Goal: Task Accomplishment & Management: Use online tool/utility

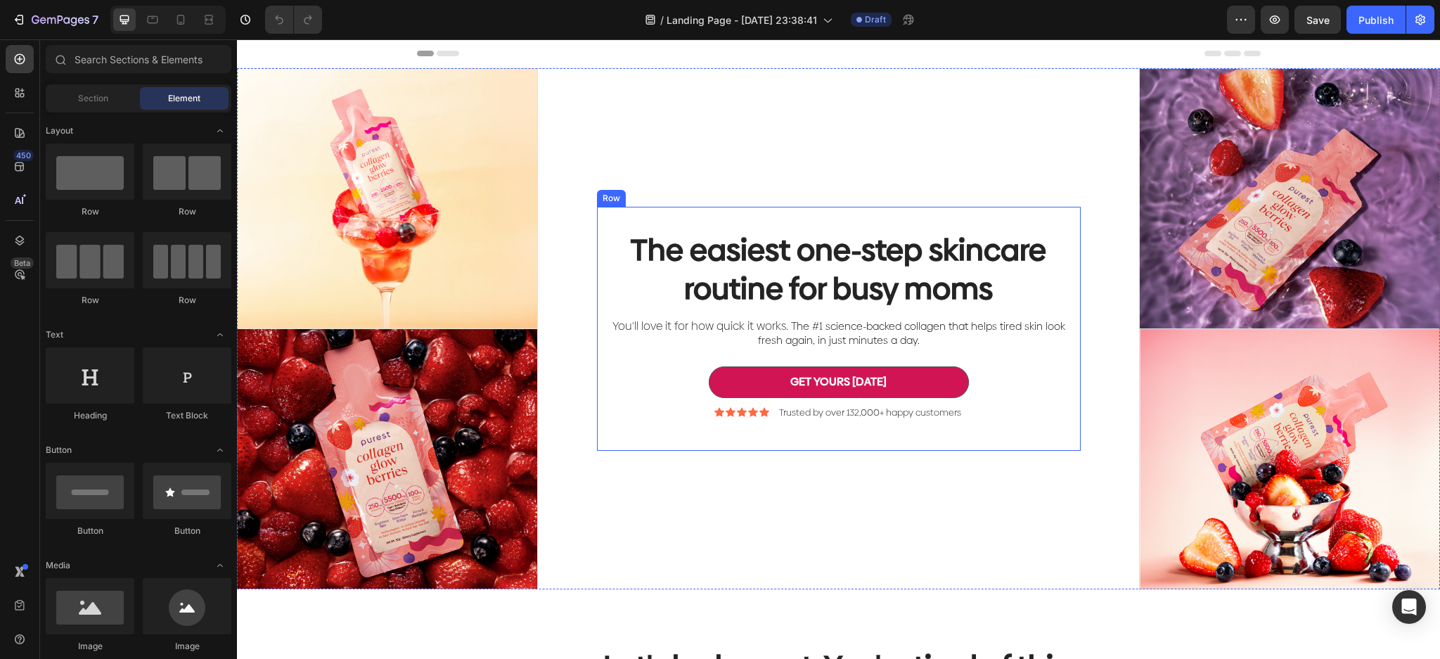
click at [904, 144] on div "The easiest one-step skincare routine for busy moms Heading You'll love it for …" at bounding box center [839, 328] width 602 height 521
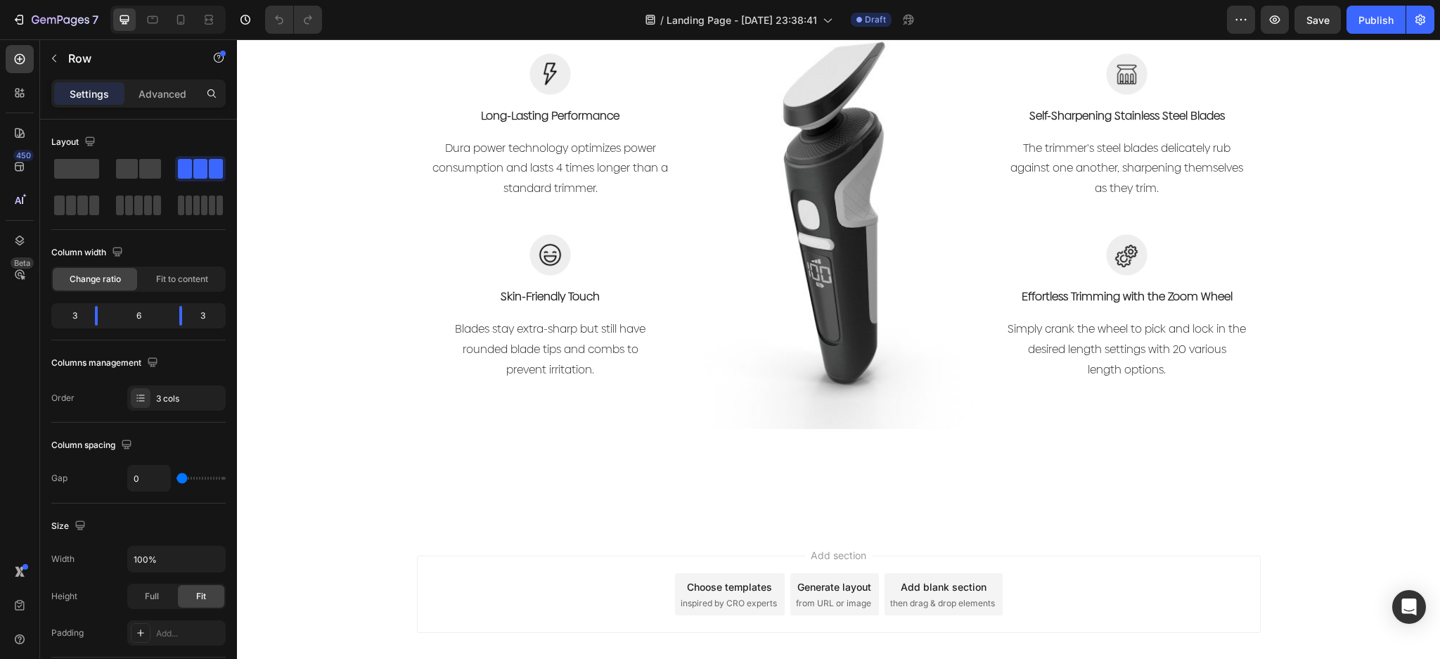
scroll to position [1406, 0]
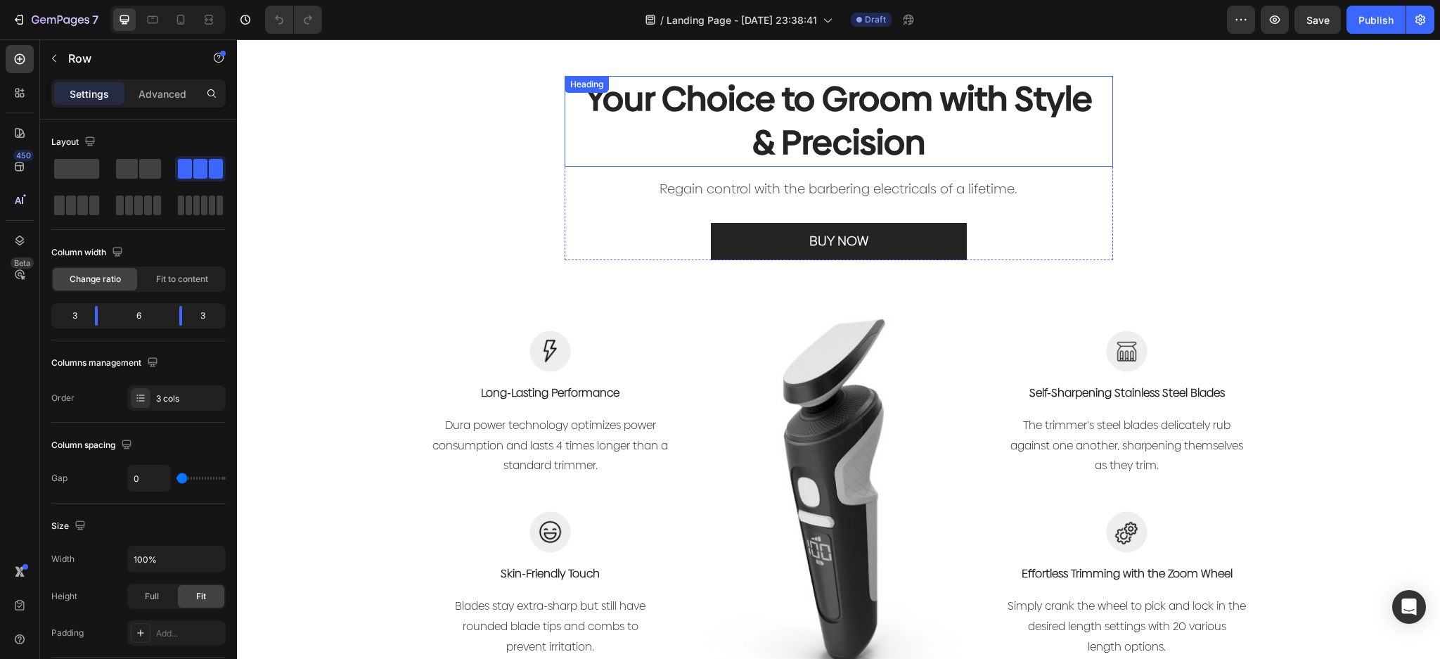
click at [952, 157] on p "Your Choice to Groom with Style & Precision" at bounding box center [839, 121] width 512 height 88
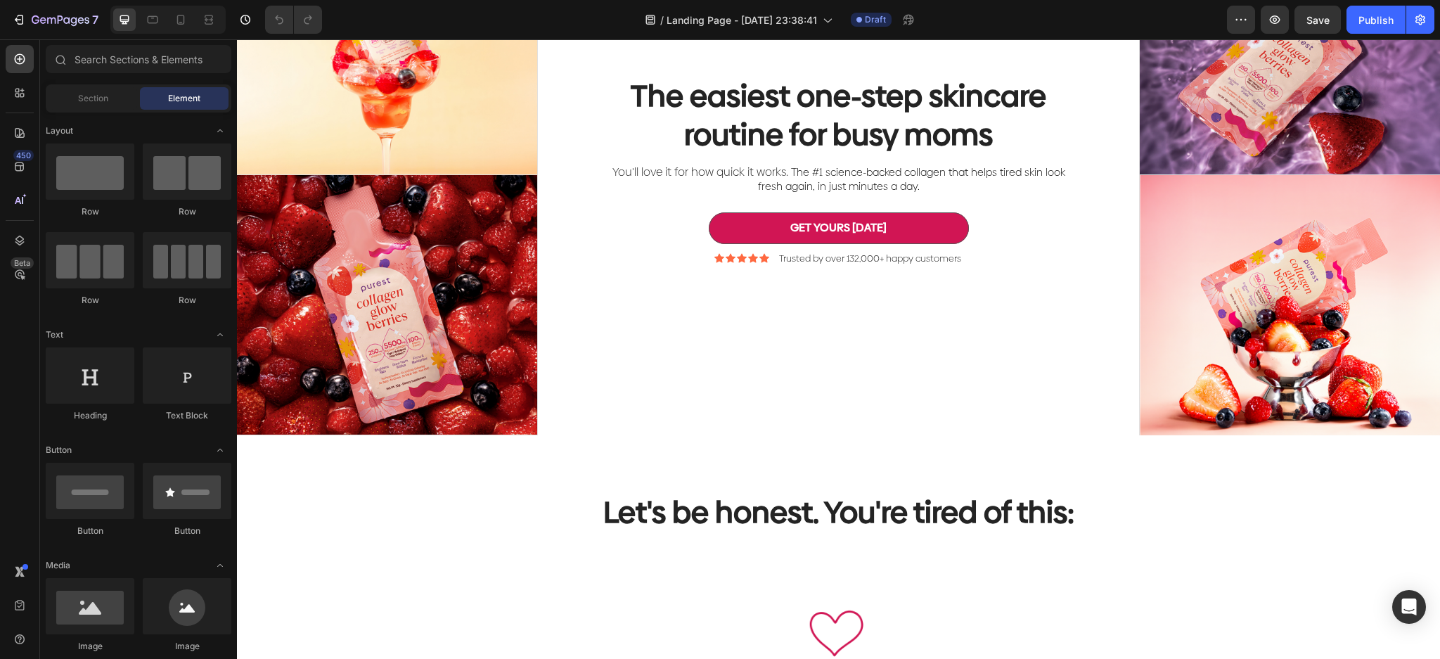
scroll to position [81, 0]
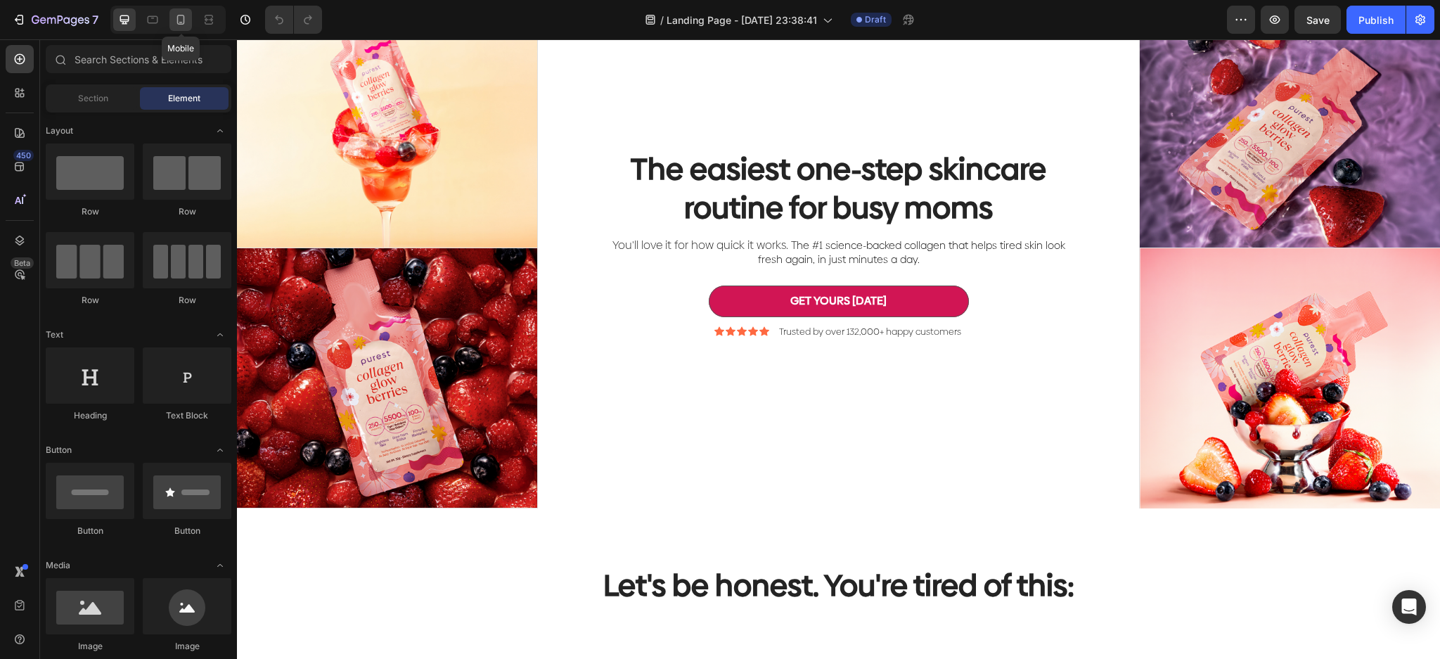
click at [181, 13] on icon at bounding box center [181, 20] width 14 height 14
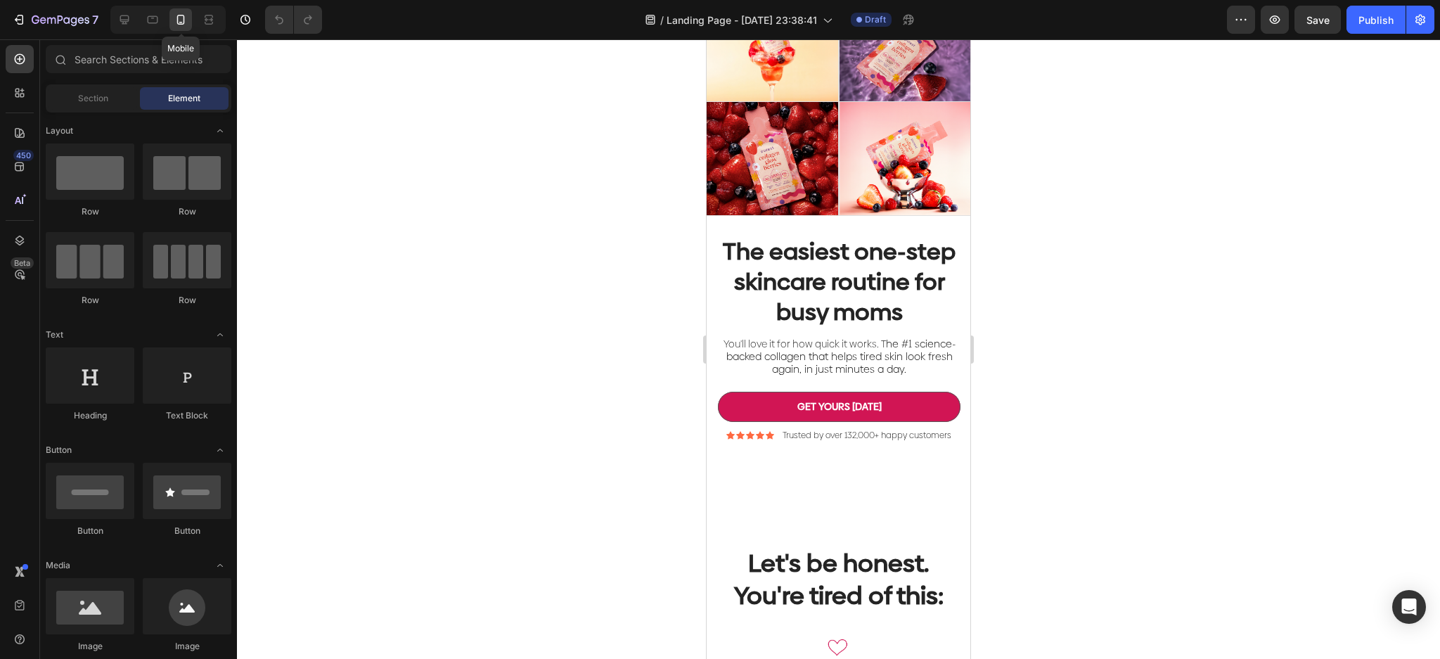
scroll to position [26, 0]
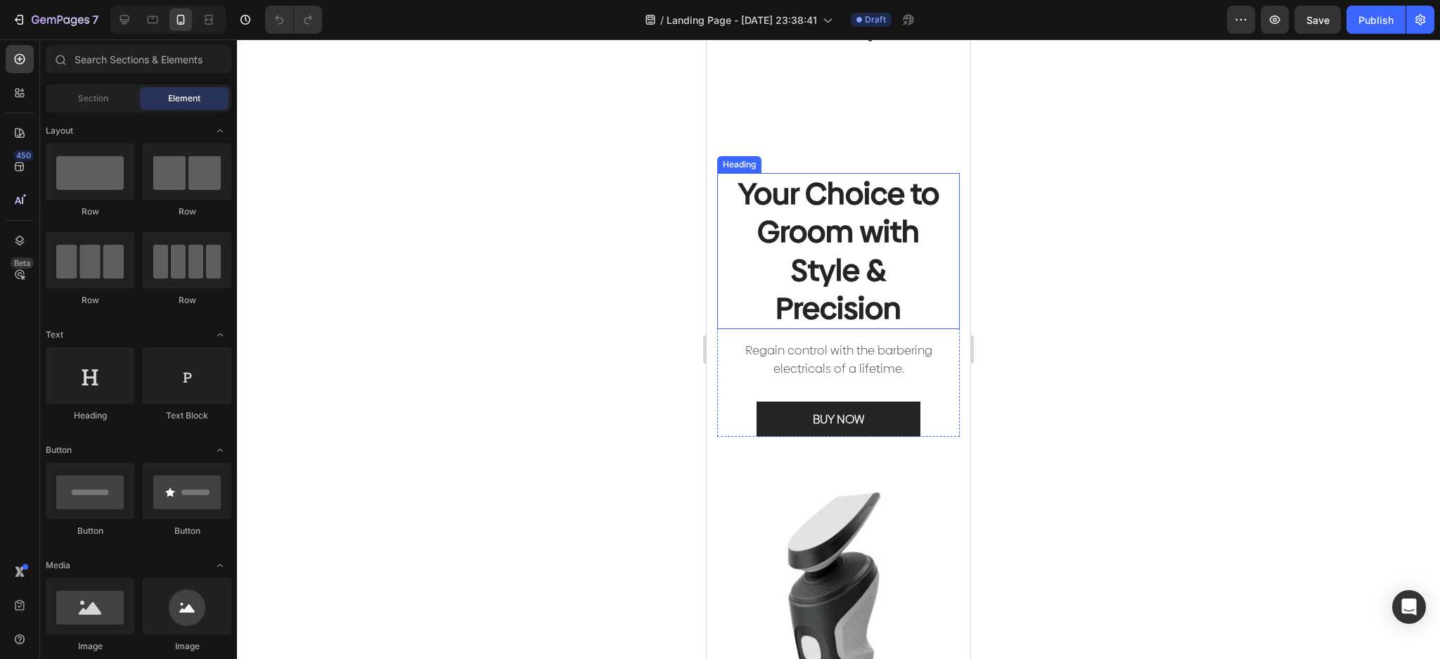
click at [885, 222] on p "Your Choice to Groom with Style & Precision" at bounding box center [838, 250] width 217 height 153
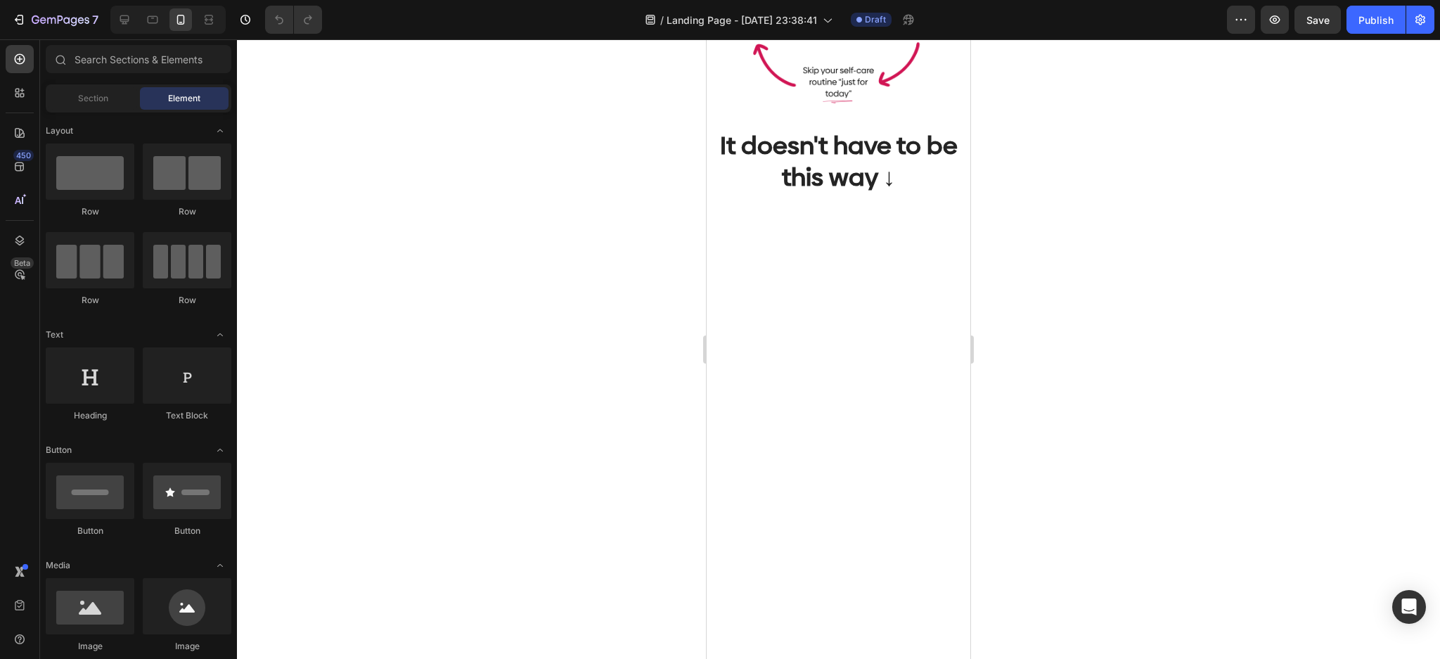
scroll to position [0, 0]
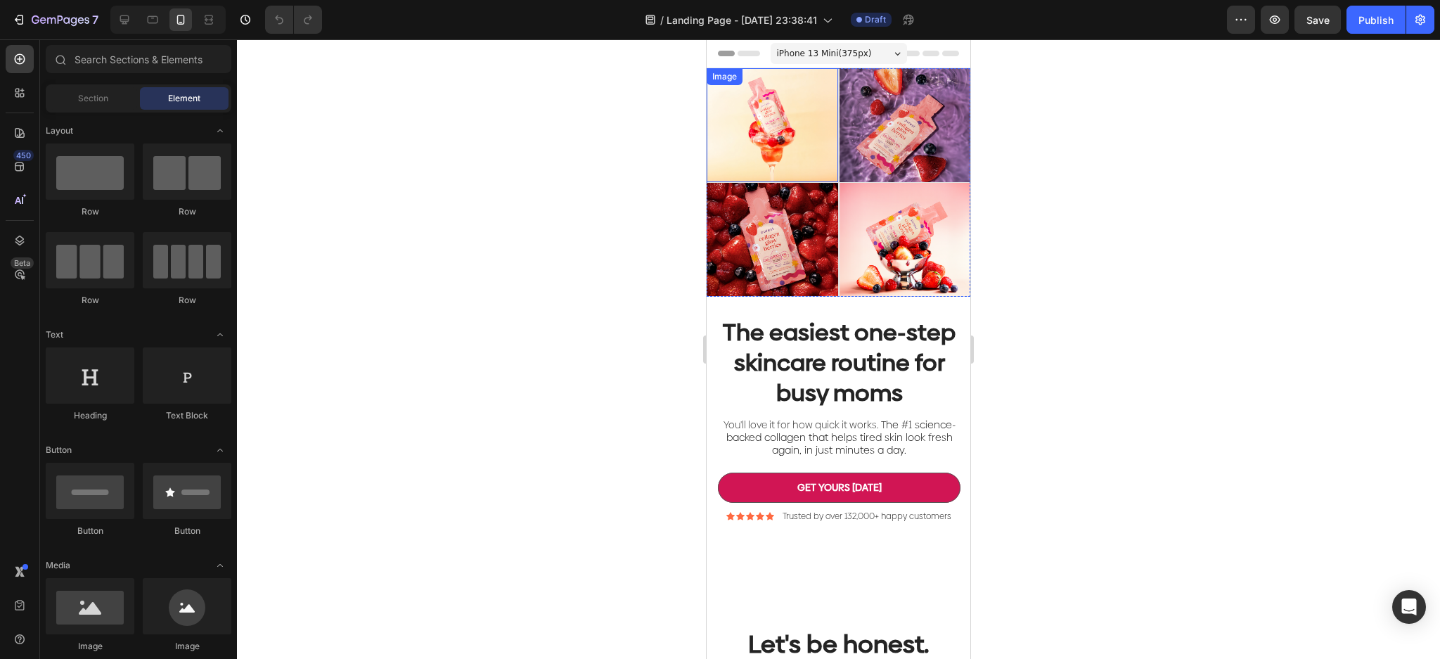
click at [761, 116] on img at bounding box center [772, 125] width 131 height 114
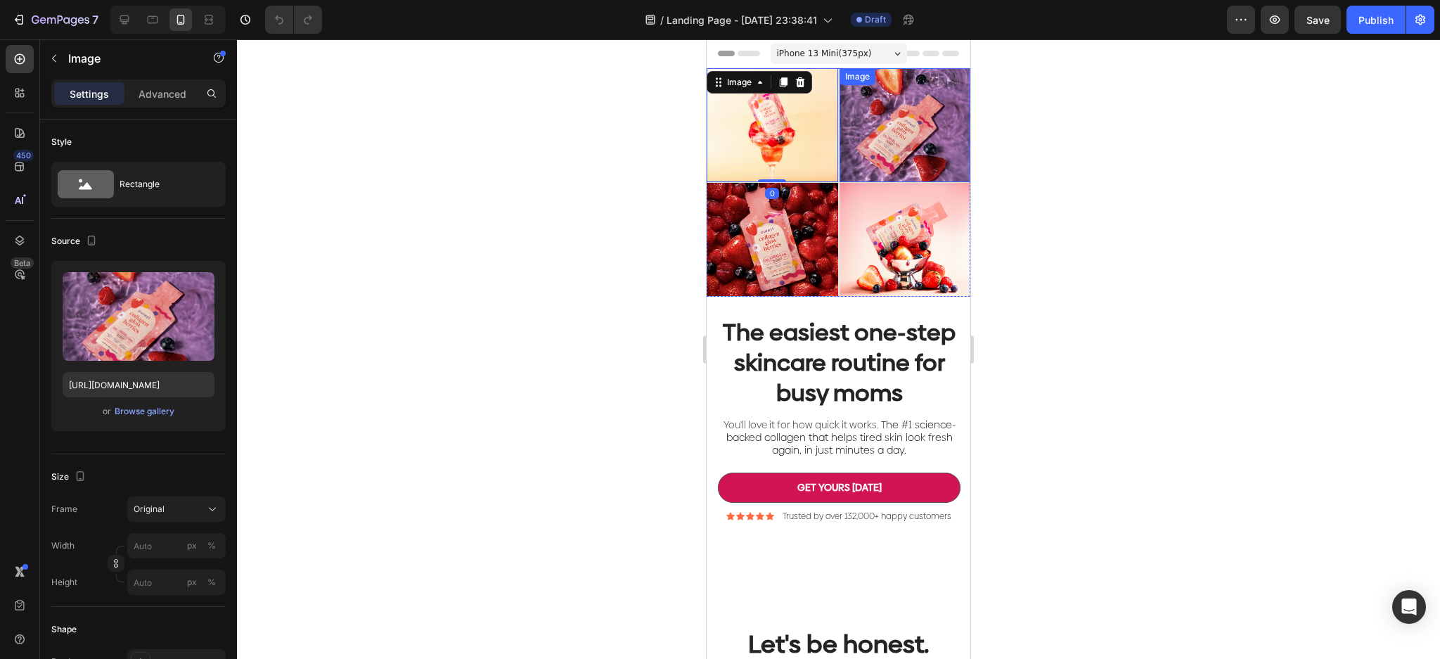
click at [918, 132] on img at bounding box center [905, 125] width 131 height 114
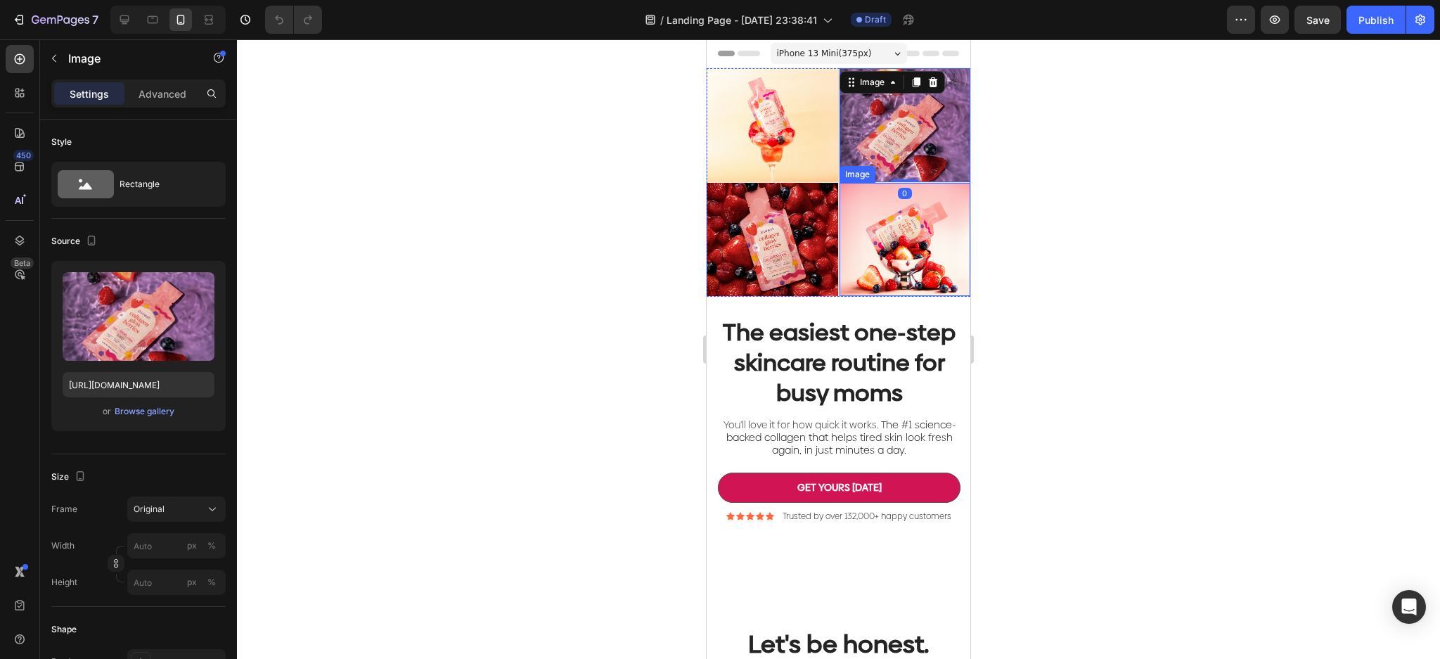
click at [896, 237] on img at bounding box center [905, 240] width 131 height 114
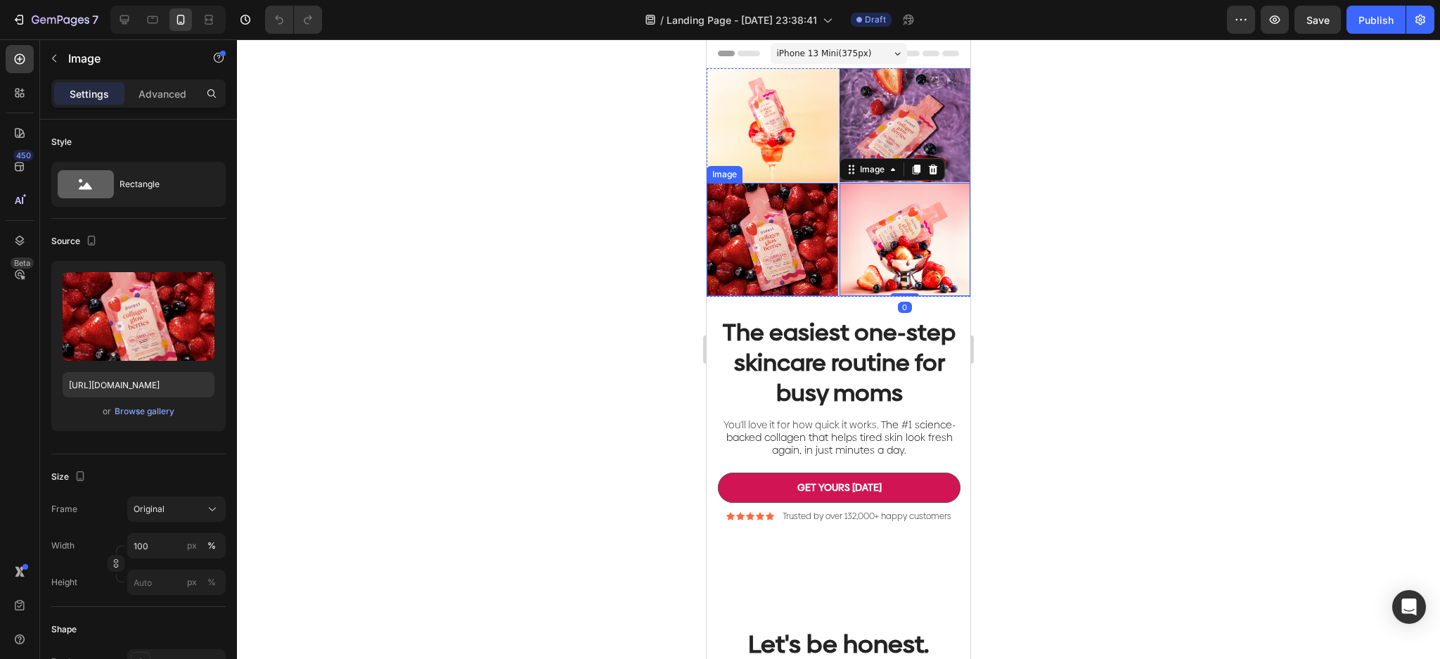
click at [781, 255] on img at bounding box center [772, 240] width 131 height 114
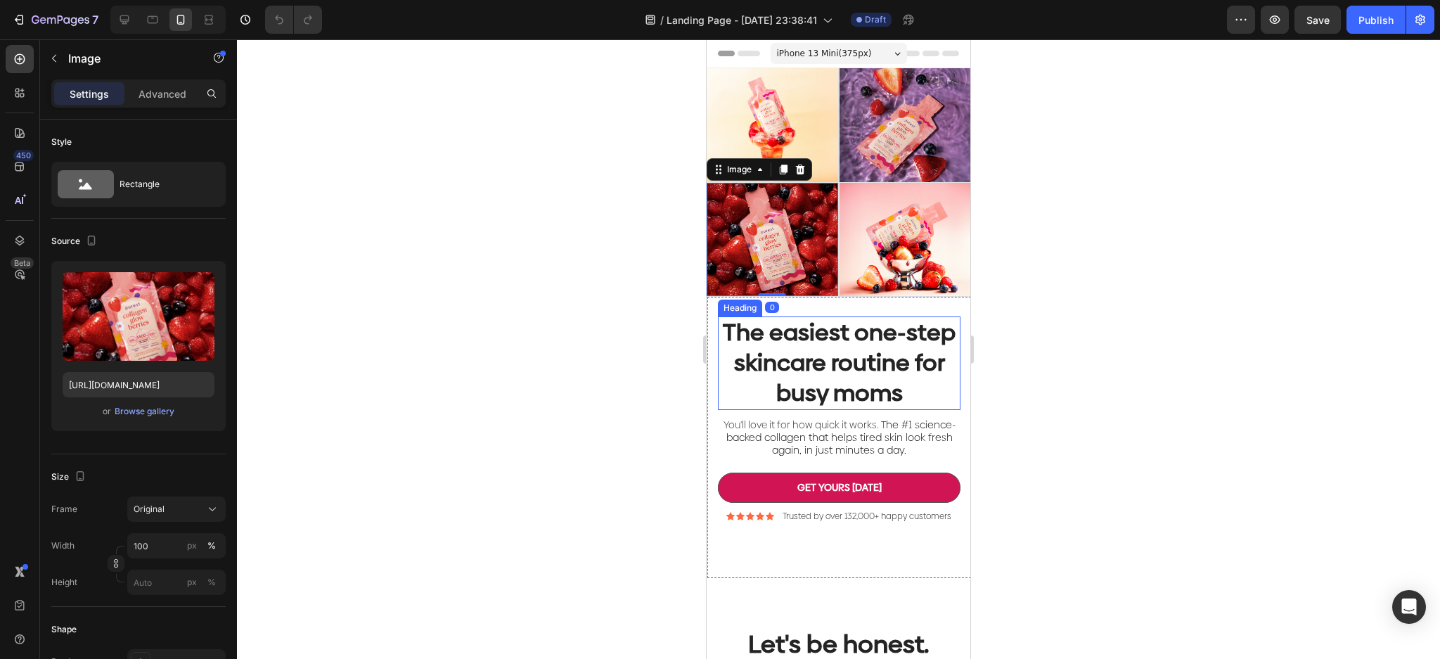
click at [849, 357] on h2 "The easiest one-step skincare routine for busy moms" at bounding box center [839, 363] width 243 height 94
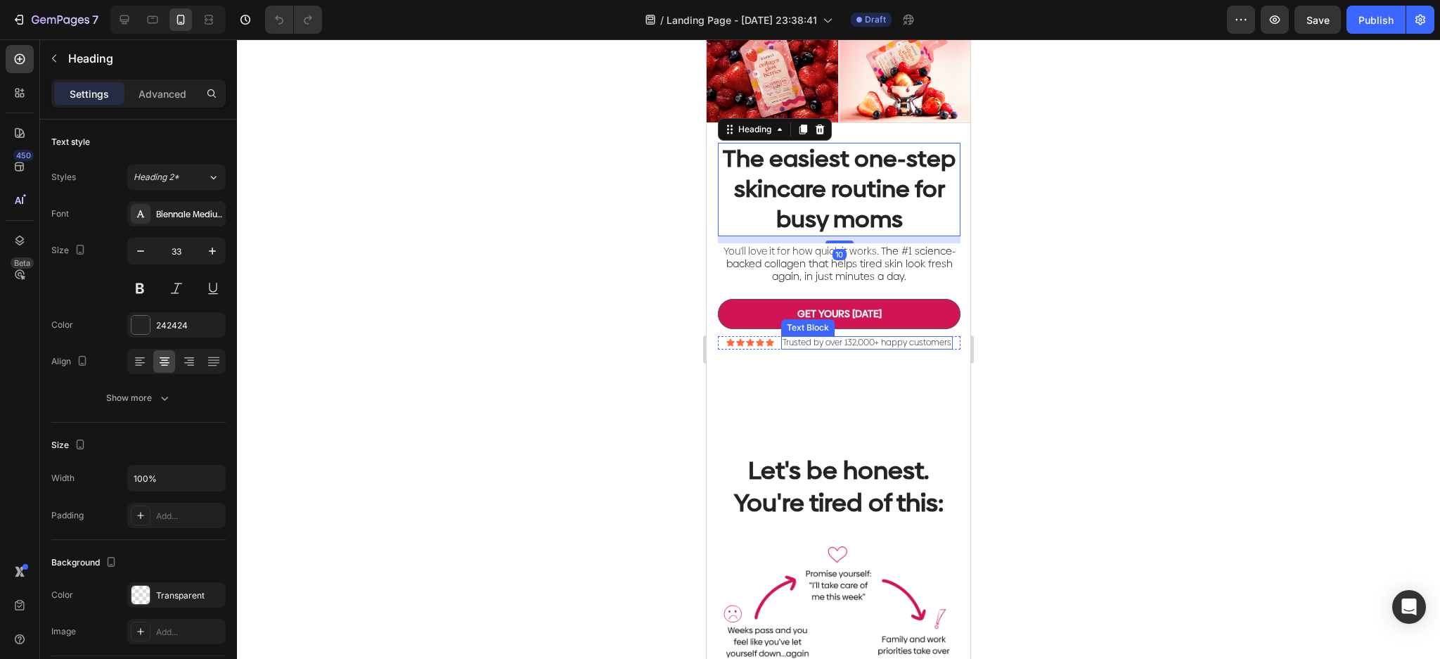
scroll to position [187, 0]
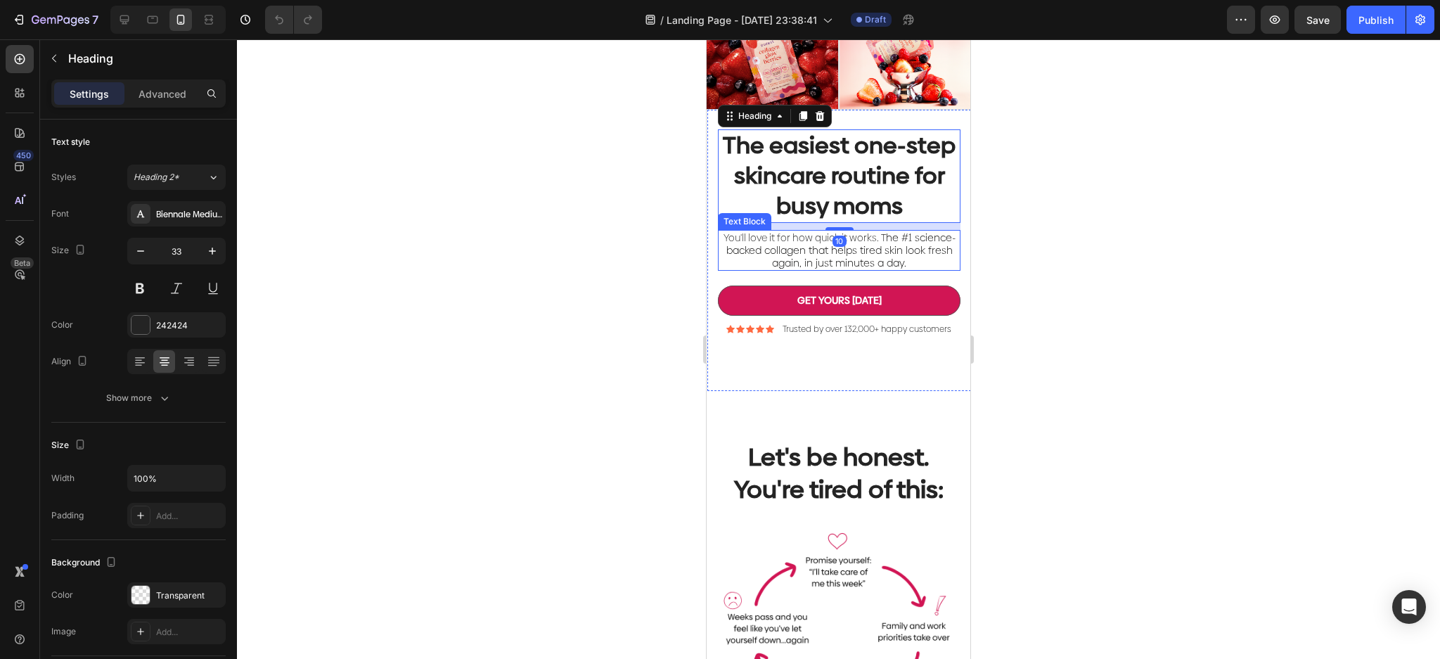
click at [879, 270] on span "he #1 science-backed collagen that helps tired skin look fresh again, in just m…" at bounding box center [840, 250] width 229 height 39
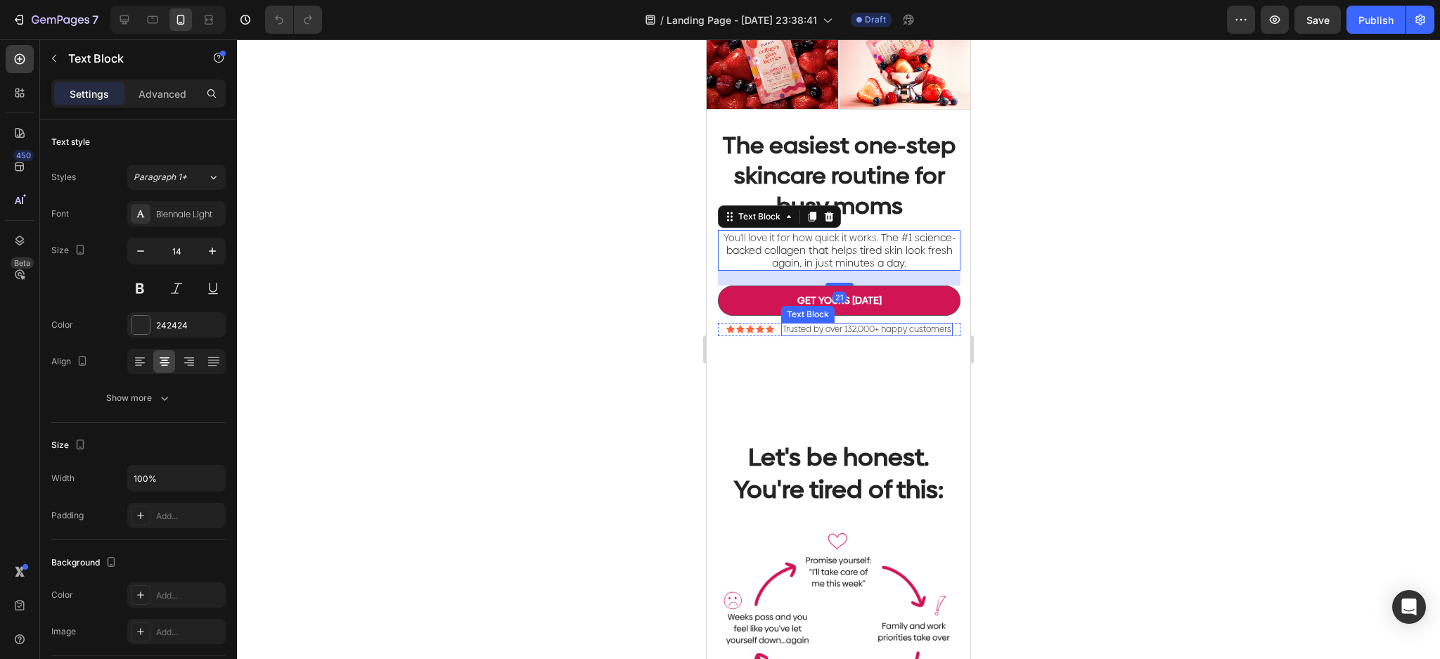
click at [910, 335] on p "Trusted by over 132,000+ happy customers" at bounding box center [867, 329] width 169 height 11
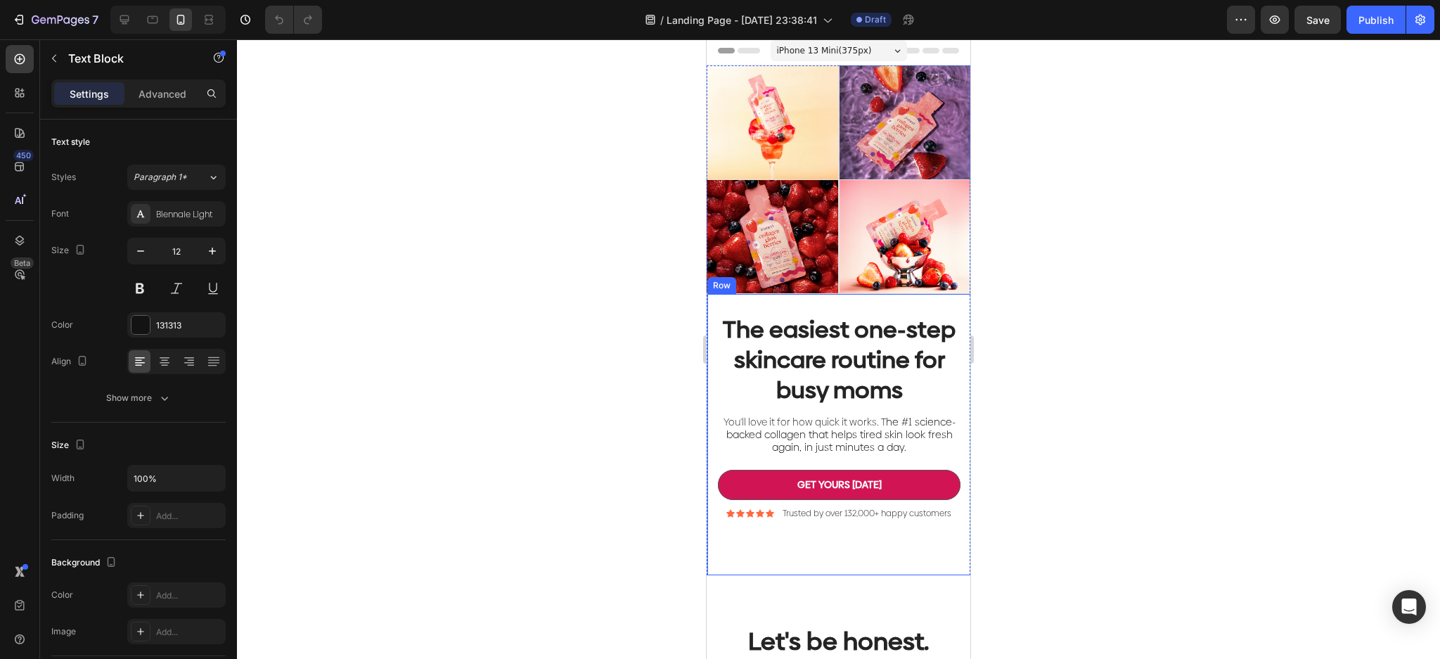
scroll to position [0, 0]
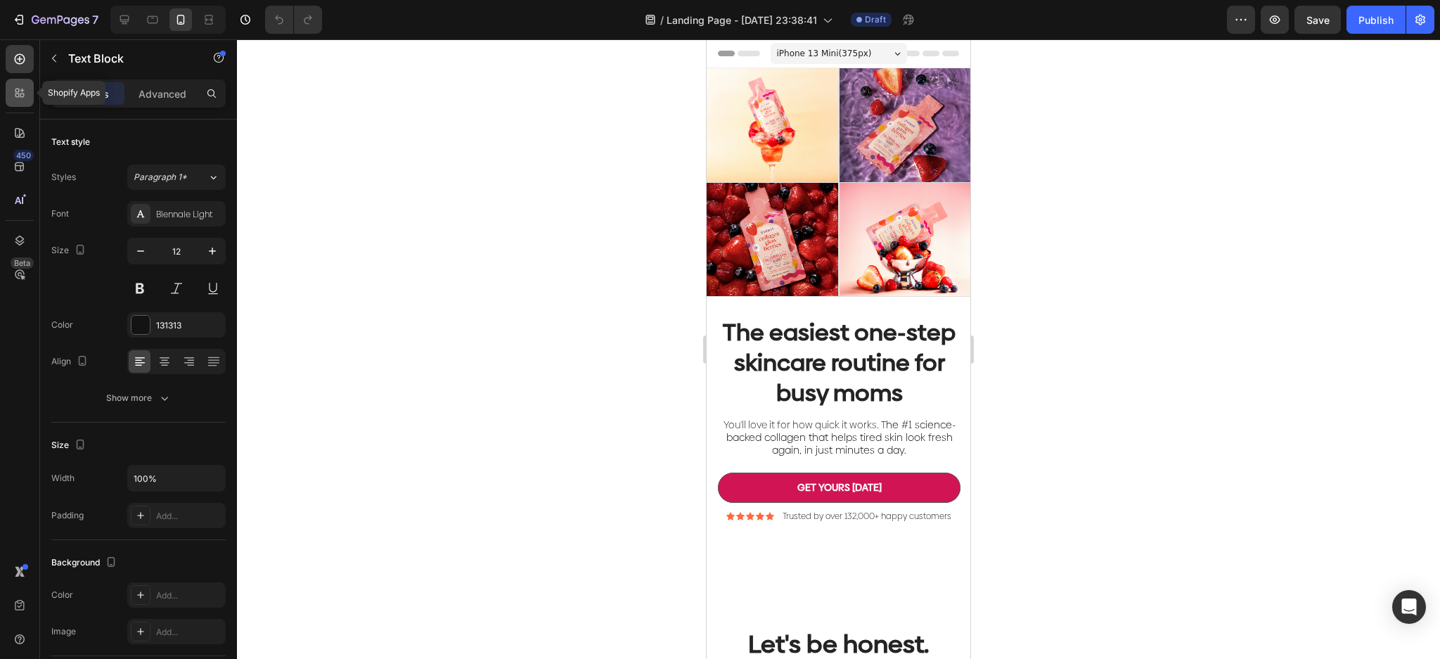
click at [13, 95] on icon at bounding box center [20, 93] width 14 height 14
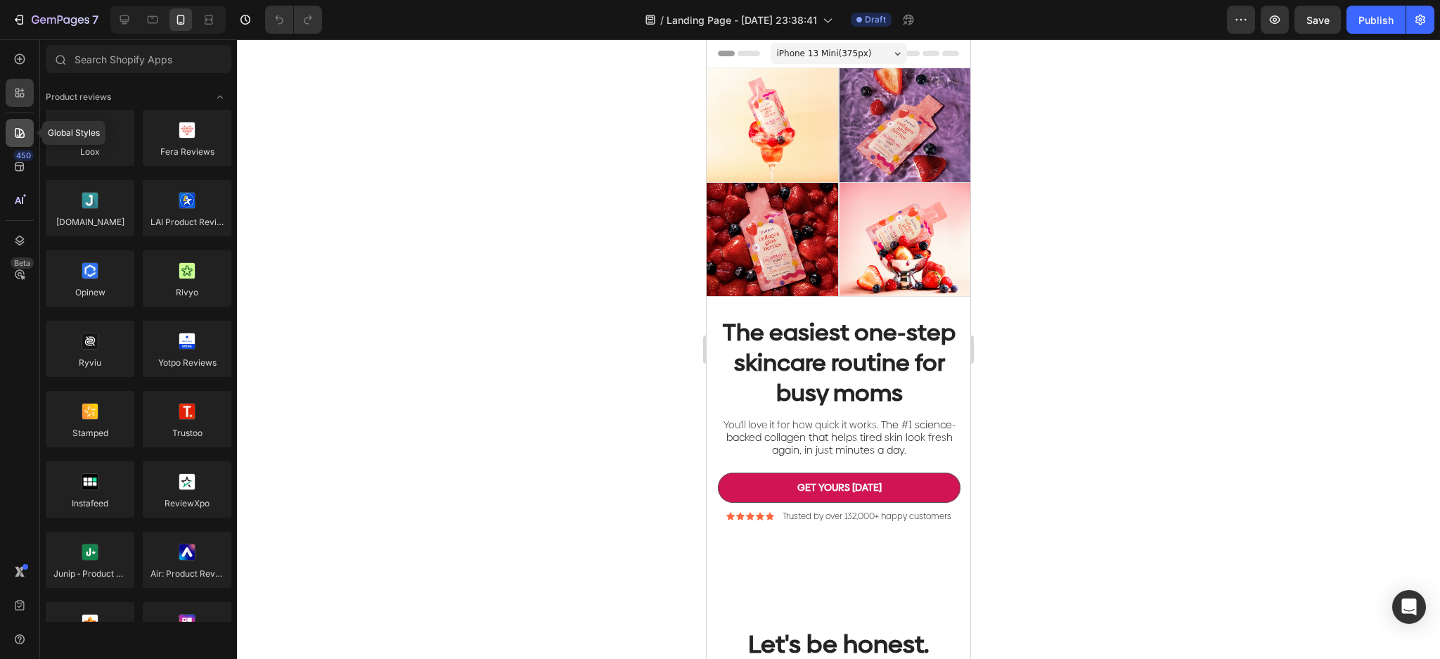
click at [27, 135] on div at bounding box center [20, 133] width 28 height 28
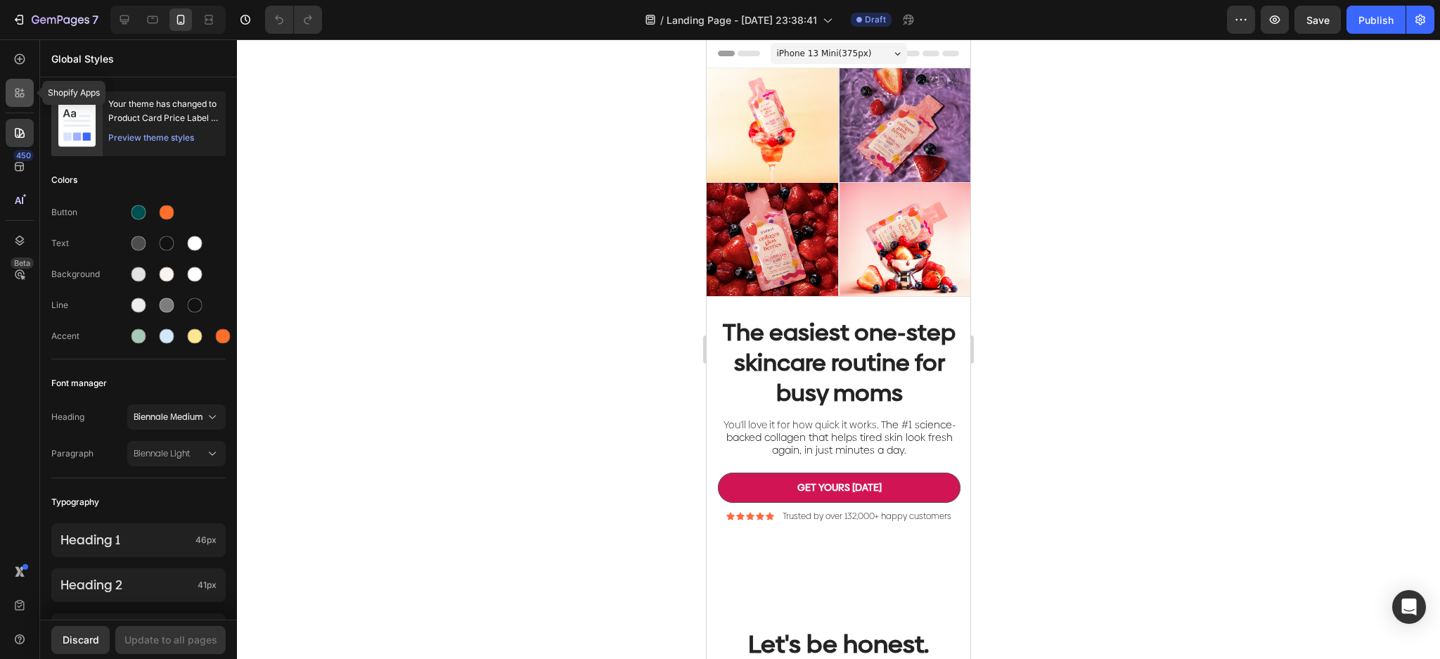
click at [13, 91] on icon at bounding box center [20, 93] width 14 height 14
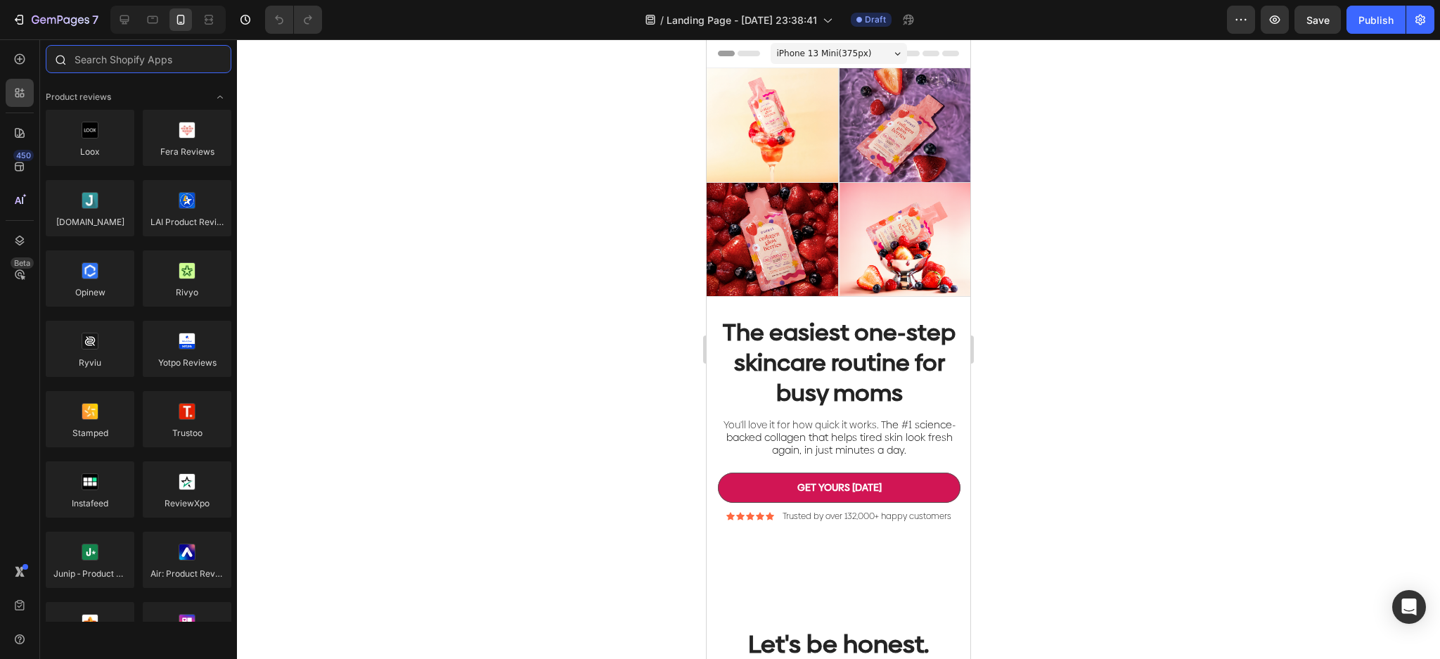
click at [158, 67] on input "text" at bounding box center [139, 59] width 186 height 28
click at [26, 57] on icon at bounding box center [20, 59] width 14 height 14
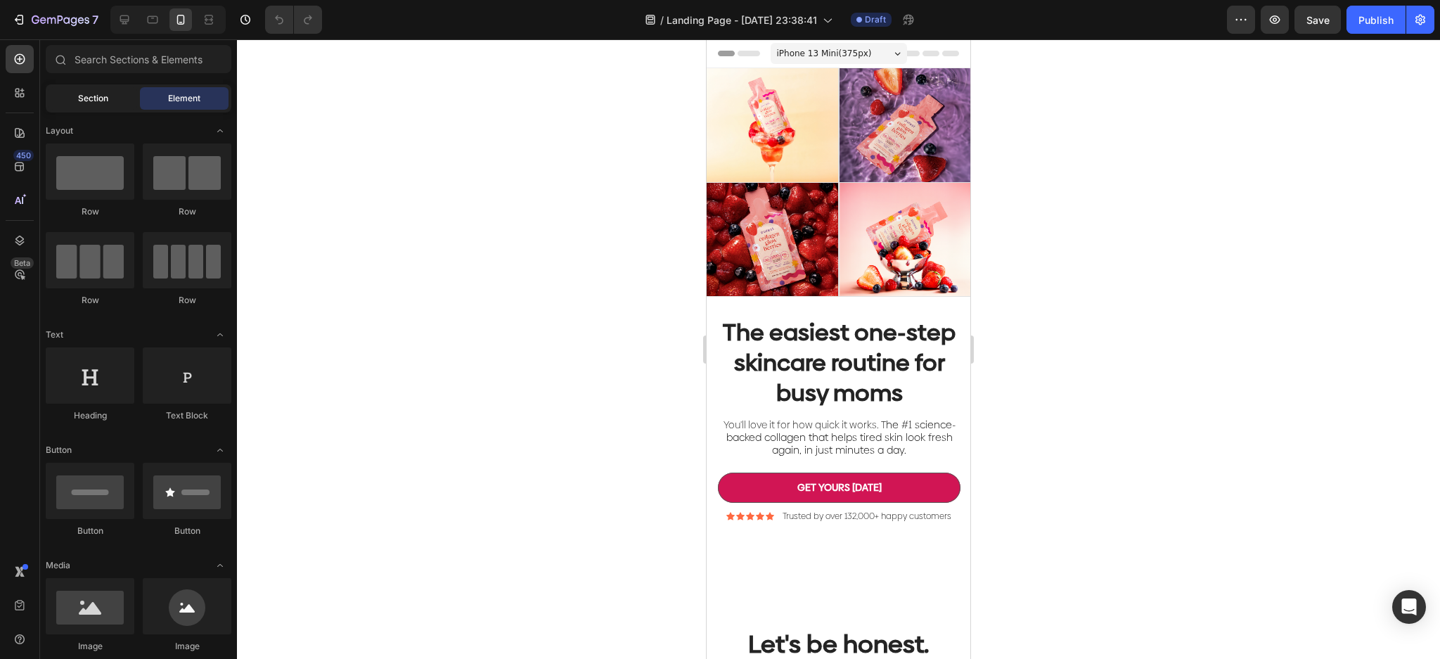
click at [97, 89] on div "Section" at bounding box center [93, 98] width 89 height 23
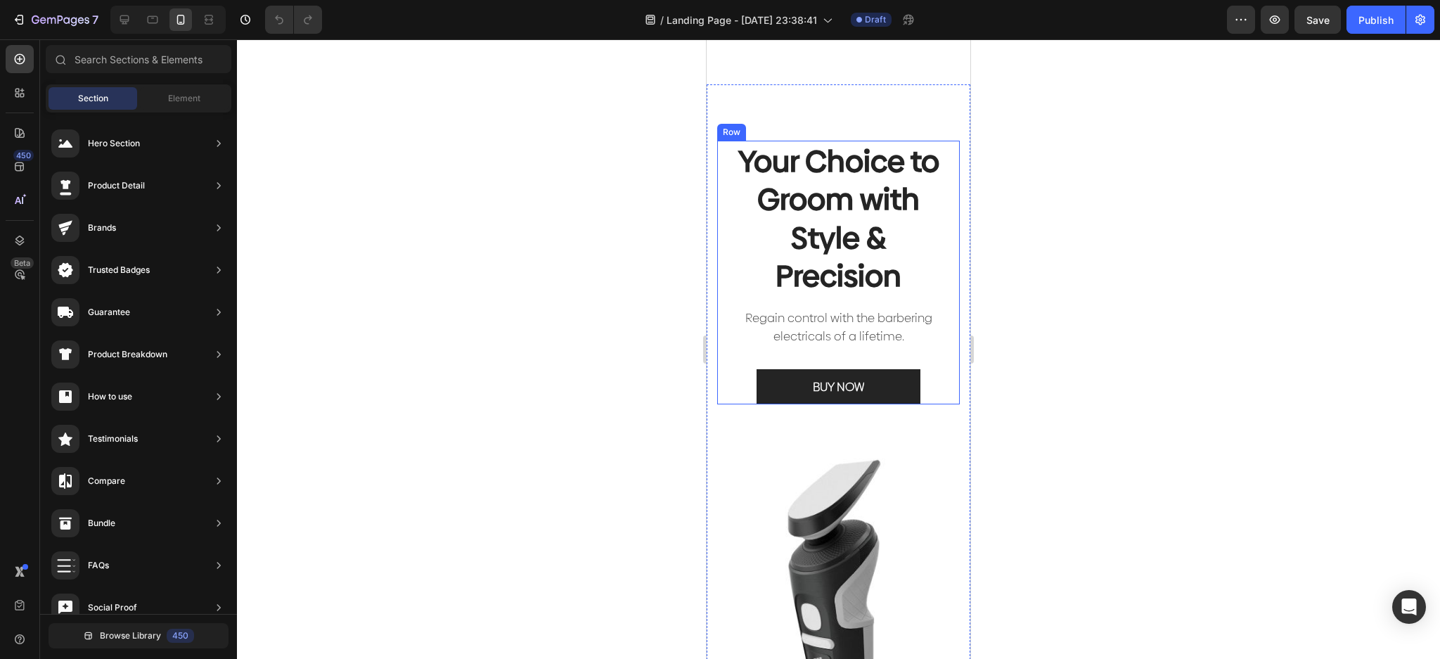
scroll to position [844, 0]
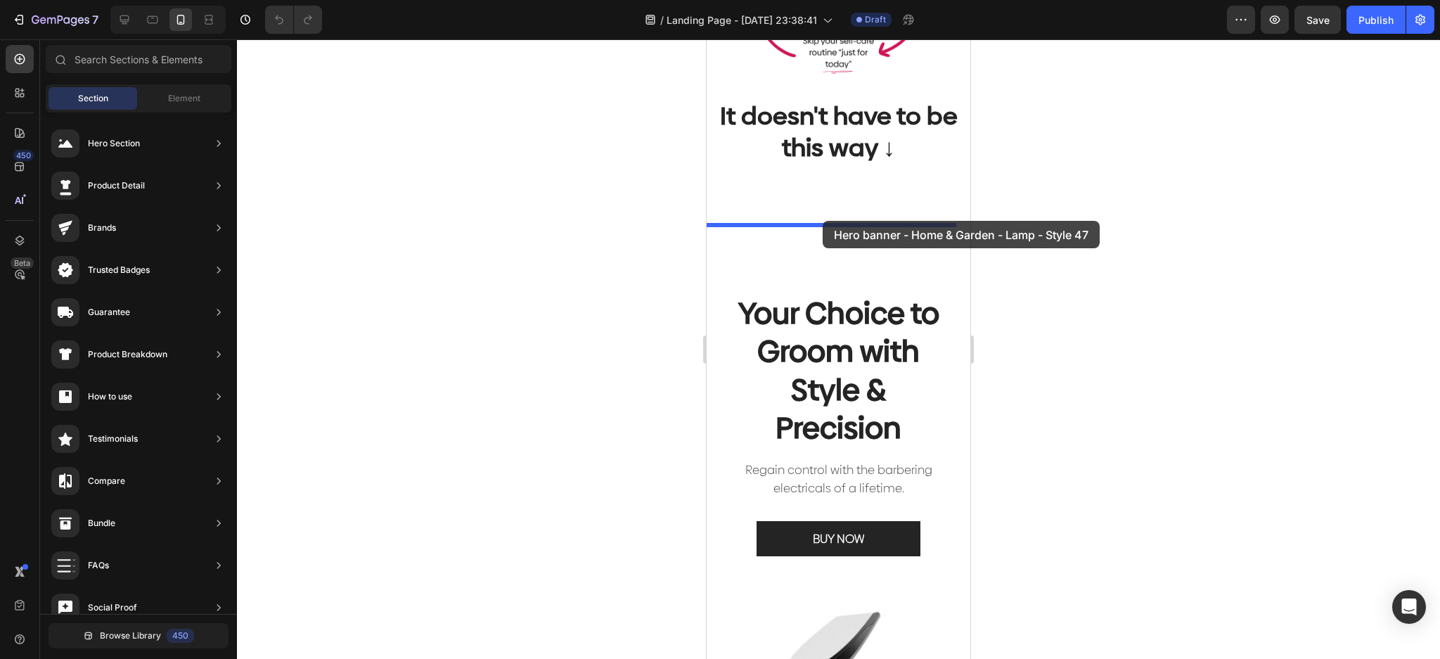
drag, startPoint x: 1091, startPoint y: 320, endPoint x: 823, endPoint y: 221, distance: 286.3
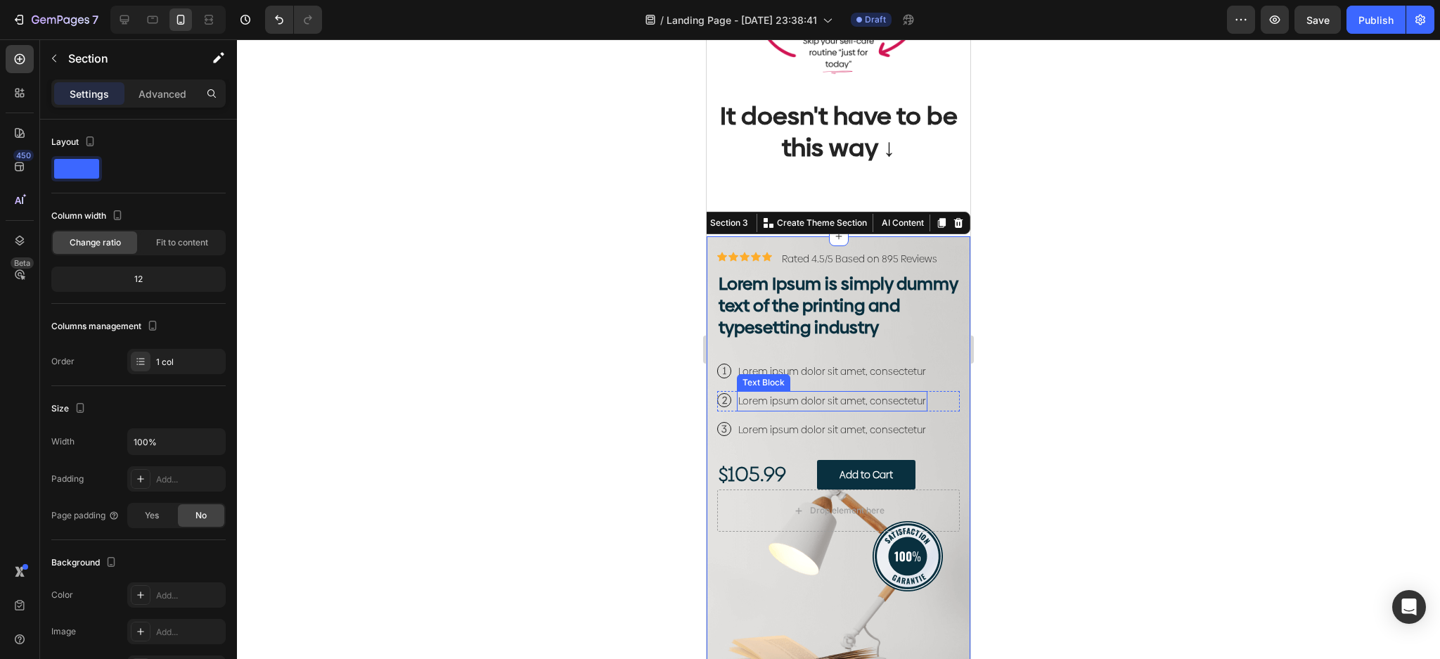
scroll to position [1031, 0]
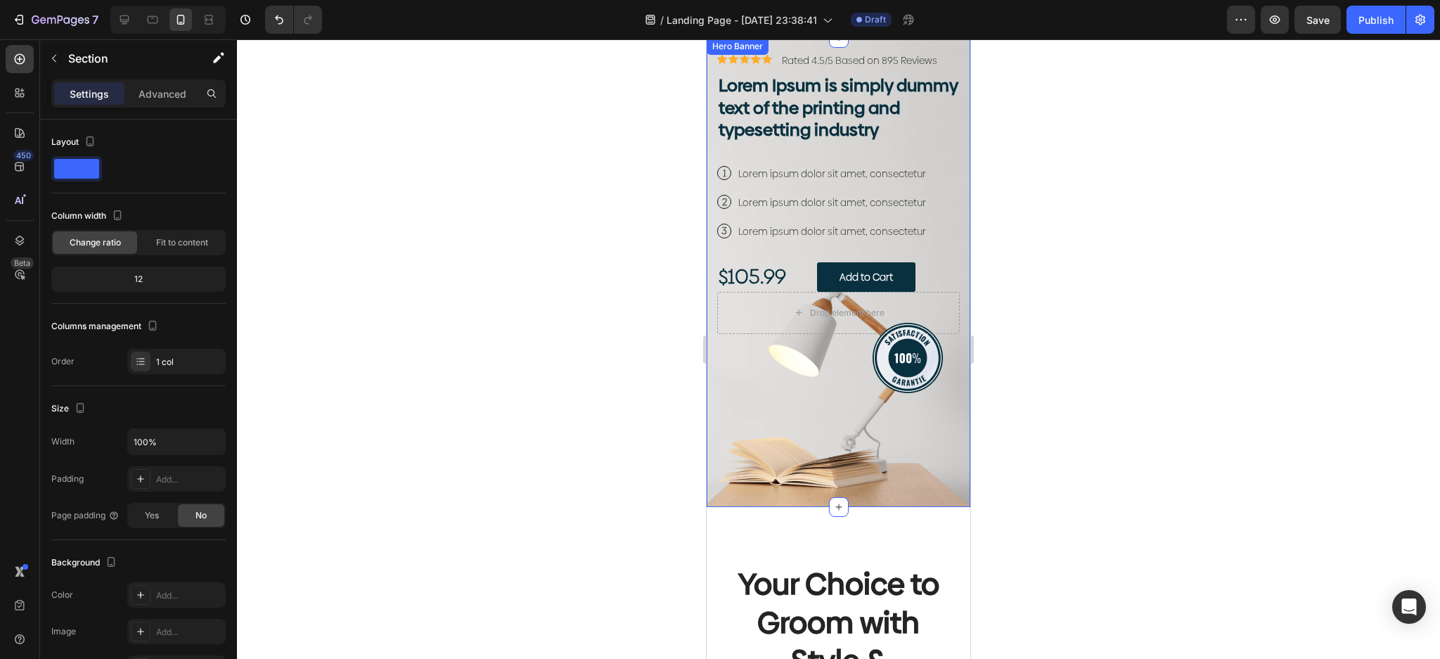
click at [885, 435] on div "Background Image" at bounding box center [839, 272] width 264 height 469
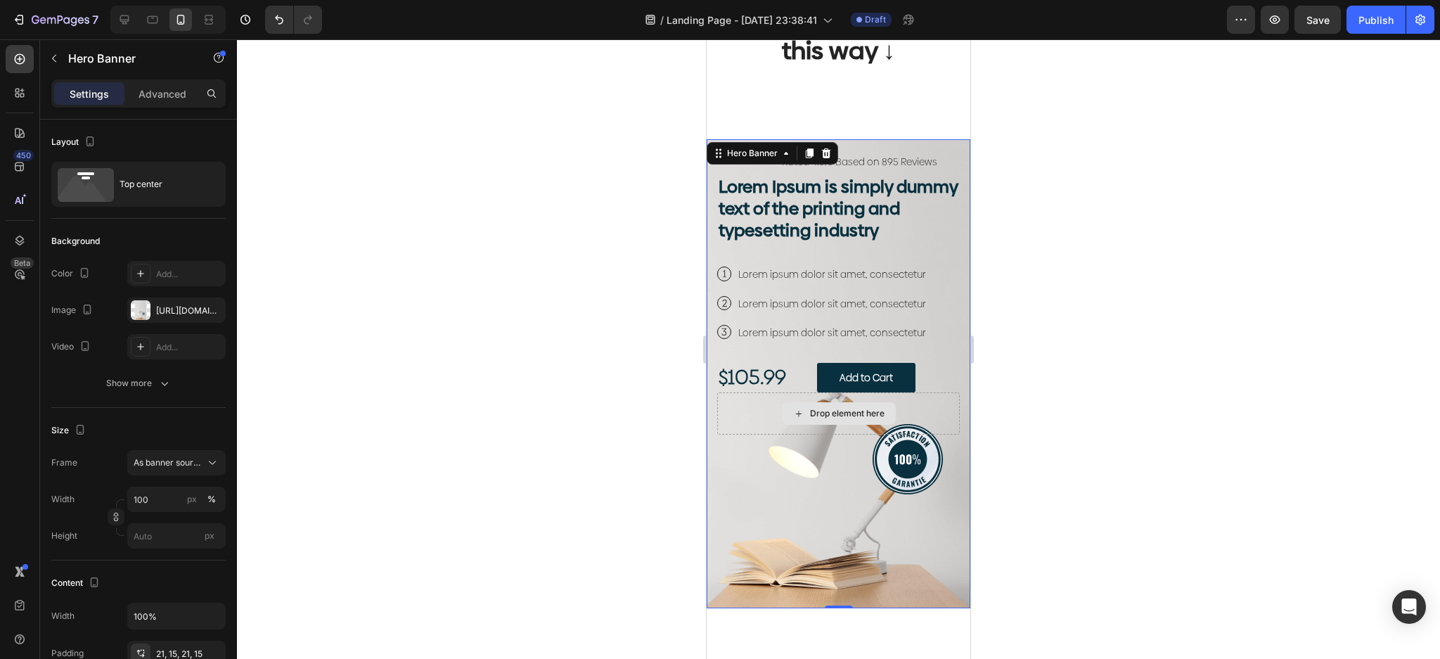
scroll to position [937, 0]
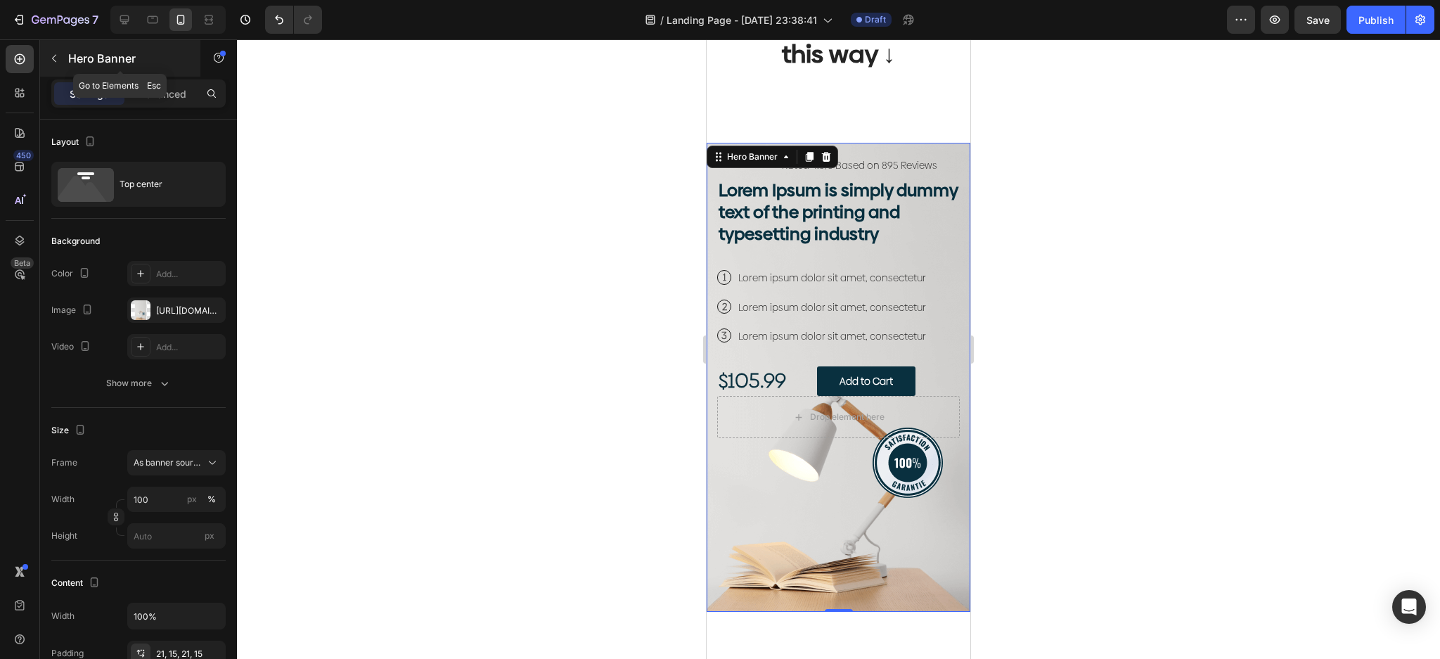
click at [51, 50] on button "button" at bounding box center [54, 58] width 23 height 23
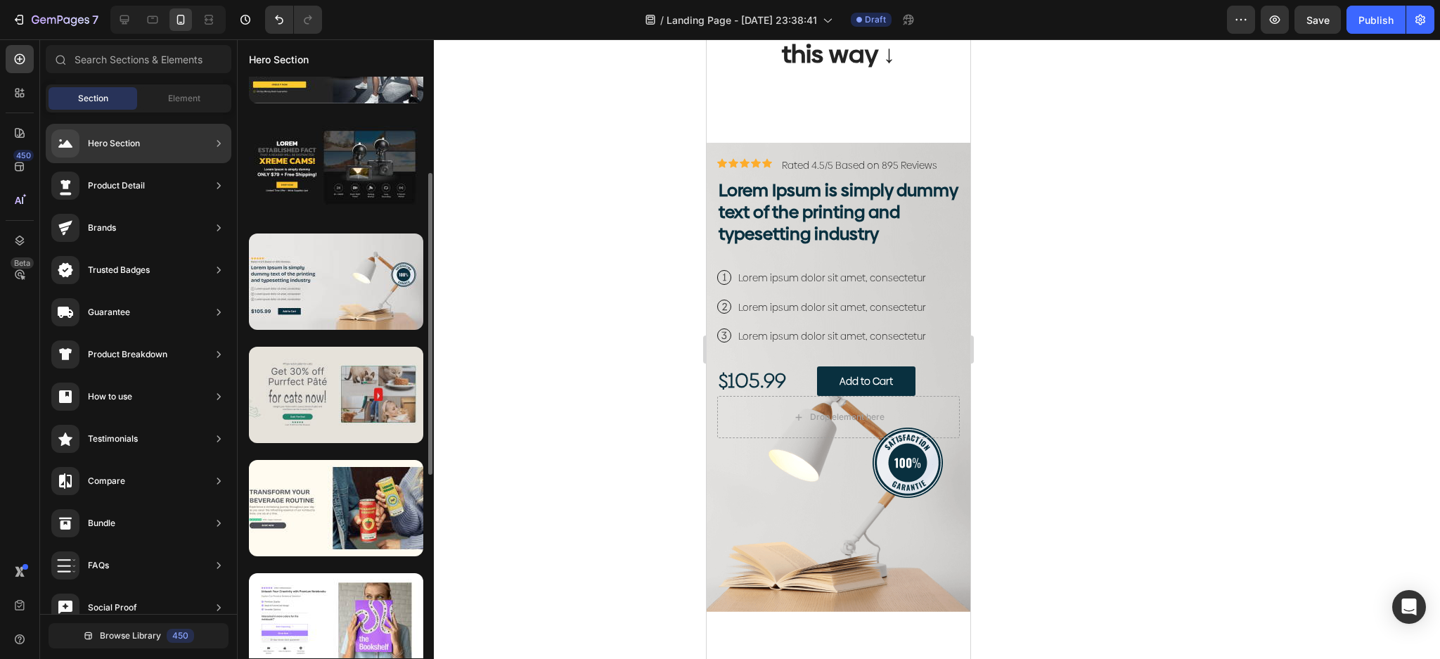
scroll to position [375, 0]
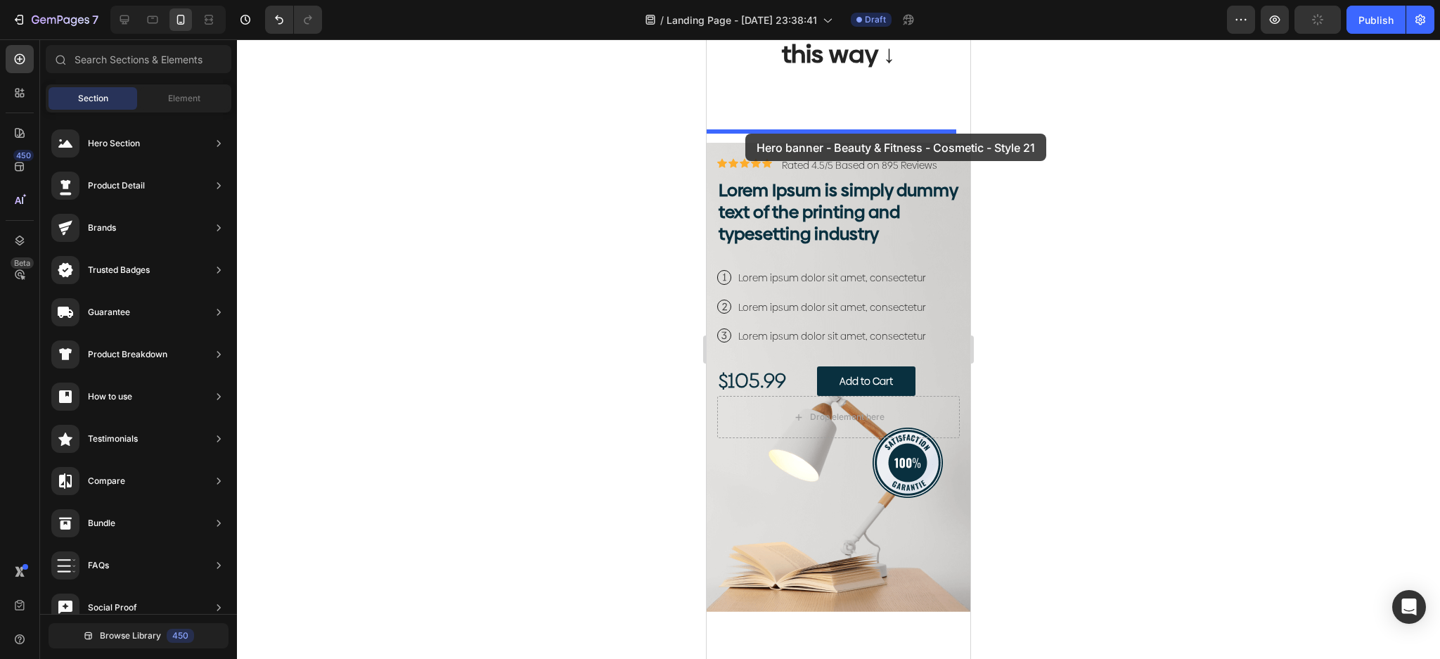
drag, startPoint x: 1039, startPoint y: 610, endPoint x: 745, endPoint y: 134, distance: 559.1
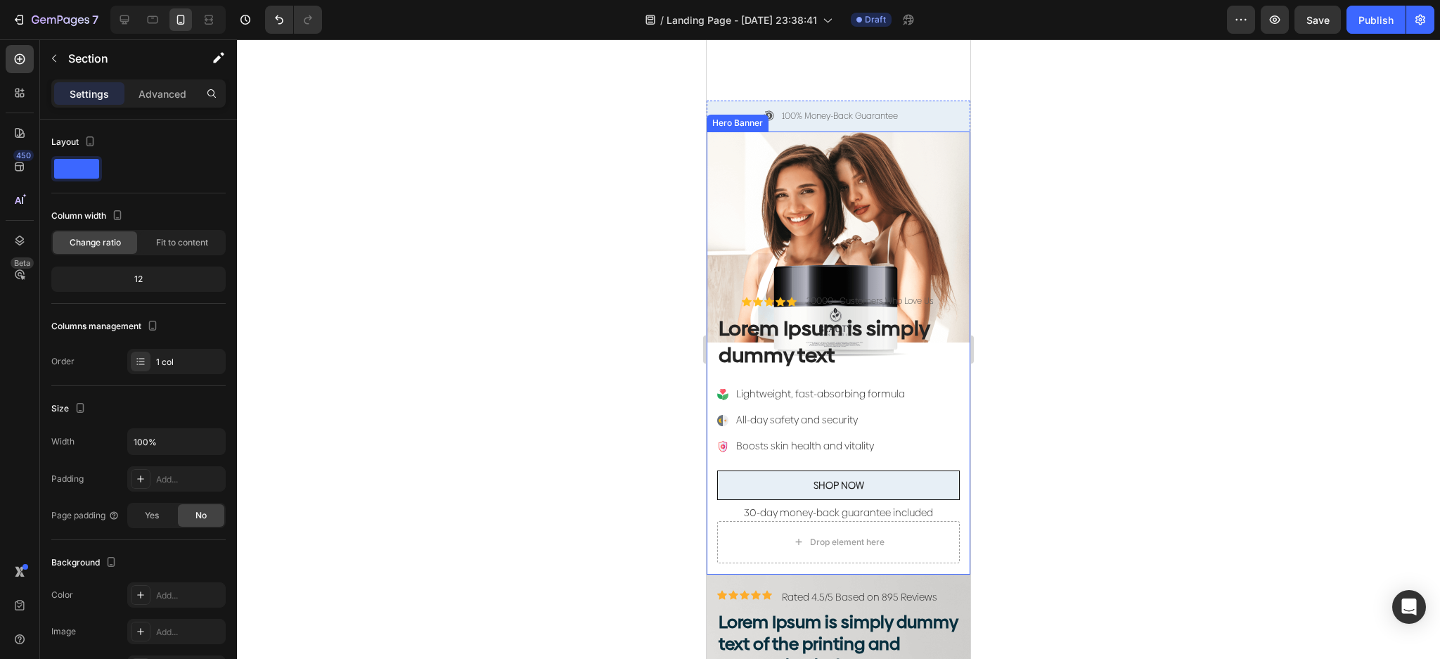
scroll to position [980, 0]
click at [41, 58] on div "Section" at bounding box center [113, 58] width 146 height 37
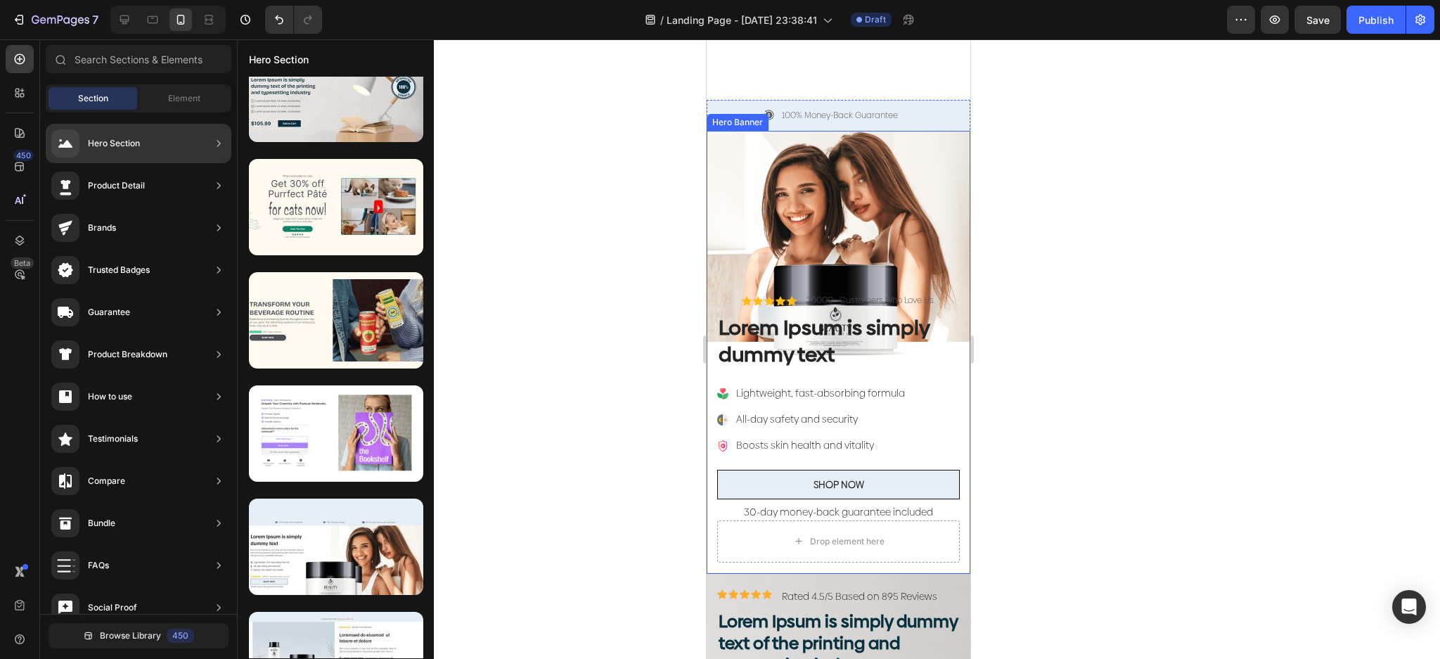
scroll to position [0, 0]
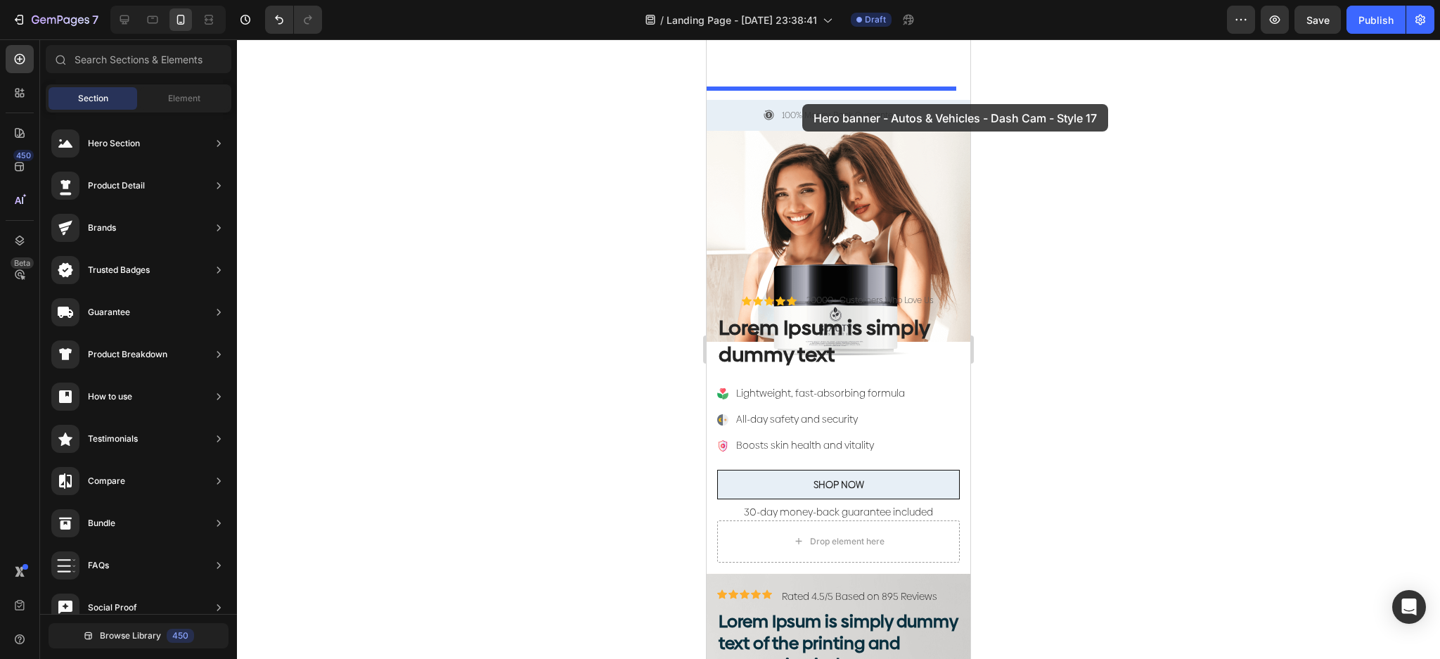
drag, startPoint x: 1101, startPoint y: 381, endPoint x: 804, endPoint y: 101, distance: 407.9
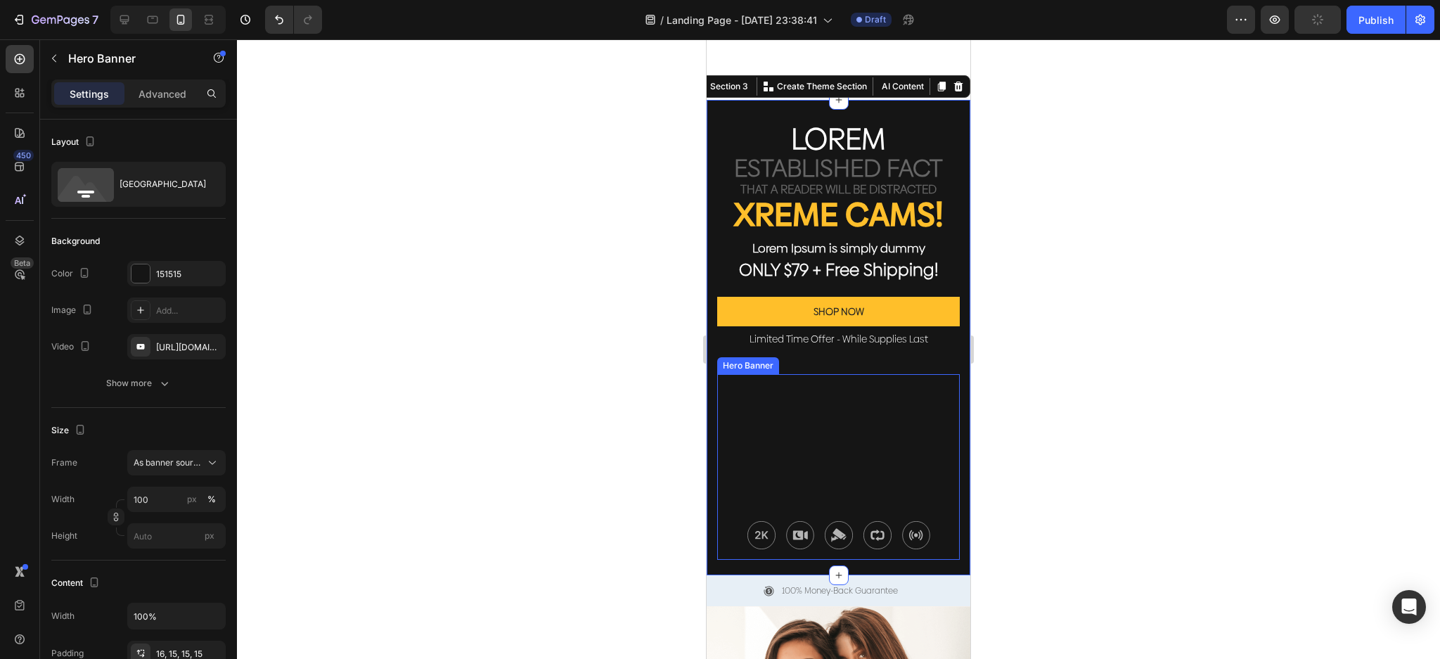
click at [834, 400] on div "Background Image" at bounding box center [838, 467] width 243 height 186
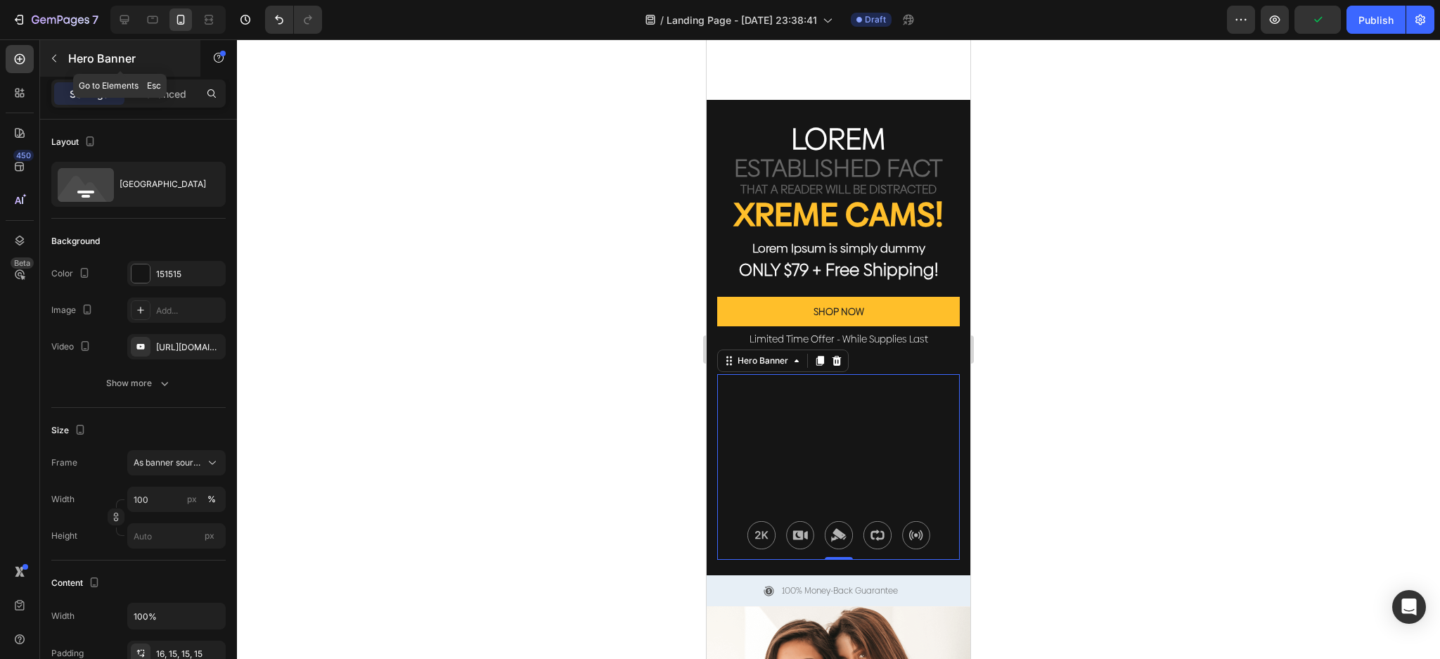
click at [70, 56] on p "Hero Banner" at bounding box center [128, 58] width 120 height 17
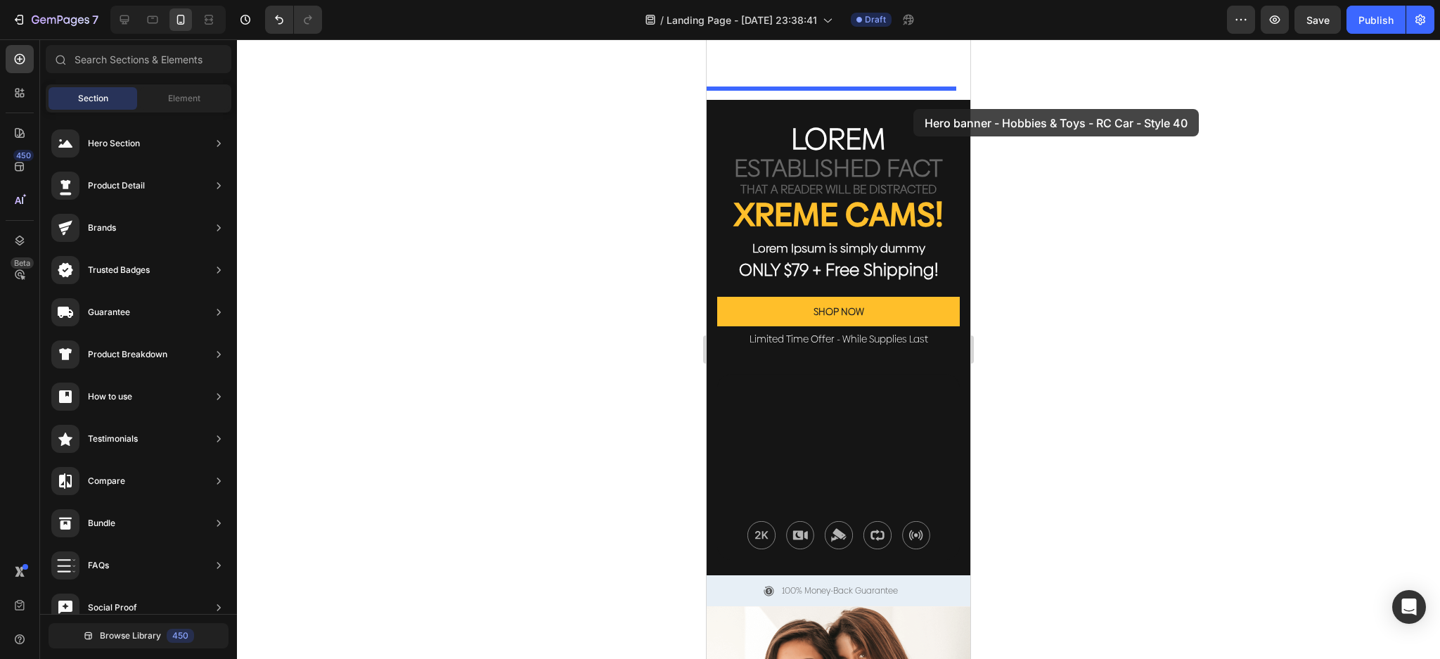
drag, startPoint x: 1065, startPoint y: 172, endPoint x: 913, endPoint y: 101, distance: 167.0
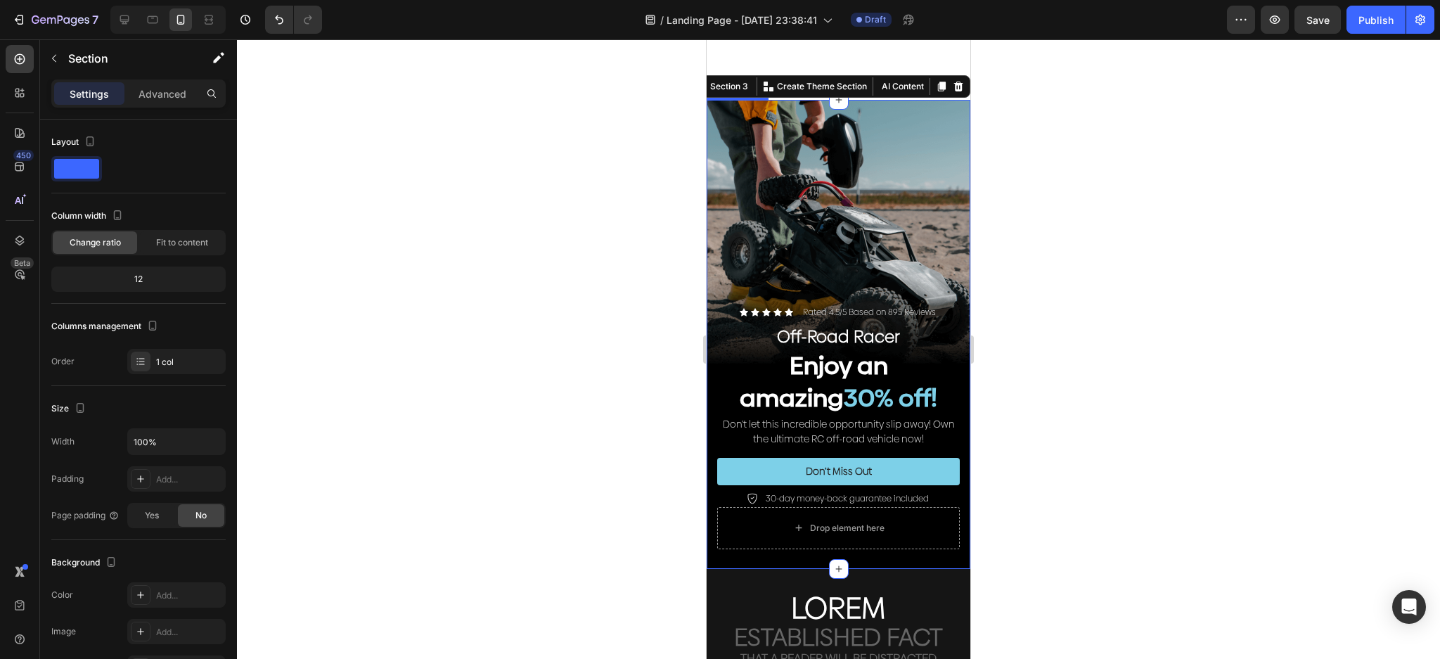
click at [894, 155] on div "Background Image" at bounding box center [839, 334] width 264 height 469
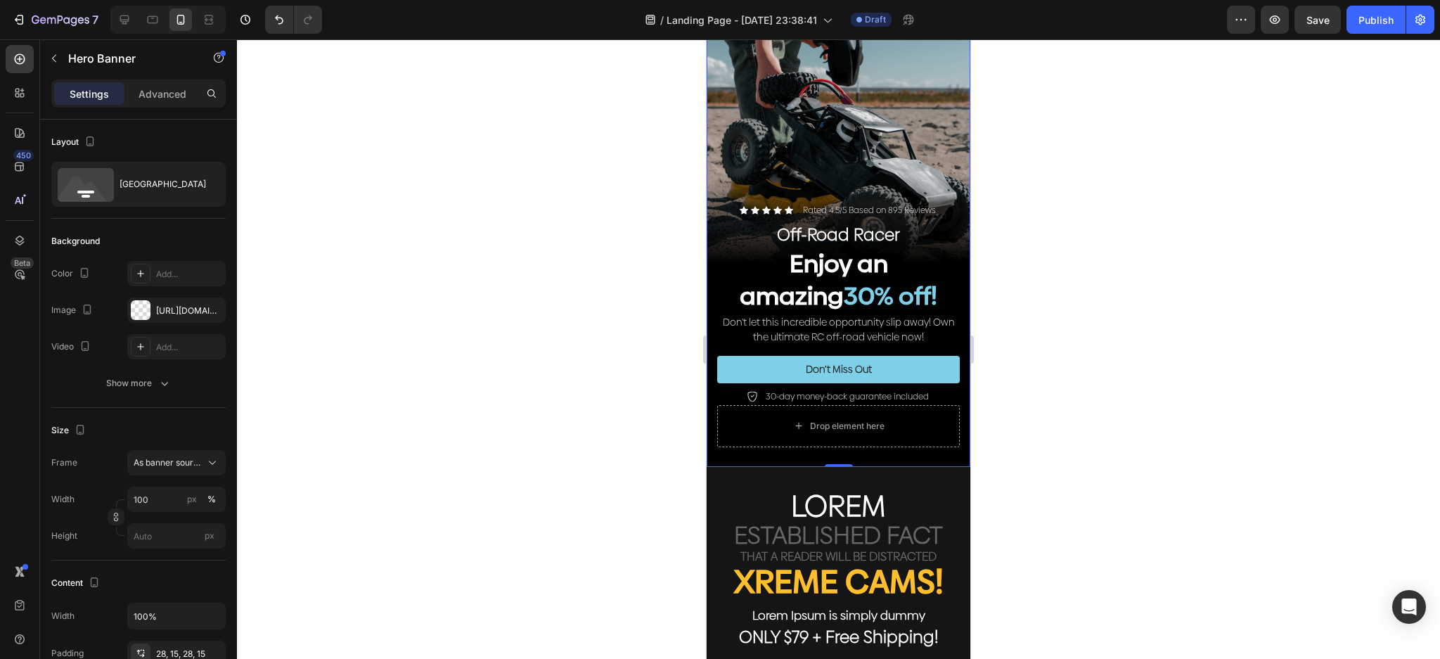
scroll to position [1167, 0]
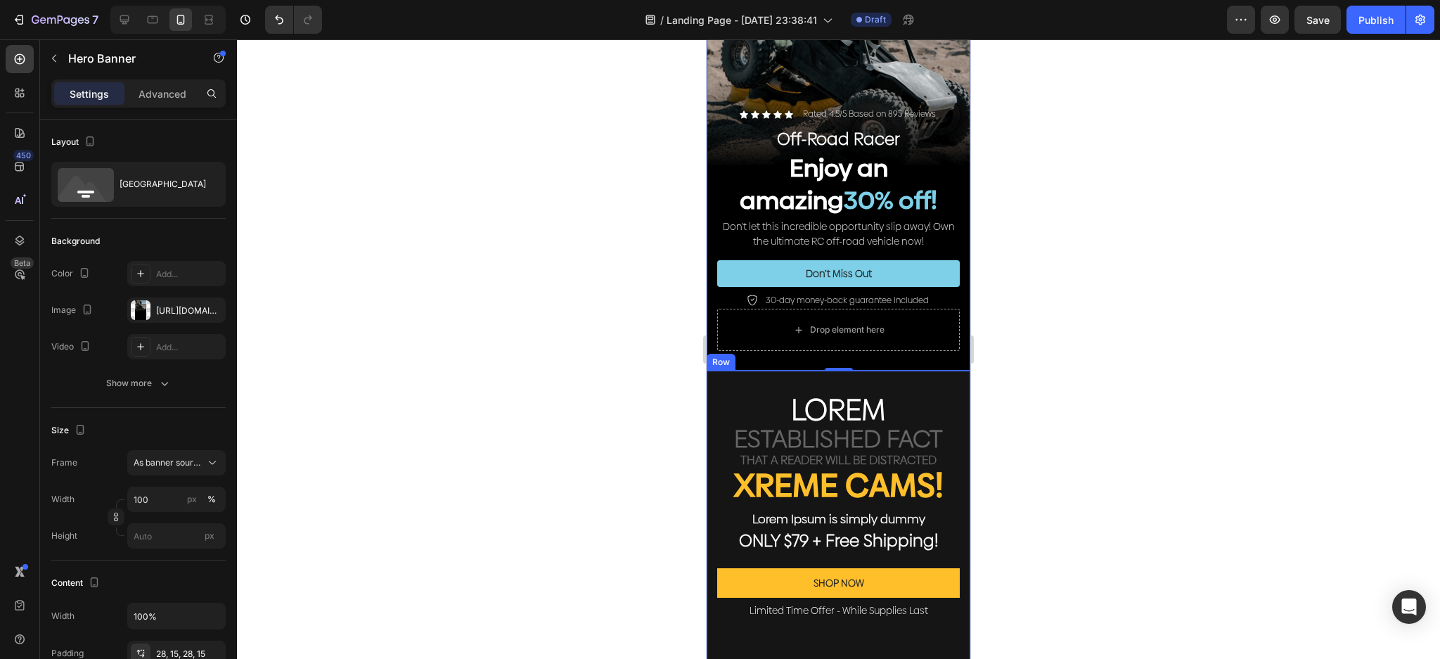
click at [935, 394] on p "Lorem" at bounding box center [839, 409] width 240 height 30
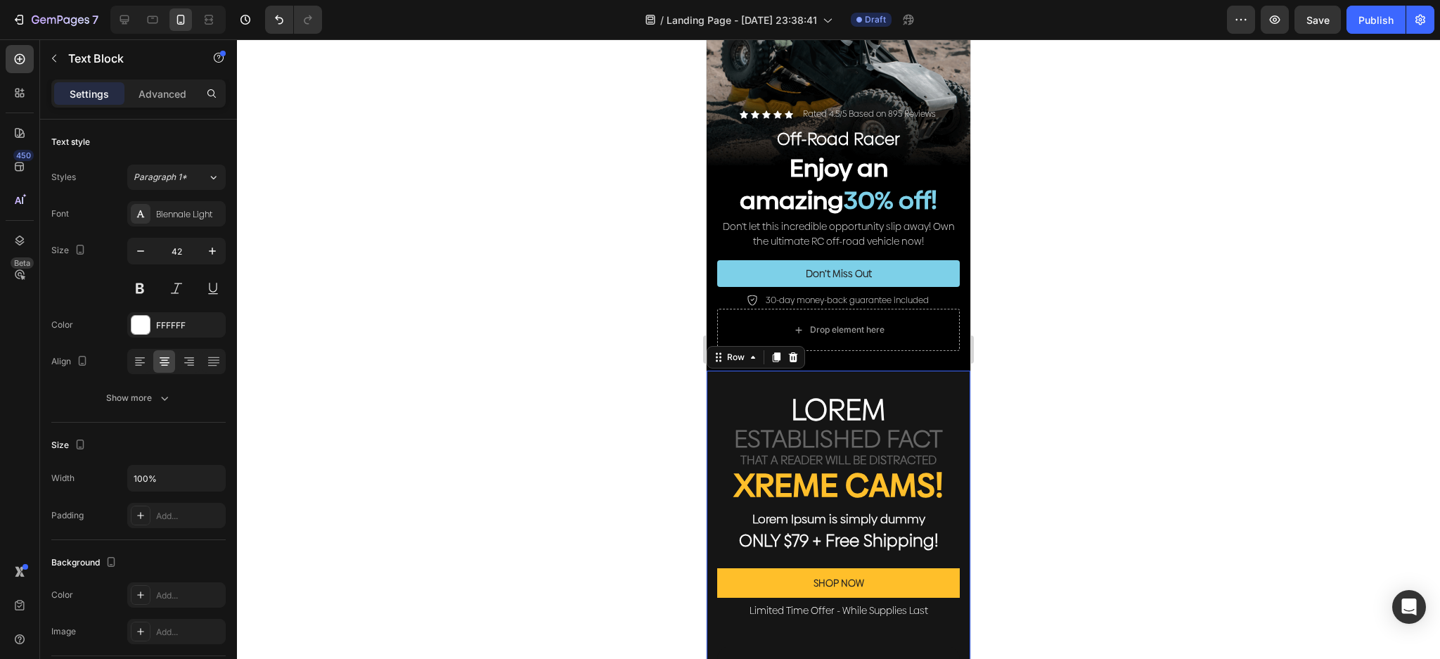
click at [930, 371] on div "Lorem Text Block established fact Text Block that a reader will be distracted T…" at bounding box center [839, 609] width 264 height 476
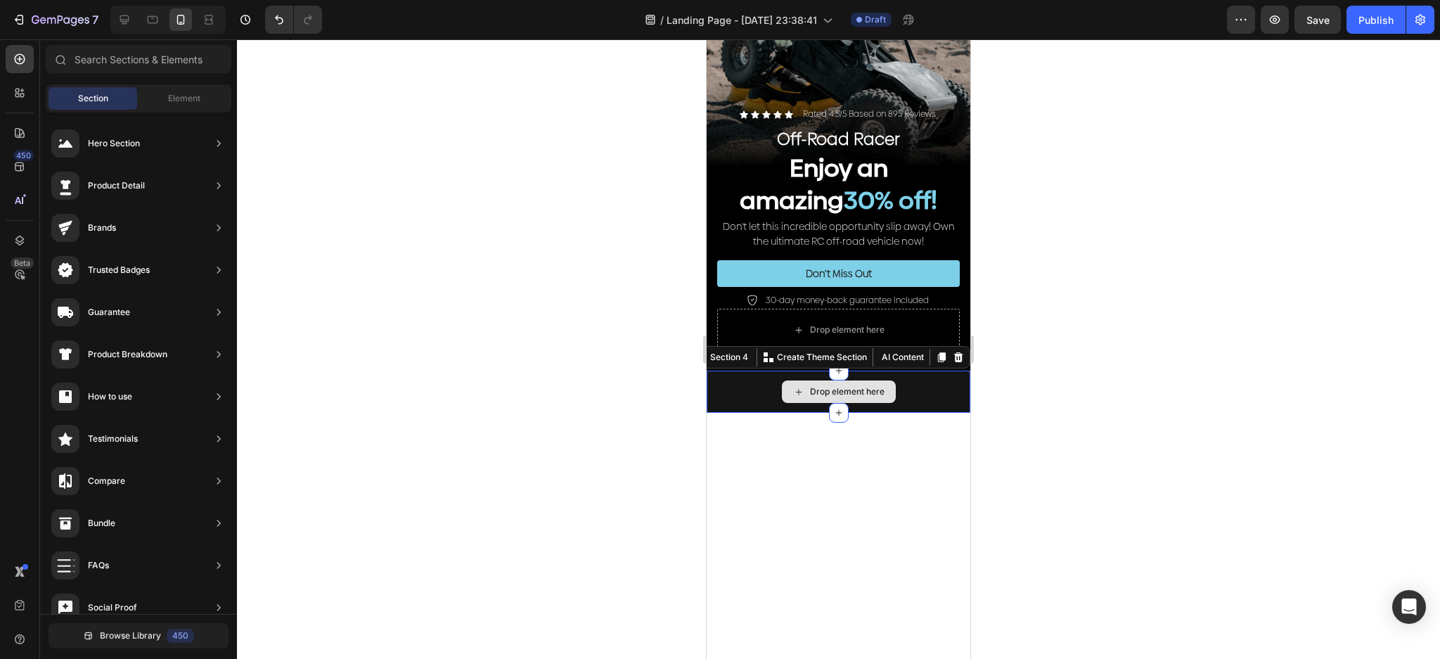
click at [935, 373] on div "Drop element here" at bounding box center [839, 392] width 264 height 42
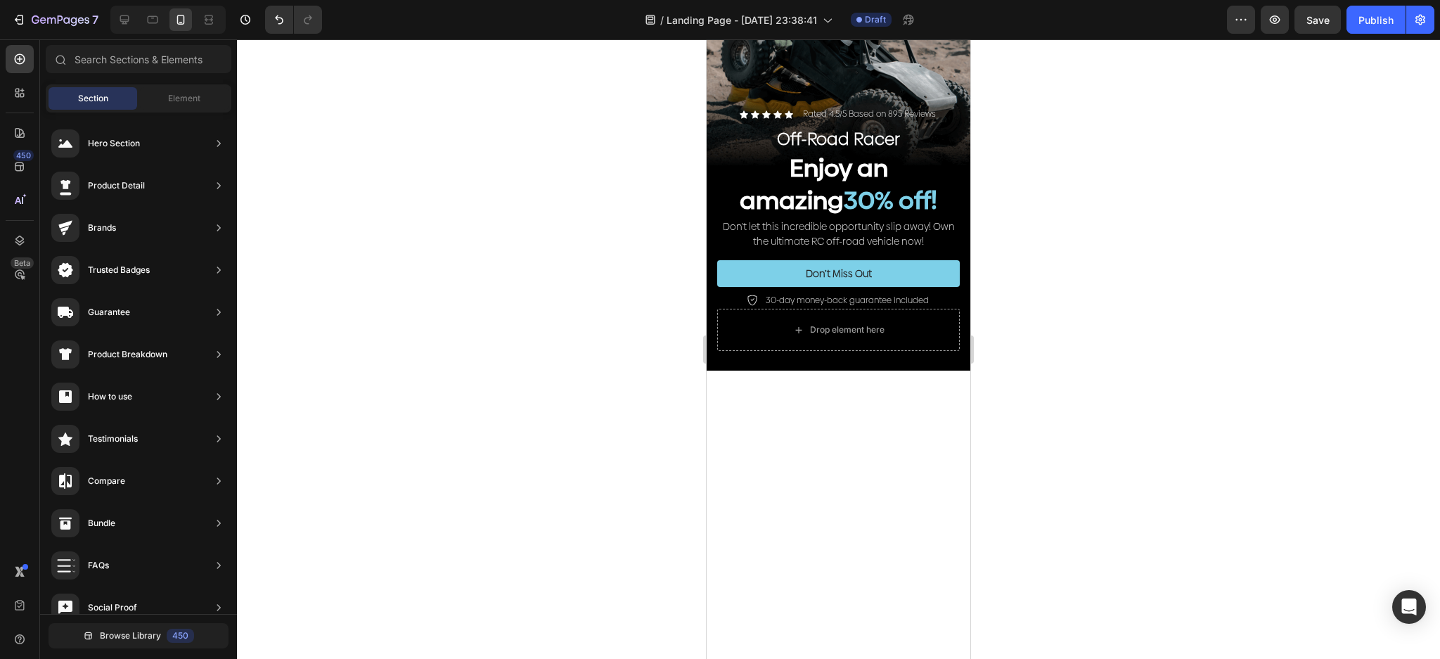
click at [939, 371] on div at bounding box center [839, 596] width 264 height 451
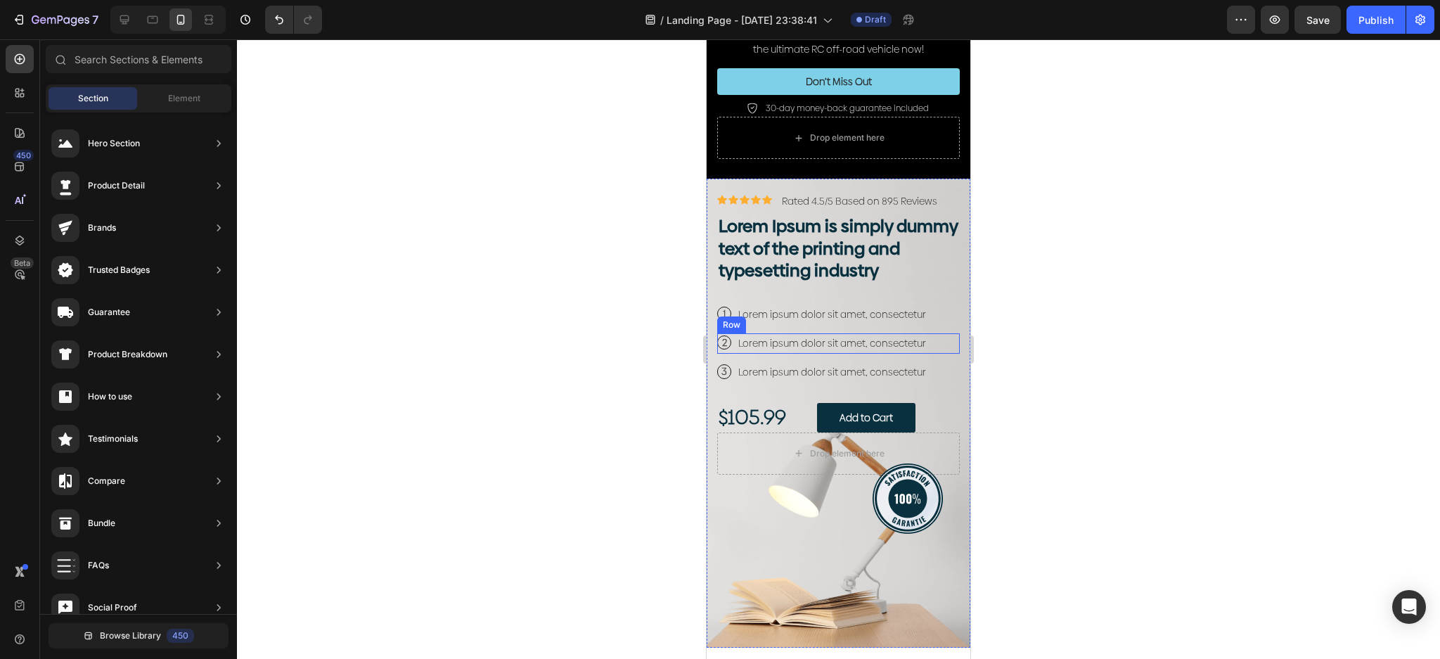
scroll to position [1355, 0]
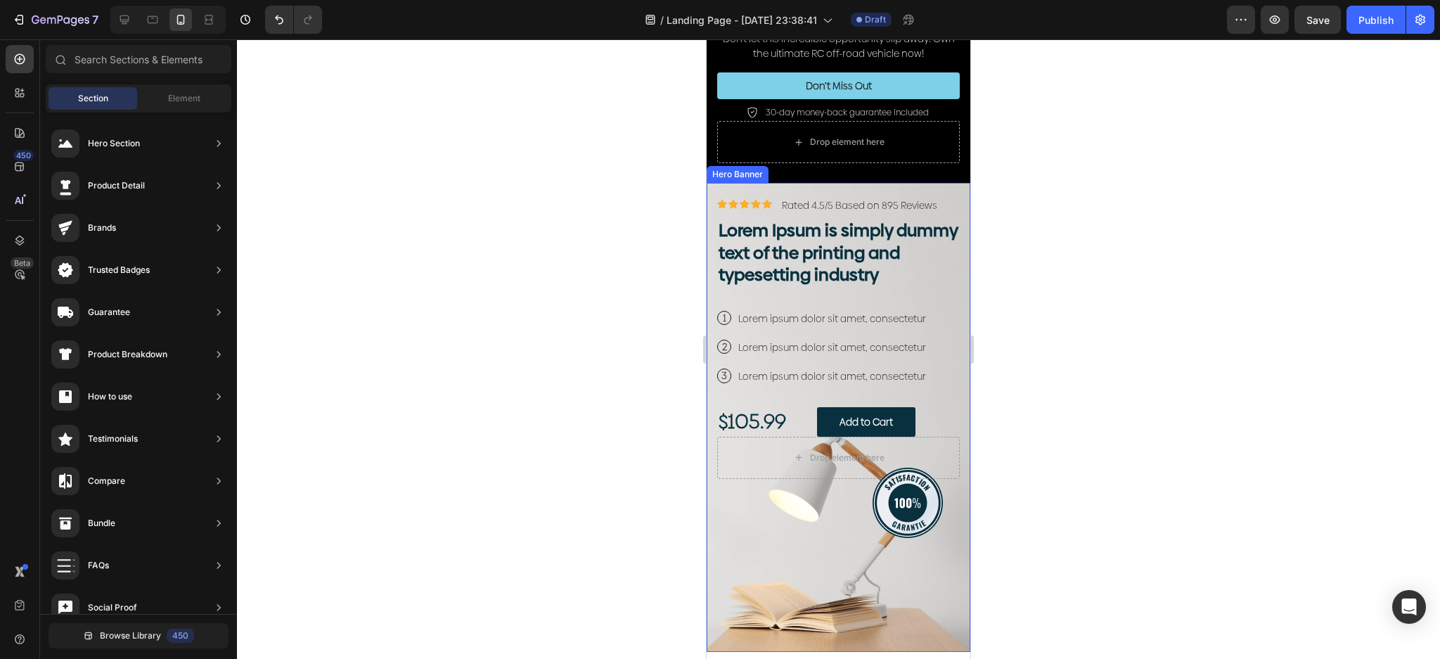
click at [948, 183] on div "Icon Icon Icon Icon Icon Icon List Icon Icon Icon Icon Icon Icon List Rated 4.5…" at bounding box center [839, 338] width 264 height 311
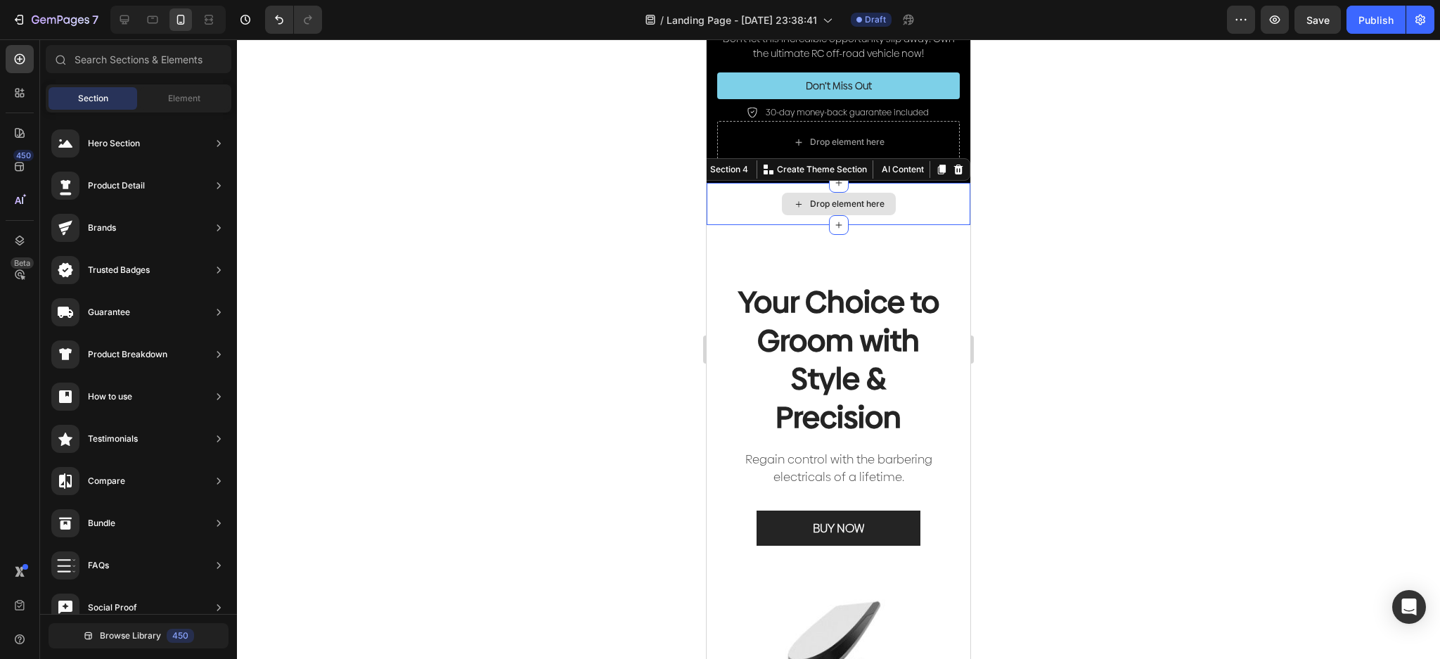
click at [929, 183] on div "Drop element here" at bounding box center [839, 204] width 264 height 42
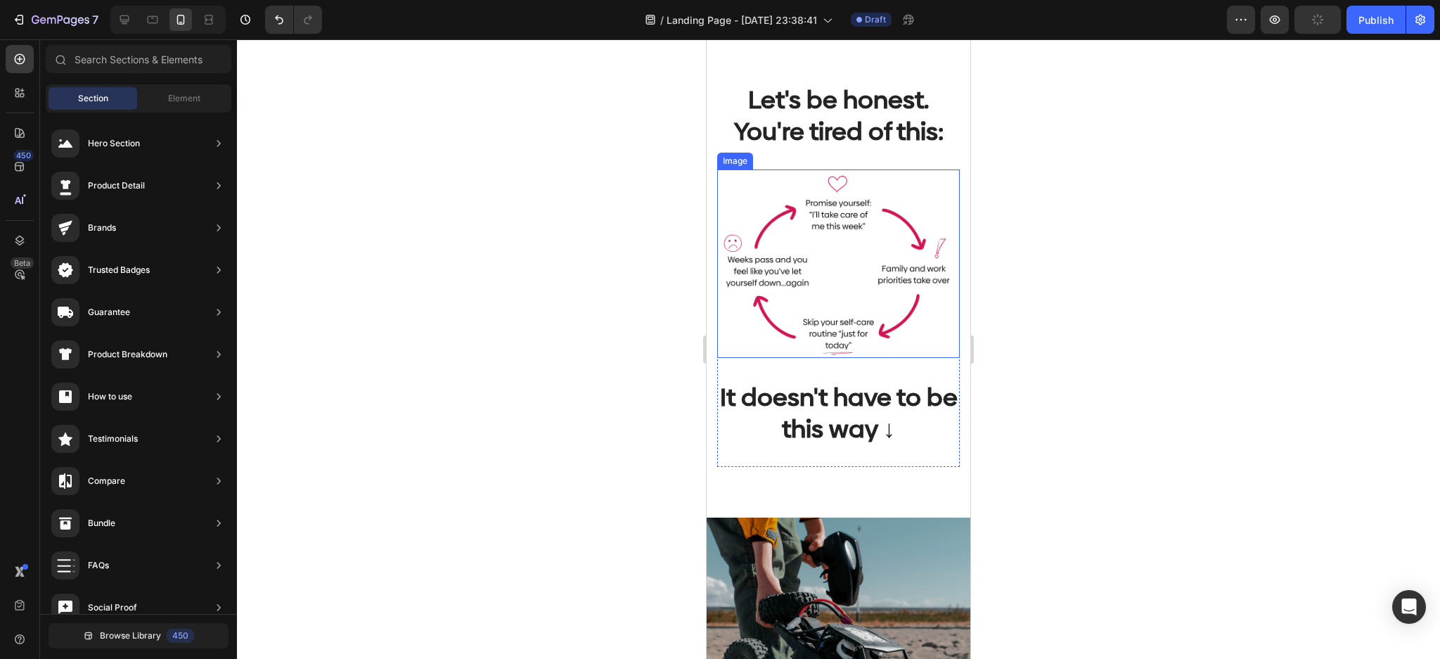
scroll to position [937, 0]
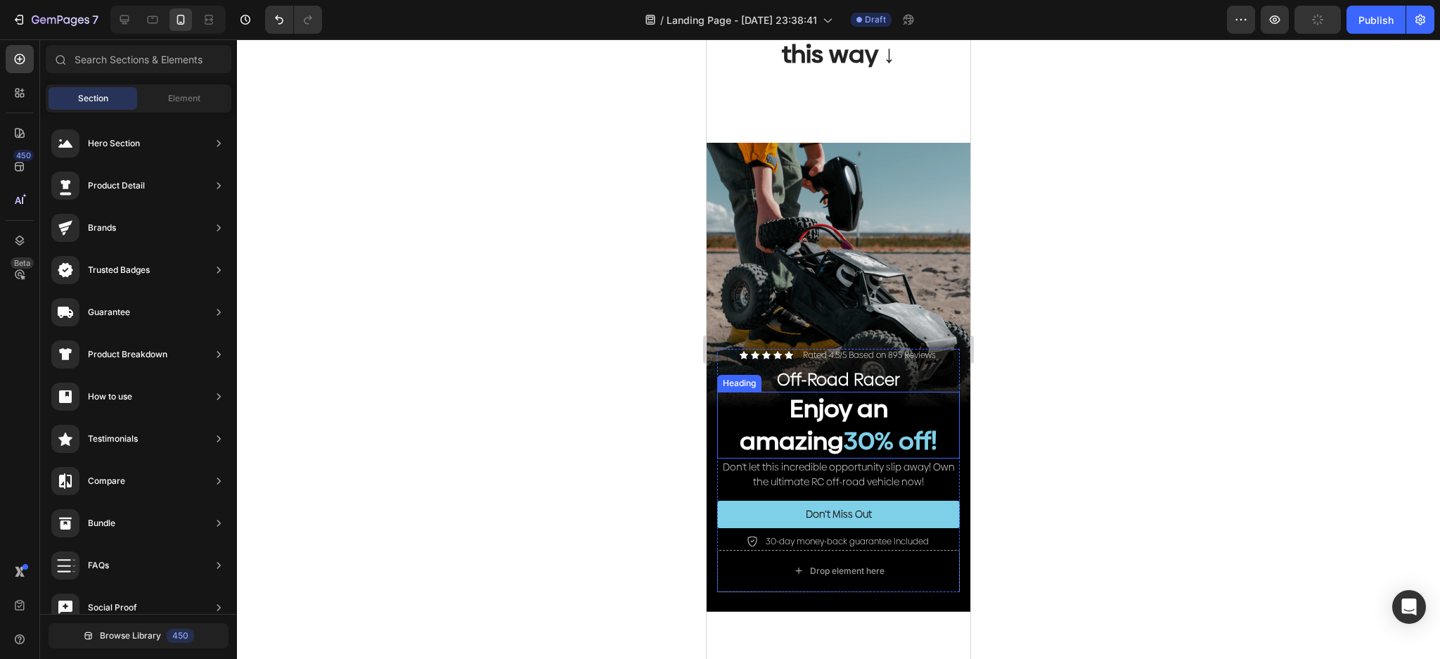
click at [861, 392] on h2 "Enjoy an amazing 30% off!" at bounding box center [838, 425] width 243 height 67
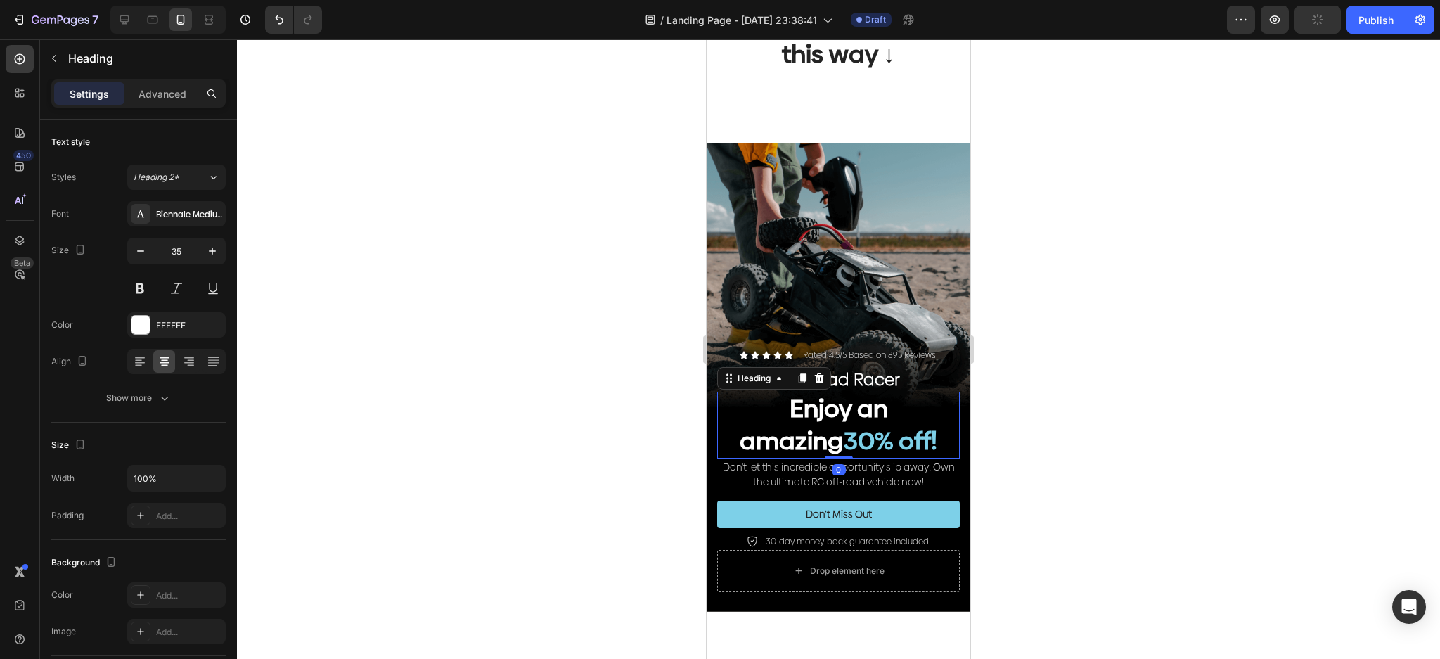
click at [861, 392] on h2 "Enjoy an amazing 30% off!" at bounding box center [838, 425] width 243 height 67
click at [885, 393] on p "Enjoy an amazing 30% off!" at bounding box center [839, 425] width 240 height 64
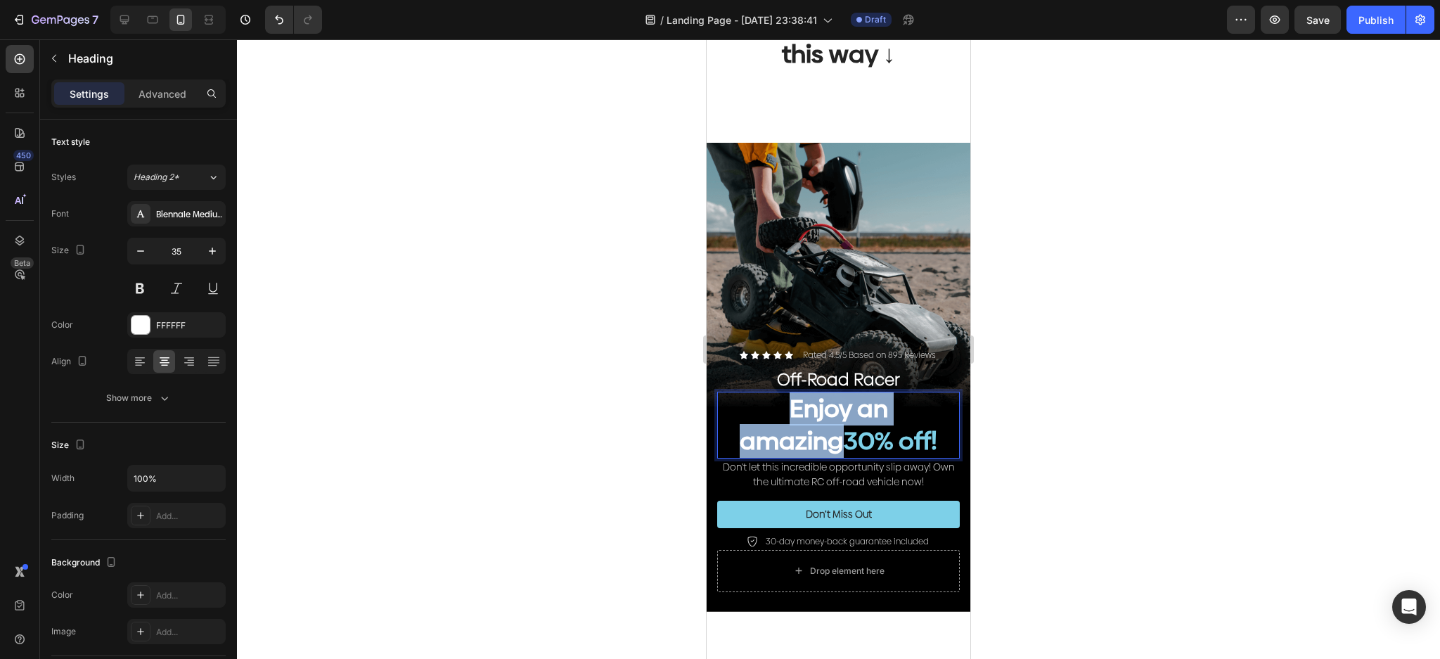
drag, startPoint x: 940, startPoint y: 371, endPoint x: 1333, endPoint y: 403, distance: 394.4
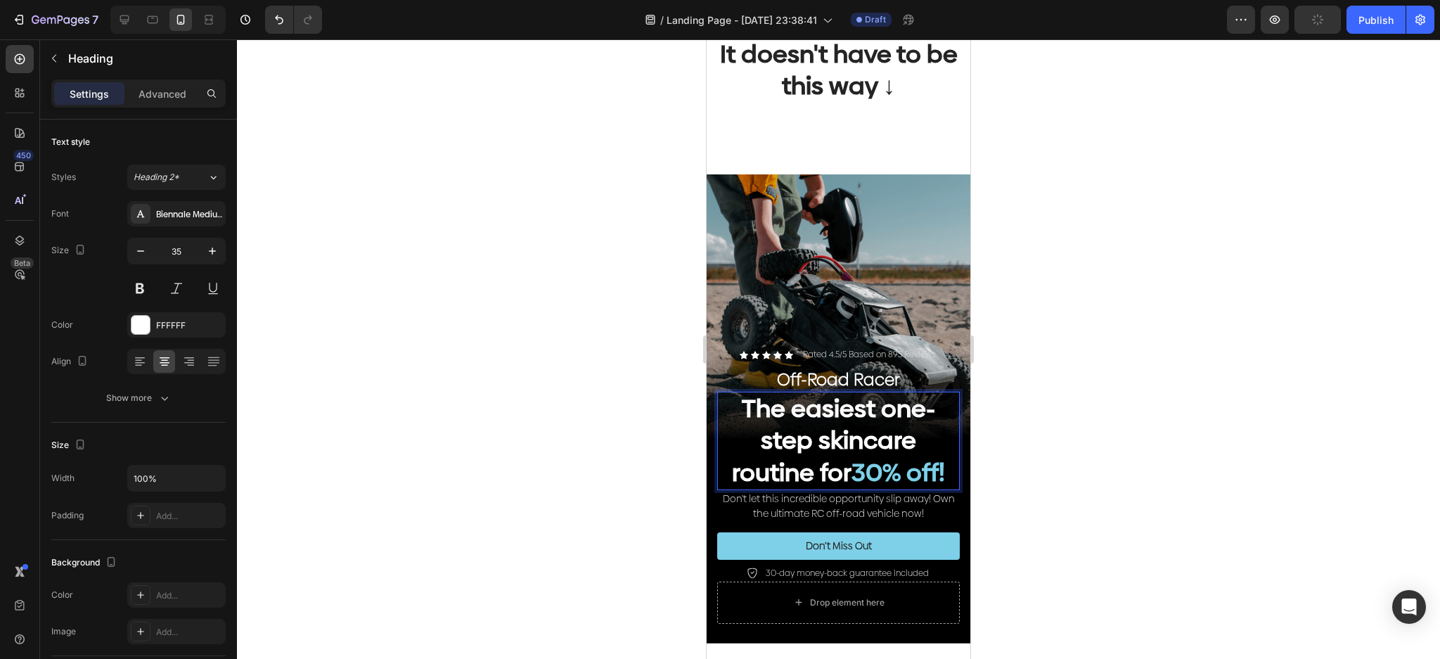
scroll to position [873, 0]
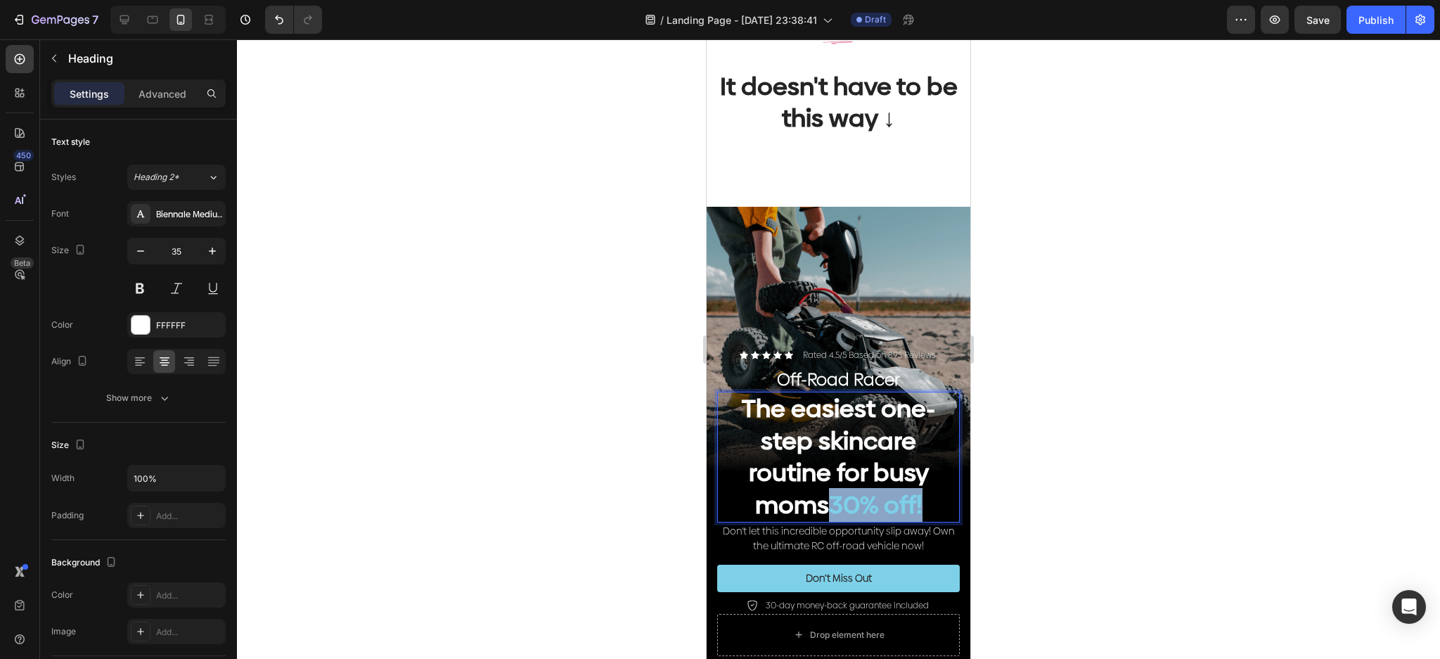
drag, startPoint x: 923, startPoint y: 472, endPoint x: 821, endPoint y: 472, distance: 101.3
click at [821, 472] on p "The easiest one-step skincare routine for busy moms 30% off!" at bounding box center [839, 457] width 240 height 128
click at [857, 368] on p "Off-Road Racer" at bounding box center [839, 379] width 240 height 22
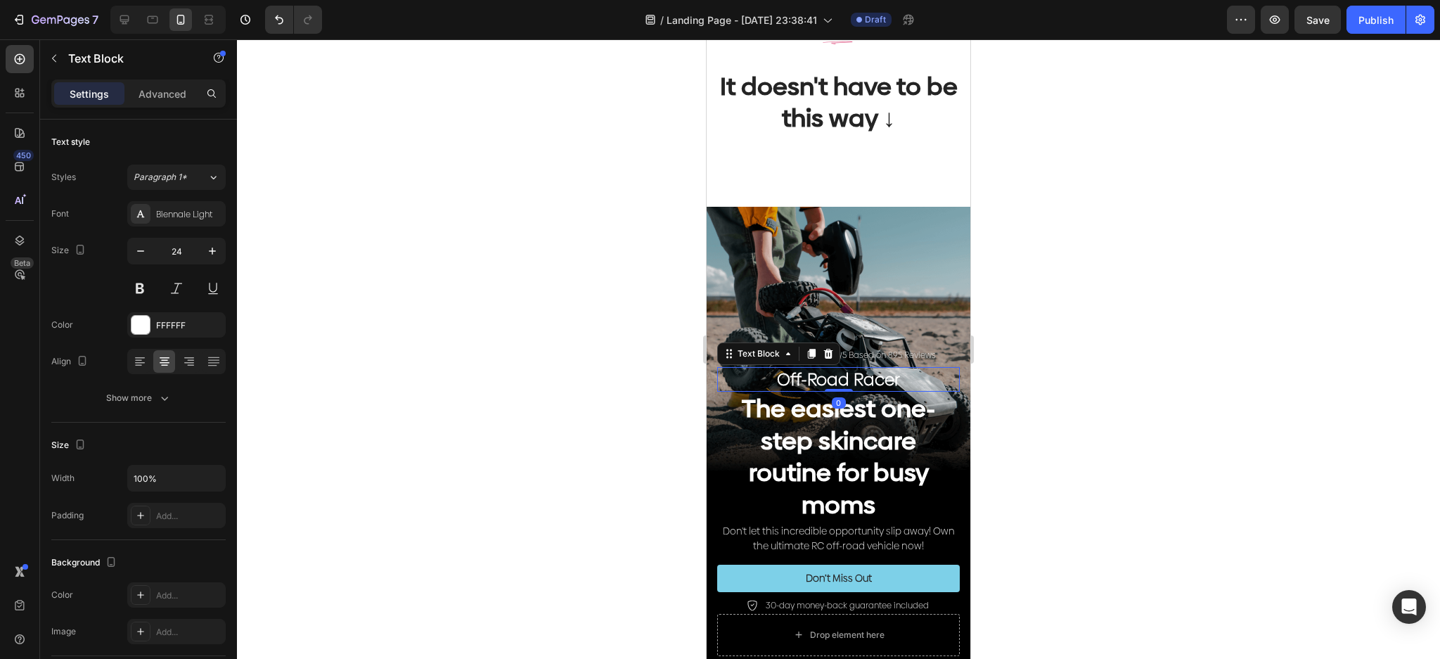
click at [857, 368] on p "Off-Road Racer" at bounding box center [839, 379] width 240 height 22
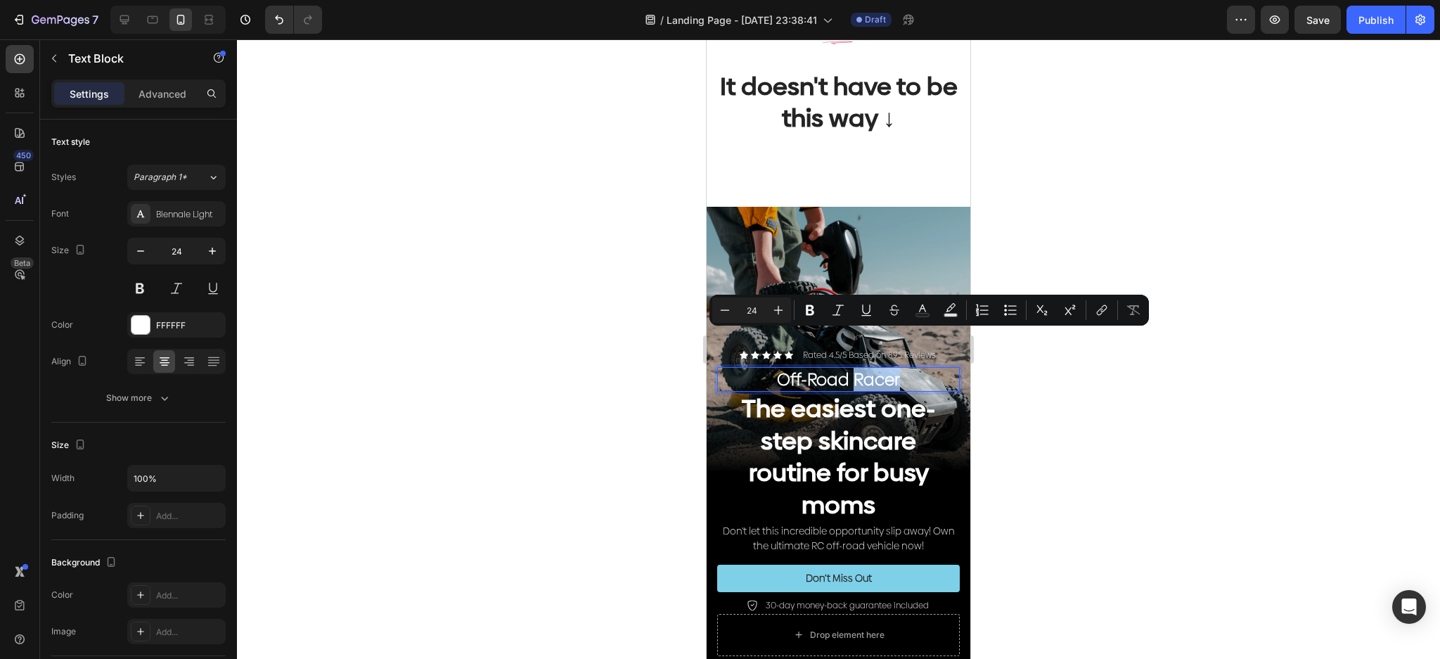
click at [894, 368] on p "Off-Road Racer" at bounding box center [839, 379] width 240 height 22
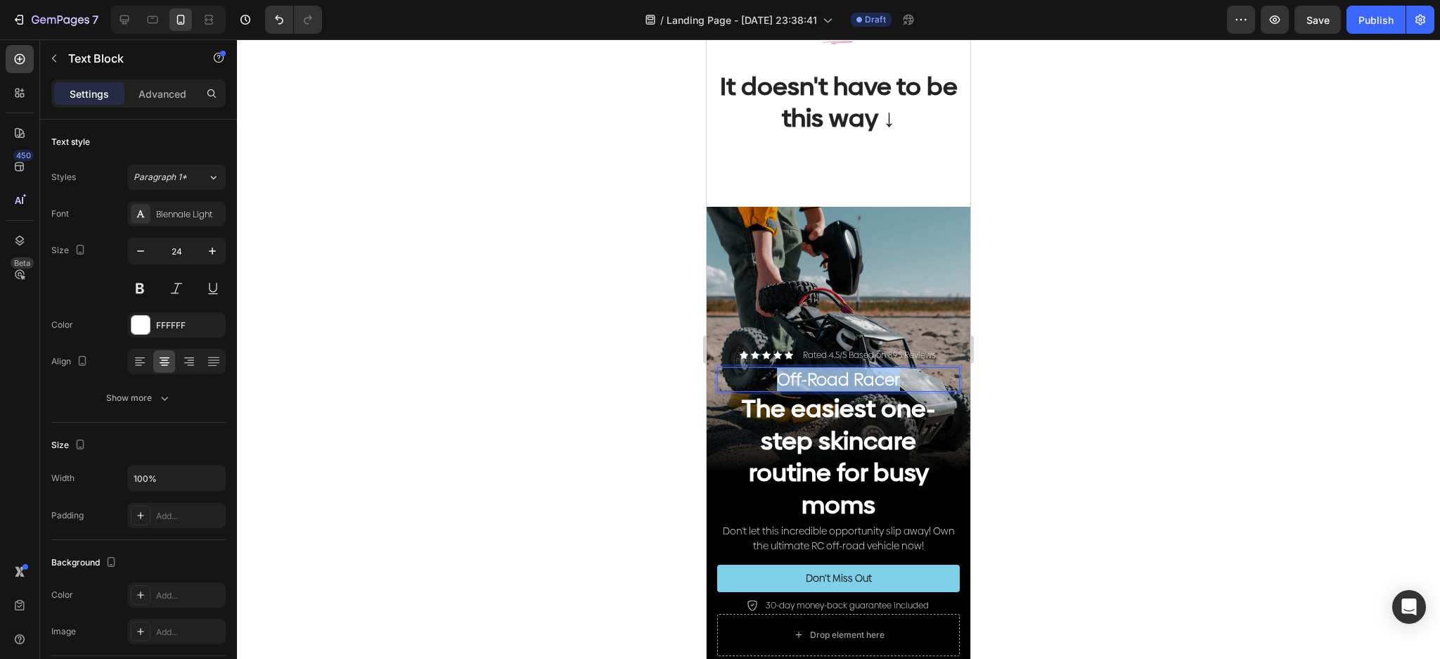
drag, startPoint x: 909, startPoint y: 343, endPoint x: 705, endPoint y: 336, distance: 204.1
click at [880, 397] on p "The easiest one-step skincare routine for busy moms" at bounding box center [839, 457] width 240 height 128
click at [913, 368] on p "No time for skincare?" at bounding box center [839, 379] width 240 height 22
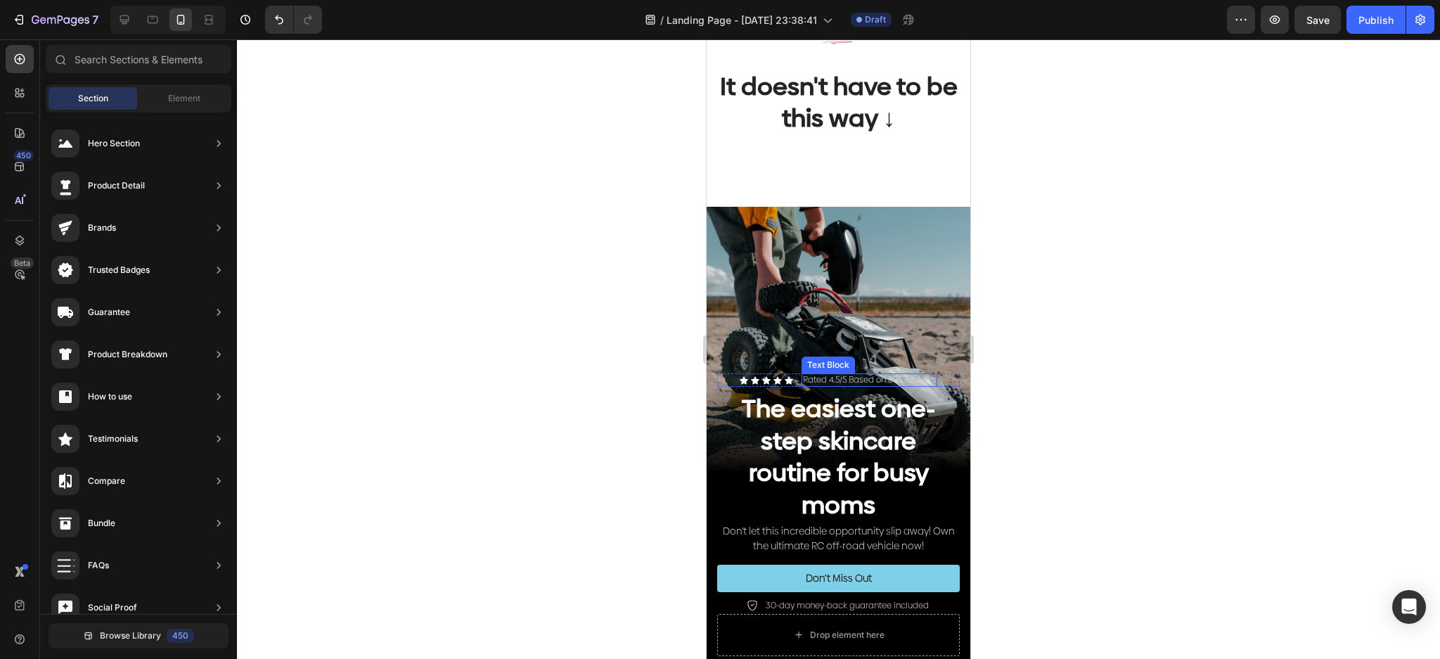
click at [880, 375] on p "Rated 4.5/5 Based on 895 Reviews" at bounding box center [869, 380] width 133 height 11
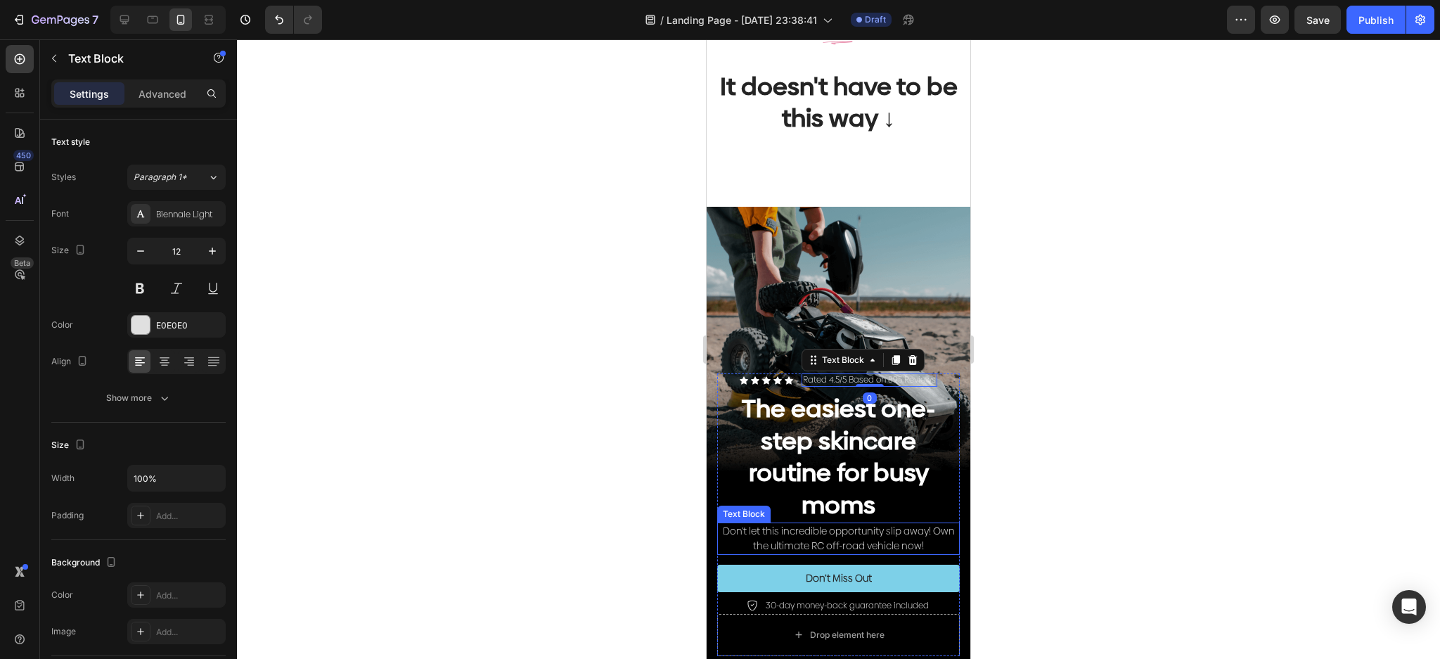
click at [860, 524] on p "Don't let this incredible opportunity slip away! Own the ultimate RC off-road v…" at bounding box center [839, 539] width 240 height 30
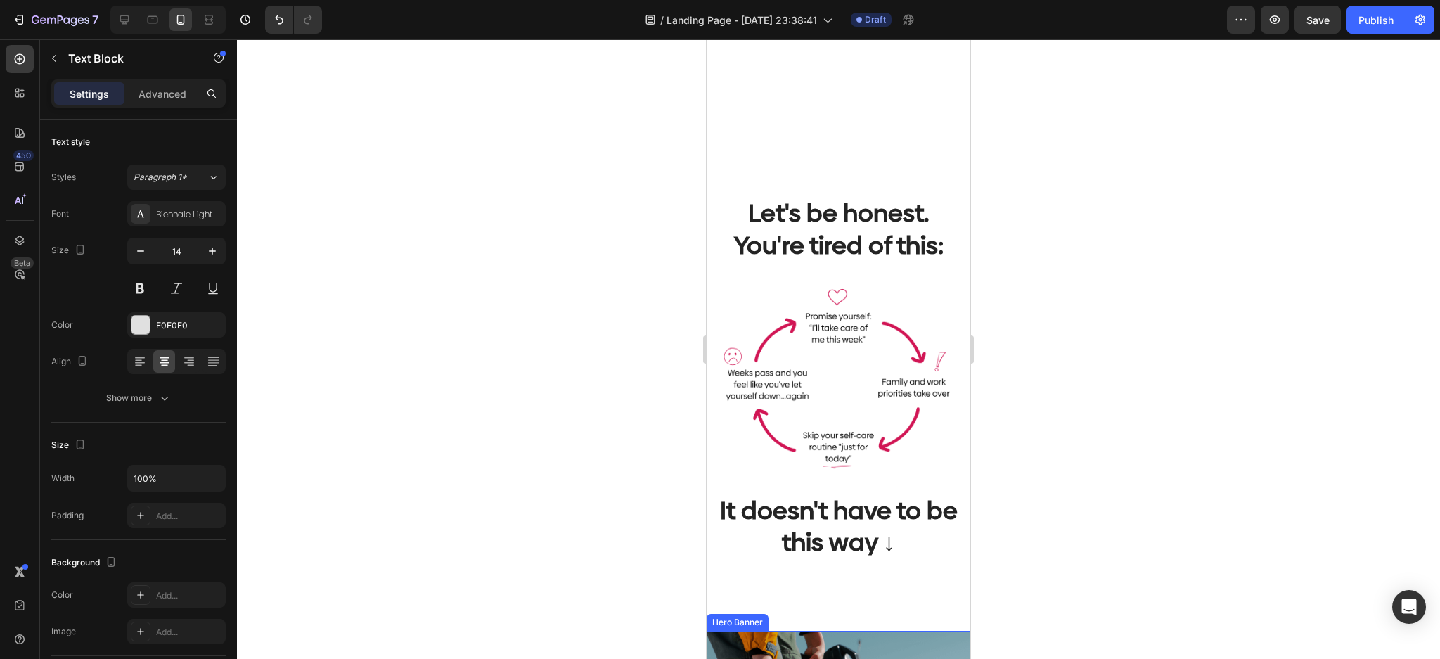
scroll to position [124, 0]
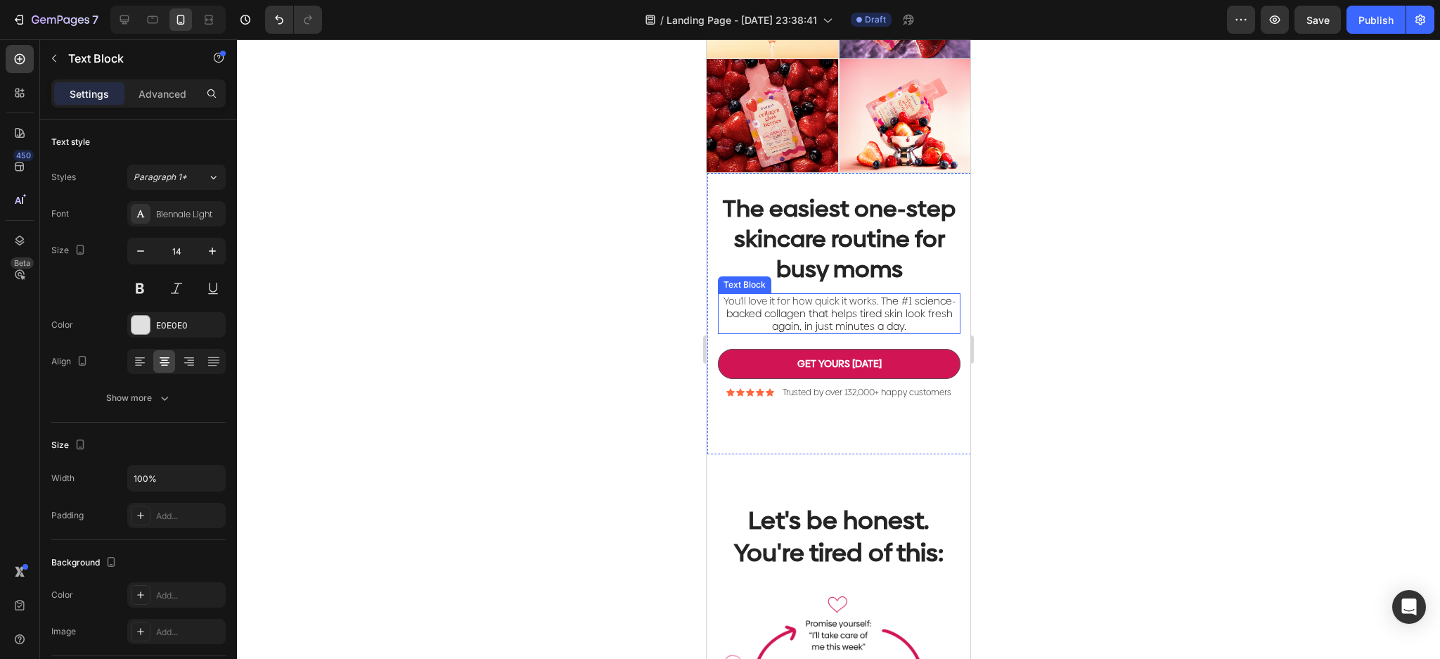
click at [871, 333] on span "he #1 science-backed collagen that helps tired skin look fresh again, in just m…" at bounding box center [840, 313] width 229 height 39
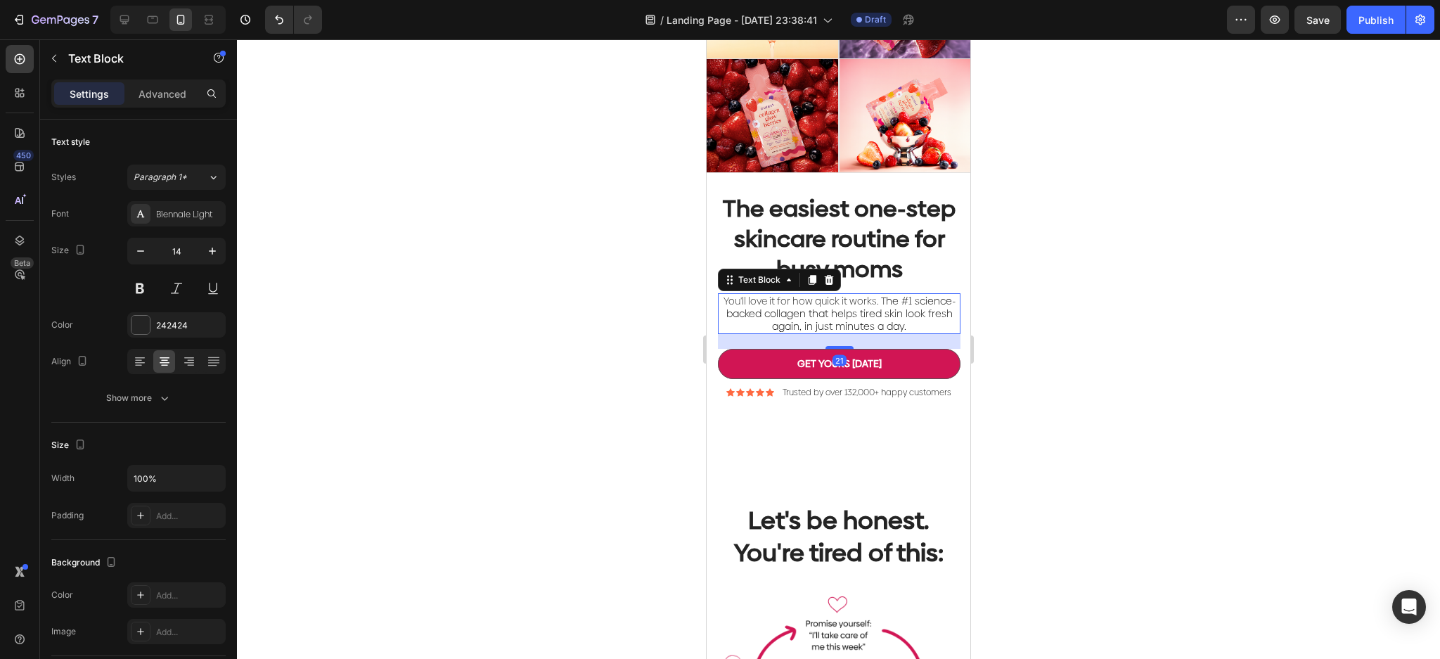
click at [871, 333] on span "he #1 science-backed collagen that helps tired skin look fresh again, in just m…" at bounding box center [840, 313] width 229 height 39
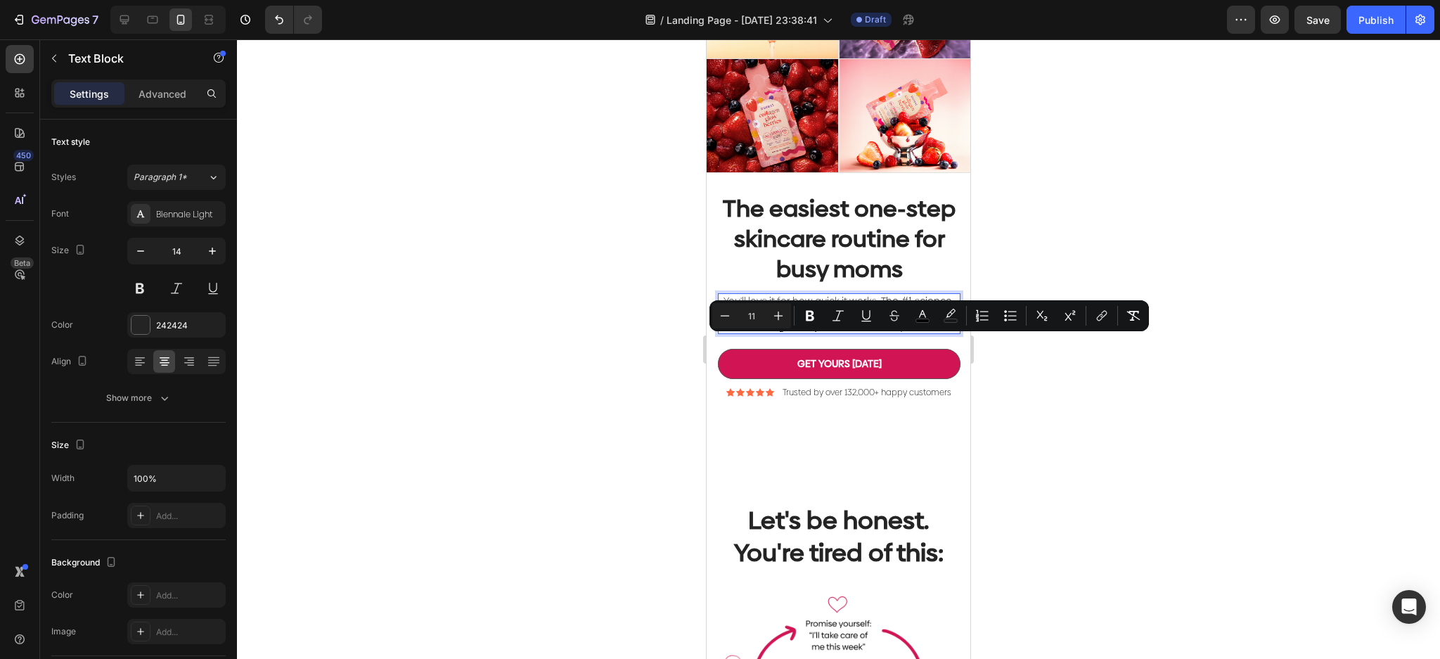
click at [925, 333] on p "You'll love it for how quick it works. T he #1 science-backed collagen that hel…" at bounding box center [839, 314] width 240 height 39
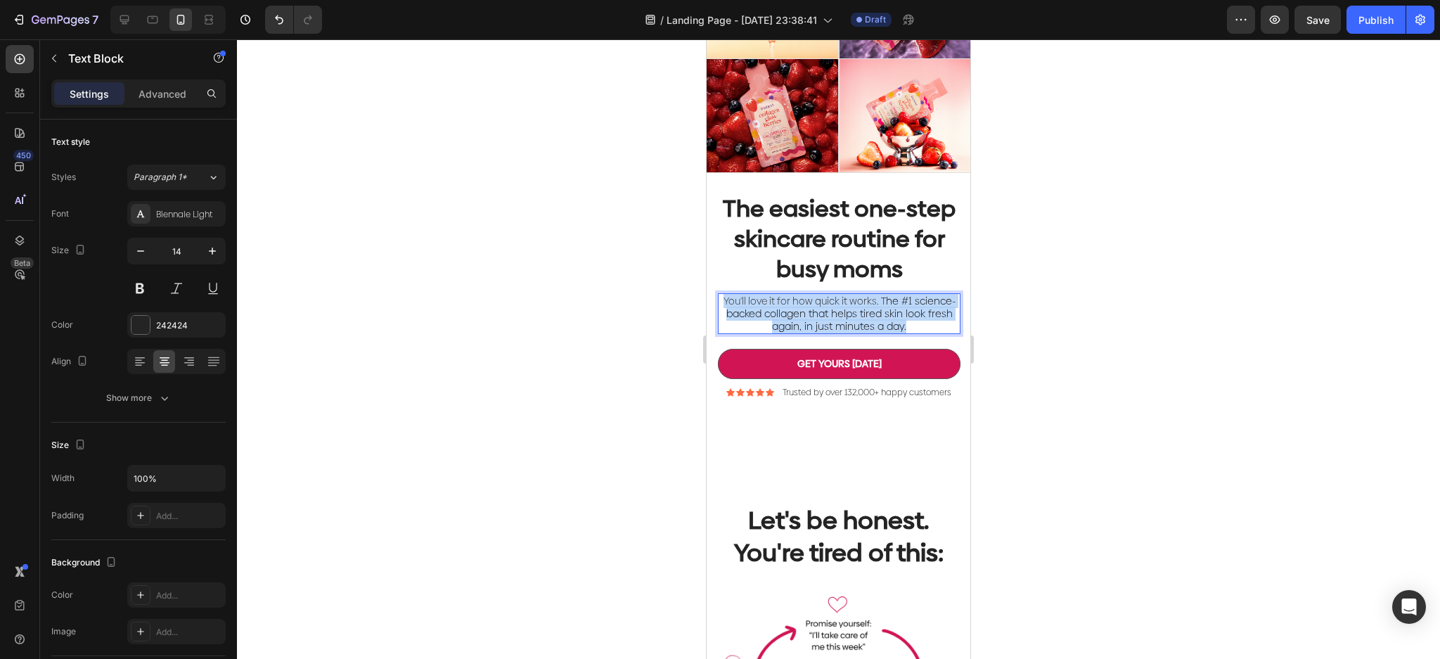
drag, startPoint x: 928, startPoint y: 345, endPoint x: 1407, endPoint y: 355, distance: 479.0
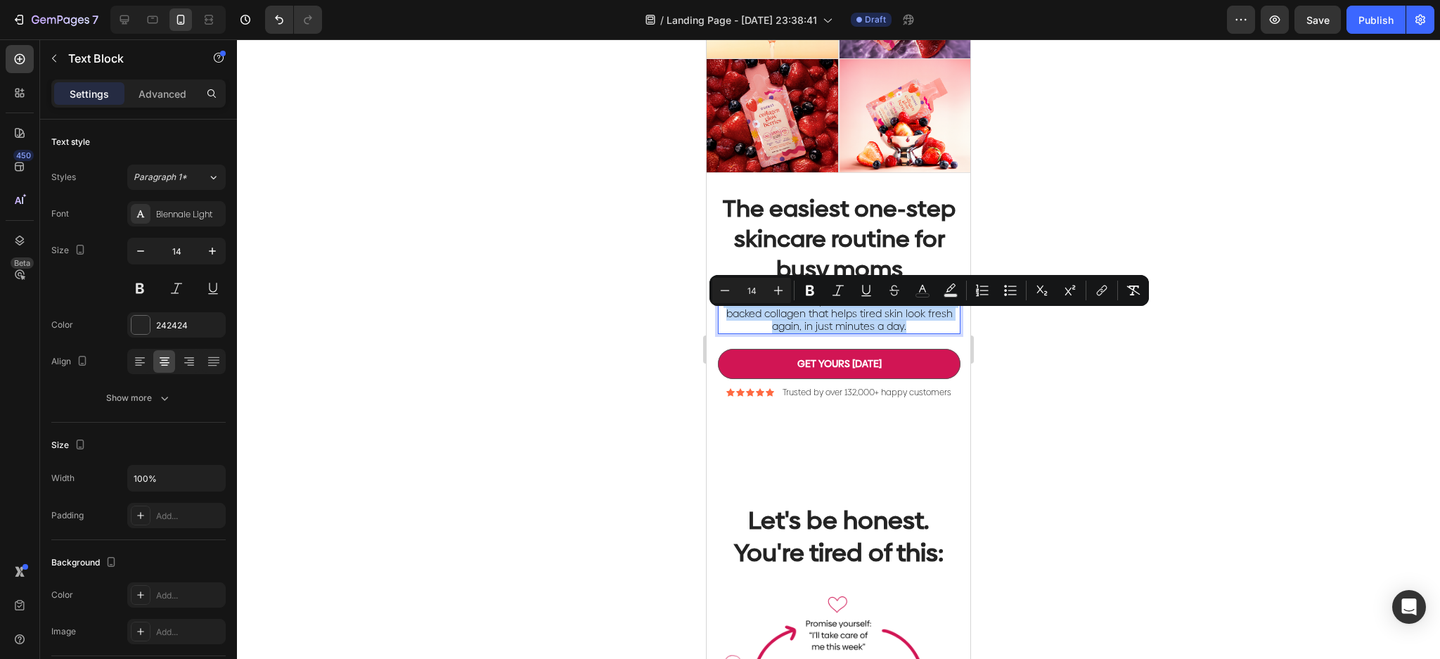
copy p "You'll love it for how quick it works. T he #1 science-backed collagen that hel…"
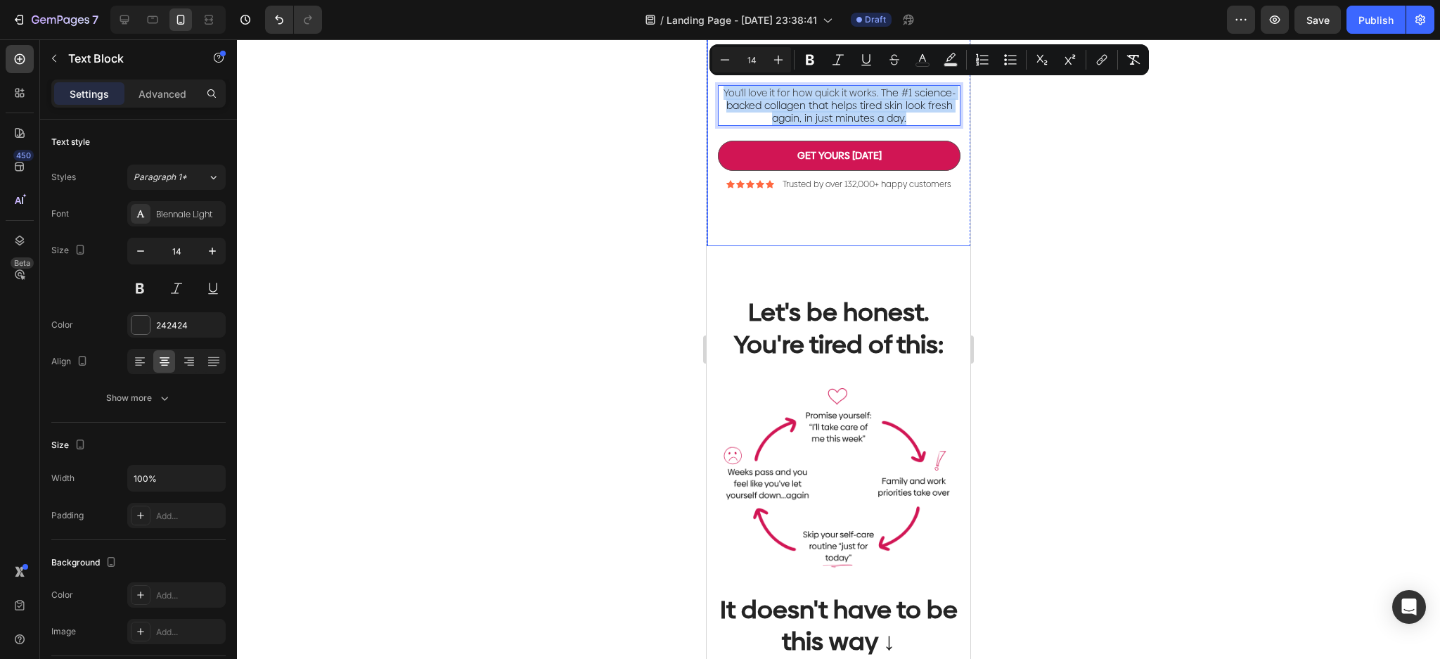
type input "16"
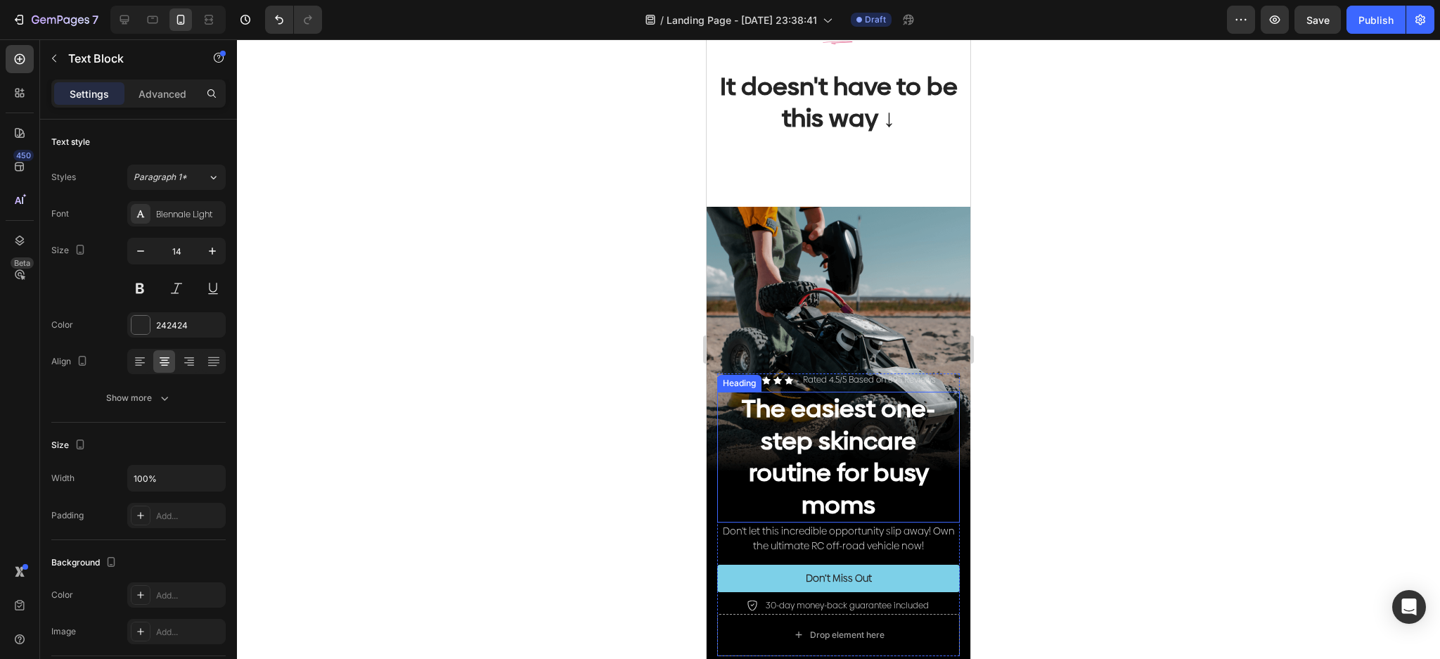
scroll to position [1061, 0]
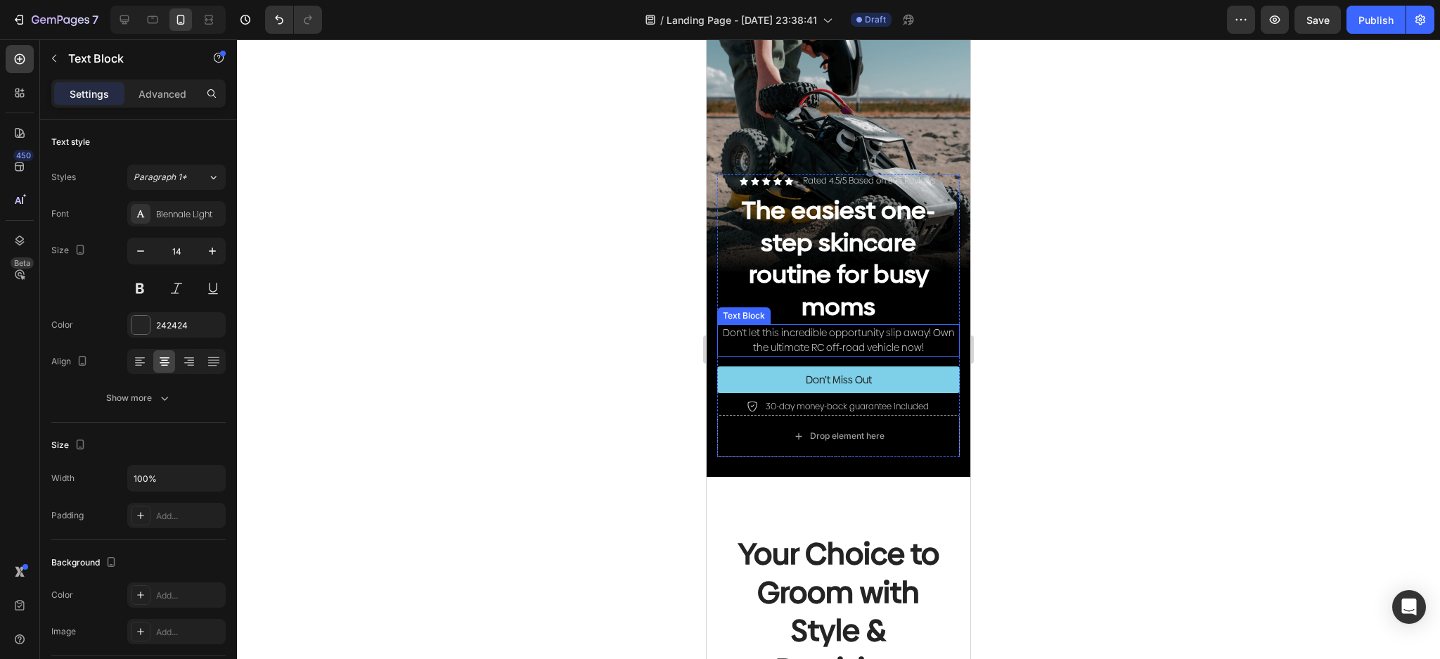
click at [894, 326] on p "Don't let this incredible opportunity slip away! Own the ultimate RC off-road v…" at bounding box center [839, 341] width 240 height 30
click at [920, 332] on div "Icon Icon Icon Icon Icon Icon List Rated 4.5/5 Based on 895 Reviews Text Block …" at bounding box center [838, 294] width 243 height 240
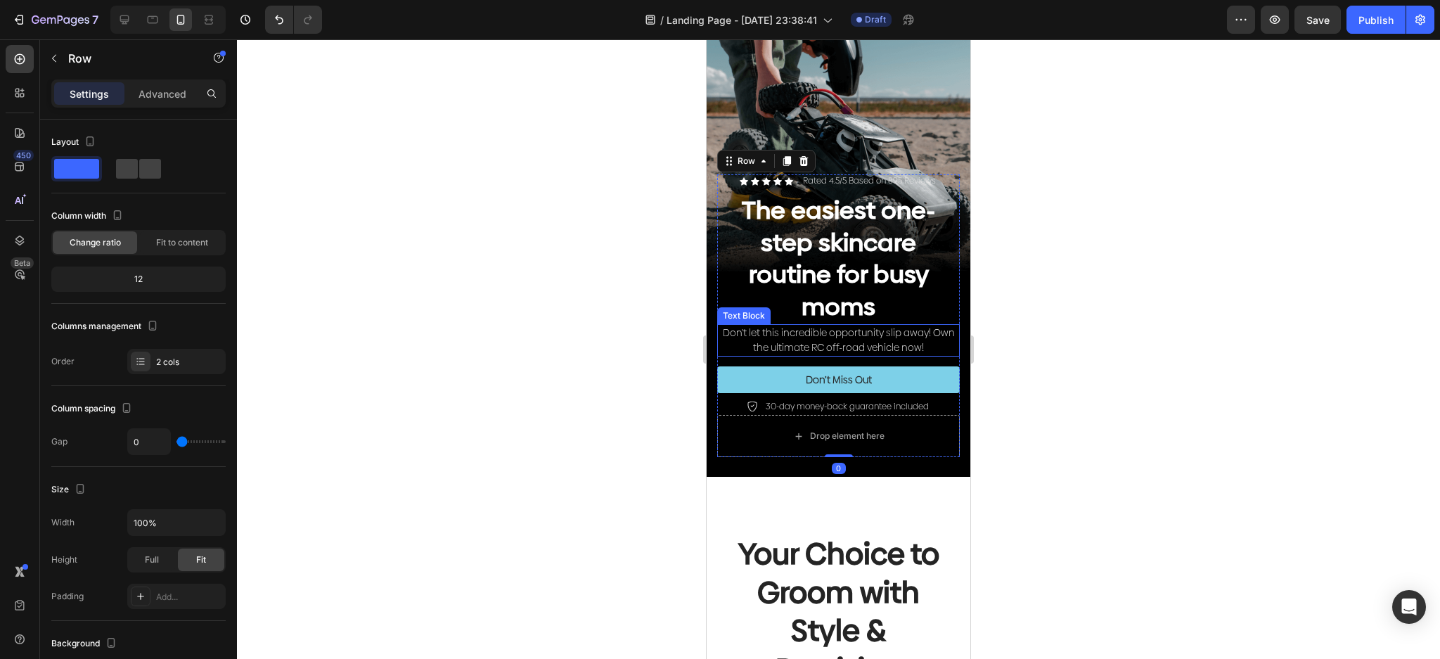
click at [930, 326] on p "Don't let this incredible opportunity slip away! Own the ultimate RC off-road v…" at bounding box center [839, 341] width 240 height 30
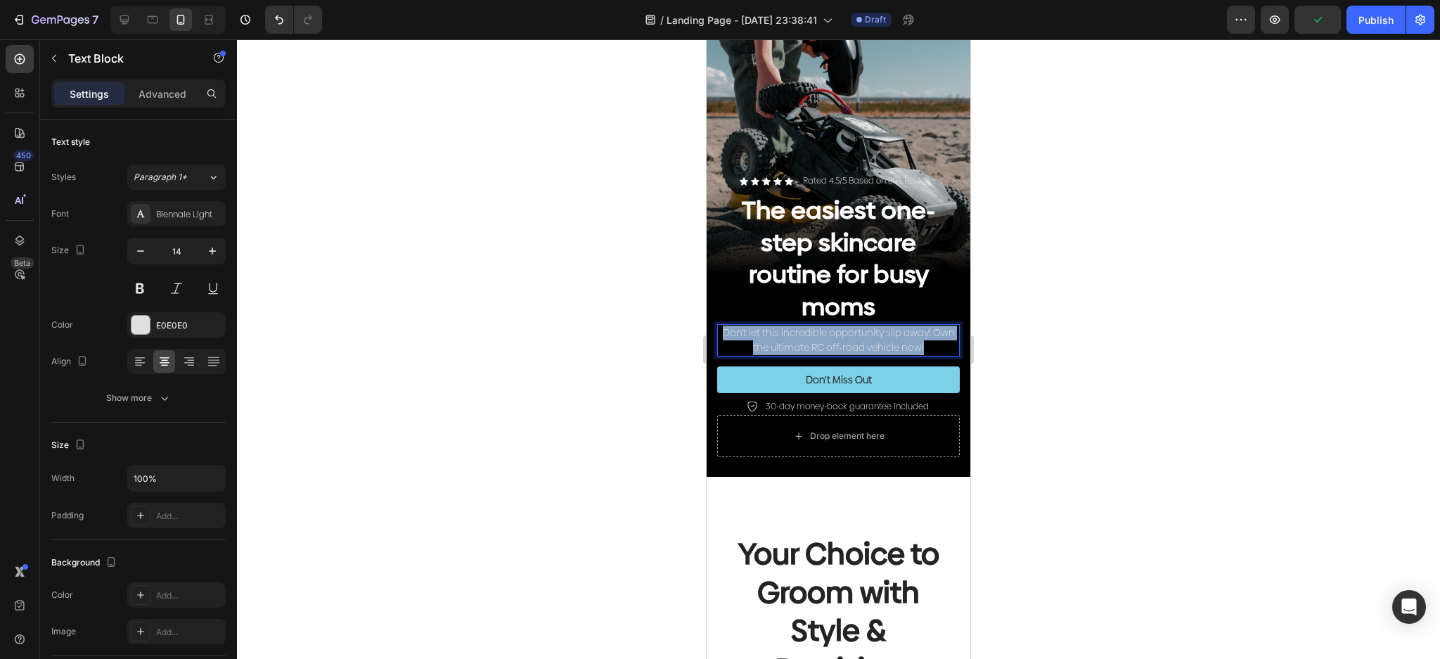
drag, startPoint x: 932, startPoint y: 323, endPoint x: 1405, endPoint y: 341, distance: 473.6
click at [707, 320] on html "iPhone 13 Mini ( 375 px) iPhone 13 Mini iPhone 13 Pro iPhone 11 Pro Max iPhone …" at bounding box center [839, 626] width 264 height 3297
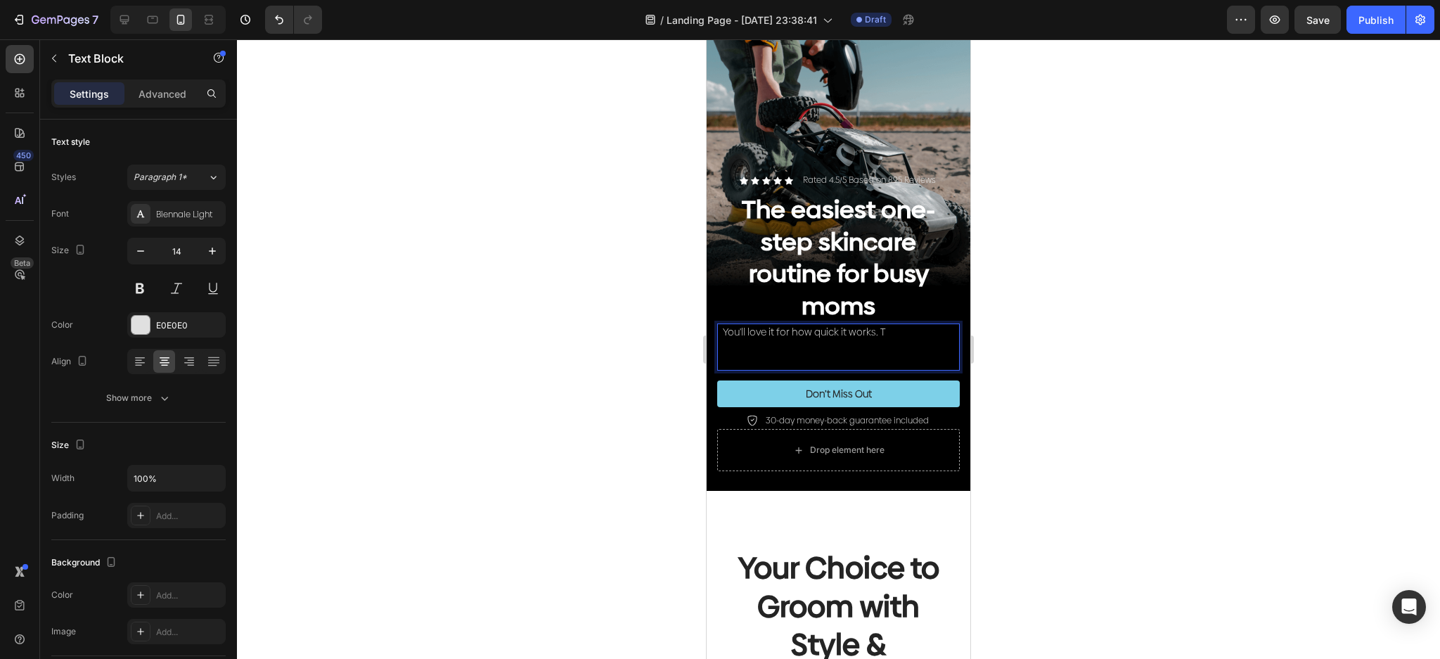
click at [855, 325] on span "he #1 science-backed collagen that helps tired skin look fresh again, in just m…" at bounding box center [840, 347] width 229 height 44
drag, startPoint x: 941, startPoint y: 335, endPoint x: 721, endPoint y: 304, distance: 221.7
click at [721, 325] on p "You'll love it for how quick it works. T he #1 science-backed collagen that hel…" at bounding box center [839, 347] width 240 height 44
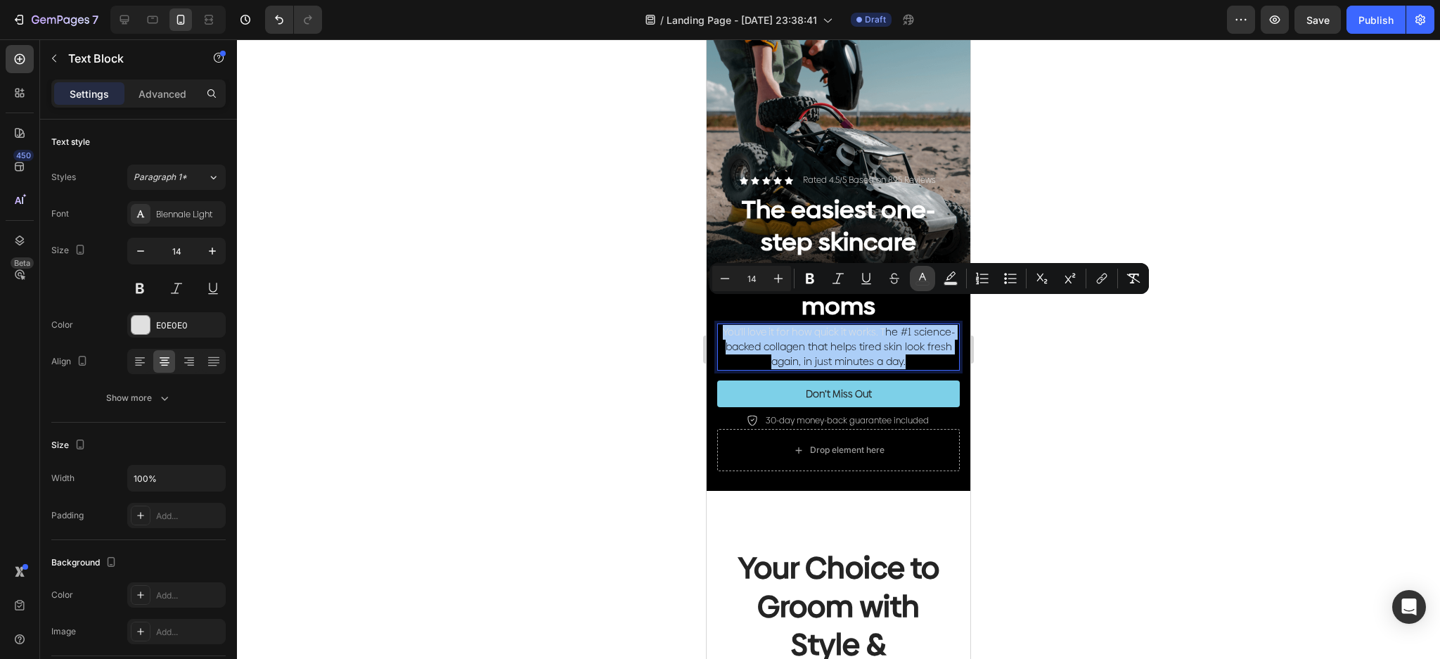
click at [920, 275] on icon "Editor contextual toolbar" at bounding box center [923, 278] width 14 height 14
type input "000000"
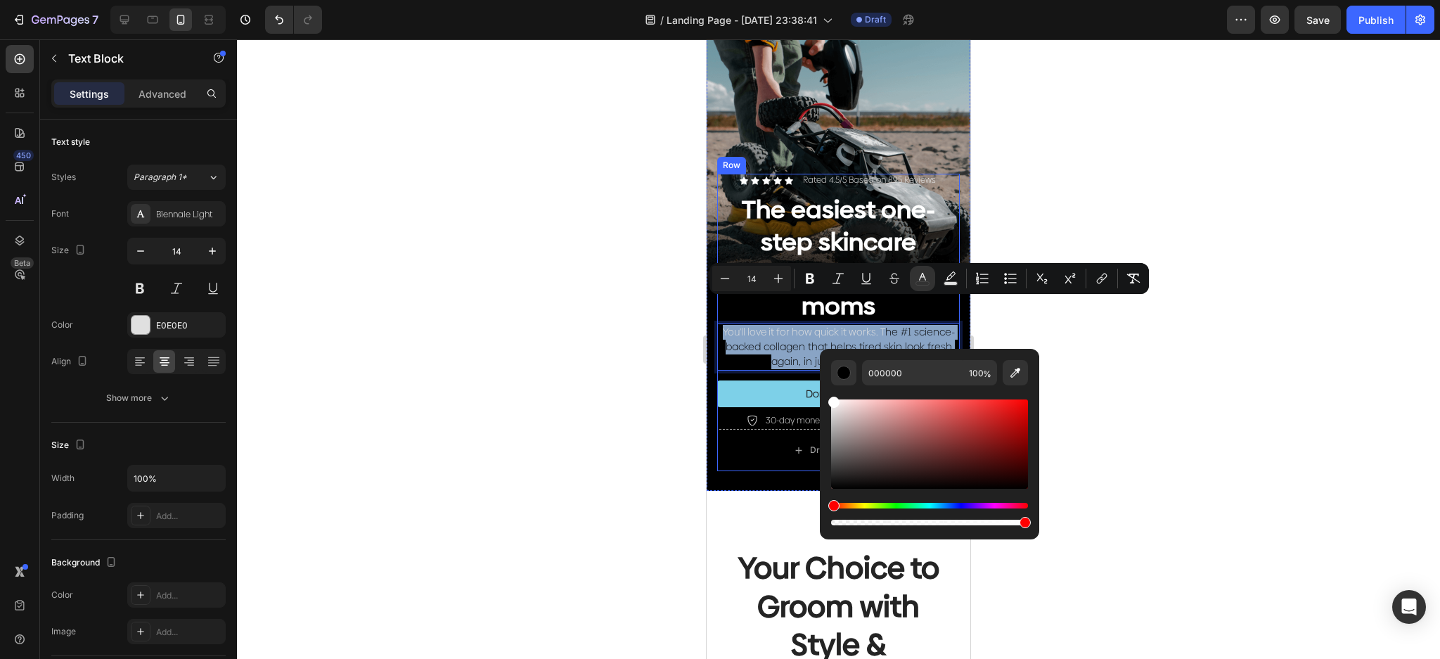
drag, startPoint x: 1544, startPoint y: 452, endPoint x: 808, endPoint y: 341, distance: 744.6
type input "FFFFFF"
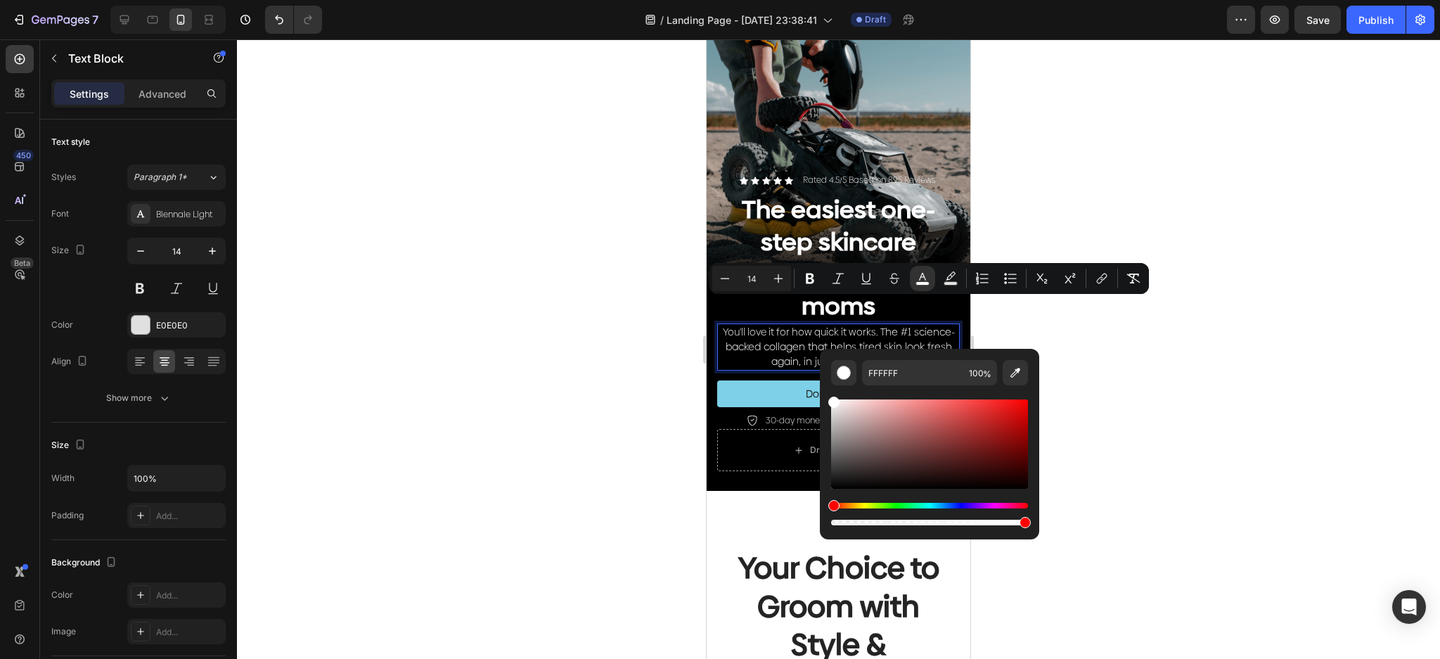
click at [1154, 341] on div at bounding box center [838, 349] width 1203 height 620
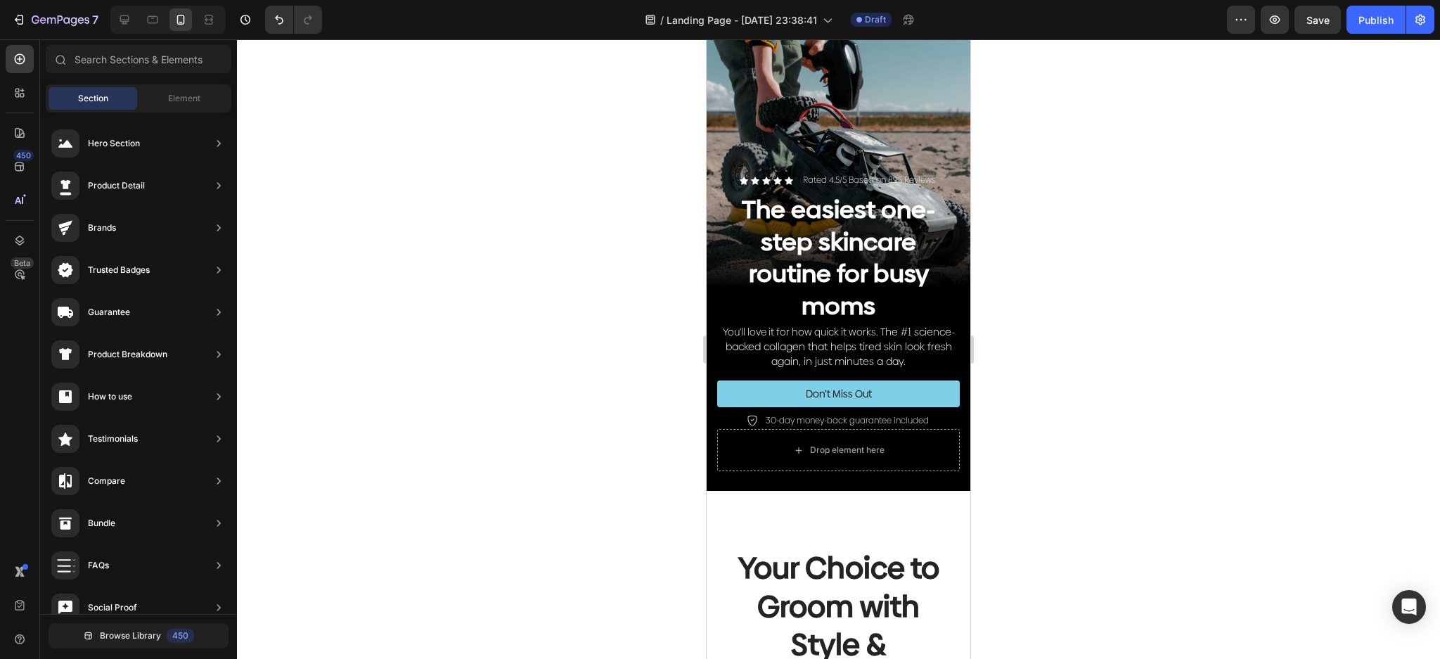
click at [1167, 366] on div at bounding box center [838, 349] width 1203 height 620
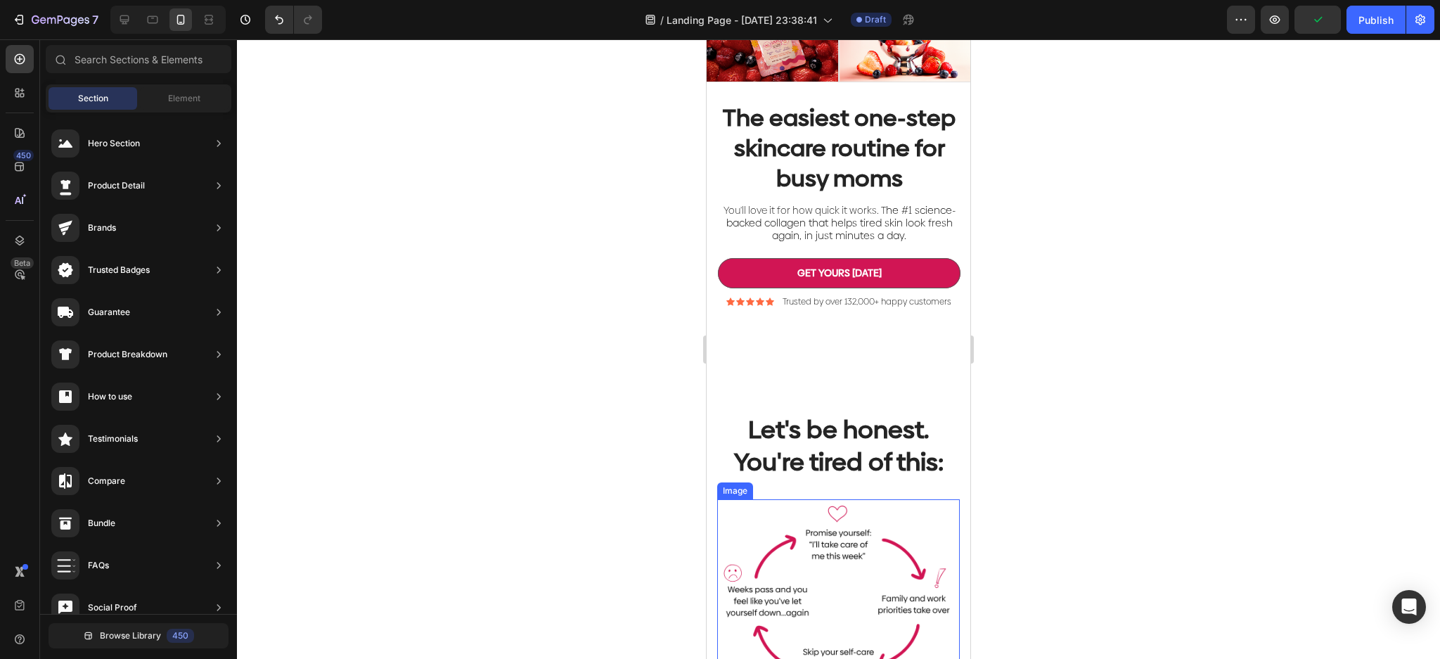
scroll to position [203, 0]
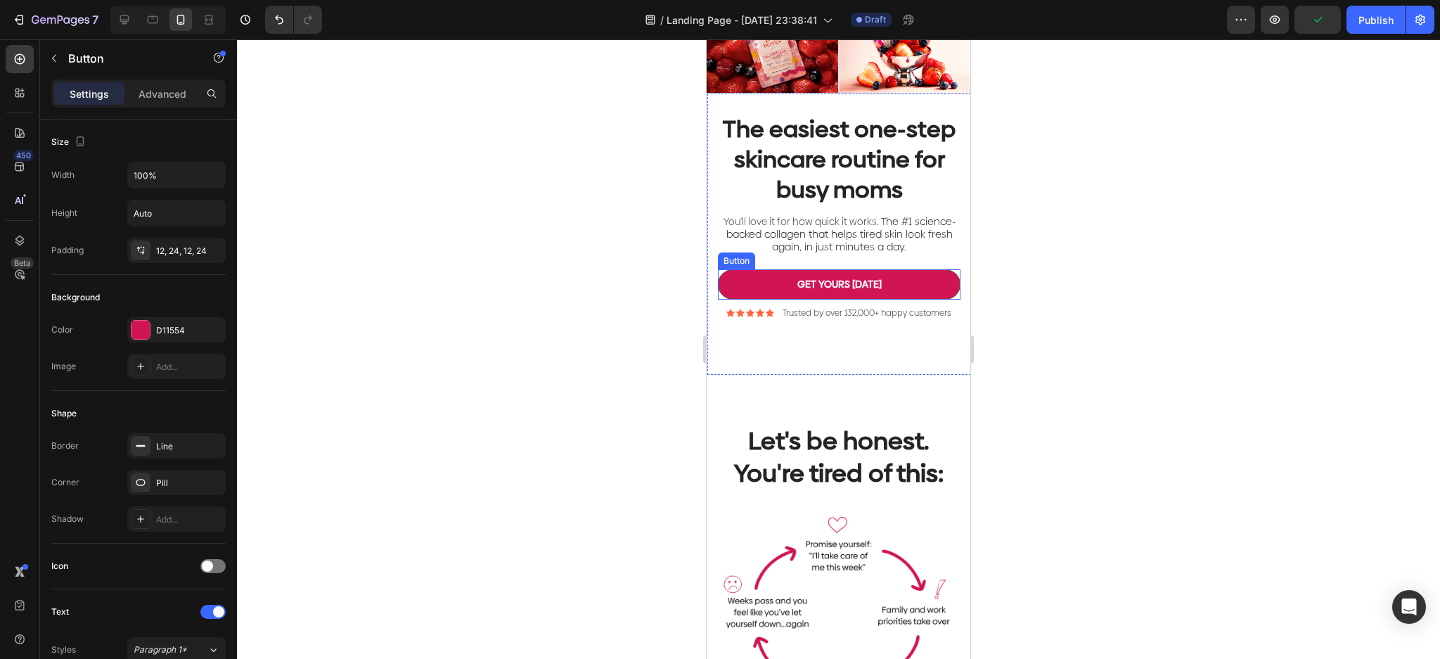
click at [913, 299] on button "GET YOURS [DATE]" at bounding box center [839, 284] width 243 height 30
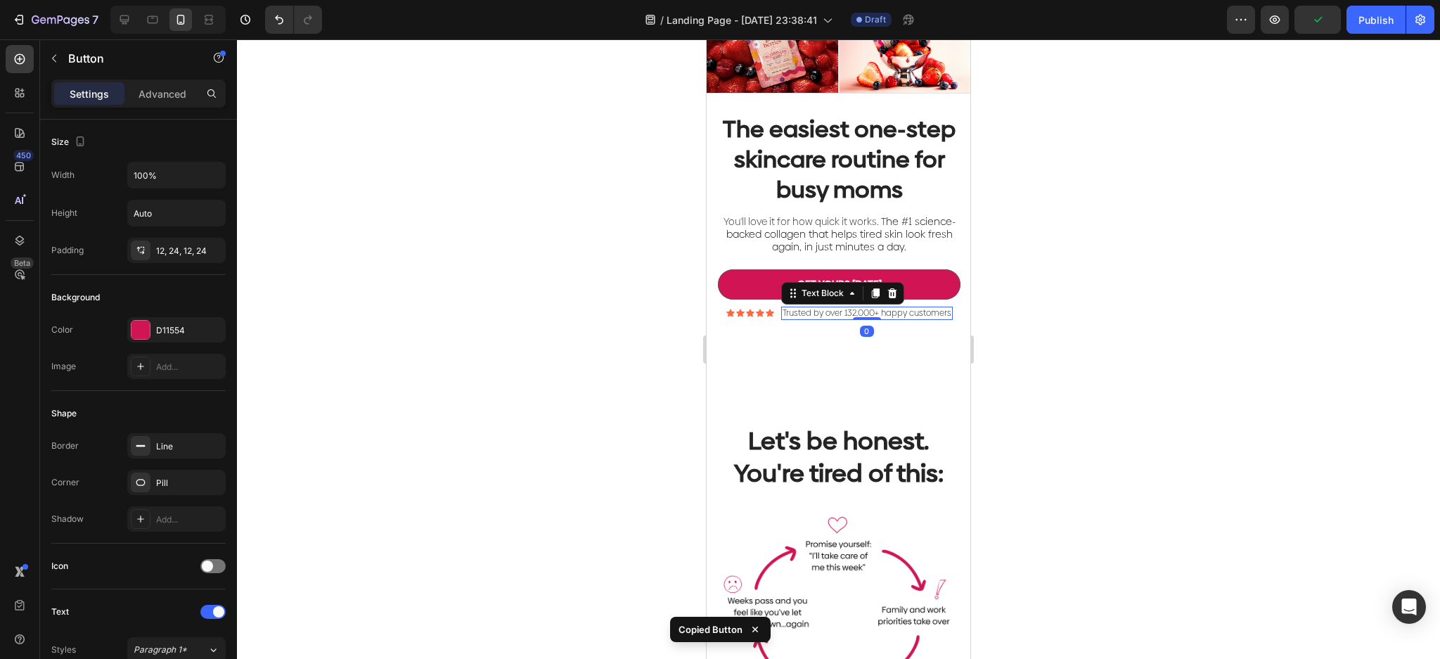
click at [900, 319] on p "Trusted by over 132,000+ happy customers" at bounding box center [867, 313] width 169 height 11
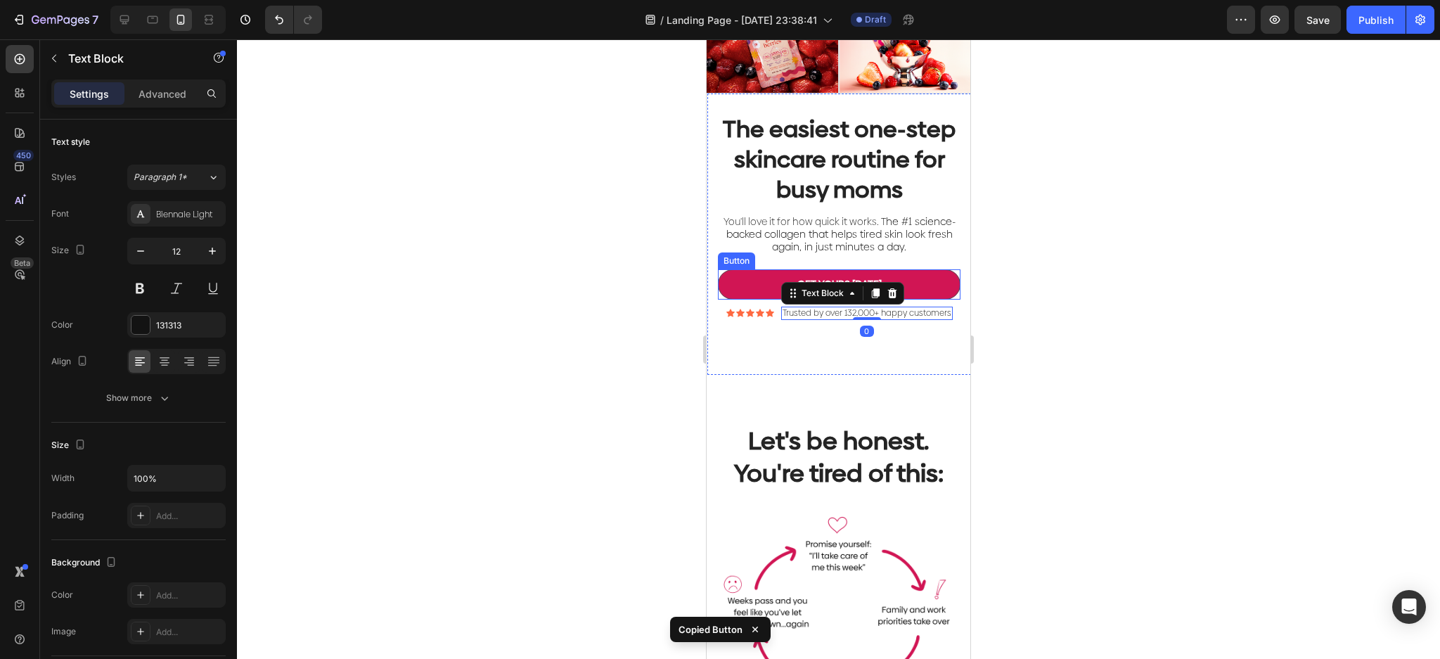
click at [923, 299] on button "GET YOURS [DATE]" at bounding box center [839, 284] width 243 height 30
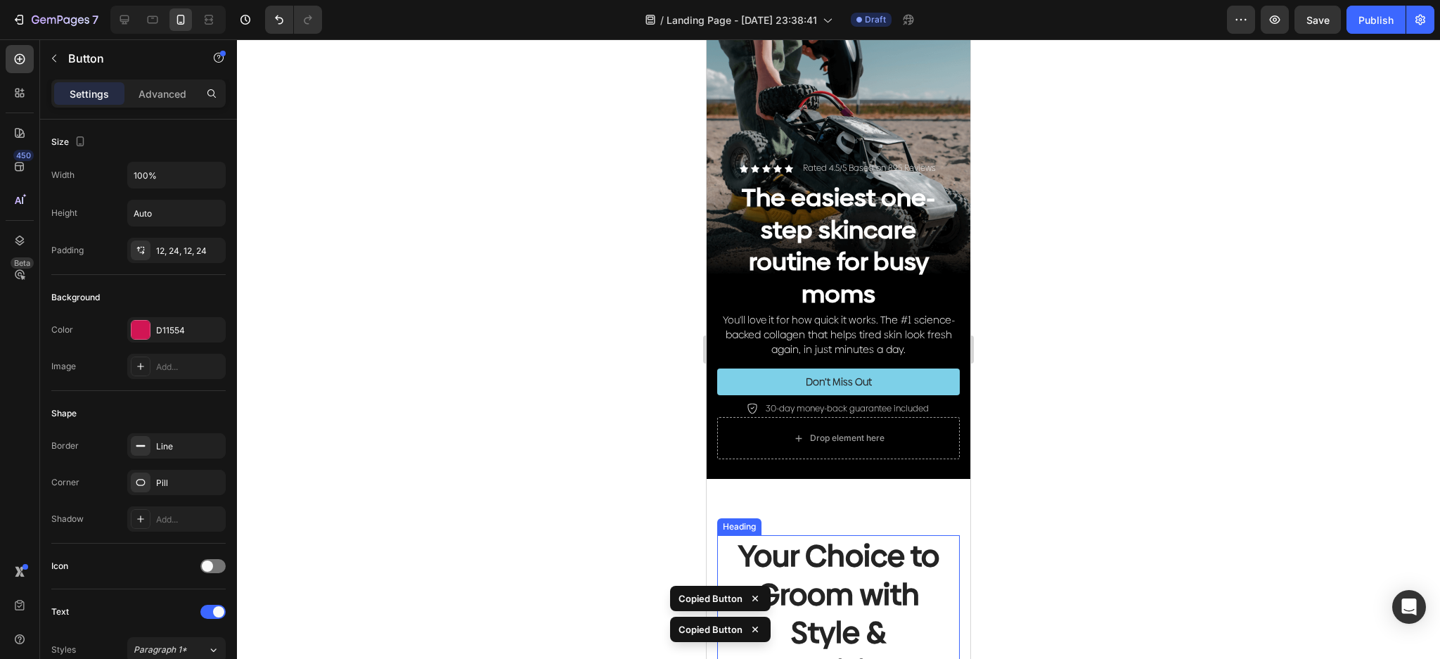
scroll to position [1047, 0]
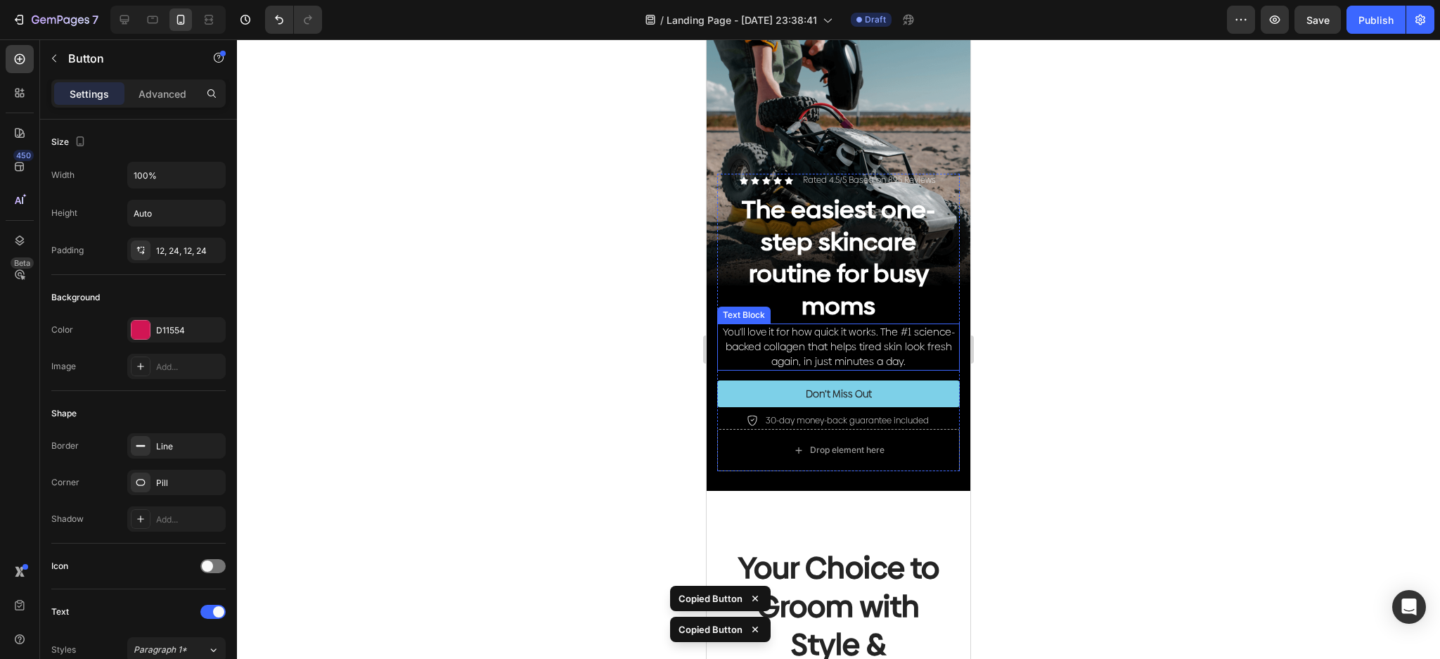
click at [892, 331] on span "he #1 science-backed collagen that helps tired skin look fresh again, in just m…" at bounding box center [840, 347] width 229 height 44
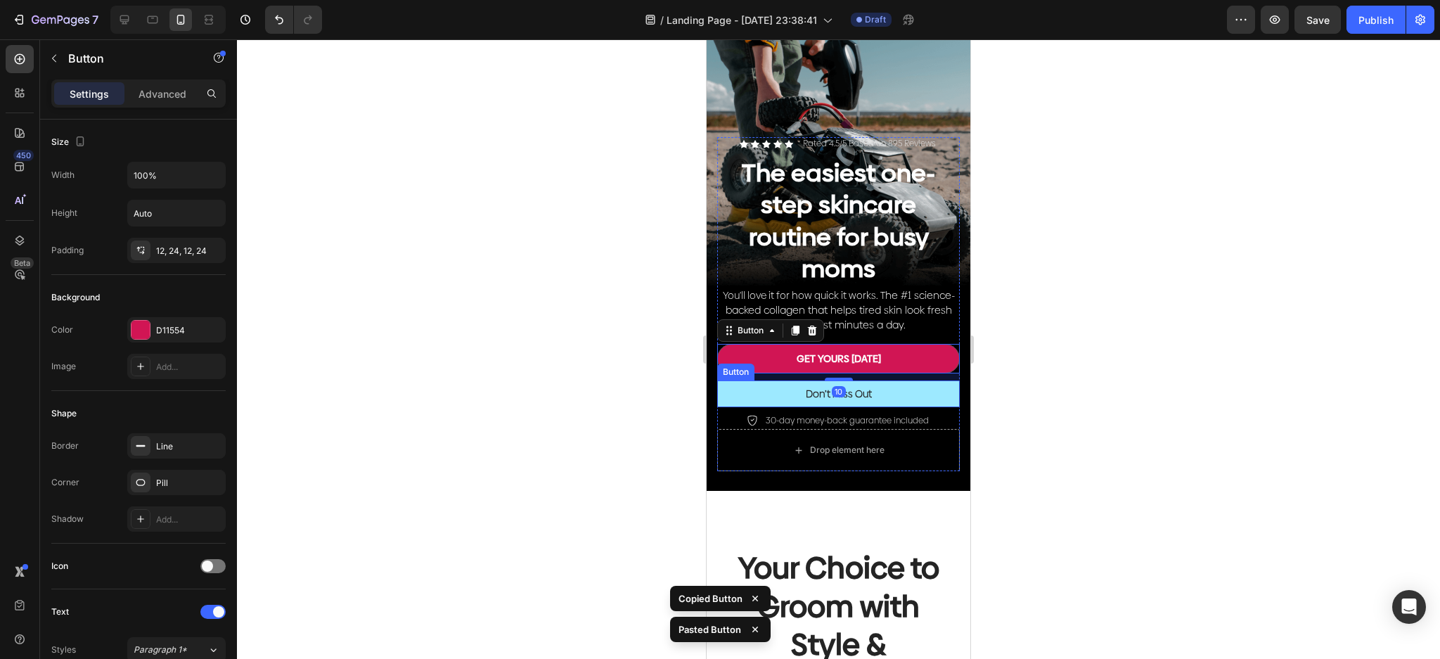
click at [897, 380] on button "Don’t Miss Out" at bounding box center [838, 393] width 243 height 27
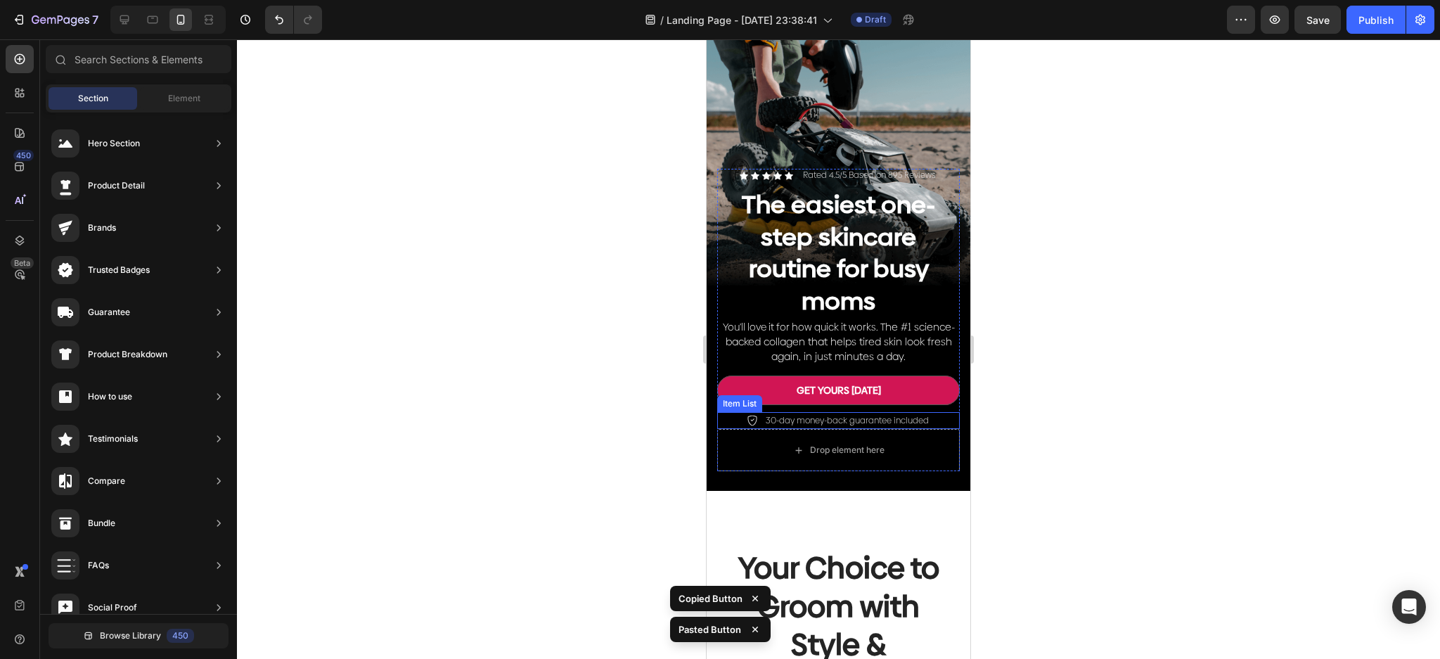
click at [893, 414] on p "30-day money-back guarantee included" at bounding box center [847, 420] width 163 height 13
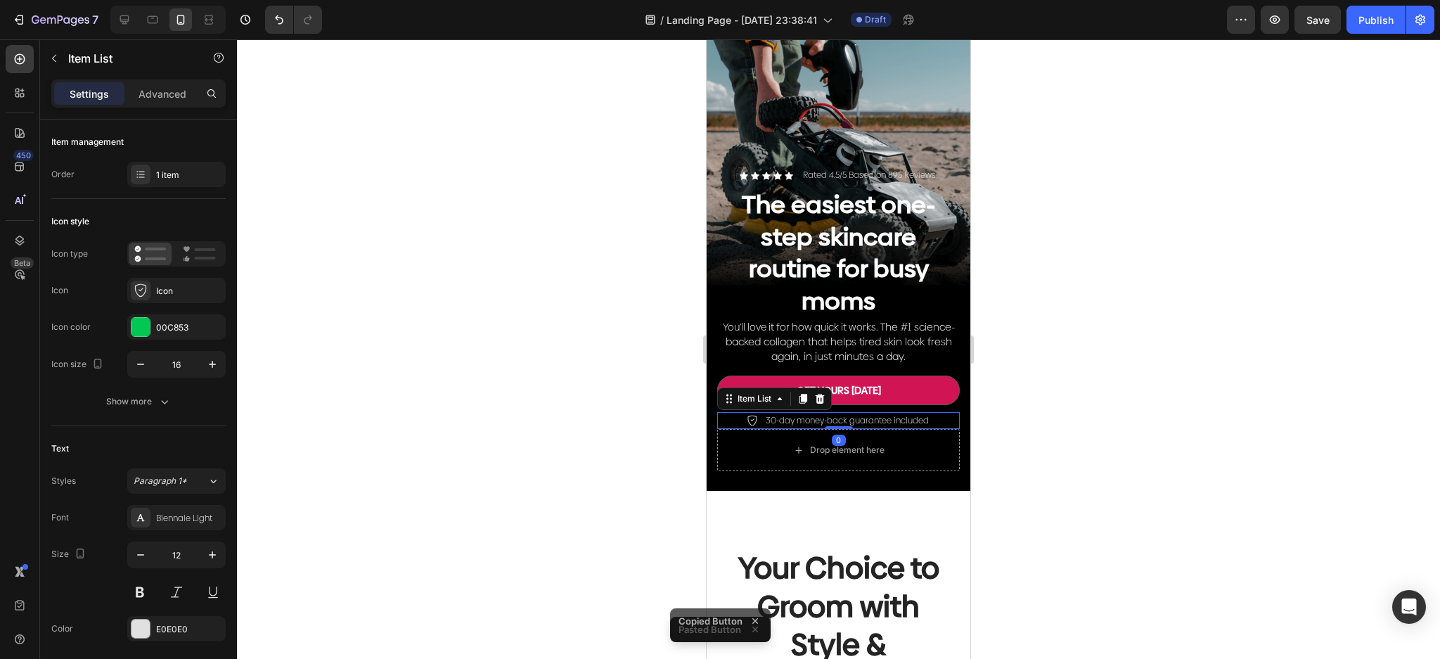
click at [893, 414] on p "30-day money-back guarantee included" at bounding box center [847, 420] width 163 height 13
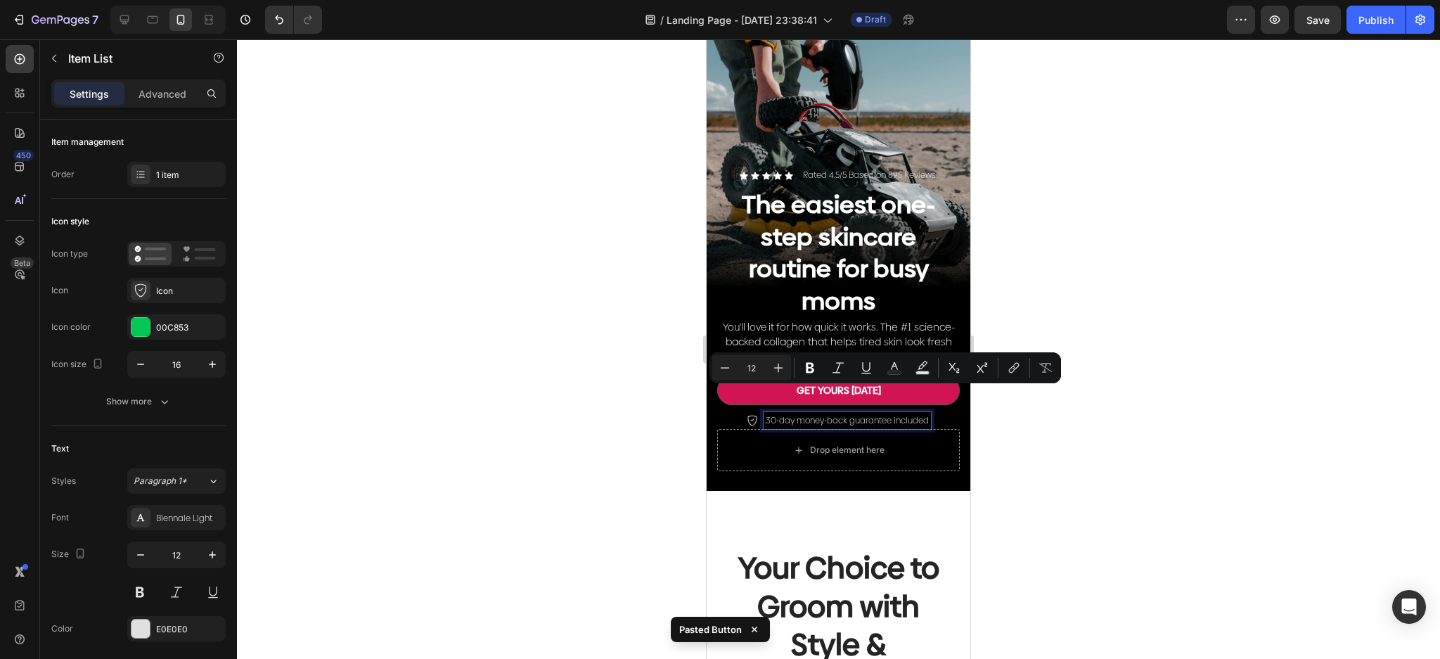
click at [777, 429] on div "Drop element here" at bounding box center [838, 450] width 243 height 42
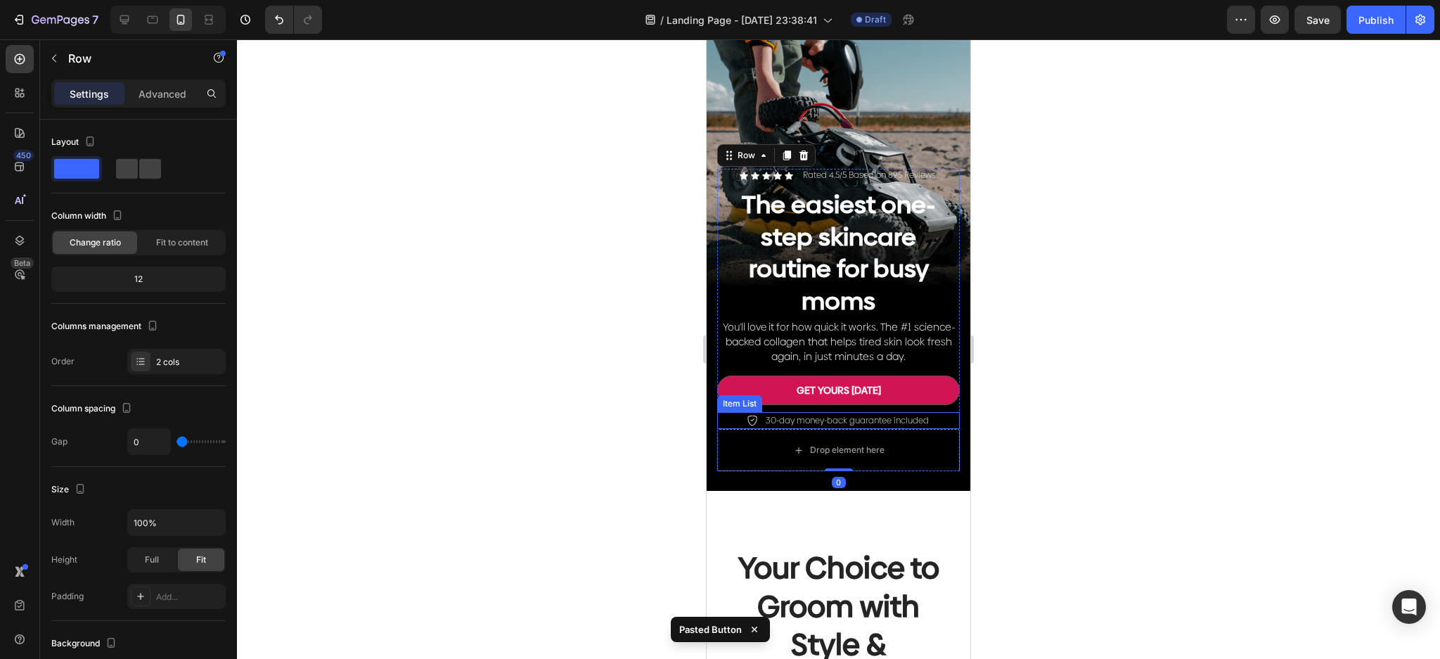
click at [773, 414] on p "30-day money-back guarantee included" at bounding box center [847, 420] width 163 height 13
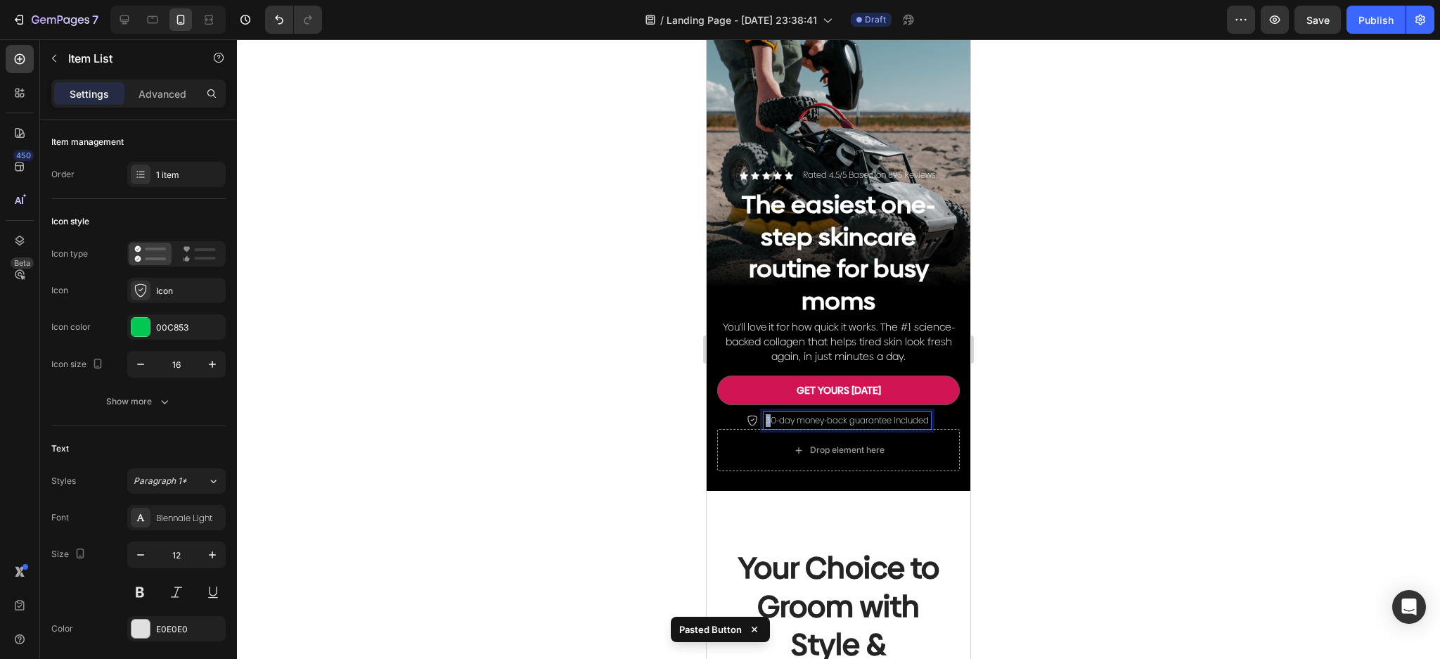
click at [766, 414] on p "30-day money-back guarantee included" at bounding box center [847, 420] width 163 height 13
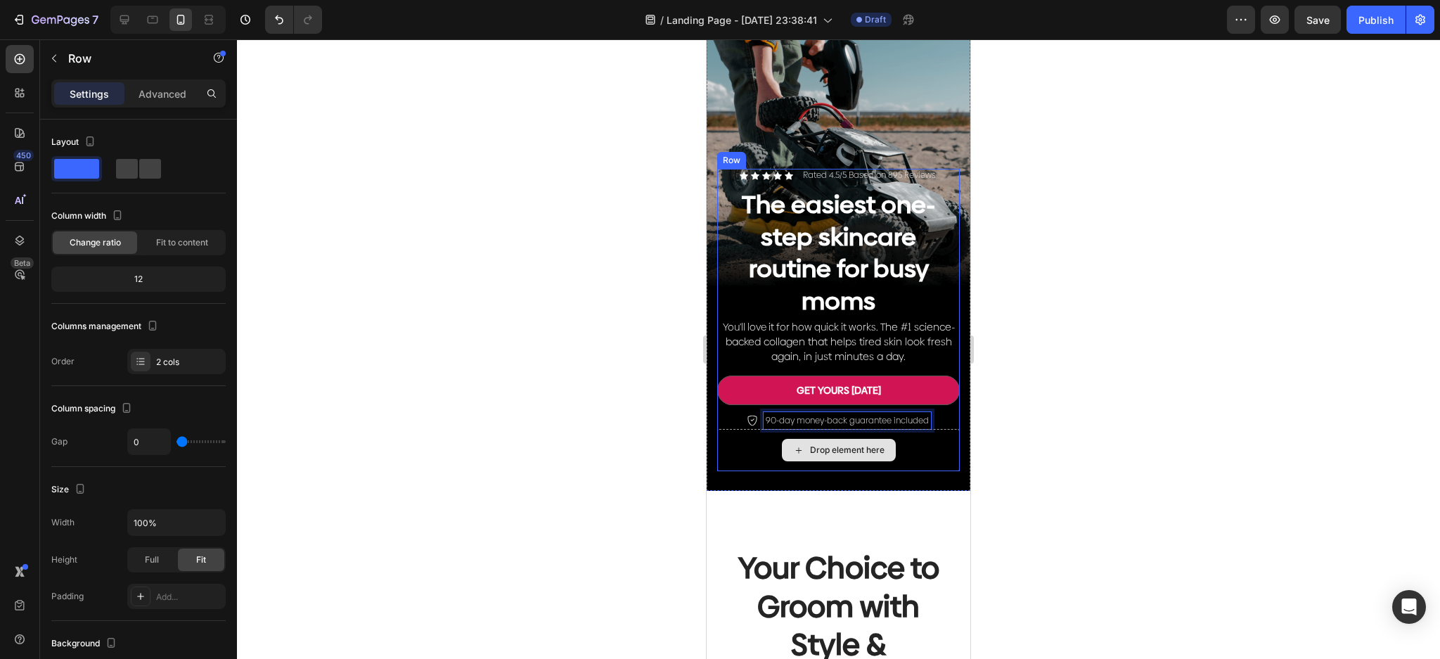
click at [908, 436] on div "Drop element here" at bounding box center [838, 450] width 243 height 42
click at [925, 429] on div "Drop element here" at bounding box center [838, 450] width 243 height 42
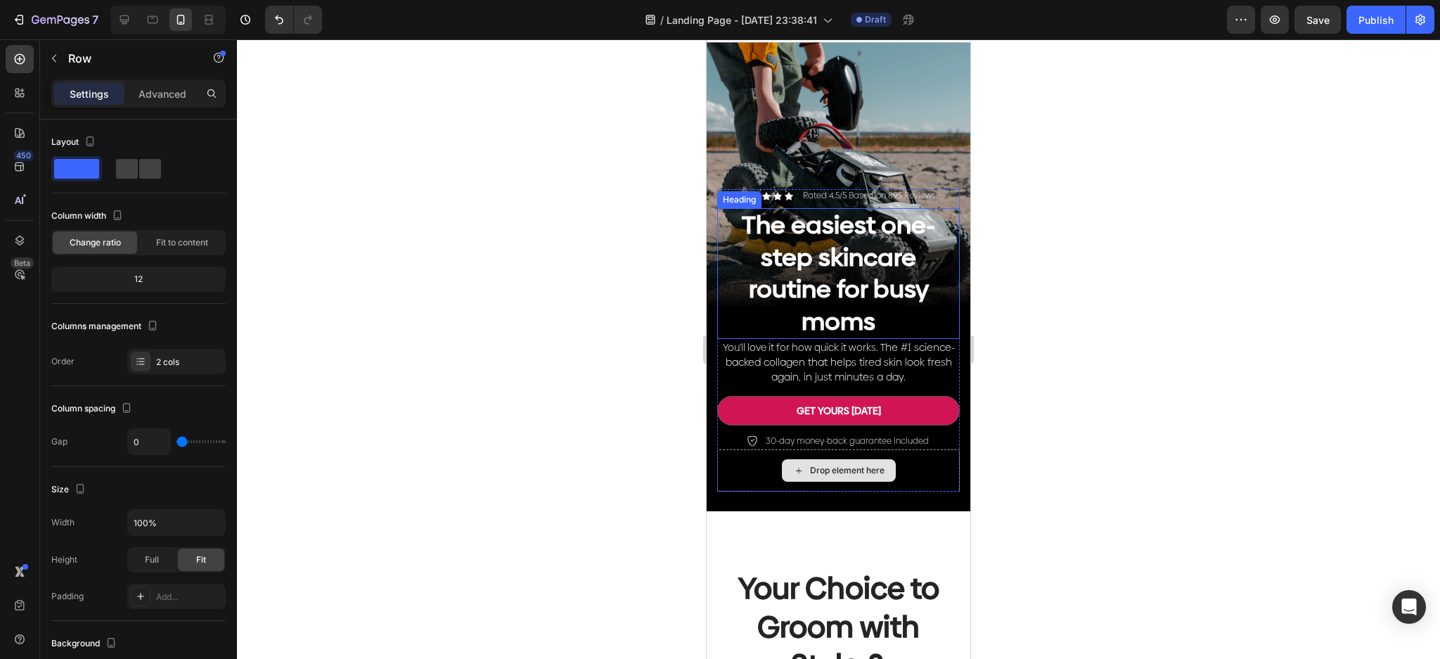
scroll to position [1031, 0]
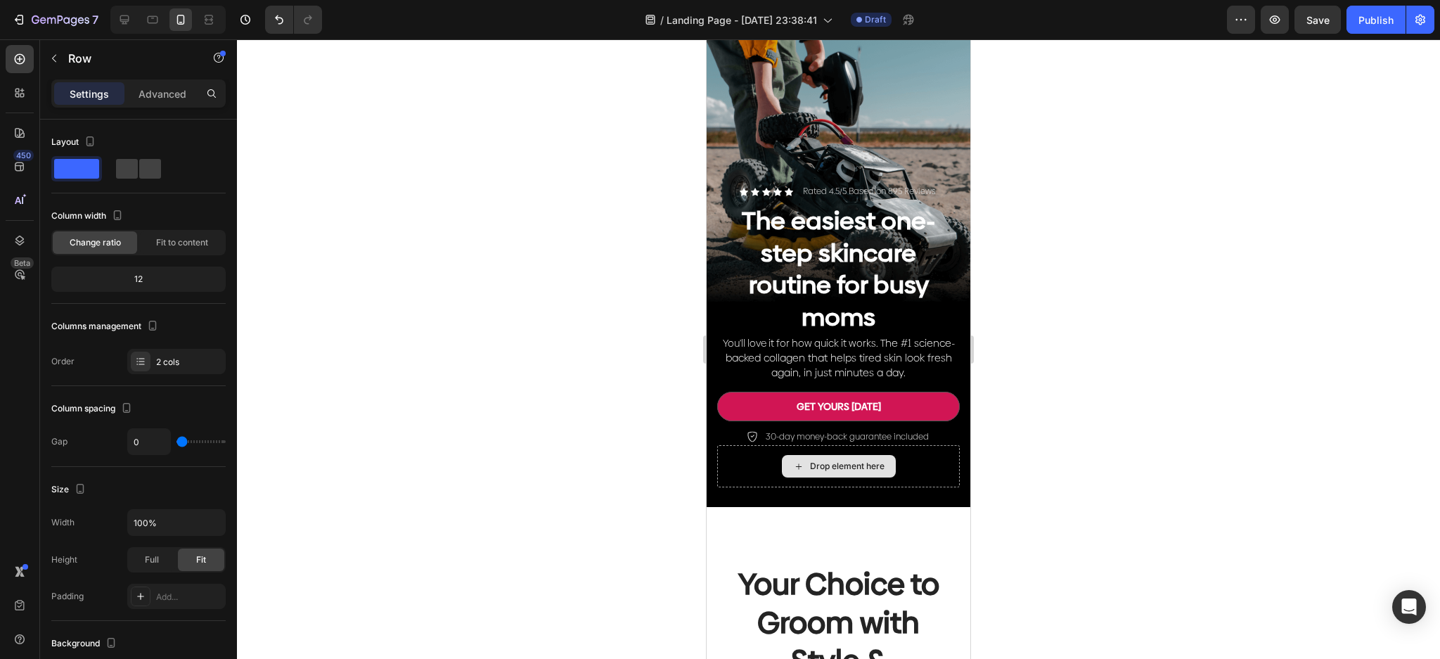
click at [914, 455] on div "Drop element here" at bounding box center [838, 466] width 243 height 42
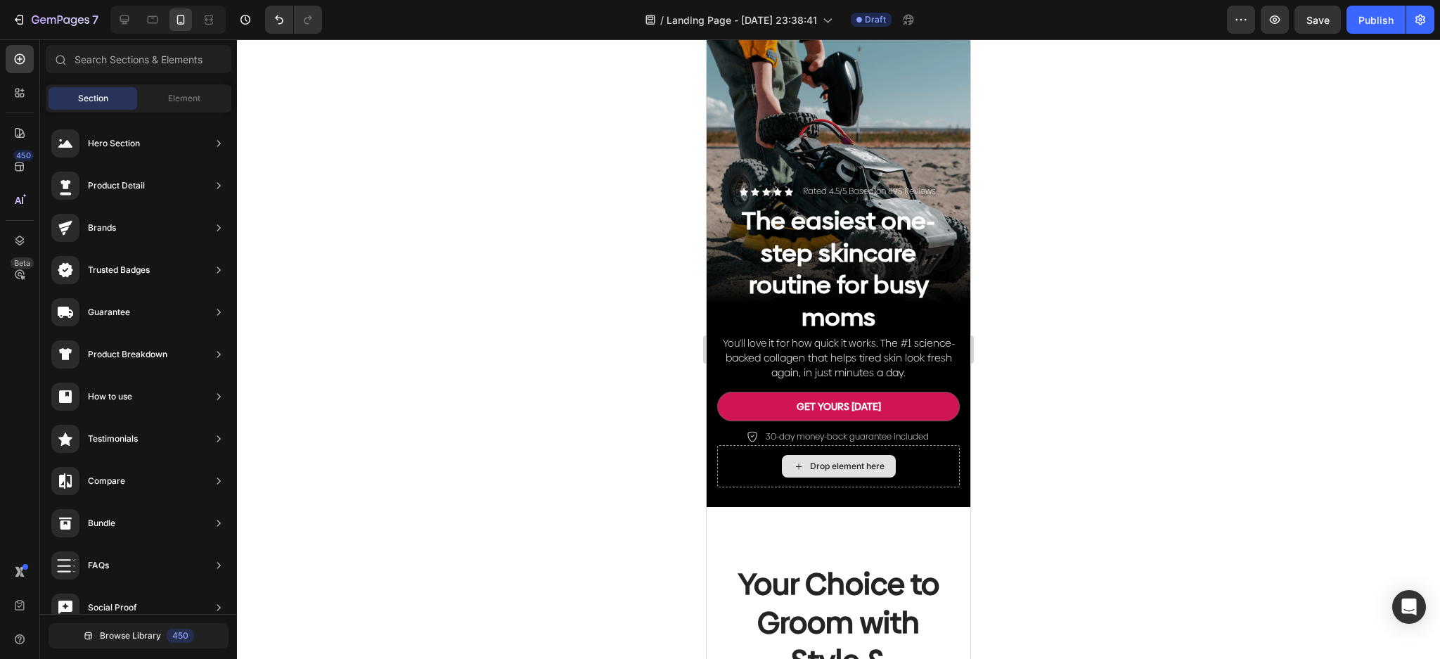
click at [861, 461] on div "Drop element here" at bounding box center [847, 466] width 75 height 11
click at [892, 165] on div "Icon Icon Icon Icon Icon Icon List Rated 4.5/5 Based on 895 Reviews Text Block …" at bounding box center [839, 336] width 264 height 342
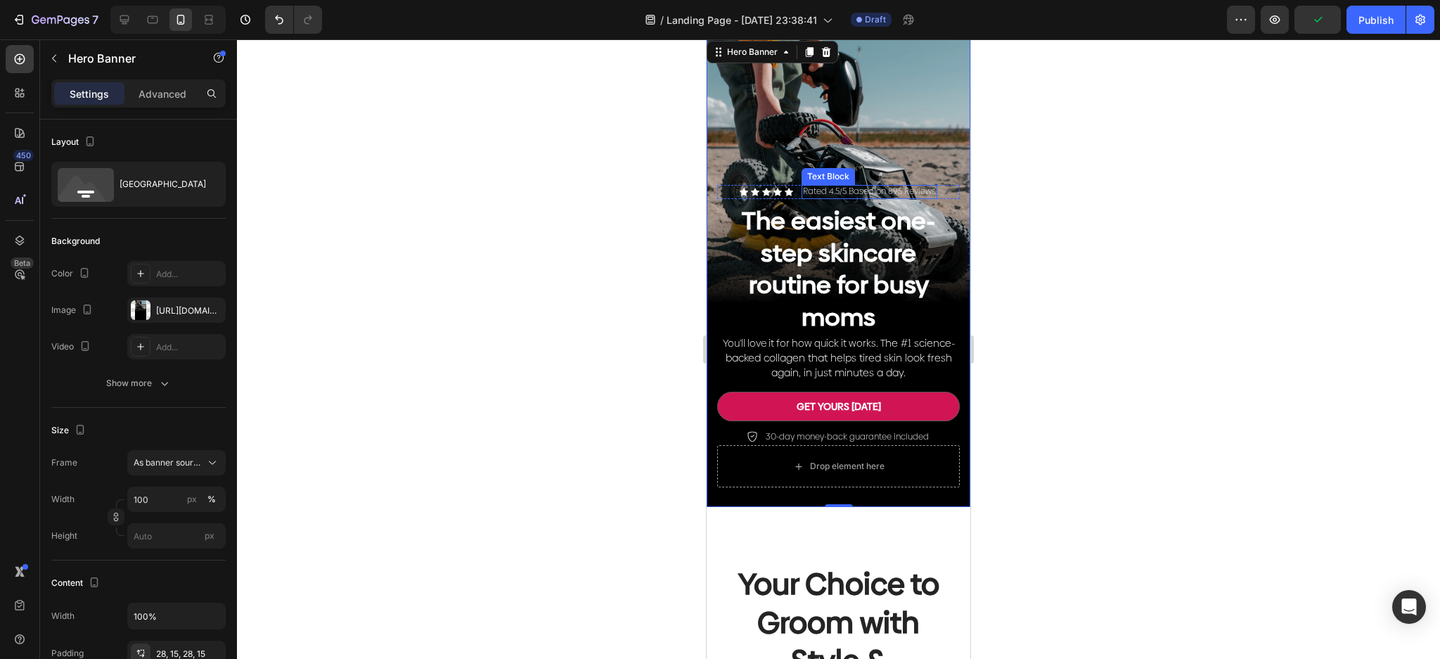
click at [885, 186] on p "Rated 4.5/5 Based on 895 Reviews" at bounding box center [869, 191] width 133 height 11
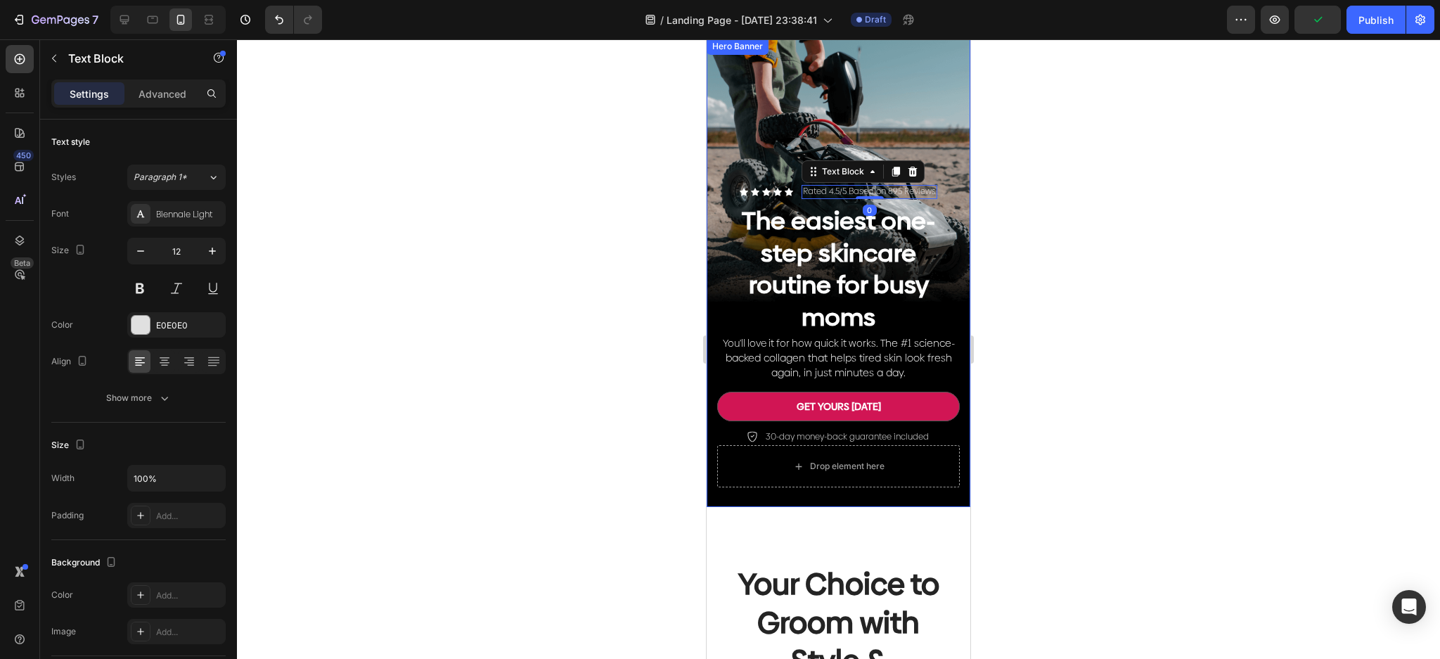
click at [906, 120] on div "Background Image" at bounding box center [839, 272] width 264 height 469
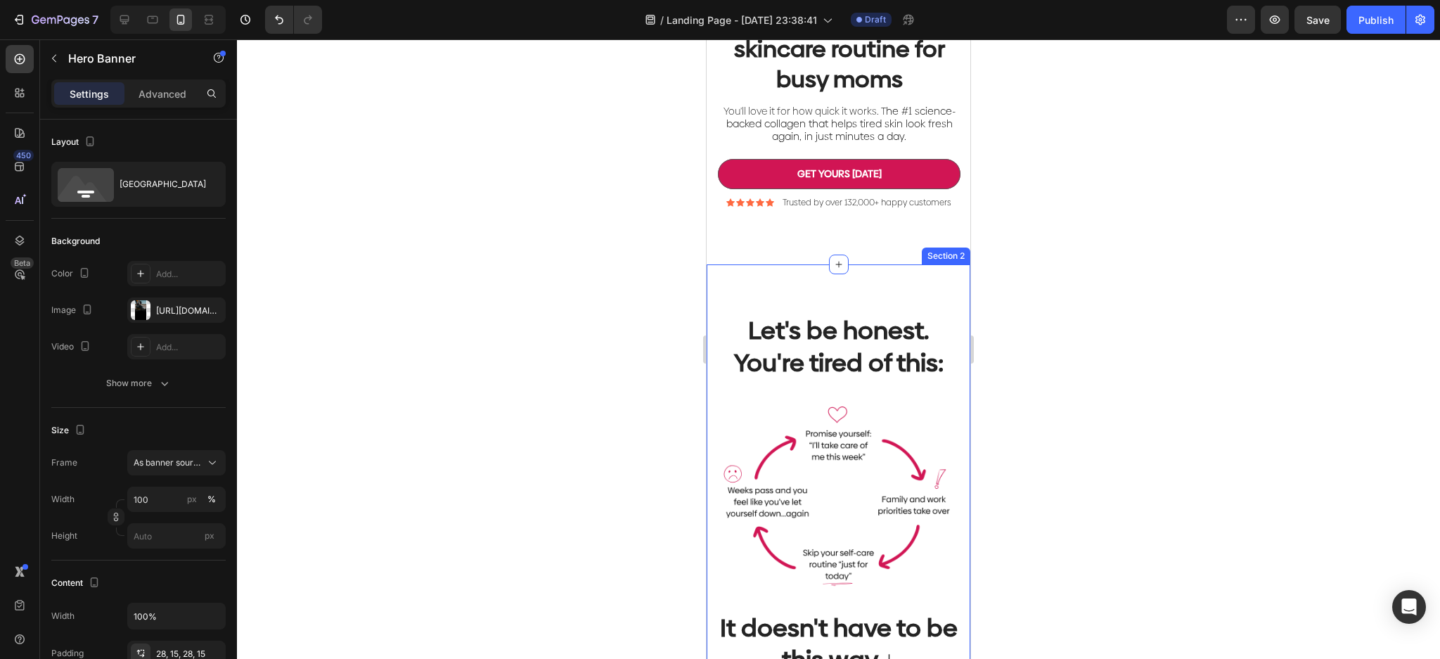
scroll to position [375, 0]
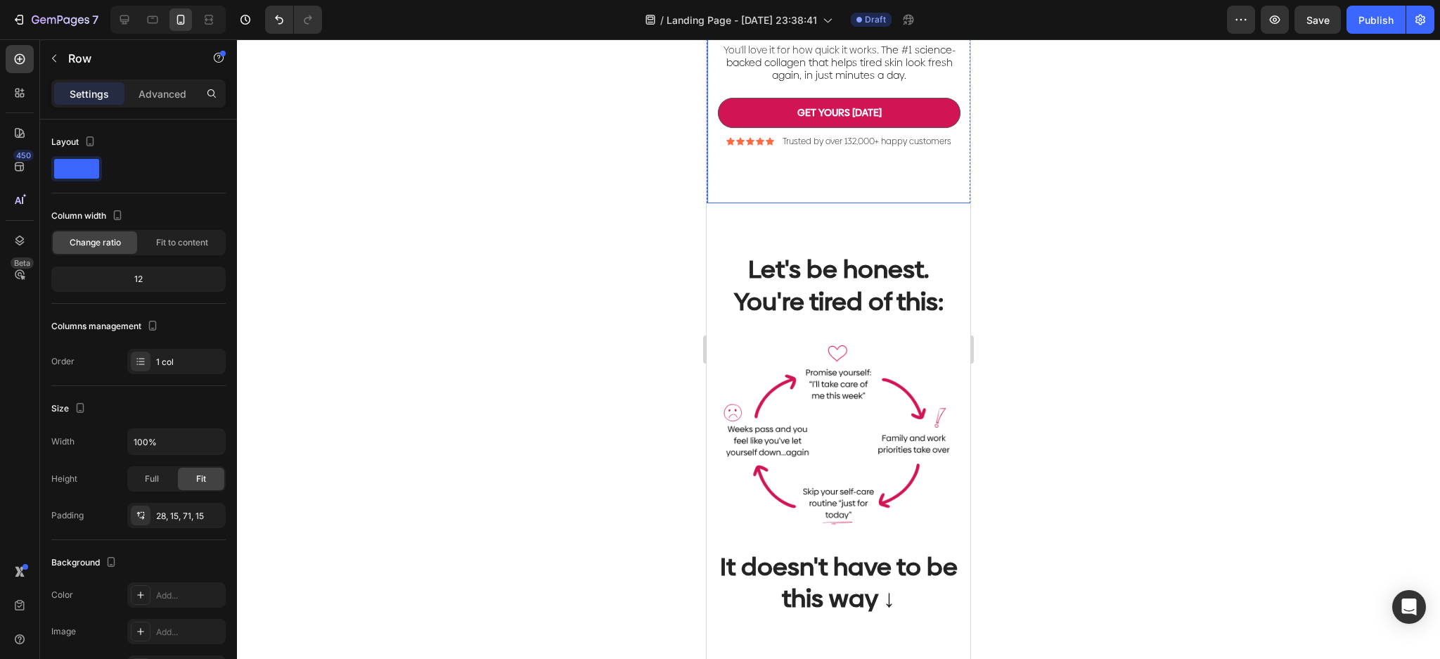
click at [900, 186] on div "The easiest one-step skincare routine for busy moms Heading You'll love it for …" at bounding box center [839, 62] width 264 height 281
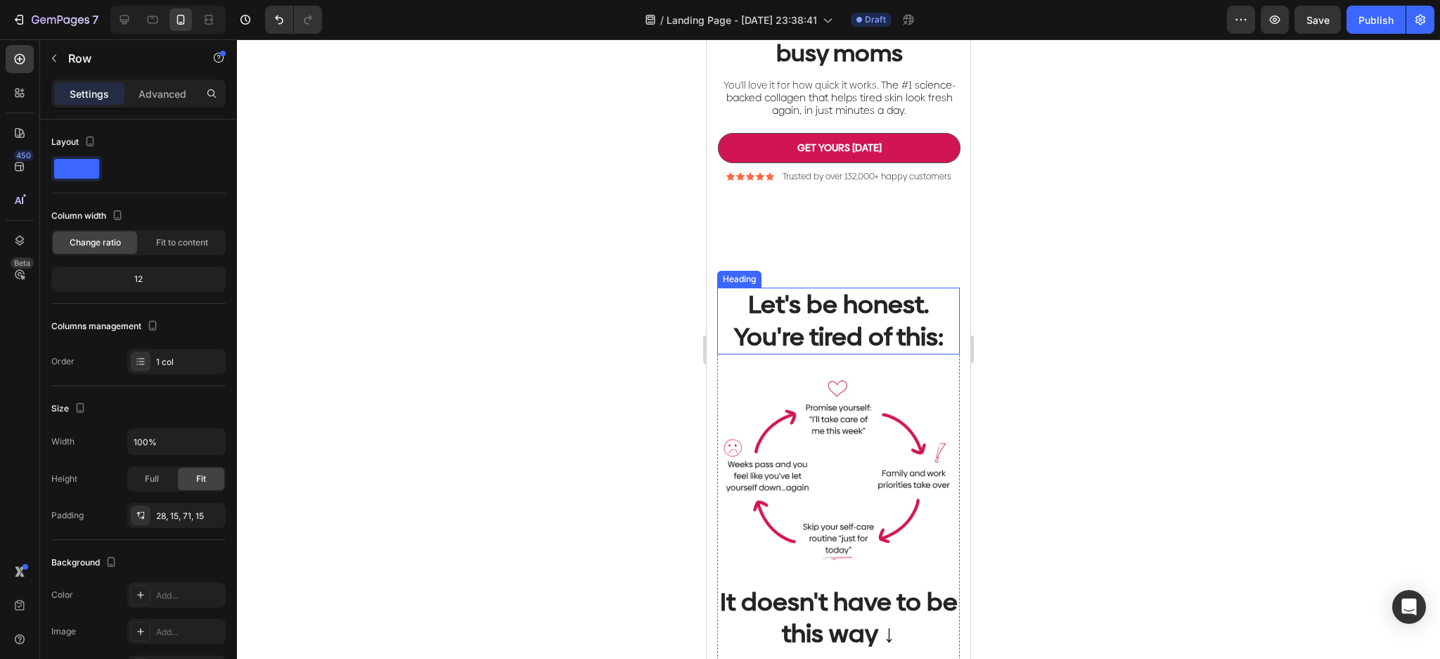
scroll to position [281, 0]
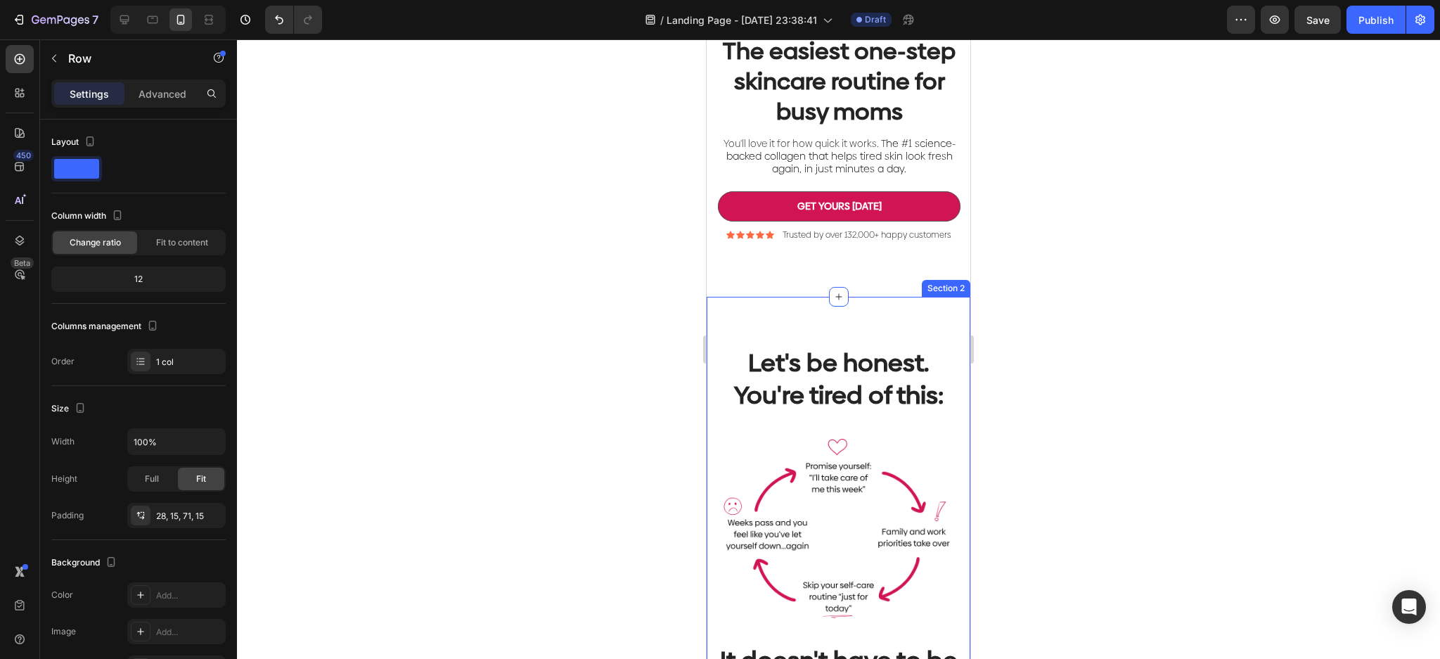
click at [898, 325] on div "Let's be honest. You're tired of this: Heading Image It doesn't have to be this…" at bounding box center [839, 539] width 264 height 484
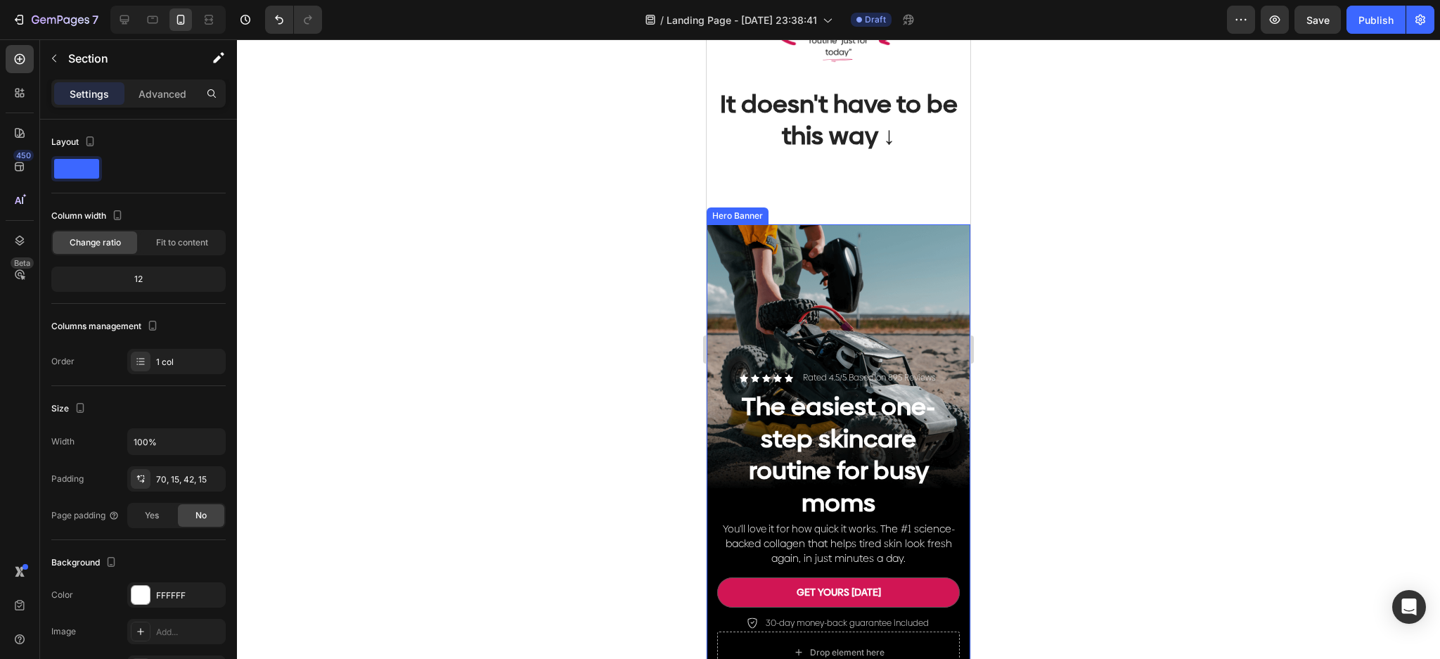
scroll to position [1031, 0]
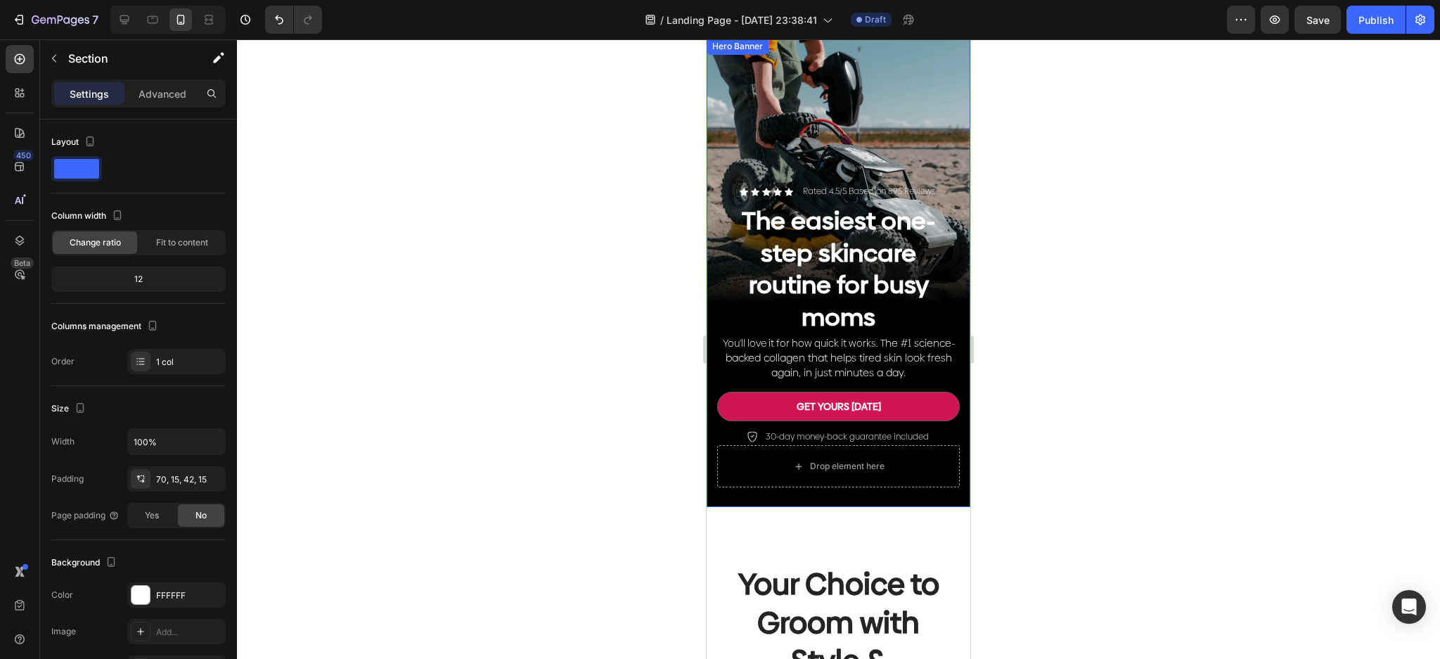
click at [900, 122] on div "Background Image" at bounding box center [839, 272] width 264 height 469
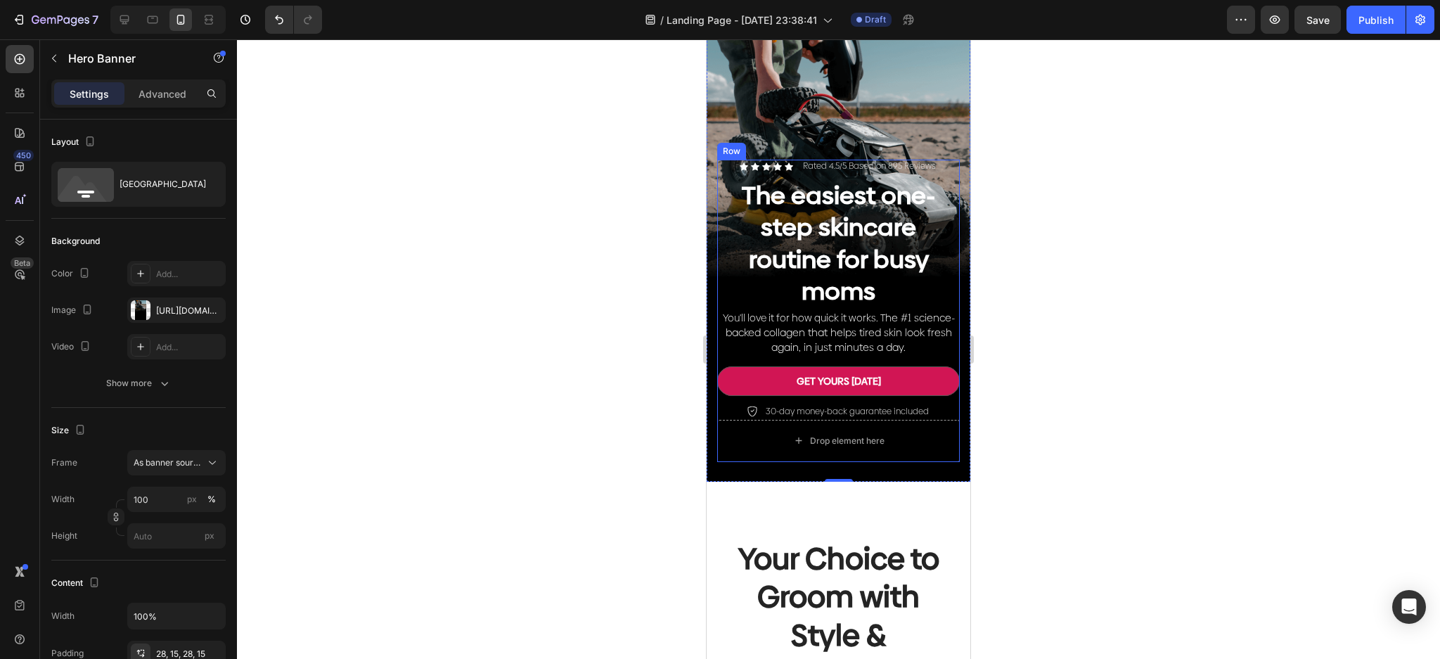
scroll to position [844, 0]
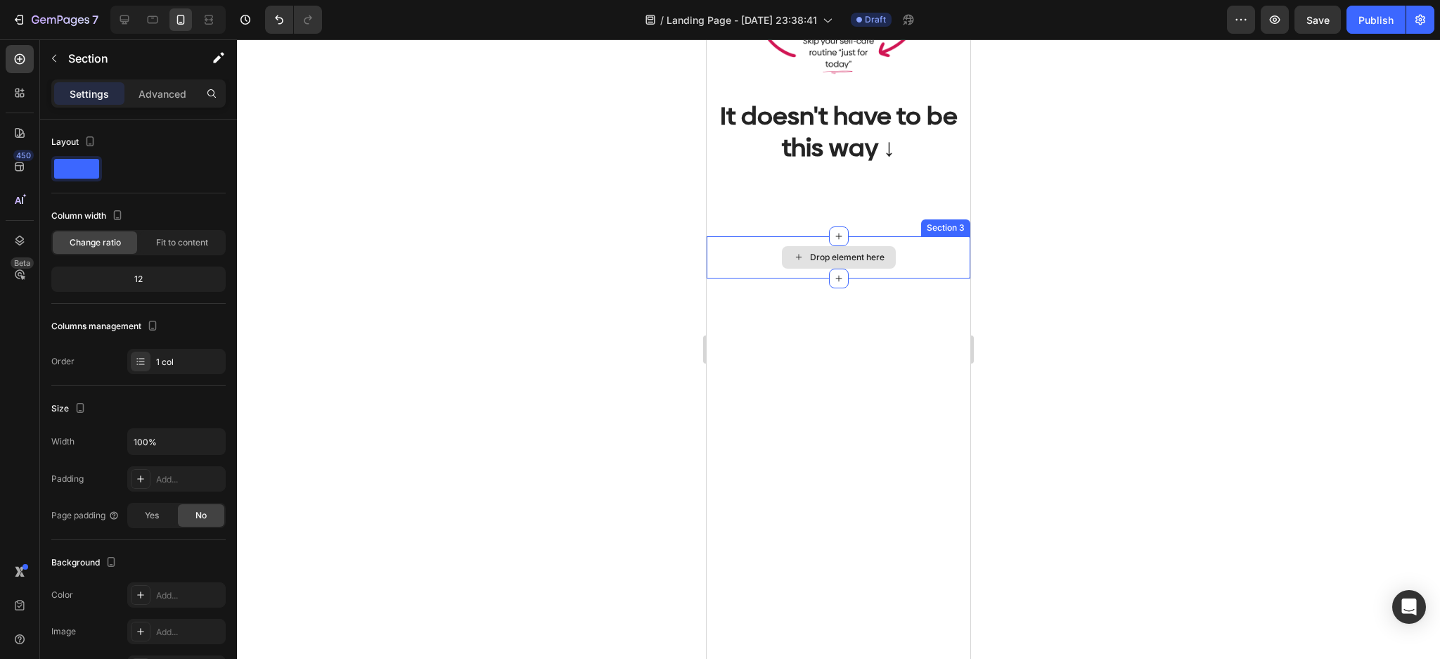
click at [914, 241] on div "Drop element here" at bounding box center [839, 257] width 264 height 42
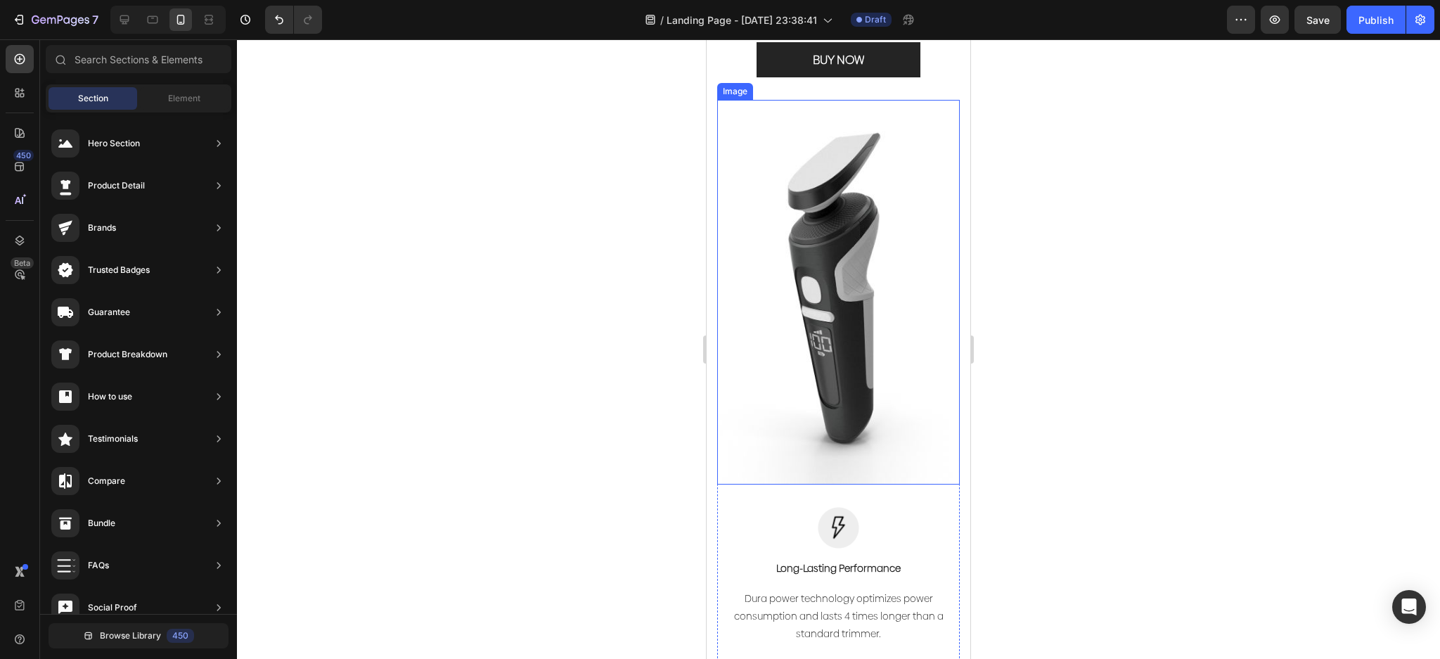
scroll to position [937, 0]
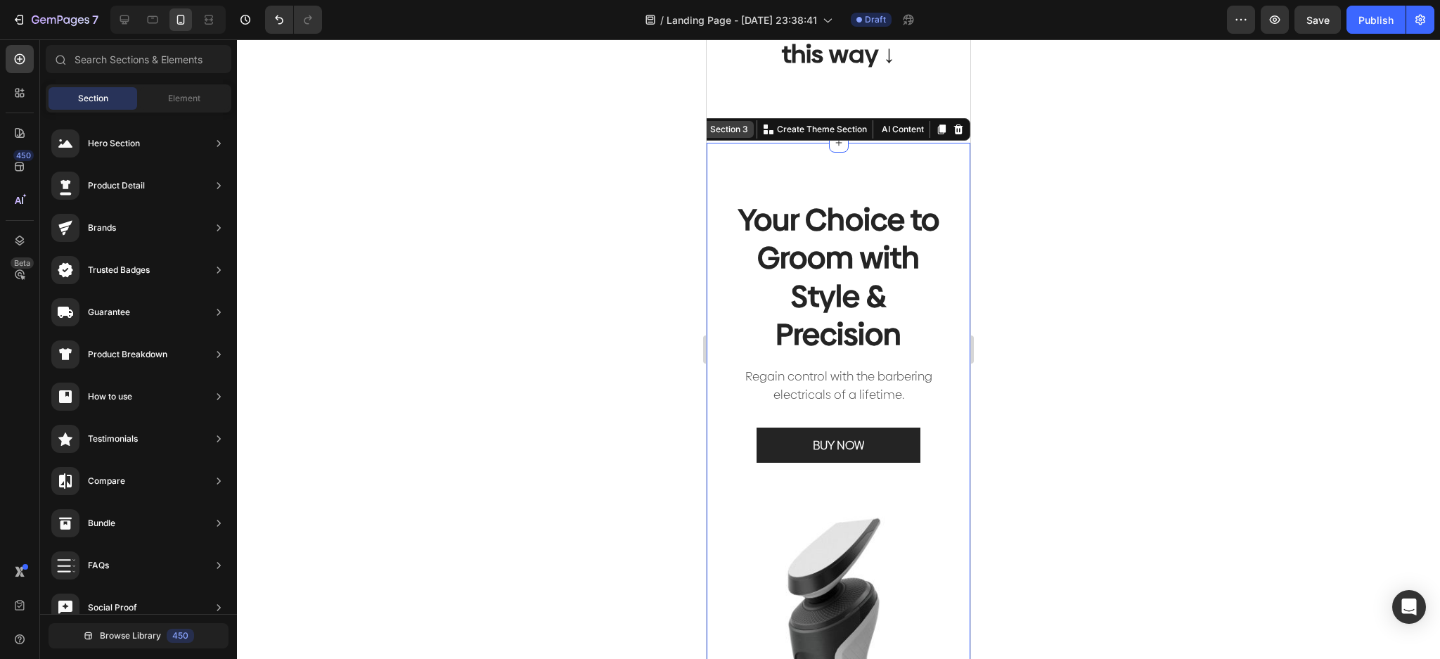
click at [909, 118] on div "Section 3 You can create reusable sections Create Theme Section AI Content Writ…" at bounding box center [830, 129] width 281 height 23
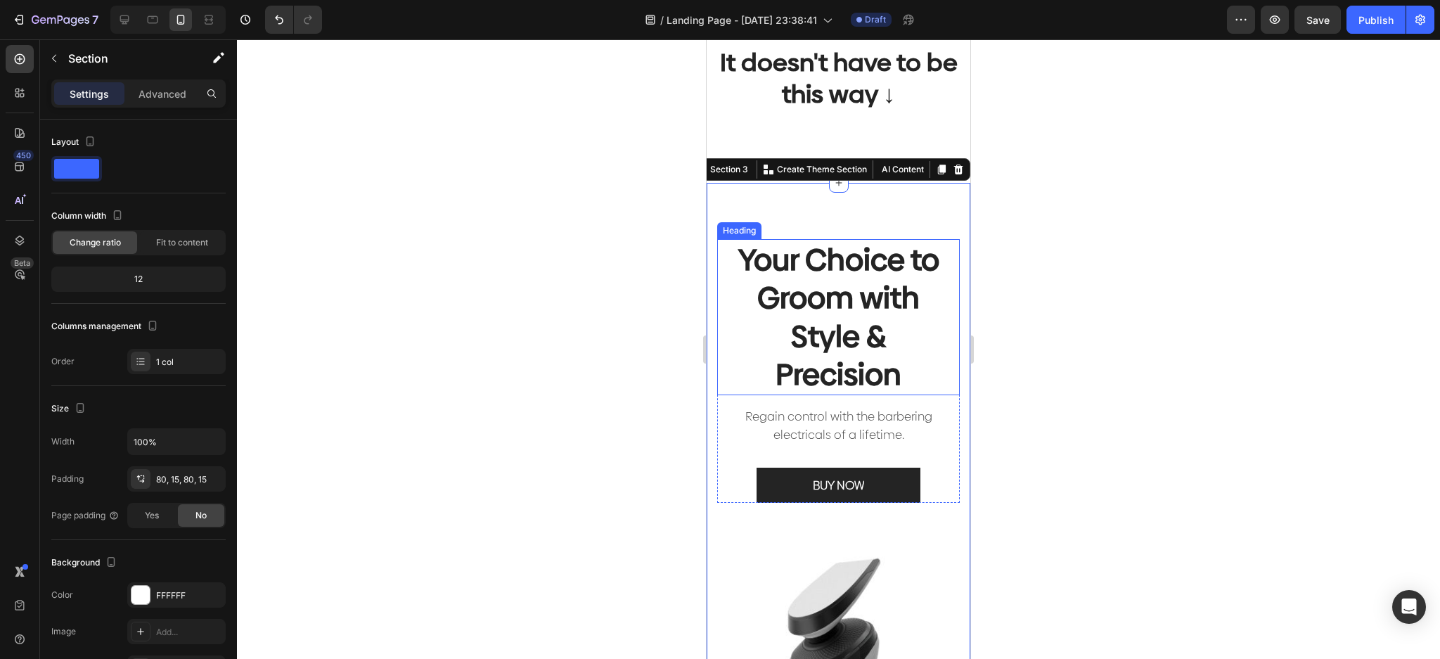
scroll to position [750, 0]
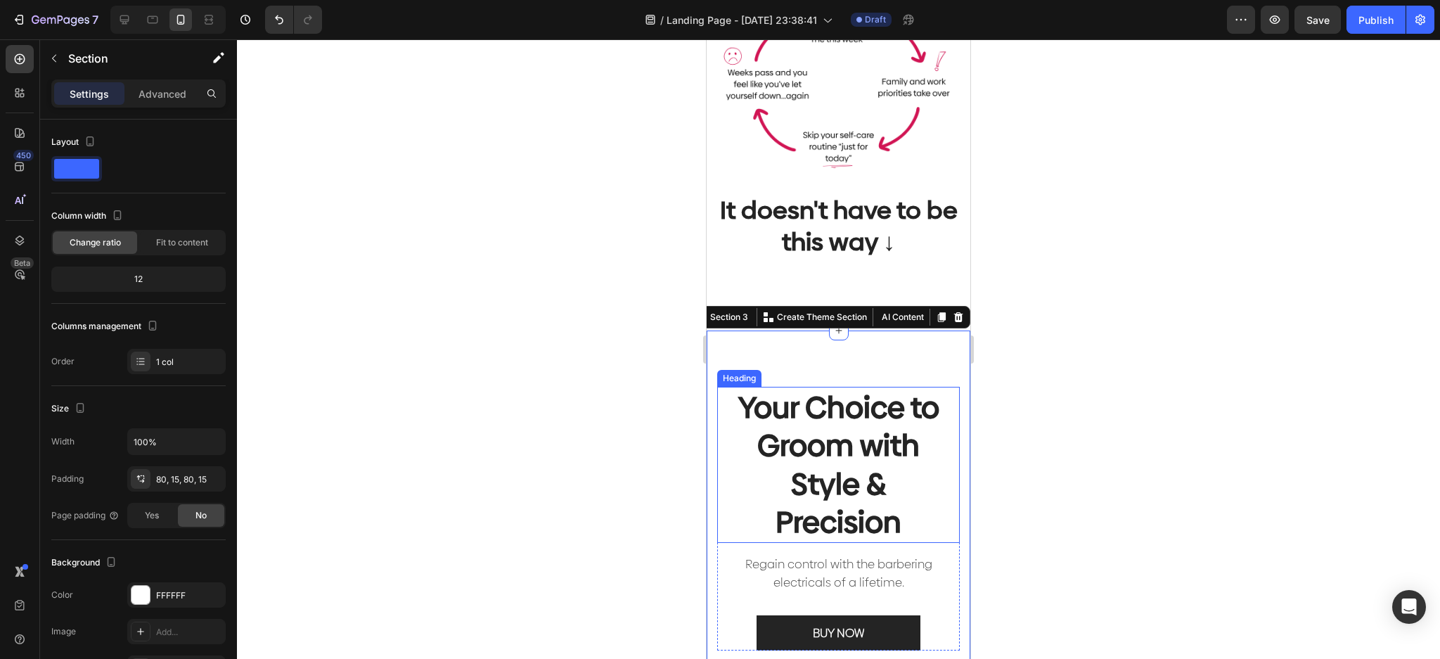
click at [883, 470] on p "Your Choice to Groom with Style & Precision" at bounding box center [838, 464] width 217 height 153
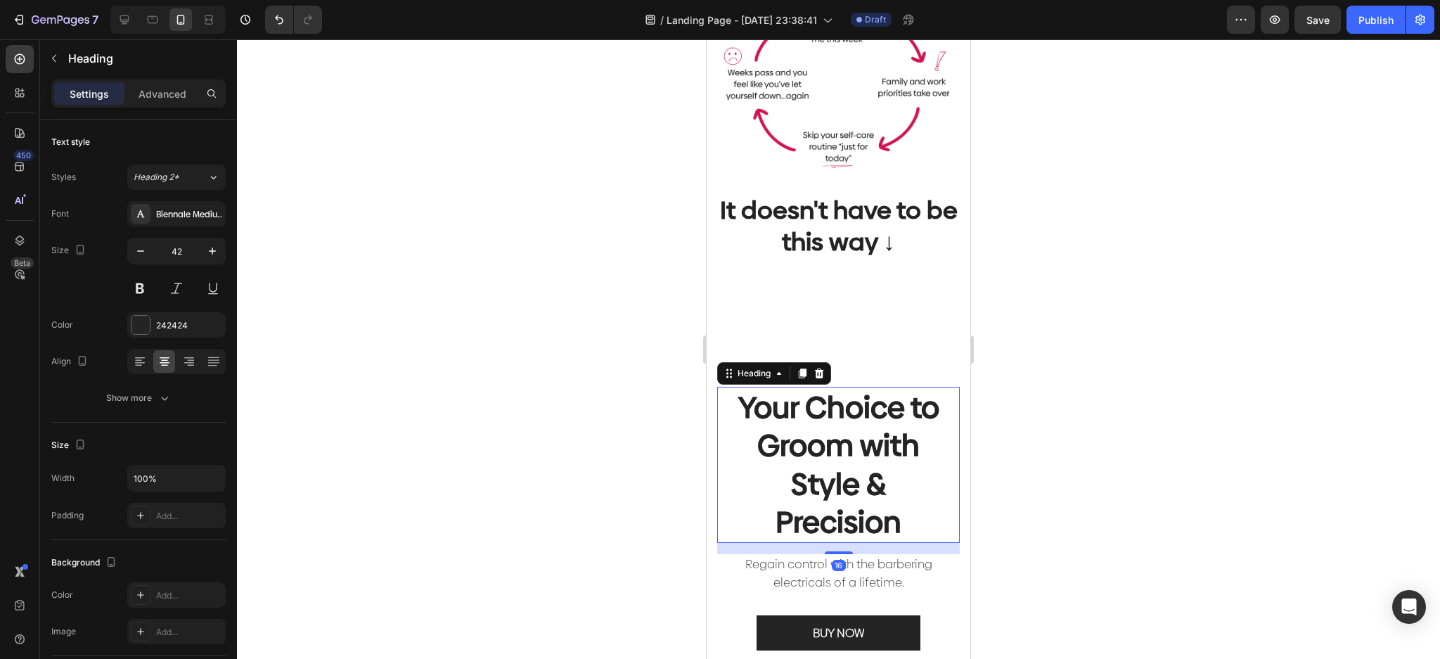
click at [883, 470] on p "Your Choice to Groom with Style & Precision" at bounding box center [838, 464] width 217 height 153
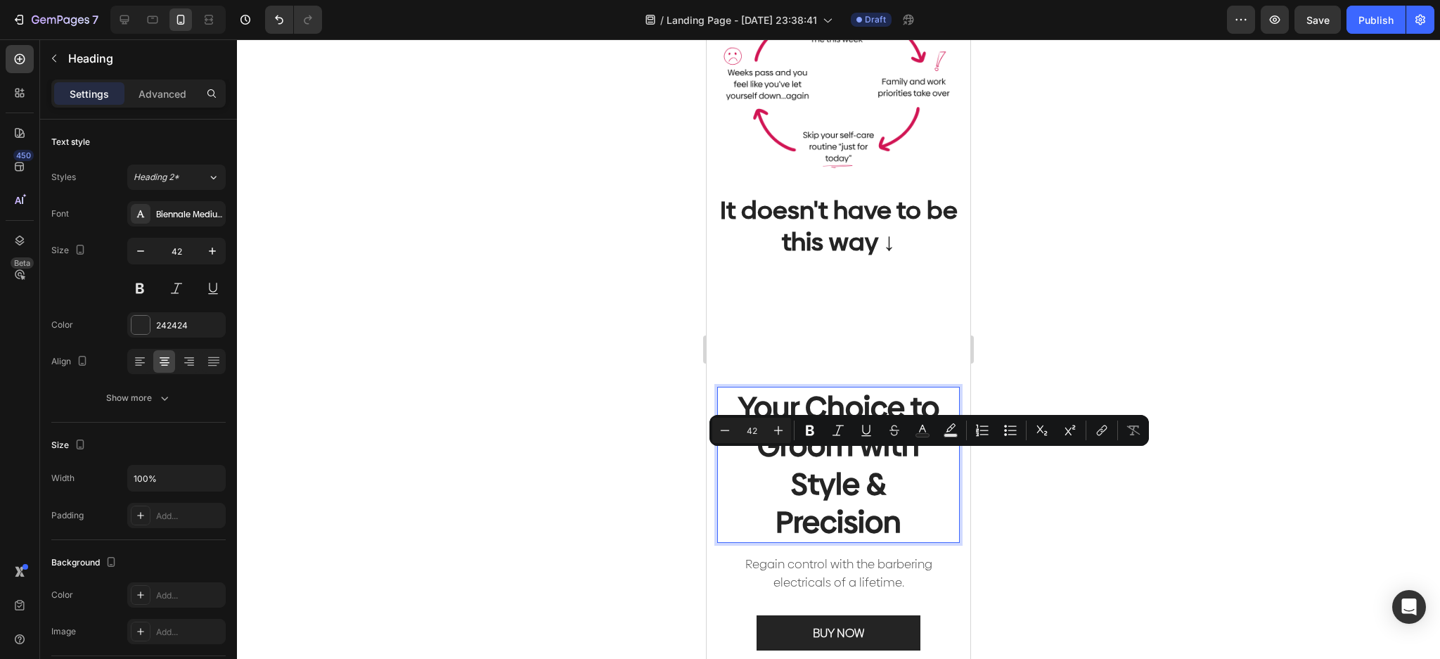
click at [902, 516] on p "Your Choice to Groom with Style & Precision" at bounding box center [838, 464] width 217 height 153
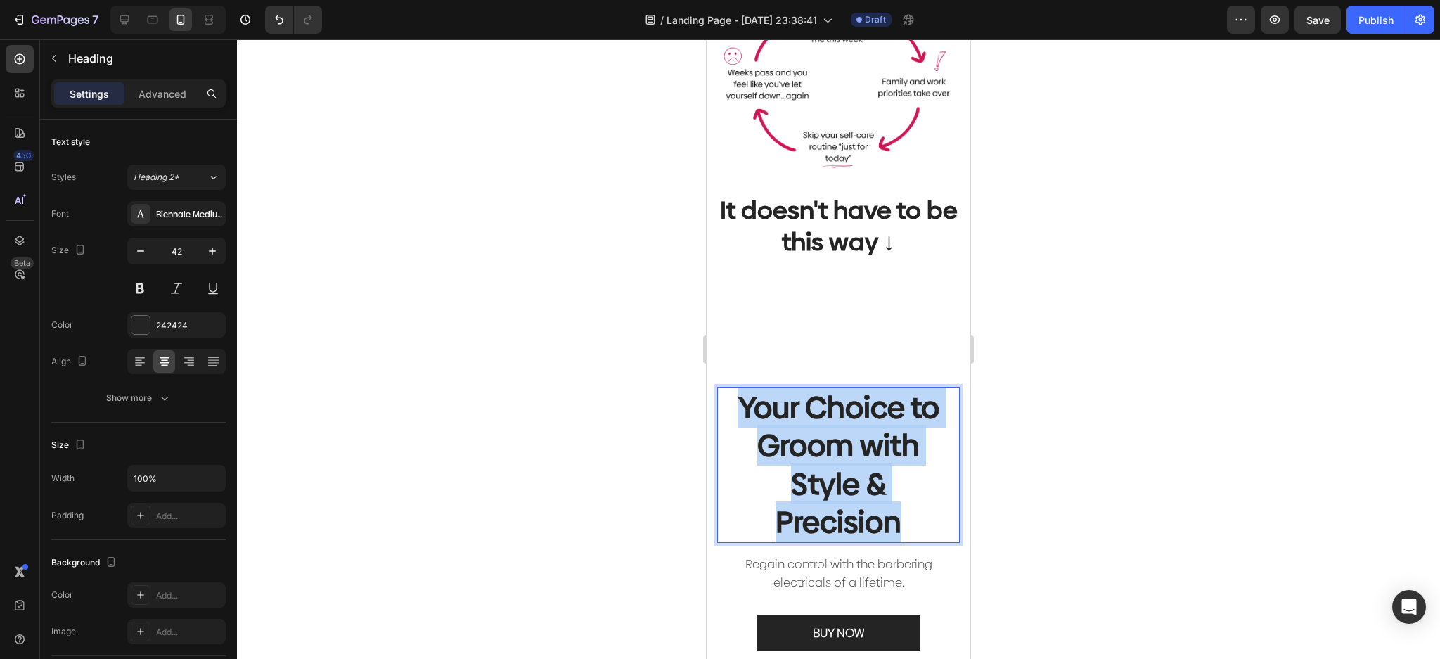
drag, startPoint x: 901, startPoint y: 518, endPoint x: 724, endPoint y: 405, distance: 209.3
click at [724, 405] on div "Your Choice to Groom with Style & Precision Heading 16" at bounding box center [838, 465] width 243 height 156
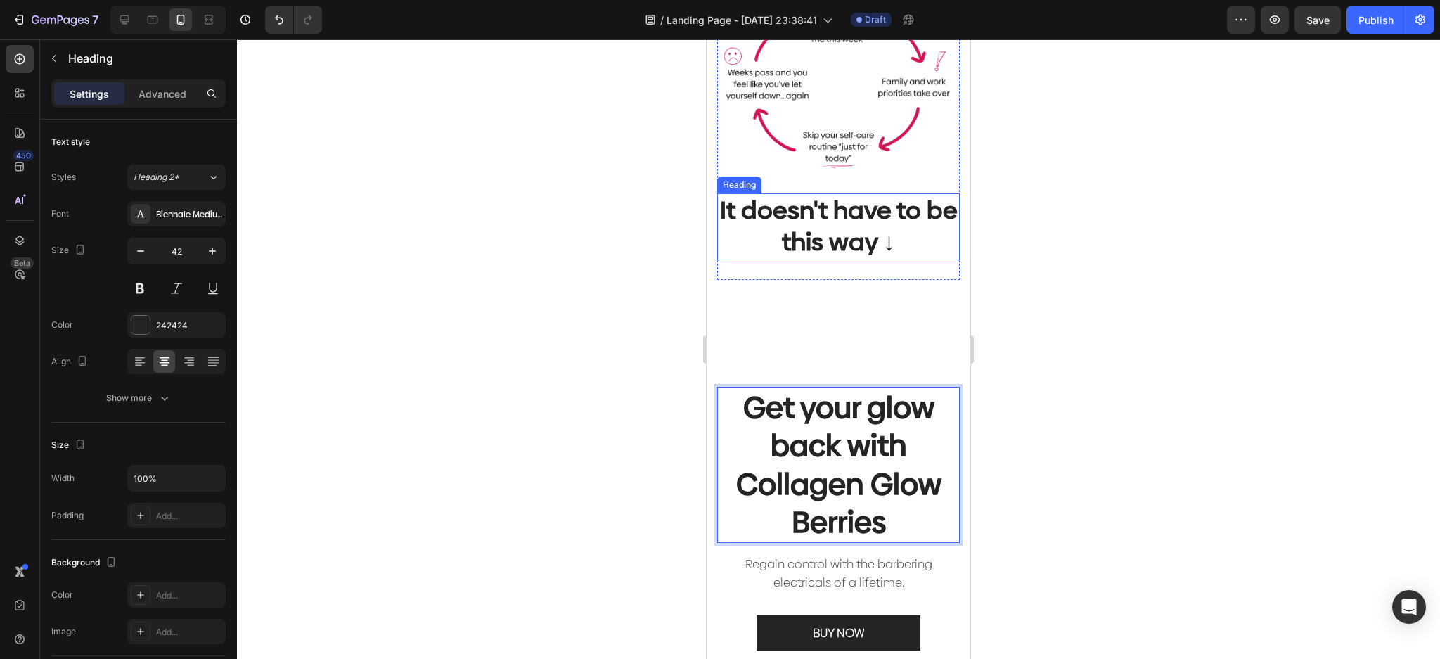
click at [855, 229] on h2 "It doesn't have to be this way ↓" at bounding box center [838, 226] width 243 height 67
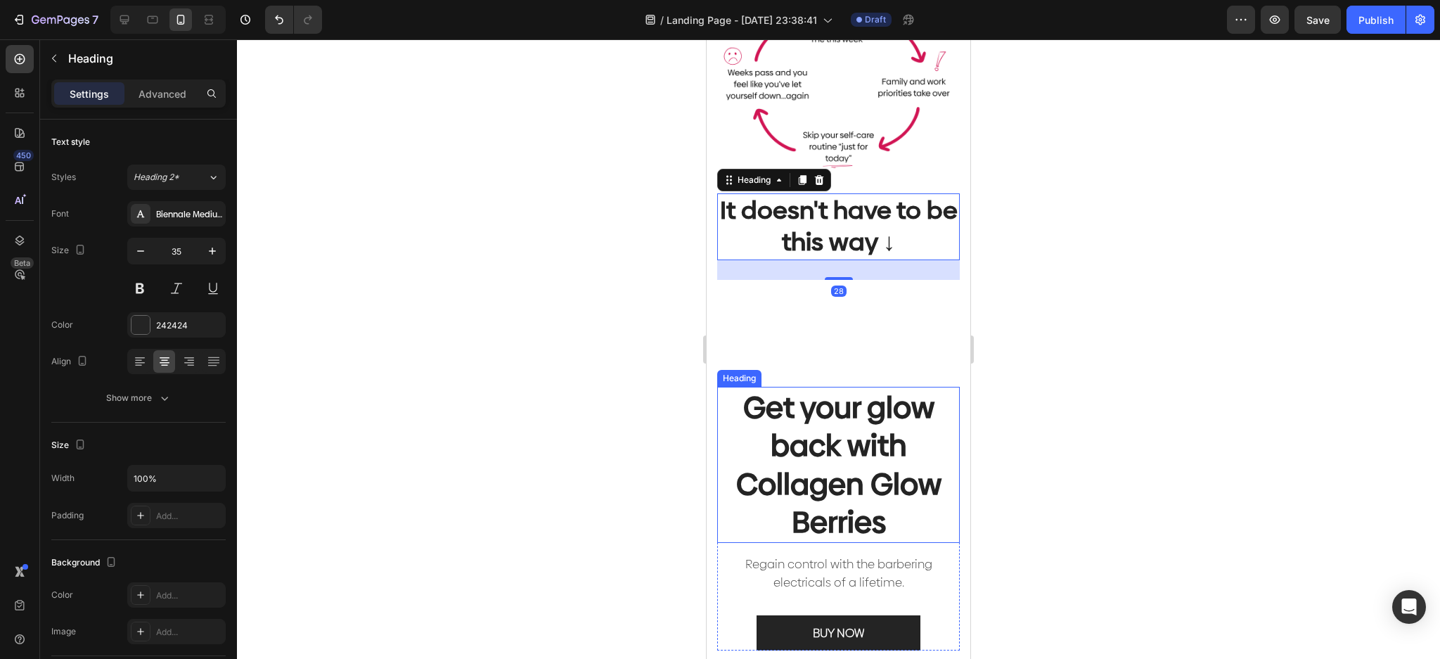
click at [897, 493] on p "Get your glow back with Collagen Glow Berries" at bounding box center [838, 464] width 217 height 153
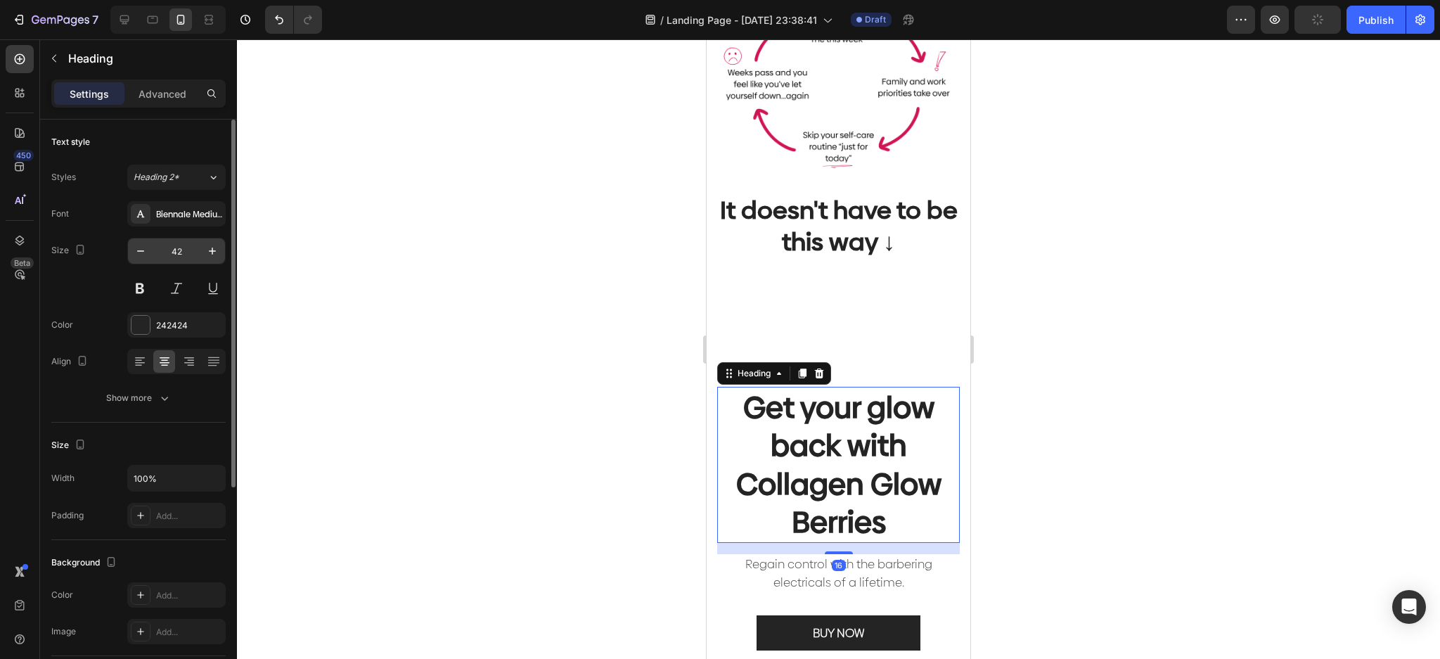
click at [185, 246] on input "42" at bounding box center [176, 250] width 46 height 25
type input "35"
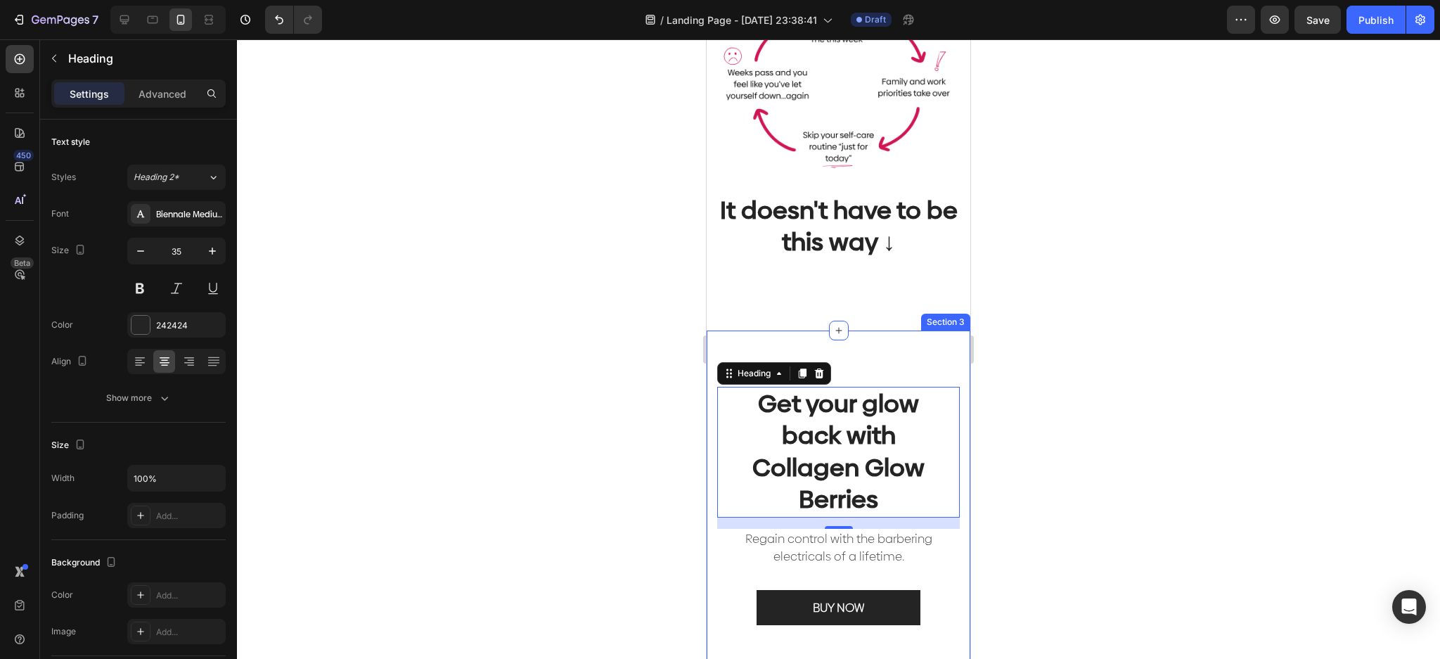
click at [1107, 478] on div at bounding box center [838, 349] width 1203 height 620
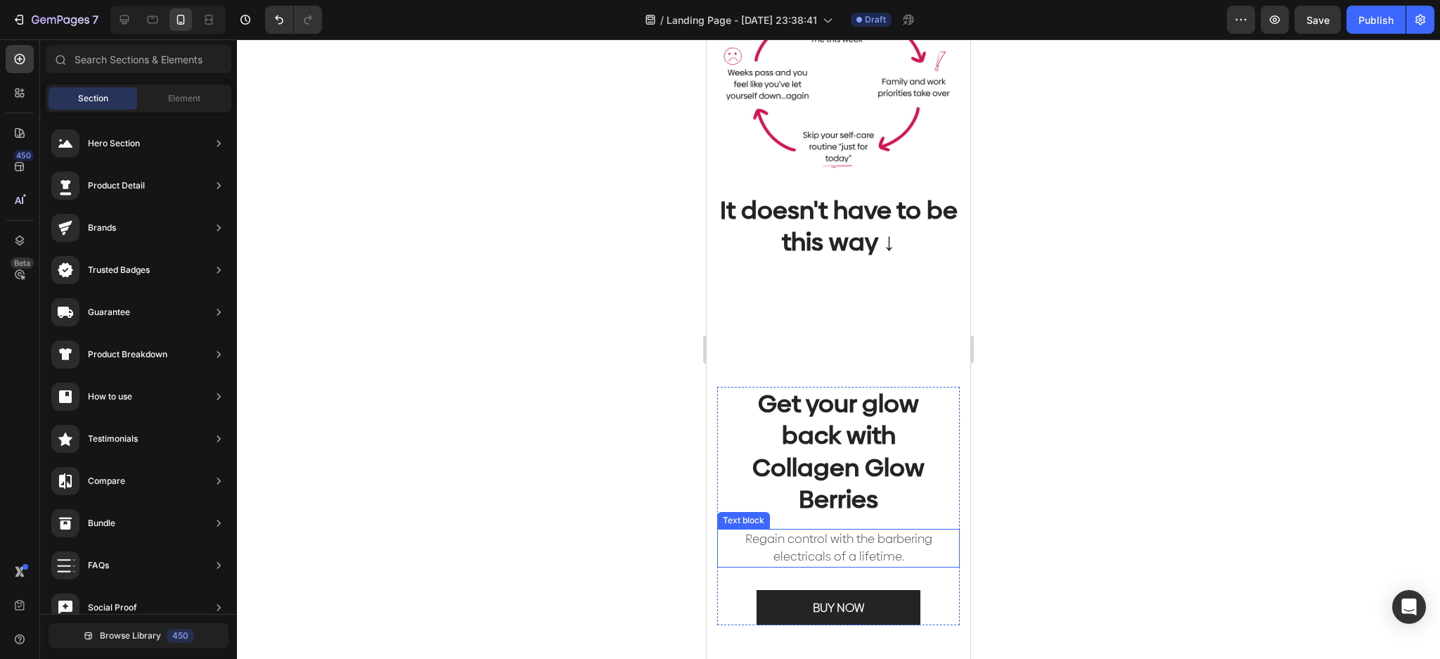
click at [858, 530] on p "Regain control with the barbering electricals of a lifetime." at bounding box center [838, 548] width 217 height 36
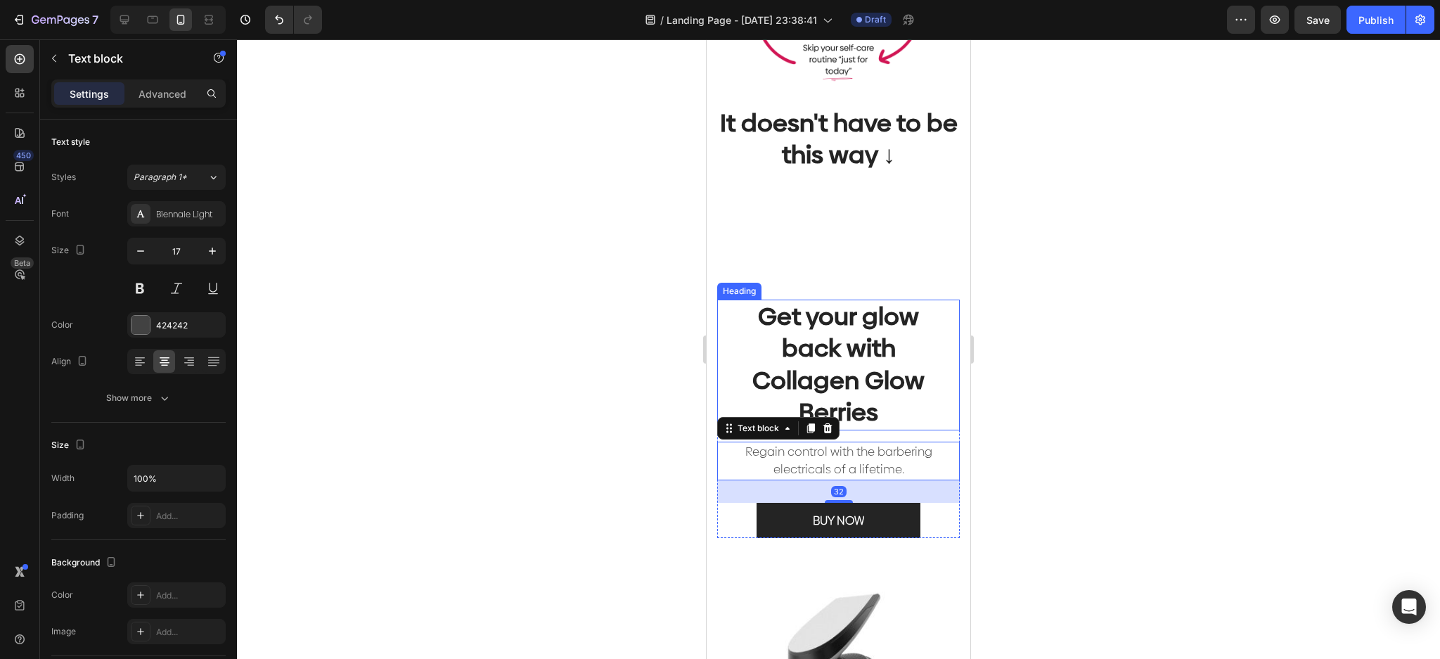
scroll to position [844, 0]
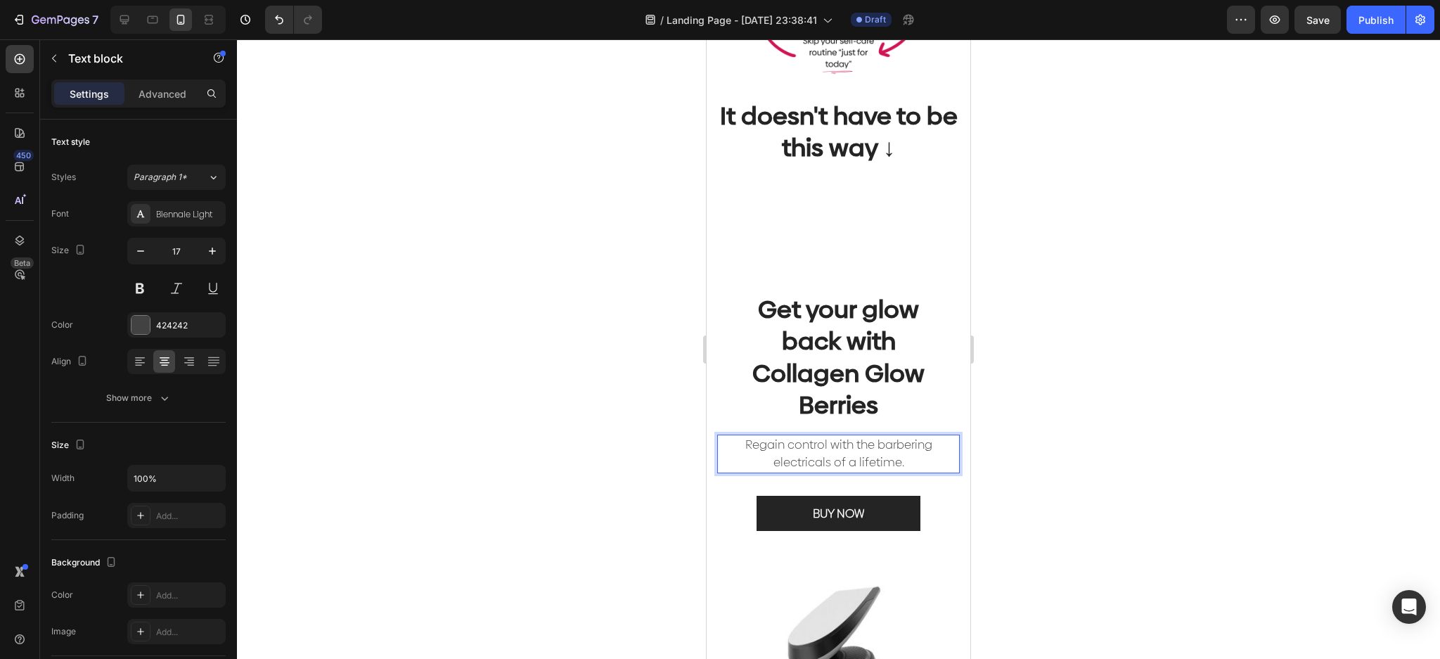
click at [875, 448] on p "Regain control with the barbering electricals of a lifetime." at bounding box center [838, 454] width 217 height 36
click at [911, 445] on p "Regain control with the barbering electricals of a lifetime." at bounding box center [838, 454] width 217 height 36
drag, startPoint x: 884, startPoint y: 445, endPoint x: 671, endPoint y: 411, distance: 215.7
click at [707, 411] on html "iPhone 13 Mini ( 375 px) iPhone 13 Mini iPhone 13 Pro iPhone 11 Pro Max iPhone …" at bounding box center [839, 602] width 264 height 2813
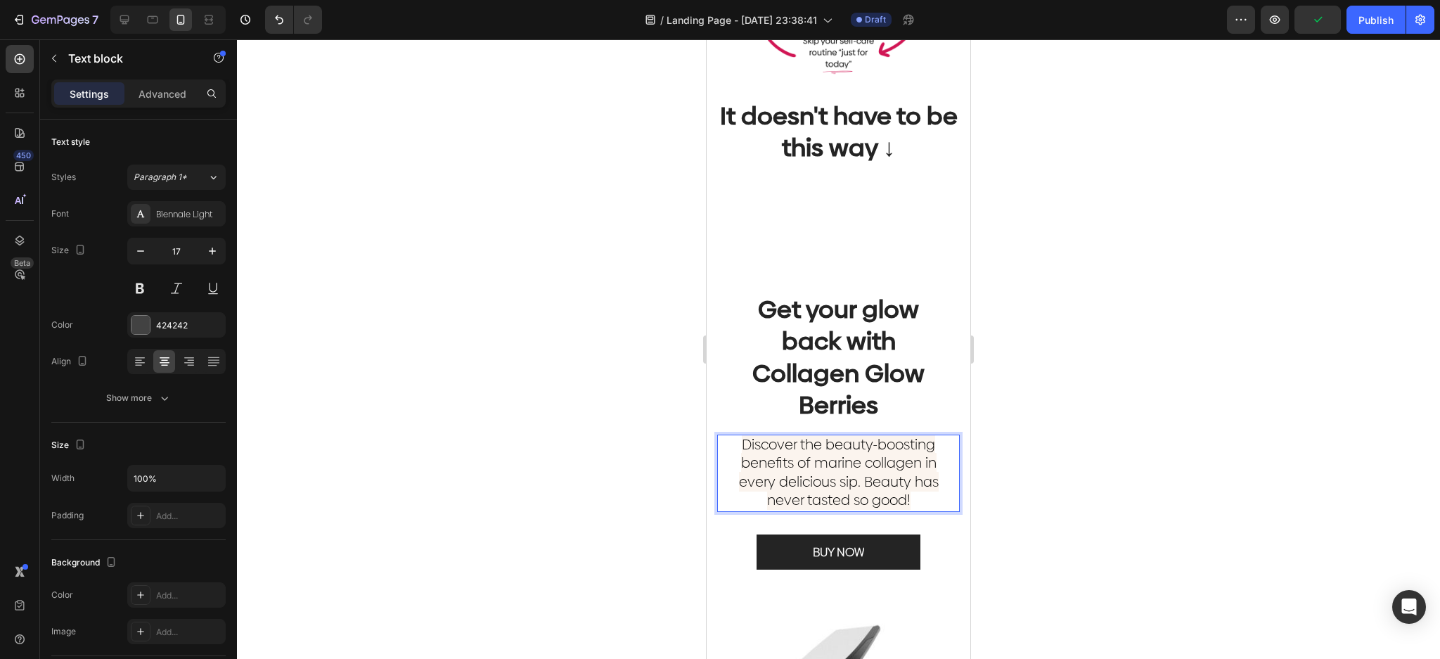
click at [1065, 243] on div at bounding box center [838, 349] width 1203 height 620
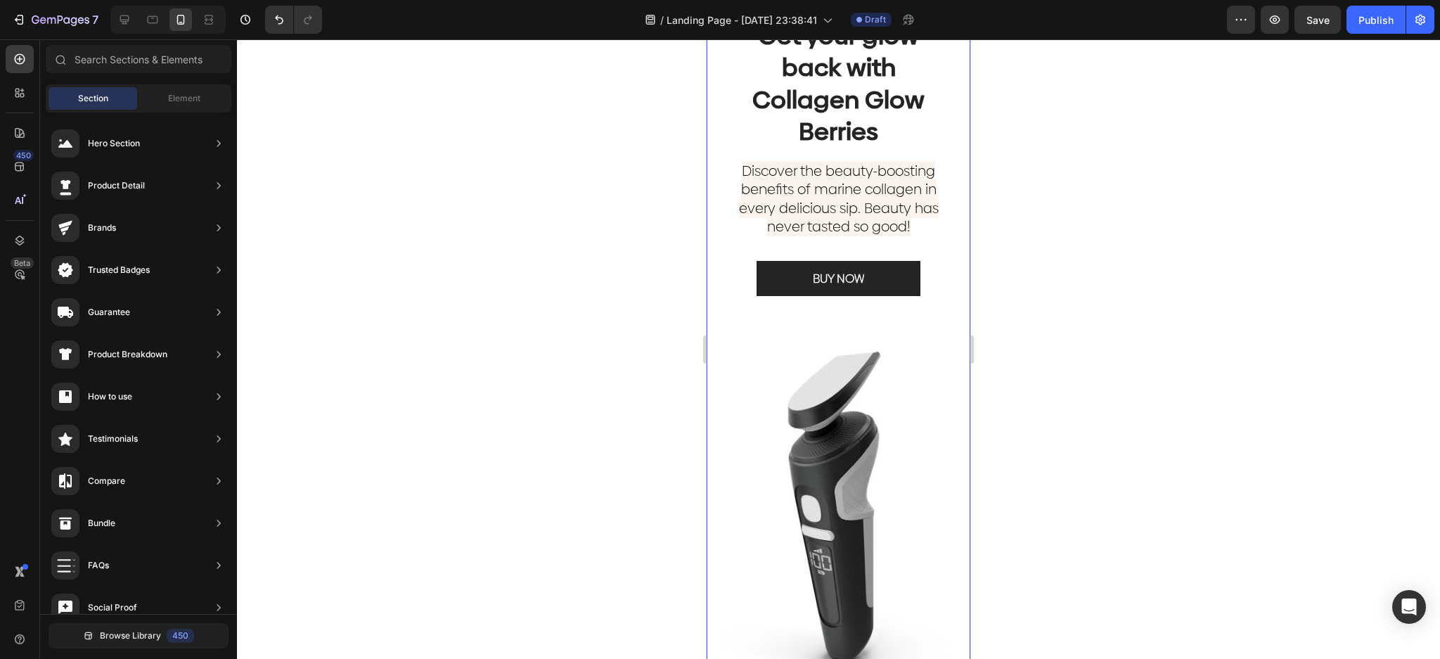
scroll to position [1125, 0]
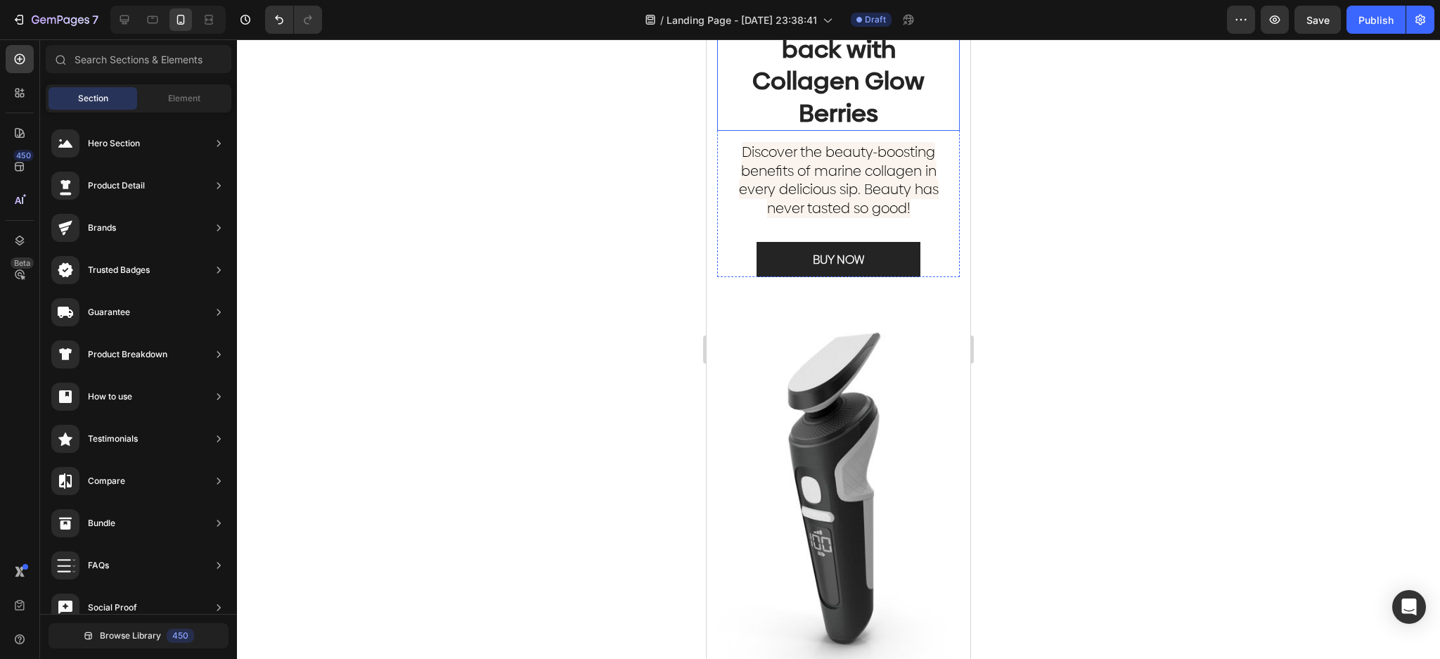
click at [883, 210] on span "Discover the beauty-boosting benefits of marine collagen in every delicious sip…" at bounding box center [839, 180] width 200 height 76
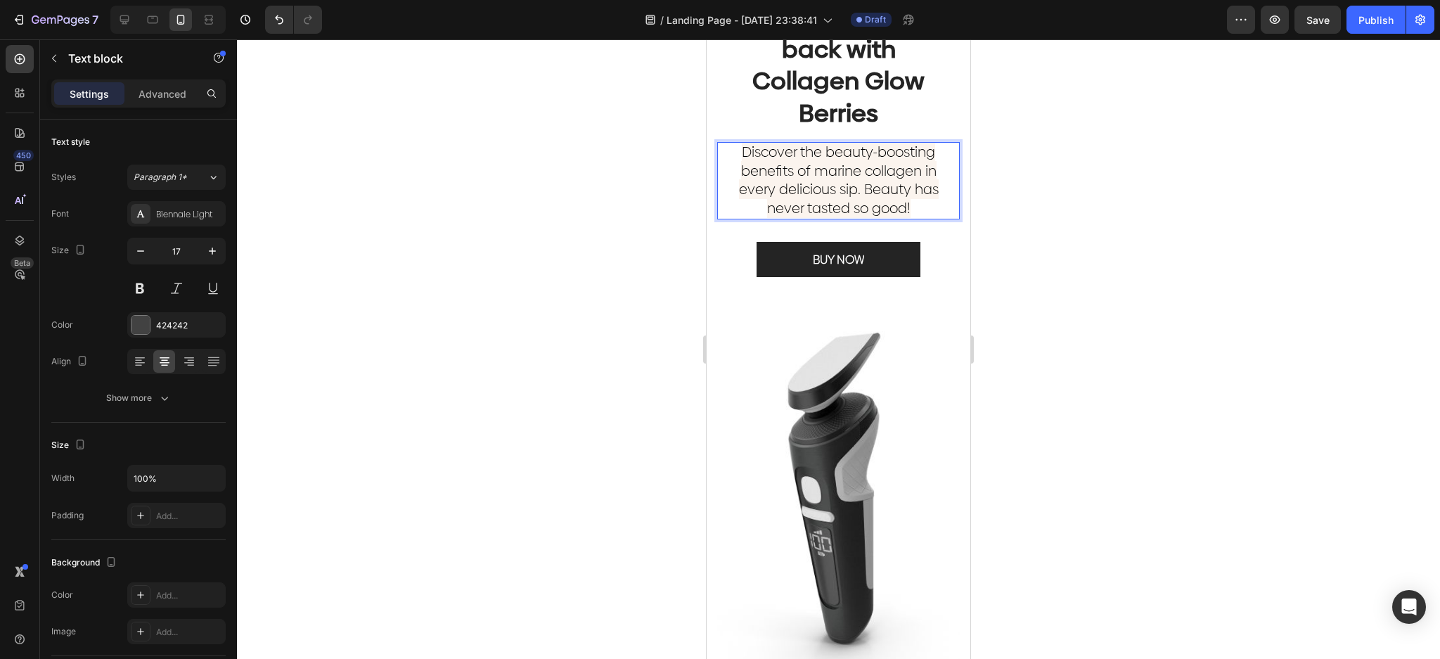
click at [914, 192] on span "Discover the beauty-boosting benefits of marine collagen in every delicious sip…" at bounding box center [839, 180] width 200 height 76
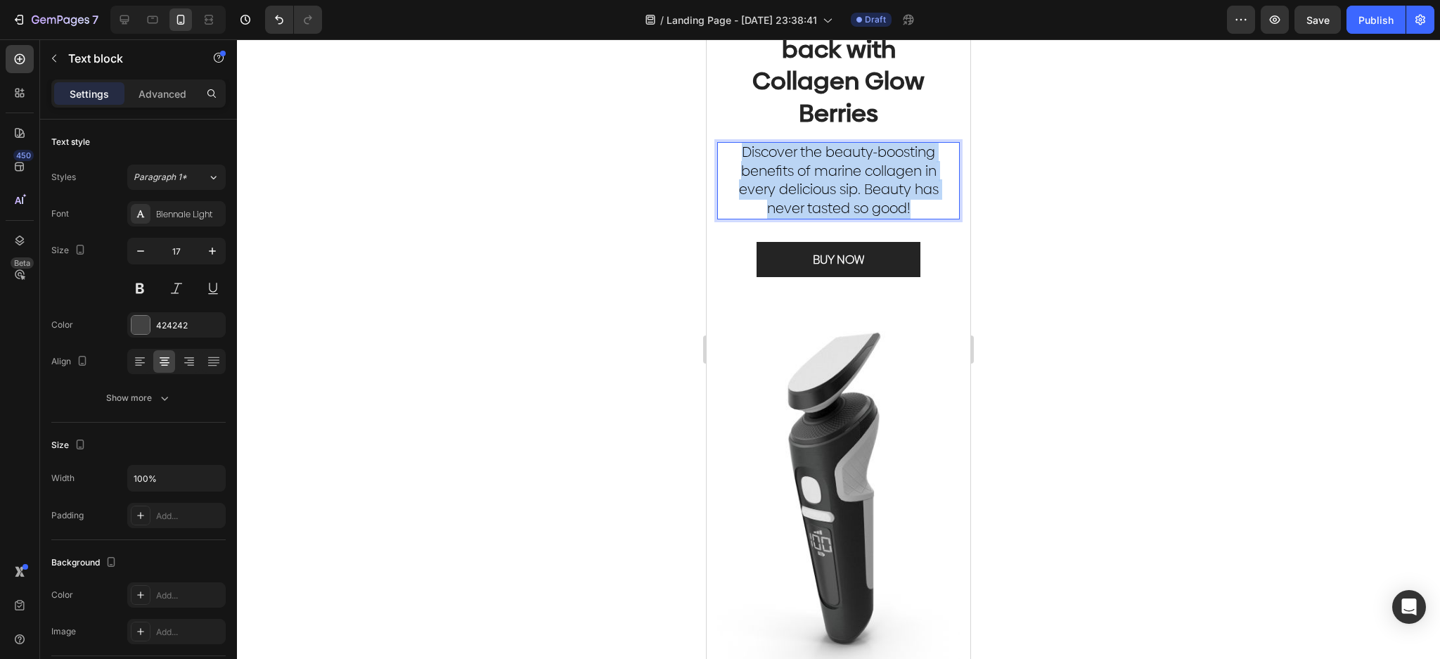
drag, startPoint x: 914, startPoint y: 207, endPoint x: 690, endPoint y: 141, distance: 234.1
click at [707, 141] on html "iPhone 13 Mini ( 375 px) iPhone 13 Mini iPhone 13 Pro iPhone 11 Pro Max iPhone …" at bounding box center [839, 334] width 264 height 2841
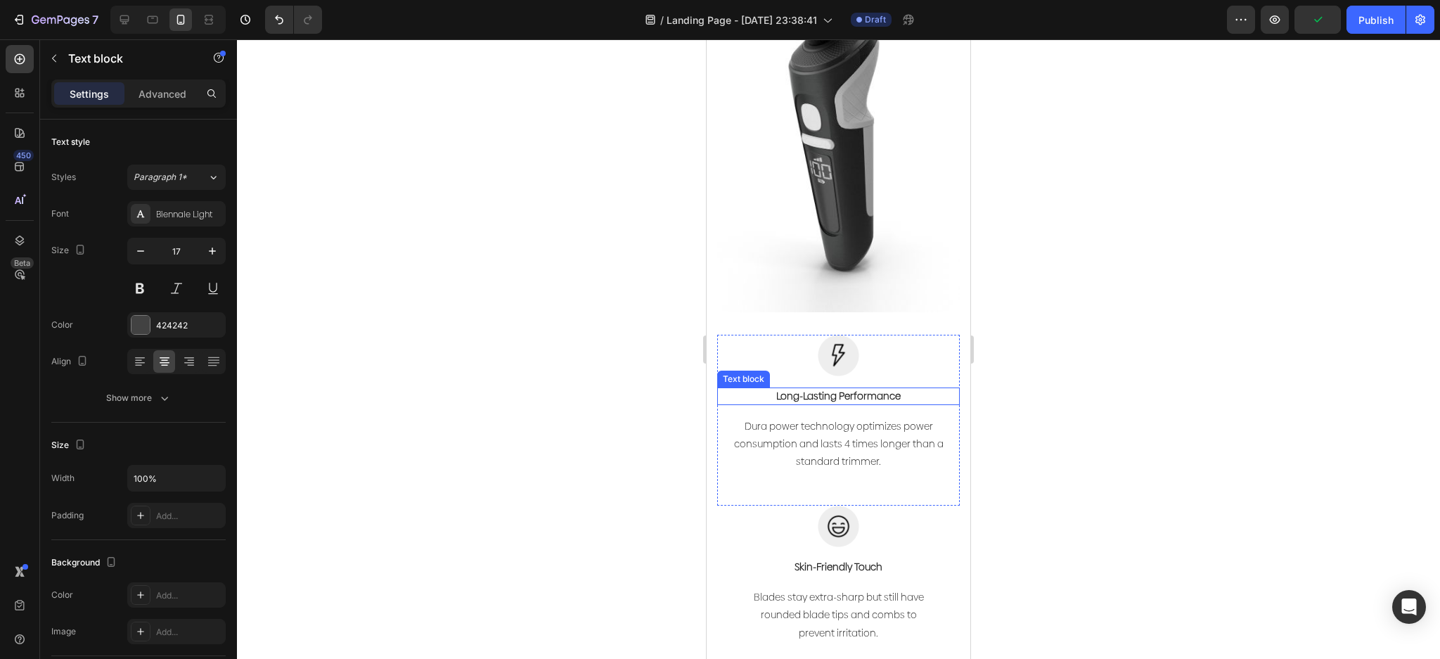
scroll to position [1219, 0]
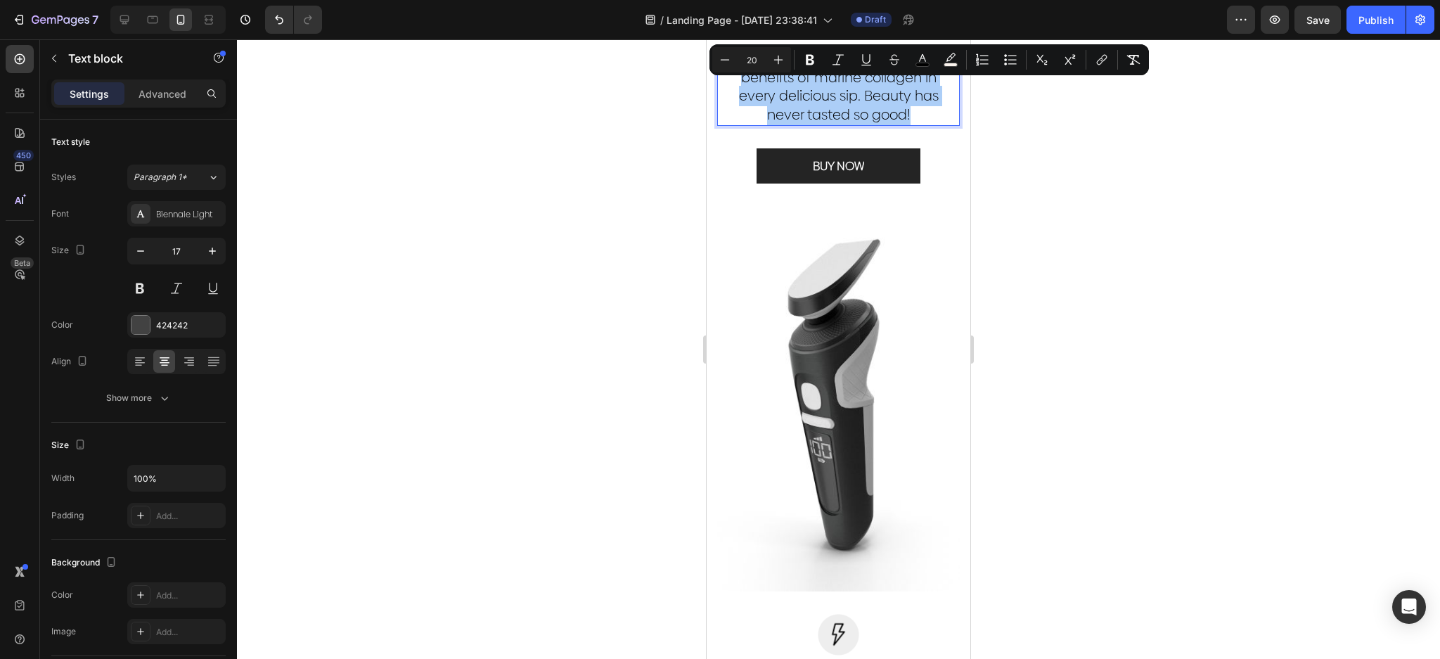
click at [1109, 277] on div at bounding box center [838, 349] width 1203 height 620
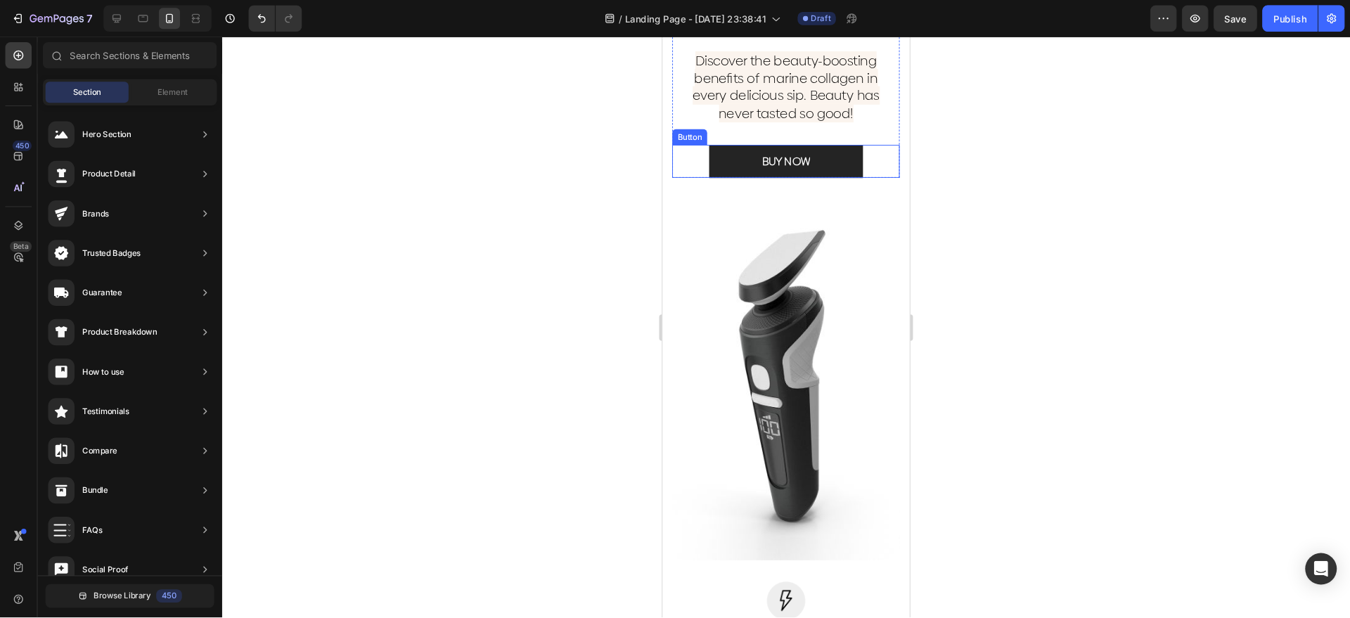
scroll to position [967, 0]
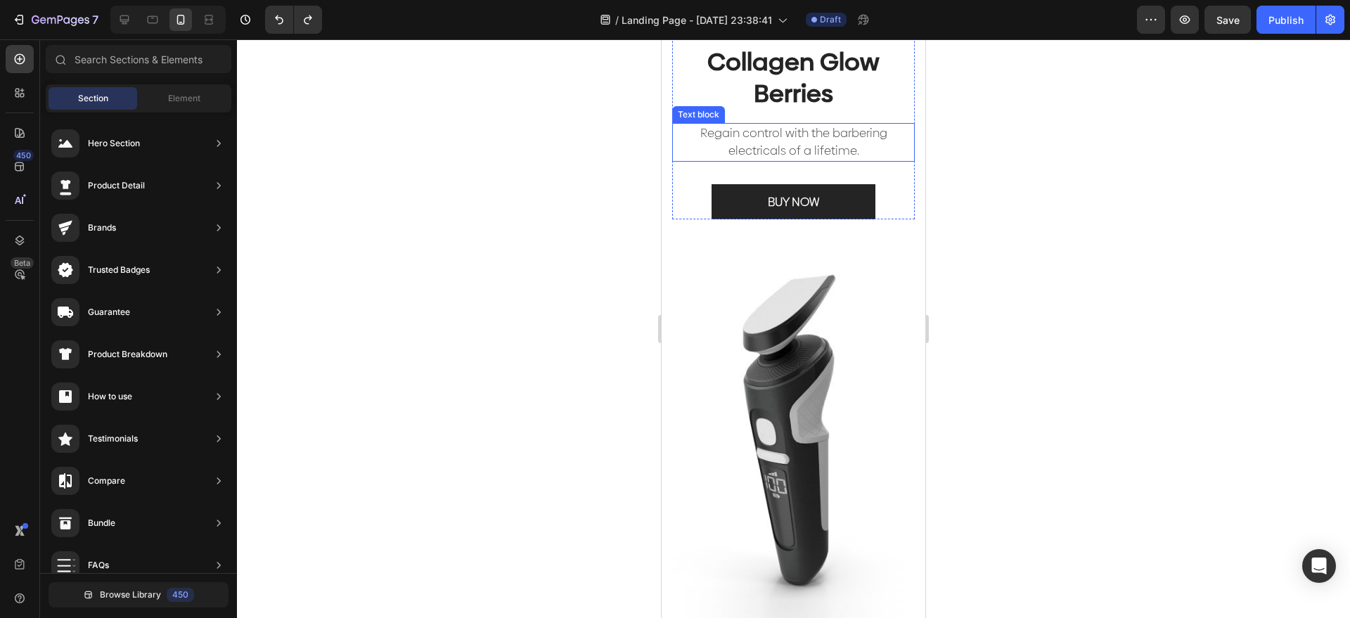
click at [866, 138] on p "Regain control with the barbering electricals of a lifetime." at bounding box center [793, 142] width 217 height 36
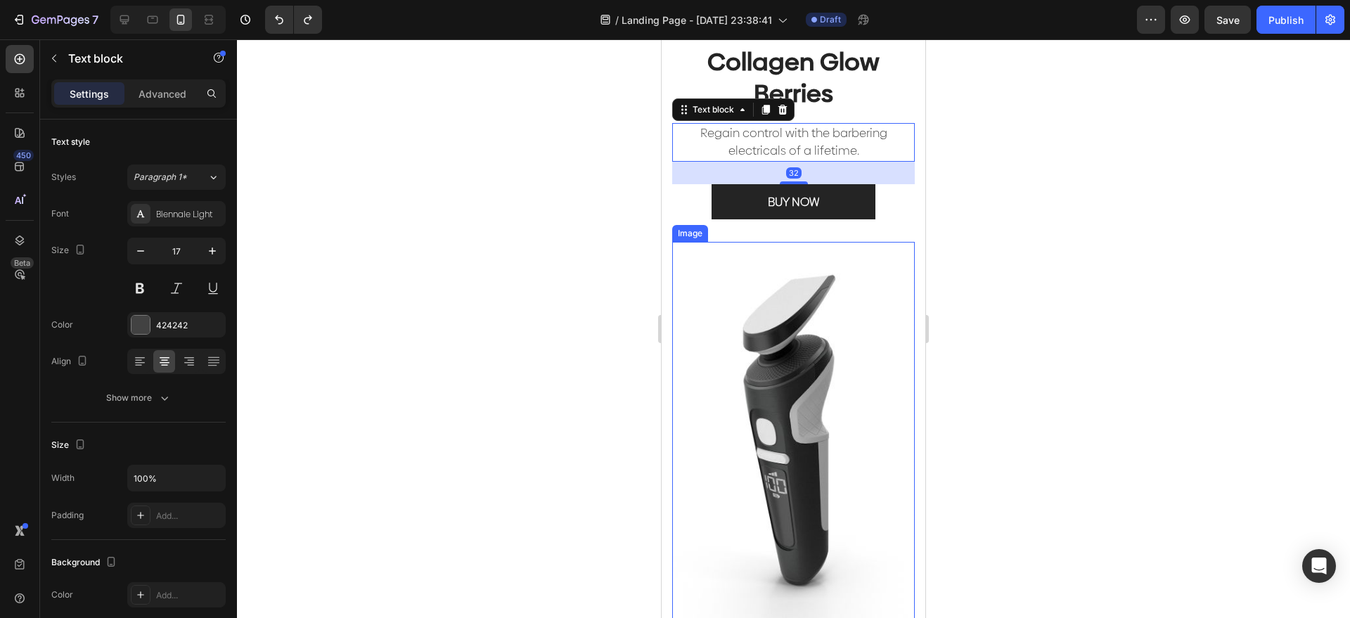
click at [841, 288] on img at bounding box center [793, 434] width 243 height 385
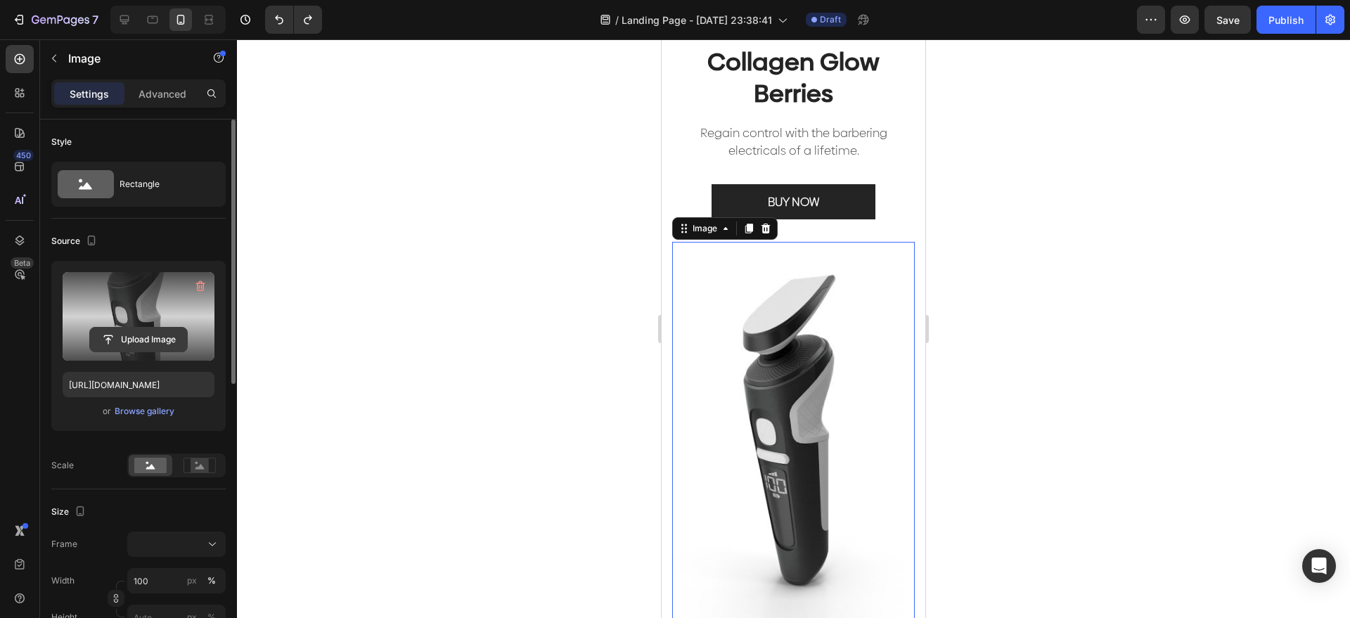
click at [153, 328] on input "file" at bounding box center [138, 340] width 97 height 24
click at [165, 331] on input "file" at bounding box center [138, 340] width 97 height 24
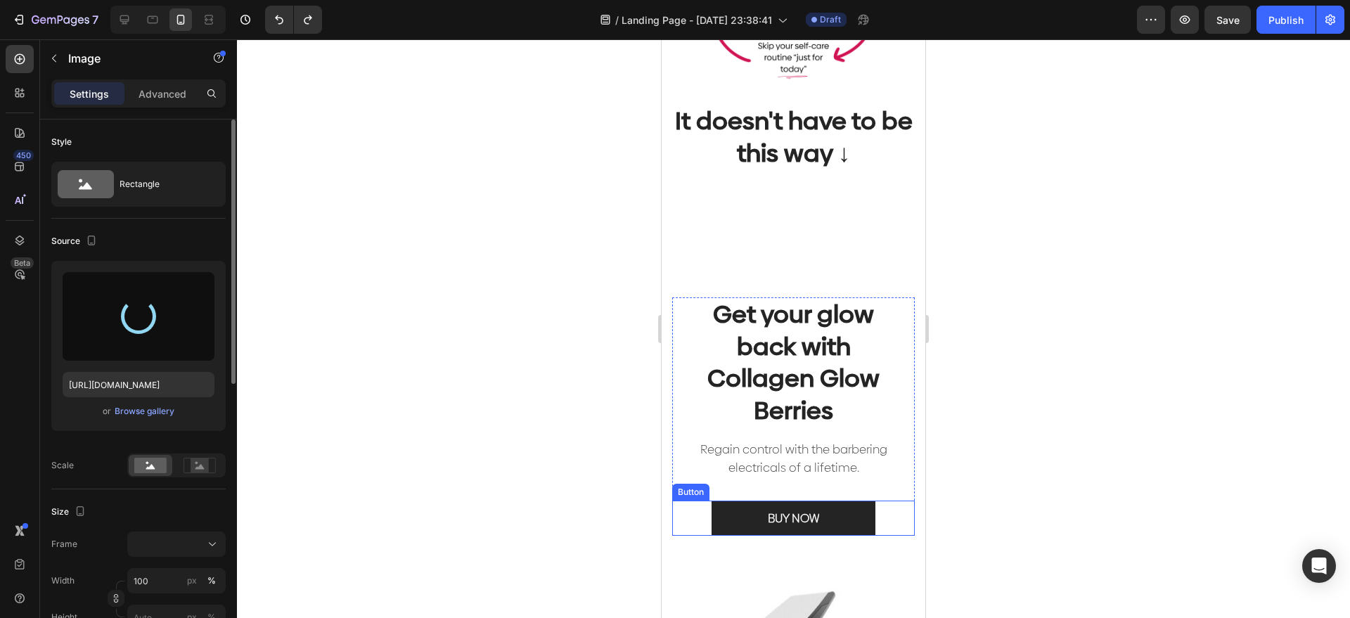
scroll to position [1055, 0]
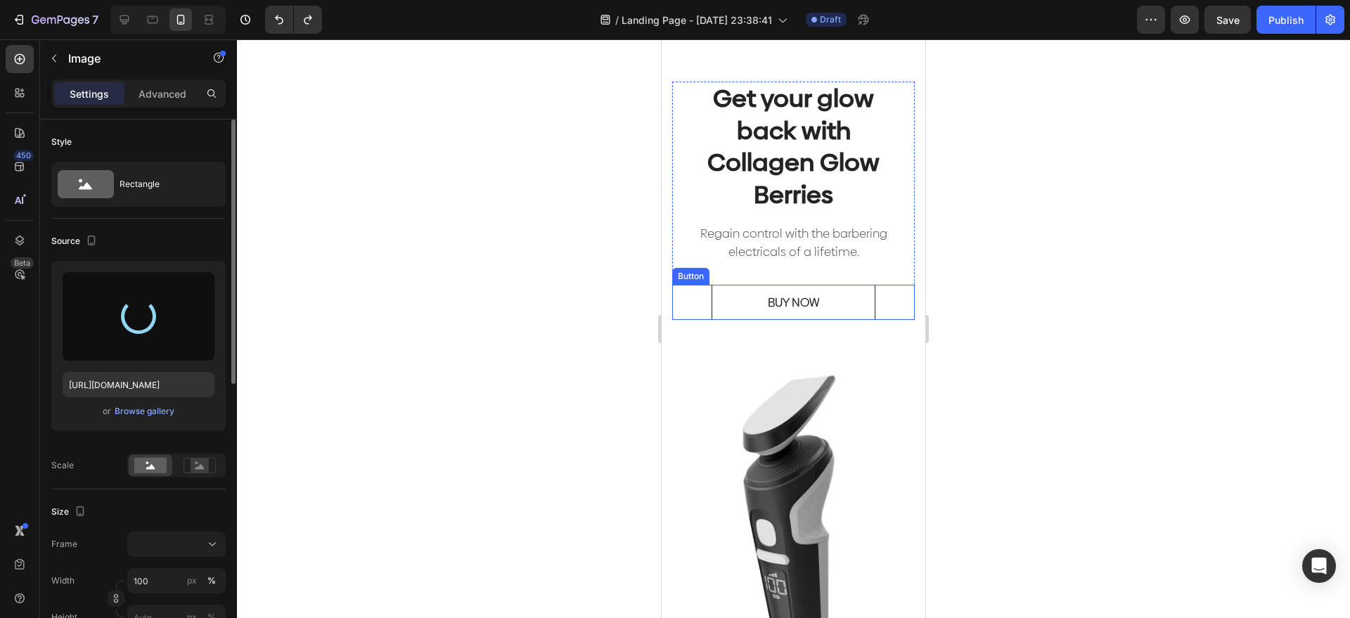
type input "https://cdn.shopify.com/s/files/1/0023/9317/8161/files/gempages_574635138369979…"
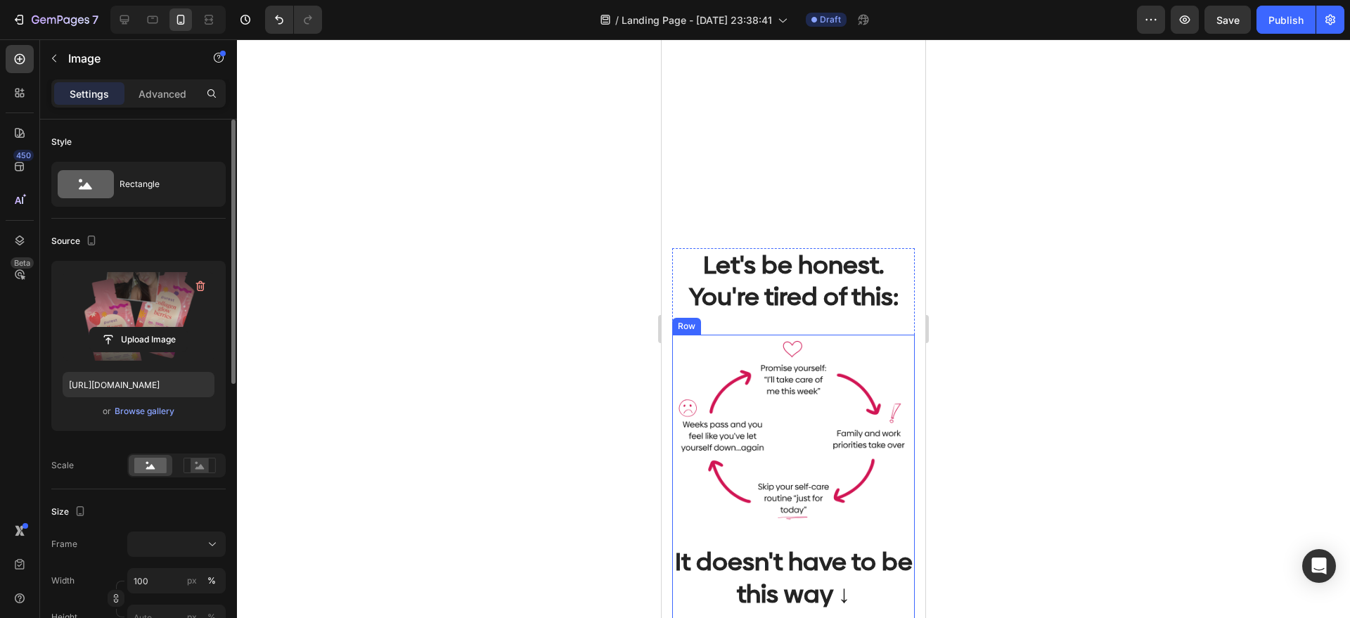
scroll to position [352, 0]
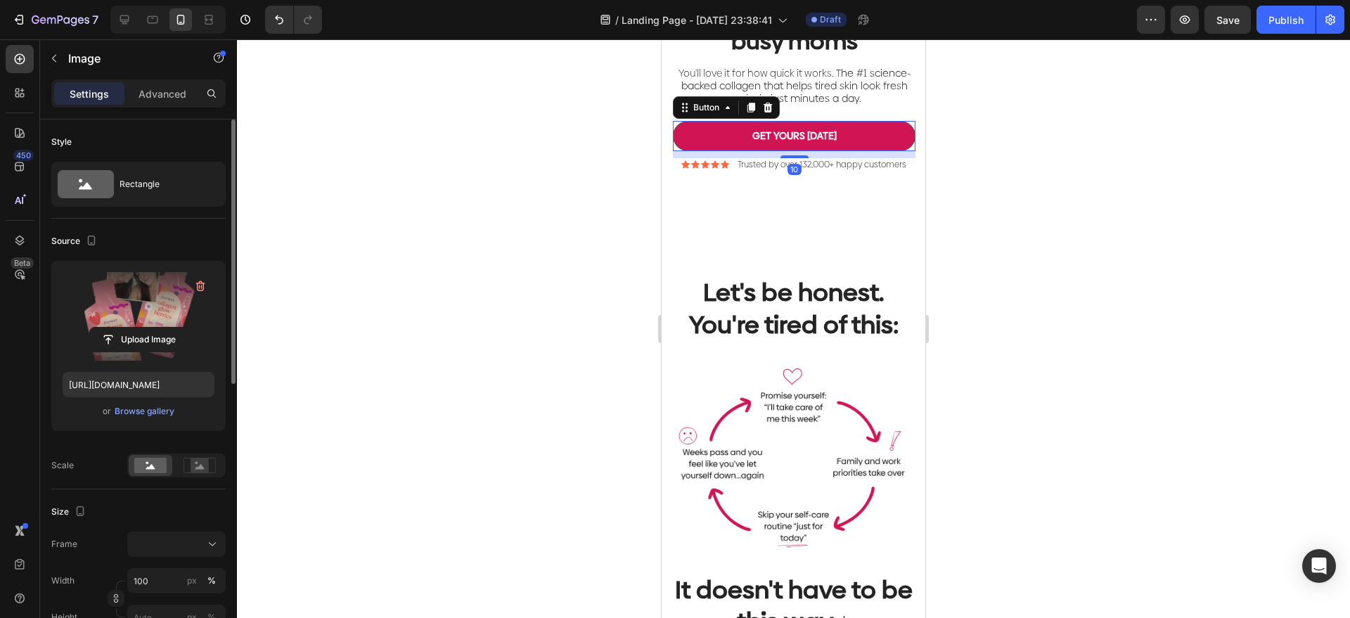
click at [868, 150] on button "GET YOURS [DATE]" at bounding box center [794, 136] width 243 height 30
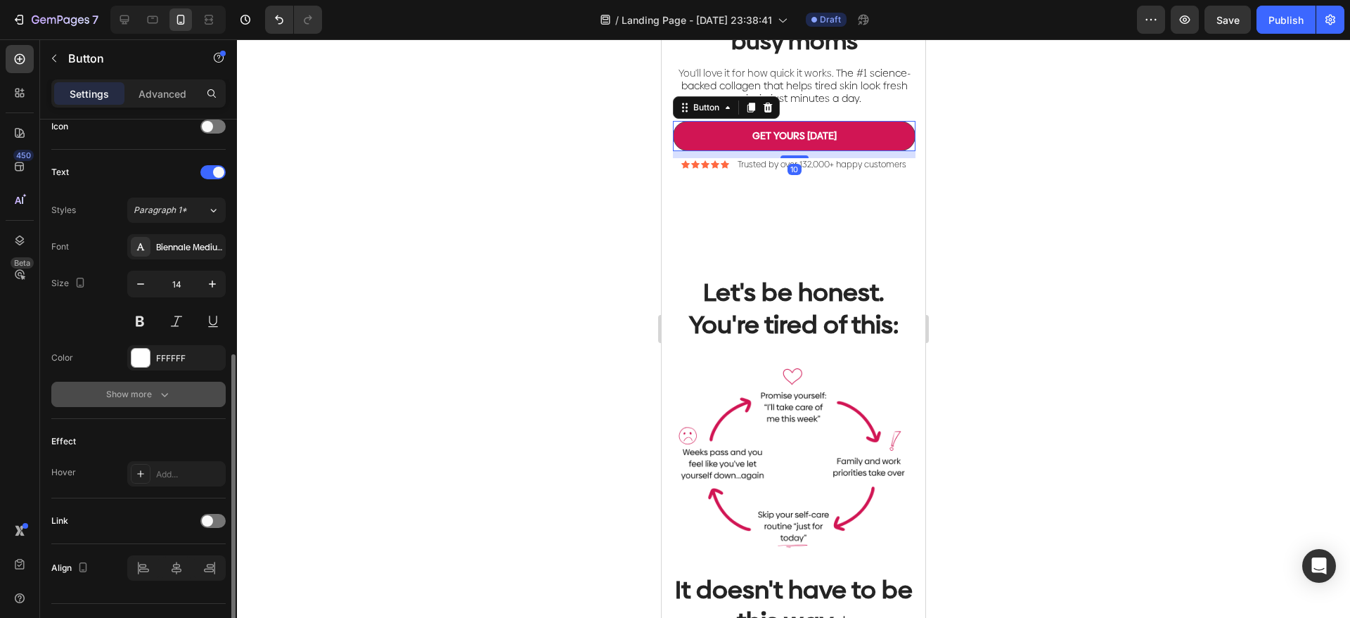
scroll to position [470, 0]
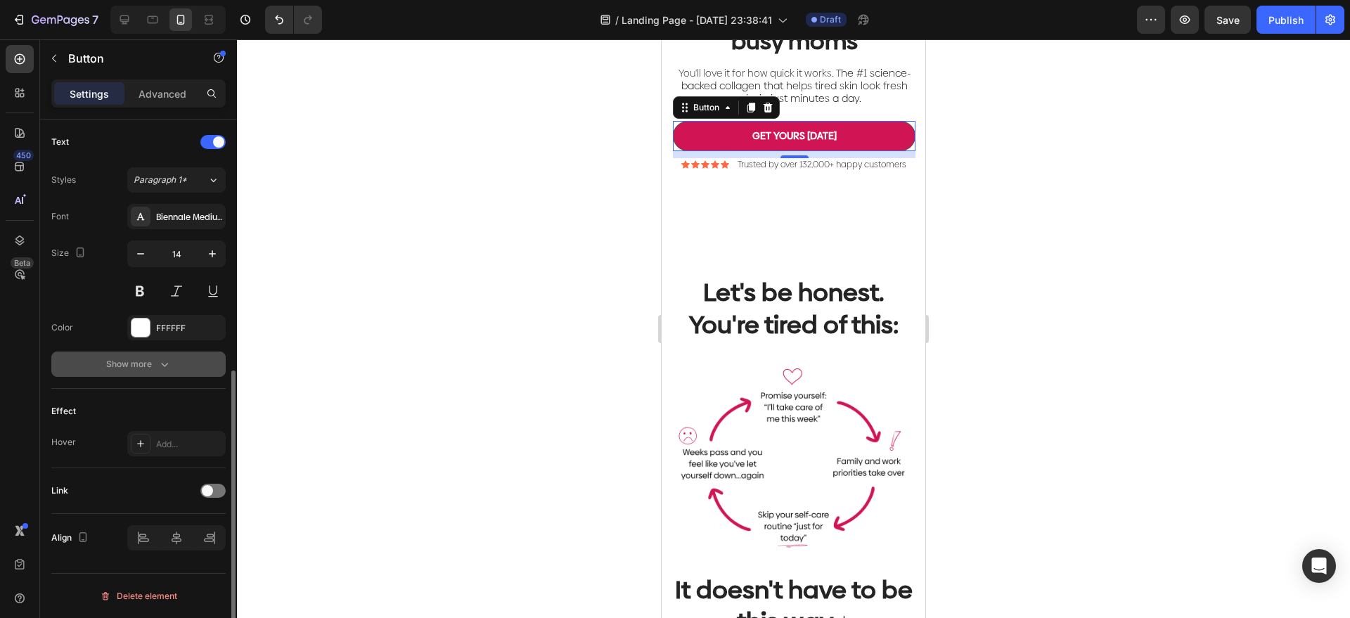
click at [167, 373] on button "Show more" at bounding box center [138, 364] width 174 height 25
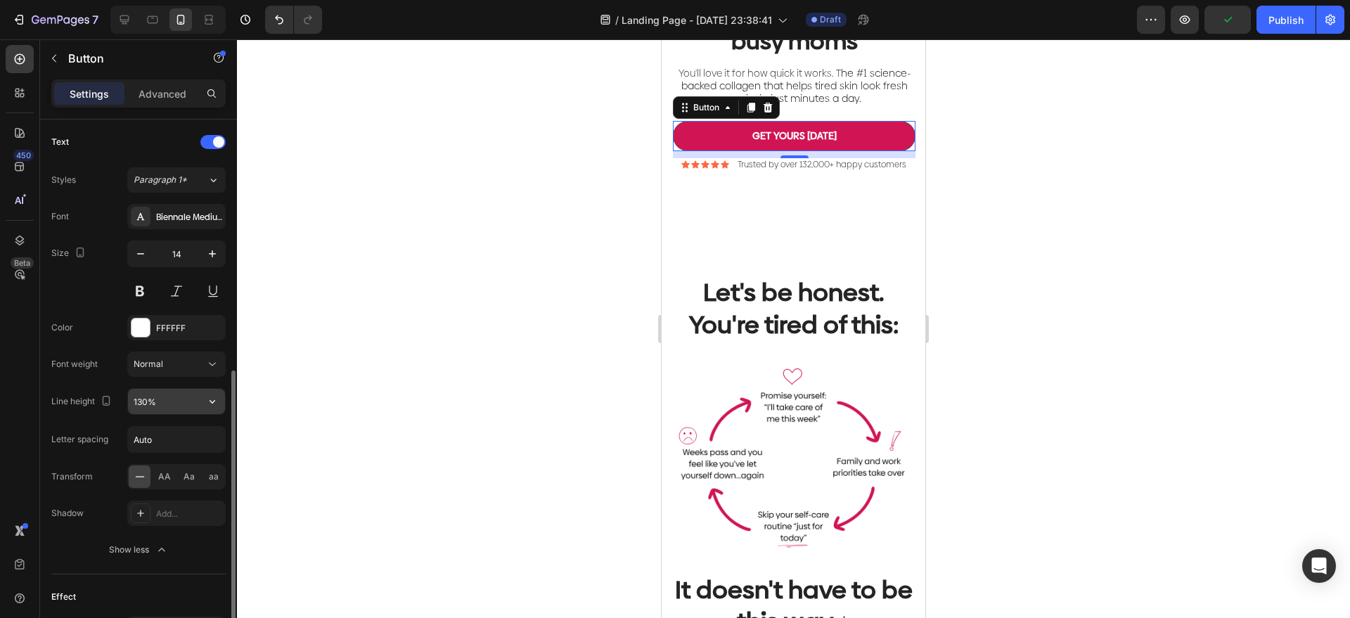
scroll to position [206, 0]
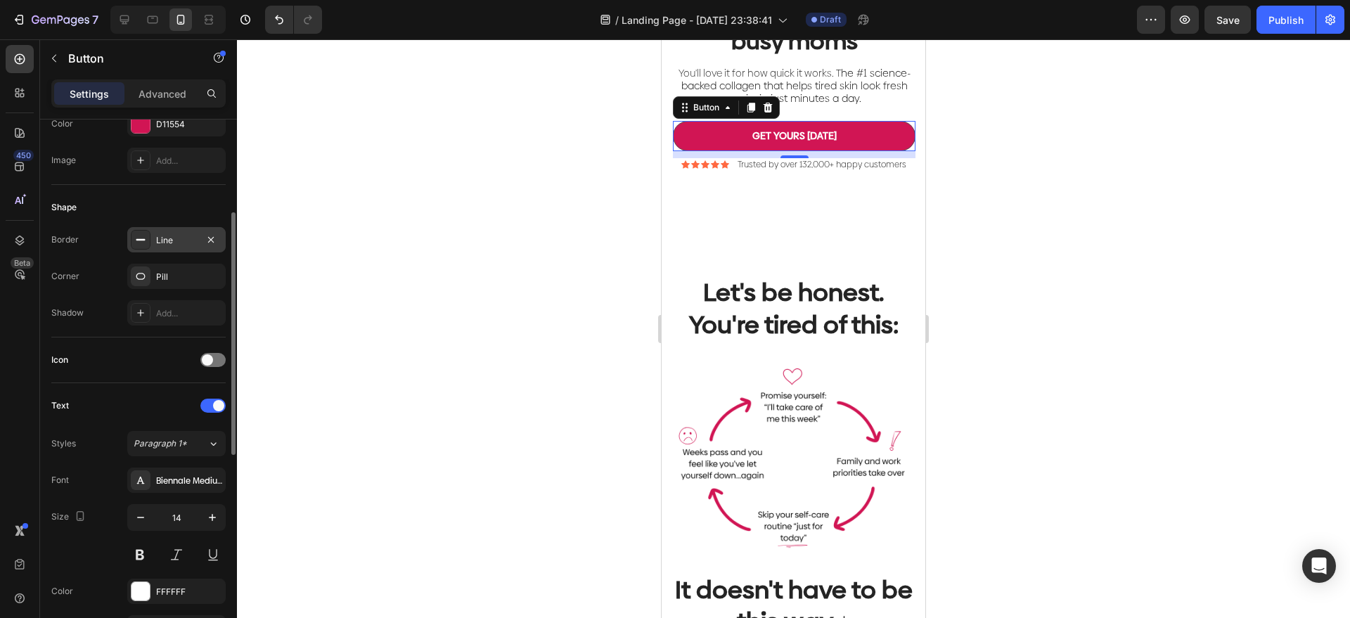
click at [181, 230] on div "Line" at bounding box center [176, 239] width 98 height 25
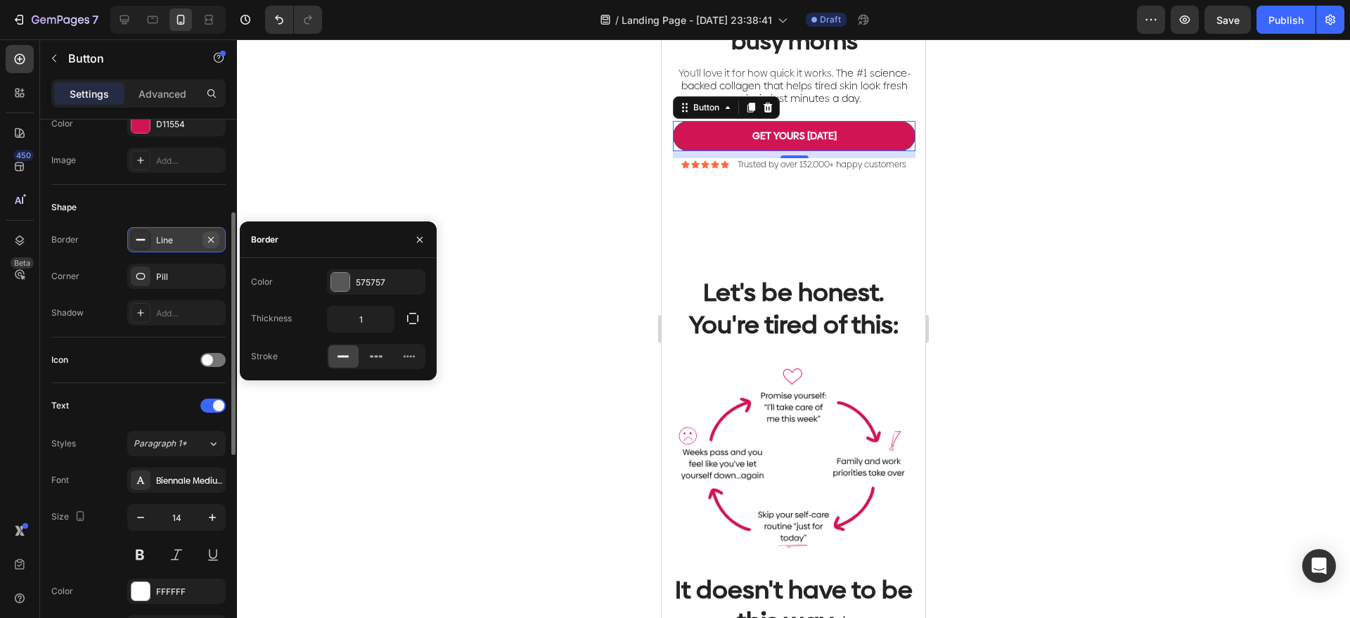
click at [213, 238] on icon "button" at bounding box center [210, 239] width 11 height 11
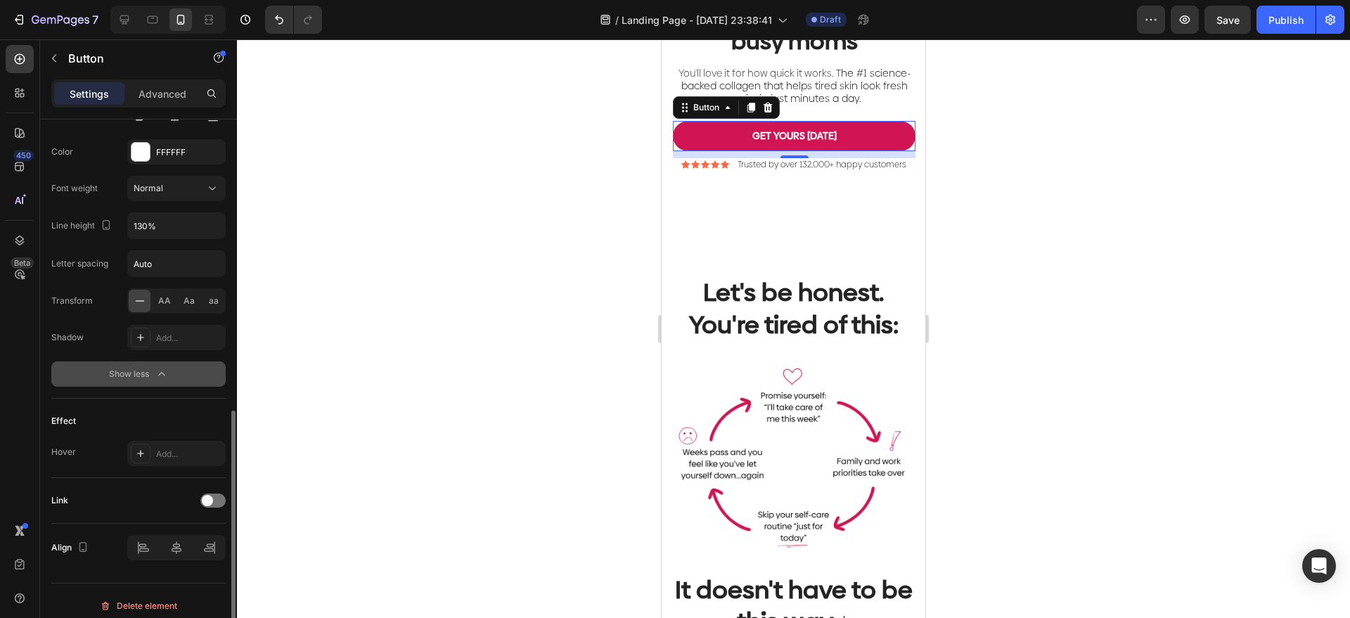
scroll to position [655, 0]
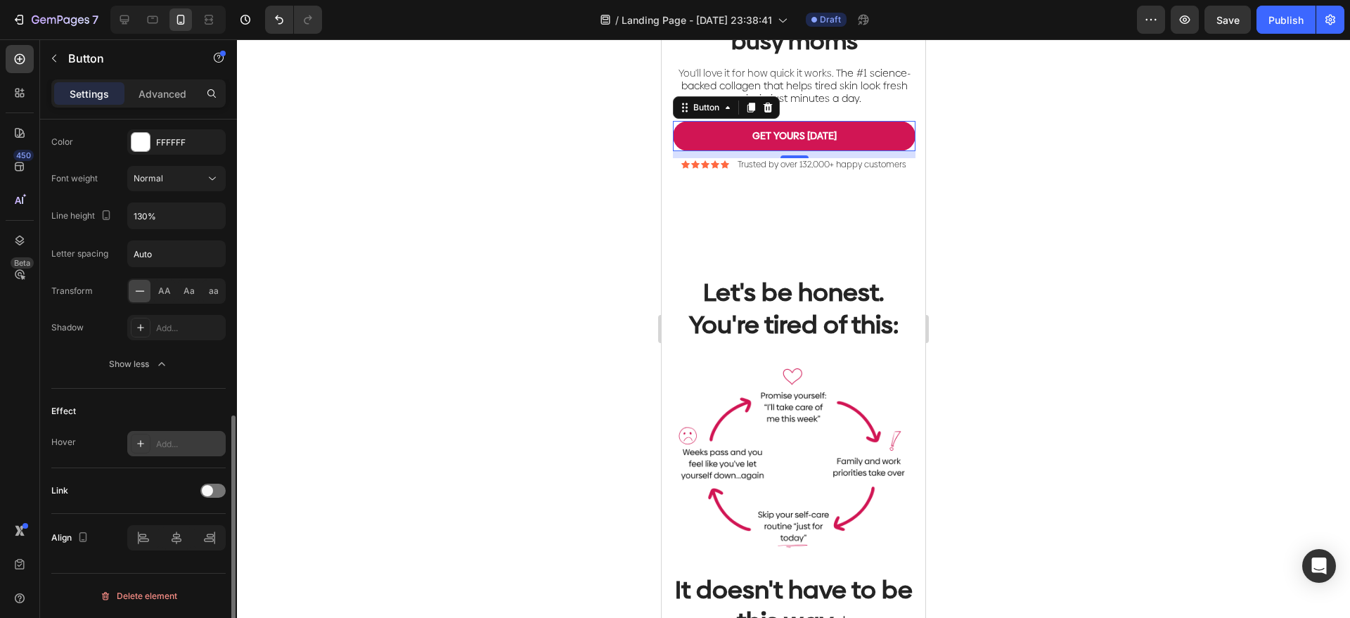
click at [143, 442] on icon at bounding box center [140, 443] width 11 height 11
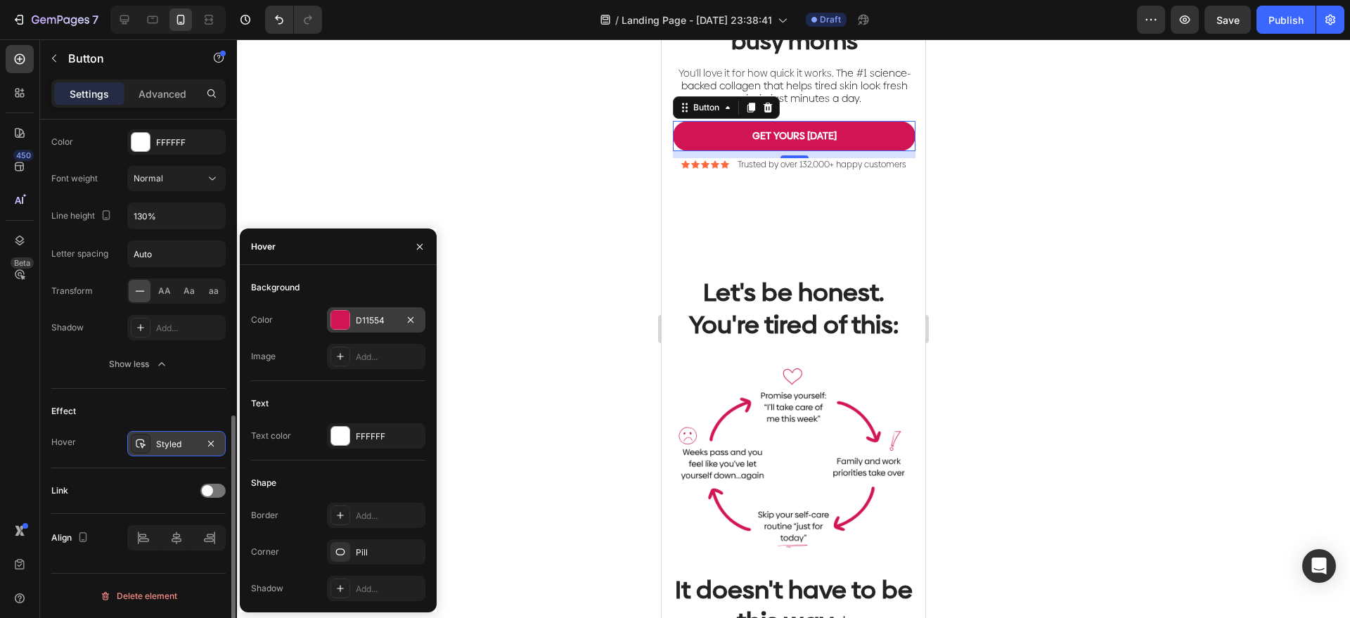
click at [335, 320] on div at bounding box center [340, 320] width 18 height 18
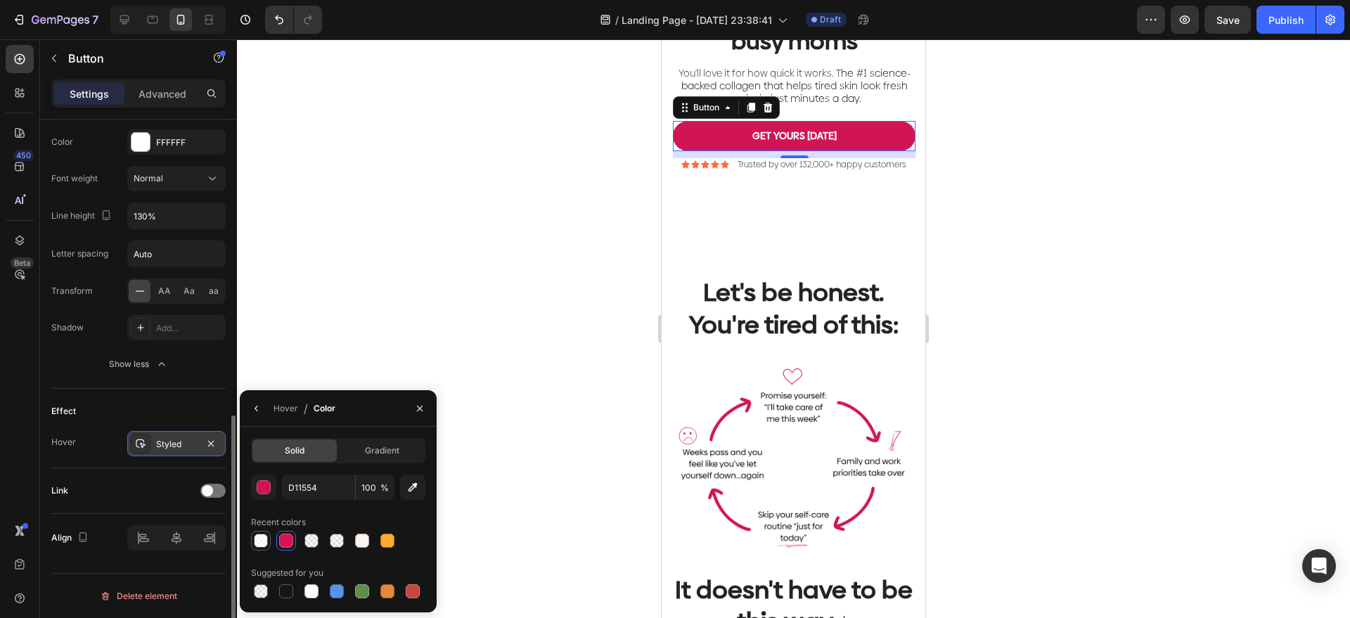
click at [259, 541] on div at bounding box center [261, 541] width 14 height 14
type input "FFFFFF"
type input "70"
click at [380, 418] on div "Hover / Color" at bounding box center [338, 408] width 197 height 37
click at [256, 410] on icon "button" at bounding box center [256, 408] width 11 height 11
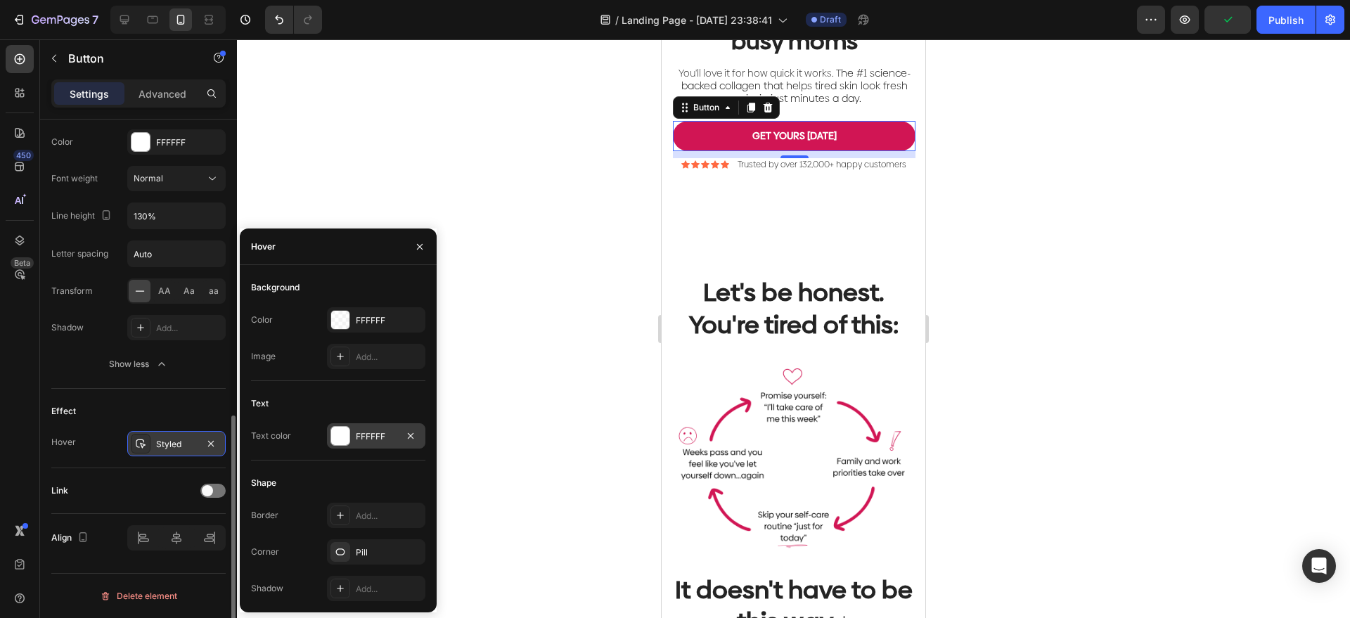
click at [349, 435] on div at bounding box center [341, 436] width 20 height 20
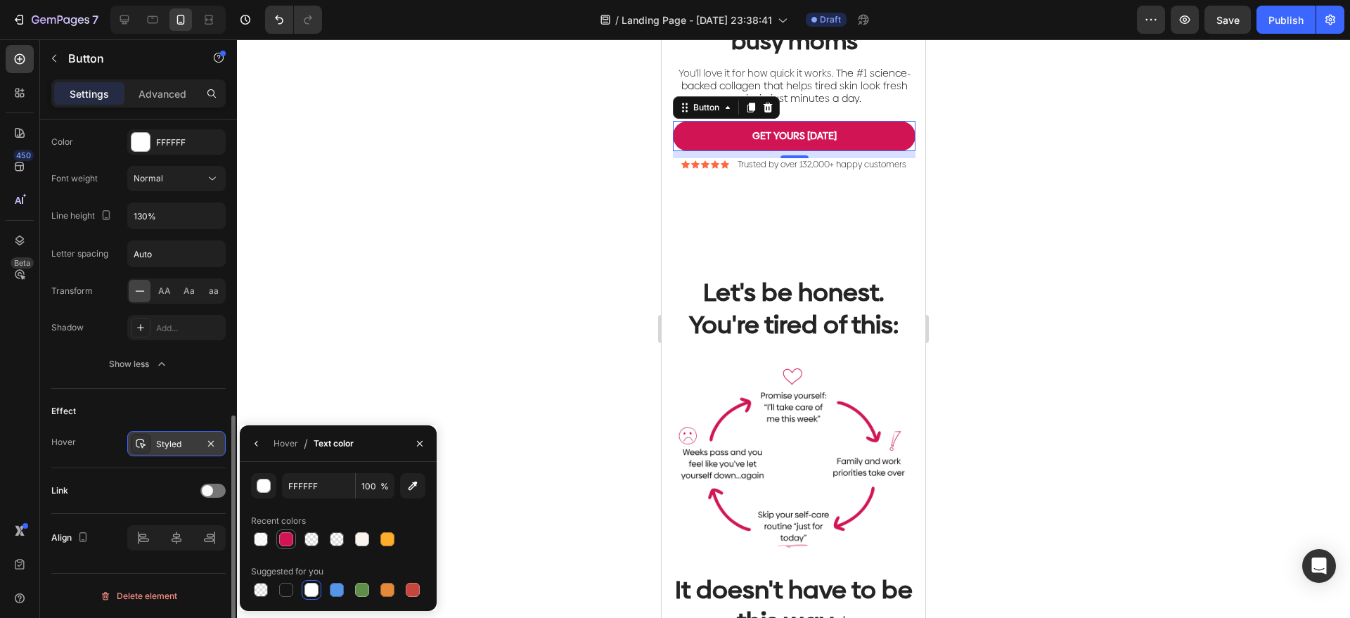
click at [292, 542] on div at bounding box center [286, 539] width 14 height 14
type input "D11554"
click at [260, 443] on icon "button" at bounding box center [256, 443] width 11 height 11
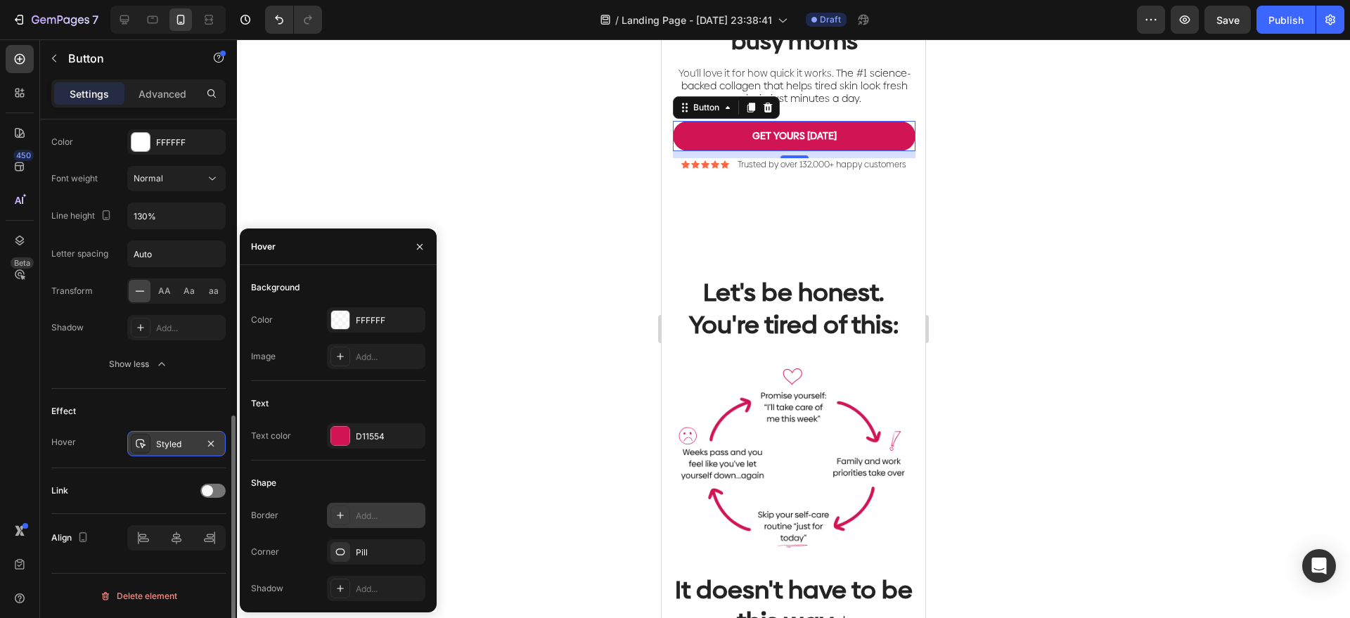
click at [344, 512] on icon at bounding box center [340, 515] width 11 height 11
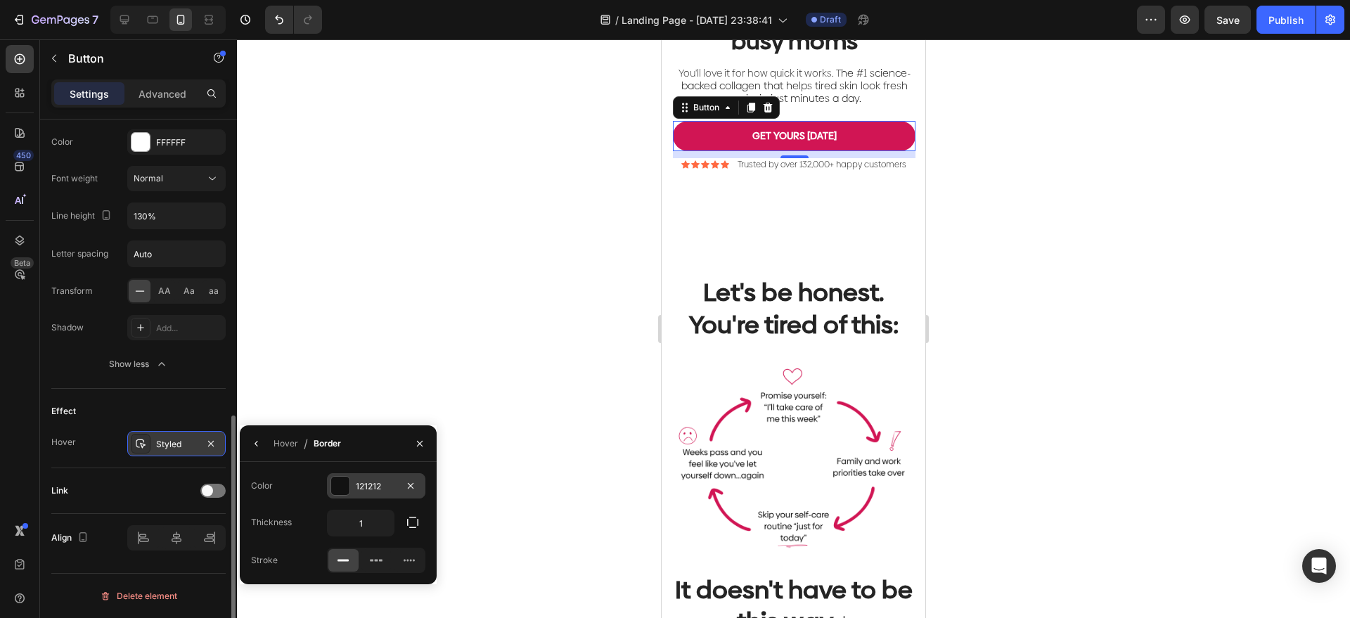
click at [345, 489] on div at bounding box center [340, 486] width 18 height 18
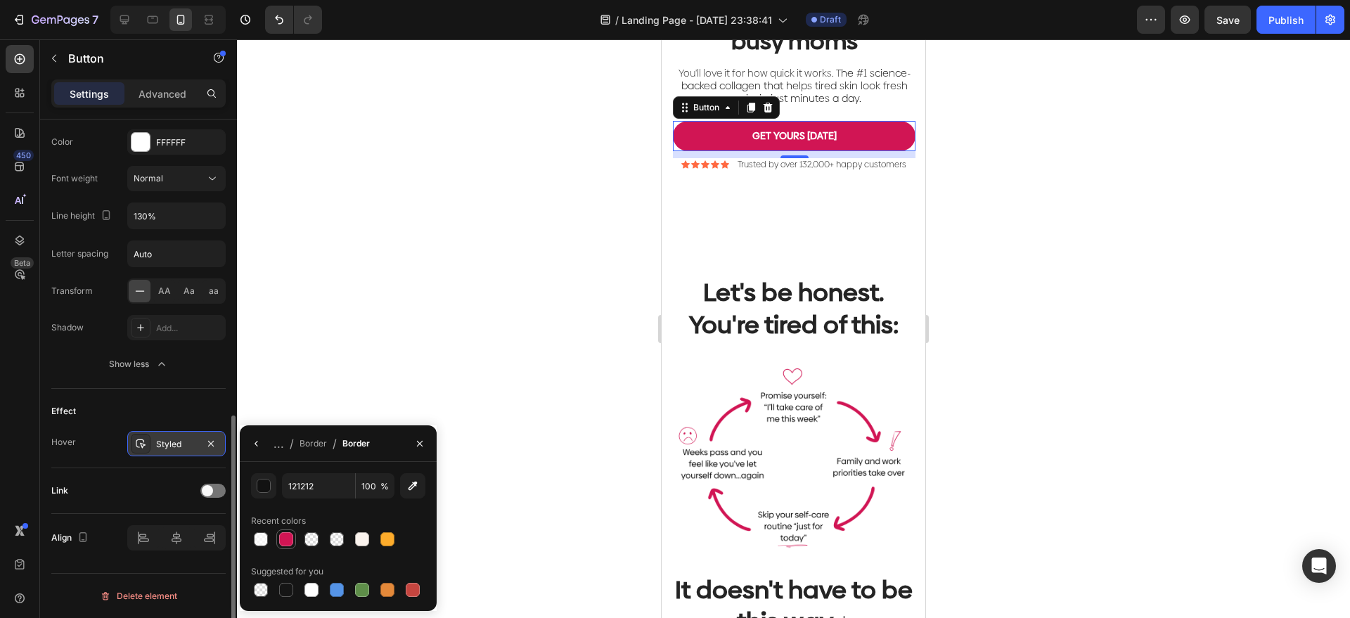
click at [288, 540] on div at bounding box center [286, 539] width 14 height 14
type input "D11554"
click at [615, 196] on div at bounding box center [793, 328] width 1113 height 579
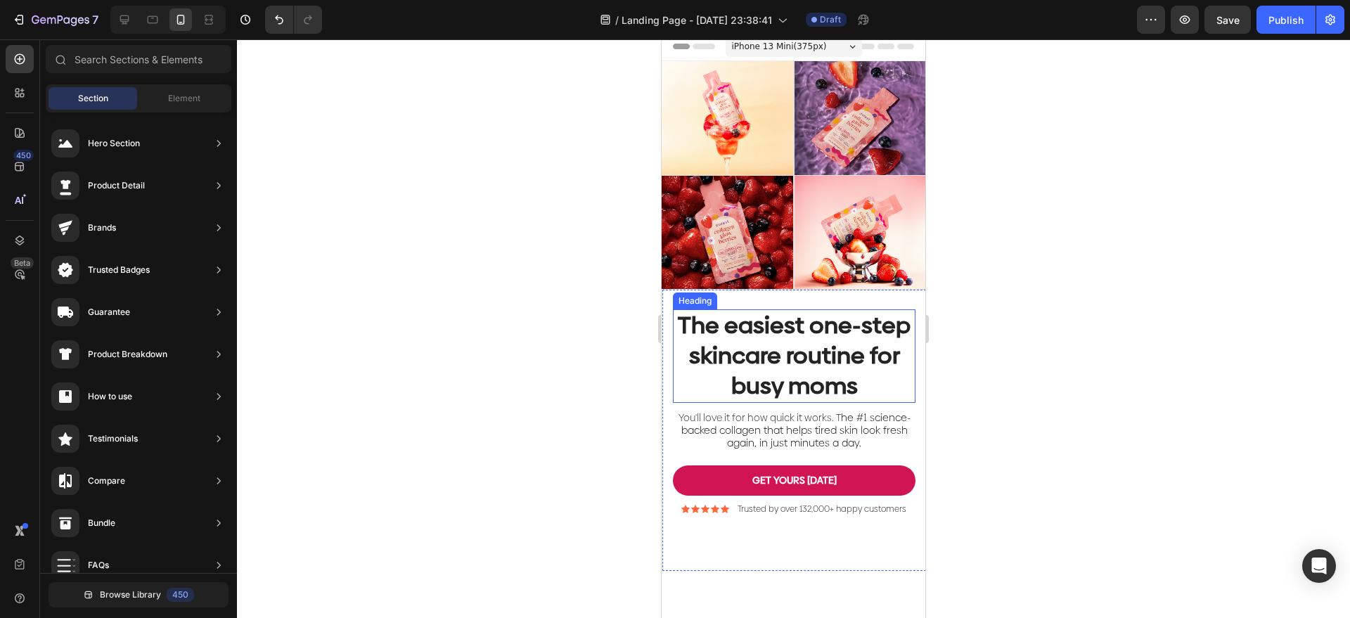
scroll to position [0, 0]
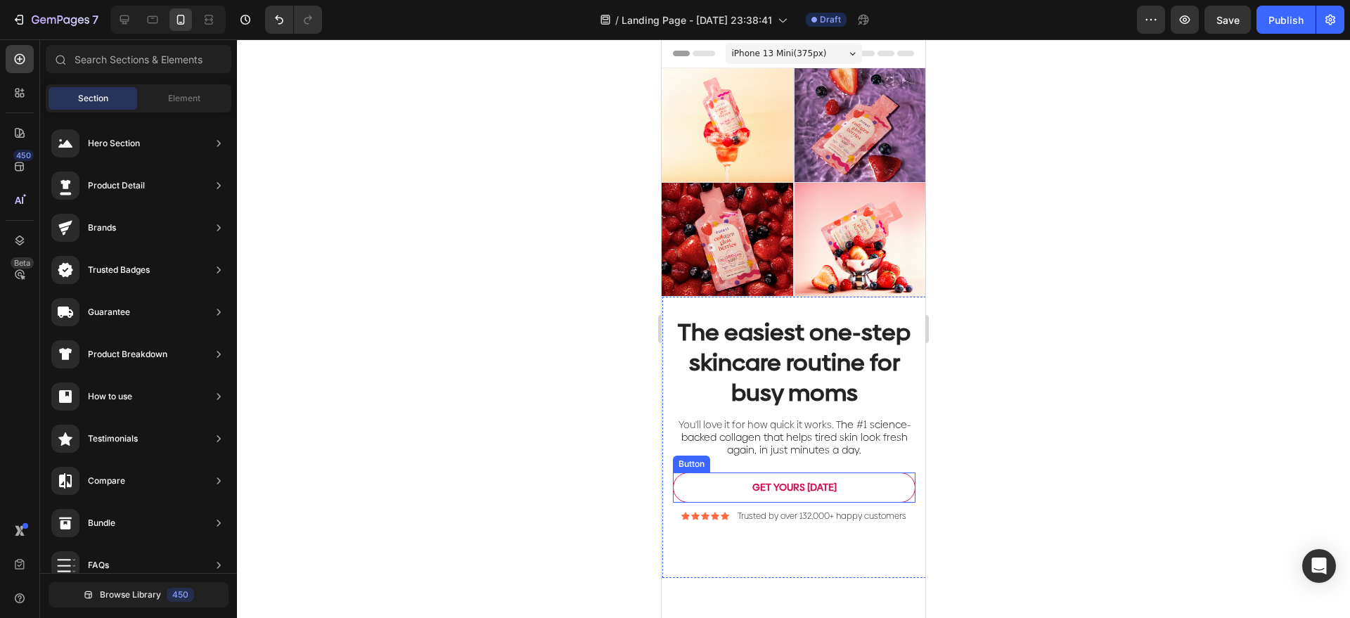
click at [861, 502] on button "GET YOURS [DATE]" at bounding box center [794, 488] width 243 height 30
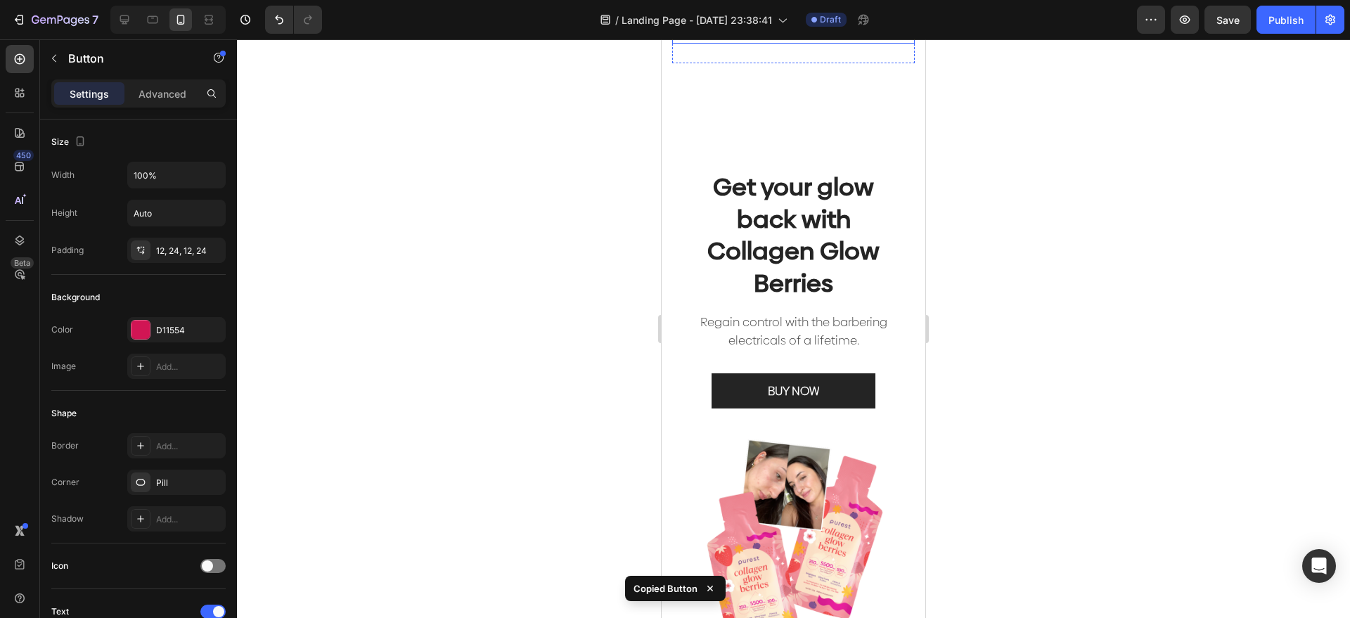
scroll to position [967, 0]
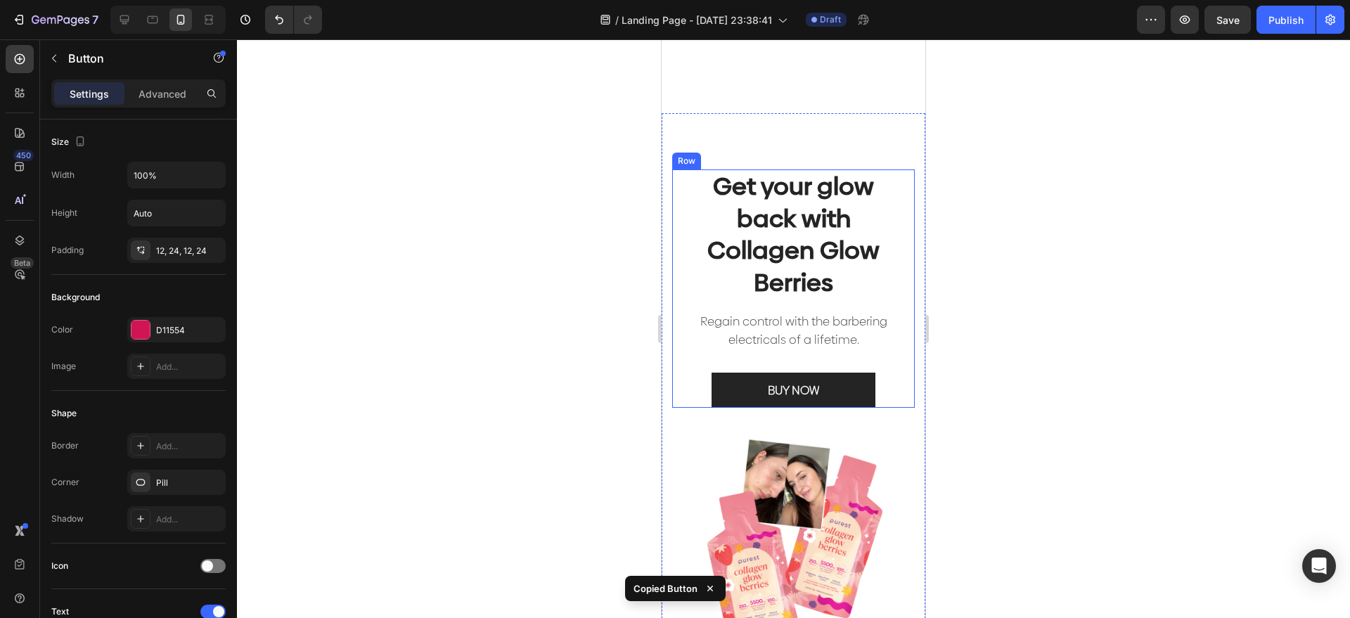
click at [846, 340] on div "Get your glow back with Collagen Glow Berries Heading Regain control with the b…" at bounding box center [793, 288] width 243 height 238
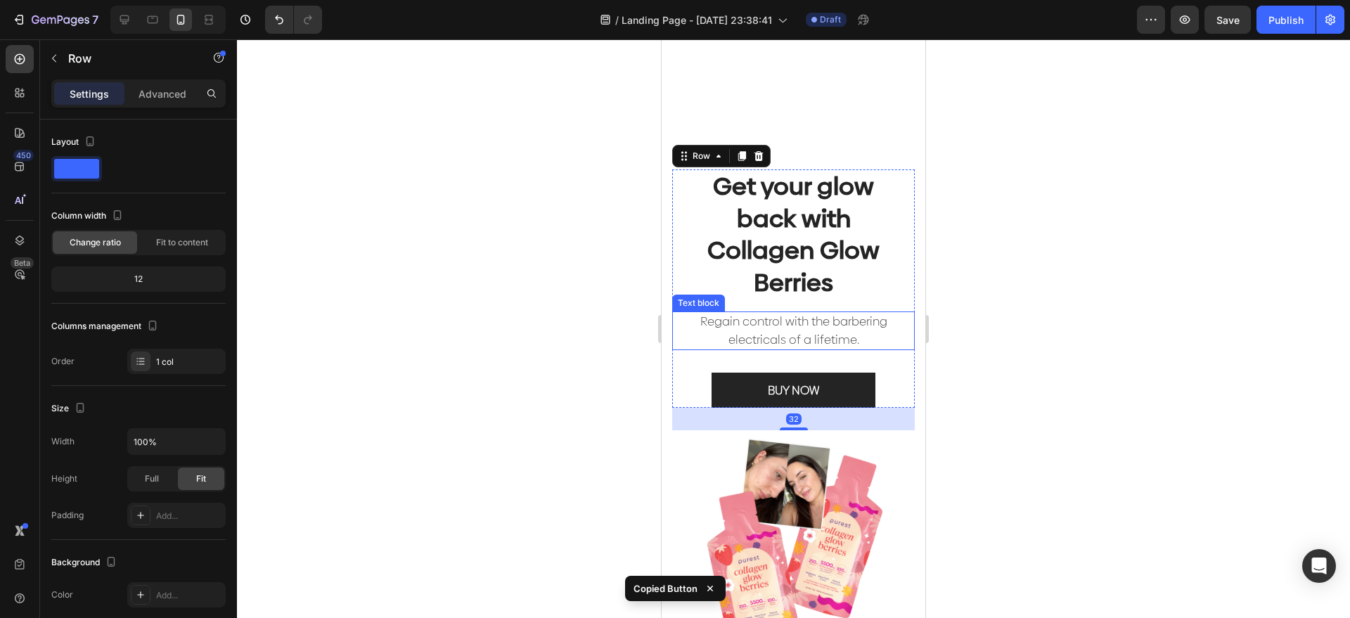
click at [852, 323] on p "Regain control with the barbering electricals of a lifetime." at bounding box center [793, 331] width 217 height 36
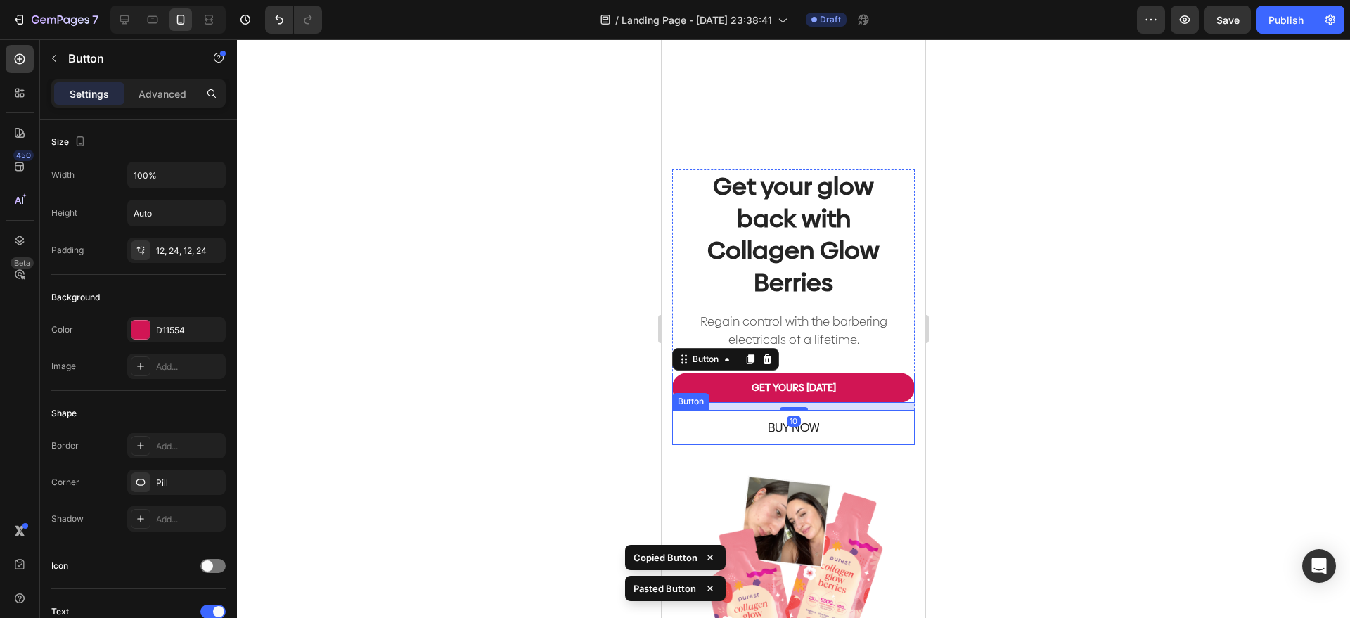
click at [861, 423] on link "BUY NOW" at bounding box center [794, 427] width 164 height 35
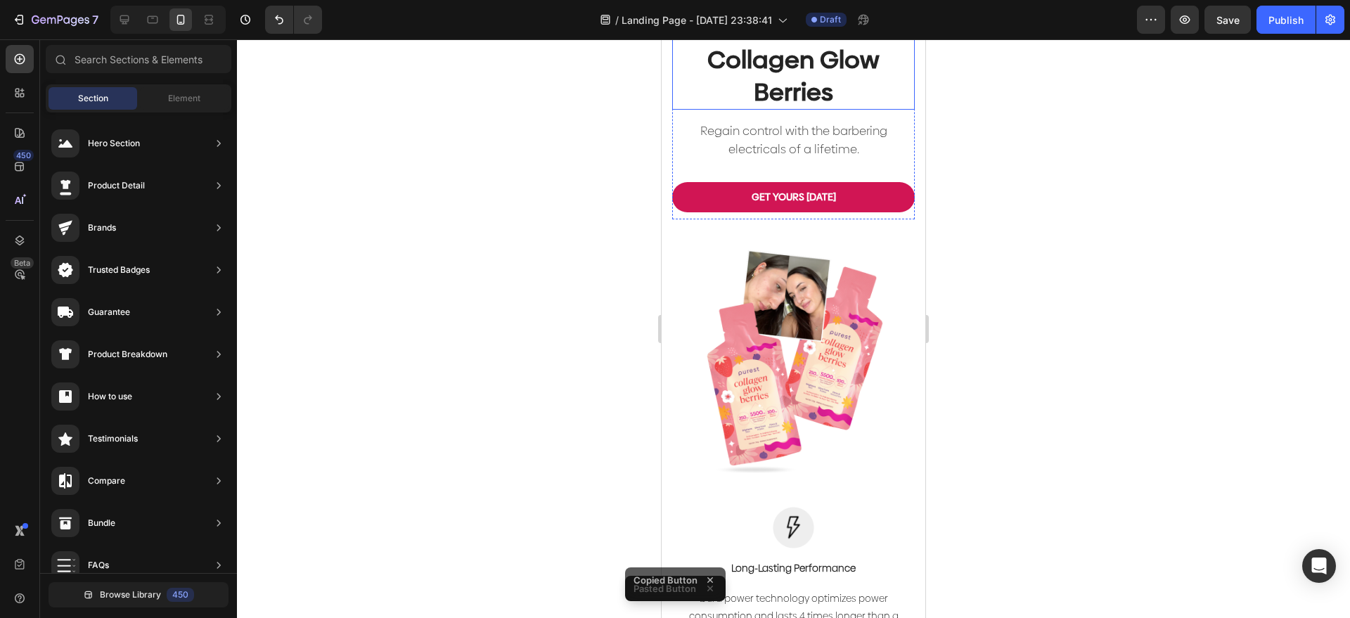
scroll to position [1231, 0]
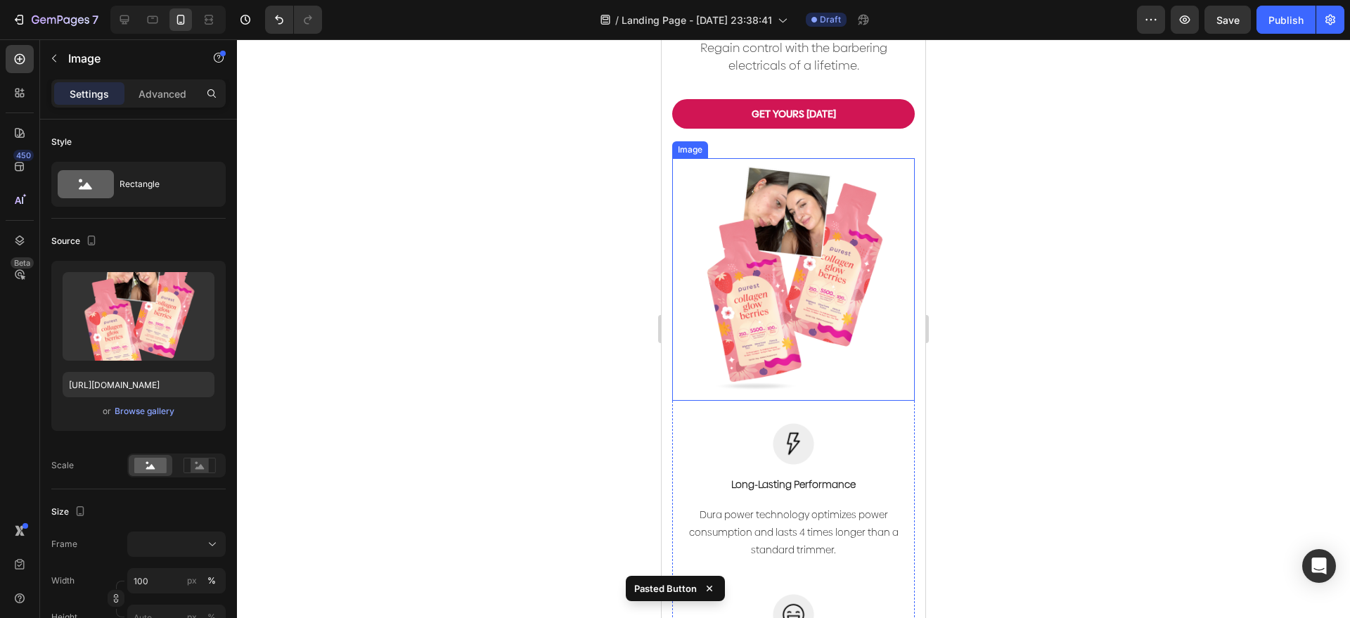
click at [838, 259] on img at bounding box center [793, 279] width 243 height 243
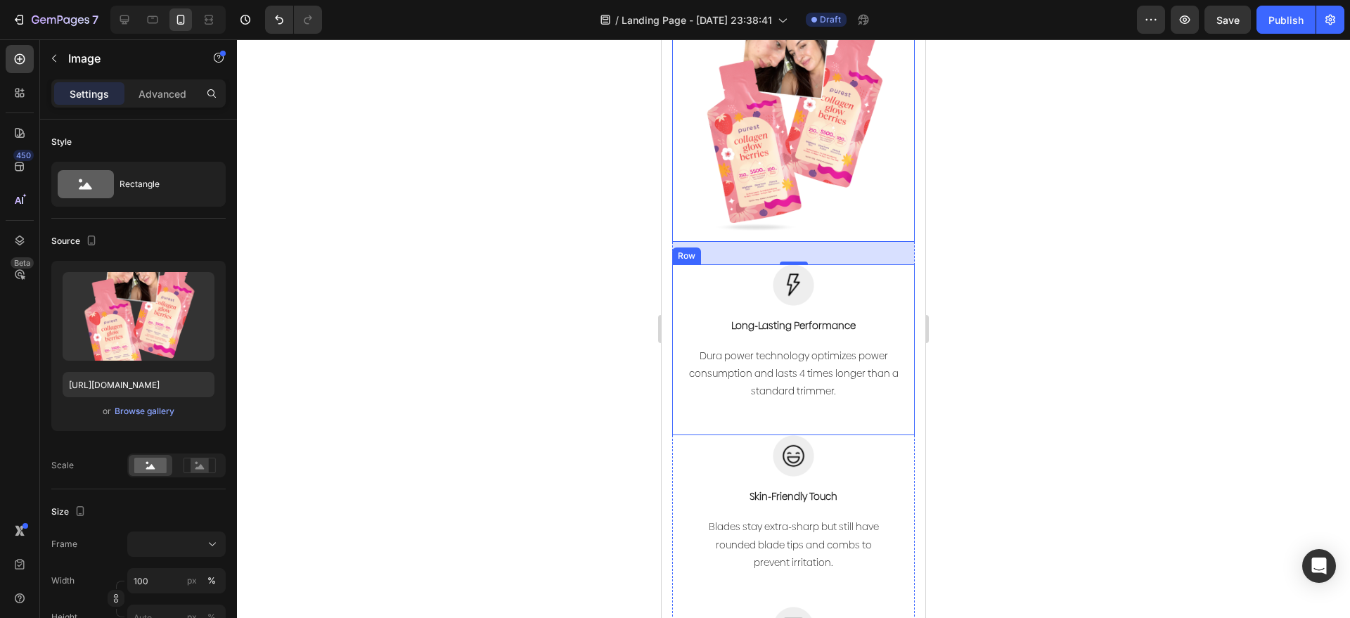
scroll to position [1406, 0]
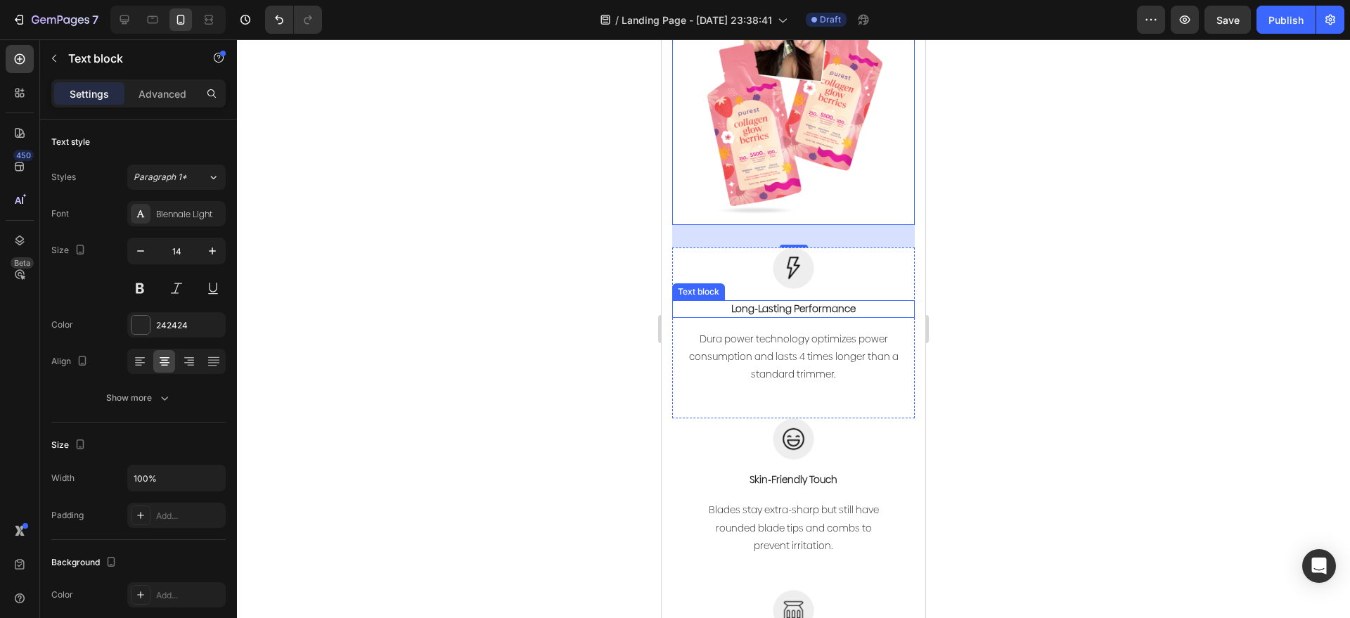
click at [842, 302] on p "Long-Lasting Performance" at bounding box center [794, 309] width 240 height 15
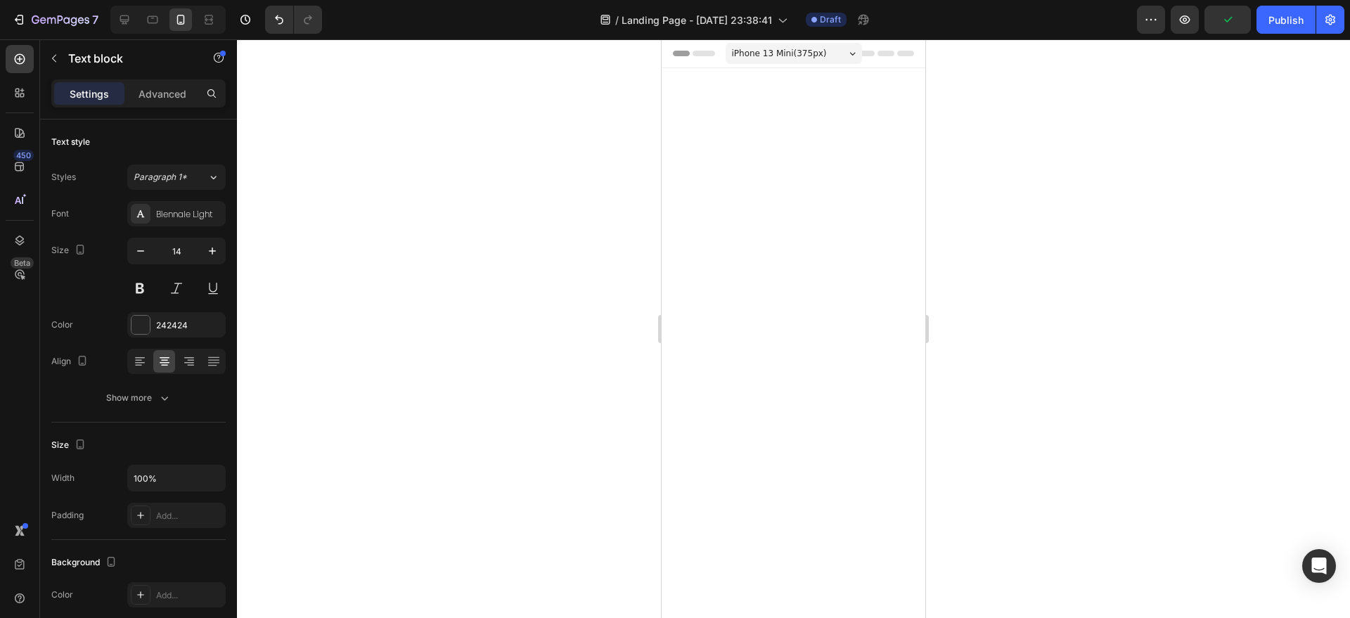
scroll to position [1406, 0]
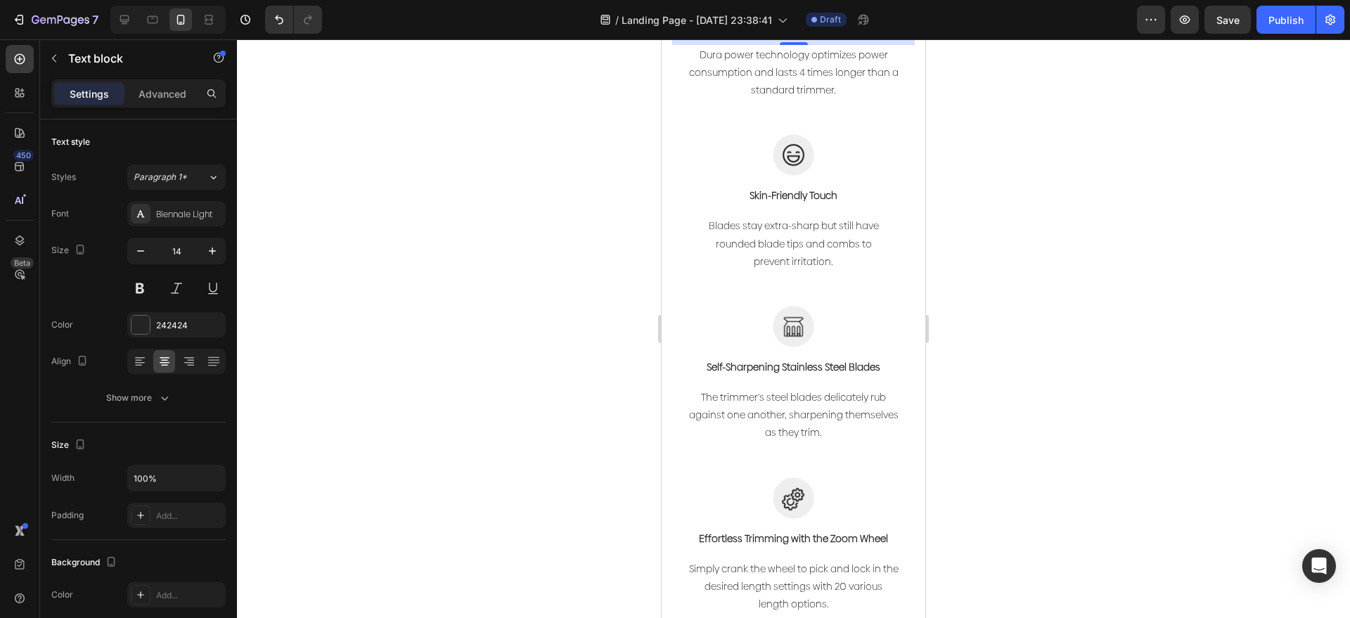
drag, startPoint x: 3, startPoint y: 238, endPoint x: 618, endPoint y: 257, distance: 615.6
click at [610, 263] on div at bounding box center [793, 328] width 1113 height 579
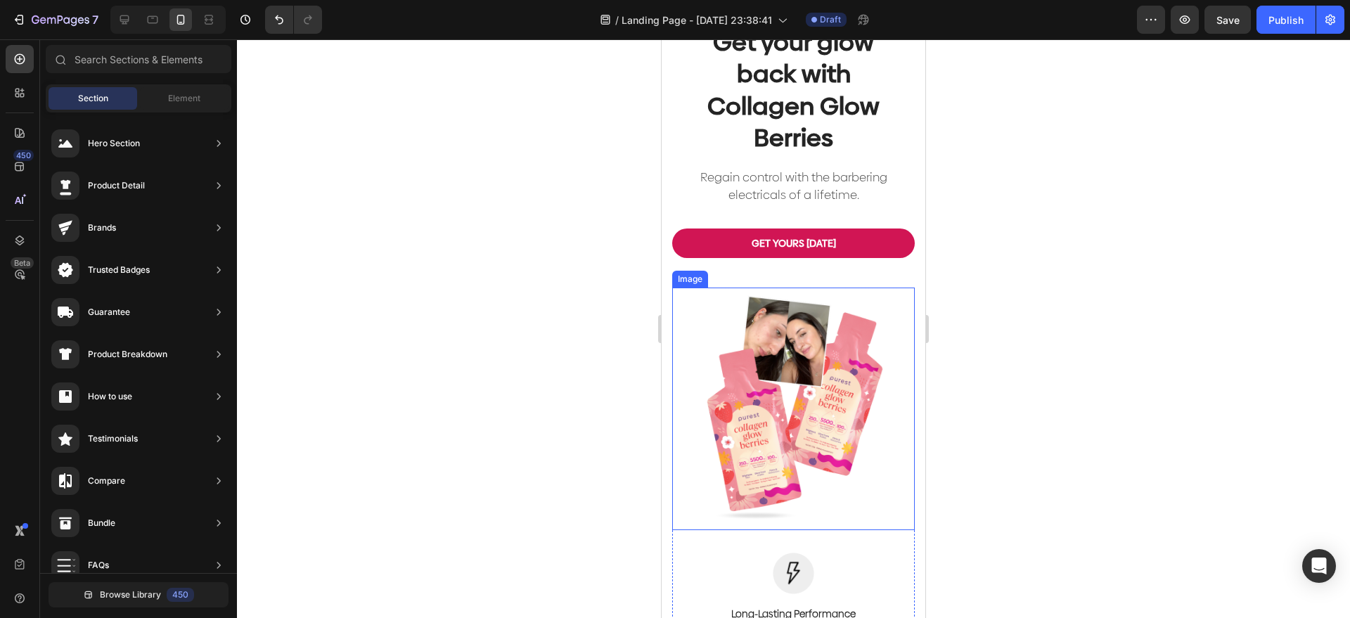
scroll to position [791, 0]
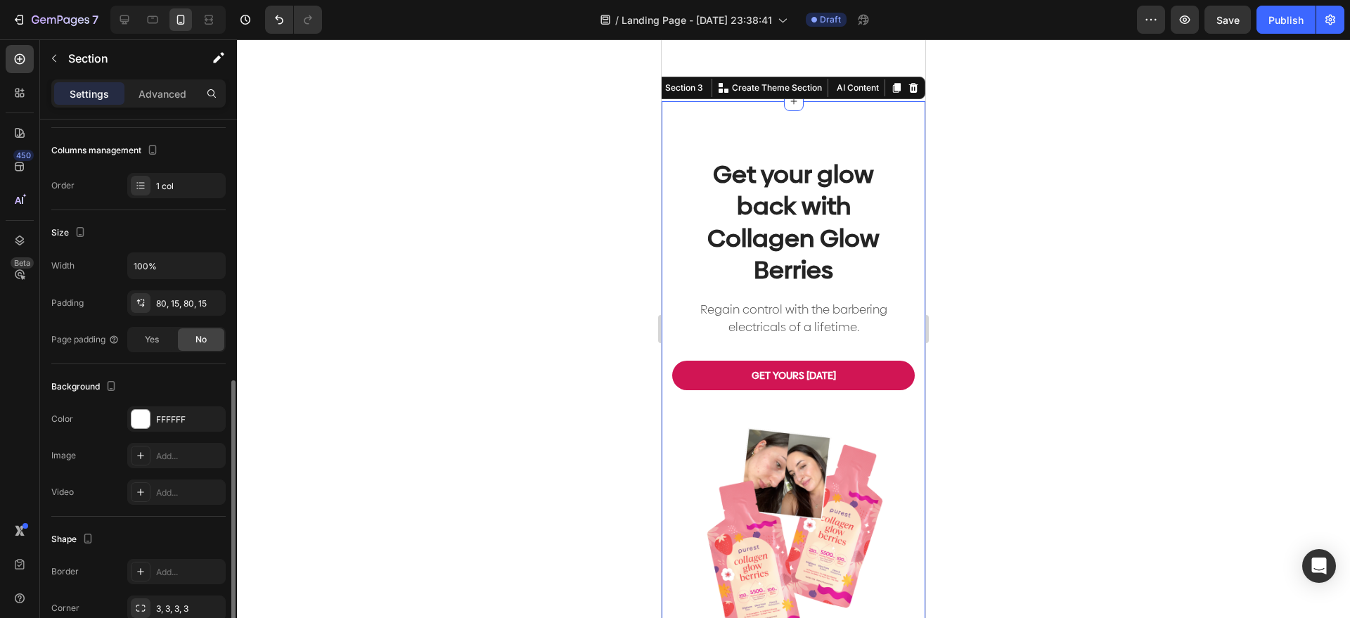
scroll to position [264, 0]
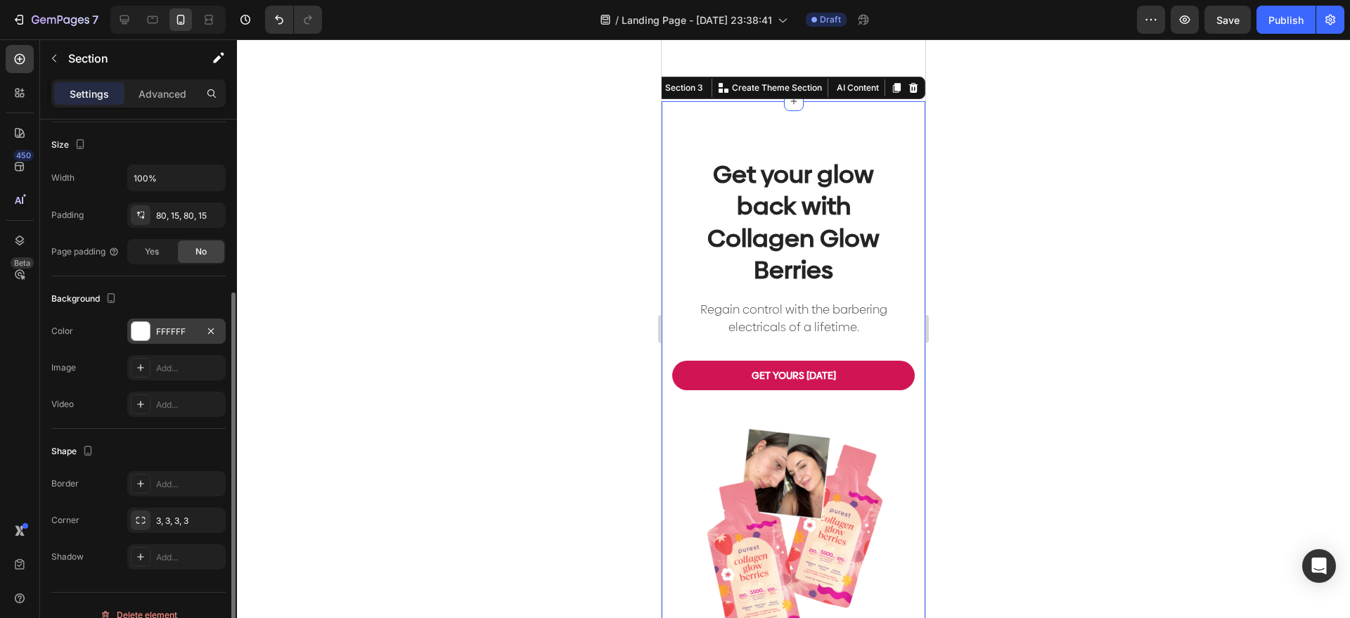
click at [178, 331] on div "FFFFFF" at bounding box center [176, 332] width 41 height 13
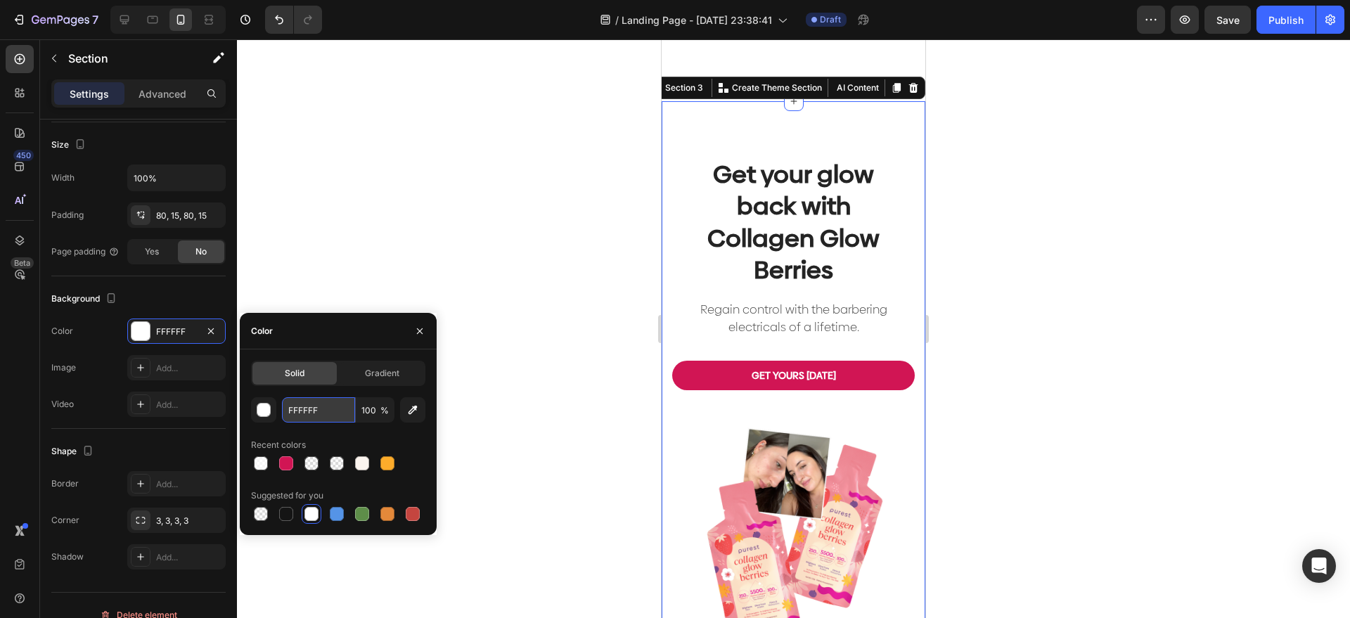
click at [328, 418] on input "FFFFFF" at bounding box center [318, 409] width 73 height 25
paste input "#fbf4ee"
type input "#fbf4ee"
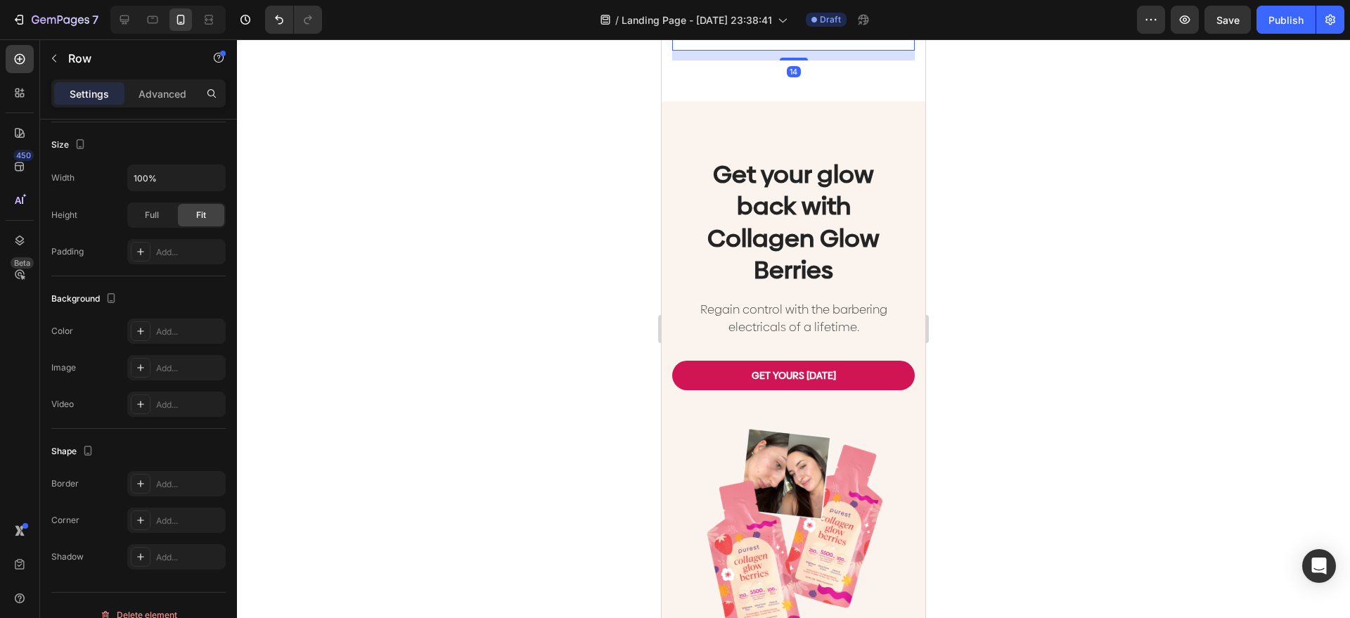
scroll to position [0, 0]
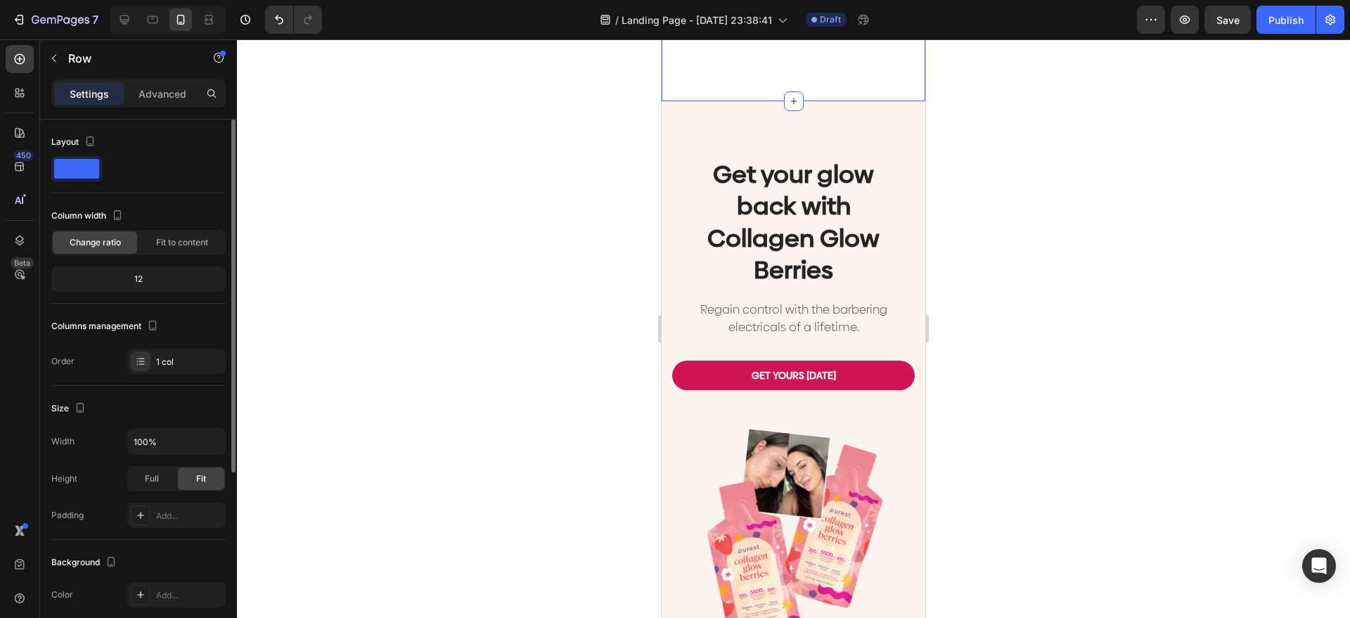
drag, startPoint x: 146, startPoint y: 596, endPoint x: 172, endPoint y: 572, distance: 34.9
click at [146, 597] on div at bounding box center [140, 595] width 18 height 18
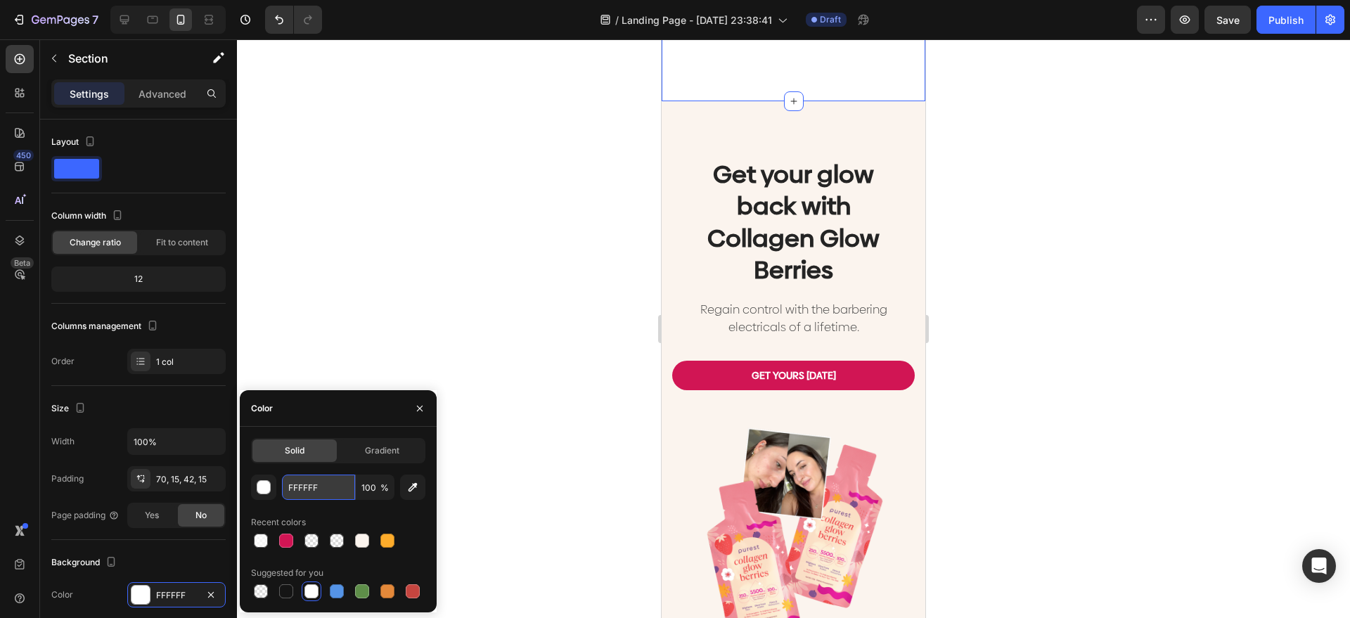
click at [320, 495] on input "FFFFFF" at bounding box center [318, 487] width 73 height 25
paste input "#fbf4ee"
type input "#fbf4ee"
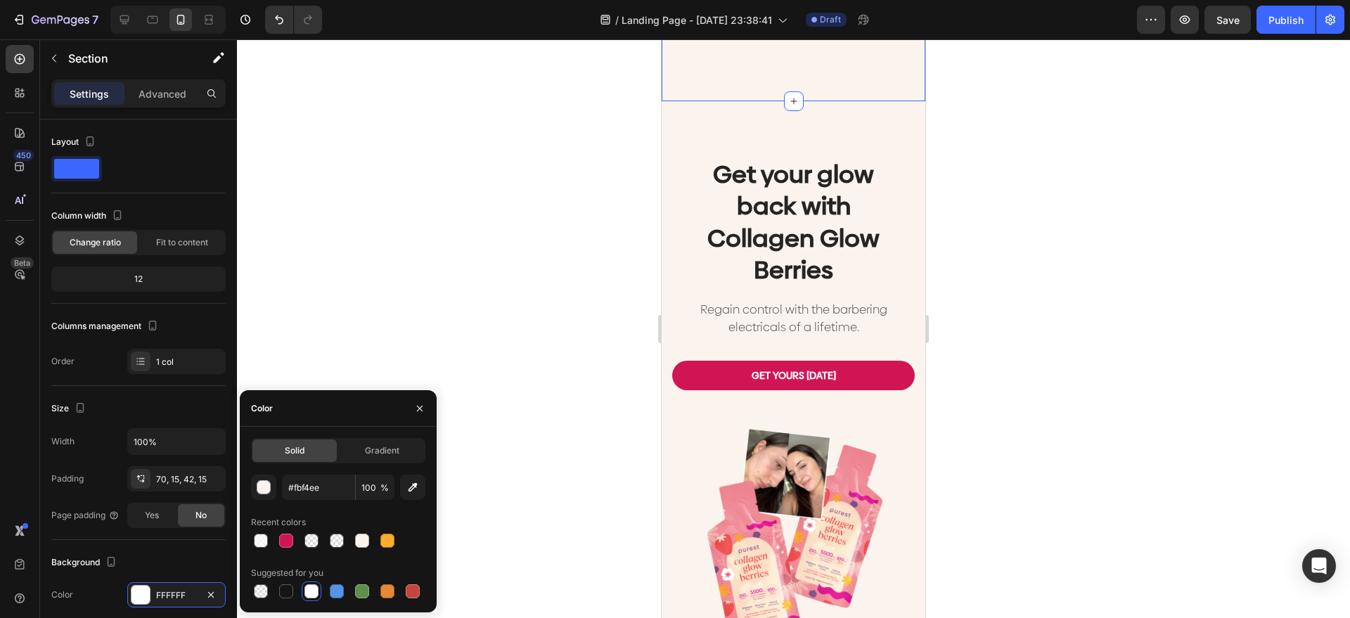
click at [629, 262] on div at bounding box center [793, 328] width 1113 height 579
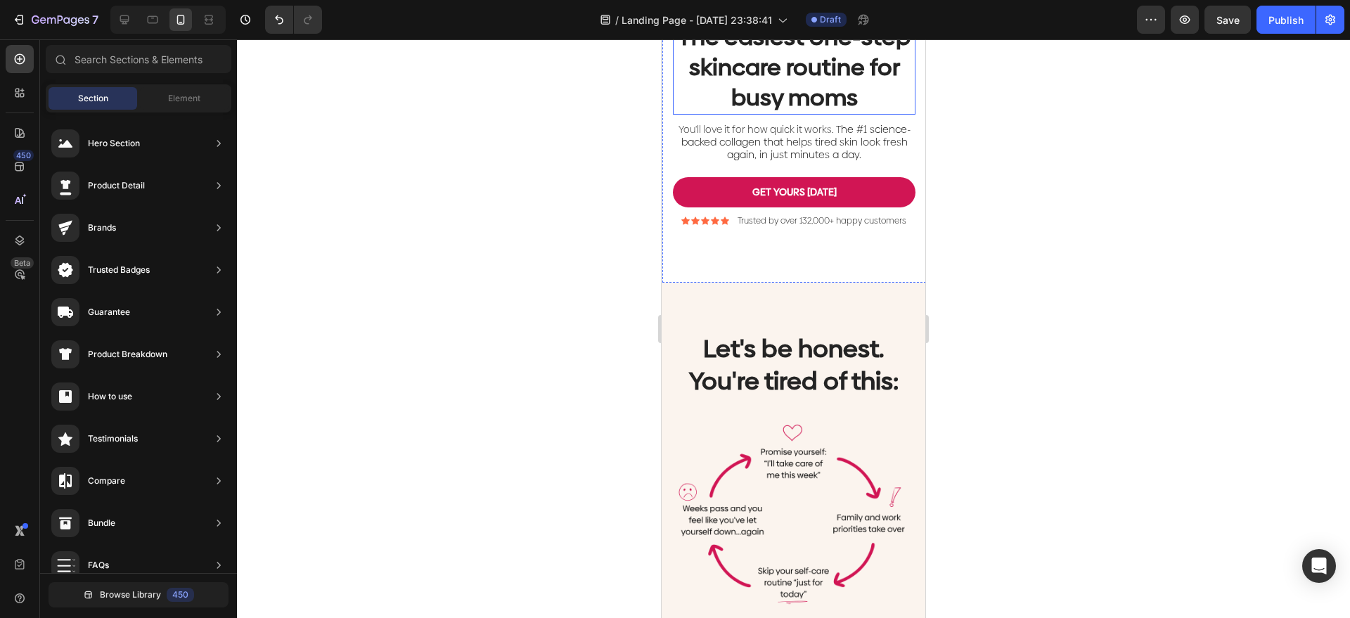
scroll to position [352, 0]
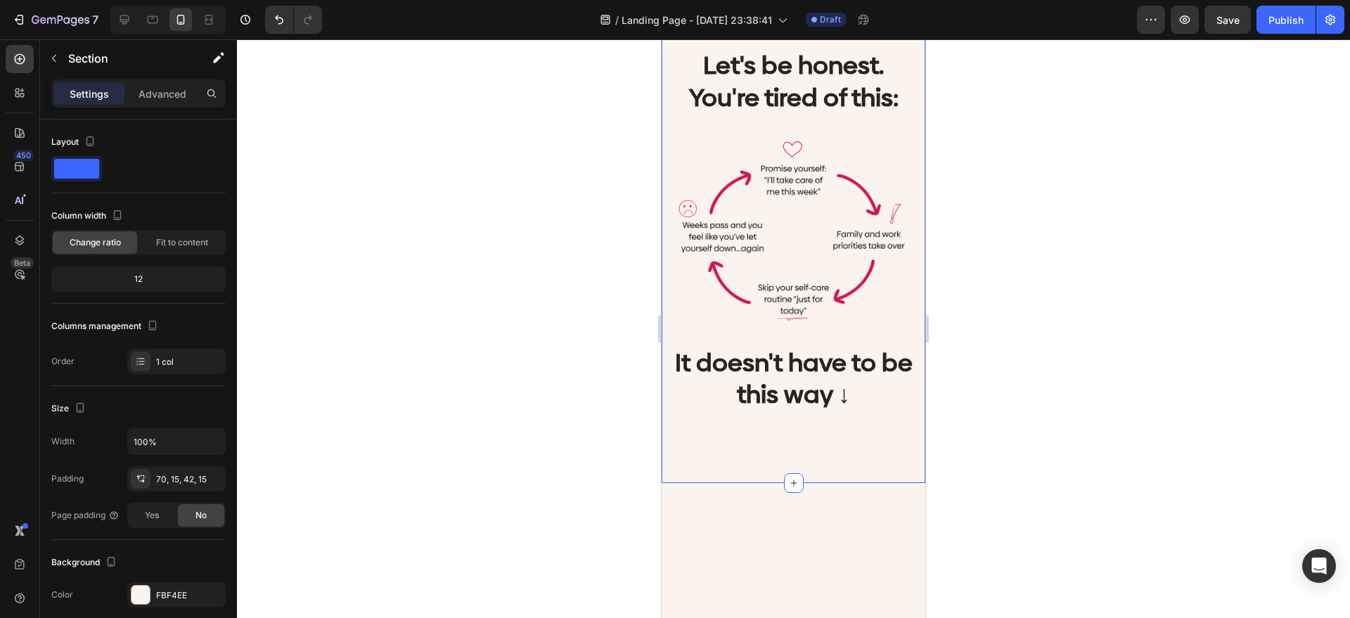
click at [900, 263] on div "Let's be honest. You're tired of this: Heading Image It doesn't have to be this…" at bounding box center [794, 241] width 264 height 484
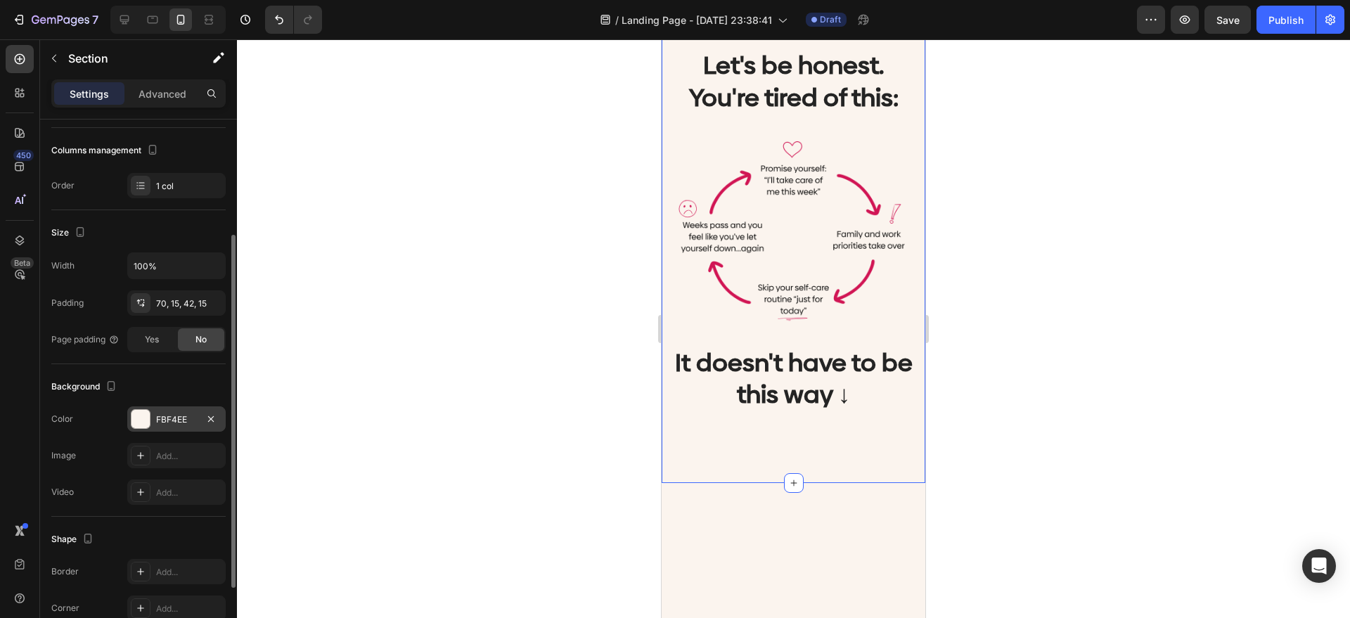
click at [189, 415] on div "FBF4EE" at bounding box center [176, 419] width 41 height 13
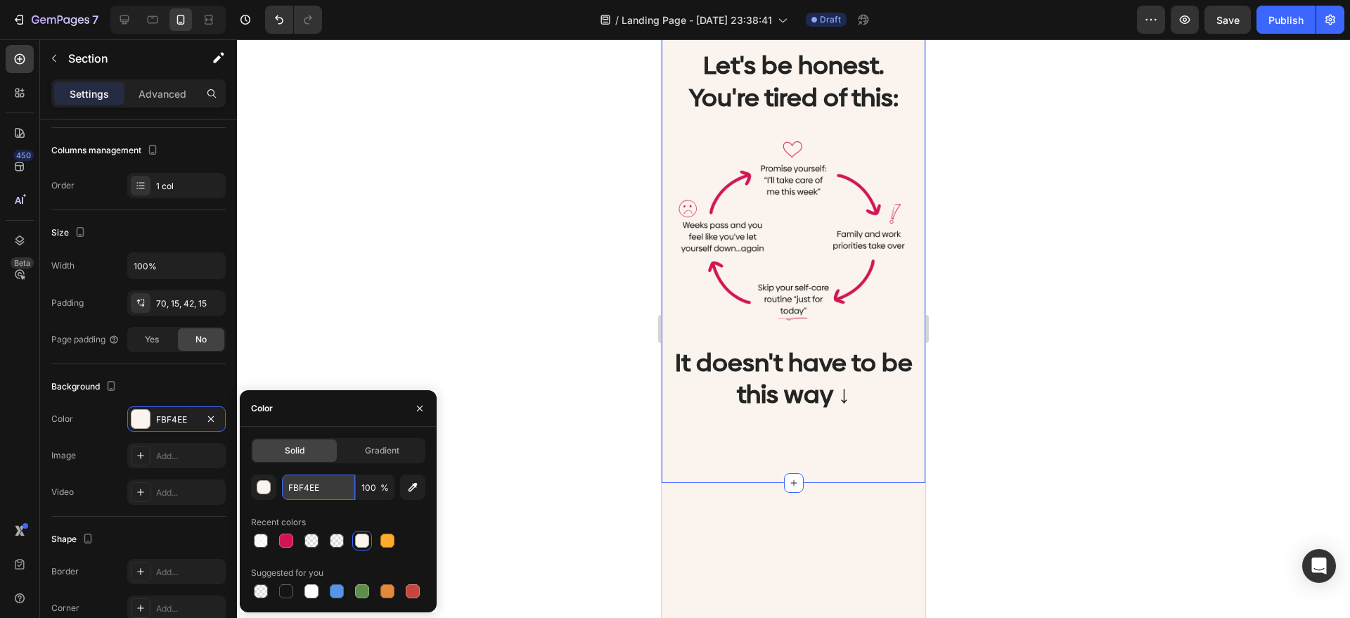
click at [320, 489] on input "FBF4EE" at bounding box center [318, 487] width 73 height 25
paste input "#ffdcd2"
type input "#ffdcd2"
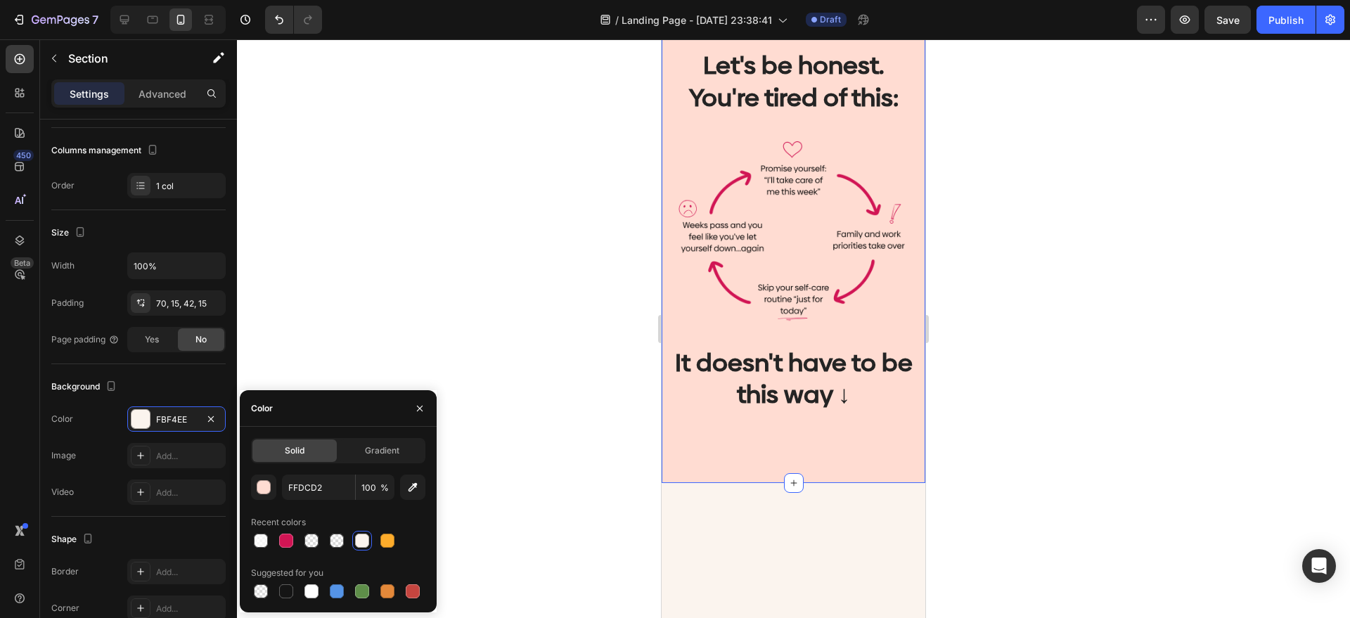
click at [539, 354] on div at bounding box center [793, 328] width 1113 height 579
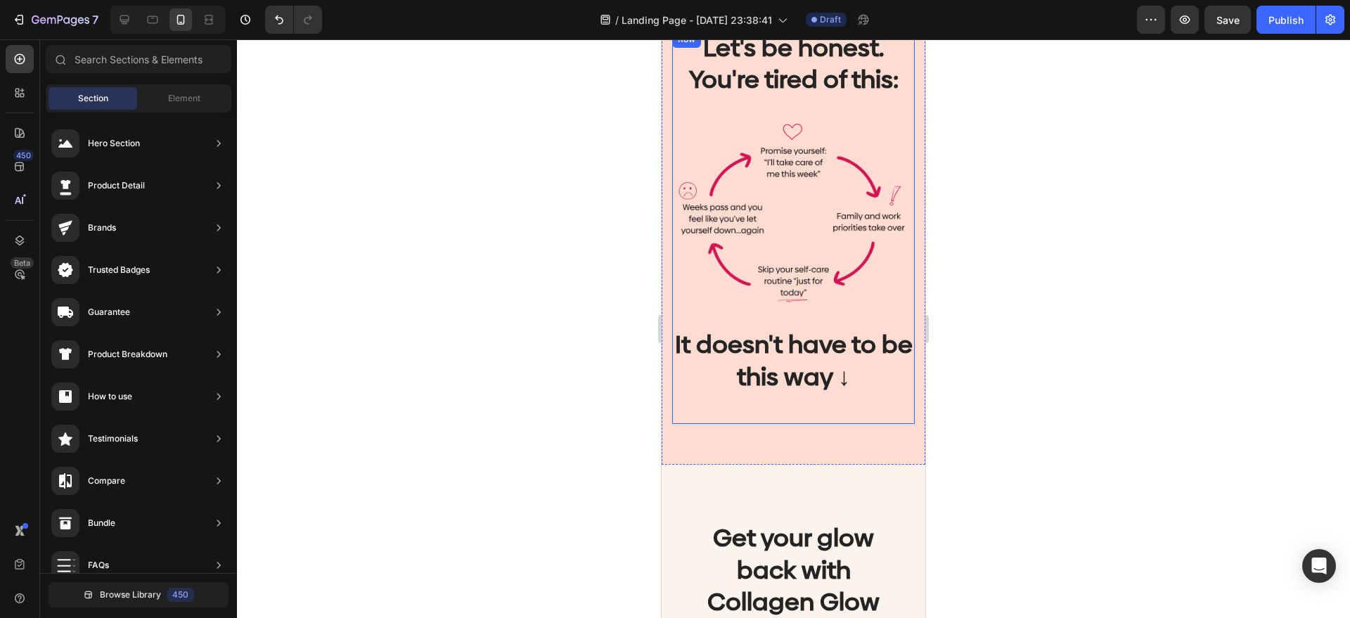
scroll to position [791, 0]
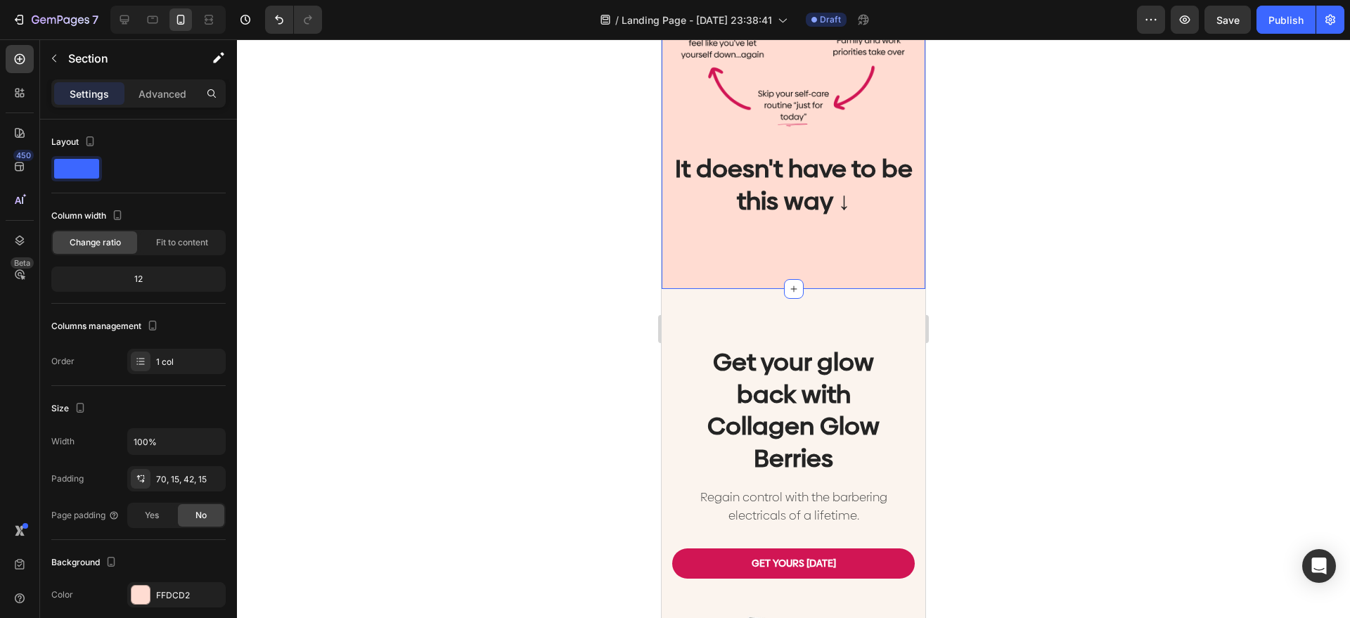
click at [814, 257] on div "Let's be honest. You're tired of this: Heading Image It doesn't have to be this…" at bounding box center [794, 48] width 264 height 484
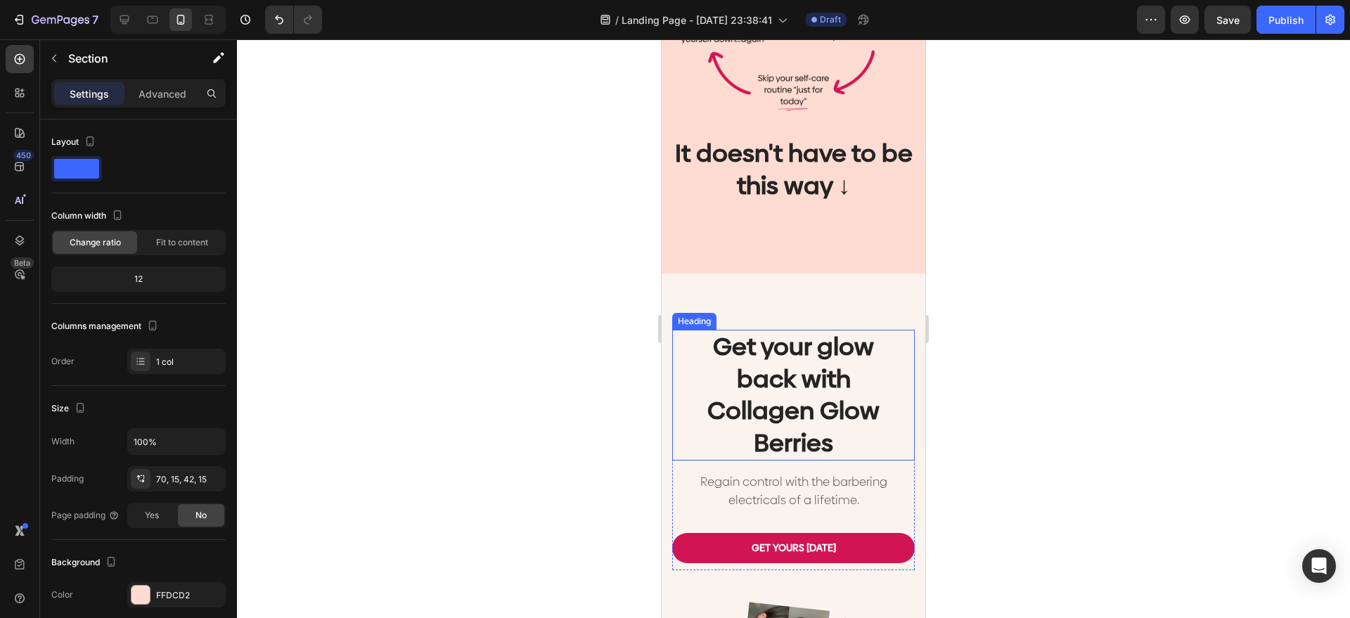
scroll to position [527, 0]
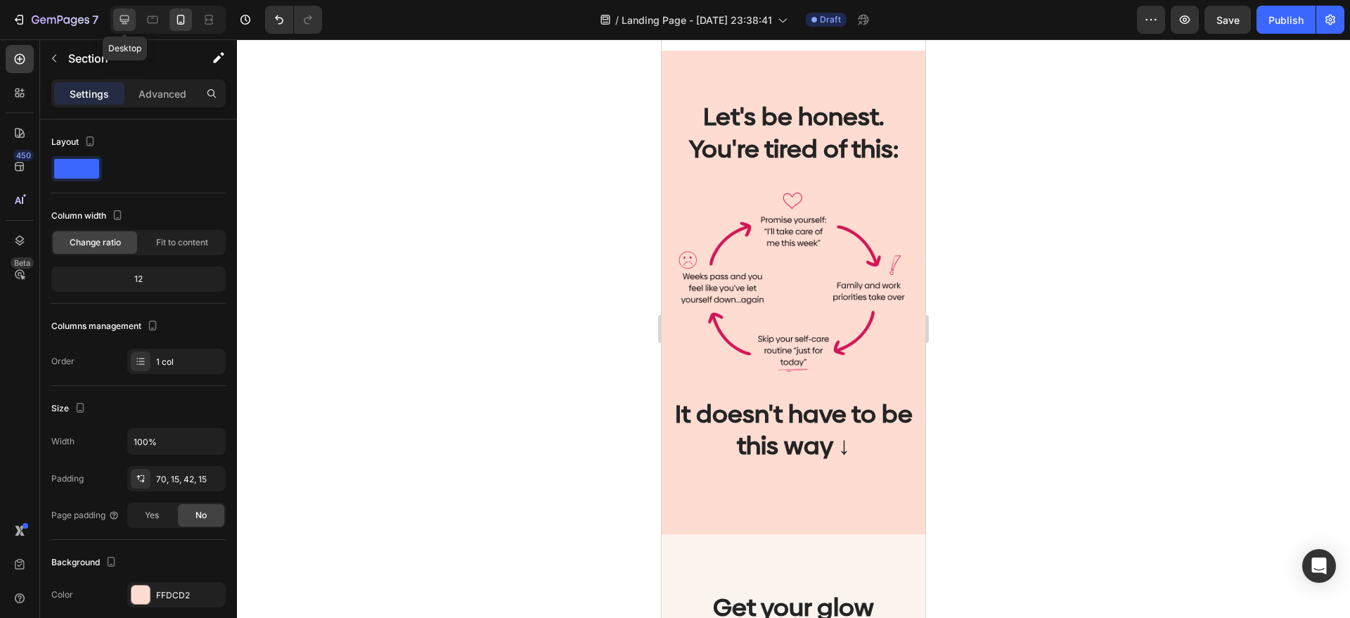
click at [127, 23] on icon at bounding box center [124, 20] width 14 height 14
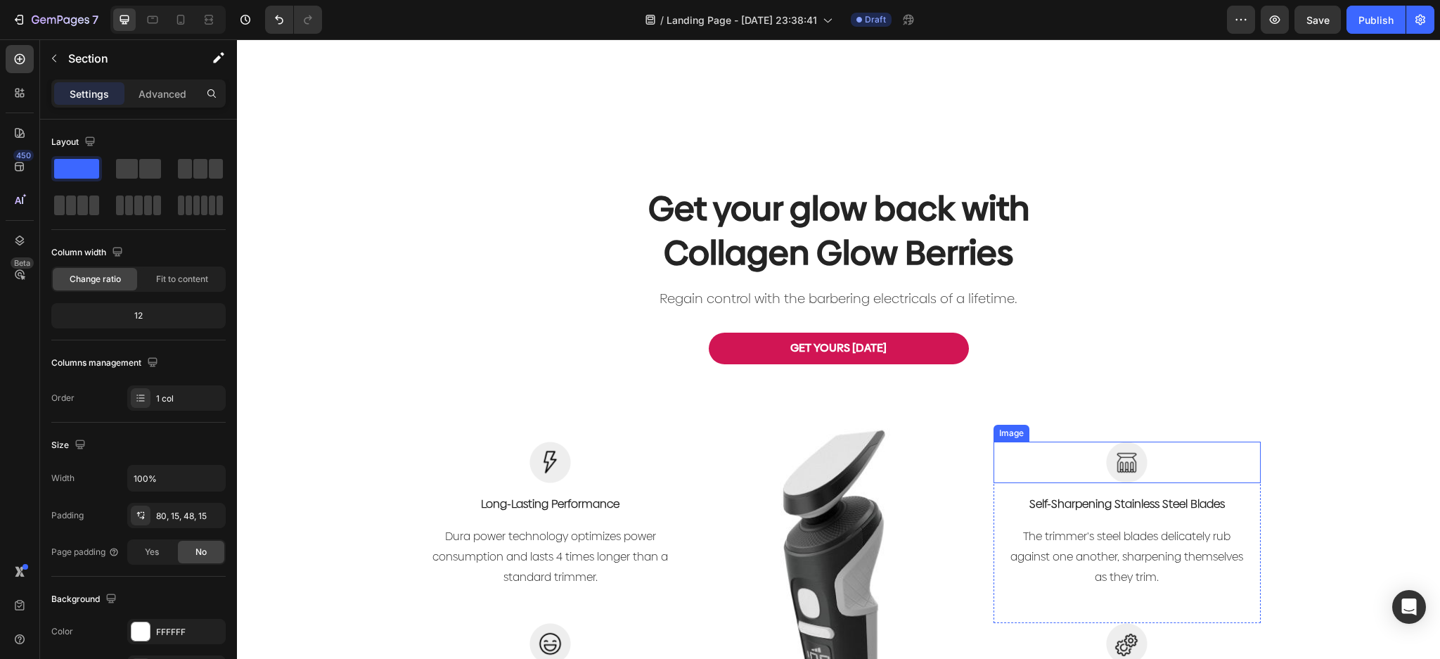
scroll to position [1593, 0]
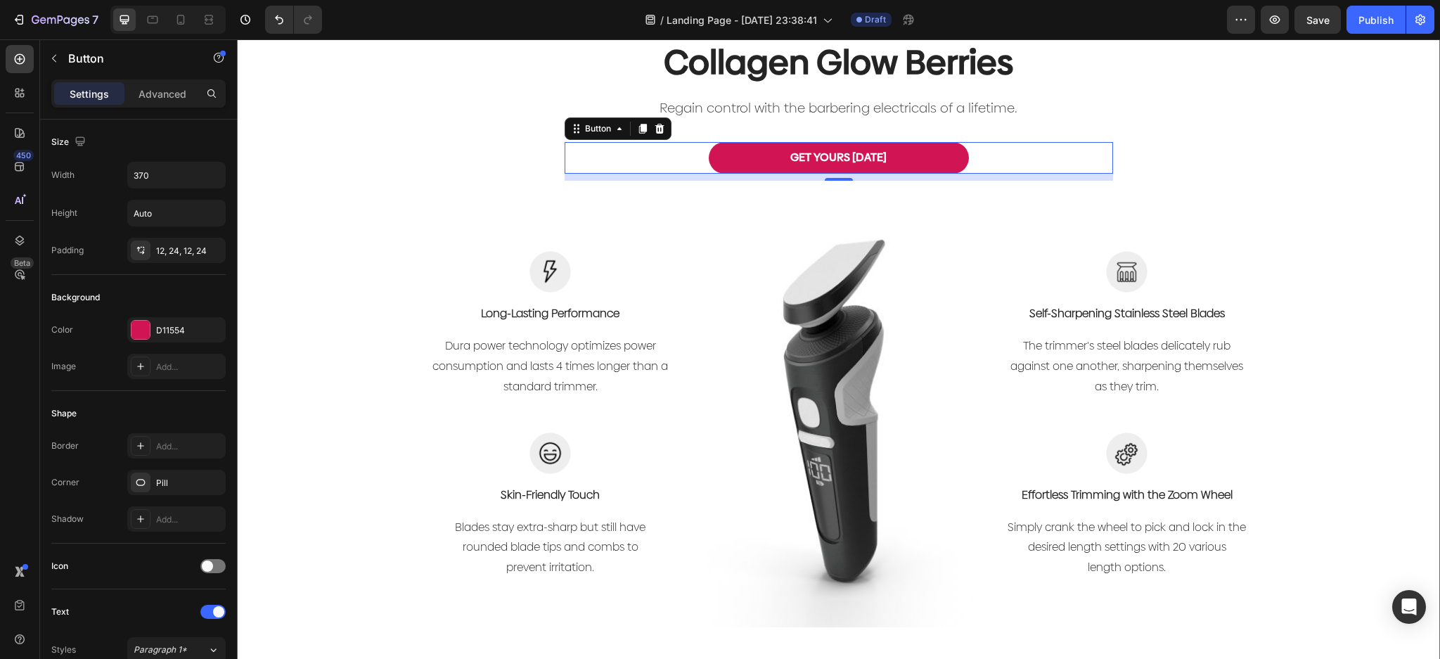
scroll to position [1781, 0]
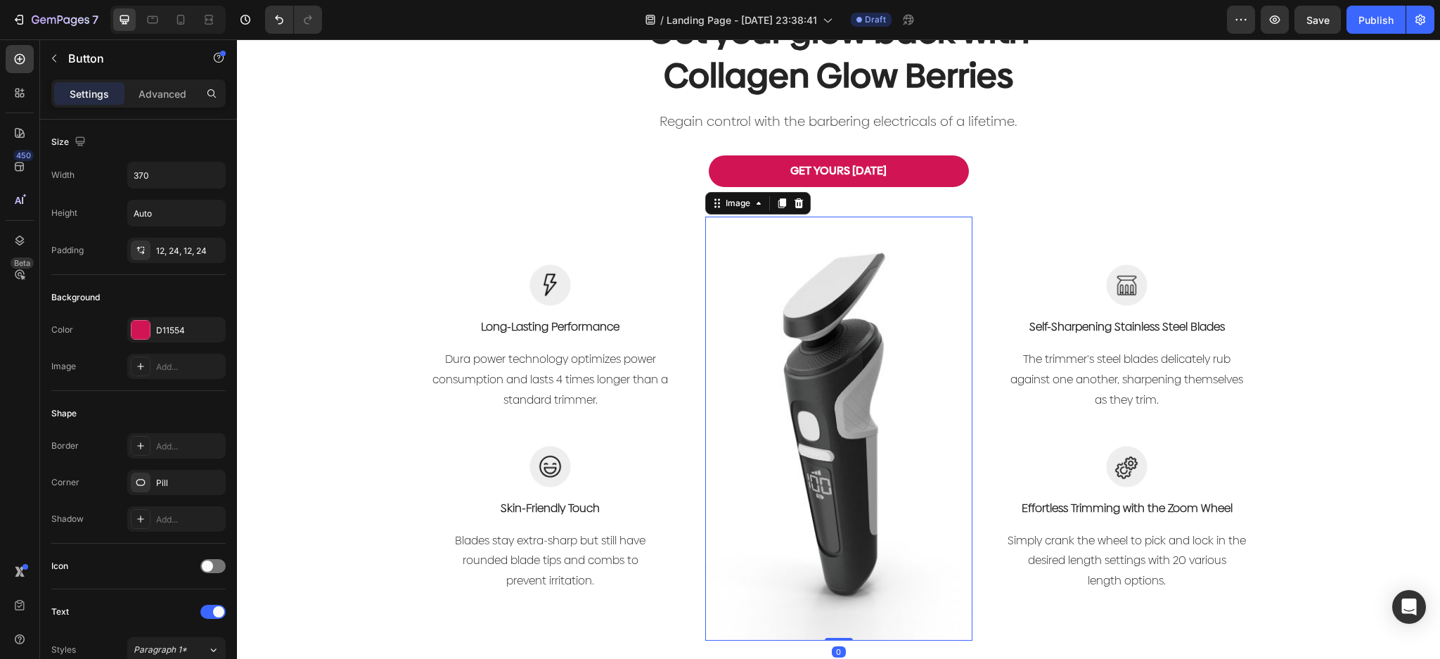
click at [804, 409] on img at bounding box center [838, 429] width 267 height 424
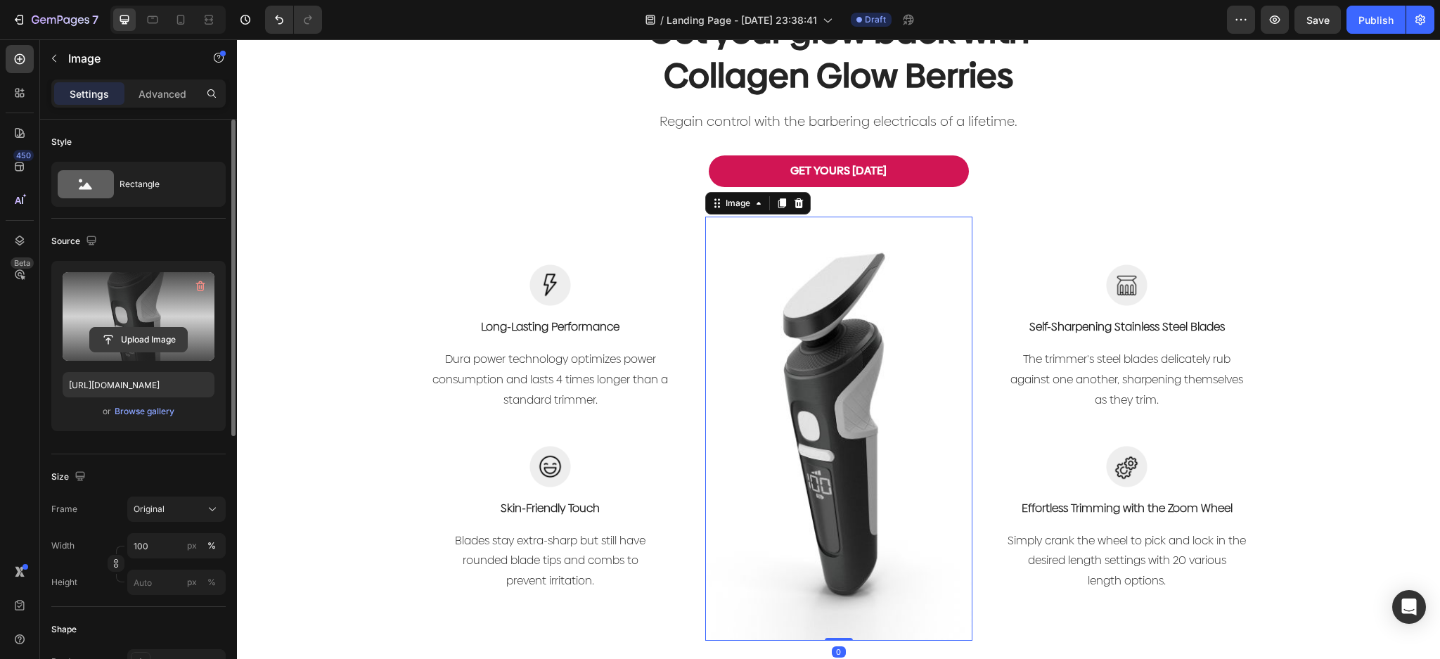
click at [164, 340] on input "file" at bounding box center [138, 340] width 97 height 24
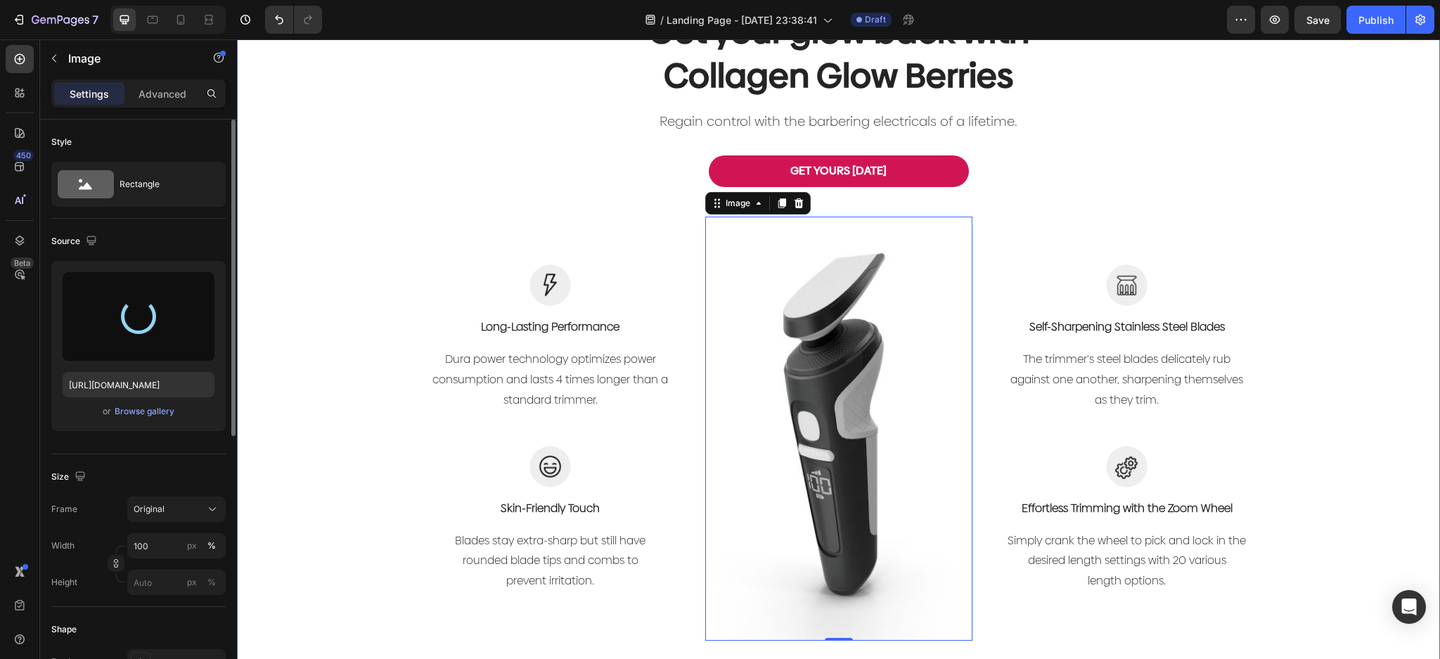
type input "https://cdn.shopify.com/s/files/1/0023/9317/8161/files/gempages_574635138369979…"
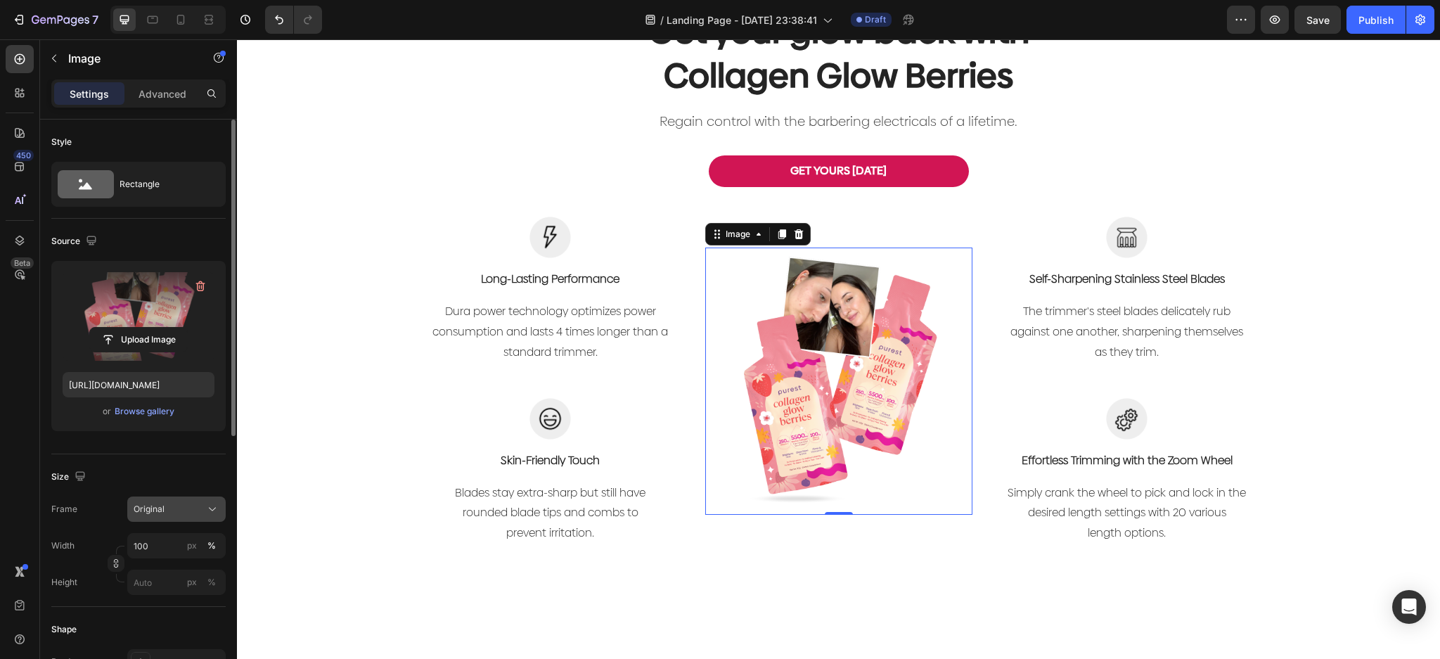
click at [186, 510] on div "Original" at bounding box center [168, 509] width 69 height 13
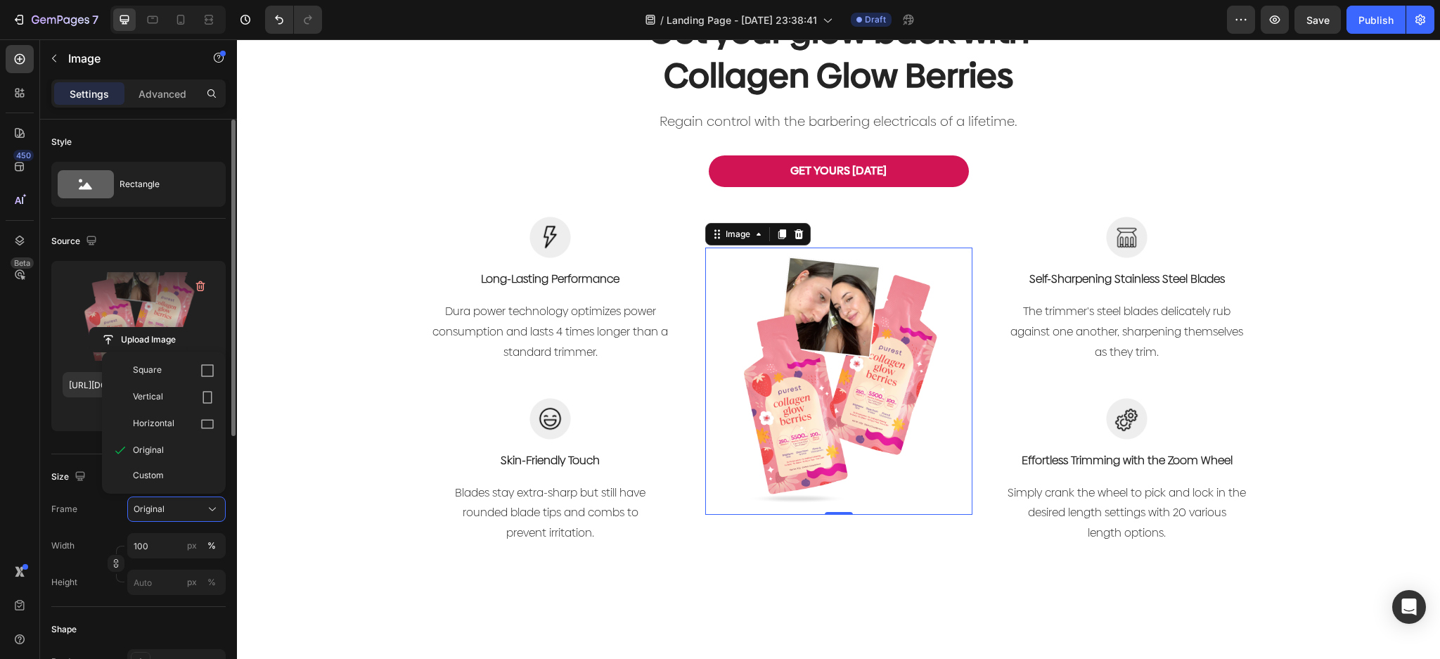
click at [79, 513] on div "Frame Original Square Vertical Horizontal Original Custom" at bounding box center [138, 508] width 174 height 25
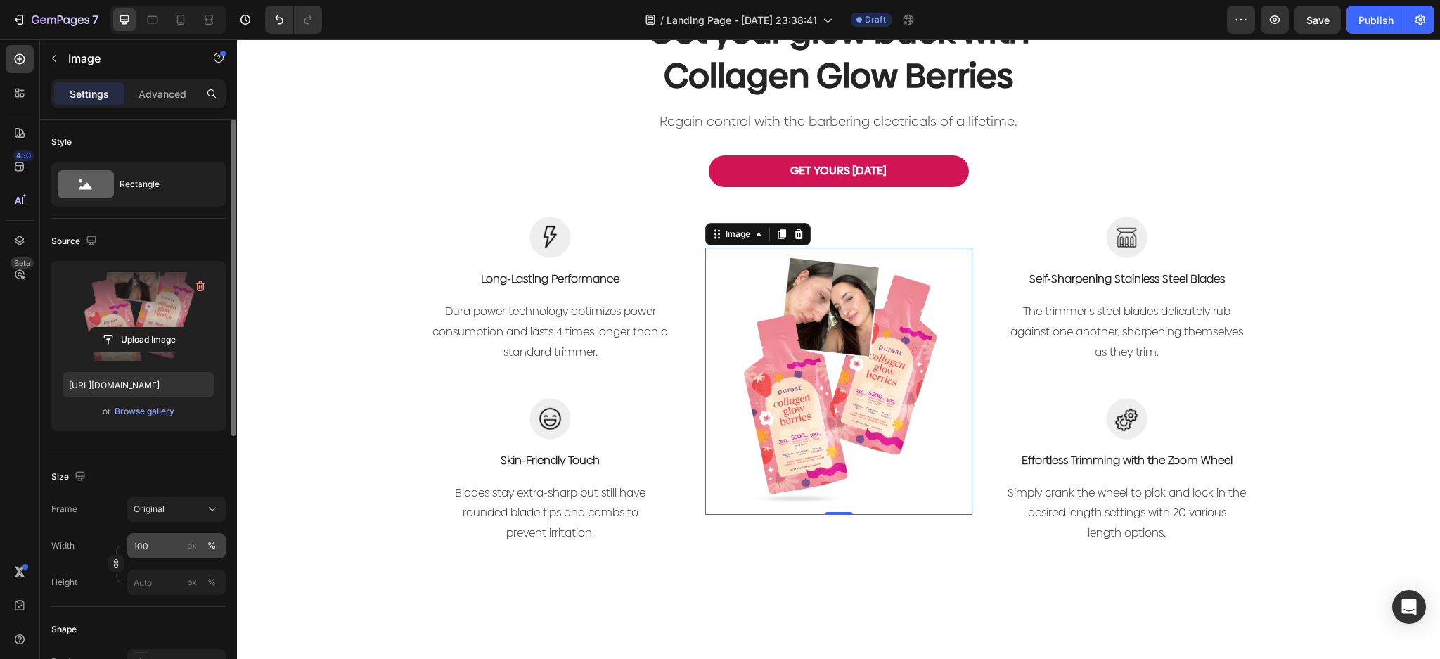
click at [209, 548] on div "%" at bounding box center [211, 545] width 8 height 13
click at [195, 546] on div "px" at bounding box center [192, 545] width 10 height 13
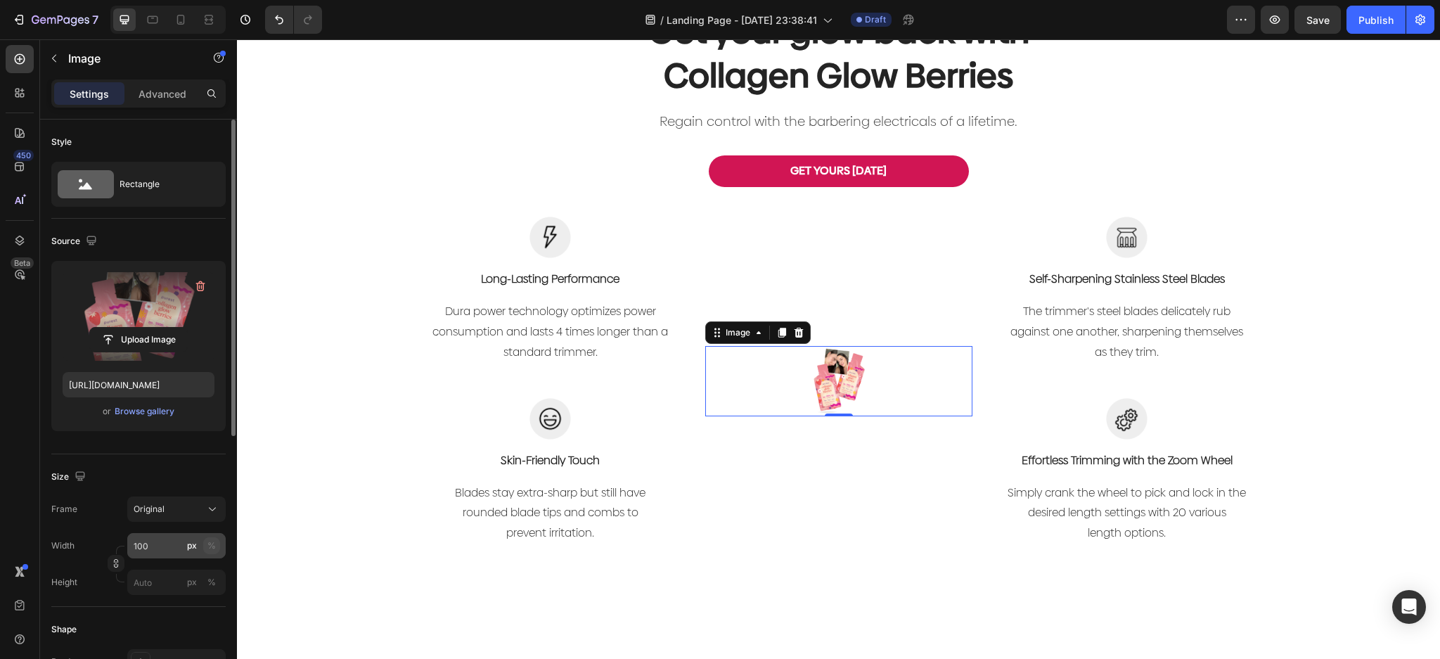
click at [217, 541] on button "%" at bounding box center [211, 545] width 17 height 17
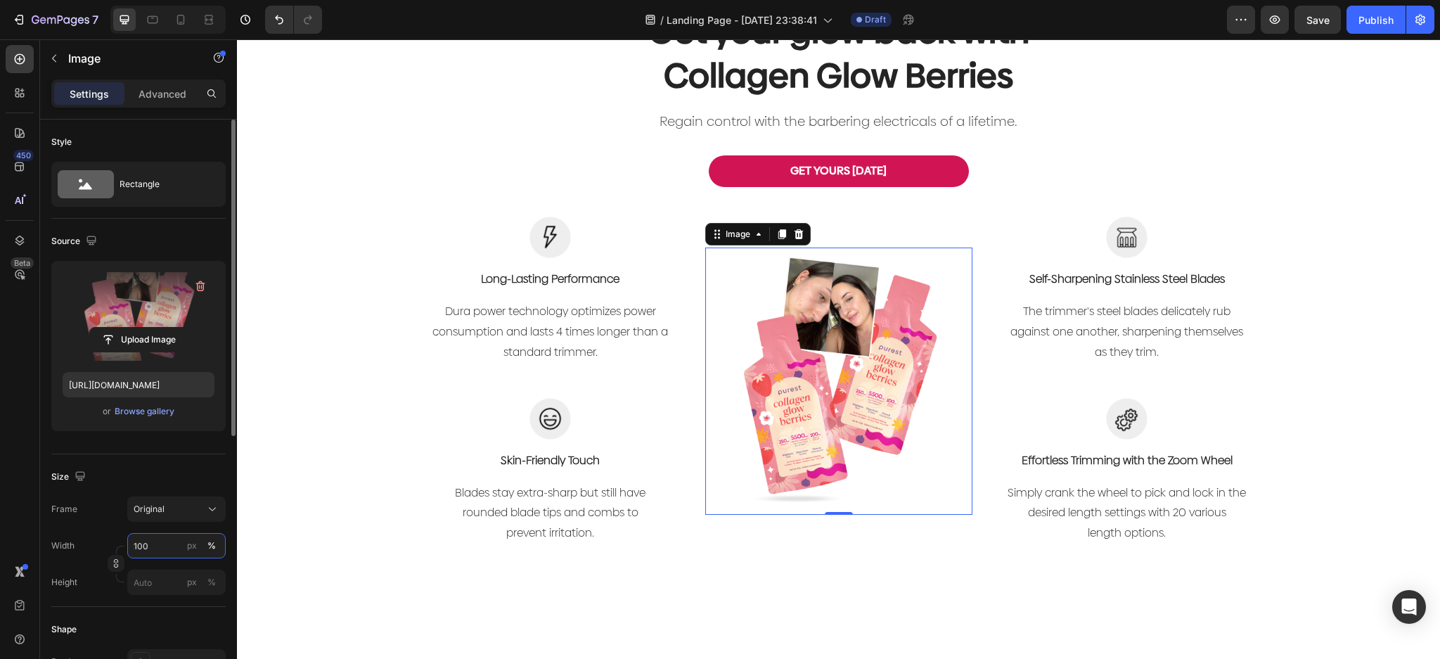
click at [159, 547] on input "100" at bounding box center [176, 545] width 98 height 25
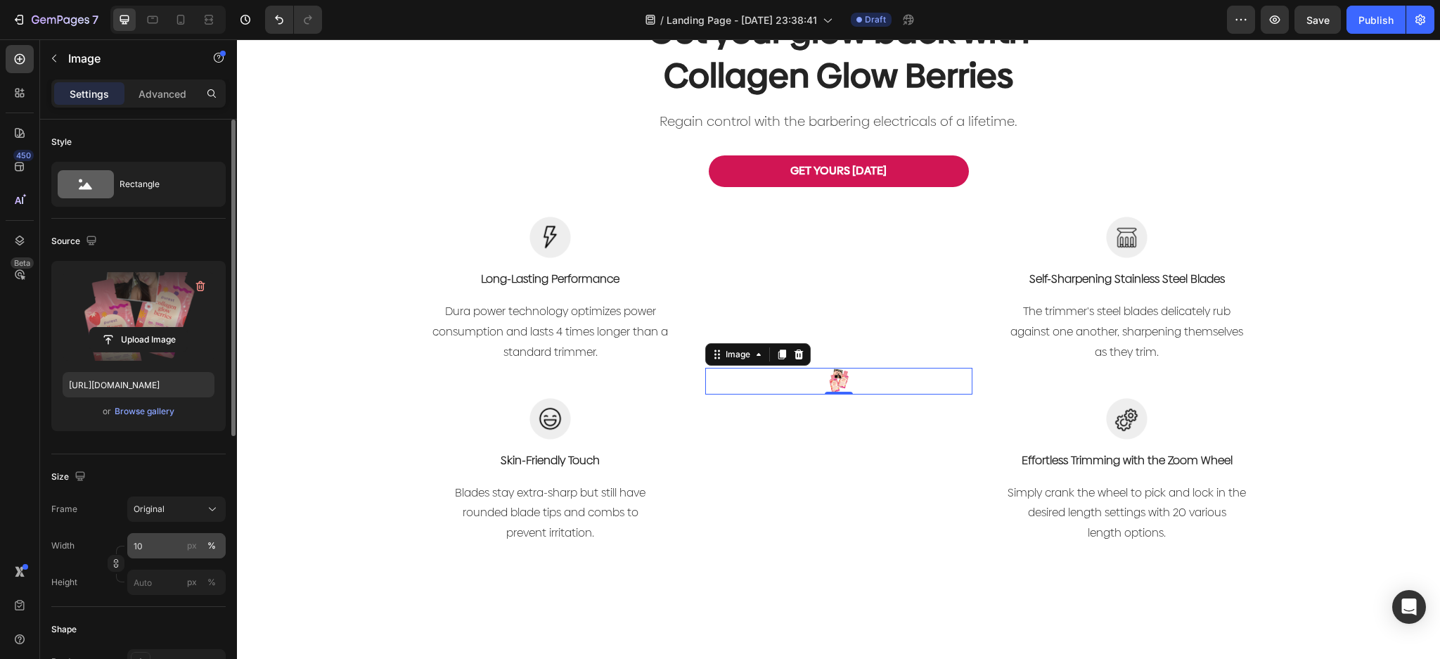
click at [210, 544] on div "%" at bounding box center [211, 545] width 8 height 13
click at [166, 548] on input "10" at bounding box center [176, 545] width 98 height 25
type input "100"
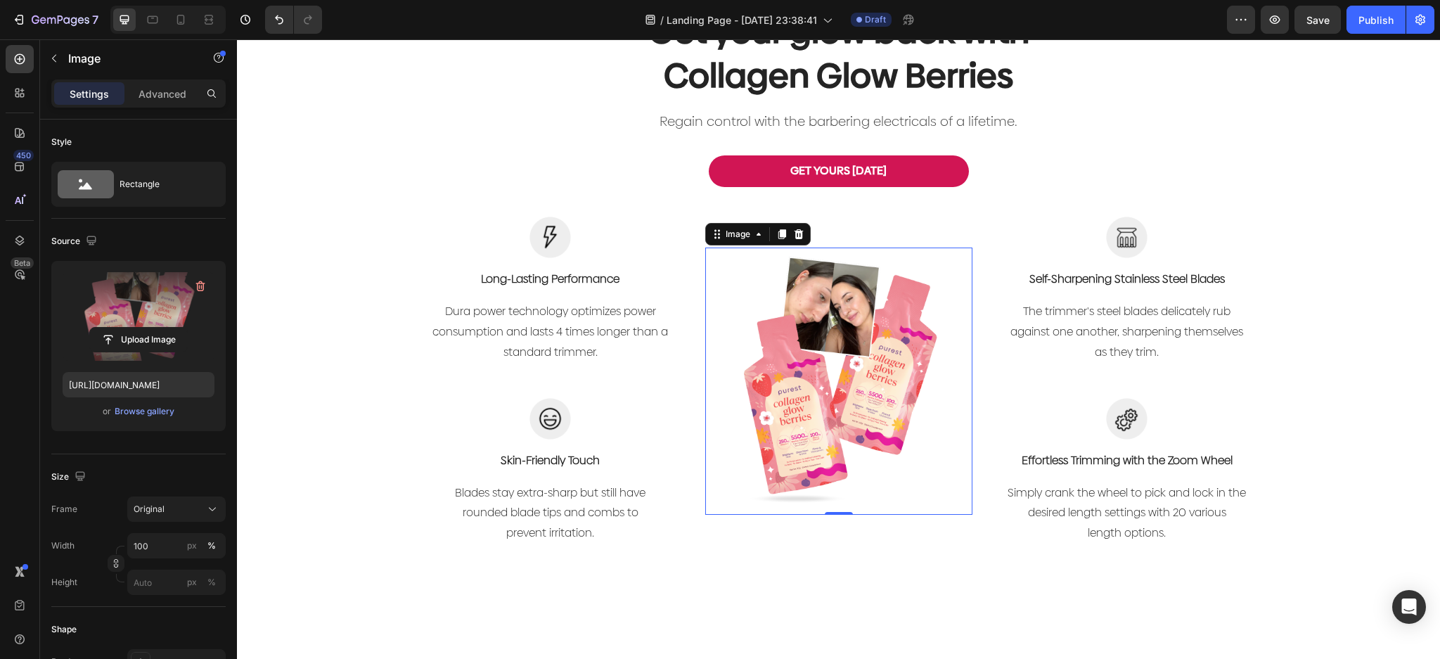
click at [647, 384] on div "Image Long-Lasting Performance Text block Dura power technology optimizes power…" at bounding box center [550, 307] width 267 height 181
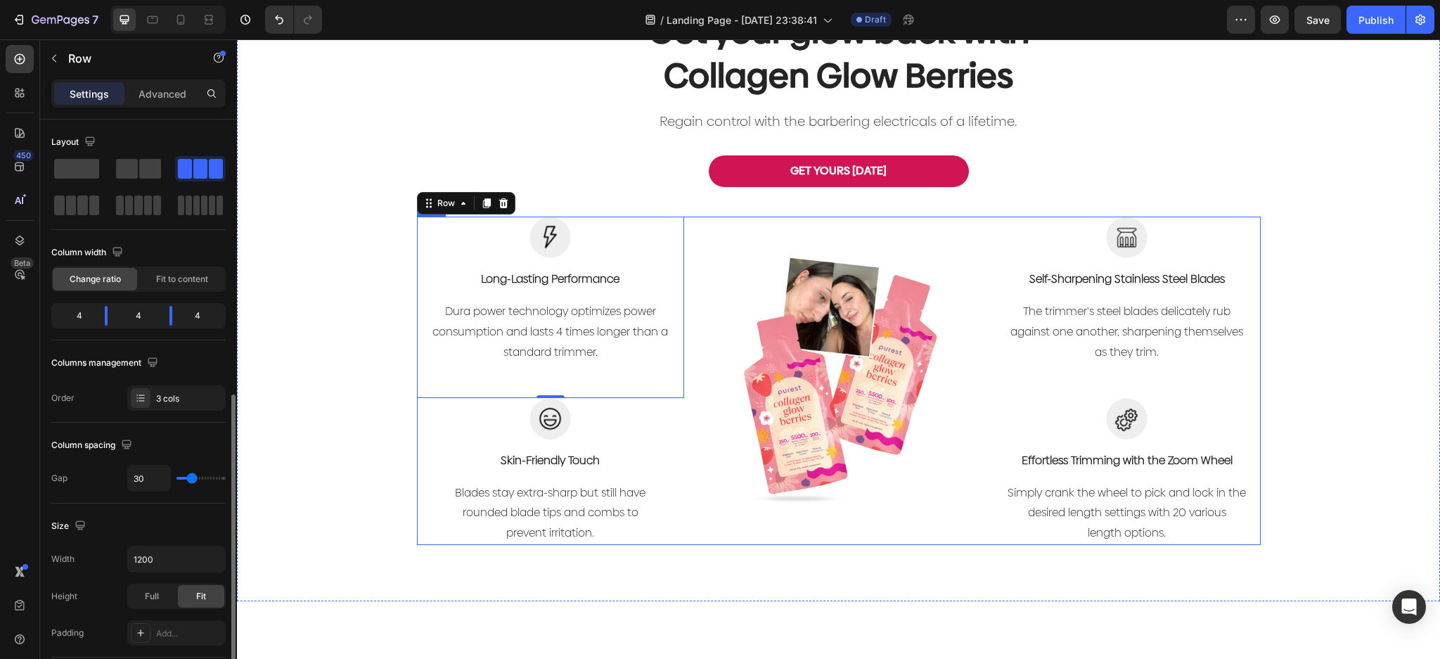
click at [686, 390] on div "Image Long-Lasting Performance Text block Dura power technology optimizes power…" at bounding box center [839, 381] width 844 height 328
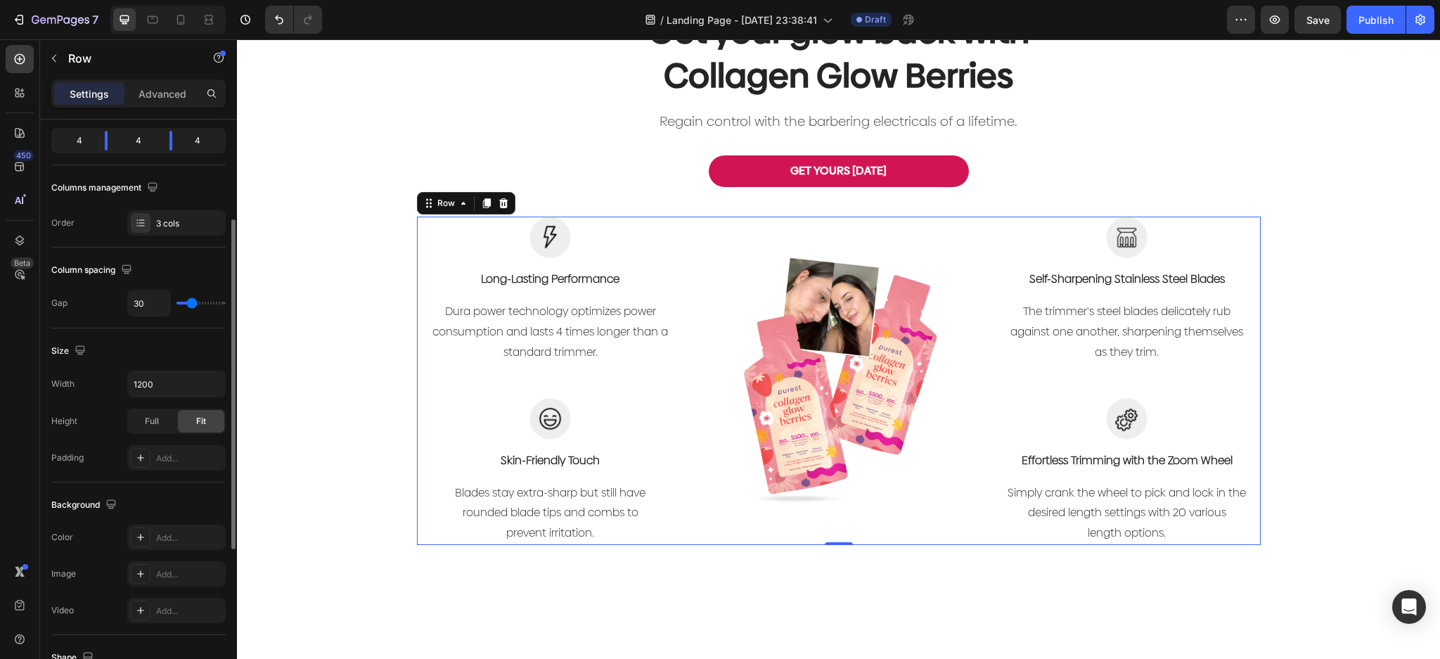
click at [139, 141] on div "4" at bounding box center [138, 141] width 39 height 20
drag, startPoint x: 141, startPoint y: 142, endPoint x: 122, endPoint y: 143, distance: 19.0
click at [140, 142] on div "4" at bounding box center [138, 141] width 39 height 20
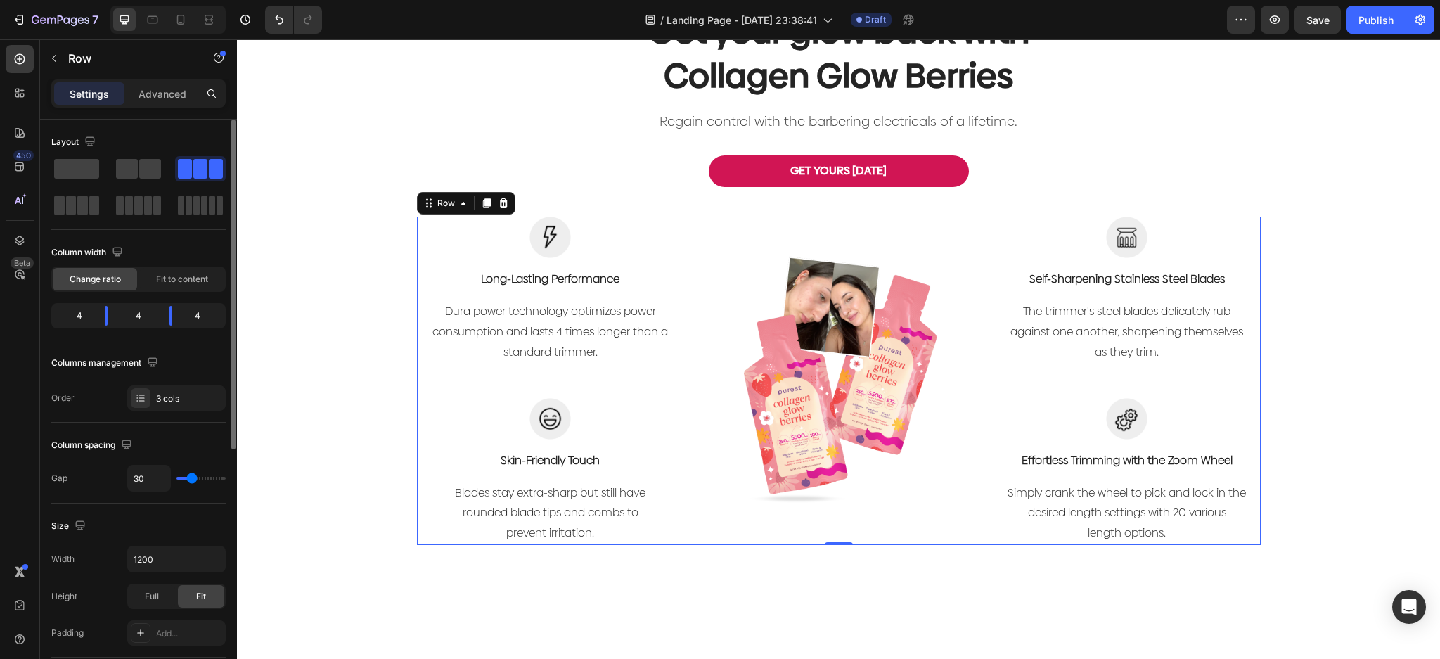
drag, startPoint x: 147, startPoint y: 314, endPoint x: 122, endPoint y: 313, distance: 25.3
click at [122, 312] on div "4" at bounding box center [138, 316] width 39 height 20
drag, startPoint x: 134, startPoint y: 315, endPoint x: 178, endPoint y: 274, distance: 60.7
click at [149, 314] on div "4" at bounding box center [138, 316] width 39 height 20
click at [179, 271] on div "Fit to content" at bounding box center [182, 279] width 84 height 23
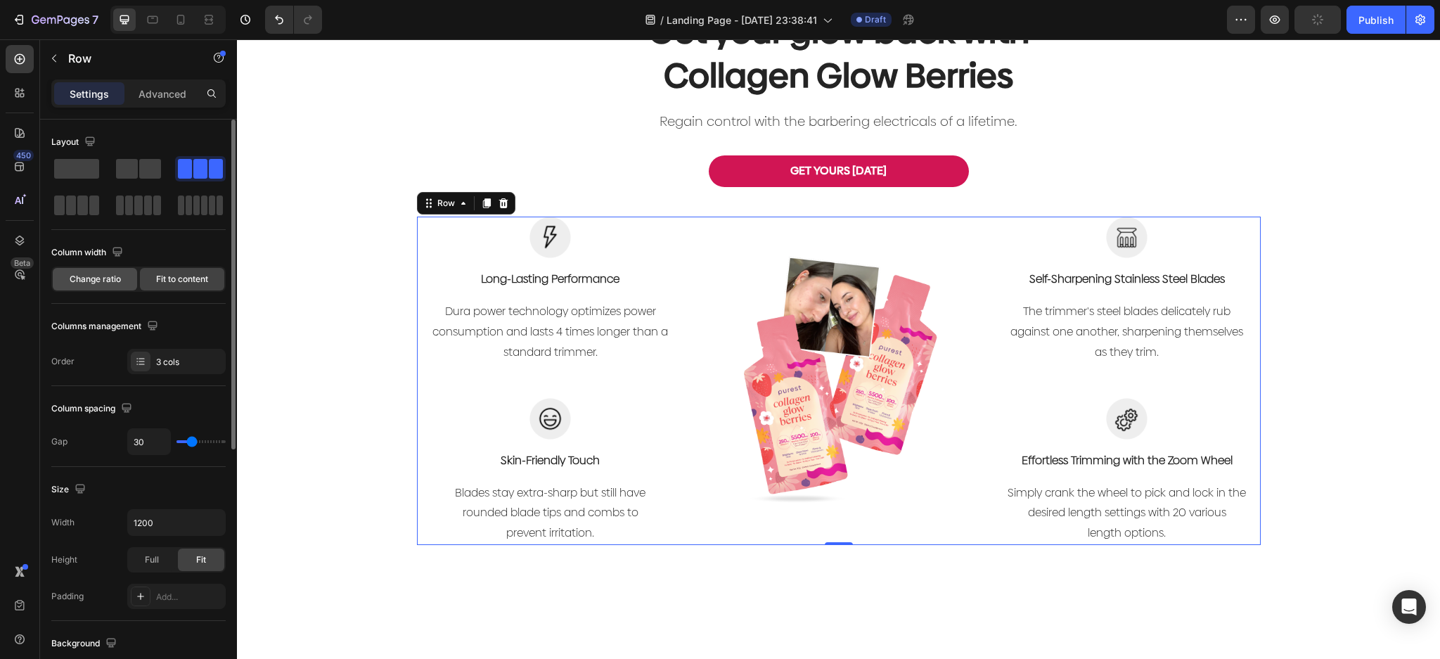
click at [110, 281] on span "Change ratio" at bounding box center [95, 279] width 51 height 13
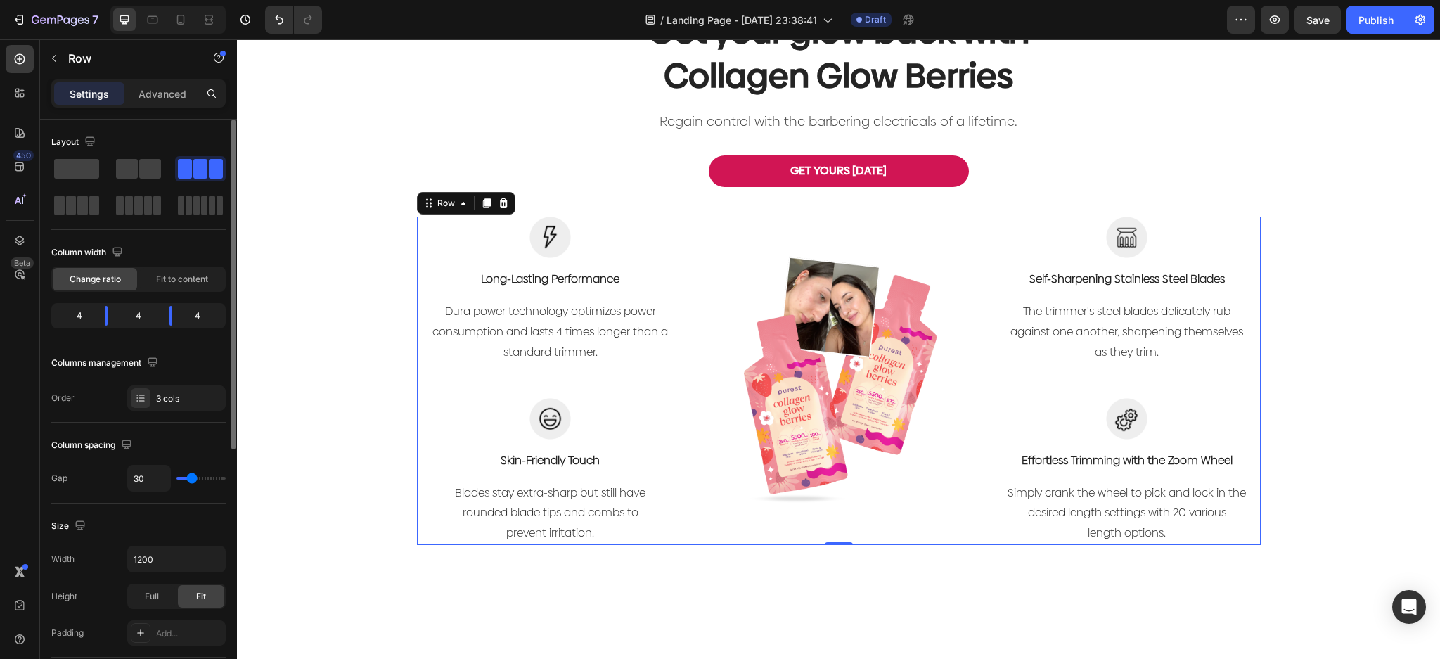
click at [91, 318] on div "4" at bounding box center [73, 316] width 39 height 20
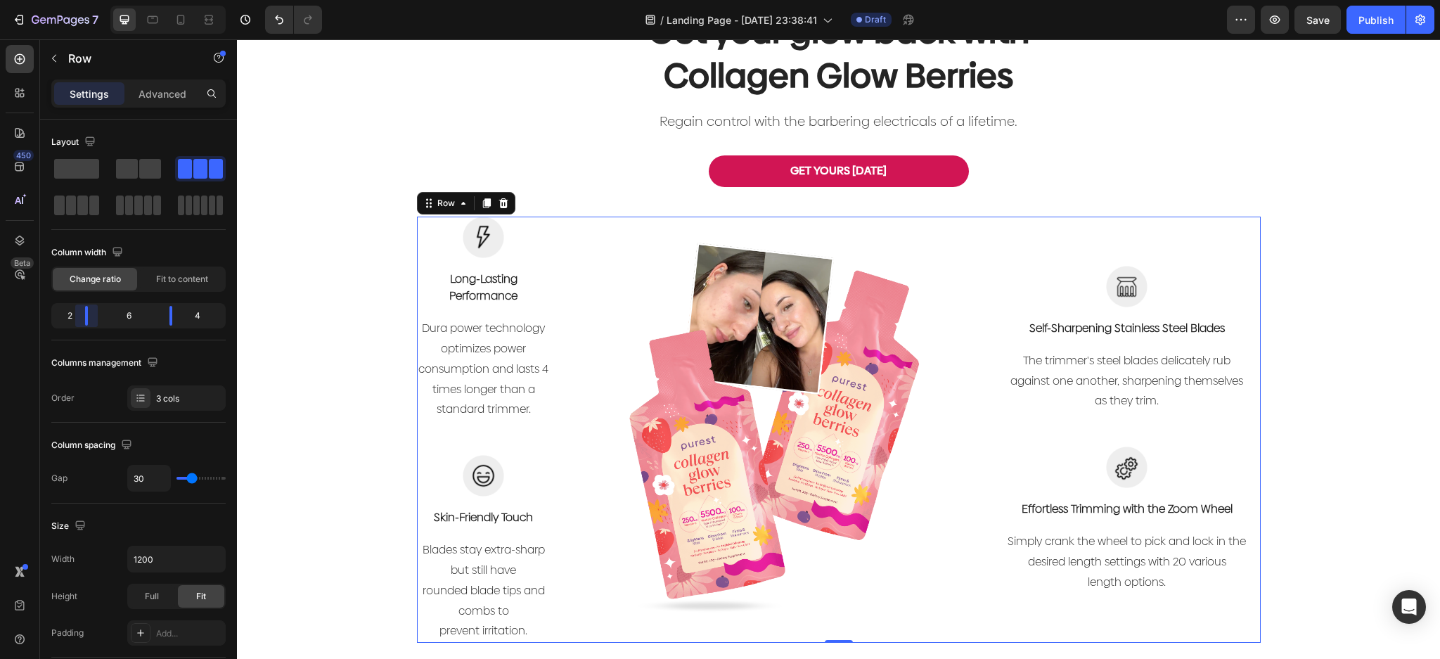
drag, startPoint x: 103, startPoint y: 319, endPoint x: 85, endPoint y: 320, distance: 17.6
click at [85, 0] on body "7 Version history / Landing Page - Aug 26, 23:38:41 Draft Preview Save Publish …" at bounding box center [720, 0] width 1440 height 0
drag, startPoint x: 165, startPoint y: 319, endPoint x: 176, endPoint y: 319, distance: 11.3
click at [176, 0] on body "7 Version history / Landing Page - Aug 26, 23:38:41 Draft Preview Save Publish …" at bounding box center [720, 0] width 1440 height 0
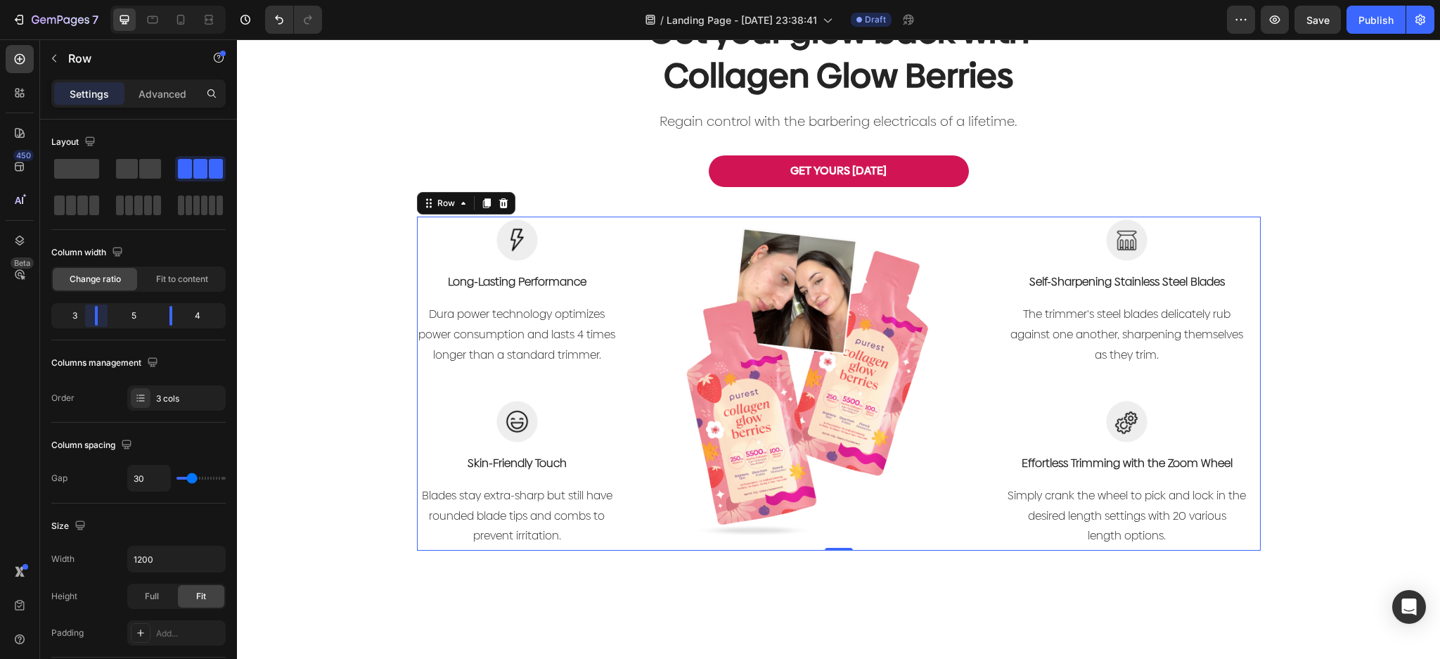
drag, startPoint x: 89, startPoint y: 321, endPoint x: 96, endPoint y: 320, distance: 7.2
click at [96, 0] on body "7 Version history / Landing Page - Aug 26, 23:38:41 Draft Preview Save Publish …" at bounding box center [720, 0] width 1440 height 0
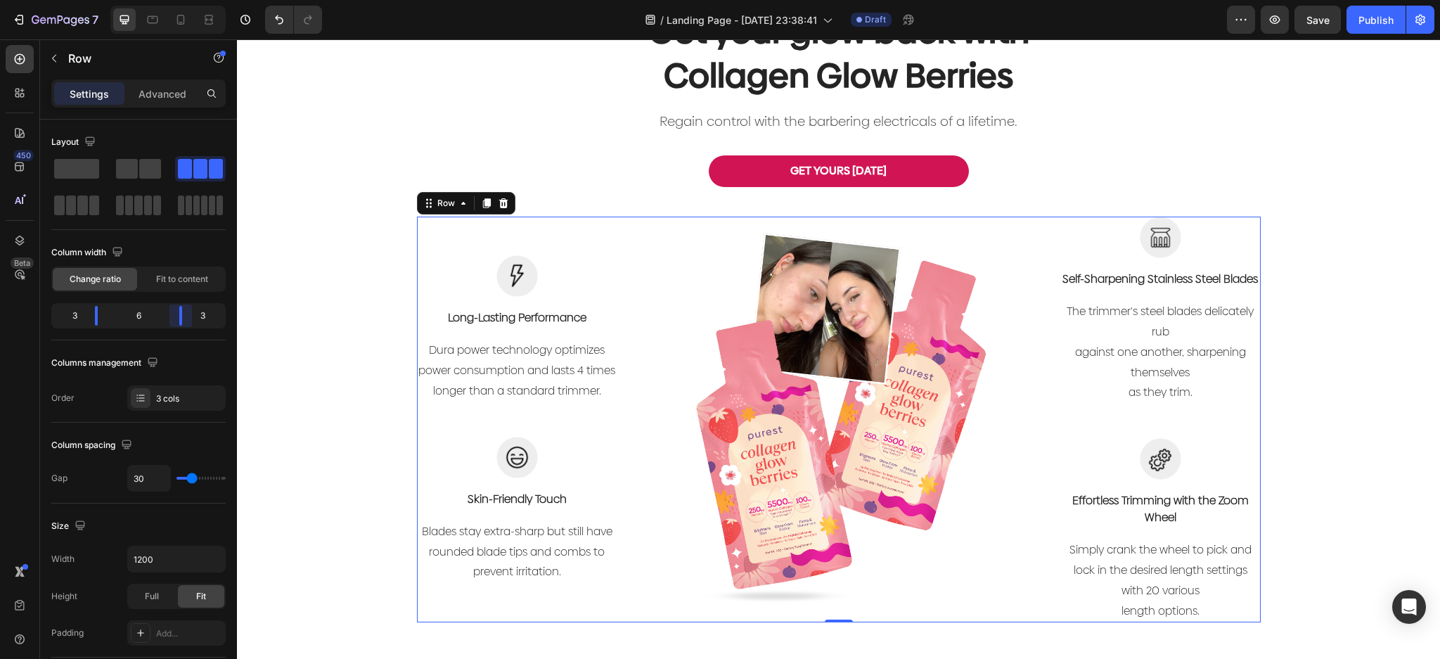
drag, startPoint x: 169, startPoint y: 314, endPoint x: 181, endPoint y: 313, distance: 12.0
click at [181, 0] on body "7 Version history / Landing Page - Aug 26, 23:38:41 Draft Preview Save Publish …" at bounding box center [720, 0] width 1440 height 0
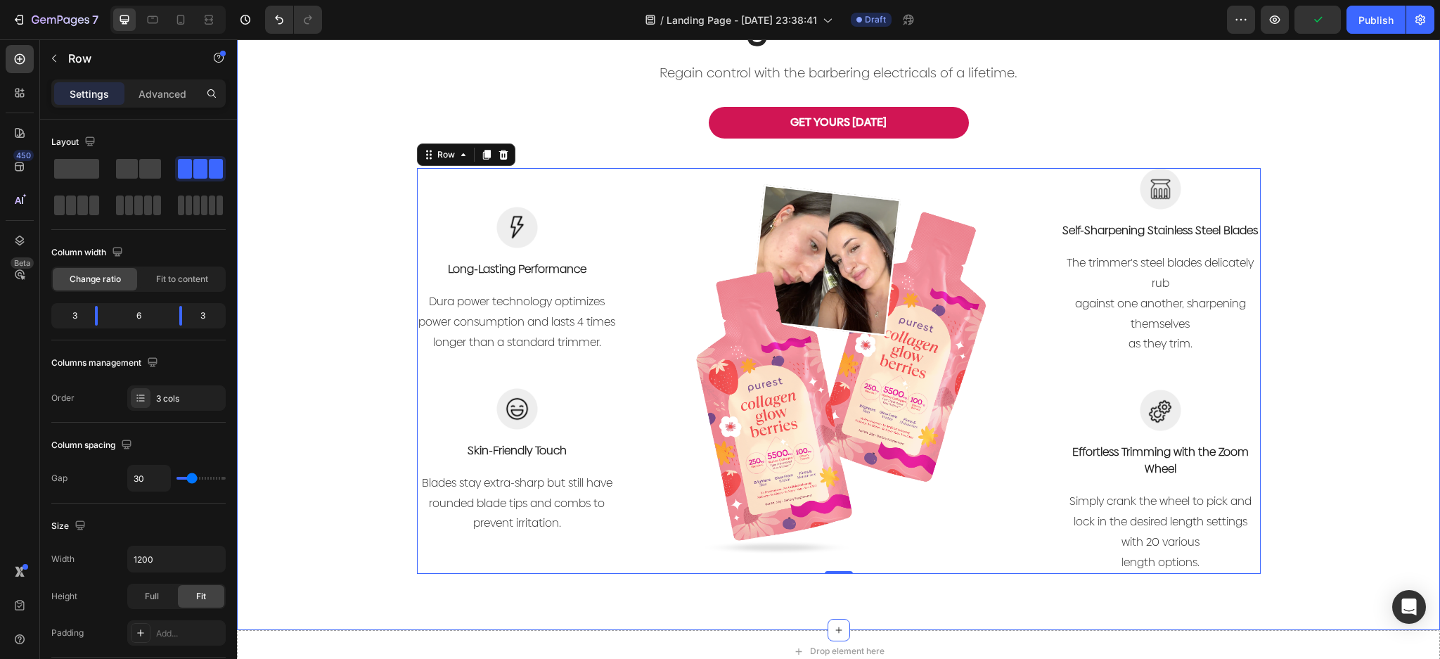
scroll to position [1969, 0]
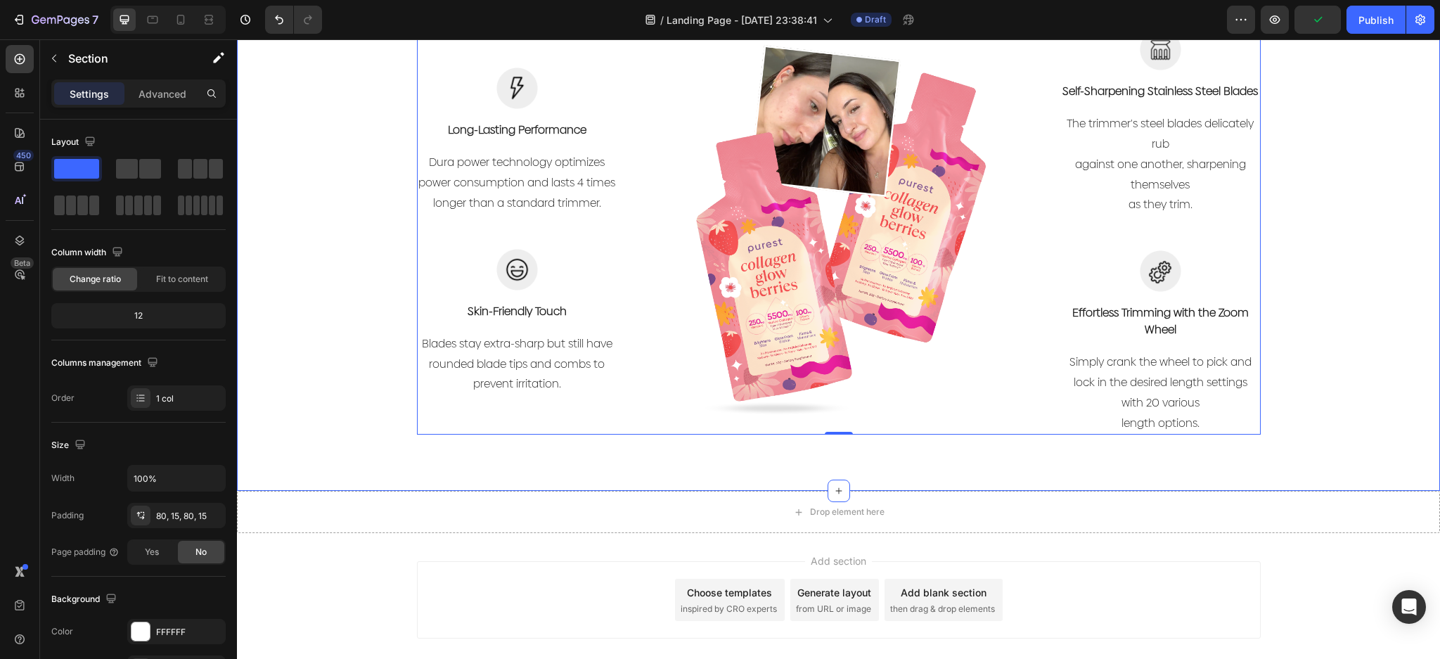
drag, startPoint x: 1324, startPoint y: 333, endPoint x: 1338, endPoint y: 332, distance: 13.4
click at [1335, 333] on div "Get your glow back with Collagen Glow Berries Heading Regain control with the b…" at bounding box center [839, 128] width 1182 height 614
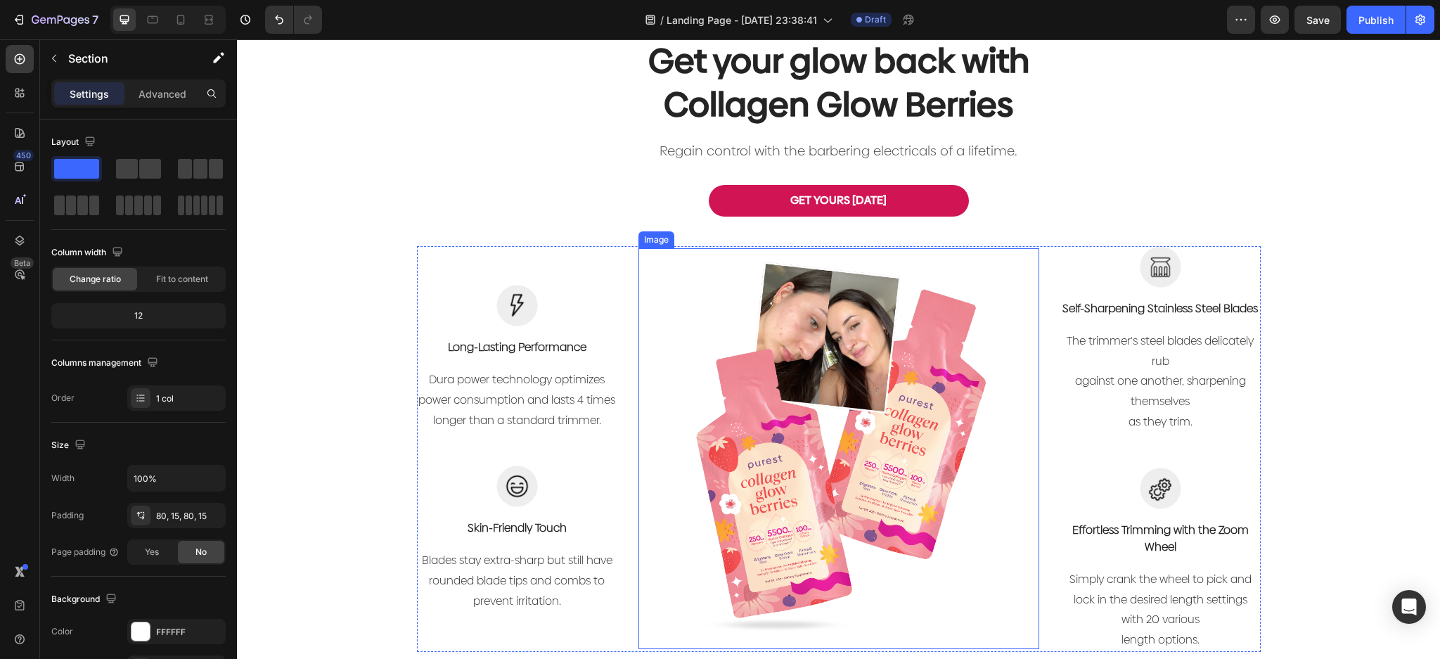
scroll to position [1406, 0]
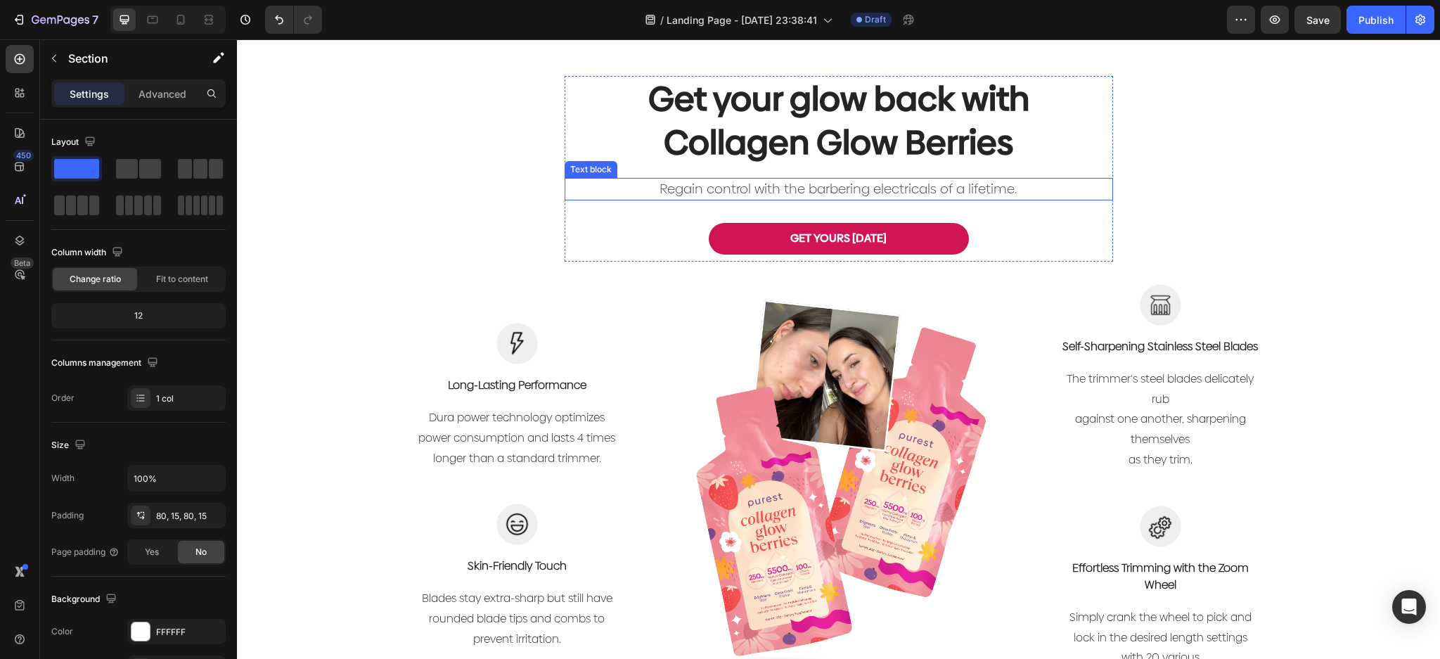
click at [950, 193] on p "Regain control with the barbering electricals of a lifetime." at bounding box center [838, 189] width 523 height 20
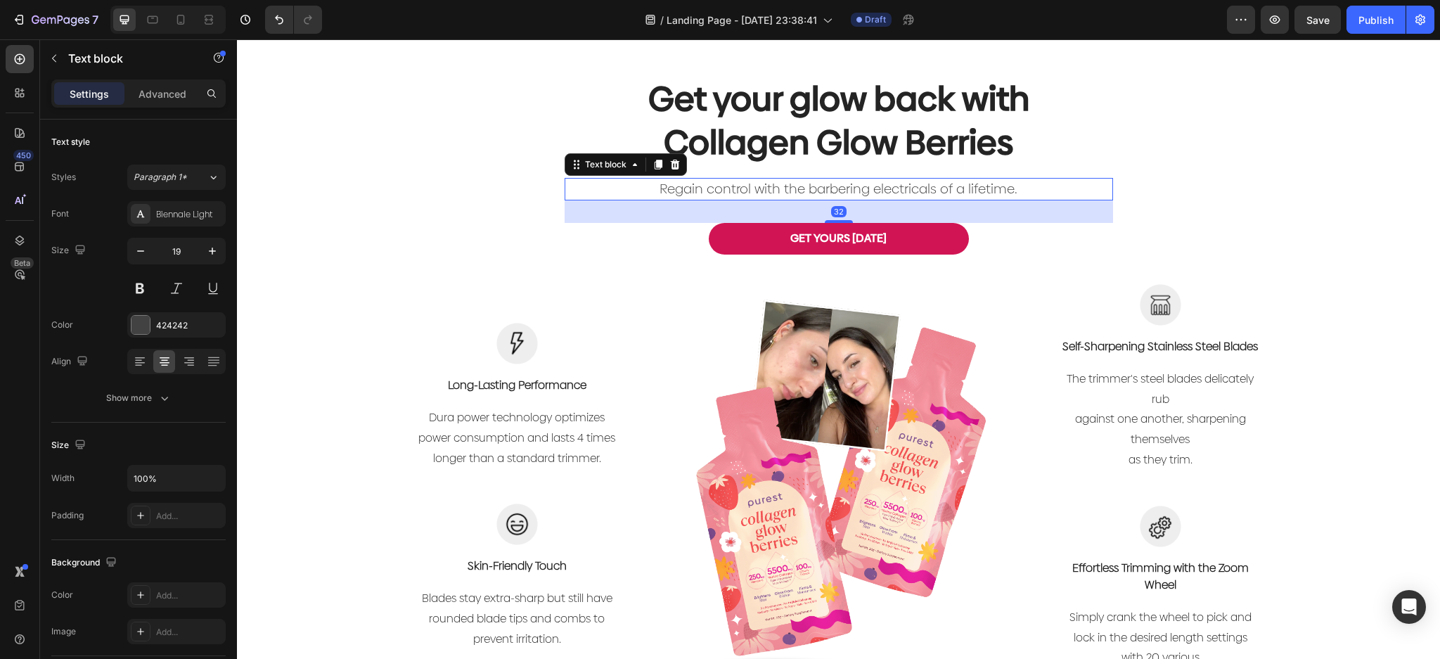
click at [950, 193] on p "Regain control with the barbering electricals of a lifetime." at bounding box center [838, 189] width 523 height 20
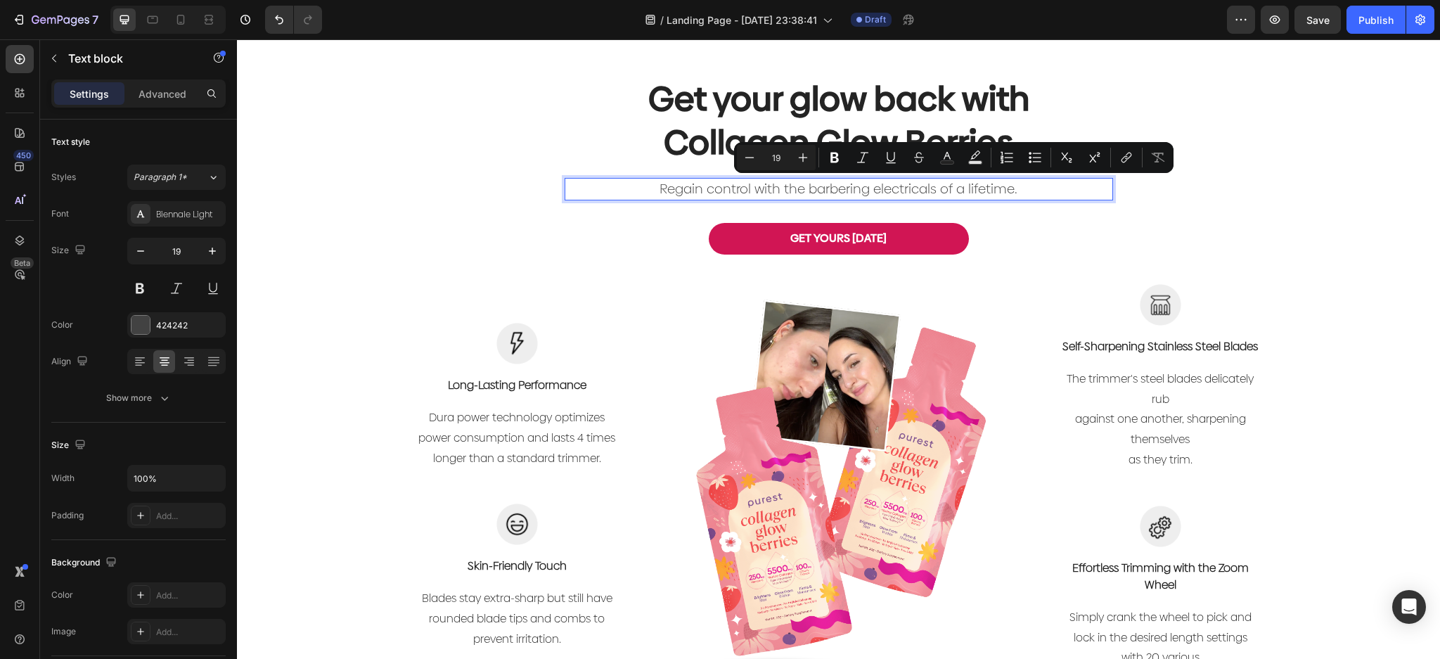
click at [1040, 179] on p "Regain control with the barbering electricals of a lifetime." at bounding box center [838, 189] width 523 height 20
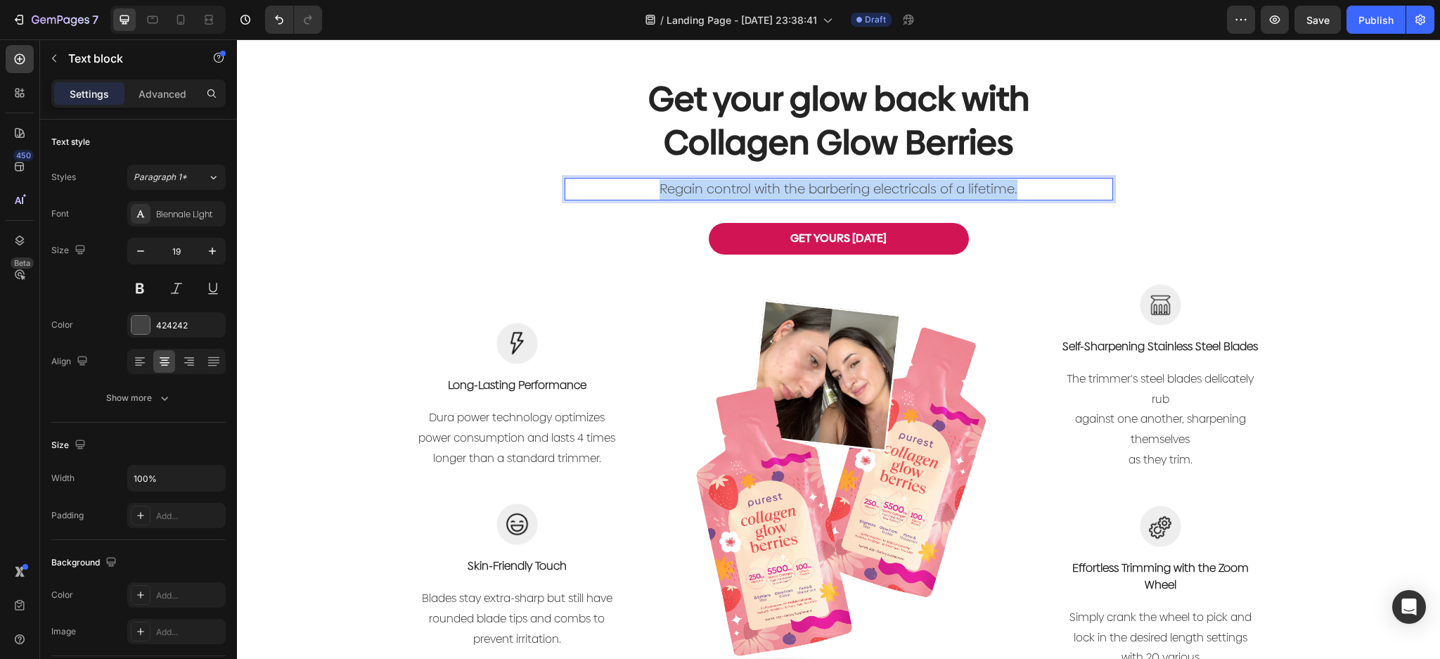
drag, startPoint x: 1052, startPoint y: 179, endPoint x: 572, endPoint y: 198, distance: 480.0
click at [577, 198] on p "Regain control with the barbering electricals of a lifetime." at bounding box center [838, 189] width 523 height 20
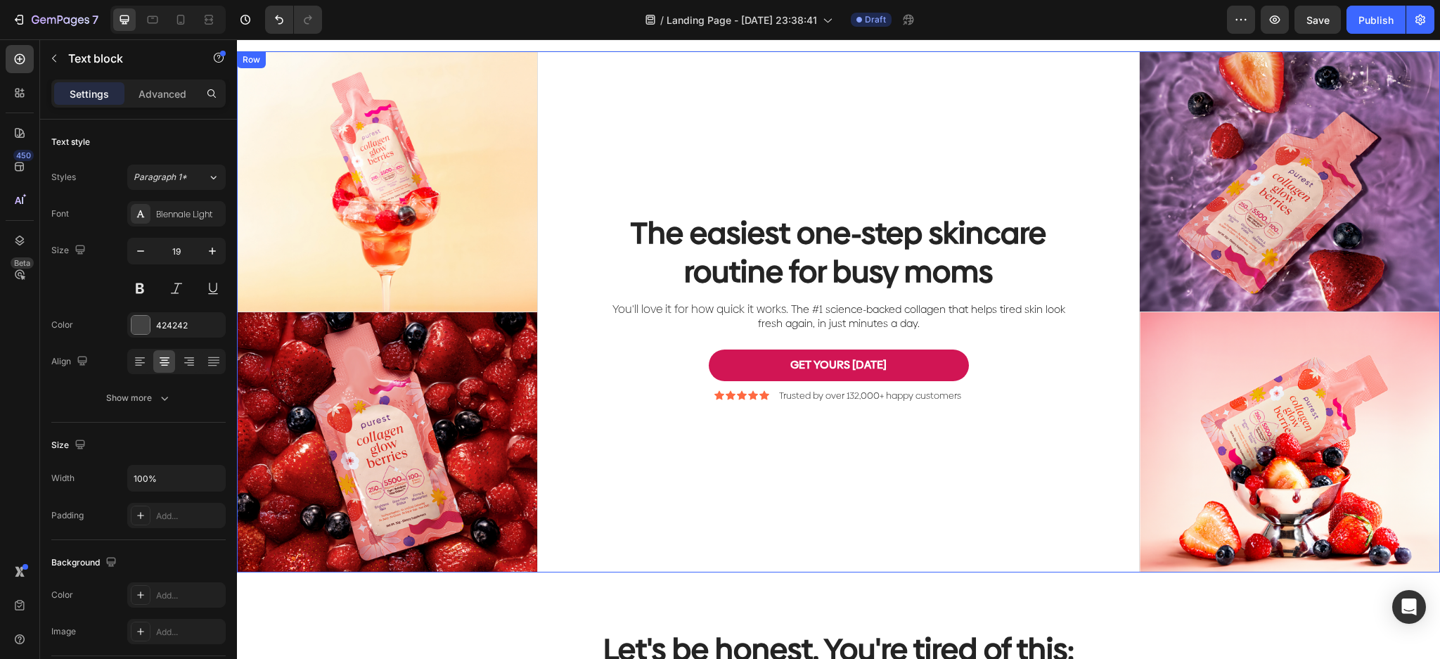
scroll to position [0, 0]
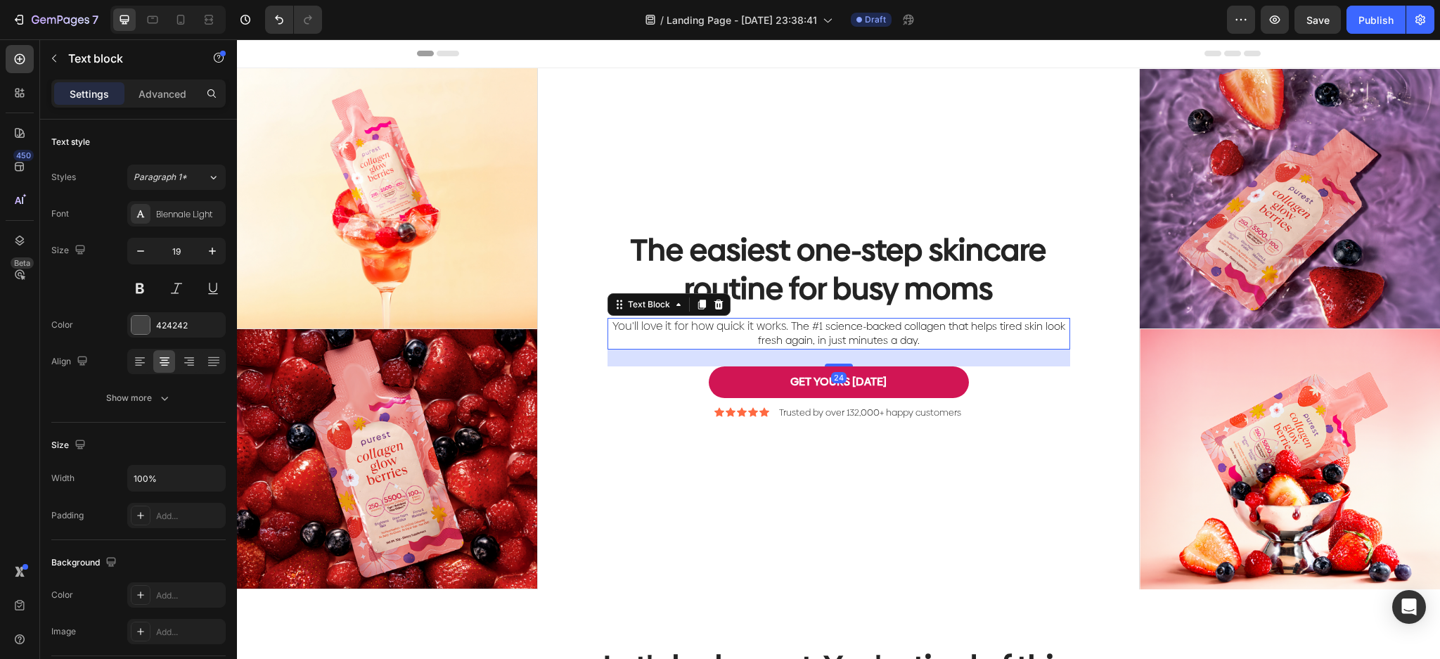
click at [859, 326] on span "he #1 science-backed collagen that helps tired skin look fresh again, in just m…" at bounding box center [911, 333] width 307 height 29
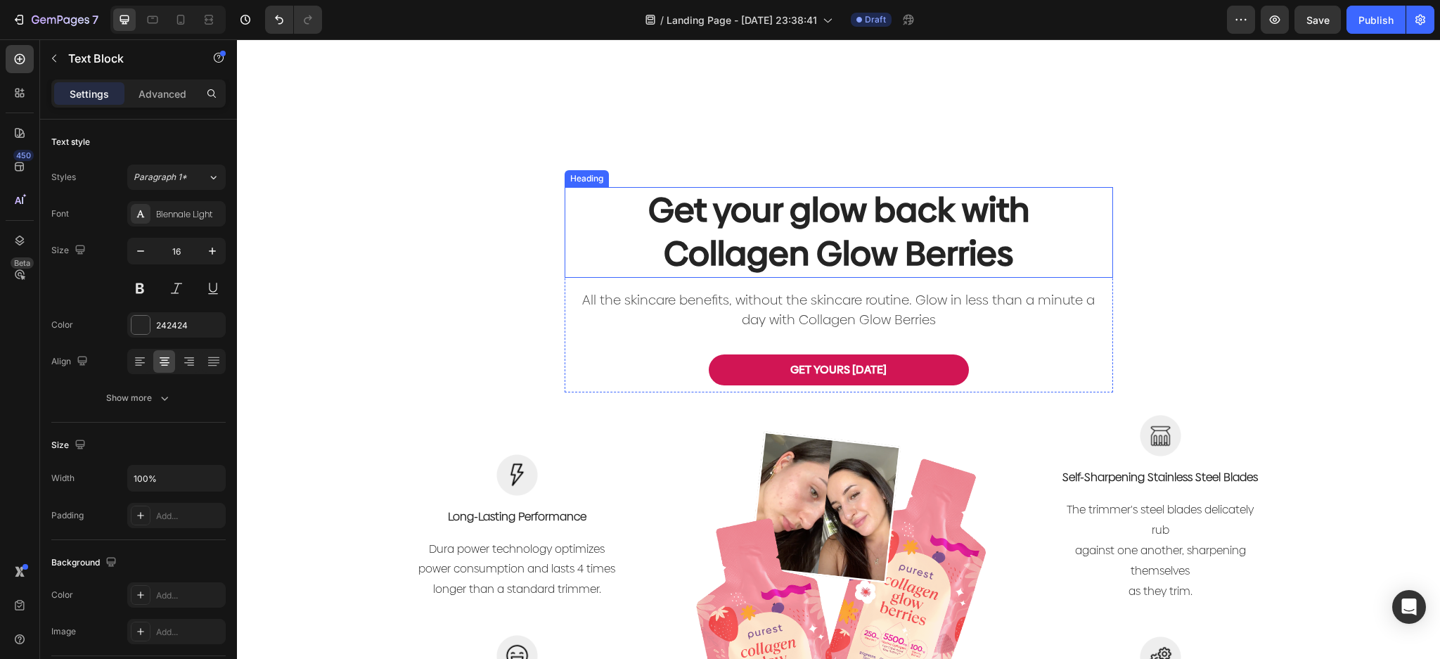
scroll to position [1500, 0]
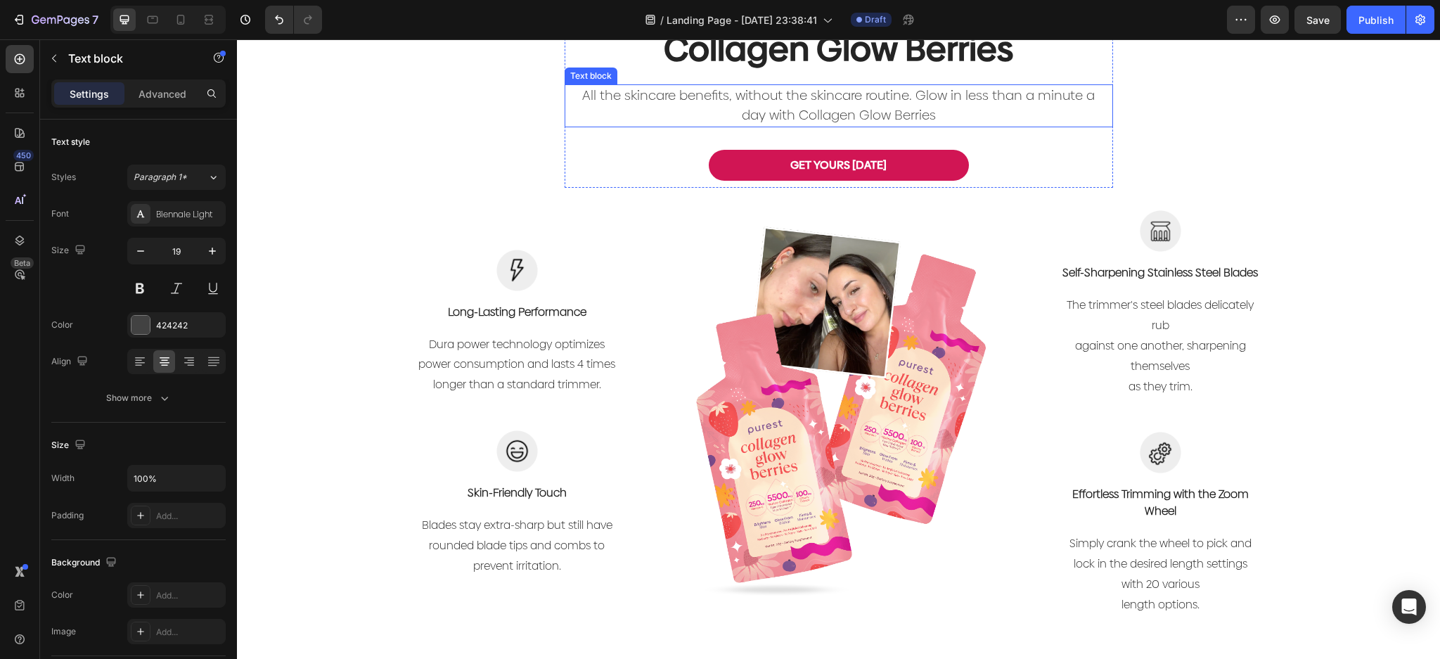
click at [873, 112] on p "All the skincare benefits, without the skincare routine. Glow in less than a mi…" at bounding box center [838, 106] width 523 height 40
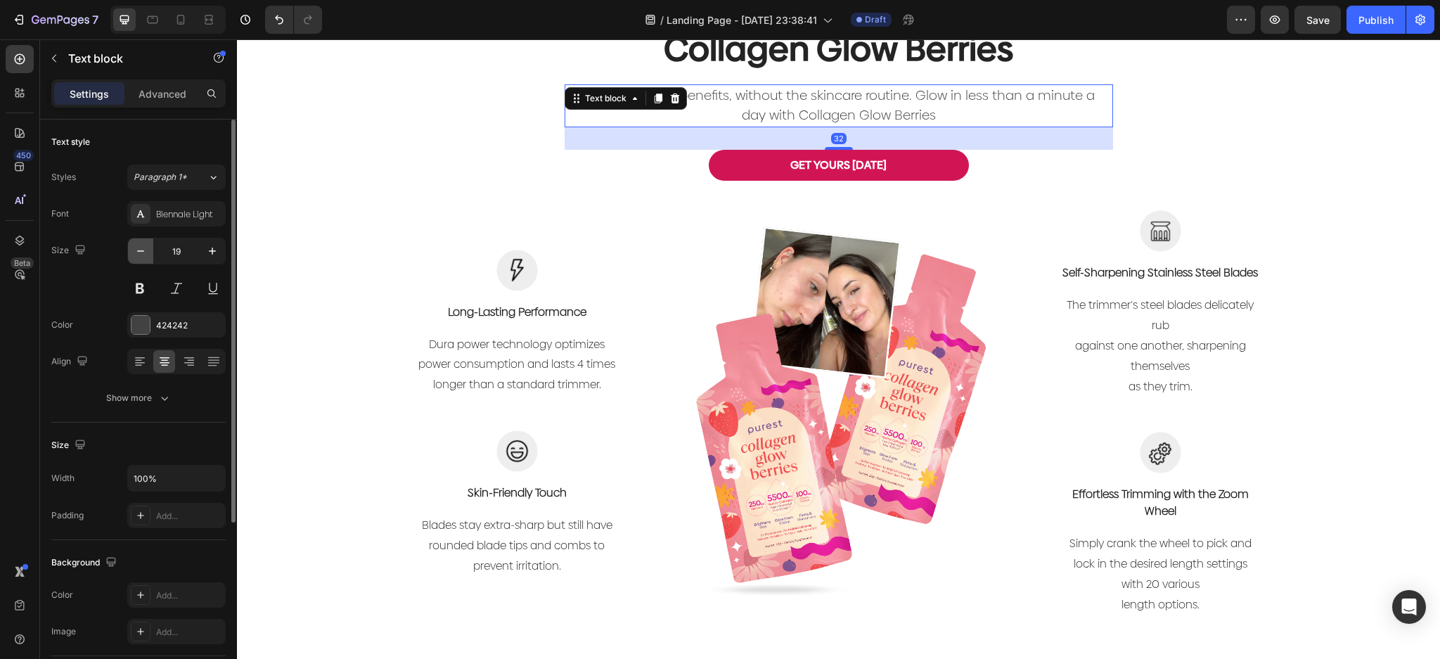
click at [131, 253] on button "button" at bounding box center [140, 250] width 25 height 25
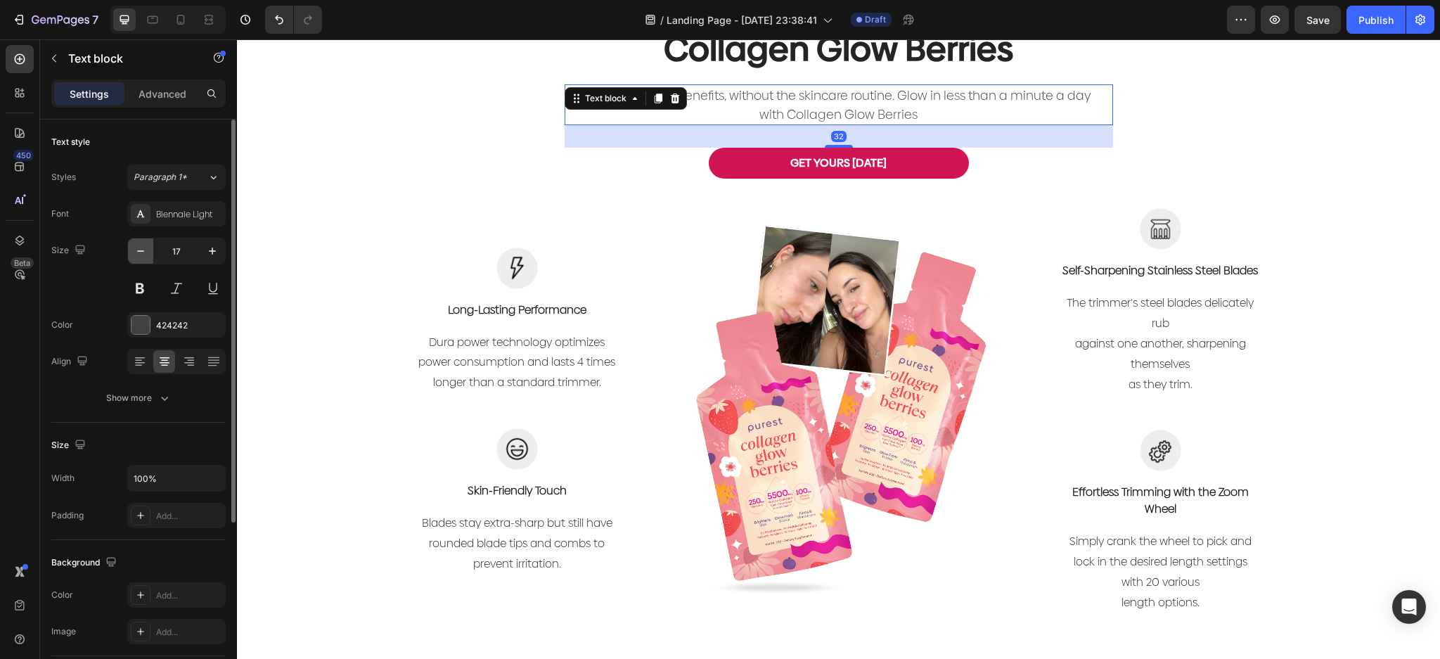
click at [131, 253] on button "button" at bounding box center [140, 250] width 25 height 25
type input "16"
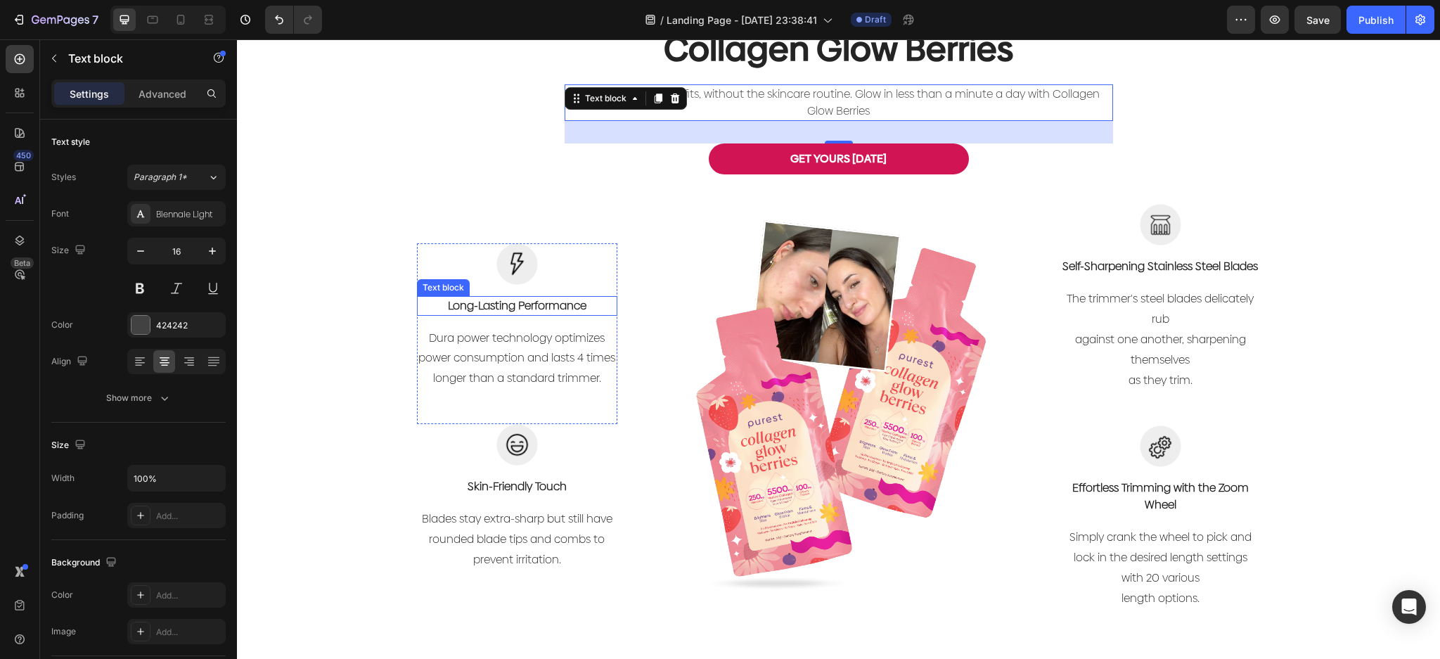
click at [533, 303] on p "Long-Lasting Performance" at bounding box center [517, 305] width 198 height 17
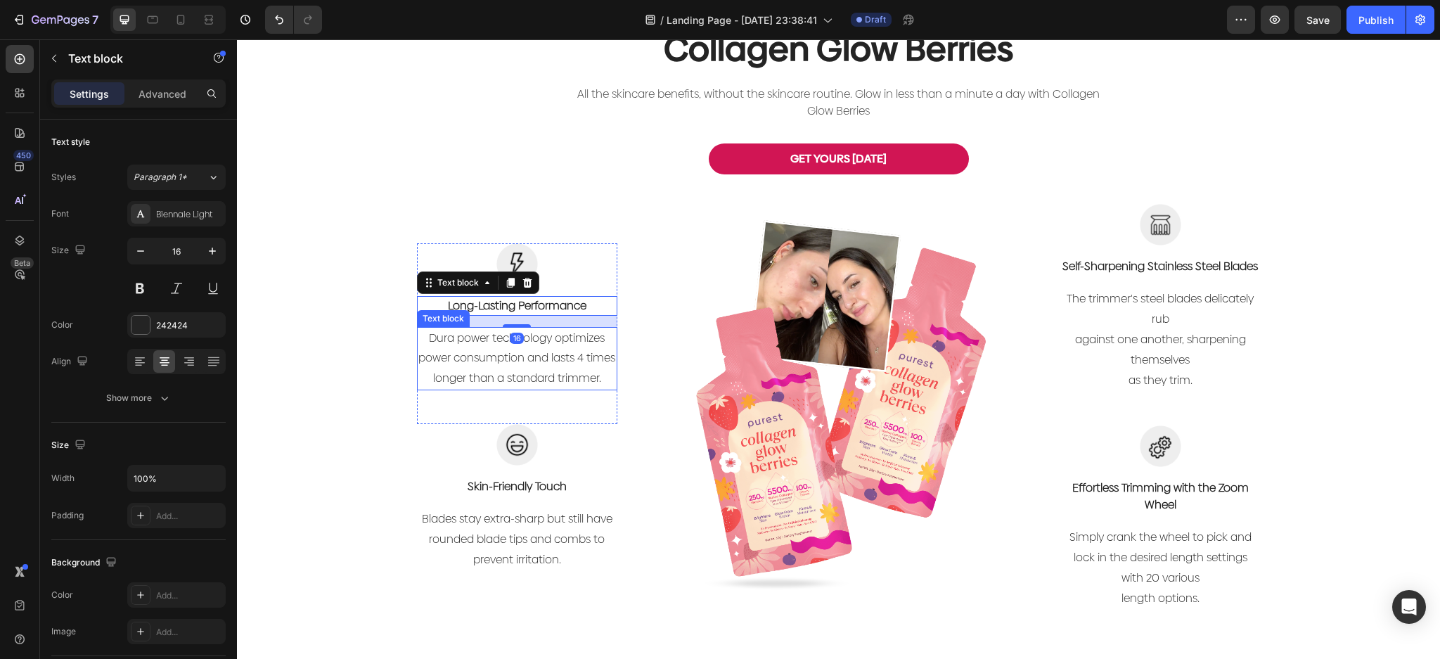
click at [588, 377] on p "Dura power technology optimizes power consumption and lasts 4 times longer than…" at bounding box center [517, 358] width 198 height 60
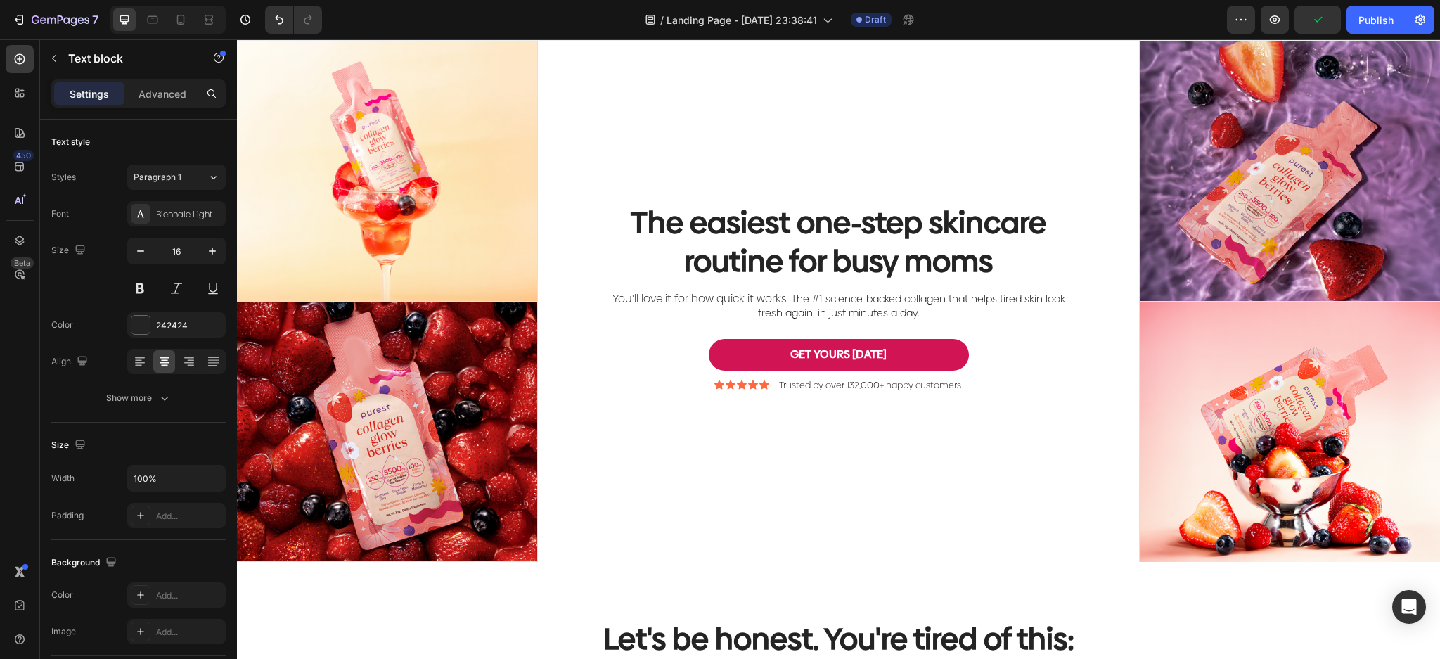
scroll to position [0, 0]
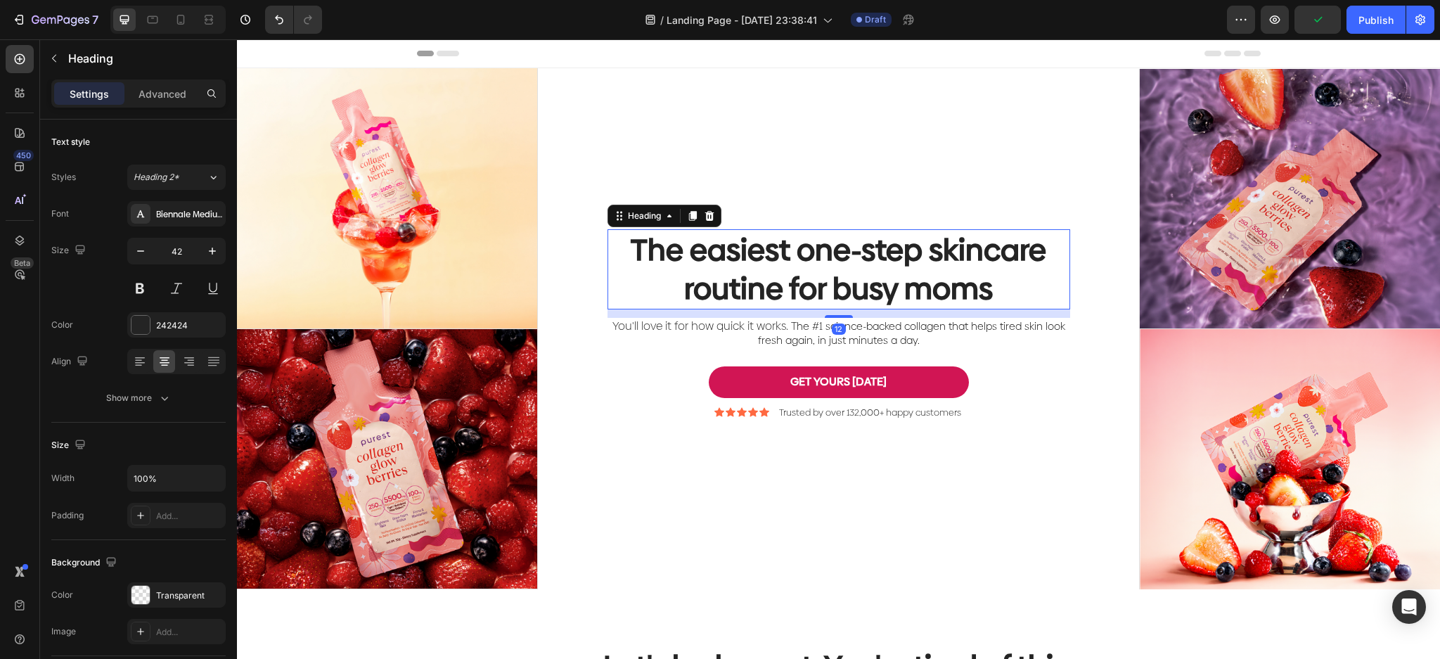
click at [928, 282] on h2 "The easiest one-step skincare routine for busy moms" at bounding box center [839, 268] width 463 height 79
click at [174, 16] on icon at bounding box center [181, 20] width 14 height 14
type input "33"
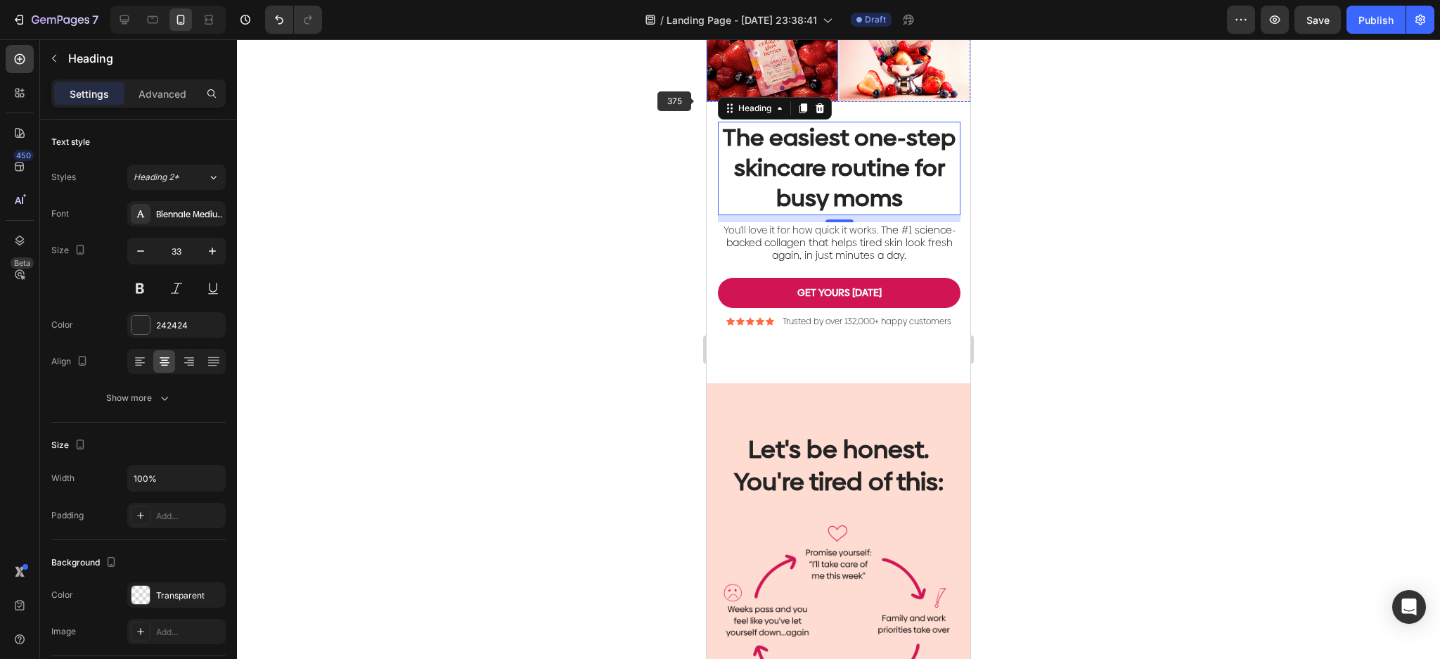
scroll to position [216, 0]
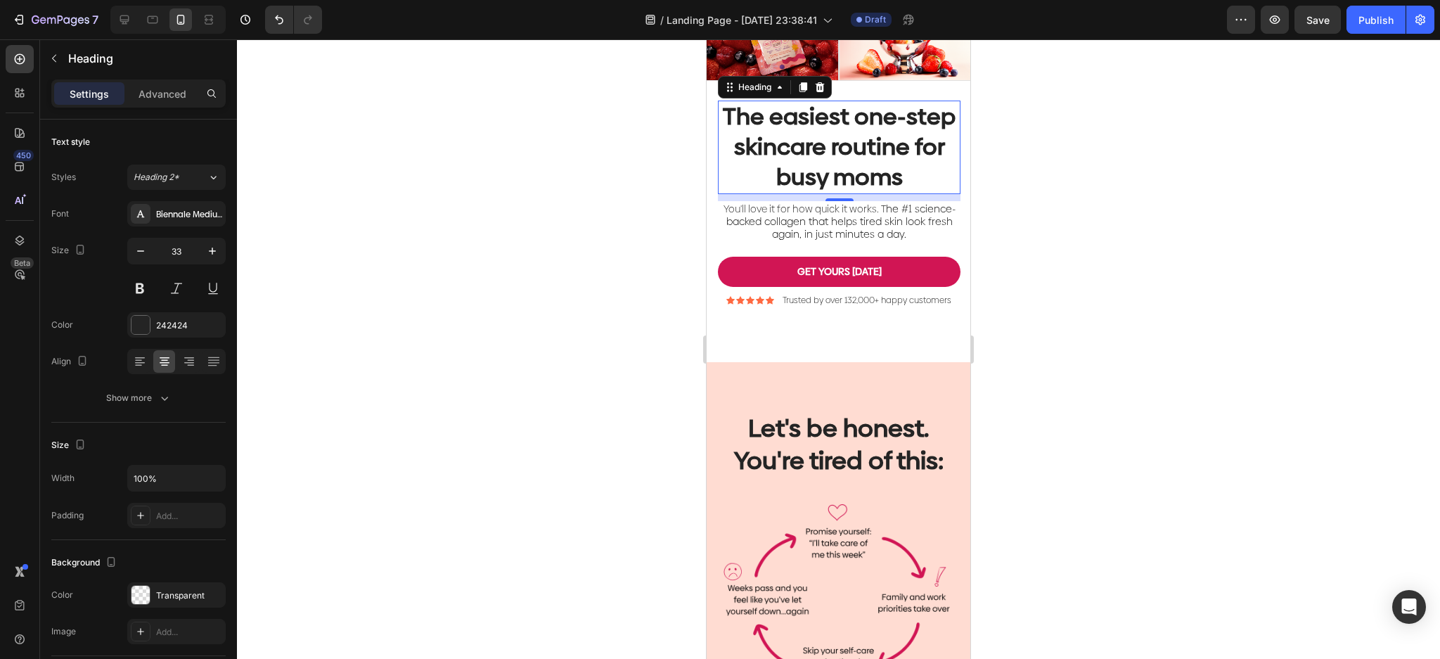
click at [906, 142] on h2 "The easiest one-step skincare routine for busy moms" at bounding box center [839, 148] width 243 height 94
click at [908, 141] on p "The easiest one-step skincare routine for busy moms" at bounding box center [839, 147] width 240 height 91
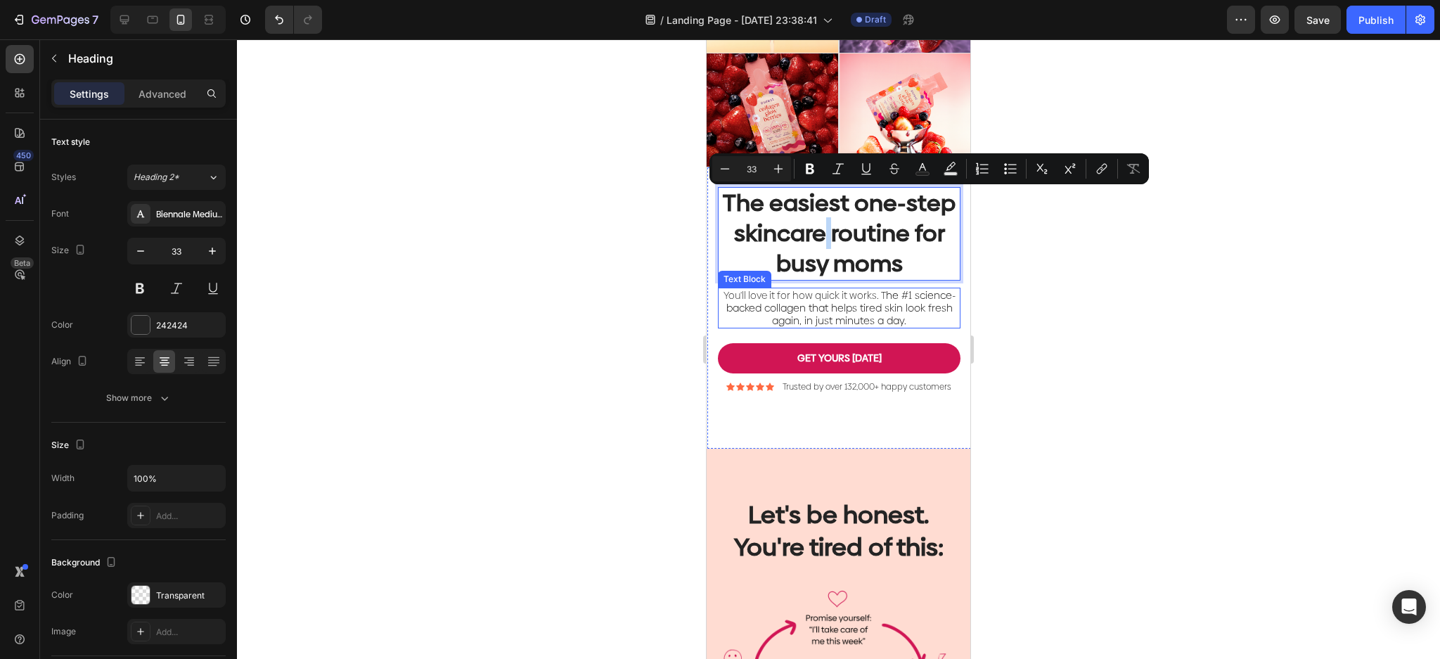
scroll to position [122, 0]
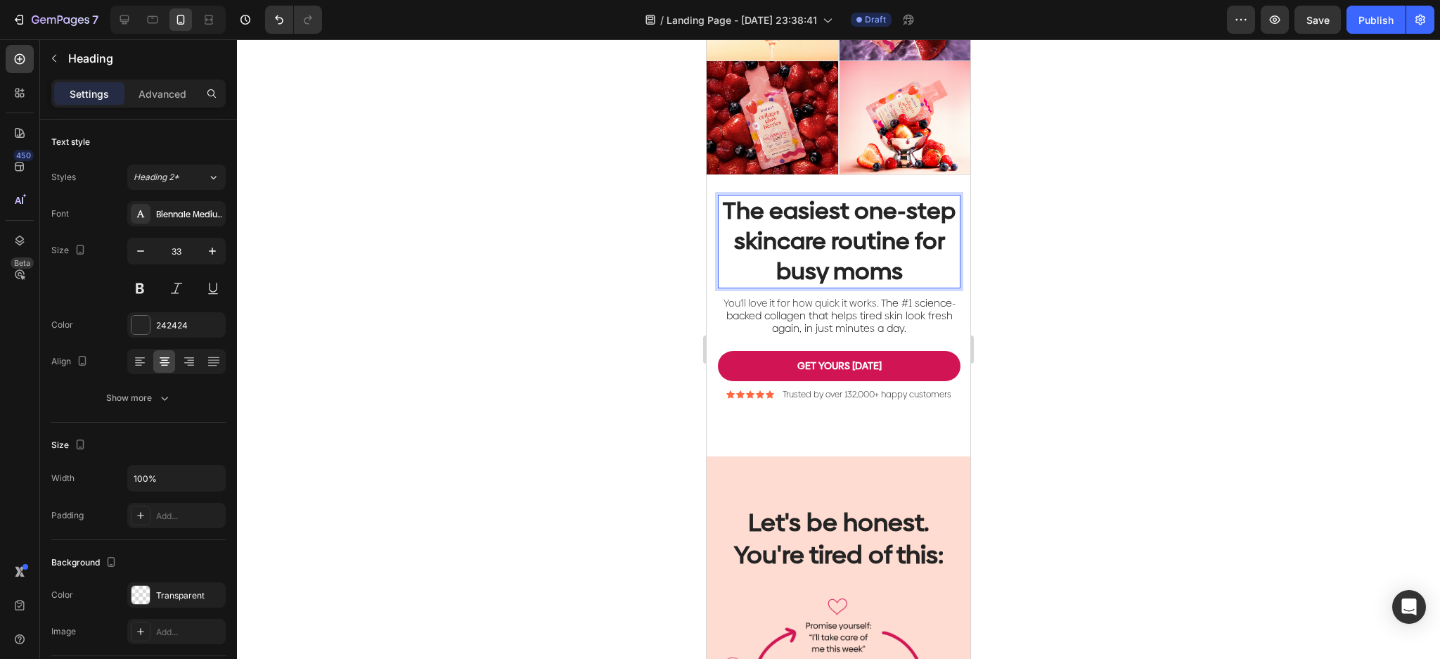
click at [894, 285] on p "The easiest one-step skincare routine for busy moms" at bounding box center [839, 241] width 240 height 91
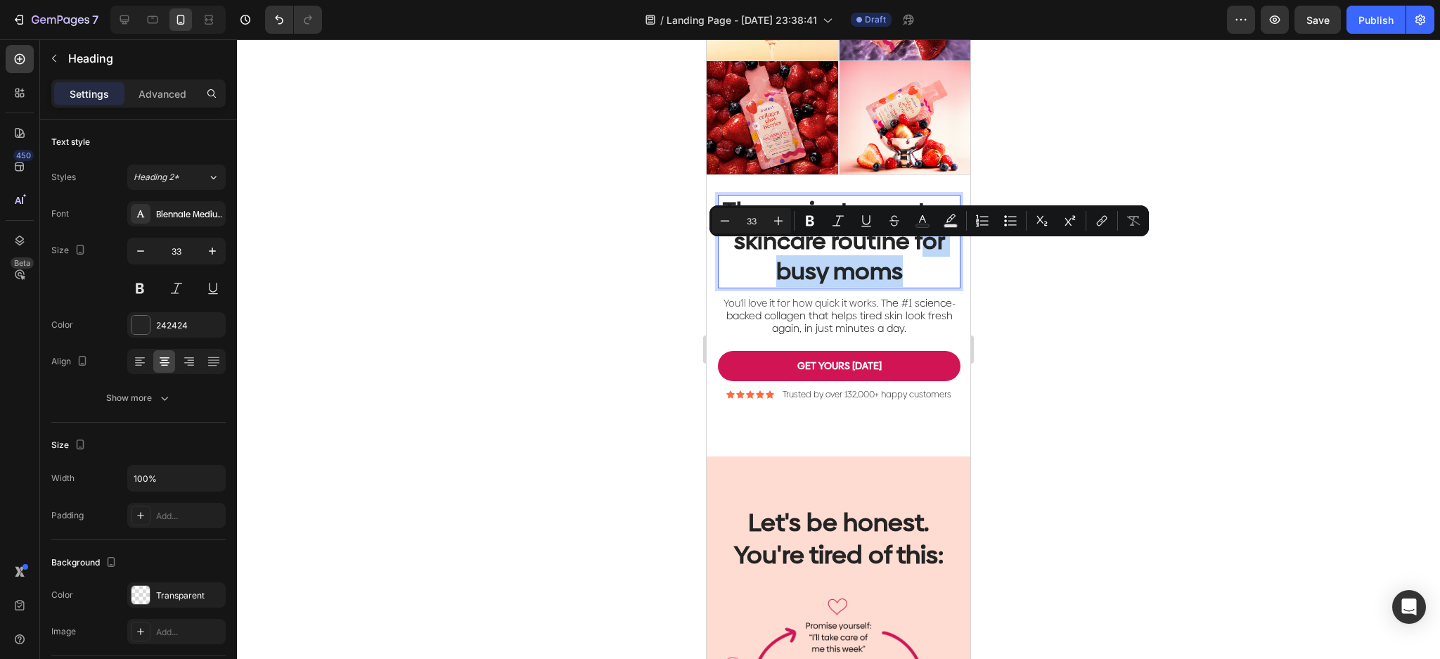
drag, startPoint x: 867, startPoint y: 284, endPoint x: 878, endPoint y: 290, distance: 12.0
click at [846, 260] on p "The easiest one-step skincare routine for busy moms" at bounding box center [839, 241] width 240 height 91
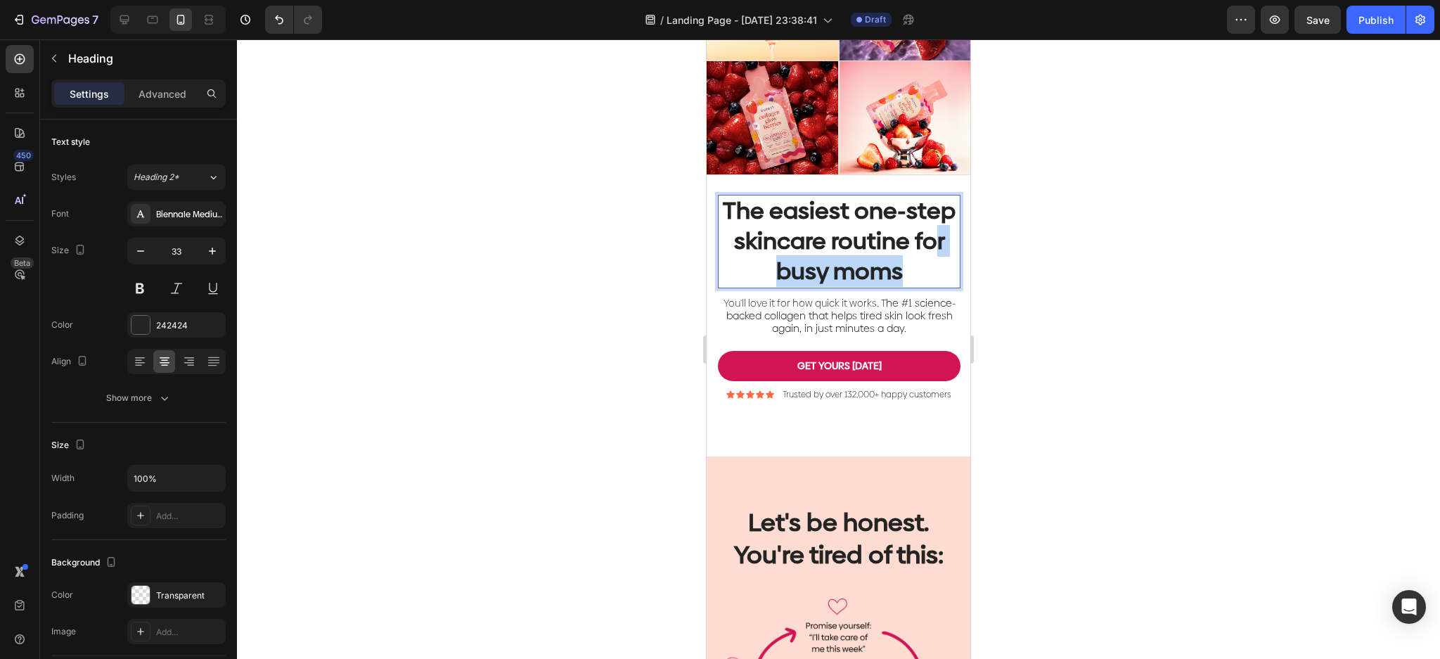
click at [880, 287] on p "The easiest one-step skincare routine for busy moms" at bounding box center [839, 241] width 240 height 91
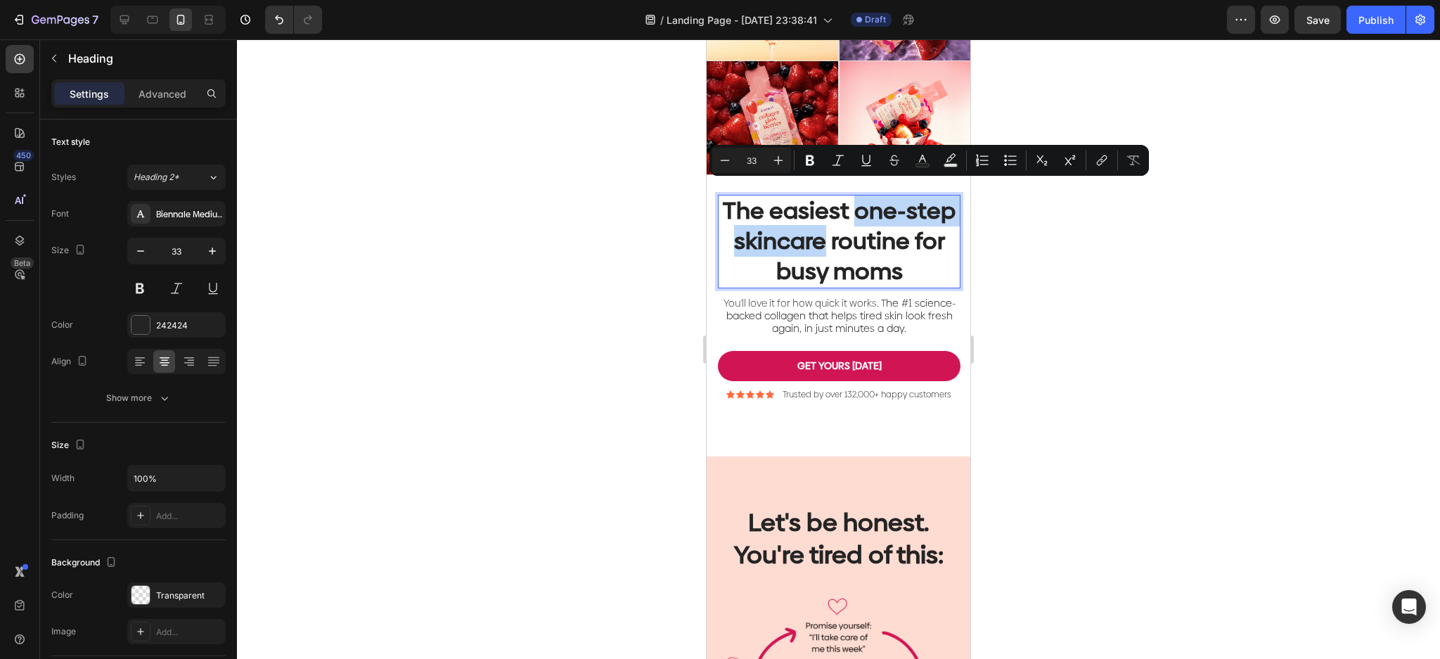
drag, startPoint x: 909, startPoint y: 229, endPoint x: 874, endPoint y: 203, distance: 44.2
click at [874, 203] on p "The easiest one-step skincare routine for busy moms" at bounding box center [839, 241] width 240 height 91
click at [923, 158] on icon "Editor contextual toolbar" at bounding box center [923, 160] width 14 height 14
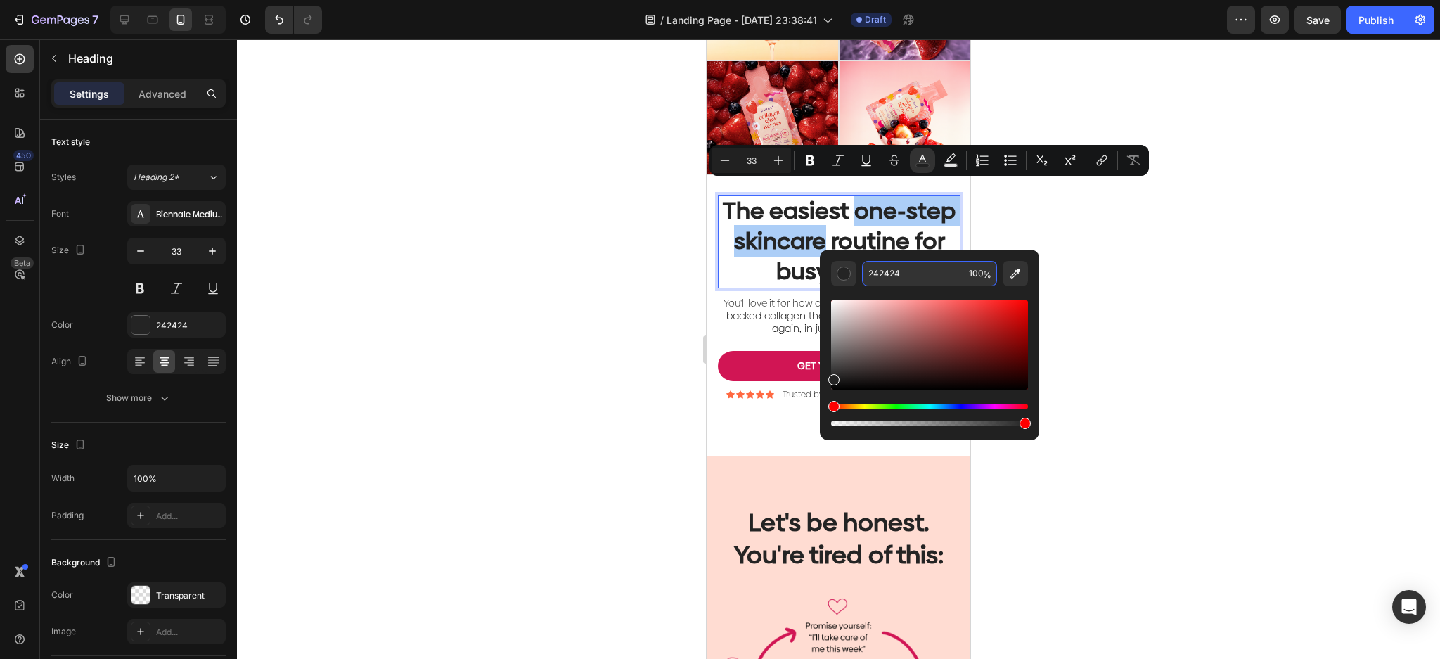
click at [923, 278] on input "242424" at bounding box center [912, 273] width 101 height 25
paste input "#ff4b87"
type input "FF4B87"
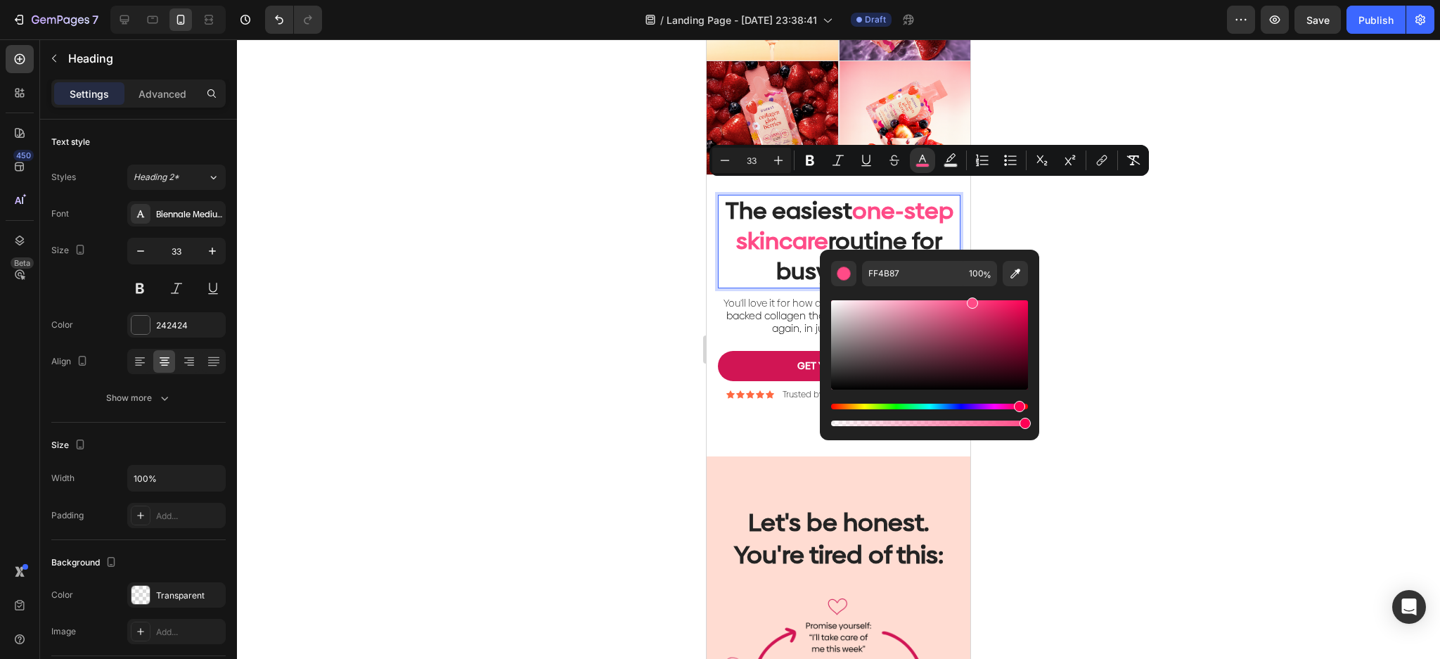
click at [1156, 315] on div at bounding box center [838, 349] width 1203 height 620
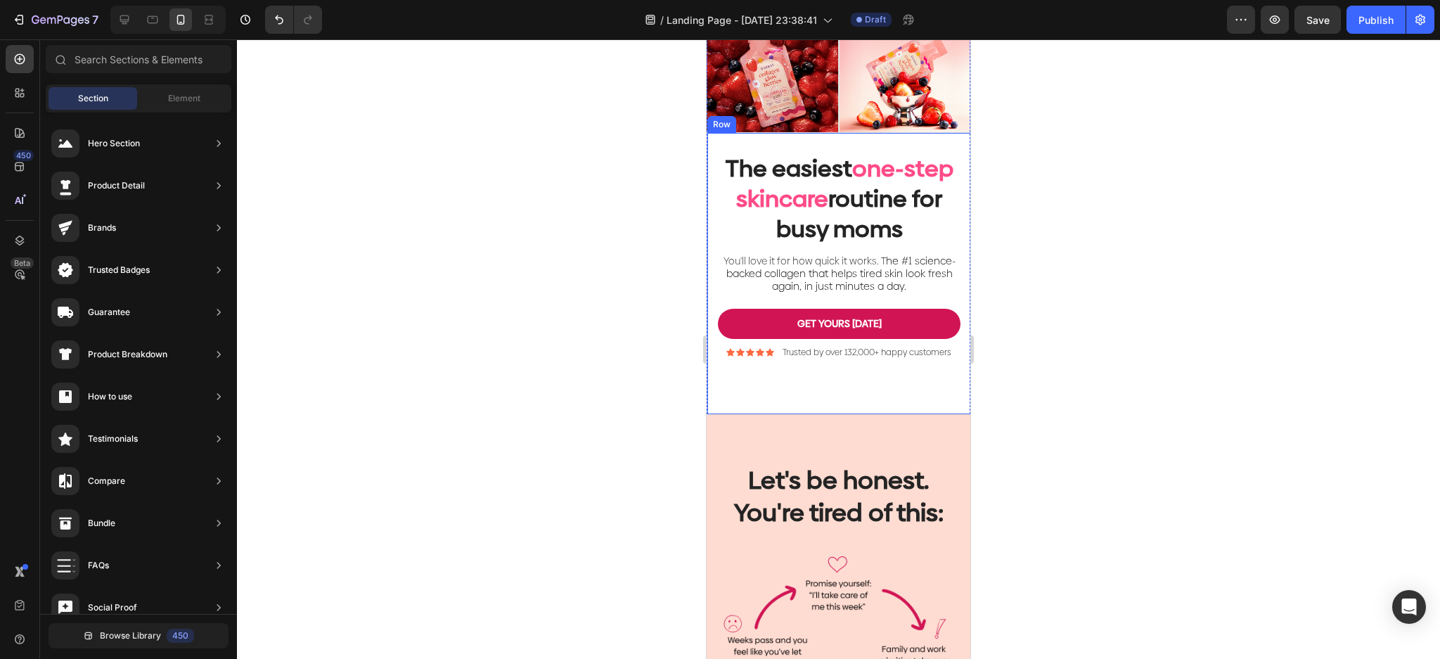
scroll to position [403, 0]
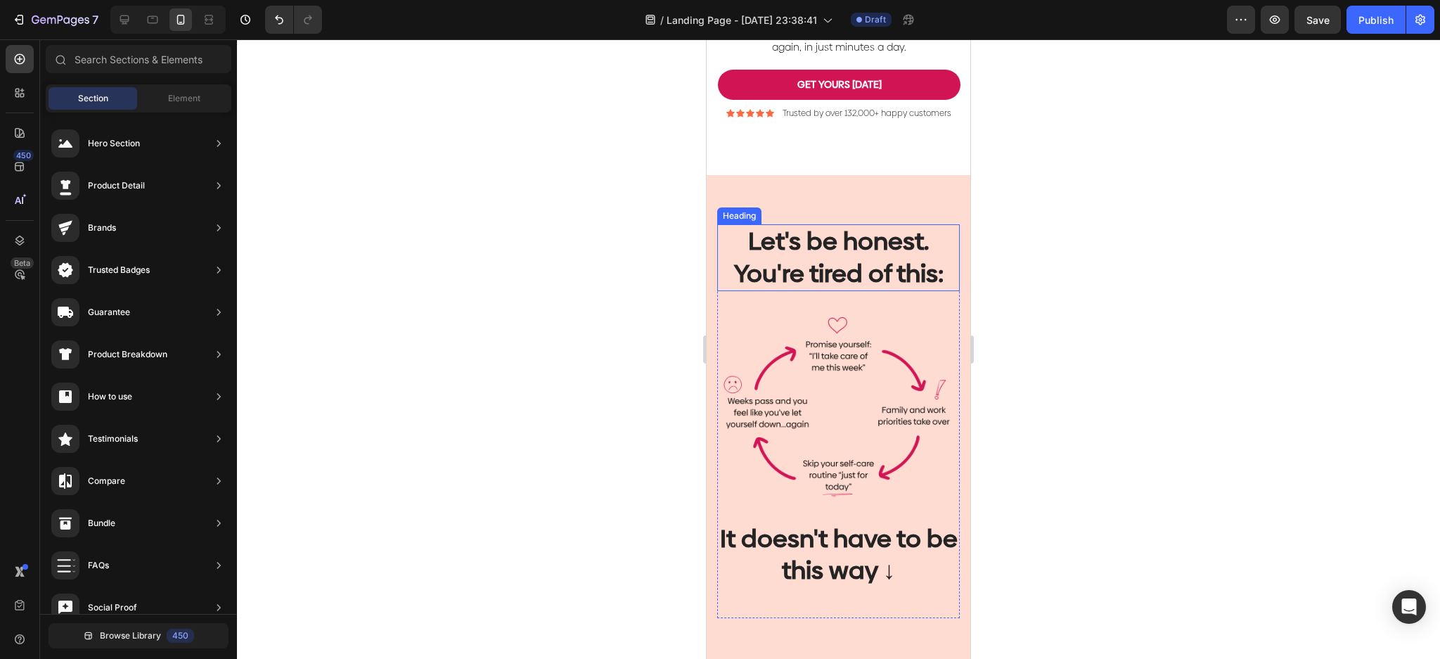
click at [889, 290] on h2 "Let's be honest. You're tired of this:" at bounding box center [838, 257] width 243 height 67
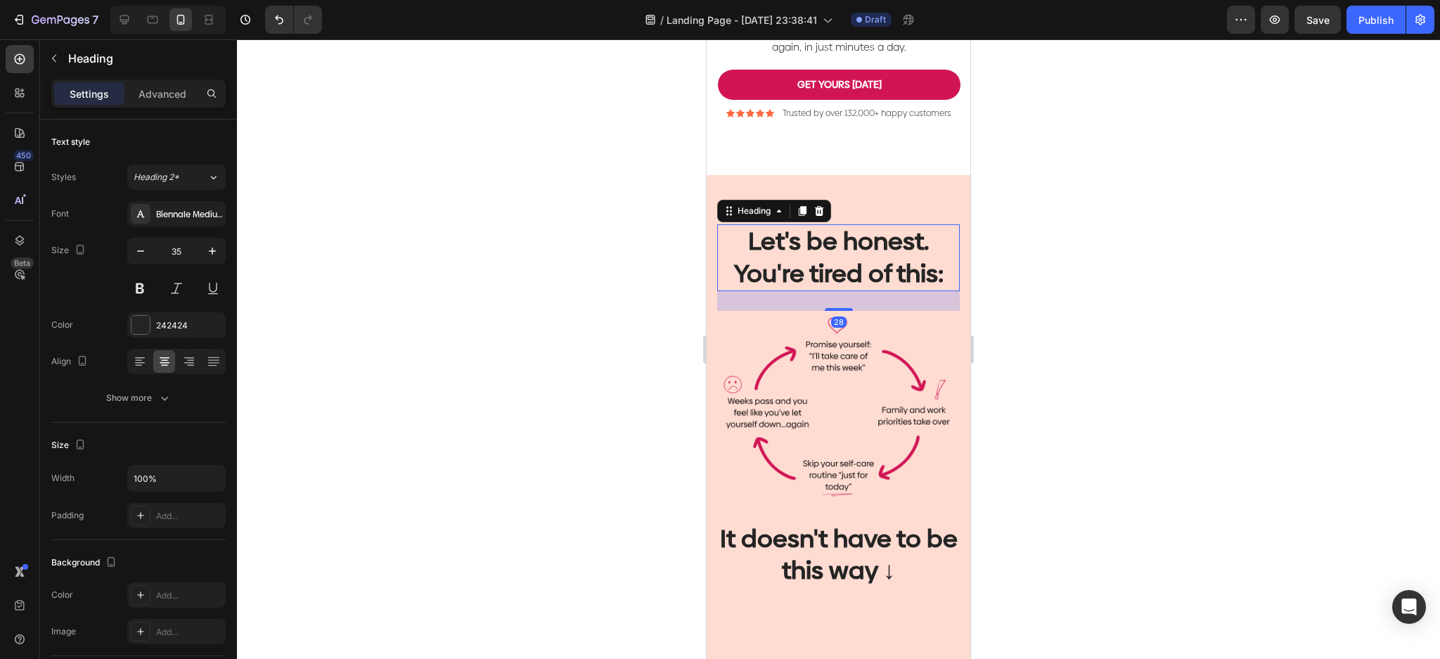
click at [889, 290] on h2 "Let's be honest. You're tired of this:" at bounding box center [838, 257] width 243 height 67
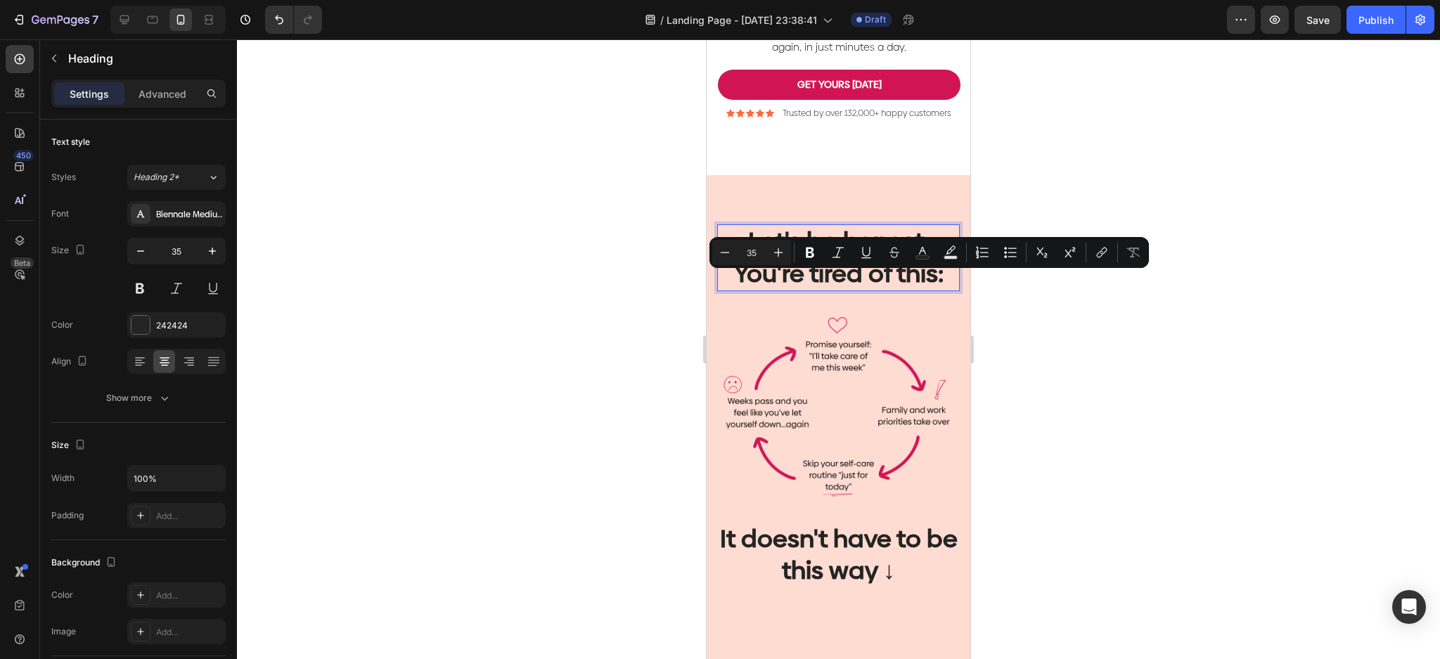
click at [910, 287] on p "Let's be honest. You're tired of this:" at bounding box center [839, 258] width 240 height 64
click at [923, 290] on p "Let's be honest. You're tired of this:" at bounding box center [839, 258] width 240 height 64
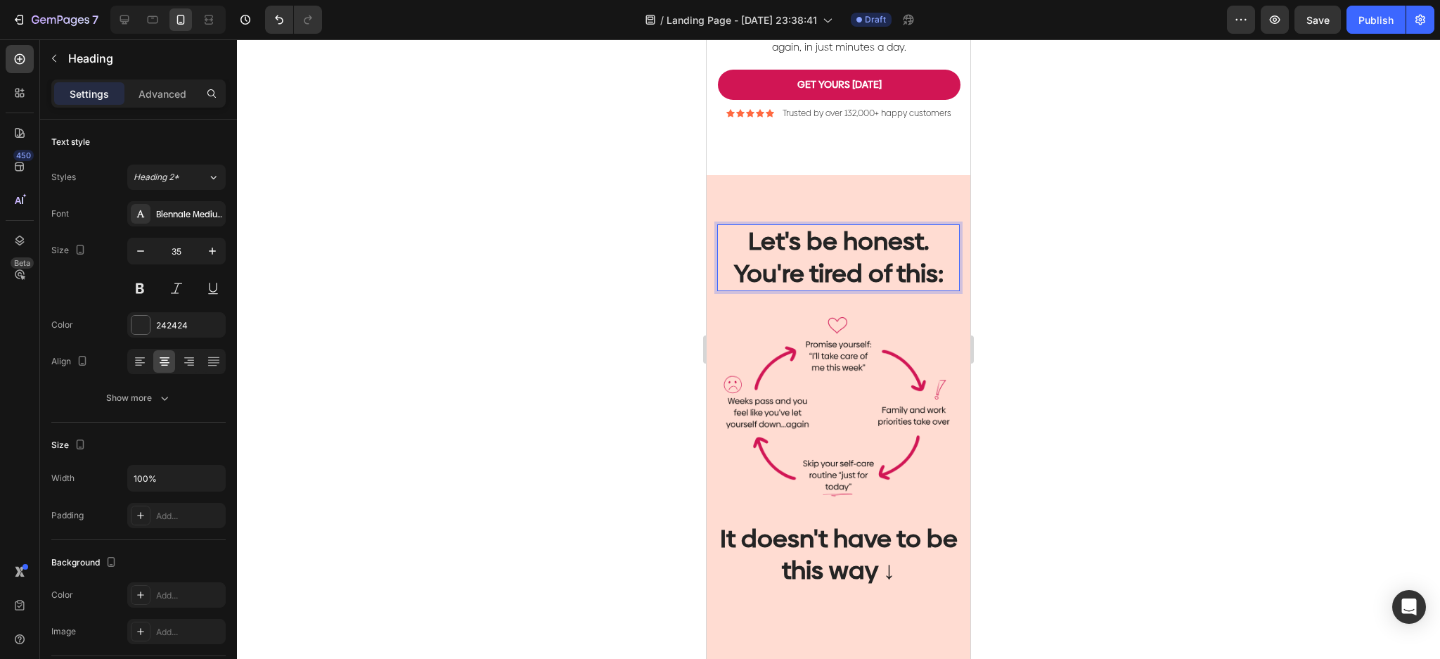
click at [1133, 315] on div at bounding box center [838, 349] width 1203 height 620
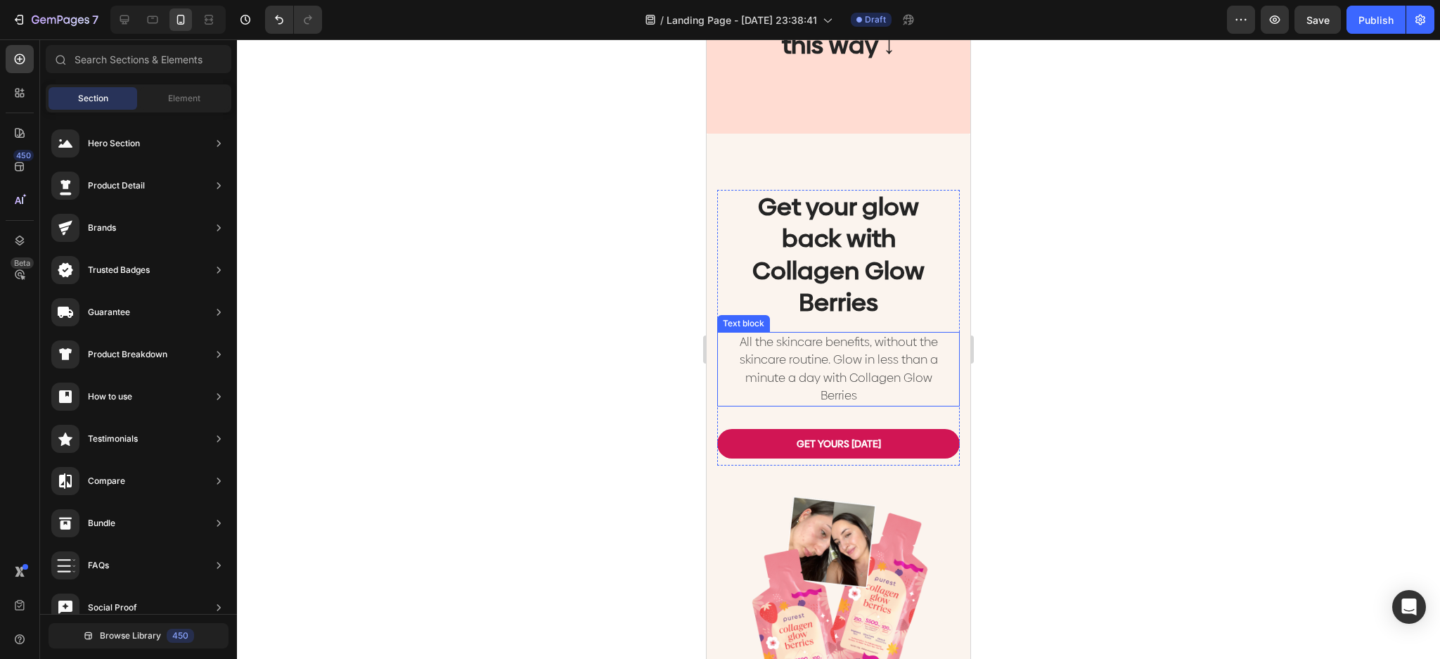
scroll to position [966, 0]
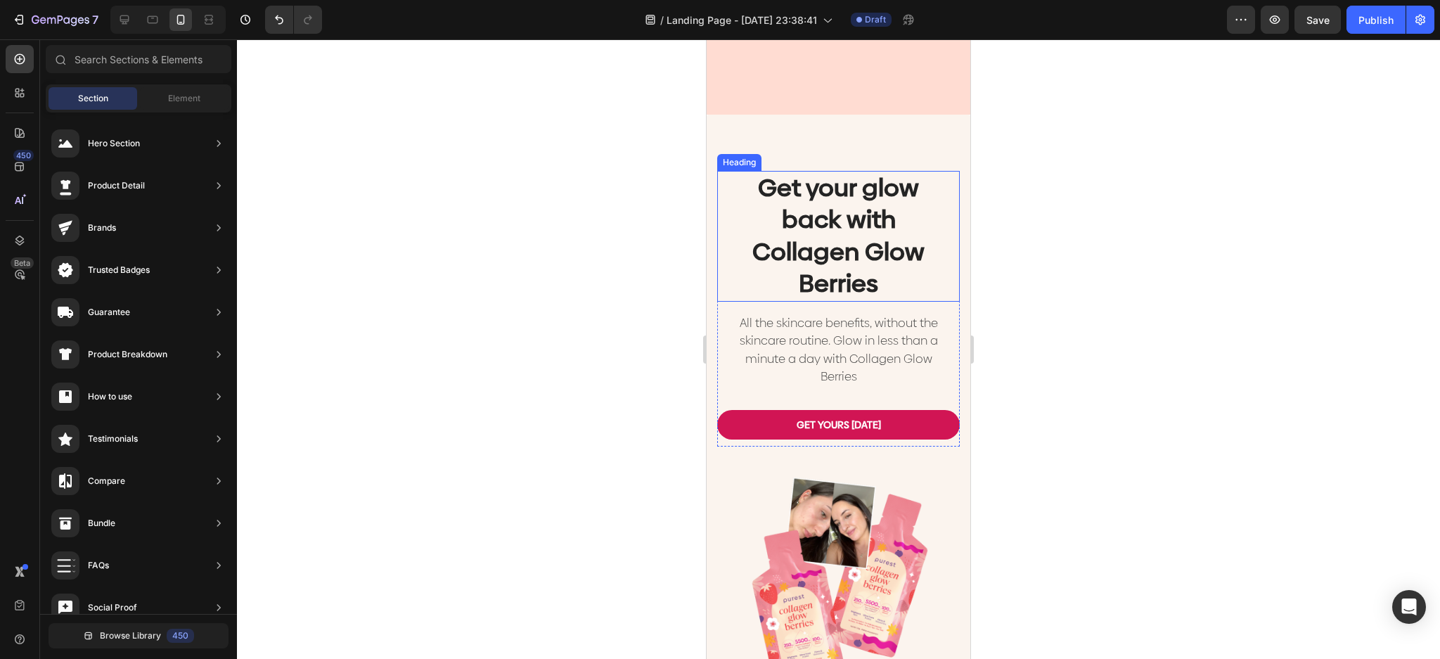
click at [896, 268] on h2 "Get your glow back with Collagen Glow Berries" at bounding box center [839, 236] width 220 height 131
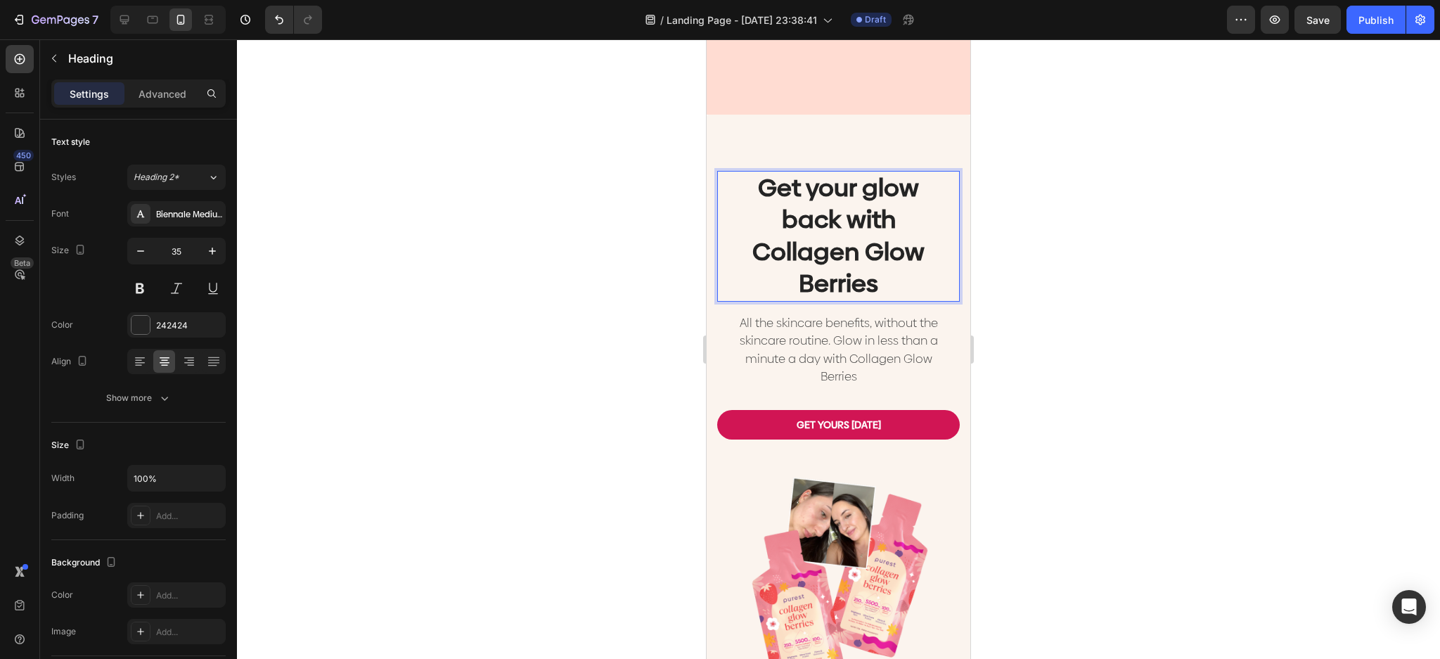
click at [896, 268] on h2 "Get your glow back with Collagen Glow Berries" at bounding box center [839, 236] width 220 height 131
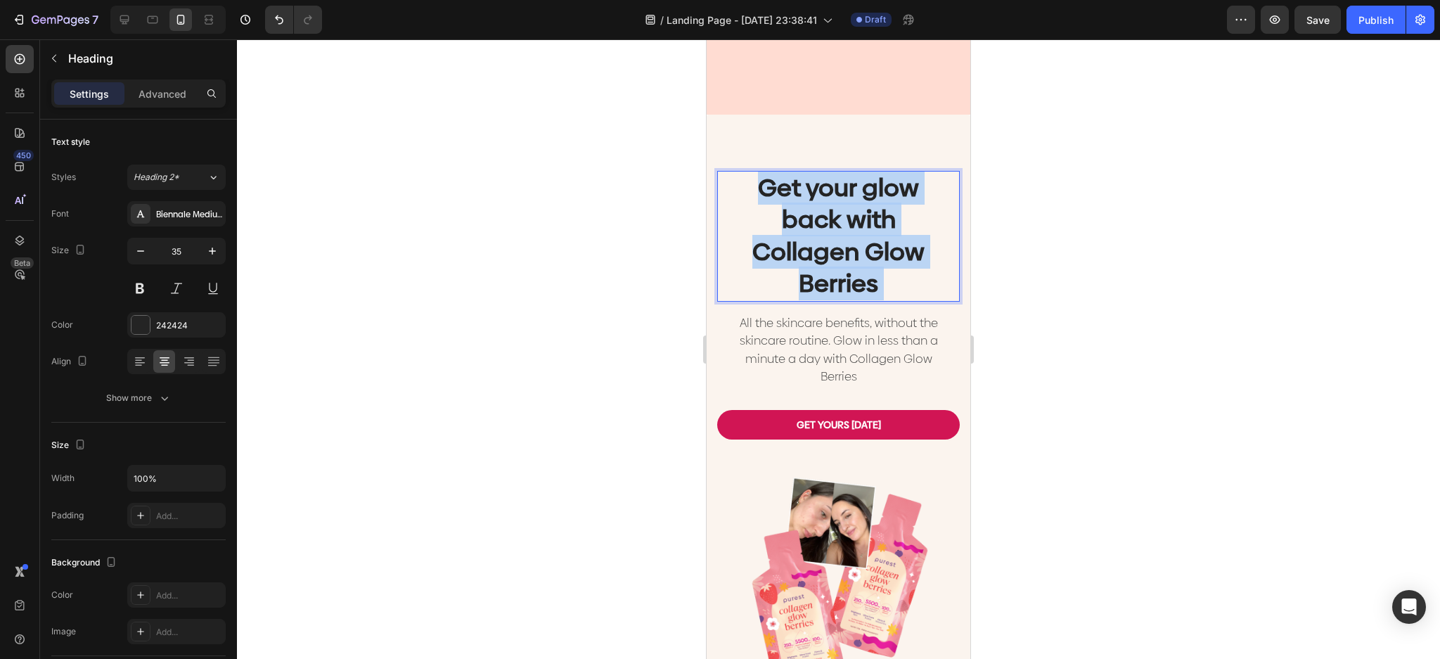
drag, startPoint x: 887, startPoint y: 274, endPoint x: 738, endPoint y: 242, distance: 153.1
click at [737, 243] on p "Get your glow back with Collagen Glow Berries" at bounding box center [838, 236] width 217 height 128
drag, startPoint x: 745, startPoint y: 240, endPoint x: 872, endPoint y: 275, distance: 131.4
click at [872, 275] on p "Get your glow back with Collagen Glow Berries" at bounding box center [838, 236] width 217 height 128
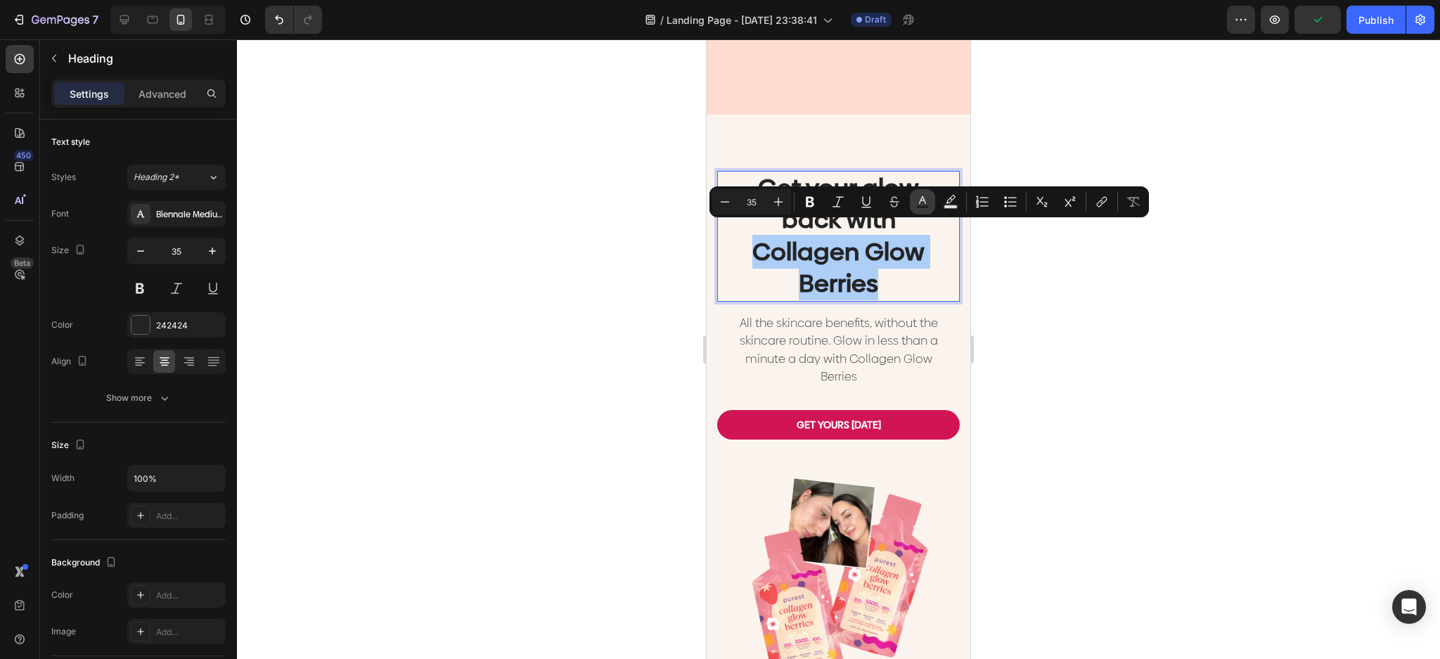
click at [916, 198] on icon "Editor contextual toolbar" at bounding box center [923, 202] width 14 height 14
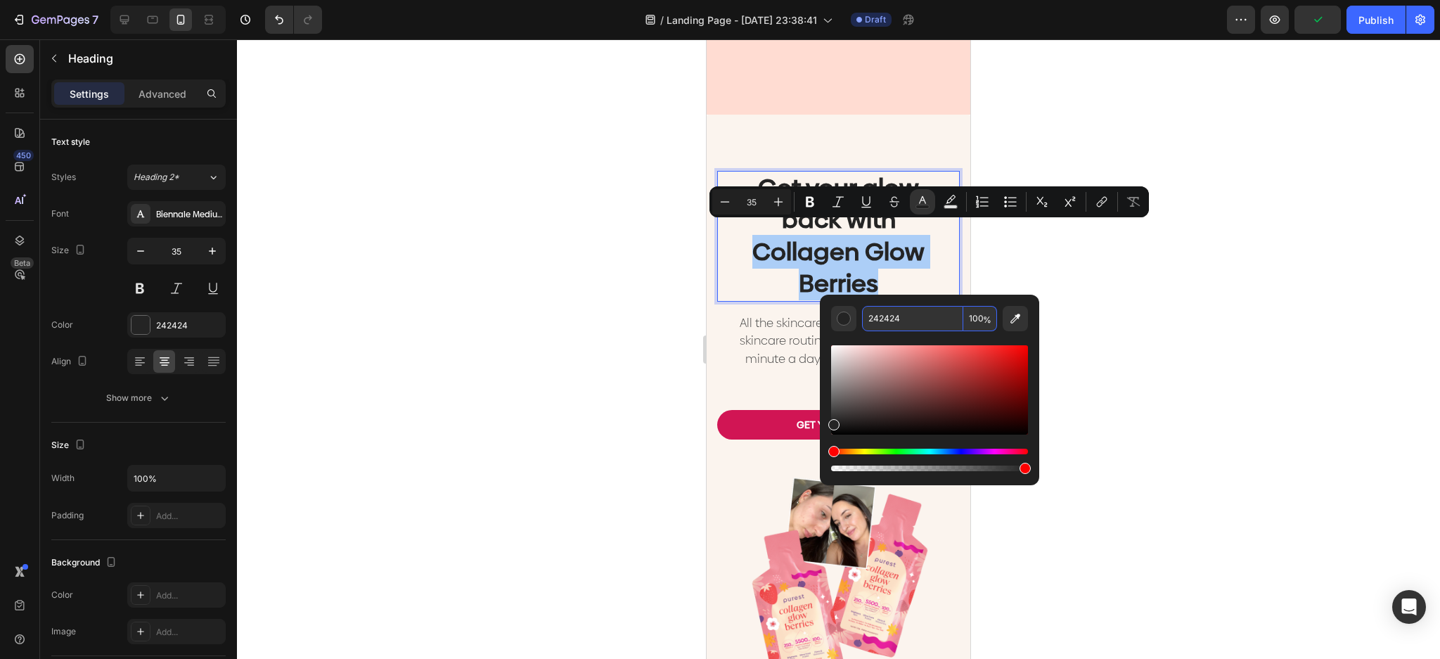
click at [937, 318] on input "242424" at bounding box center [912, 318] width 101 height 25
paste input "#ff4b87"
type input "FF4B87"
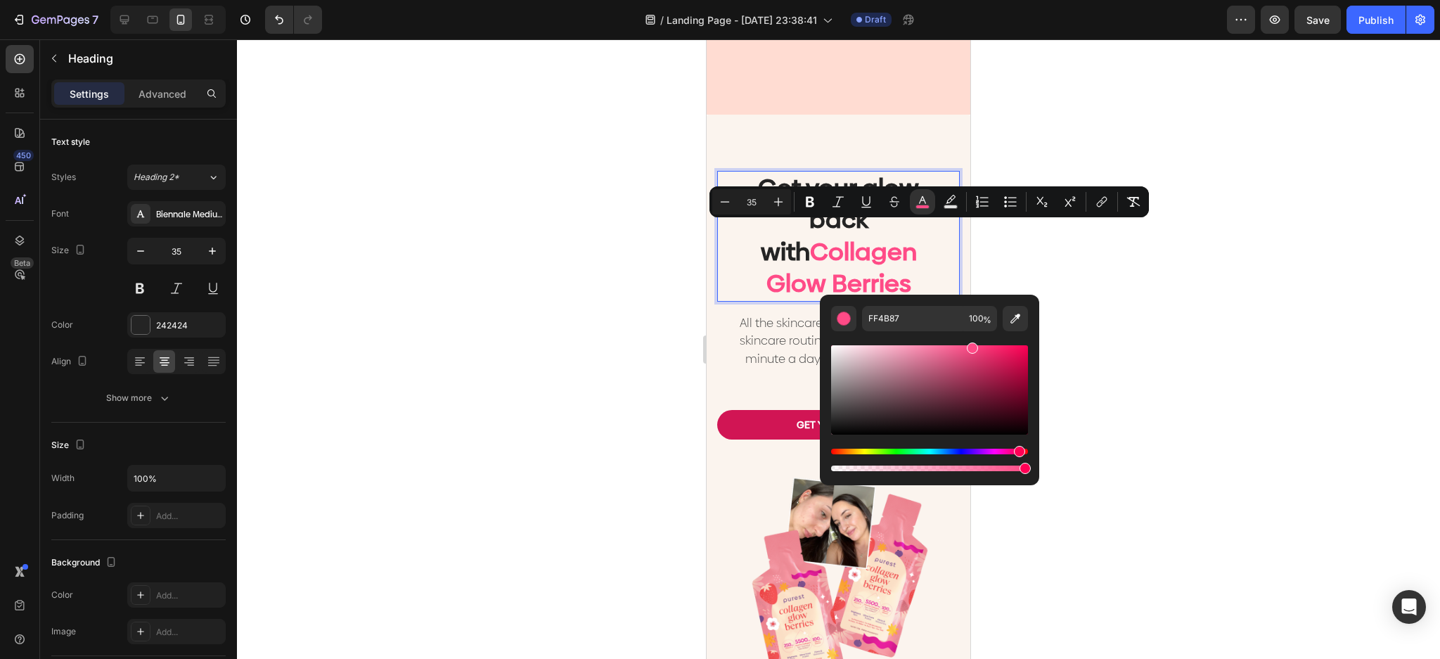
click at [1148, 304] on div at bounding box center [838, 349] width 1203 height 620
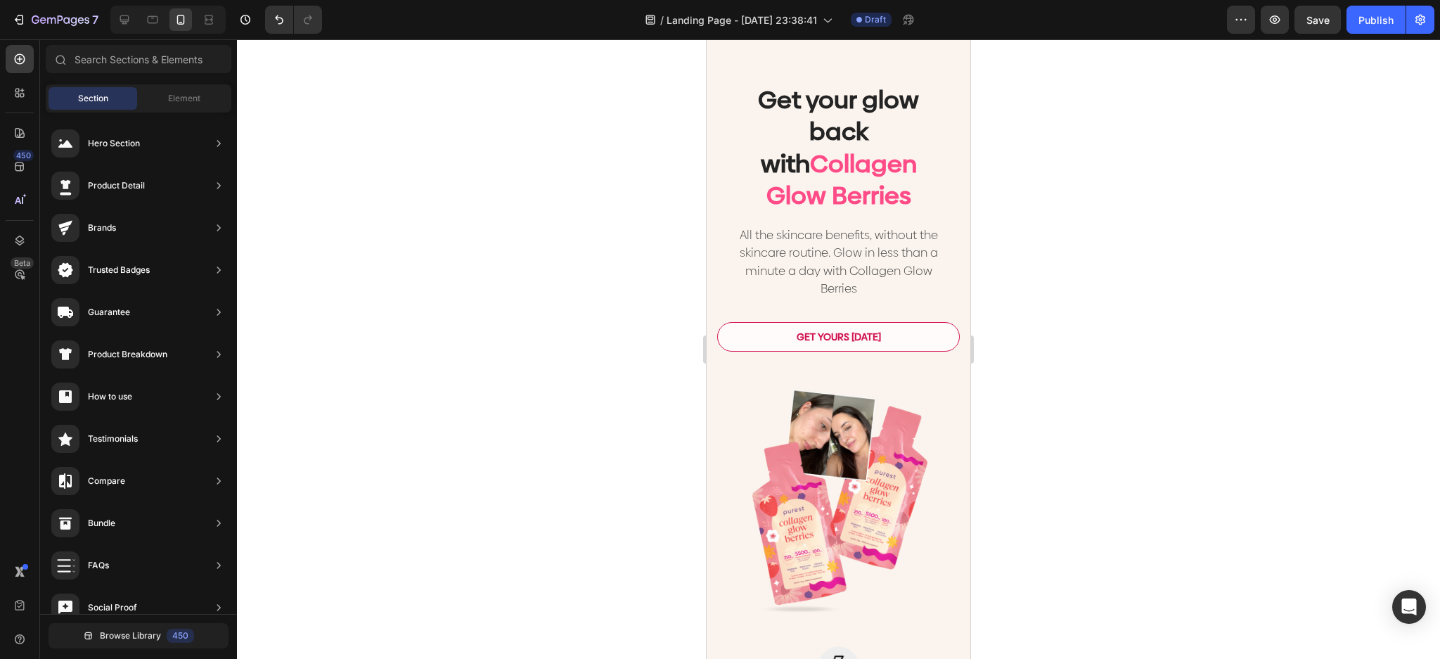
scroll to position [1125, 0]
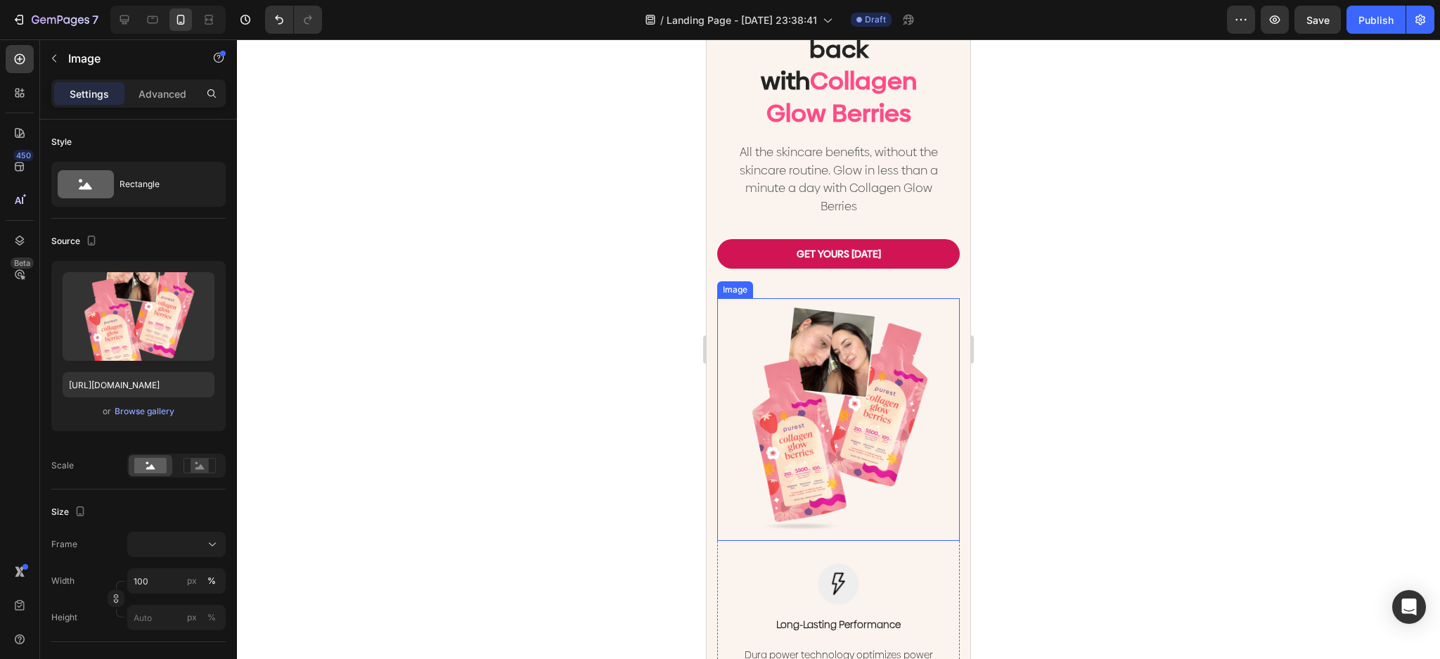
click at [913, 368] on img at bounding box center [838, 419] width 243 height 243
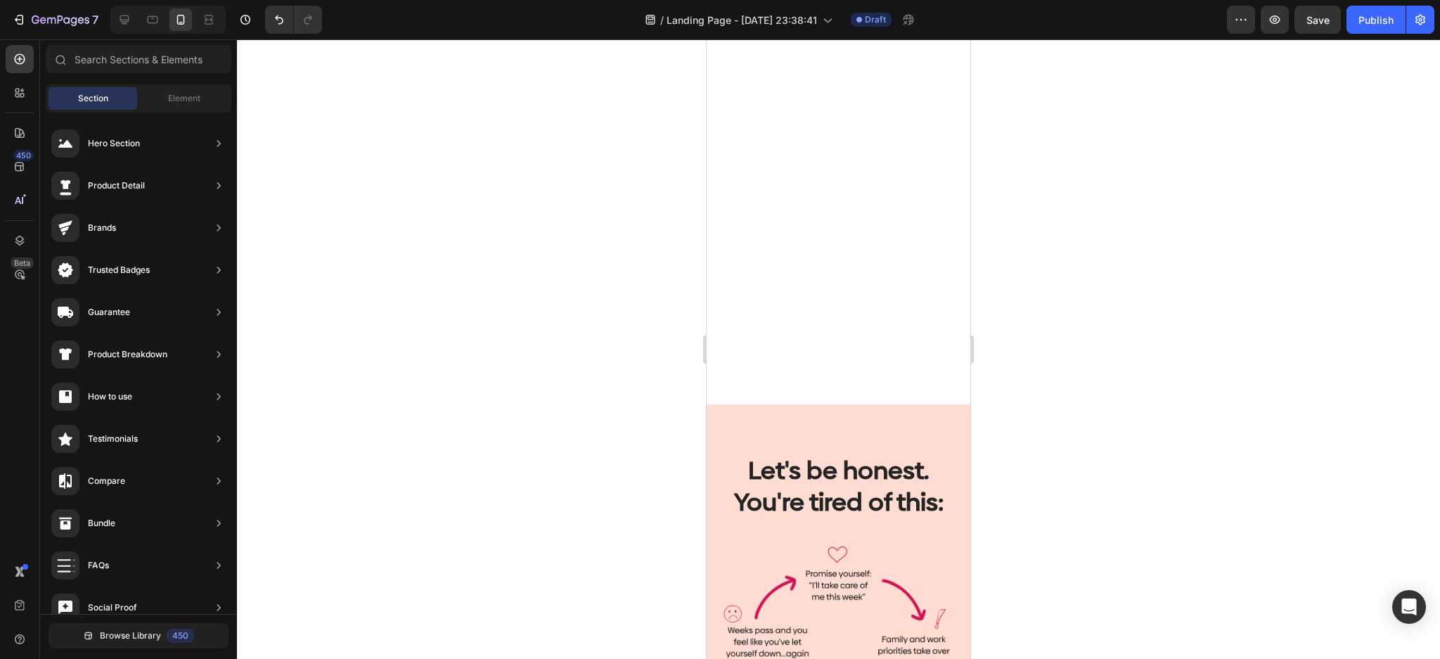
scroll to position [0, 0]
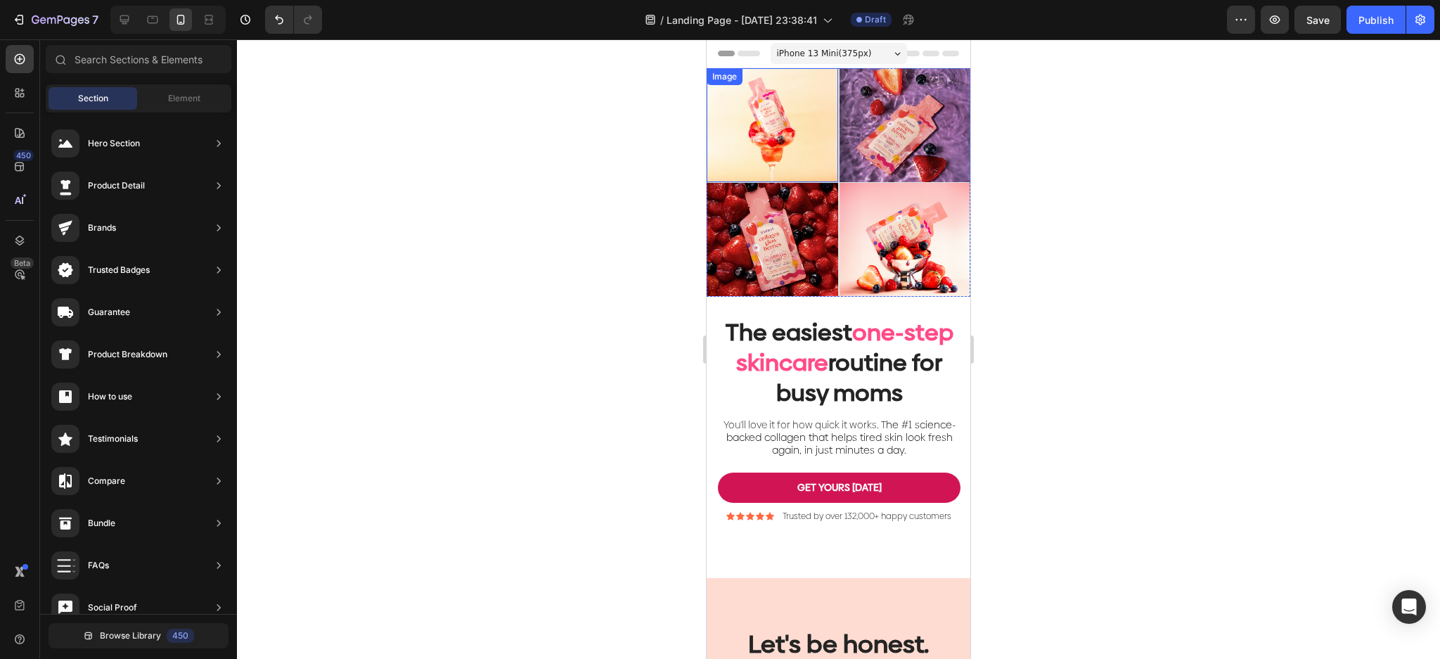
click at [778, 115] on img at bounding box center [772, 125] width 131 height 114
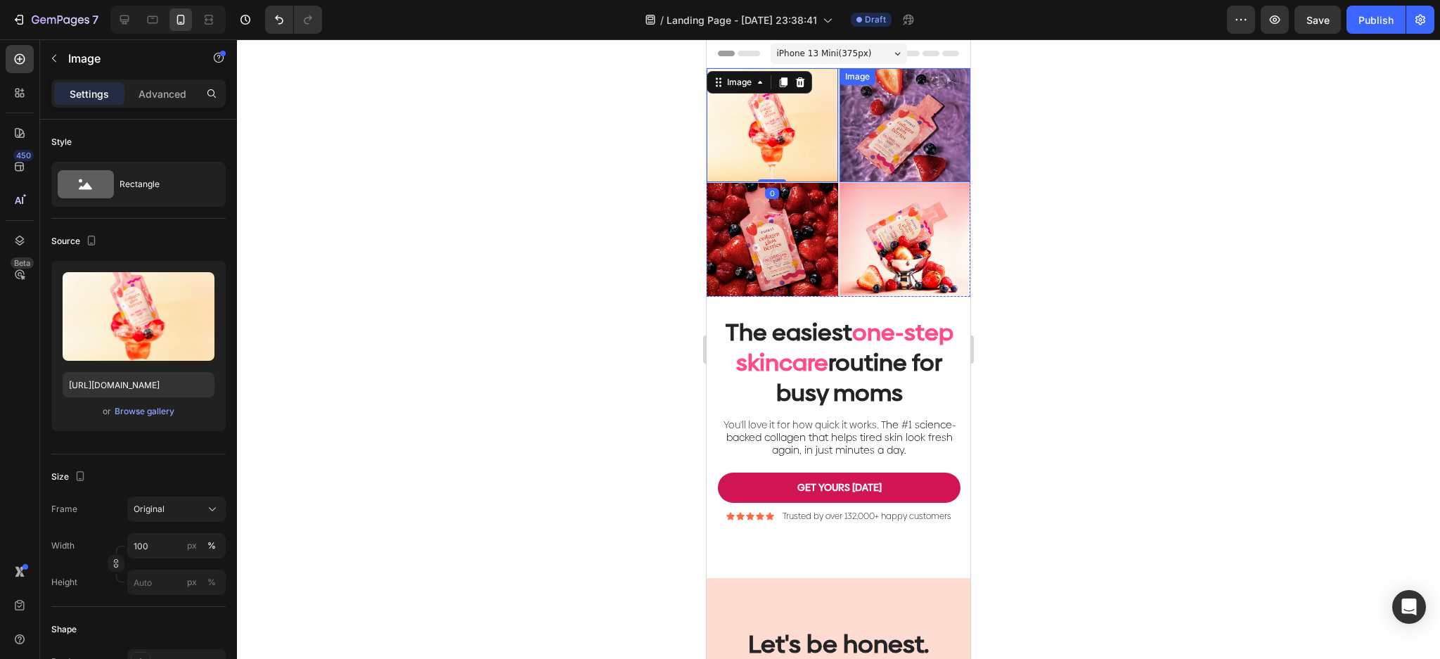
click at [912, 130] on img at bounding box center [905, 125] width 131 height 114
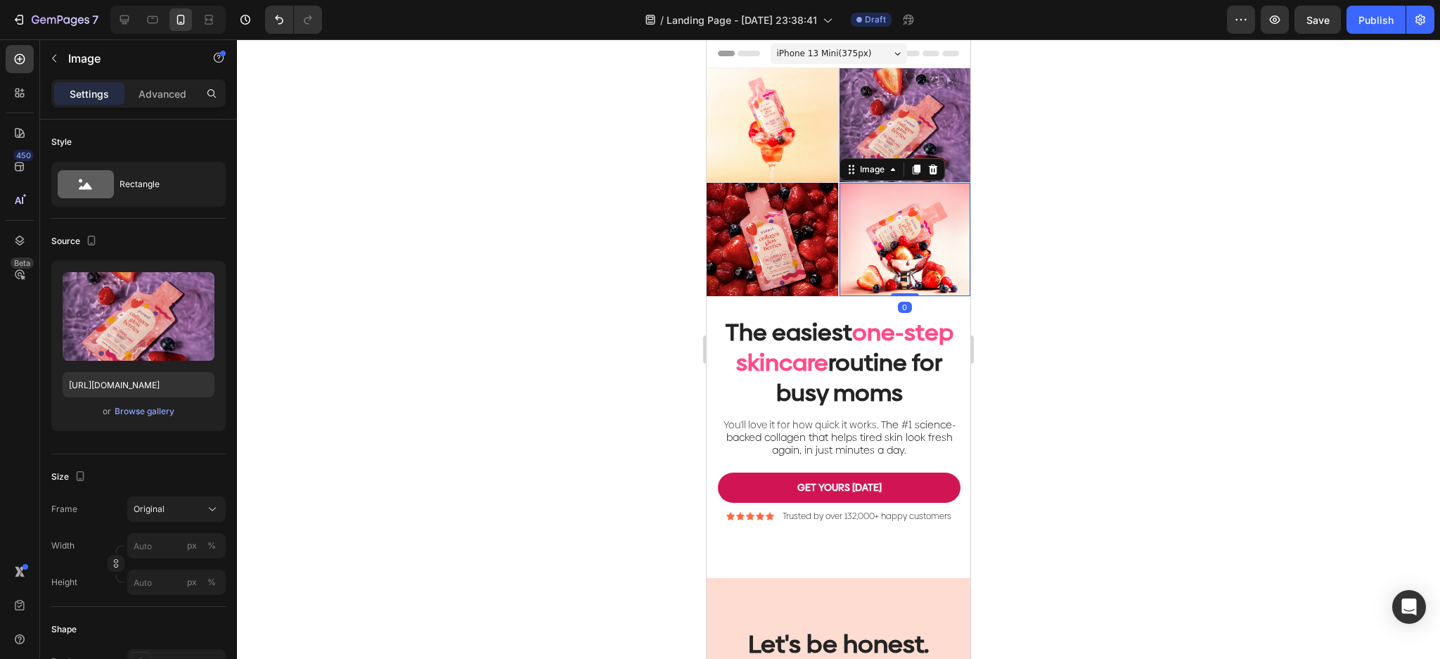
click at [904, 222] on img at bounding box center [905, 240] width 131 height 114
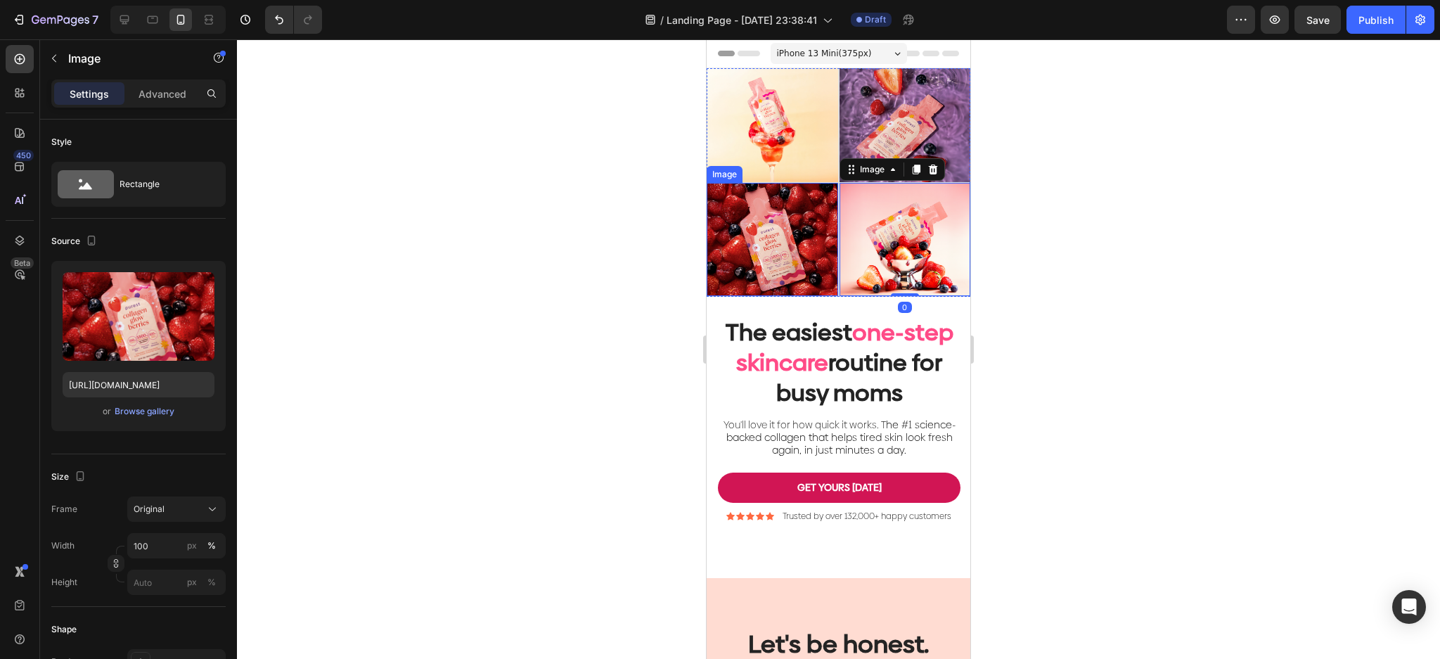
click at [788, 234] on img at bounding box center [772, 240] width 131 height 114
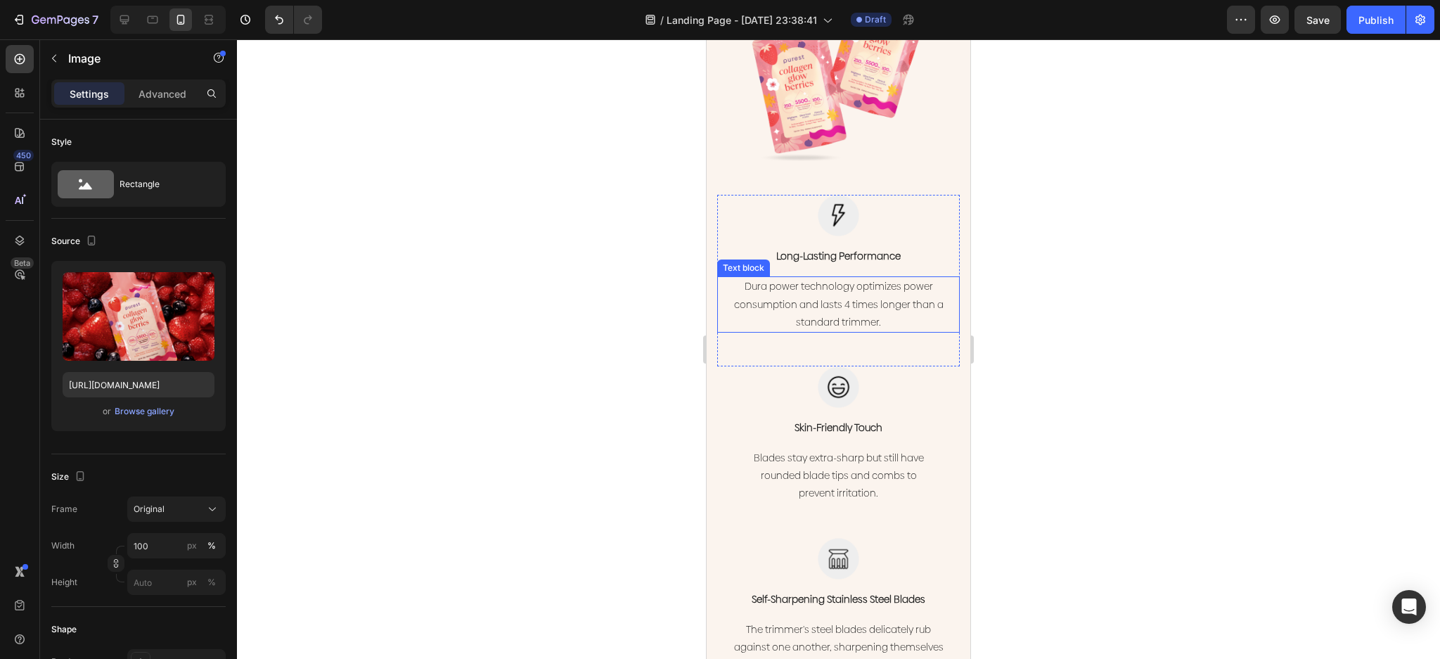
scroll to position [1500, 0]
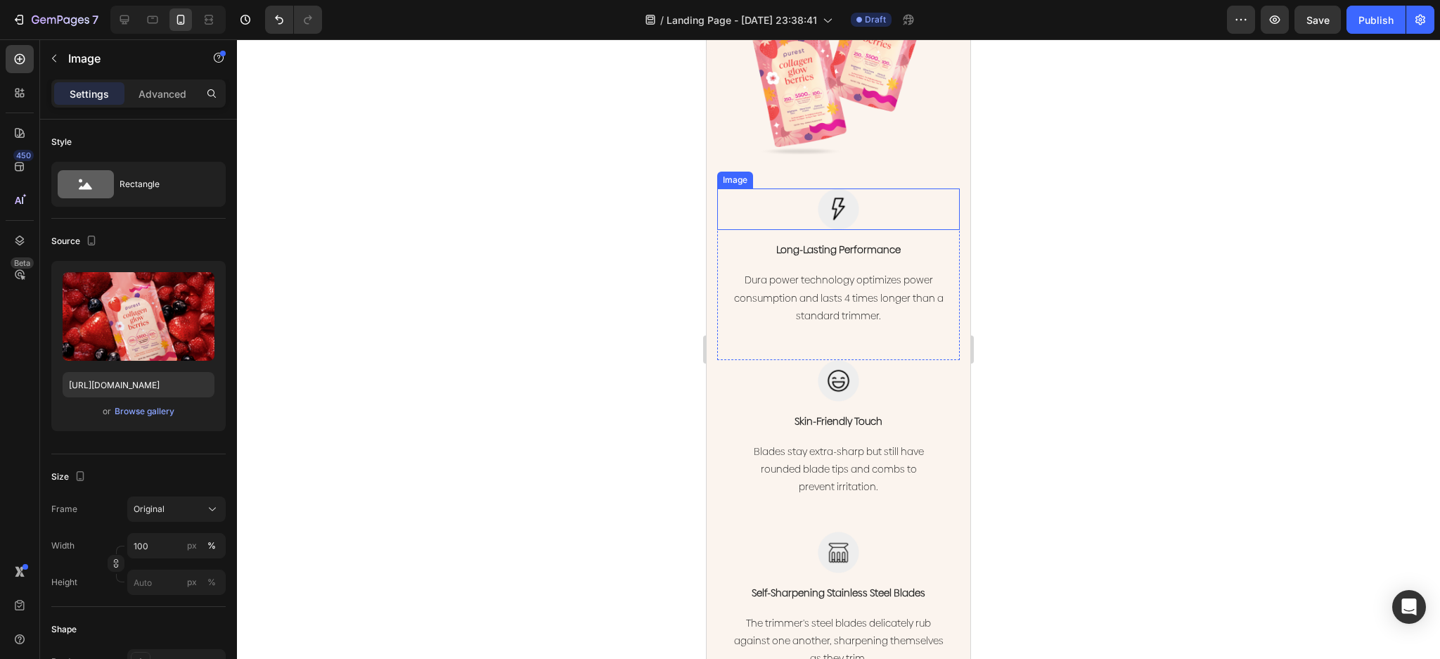
click at [837, 197] on img at bounding box center [838, 208] width 41 height 41
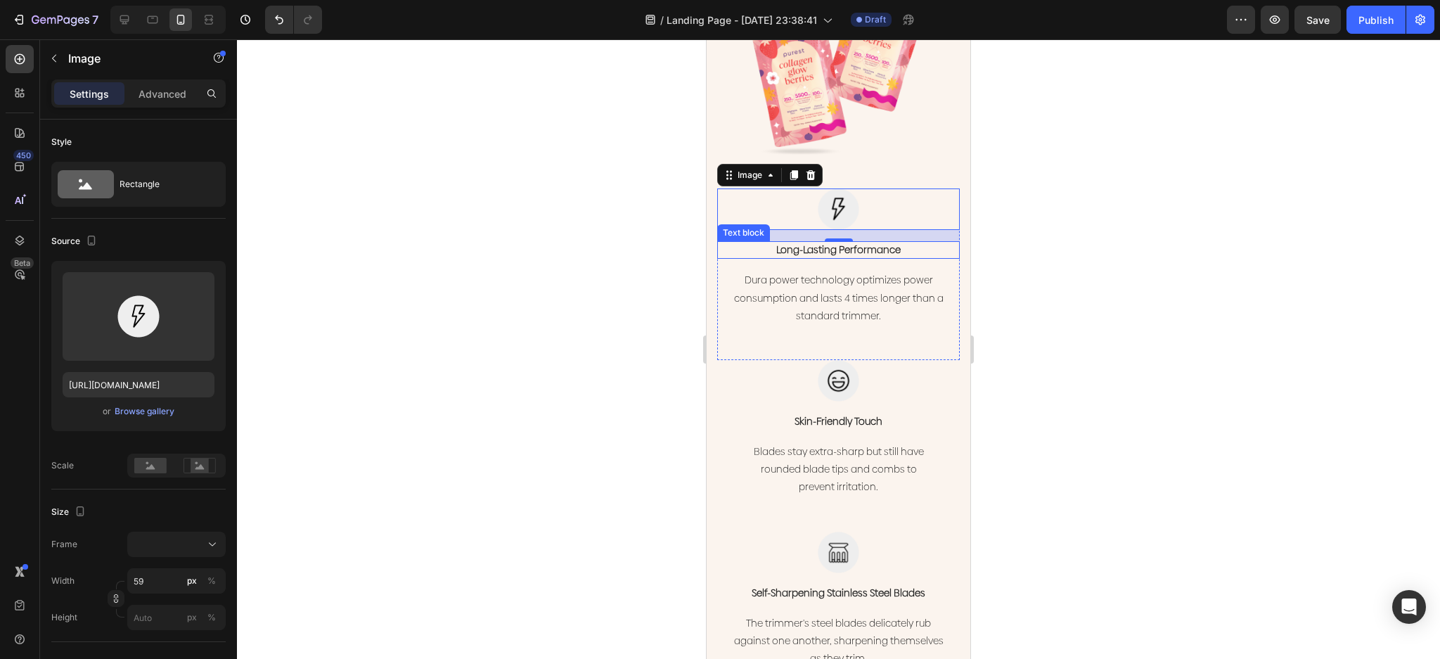
click at [862, 243] on p "Long-Lasting Performance" at bounding box center [839, 250] width 240 height 15
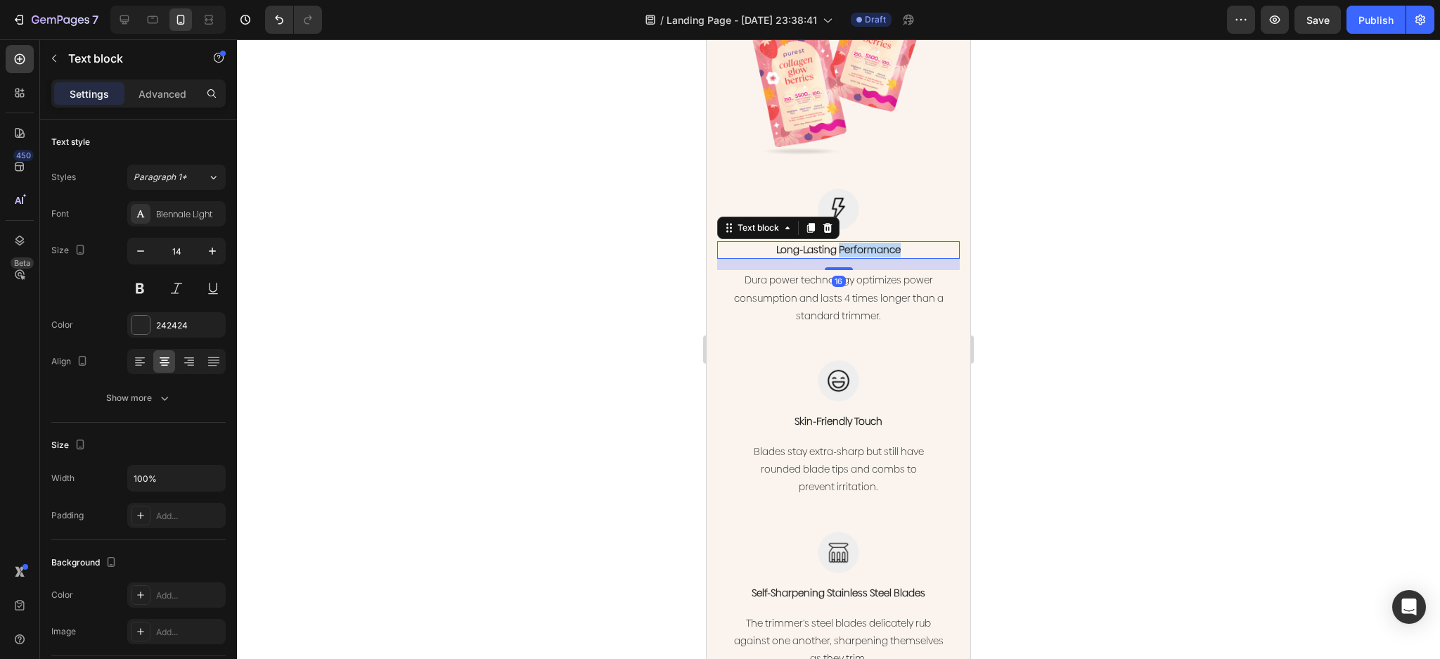
click at [862, 243] on p "Long-Lasting Performance" at bounding box center [839, 250] width 240 height 15
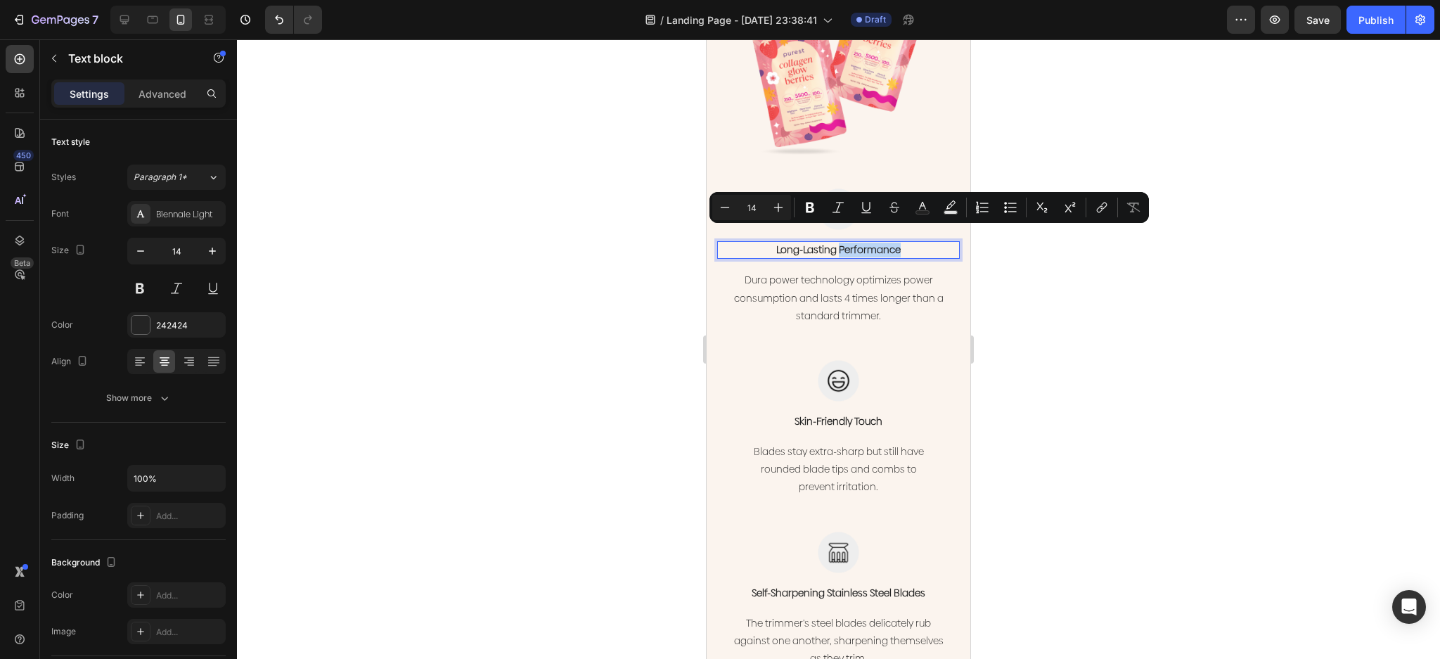
click at [894, 243] on p "Long-Lasting Performance" at bounding box center [839, 250] width 240 height 15
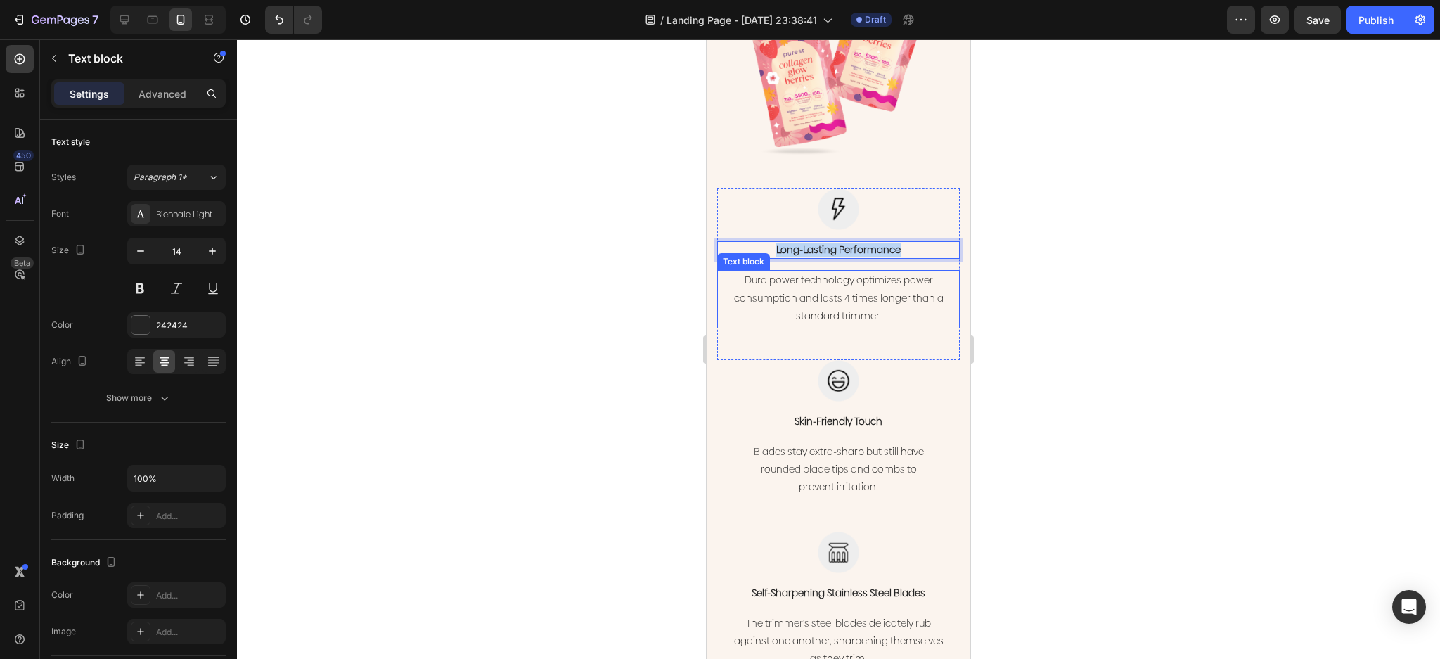
drag, startPoint x: 906, startPoint y: 236, endPoint x: 757, endPoint y: 259, distance: 150.9
click at [757, 259] on div "Image Long-Lasting Performance Text block 16 Dura power technology optimizes po…" at bounding box center [838, 257] width 243 height 138
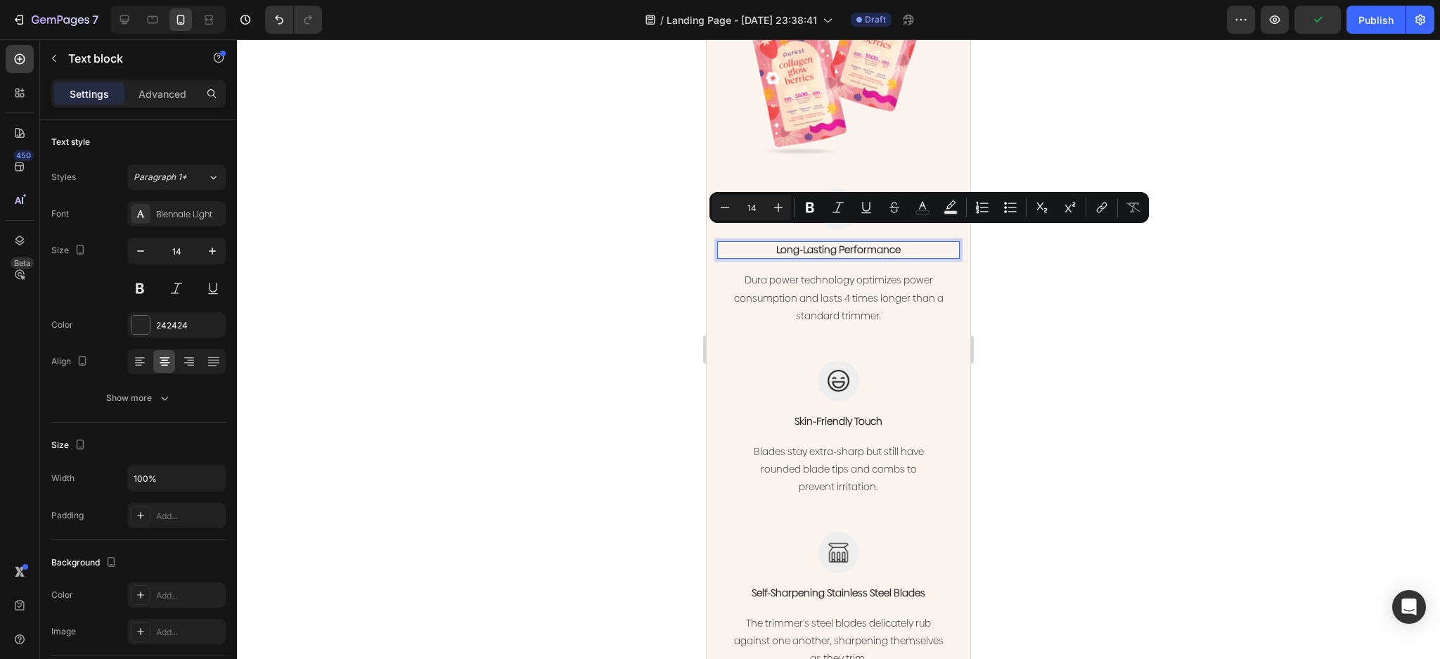
click at [874, 243] on p "Long-Lasting Performance" at bounding box center [839, 250] width 240 height 15
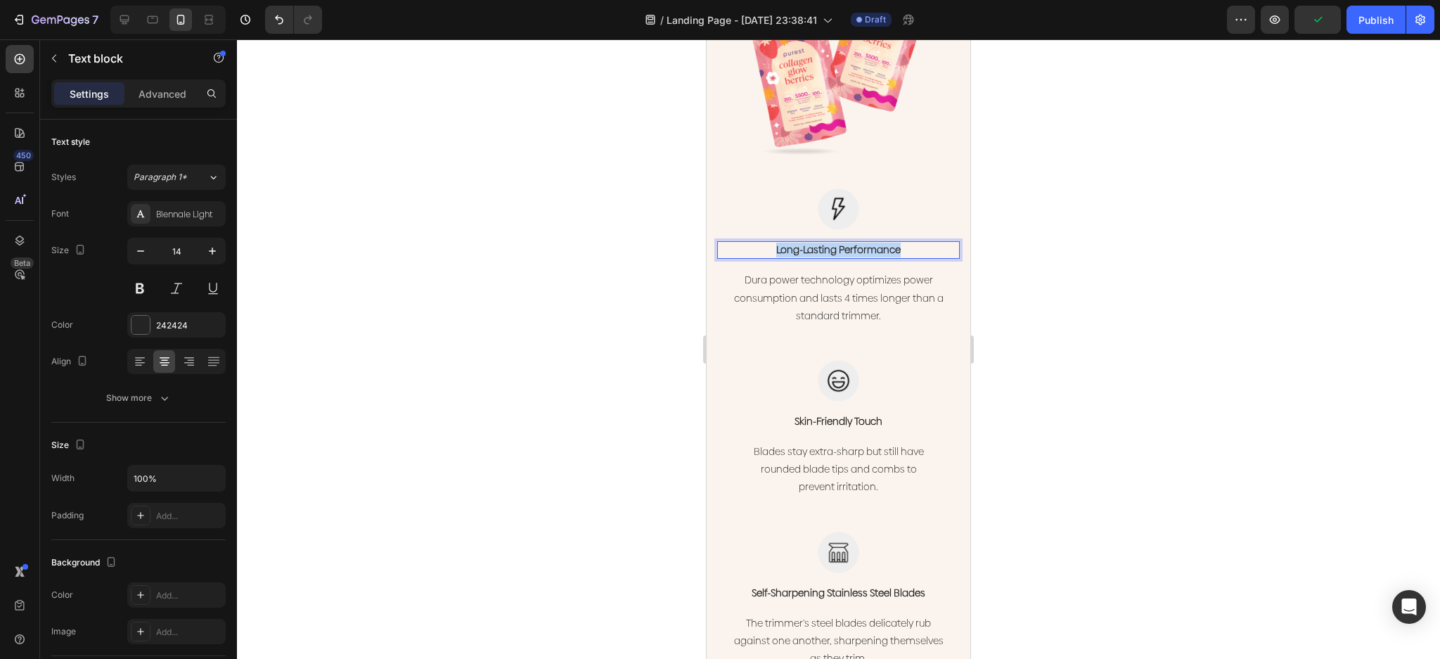
drag, startPoint x: 907, startPoint y: 236, endPoint x: 755, endPoint y: 236, distance: 151.9
click at [756, 243] on p "Long-Lasting Performance" at bounding box center [839, 250] width 240 height 15
click at [854, 414] on p "Skin-Friendly Touch" at bounding box center [839, 421] width 240 height 15
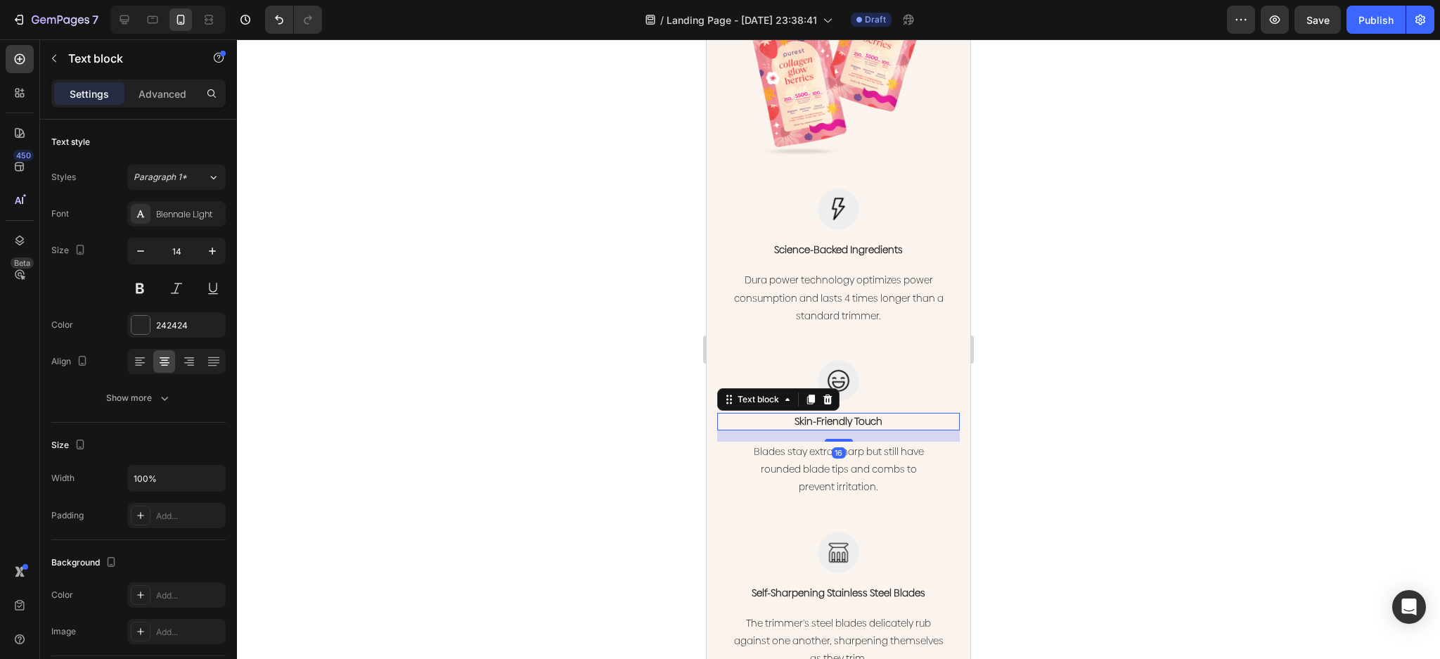
click at [854, 414] on p "Skin-Friendly Touch" at bounding box center [839, 421] width 240 height 15
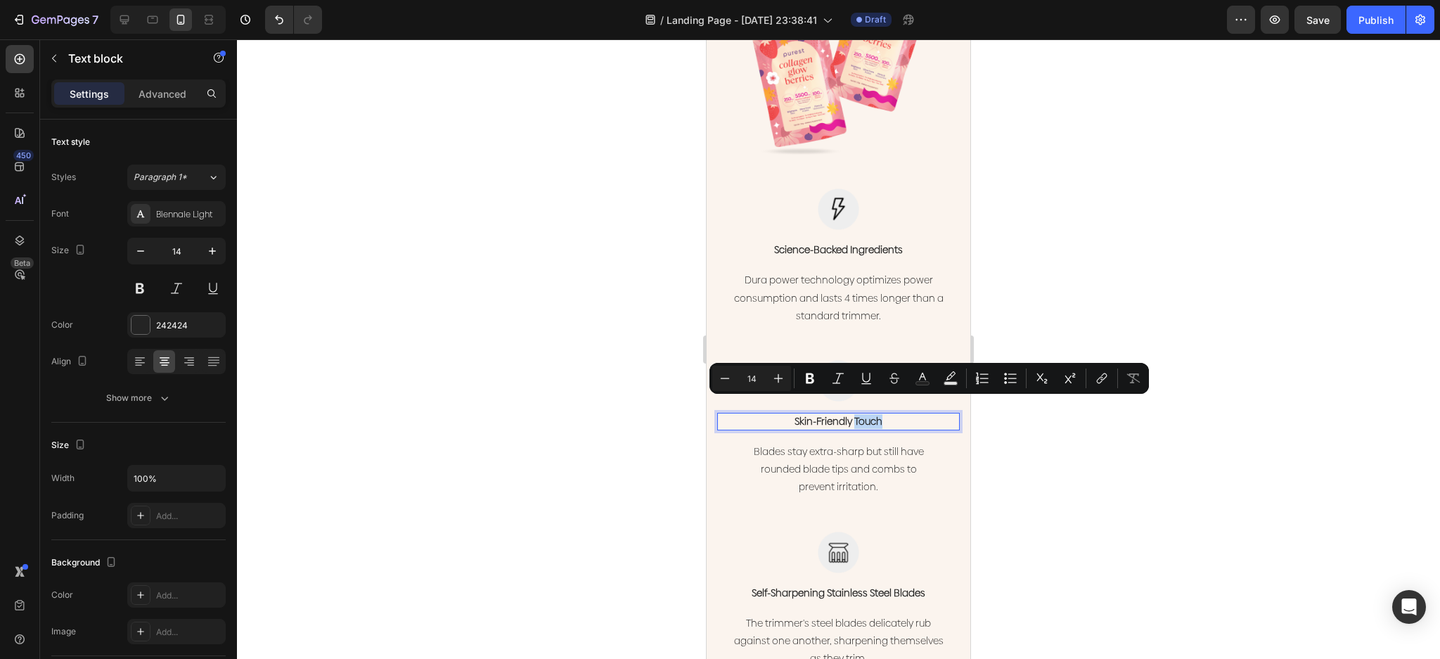
click at [892, 414] on p "Skin-Friendly Touch" at bounding box center [839, 421] width 240 height 15
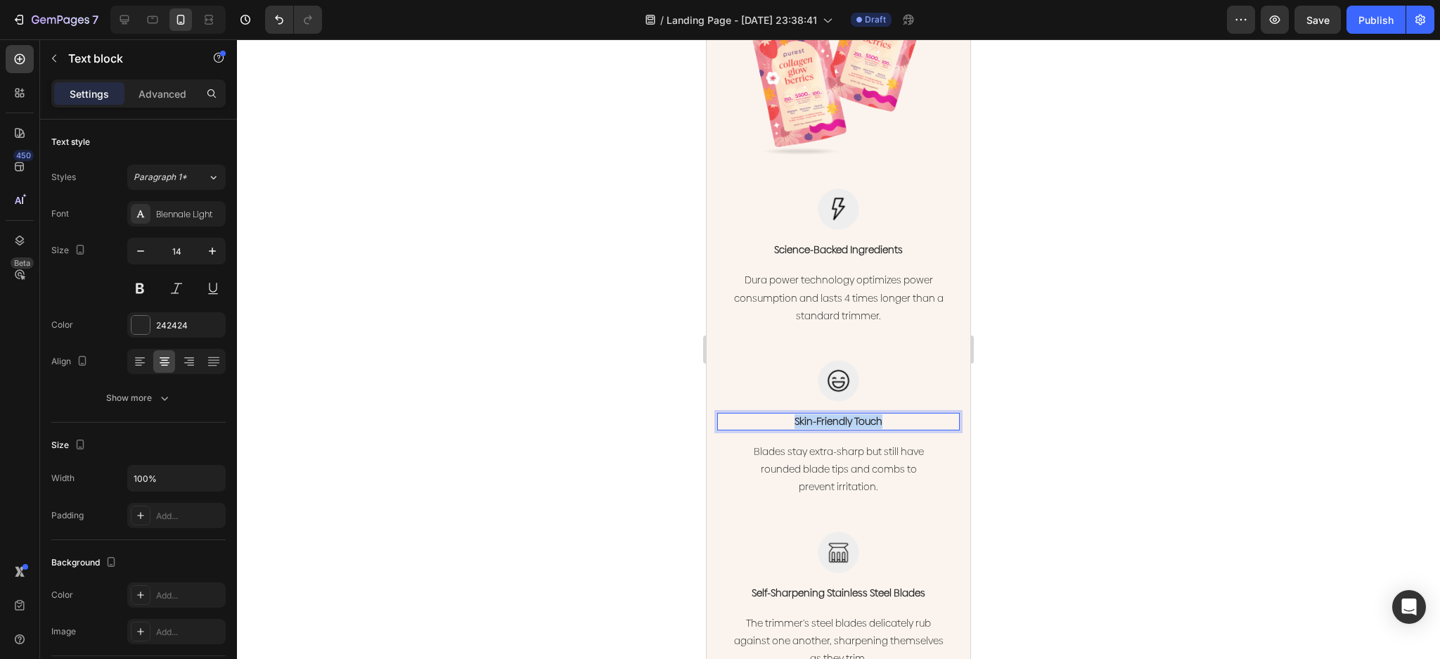
drag, startPoint x: 903, startPoint y: 404, endPoint x: 743, endPoint y: 402, distance: 159.6
click at [743, 414] on p "Skin-Friendly Touch" at bounding box center [839, 421] width 240 height 15
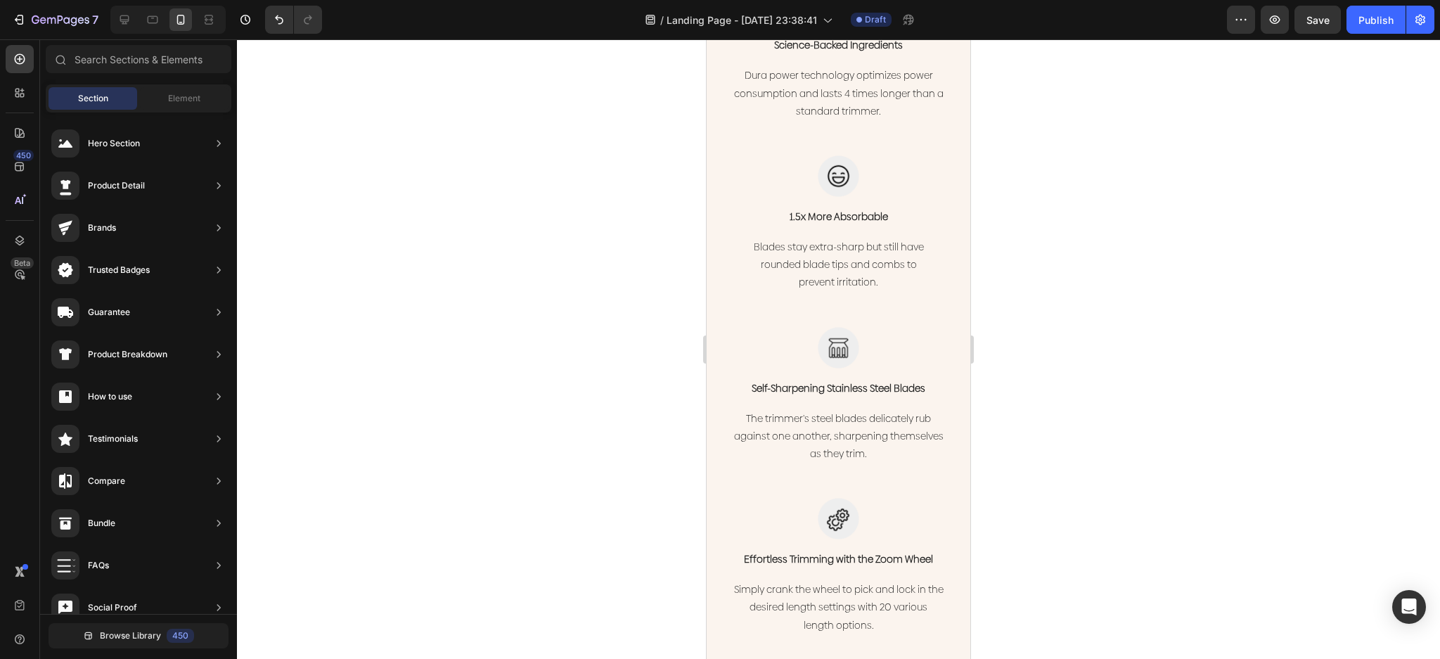
scroll to position [1661, 0]
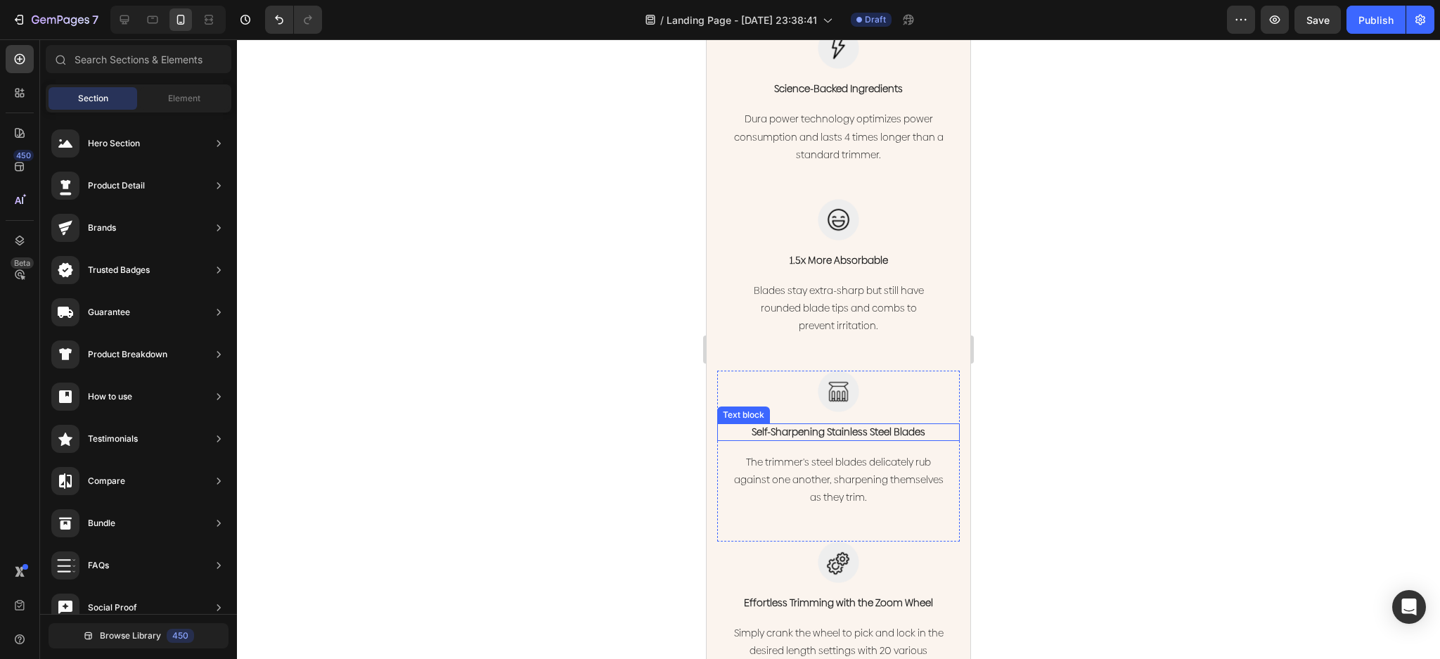
click at [910, 425] on p "Self-Sharpening Stainless Steel Blades" at bounding box center [839, 432] width 240 height 15
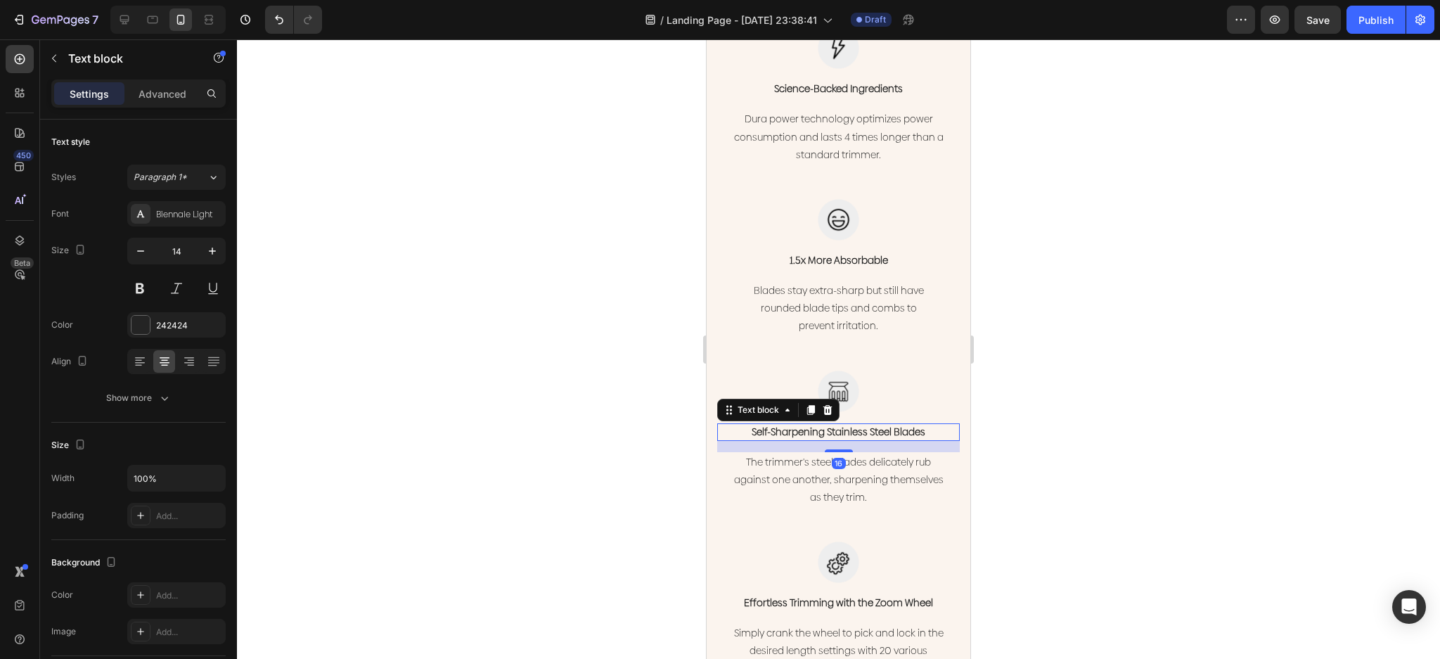
click at [910, 425] on p "Self-Sharpening Stainless Steel Blades" at bounding box center [839, 432] width 240 height 15
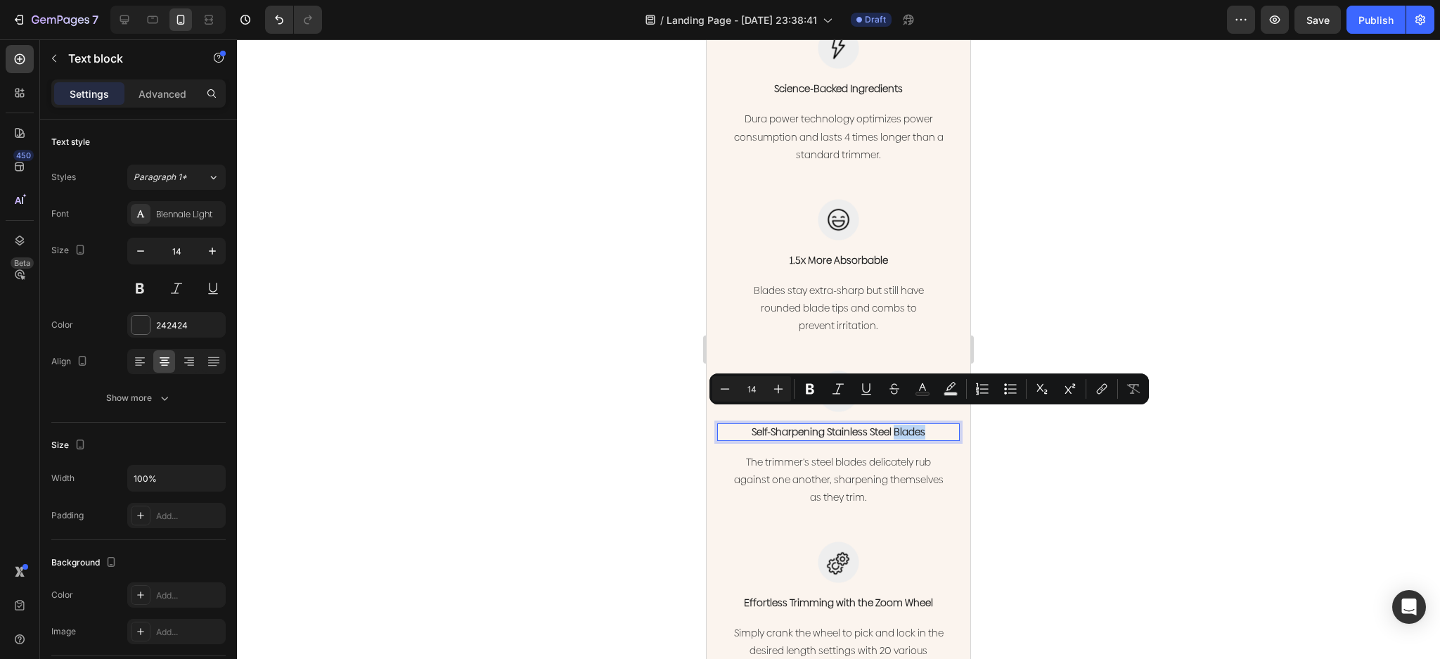
click at [926, 425] on p "Self-Sharpening Stainless Steel Blades" at bounding box center [839, 432] width 240 height 15
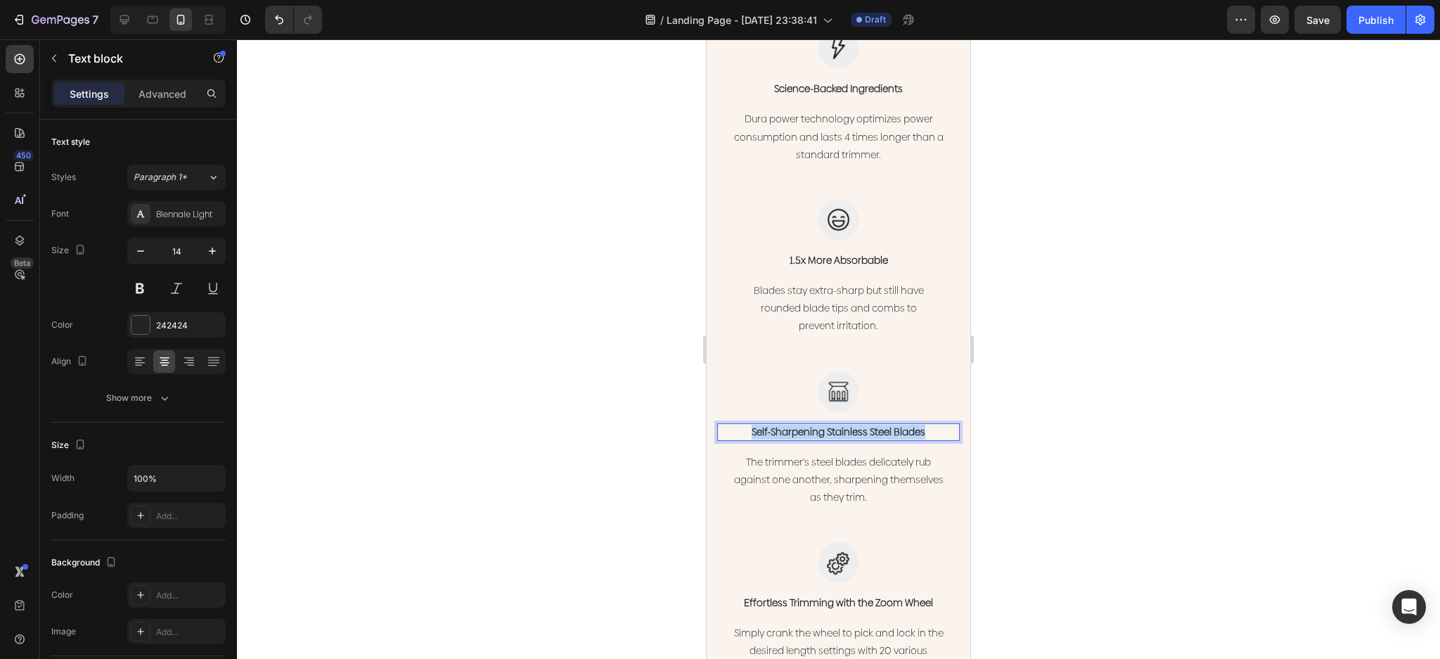
drag, startPoint x: 899, startPoint y: 423, endPoint x: 707, endPoint y: 419, distance: 191.3
click at [707, 419] on div "Get your glow back with Collagen Glow Berries Heading All the skincare benefits…" at bounding box center [839, 72] width 264 height 1328
click at [1071, 321] on div at bounding box center [838, 349] width 1203 height 620
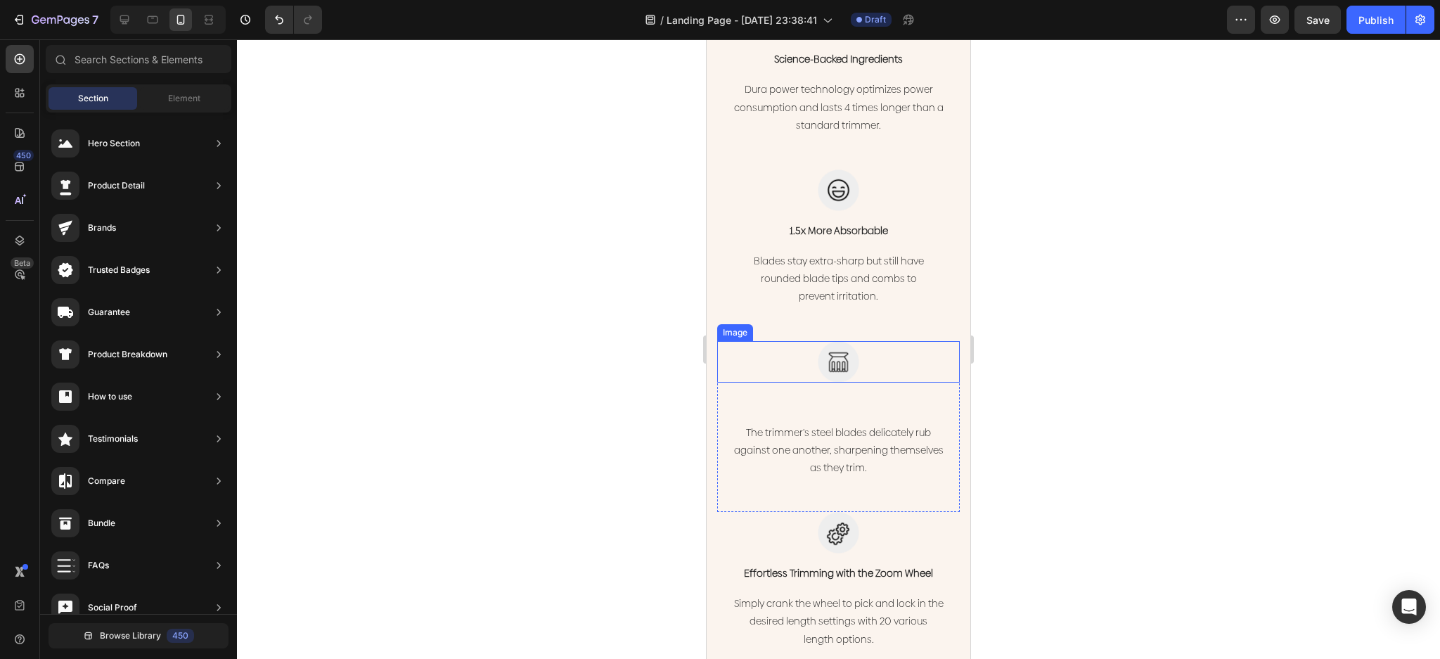
scroll to position [1755, 0]
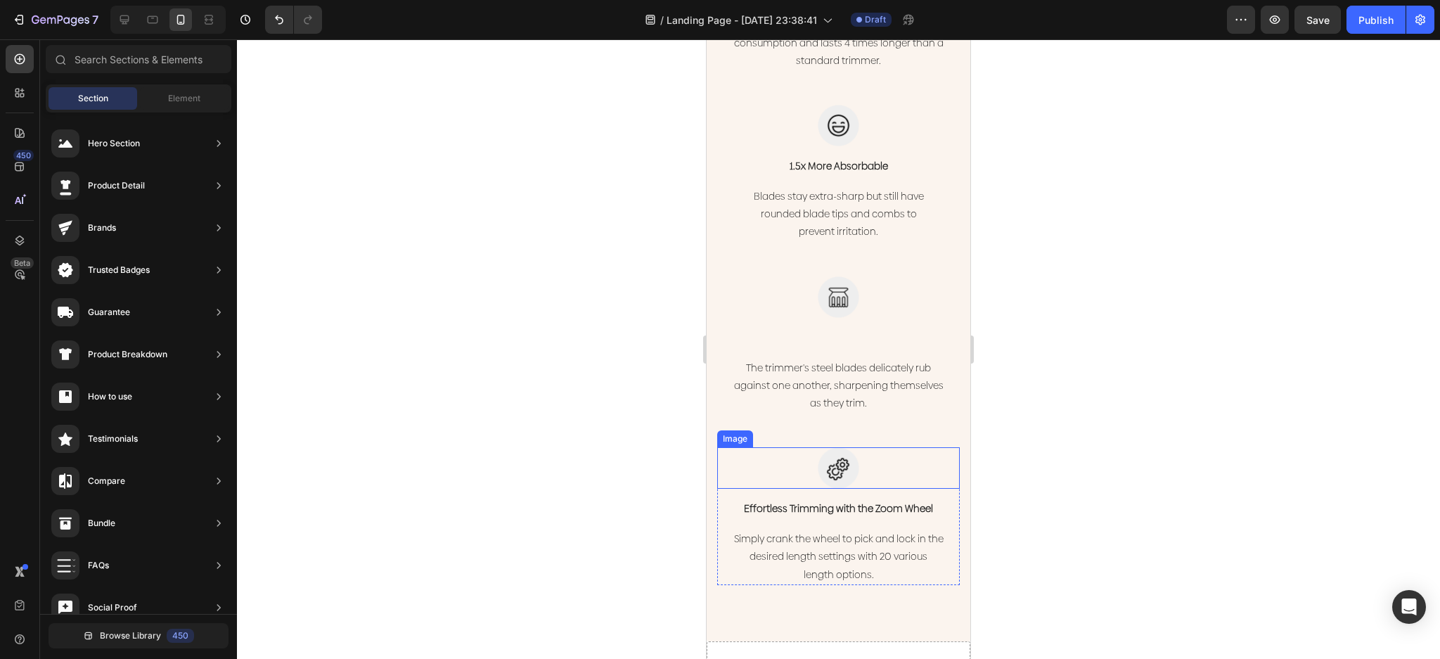
drag, startPoint x: 913, startPoint y: 445, endPoint x: 918, endPoint y: 471, distance: 26.5
click at [911, 447] on div at bounding box center [838, 467] width 243 height 41
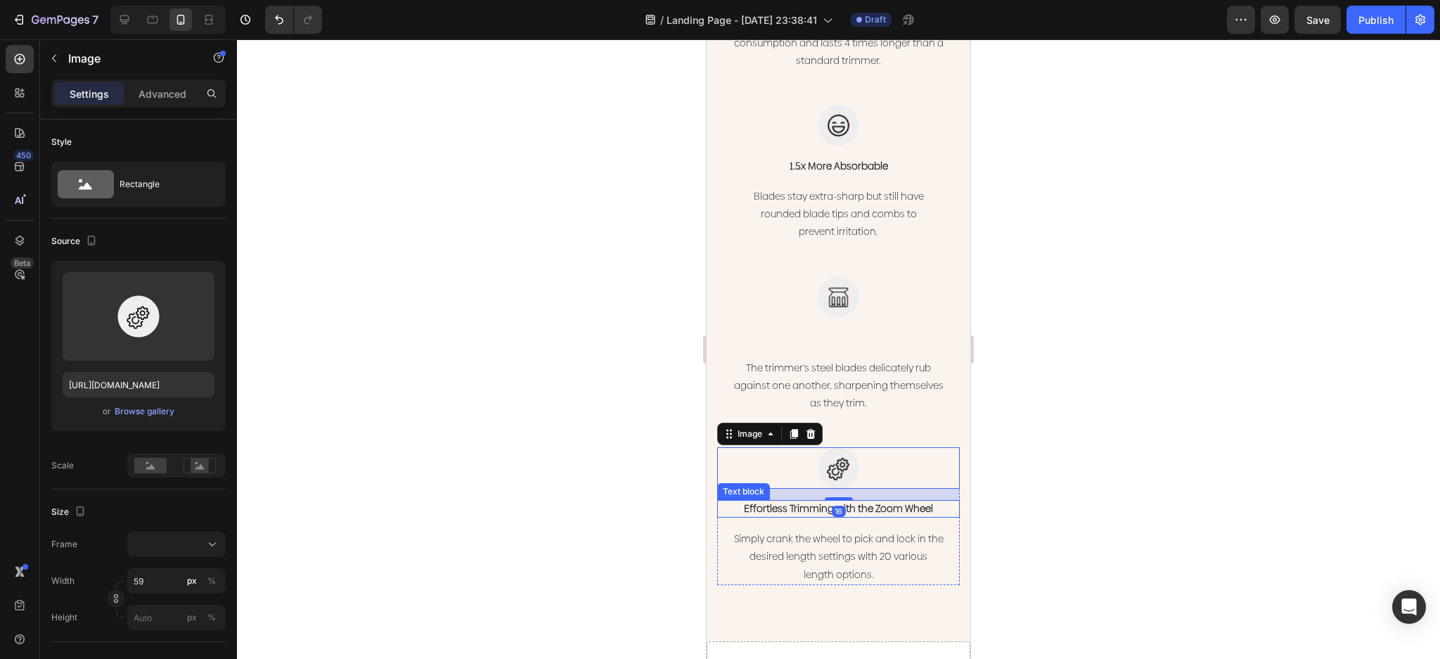
click at [939, 501] on p "Effortless Trimming with the Zoom Wheel" at bounding box center [839, 508] width 240 height 15
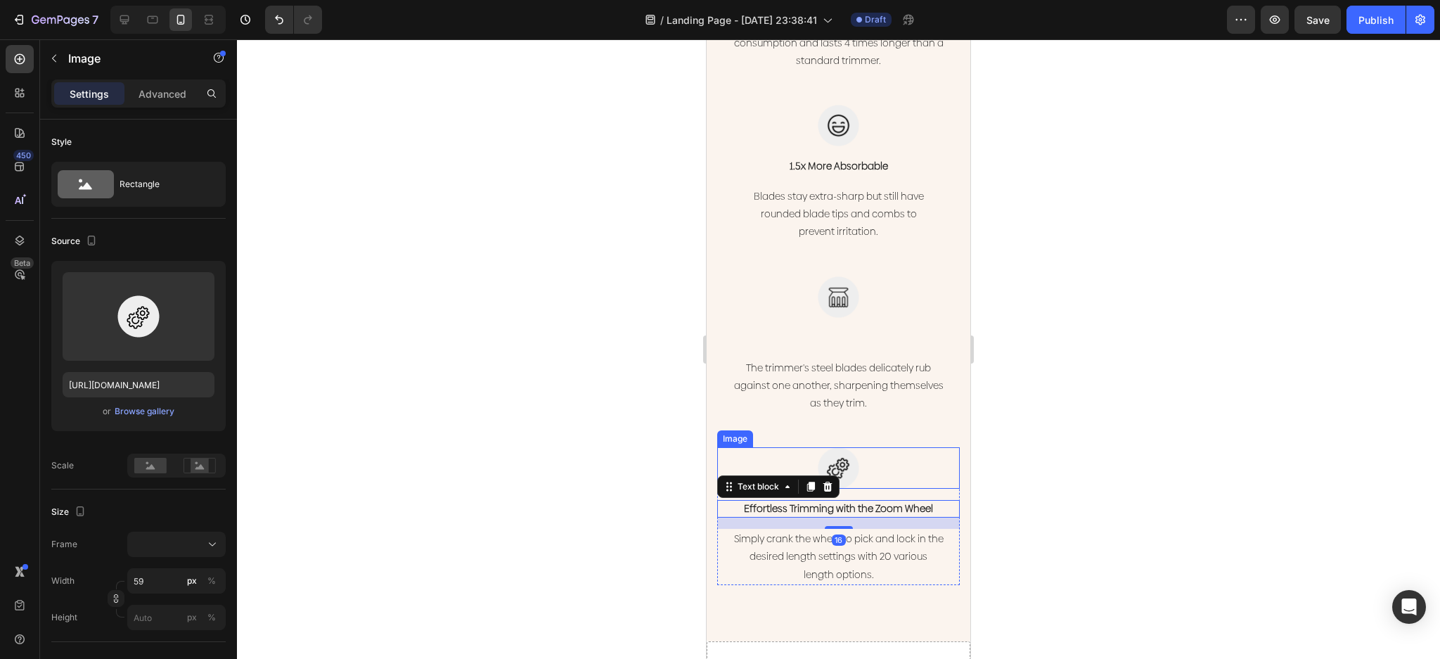
click at [924, 468] on div at bounding box center [838, 467] width 243 height 41
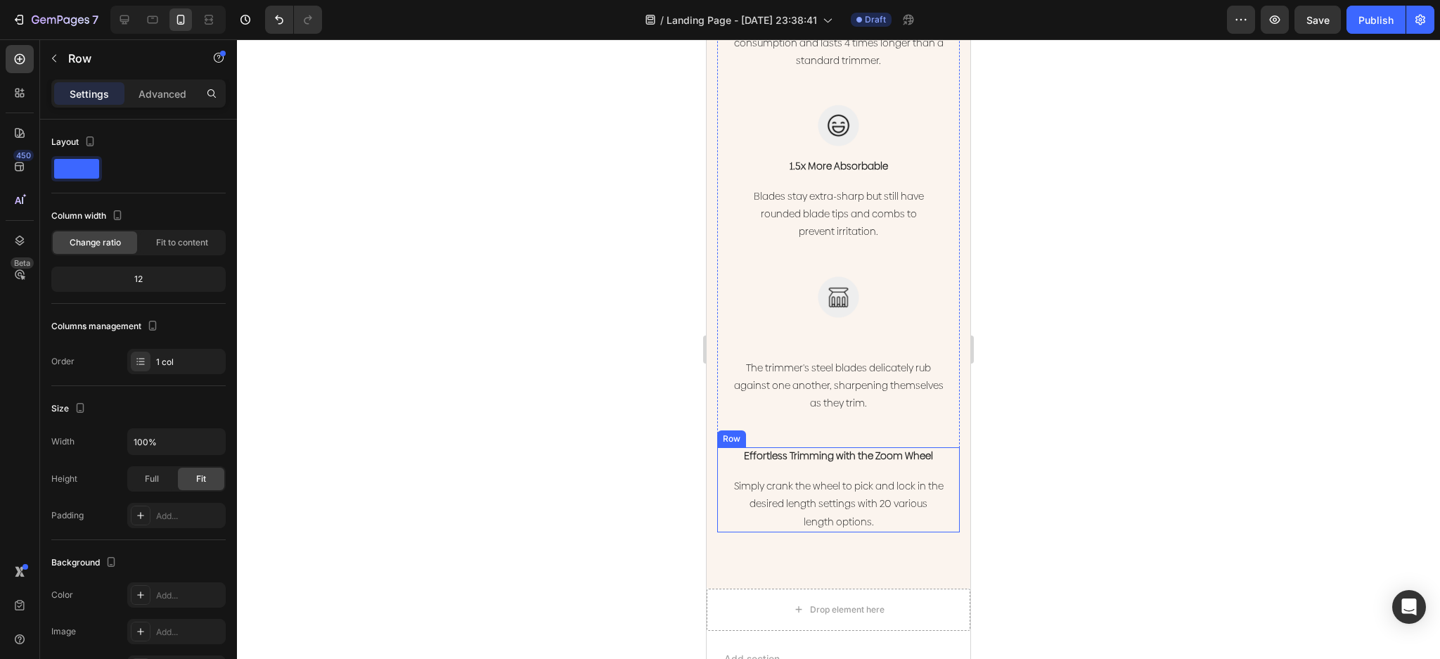
click at [923, 457] on div "Effortless Trimming with the Zoom Wheel Text block Simply crank the wheel to pi…" at bounding box center [838, 489] width 243 height 85
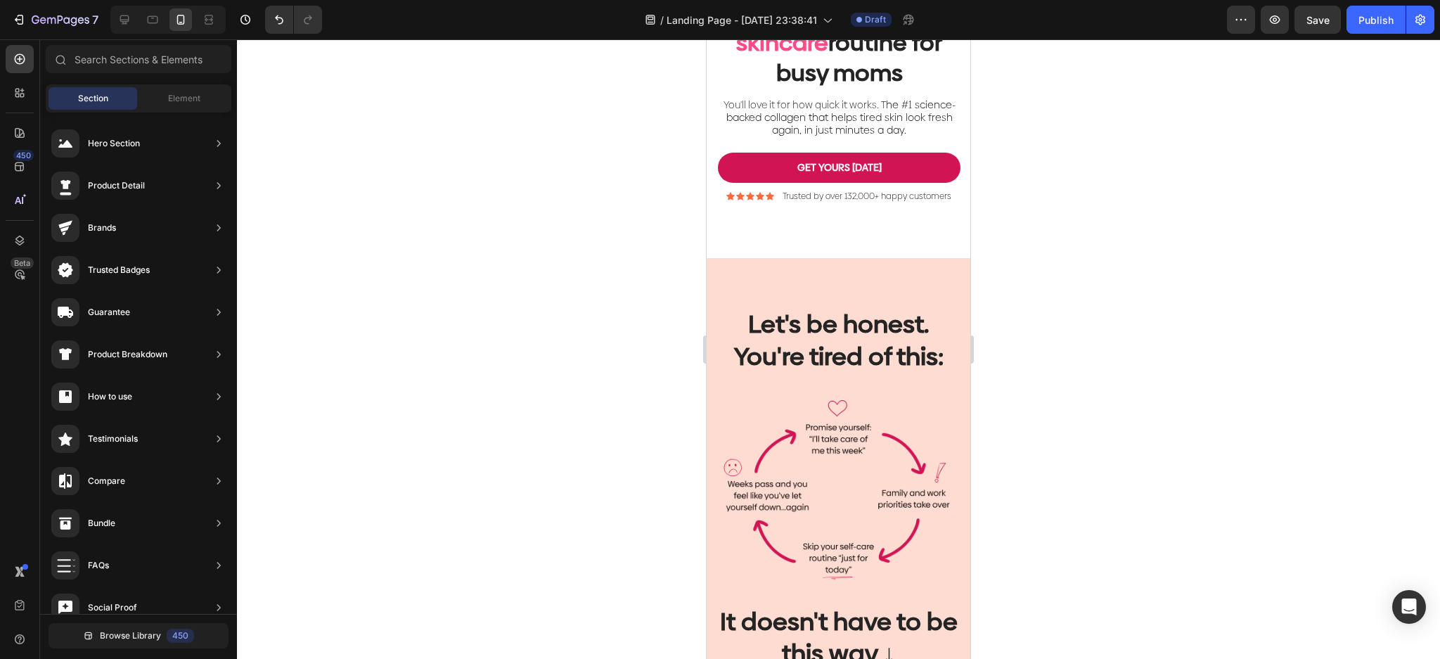
scroll to position [291, 0]
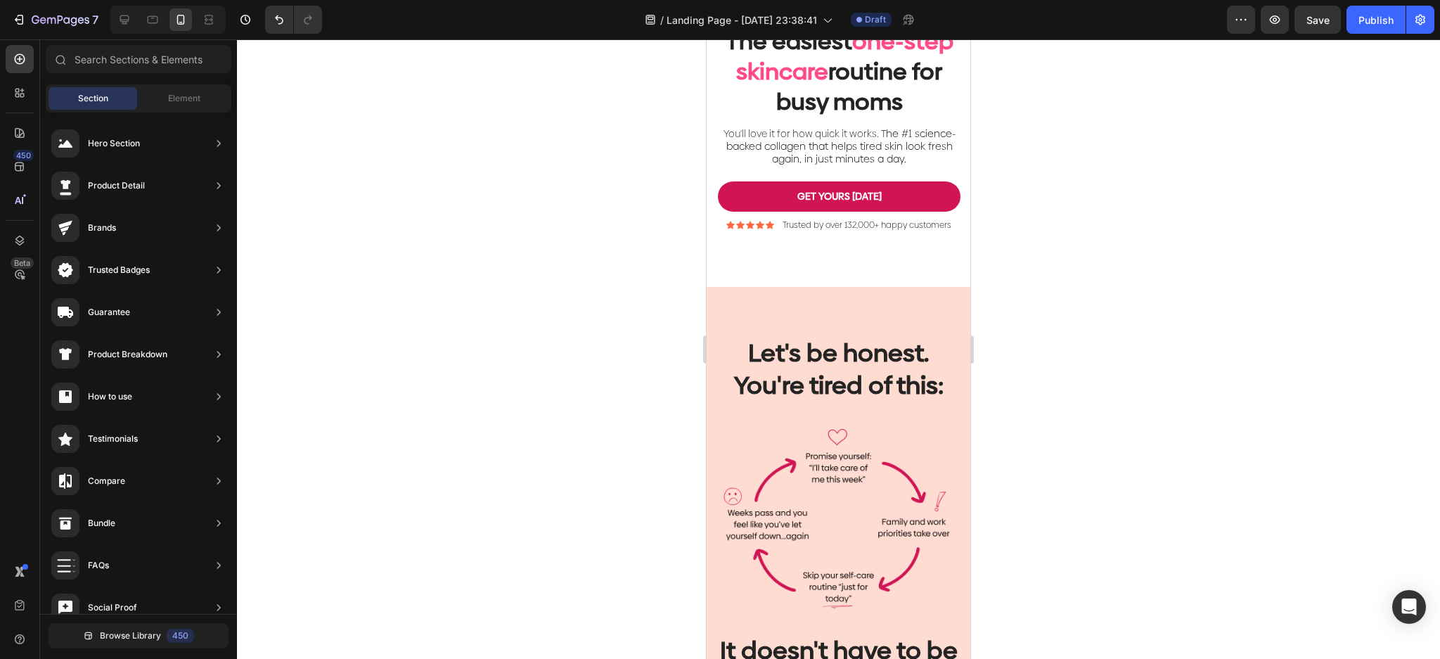
drag, startPoint x: 964, startPoint y: 498, endPoint x: 1691, endPoint y: 222, distance: 777.0
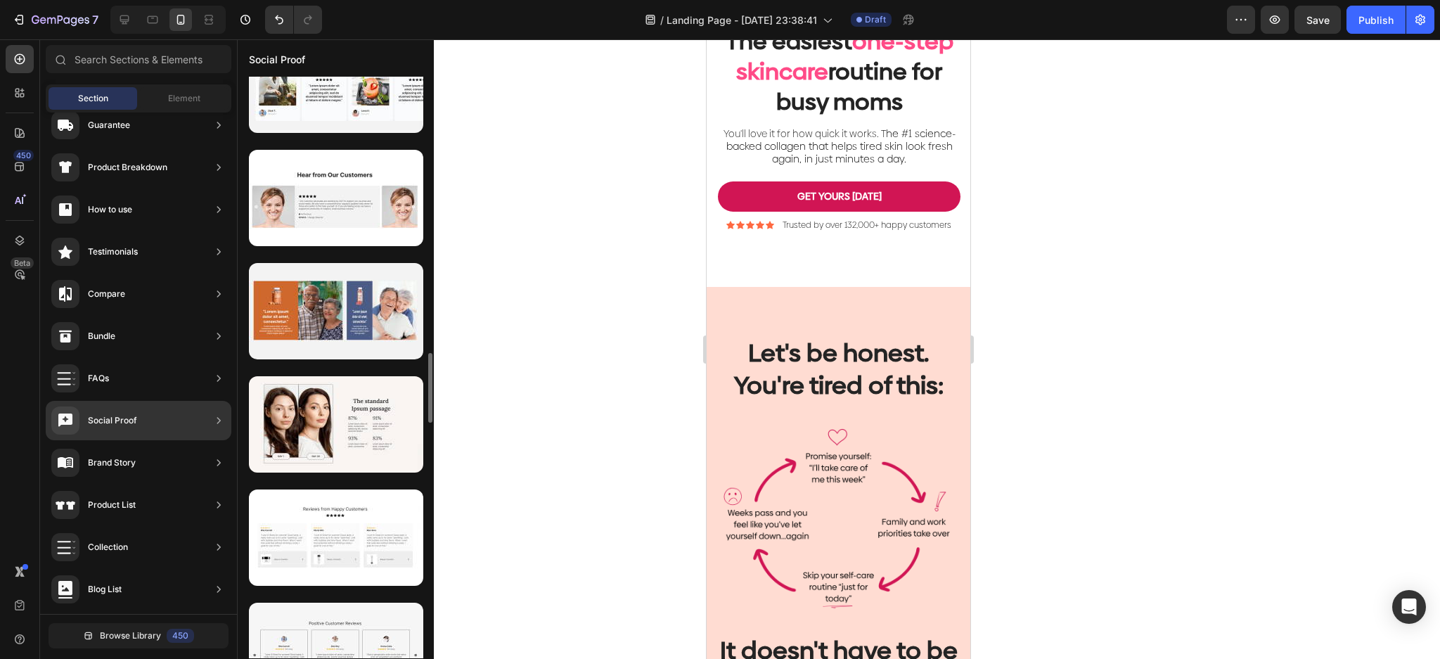
scroll to position [2214, 0]
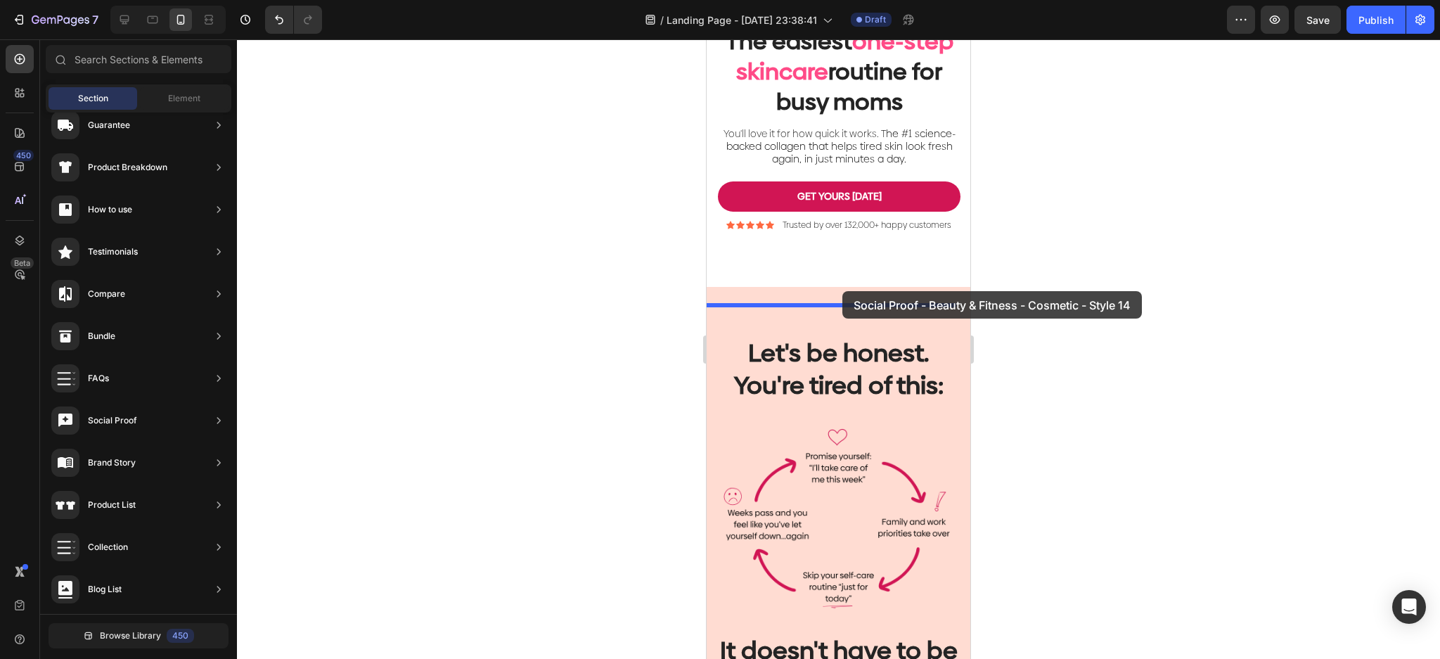
drag, startPoint x: 1063, startPoint y: 338, endPoint x: 840, endPoint y: 299, distance: 226.9
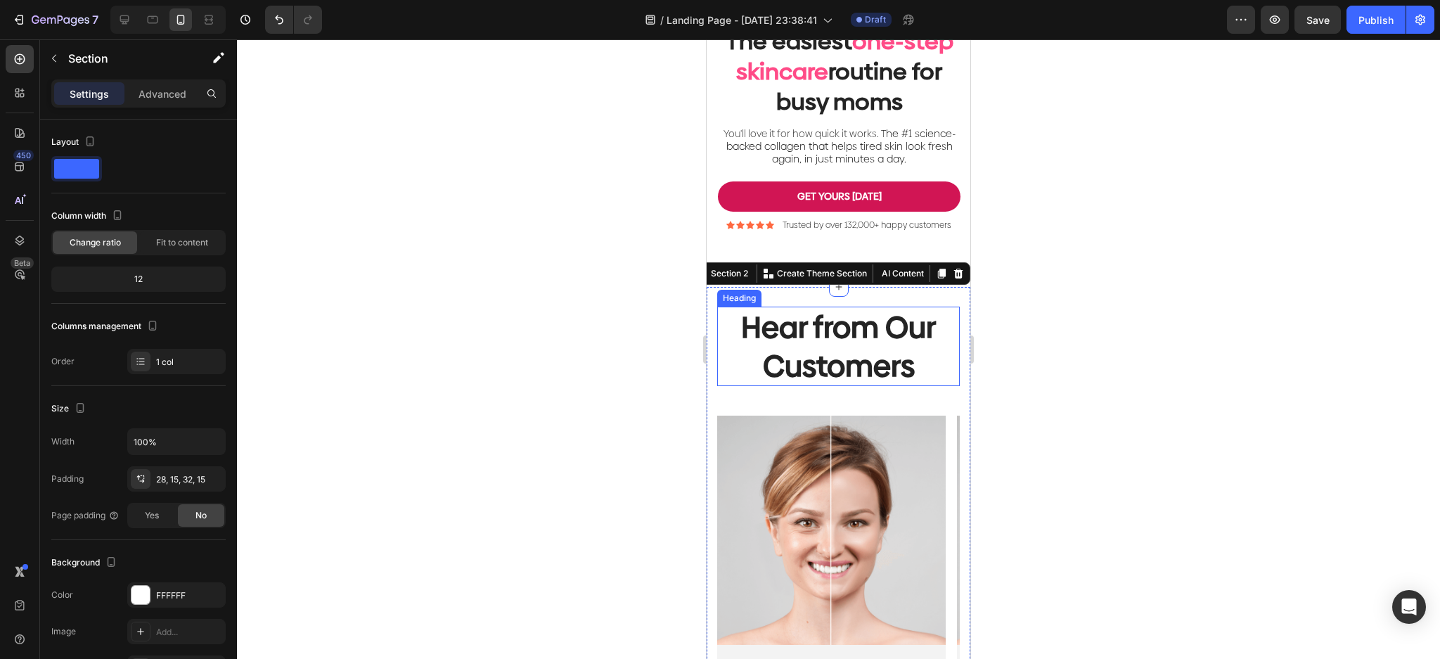
scroll to position [479, 0]
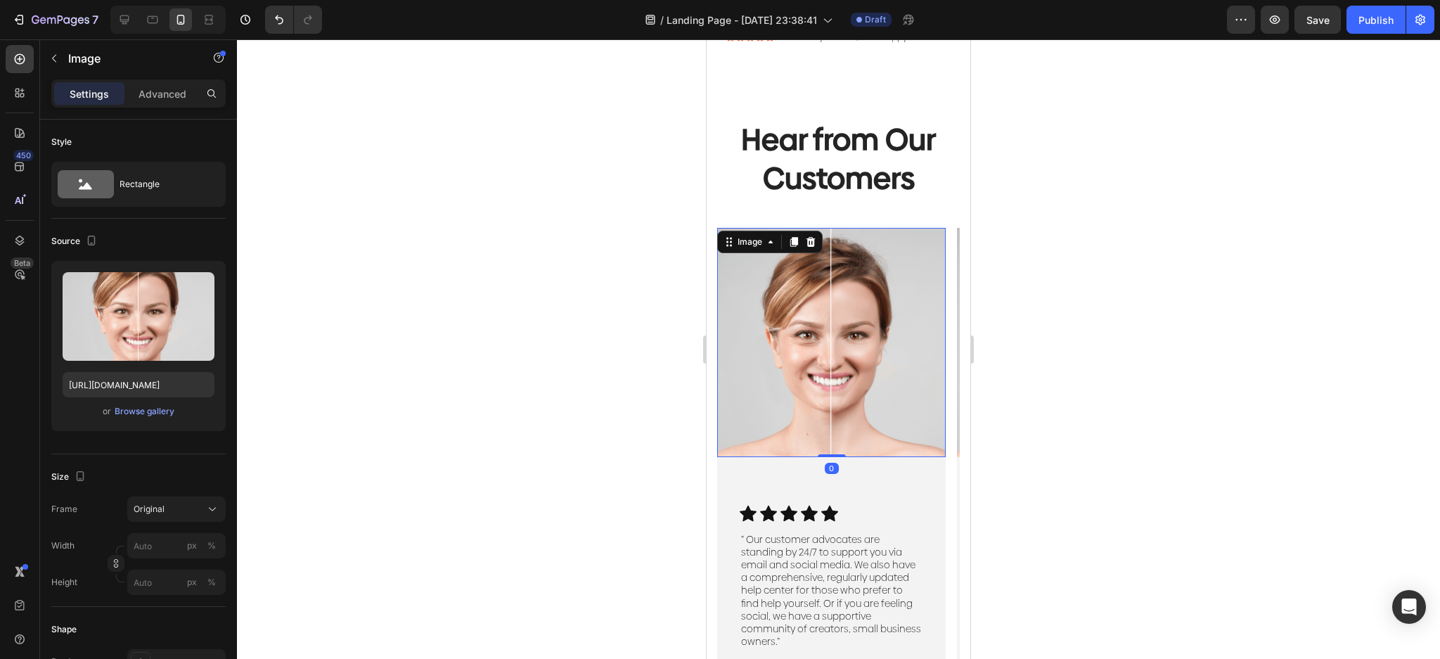
click at [833, 394] on img at bounding box center [831, 342] width 229 height 229
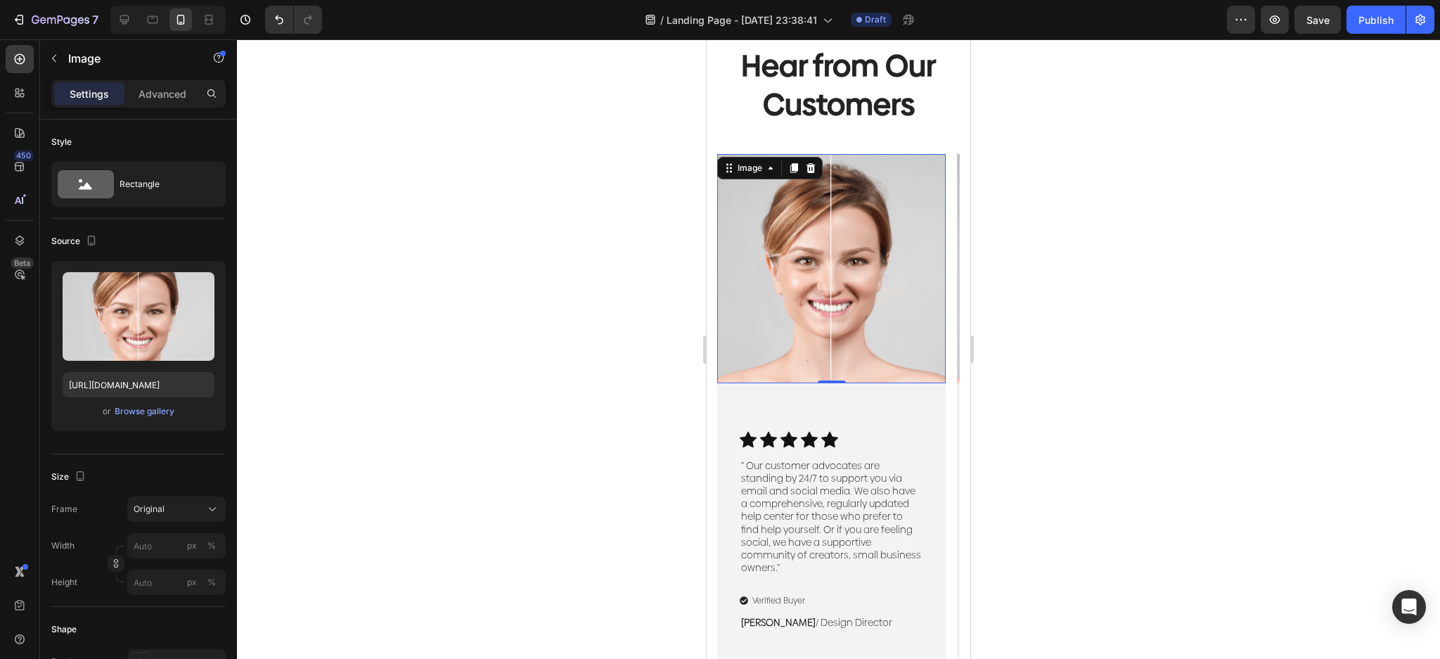
scroll to position [760, 0]
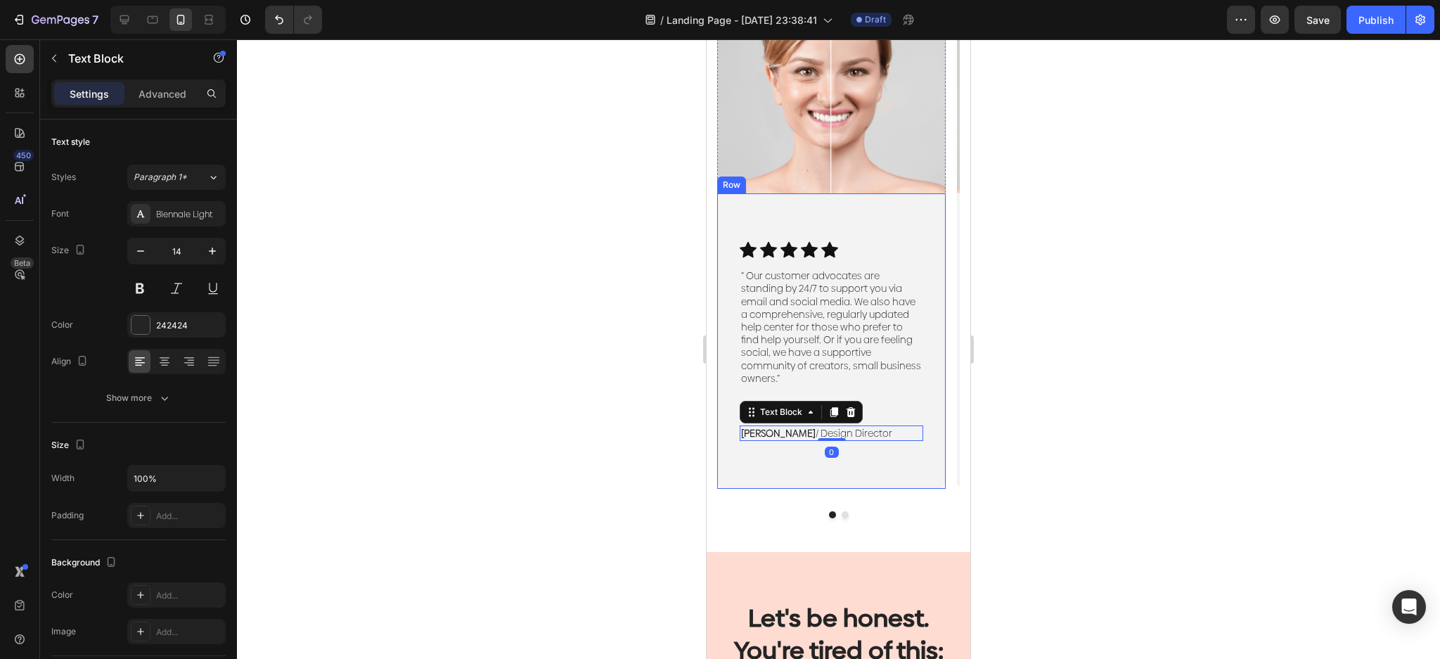
drag, startPoint x: 890, startPoint y: 439, endPoint x: 778, endPoint y: 448, distance: 111.5
click at [778, 448] on div "Icon Icon Icon Icon Icon Icon List “ Our customer advocates are standing by 24/…" at bounding box center [831, 340] width 229 height 295
click at [907, 401] on div "Icon Icon Icon Icon Icon Icon List “ Our customer advocates are standing by 24/…" at bounding box center [832, 341] width 184 height 200
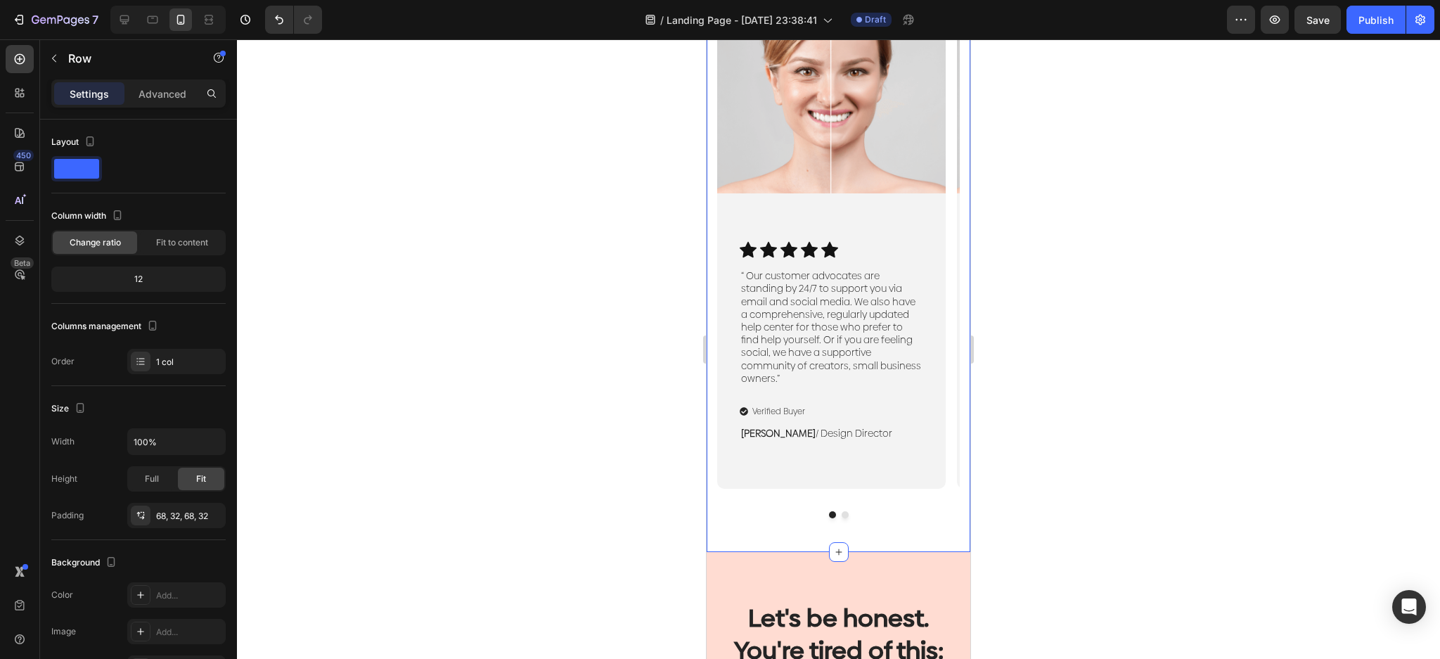
click at [951, 299] on div "Hear from Our Customers Heading Image Icon Icon Icon Icon Icon Icon List “ Our …" at bounding box center [839, 194] width 264 height 716
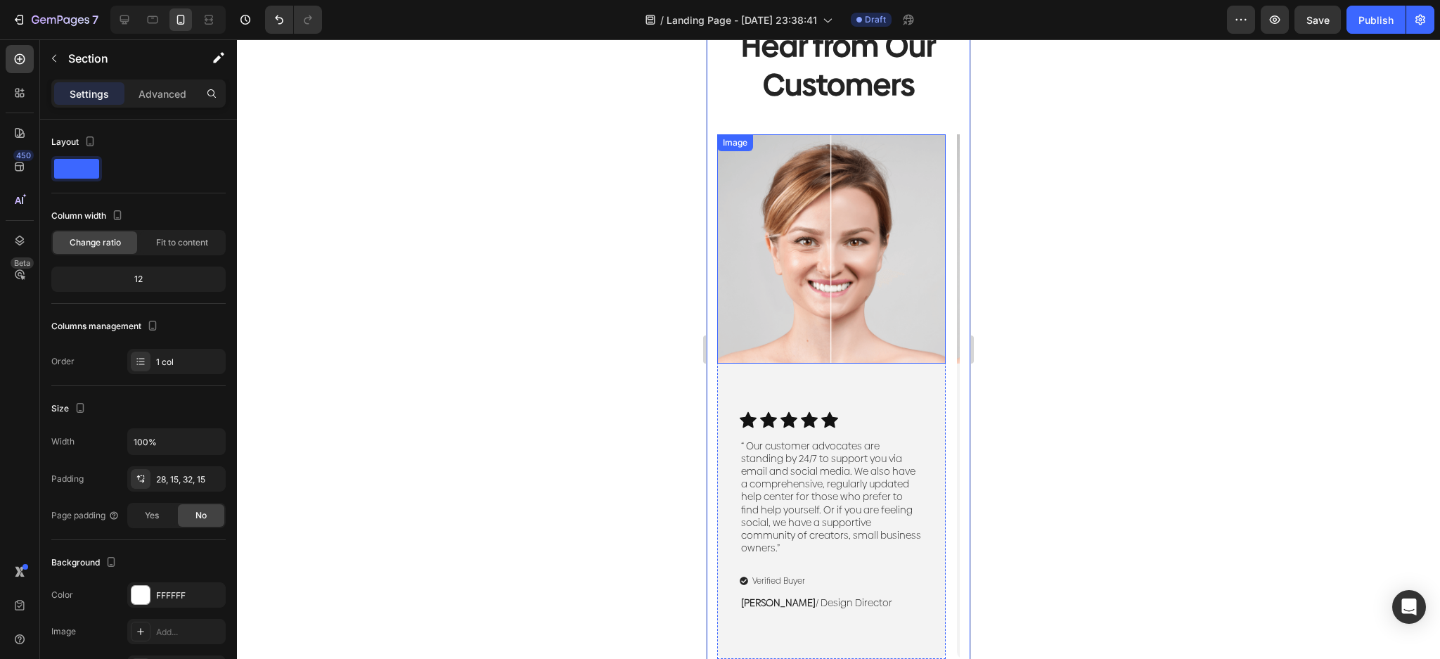
scroll to position [479, 0]
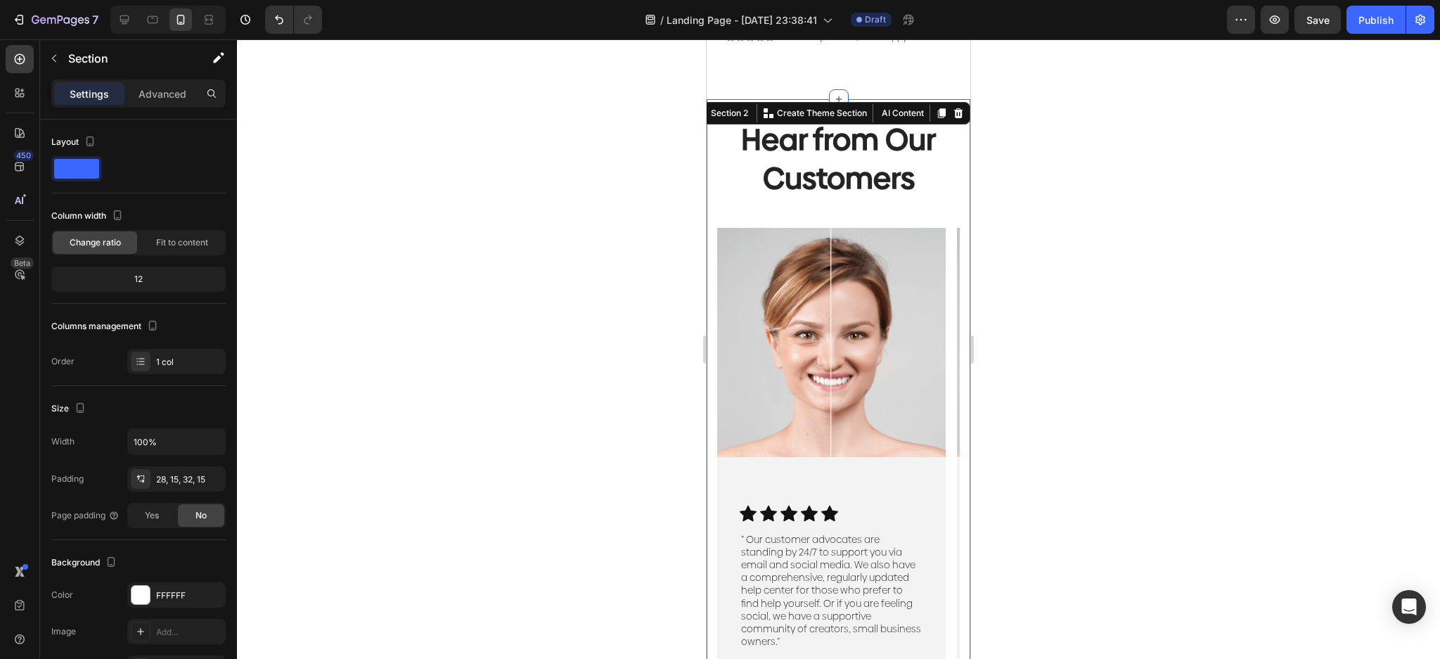
click at [894, 196] on h2 "Hear from Our Customers" at bounding box center [838, 158] width 243 height 79
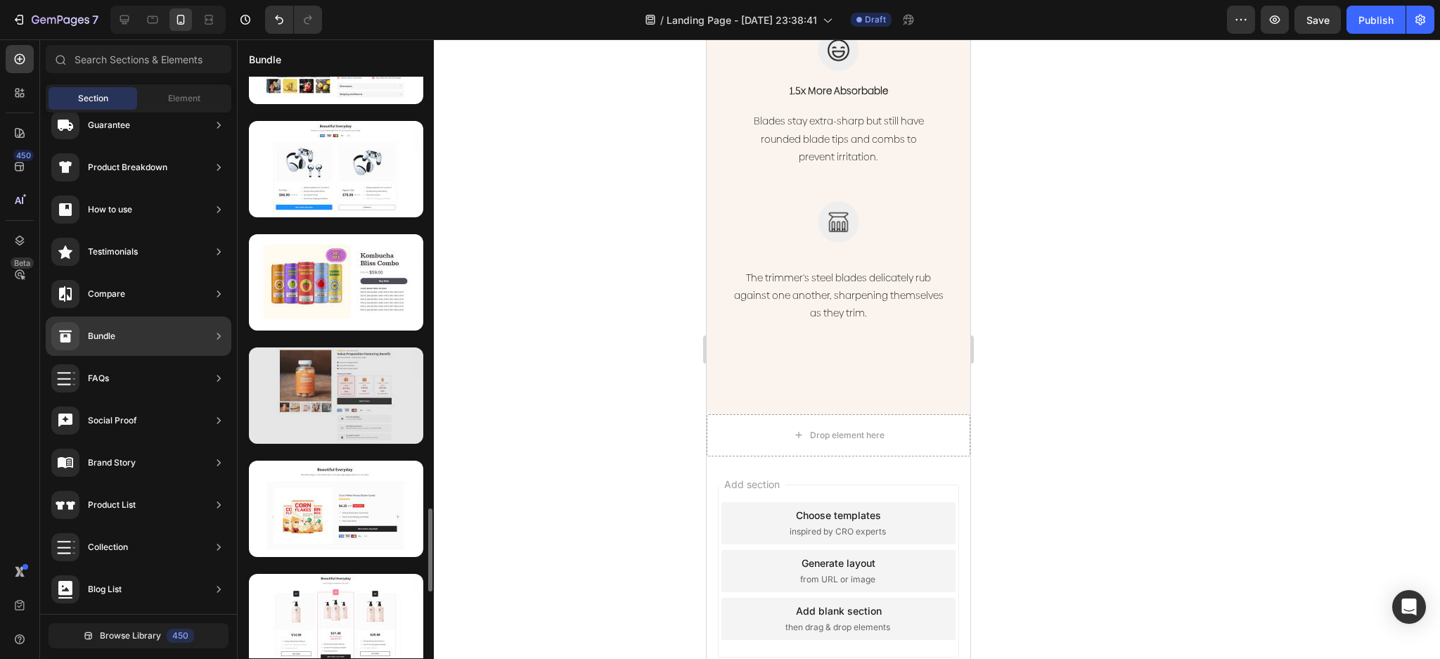
scroll to position [3298, 0]
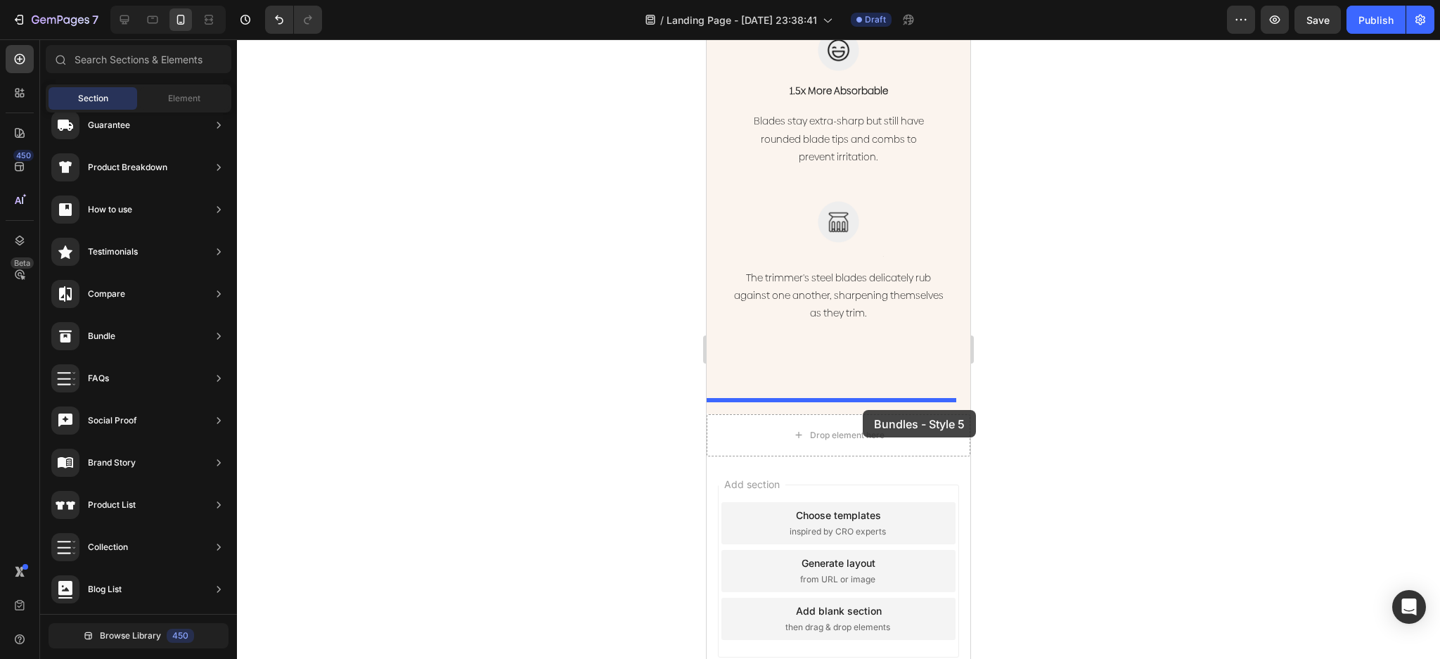
drag, startPoint x: 1063, startPoint y: 499, endPoint x: 863, endPoint y: 410, distance: 219.1
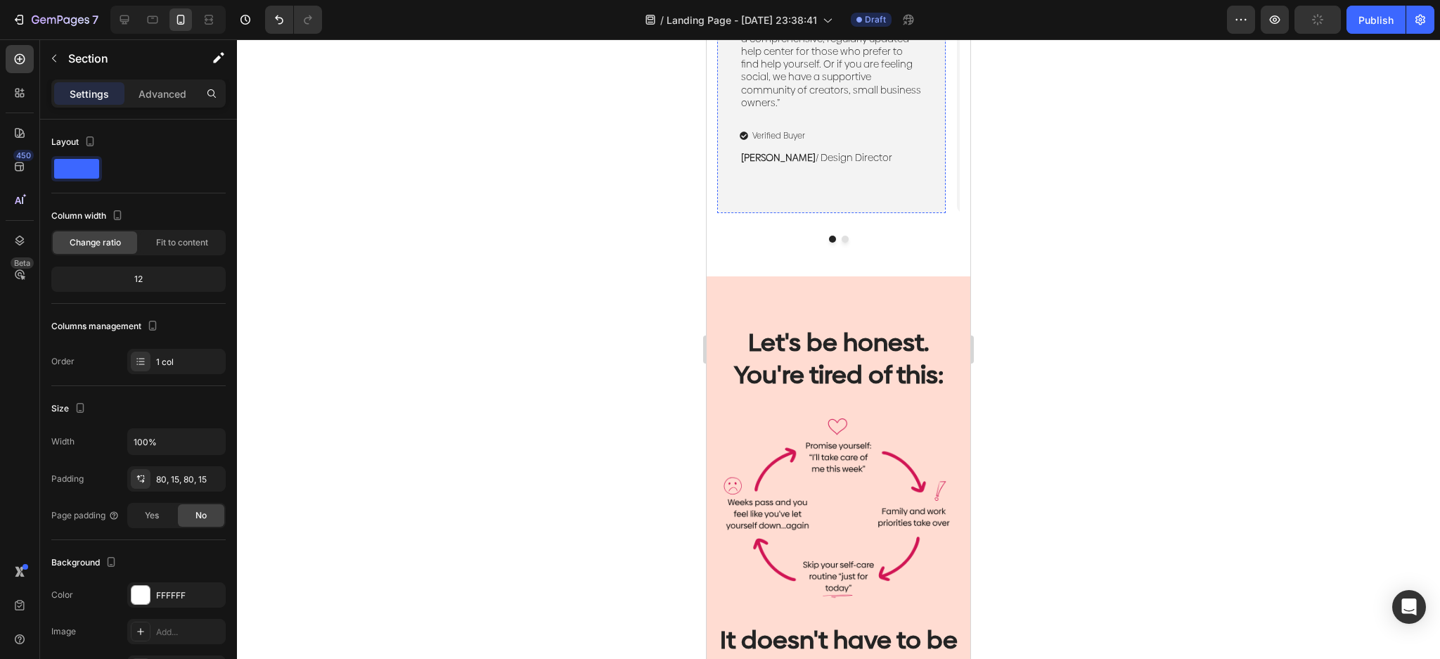
scroll to position [949, 0]
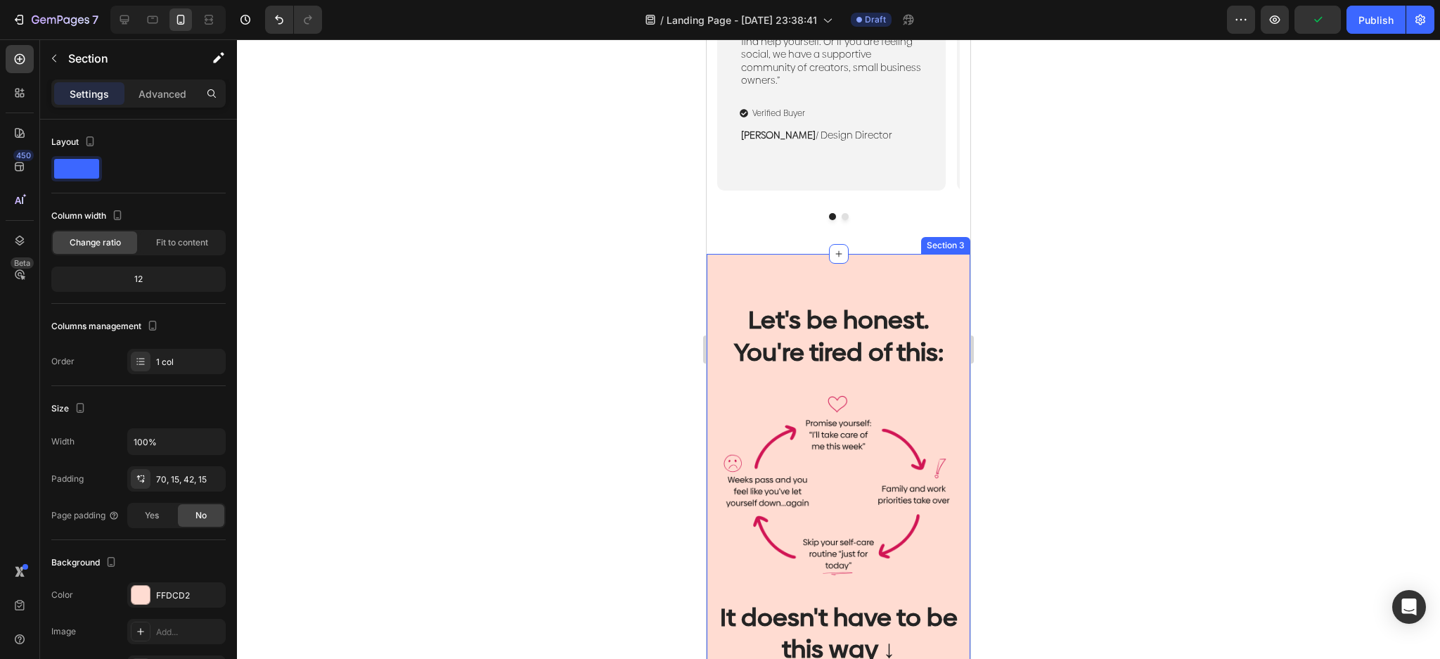
click at [891, 274] on div "Let's be honest. You're tired of this: Heading Image It doesn't have to be this…" at bounding box center [839, 496] width 264 height 484
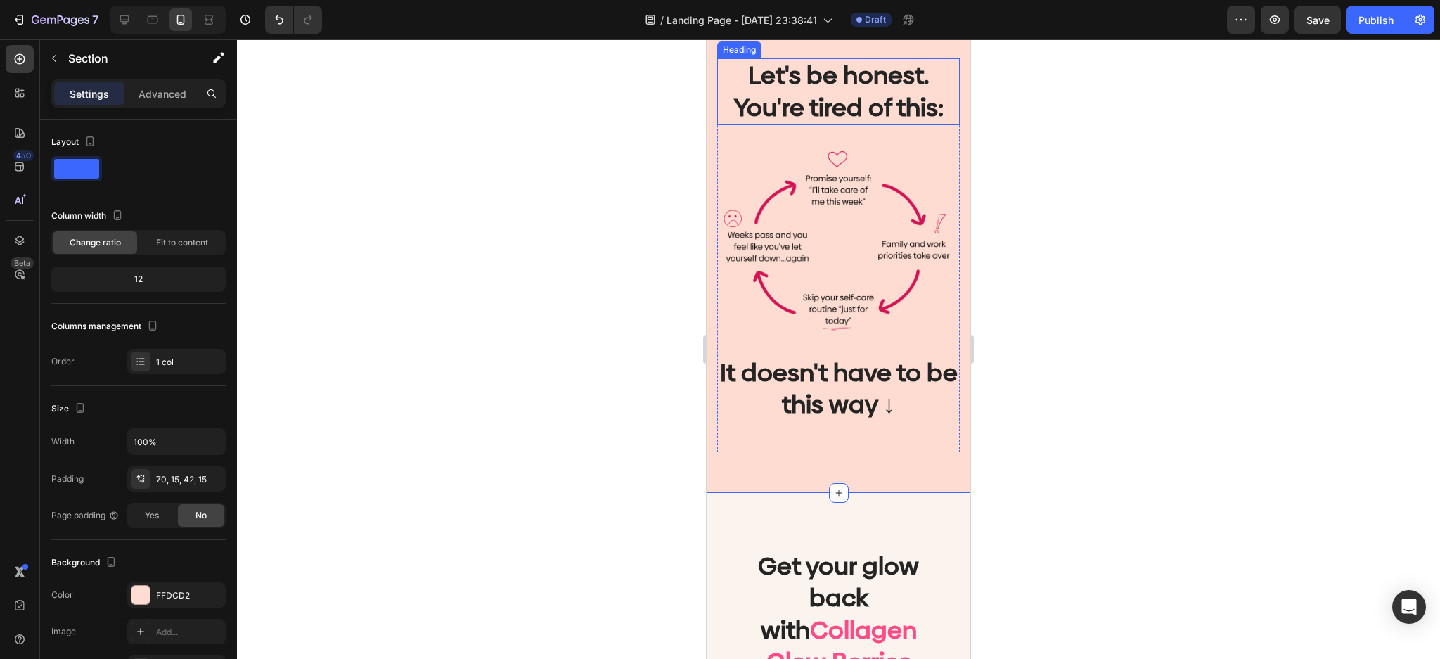
scroll to position [1324, 0]
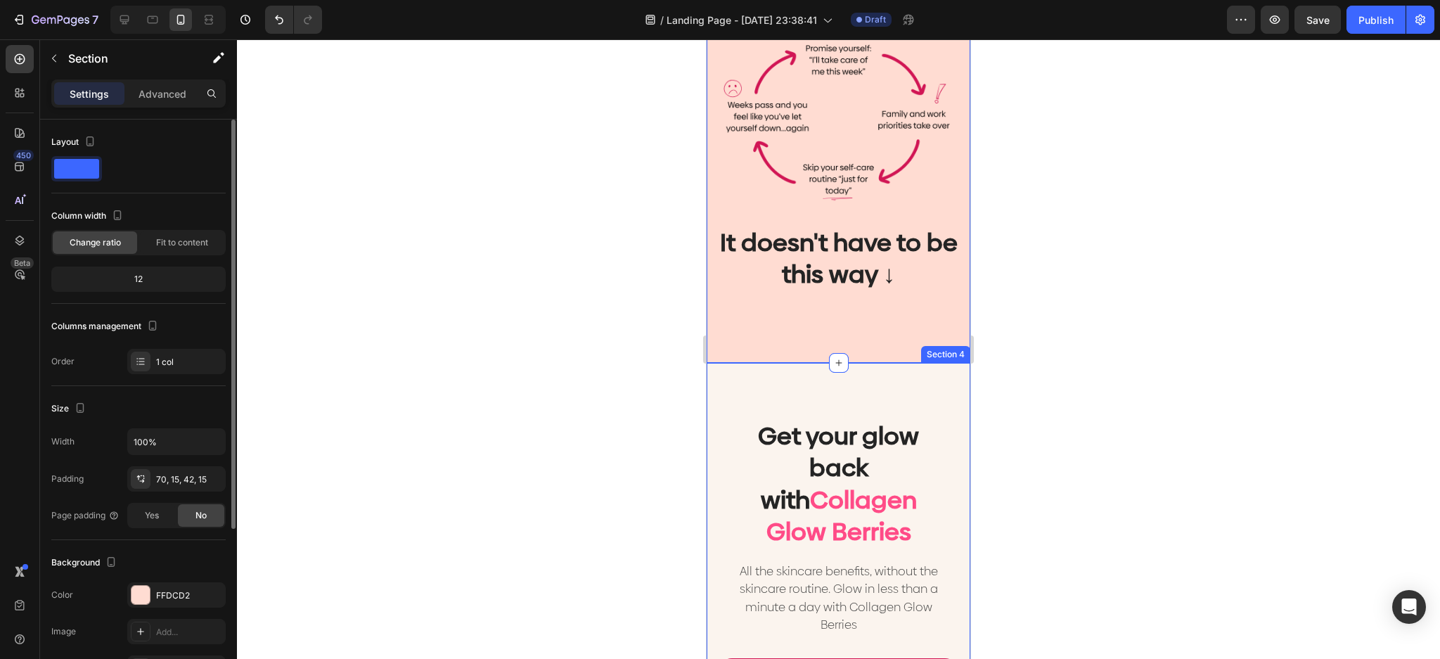
drag, startPoint x: 137, startPoint y: 588, endPoint x: 158, endPoint y: 579, distance: 22.1
click at [138, 588] on div at bounding box center [140, 595] width 18 height 18
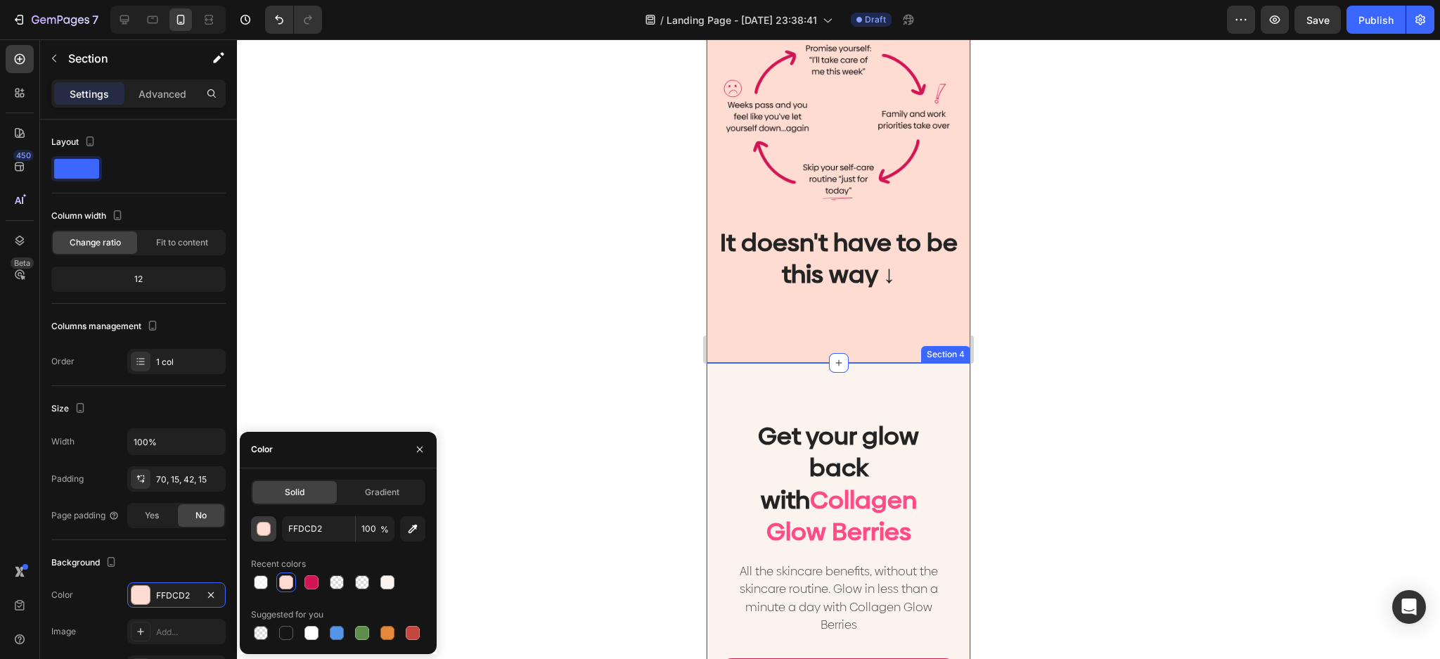
click at [257, 532] on div "button" at bounding box center [264, 529] width 14 height 14
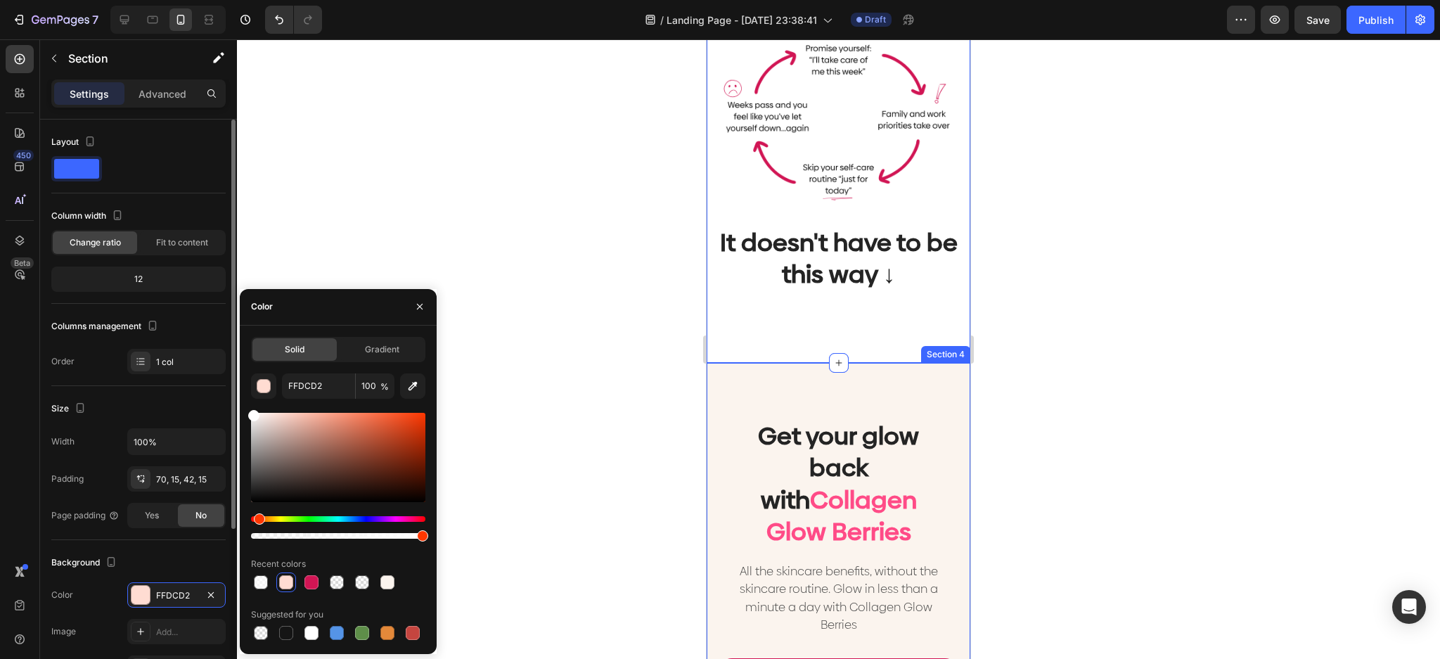
drag, startPoint x: 267, startPoint y: 440, endPoint x: 212, endPoint y: 333, distance: 119.5
click at [215, 360] on div "450 Beta Sections(18) Elements(83) Section Element Hero Section Product Detail …" at bounding box center [118, 349] width 237 height 620
type input "FFFFFF"
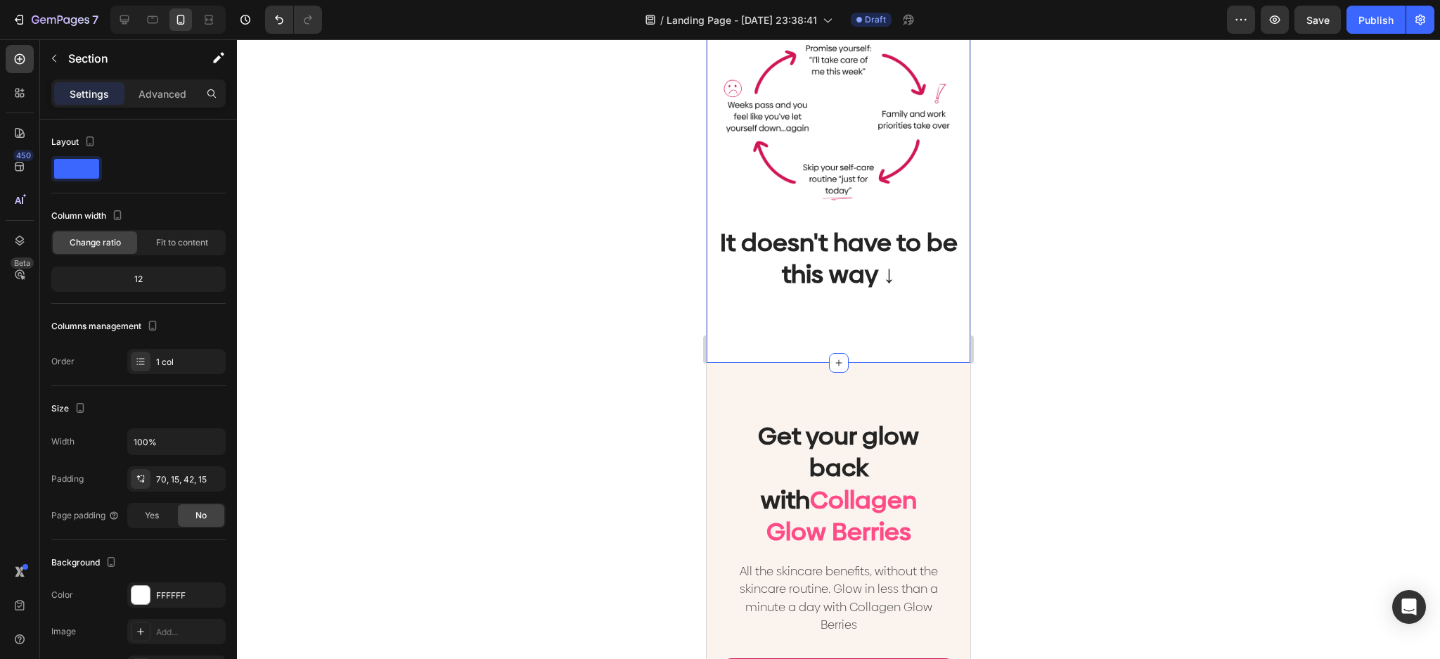
click at [1157, 295] on div at bounding box center [838, 349] width 1203 height 620
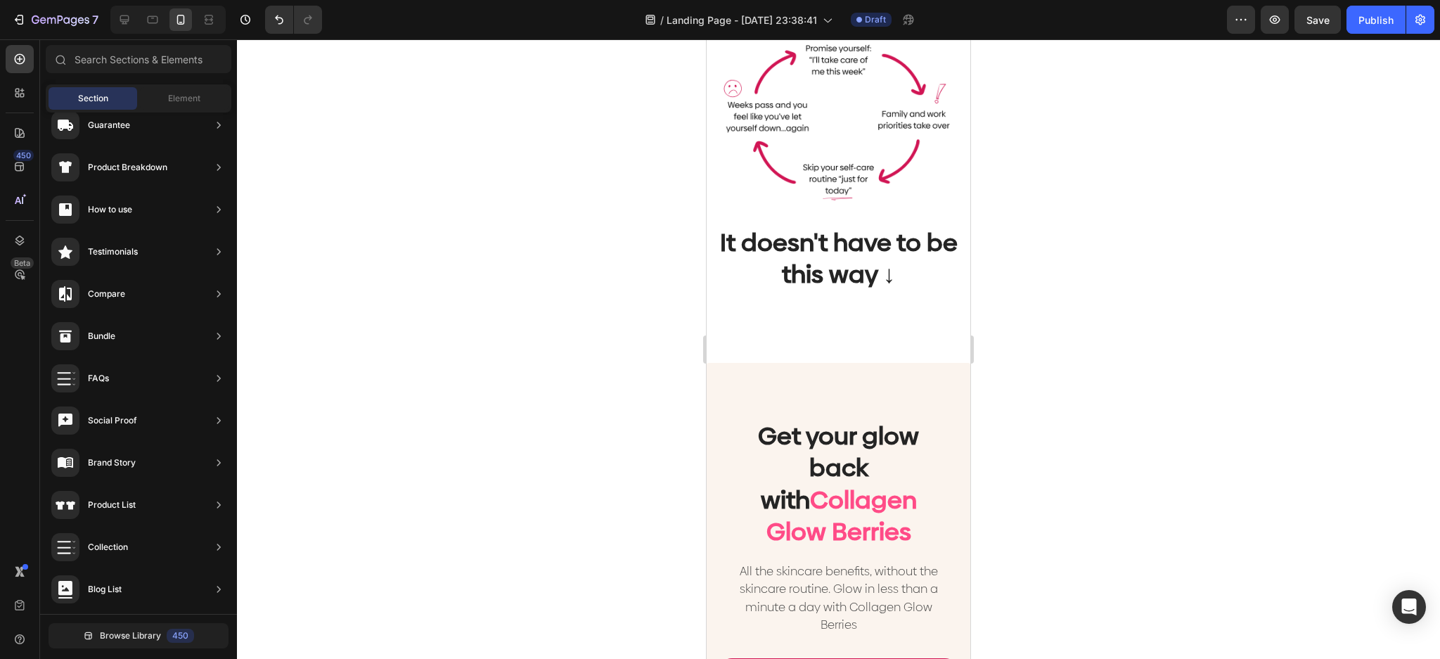
click at [1122, 368] on div at bounding box center [838, 349] width 1203 height 620
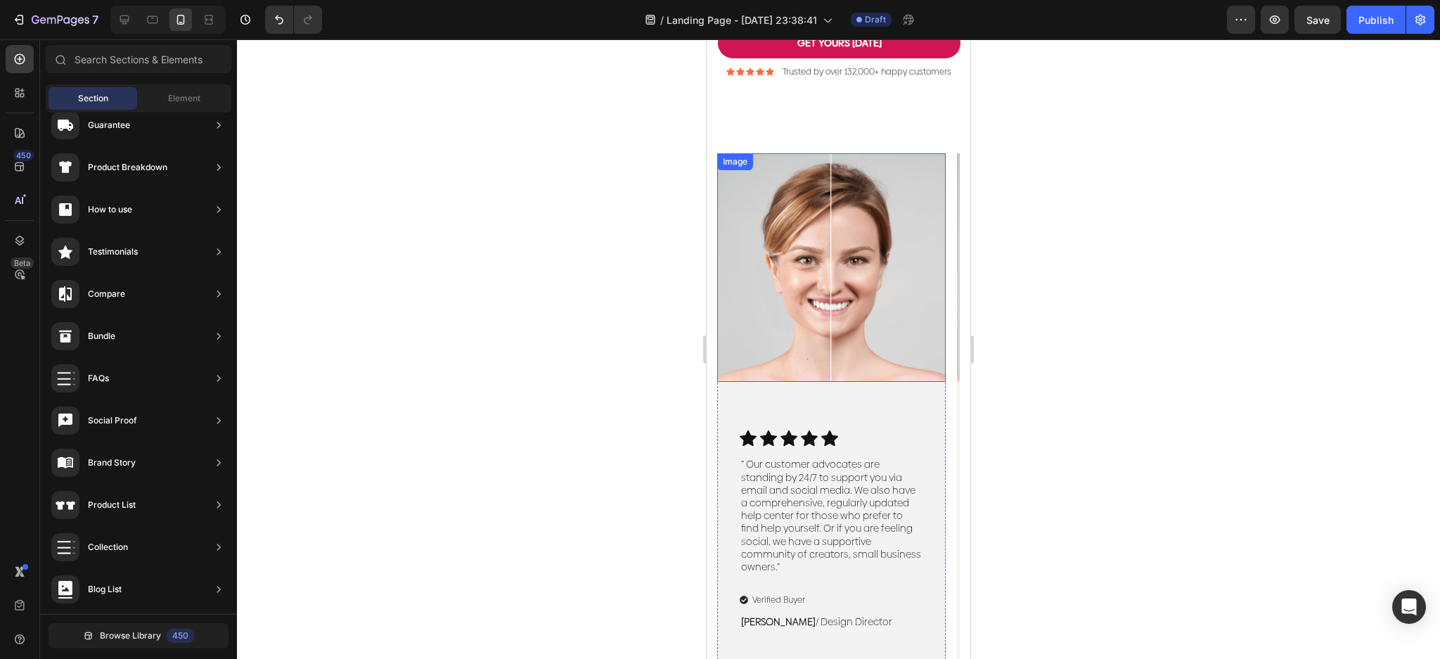
scroll to position [387, 0]
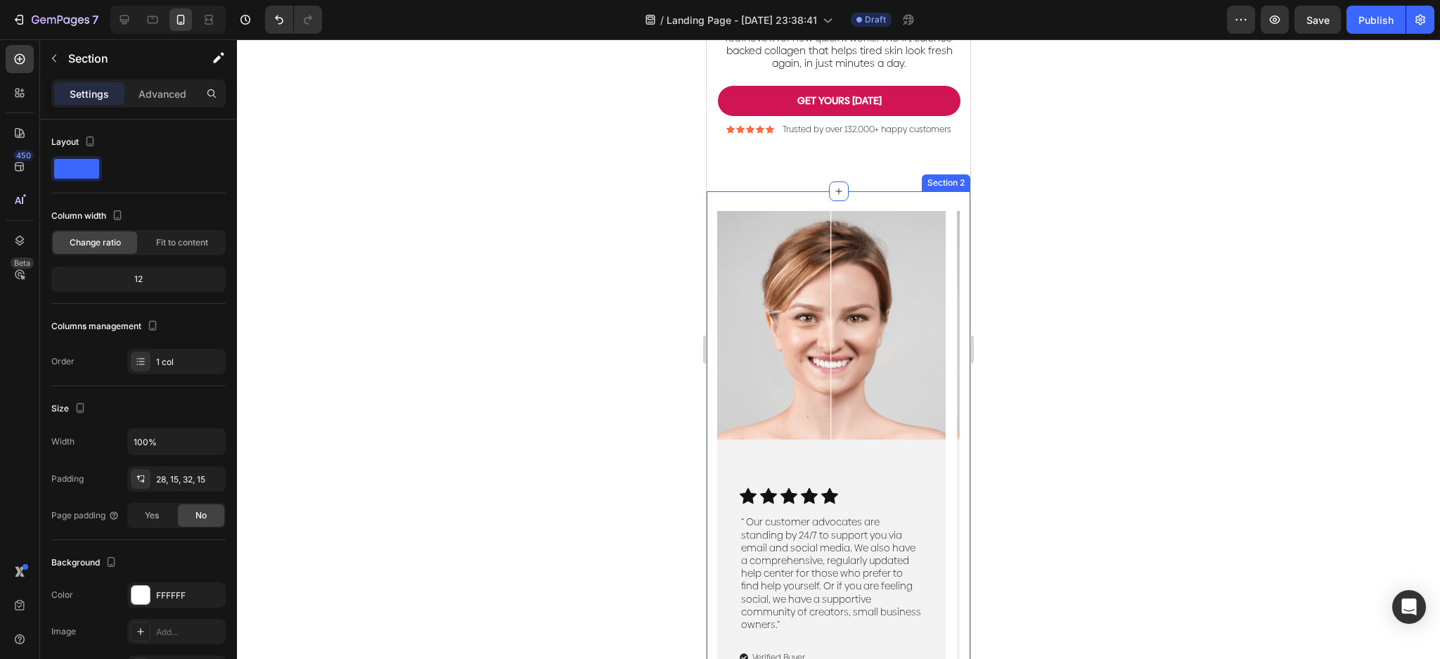
click at [926, 214] on div "Image Icon Icon Icon Icon Icon Icon List “ Our customer advocates are standing …" at bounding box center [839, 494] width 264 height 607
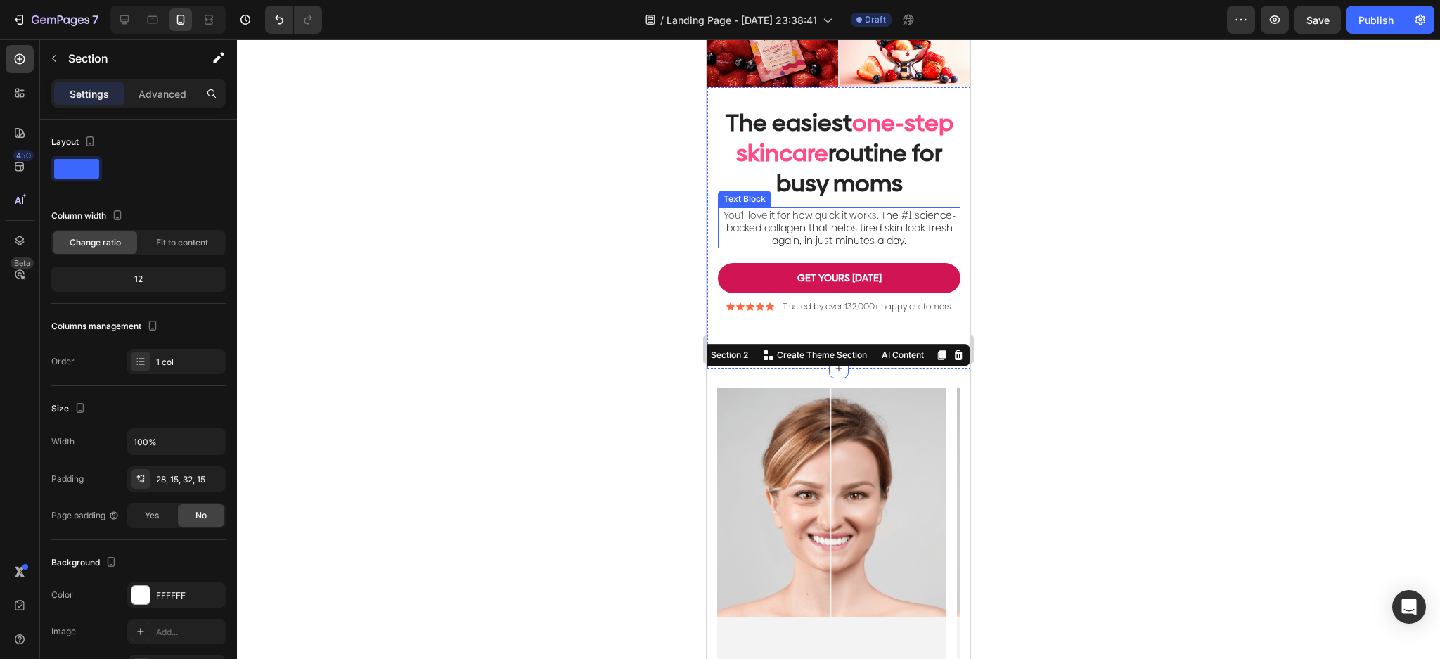
scroll to position [575, 0]
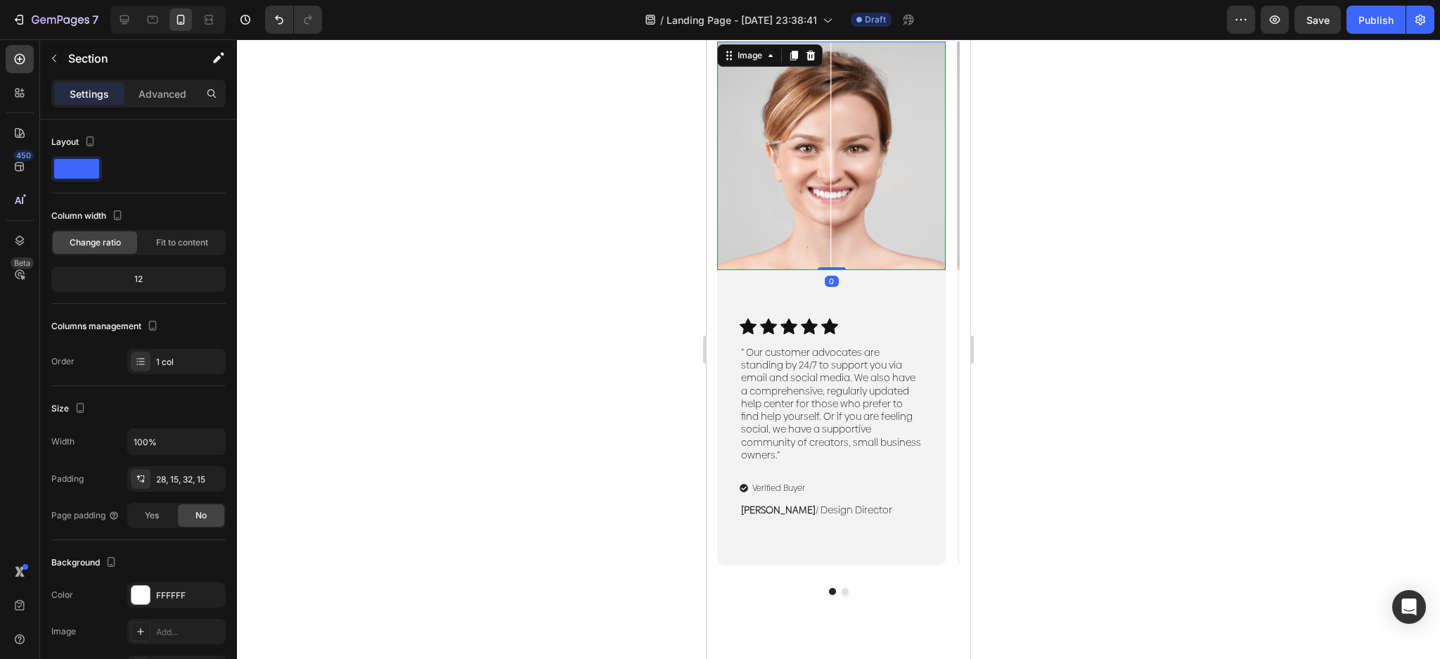
click at [851, 241] on img at bounding box center [831, 155] width 229 height 229
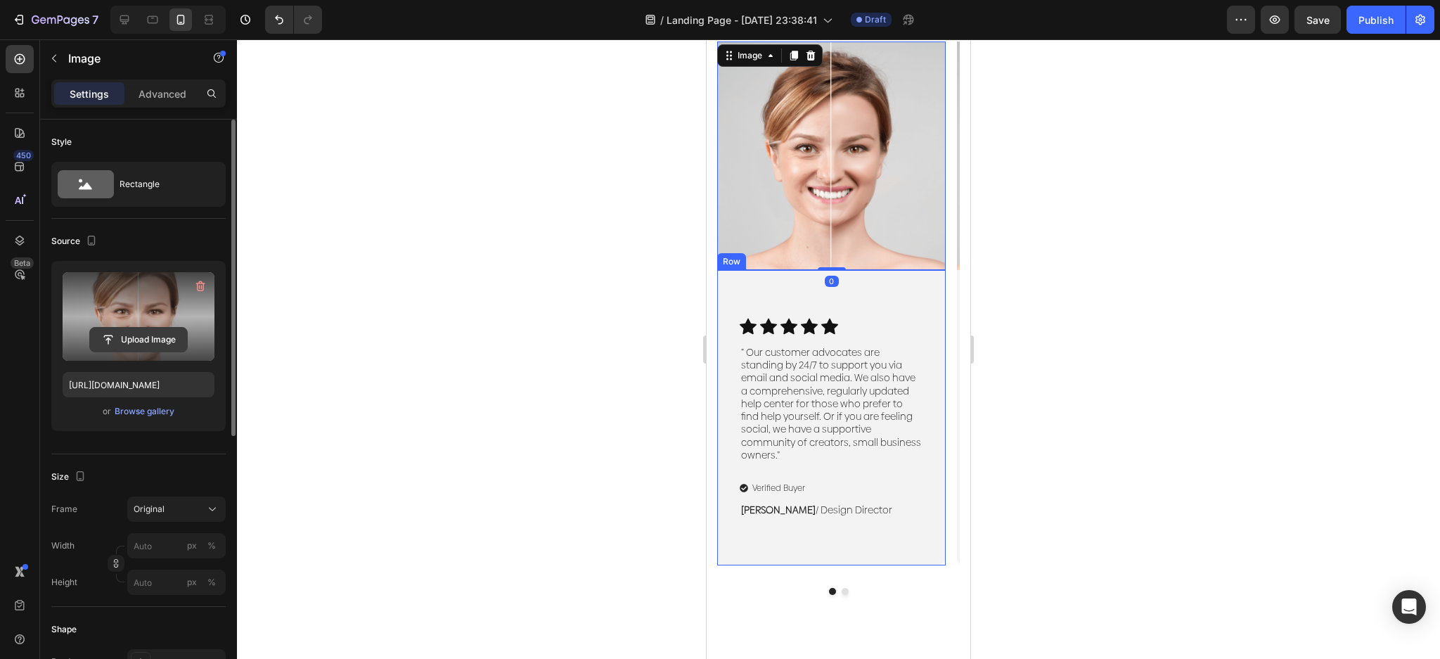
click at [176, 334] on input "file" at bounding box center [138, 340] width 97 height 24
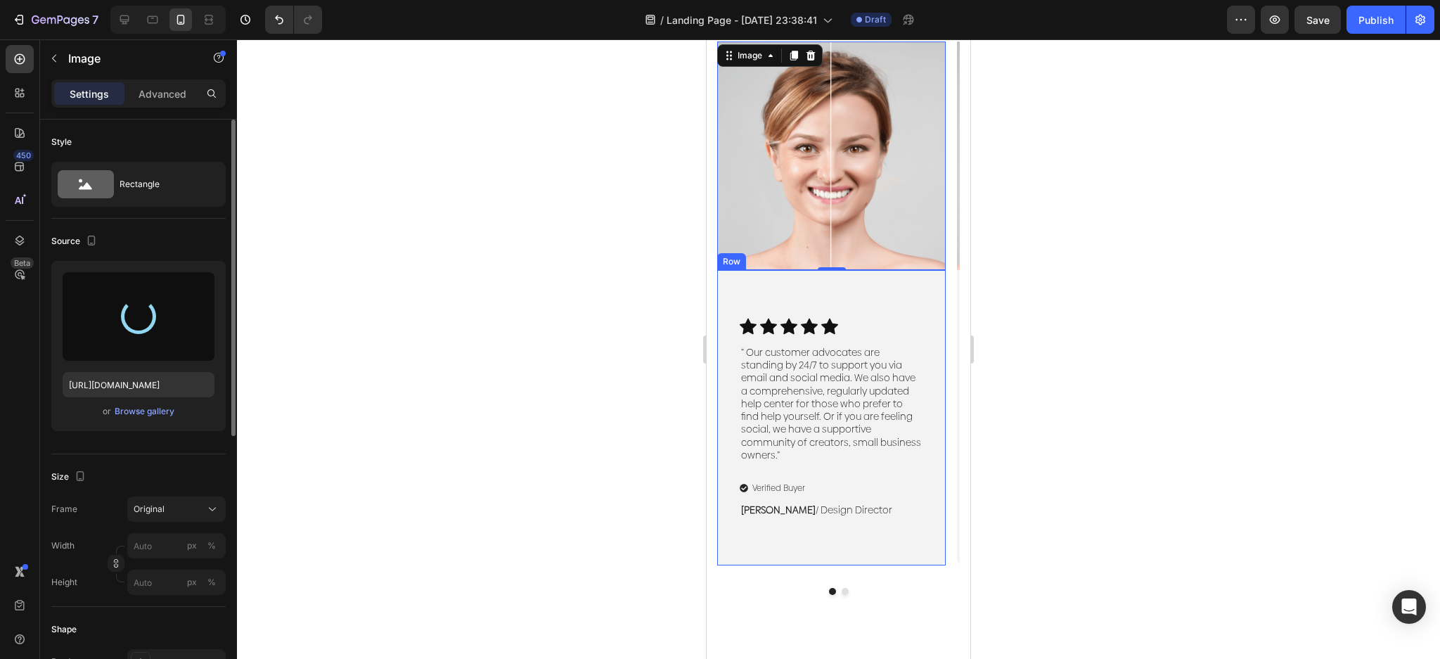
type input "https://cdn.shopify.com/s/files/1/0023/9317/8161/files/gempages_574635138369979…"
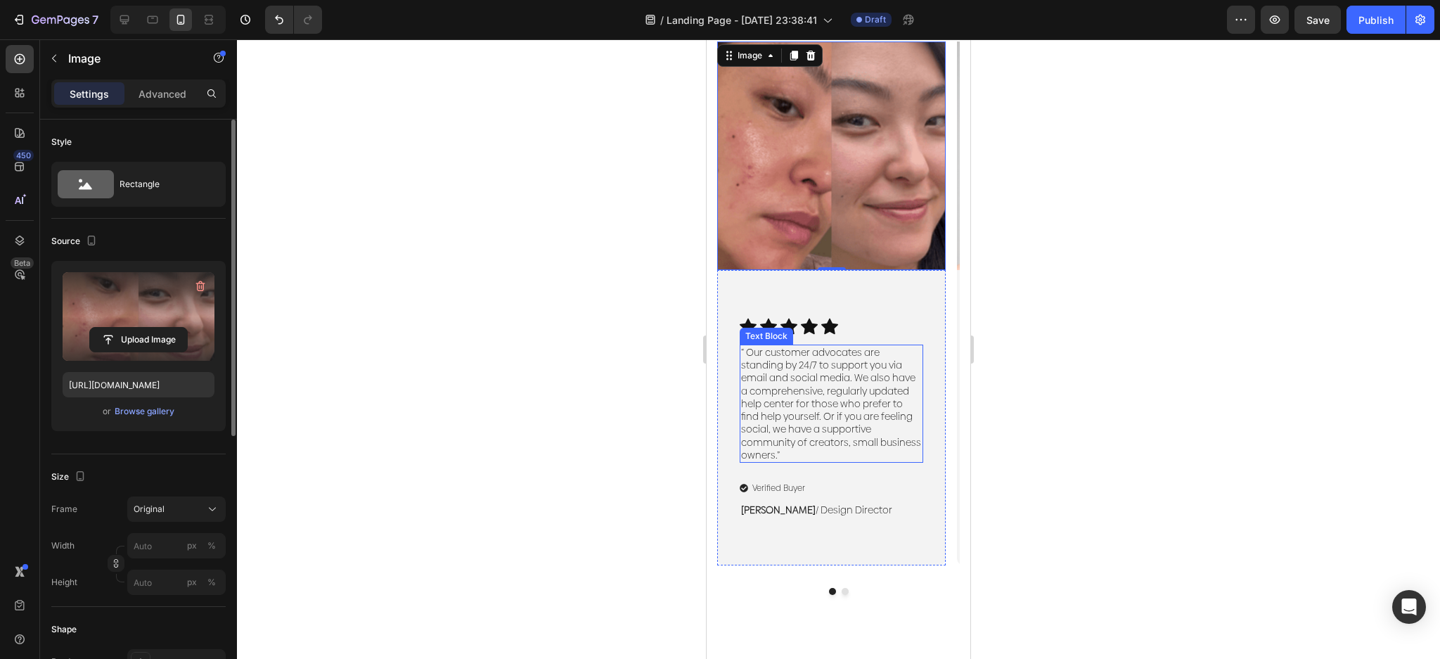
click at [855, 384] on p "“ Our customer advocates are standing by 24/7 to support you via email and soci…" at bounding box center [831, 403] width 181 height 115
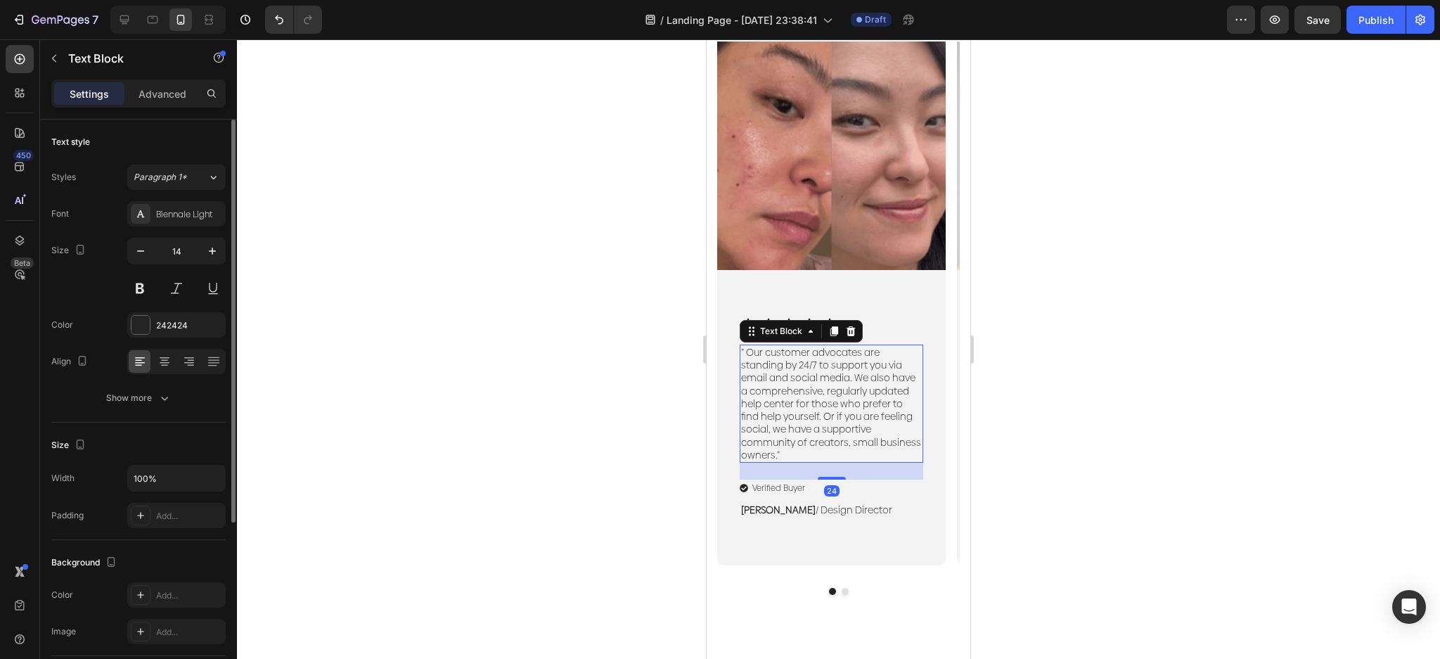
click at [855, 384] on p "“ Our customer advocates are standing by 24/7 to support you via email and soci…" at bounding box center [831, 403] width 181 height 115
click at [823, 442] on p "“ Our customer advocates are standing by 24/7 to support you via email and soci…" at bounding box center [831, 403] width 181 height 115
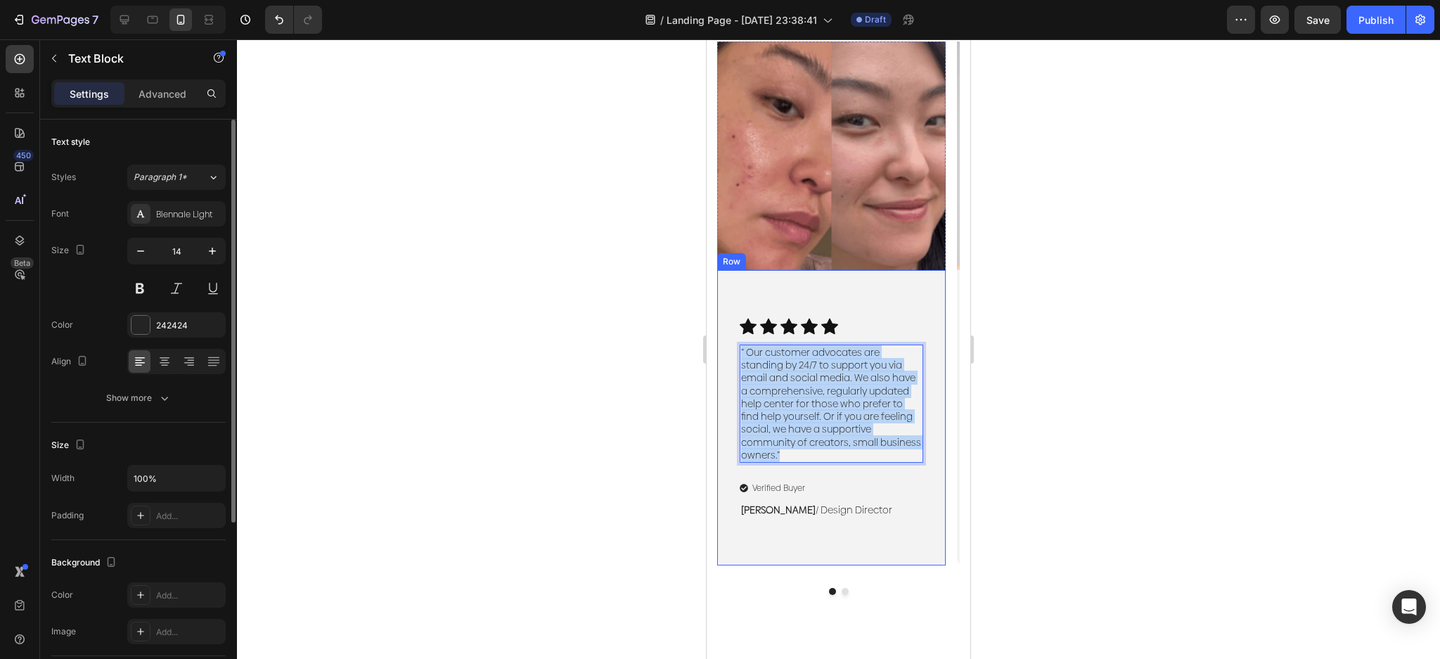
drag, startPoint x: 786, startPoint y: 455, endPoint x: 723, endPoint y: 354, distance: 118.8
click at [723, 354] on div "Icon Icon Icon Icon Icon Icon List “ Our customer advocates are standing by 24/…" at bounding box center [831, 417] width 229 height 295
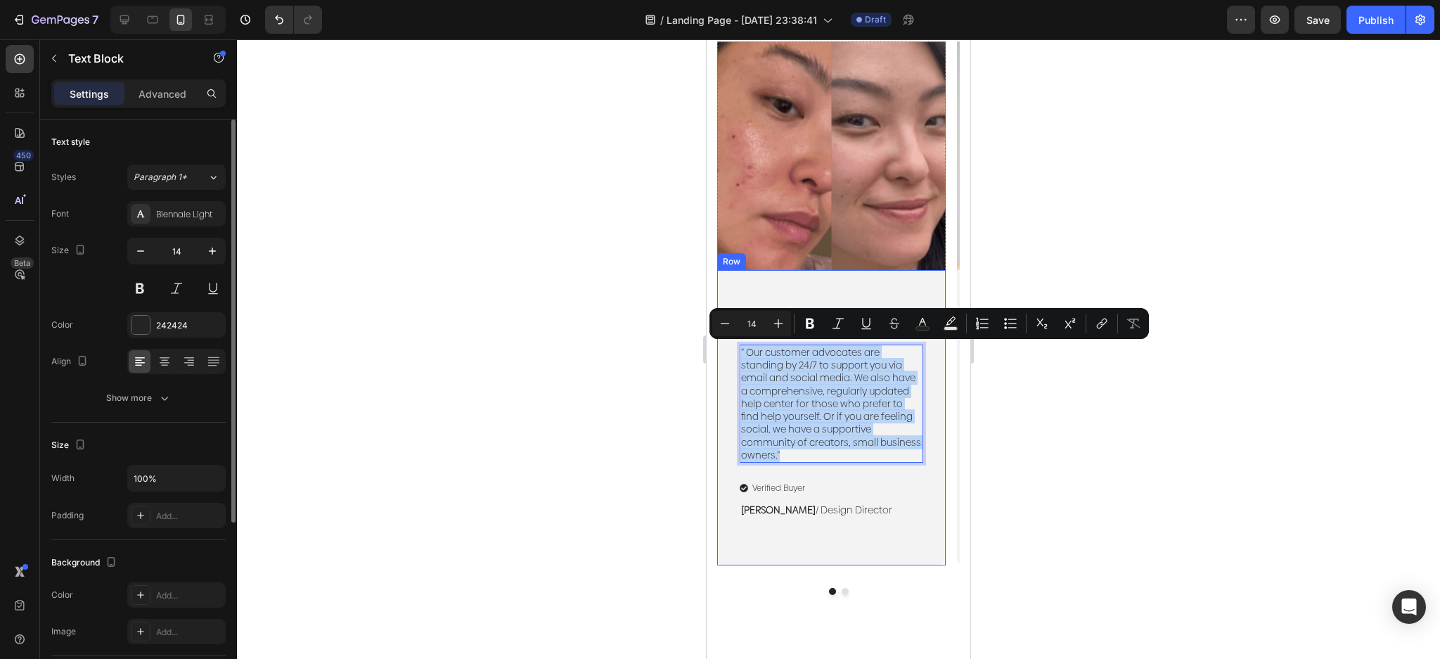
type input "20"
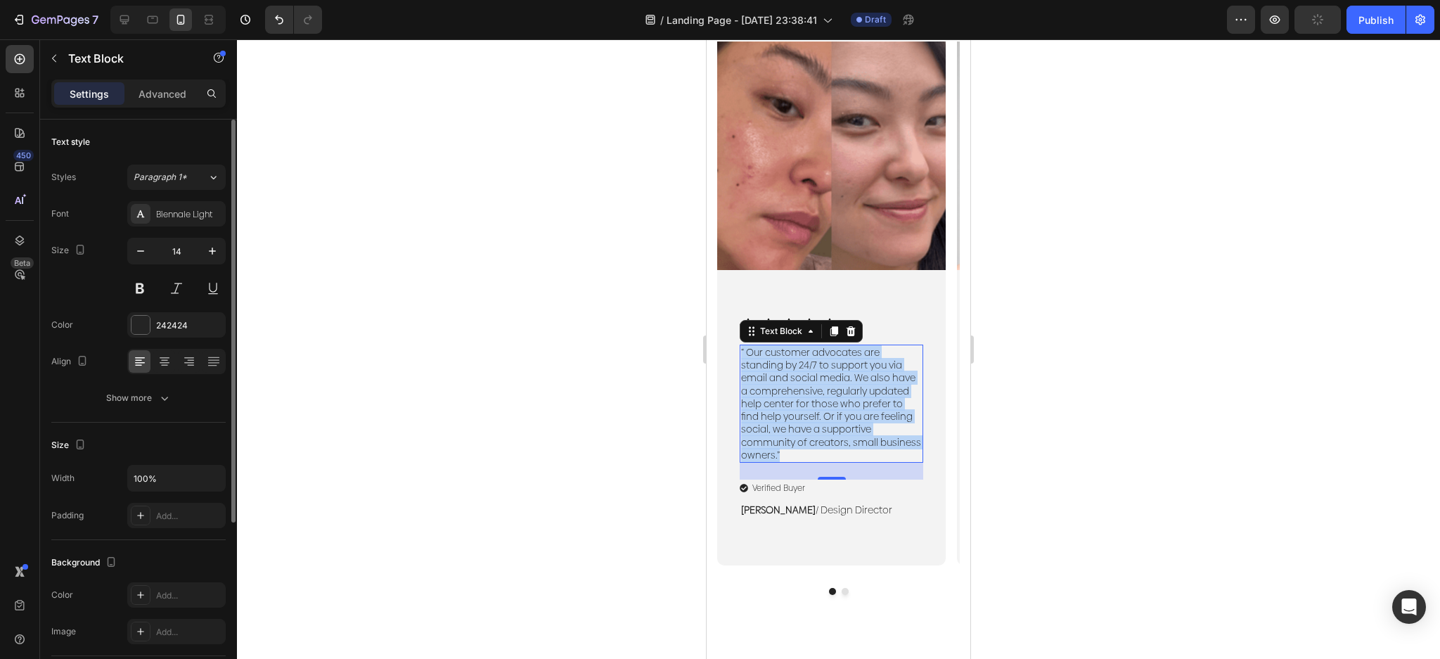
click at [859, 425] on p "“ Our customer advocates are standing by 24/7 to support you via email and soci…" at bounding box center [831, 403] width 181 height 115
drag, startPoint x: 785, startPoint y: 447, endPoint x: 735, endPoint y: 331, distance: 125.7
click at [735, 331] on div "Icon Icon Icon Icon Icon Icon List “ Our customer advocates are standing by 24/…" at bounding box center [831, 417] width 229 height 295
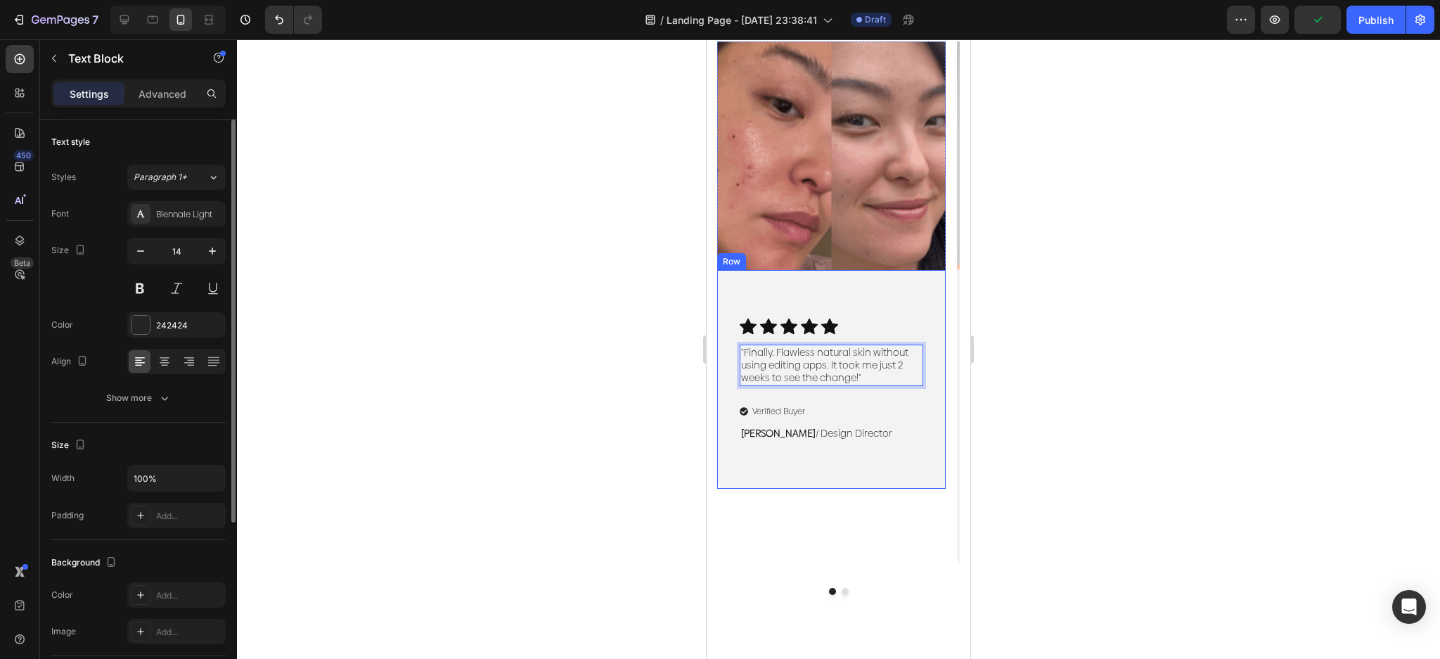
click at [785, 414] on p "Verified Buyer" at bounding box center [778, 411] width 53 height 13
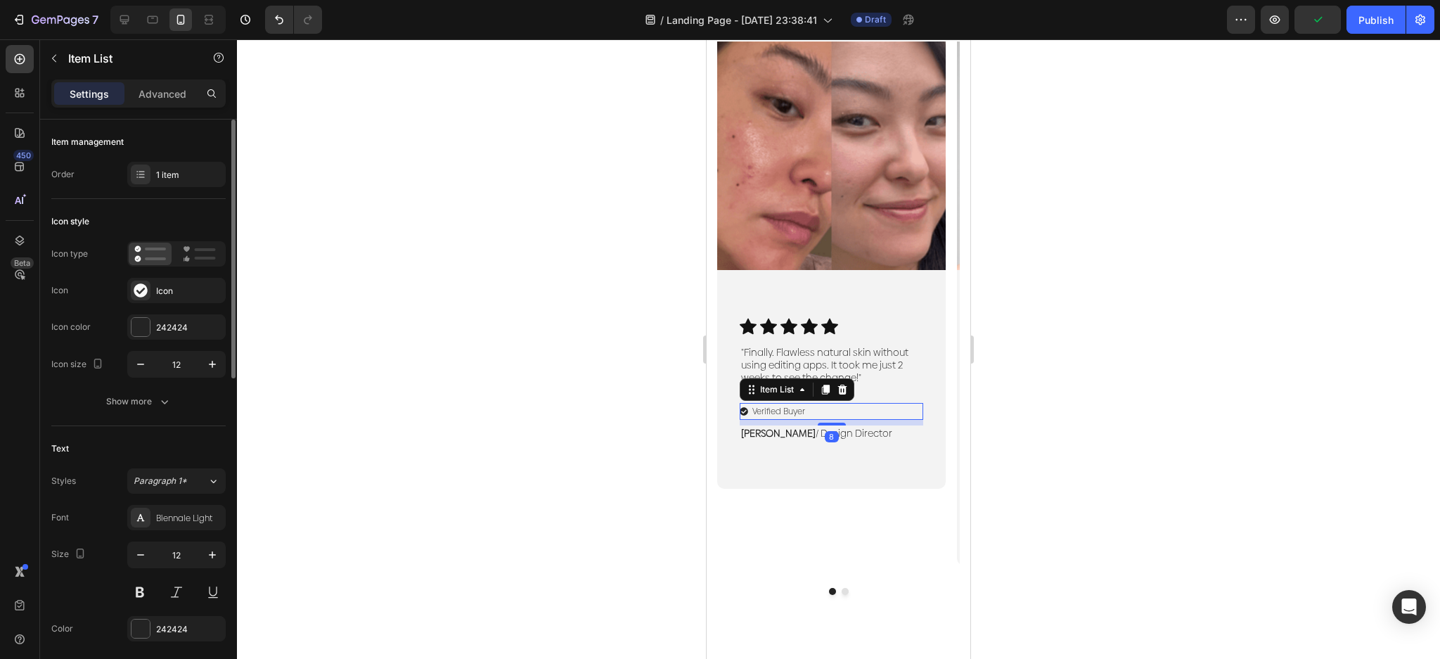
click at [785, 414] on p "Verified Buyer" at bounding box center [778, 411] width 53 height 13
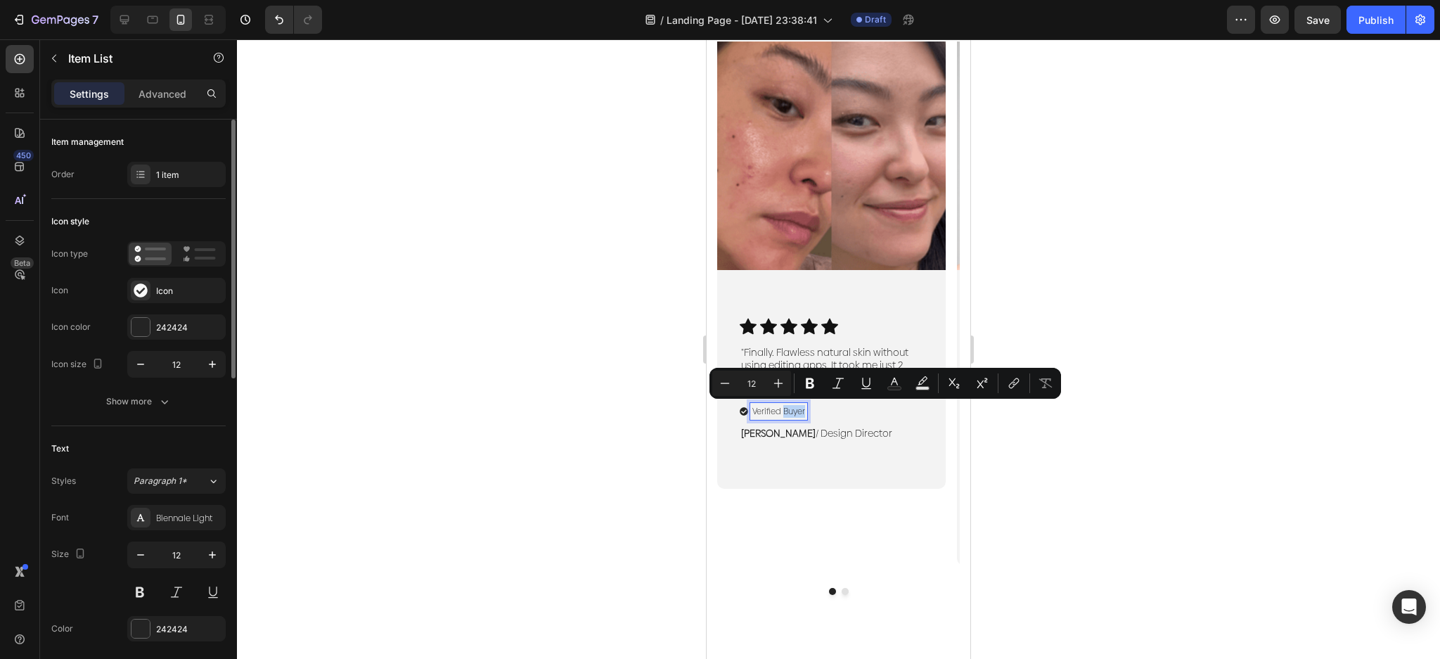
click at [812, 437] on p "RYAN S. / Design Director" at bounding box center [831, 433] width 181 height 13
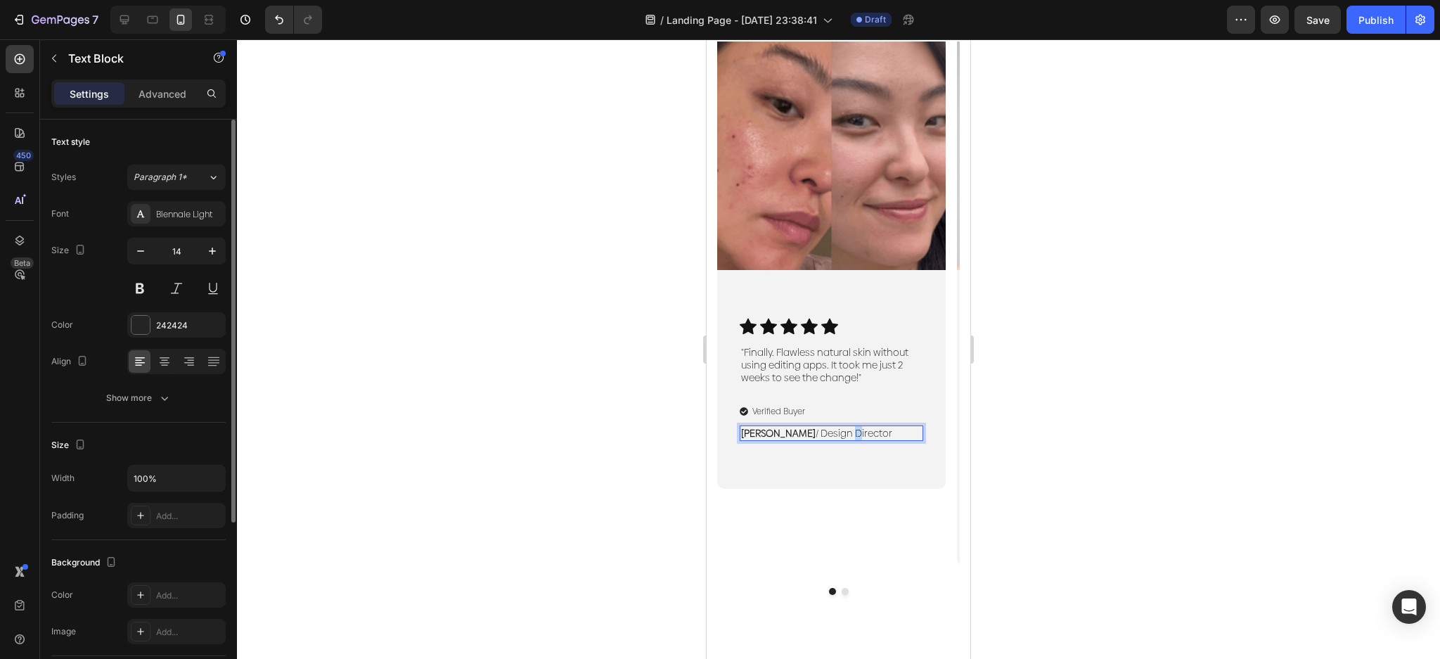
click at [812, 437] on p "RYAN S. / Design Director" at bounding box center [831, 433] width 181 height 13
click at [858, 431] on p "RYAN S. / Design Director" at bounding box center [831, 433] width 181 height 13
drag, startPoint x: 776, startPoint y: 433, endPoint x: 740, endPoint y: 432, distance: 35.9
click at [738, 433] on div "Icon Icon Icon Icon Icon Icon List "Finally. Flawless natural skin without usin…" at bounding box center [831, 379] width 229 height 219
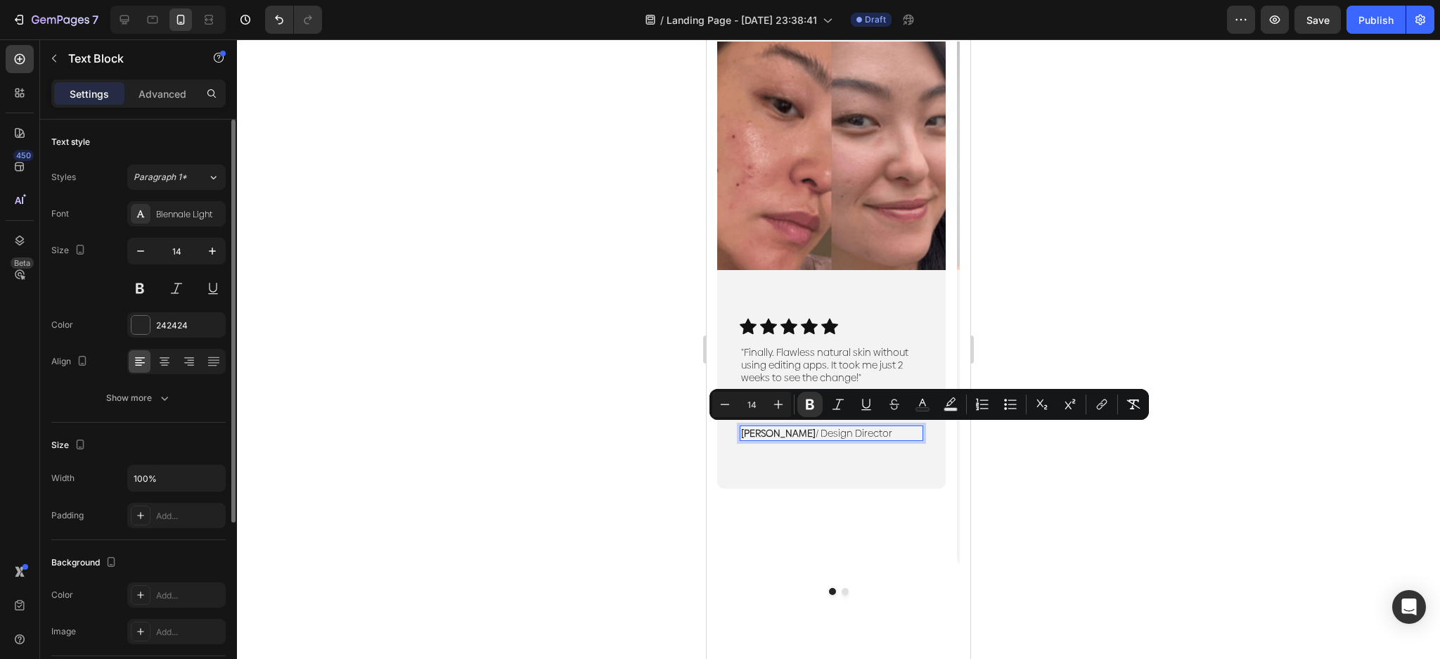
drag, startPoint x: 828, startPoint y: 428, endPoint x: 847, endPoint y: 433, distance: 18.9
click at [830, 428] on p "RYAN S. / Design Director" at bounding box center [831, 433] width 181 height 13
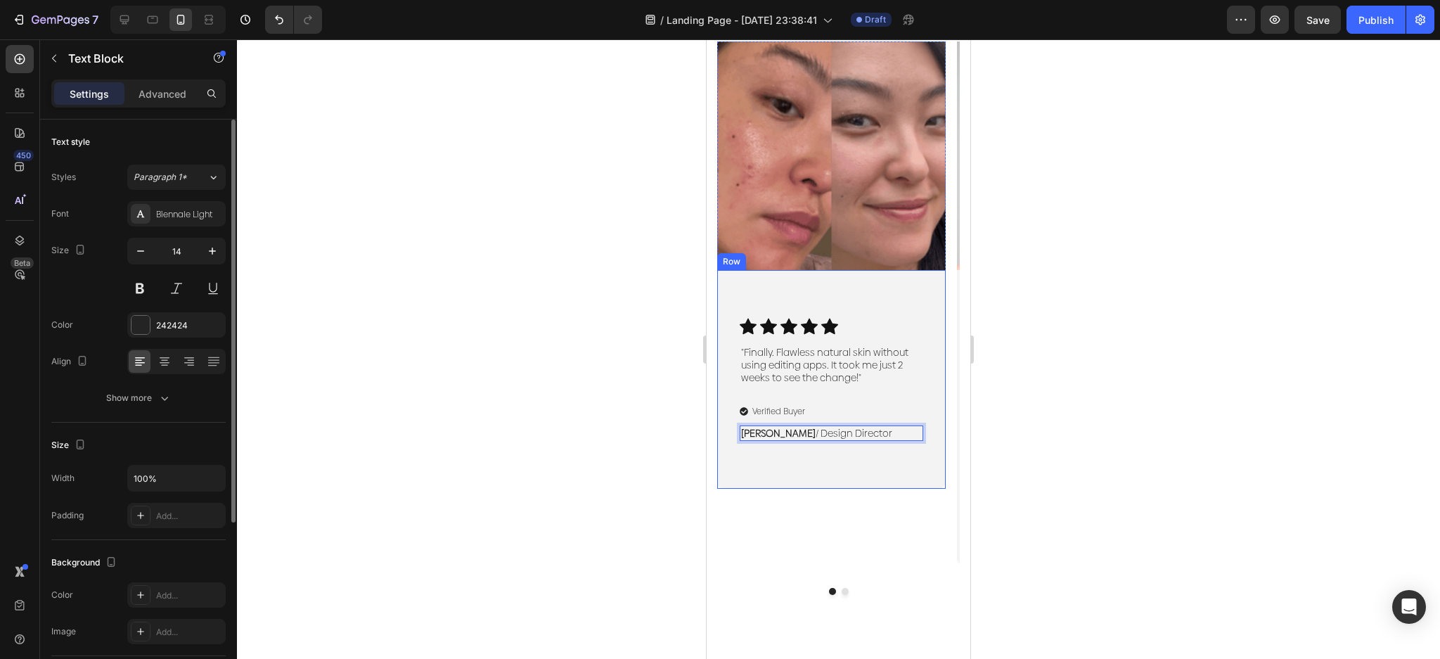
drag, startPoint x: 862, startPoint y: 432, endPoint x: 709, endPoint y: 440, distance: 153.5
click at [709, 440] on div "Image Icon Icon Icon Icon Icon Icon List "Finally. Flawless natural skin withou…" at bounding box center [839, 325] width 264 height 607
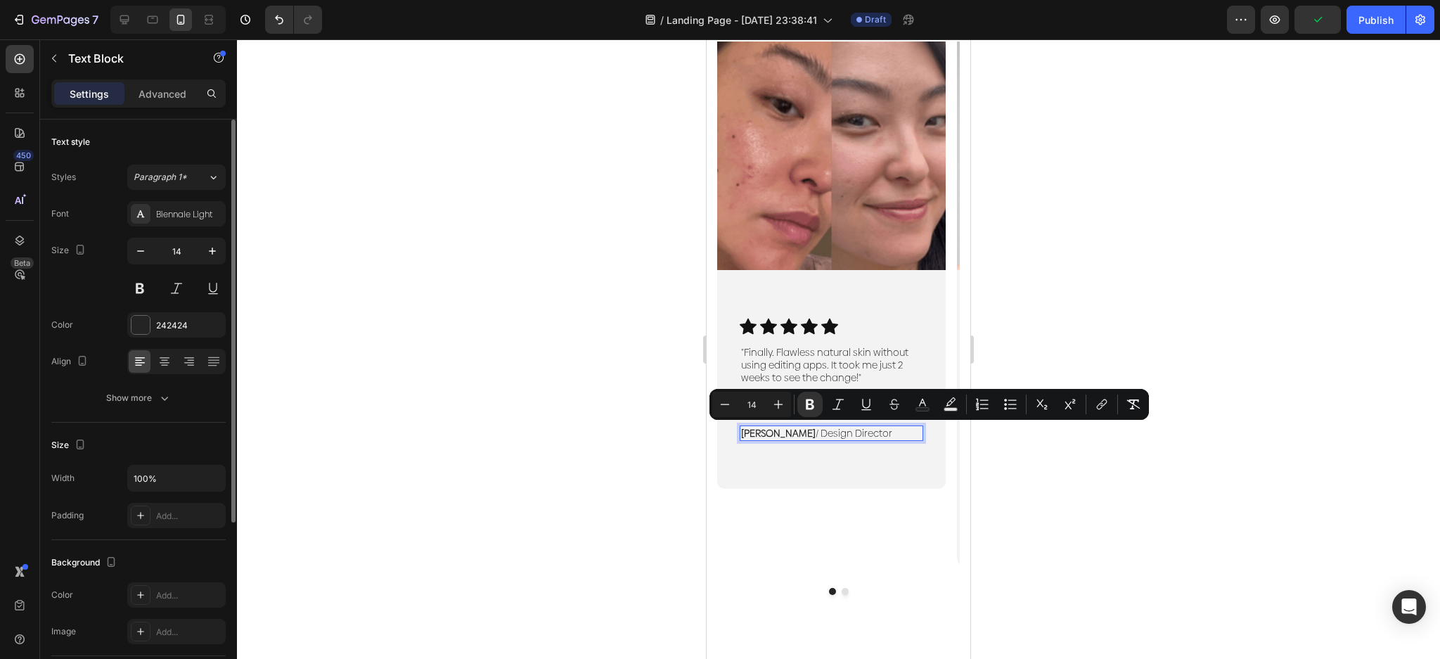
click at [778, 431] on p "RYAN S. / Design Director" at bounding box center [831, 433] width 181 height 13
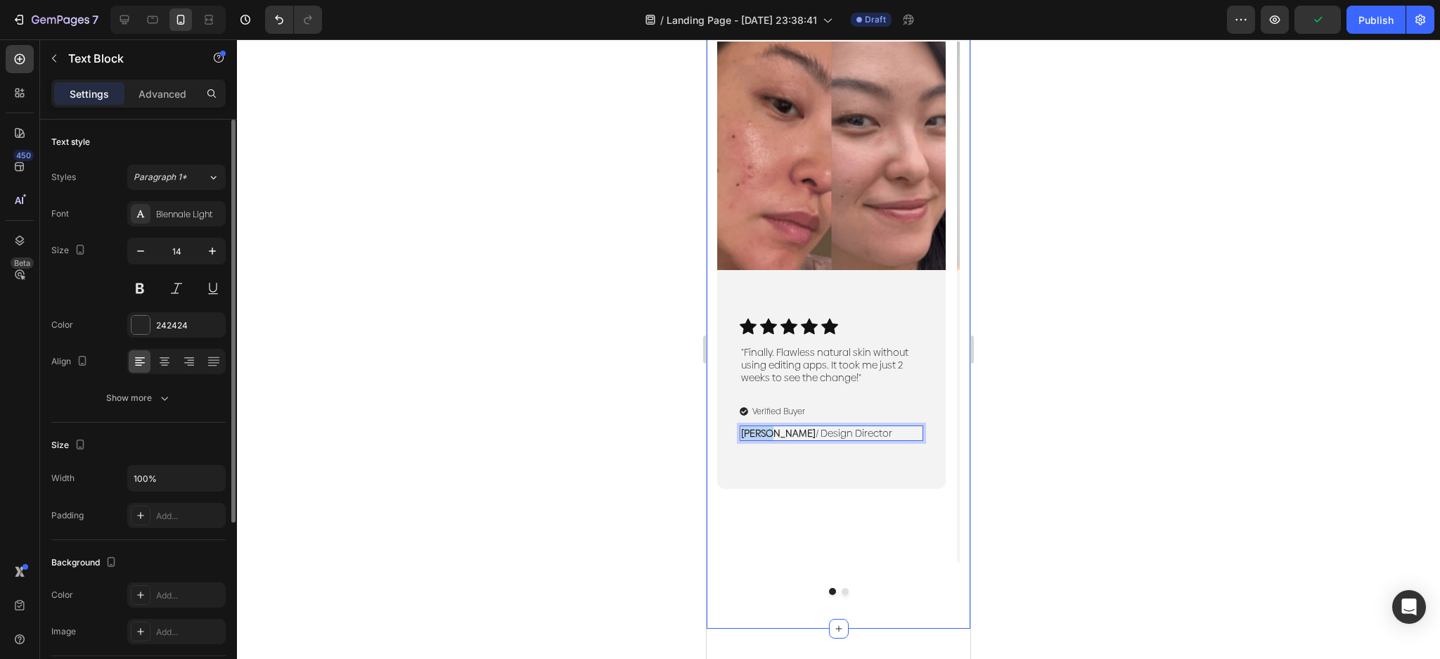
drag, startPoint x: 773, startPoint y: 432, endPoint x: 699, endPoint y: 422, distance: 74.5
drag, startPoint x: 885, startPoint y: 433, endPoint x: 792, endPoint y: 440, distance: 93.7
click at [792, 440] on p "Caroline. / Design Director" at bounding box center [831, 433] width 181 height 13
click at [1100, 422] on div at bounding box center [838, 349] width 1203 height 620
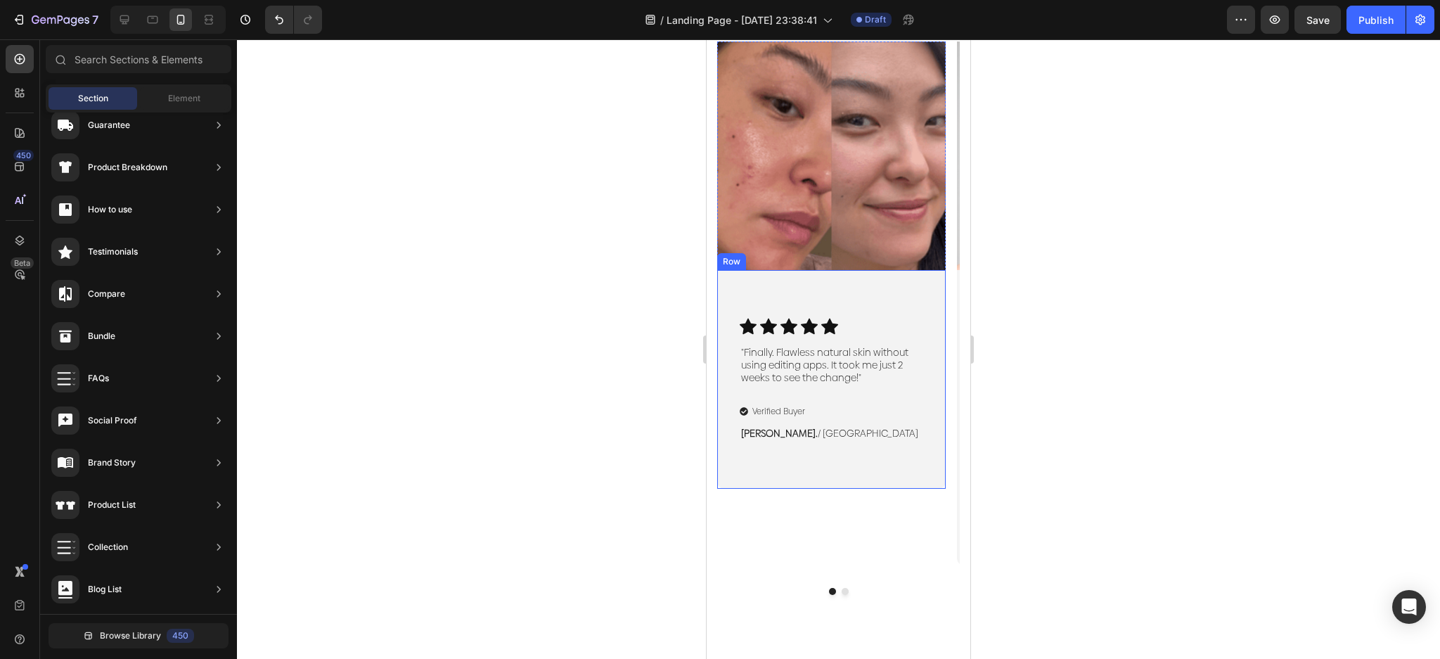
scroll to position [480, 0]
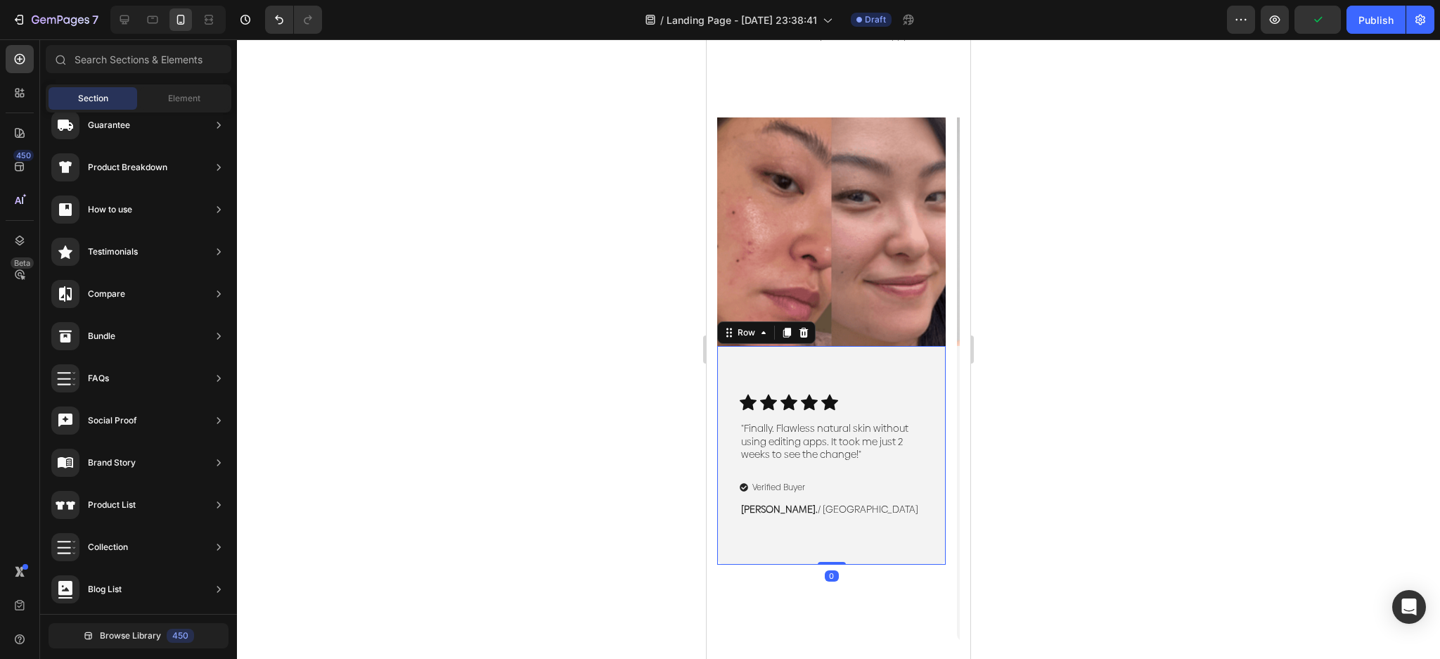
click at [837, 402] on div "Icon Icon Icon Icon Icon Icon List "Finally. Flawless natural skin without usin…" at bounding box center [831, 455] width 229 height 219
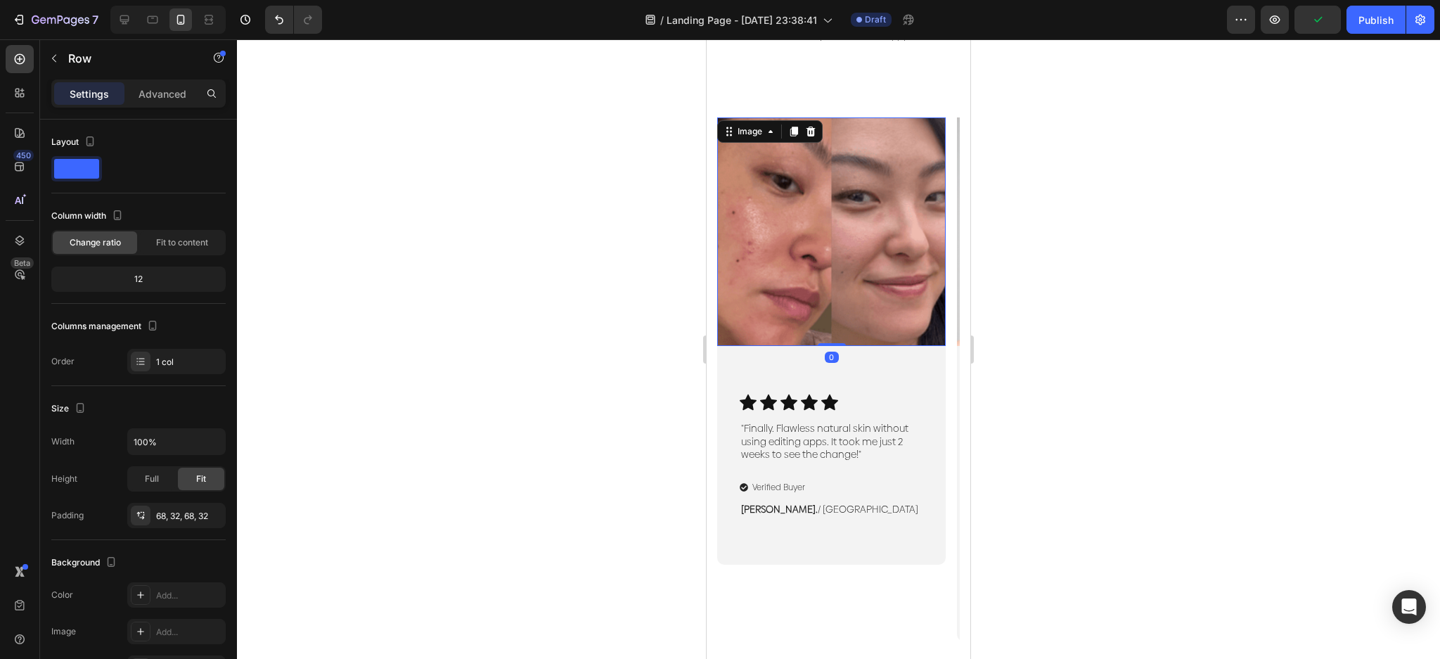
click at [903, 346] on img at bounding box center [831, 231] width 229 height 229
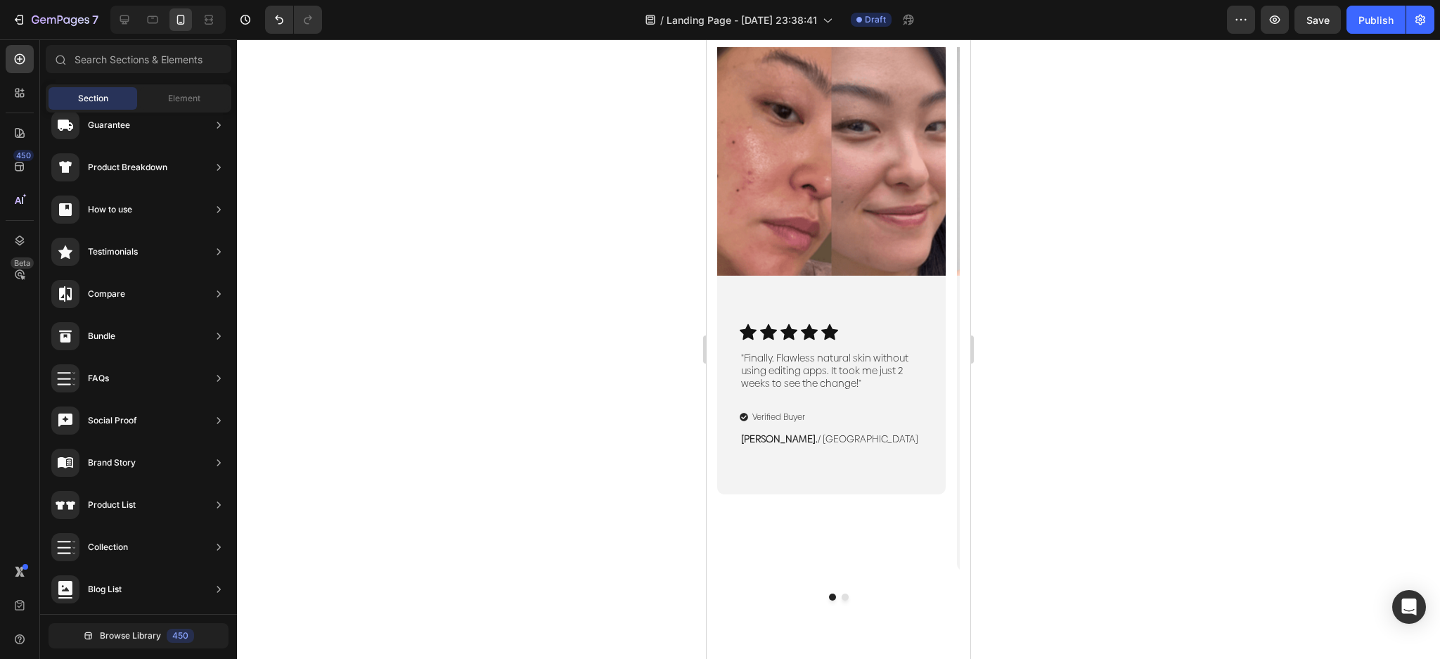
scroll to position [554, 0]
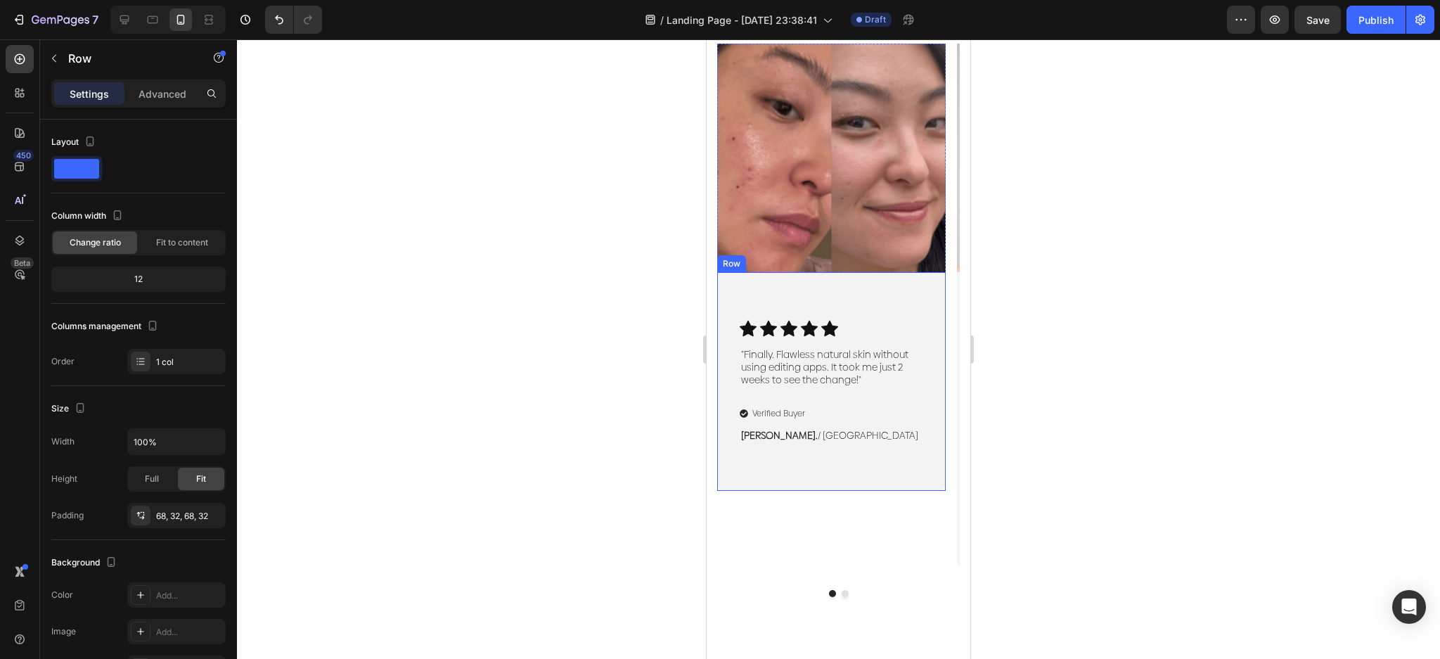
click at [943, 335] on div "Icon Icon Icon Icon Icon Icon List "Finally. Flawless natural skin without usin…" at bounding box center [831, 381] width 229 height 219
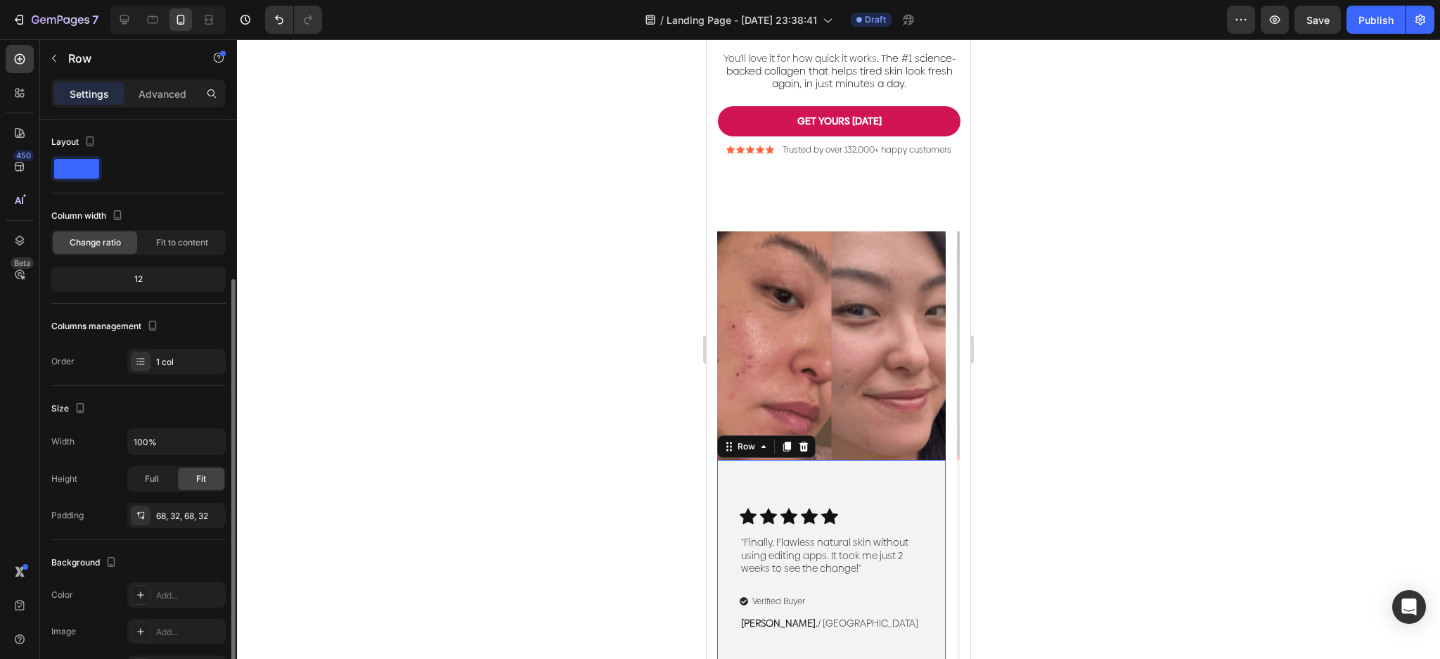
scroll to position [187, 0]
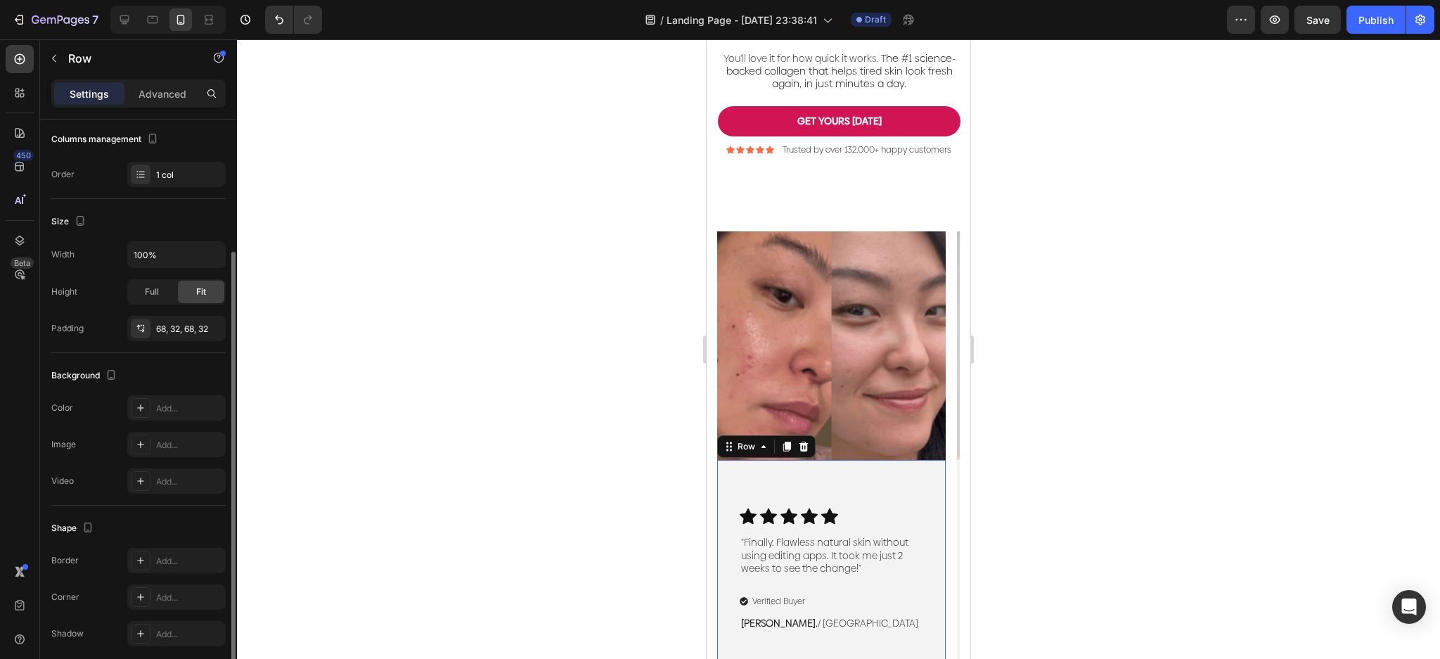
click at [800, 504] on div "Icon Icon Icon Icon Icon Icon List "Finally. Flawless natural skin without usin…" at bounding box center [831, 569] width 229 height 219
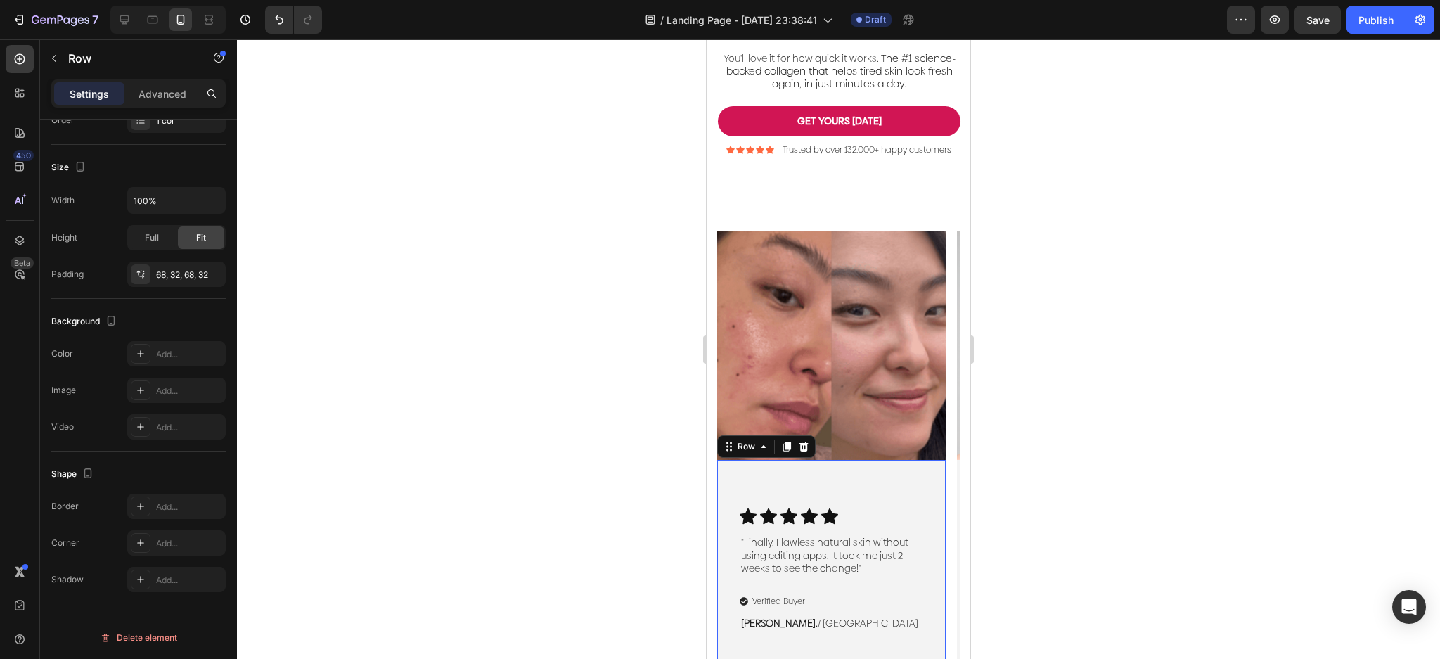
click at [824, 516] on div "Icon Icon Icon Icon Icon Icon List "Finally. Flawless natural skin without usin…" at bounding box center [831, 569] width 229 height 219
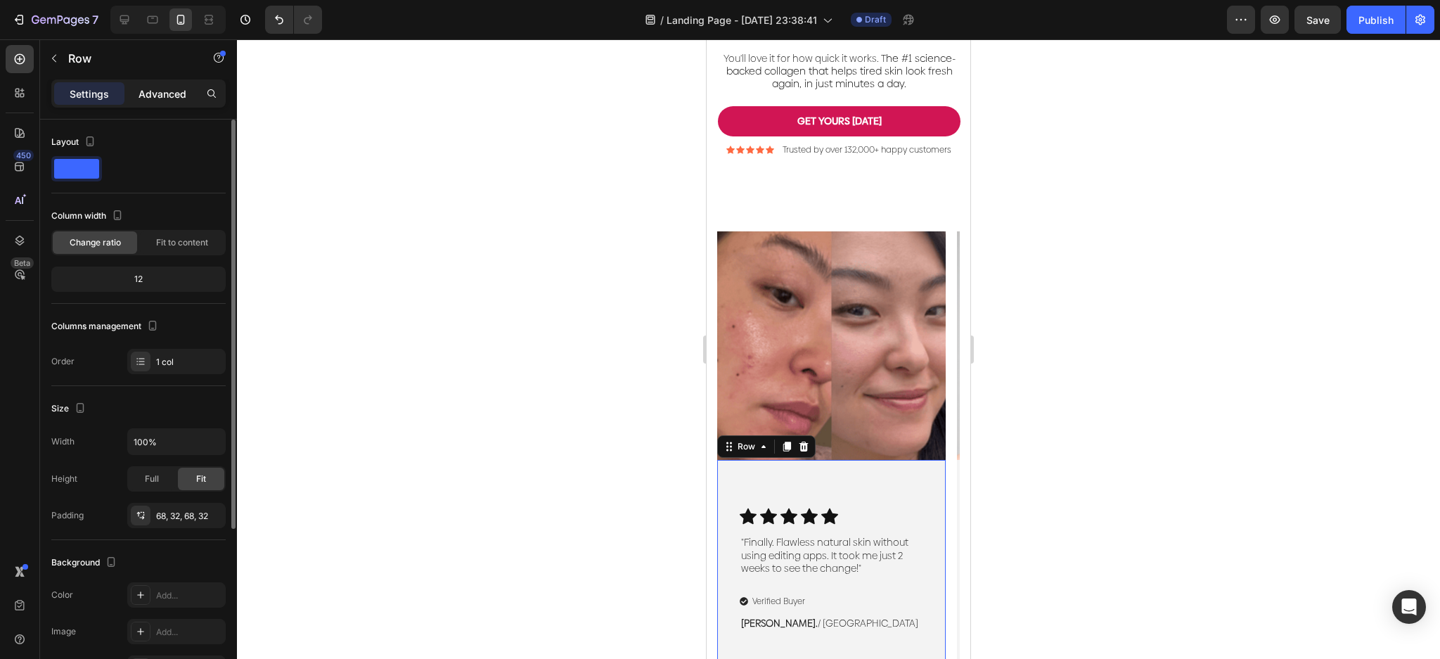
click at [171, 94] on p "Advanced" at bounding box center [163, 93] width 48 height 15
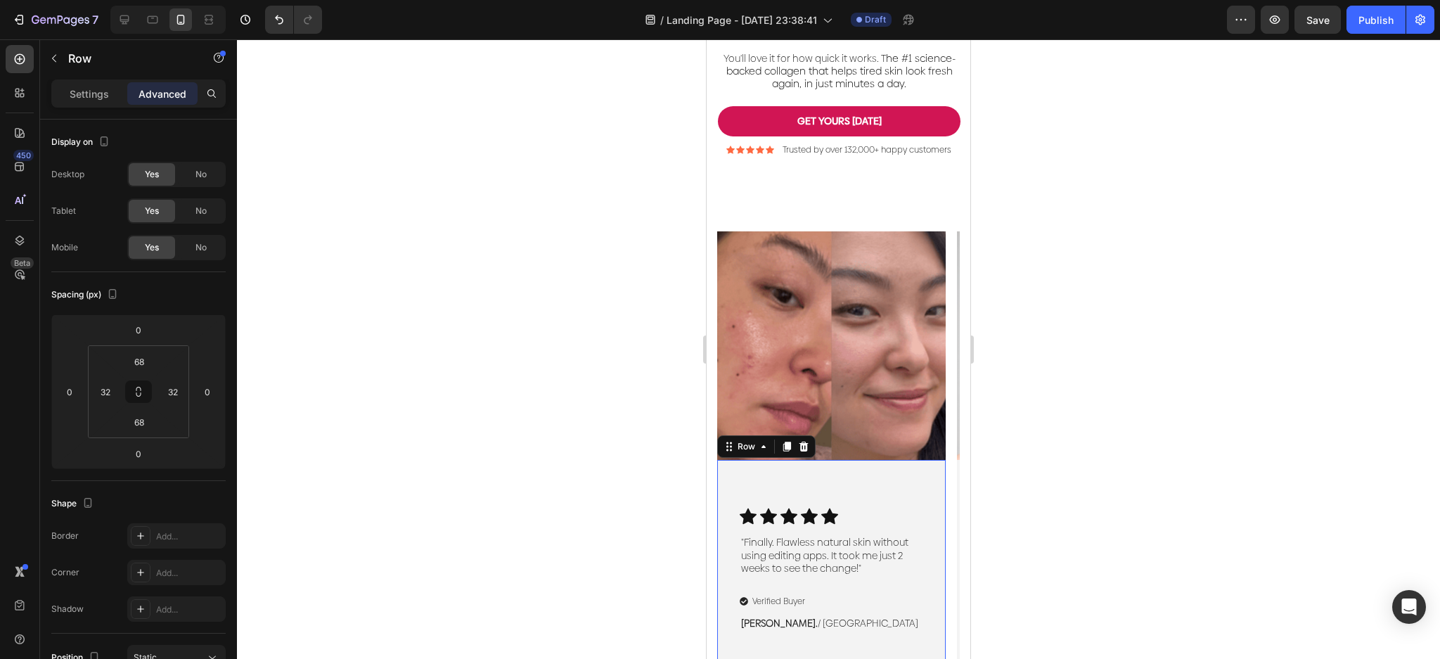
scroll to position [338, 0]
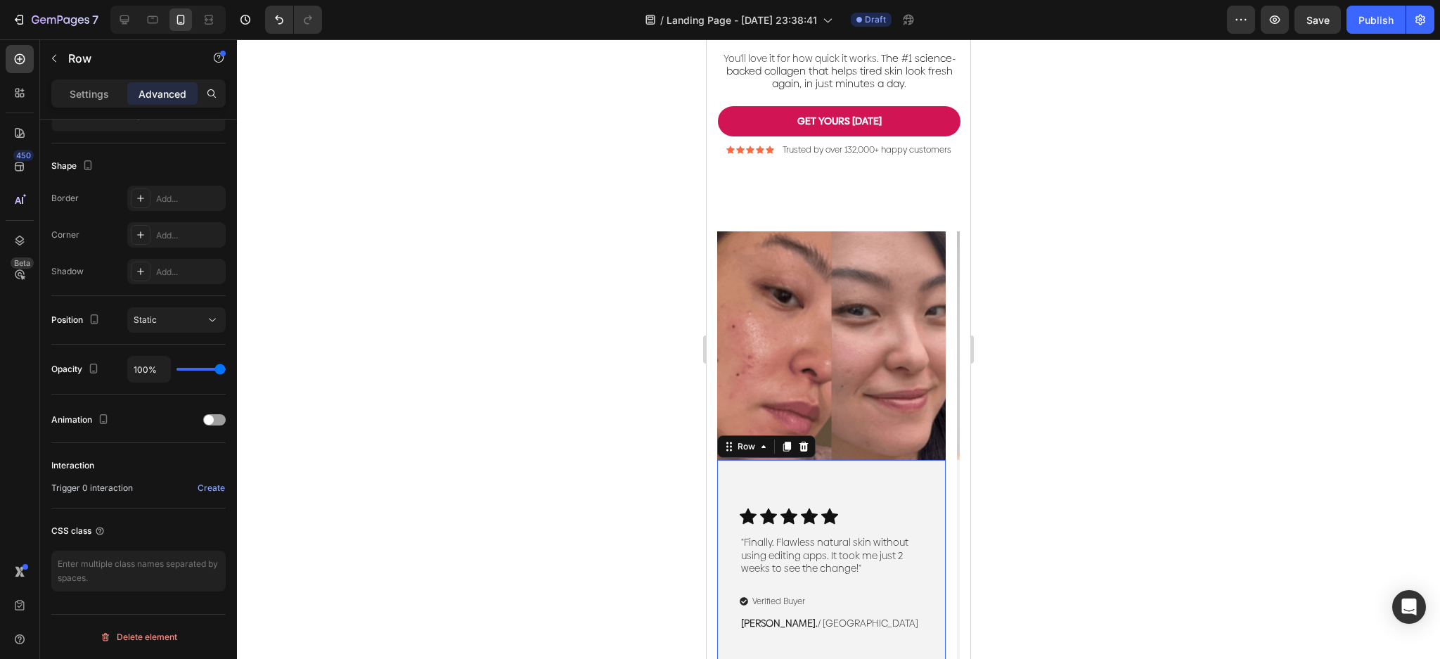
click at [809, 494] on div "Icon Icon Icon Icon Icon Icon List "Finally. Flawless natural skin without usin…" at bounding box center [831, 569] width 229 height 219
drag, startPoint x: 809, startPoint y: 494, endPoint x: 780, endPoint y: 492, distance: 28.9
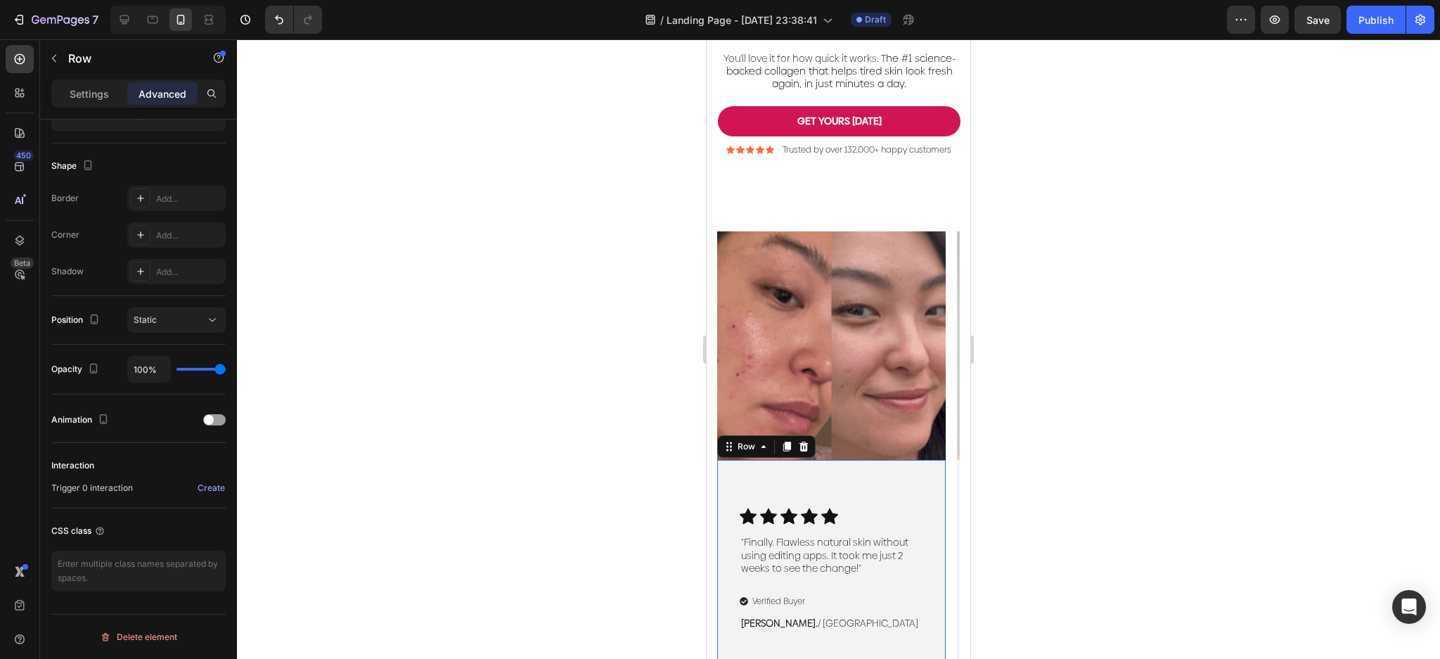
click at [809, 494] on div "Icon Icon Icon Icon Icon Icon List "Finally. Flawless natural skin without usin…" at bounding box center [831, 569] width 229 height 219
click at [88, 80] on div "Settings Advanced" at bounding box center [138, 93] width 174 height 28
click at [91, 105] on div "Settings Advanced" at bounding box center [138, 93] width 174 height 28
click at [80, 82] on div "Settings" at bounding box center [89, 93] width 70 height 23
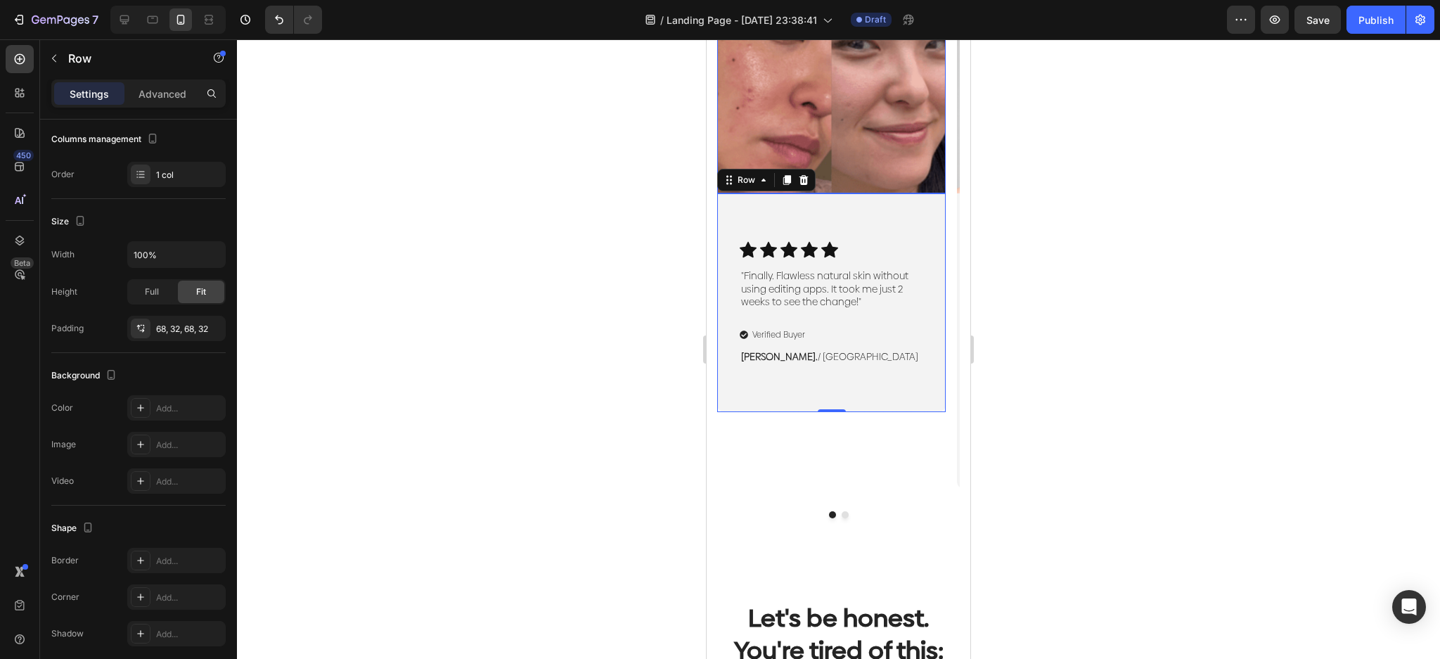
scroll to position [648, 0]
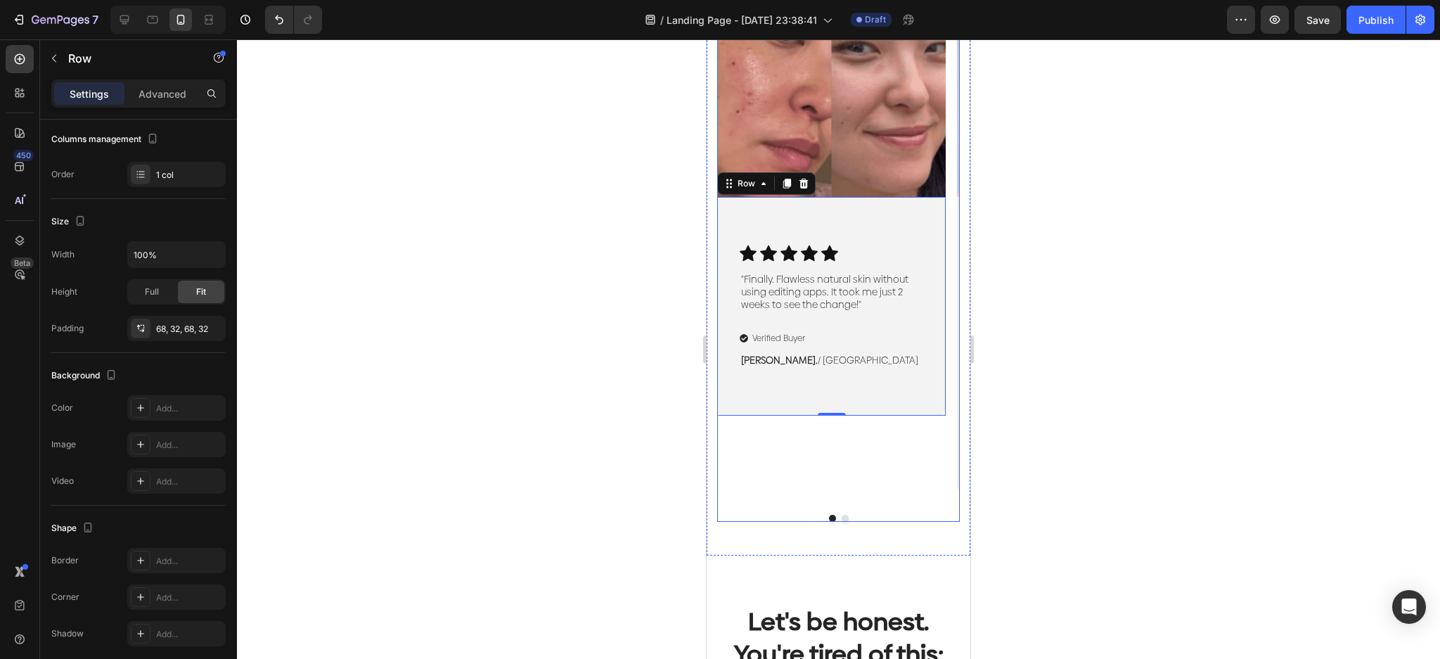
click at [842, 515] on button "Dot" at bounding box center [845, 518] width 7 height 7
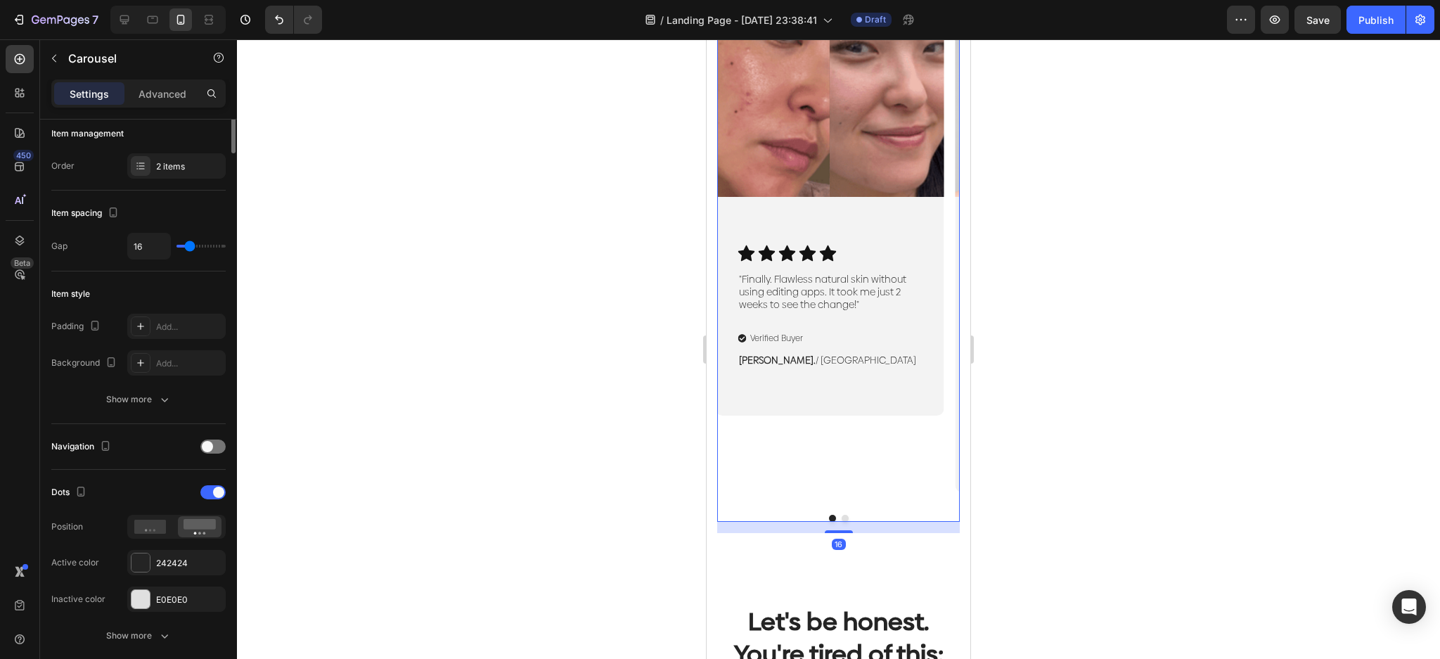
scroll to position [0, 0]
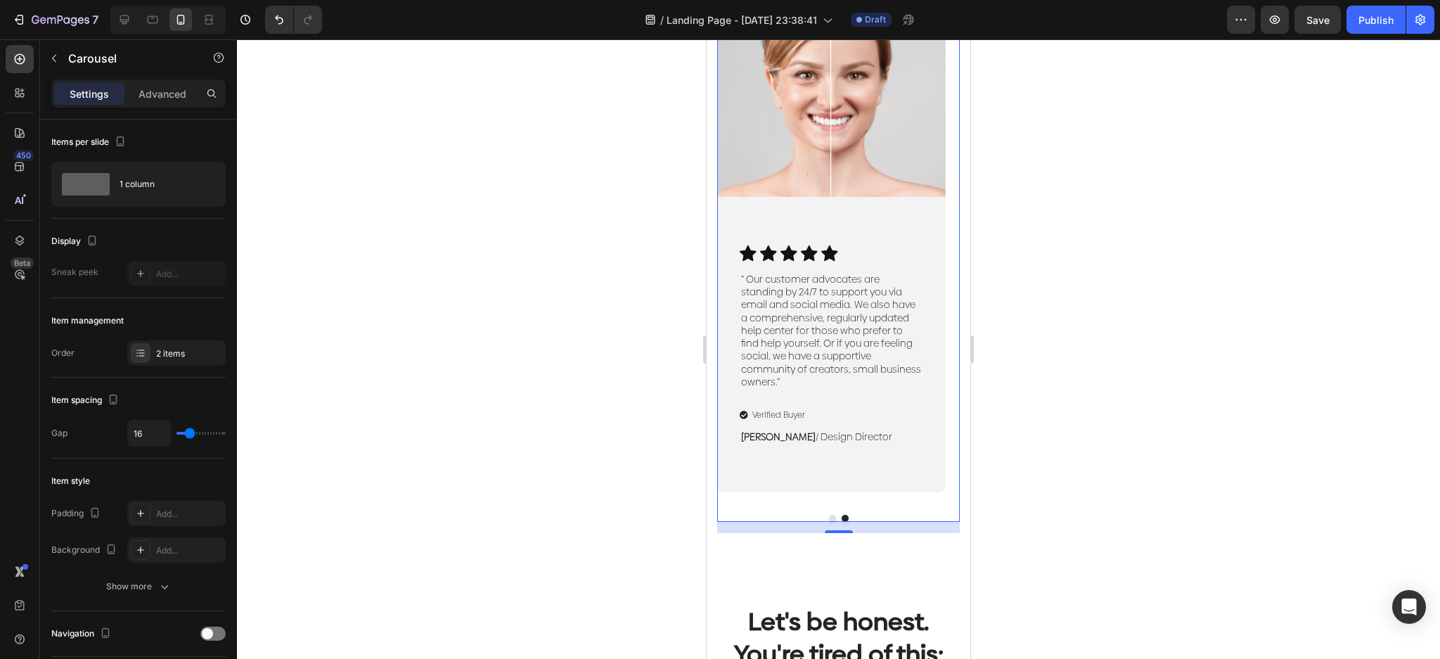
click at [887, 502] on div "Image Icon Icon Icon Icon Icon Icon List "Finally. Flawless natural skin withou…" at bounding box center [838, 244] width 243 height 553
click at [167, 180] on div "1 column" at bounding box center [163, 184] width 86 height 32
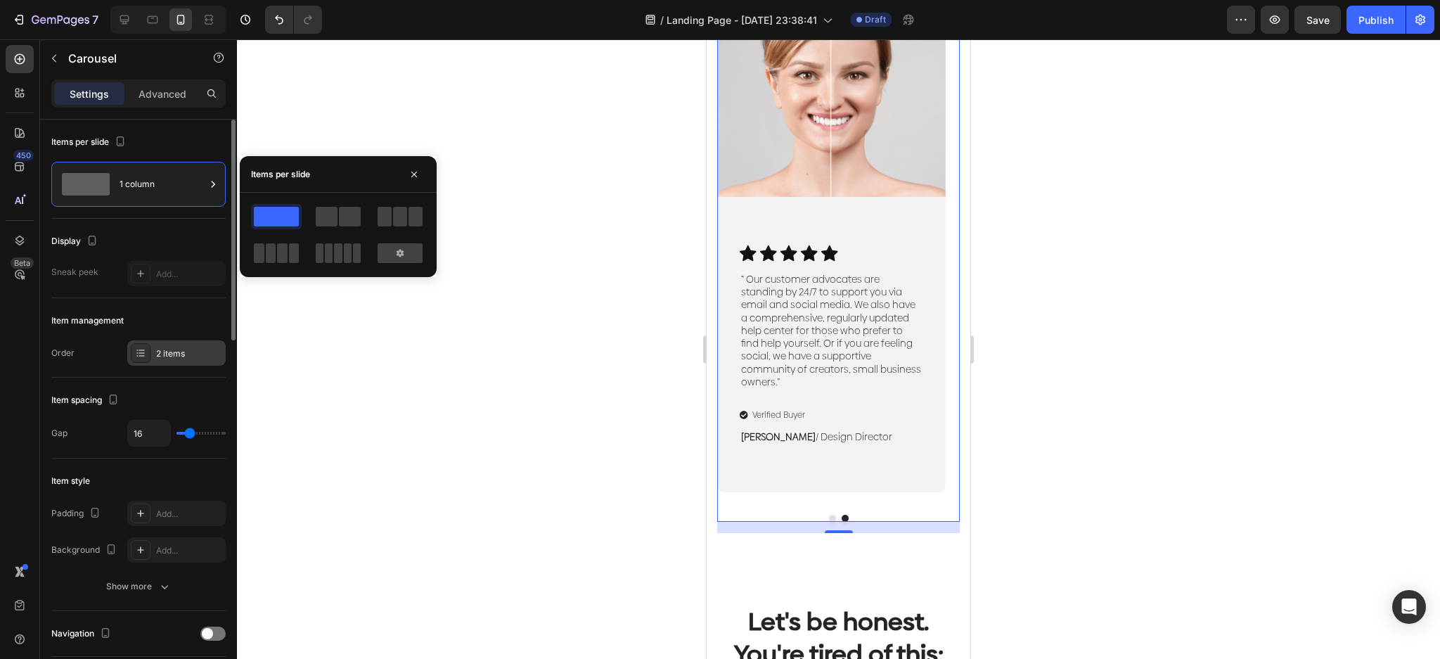
click at [142, 357] on icon at bounding box center [140, 352] width 11 height 11
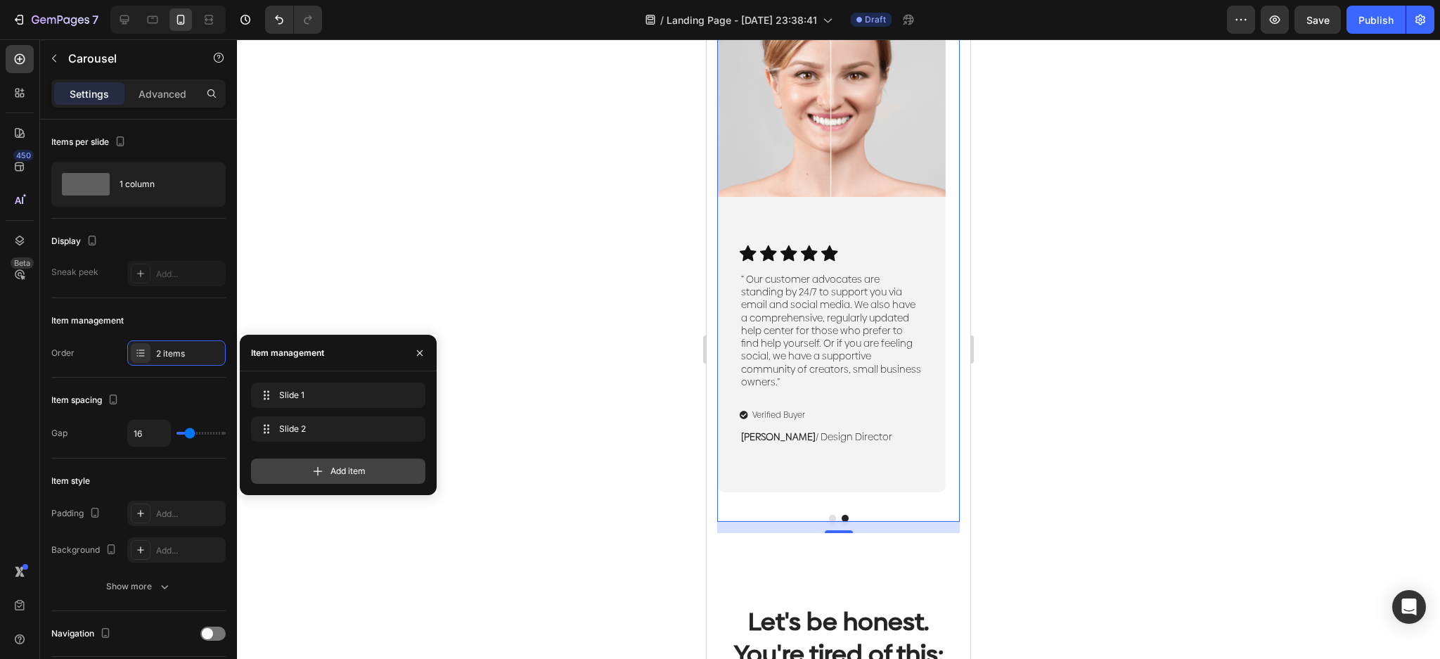
click at [363, 474] on span "Add item" at bounding box center [348, 471] width 35 height 13
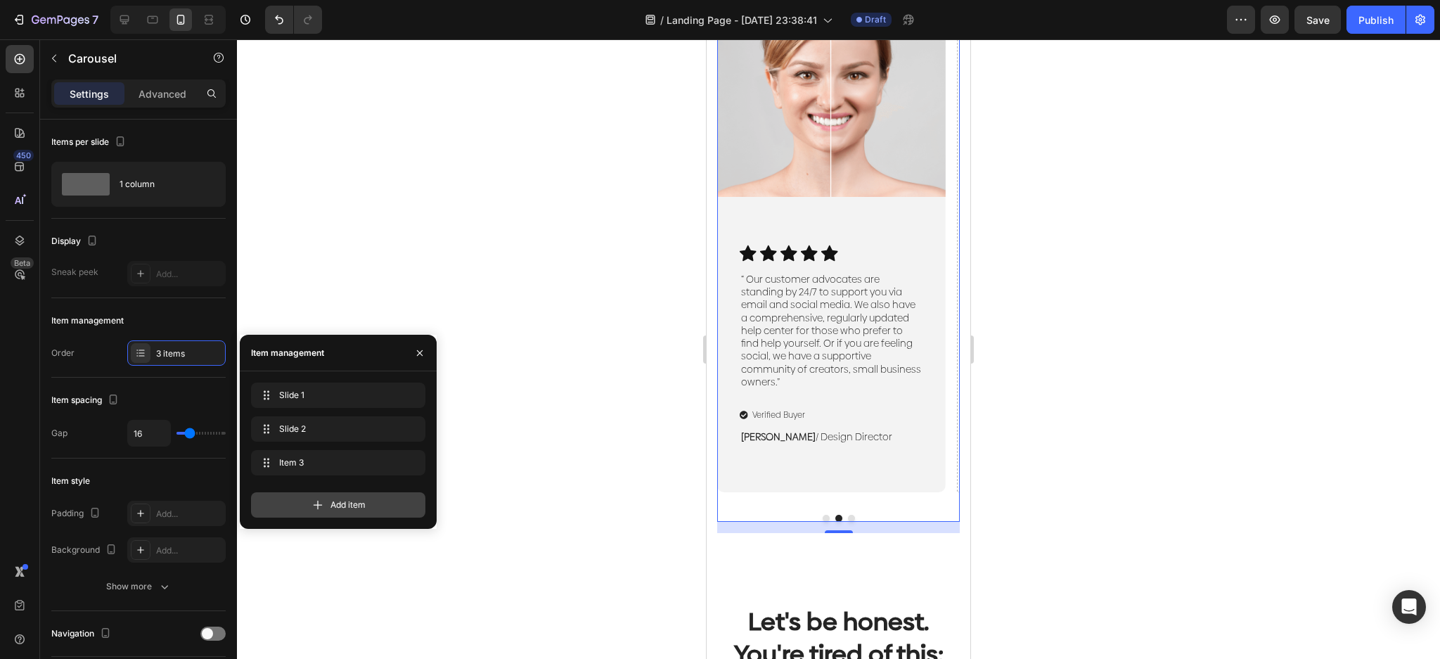
click at [349, 504] on span "Add item" at bounding box center [348, 505] width 35 height 13
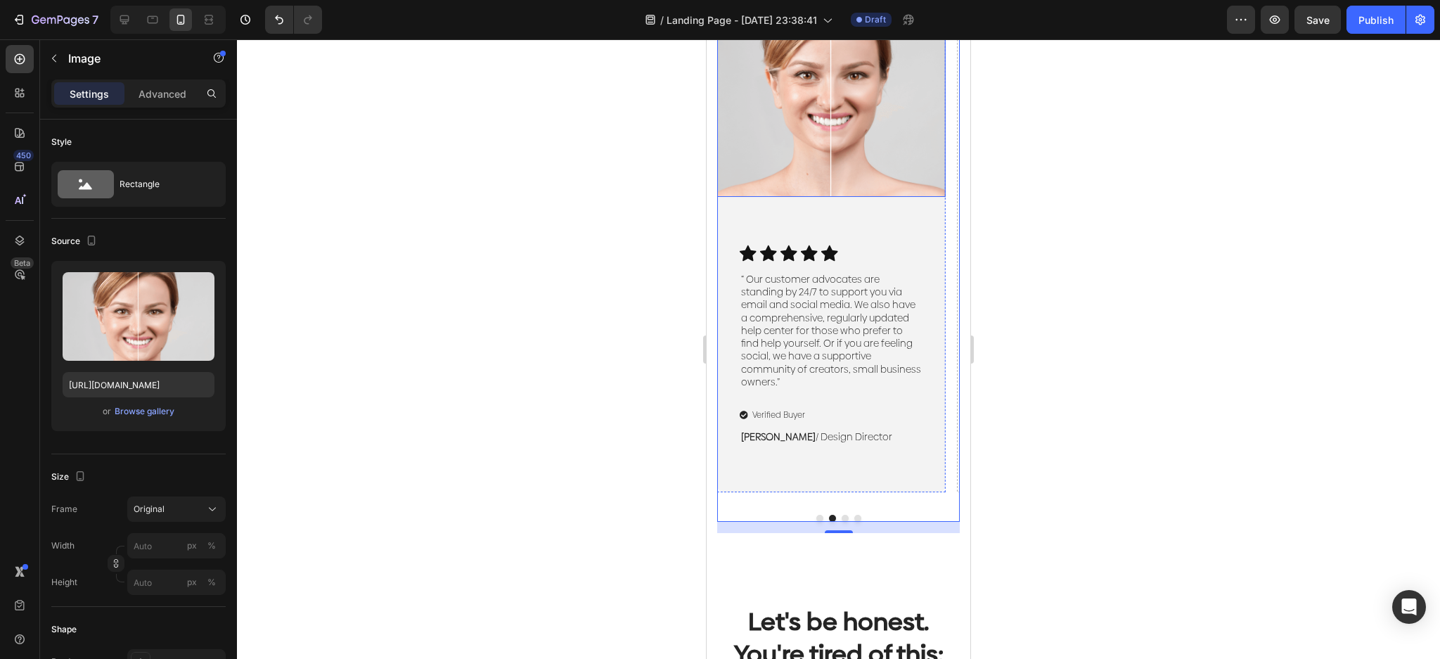
click at [857, 165] on img at bounding box center [831, 82] width 229 height 229
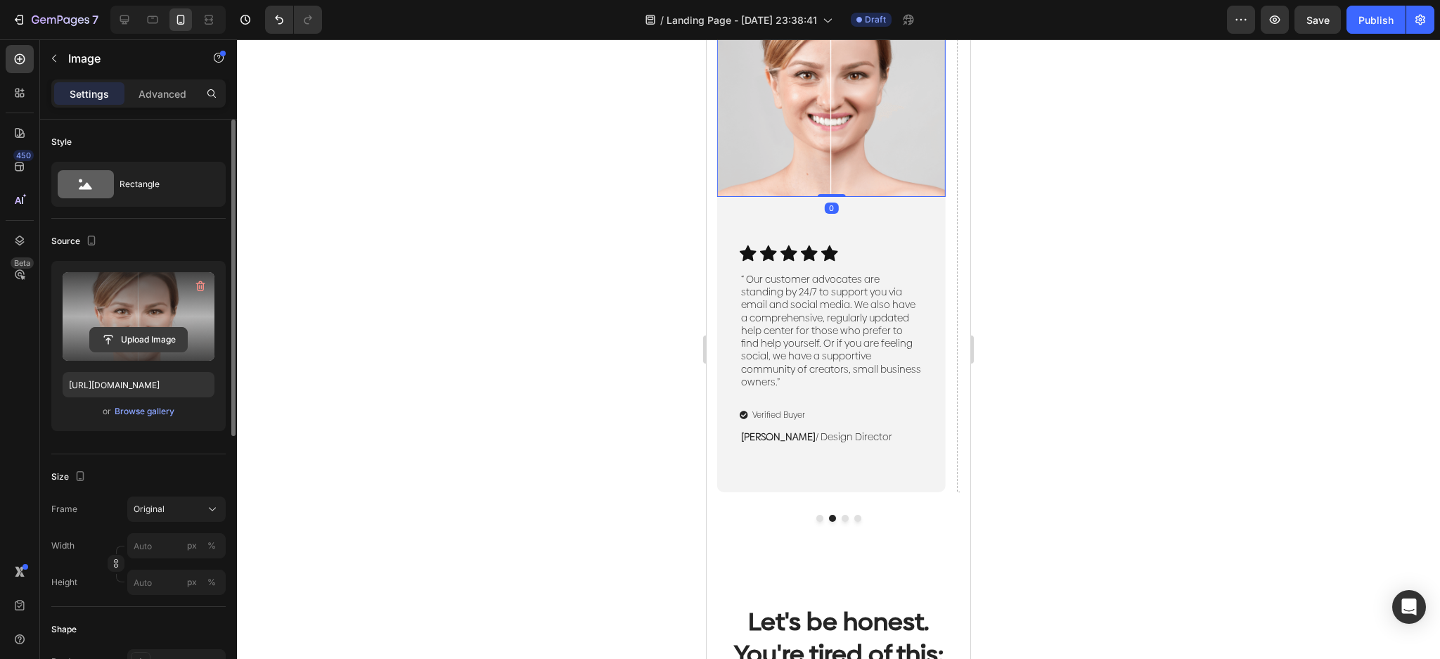
click at [127, 343] on input "file" at bounding box center [138, 340] width 97 height 24
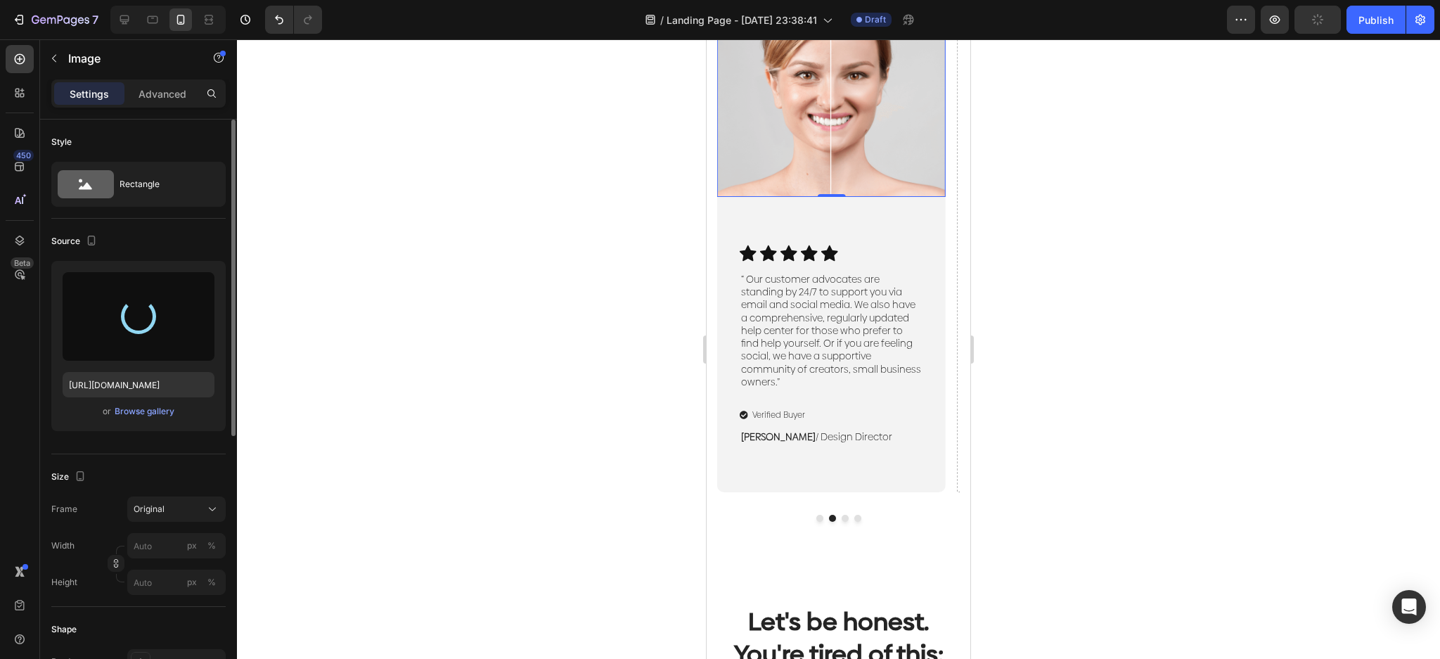
type input "https://cdn.shopify.com/s/files/1/0023/9317/8161/files/gempages_574635138369979…"
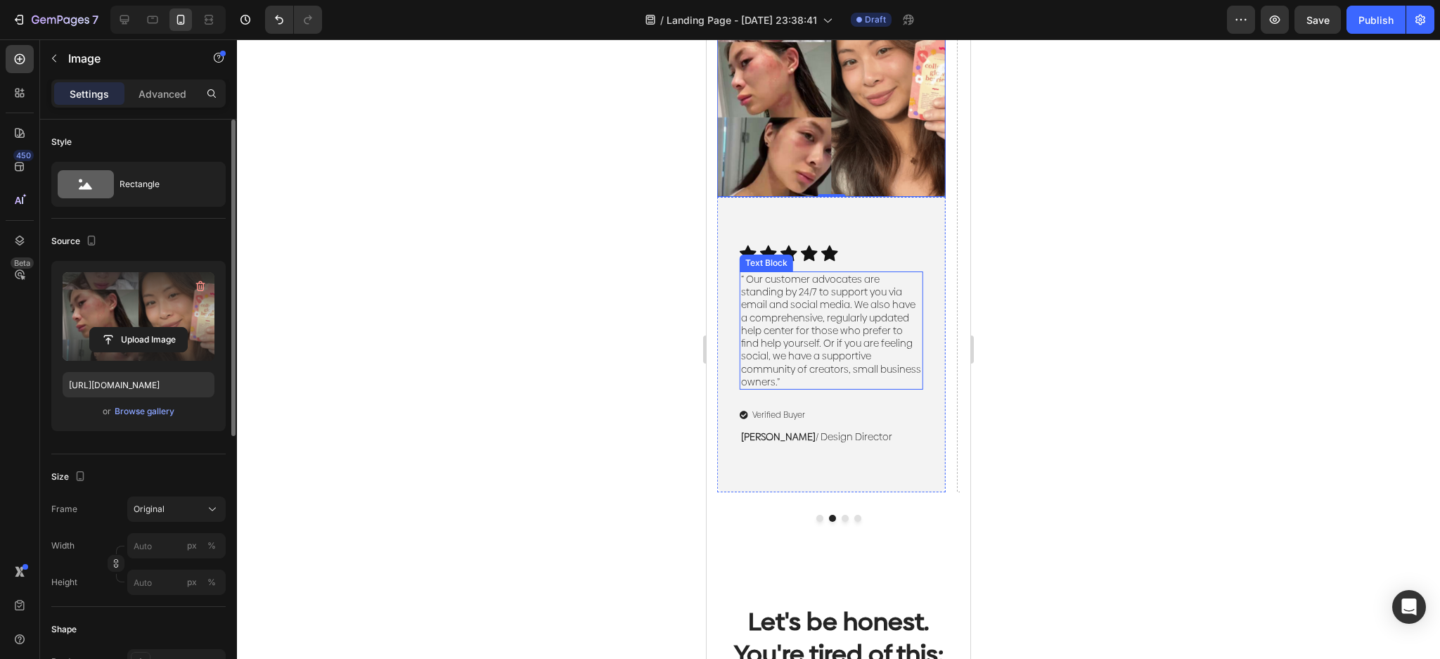
click at [822, 309] on p "“ Our customer advocates are standing by 24/7 to support you via email and soci…" at bounding box center [831, 330] width 181 height 115
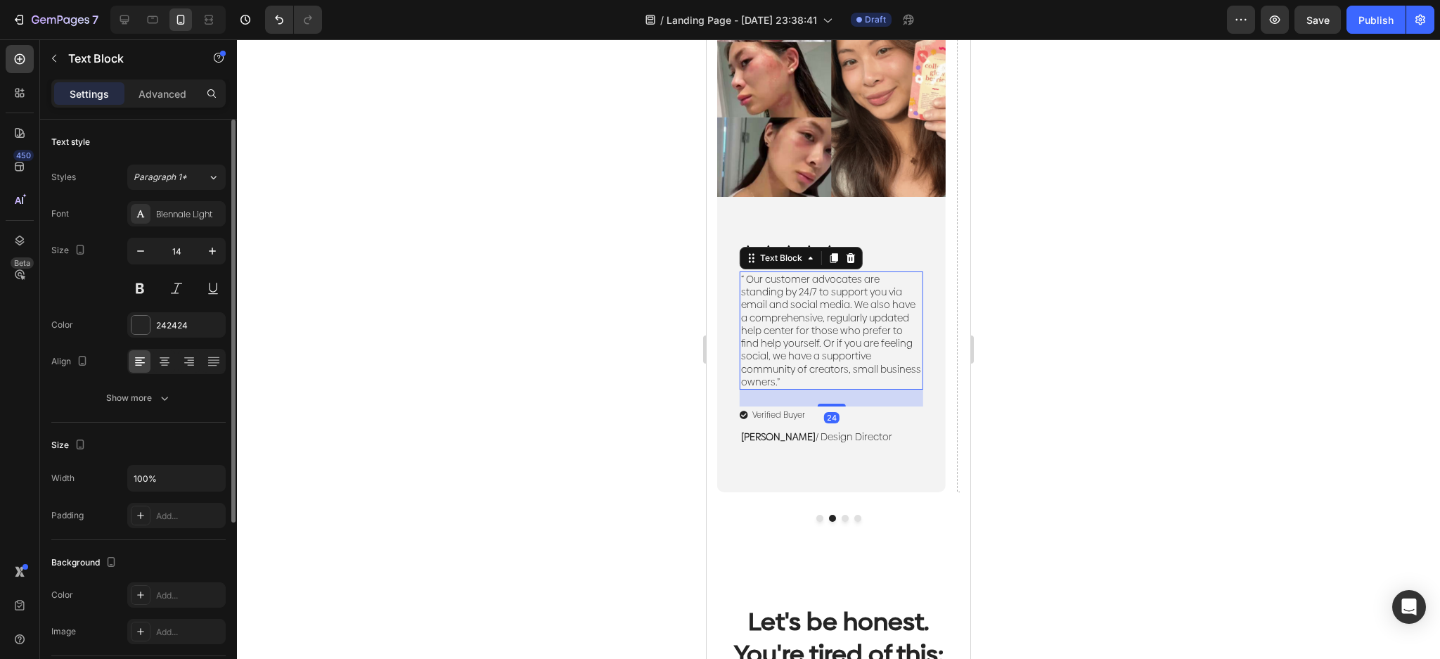
click at [822, 309] on p "“ Our customer advocates are standing by 24/7 to support you via email and soci…" at bounding box center [831, 330] width 181 height 115
click at [785, 352] on p "“ Our customer advocates are standing by 24/7 to support you via email and soci…" at bounding box center [831, 330] width 181 height 115
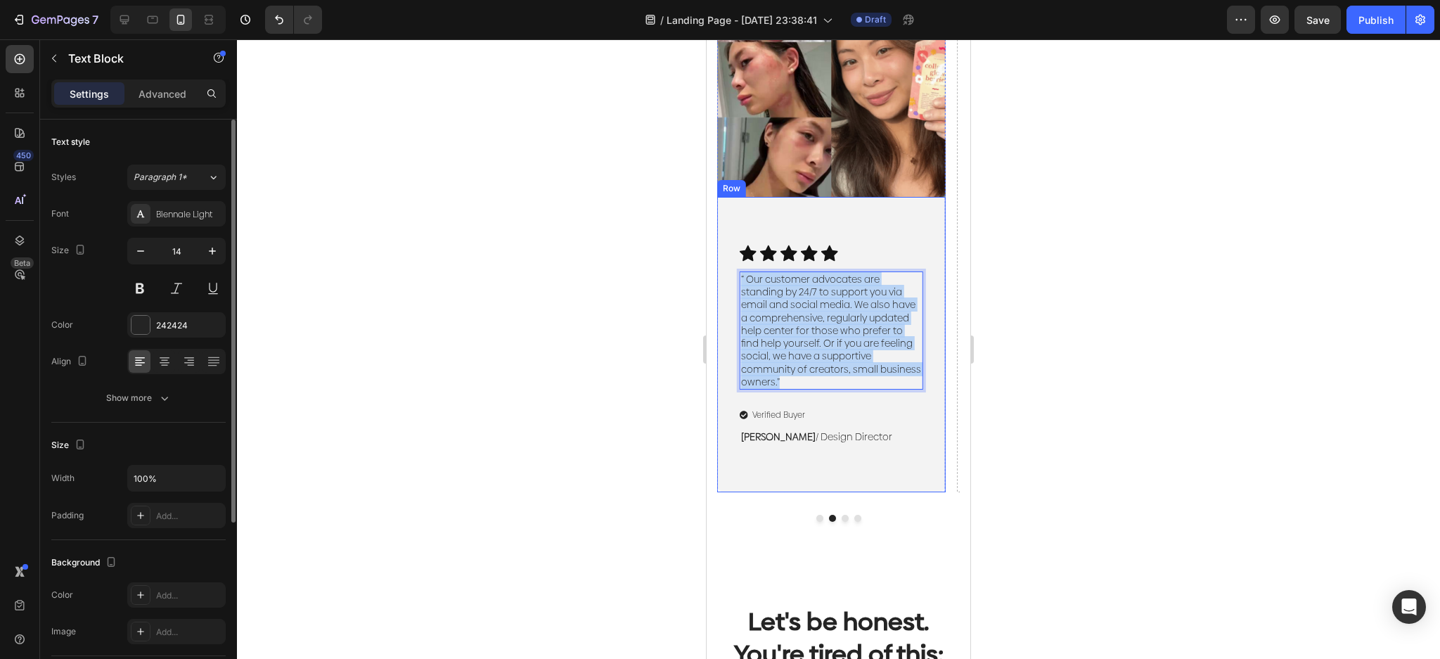
drag, startPoint x: 797, startPoint y: 381, endPoint x: 733, endPoint y: 271, distance: 127.0
click at [733, 271] on div "Icon Icon Icon Icon Icon Icon List “ Our customer advocates are standing by 24/…" at bounding box center [831, 344] width 229 height 295
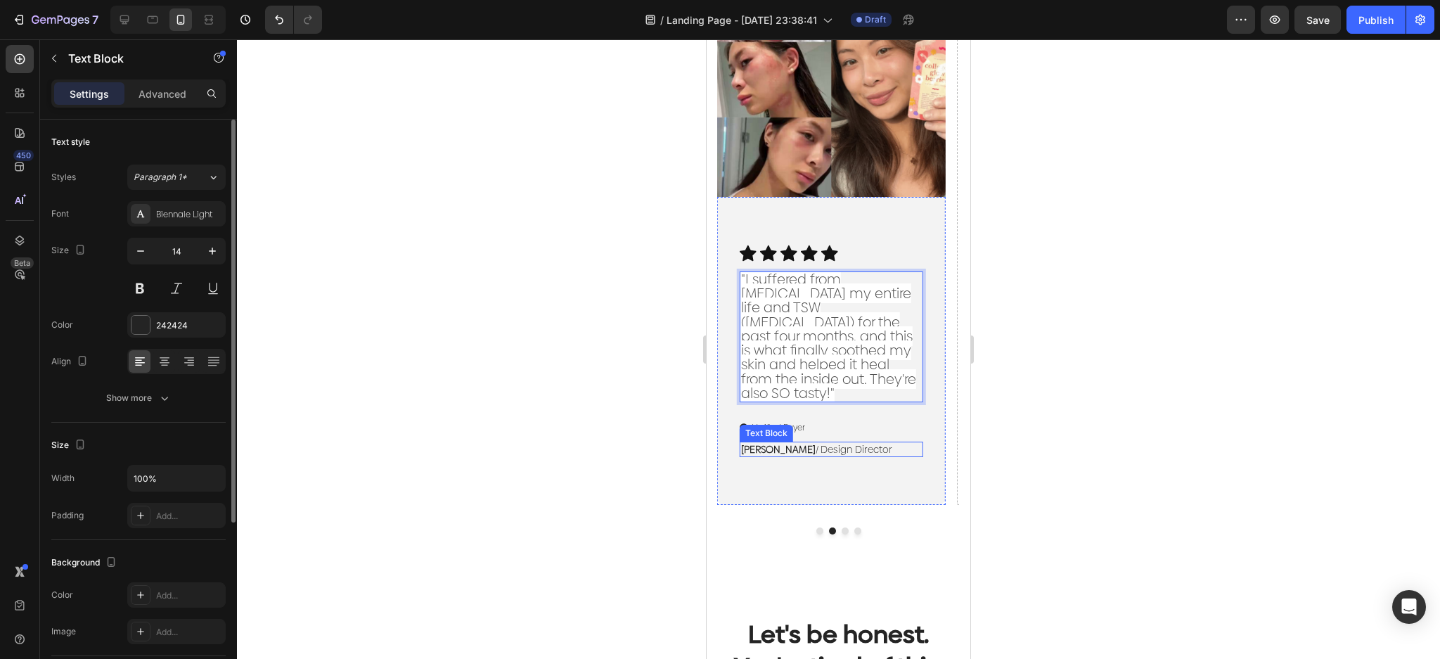
click at [807, 443] on p "RYAN S. / Design Director" at bounding box center [831, 449] width 181 height 13
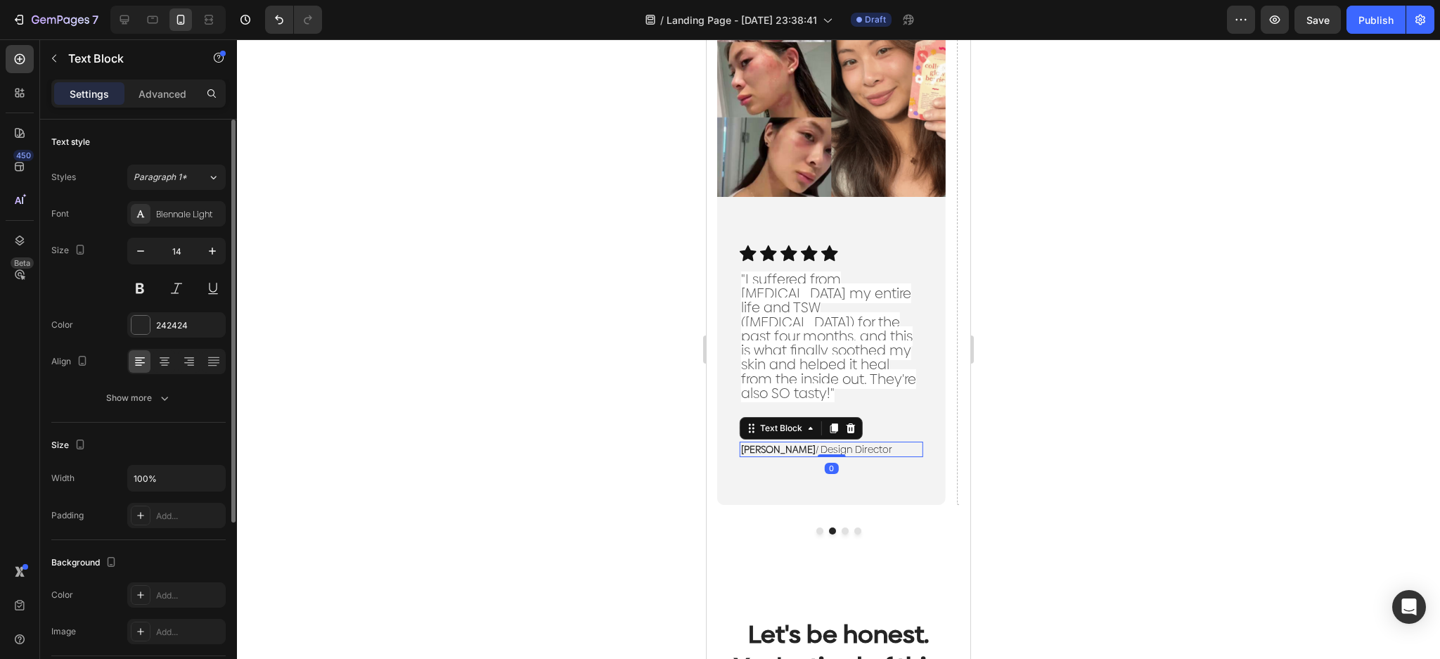
click at [807, 443] on p "RYAN S. / Design Director" at bounding box center [831, 449] width 181 height 13
drag, startPoint x: 807, startPoint y: 382, endPoint x: 954, endPoint y: 326, distance: 157.1
click at [806, 381] on span ""I suffered from [MEDICAL_DATA] my entire life and TSW ([MEDICAL_DATA]) for the…" at bounding box center [828, 336] width 175 height 134
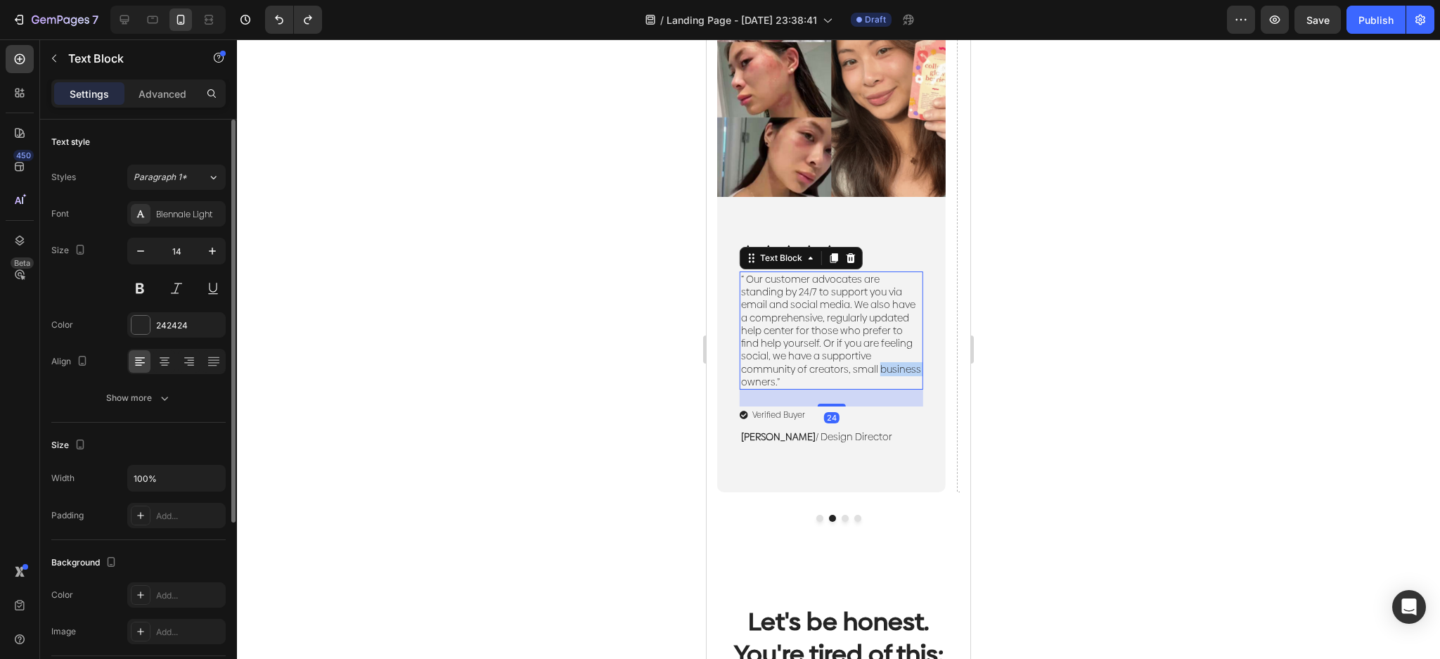
click at [893, 363] on p "“ Our customer advocates are standing by 24/7 to support you via email and soci…" at bounding box center [831, 330] width 181 height 115
click at [764, 376] on p "“ Our customer advocates are standing by 24/7 to support you via email and soci…" at bounding box center [831, 330] width 181 height 115
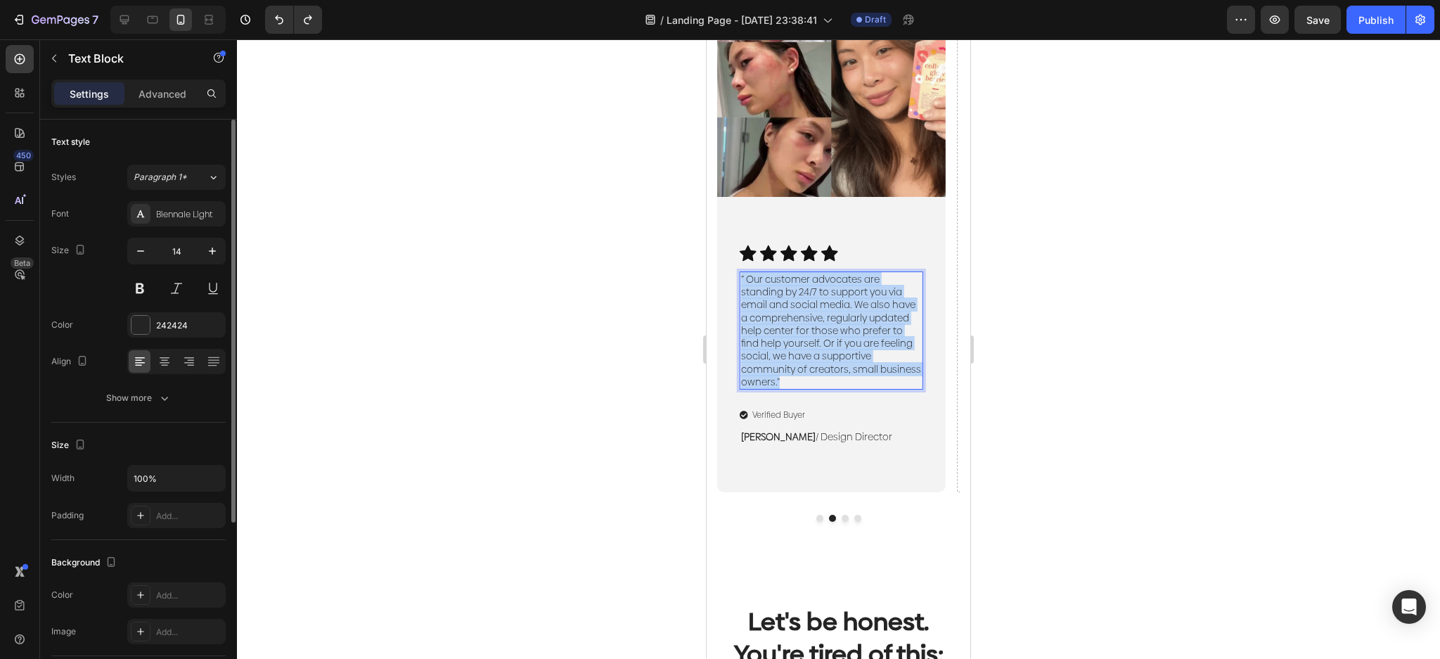
drag, startPoint x: 785, startPoint y: 378, endPoint x: 740, endPoint y: 279, distance: 108.6
click at [741, 279] on p "“ Our customer advocates are standing by 24/7 to support you via email and soci…" at bounding box center [831, 330] width 181 height 115
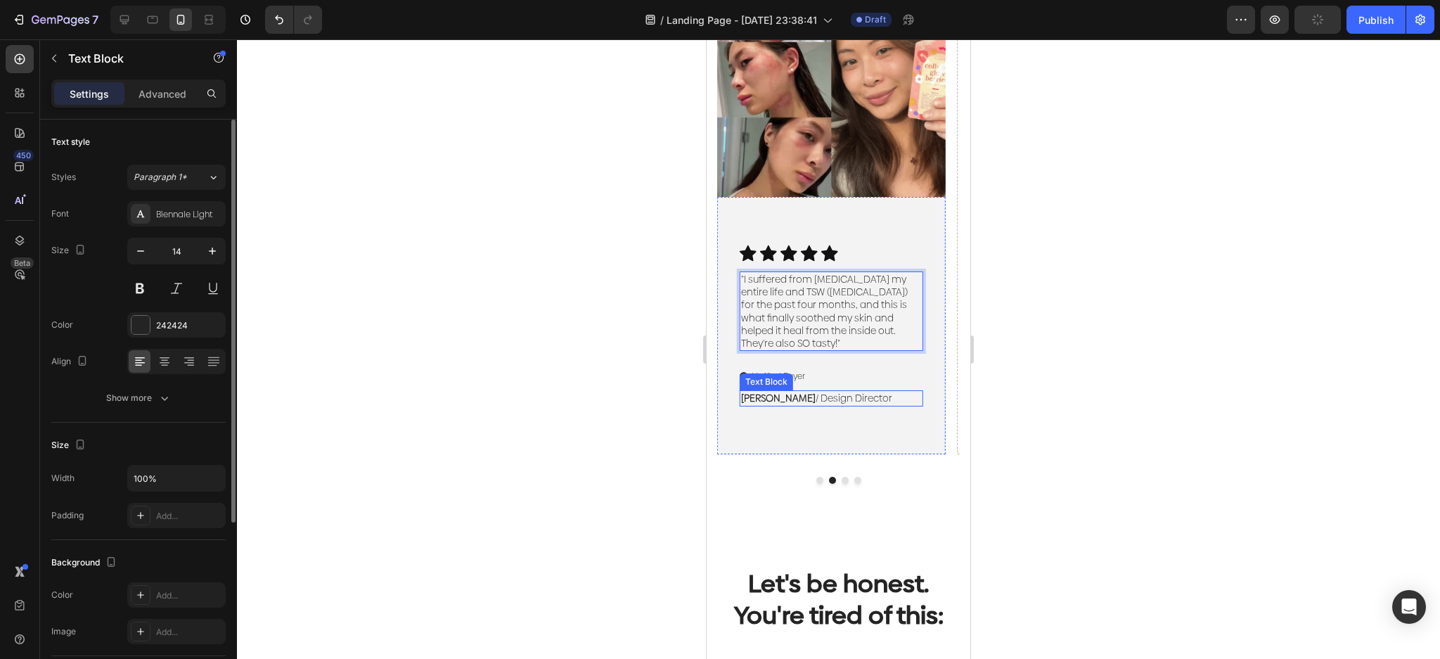
click at [824, 401] on p "RYAN S. / Design Director" at bounding box center [831, 398] width 181 height 13
click at [857, 399] on p "RYAN S. / Design Director" at bounding box center [831, 398] width 181 height 13
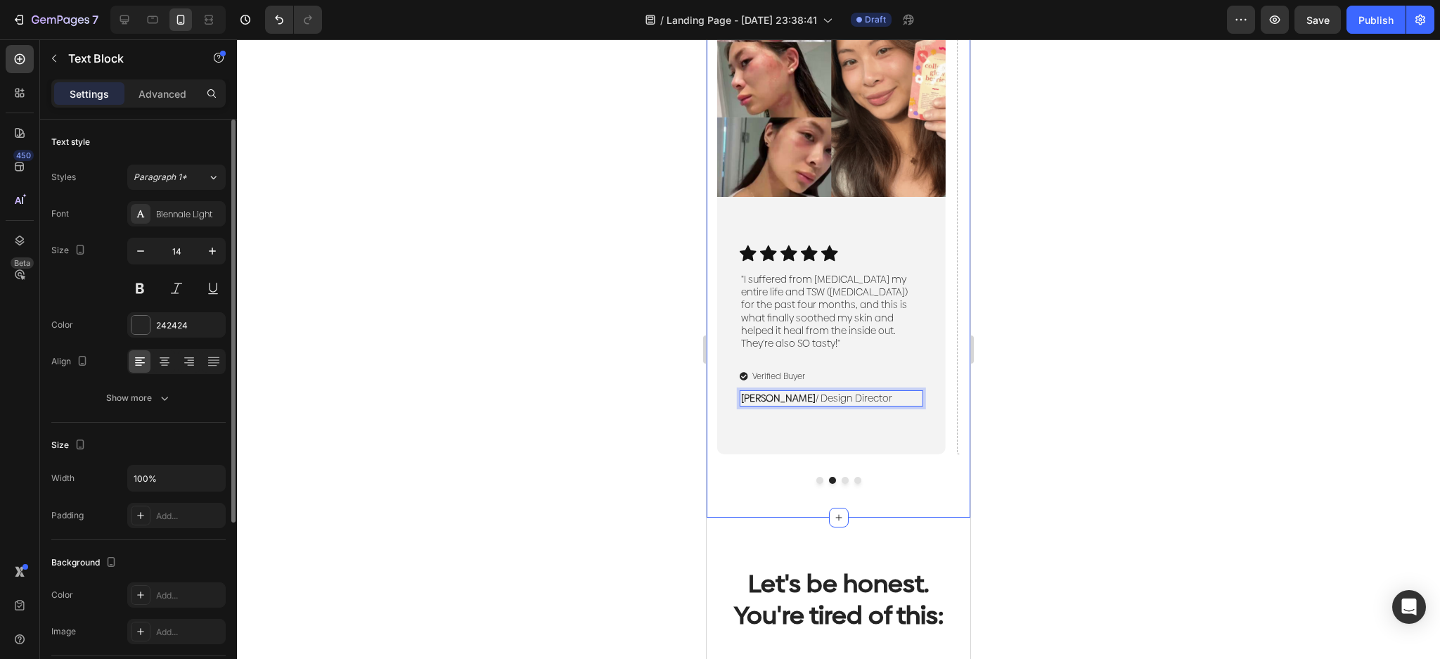
drag, startPoint x: 869, startPoint y: 399, endPoint x: 707, endPoint y: 389, distance: 162.7
click at [707, 389] on div "Image Icon Icon Icon Icon Icon Icon List "Finally. Flawless natural skin withou…" at bounding box center [839, 233] width 264 height 569
click at [448, 370] on div at bounding box center [838, 349] width 1203 height 620
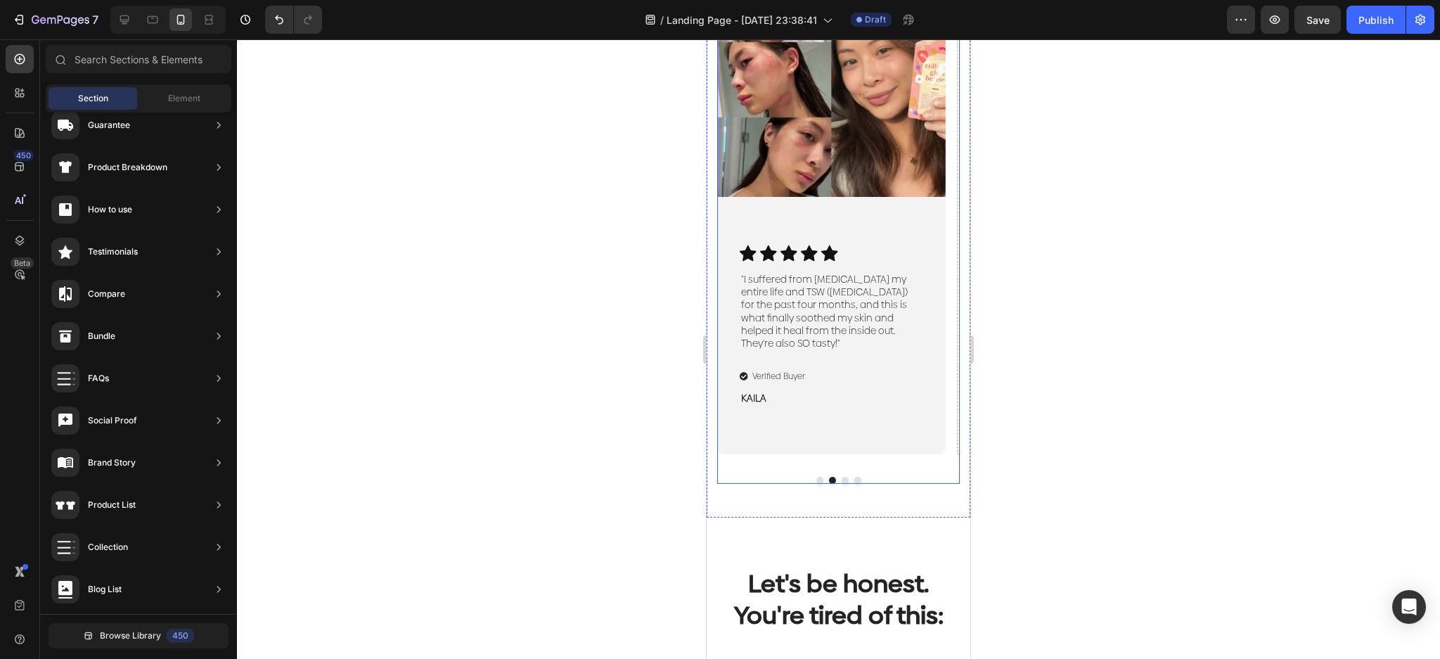
click at [816, 480] on button "Dot" at bounding box center [819, 480] width 7 height 7
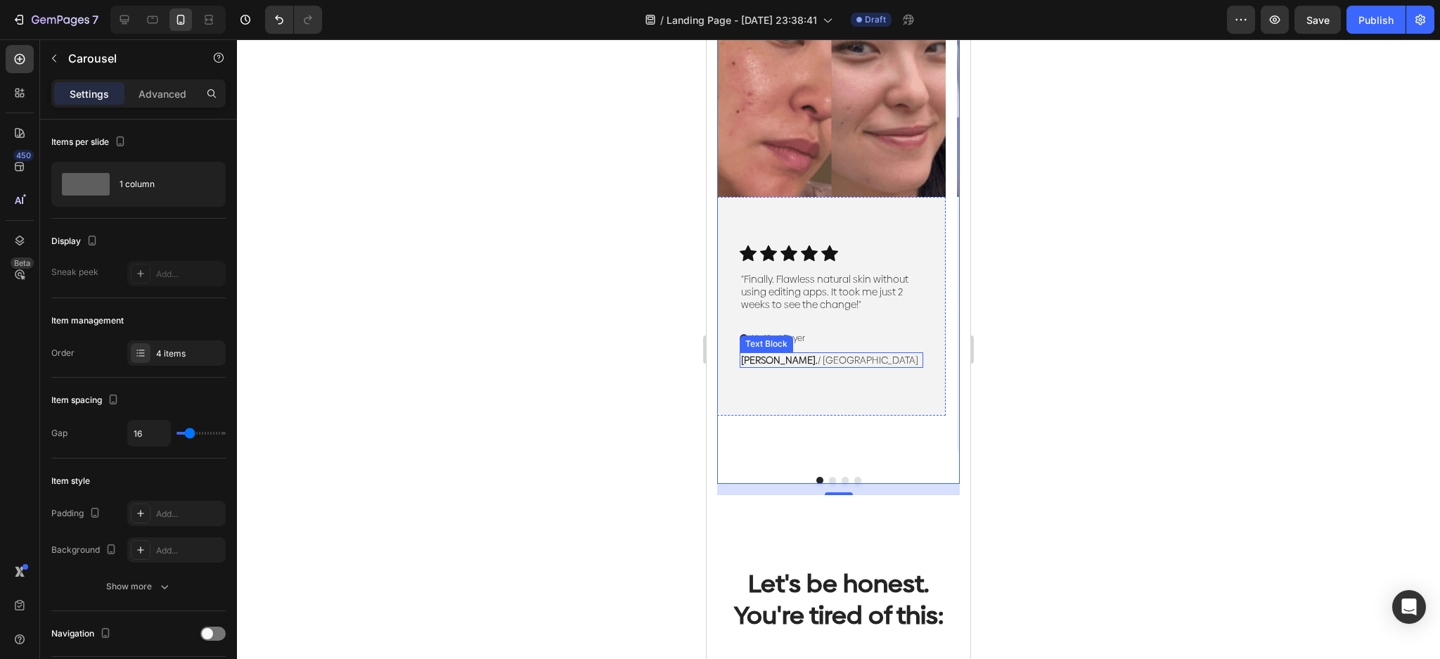
click at [833, 364] on p "Caroline. / Singapore" at bounding box center [831, 360] width 181 height 13
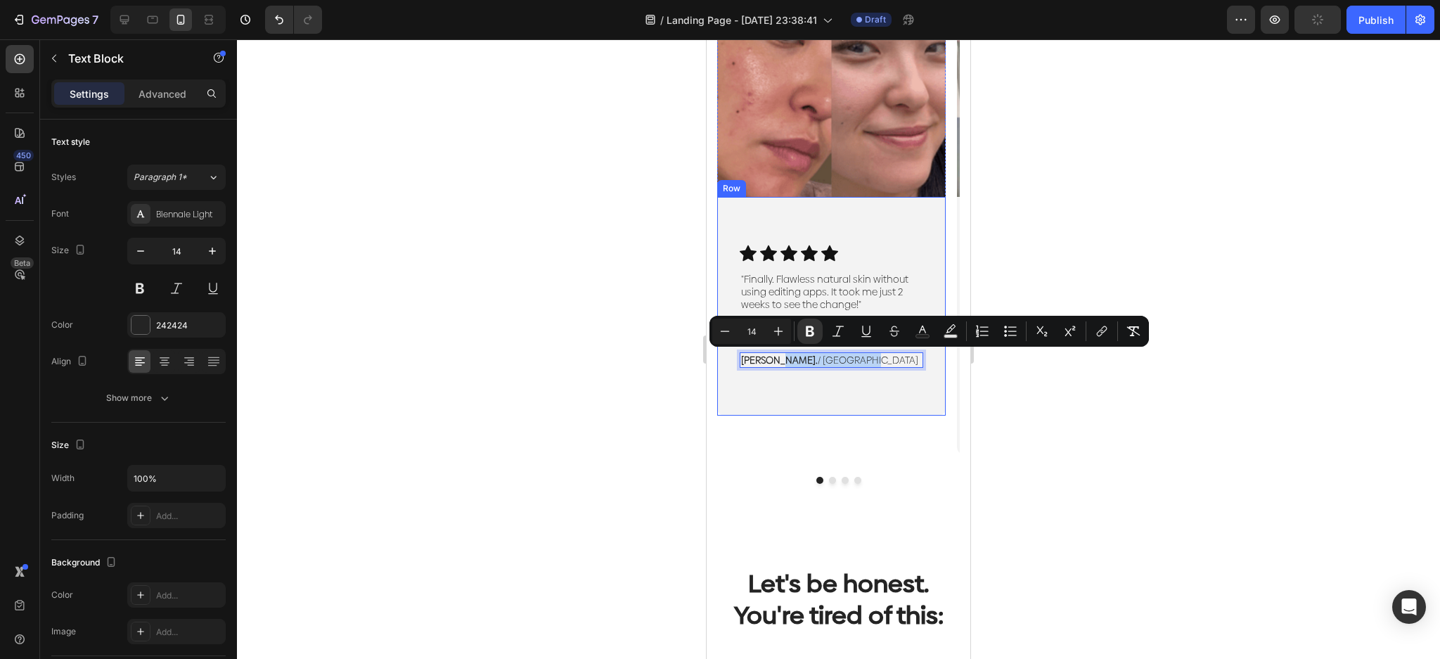
drag, startPoint x: 860, startPoint y: 364, endPoint x: 779, endPoint y: 373, distance: 81.4
click at [779, 373] on div "Icon Icon Icon Icon Icon Icon List "Finally. Flawless natural skin without usin…" at bounding box center [831, 306] width 229 height 219
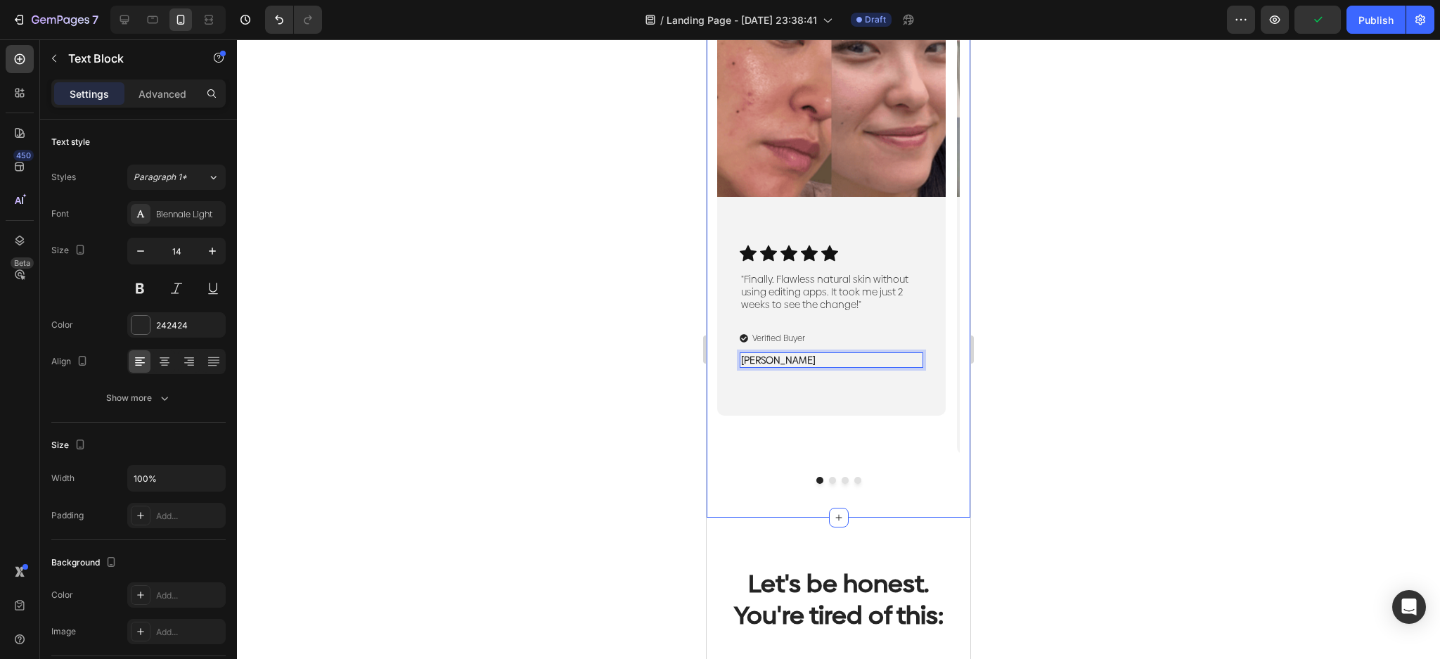
click at [825, 482] on div "Image Icon Icon Icon Icon Icon Icon List "Finally. Flawless natural skin withou…" at bounding box center [838, 225] width 243 height 515
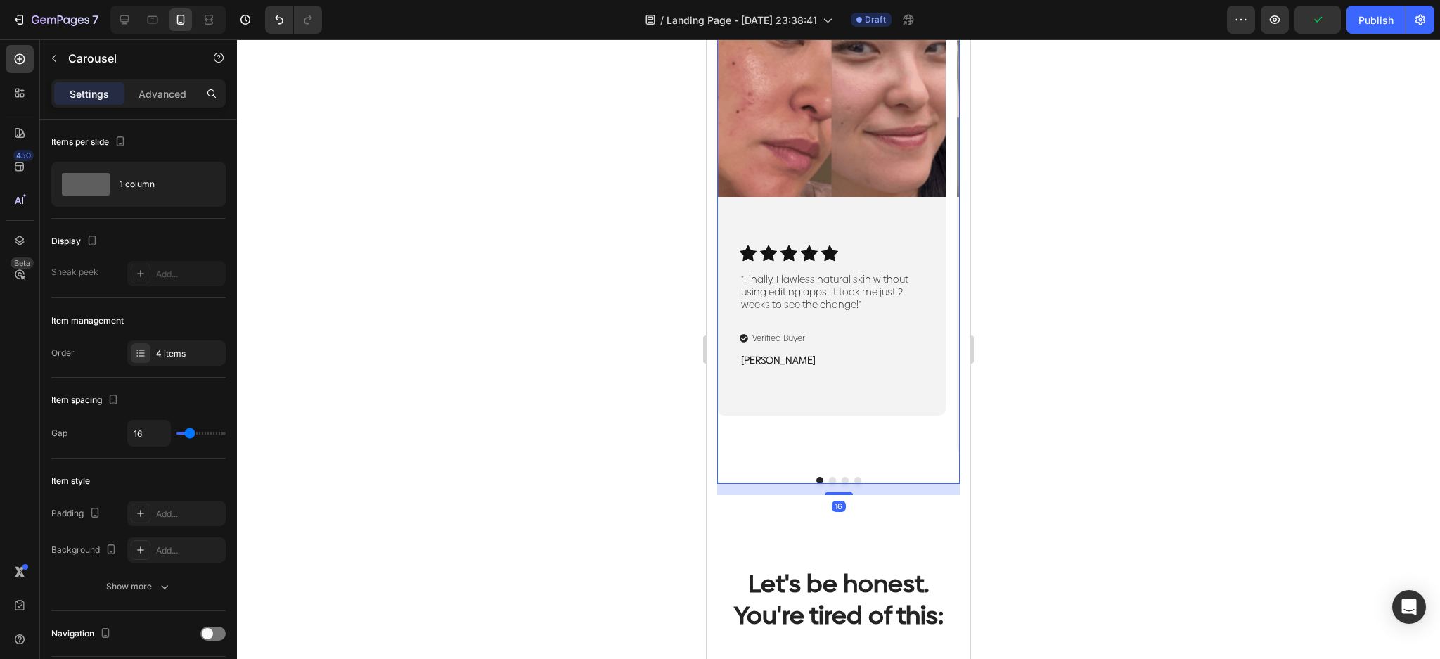
click at [829, 482] on button "Dot" at bounding box center [832, 480] width 7 height 7
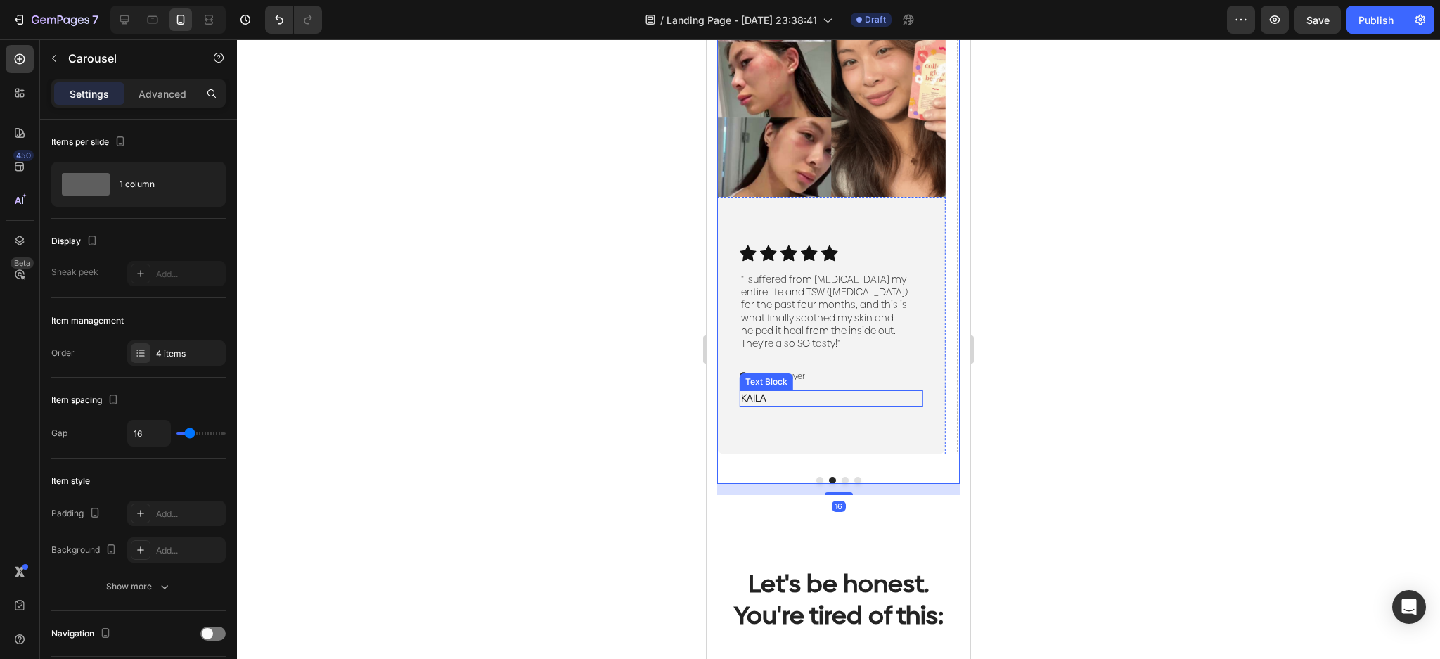
click at [774, 400] on p "KAILA" at bounding box center [831, 398] width 181 height 13
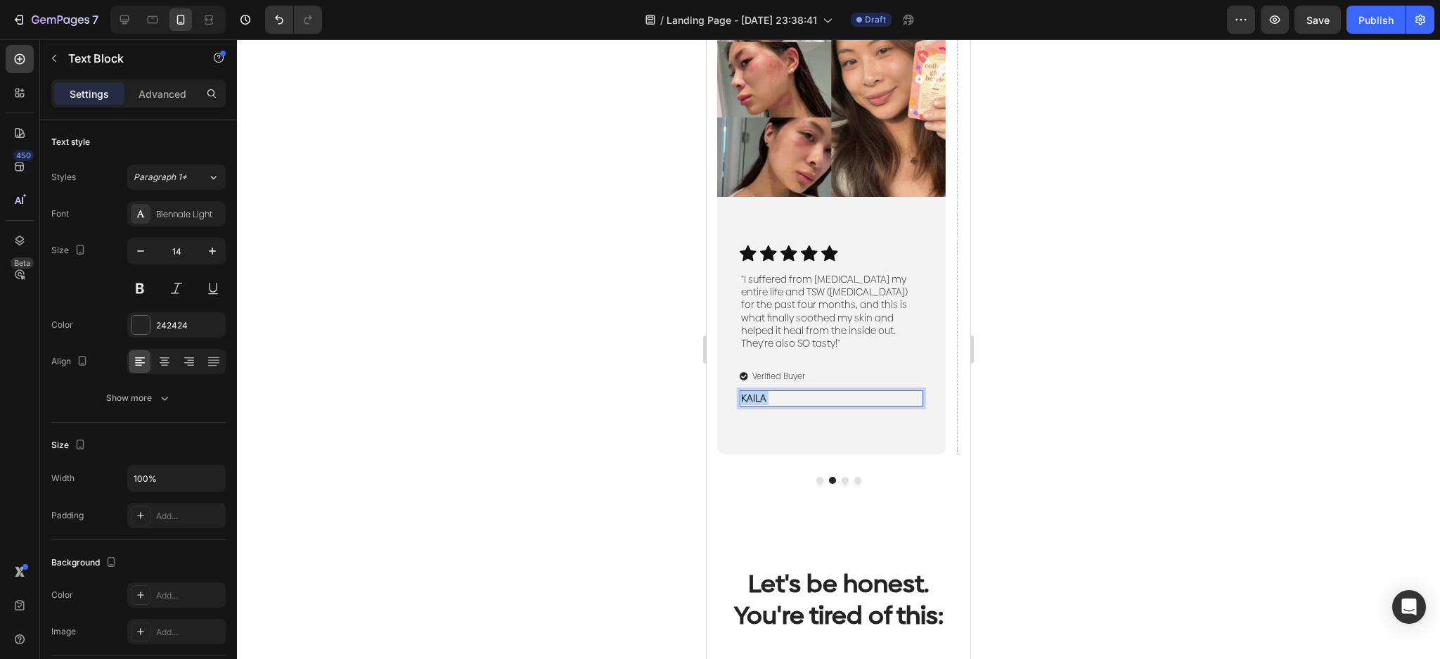
drag, startPoint x: 784, startPoint y: 399, endPoint x: 710, endPoint y: 411, distance: 75.5
click at [710, 411] on div "Image Icon Icon Icon Icon Icon Icon List "Finally. Flawless natural skin withou…" at bounding box center [839, 233] width 264 height 569
click at [1114, 285] on div at bounding box center [838, 349] width 1203 height 620
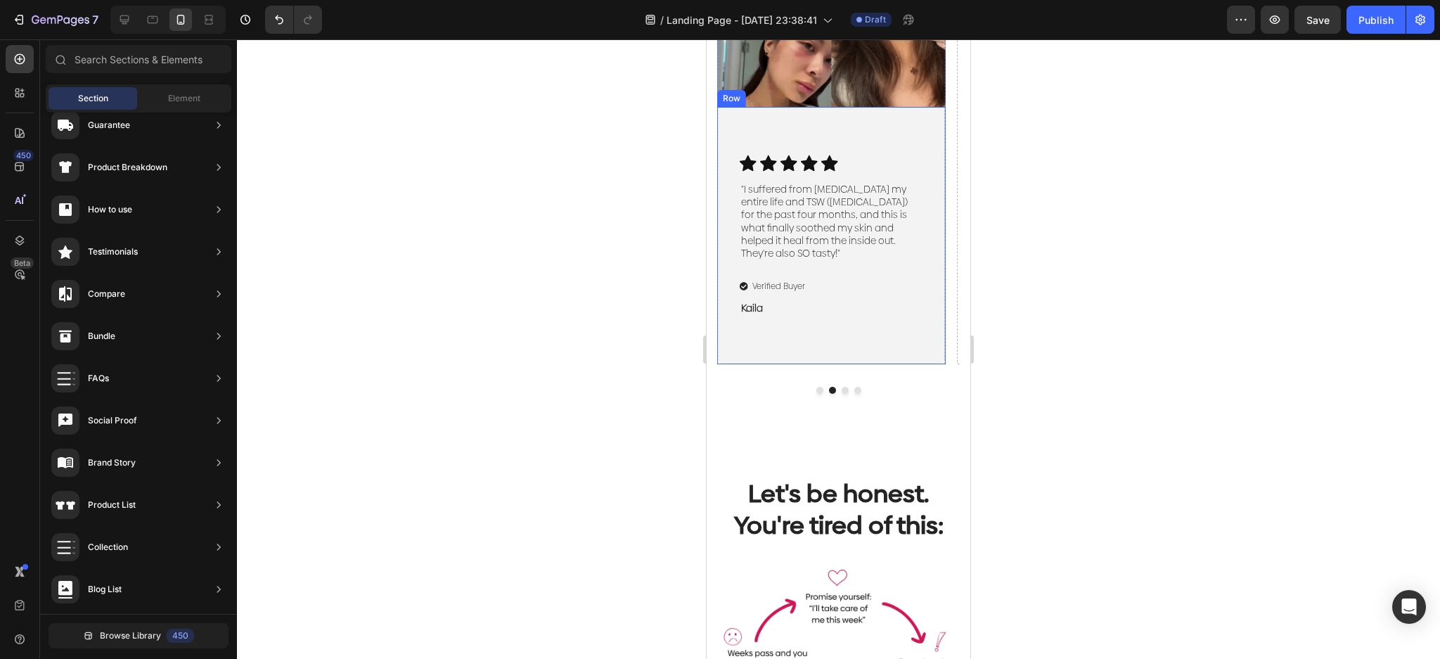
scroll to position [741, 0]
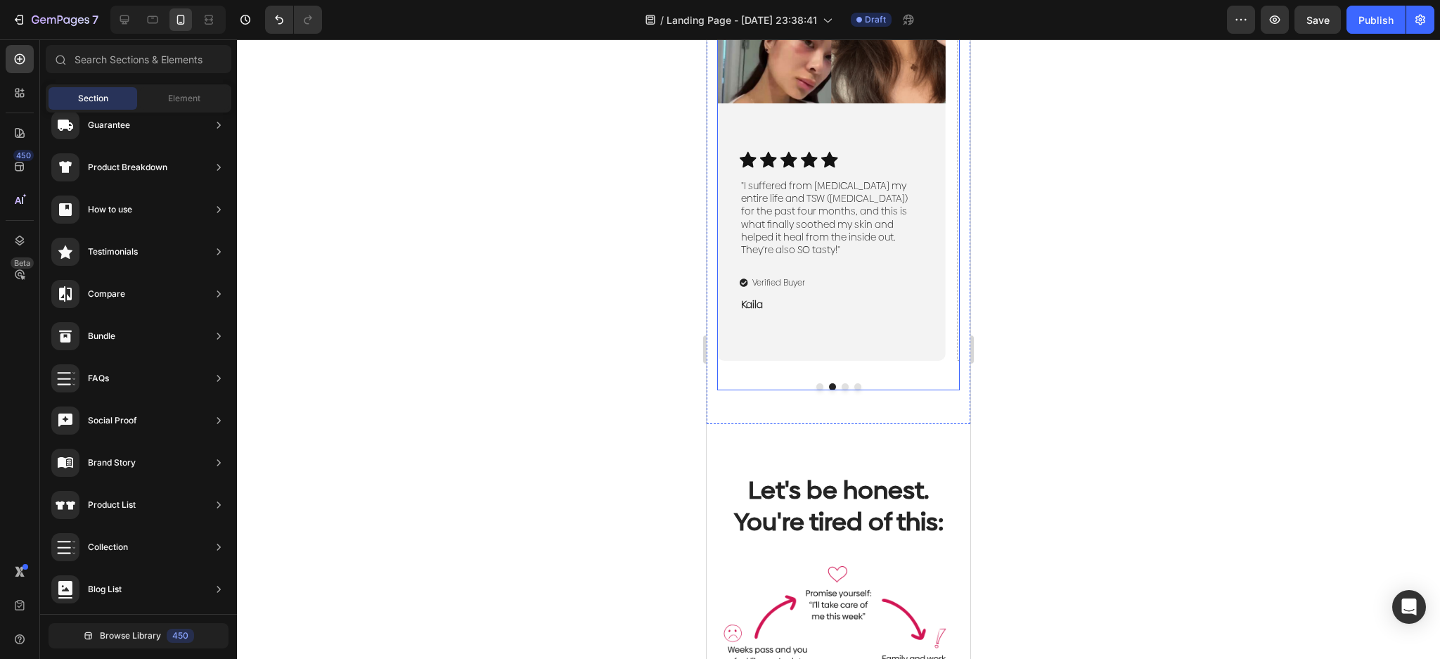
click at [842, 385] on button "Dot" at bounding box center [845, 386] width 7 height 7
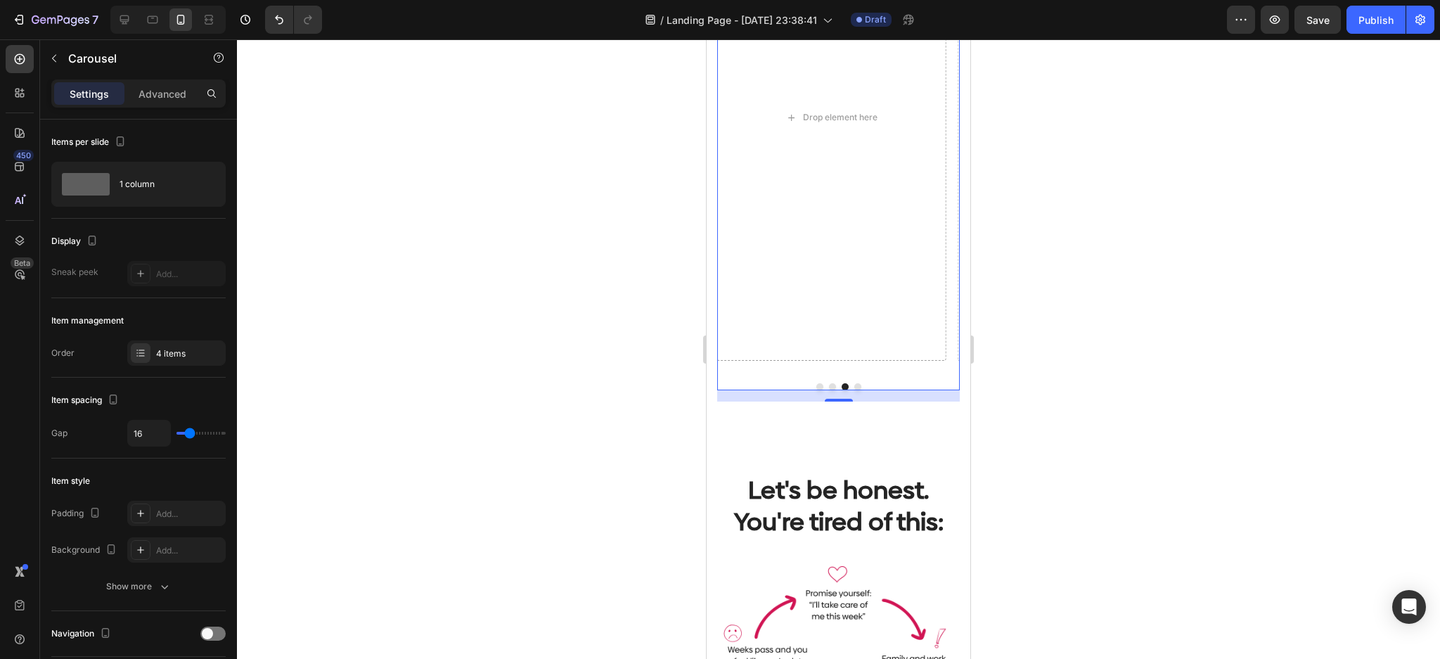
click at [829, 387] on button "Dot" at bounding box center [832, 386] width 7 height 7
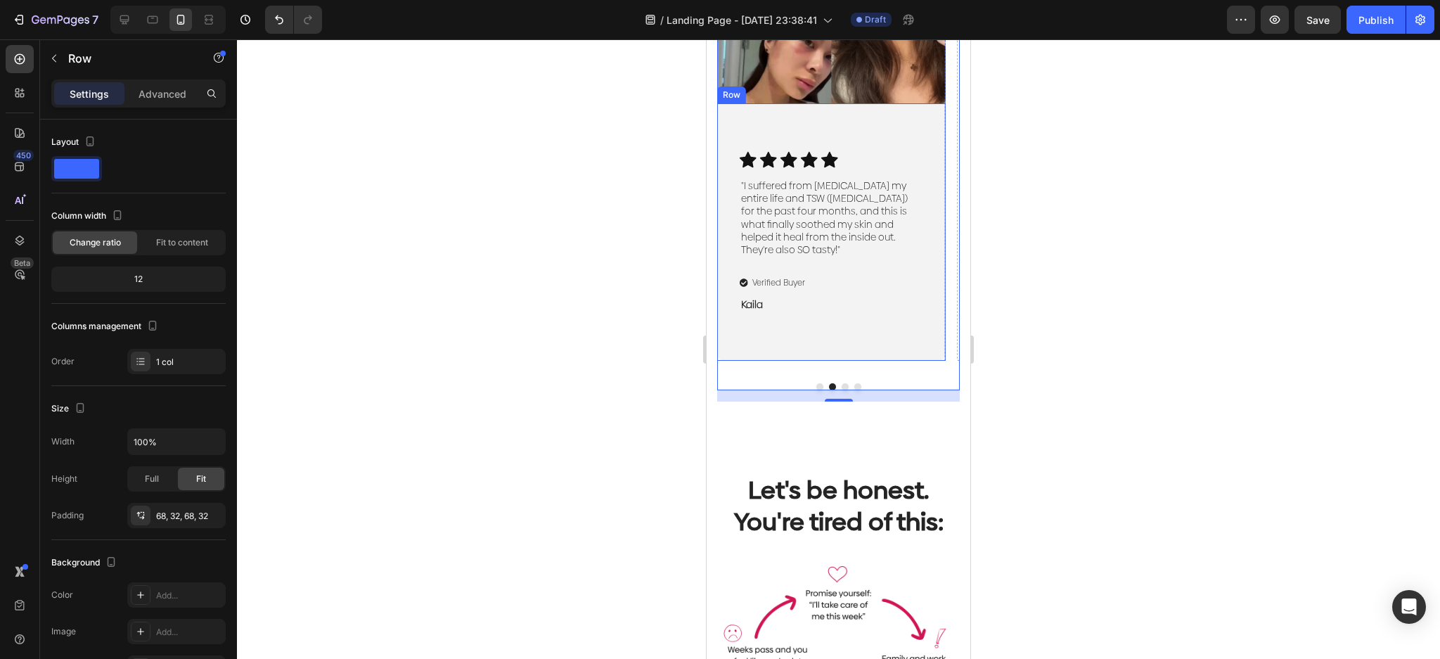
click at [862, 333] on div "Icon Icon Icon Icon Icon Icon List "I suffered from eczema my entire life and T…" at bounding box center [831, 231] width 229 height 257
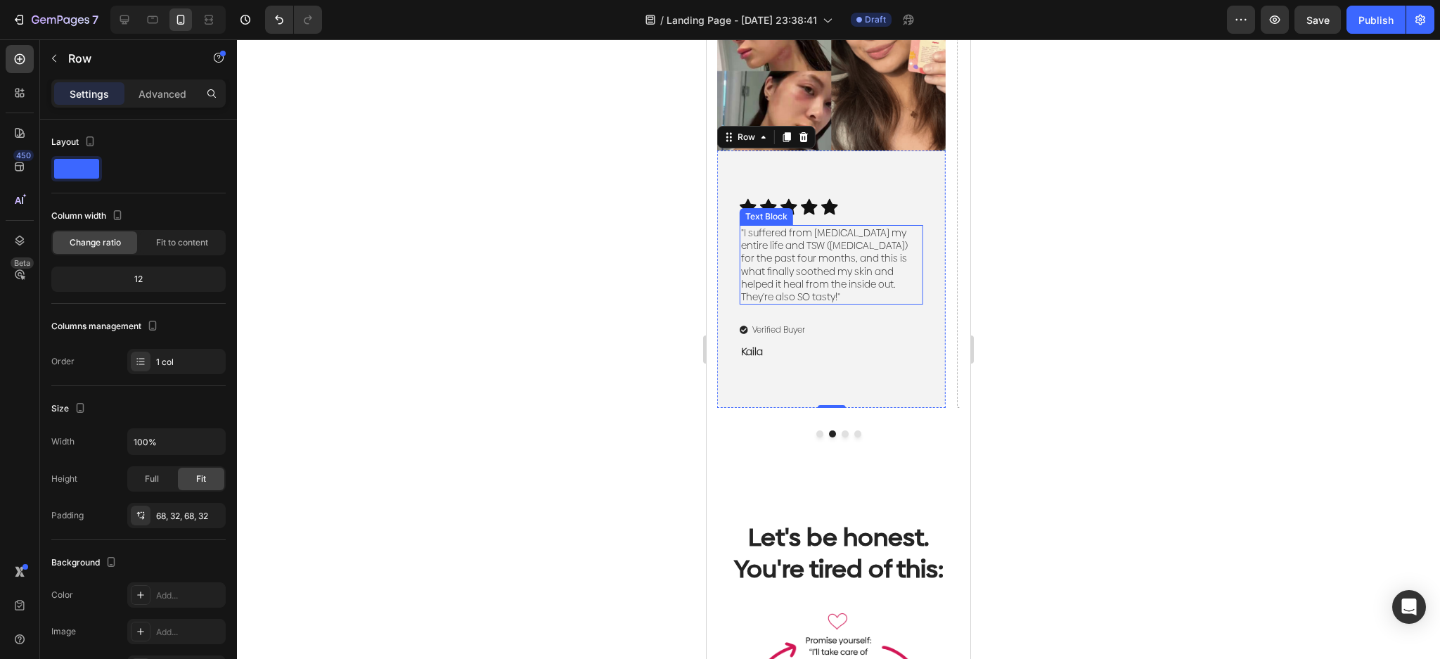
scroll to position [554, 0]
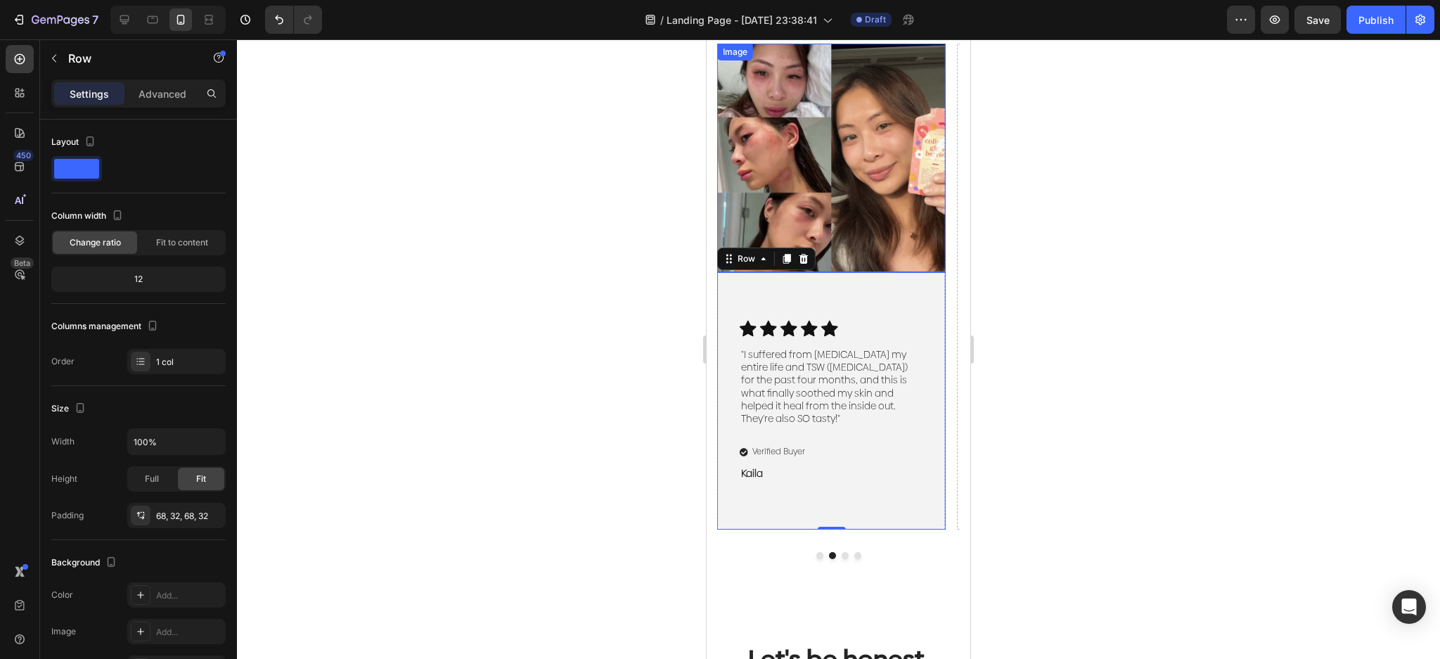
click at [892, 262] on img at bounding box center [831, 158] width 229 height 229
click at [927, 326] on div "Icon Icon Icon Icon Icon Icon List "I suffered from eczema my entire life and T…" at bounding box center [831, 400] width 229 height 257
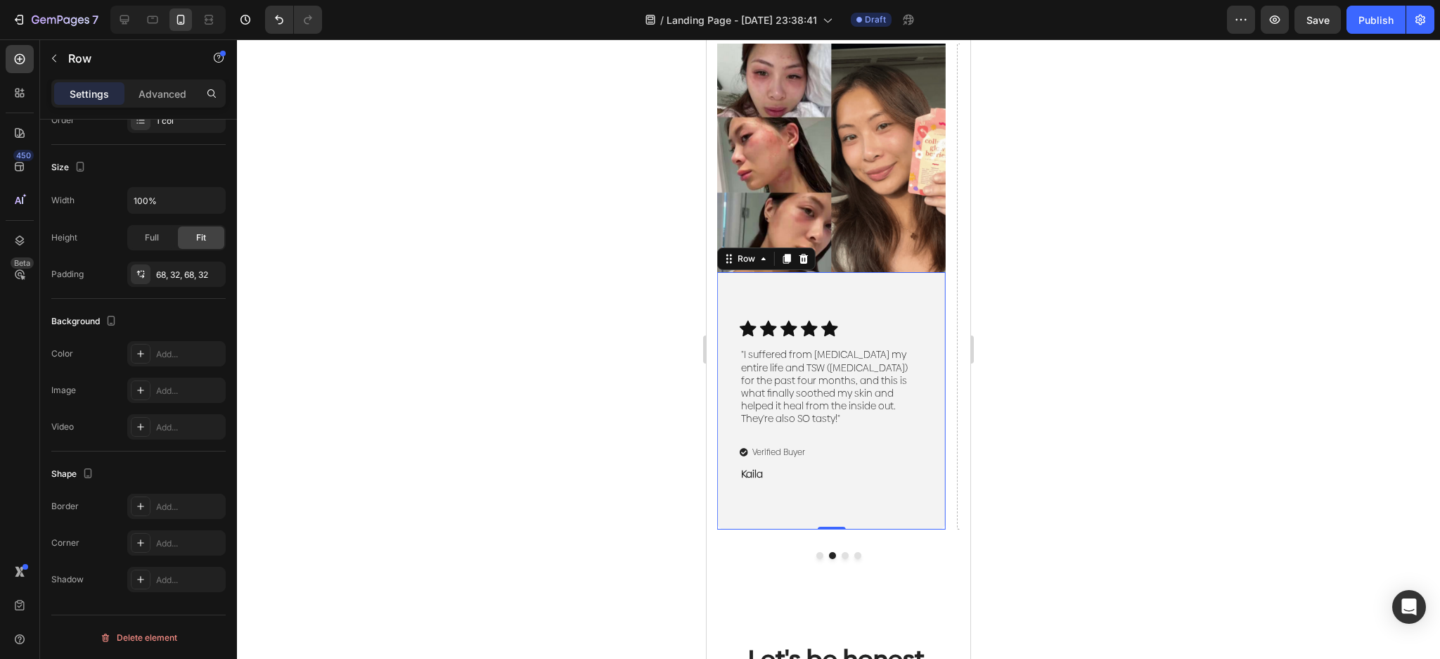
click at [831, 321] on div "Icon Icon Icon Icon Icon Icon List "I suffered from eczema my entire life and T…" at bounding box center [831, 400] width 229 height 257
click at [750, 267] on div "Row" at bounding box center [746, 258] width 51 height 17
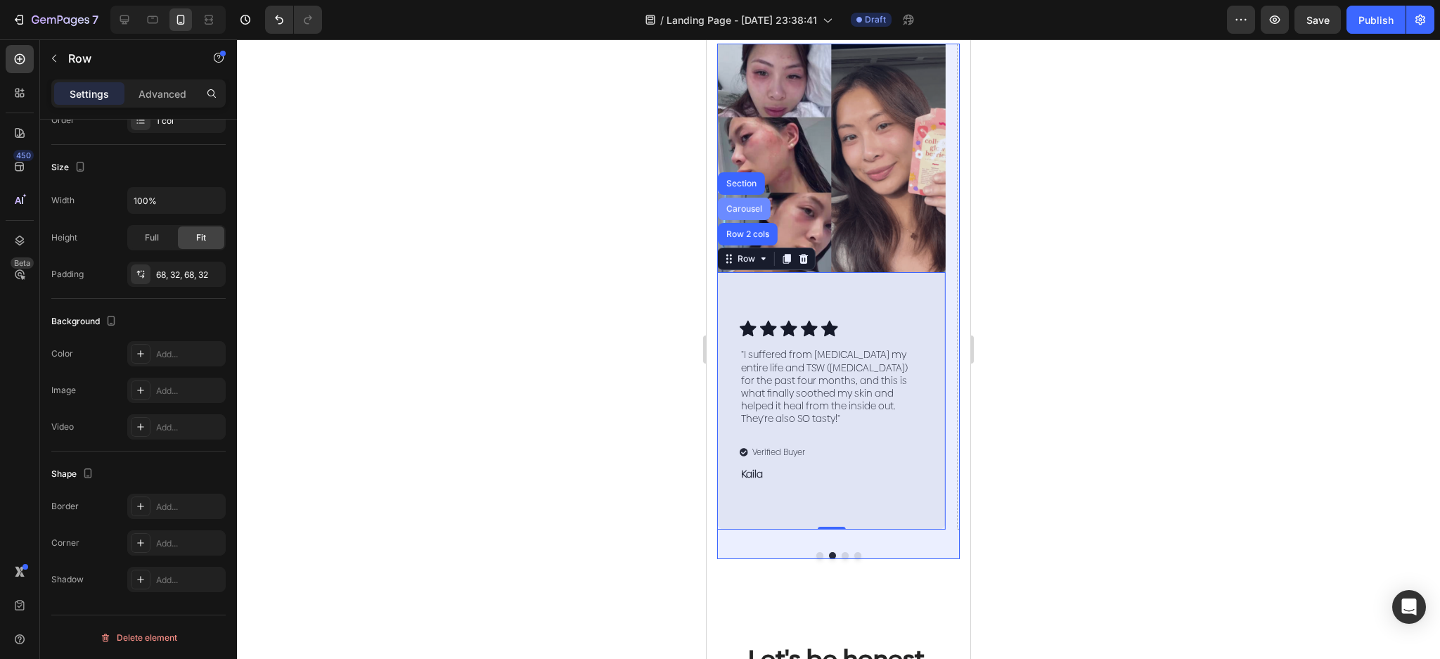
click at [743, 220] on div "Carousel" at bounding box center [744, 209] width 53 height 23
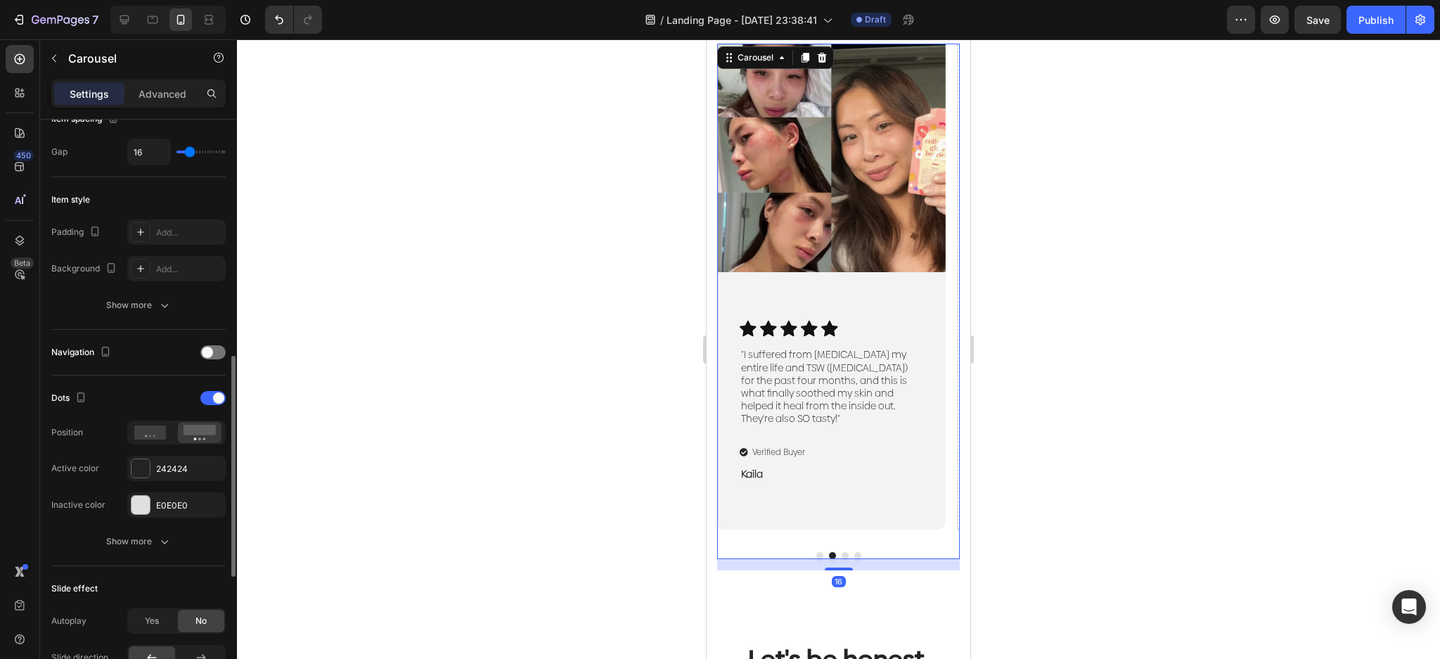
scroll to position [375, 0]
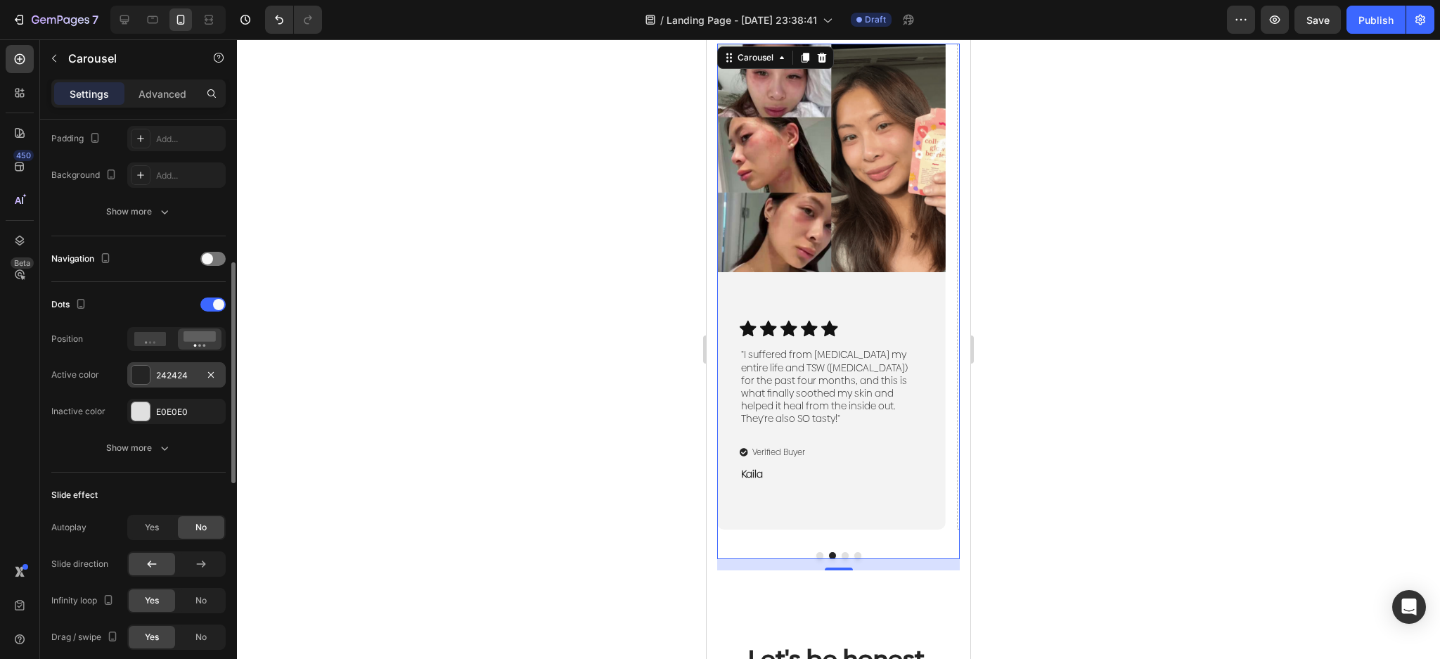
click at [145, 376] on div at bounding box center [140, 375] width 18 height 18
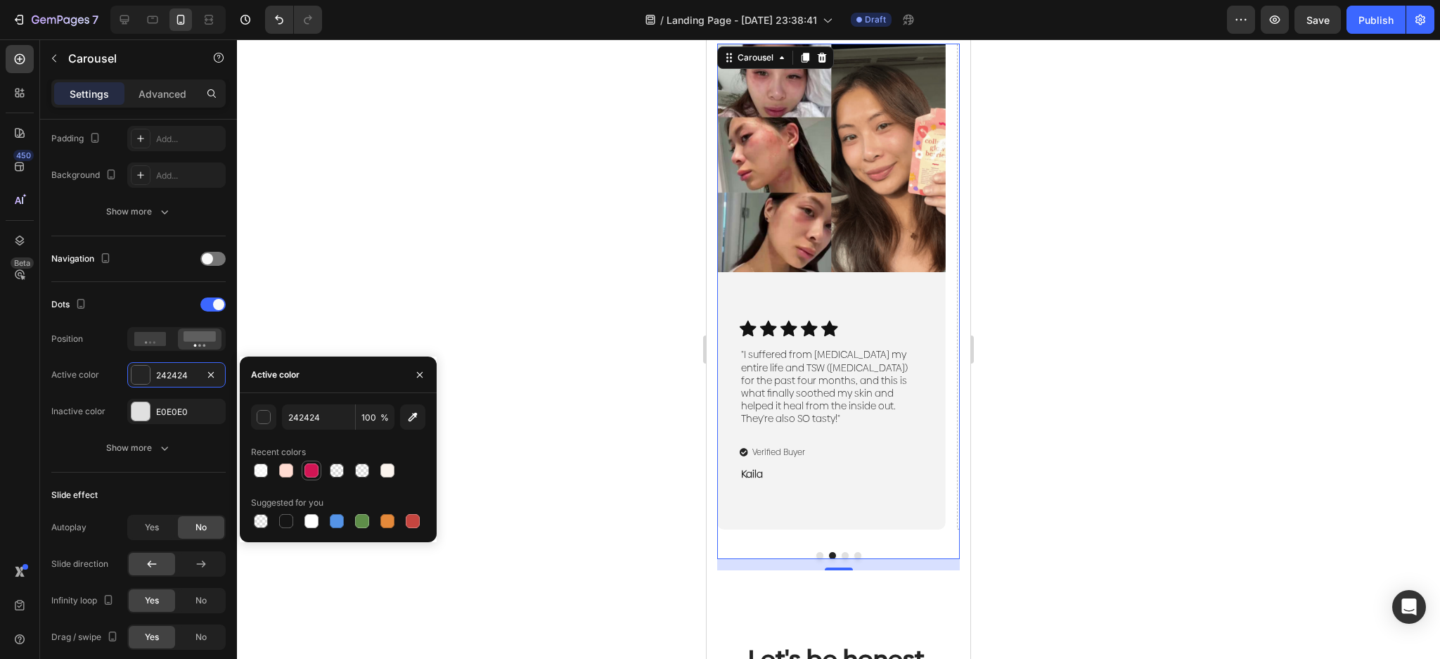
click at [307, 468] on div at bounding box center [311, 470] width 14 height 14
type input "D11554"
drag, startPoint x: 581, startPoint y: 291, endPoint x: 596, endPoint y: 294, distance: 15.7
click at [582, 291] on div at bounding box center [838, 349] width 1203 height 620
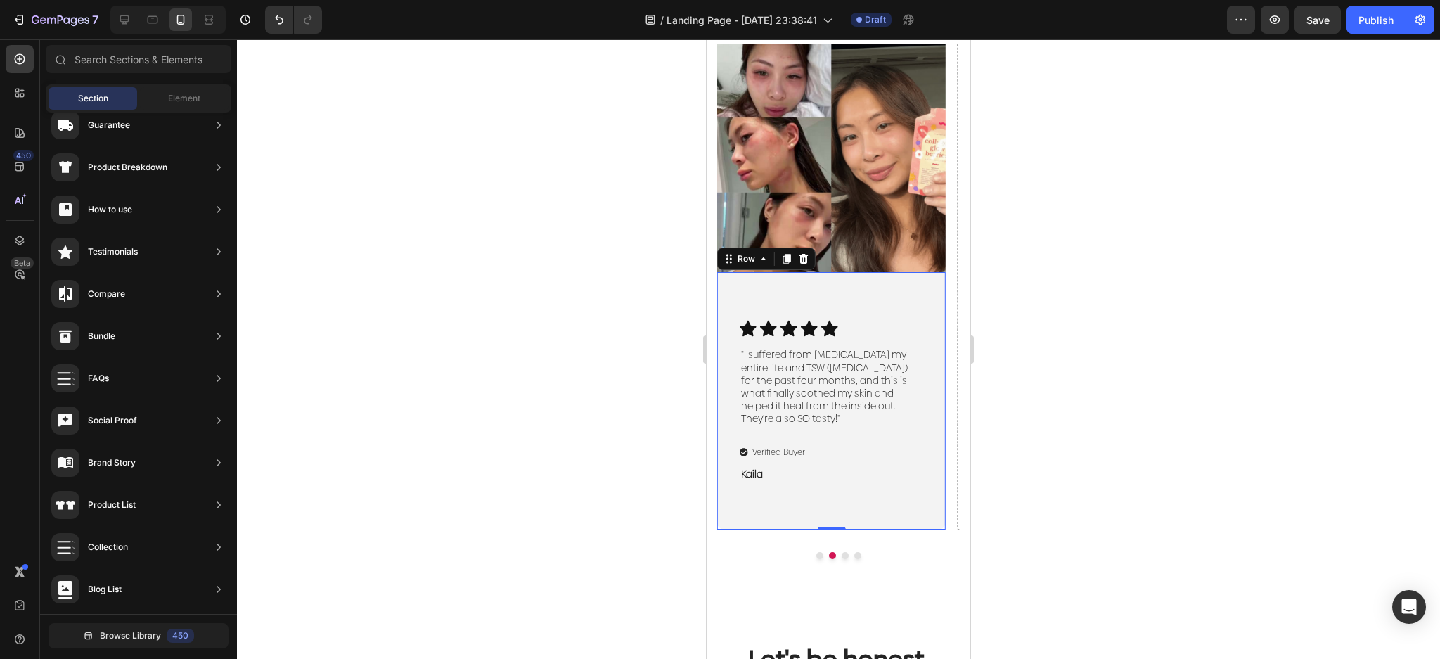
click at [905, 356] on div "Icon Icon Icon Icon Icon Icon List "I suffered from eczema my entire life and T…" at bounding box center [832, 400] width 184 height 161
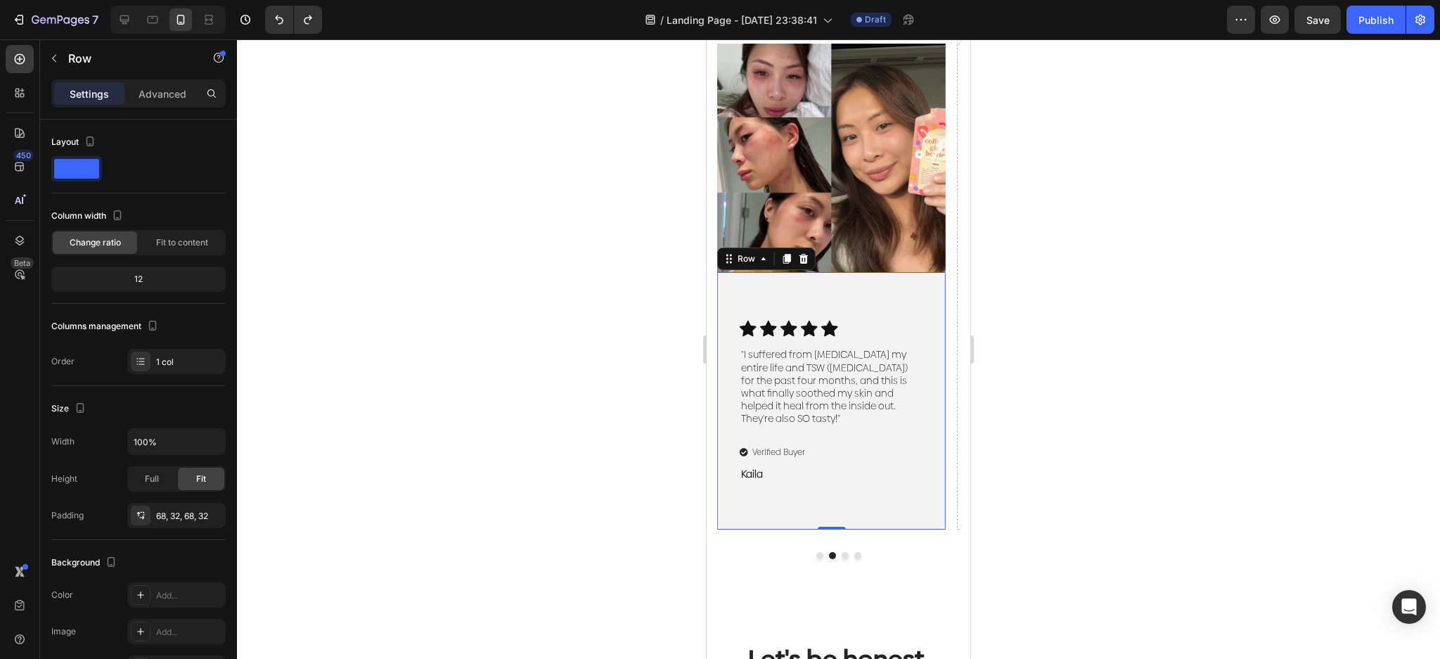
click at [859, 327] on div "Icon Icon Icon Icon Icon Icon List "I suffered from eczema my entire life and T…" at bounding box center [831, 400] width 229 height 257
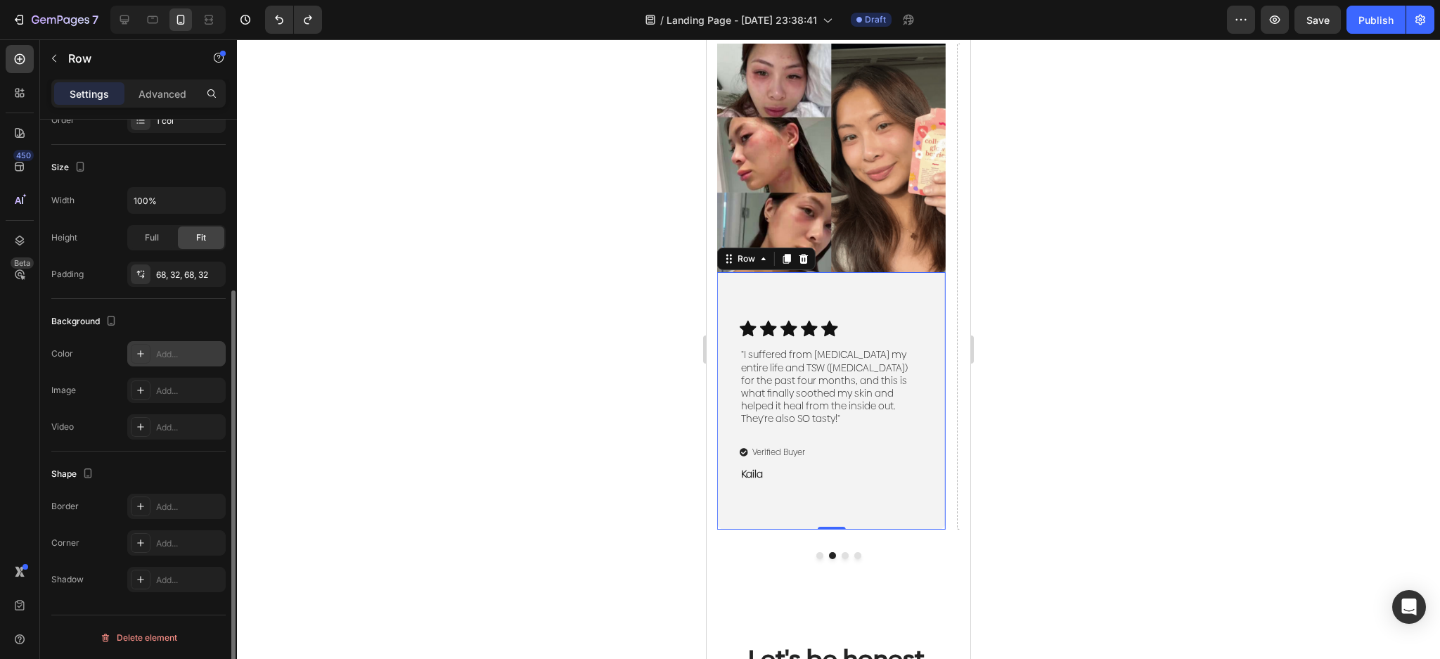
click at [144, 350] on icon at bounding box center [140, 353] width 11 height 11
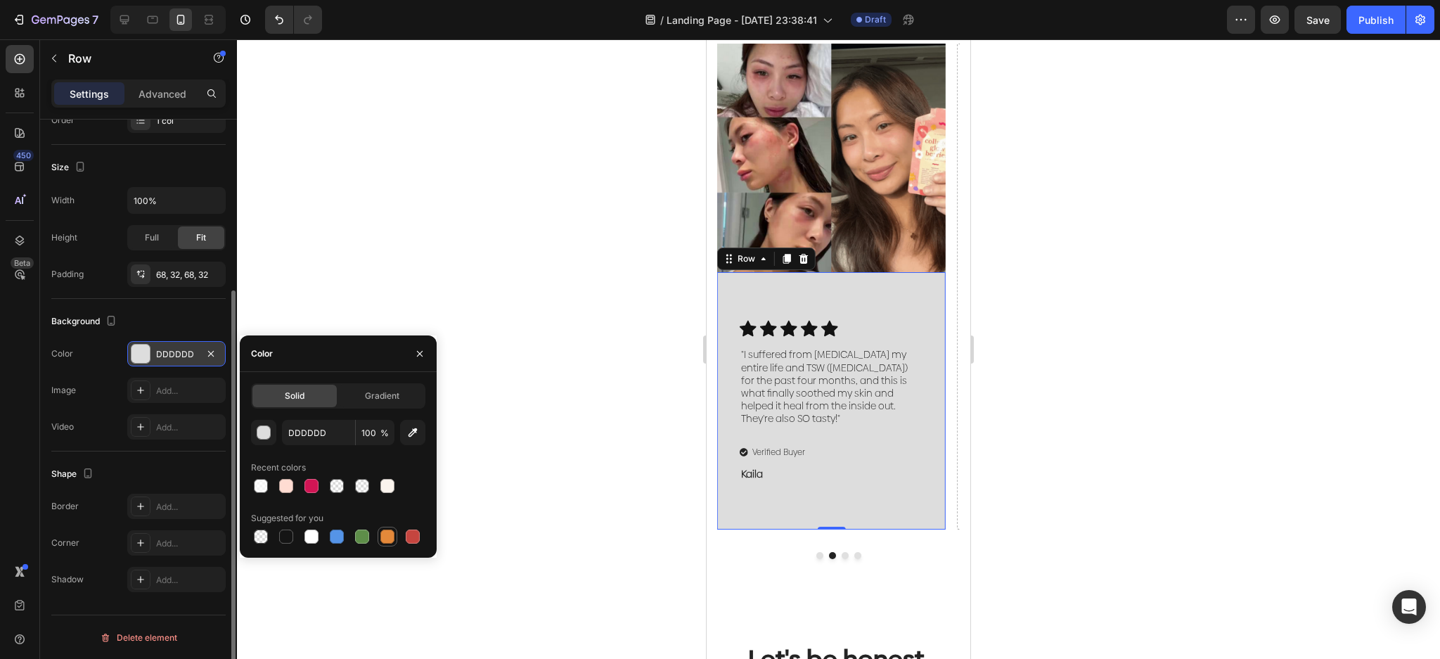
click at [380, 532] on div at bounding box center [387, 537] width 14 height 14
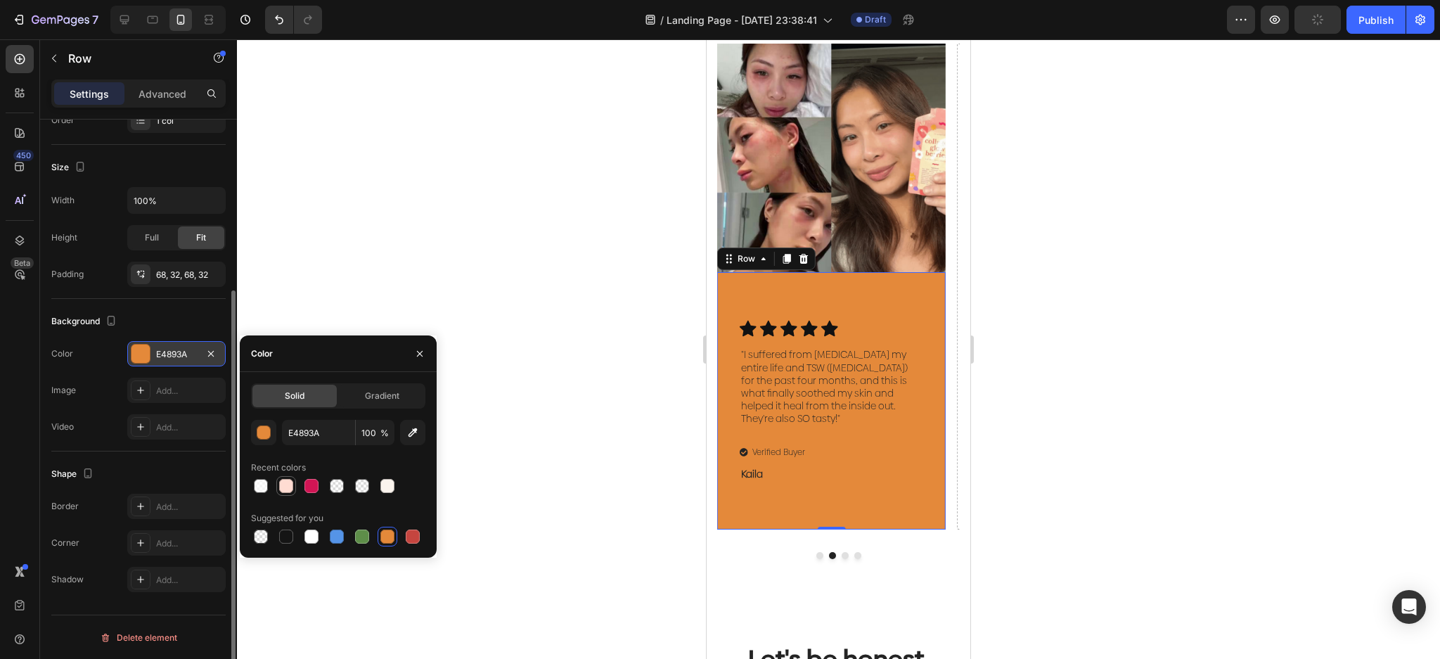
click at [281, 494] on div at bounding box center [286, 485] width 17 height 17
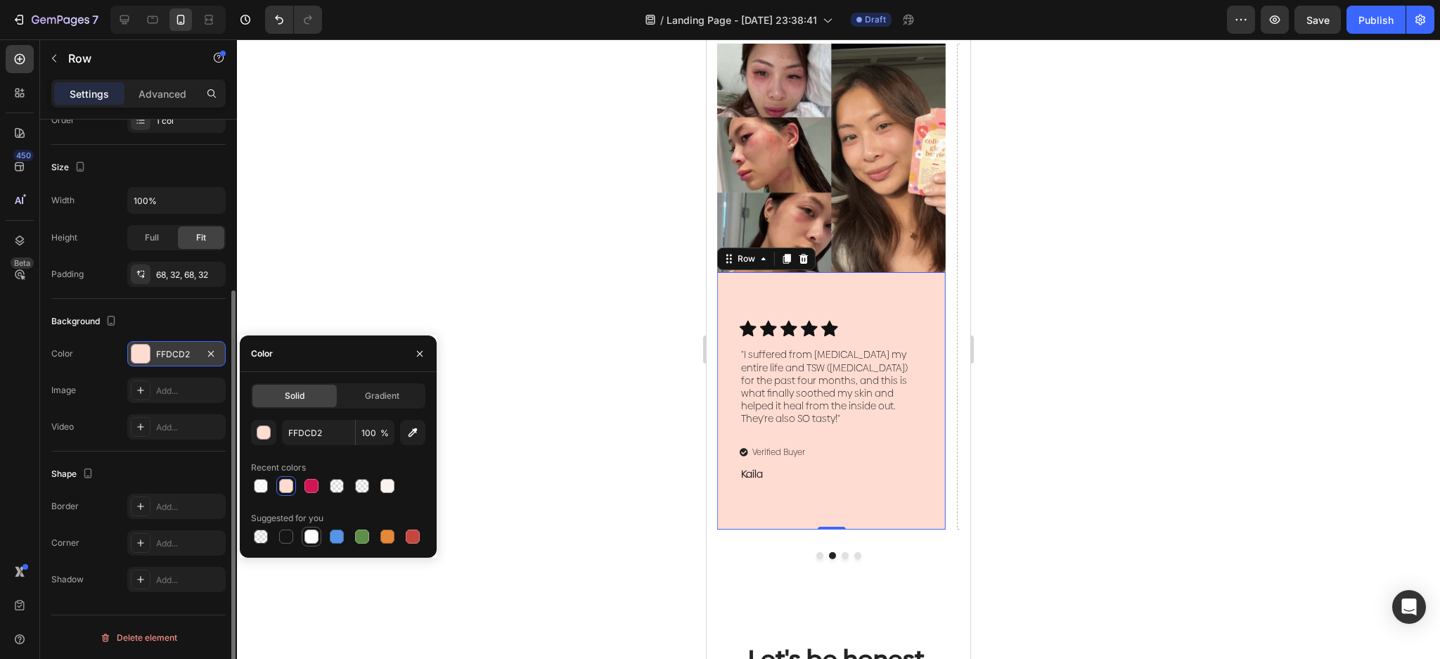
click at [312, 537] on div at bounding box center [311, 537] width 14 height 14
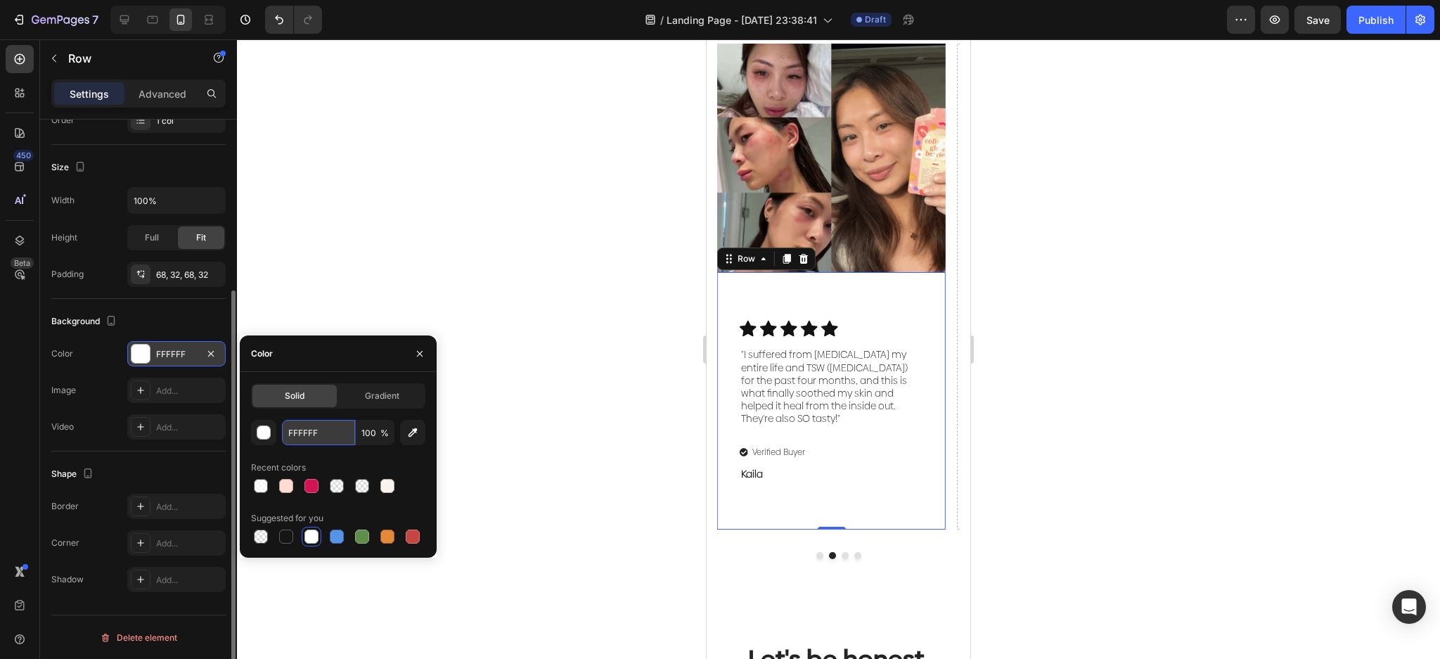
click at [334, 436] on input "FFFFFF" at bounding box center [318, 432] width 73 height 25
paste input "#fbf4ee"
type input "#fbf4ee"
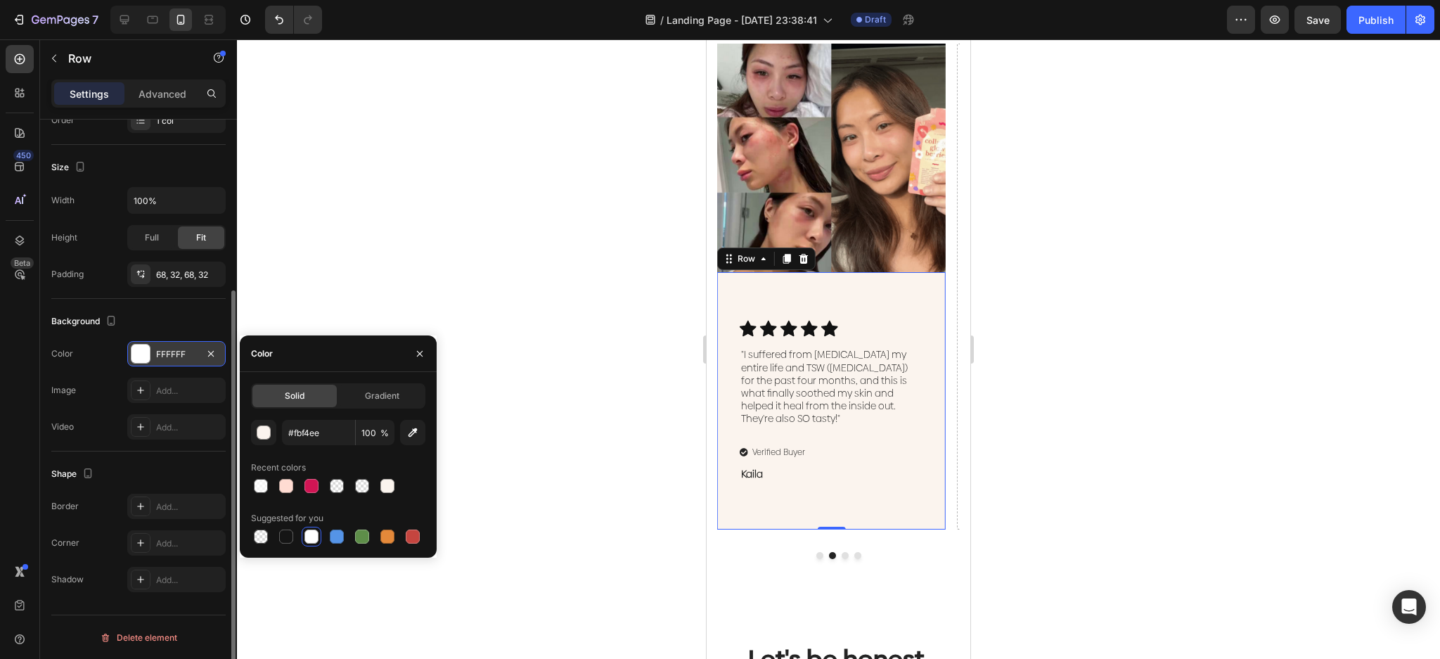
click at [585, 254] on div at bounding box center [838, 349] width 1203 height 620
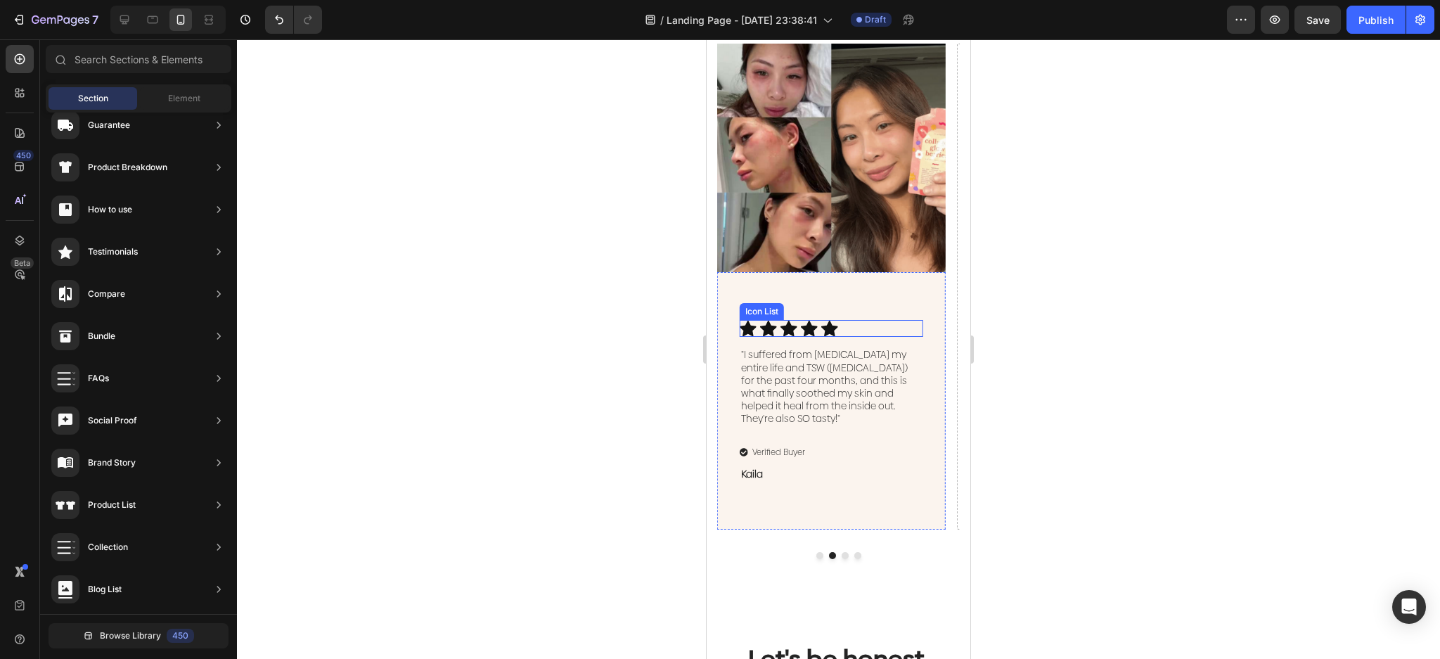
drag, startPoint x: 840, startPoint y: 346, endPoint x: 826, endPoint y: 347, distance: 14.1
click at [838, 337] on div "Icon Icon Icon Icon Icon" at bounding box center [832, 328] width 184 height 17
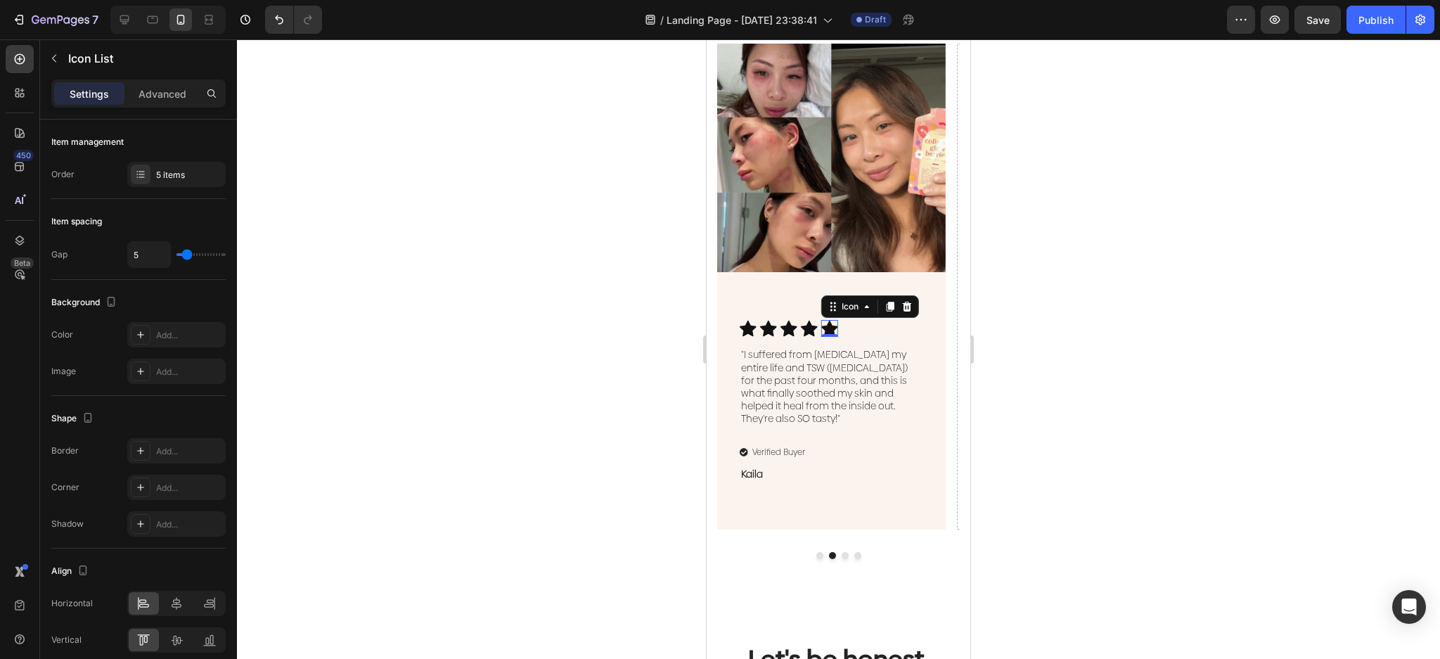
click at [824, 337] on icon at bounding box center [829, 329] width 17 height 16
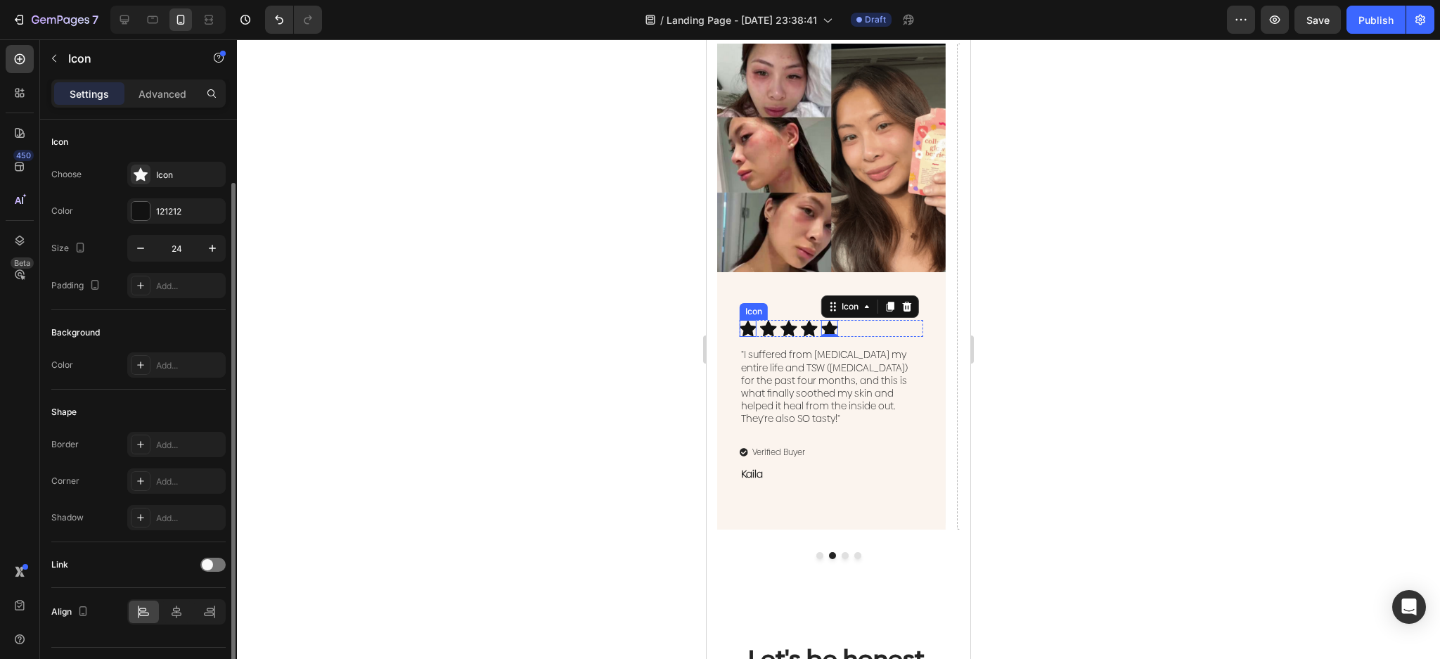
click at [743, 337] on div "Icon" at bounding box center [748, 328] width 17 height 17
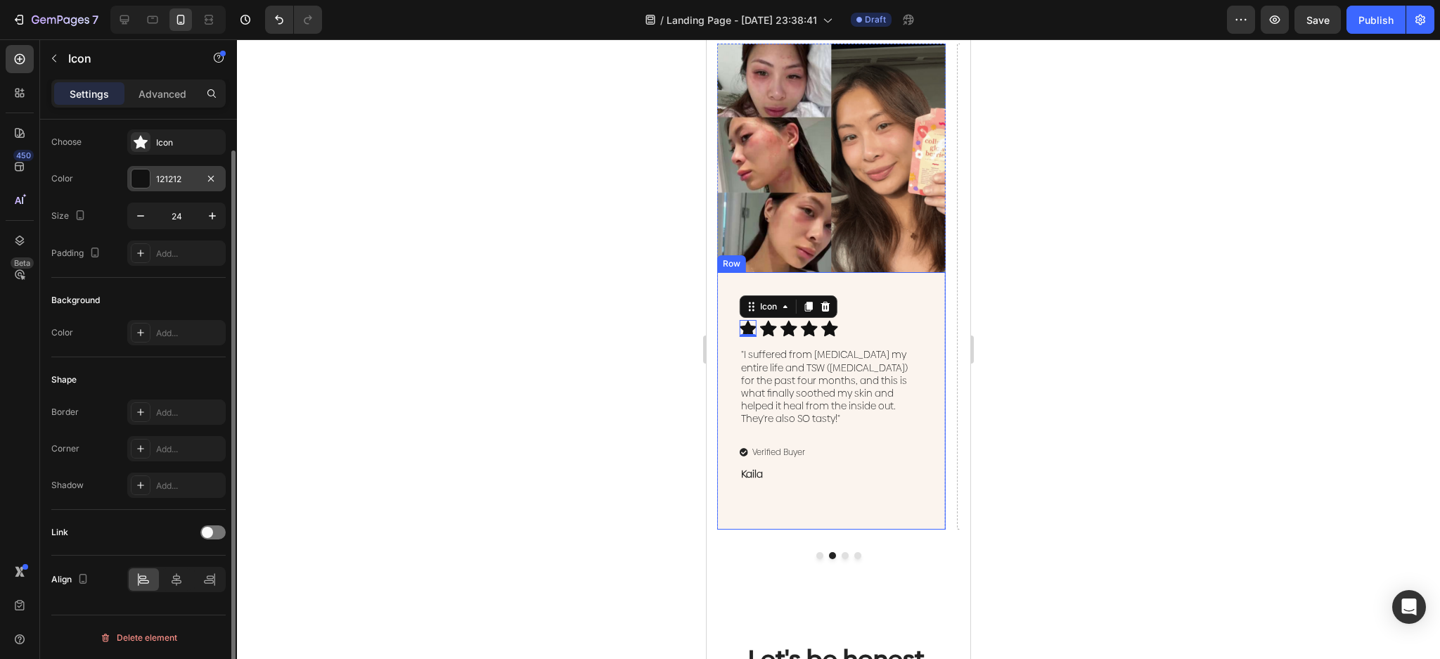
click at [138, 170] on div at bounding box center [140, 178] width 18 height 18
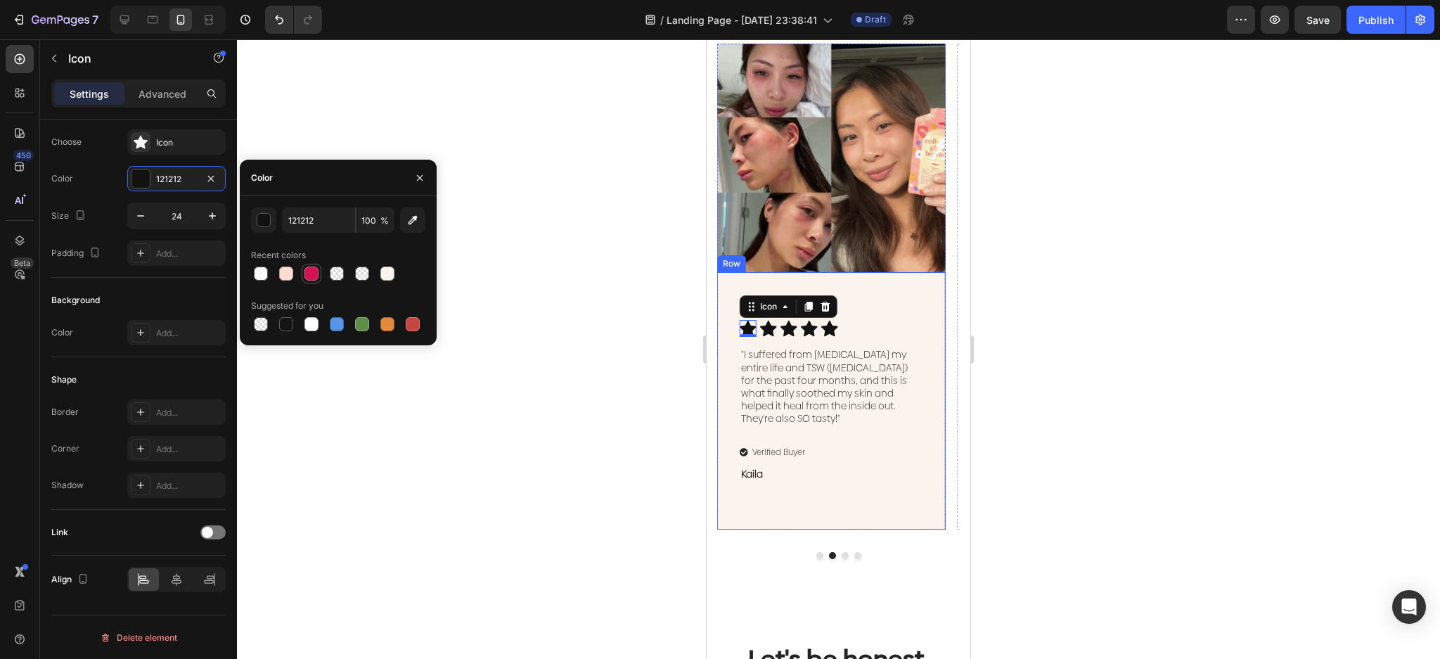
click at [307, 278] on div at bounding box center [311, 274] width 14 height 14
click at [385, 327] on div at bounding box center [387, 324] width 14 height 14
type input "E4893A"
click at [772, 337] on icon at bounding box center [768, 328] width 17 height 17
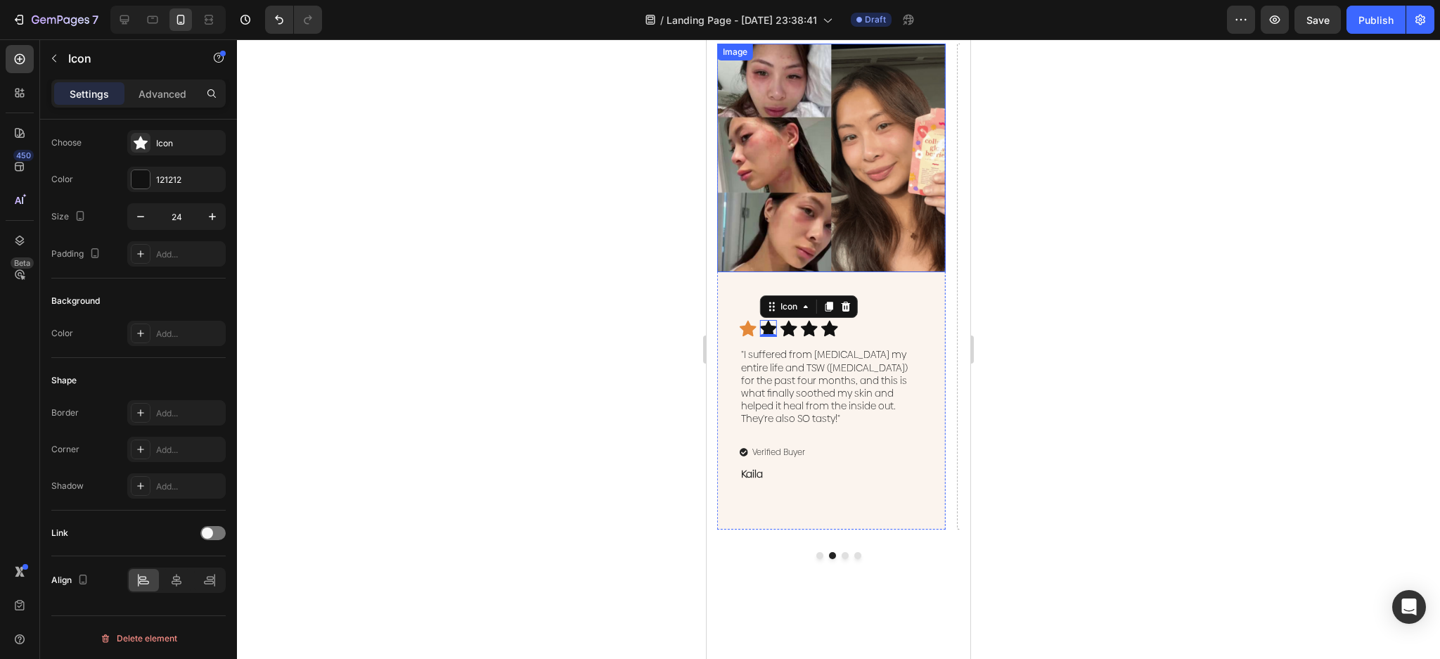
scroll to position [563, 0]
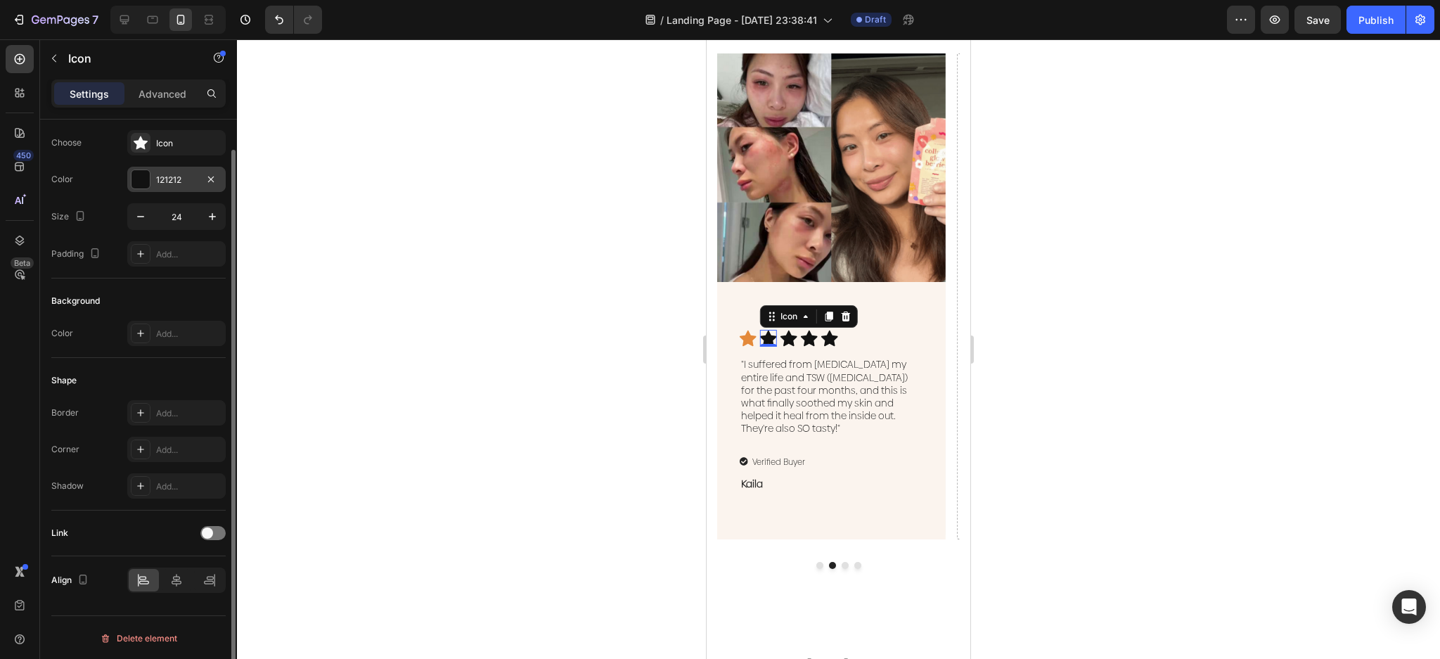
click at [136, 181] on div at bounding box center [140, 179] width 18 height 18
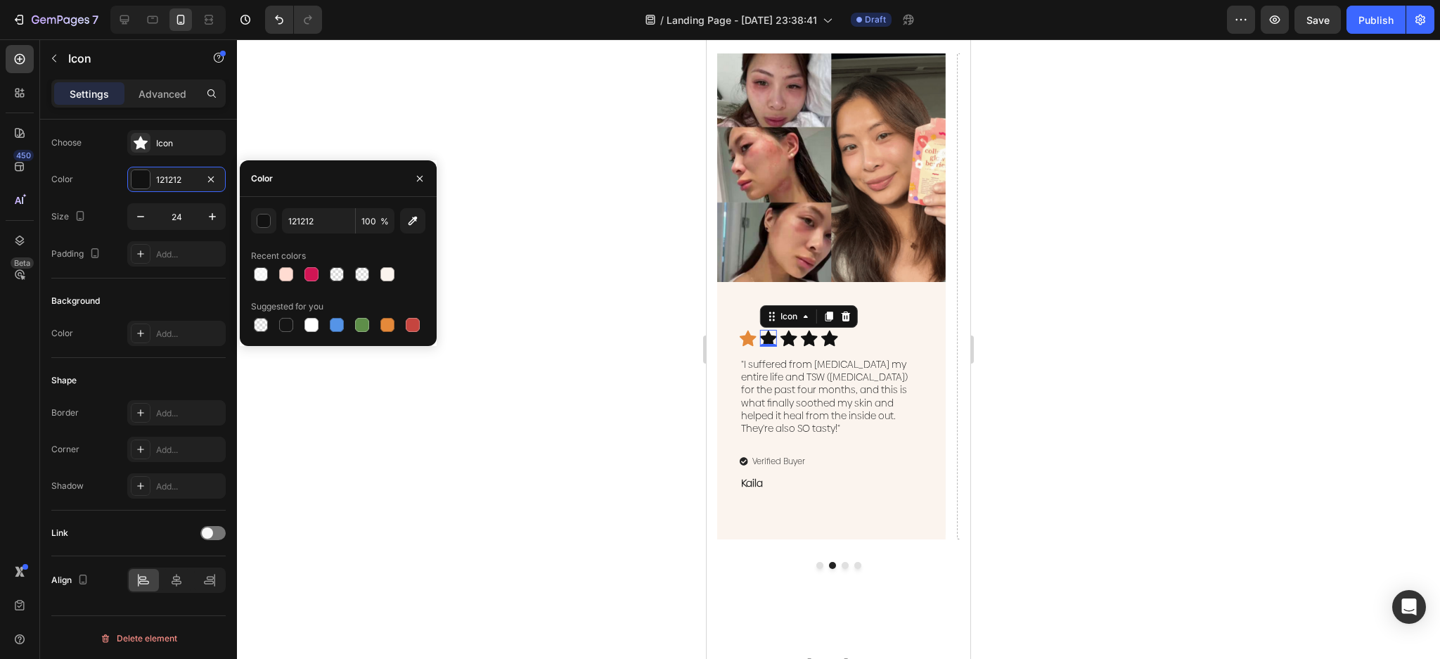
drag, startPoint x: 385, startPoint y: 330, endPoint x: 575, endPoint y: 345, distance: 190.5
click at [386, 330] on div at bounding box center [387, 325] width 14 height 14
click at [416, 325] on div at bounding box center [413, 325] width 14 height 14
click at [385, 321] on div at bounding box center [387, 325] width 14 height 14
type input "E4893A"
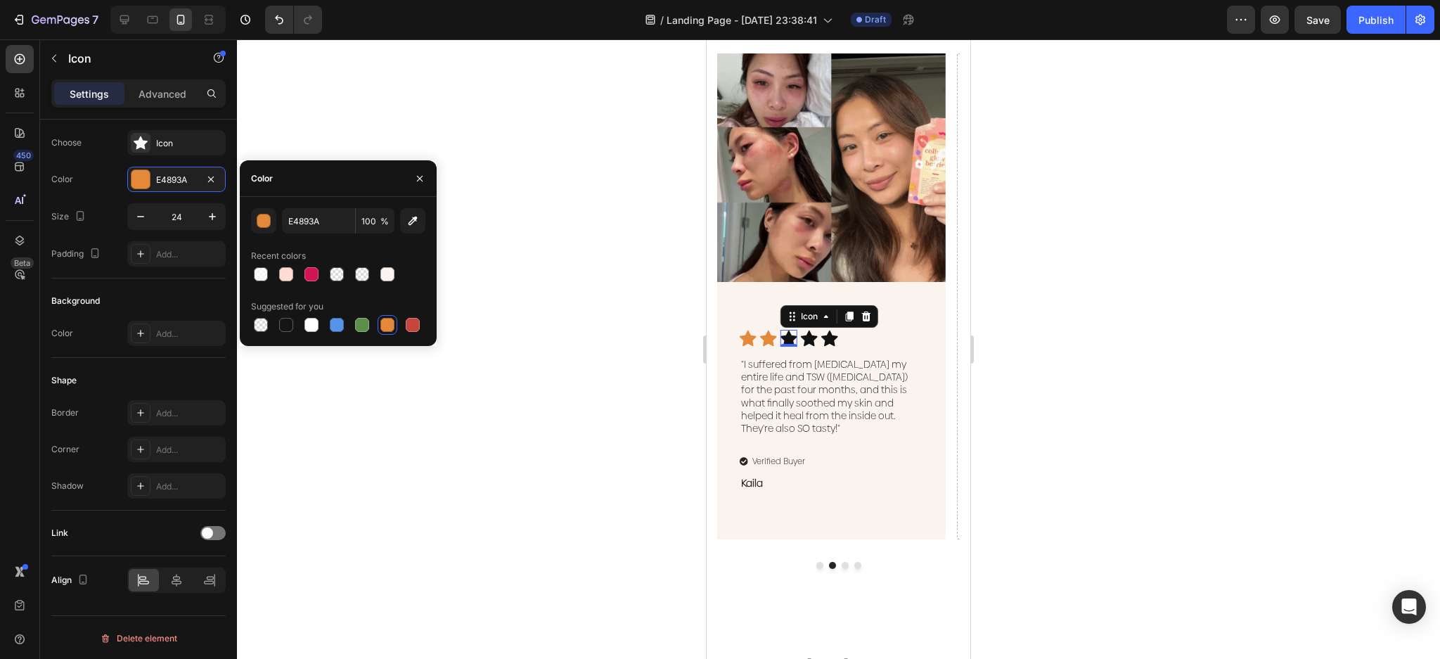
click at [789, 336] on icon at bounding box center [789, 339] width 17 height 16
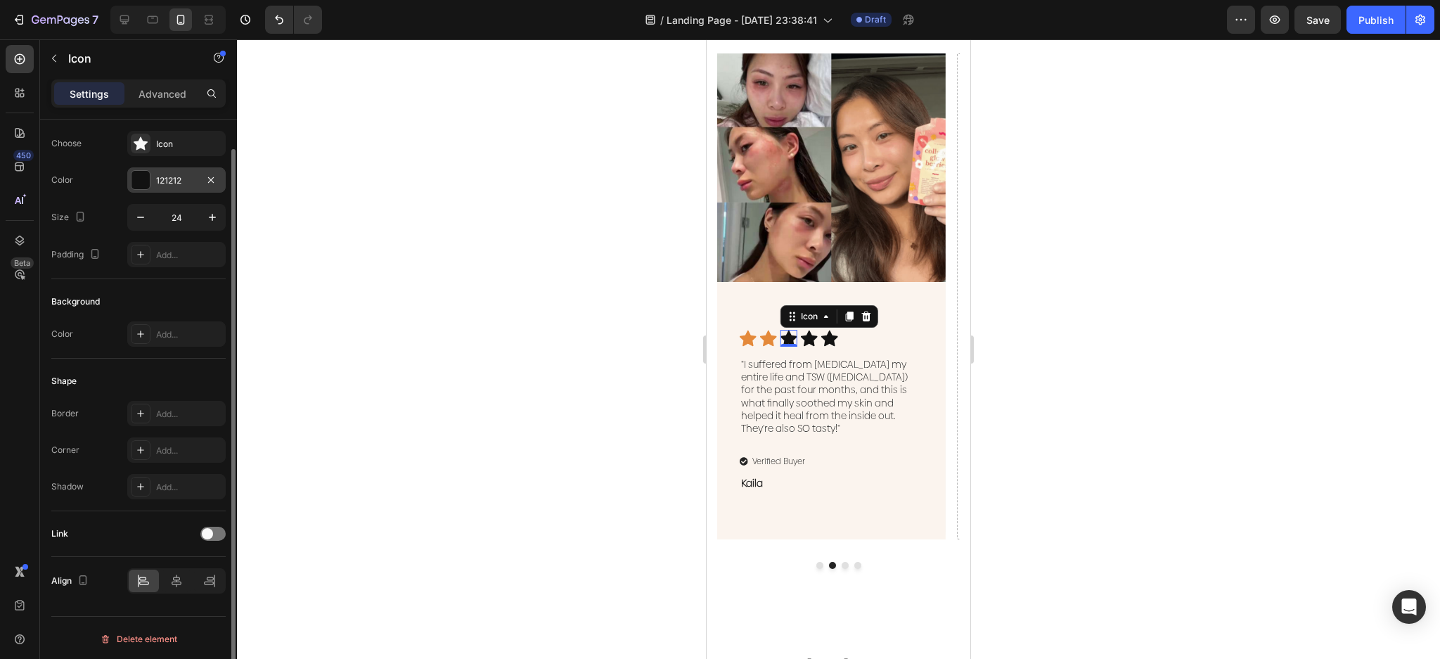
click at [139, 183] on div at bounding box center [140, 180] width 18 height 18
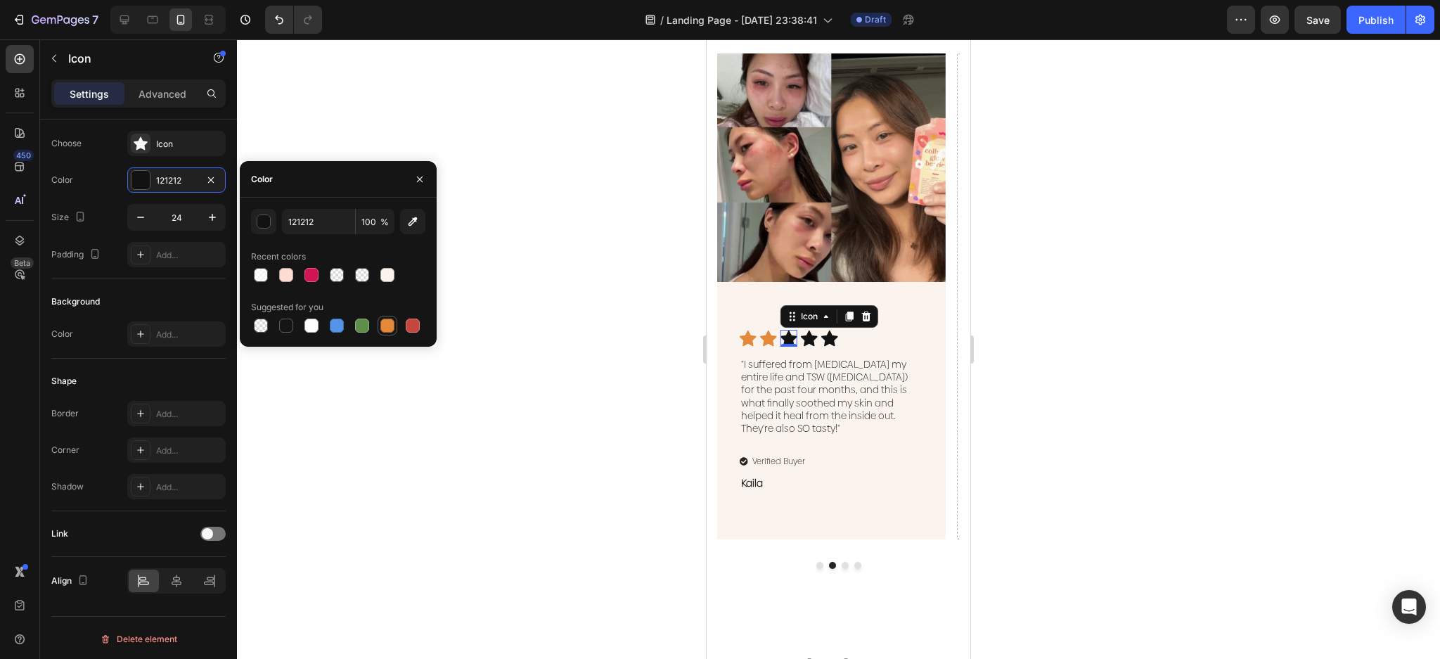
click at [384, 328] on div at bounding box center [387, 326] width 14 height 14
type input "E4893A"
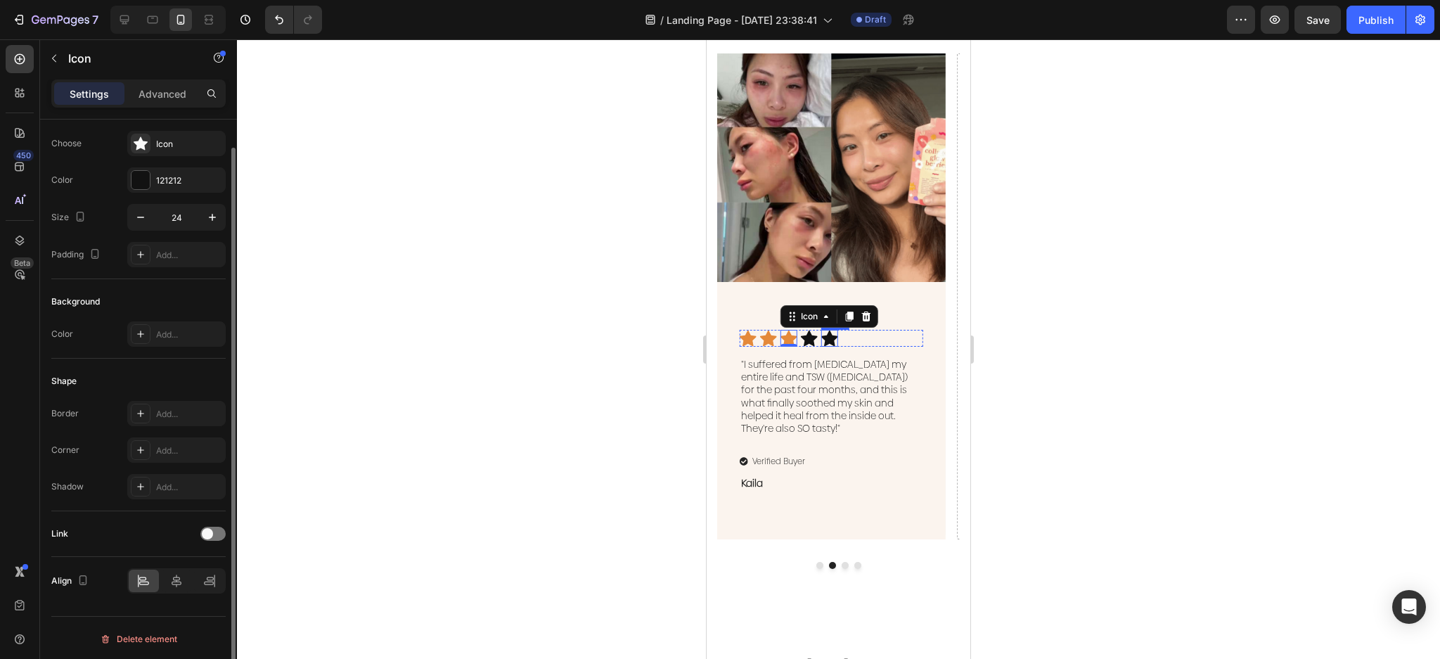
click at [828, 342] on div "Icon" at bounding box center [829, 338] width 17 height 17
click at [136, 186] on div at bounding box center [140, 181] width 18 height 18
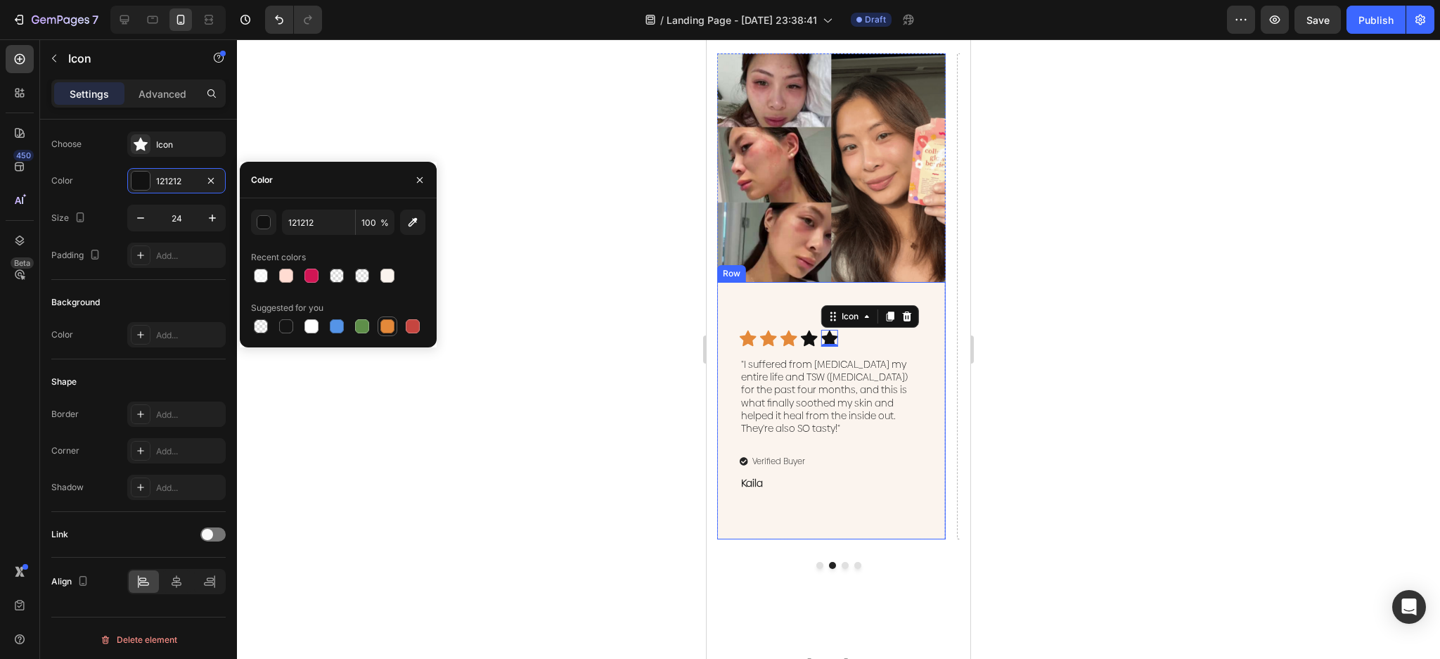
click at [384, 324] on div at bounding box center [387, 326] width 14 height 14
type input "E4893A"
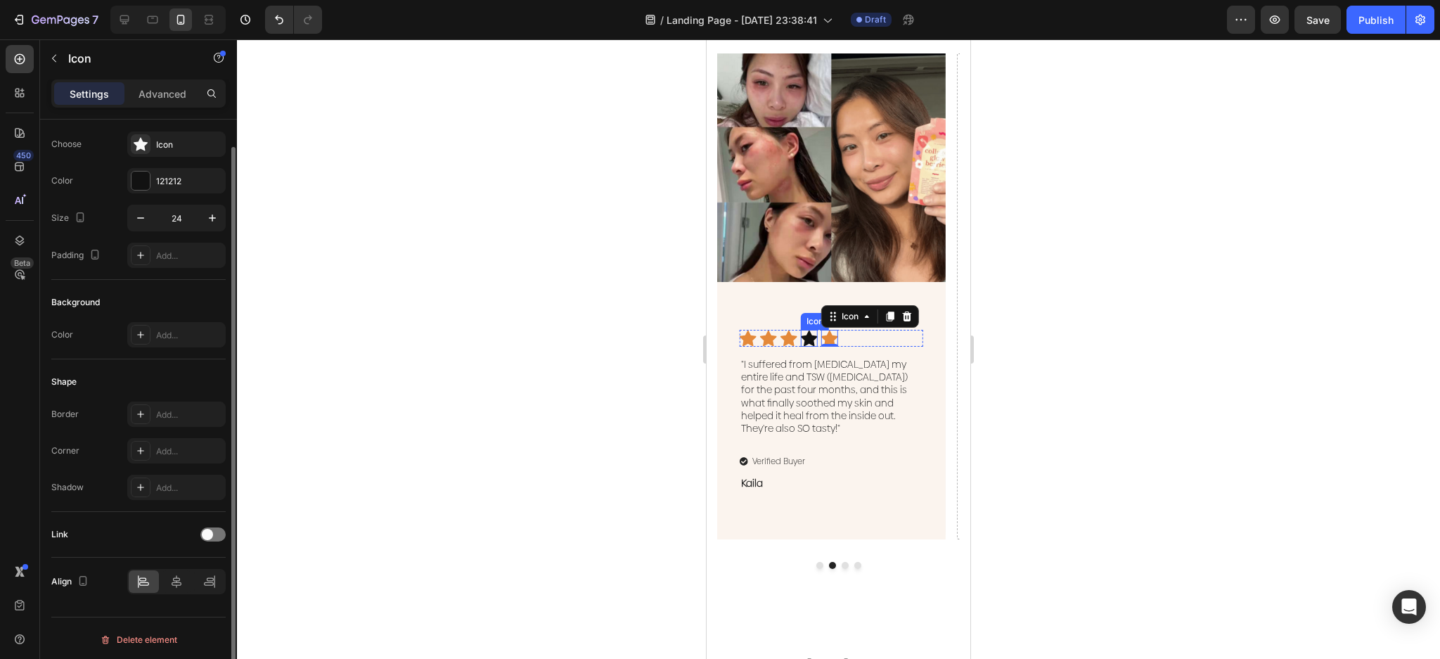
click at [804, 338] on icon at bounding box center [809, 339] width 17 height 16
click at [139, 181] on div at bounding box center [140, 181] width 18 height 18
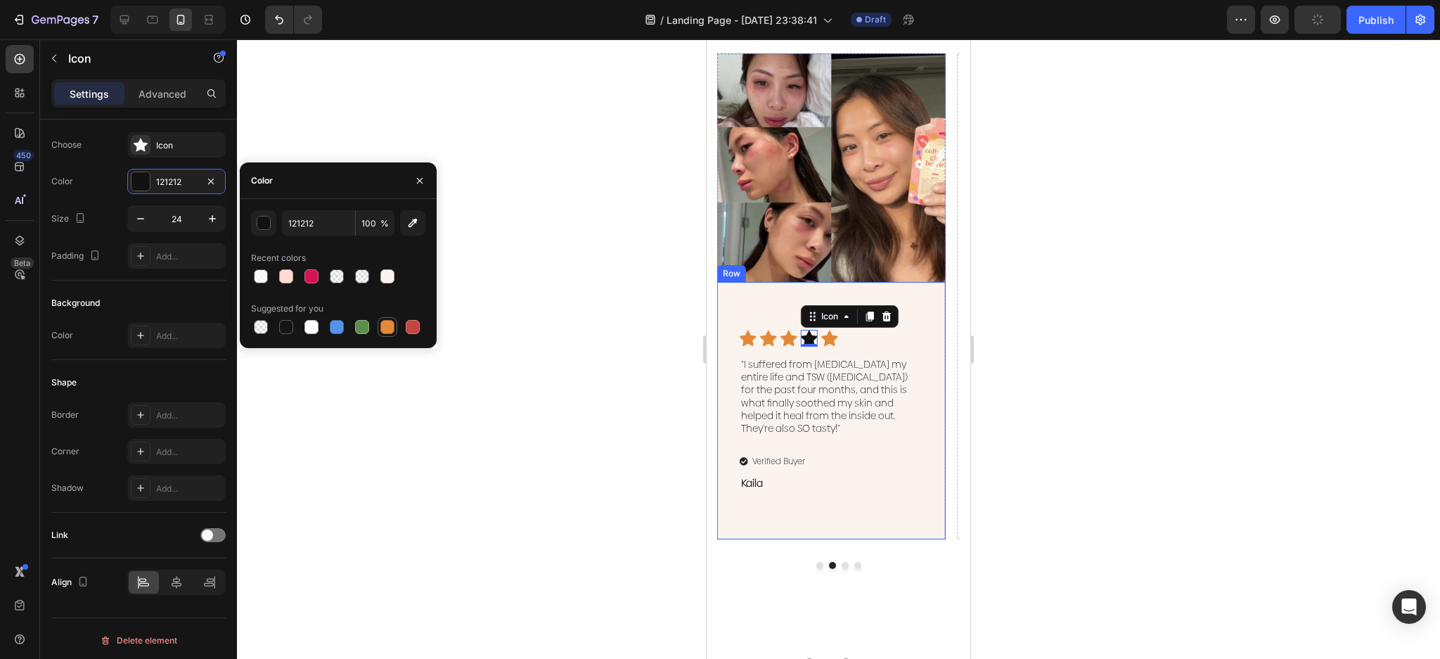
click at [383, 323] on div at bounding box center [387, 327] width 14 height 14
type input "E4893A"
click at [745, 463] on icon at bounding box center [744, 461] width 8 height 8
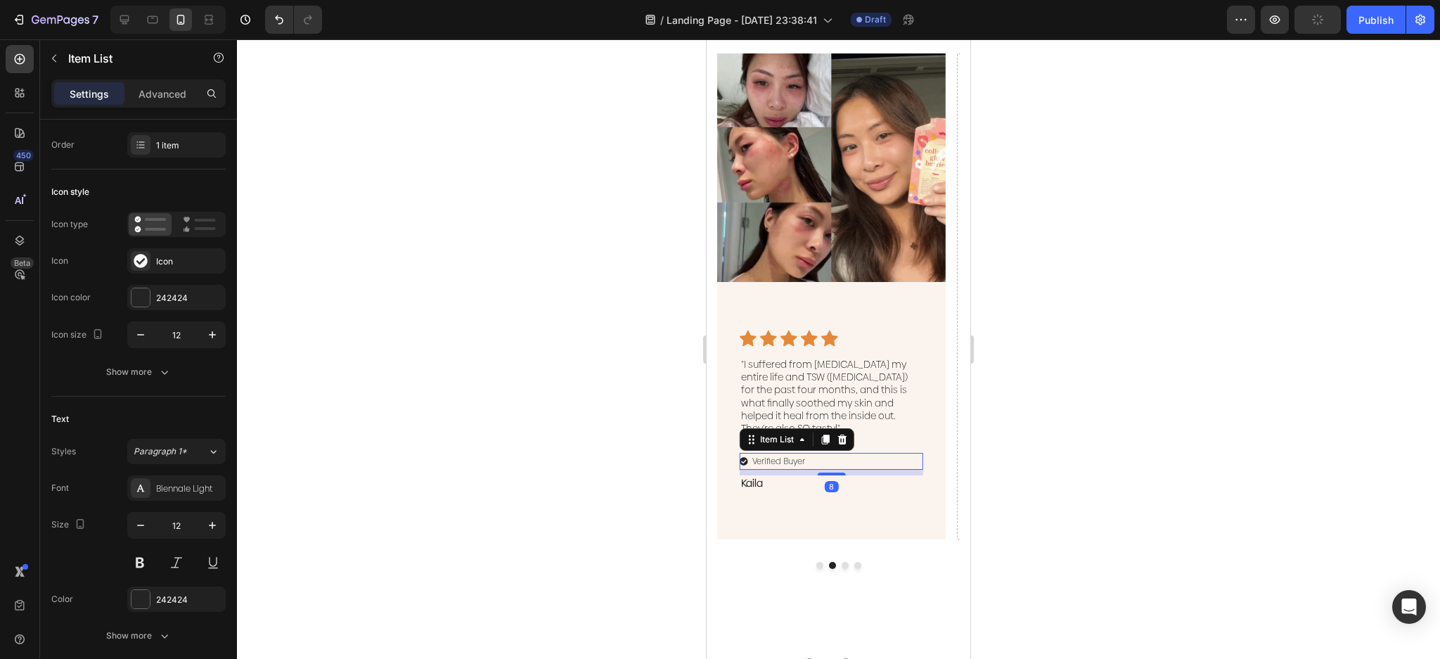
scroll to position [0, 0]
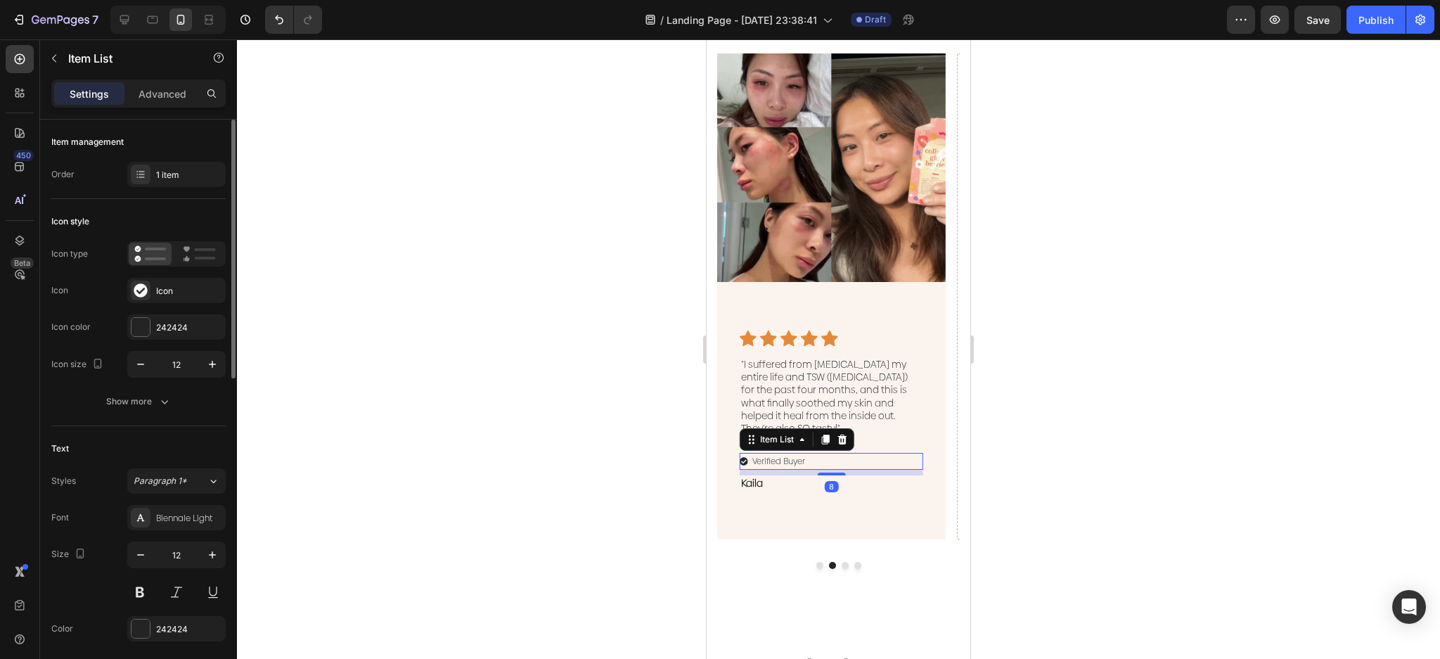
click at [740, 463] on icon at bounding box center [744, 461] width 8 height 8
click at [740, 461] on icon at bounding box center [744, 461] width 8 height 8
drag, startPoint x: 139, startPoint y: 325, endPoint x: 155, endPoint y: 330, distance: 16.9
click at [140, 325] on div at bounding box center [140, 327] width 18 height 18
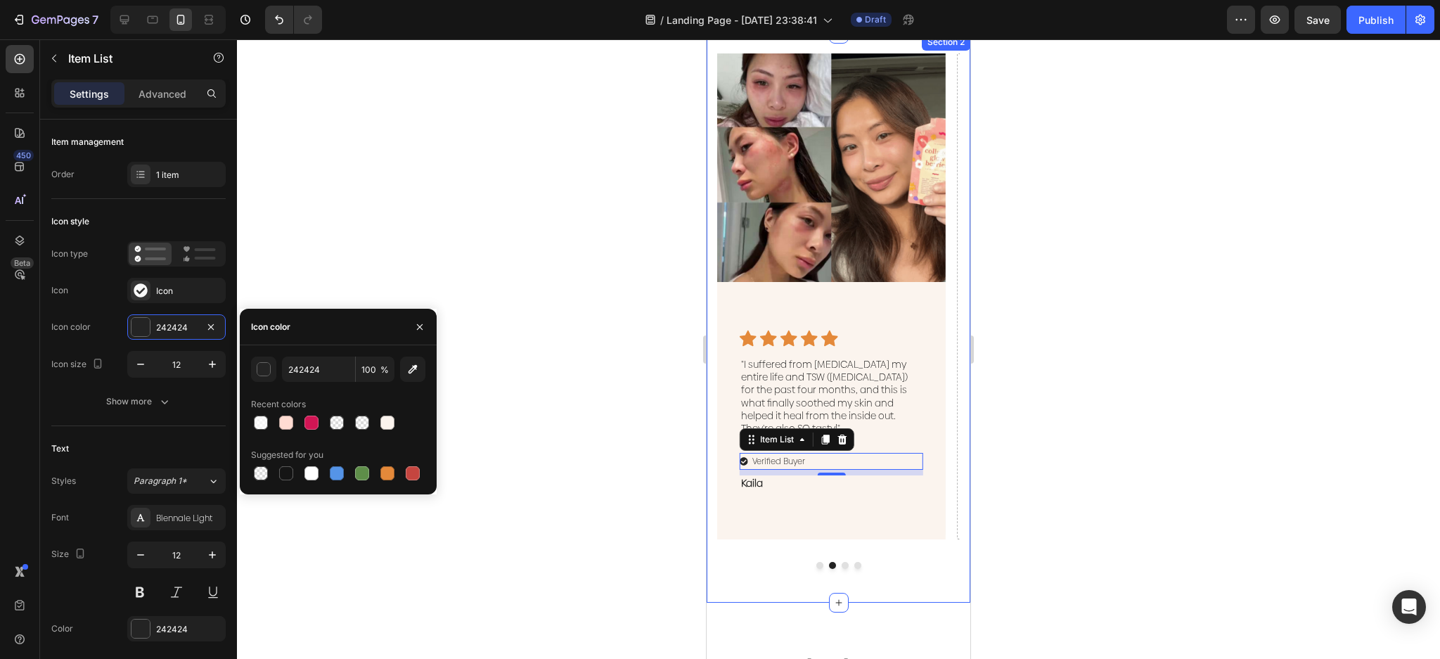
click at [364, 473] on div at bounding box center [362, 473] width 14 height 14
type input "5E8E49"
click at [605, 406] on div at bounding box center [838, 349] width 1203 height 620
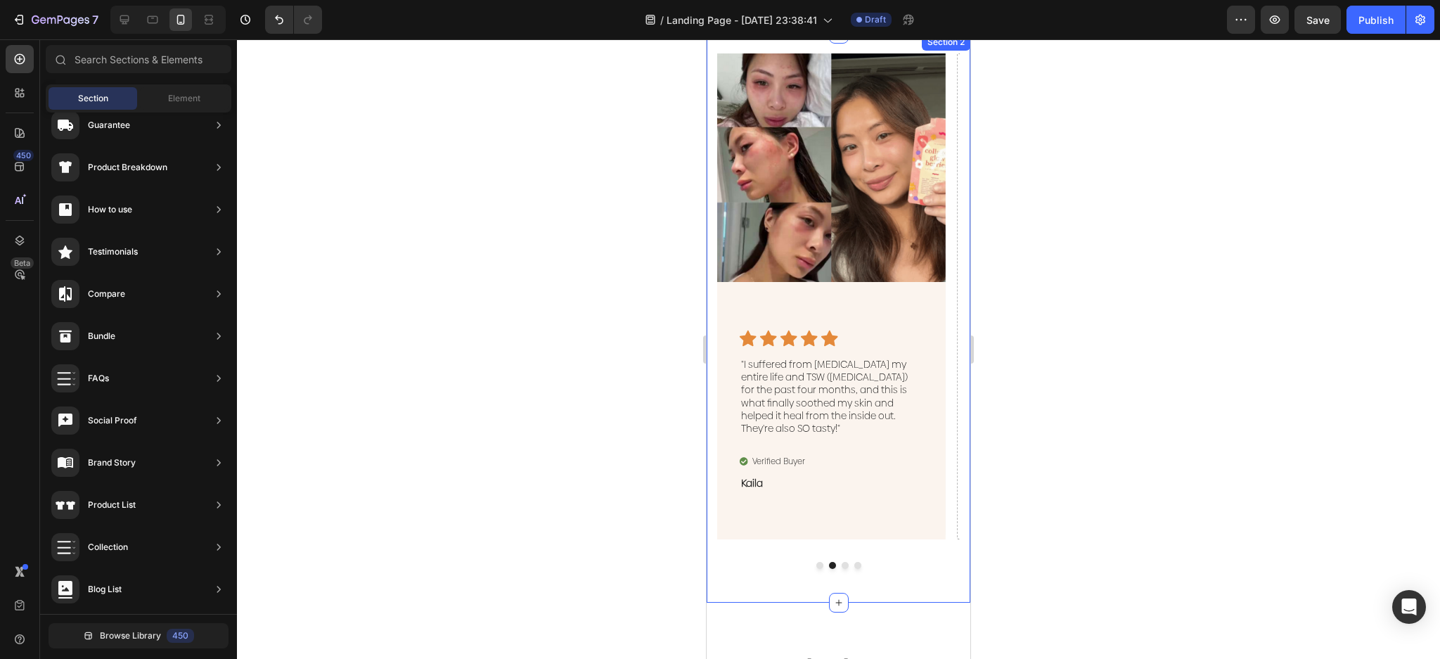
click at [624, 421] on div at bounding box center [838, 349] width 1203 height 620
click at [812, 560] on div "Image Icon Icon Icon Icon Icon Icon List "Finally. Flawless natural skin withou…" at bounding box center [838, 310] width 243 height 515
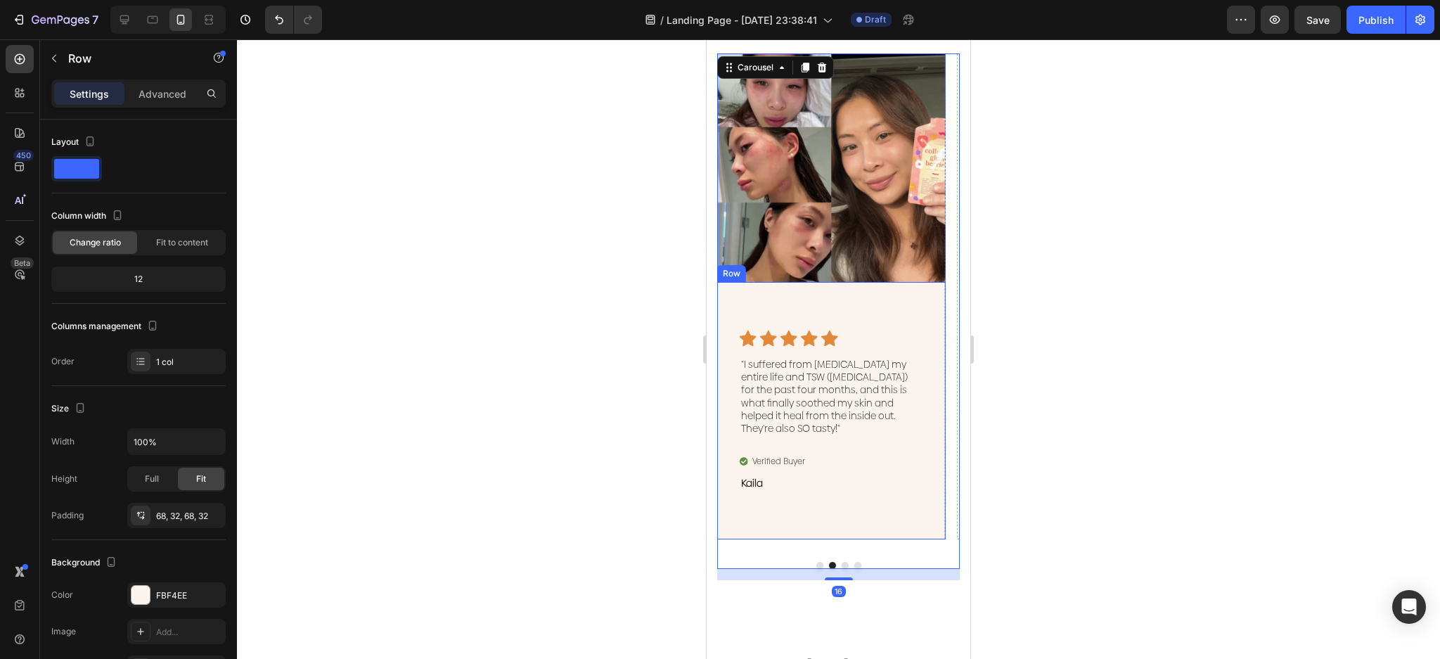
click at [830, 530] on div "Icon Icon Icon Icon Icon Icon List "I suffered from eczema my entire life and T…" at bounding box center [831, 410] width 229 height 257
click at [816, 562] on button "Dot" at bounding box center [819, 565] width 7 height 7
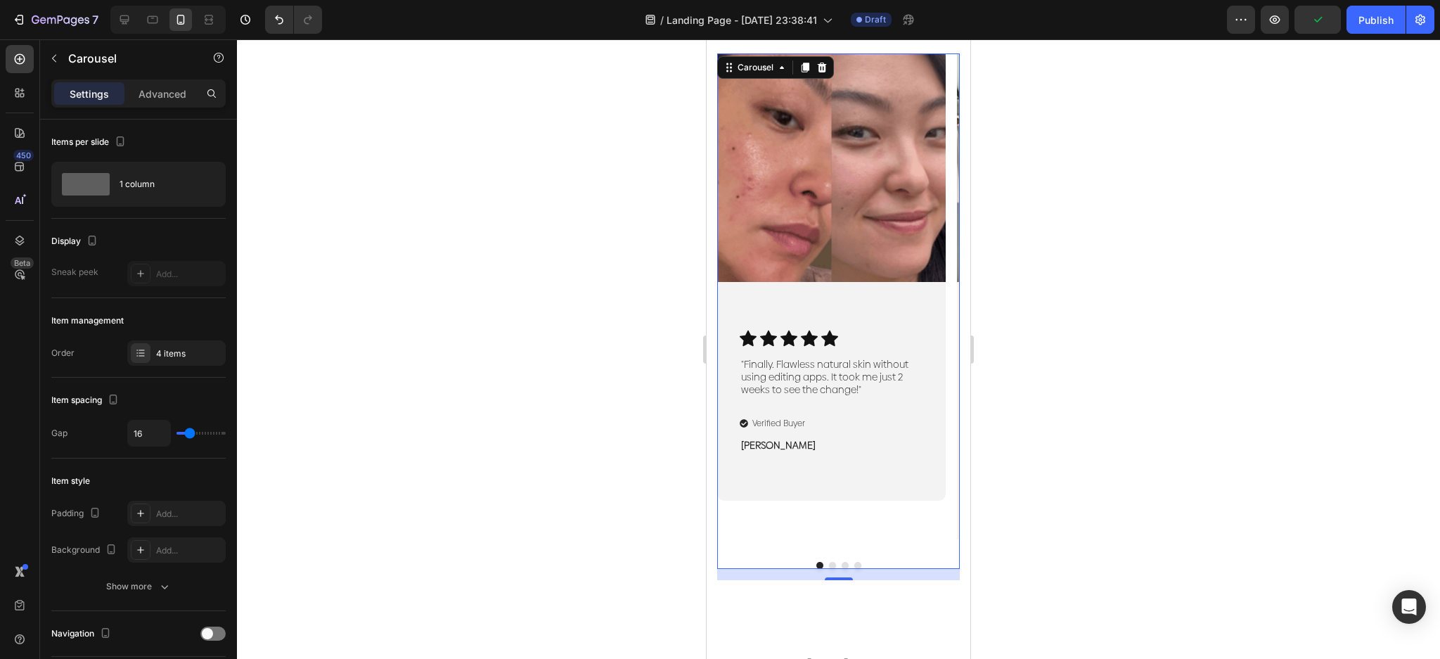
click at [829, 565] on button "Dot" at bounding box center [832, 565] width 7 height 7
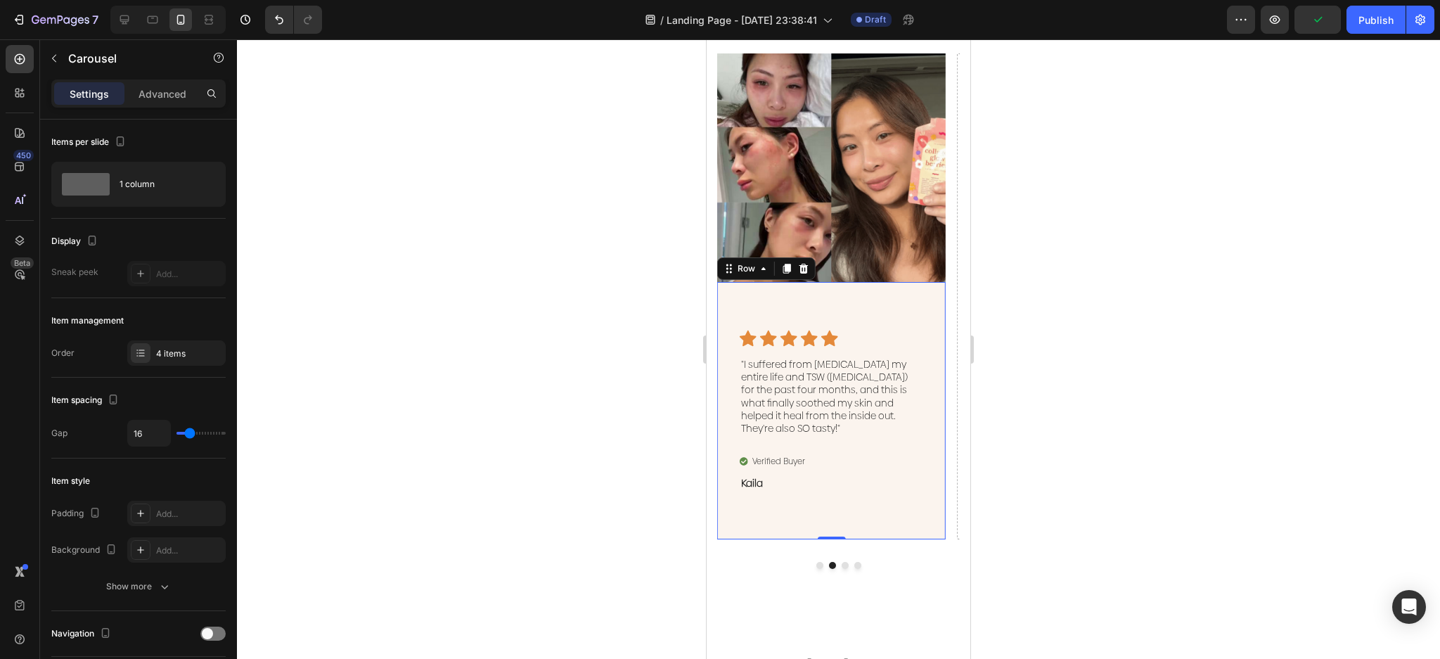
click at [871, 520] on div "Icon Icon Icon Icon Icon Icon List "I suffered from eczema my entire life and T…" at bounding box center [831, 410] width 229 height 257
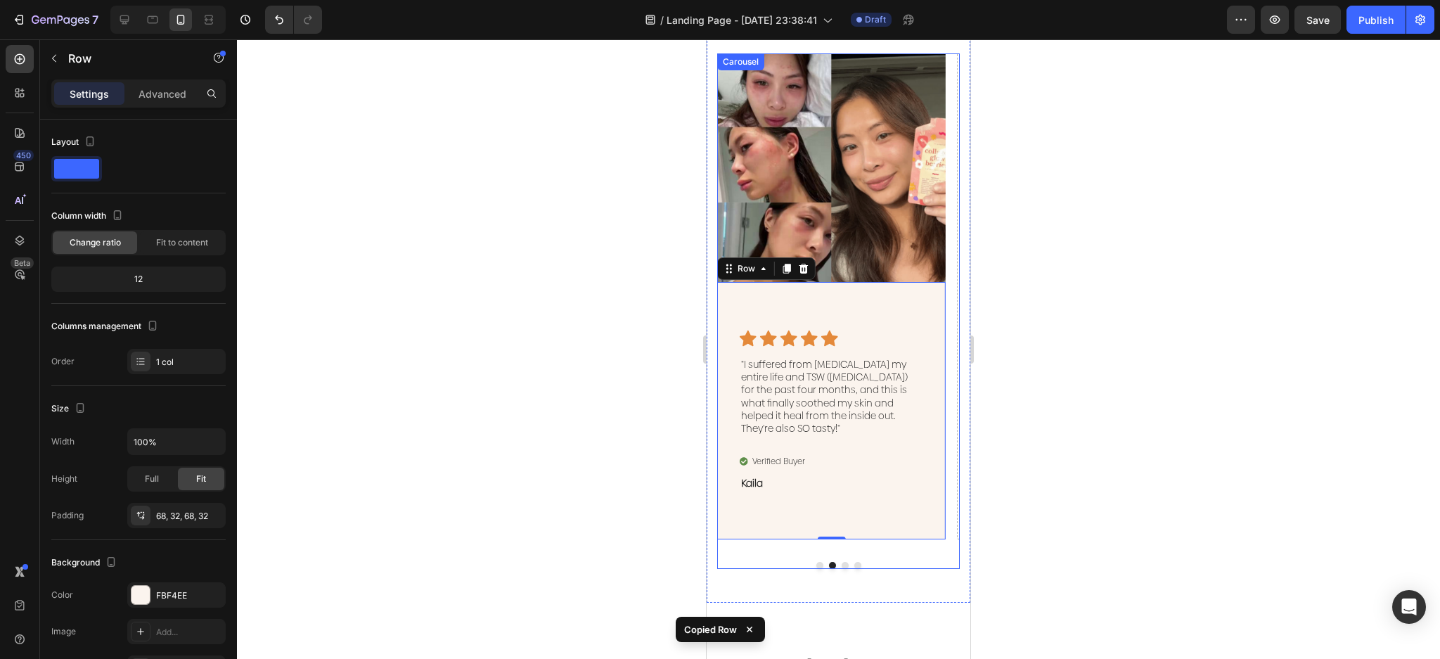
click at [816, 563] on button "Dot" at bounding box center [819, 565] width 7 height 7
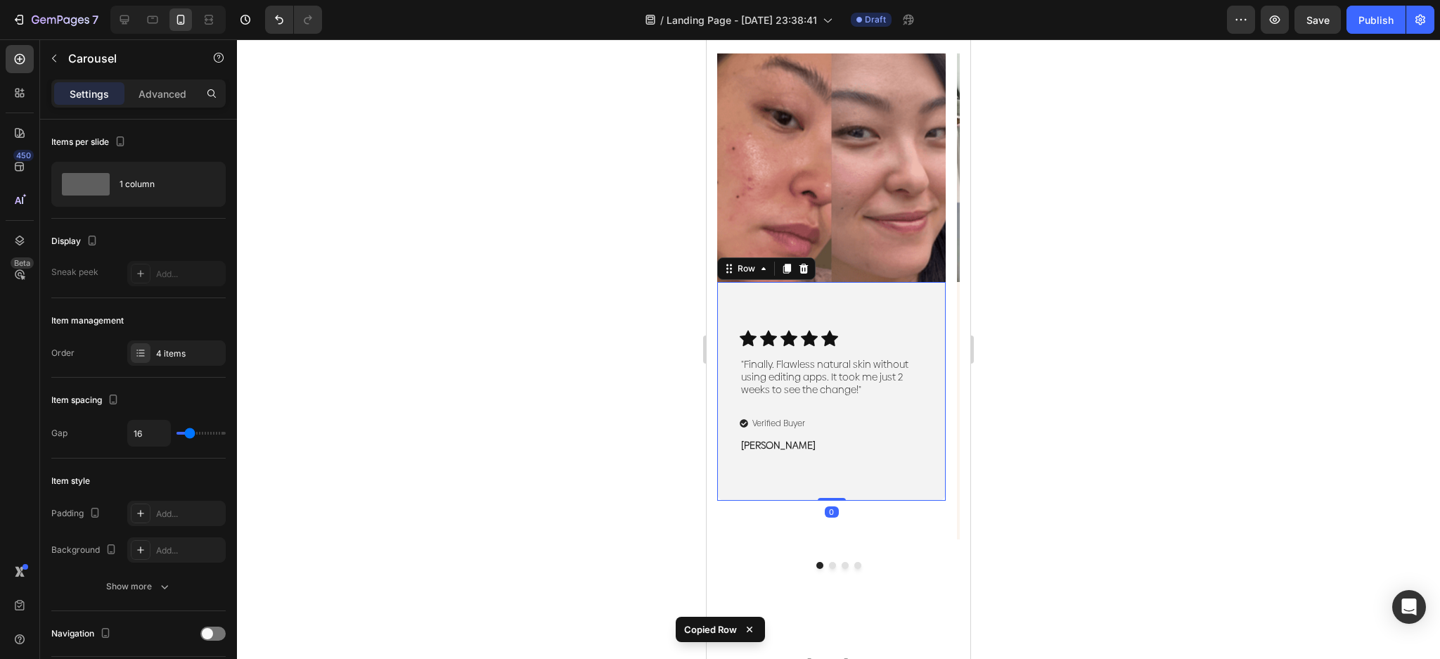
click at [896, 321] on div "Icon Icon Icon Icon Icon Icon List "Finally. Flawless natural skin without usin…" at bounding box center [831, 391] width 229 height 219
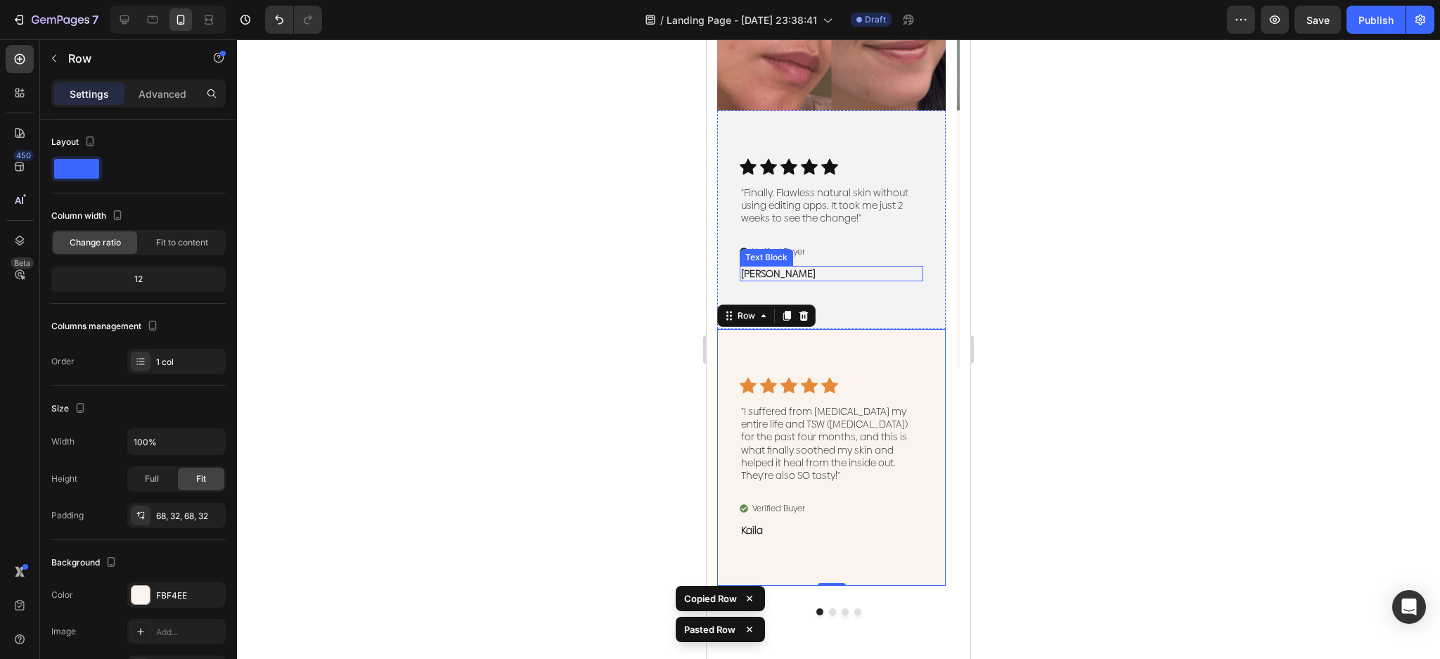
scroll to position [693, 0]
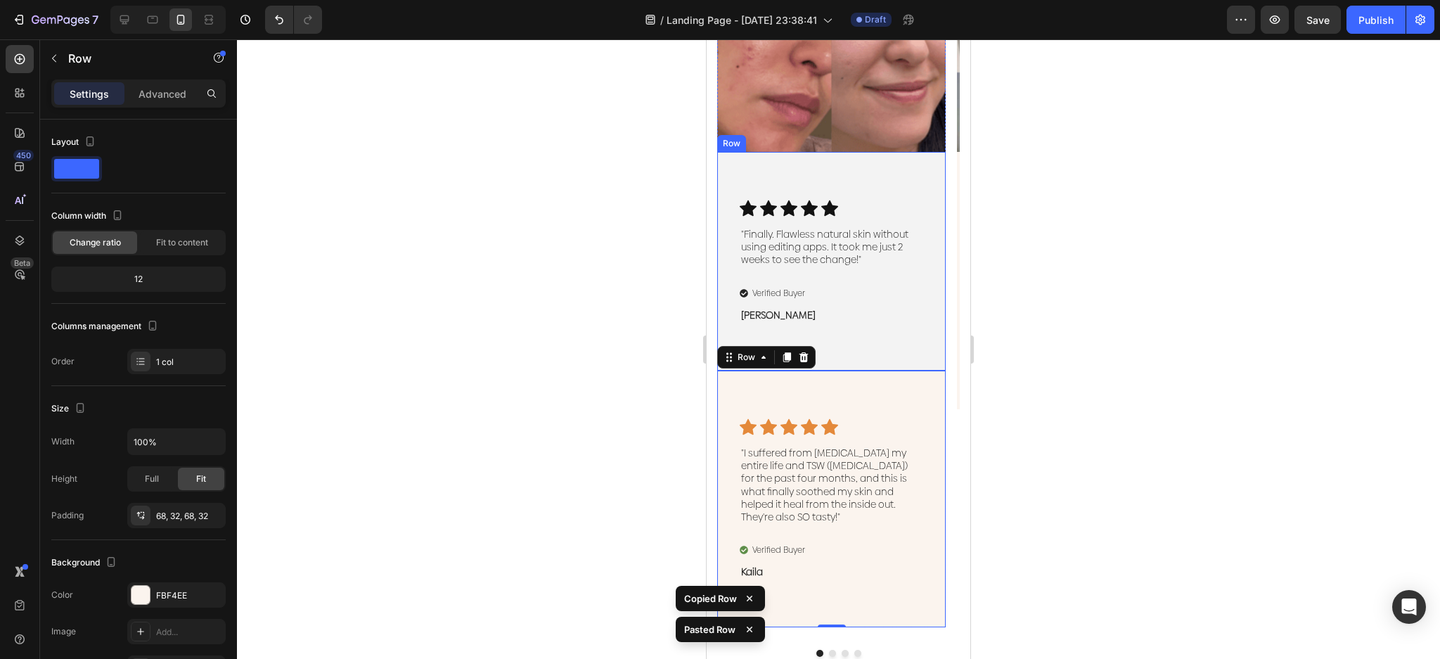
click at [829, 248] on p ""Finally. Flawless natural skin without using editing apps. It took me just 2 w…" at bounding box center [831, 247] width 181 height 39
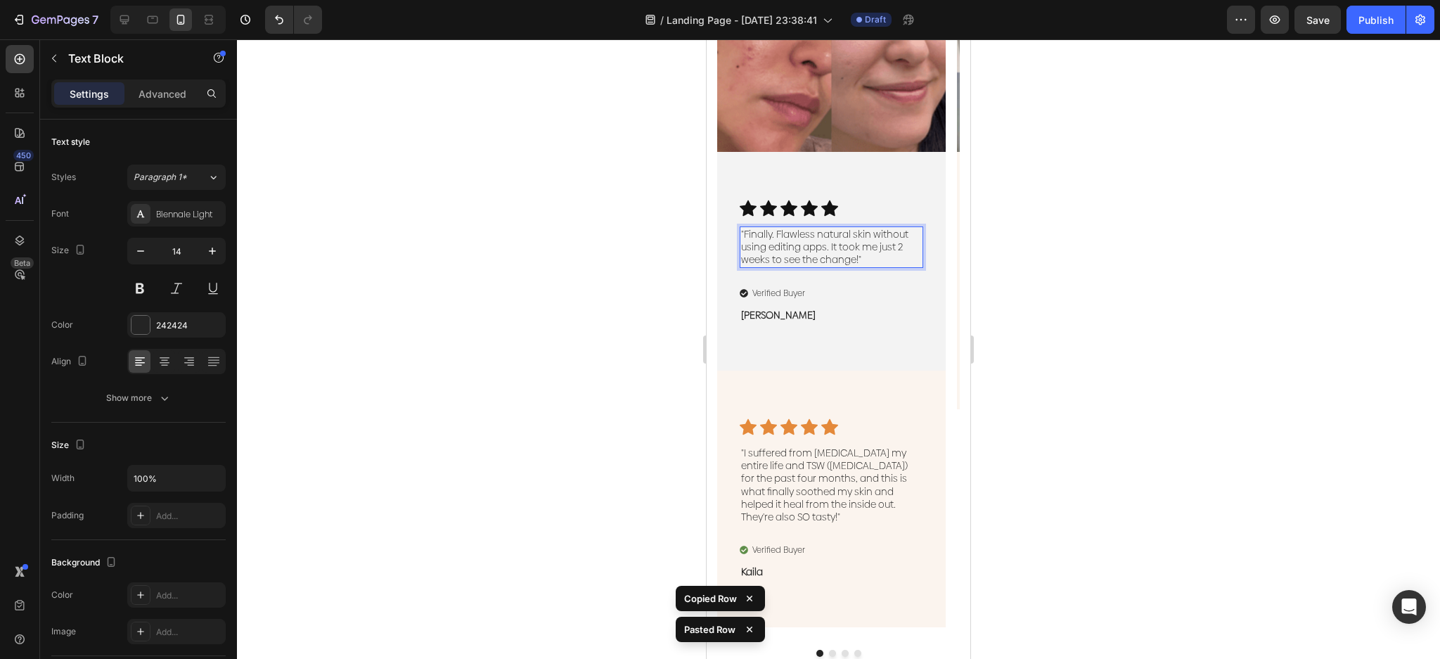
click at [871, 262] on p ""Finally. Flawless natural skin without using editing apps. It took me just 2 w…" at bounding box center [831, 247] width 181 height 39
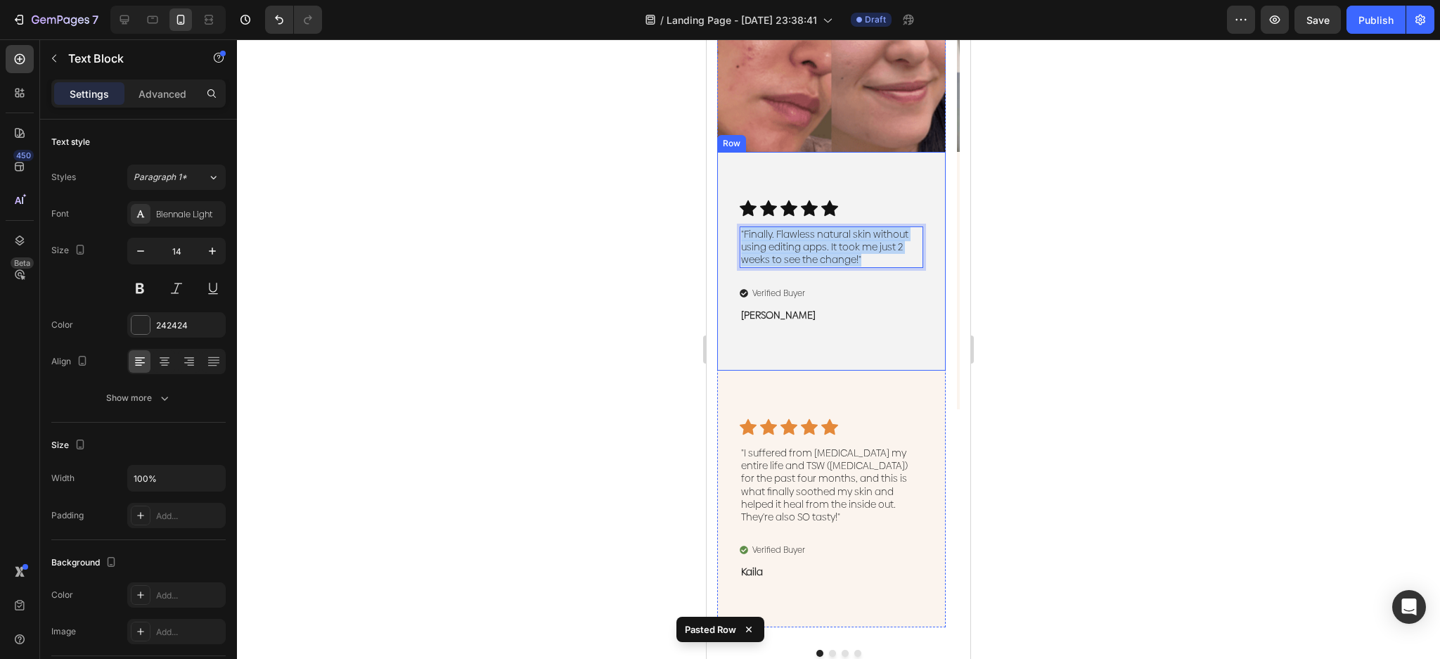
drag, startPoint x: 881, startPoint y: 259, endPoint x: 733, endPoint y: 232, distance: 150.1
click at [733, 232] on div "Icon Icon Icon Icon Icon Icon List "Finally. Flawless natural skin without usin…" at bounding box center [831, 261] width 229 height 219
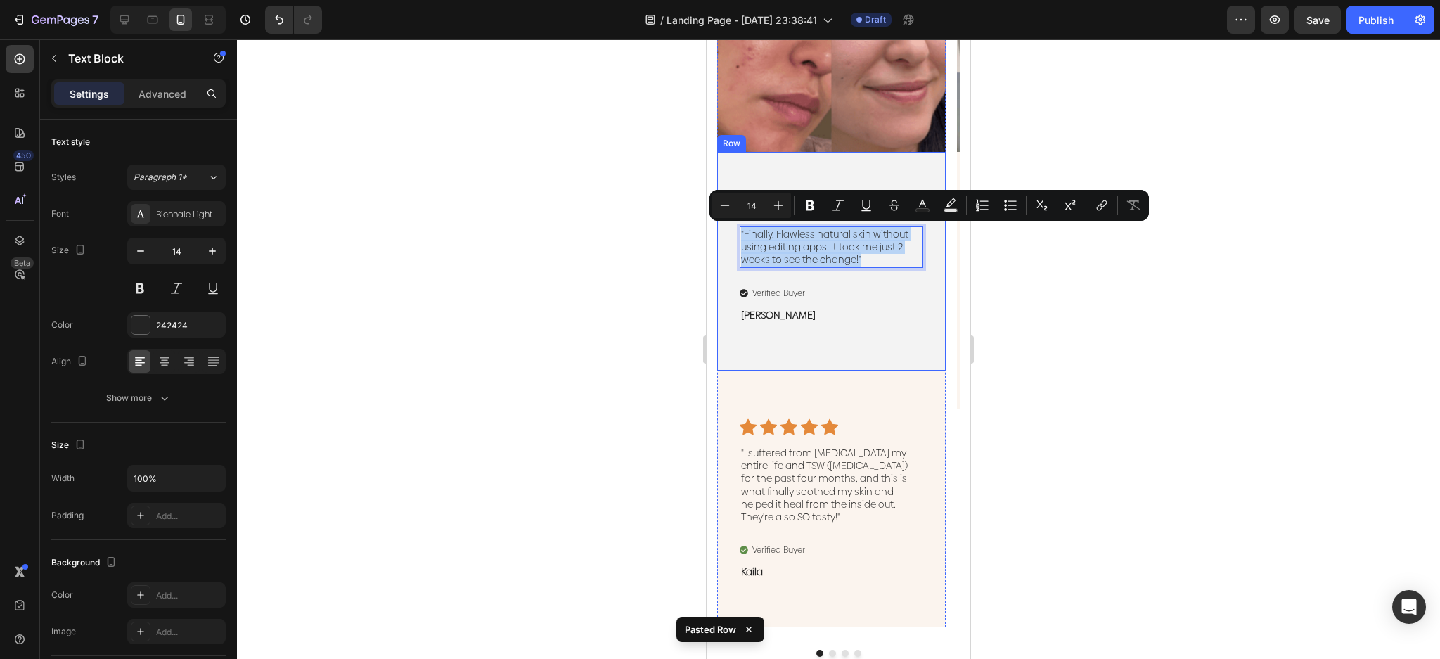
copy p ""Finally. Flawless natural skin without using editing apps. It took me just 2 w…"
click at [815, 500] on p ""I suffered from [MEDICAL_DATA] my entire life and TSW ([MEDICAL_DATA]) for the…" at bounding box center [831, 485] width 181 height 77
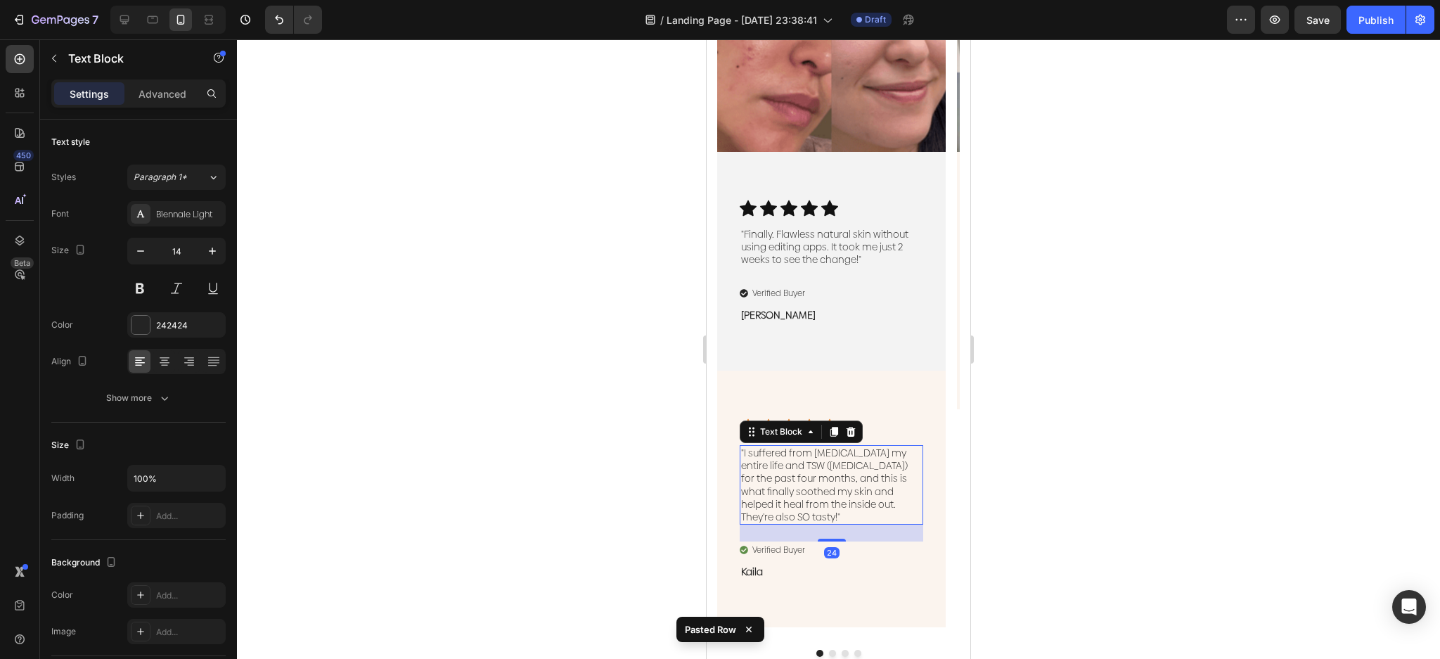
click at [815, 500] on p ""I suffered from [MEDICAL_DATA] my entire life and TSW ([MEDICAL_DATA]) for the…" at bounding box center [831, 485] width 181 height 77
click at [858, 522] on p ""I suffered from [MEDICAL_DATA] my entire life and TSW ([MEDICAL_DATA]) for the…" at bounding box center [831, 485] width 181 height 77
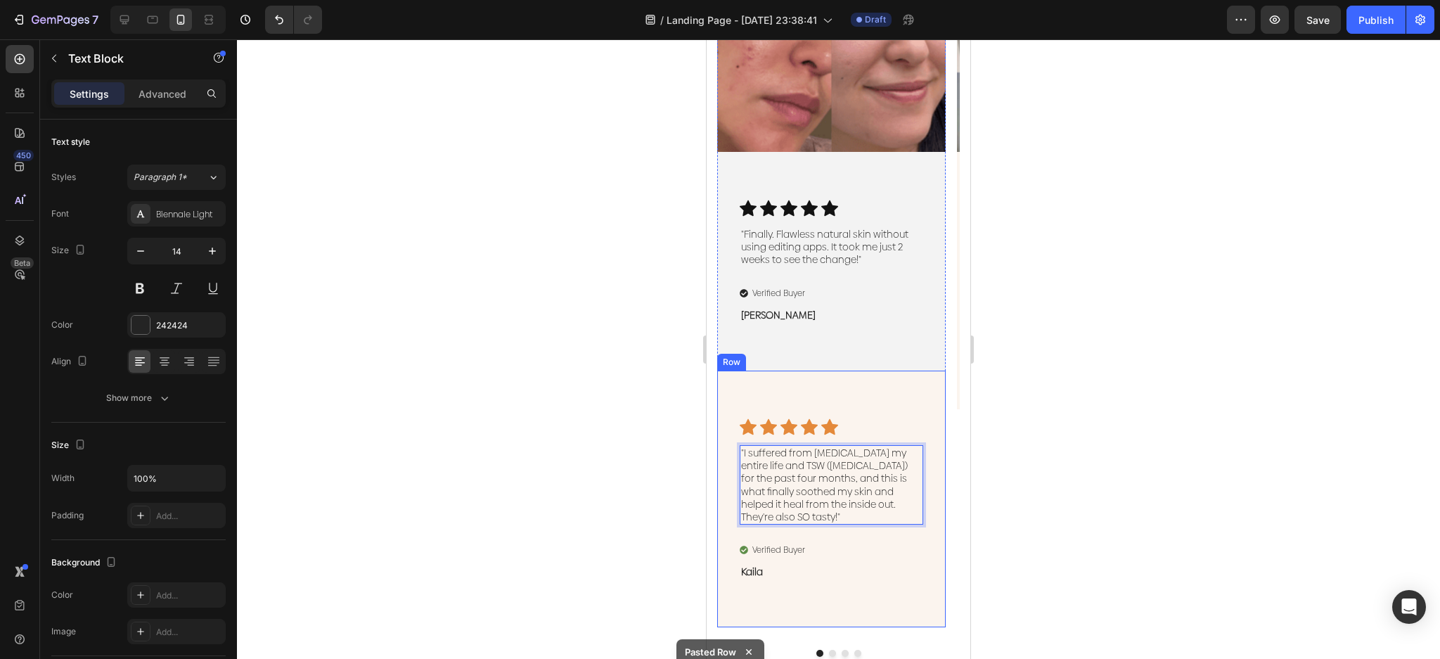
drag, startPoint x: 864, startPoint y: 518, endPoint x: 738, endPoint y: 440, distance: 148.1
click at [736, 457] on div "Icon Icon Icon Icon Icon Icon List "I suffered from [MEDICAL_DATA] my entire li…" at bounding box center [831, 499] width 229 height 257
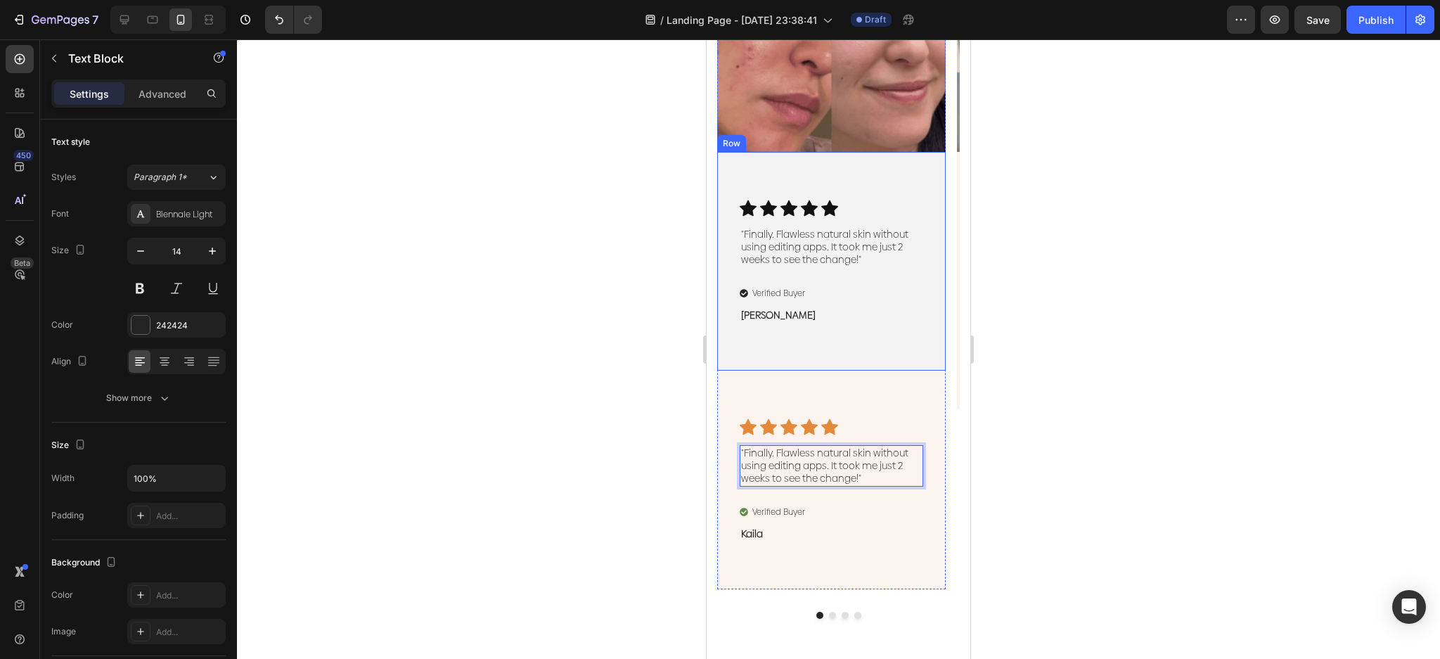
click at [900, 314] on p "Caroline" at bounding box center [831, 315] width 181 height 13
click at [928, 299] on div "Icon Icon Icon Icon Icon Icon List "Finally. Flawless natural skin without usin…" at bounding box center [831, 261] width 229 height 219
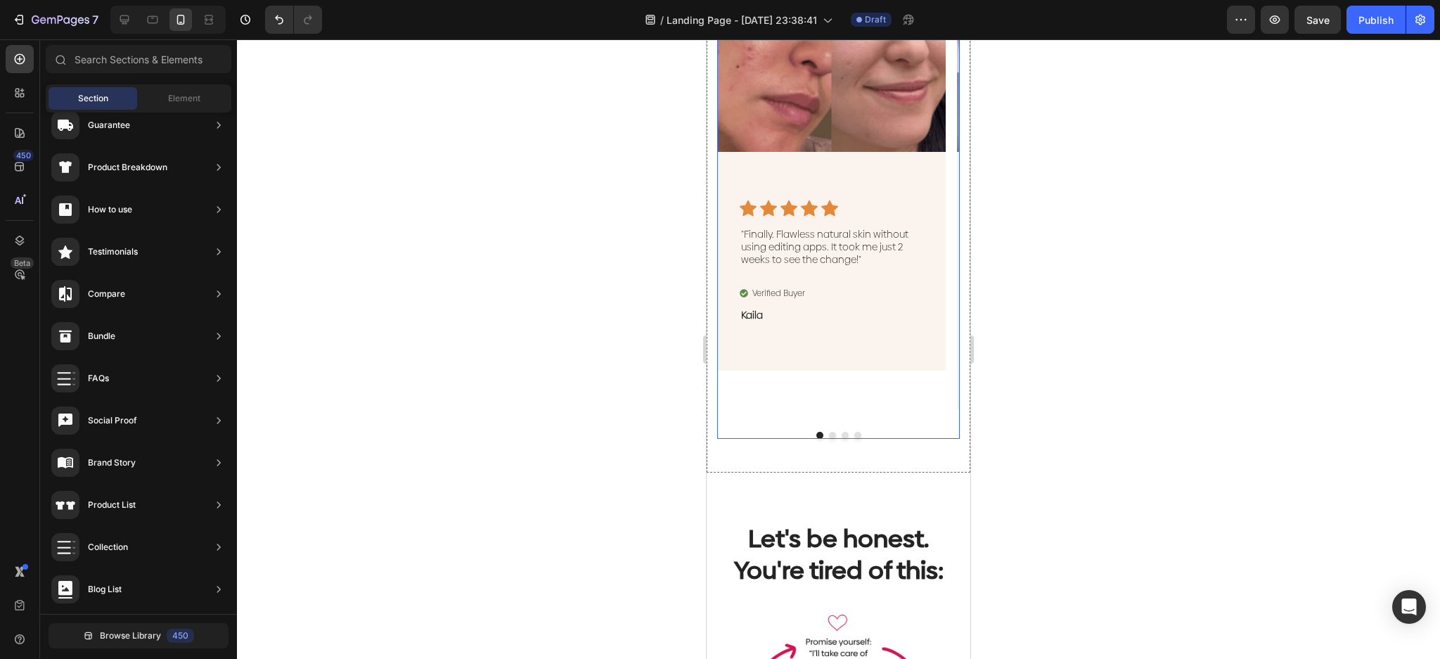
click at [828, 432] on div at bounding box center [838, 435] width 243 height 7
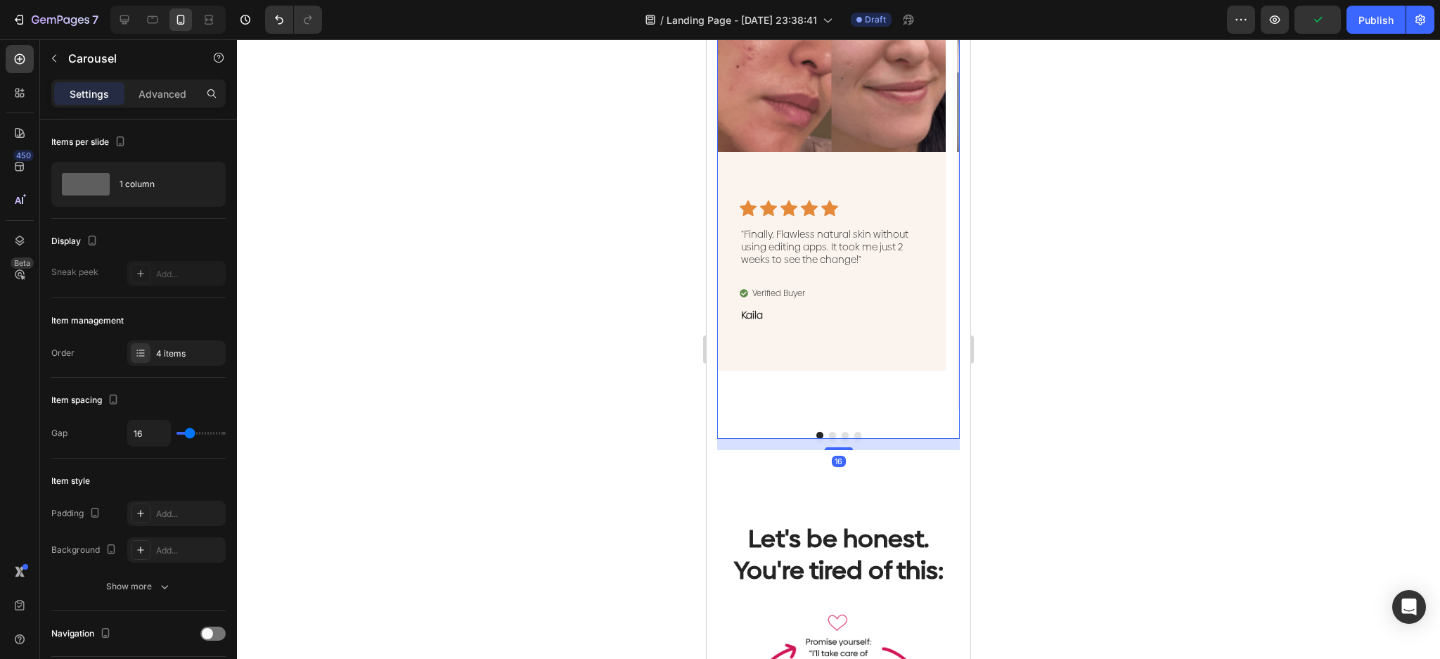
click at [823, 439] on div "16" at bounding box center [838, 444] width 243 height 11
click at [829, 435] on button "Dot" at bounding box center [832, 435] width 7 height 7
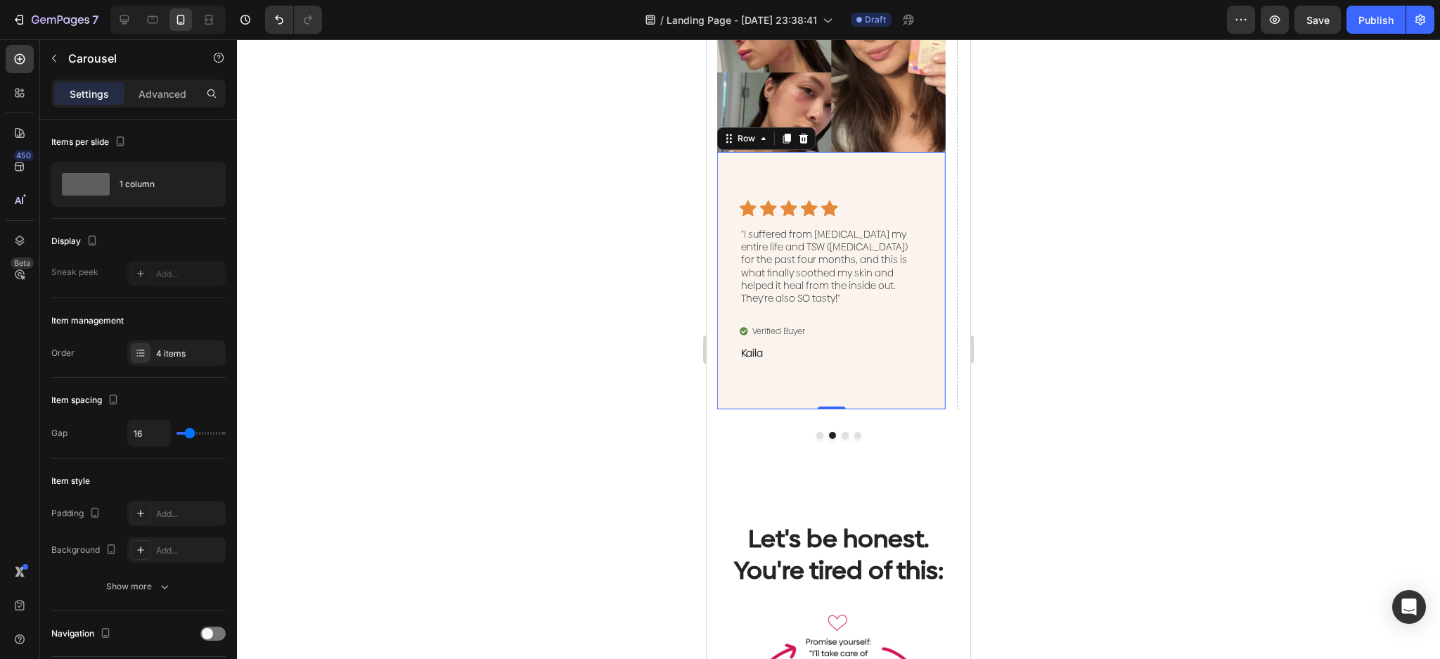
click at [868, 378] on div "Icon Icon Icon Icon Icon Icon List "I suffered from eczema my entire life and T…" at bounding box center [831, 280] width 229 height 257
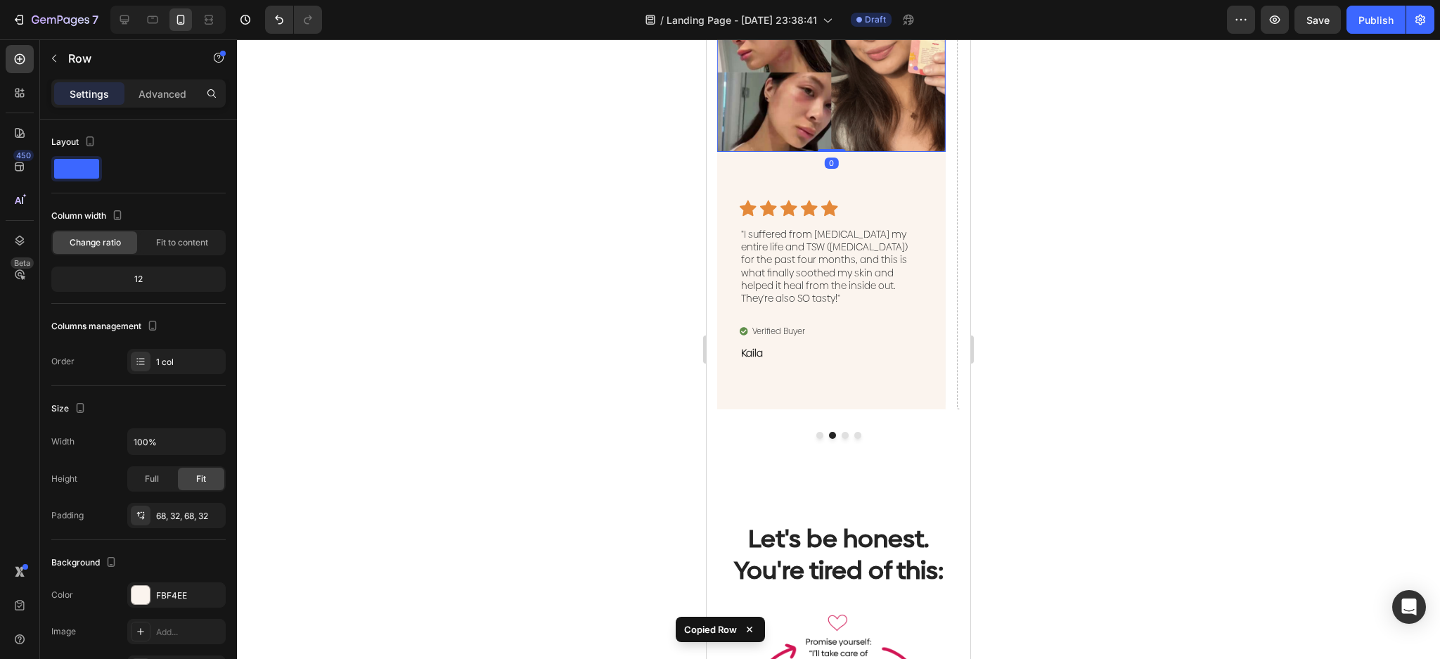
click at [903, 113] on img at bounding box center [831, 37] width 229 height 229
click at [901, 178] on div "Icon Icon Icon Icon Icon Icon List "I suffered from eczema my entire life and T…" at bounding box center [831, 280] width 229 height 257
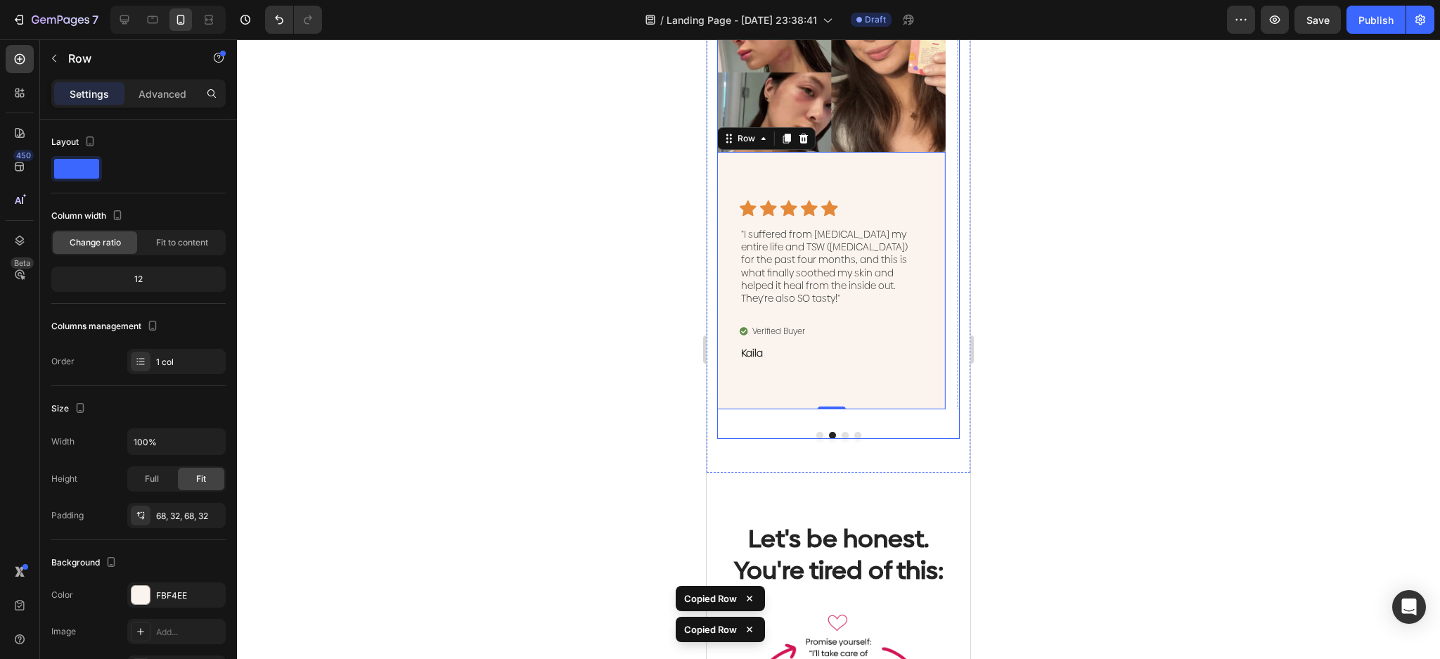
click at [842, 433] on button "Dot" at bounding box center [845, 435] width 7 height 7
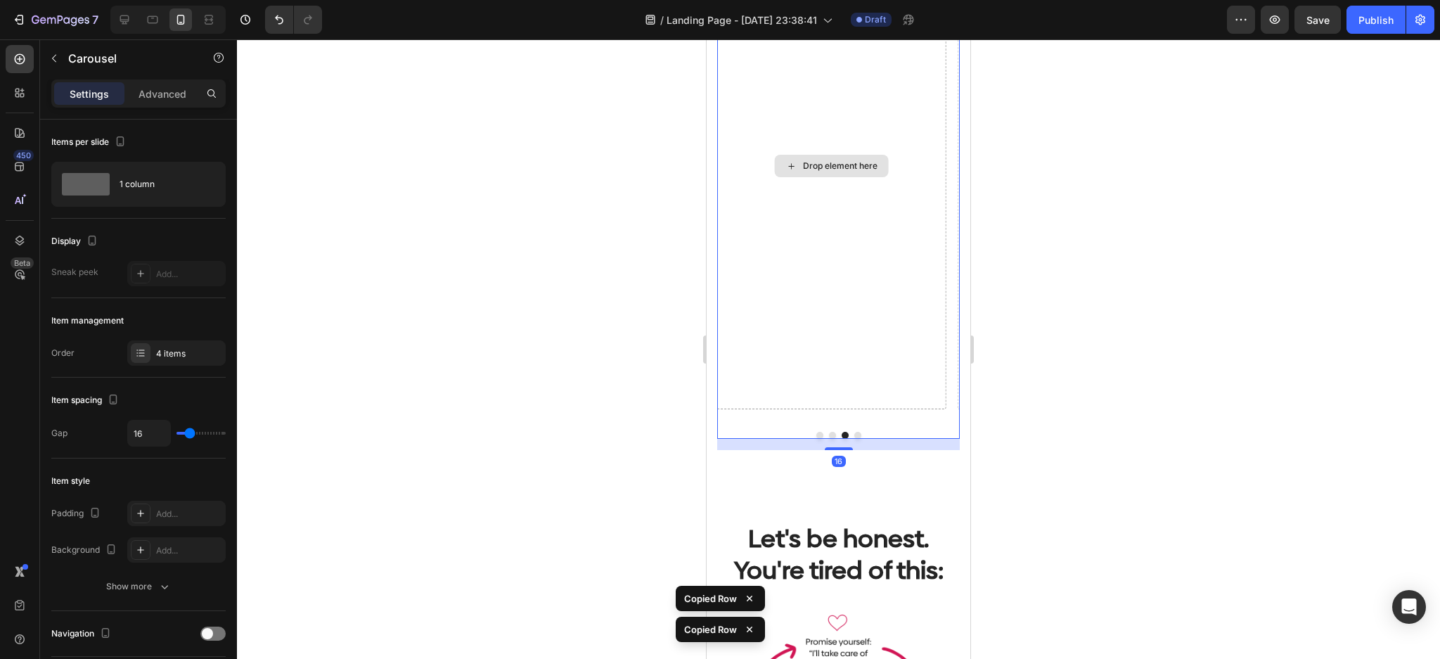
click at [852, 267] on div "Drop element here" at bounding box center [831, 166] width 229 height 486
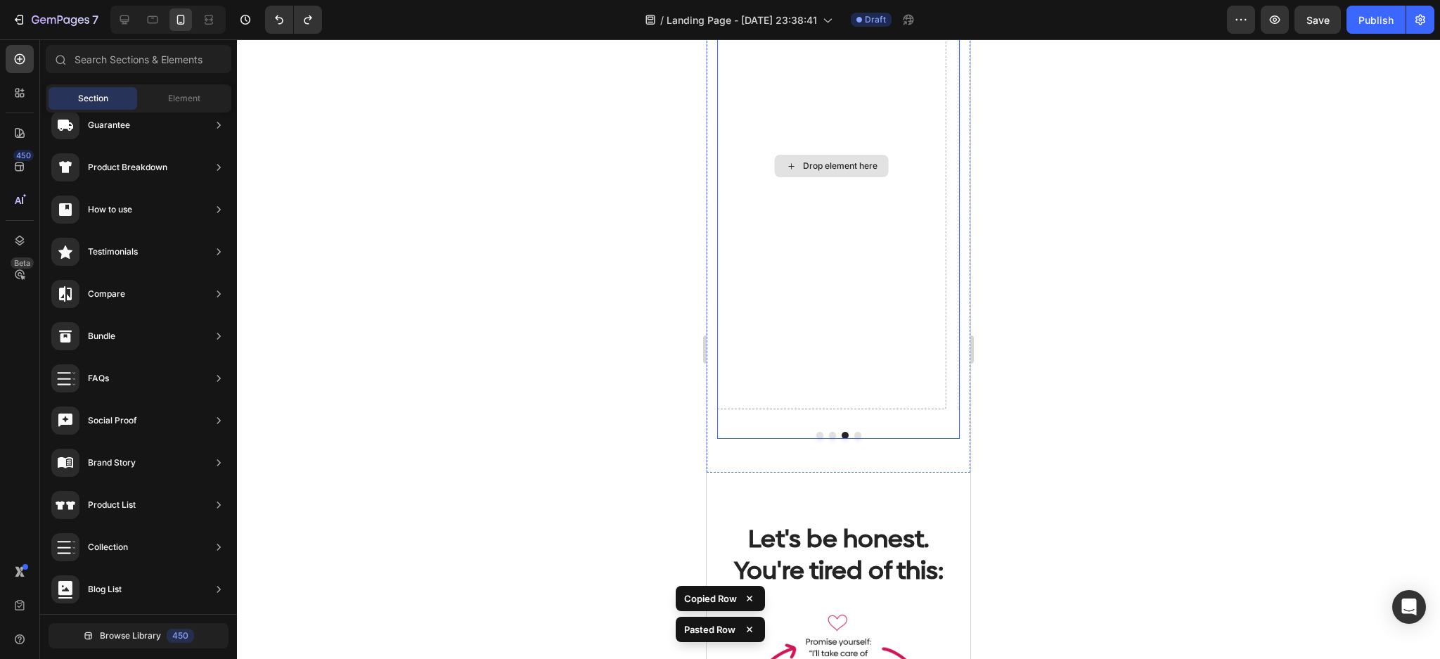
click at [842, 158] on div "Drop element here" at bounding box center [832, 166] width 114 height 23
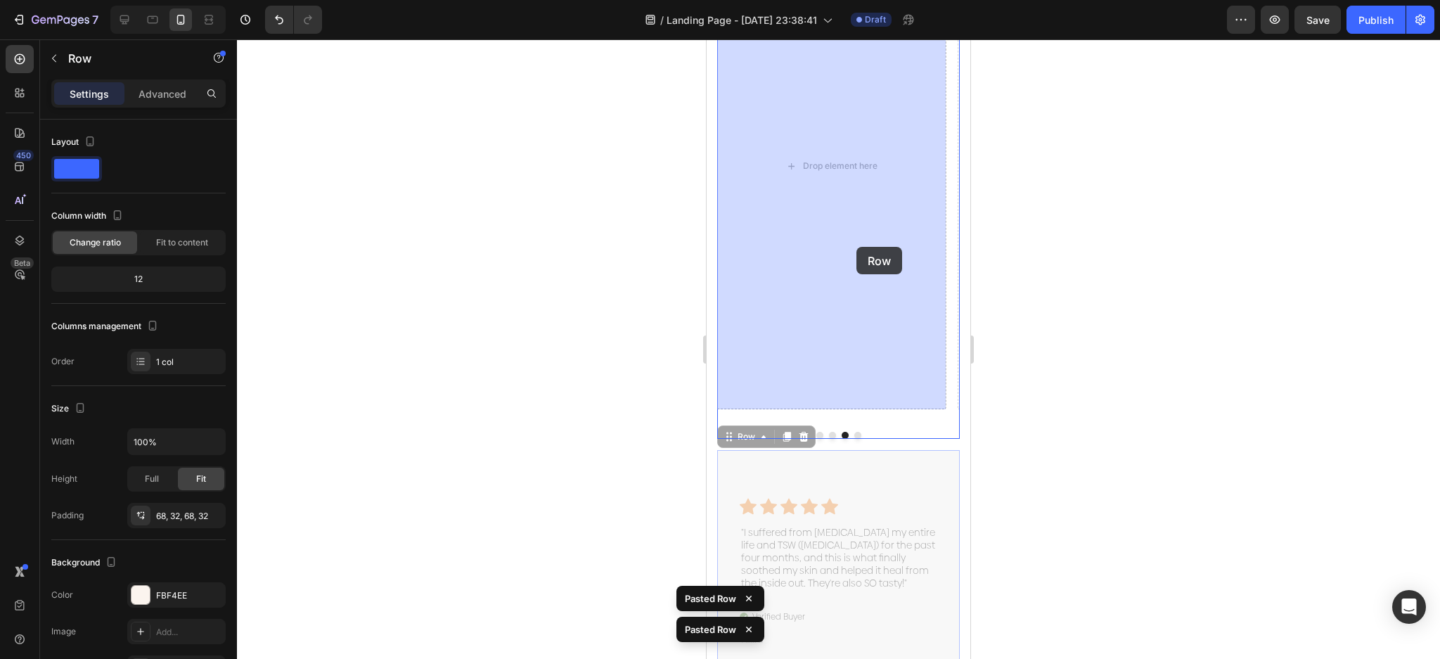
drag, startPoint x: 873, startPoint y: 474, endPoint x: 857, endPoint y: 247, distance: 227.7
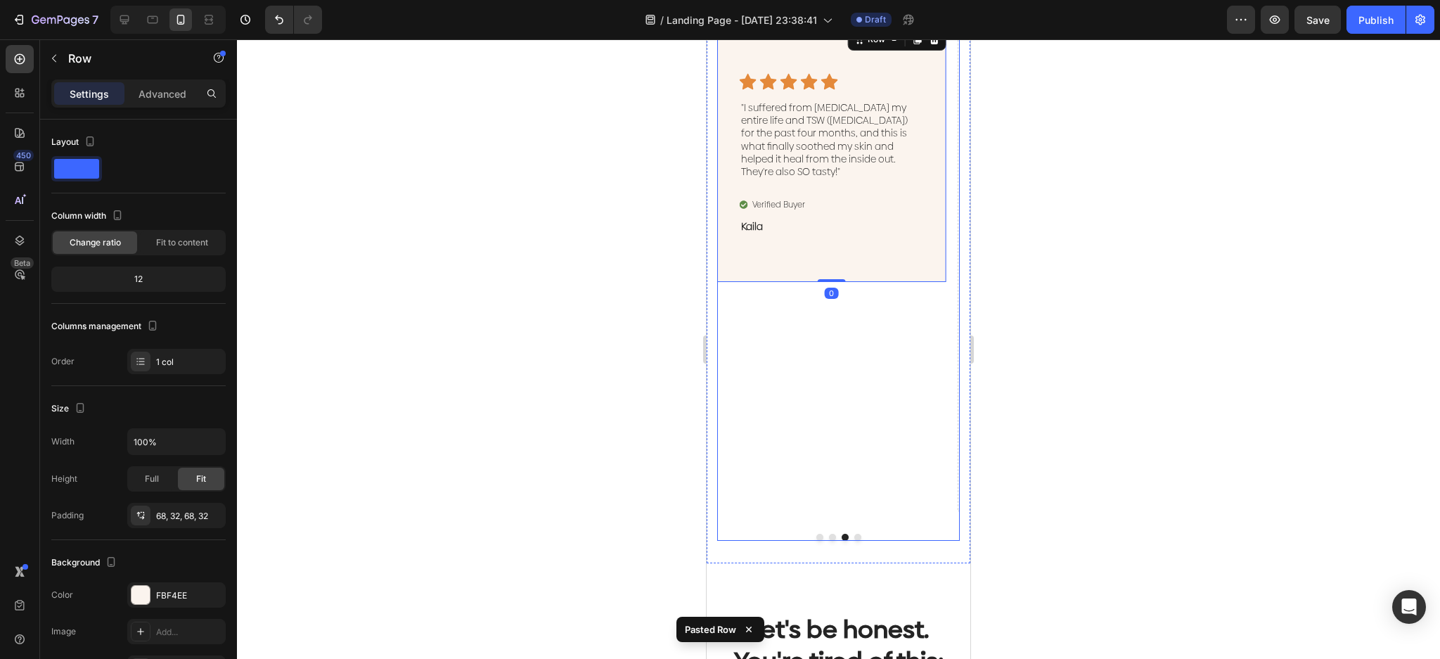
scroll to position [599, 0]
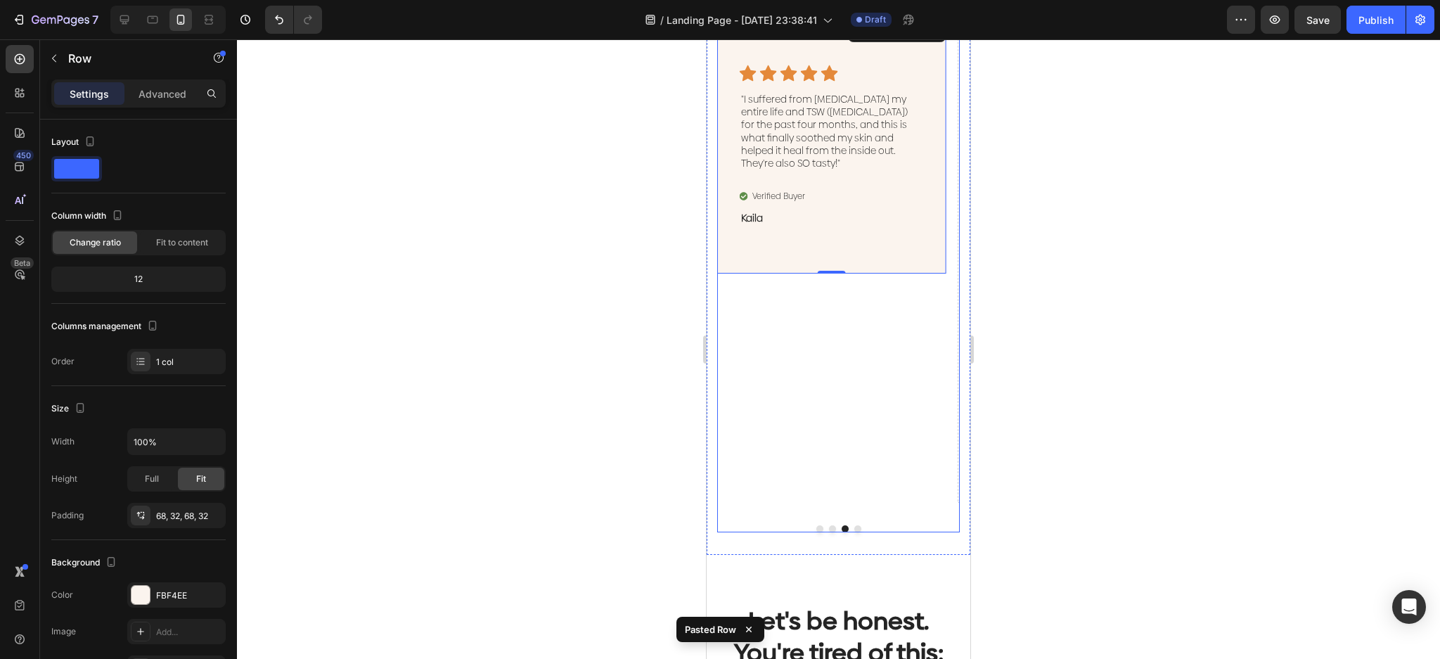
click at [829, 532] on button "Dot" at bounding box center [832, 528] width 7 height 7
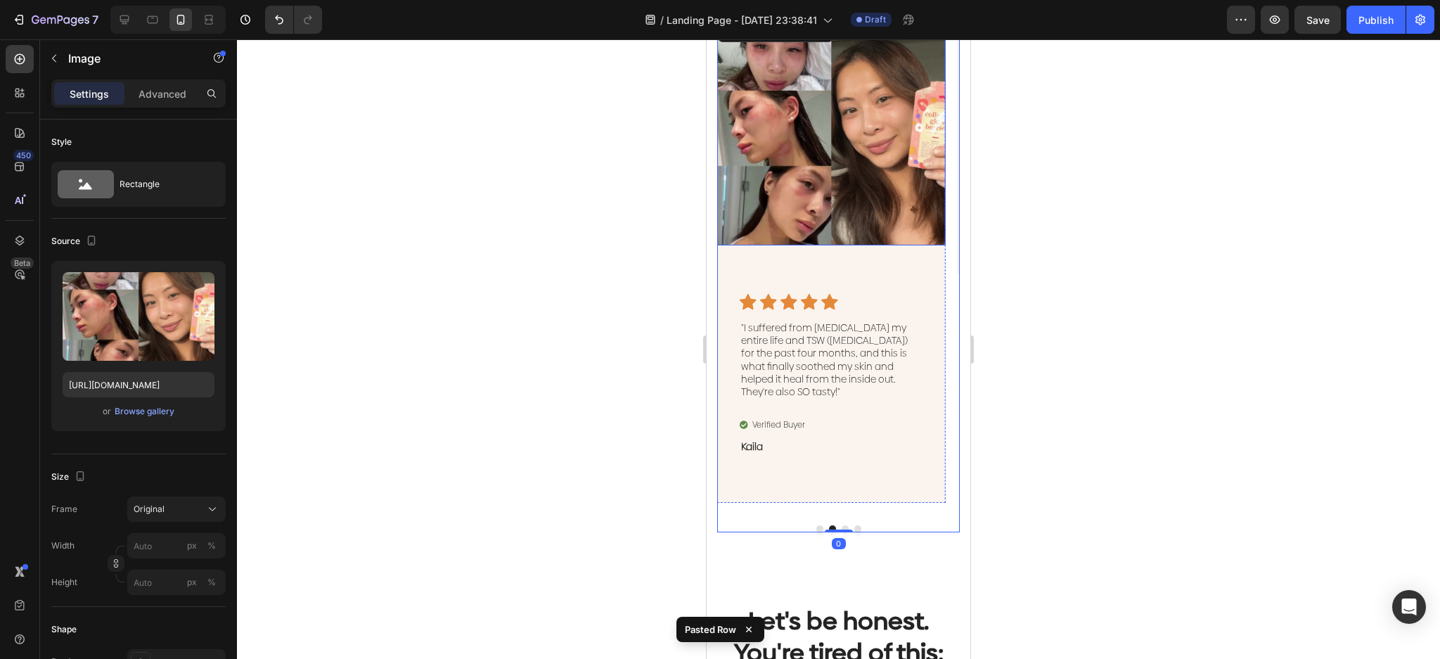
click at [872, 174] on img at bounding box center [831, 131] width 229 height 229
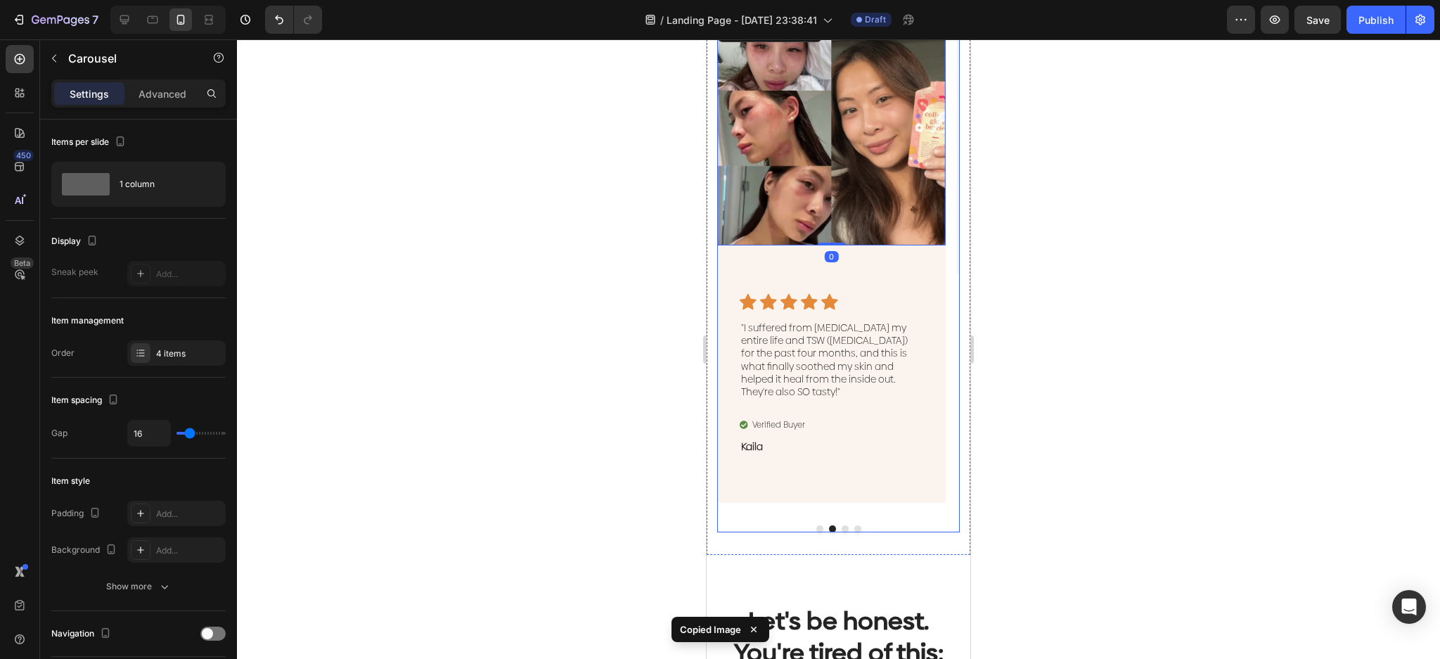
click at [839, 529] on div "Image Icon Icon Icon Icon Icon Icon List "Finally. Flawless natural skin withou…" at bounding box center [838, 274] width 243 height 515
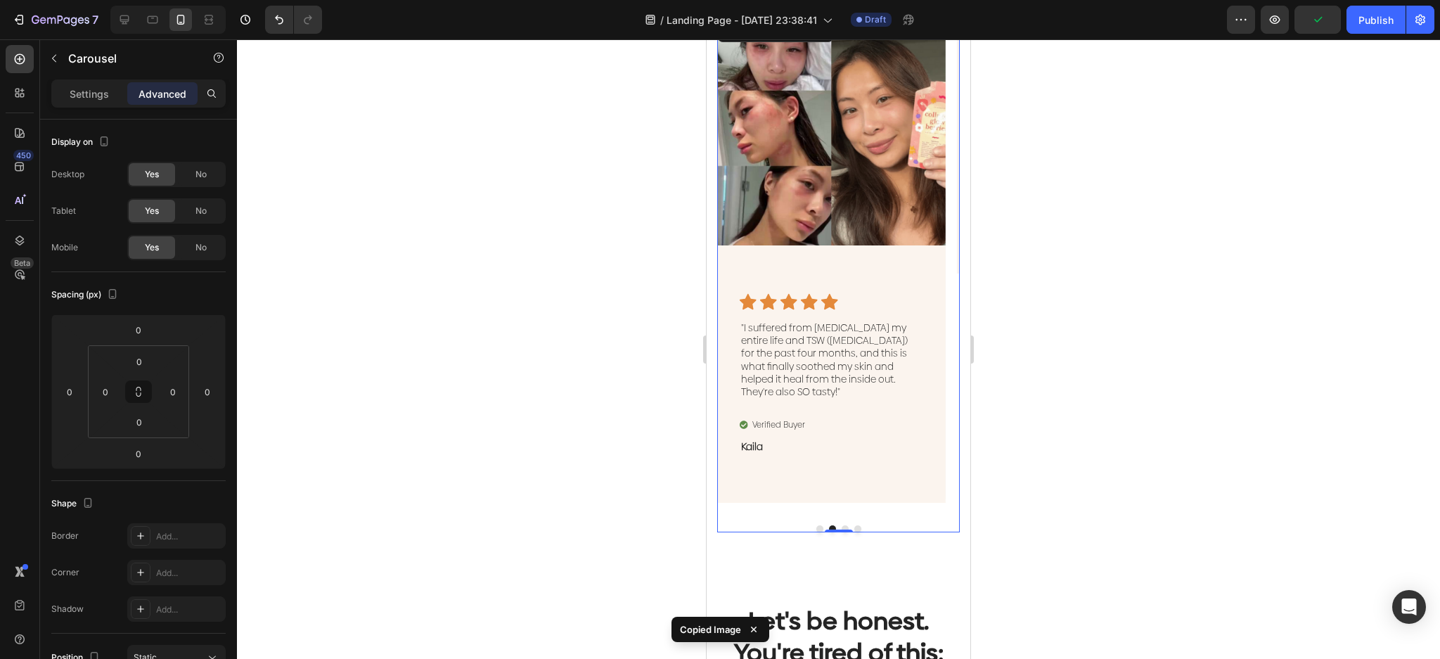
click at [838, 524] on div "Image Icon Icon Icon Icon Icon Icon List "Finally. Flawless natural skin withou…" at bounding box center [838, 274] width 243 height 515
click at [835, 530] on div at bounding box center [839, 531] width 28 height 3
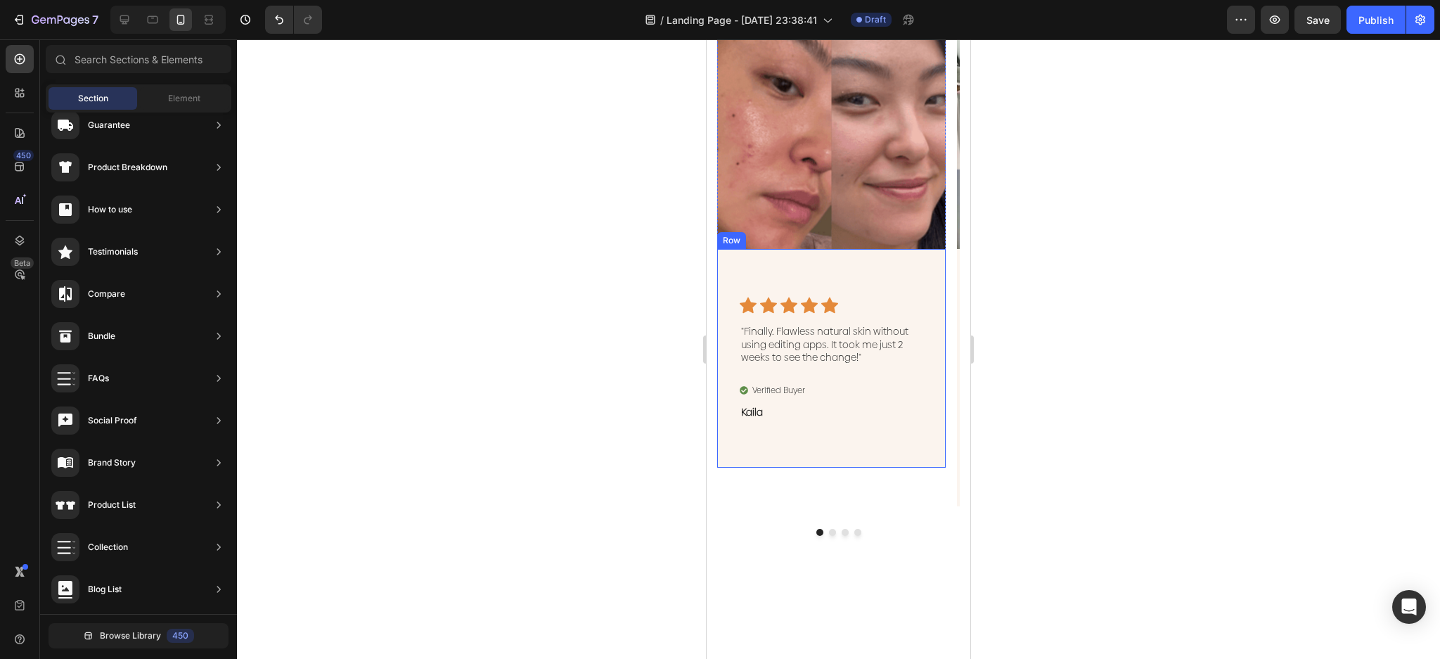
scroll to position [672, 0]
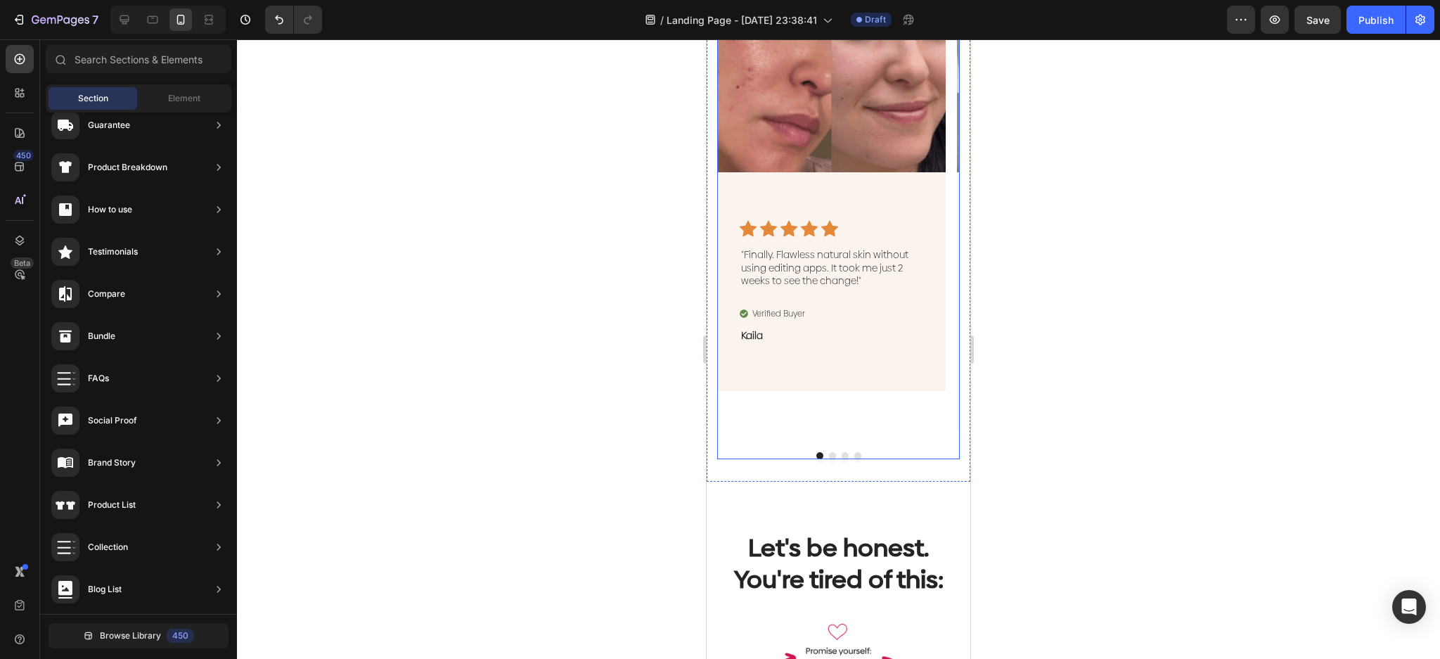
click at [842, 453] on button "Dot" at bounding box center [845, 455] width 7 height 7
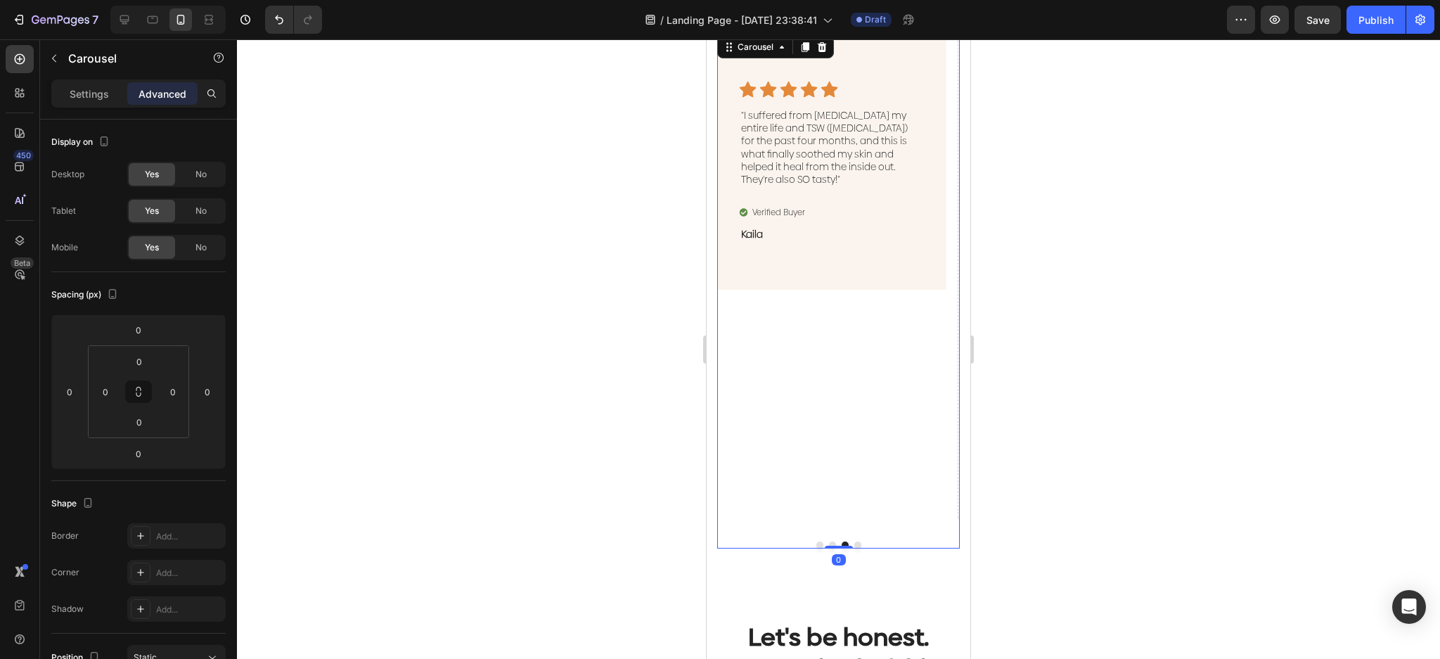
scroll to position [579, 0]
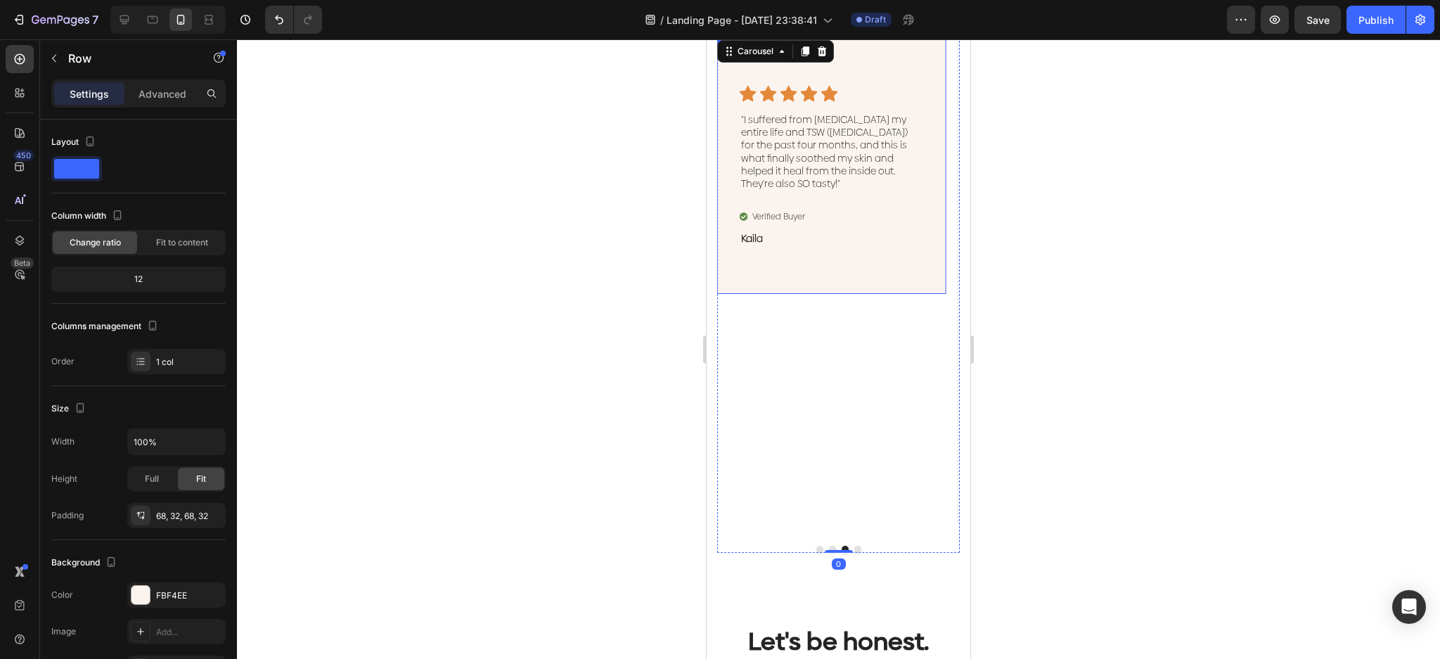
click at [895, 268] on div "Icon Icon Icon Icon Icon Icon List "I suffered from eczema my entire life and T…" at bounding box center [831, 165] width 229 height 257
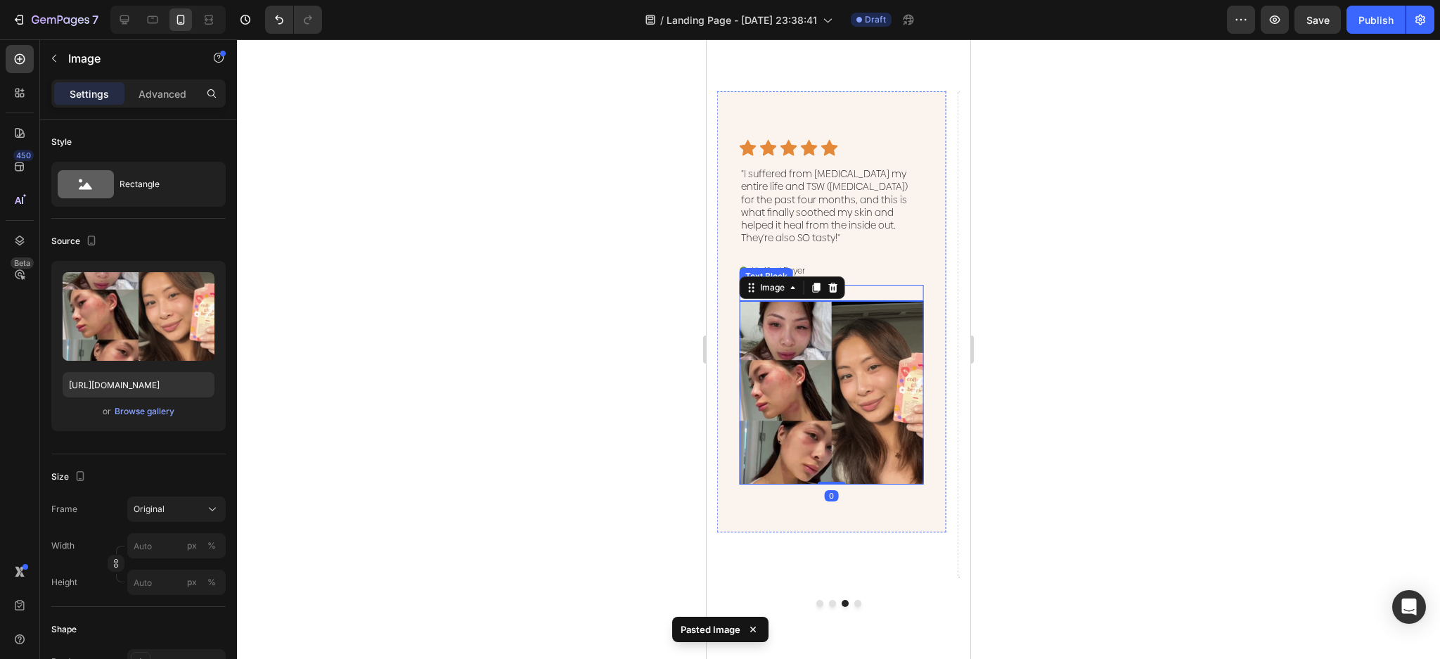
scroll to position [391, 0]
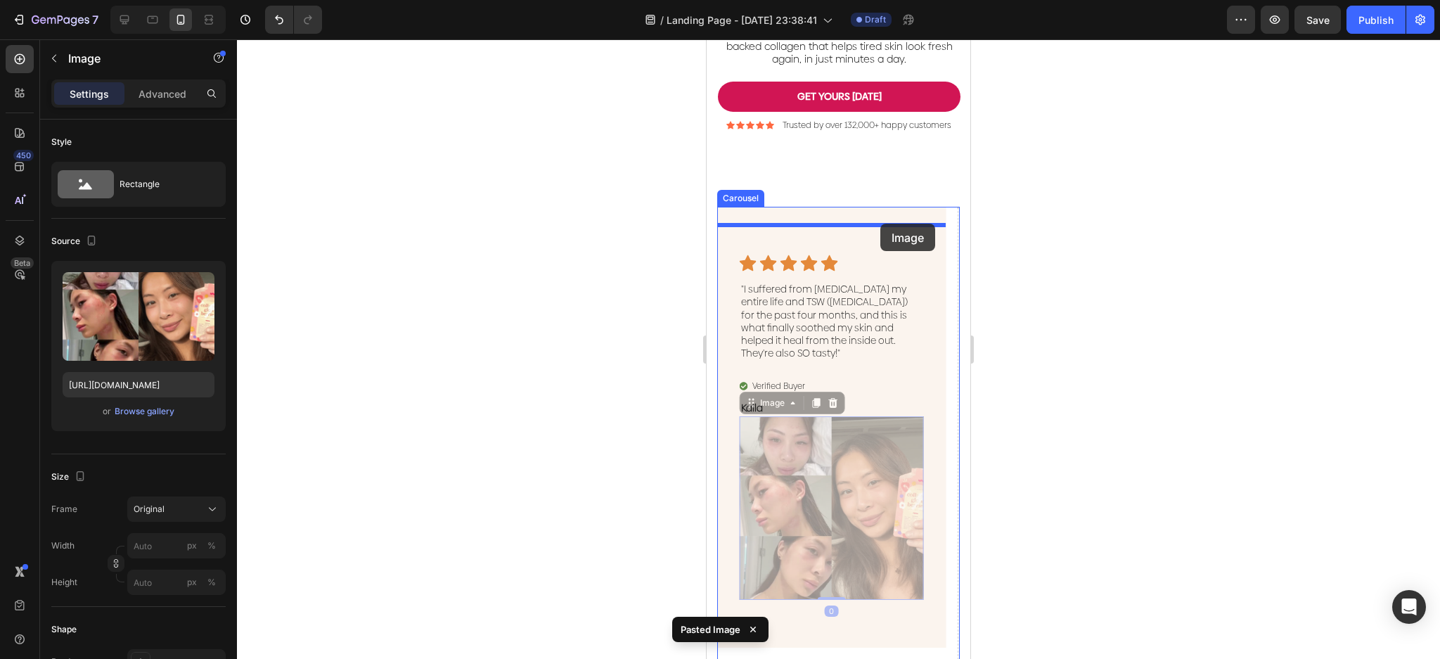
drag, startPoint x: 867, startPoint y: 487, endPoint x: 880, endPoint y: 224, distance: 264.0
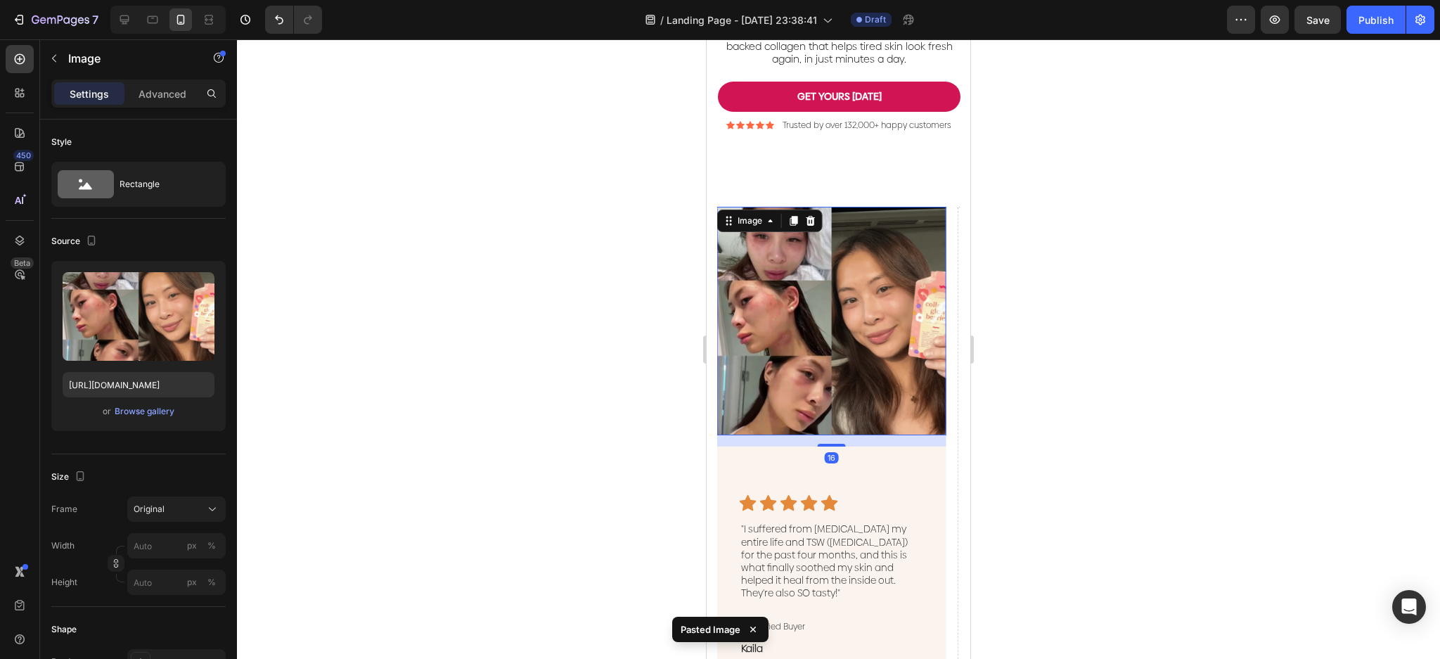
click at [601, 342] on div at bounding box center [838, 349] width 1203 height 620
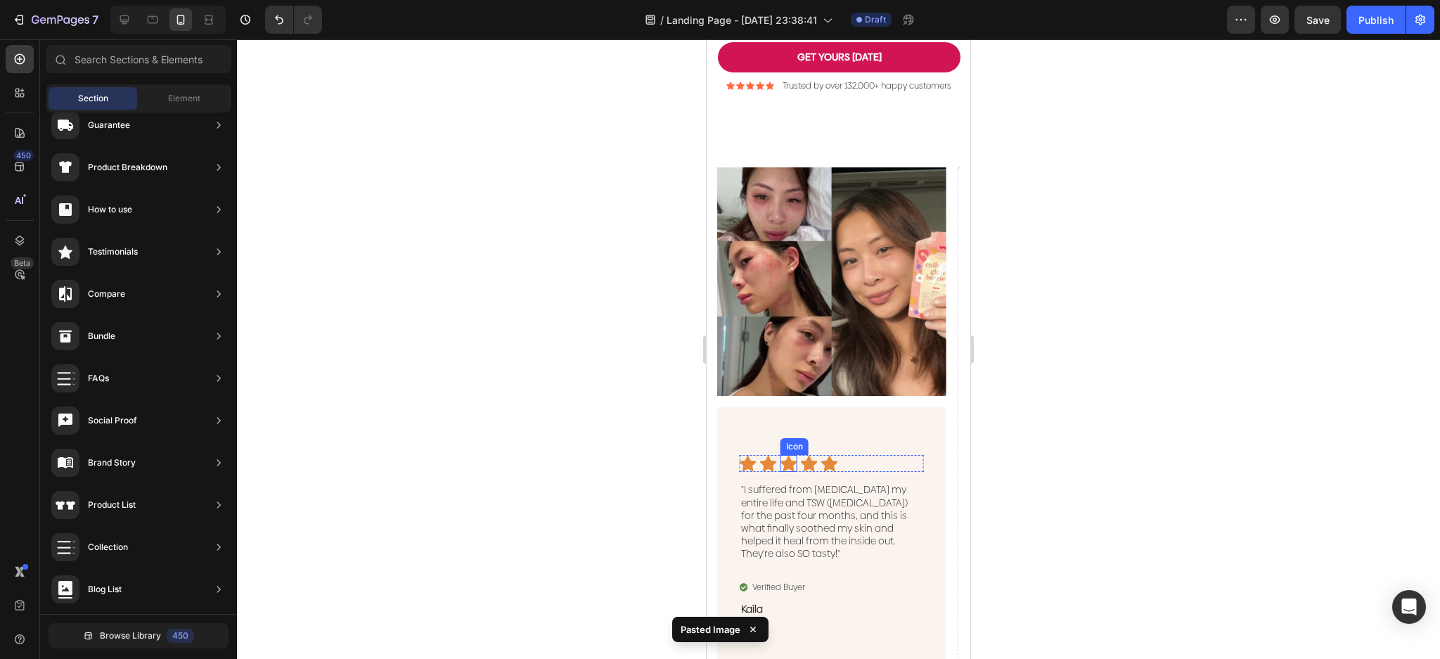
scroll to position [579, 0]
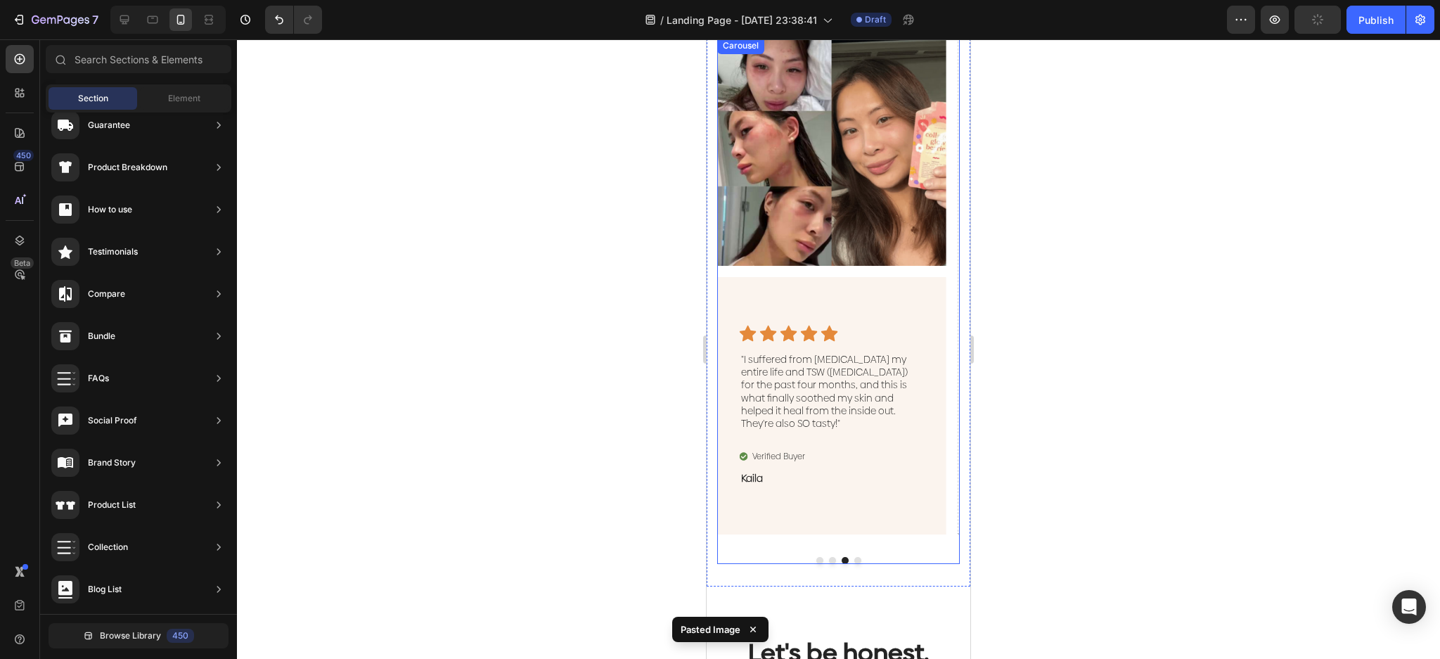
click at [829, 557] on button "Dot" at bounding box center [832, 560] width 7 height 7
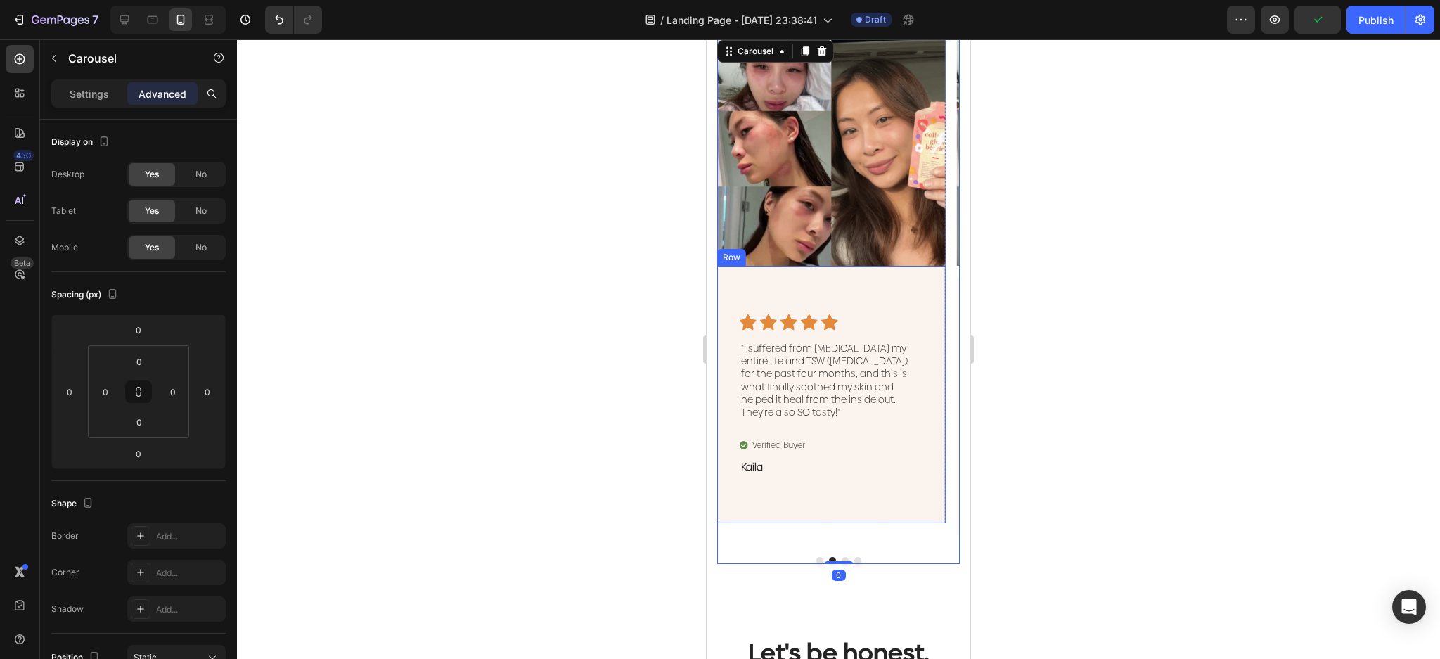
click at [876, 484] on div "Icon Icon Icon Icon Icon Icon List "I suffered from eczema my entire life and T…" at bounding box center [831, 394] width 229 height 257
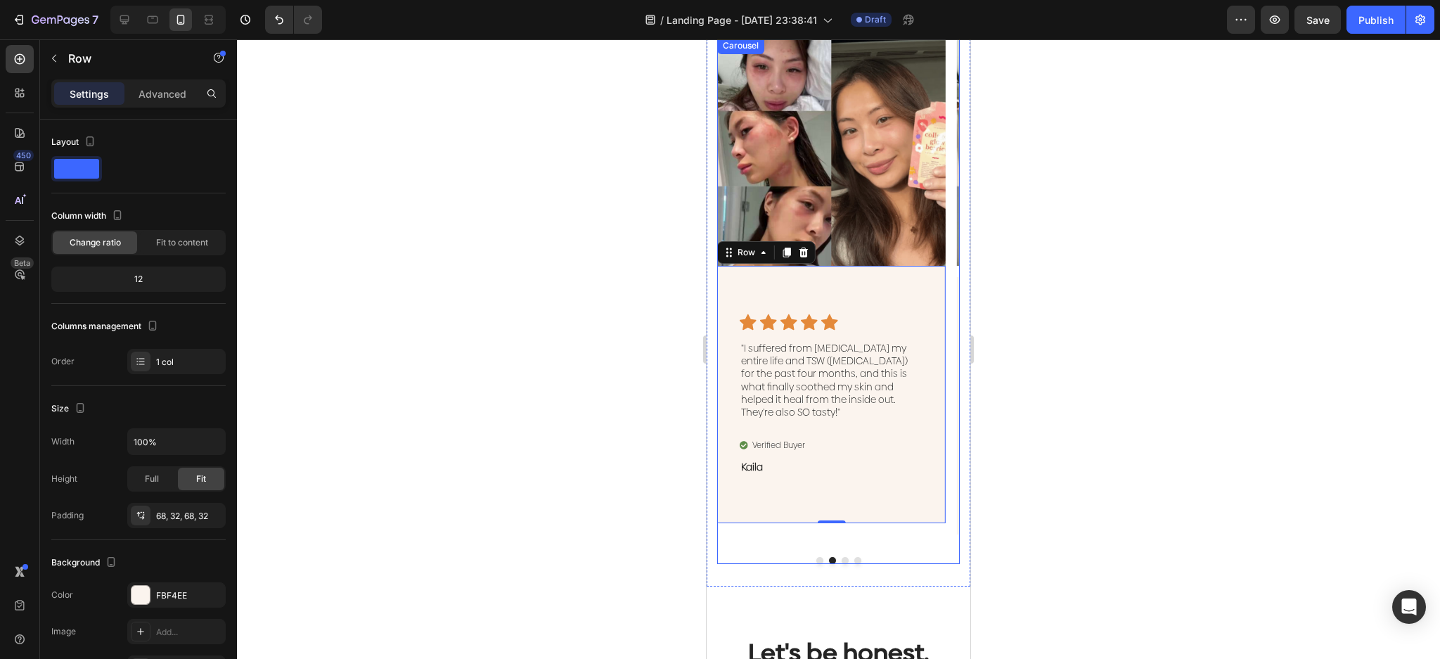
click at [835, 561] on div "Image Icon Icon Icon Icon Icon Icon List "Finally. Flawless natural skin withou…" at bounding box center [838, 300] width 243 height 527
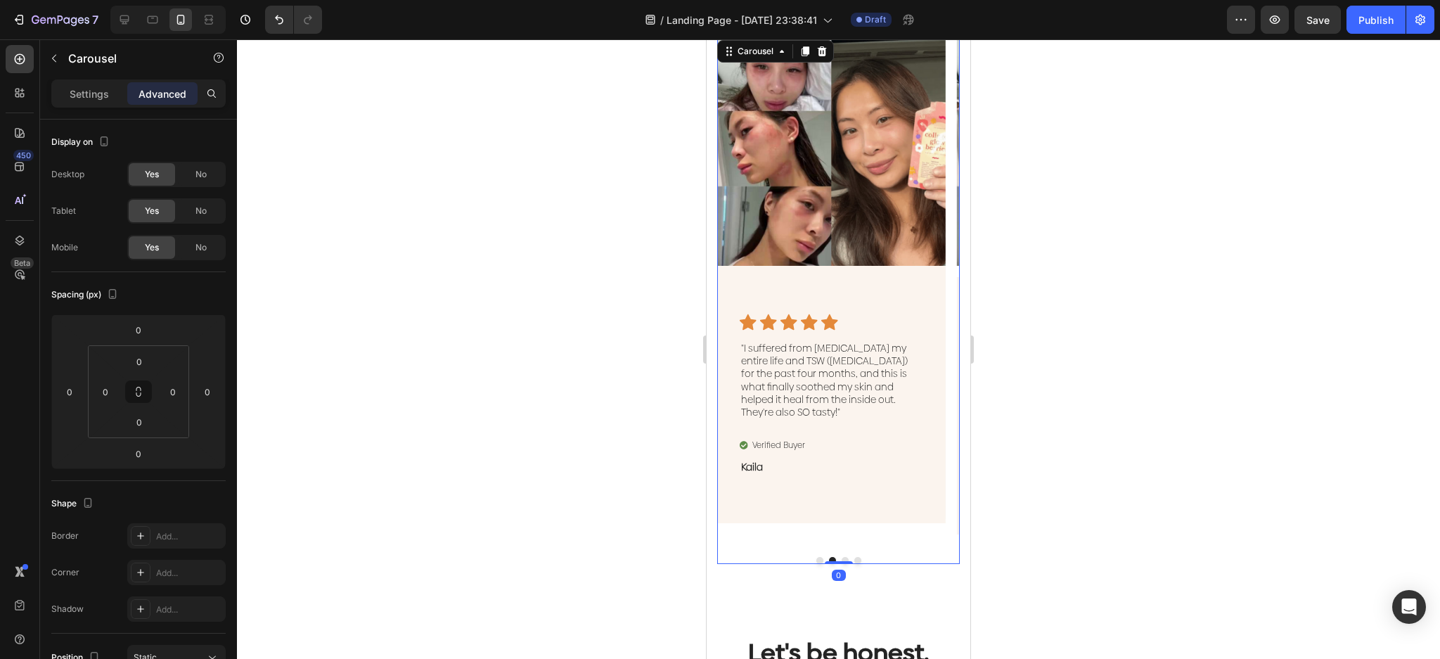
click at [842, 558] on button "Dot" at bounding box center [845, 560] width 7 height 7
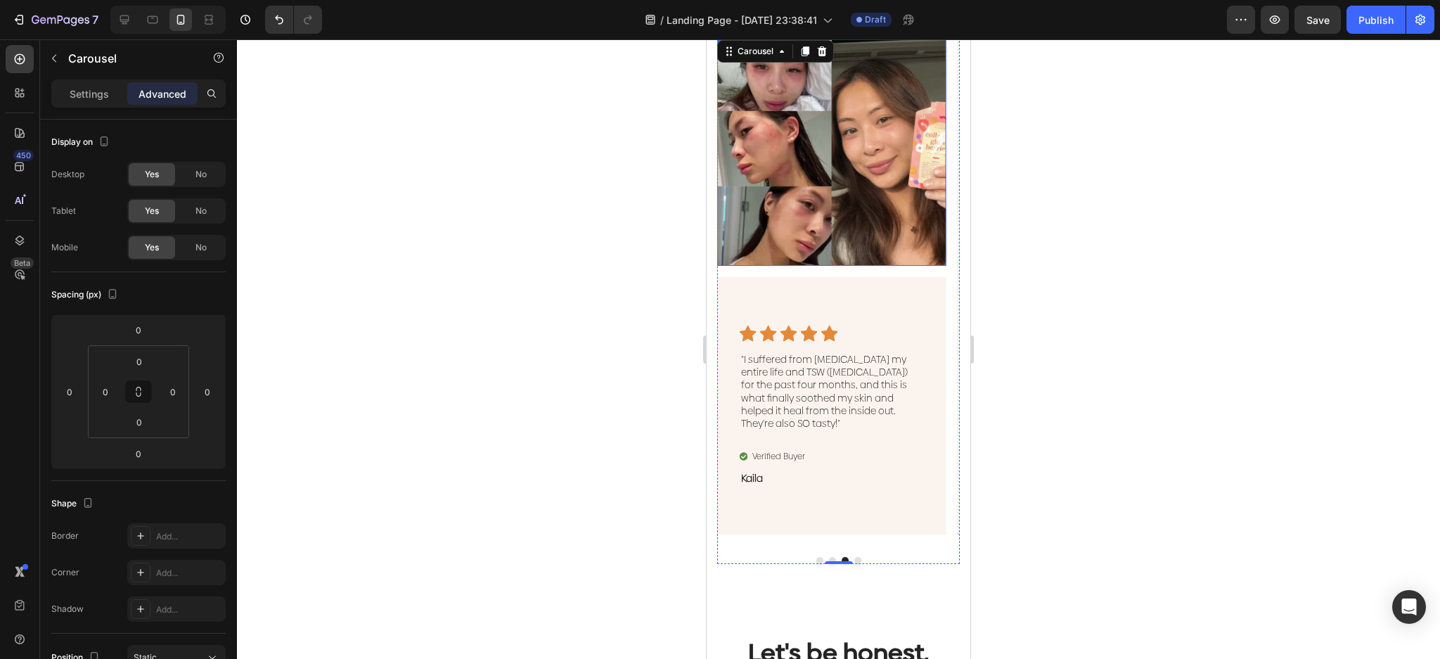
click at [887, 244] on img at bounding box center [831, 151] width 229 height 229
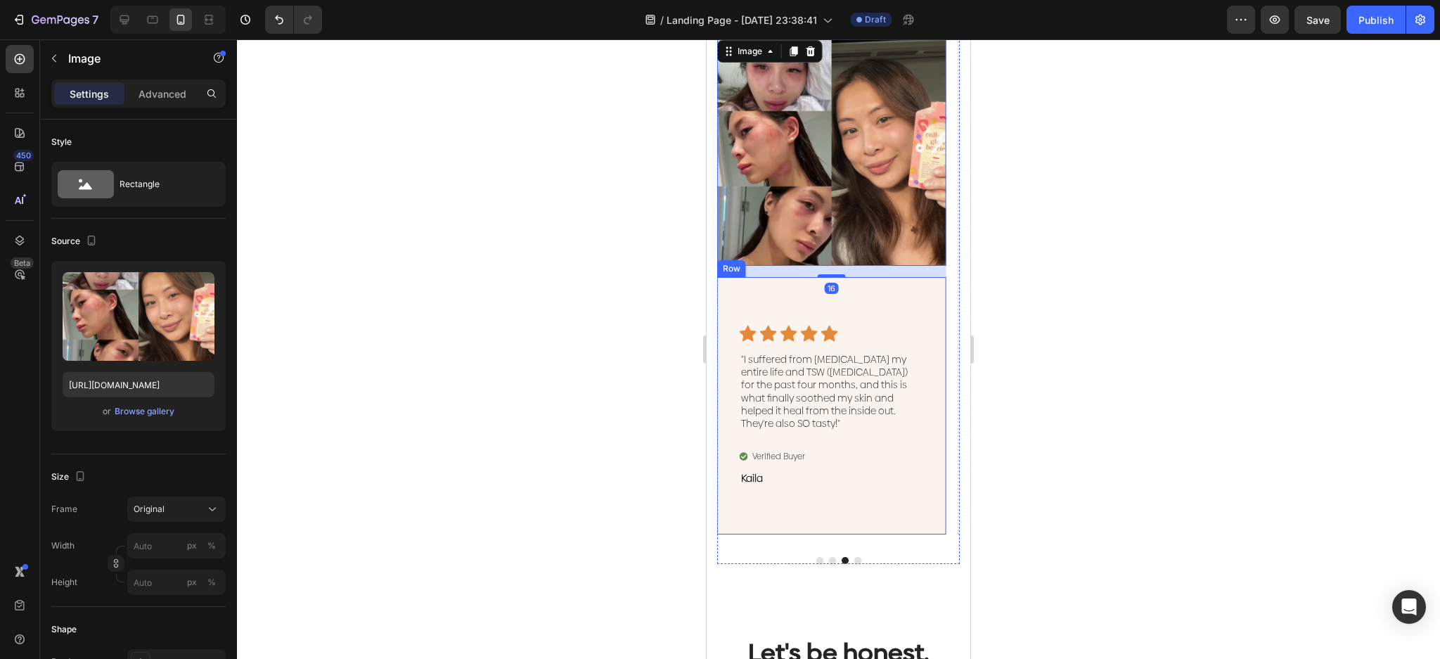
click at [885, 287] on div "Icon Icon Icon Icon Icon Icon List "I suffered from eczema my entire life and T…" at bounding box center [831, 405] width 229 height 257
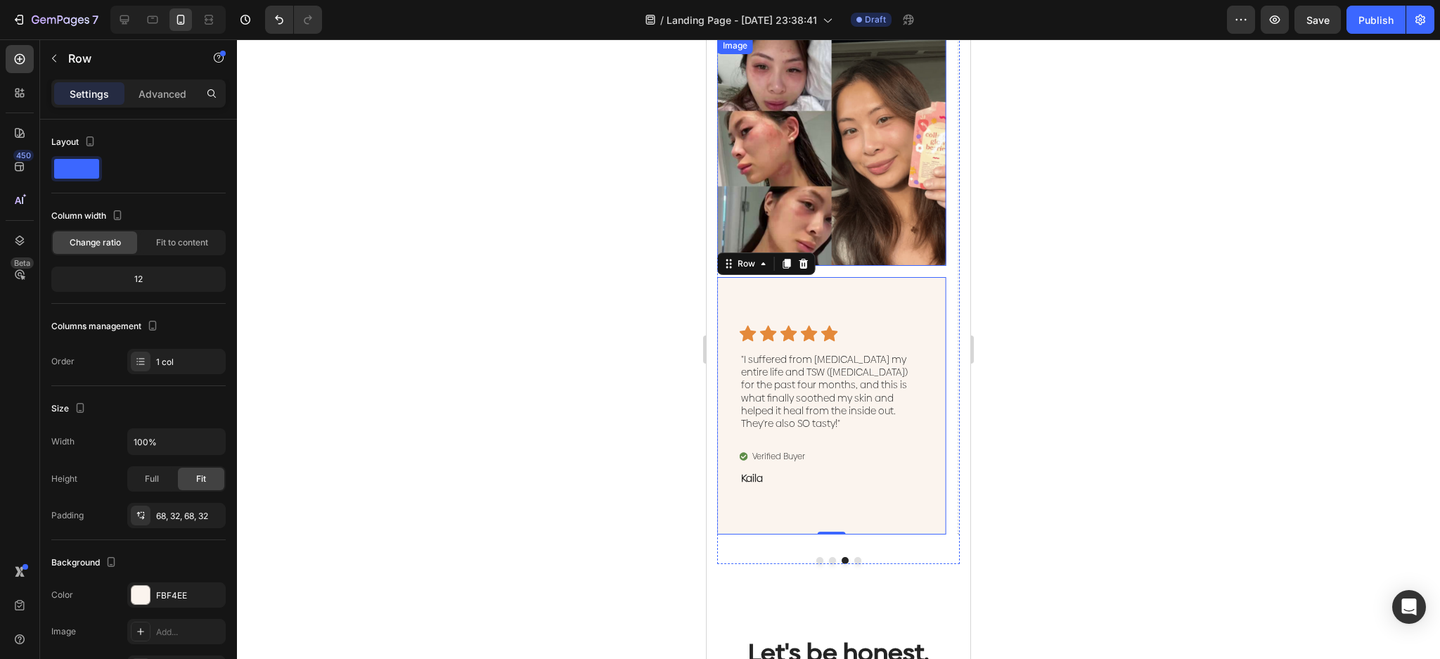
click at [839, 247] on img at bounding box center [831, 151] width 229 height 229
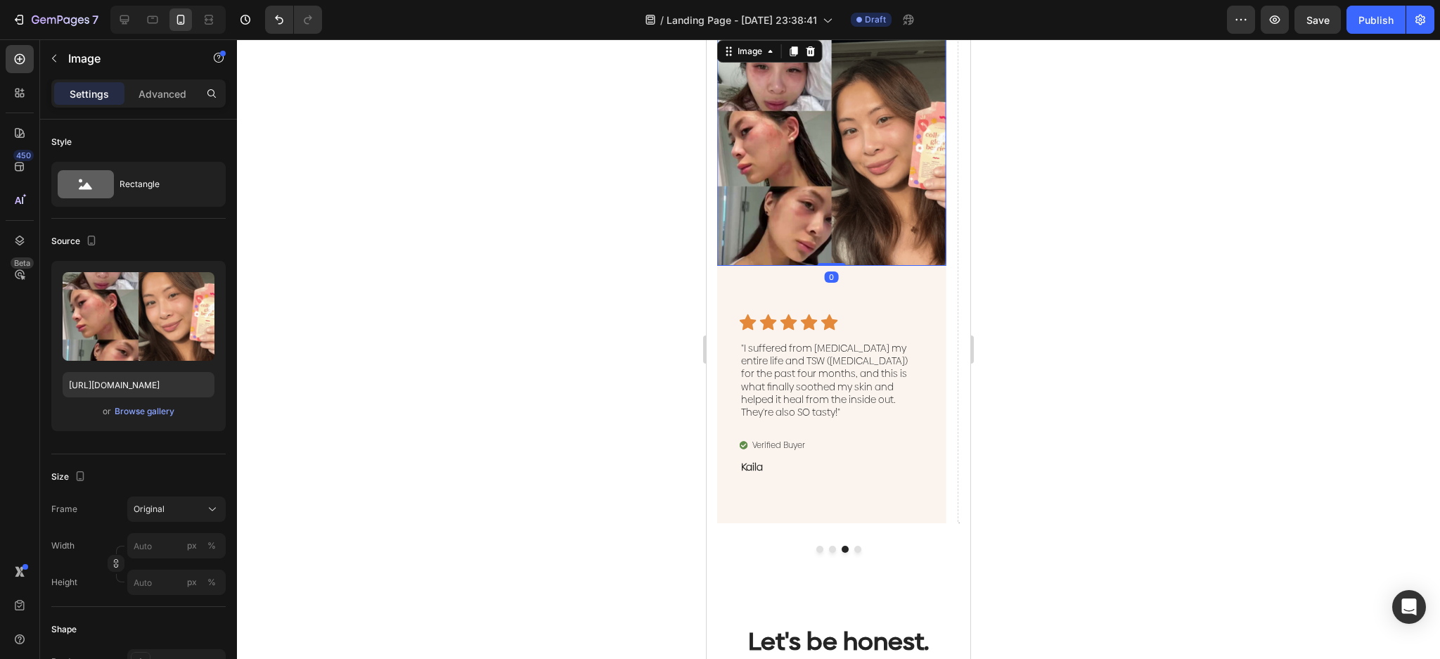
drag, startPoint x: 835, startPoint y: 276, endPoint x: 837, endPoint y: 256, distance: 20.4
click at [837, 256] on div "Image 0" at bounding box center [831, 151] width 229 height 229
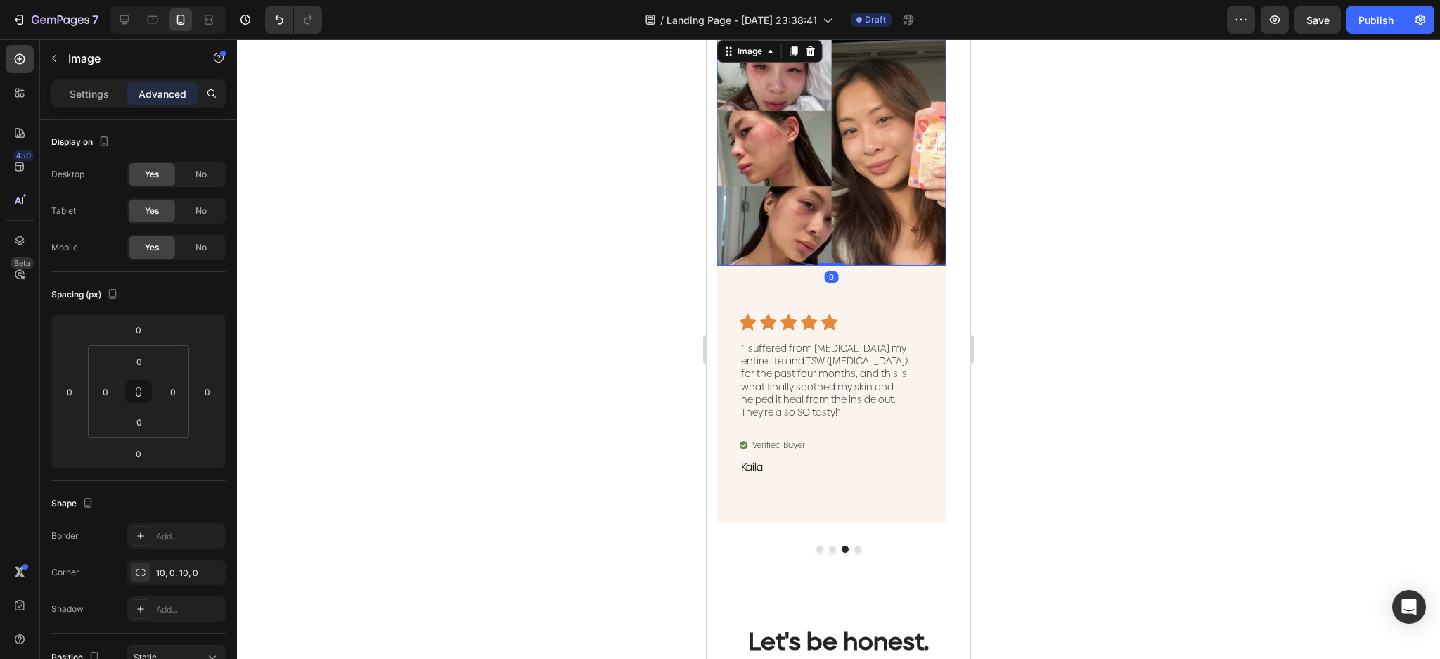
click at [859, 243] on img at bounding box center [831, 151] width 229 height 229
click at [779, 146] on img at bounding box center [831, 151] width 229 height 229
drag, startPoint x: 105, startPoint y: 85, endPoint x: 91, endPoint y: 120, distance: 37.9
click at [104, 85] on div "Settings" at bounding box center [89, 93] width 70 height 23
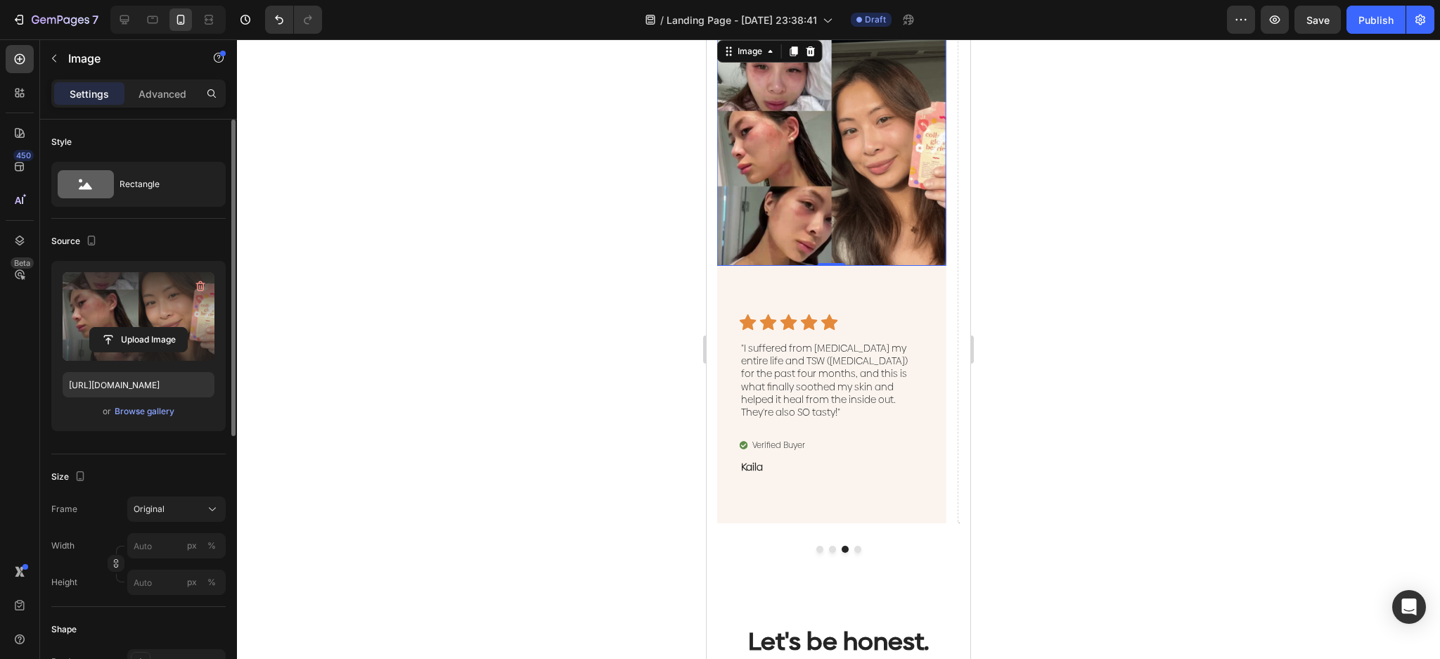
click at [153, 314] on label at bounding box center [139, 316] width 152 height 89
click at [153, 328] on input "file" at bounding box center [138, 340] width 97 height 24
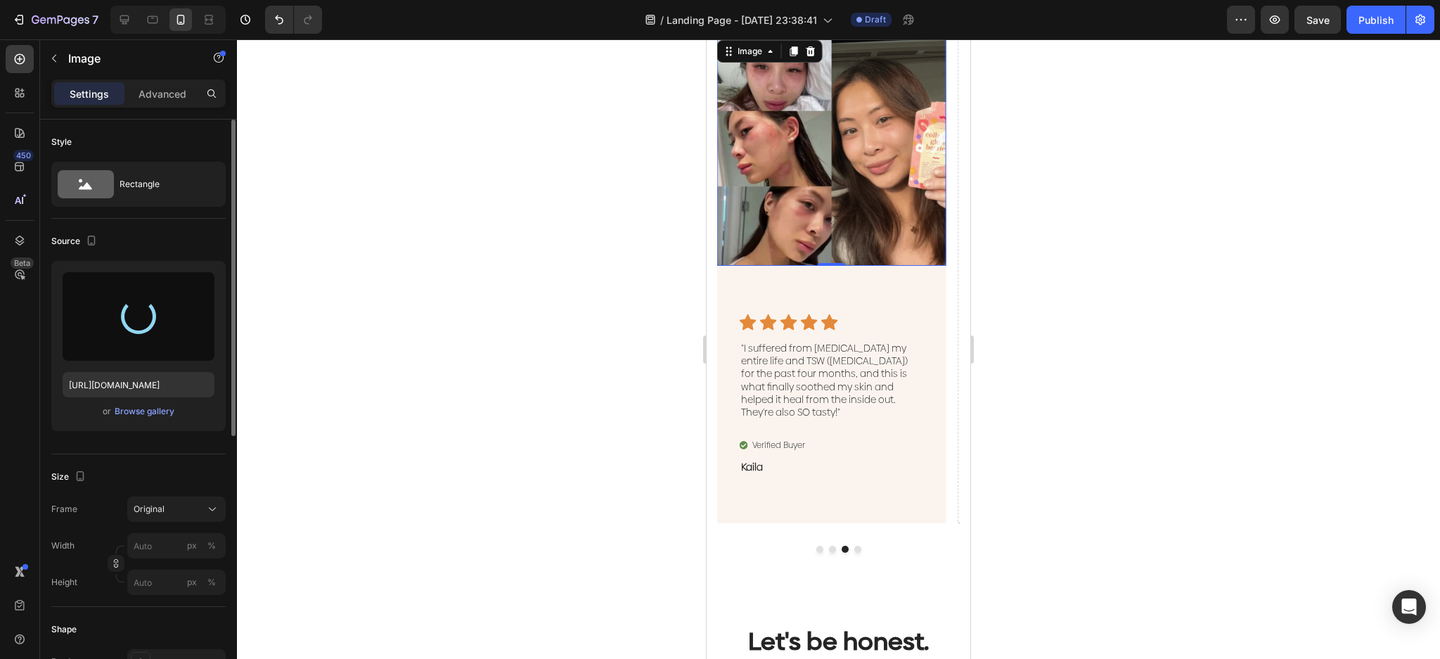
type input "https://cdn.shopify.com/s/files/1/0023/9317/8161/files/gempages_574635138369979…"
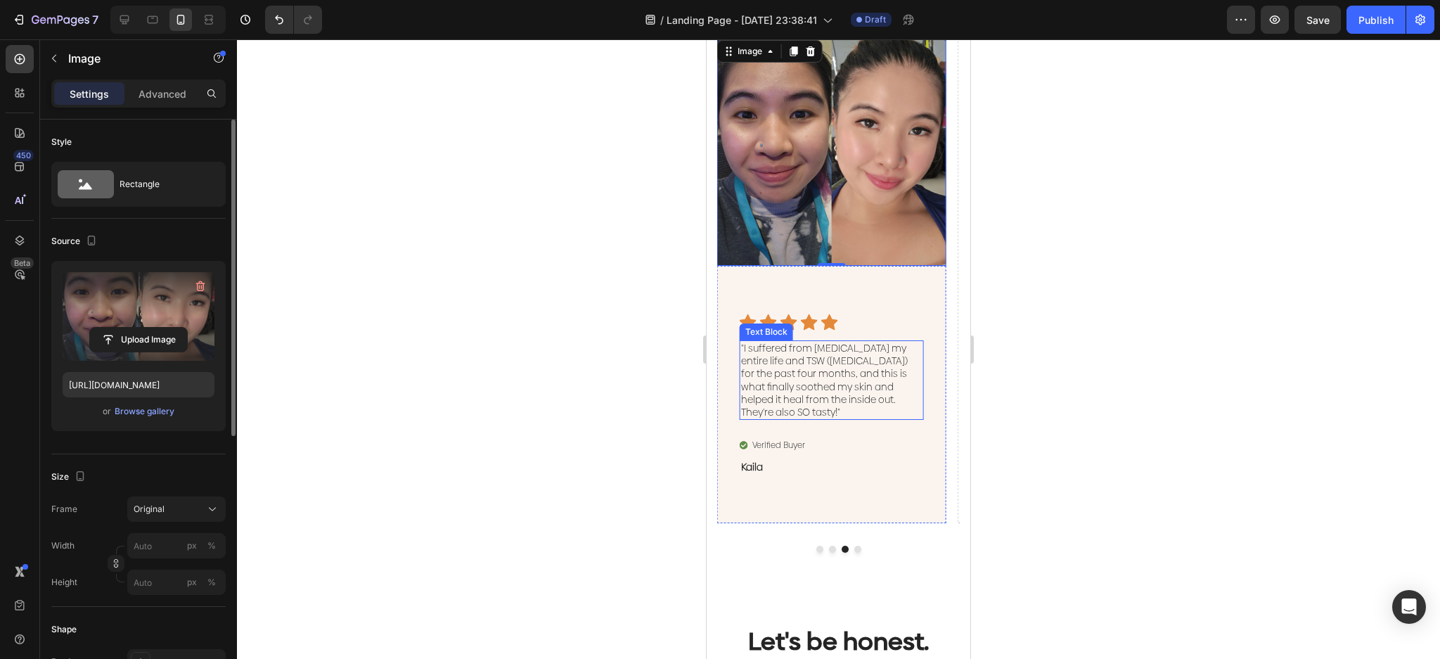
click at [840, 383] on p ""I suffered from [MEDICAL_DATA] my entire life and TSW ([MEDICAL_DATA]) for the…" at bounding box center [831, 380] width 181 height 77
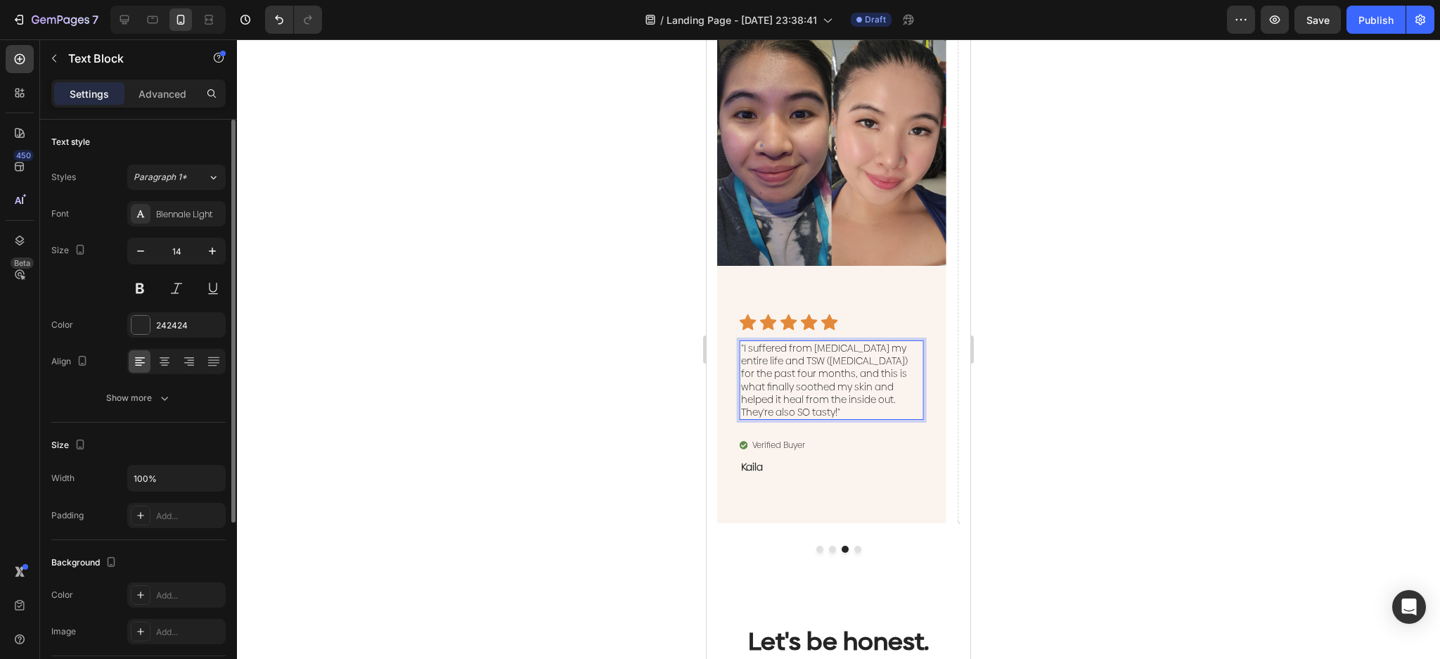
click at [838, 383] on p ""I suffered from [MEDICAL_DATA] my entire life and TSW ([MEDICAL_DATA]) for the…" at bounding box center [831, 380] width 181 height 77
click at [863, 406] on p ""I suffered from [MEDICAL_DATA] my entire life and TSW ([MEDICAL_DATA]) for the…" at bounding box center [831, 380] width 181 height 77
drag, startPoint x: 856, startPoint y: 410, endPoint x: 730, endPoint y: 345, distance: 141.5
click at [730, 346] on div "Icon Icon Icon Icon Icon Icon List "I suffered from [MEDICAL_DATA] my entire li…" at bounding box center [831, 394] width 229 height 257
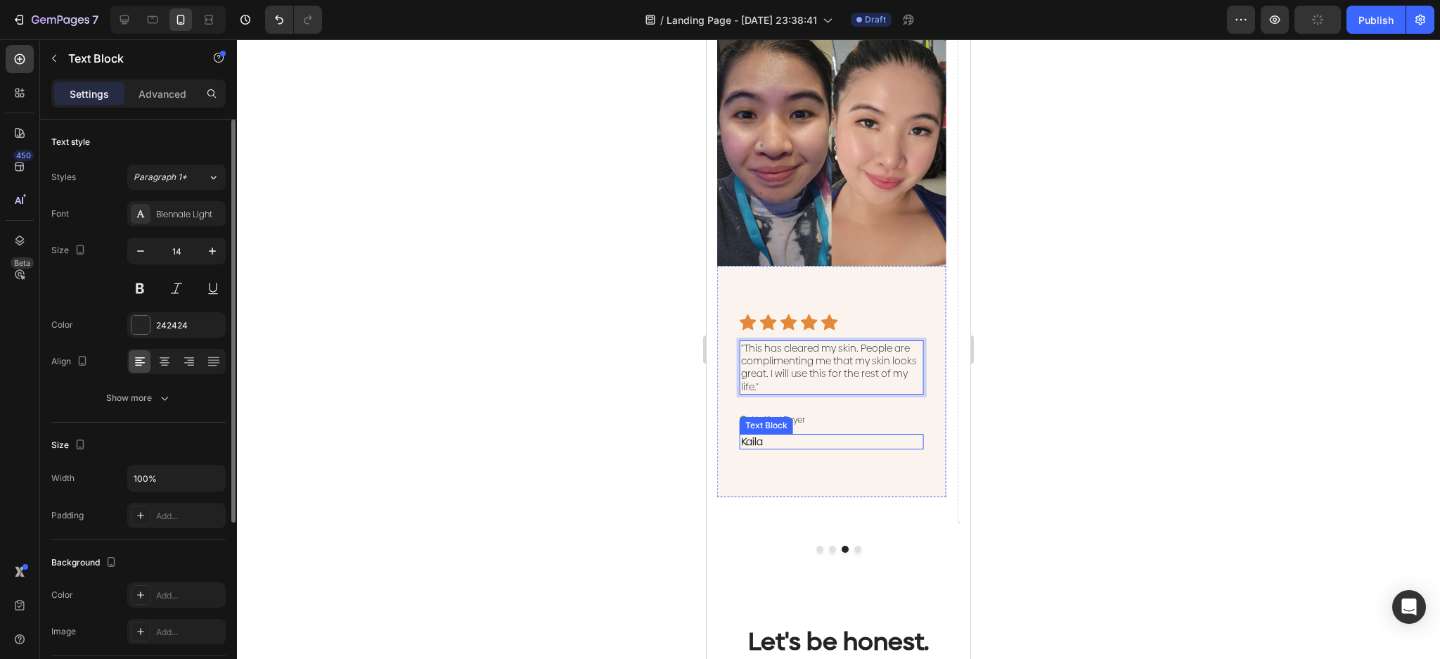
click at [772, 447] on p "Kaila" at bounding box center [831, 441] width 181 height 13
drag, startPoint x: 776, startPoint y: 442, endPoint x: 721, endPoint y: 436, distance: 55.9
click at [721, 436] on div "Icon Icon Icon Icon Icon Icon List "This has cleared my skin. People are compli…" at bounding box center [831, 381] width 229 height 231
click at [755, 439] on strong "Kaila" at bounding box center [752, 442] width 22 height 14
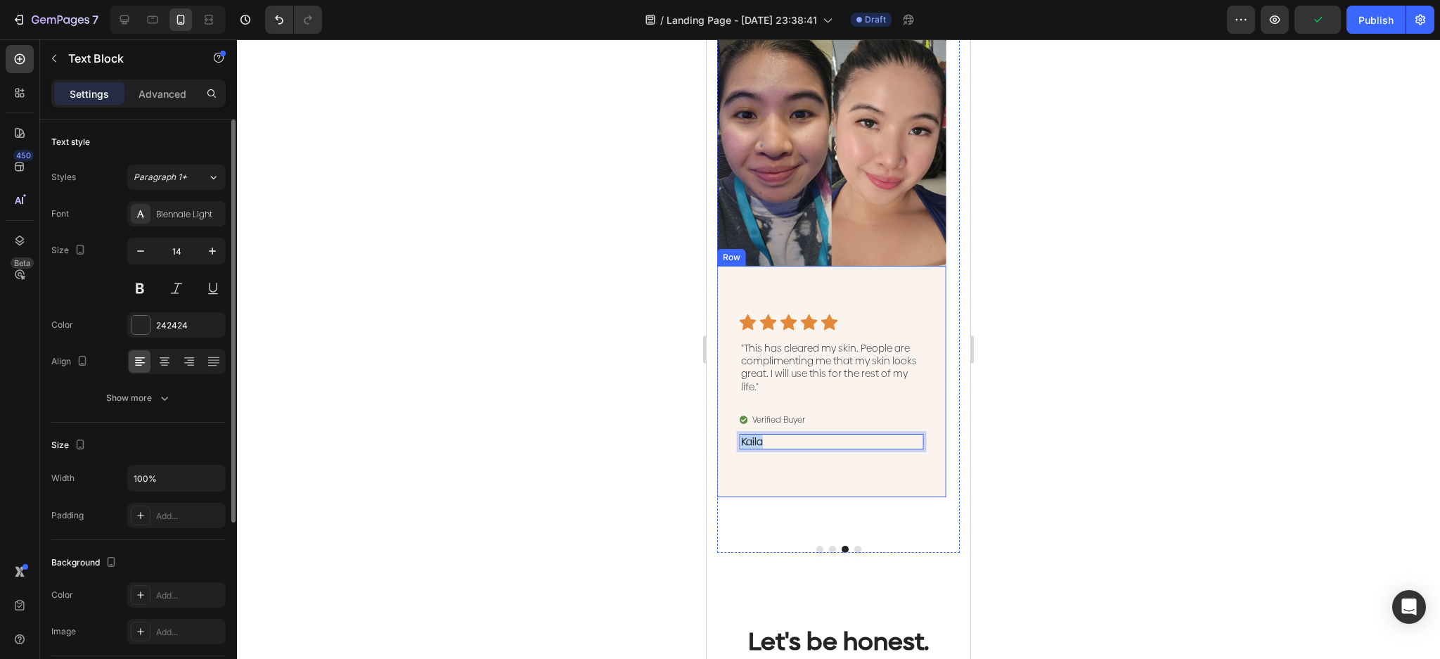
drag, startPoint x: 764, startPoint y: 442, endPoint x: 728, endPoint y: 438, distance: 36.0
click at [728, 438] on div "Icon Icon Icon Icon Icon Icon List "This has cleared my skin. People are compli…" at bounding box center [831, 381] width 229 height 231
click at [1215, 328] on div at bounding box center [838, 349] width 1203 height 620
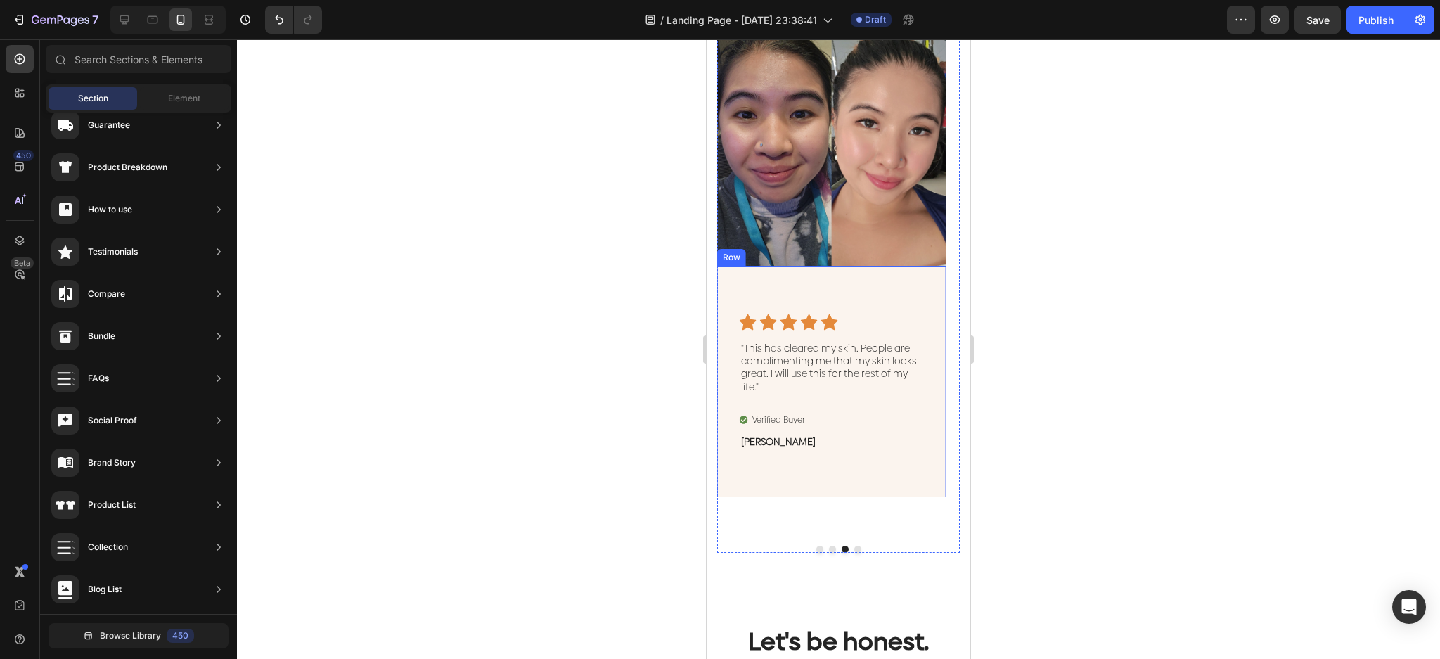
click at [870, 212] on img at bounding box center [831, 151] width 229 height 229
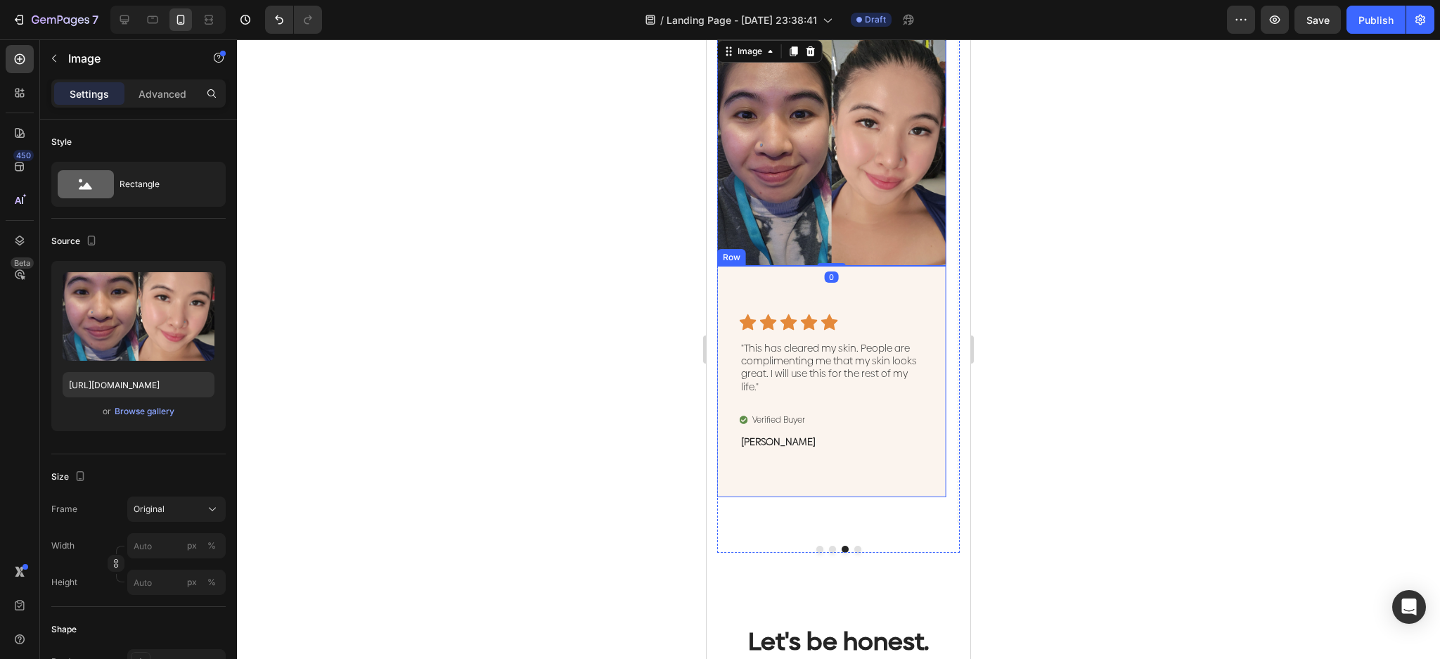
click at [884, 281] on div "Icon Icon Icon Icon Icon Icon List "This has cleared my skin. People are compli…" at bounding box center [831, 381] width 229 height 231
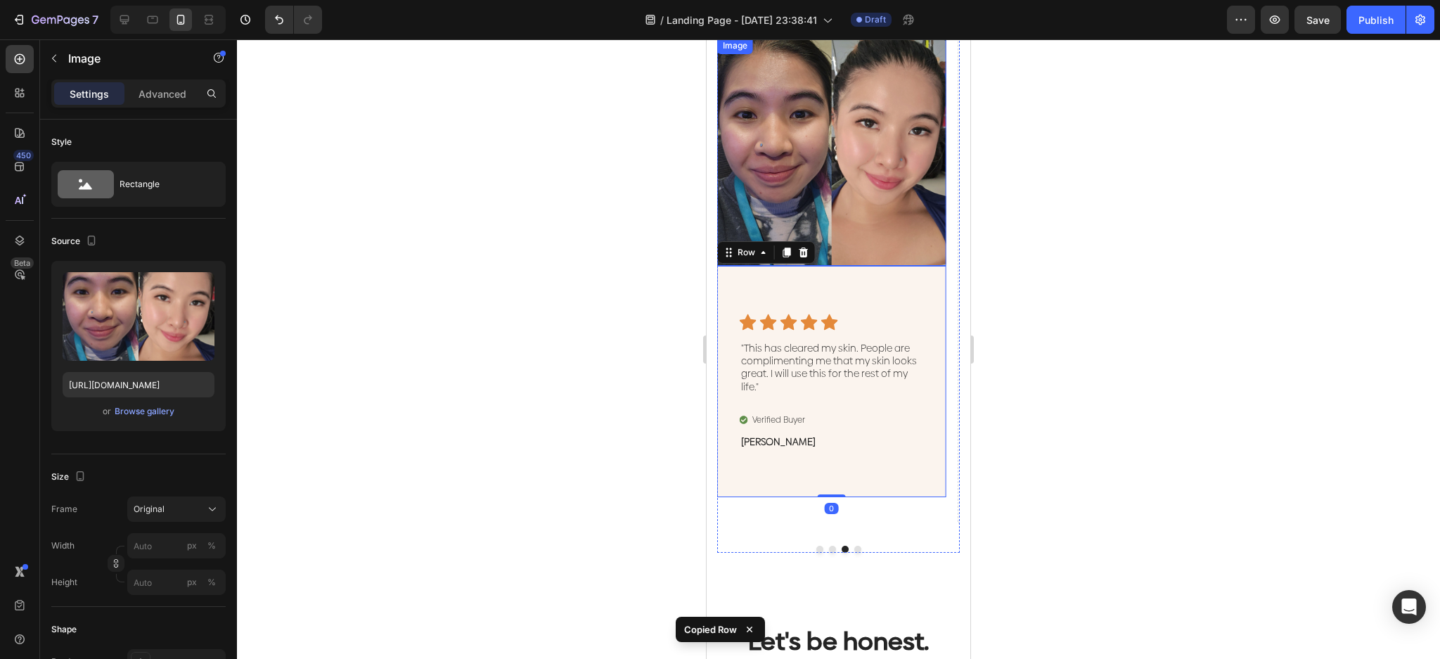
click at [856, 210] on img at bounding box center [831, 151] width 229 height 229
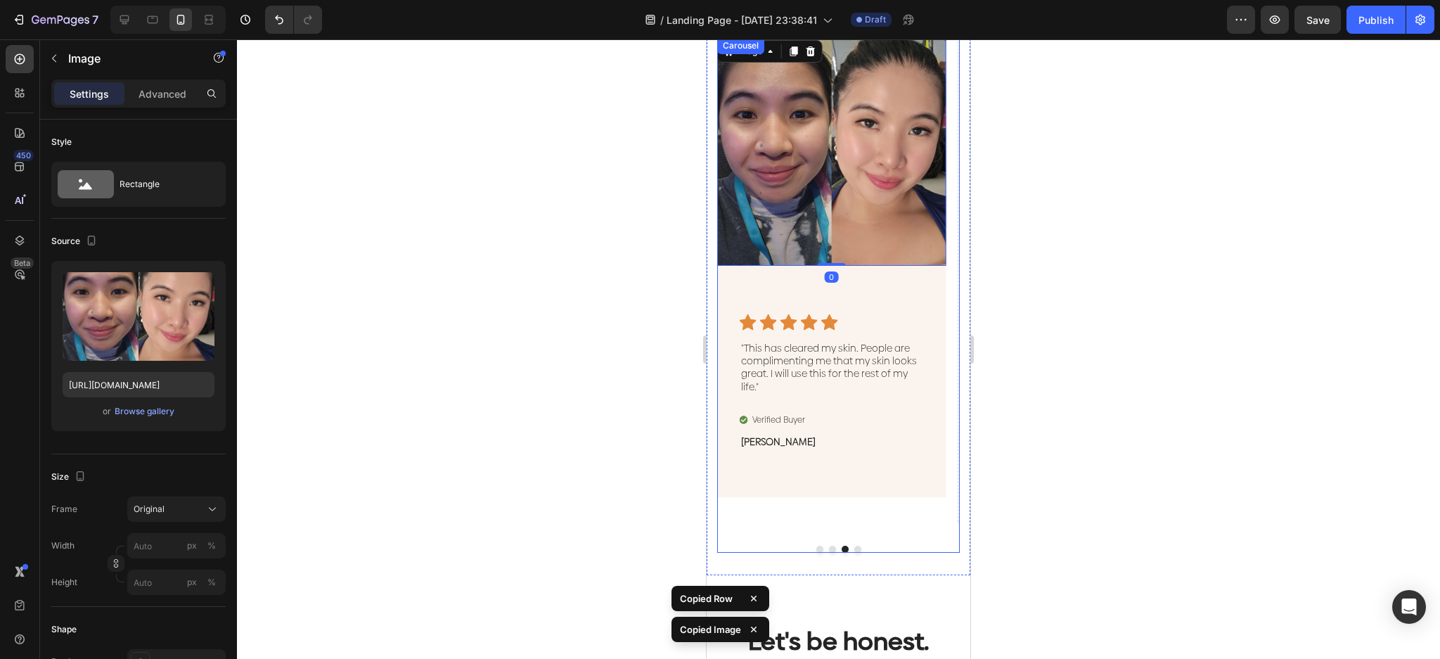
click at [854, 547] on button "Dot" at bounding box center [857, 549] width 7 height 7
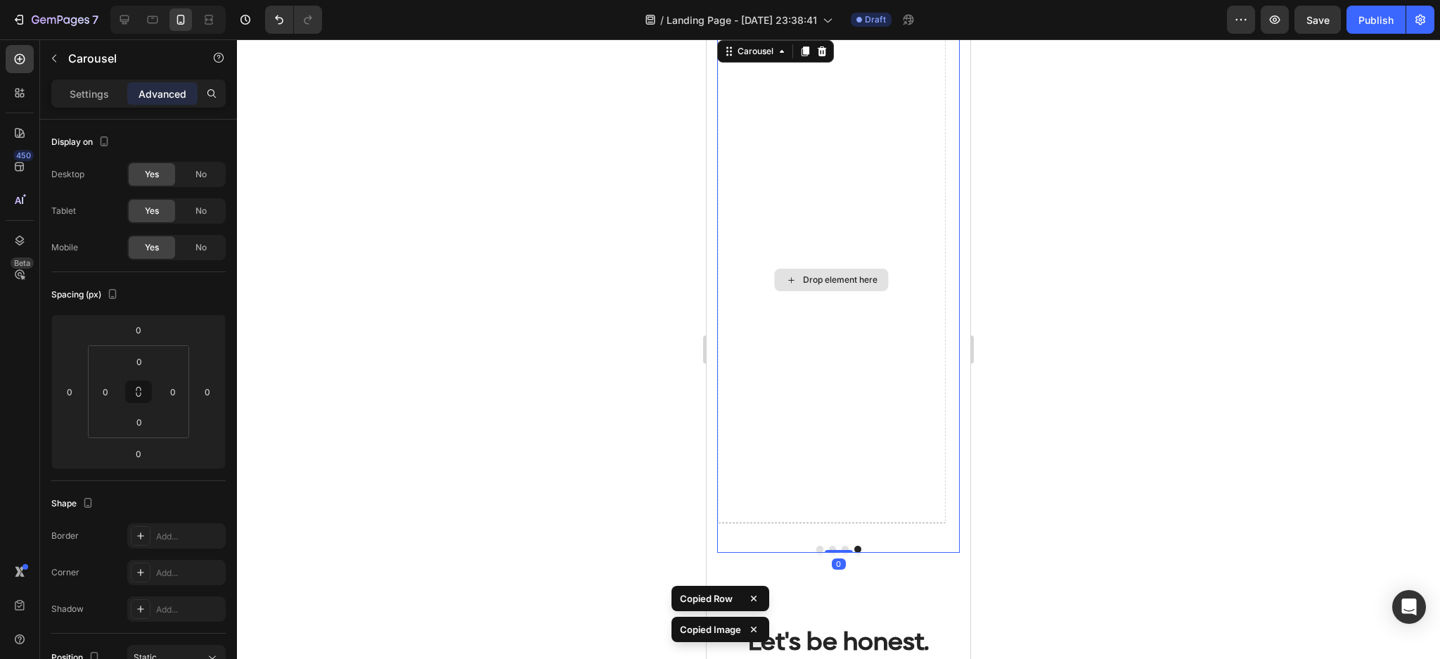
click at [828, 276] on div "Drop element here" at bounding box center [840, 279] width 75 height 11
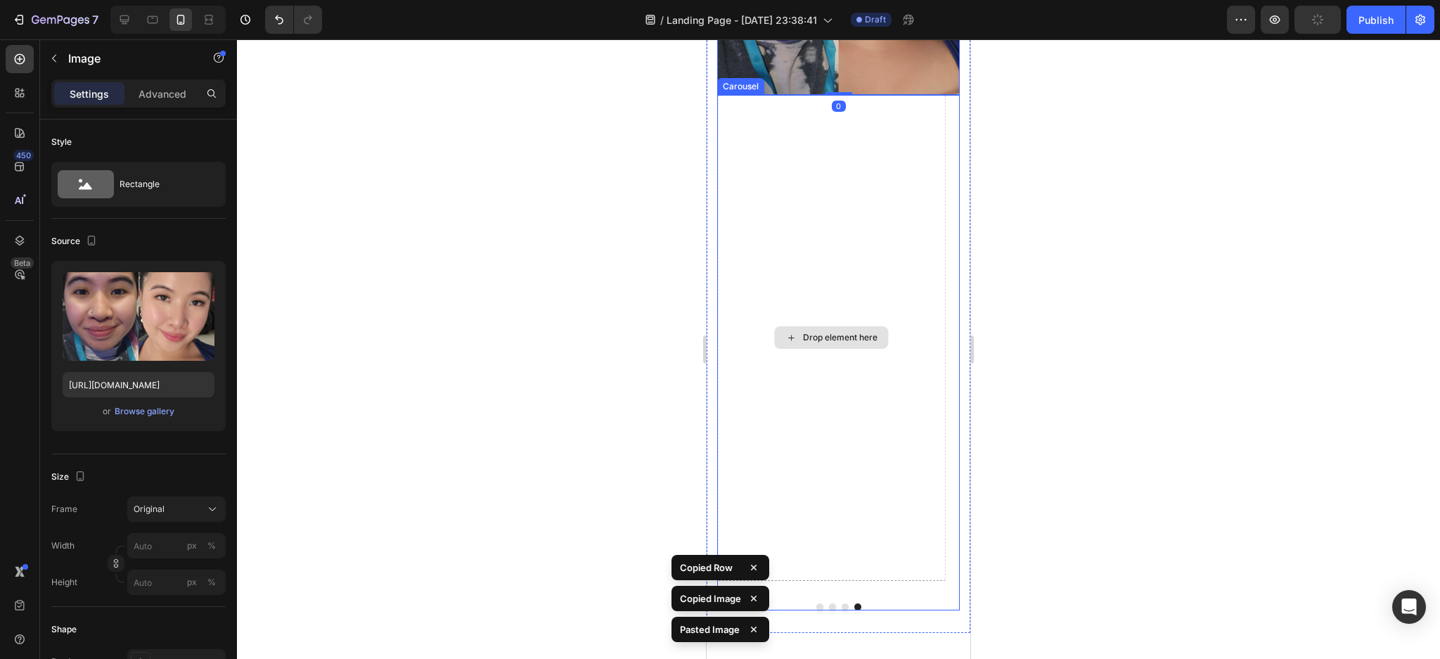
scroll to position [766, 0]
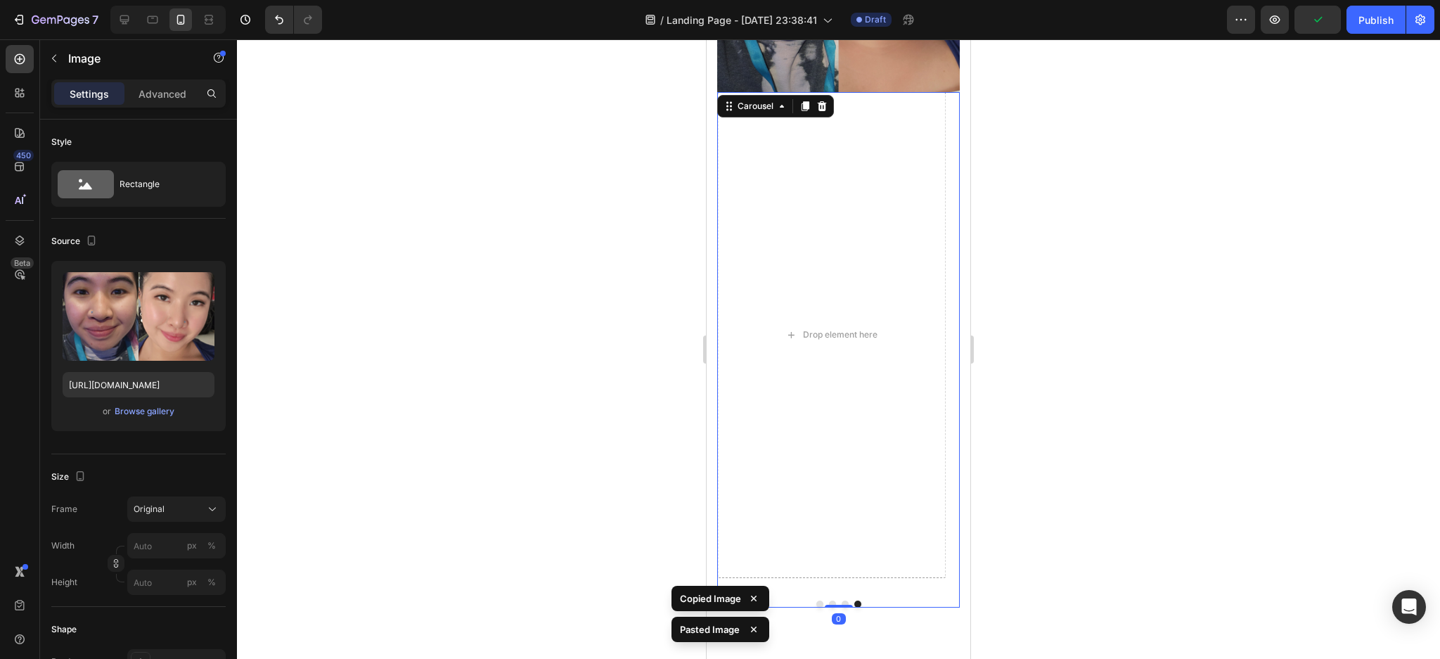
click at [836, 591] on div "Image Icon Icon Icon Icon Icon Icon List "Finally. Flawless natural skin withou…" at bounding box center [838, 349] width 243 height 515
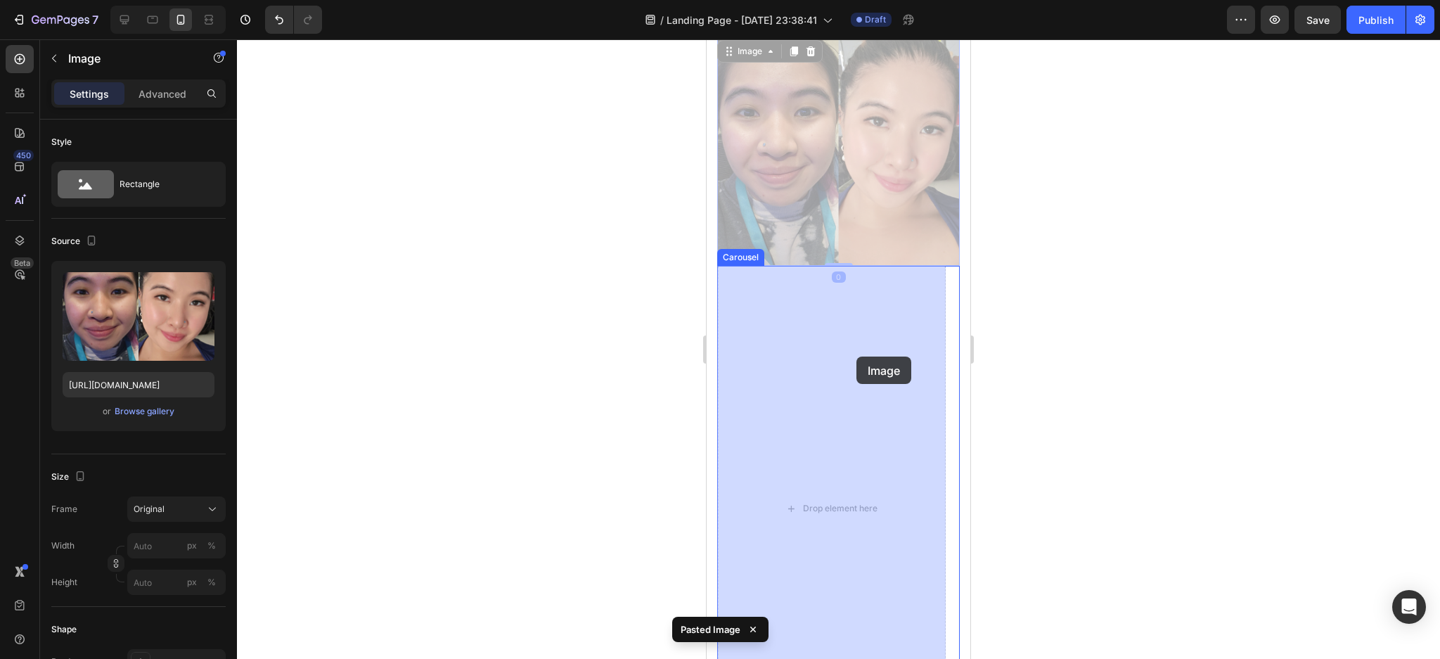
drag, startPoint x: 866, startPoint y: 244, endPoint x: 857, endPoint y: 357, distance: 113.6
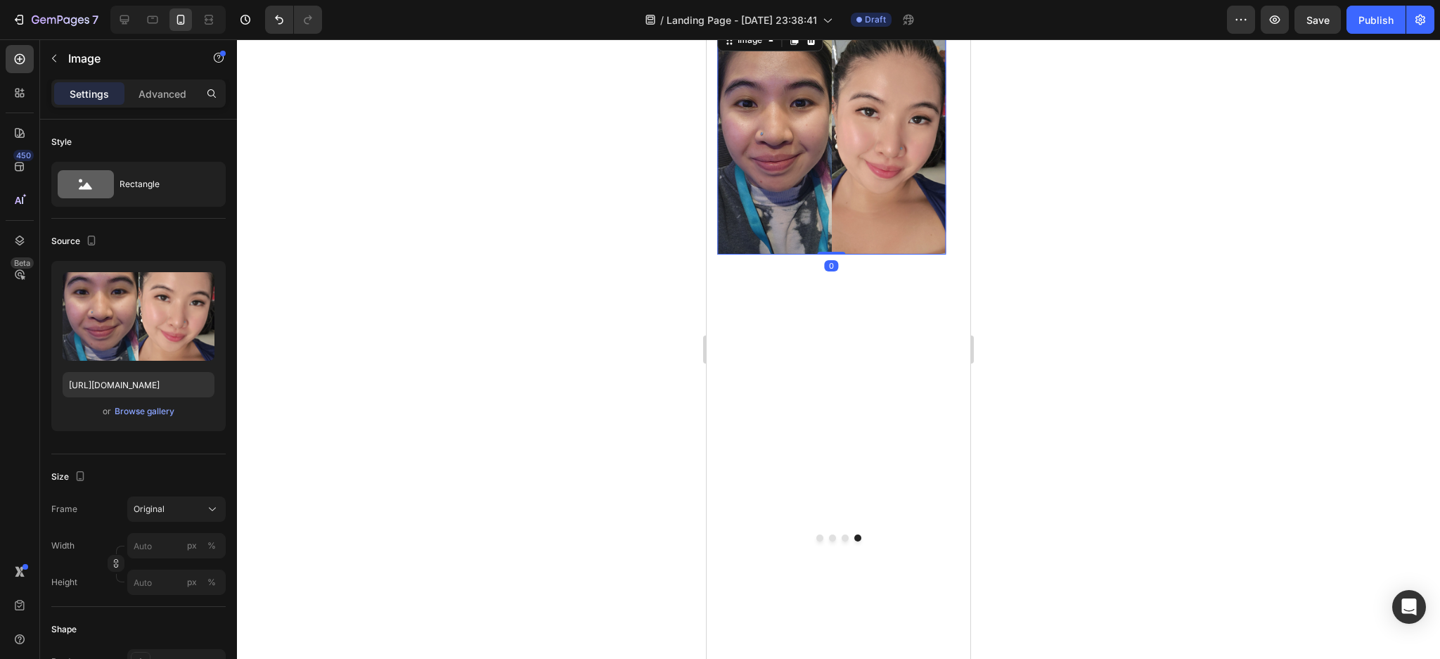
scroll to position [631, 0]
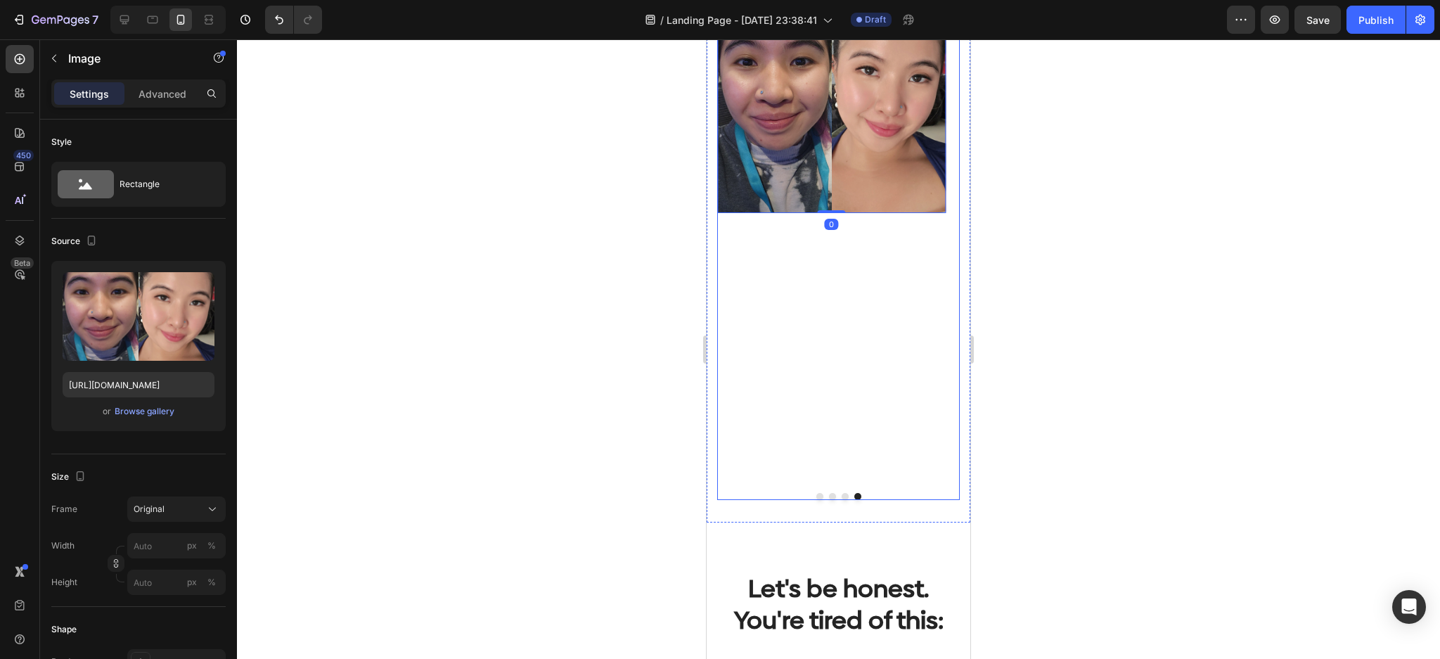
click at [842, 494] on button "Dot" at bounding box center [845, 496] width 7 height 7
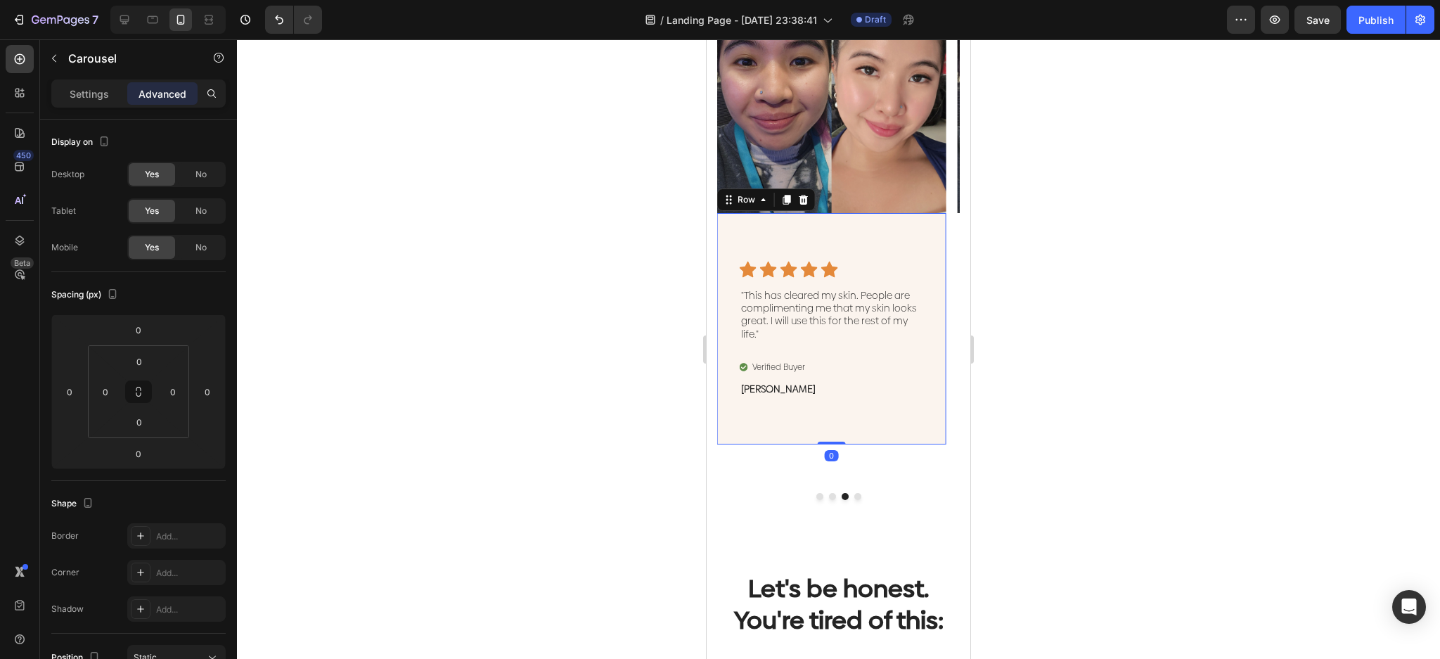
click at [891, 413] on div "Icon Icon Icon Icon Icon Icon List "This has cleared my skin. People are compli…" at bounding box center [831, 328] width 229 height 231
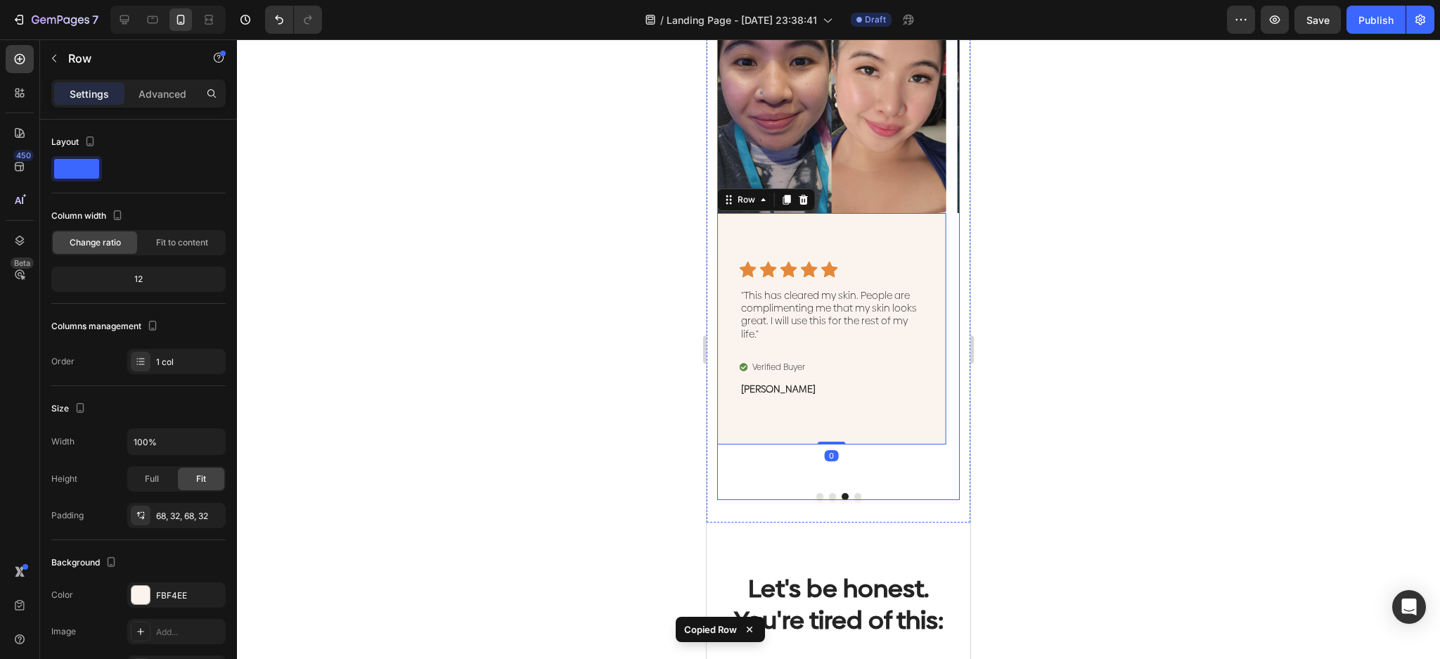
click at [854, 493] on button "Dot" at bounding box center [857, 496] width 7 height 7
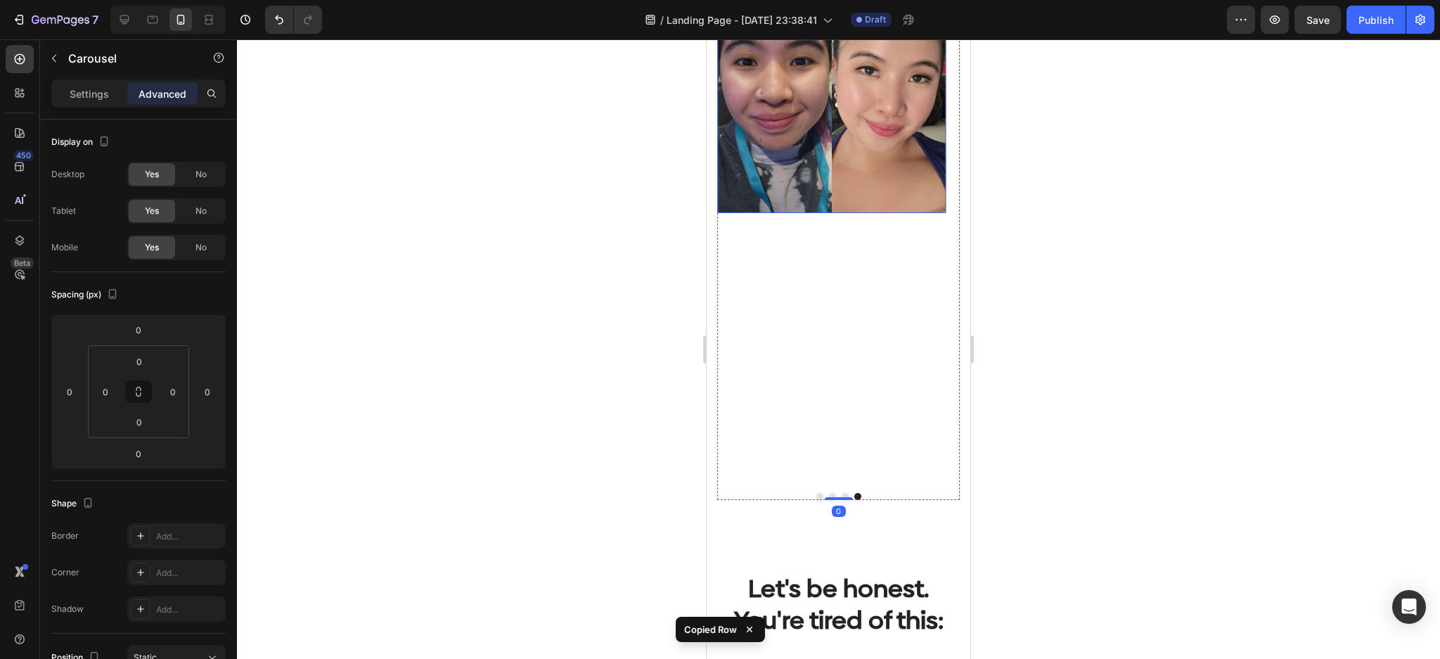
click at [850, 183] on img at bounding box center [831, 99] width 229 height 229
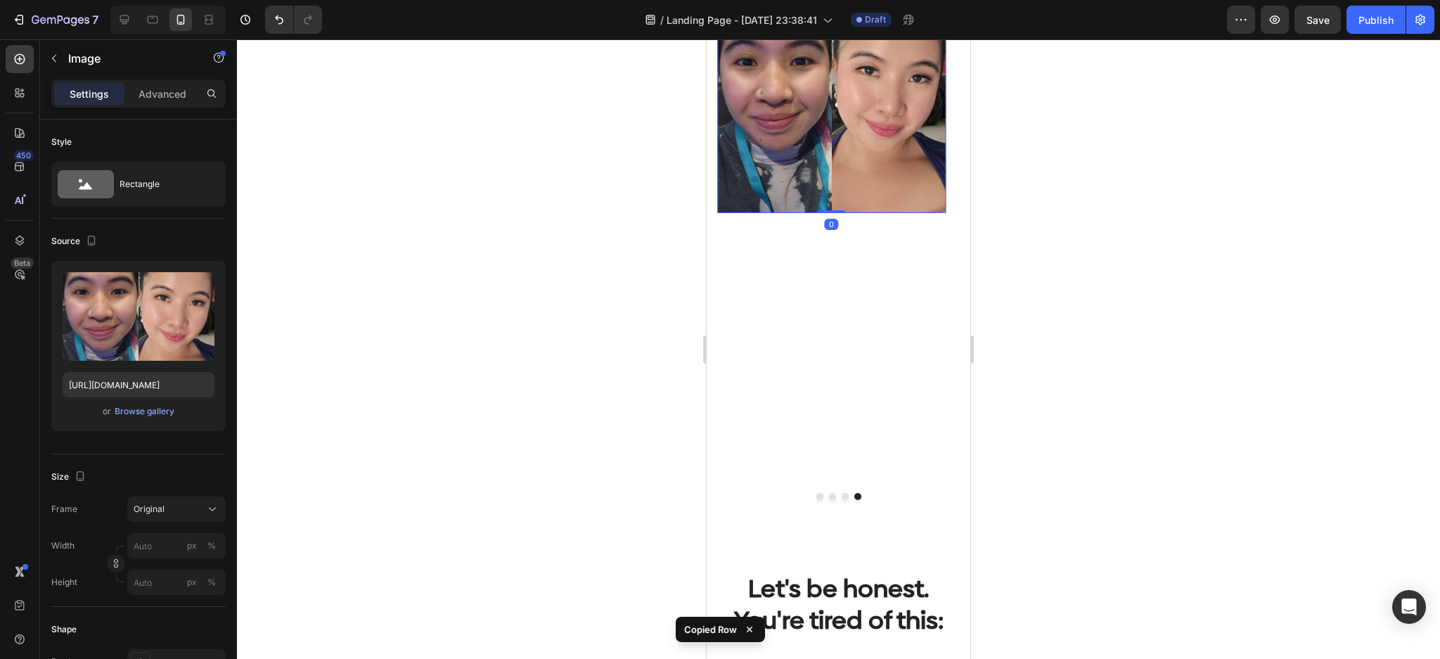
click at [851, 190] on img at bounding box center [831, 99] width 229 height 229
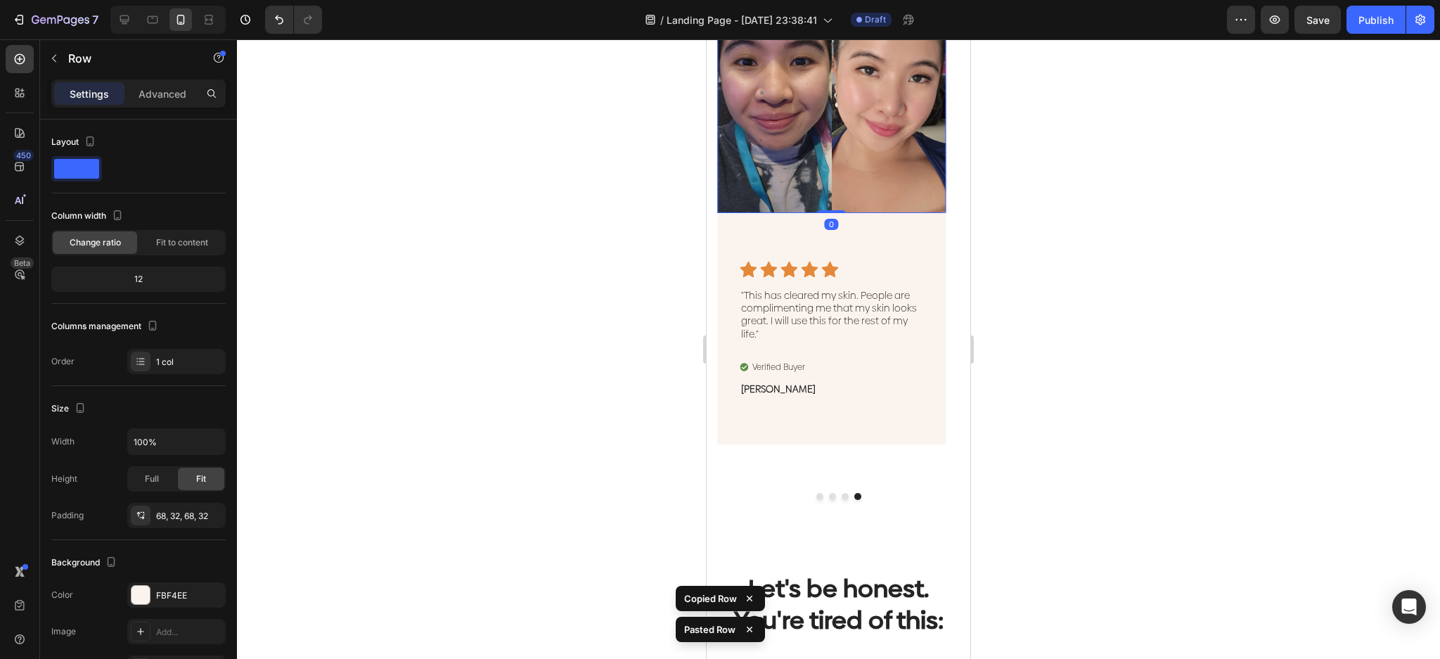
click at [870, 169] on img at bounding box center [831, 99] width 229 height 229
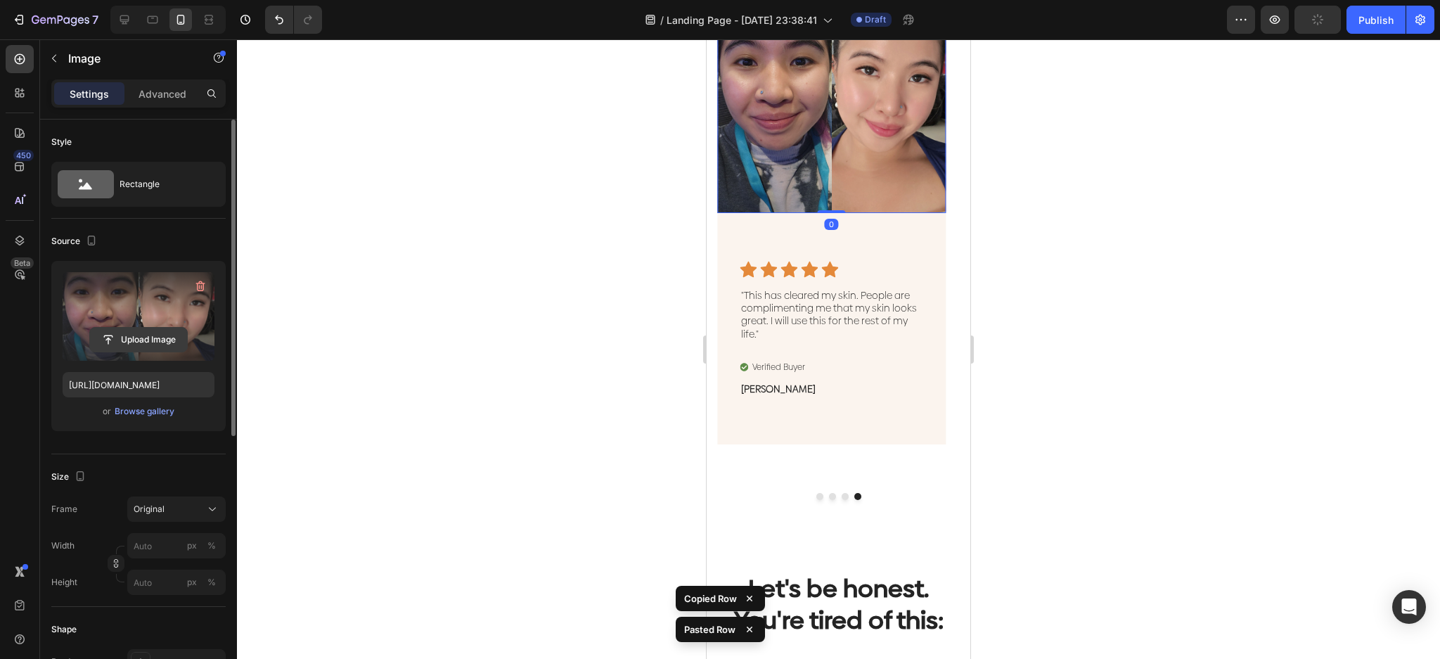
click at [158, 332] on input "file" at bounding box center [138, 340] width 97 height 24
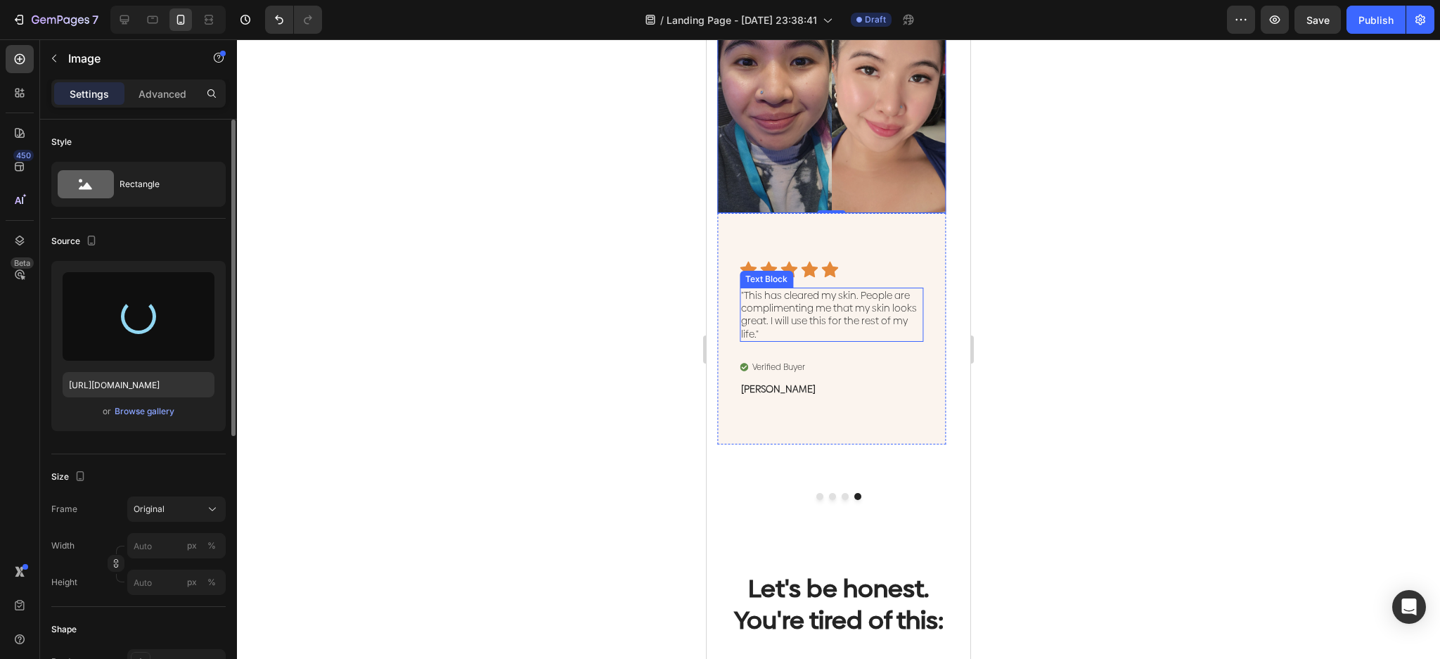
click at [781, 305] on p ""This has cleared my skin. People are complimenting me that my skin looks great…" at bounding box center [831, 314] width 181 height 51
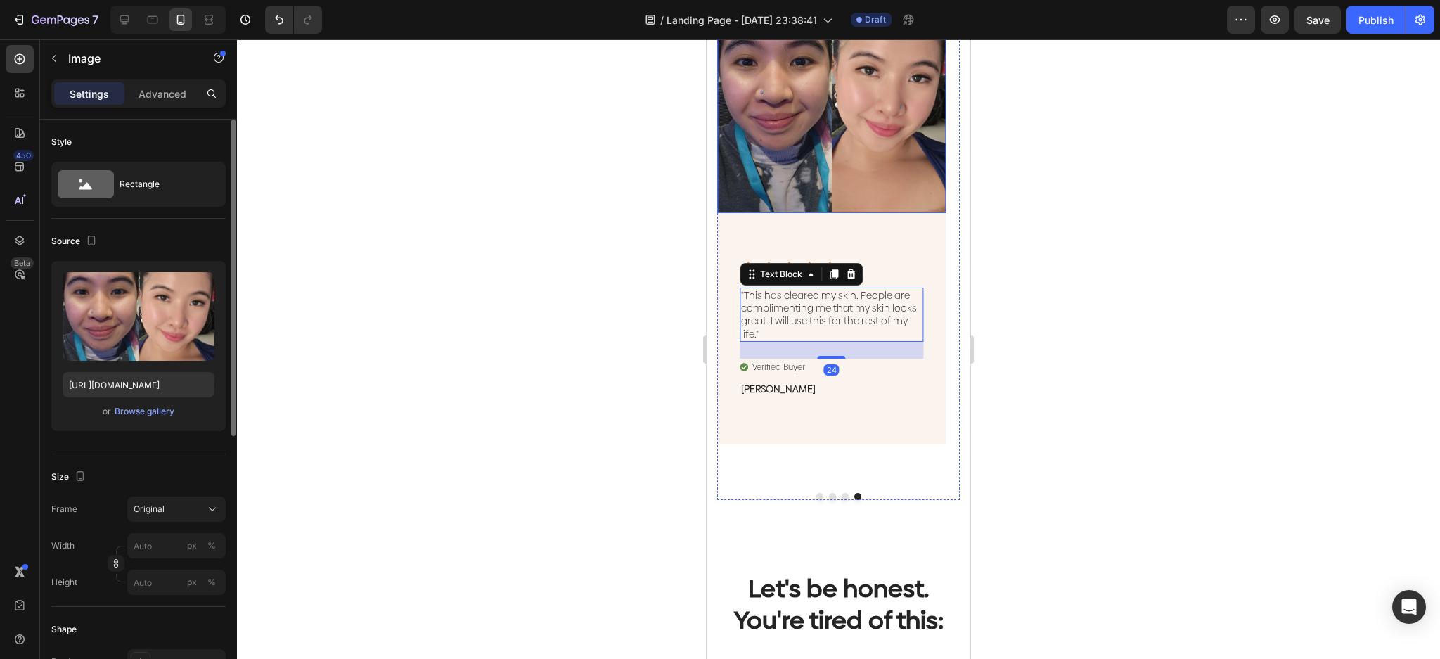
click at [841, 146] on img at bounding box center [831, 99] width 229 height 229
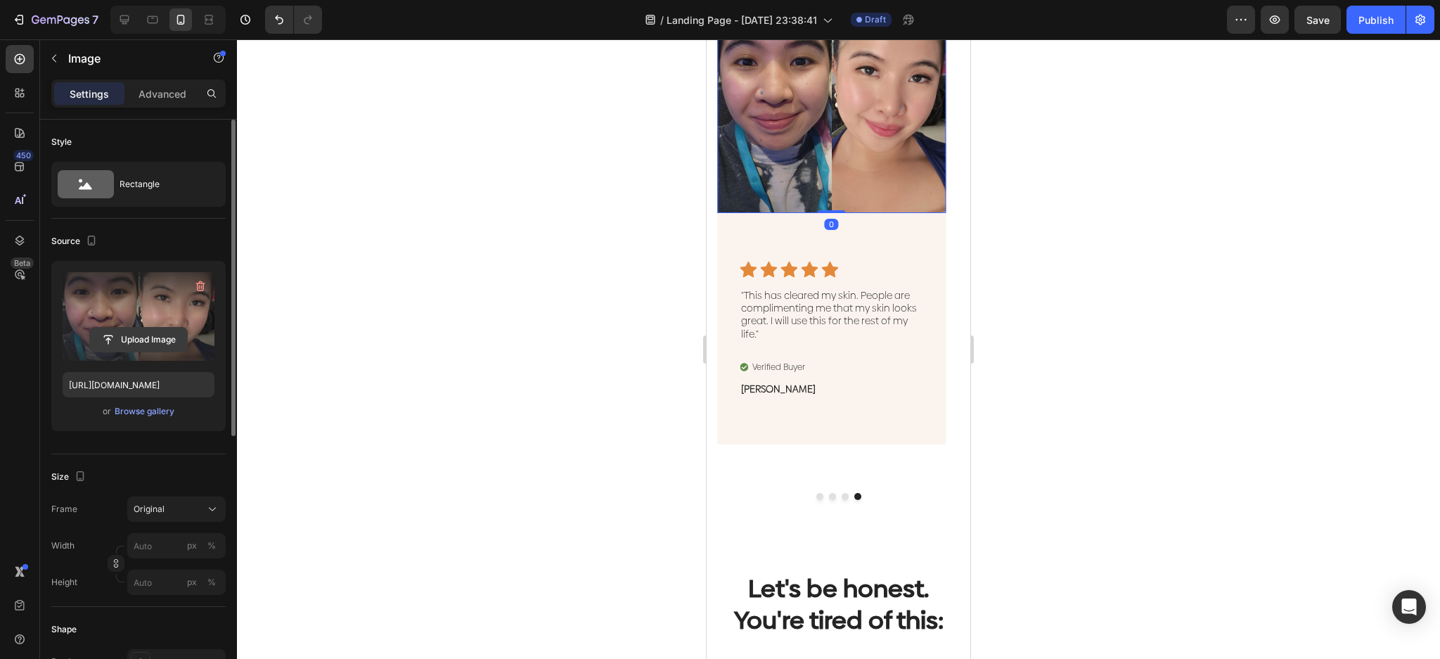
click at [148, 337] on input "file" at bounding box center [138, 340] width 97 height 24
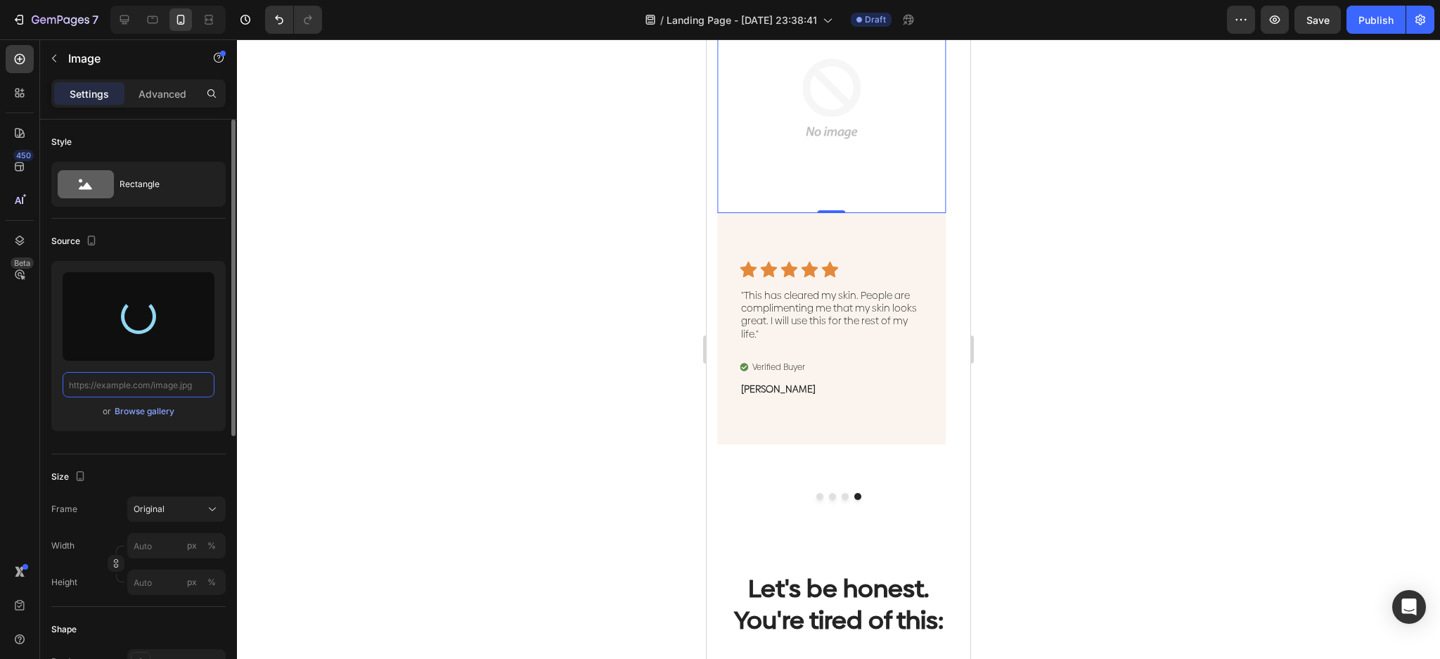
scroll to position [0, 0]
type input "https://cdn.shopify.com/s/files/1/0023/9317/8161/files/gempages_574635138369979…"
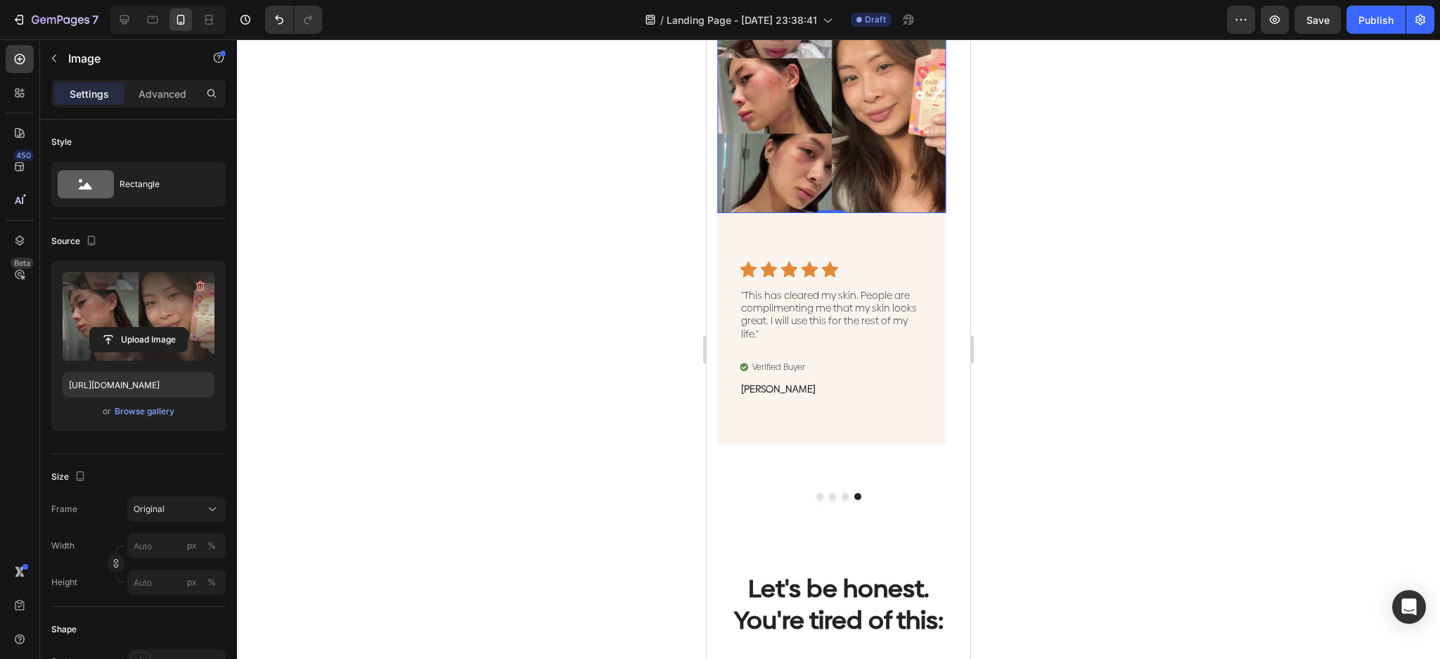
click at [177, 326] on label at bounding box center [139, 316] width 152 height 89
click at [177, 328] on input "file" at bounding box center [138, 340] width 97 height 24
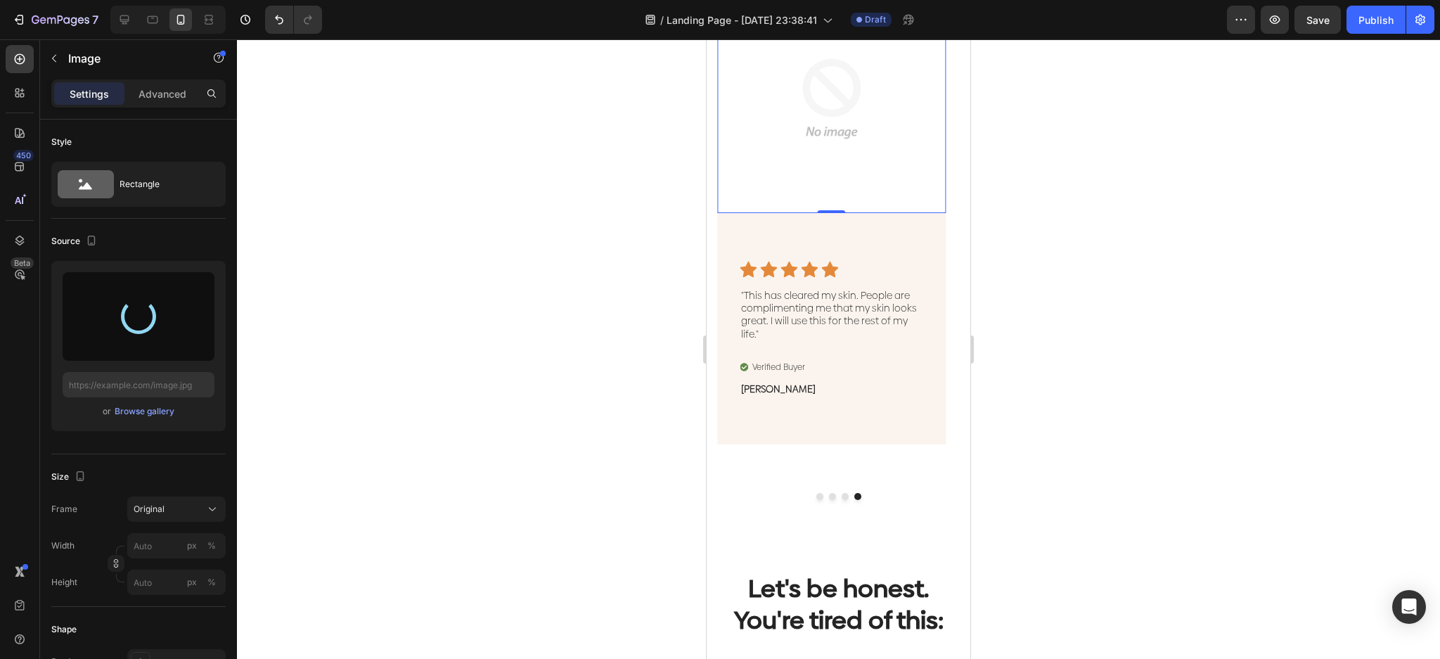
click at [793, 120] on img at bounding box center [831, 99] width 229 height 229
click at [143, 411] on div "Browse gallery" at bounding box center [145, 411] width 60 height 13
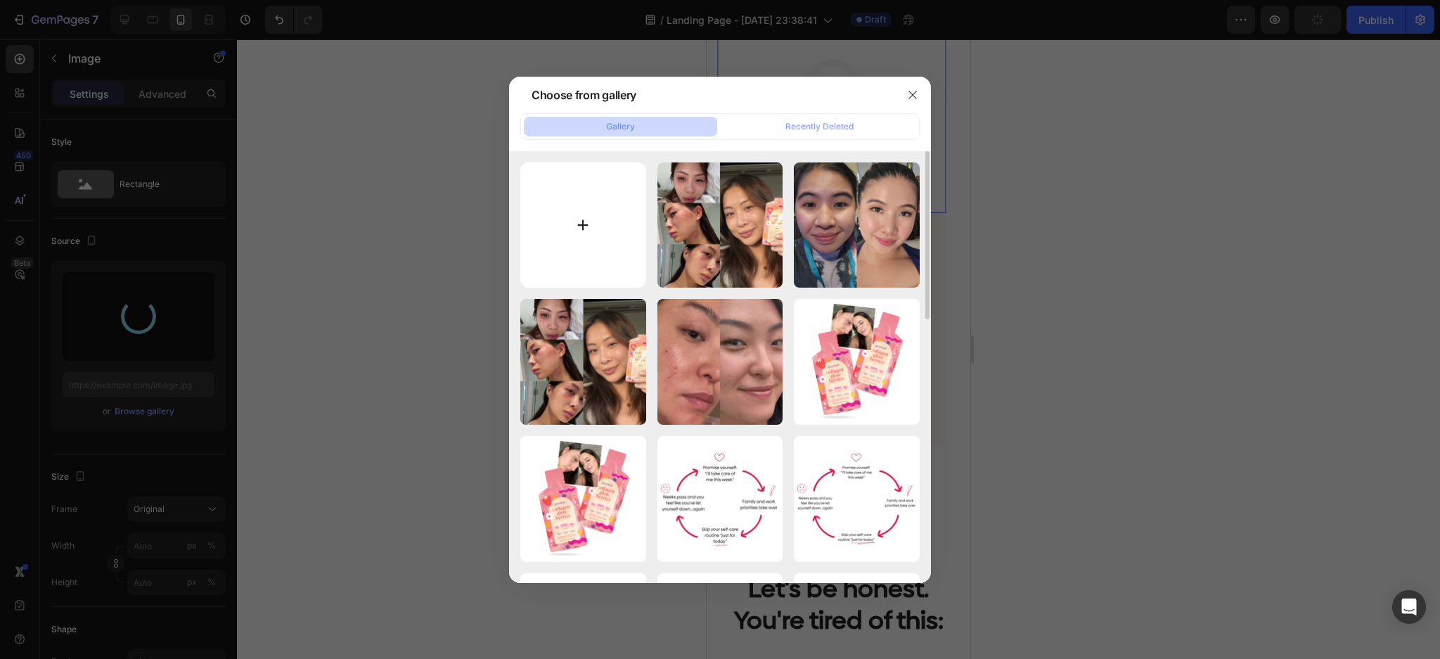
click at [591, 202] on input "file" at bounding box center [583, 225] width 126 height 126
type input "C:\fakepath\f53308cb-2033-42da-99b0-8dc244ba644a.png"
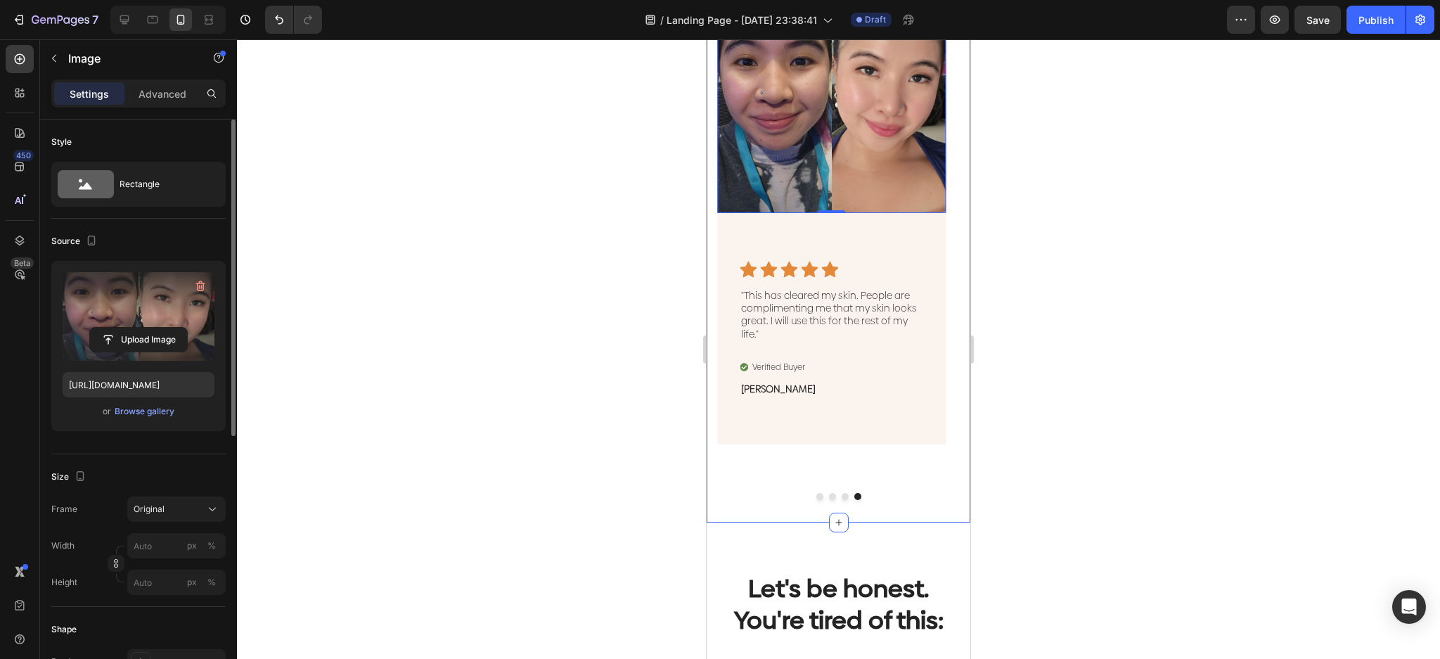
click at [142, 326] on label at bounding box center [139, 316] width 152 height 89
click at [142, 328] on input "file" at bounding box center [138, 340] width 97 height 24
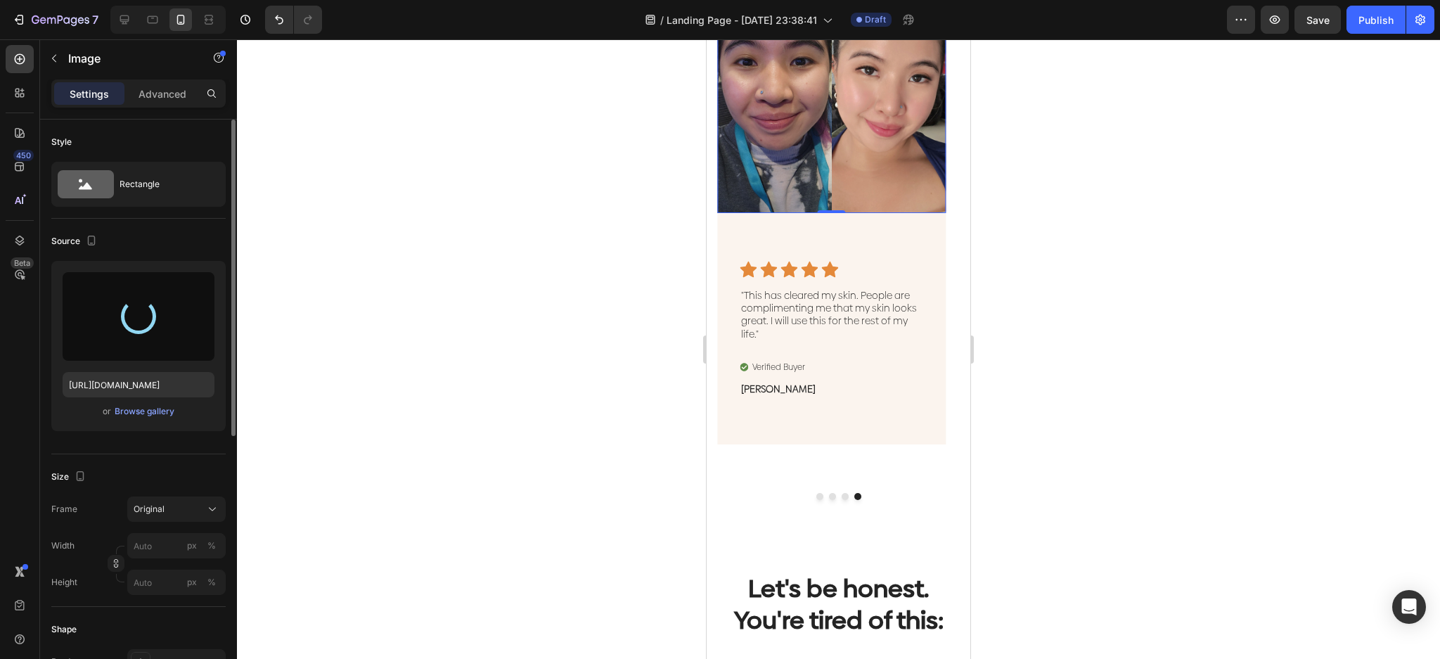
type input "[URL][DOMAIN_NAME]"
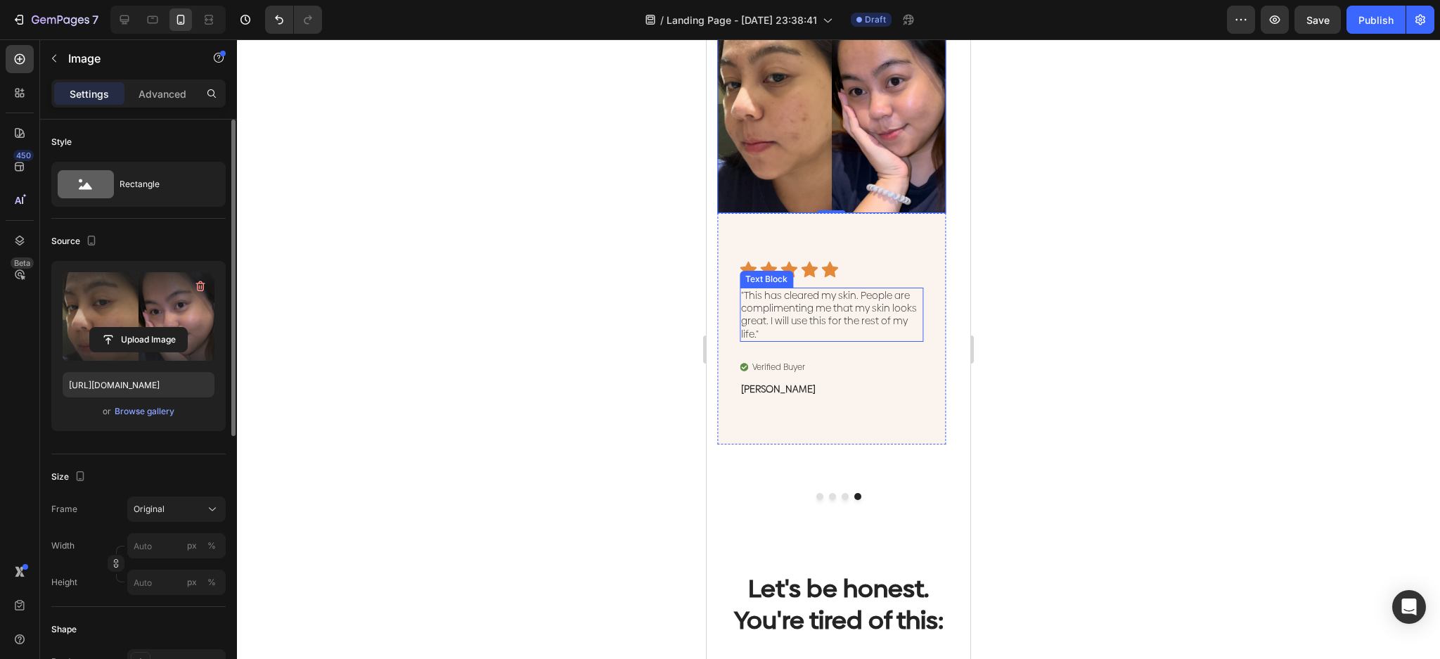
click at [876, 323] on p ""This has cleared my skin. People are complimenting me that my skin looks great…" at bounding box center [831, 314] width 181 height 51
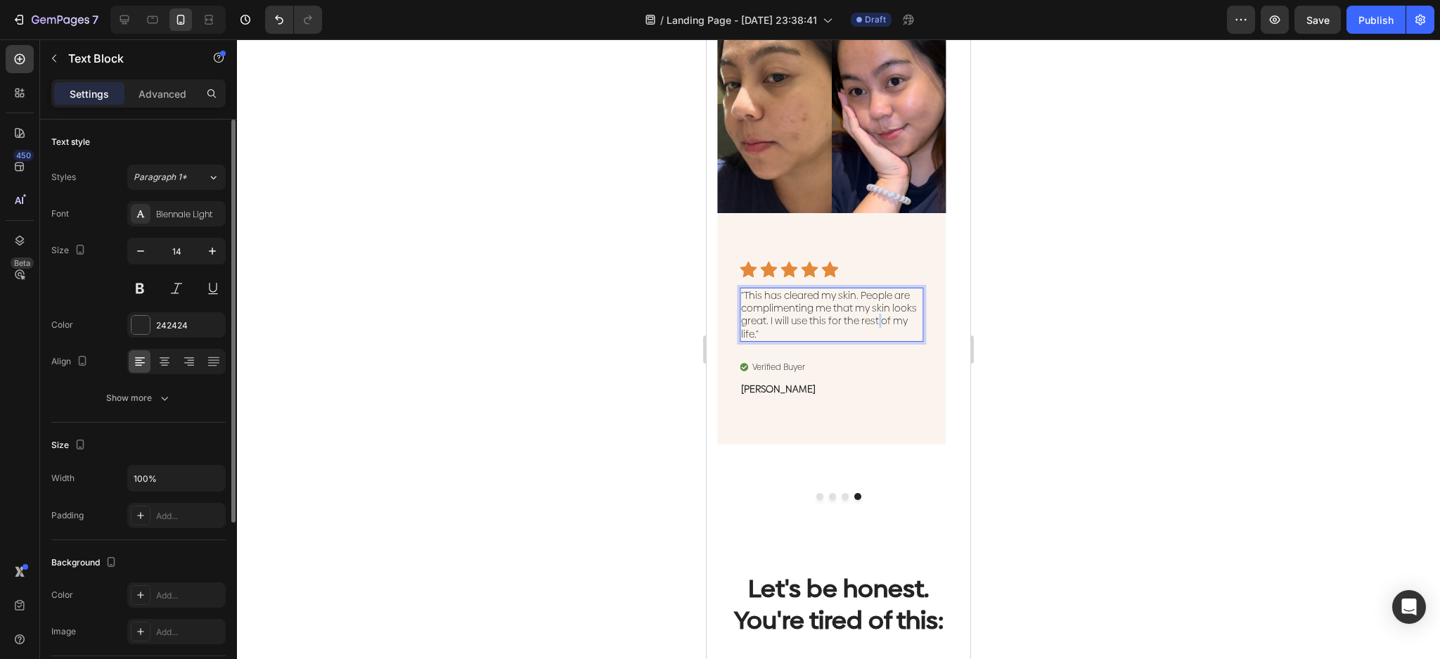
click at [876, 323] on p ""This has cleared my skin. People are complimenting me that my skin looks great…" at bounding box center [831, 314] width 181 height 51
drag, startPoint x: 794, startPoint y: 337, endPoint x: 778, endPoint y: 337, distance: 16.2
click at [793, 337] on p ""This has cleared my skin. People are complimenting me that my skin looks great…" at bounding box center [831, 314] width 181 height 51
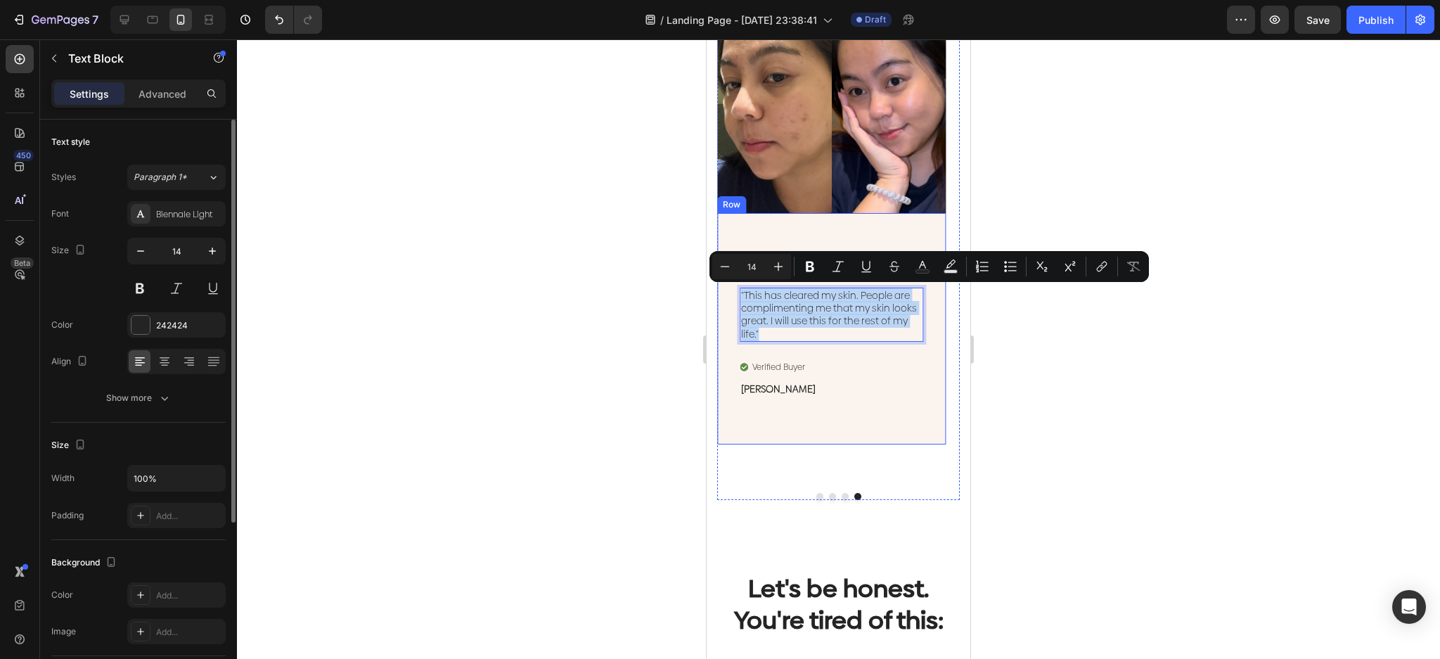
drag, startPoint x: 777, startPoint y: 336, endPoint x: 743, endPoint y: 321, distance: 37.5
click at [726, 299] on div "Icon Icon Icon Icon Icon Icon List "This has cleared my skin. People are compli…" at bounding box center [831, 328] width 229 height 231
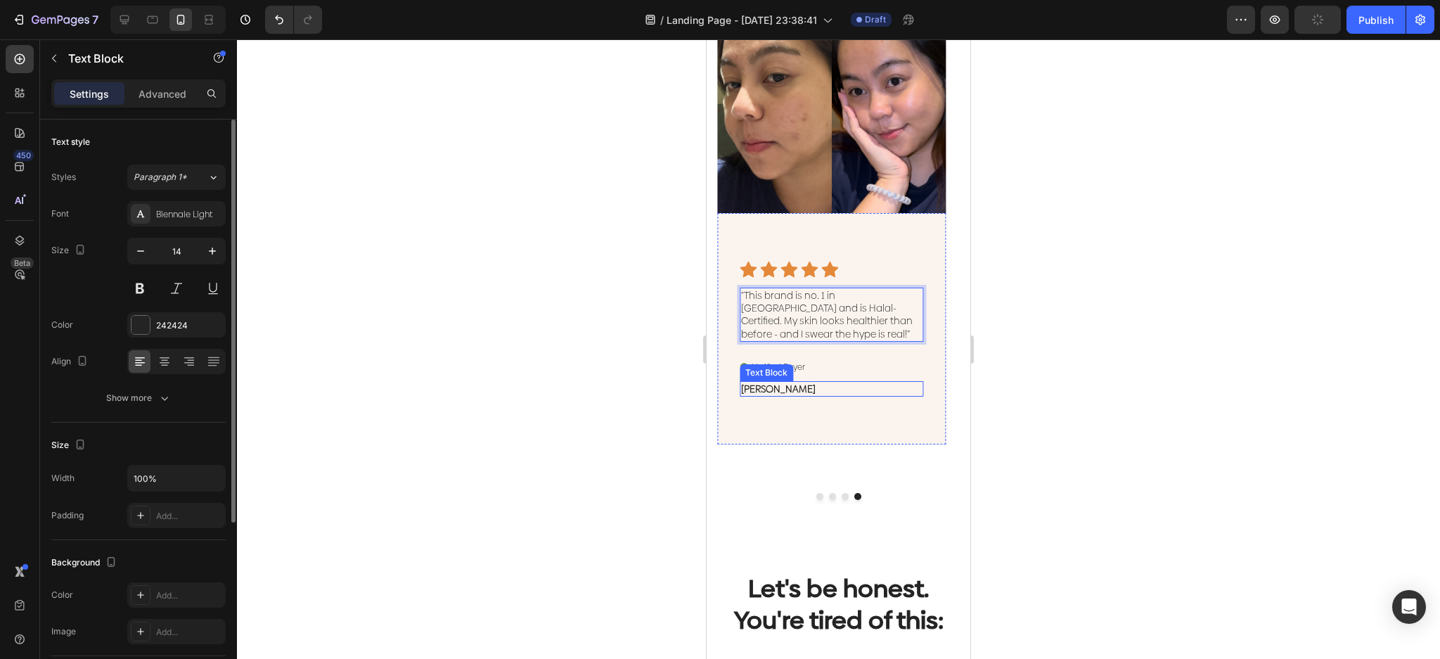
click at [769, 383] on strong "[PERSON_NAME]" at bounding box center [778, 389] width 75 height 14
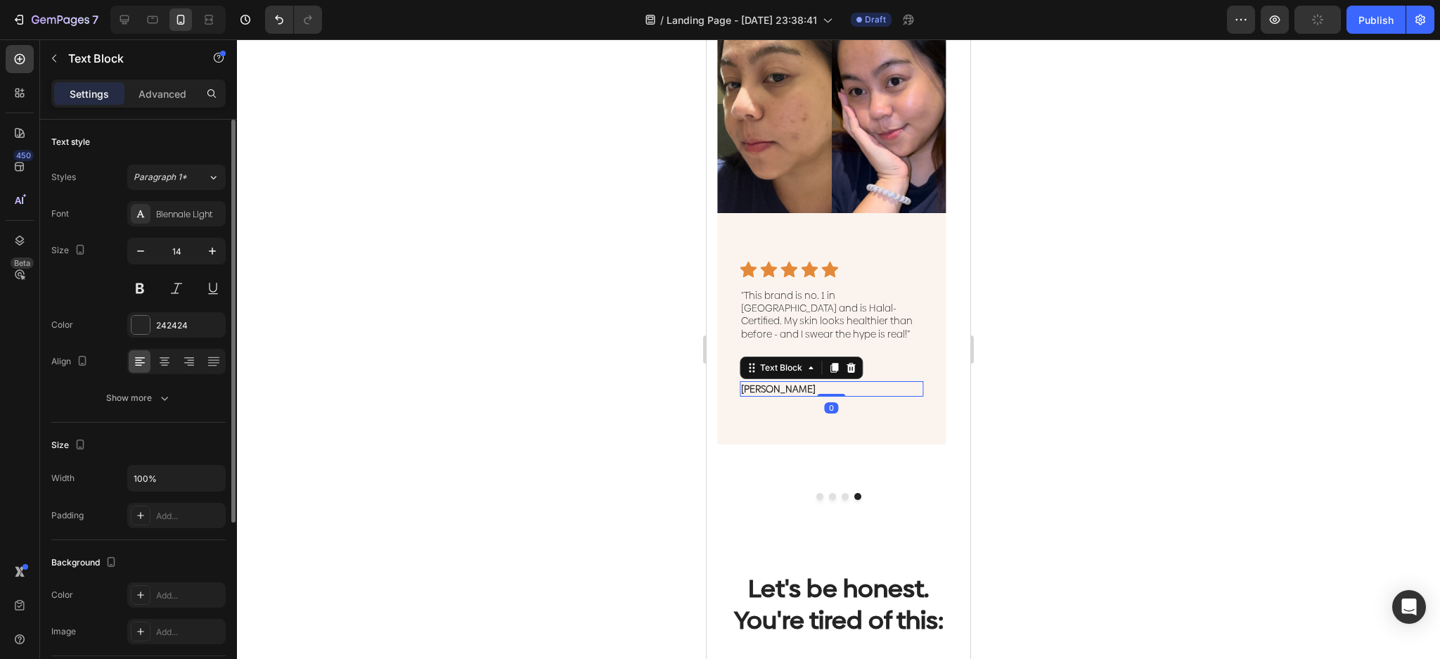
click at [769, 383] on strong "[PERSON_NAME]" at bounding box center [778, 389] width 75 height 14
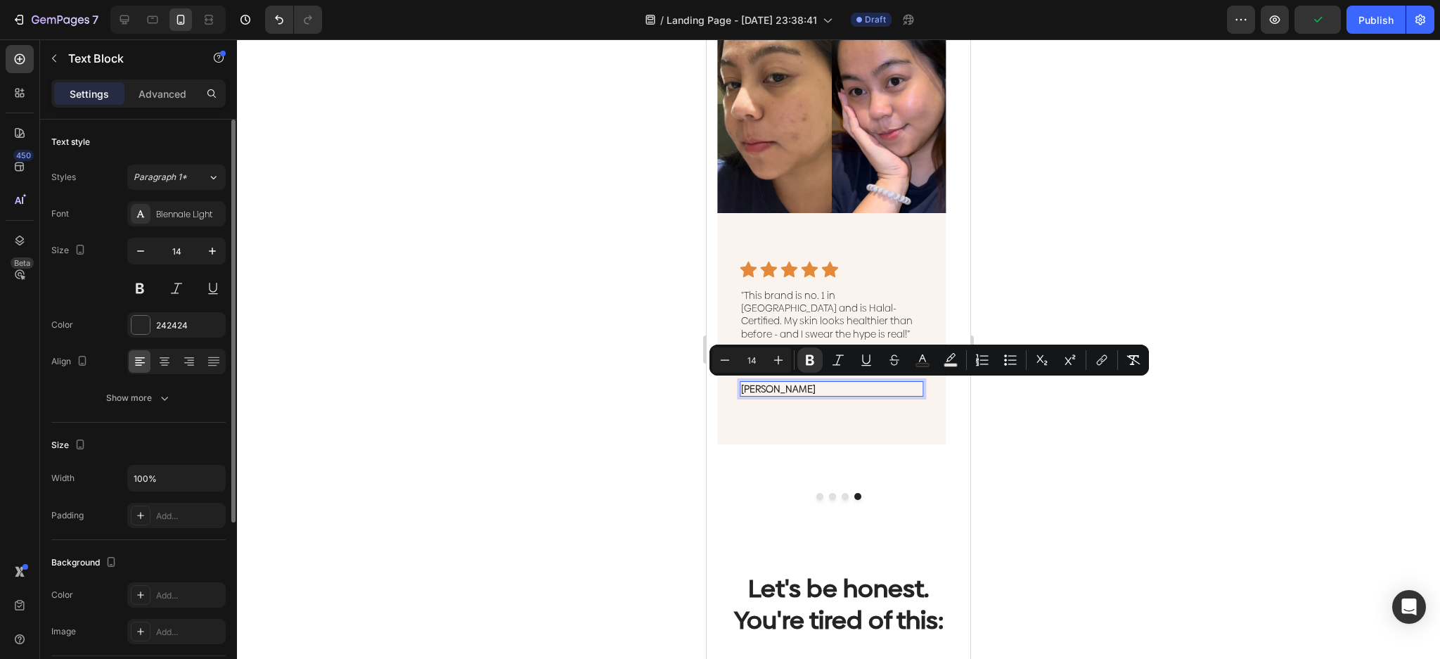
click at [793, 386] on p "[PERSON_NAME]" at bounding box center [831, 389] width 181 height 13
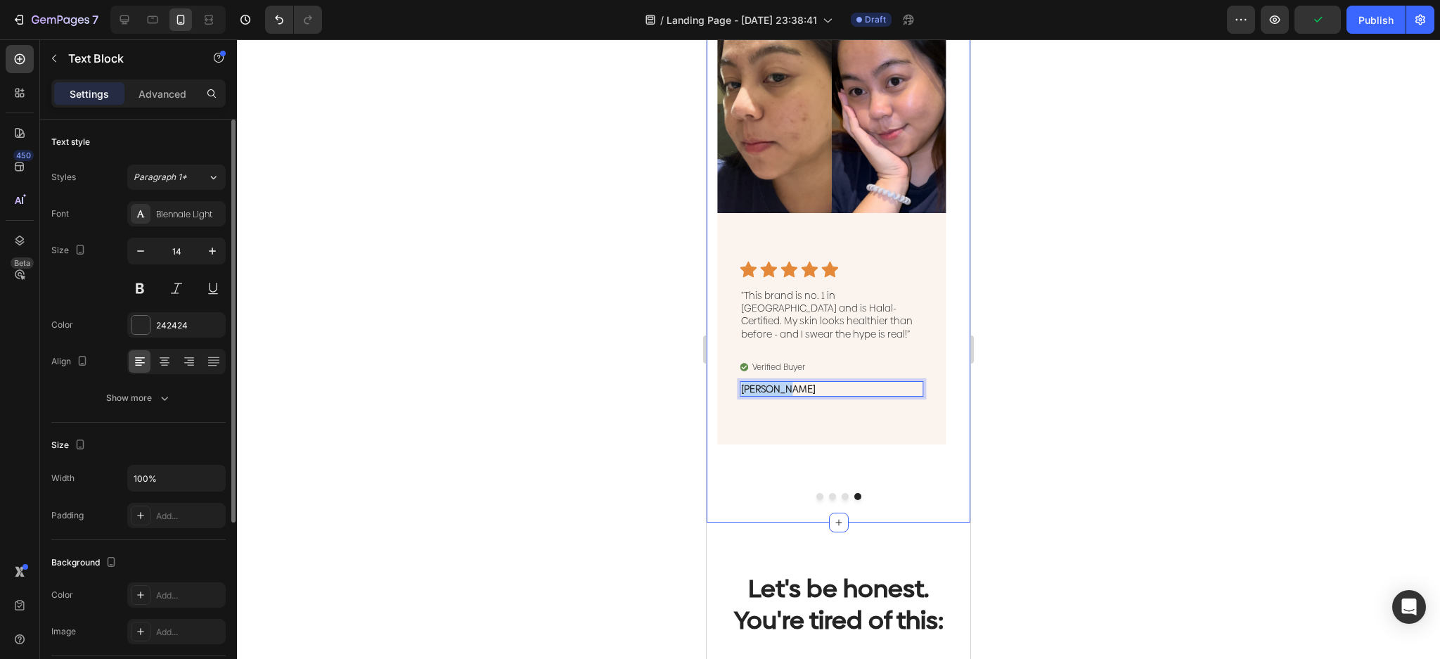
drag, startPoint x: 793, startPoint y: 386, endPoint x: 712, endPoint y: 397, distance: 80.9
click at [712, 397] on div "Image Icon Icon Icon Icon Icon Icon List "Finally. Flawless natural skin withou…" at bounding box center [839, 244] width 264 height 558
click at [471, 274] on div at bounding box center [838, 349] width 1203 height 620
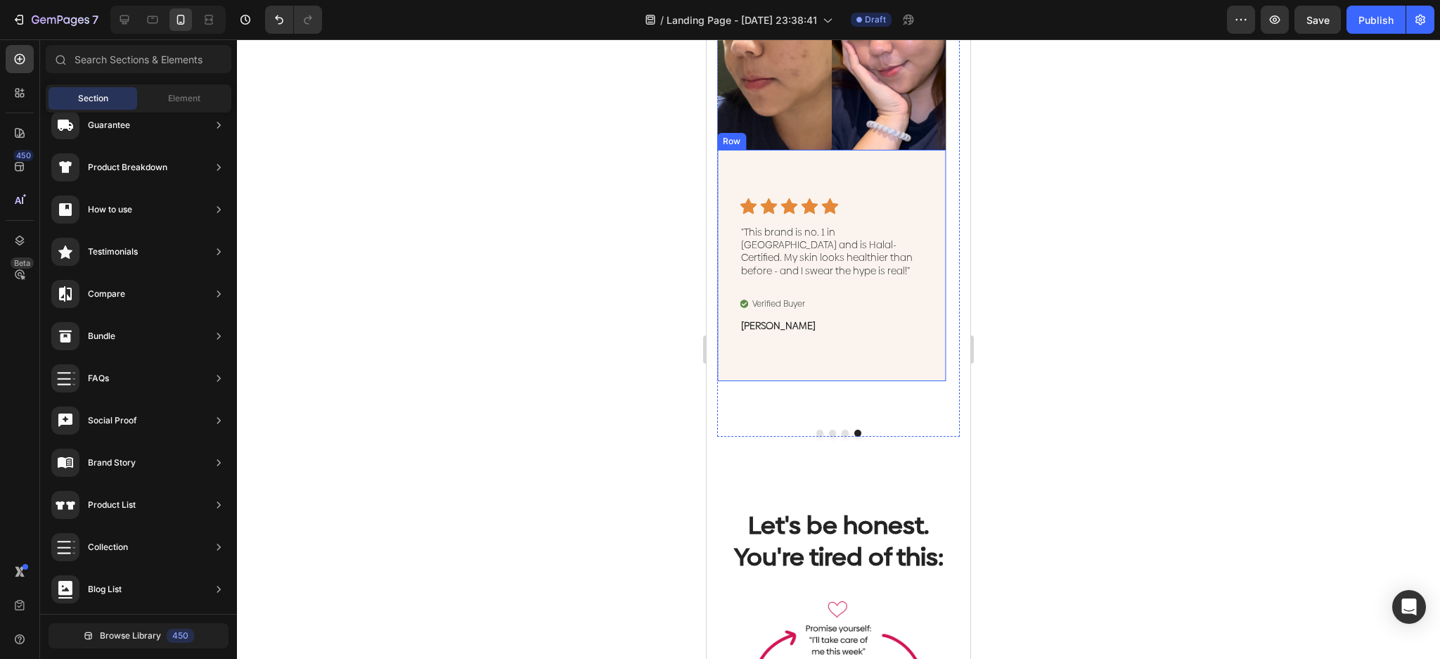
scroll to position [819, 0]
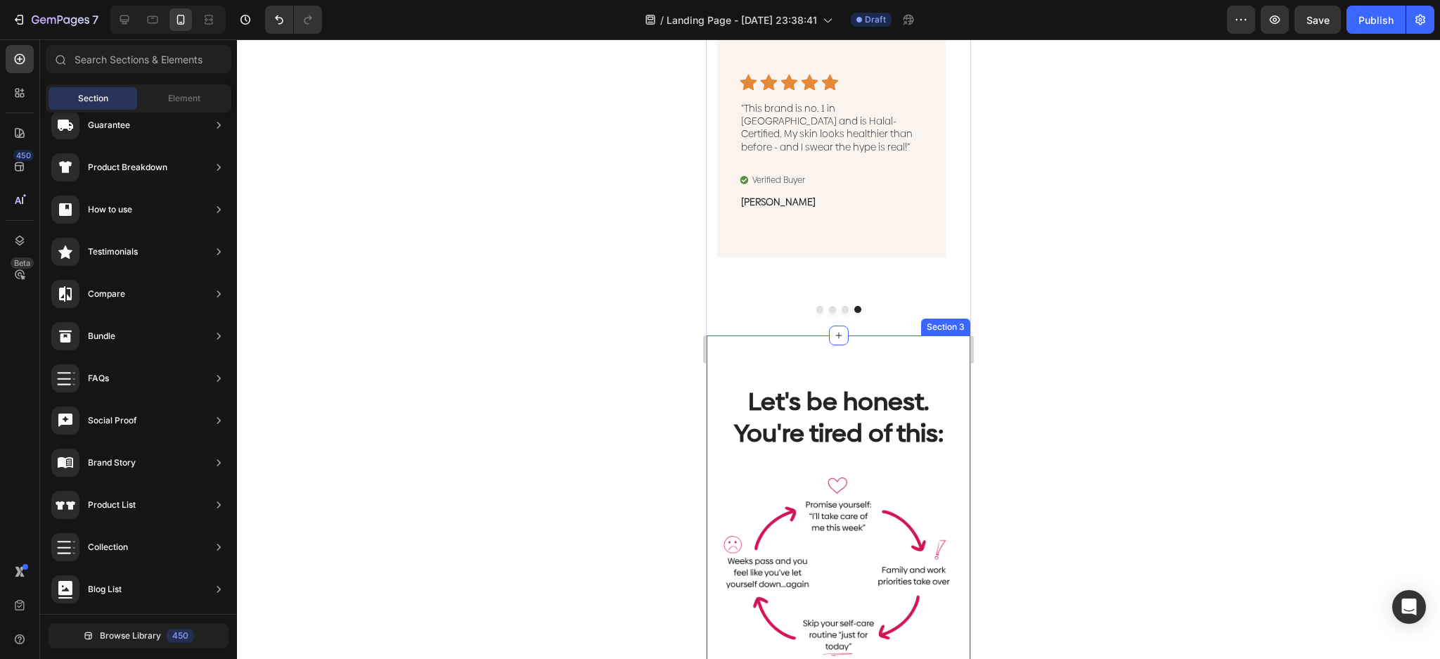
click at [889, 289] on div "Image Icon Icon Icon Icon Icon Icon List "Finally. Flawless natural skin withou…" at bounding box center [838, 54] width 243 height 515
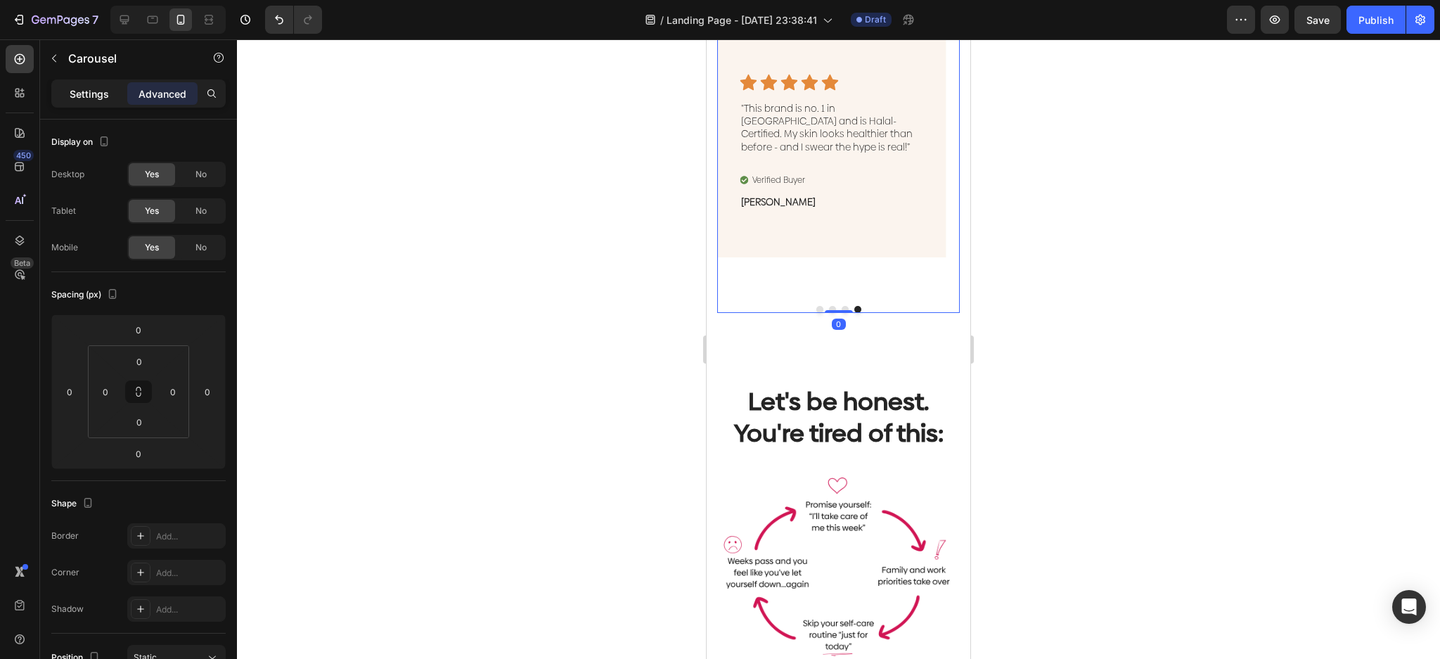
click at [95, 88] on p "Settings" at bounding box center [89, 93] width 39 height 15
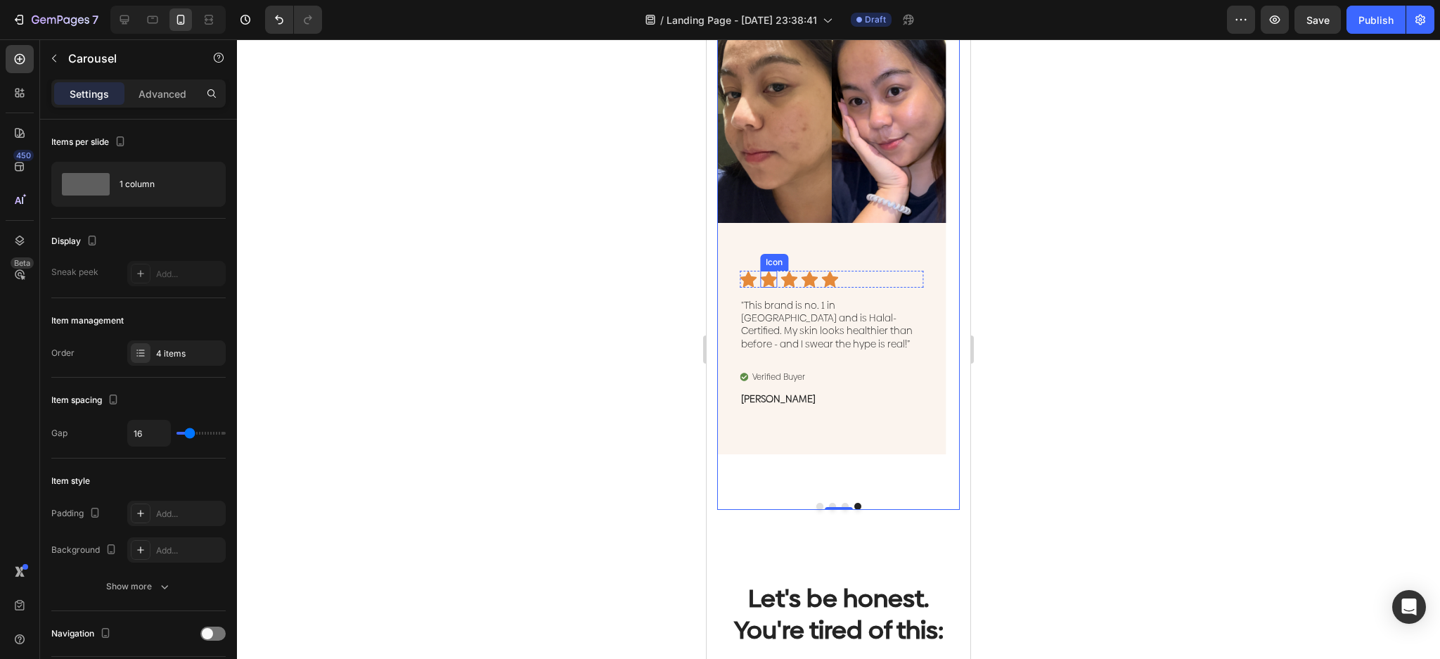
scroll to position [631, 0]
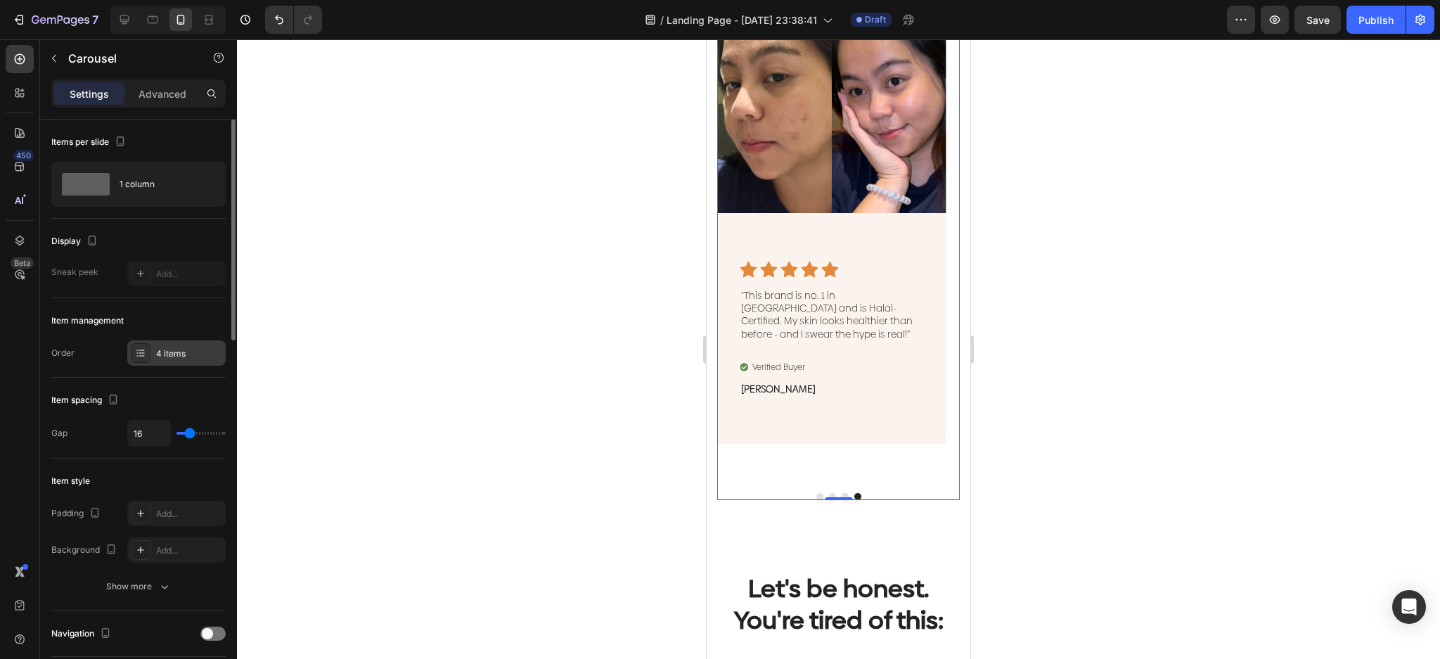
click at [183, 361] on div "4 items" at bounding box center [176, 352] width 98 height 25
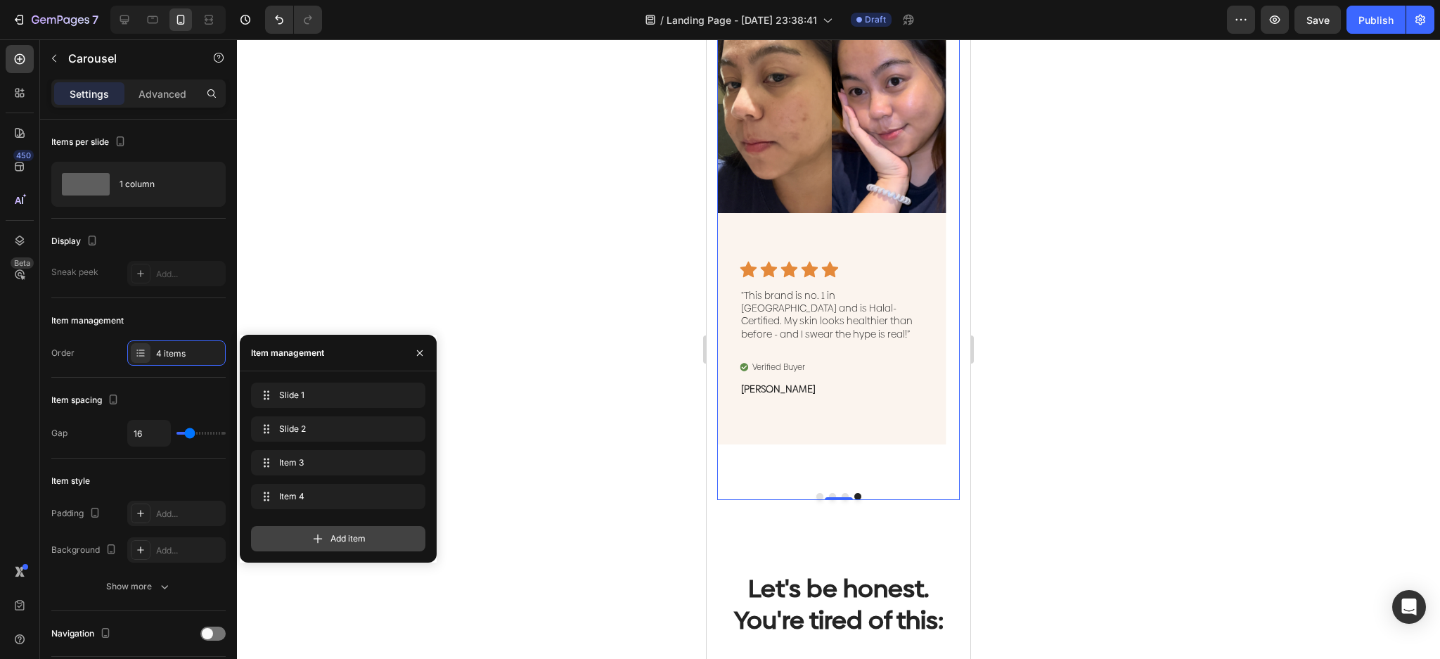
click at [331, 550] on div "Add item" at bounding box center [338, 538] width 174 height 25
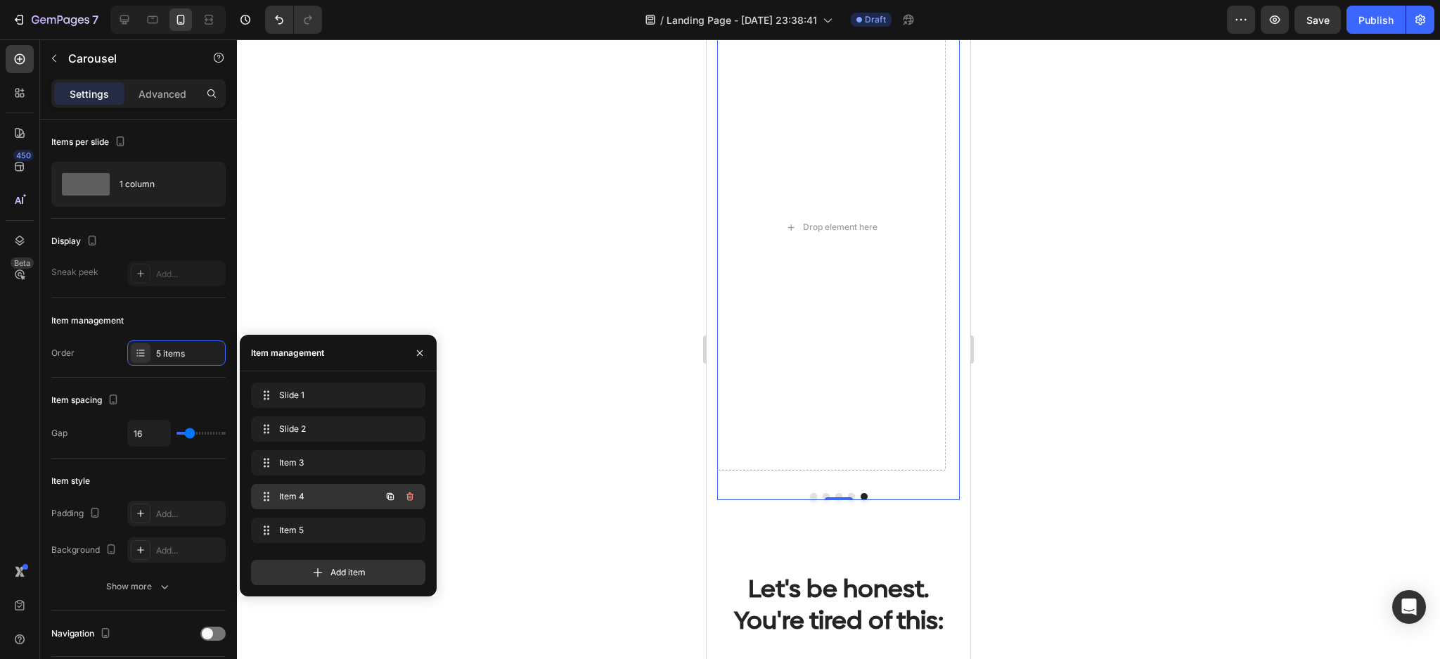
click at [333, 506] on div "Item 4 Item 4" at bounding box center [338, 496] width 174 height 25
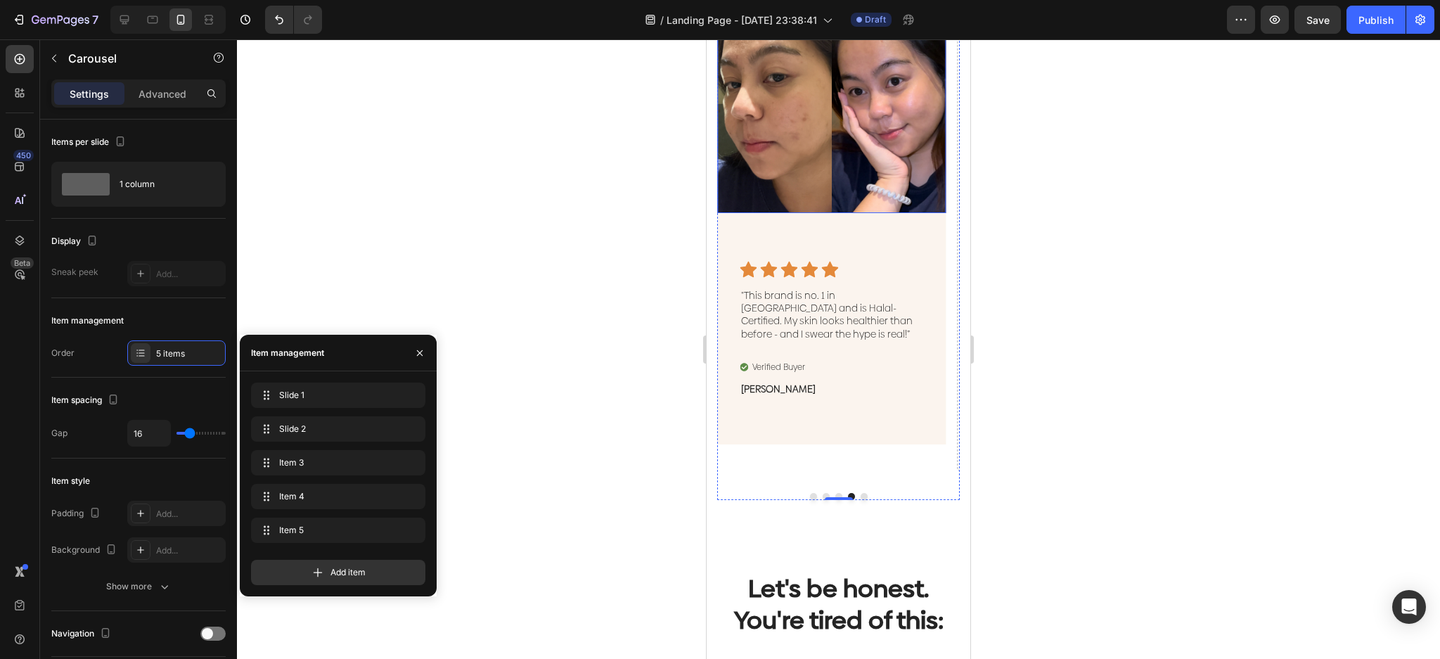
click at [898, 203] on img at bounding box center [831, 99] width 229 height 229
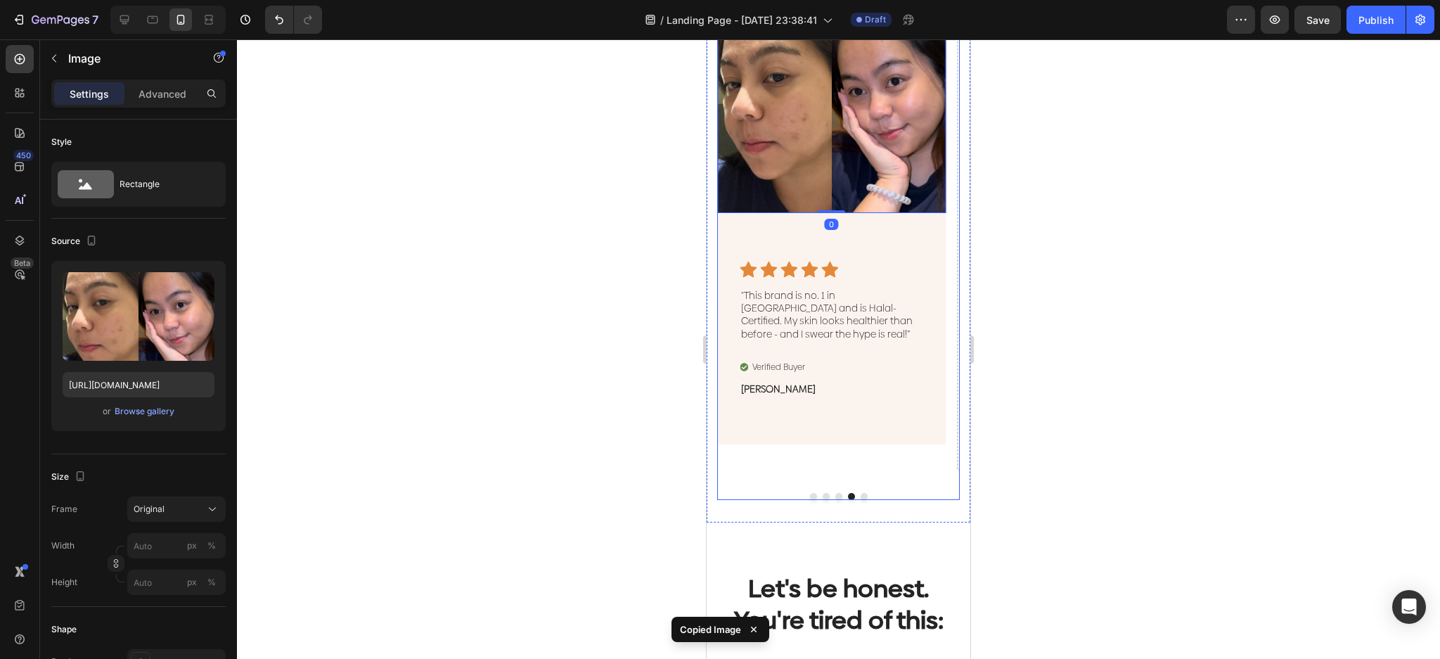
click at [854, 492] on div "Image Icon Icon Icon Icon Icon Icon List "Finally. Flawless natural skin withou…" at bounding box center [838, 242] width 243 height 515
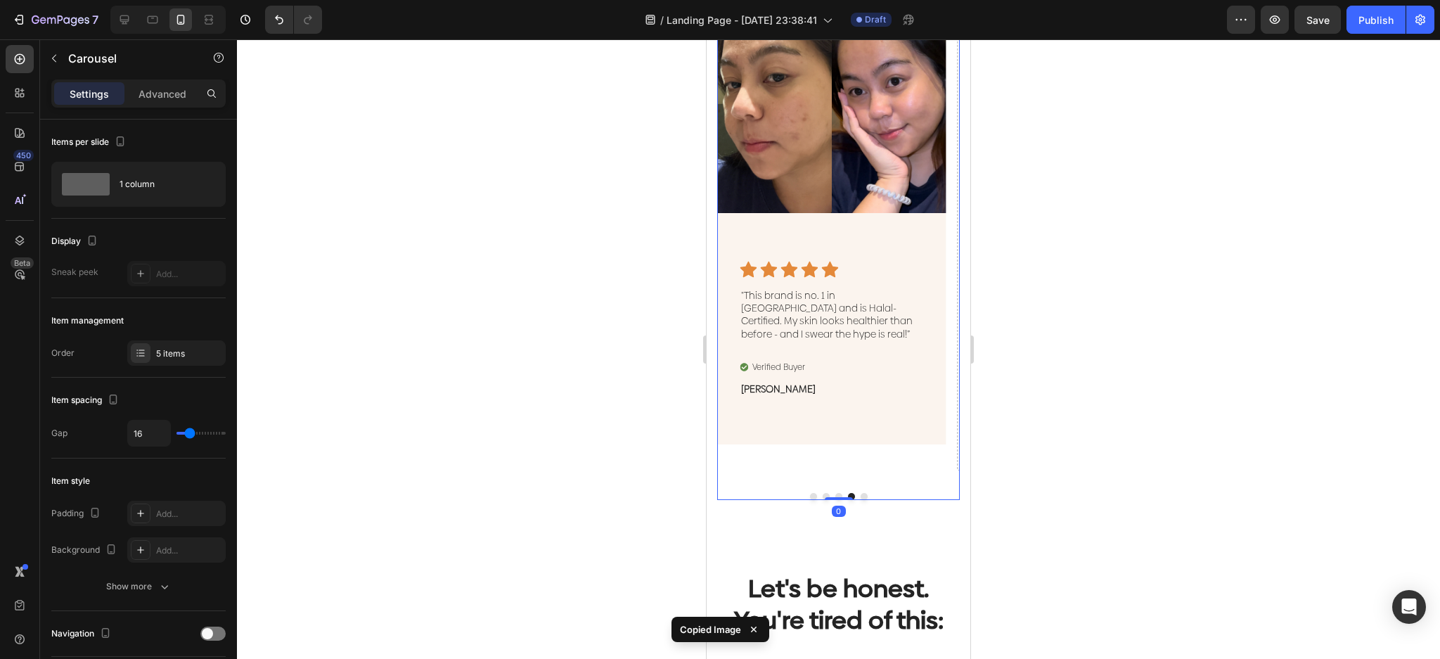
click at [861, 494] on button "Dot" at bounding box center [864, 496] width 7 height 7
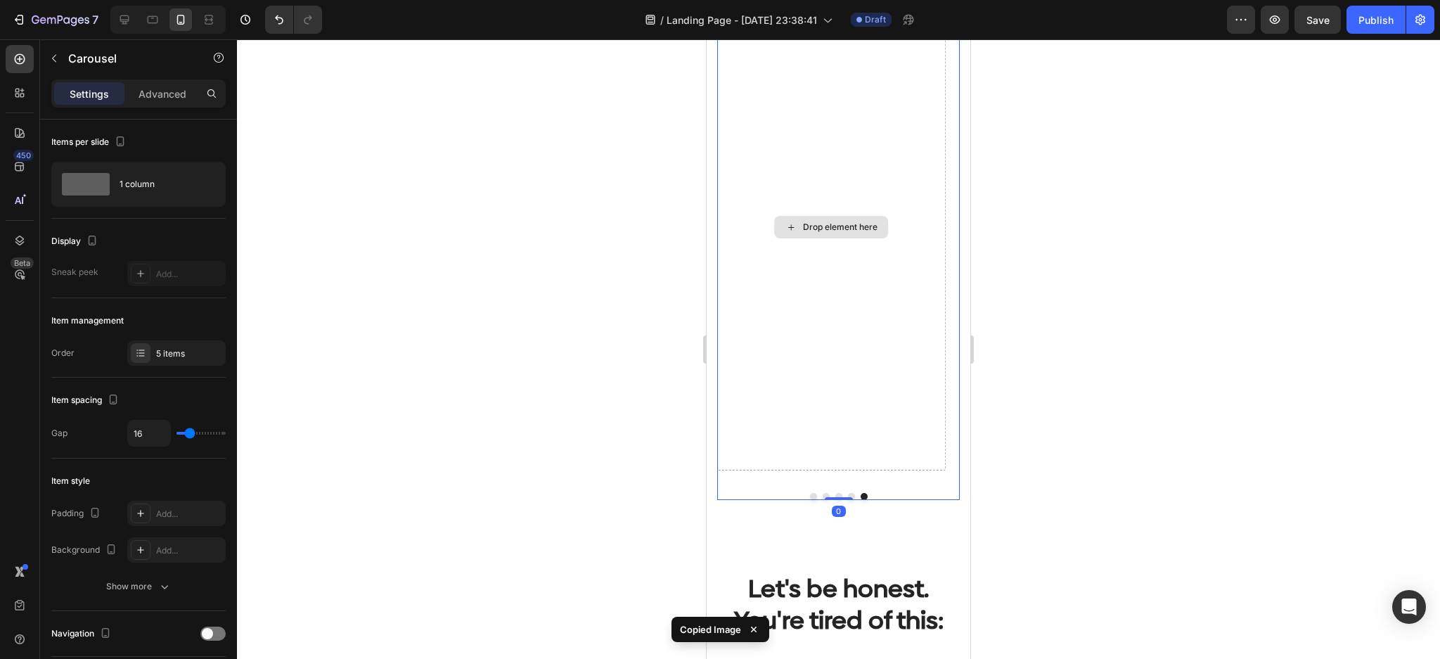
click at [870, 194] on div "Drop element here" at bounding box center [831, 228] width 229 height 486
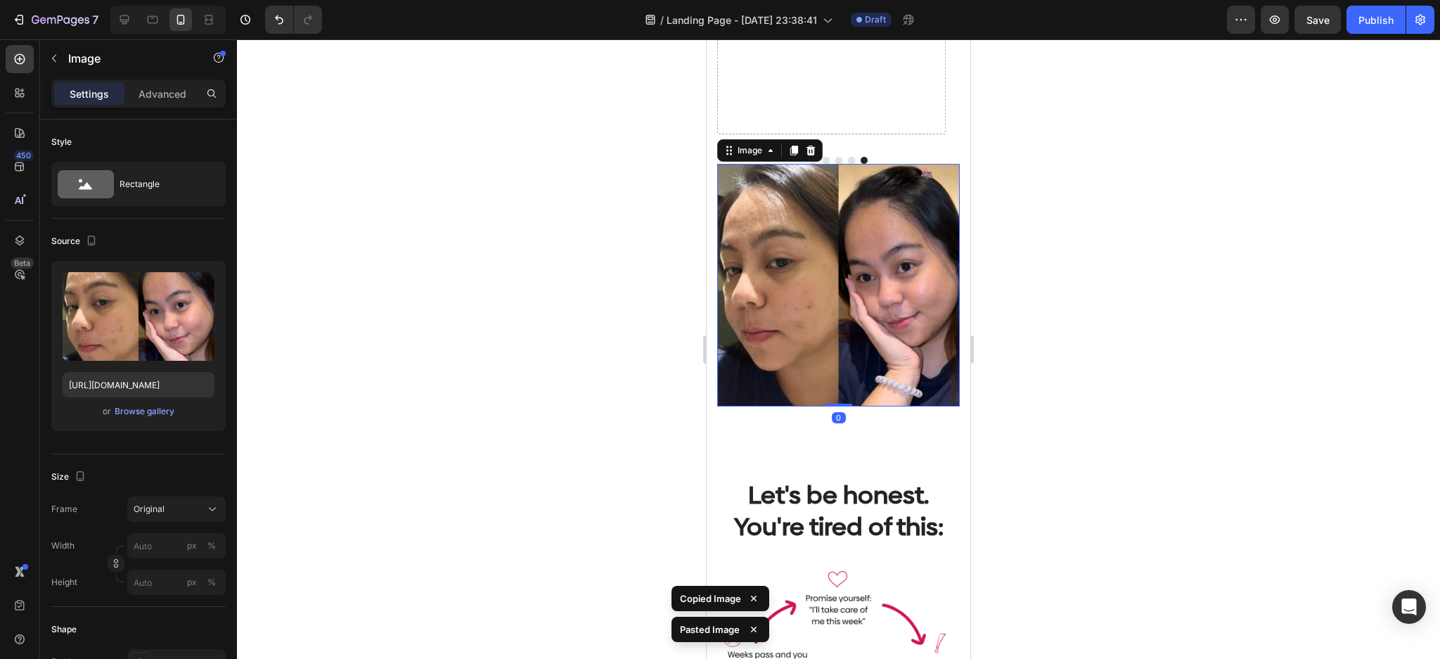
scroll to position [761, 0]
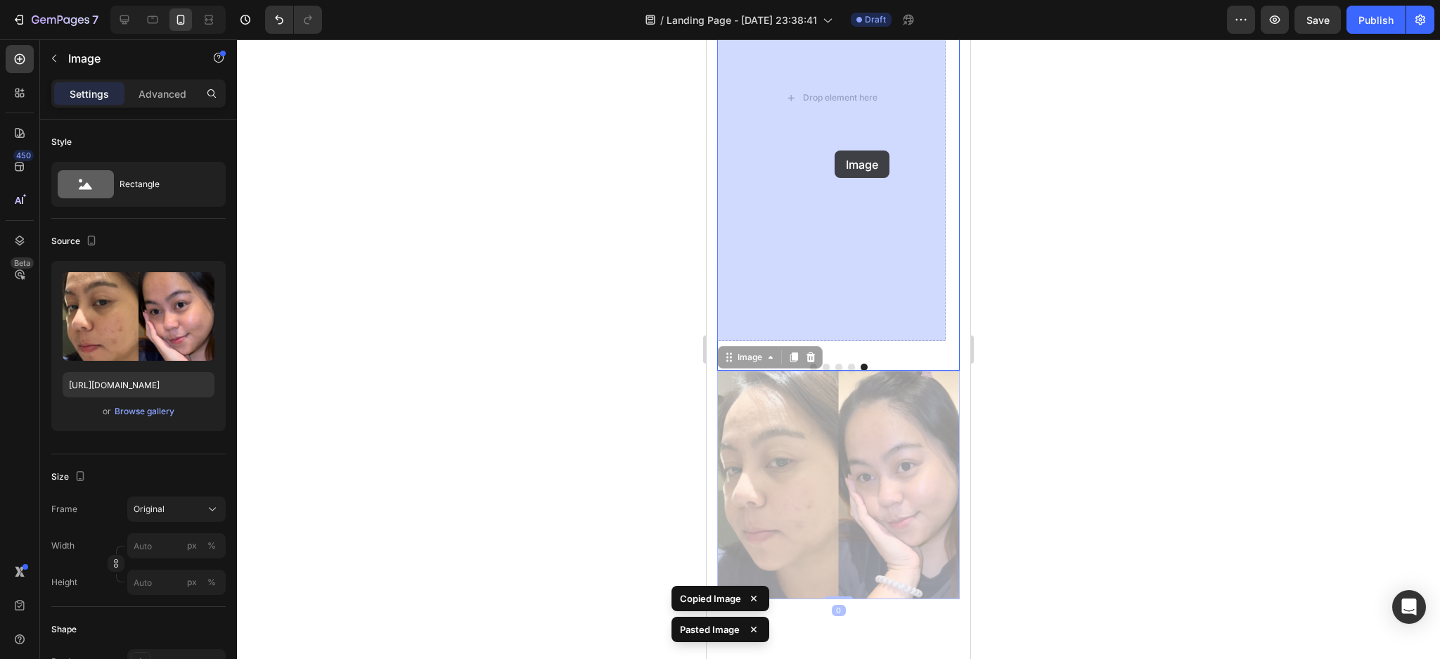
drag, startPoint x: 826, startPoint y: 250, endPoint x: 835, endPoint y: 150, distance: 100.2
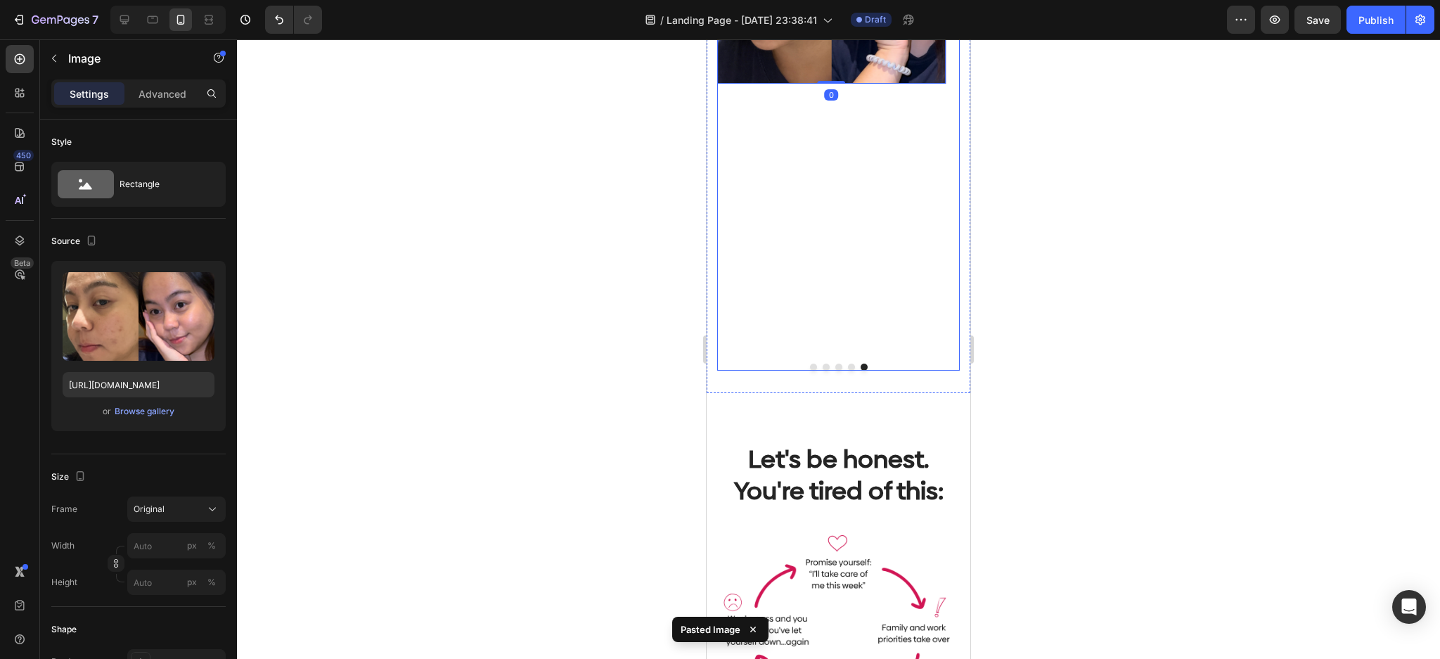
click at [848, 367] on button "Dot" at bounding box center [851, 367] width 7 height 7
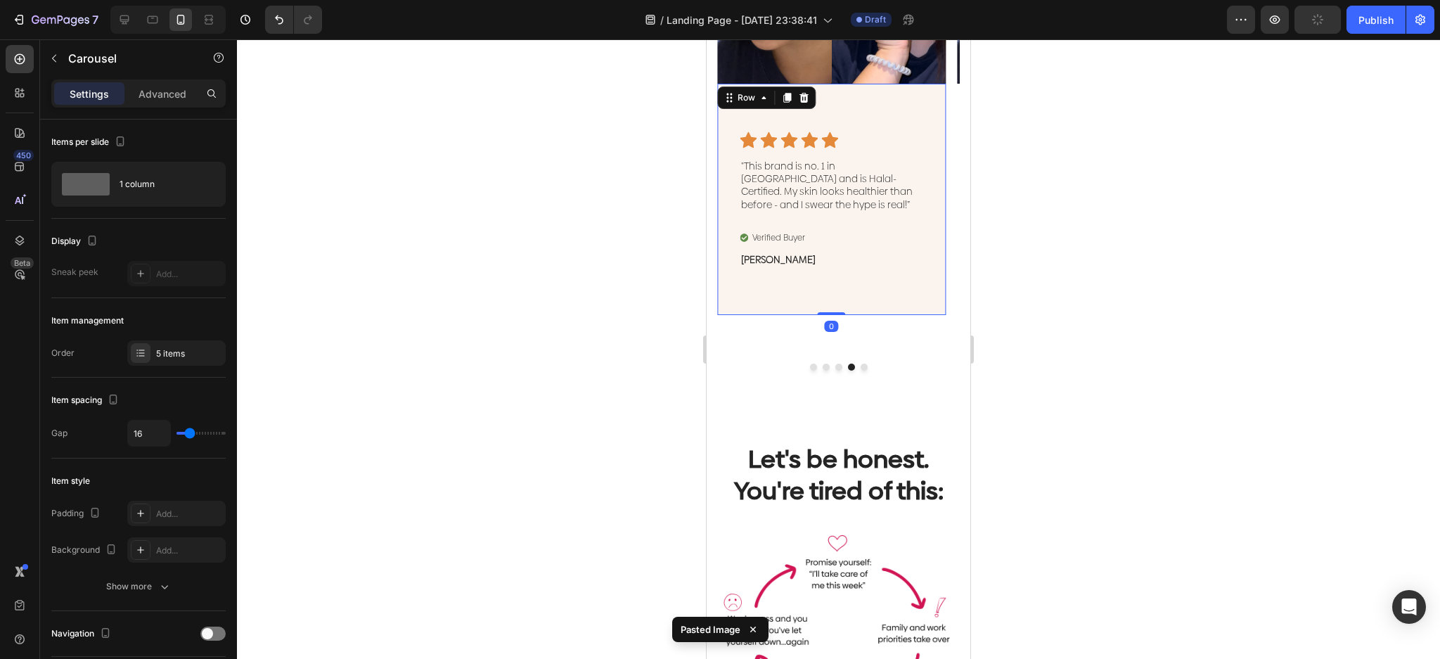
click at [906, 284] on div "Icon Icon Icon Icon Icon Icon List "This brand is no. 1 in Singapore and is Hal…" at bounding box center [831, 199] width 229 height 231
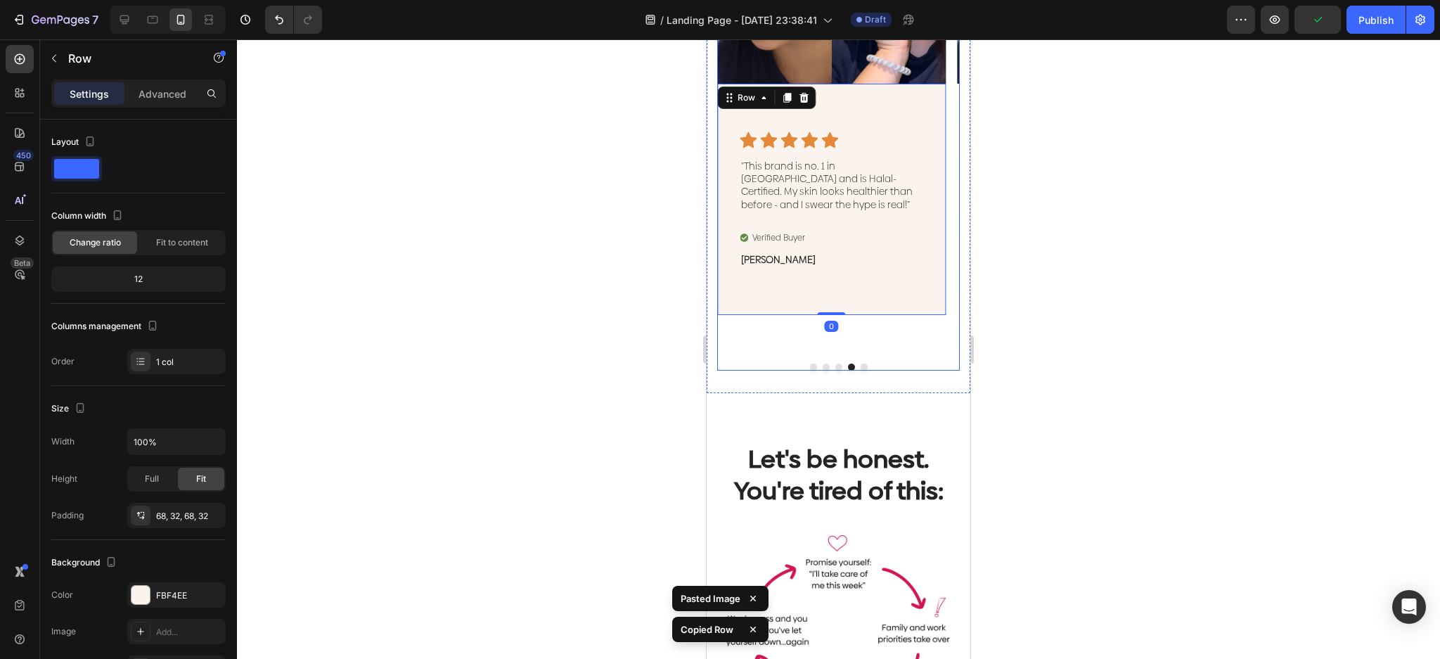
click at [861, 366] on button "Dot" at bounding box center [864, 367] width 7 height 7
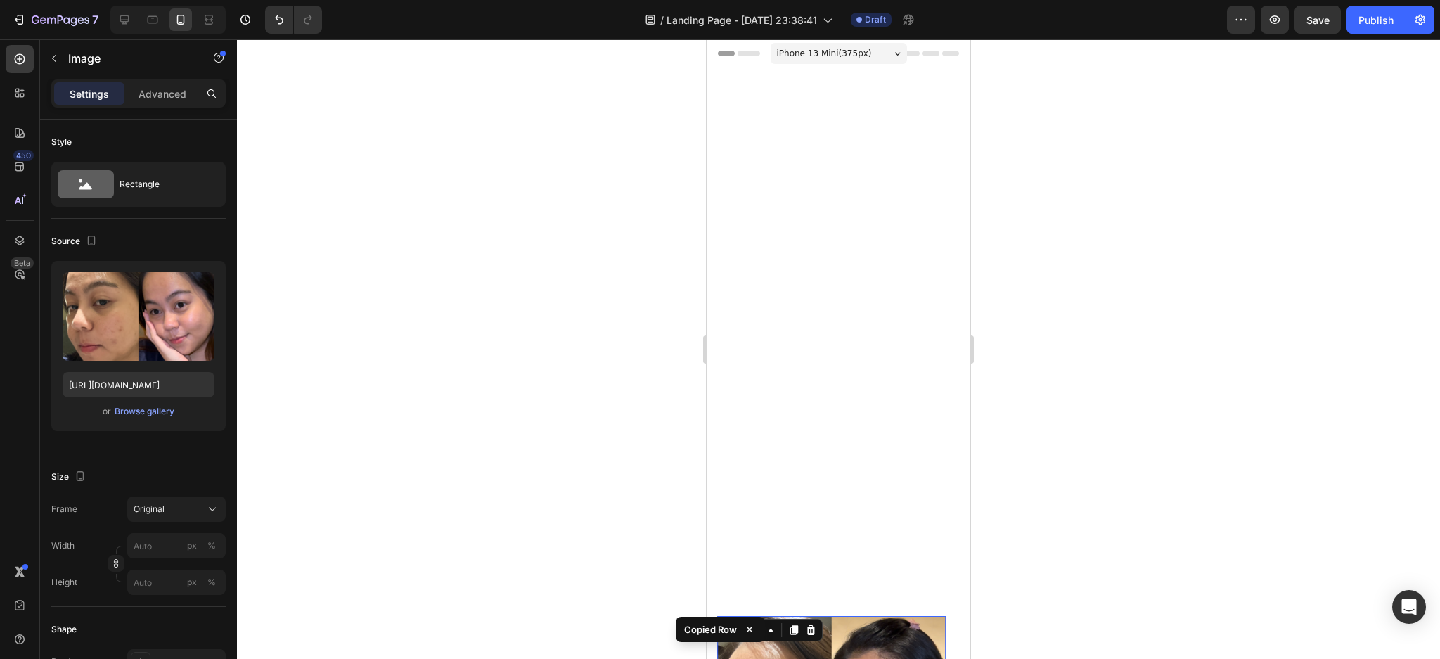
scroll to position [667, 0]
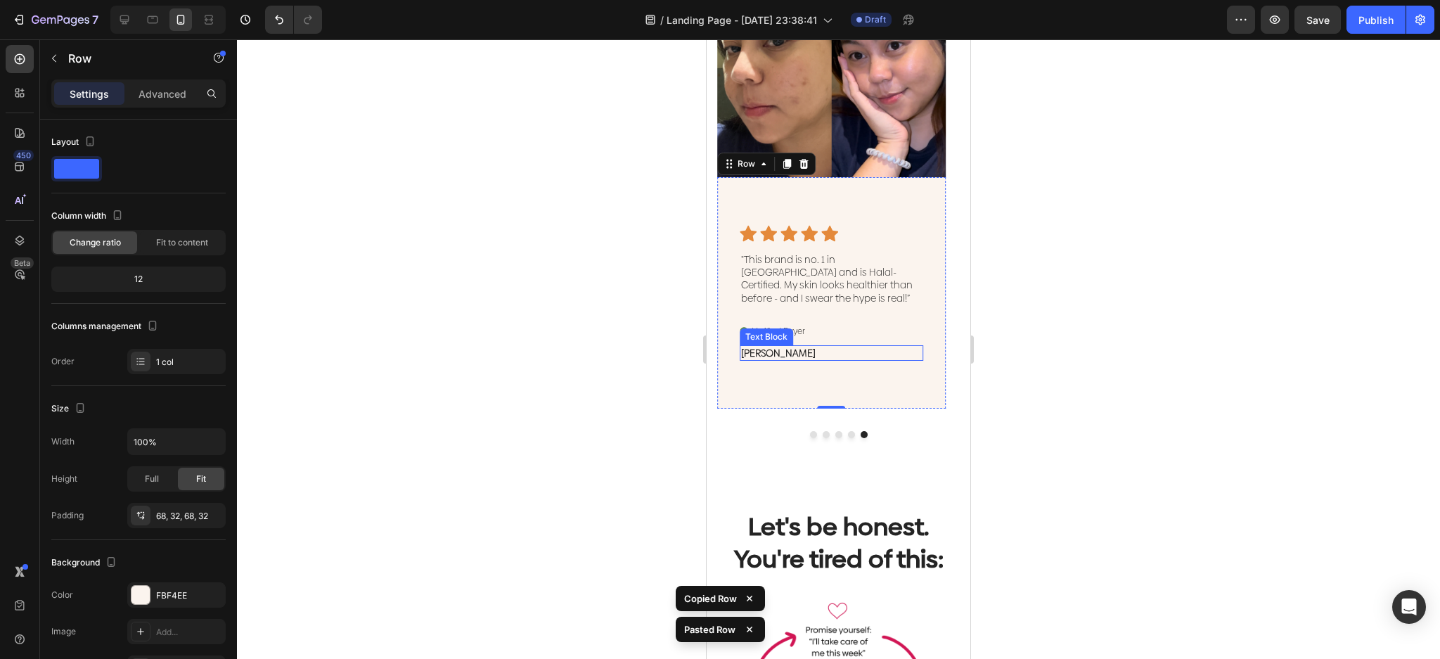
click at [773, 347] on p "[PERSON_NAME]" at bounding box center [831, 353] width 181 height 13
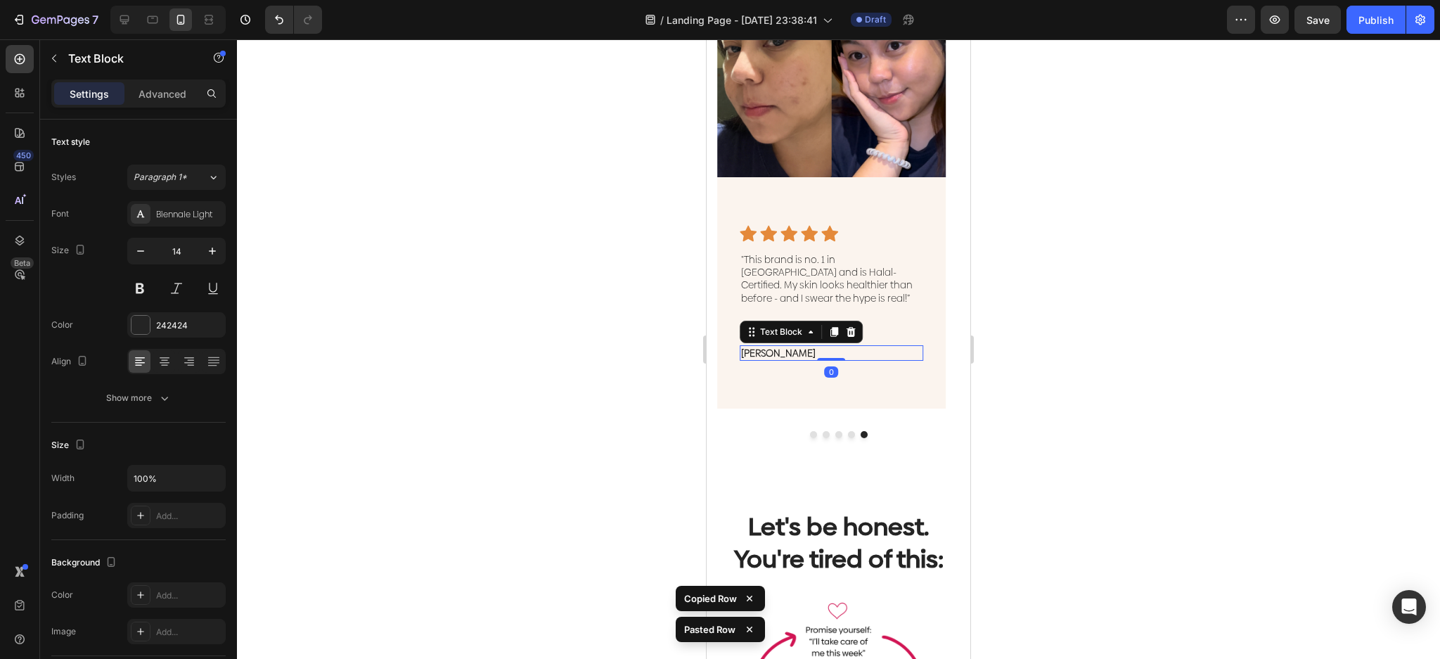
click at [773, 347] on p "[PERSON_NAME]" at bounding box center [831, 353] width 181 height 13
drag, startPoint x: 780, startPoint y: 352, endPoint x: 738, endPoint y: 347, distance: 42.6
click at [738, 347] on div "Icon Icon Icon Icon Icon Icon List "This brand is no. 1 in [GEOGRAPHIC_DATA] an…" at bounding box center [831, 292] width 229 height 231
click at [759, 349] on strong "[PERSON_NAME]" at bounding box center [778, 353] width 75 height 14
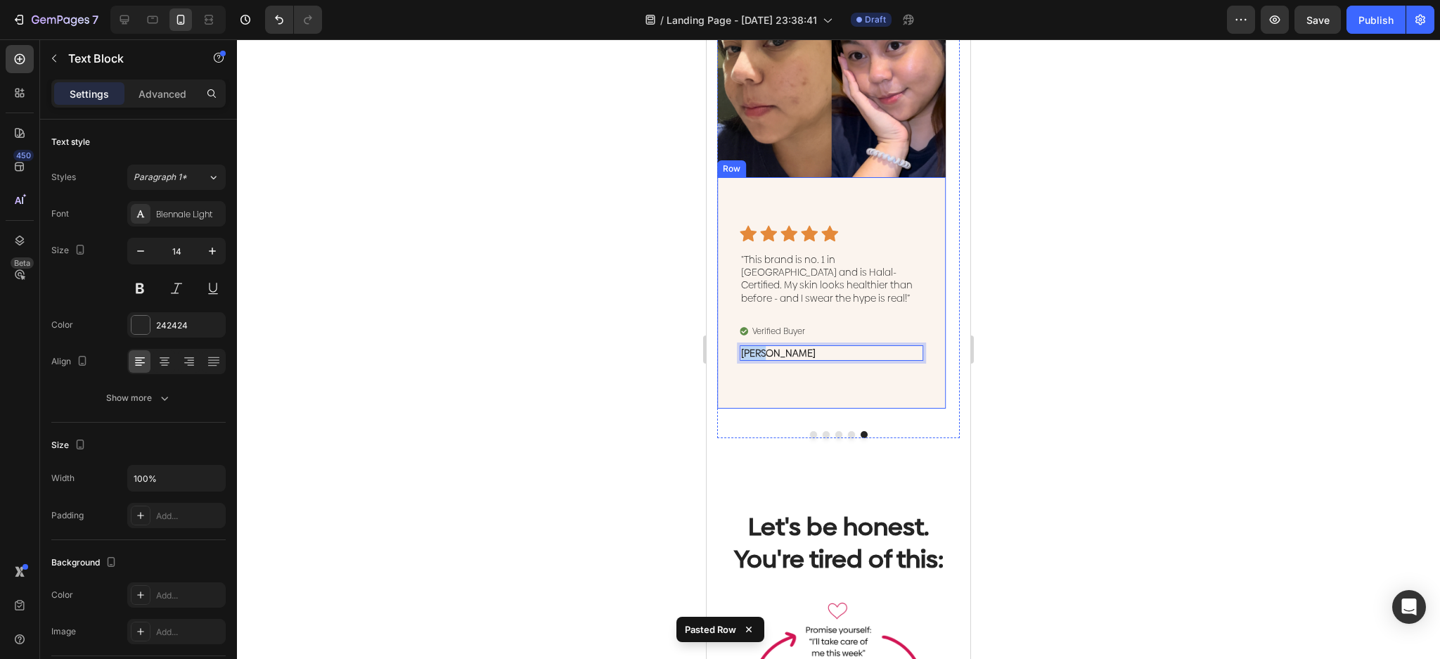
drag, startPoint x: 775, startPoint y: 352, endPoint x: 738, endPoint y: 352, distance: 36.6
click at [738, 352] on div "Icon Icon Icon Icon Icon Icon List "This brand is no. 1 in [GEOGRAPHIC_DATA] an…" at bounding box center [831, 292] width 229 height 231
click at [813, 271] on p ""This brand is no. 1 in [GEOGRAPHIC_DATA] and is Halal-Certified. My skin looks…" at bounding box center [831, 278] width 181 height 51
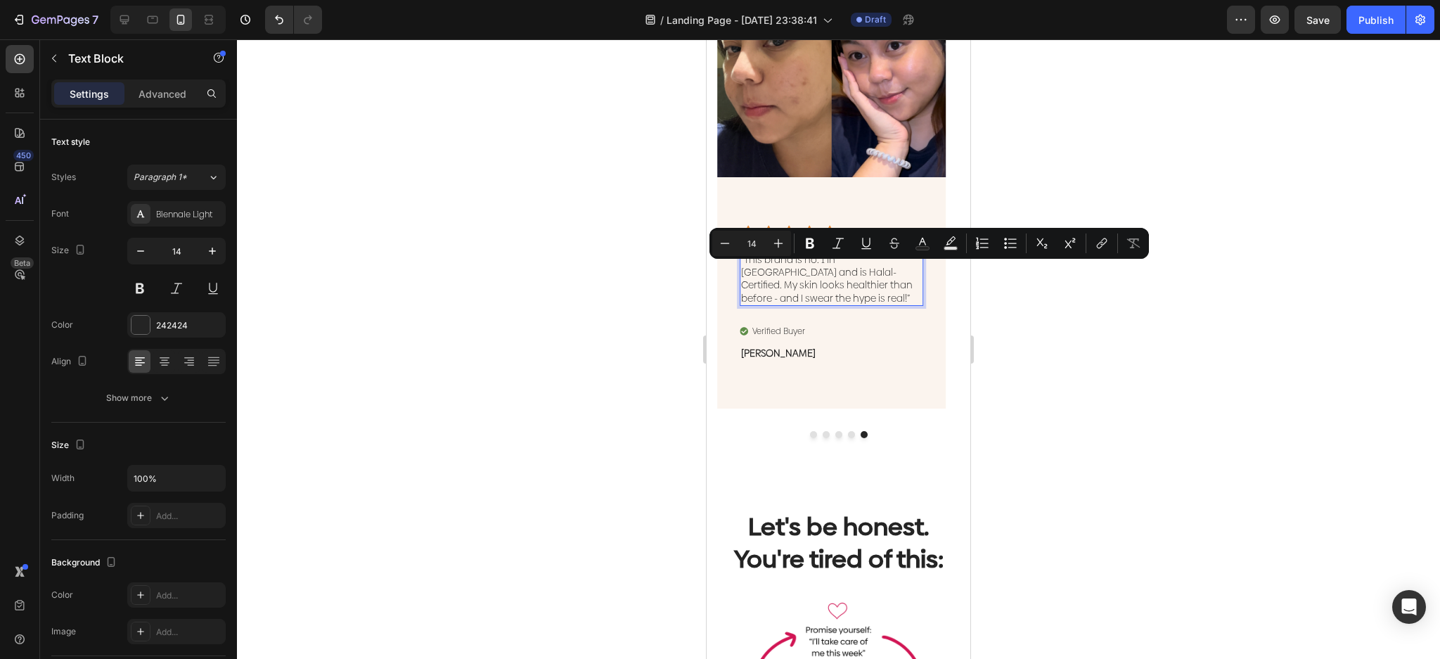
drag, startPoint x: 789, startPoint y: 297, endPoint x: 781, endPoint y: 296, distance: 7.9
click at [788, 297] on p ""This brand is no. 1 in [GEOGRAPHIC_DATA] and is Halal-Certified. My skin looks…" at bounding box center [831, 278] width 181 height 51
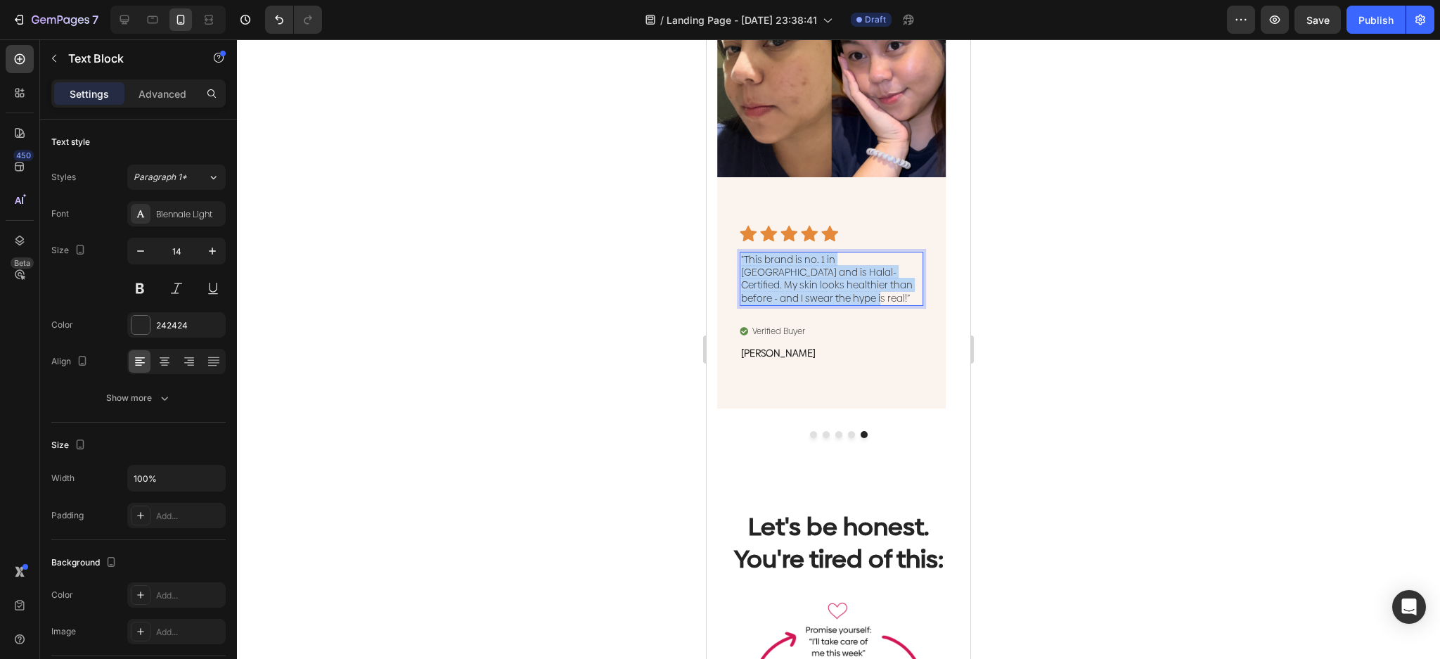
drag, startPoint x: 764, startPoint y: 295, endPoint x: 731, endPoint y: 248, distance: 57.2
click at [731, 248] on div "Icon Icon Icon Icon Icon Icon List "This brand is no. 1 in [GEOGRAPHIC_DATA] an…" at bounding box center [831, 292] width 229 height 231
click at [828, 151] on img at bounding box center [831, 63] width 229 height 229
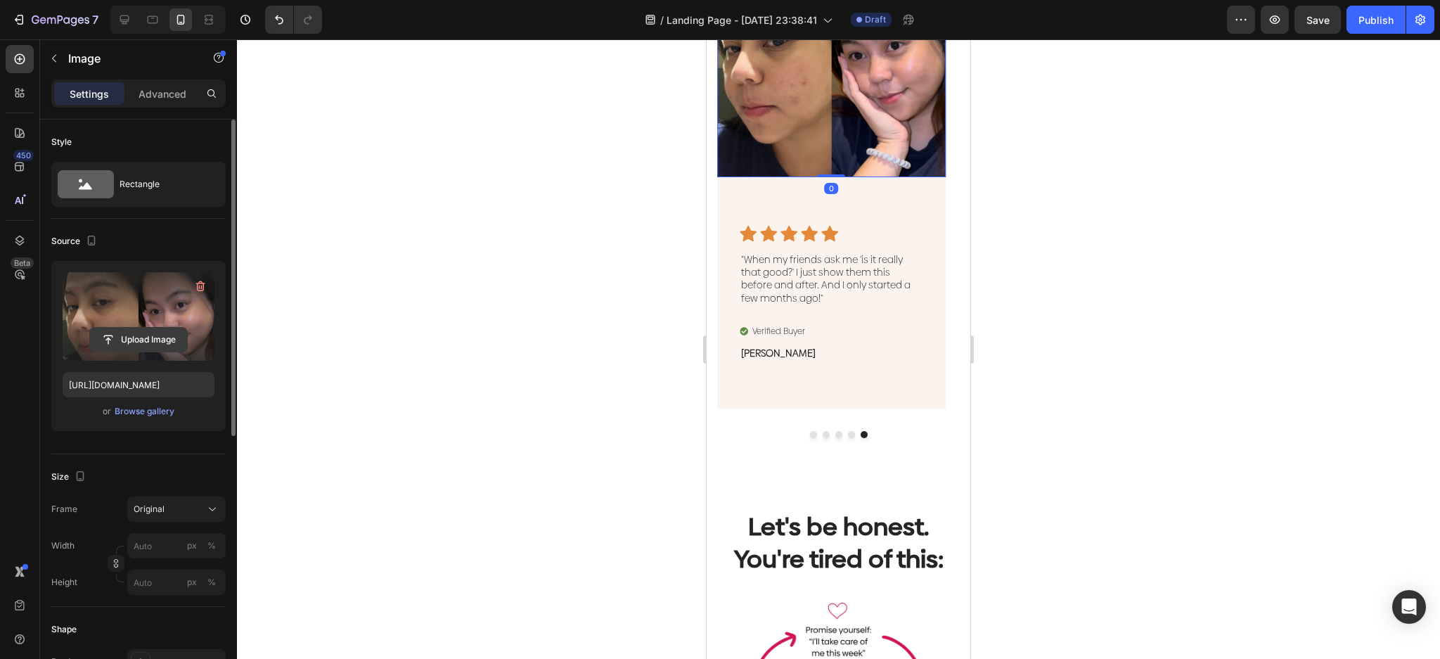
click at [176, 330] on input "file" at bounding box center [138, 340] width 97 height 24
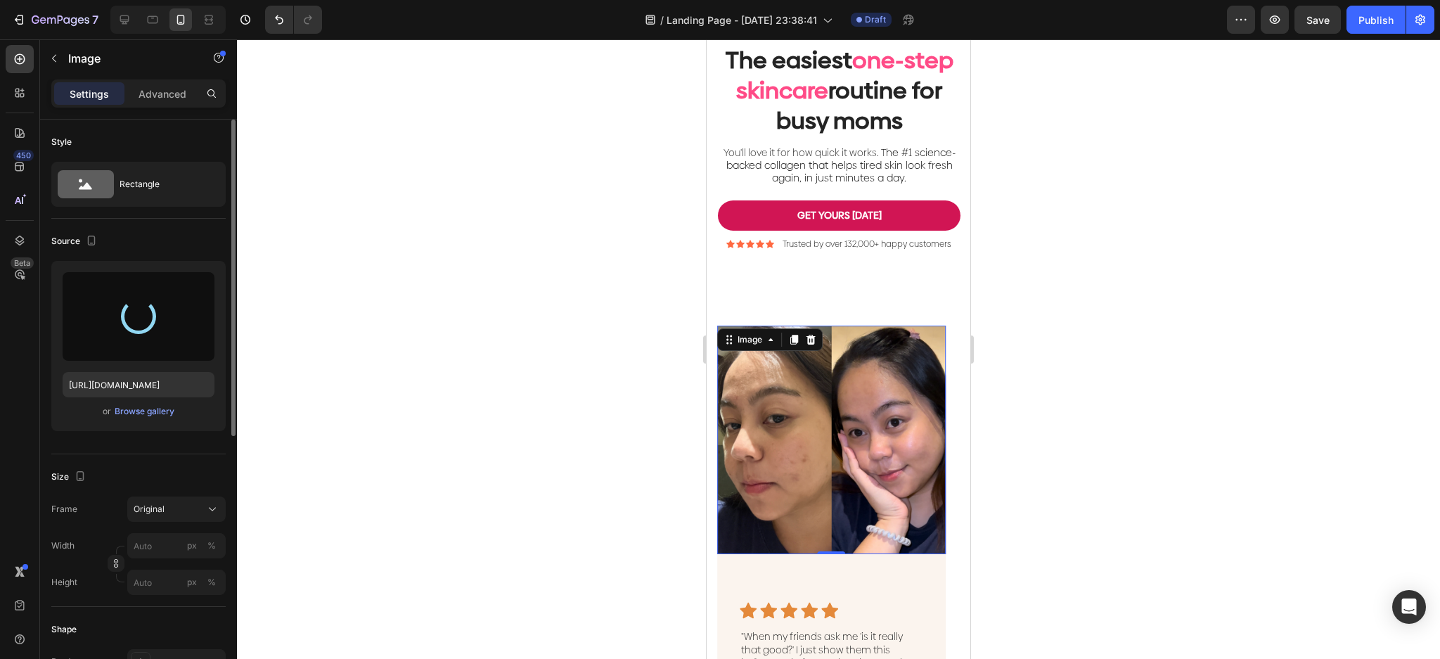
scroll to position [0, 0]
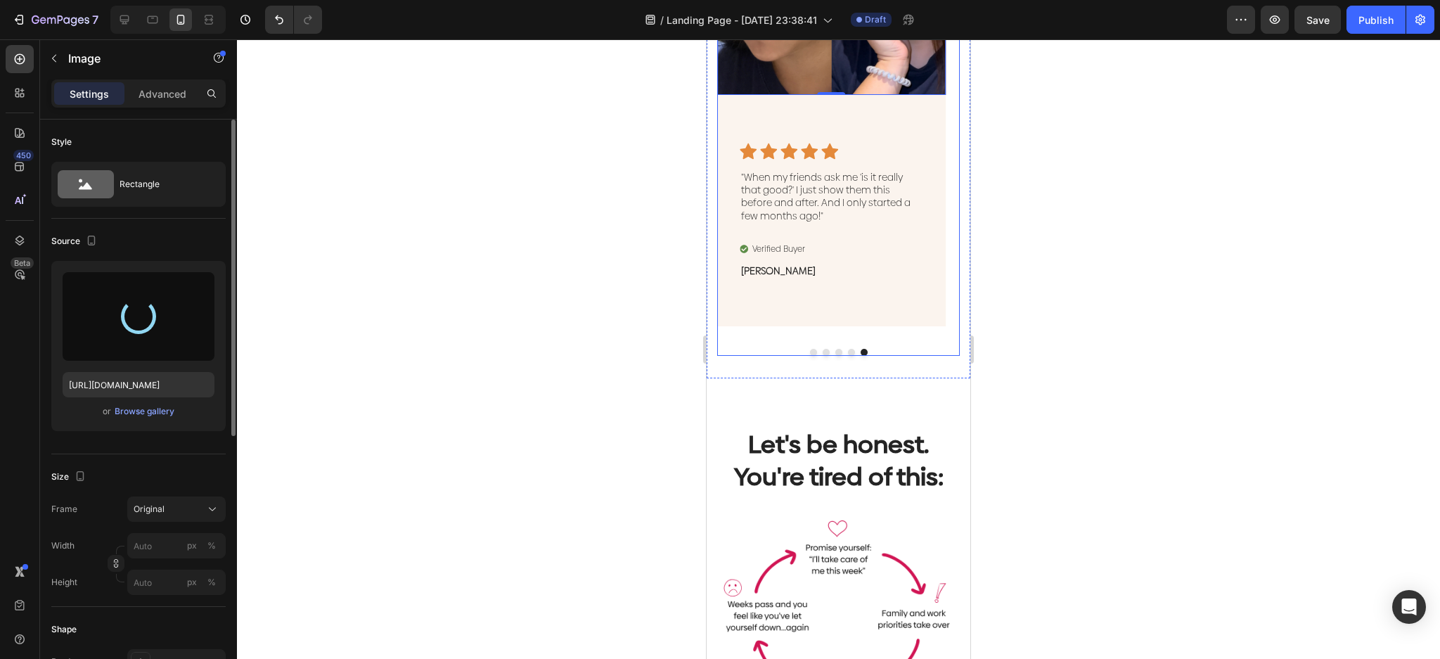
type input "[URL][DOMAIN_NAME]"
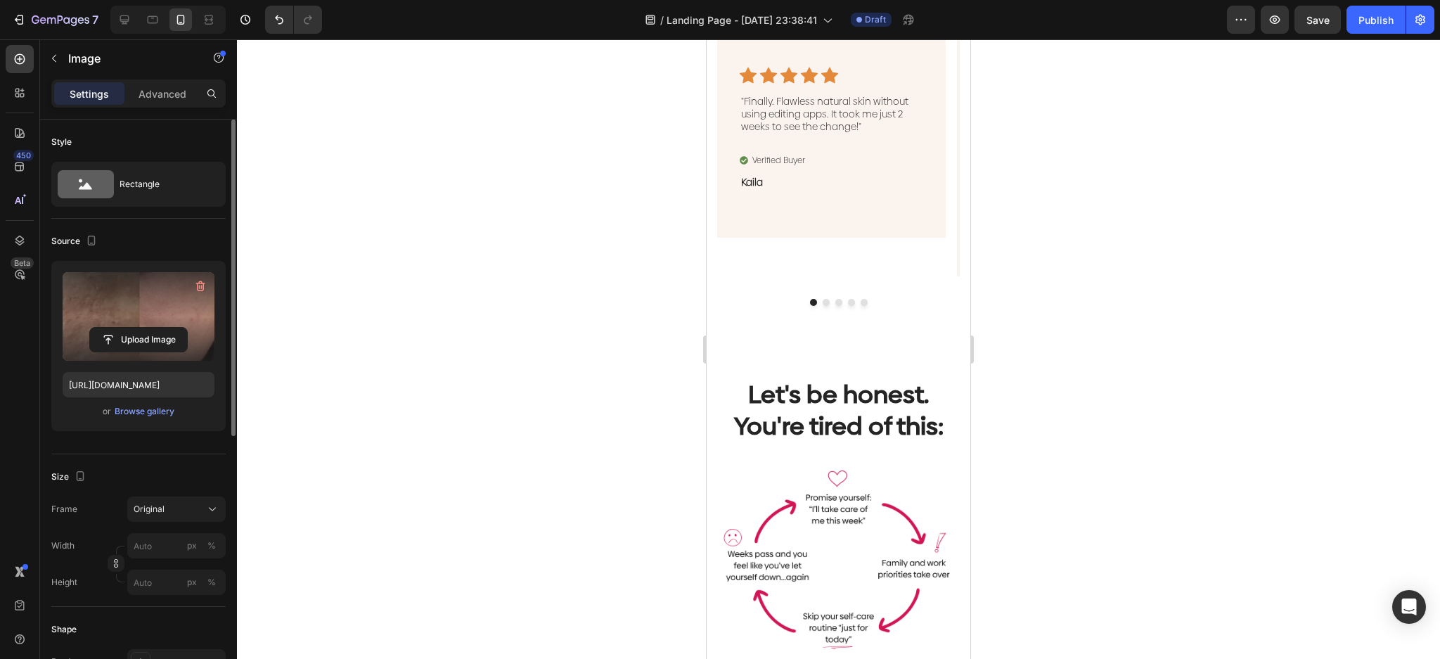
scroll to position [563, 0]
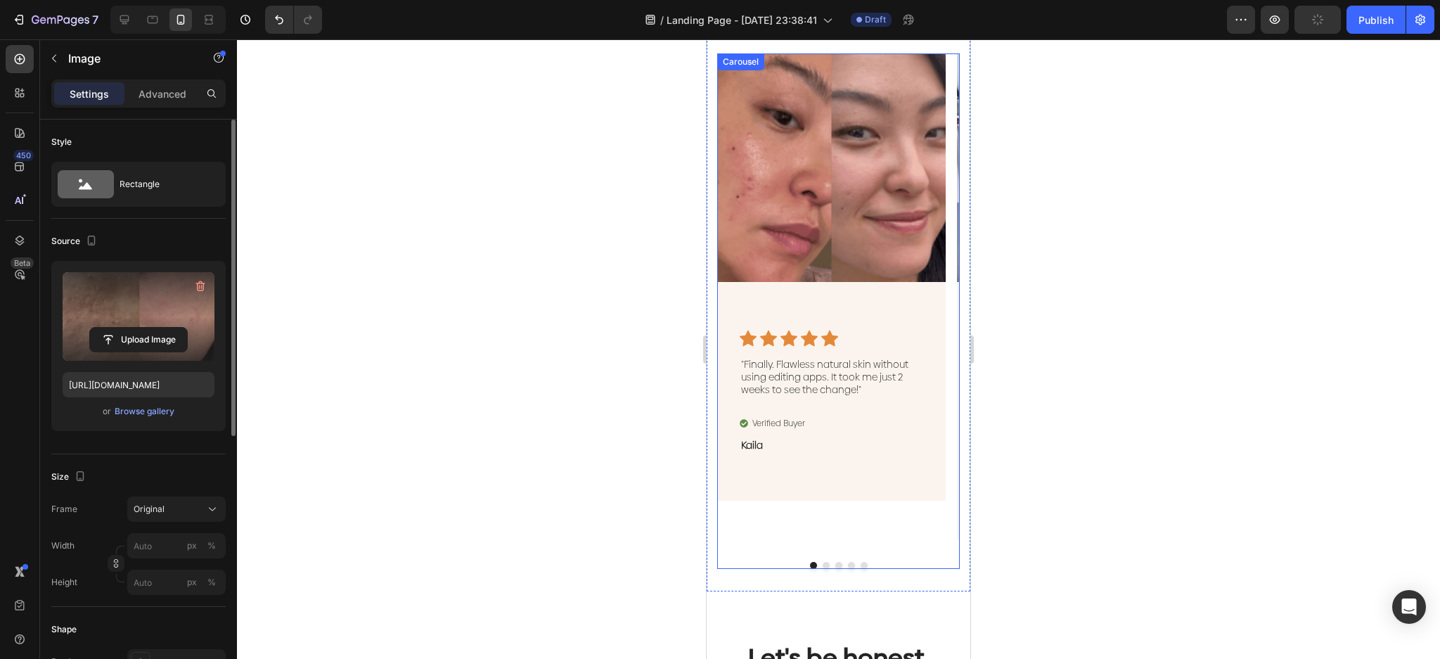
click at [823, 566] on button "Dot" at bounding box center [826, 565] width 7 height 7
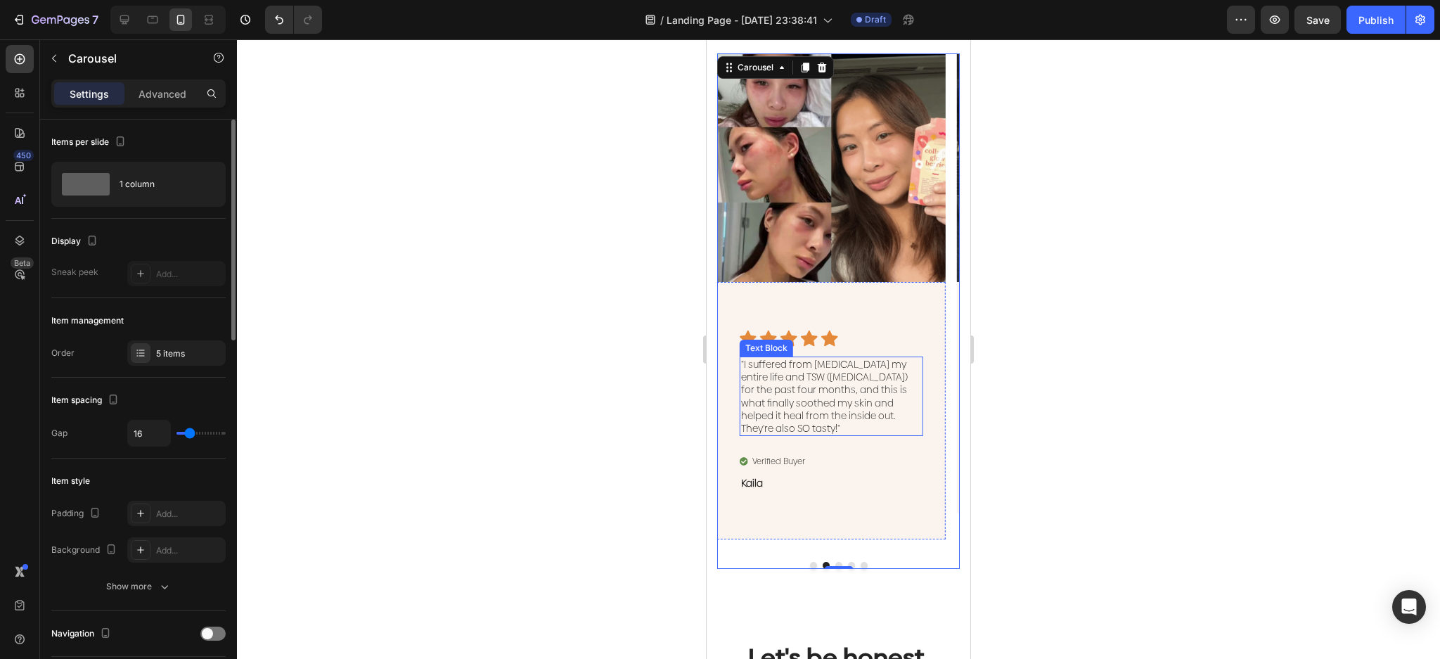
click at [868, 398] on p ""I suffered from [MEDICAL_DATA] my entire life and TSW ([MEDICAL_DATA]) for the…" at bounding box center [831, 396] width 181 height 77
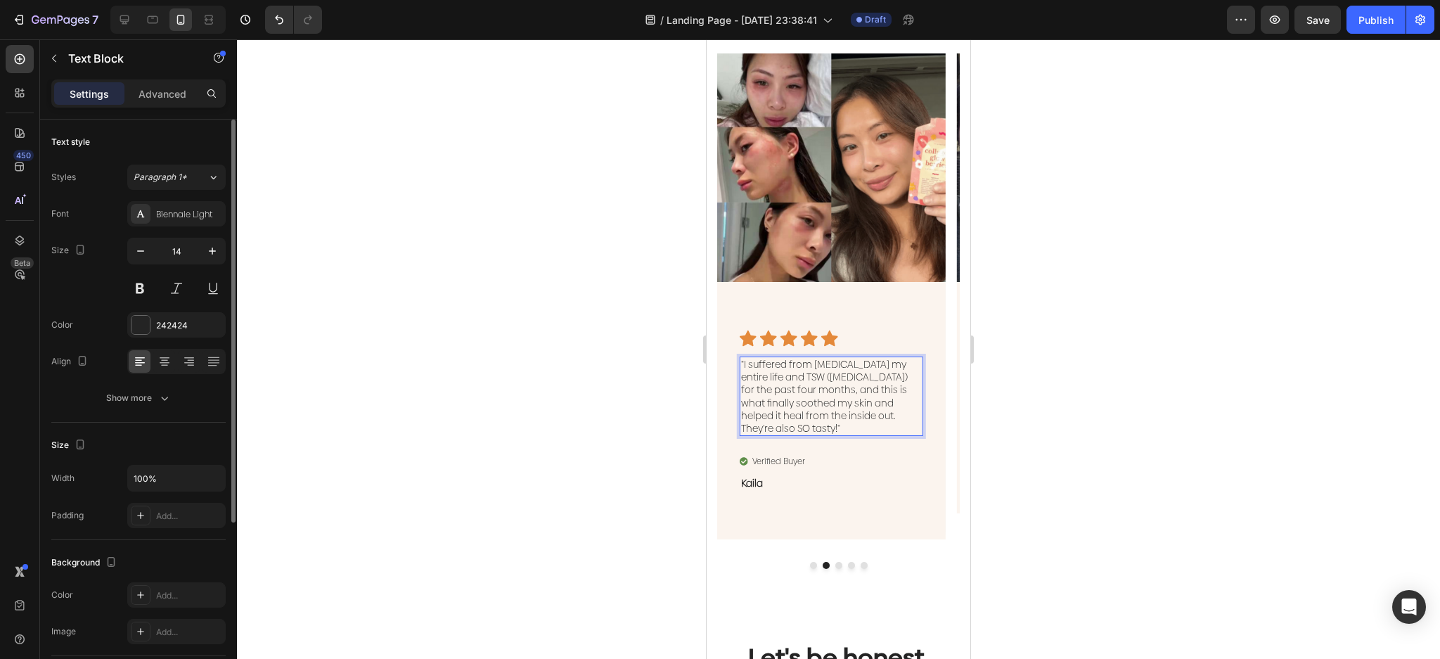
click at [868, 398] on p ""I suffered from [MEDICAL_DATA] my entire life and TSW ([MEDICAL_DATA]) for the…" at bounding box center [831, 396] width 181 height 77
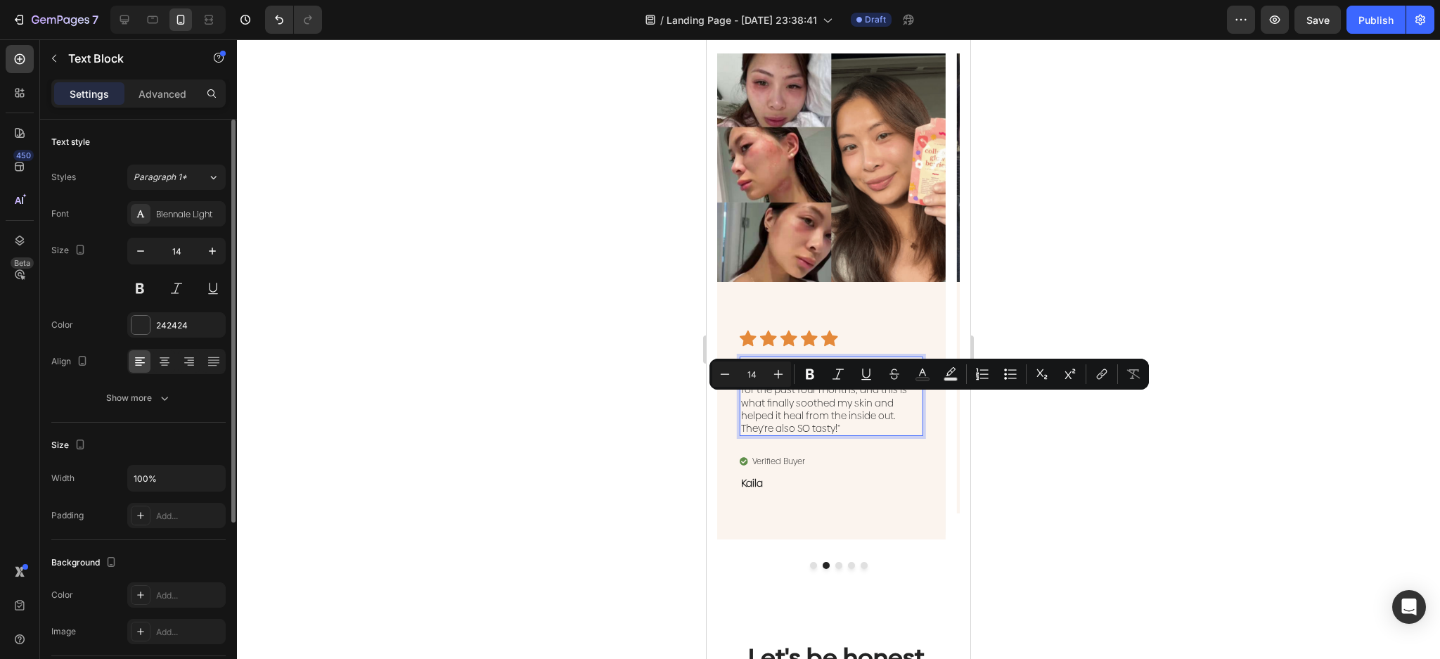
click at [880, 433] on p ""I suffered from [MEDICAL_DATA] my entire life and TSW ([MEDICAL_DATA]) for the…" at bounding box center [831, 396] width 181 height 77
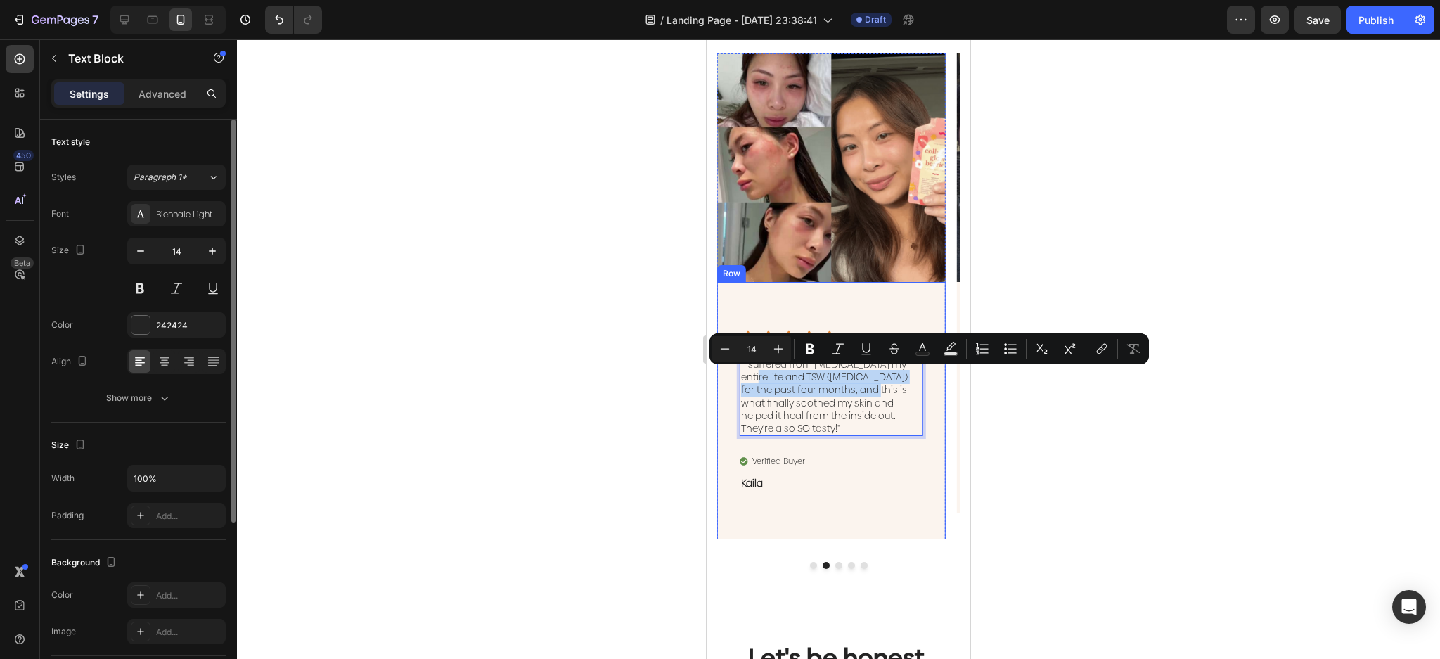
drag, startPoint x: 855, startPoint y: 392, endPoint x: 734, endPoint y: 381, distance: 121.4
click at [738, 380] on div "Icon Icon Icon Icon Icon Icon List "I suffered from [MEDICAL_DATA] my entire li…" at bounding box center [831, 410] width 229 height 257
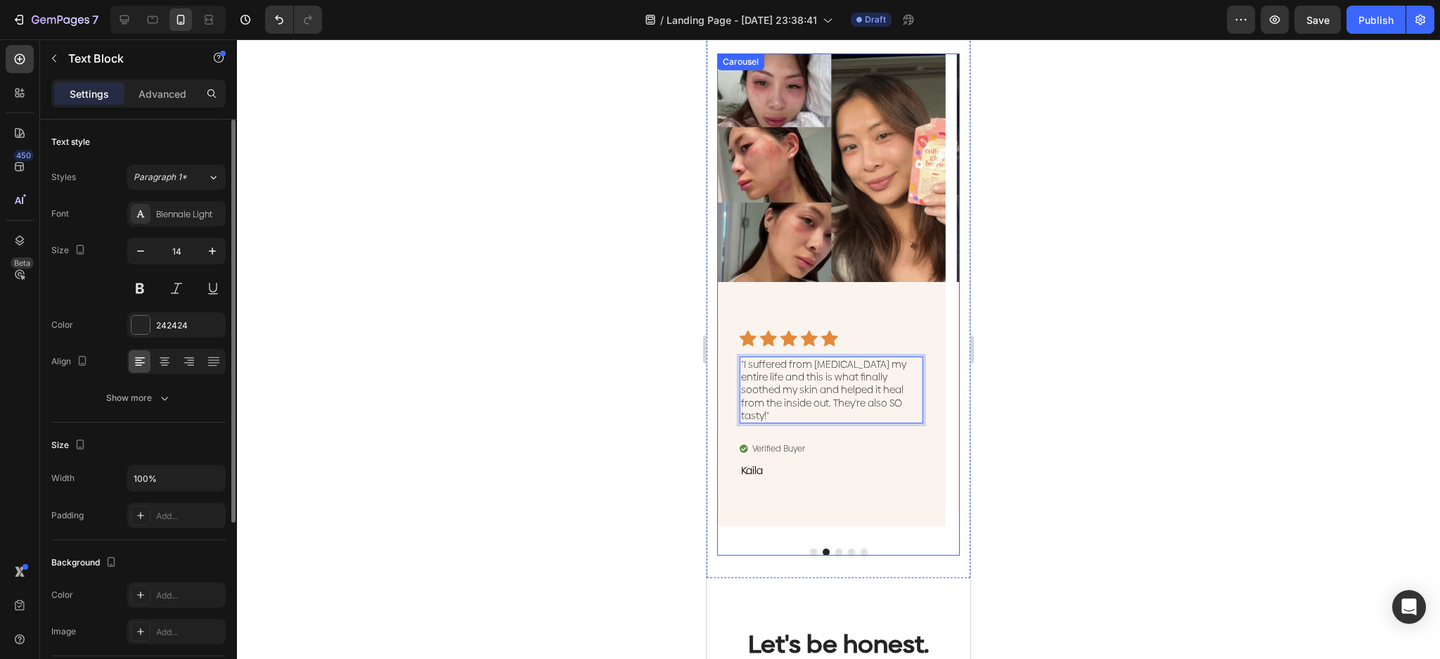
click at [810, 549] on button "Dot" at bounding box center [813, 552] width 7 height 7
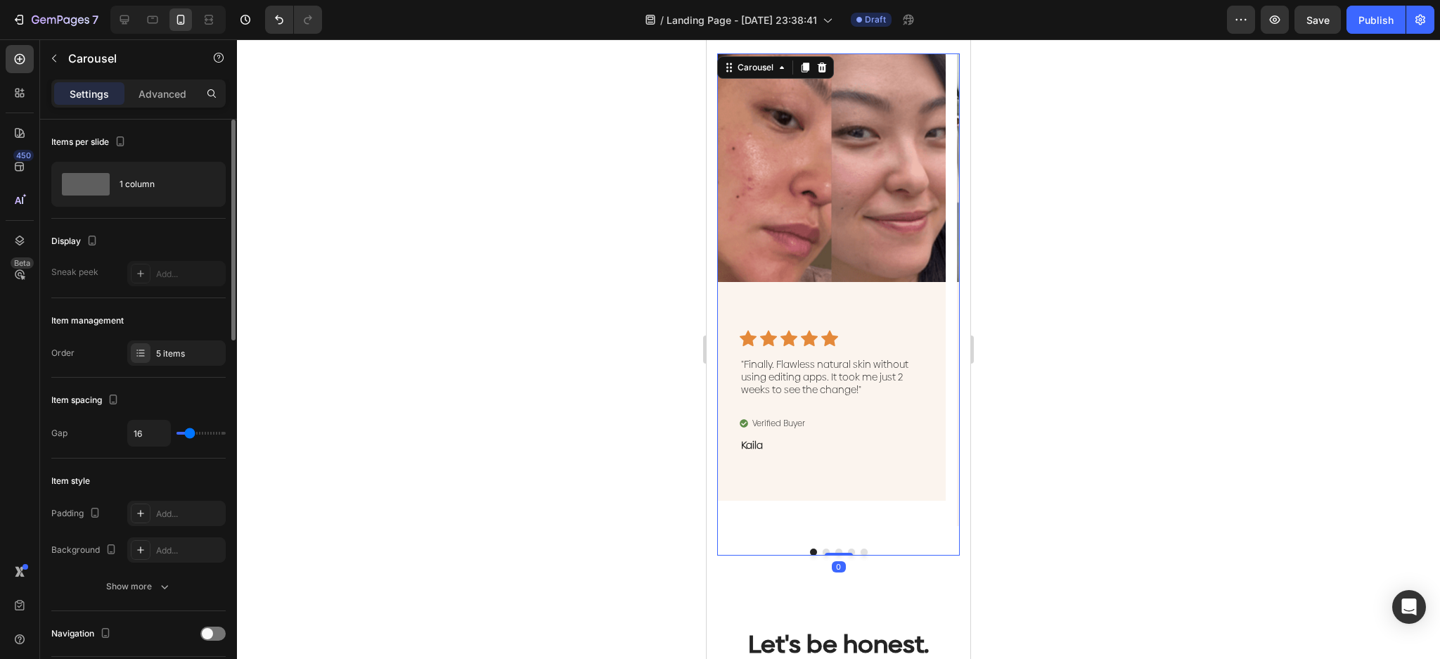
click at [823, 549] on button "Dot" at bounding box center [826, 552] width 7 height 7
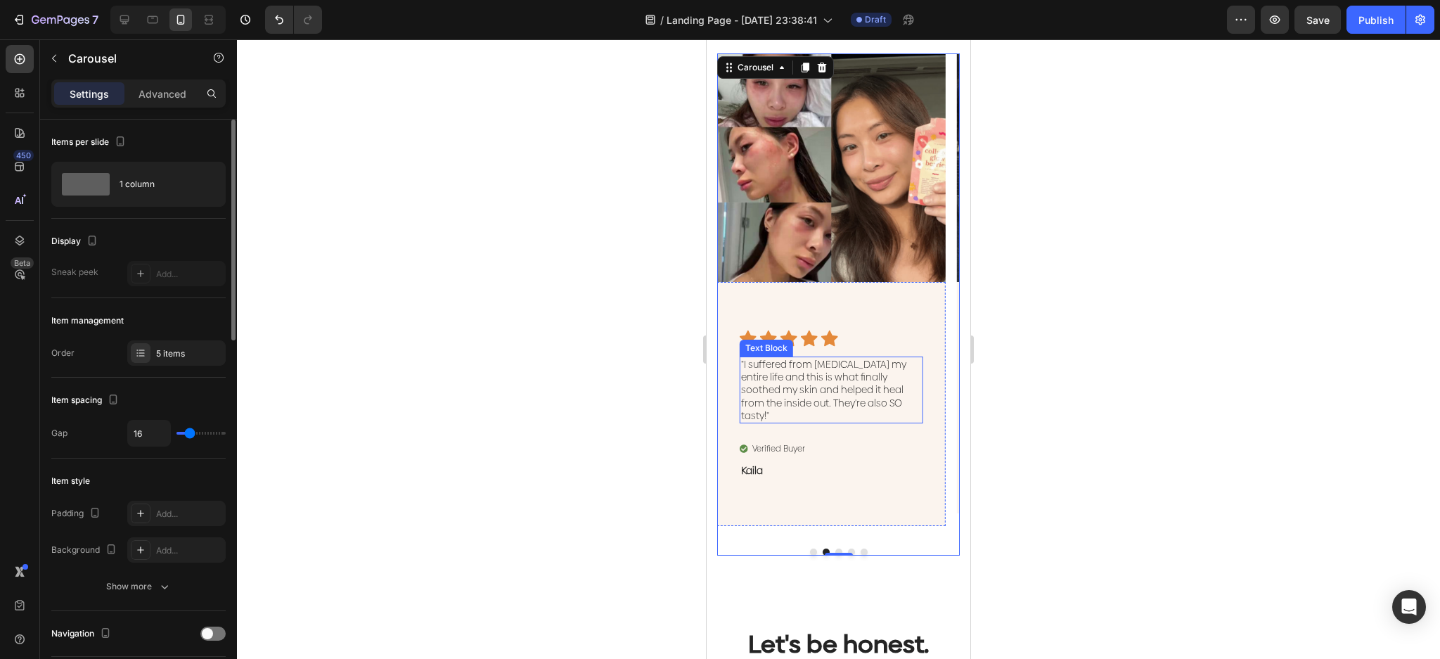
click at [878, 380] on p ""I suffered from [MEDICAL_DATA] my entire life and this is what finally soothed…" at bounding box center [831, 390] width 181 height 64
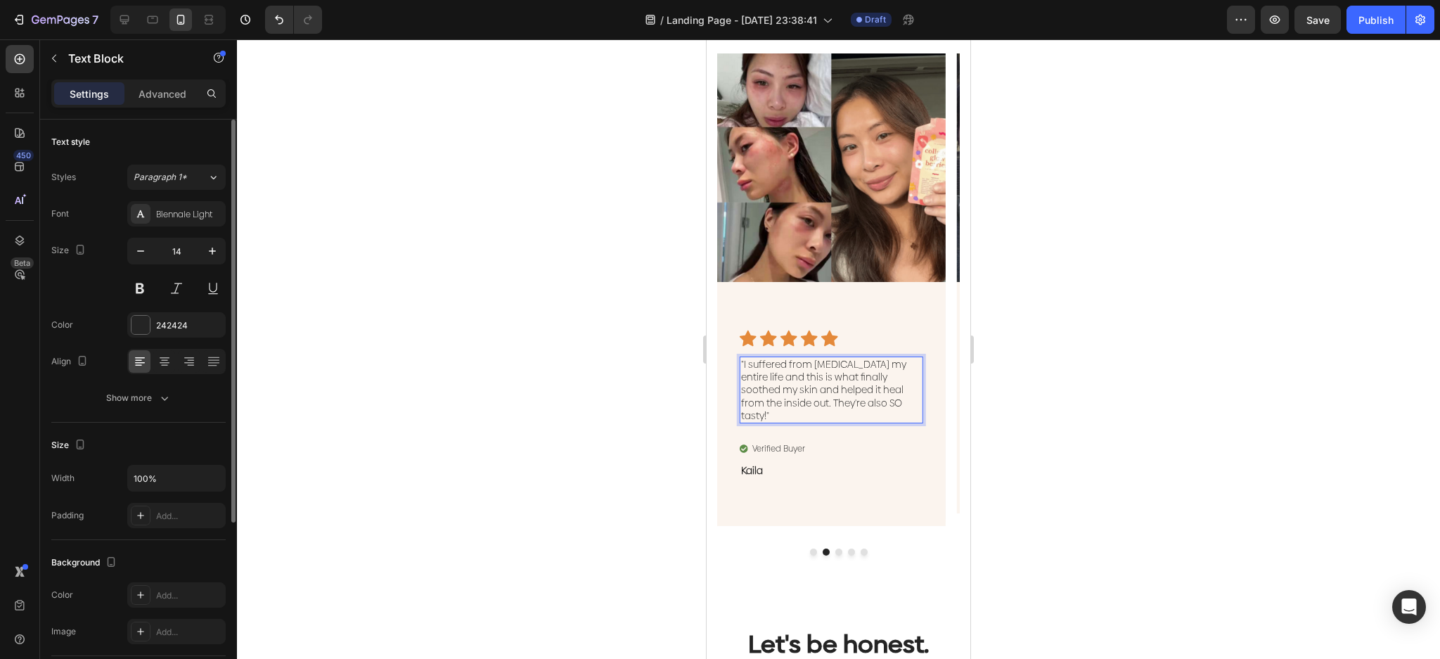
click at [855, 399] on p ""I suffered from [MEDICAL_DATA] my entire life and this is what finally soothed…" at bounding box center [831, 390] width 181 height 64
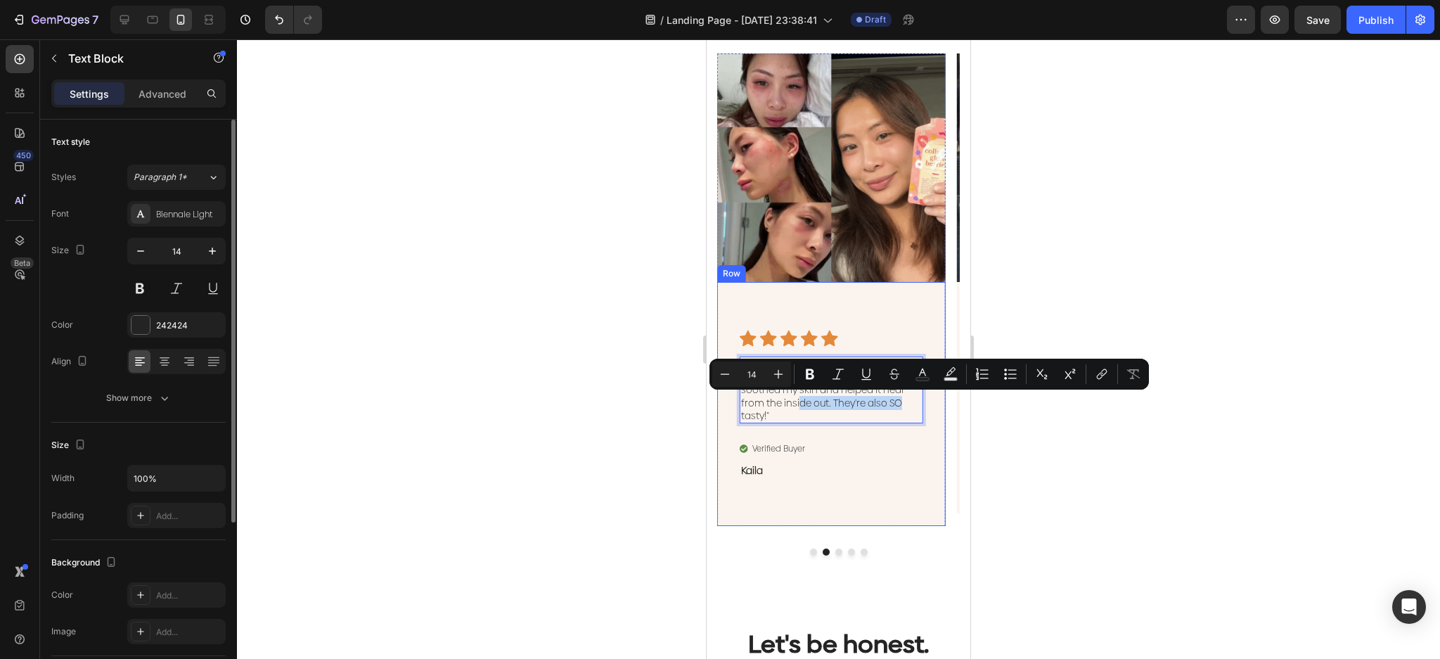
drag, startPoint x: 864, startPoint y: 406, endPoint x: 733, endPoint y: 416, distance: 131.2
click at [733, 416] on div "Icon Icon Icon Icon Icon Icon List "I suffered from [MEDICAL_DATA] my entire li…" at bounding box center [831, 404] width 229 height 244
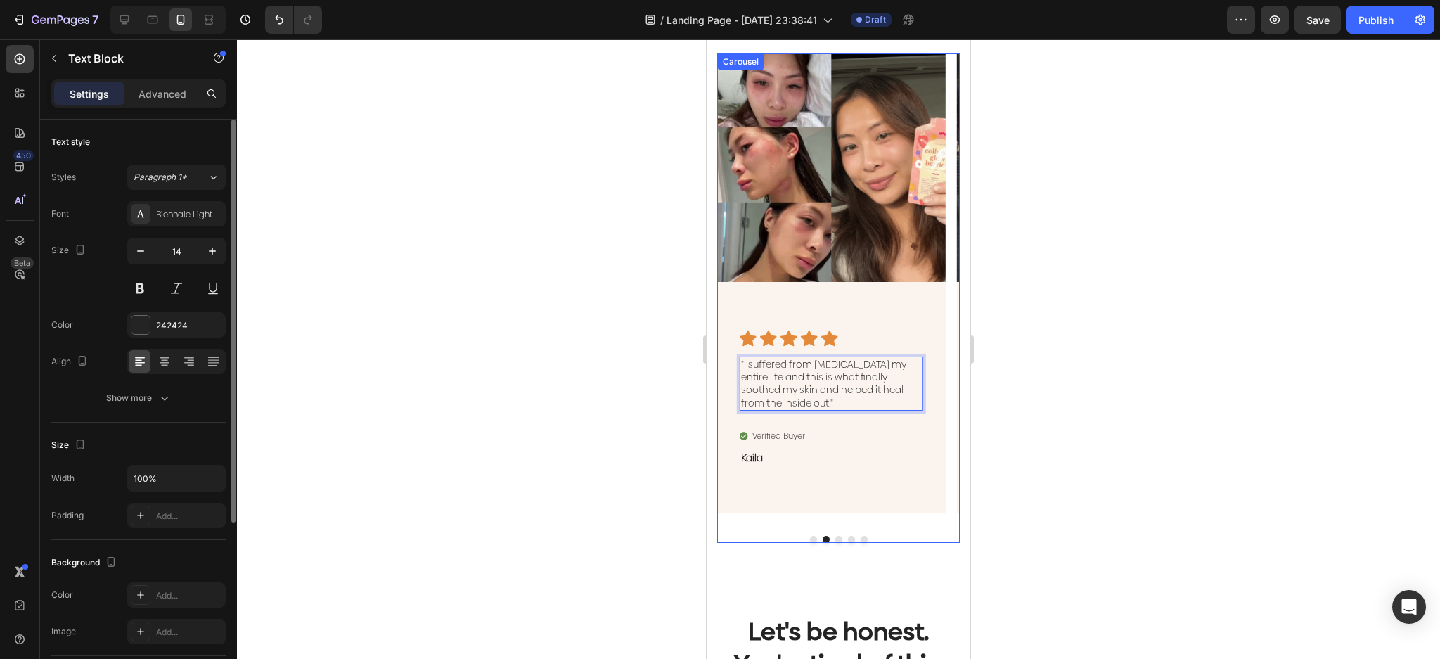
click at [835, 538] on button "Dot" at bounding box center [838, 539] width 7 height 7
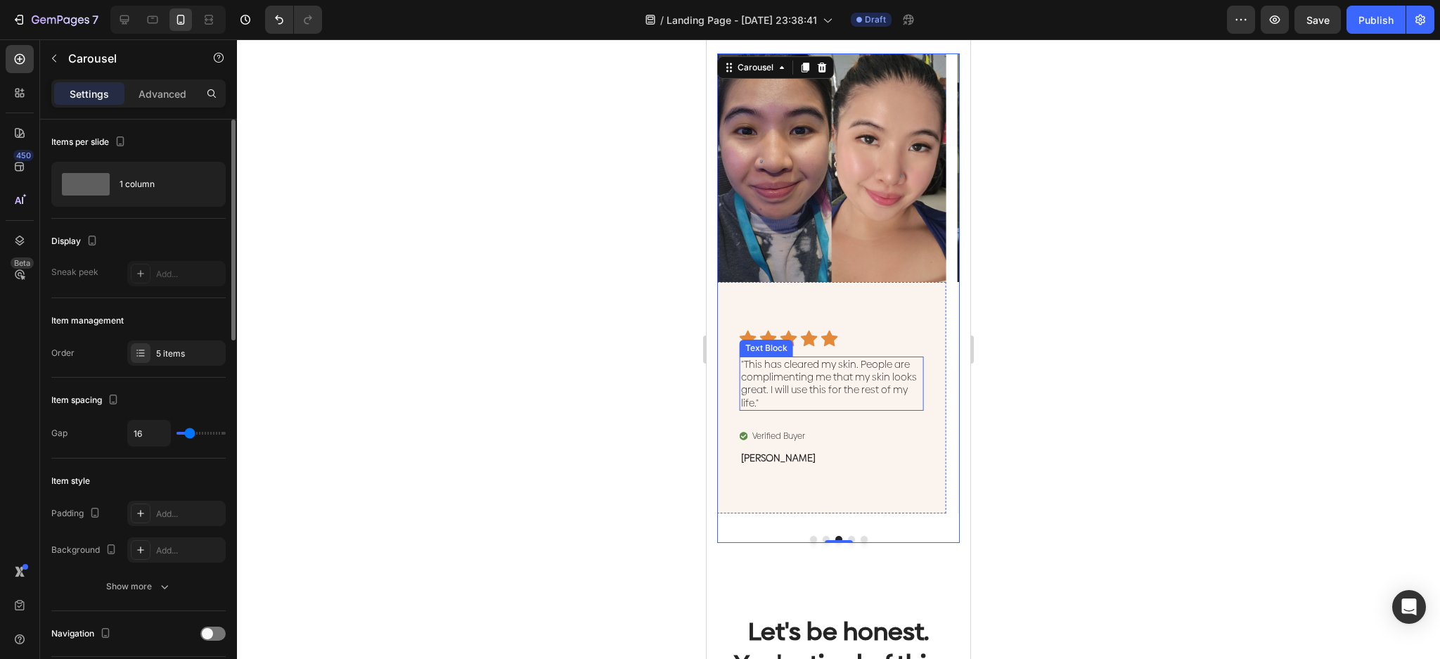
click at [840, 399] on p ""This has cleared my skin. People are complimenting me that my skin looks great…" at bounding box center [831, 383] width 181 height 51
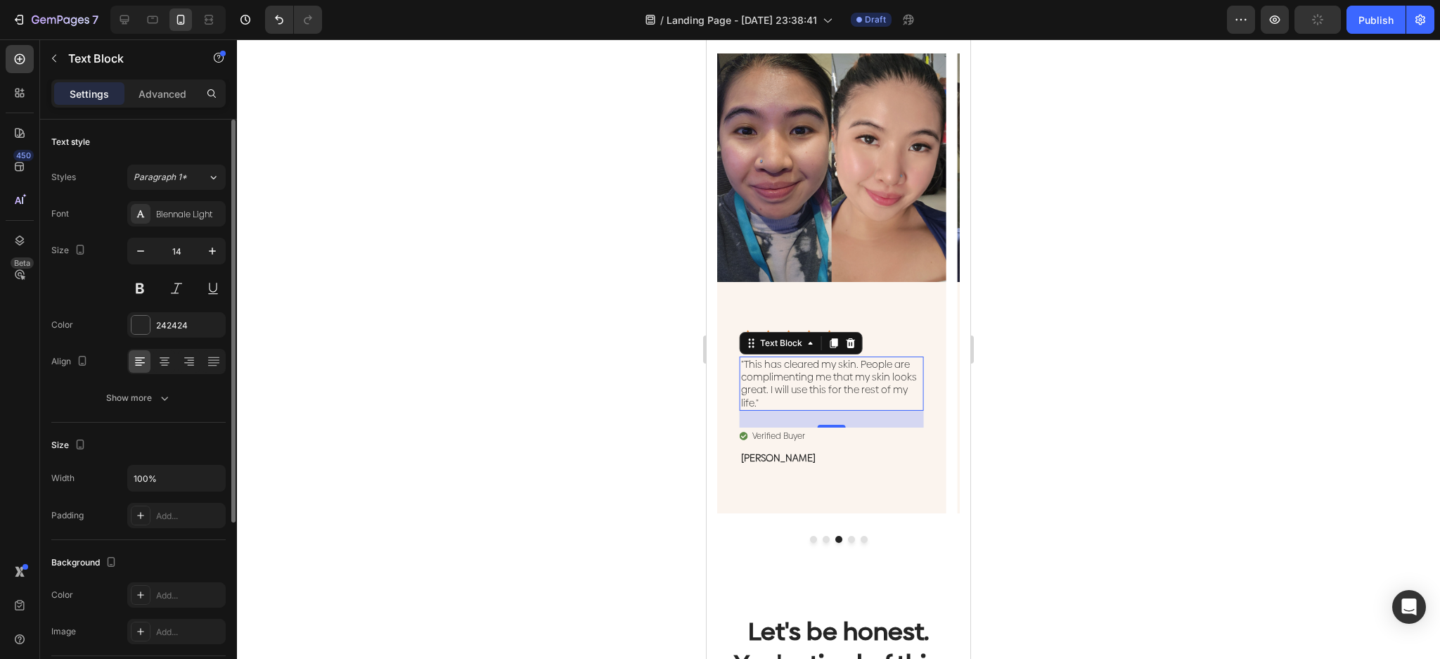
click at [802, 397] on p ""This has cleared my skin. People are complimenting me that my skin looks great…" at bounding box center [831, 383] width 181 height 51
click at [842, 376] on p ""This has cleared my skin. People are complimenting me that my skin looks great…" at bounding box center [831, 383] width 181 height 51
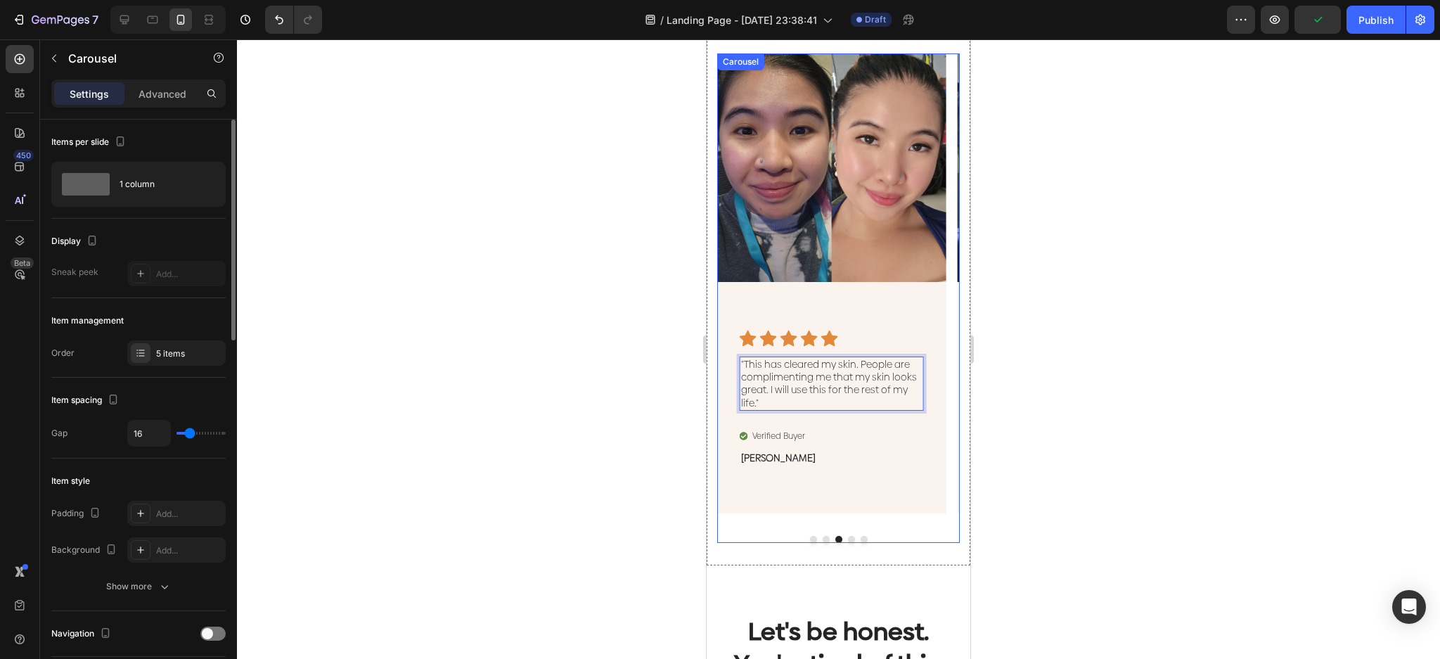
click at [810, 538] on button "Dot" at bounding box center [813, 539] width 7 height 7
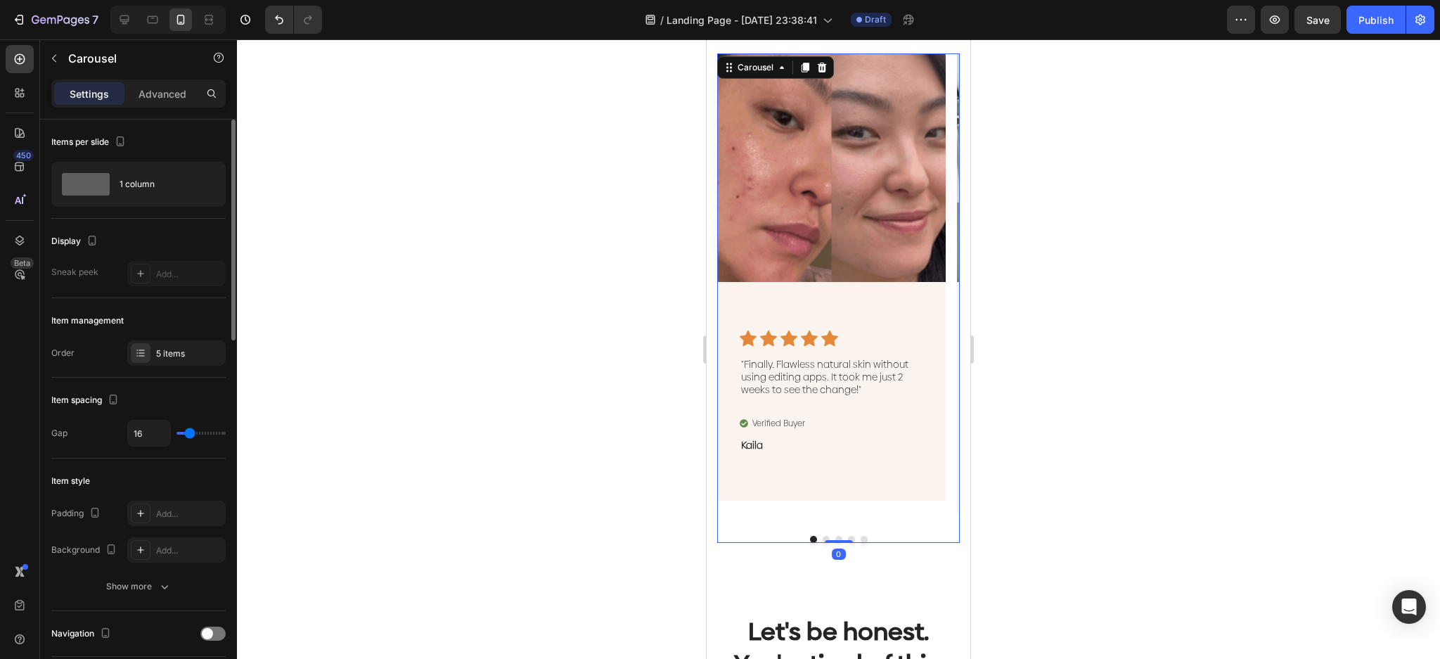
click at [823, 537] on button "Dot" at bounding box center [826, 539] width 7 height 7
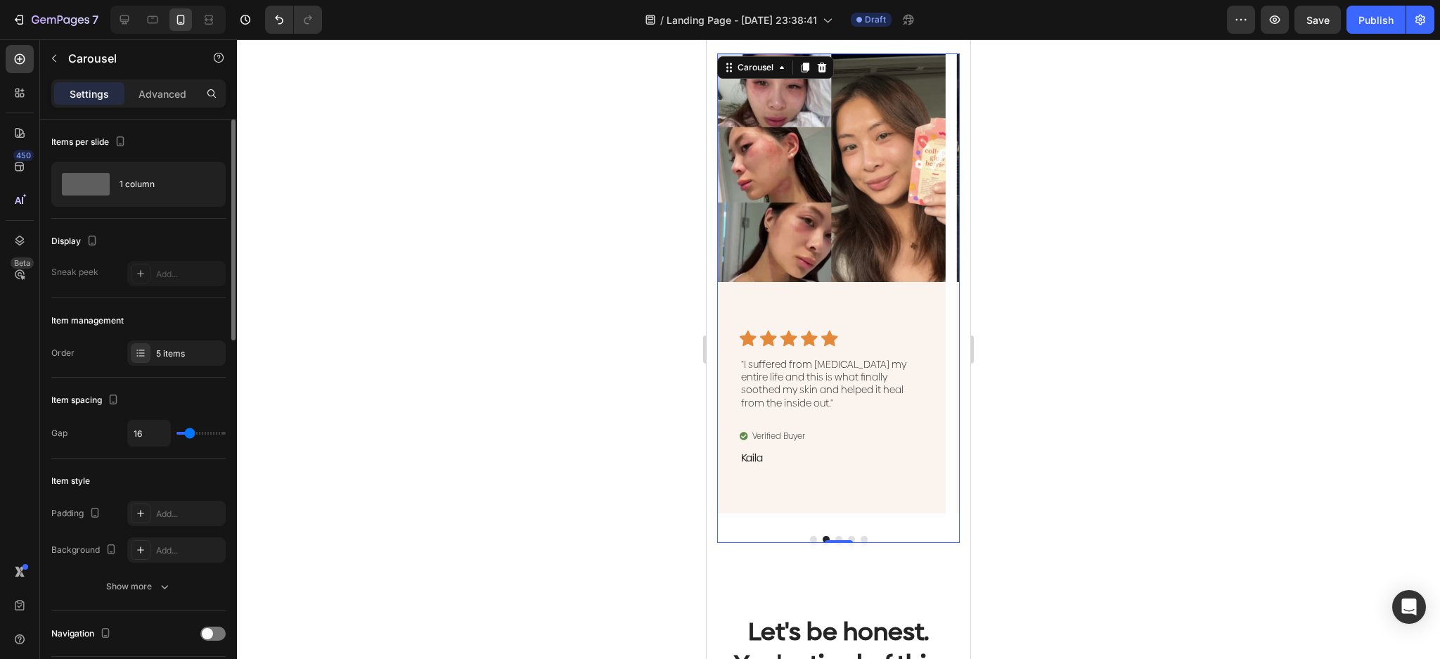
click at [835, 539] on button "Dot" at bounding box center [838, 539] width 7 height 7
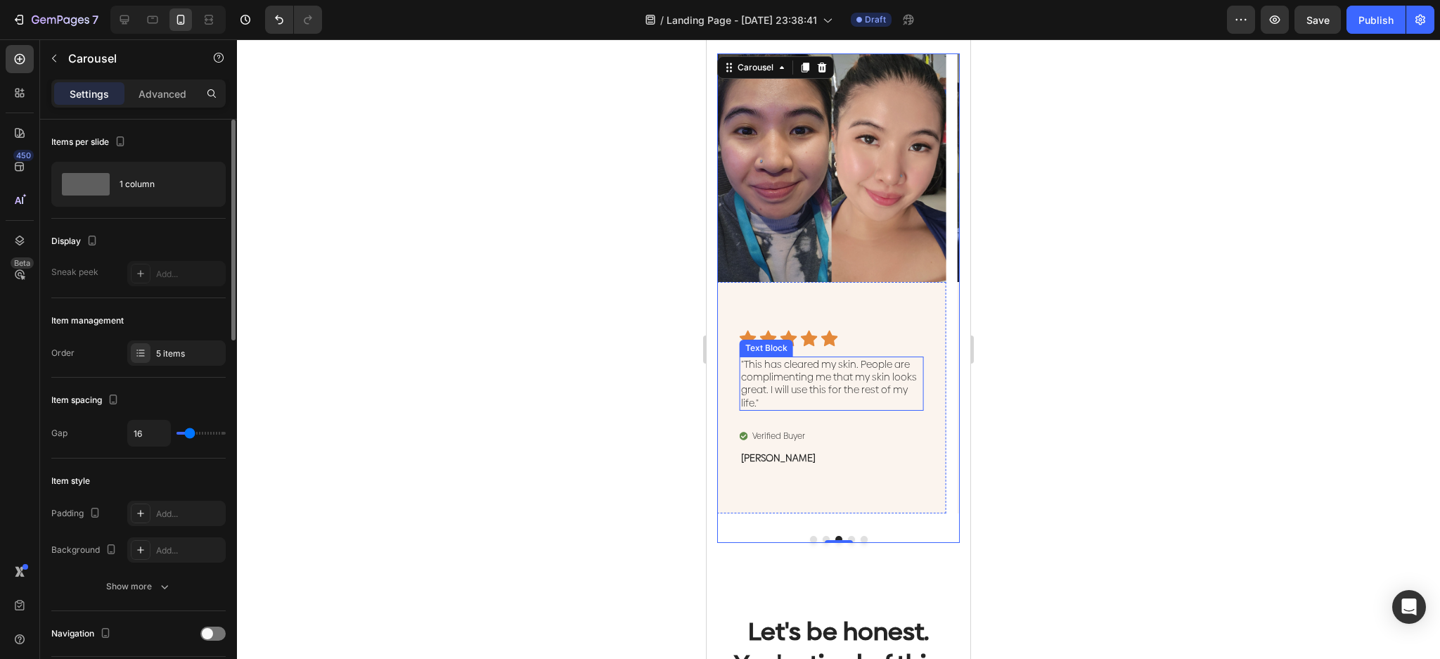
click at [868, 403] on p ""This has cleared my skin. People are complimenting me that my skin looks great…" at bounding box center [831, 383] width 181 height 51
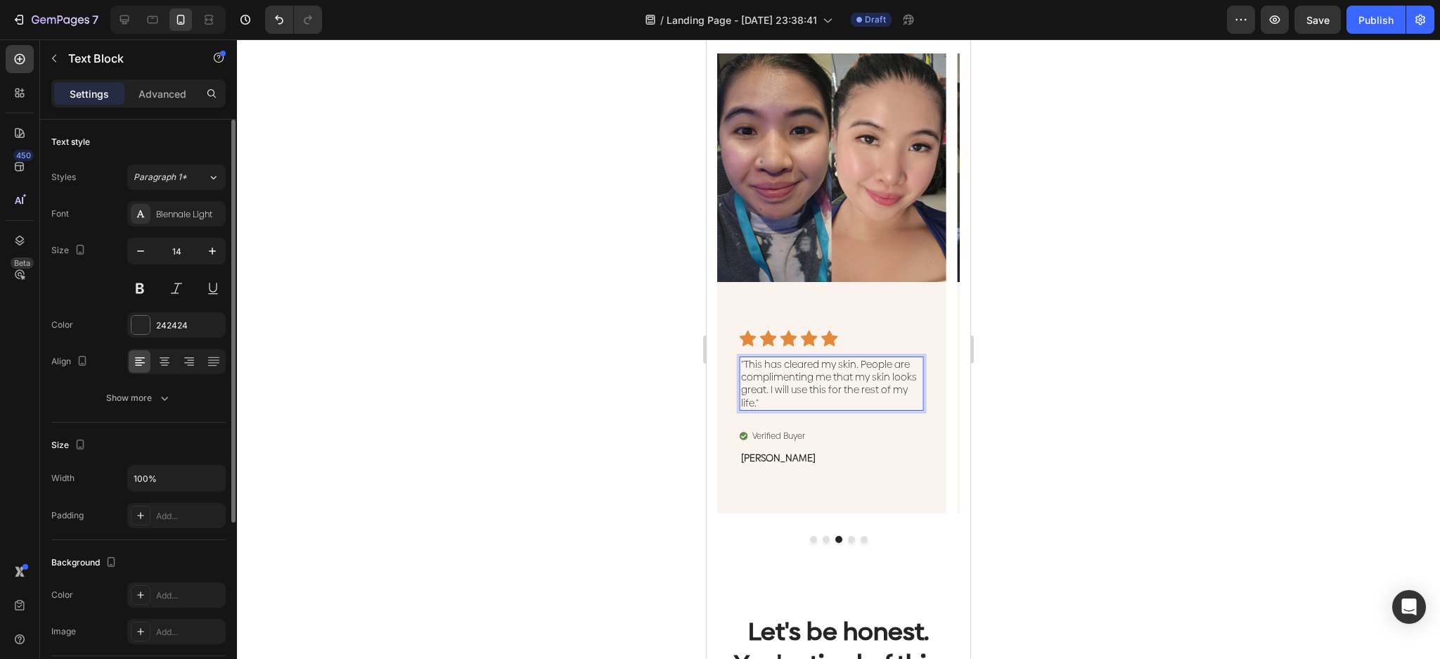
click at [875, 380] on p ""This has cleared my skin. People are complimenting me that my skin looks great…" at bounding box center [831, 383] width 181 height 51
click at [856, 364] on p ""This has cleared my skin. People are complimenting me that my skin looks great…" at bounding box center [831, 383] width 181 height 51
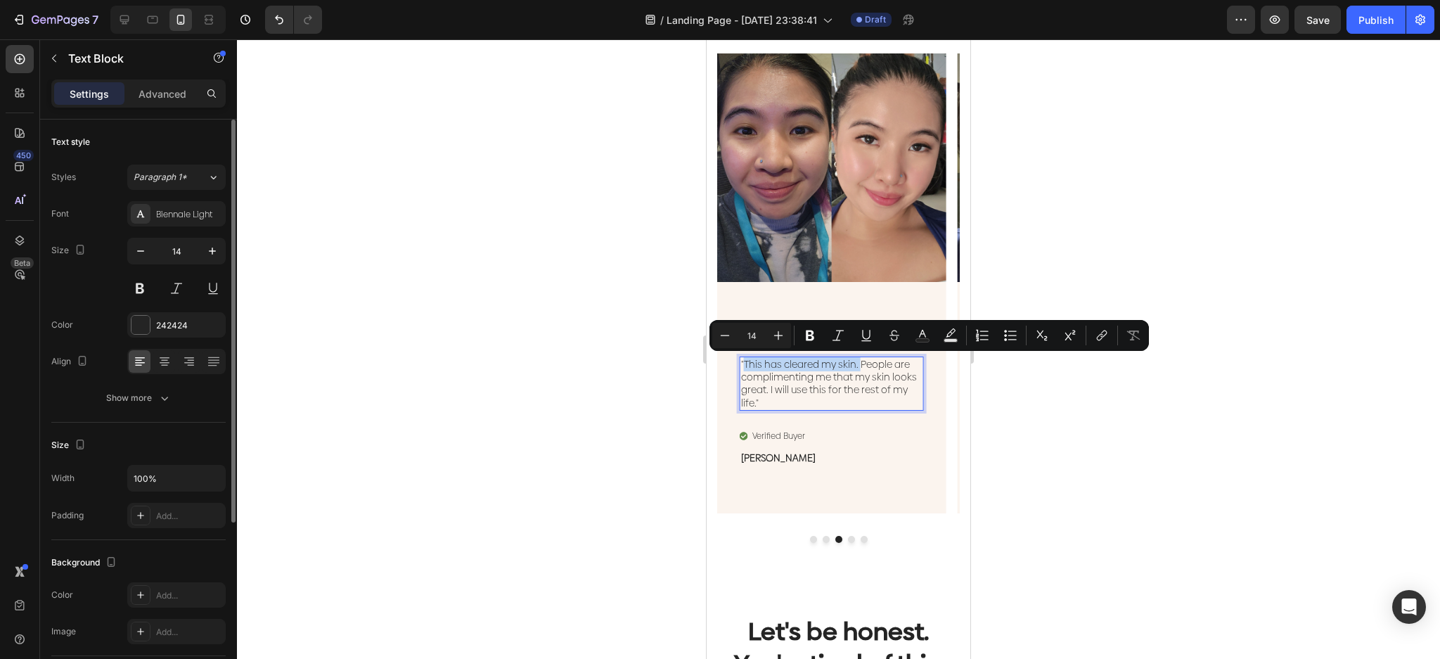
drag, startPoint x: 861, startPoint y: 364, endPoint x: 746, endPoint y: 361, distance: 114.7
click at [746, 361] on p ""This has cleared my skin. People are complimenting me that my skin looks great…" at bounding box center [831, 383] width 181 height 51
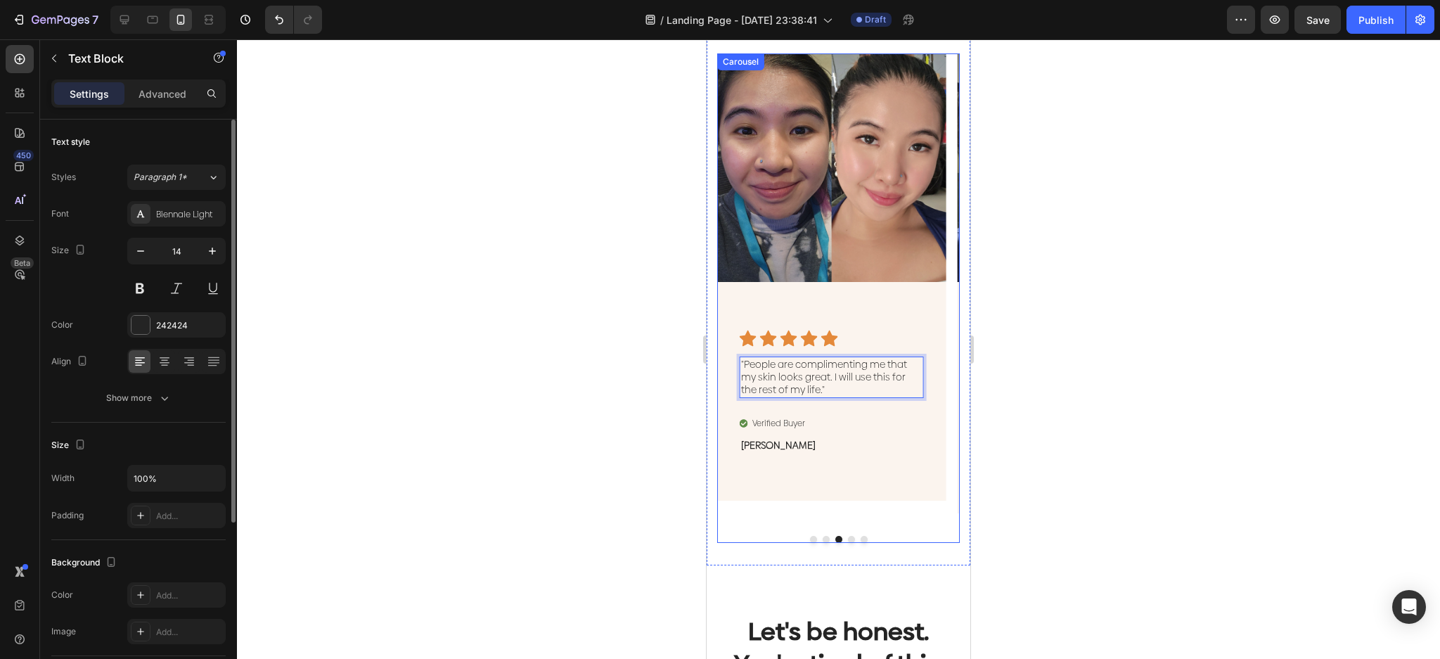
click at [817, 540] on div "Image Icon Icon Icon Icon Icon Icon List "Finally. Flawless natural skin withou…" at bounding box center [838, 297] width 243 height 489
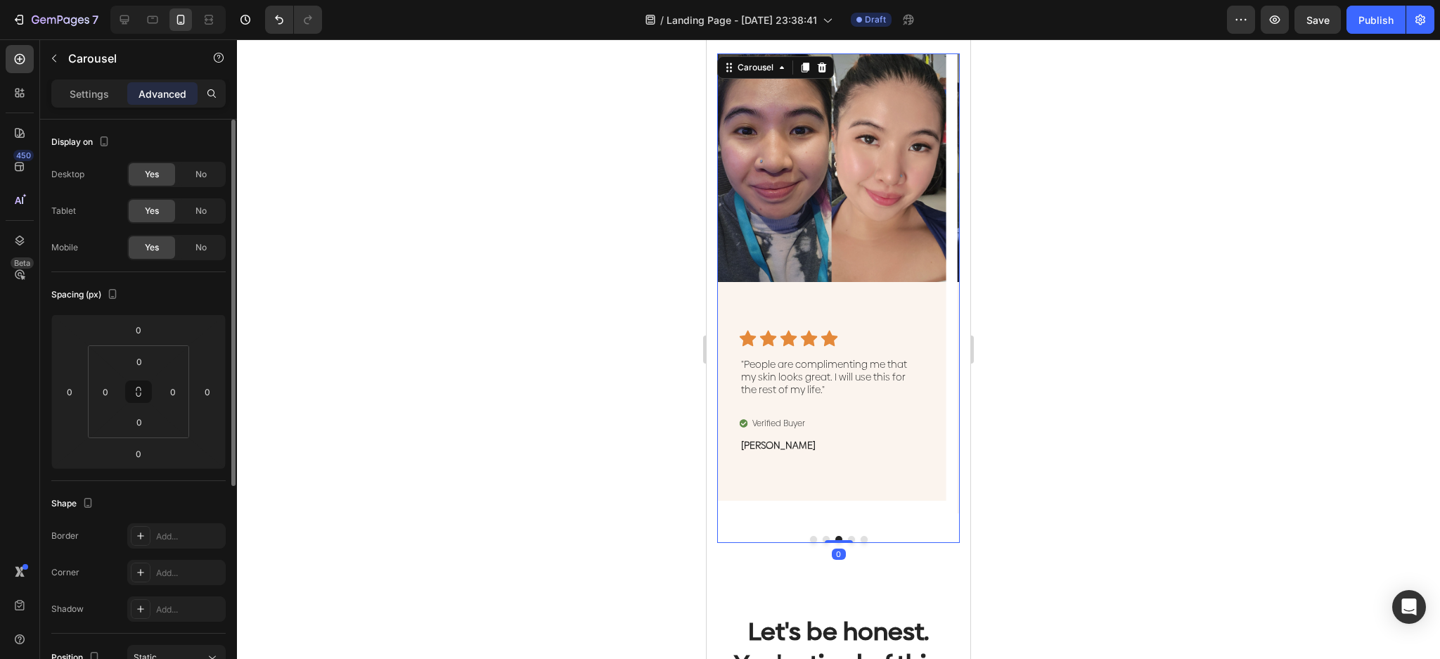
click at [823, 537] on button "Dot" at bounding box center [826, 539] width 7 height 7
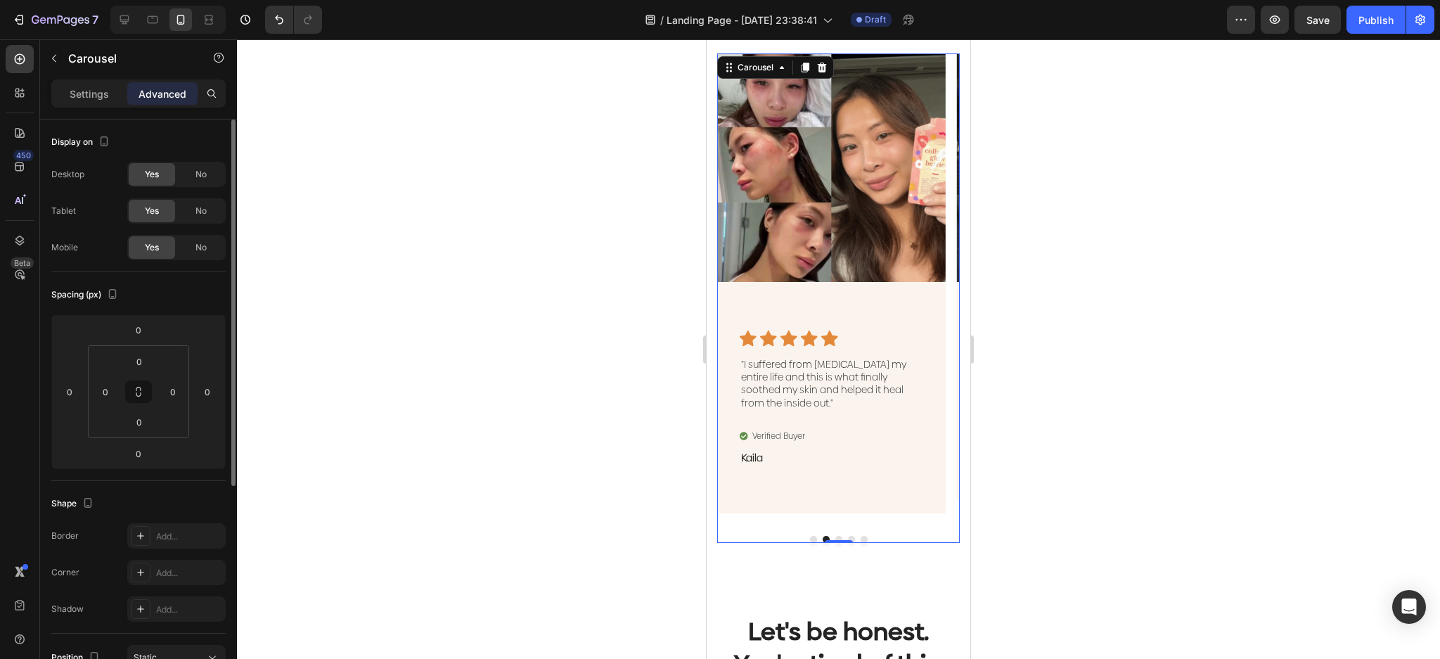
click at [848, 537] on button "Dot" at bounding box center [851, 539] width 7 height 7
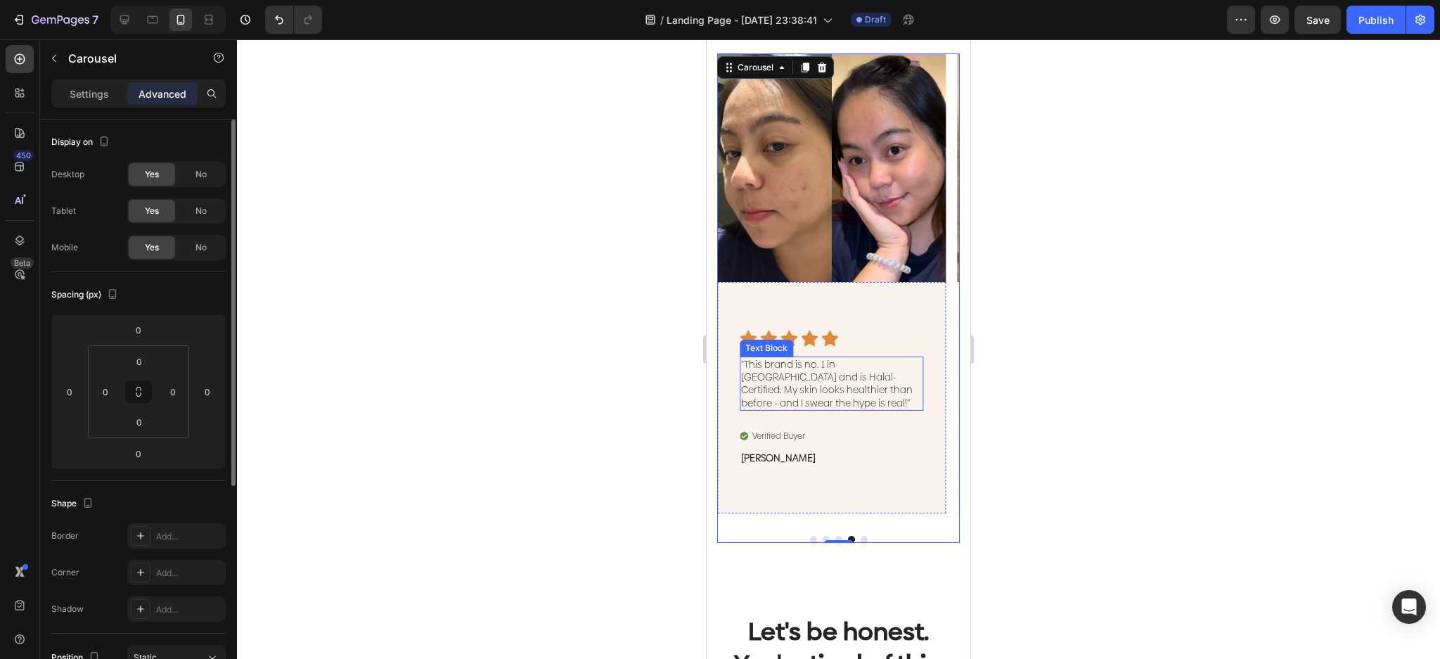
click at [838, 392] on p ""This brand is no. 1 in [GEOGRAPHIC_DATA] and is Halal-Certified. My skin looks…" at bounding box center [831, 383] width 181 height 51
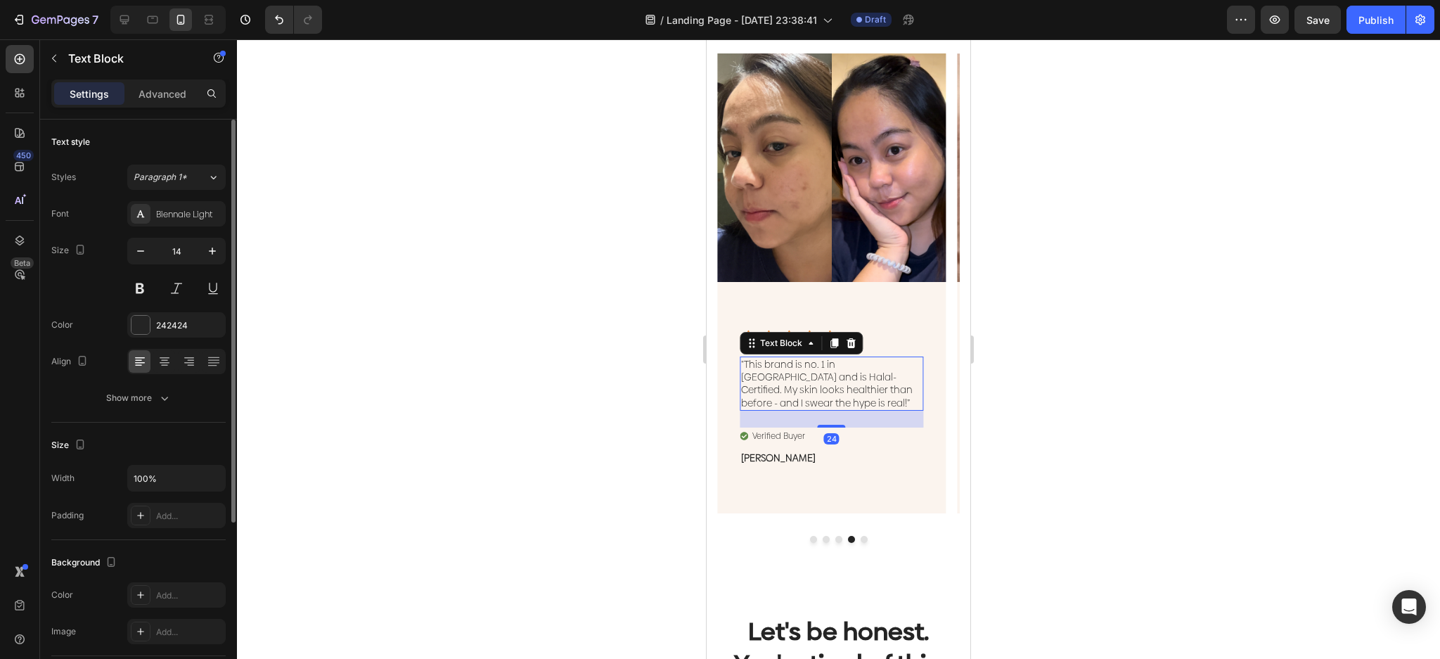
click at [838, 392] on p ""This brand is no. 1 in [GEOGRAPHIC_DATA] and is Halal-Certified. My skin looks…" at bounding box center [831, 383] width 181 height 51
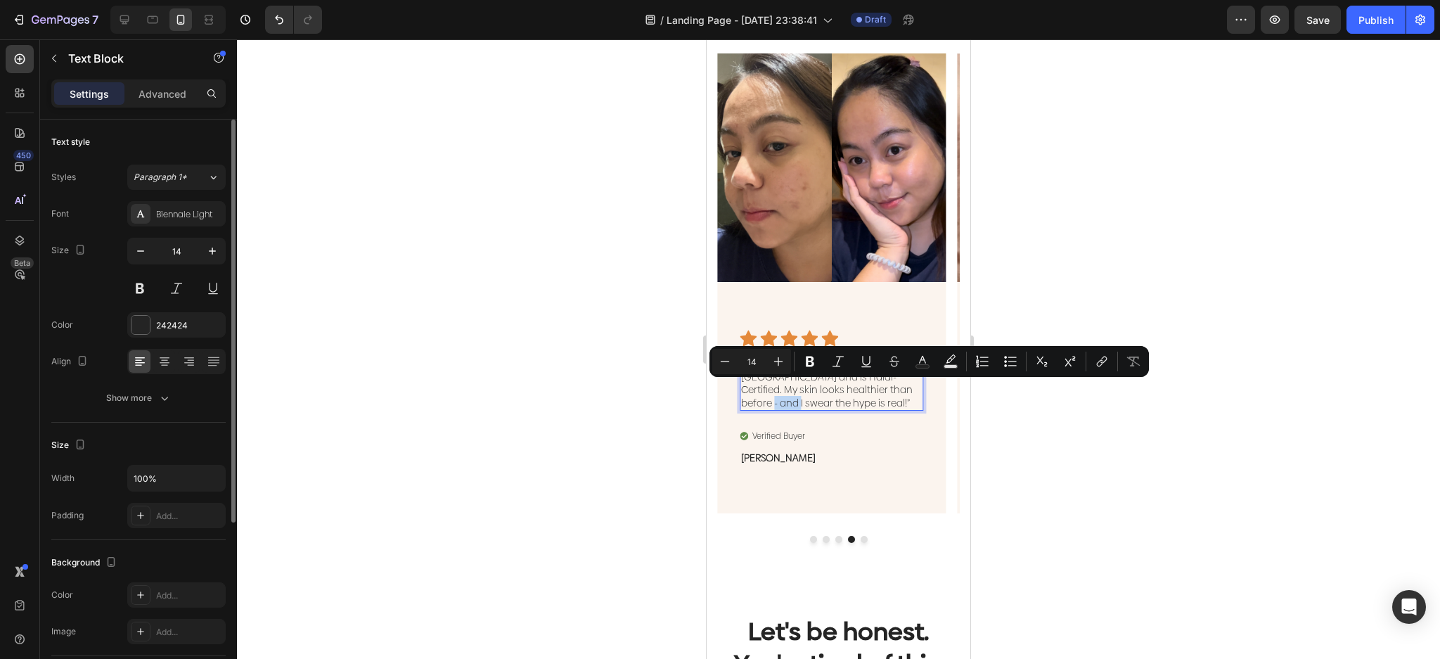
click at [809, 376] on div "Minus 14 Plus Bold Italic Underline Strikethrough Text Color Text Background Co…" at bounding box center [930, 361] width 440 height 31
click at [810, 403] on p ""This brand is no. 1 in [GEOGRAPHIC_DATA] and is Halal-Certified. My skin looks…" at bounding box center [831, 383] width 181 height 51
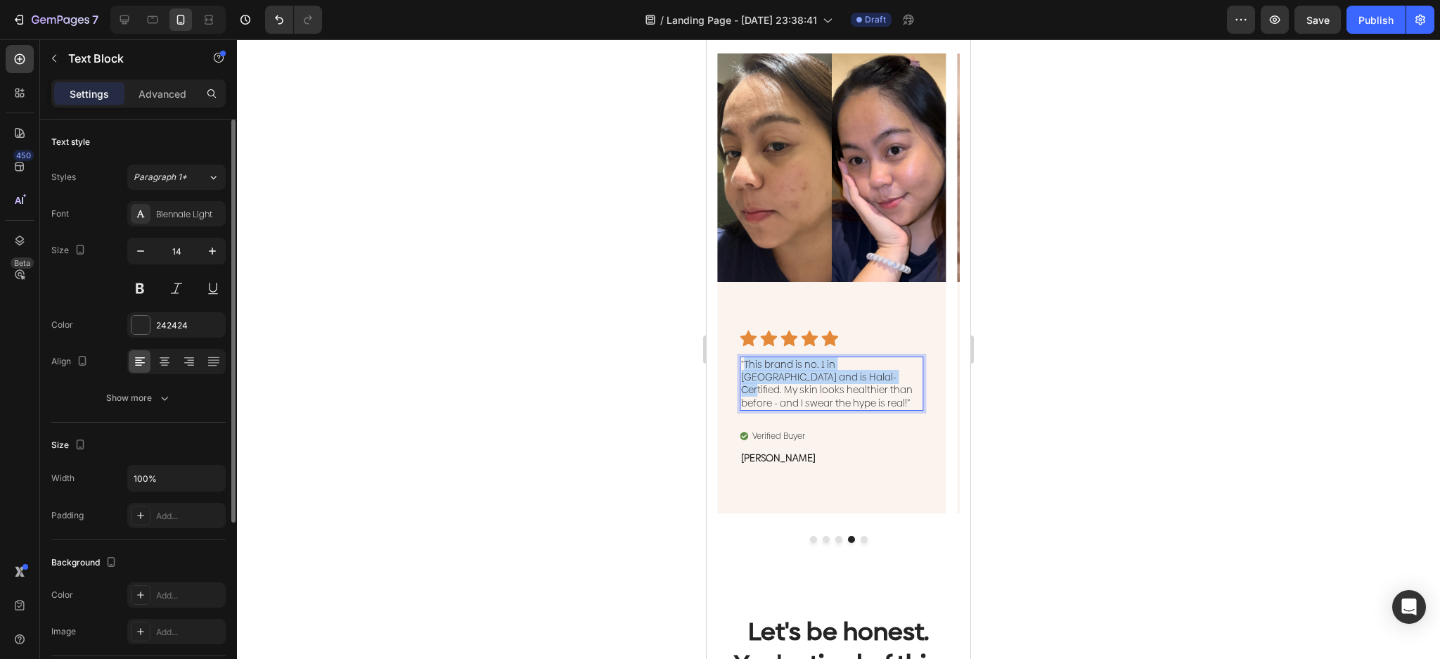
drag, startPoint x: 810, startPoint y: 380, endPoint x: 746, endPoint y: 367, distance: 65.2
click at [746, 367] on p ""This brand is no. 1 in [GEOGRAPHIC_DATA] and is Halal-Certified. My skin looks…" at bounding box center [831, 383] width 181 height 51
click at [869, 393] on p ""This brand is no. 1 in [GEOGRAPHIC_DATA] and is Halal-Certified. My skin looks…" at bounding box center [831, 383] width 181 height 51
drag, startPoint x: 806, startPoint y: 378, endPoint x: 882, endPoint y: 364, distance: 77.4
click at [882, 364] on p ""This brand is no. 1 in [GEOGRAPHIC_DATA] and is Halal-Certified. My skin looks…" at bounding box center [831, 383] width 181 height 51
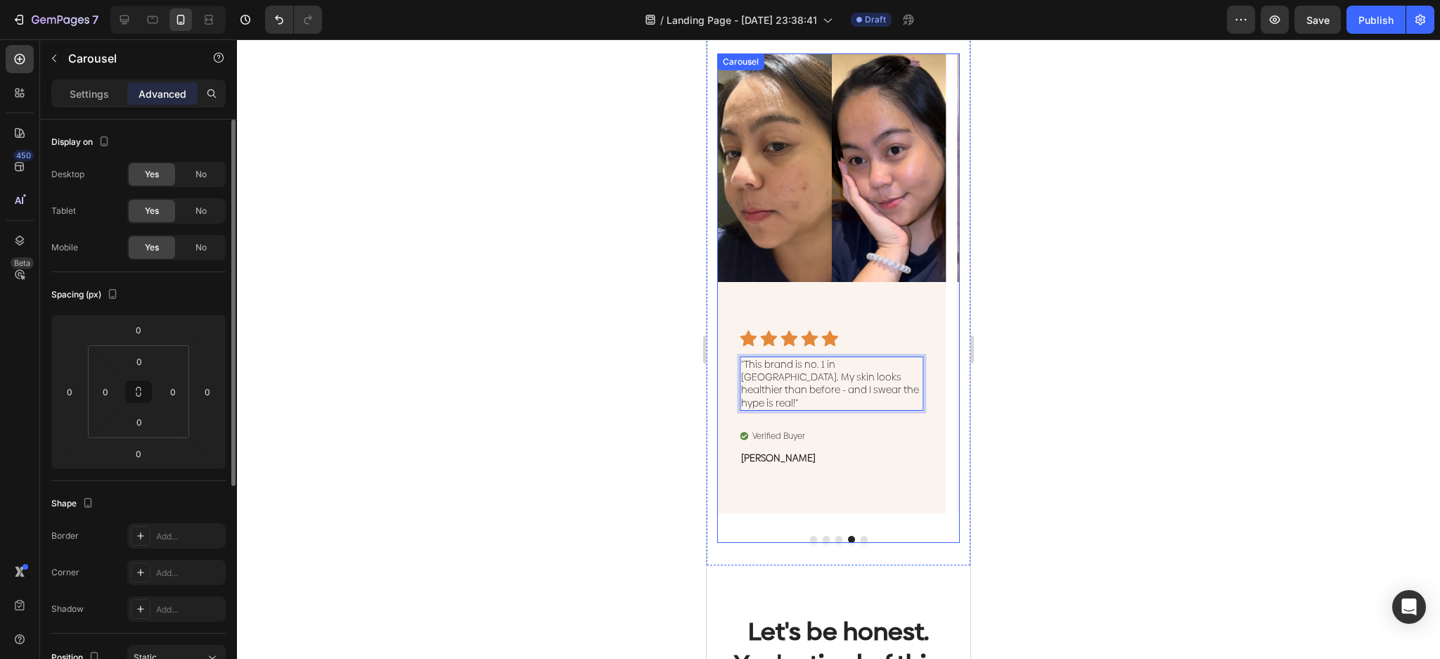
click at [835, 537] on button "Dot" at bounding box center [838, 539] width 7 height 7
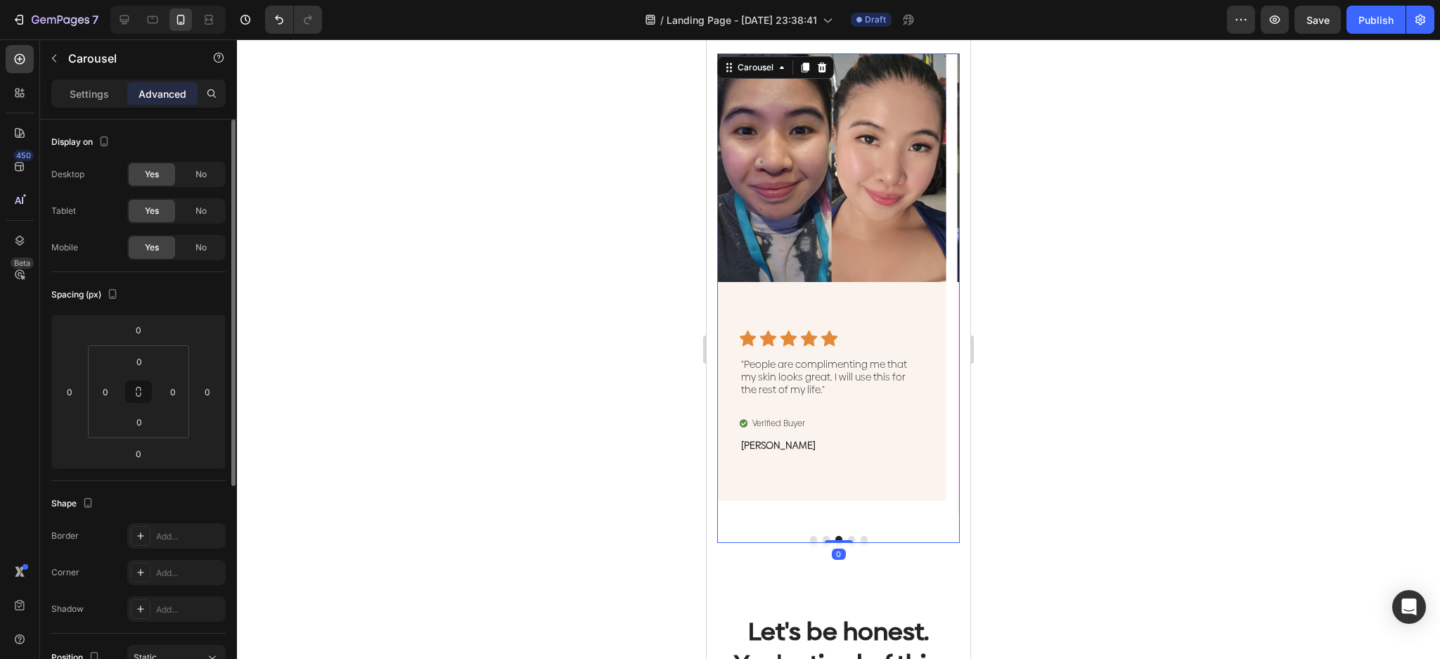
click at [861, 539] on button "Dot" at bounding box center [864, 539] width 7 height 7
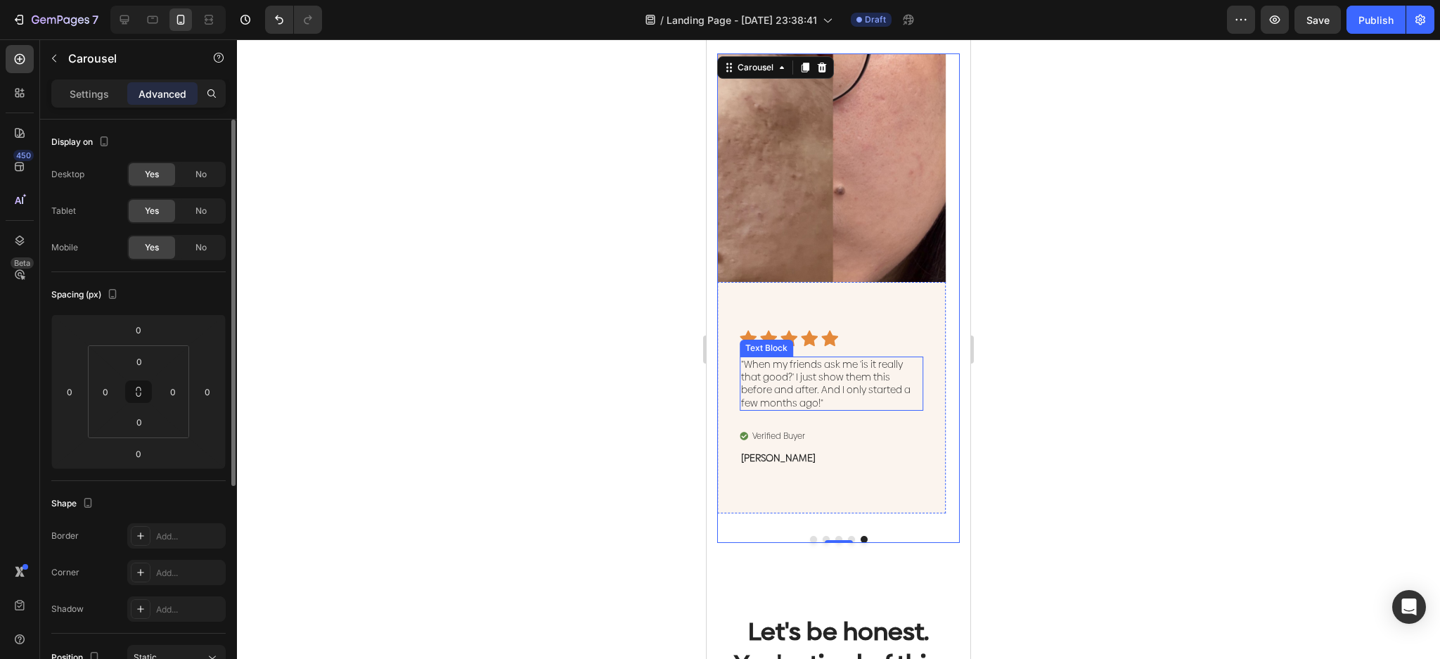
click at [846, 393] on p ""When my friends ask me 'is it really that good?' I just show them this before …" at bounding box center [831, 383] width 181 height 51
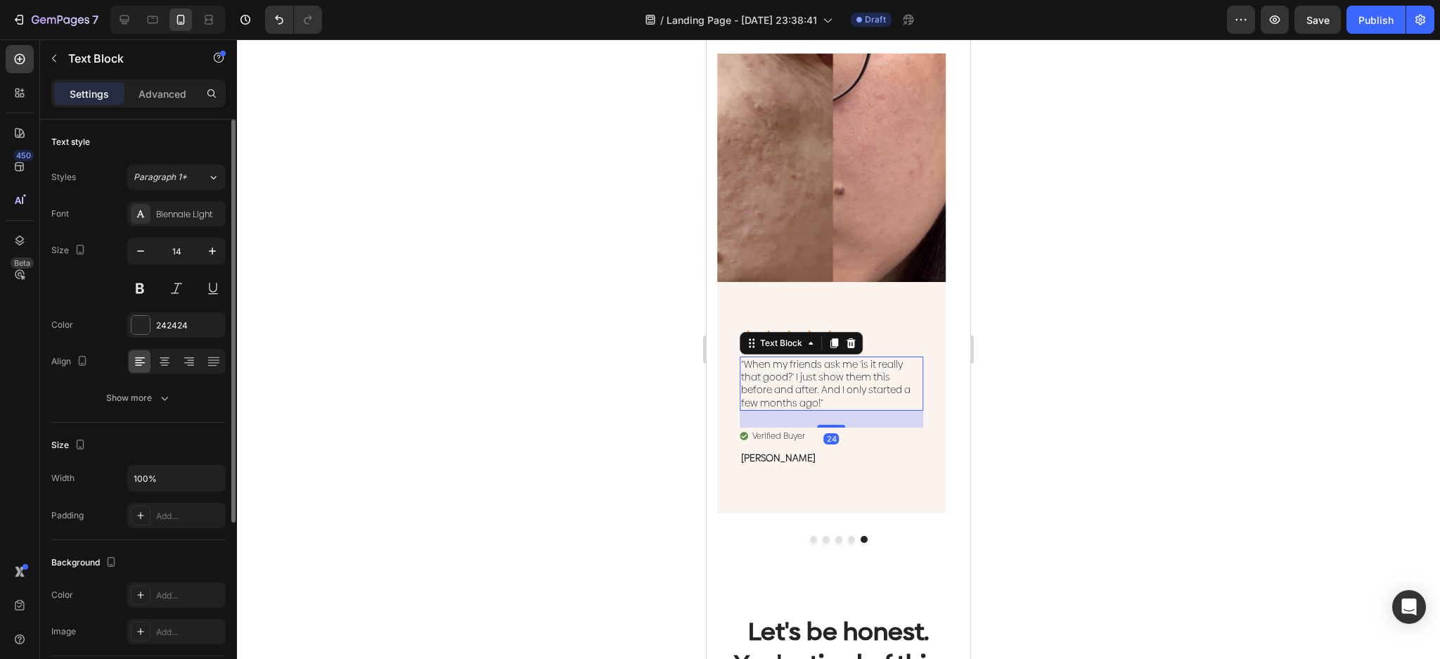
click at [846, 393] on p ""When my friends ask me 'is it really that good?' I just show them this before …" at bounding box center [831, 383] width 181 height 51
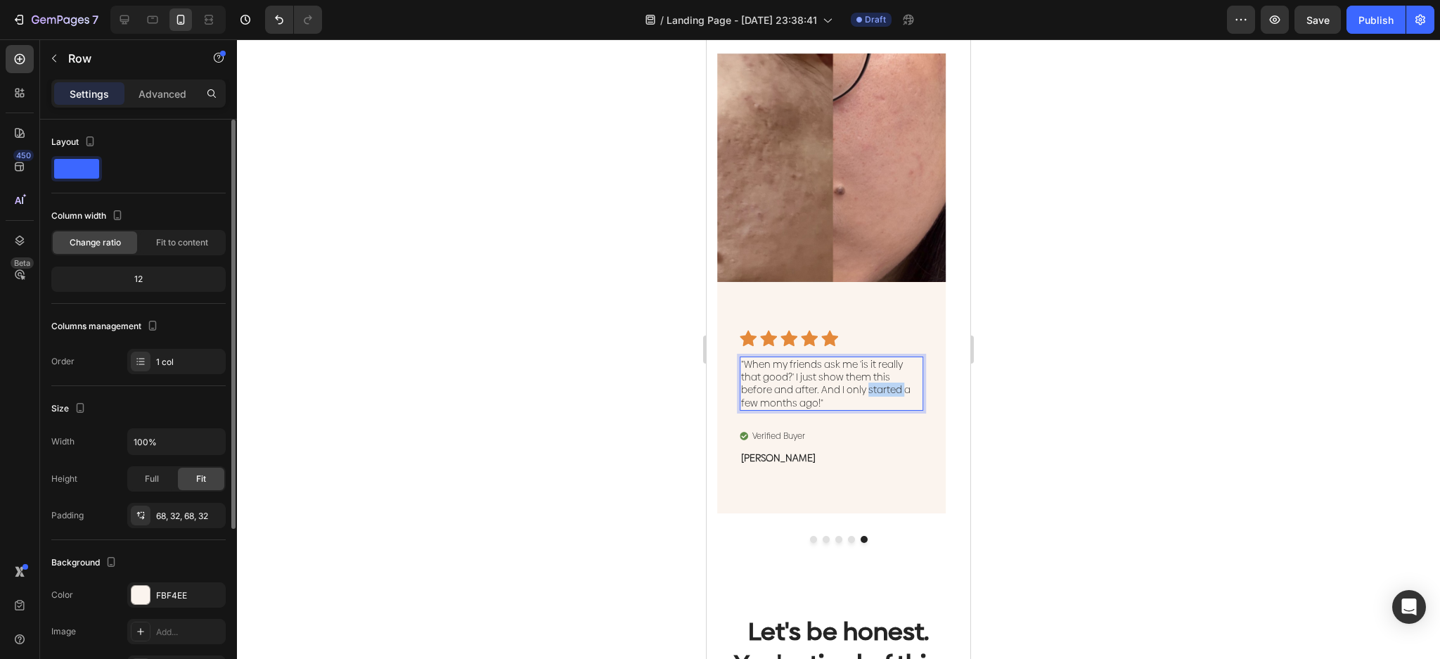
click at [839, 411] on div "Icon Icon Icon Icon Icon Icon List "When my friends ask me 'is it really that g…" at bounding box center [832, 398] width 184 height 136
click at [822, 400] on p ""When my friends ask me 'is it really that good?' I just show them this before …" at bounding box center [831, 383] width 181 height 51
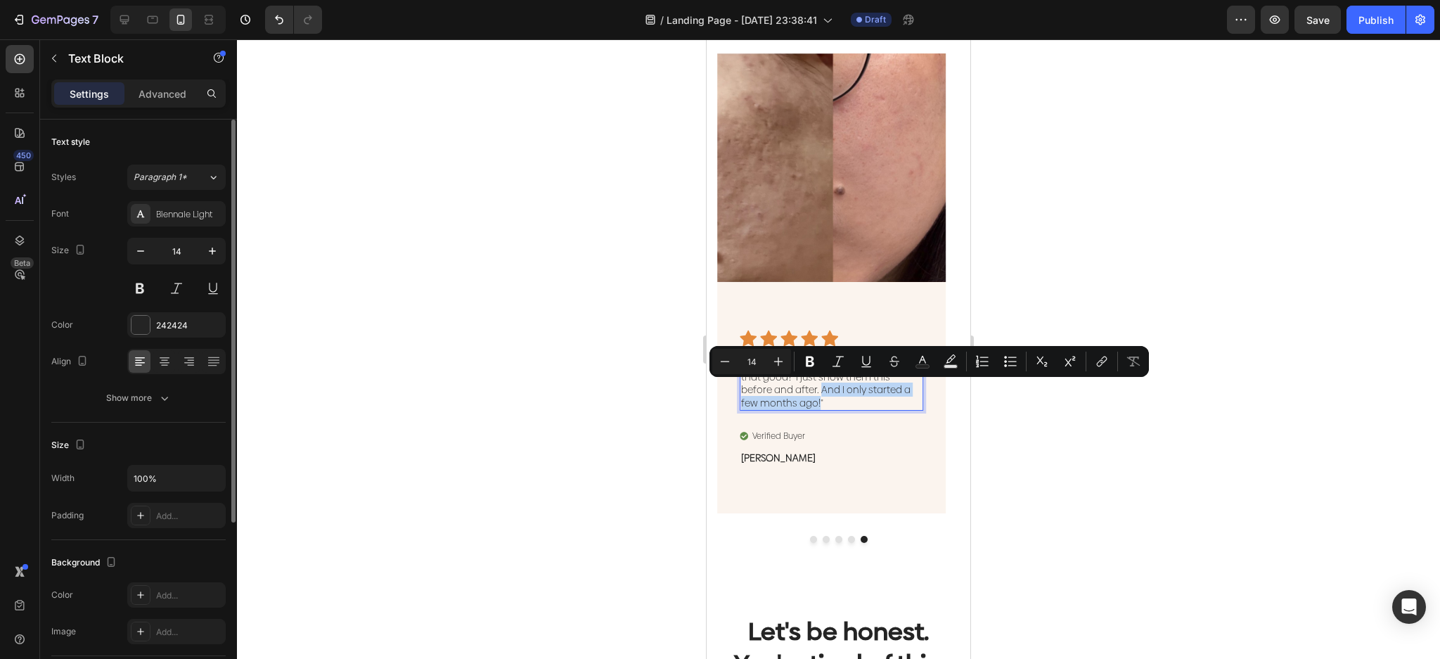
drag, startPoint x: 800, startPoint y: 402, endPoint x: 788, endPoint y: 392, distance: 16.0
click at [788, 392] on p ""When my friends ask me 'is it really that good?' I just show them this before …" at bounding box center [831, 383] width 181 height 51
click at [823, 404] on p ""When my friends ask me 'is it really that good?' I just show them this before …" at bounding box center [831, 383] width 181 height 51
drag, startPoint x: 808, startPoint y: 391, endPoint x: 788, endPoint y: 391, distance: 19.7
click at [788, 391] on p ""When my friends ask me 'is it really that good?' I just show them this before …" at bounding box center [831, 383] width 181 height 51
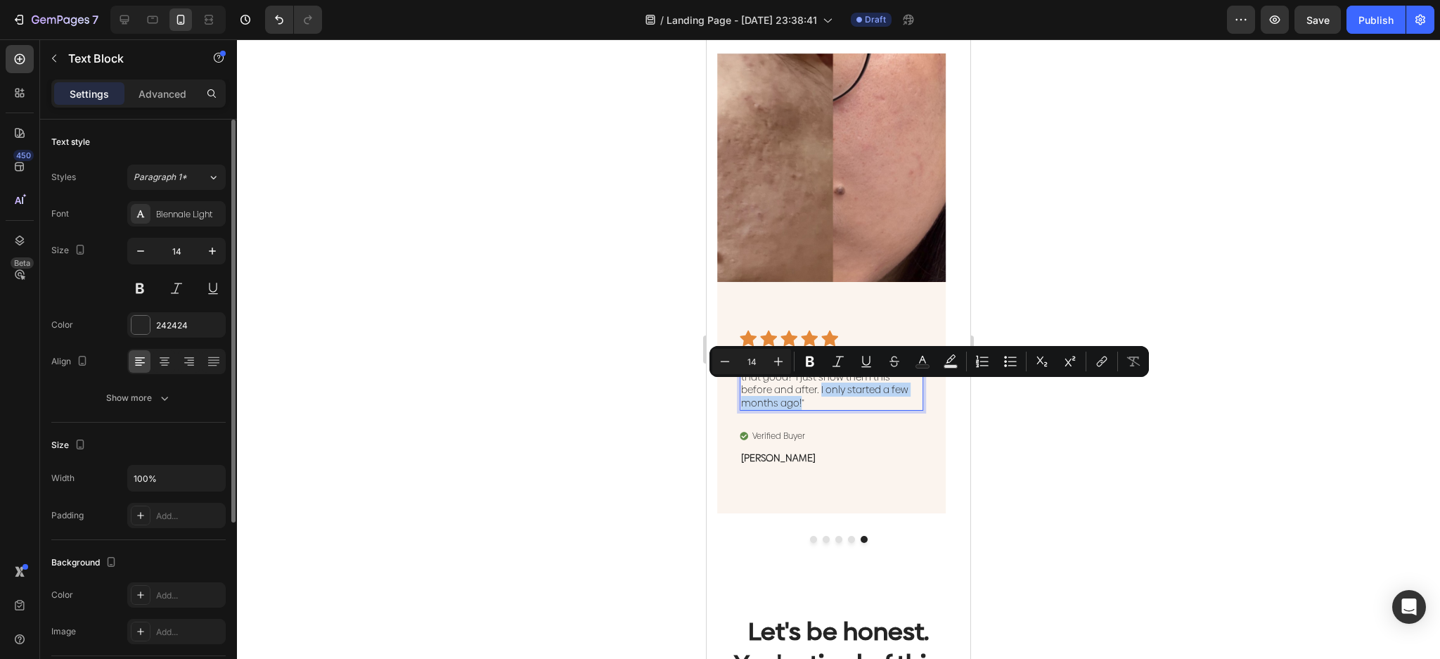
drag, startPoint x: 762, startPoint y: 402, endPoint x: 786, endPoint y: 392, distance: 26.1
click at [786, 392] on p ""When my friends ask me 'is it really that good?' I just show them this before …" at bounding box center [831, 383] width 181 height 51
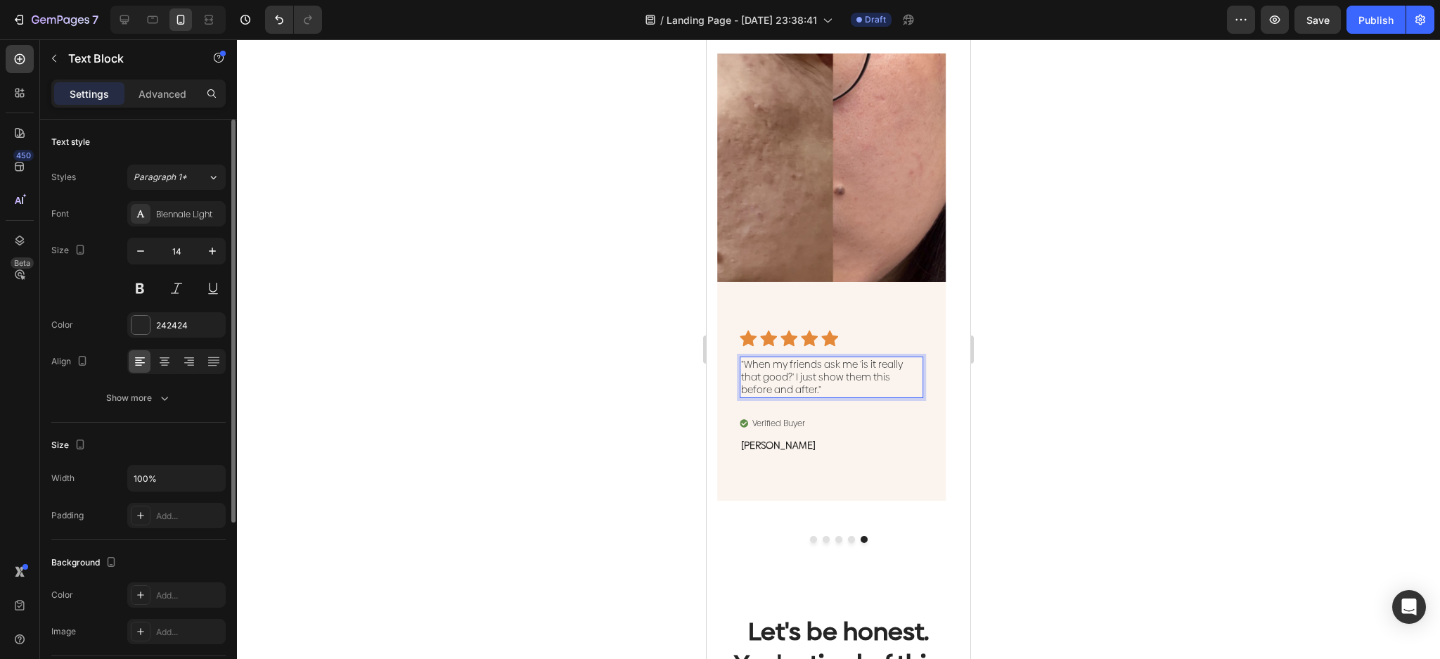
click at [1041, 454] on div at bounding box center [838, 349] width 1203 height 620
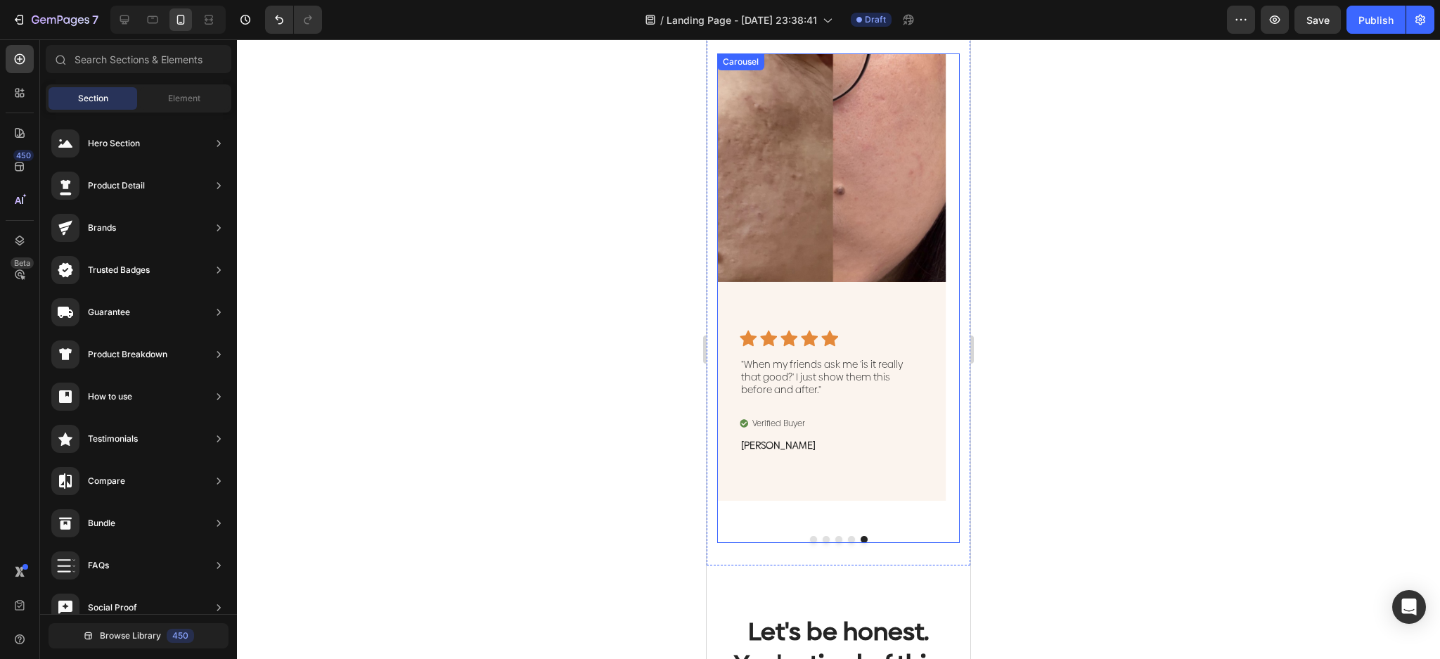
click at [848, 536] on button "Dot" at bounding box center [851, 539] width 7 height 7
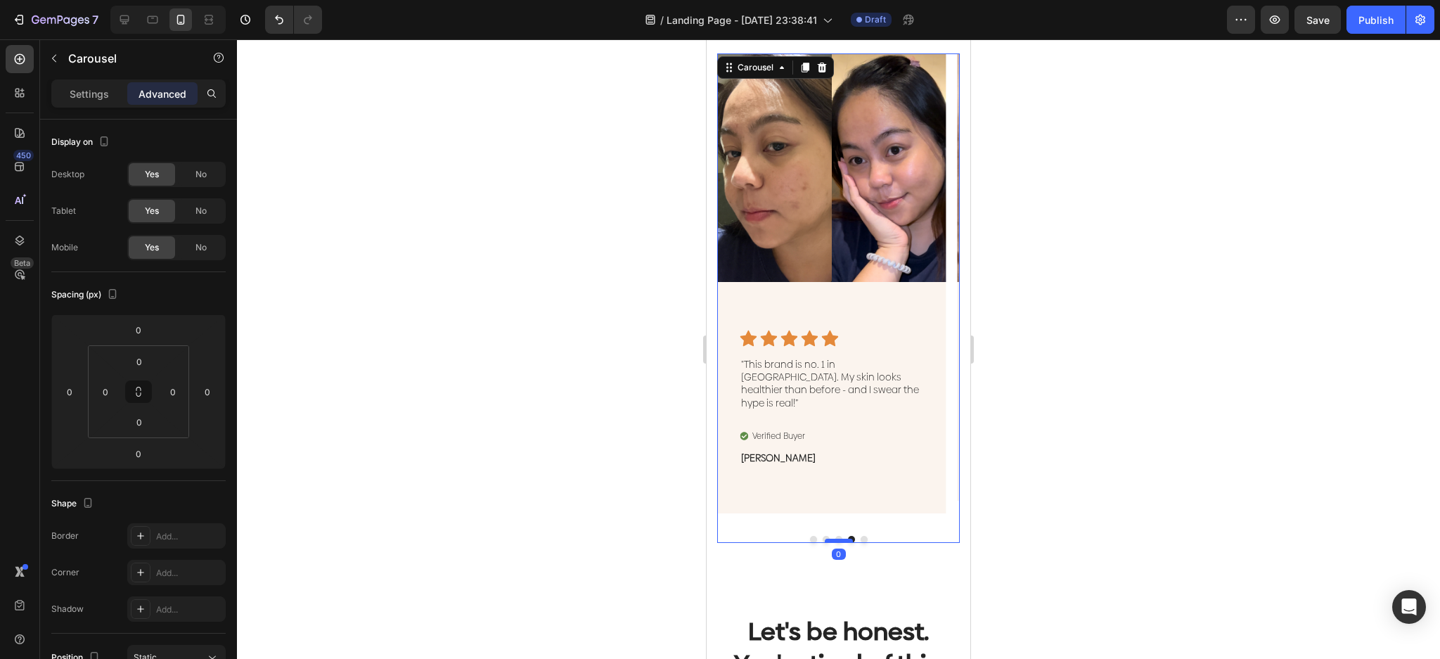
click at [830, 539] on div at bounding box center [839, 541] width 28 height 4
click at [1127, 309] on div at bounding box center [838, 349] width 1203 height 620
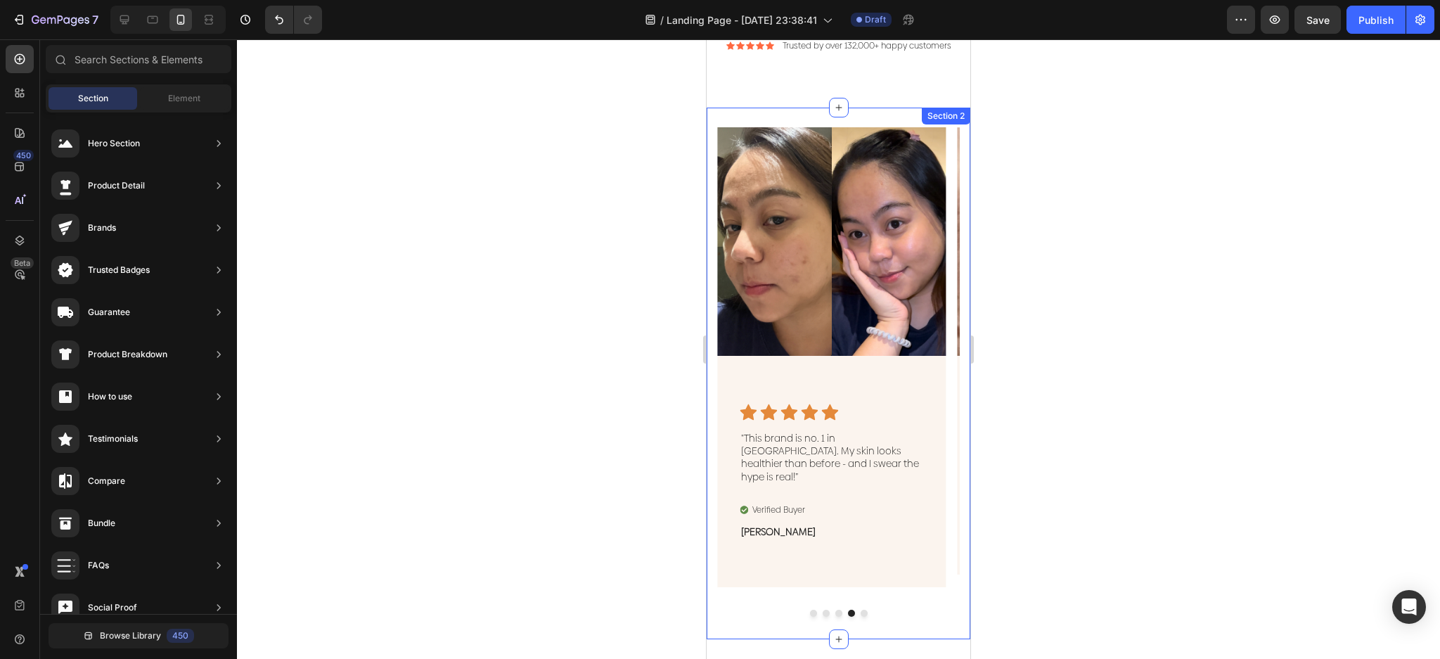
scroll to position [468, 0]
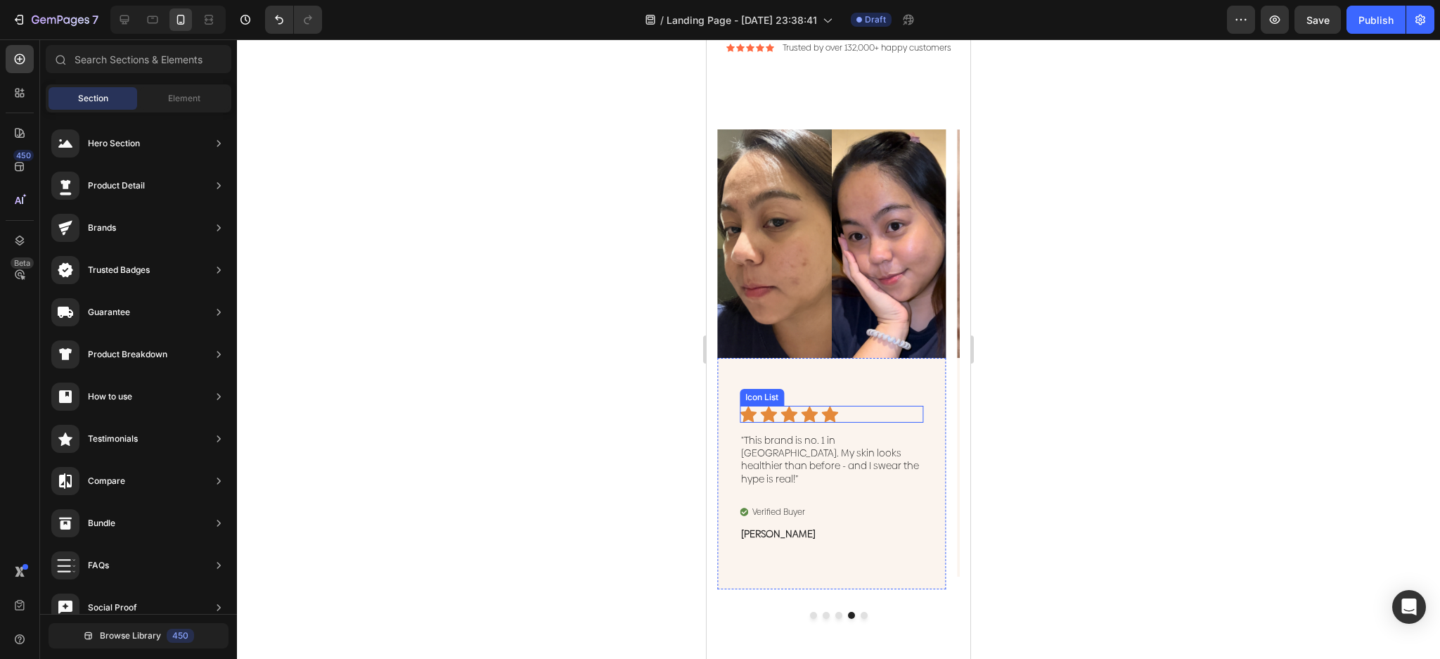
click at [916, 423] on div "Icon Icon Icon Icon Icon" at bounding box center [832, 414] width 184 height 17
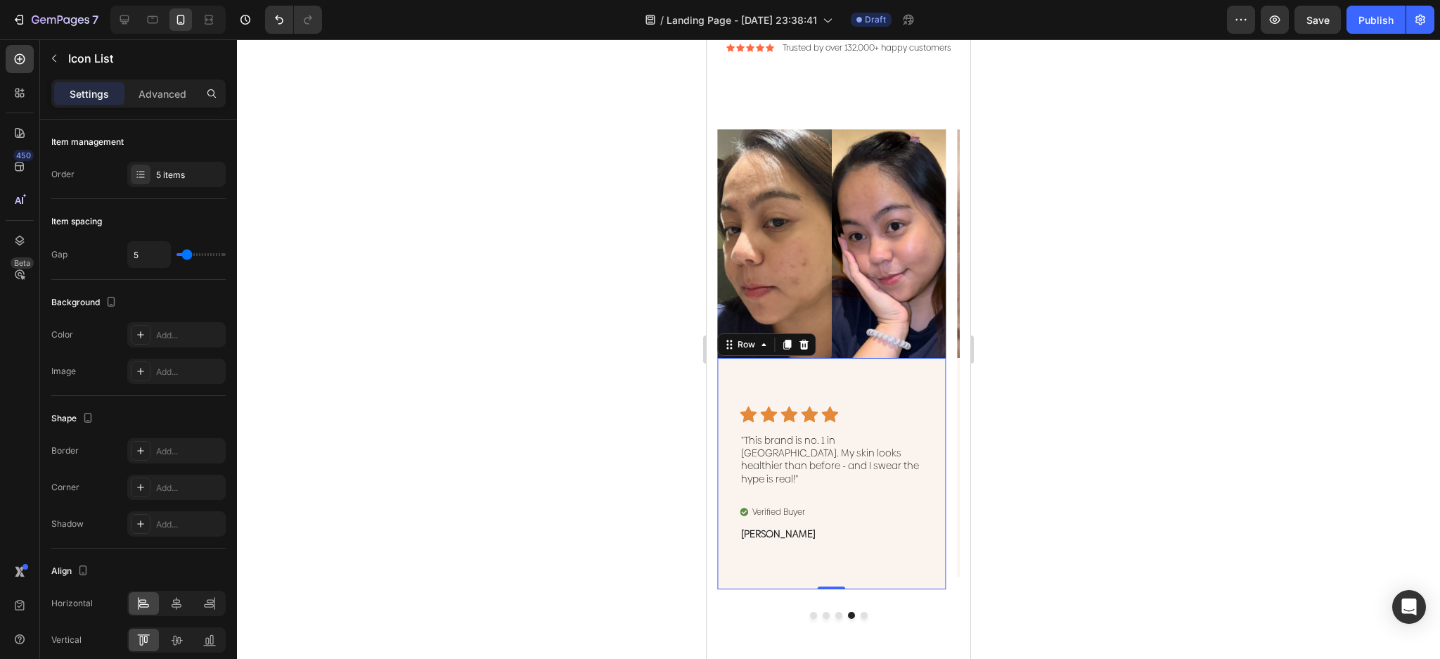
click at [916, 392] on div "Icon Icon Icon Icon Icon Icon List "This brand is no. 1 in [GEOGRAPHIC_DATA]. M…" at bounding box center [831, 473] width 229 height 231
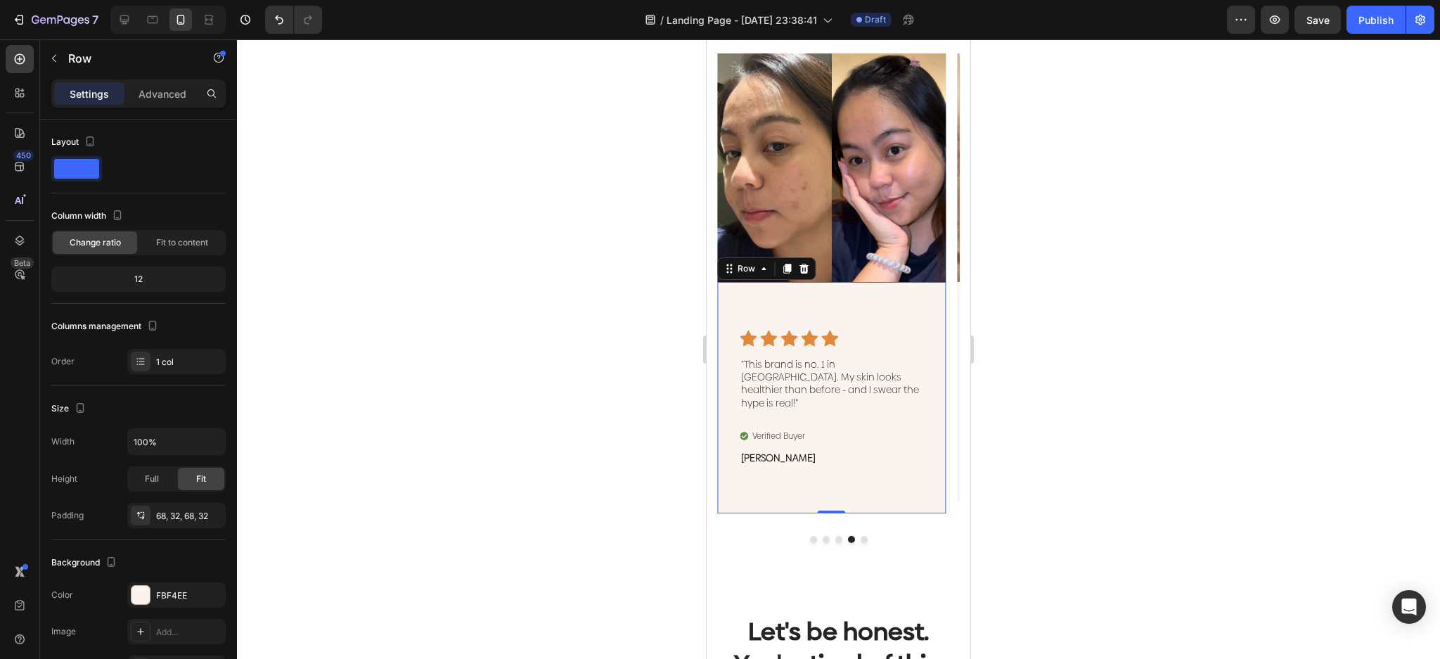
scroll to position [937, 0]
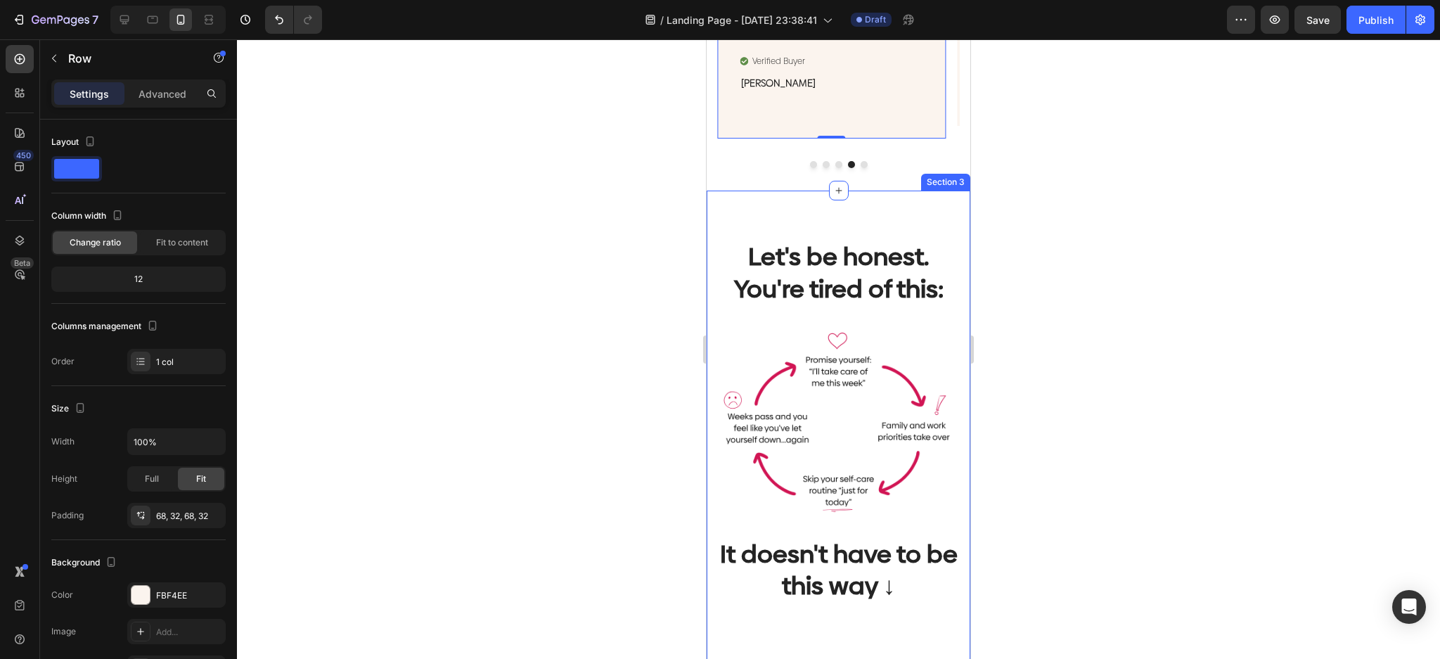
click at [878, 209] on div "Let's be honest. You're tired of this: Heading Image It doesn't have to be this…" at bounding box center [839, 433] width 264 height 484
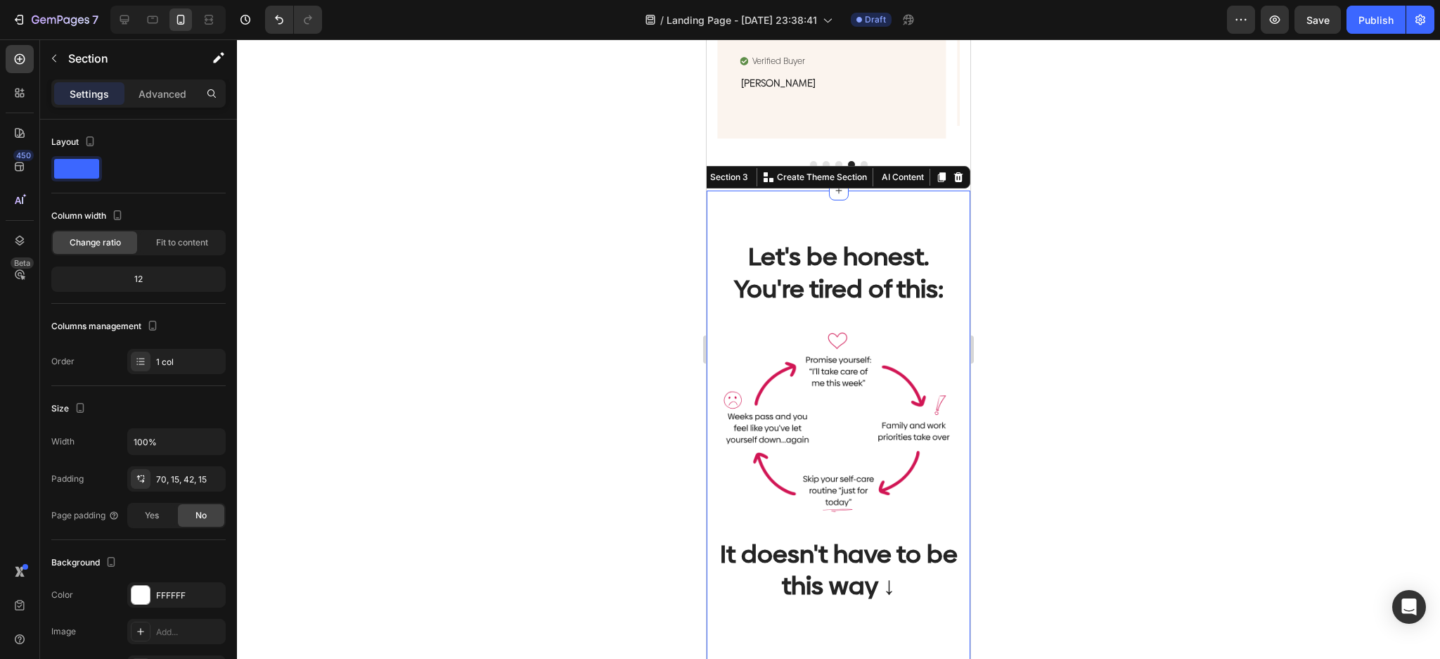
click at [1099, 371] on div at bounding box center [838, 349] width 1203 height 620
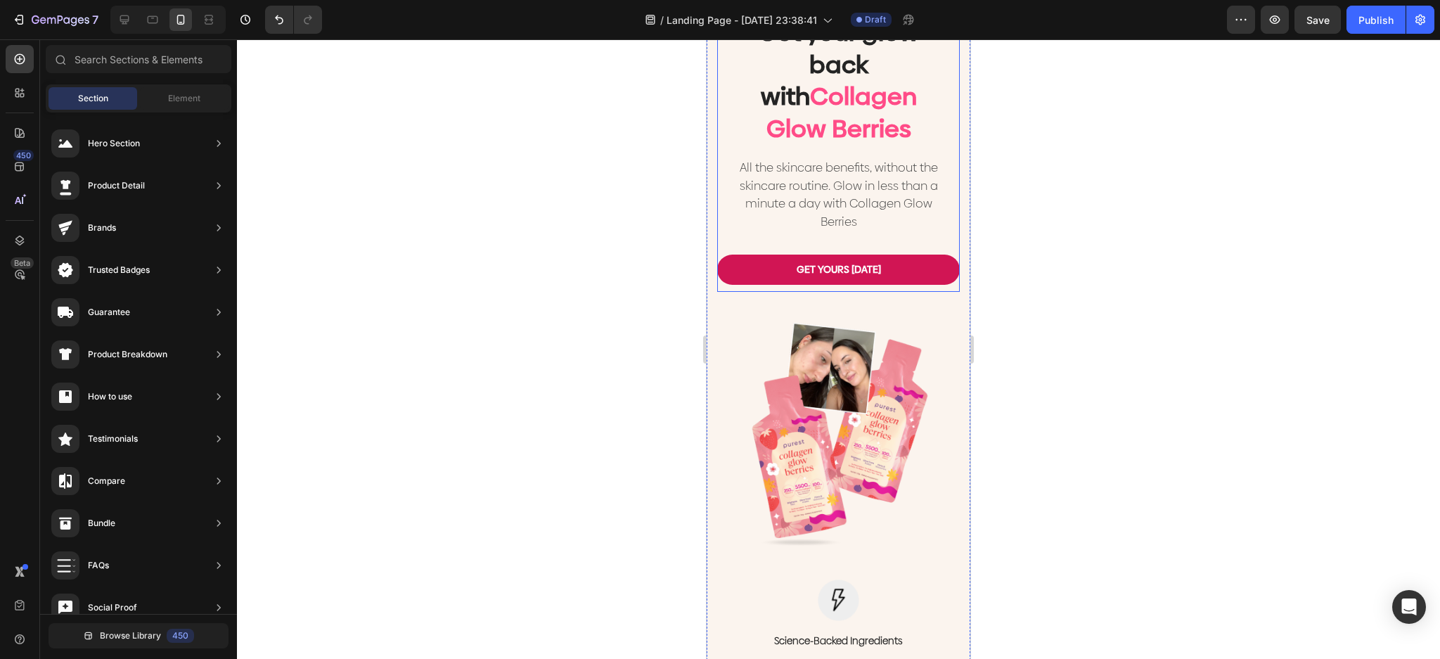
scroll to position [1688, 0]
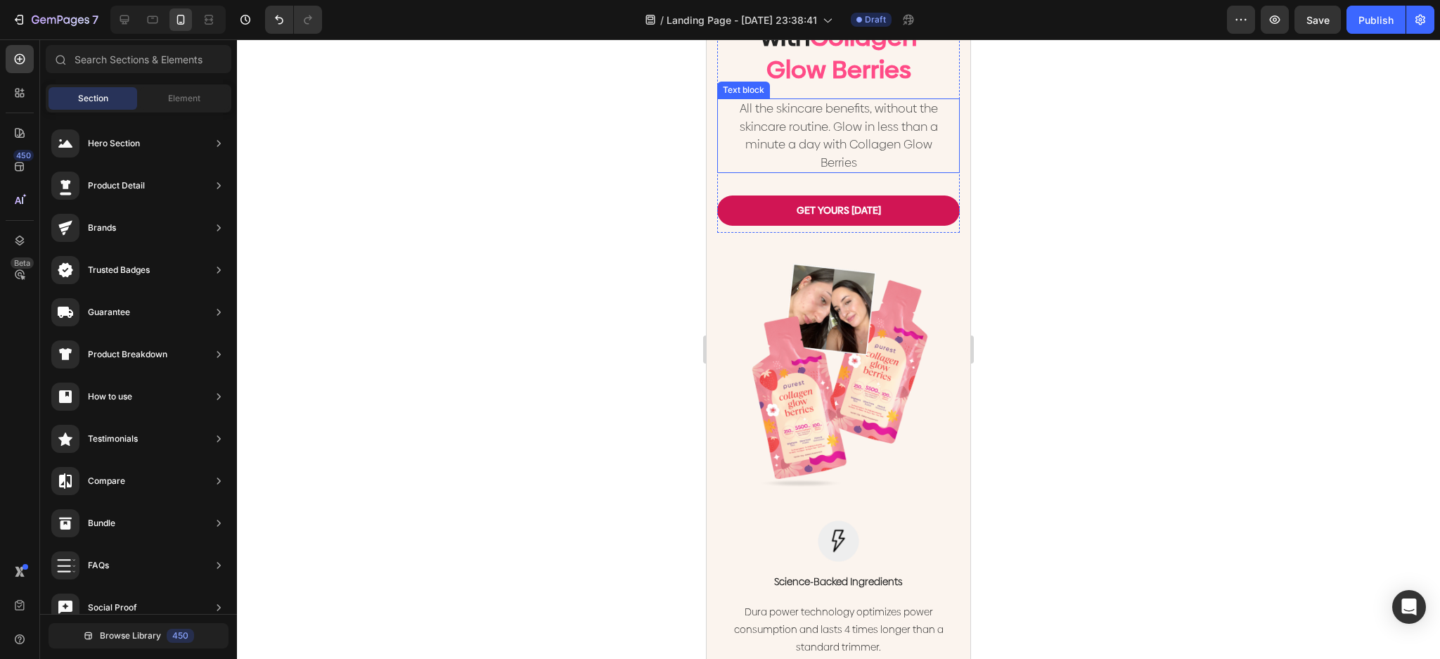
click at [865, 157] on p "All the skincare benefits, without the skincare routine. Glow in less than a mi…" at bounding box center [838, 136] width 217 height 72
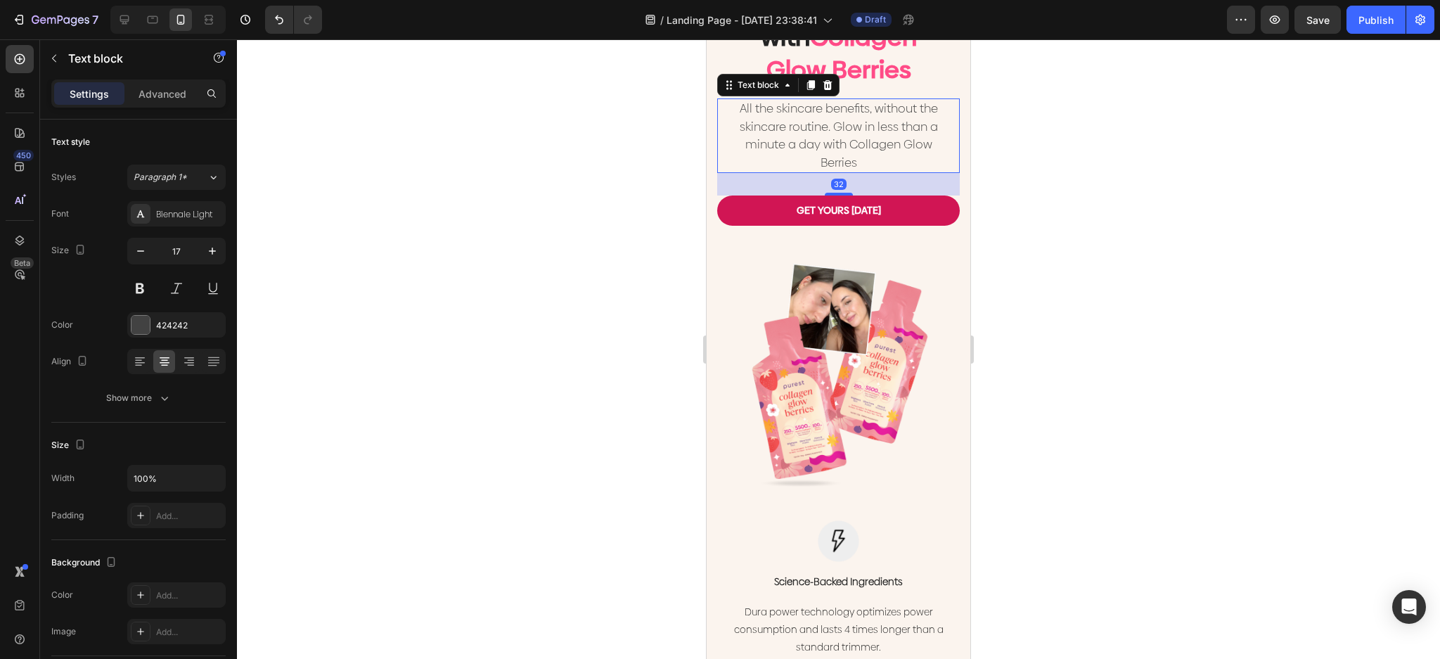
click at [865, 157] on p "All the skincare benefits, without the skincare routine. Glow in less than a mi…" at bounding box center [838, 136] width 217 height 72
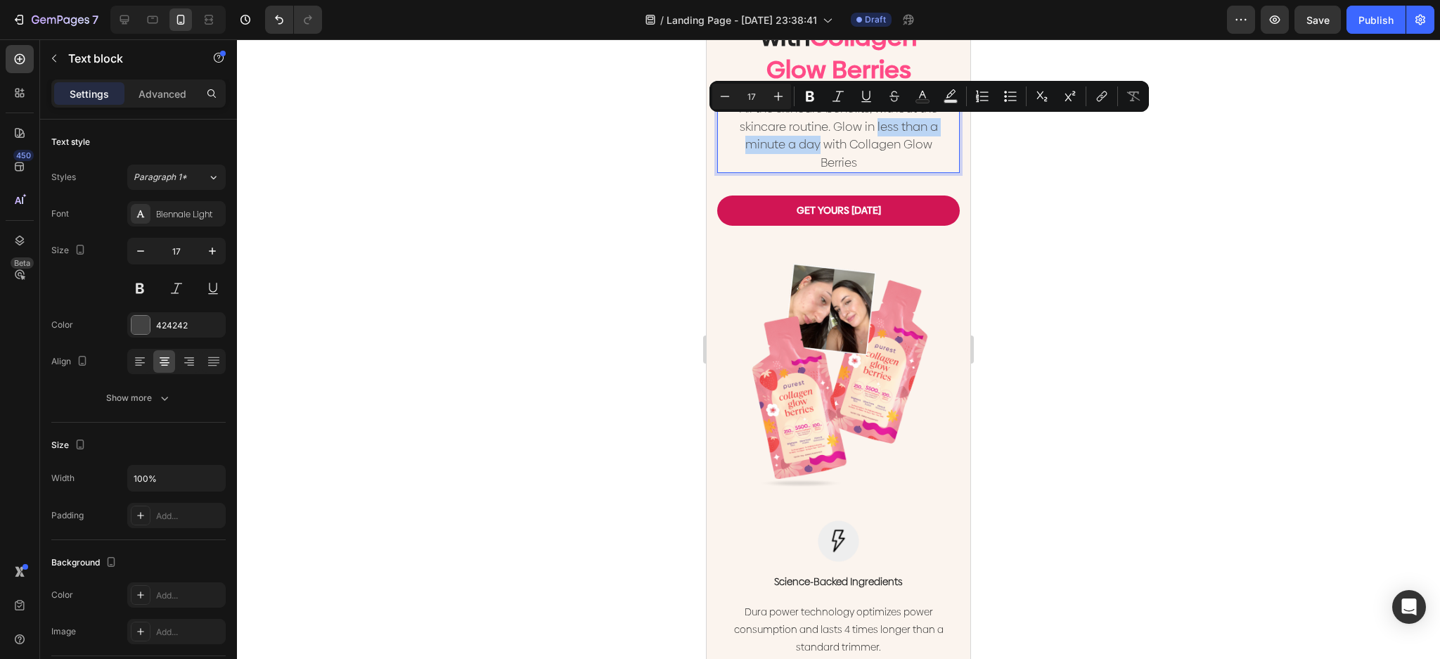
drag, startPoint x: 870, startPoint y: 127, endPoint x: 812, endPoint y: 146, distance: 60.7
click at [812, 146] on p "All the skincare benefits, without the skincare routine. Glow in less than a mi…" at bounding box center [838, 136] width 217 height 72
click at [862, 91] on icon "Editor contextual toolbar" at bounding box center [866, 96] width 14 height 14
drag, startPoint x: 1141, startPoint y: 177, endPoint x: 1217, endPoint y: 280, distance: 127.3
click at [1141, 178] on div at bounding box center [838, 349] width 1203 height 620
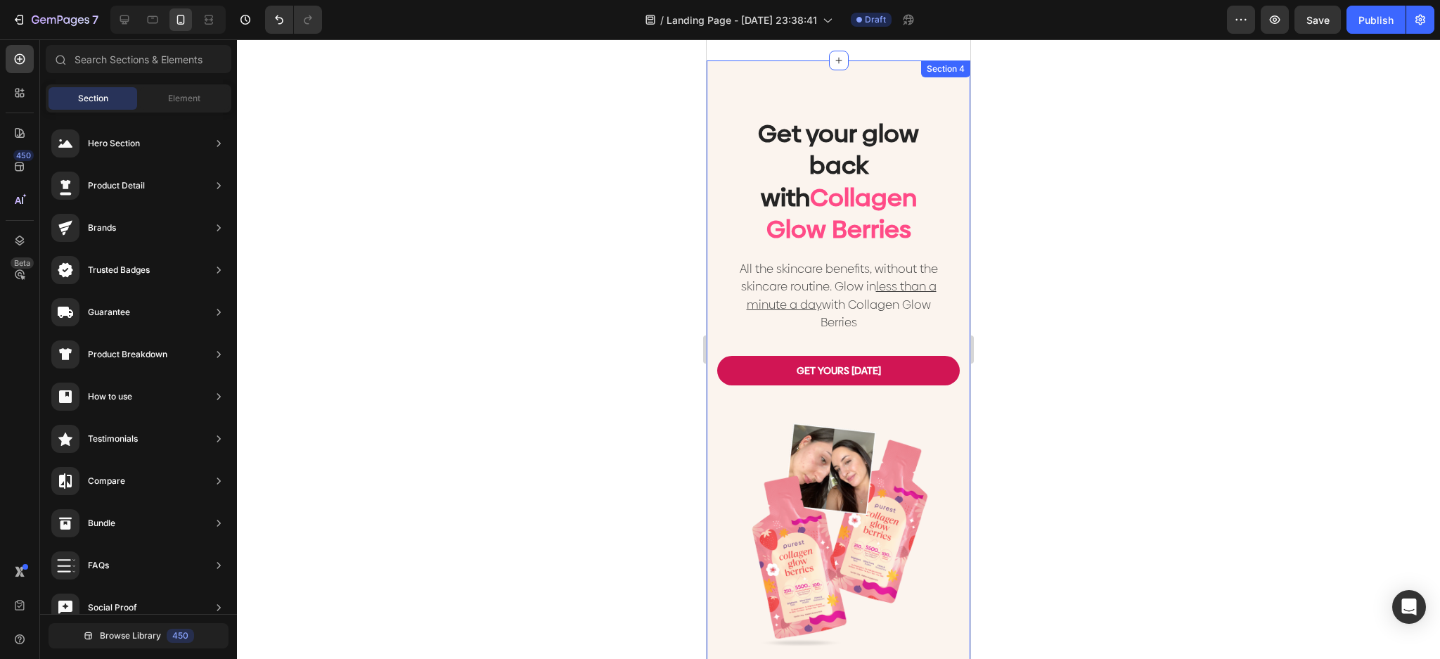
scroll to position [1406, 0]
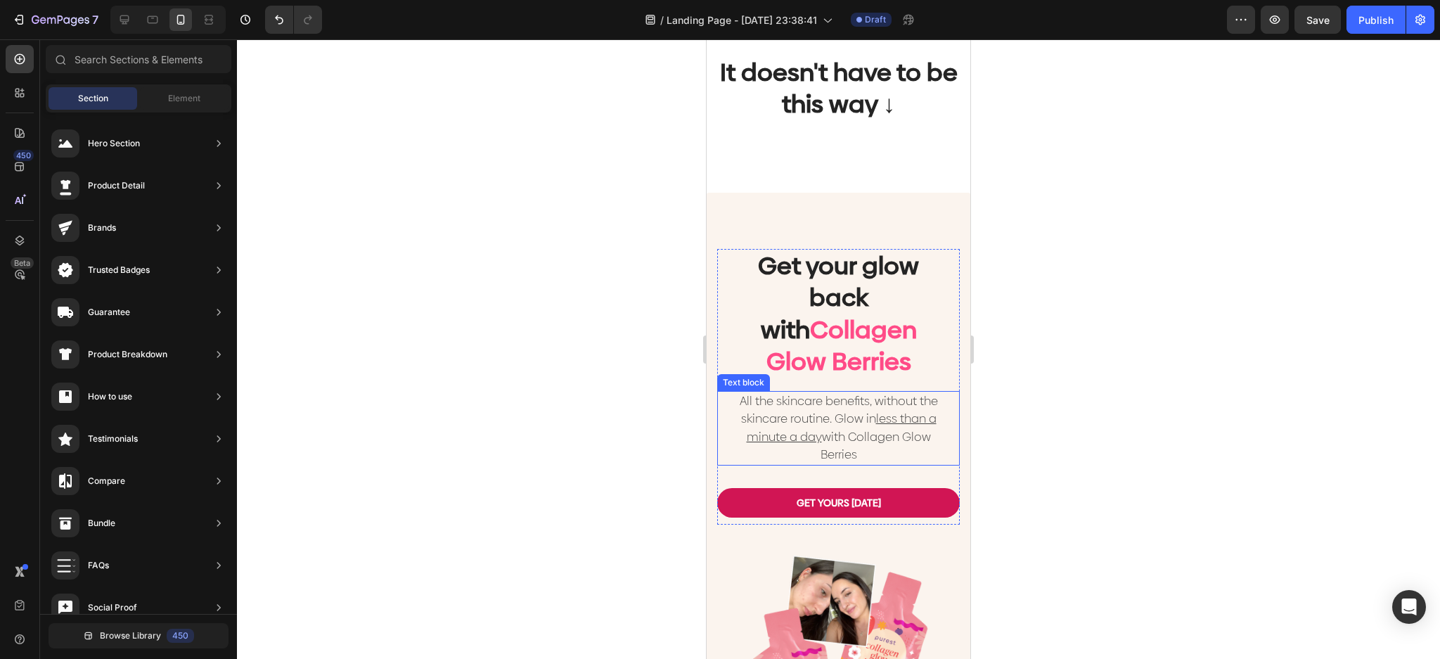
click at [880, 423] on p "All the skincare benefits, without the skincare routine. Glow in less than a mi…" at bounding box center [838, 428] width 217 height 72
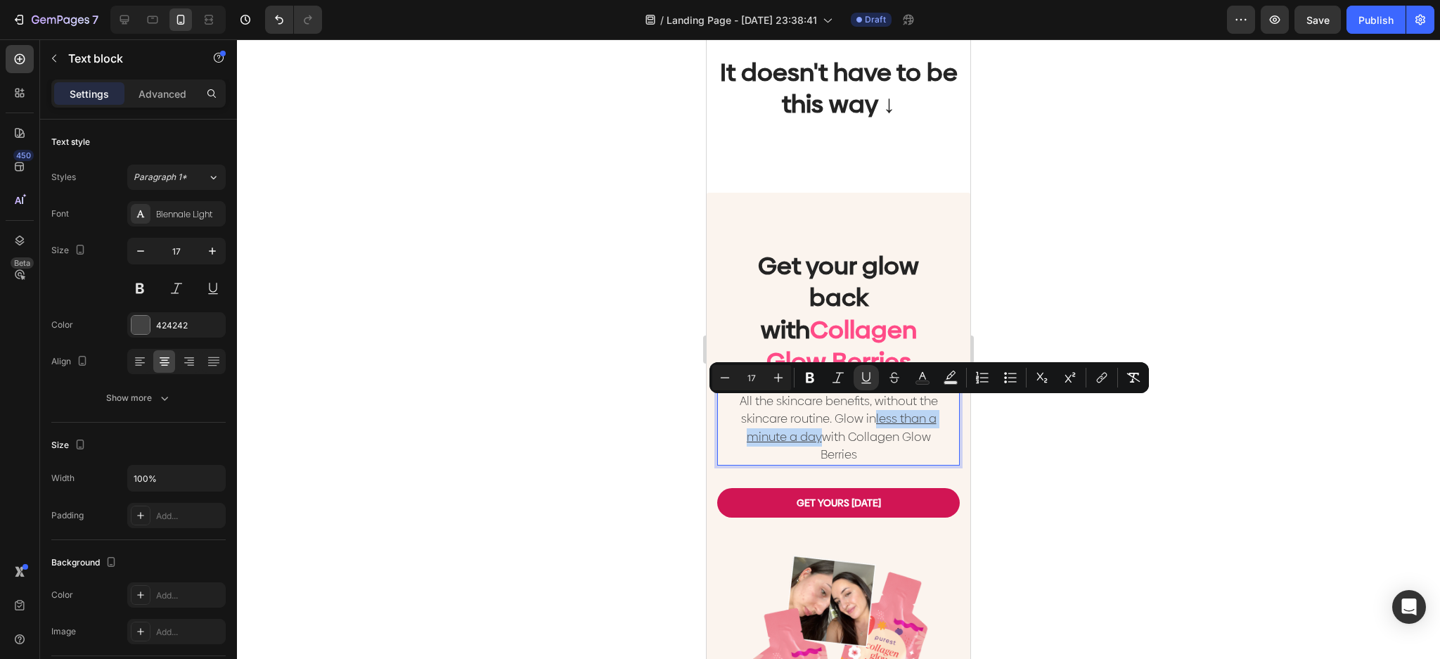
drag, startPoint x: 814, startPoint y: 429, endPoint x: 870, endPoint y: 413, distance: 57.9
click at [870, 413] on p "All the skincare benefits, without the skincare routine. Glow in less than a mi…" at bounding box center [838, 428] width 217 height 72
click at [842, 376] on icon "Editor contextual toolbar" at bounding box center [838, 378] width 14 height 14
click at [1025, 454] on div at bounding box center [838, 349] width 1203 height 620
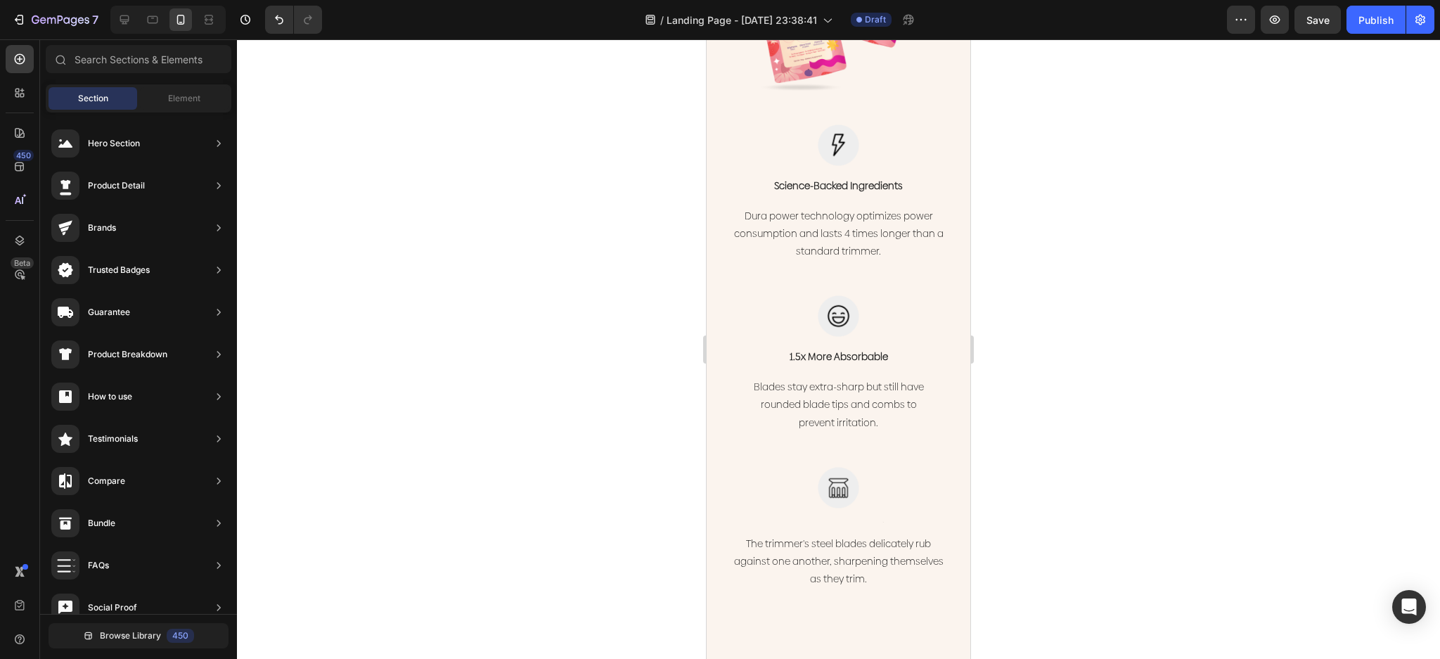
scroll to position [2101, 0]
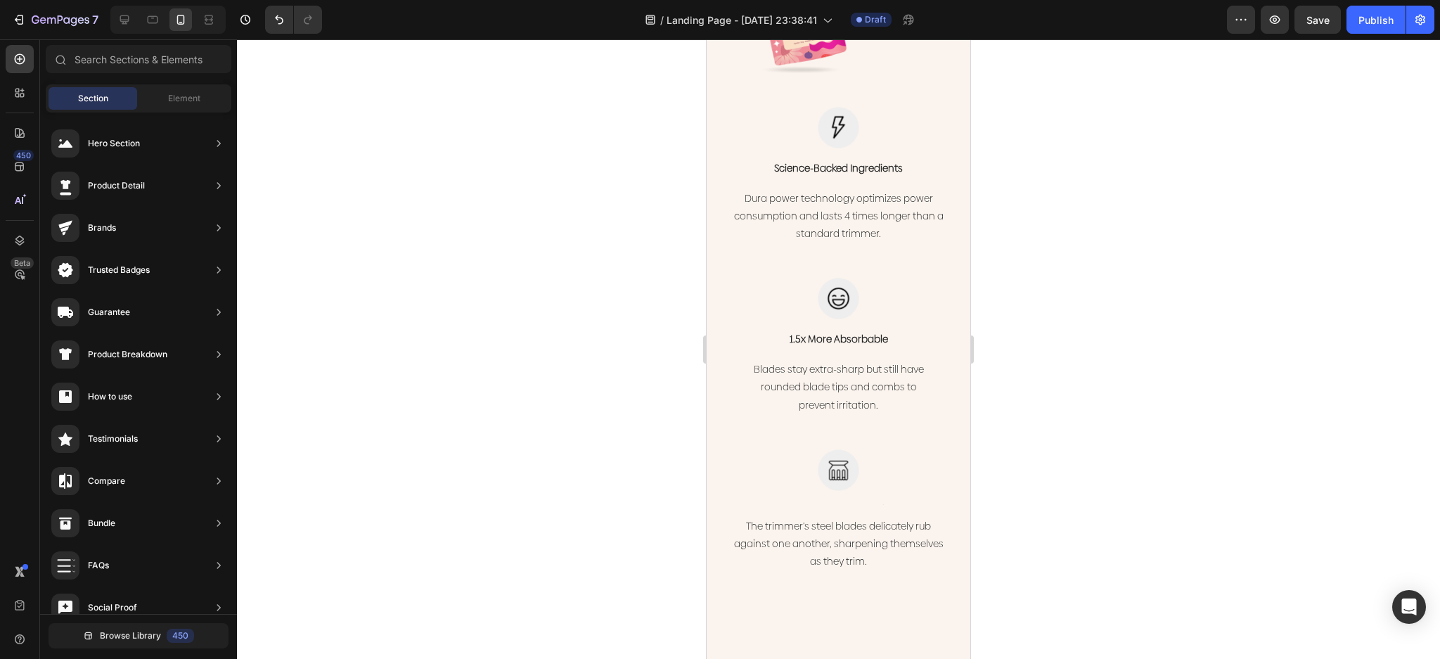
drag, startPoint x: 966, startPoint y: 314, endPoint x: 1688, endPoint y: 364, distance: 723.2
click at [860, 161] on p "Science-Backed Ingredients" at bounding box center [839, 168] width 240 height 15
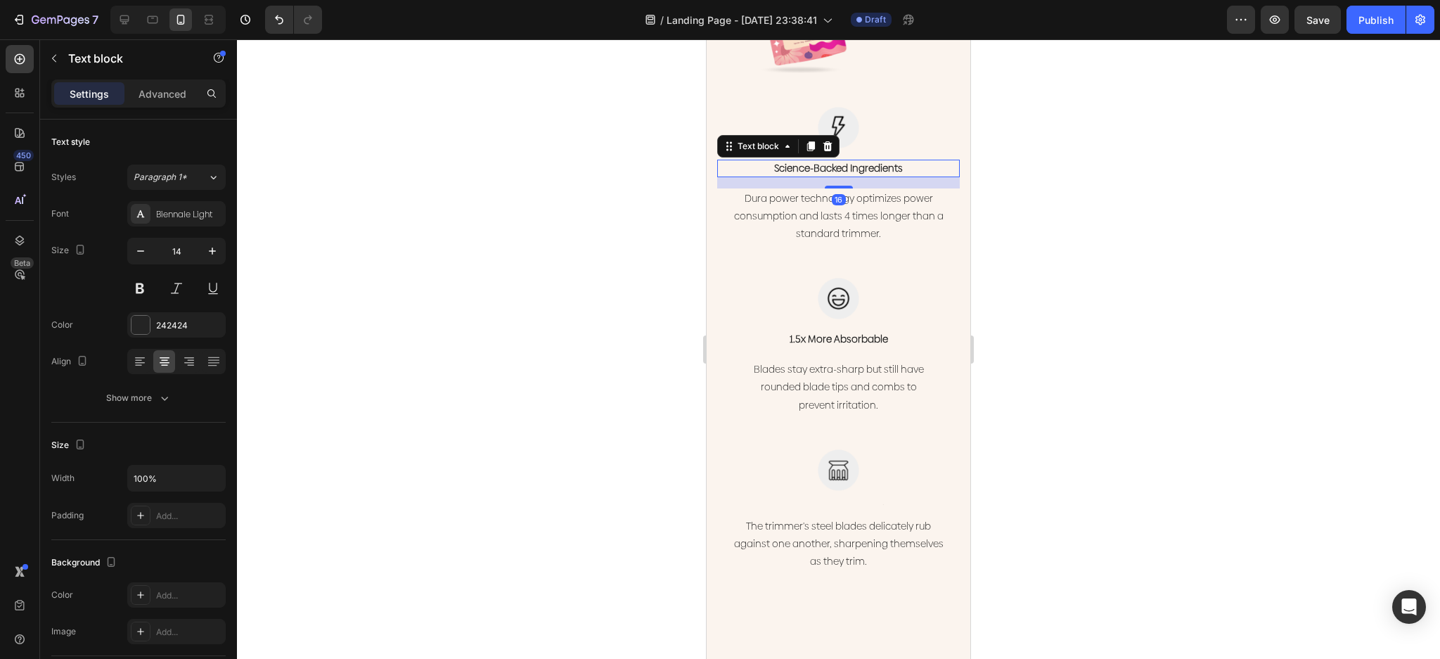
click at [860, 161] on p "Science-Backed Ingredients" at bounding box center [839, 168] width 240 height 15
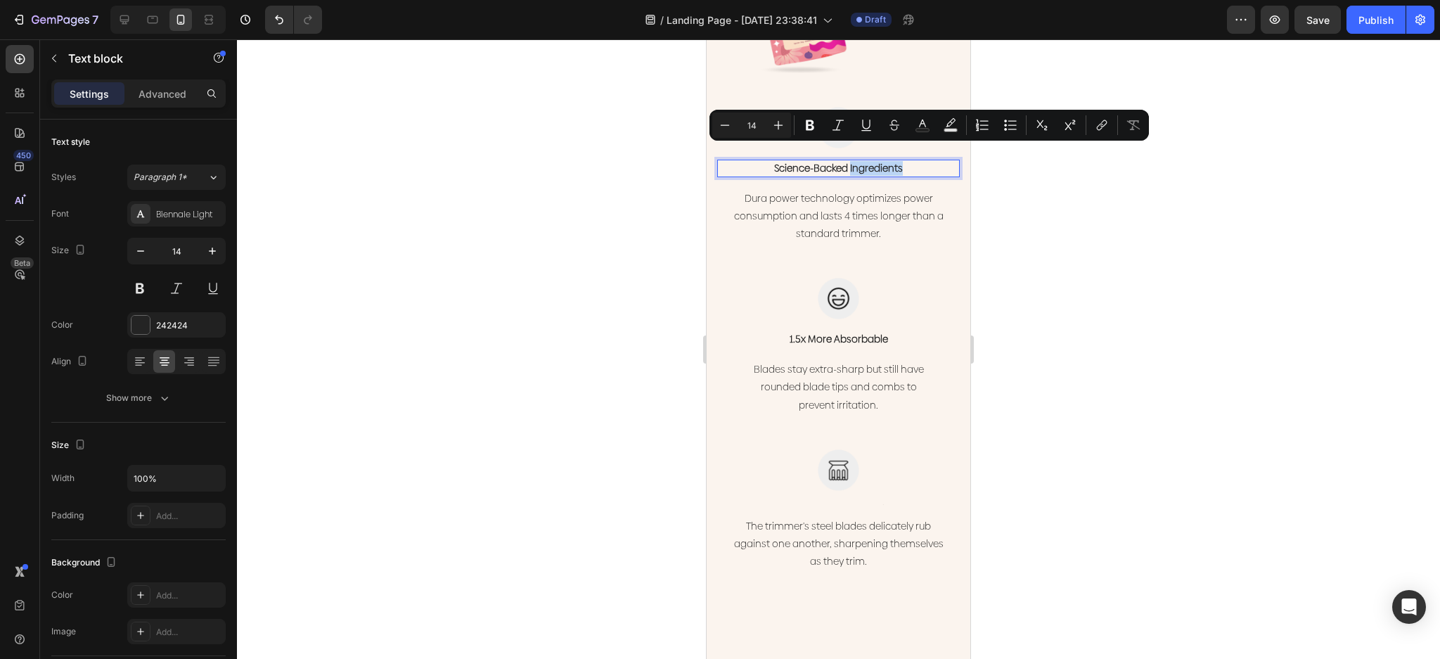
click at [902, 161] on p "Science-Backed Ingredients" at bounding box center [839, 168] width 240 height 15
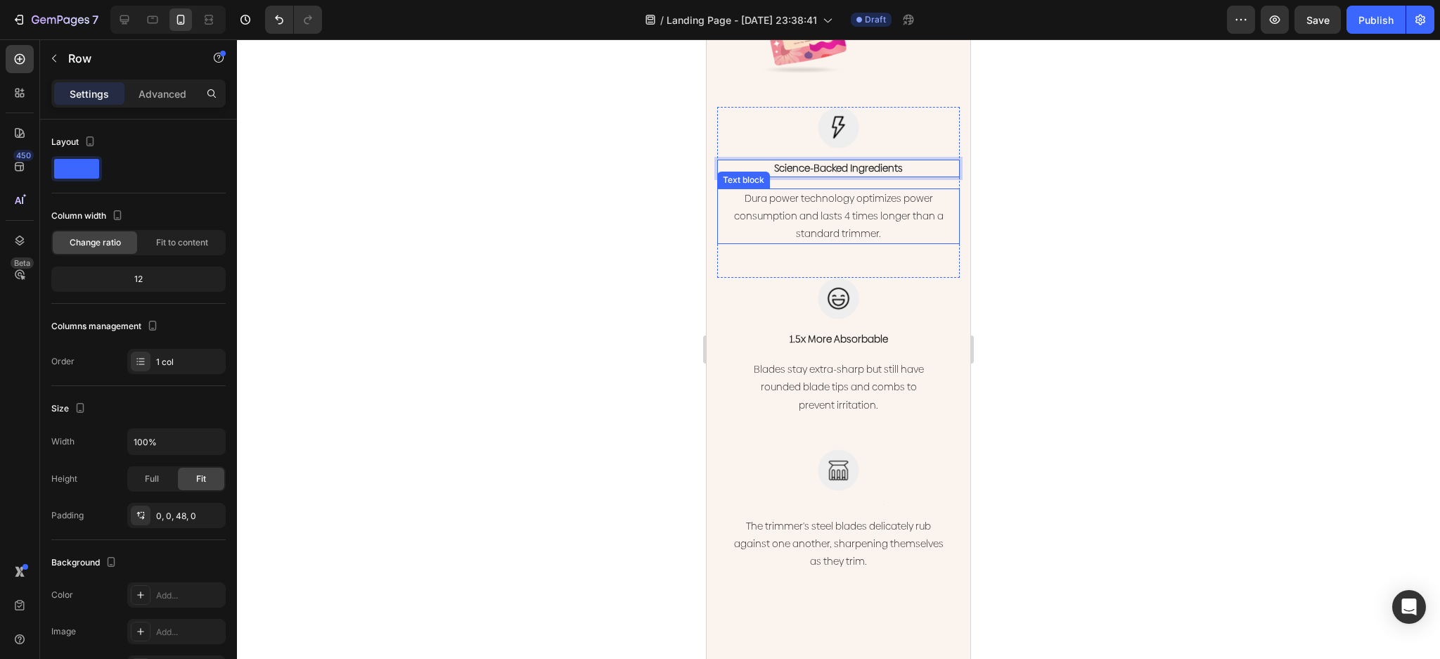
click at [900, 162] on div "Image Science-Backed Ingredients Text block 16 Dura power technology optimizes …" at bounding box center [838, 176] width 243 height 138
click at [909, 161] on p "Science-Backed Ingredients" at bounding box center [839, 168] width 240 height 15
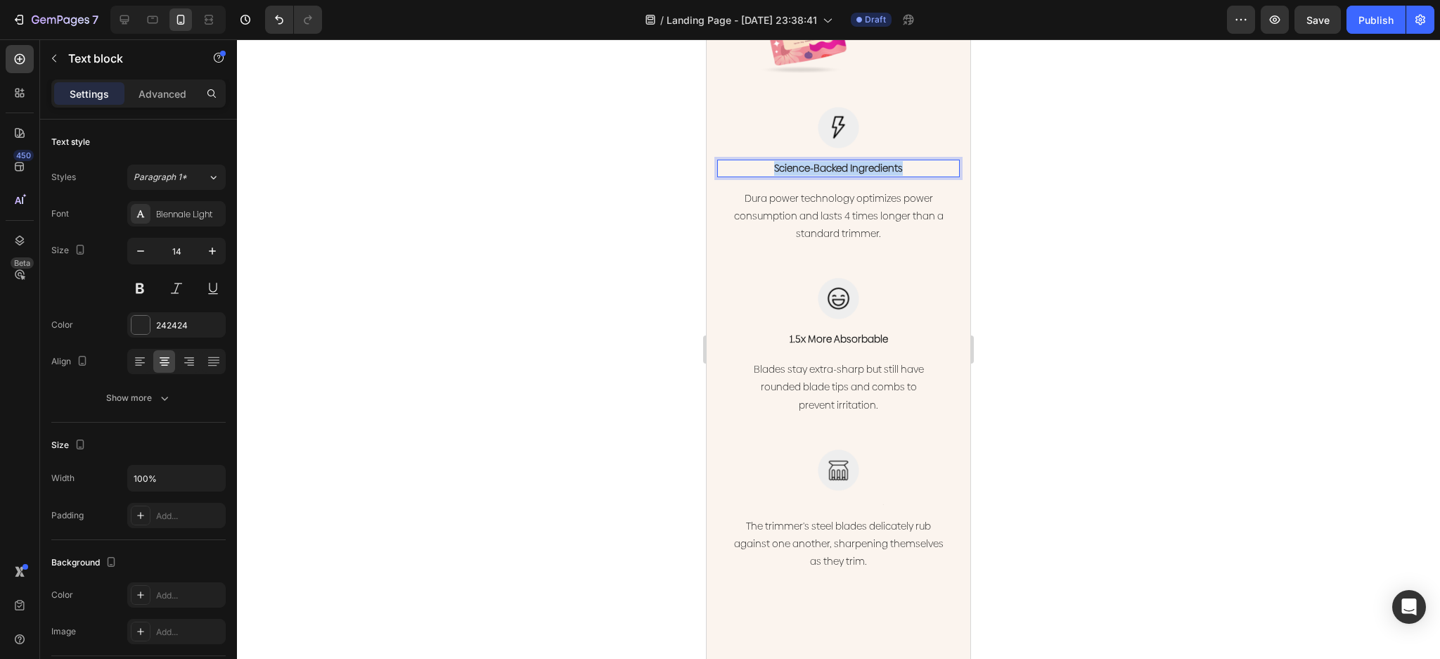
drag, startPoint x: 911, startPoint y: 151, endPoint x: 749, endPoint y: 147, distance: 162.5
click at [749, 161] on p "Science-Backed Ingredients" at bounding box center [839, 168] width 240 height 15
click at [841, 333] on div "1.5x More Absorbable" at bounding box center [838, 340] width 243 height 18
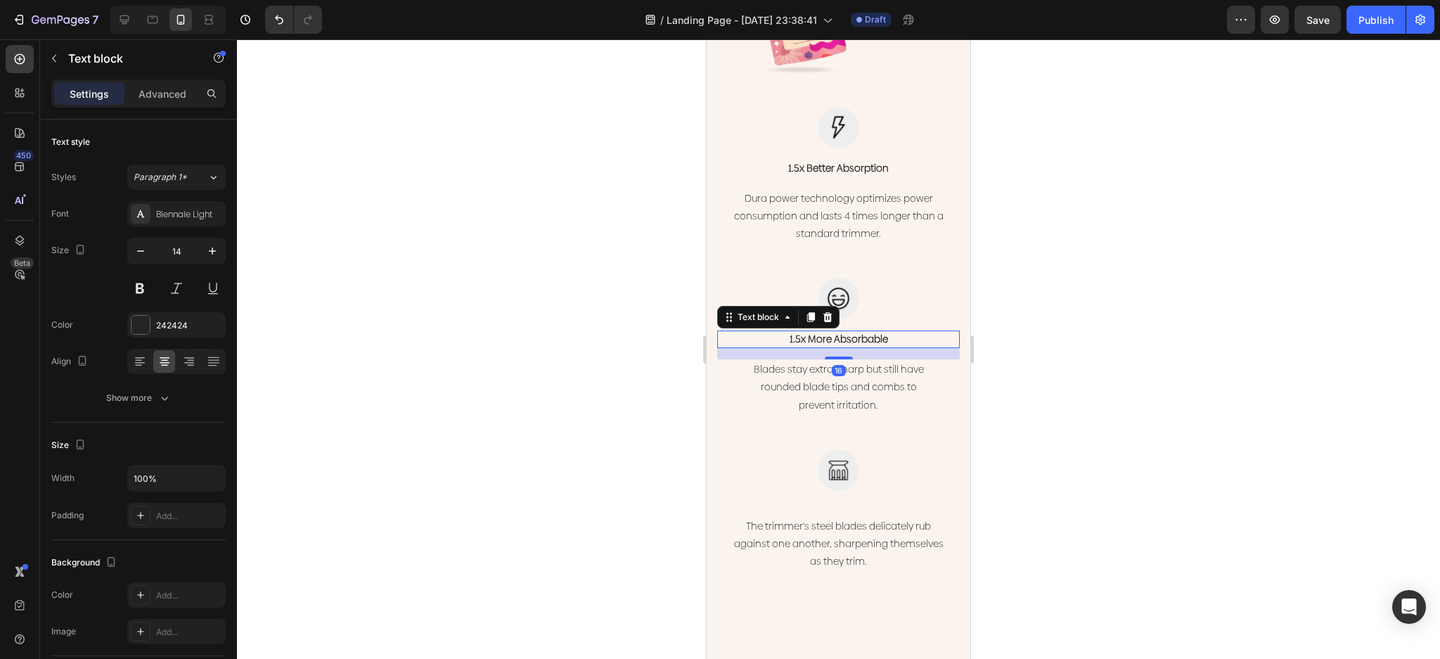
click at [841, 333] on div "1.5x More Absorbable" at bounding box center [838, 340] width 243 height 18
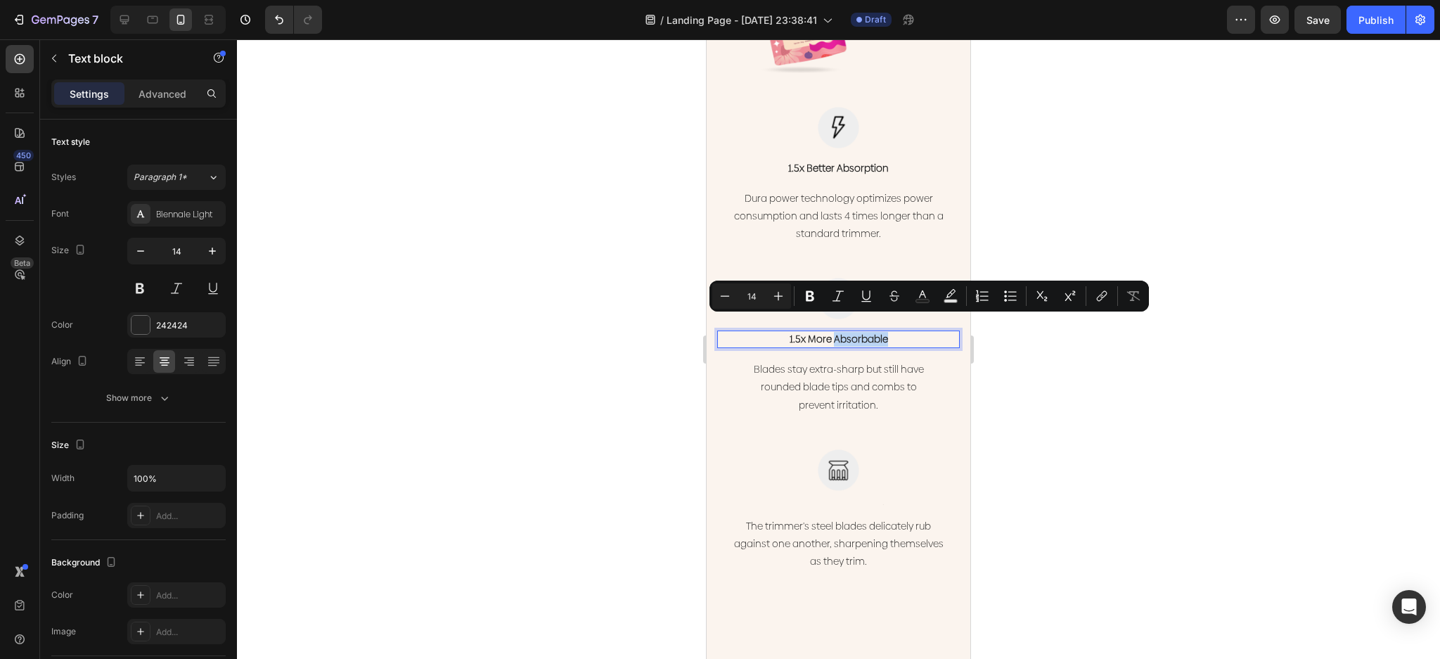
click at [890, 332] on p "1.5x More Absorbable" at bounding box center [839, 339] width 240 height 15
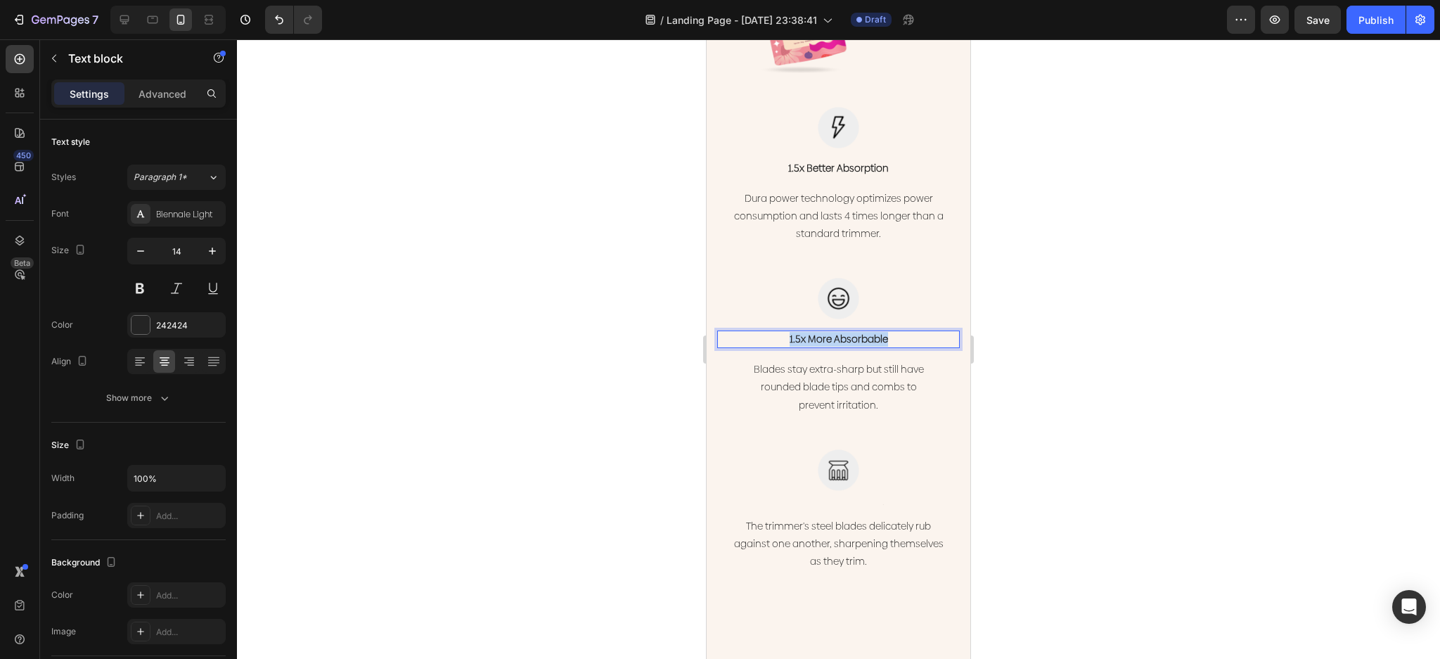
drag, startPoint x: 901, startPoint y: 323, endPoint x: 729, endPoint y: 319, distance: 172.4
click at [729, 332] on p "1.5x More Absorbable" at bounding box center [839, 339] width 240 height 15
click at [917, 332] on p "50% Increase in Skin Moisture" at bounding box center [839, 339] width 240 height 15
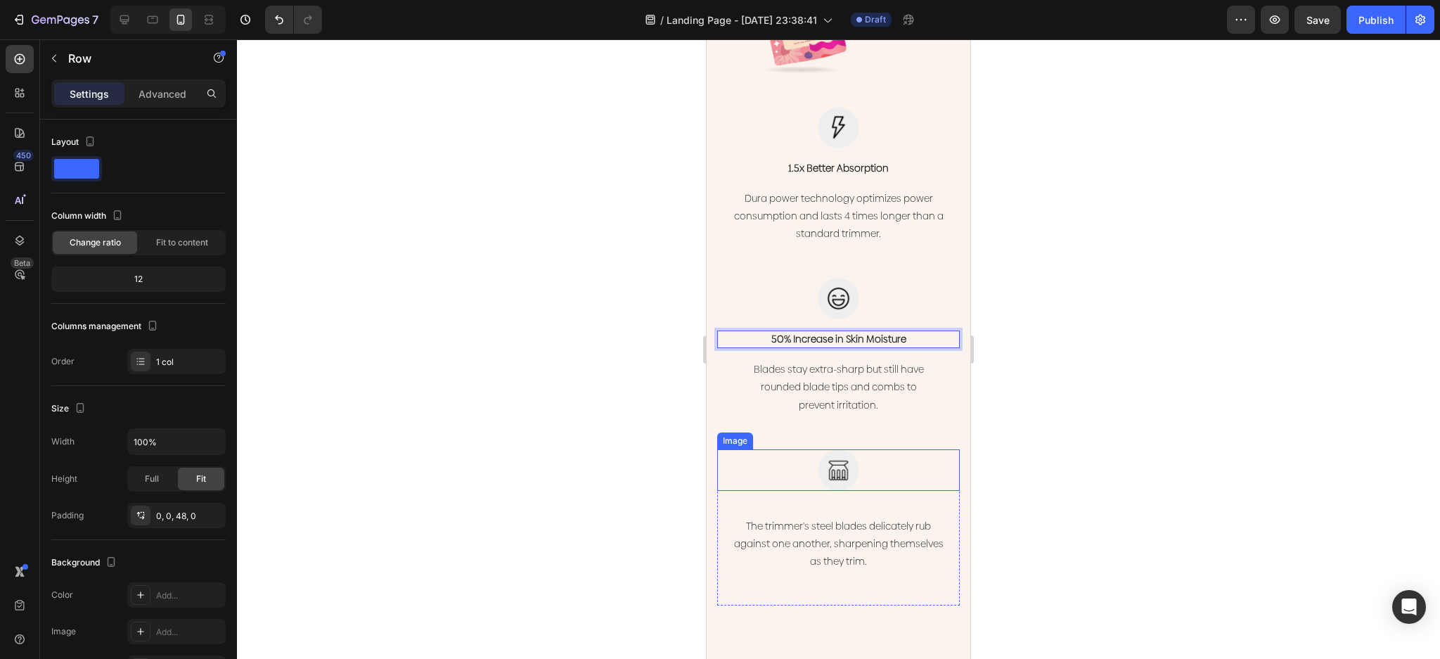
click at [842, 477] on div "Image Text block The trimmer's steel blades delicately rub against one another,…" at bounding box center [838, 510] width 243 height 123
click at [847, 456] on img at bounding box center [838, 469] width 41 height 41
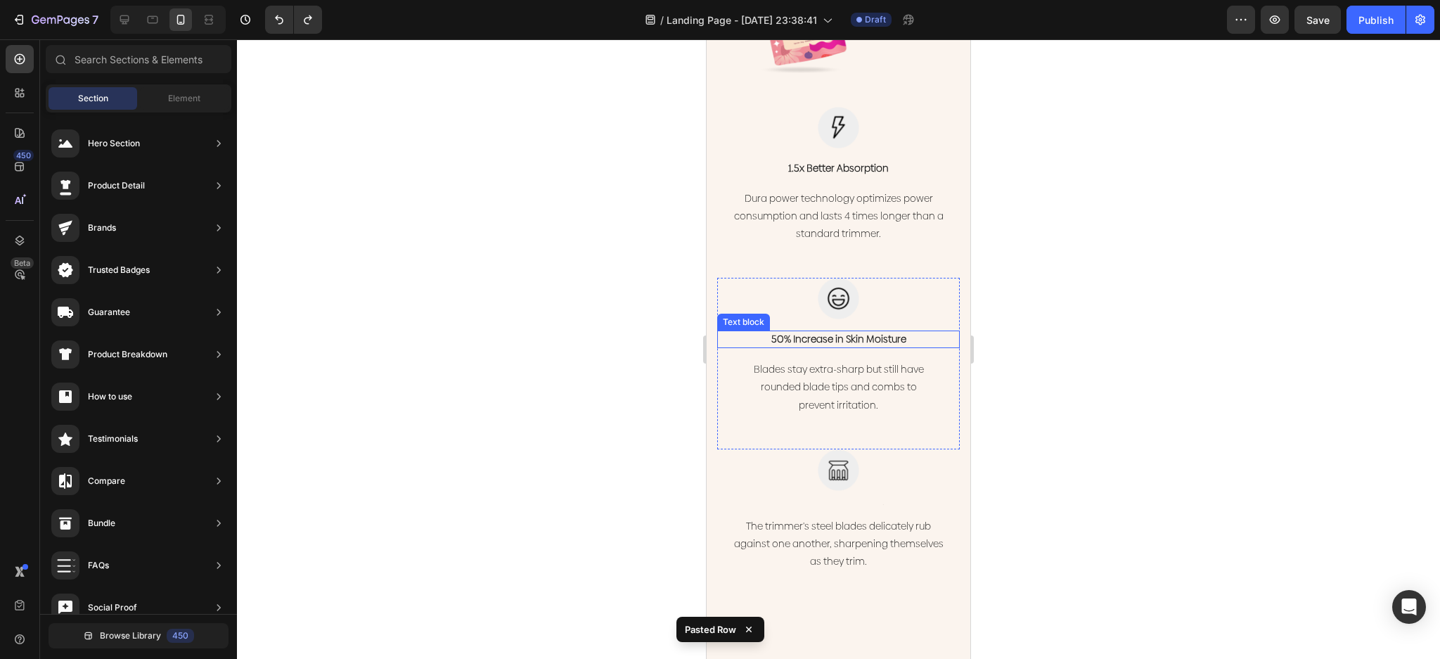
click at [892, 332] on p "50% Increase in Skin Moisture" at bounding box center [839, 339] width 240 height 15
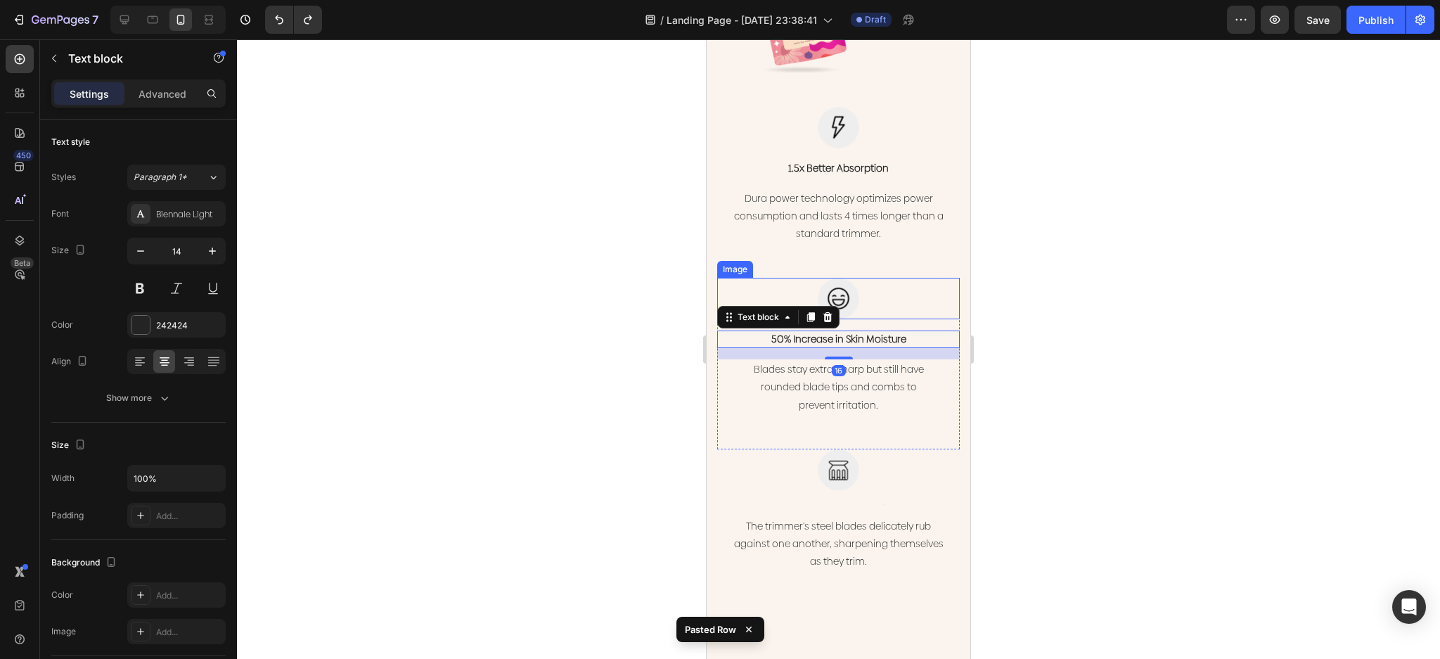
click at [919, 288] on div at bounding box center [838, 298] width 243 height 41
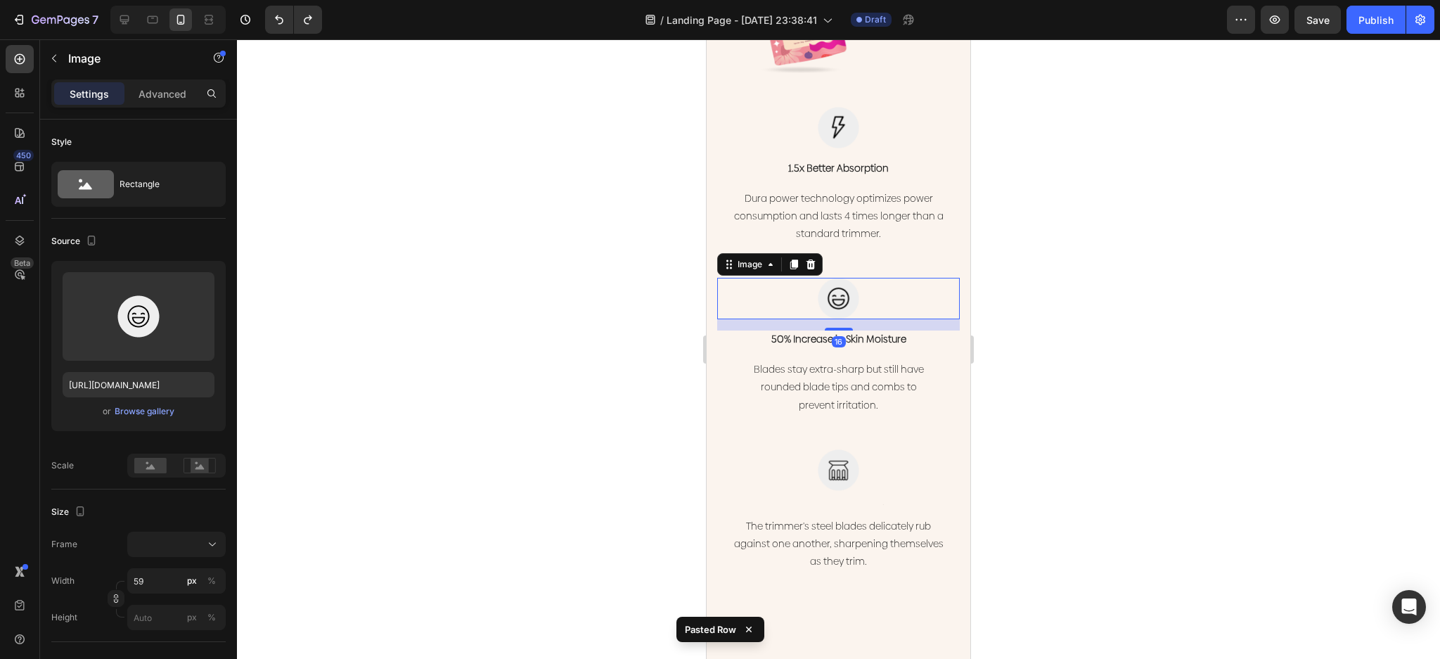
click at [940, 319] on div "16" at bounding box center [838, 324] width 243 height 11
click at [935, 332] on p "50% Increase in Skin Moisture" at bounding box center [839, 339] width 240 height 15
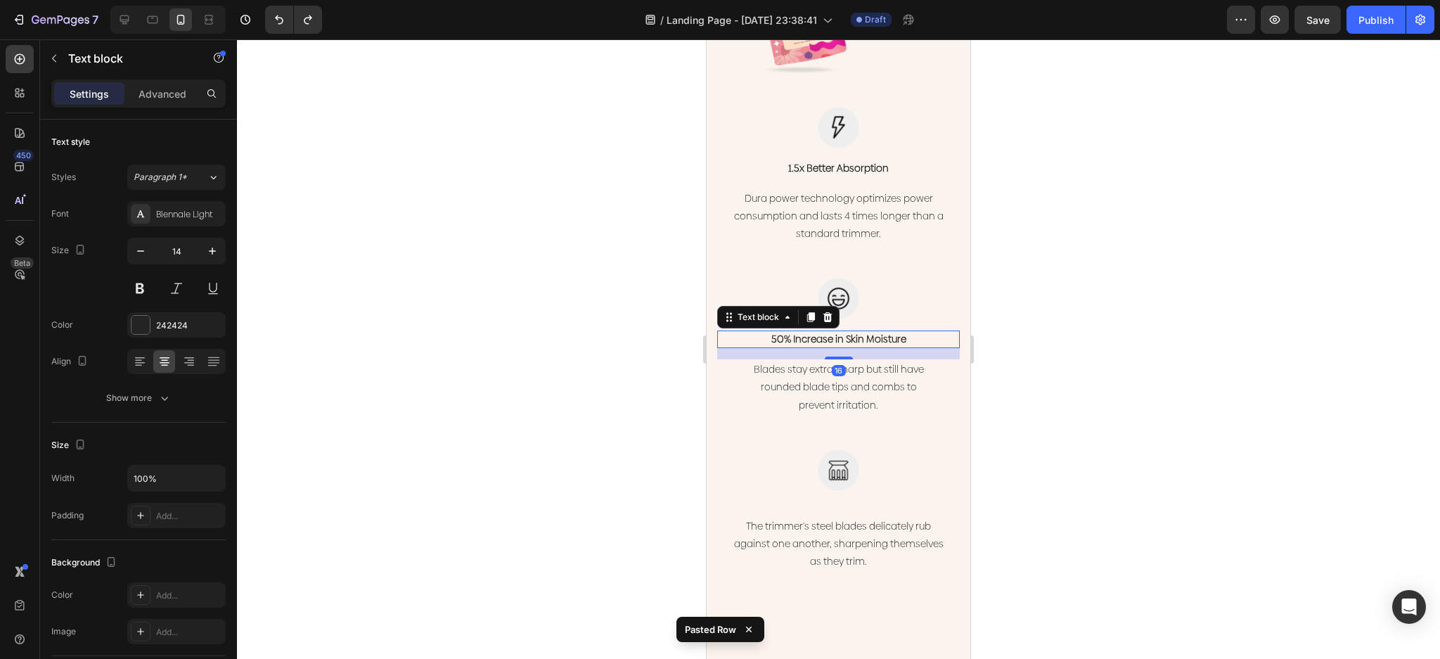
click at [939, 331] on div "50% Increase in Skin Moisture" at bounding box center [838, 340] width 243 height 18
click at [939, 309] on div "Image 50% Increase in Skin Moisture Text block 16 Blades stay extra-sharp but s…" at bounding box center [838, 347] width 243 height 138
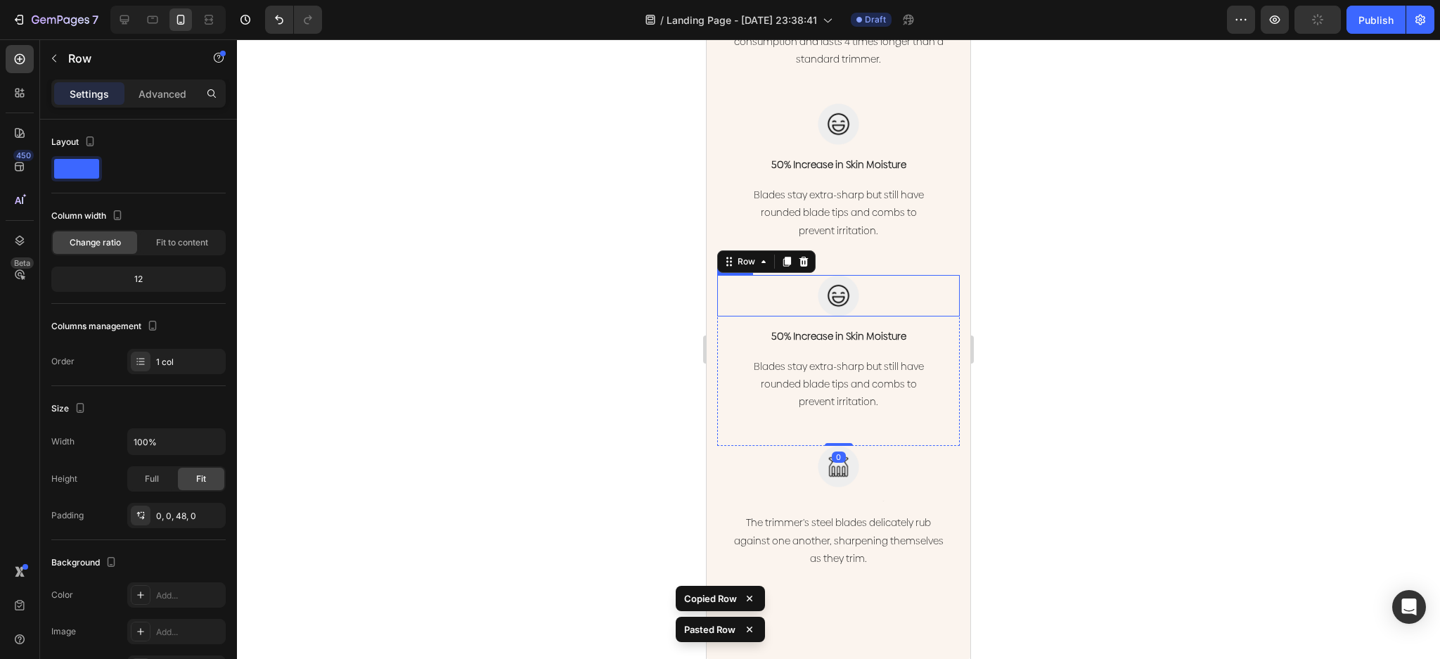
scroll to position [2289, 0]
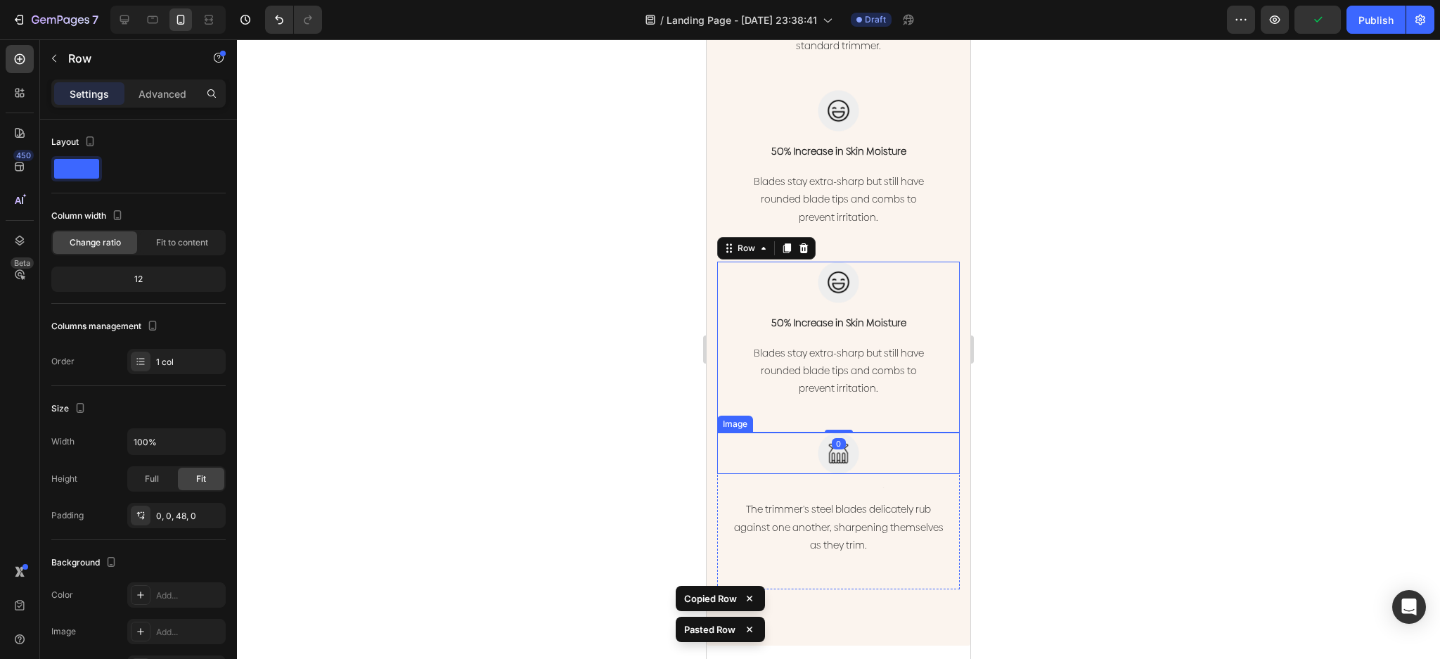
click at [934, 440] on div at bounding box center [838, 452] width 243 height 41
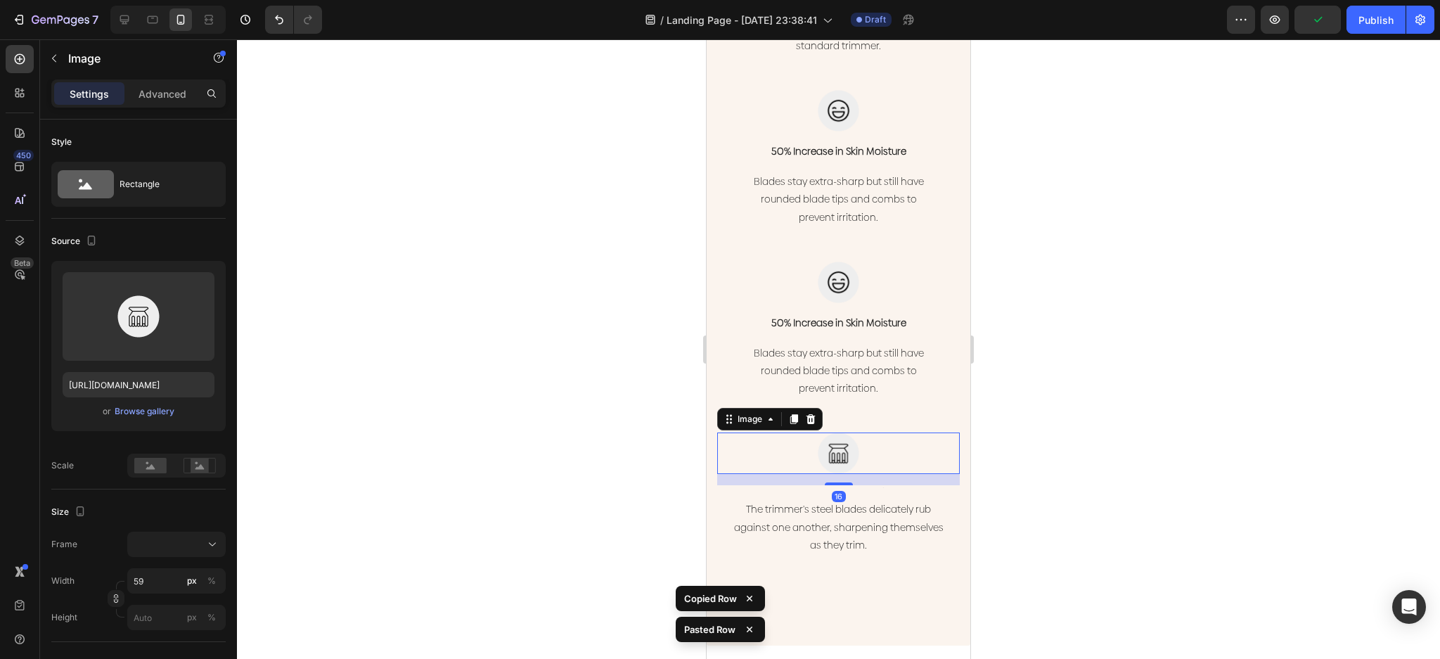
drag, startPoint x: 931, startPoint y: 469, endPoint x: 931, endPoint y: 477, distance: 7.7
click at [930, 474] on div "16" at bounding box center [838, 479] width 243 height 11
click at [934, 499] on div "The trimmer's steel blades delicately rub against one another, sharpening thems…" at bounding box center [838, 527] width 243 height 56
click at [936, 456] on div at bounding box center [838, 452] width 243 height 41
click at [937, 474] on div "16" at bounding box center [838, 479] width 243 height 11
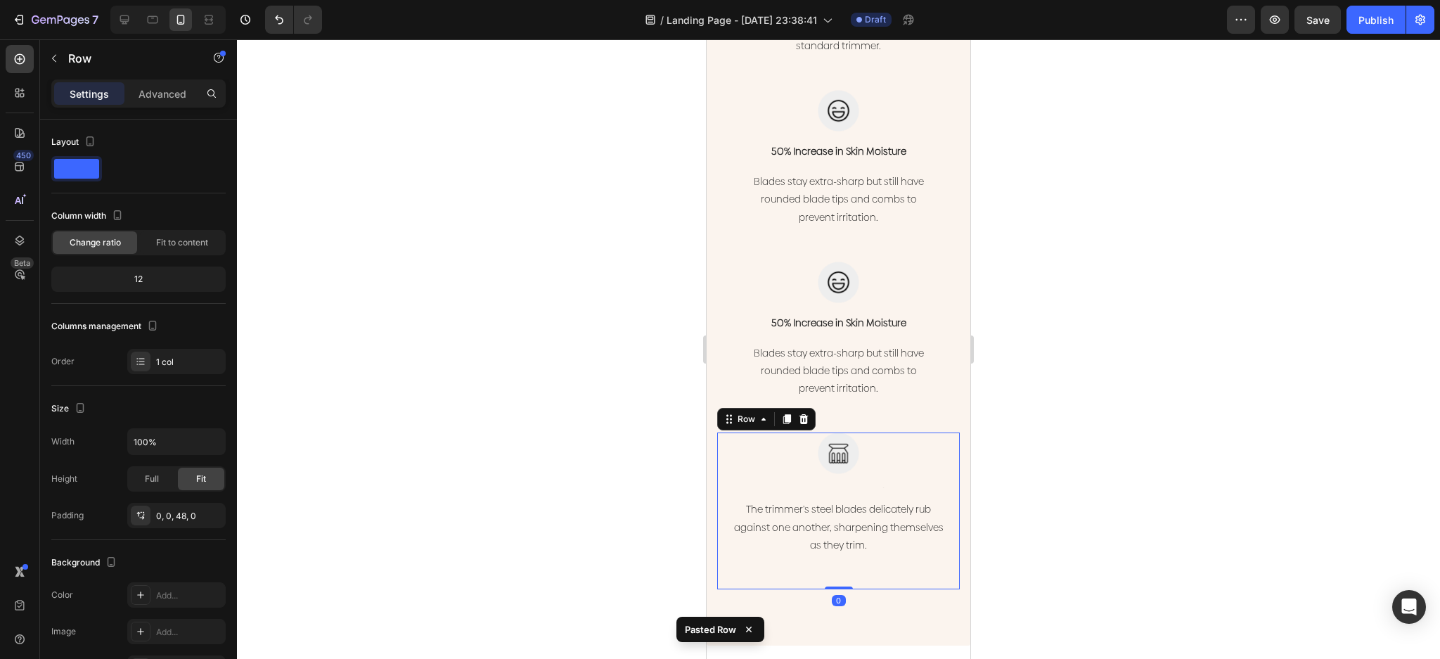
click at [935, 476] on div "Image Text block The trimmer's steel blades delicately rub against one another,…" at bounding box center [838, 493] width 243 height 123
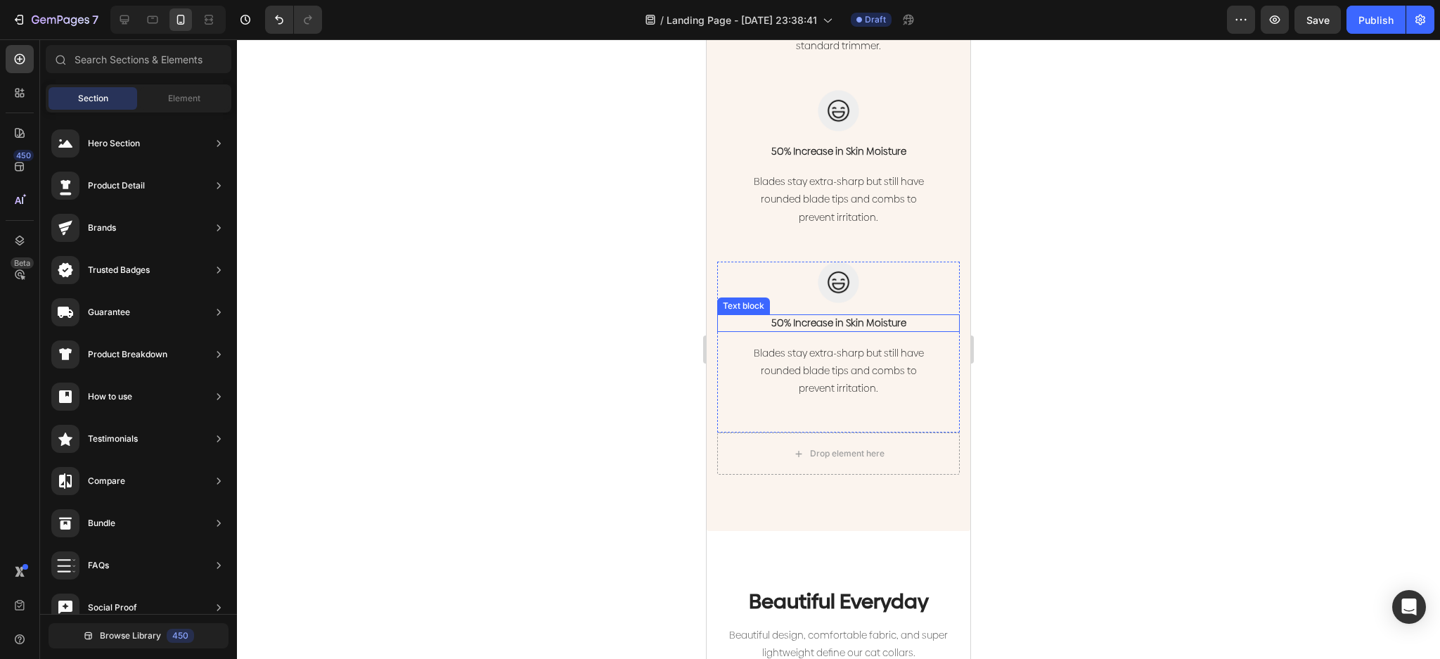
click at [873, 316] on p "50% Increase in Skin Moisture" at bounding box center [839, 323] width 240 height 15
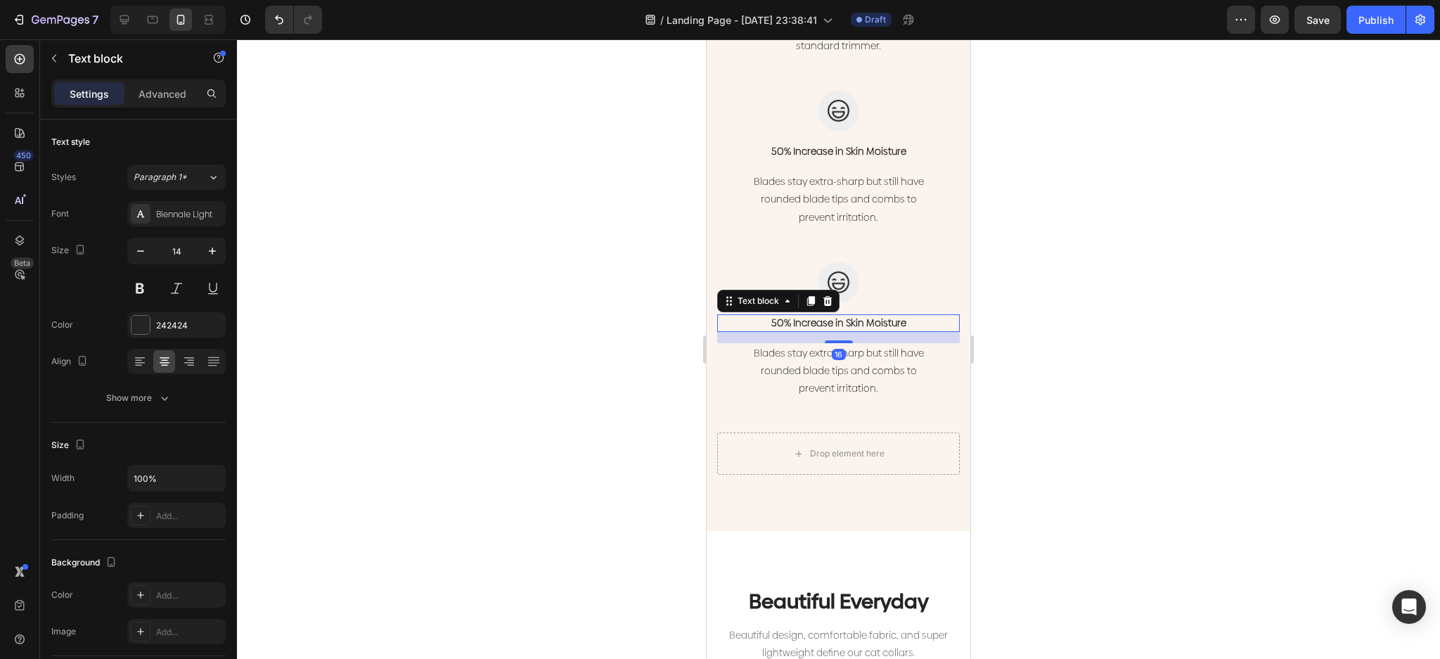
click at [873, 316] on p "50% Increase in Skin Moisture" at bounding box center [839, 323] width 240 height 15
click at [902, 316] on p "50% Increase in Skin Moisture" at bounding box center [839, 323] width 240 height 15
drag, startPoint x: 913, startPoint y: 309, endPoint x: 751, endPoint y: 300, distance: 162.0
click at [751, 314] on div "50% Increase in Skin Moisture" at bounding box center [838, 323] width 243 height 18
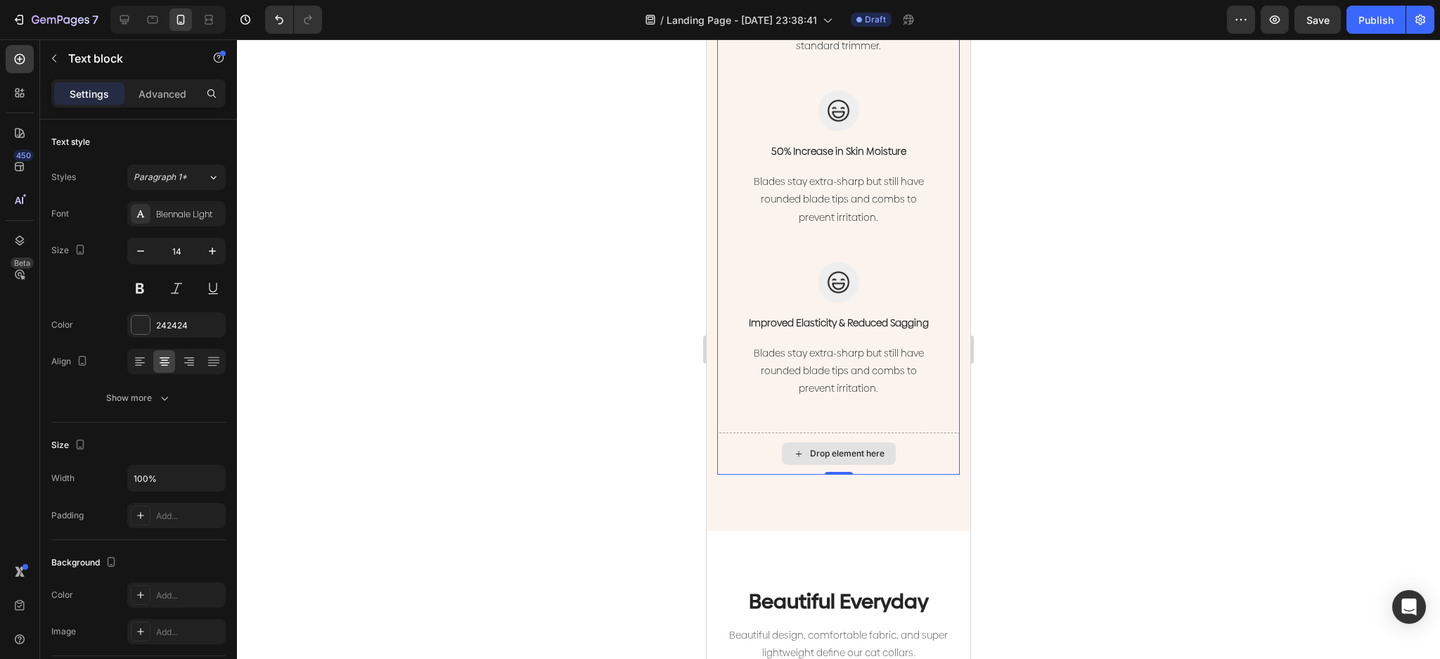
click at [931, 454] on div "Drop element here" at bounding box center [838, 453] width 243 height 42
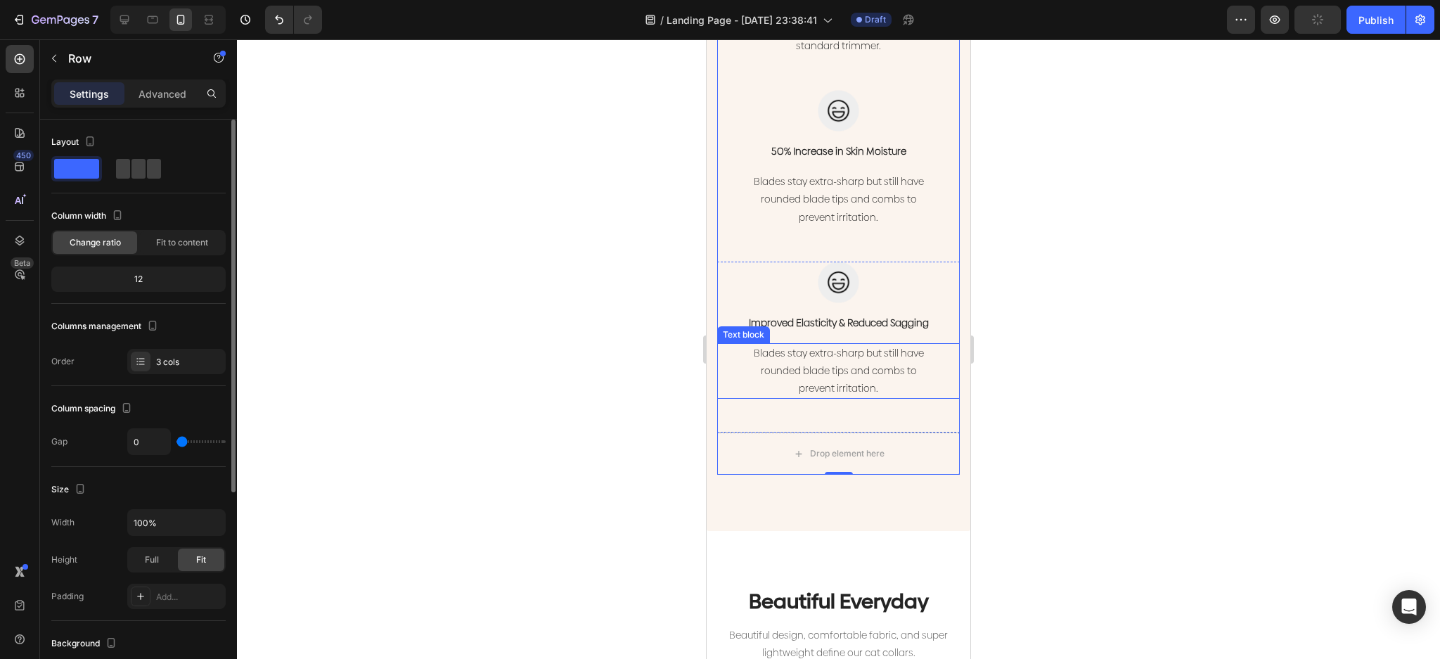
scroll to position [322, 0]
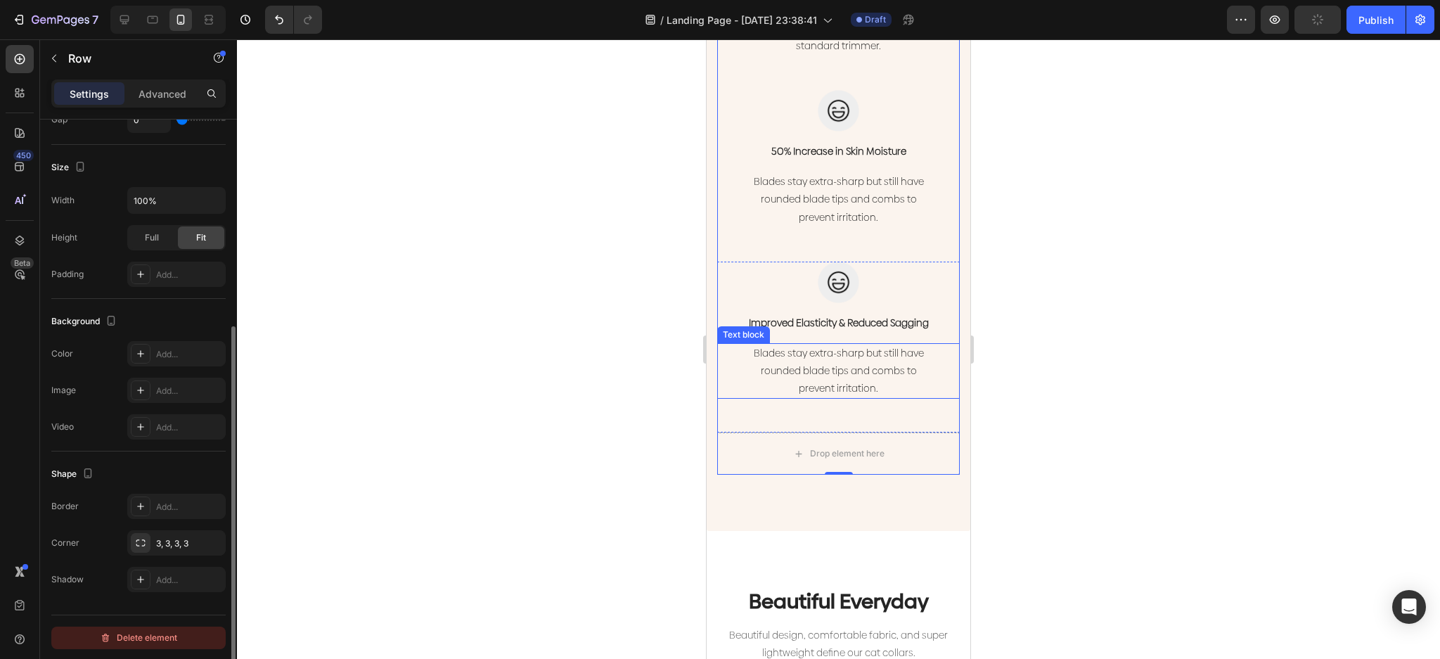
click at [163, 643] on div "Delete element" at bounding box center [138, 637] width 77 height 17
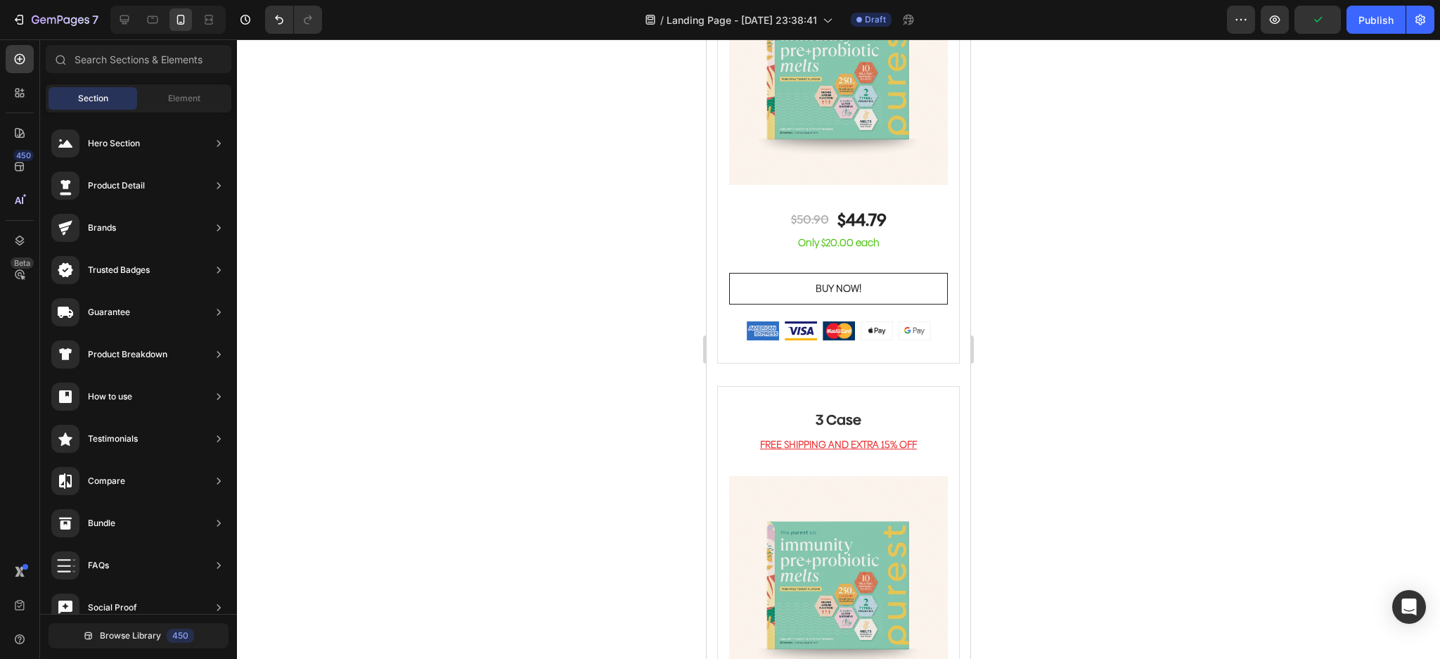
scroll to position [0, 0]
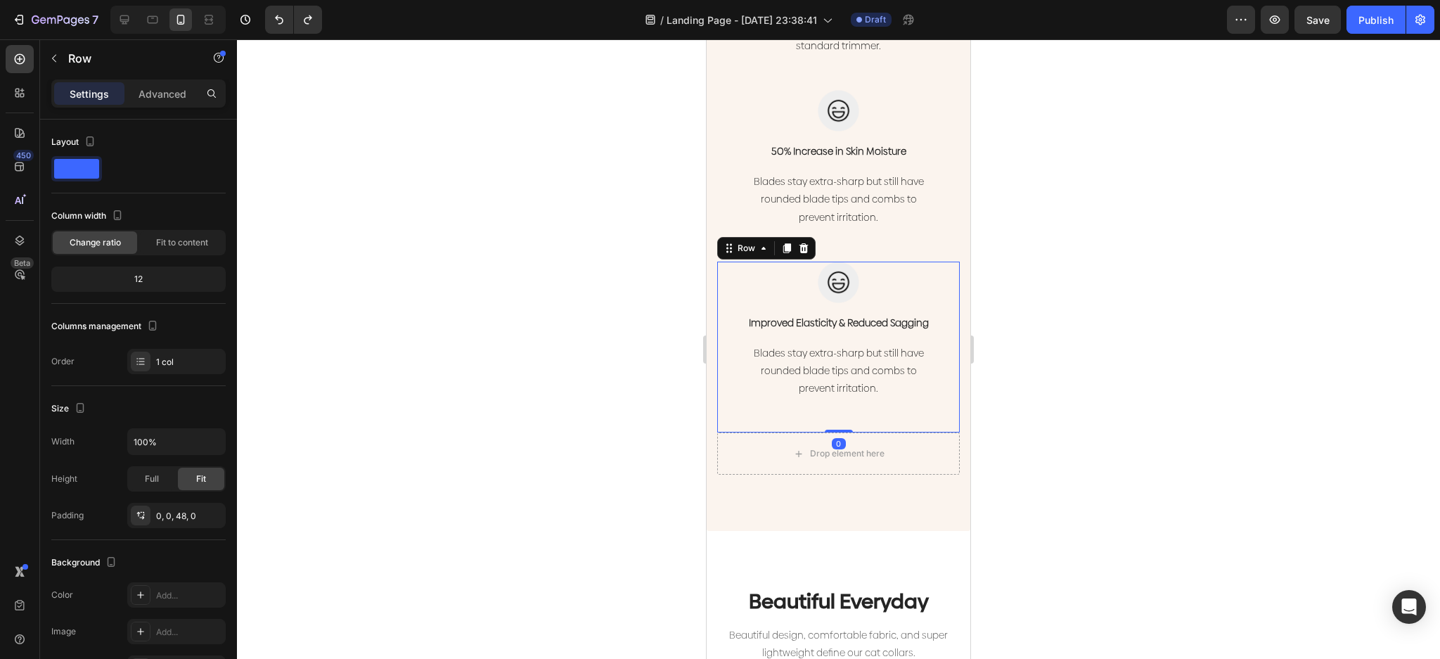
click at [891, 404] on div "Image Improved Elasticity & Reduced Sagging Text block Blades stay extra-sharp …" at bounding box center [838, 348] width 243 height 172
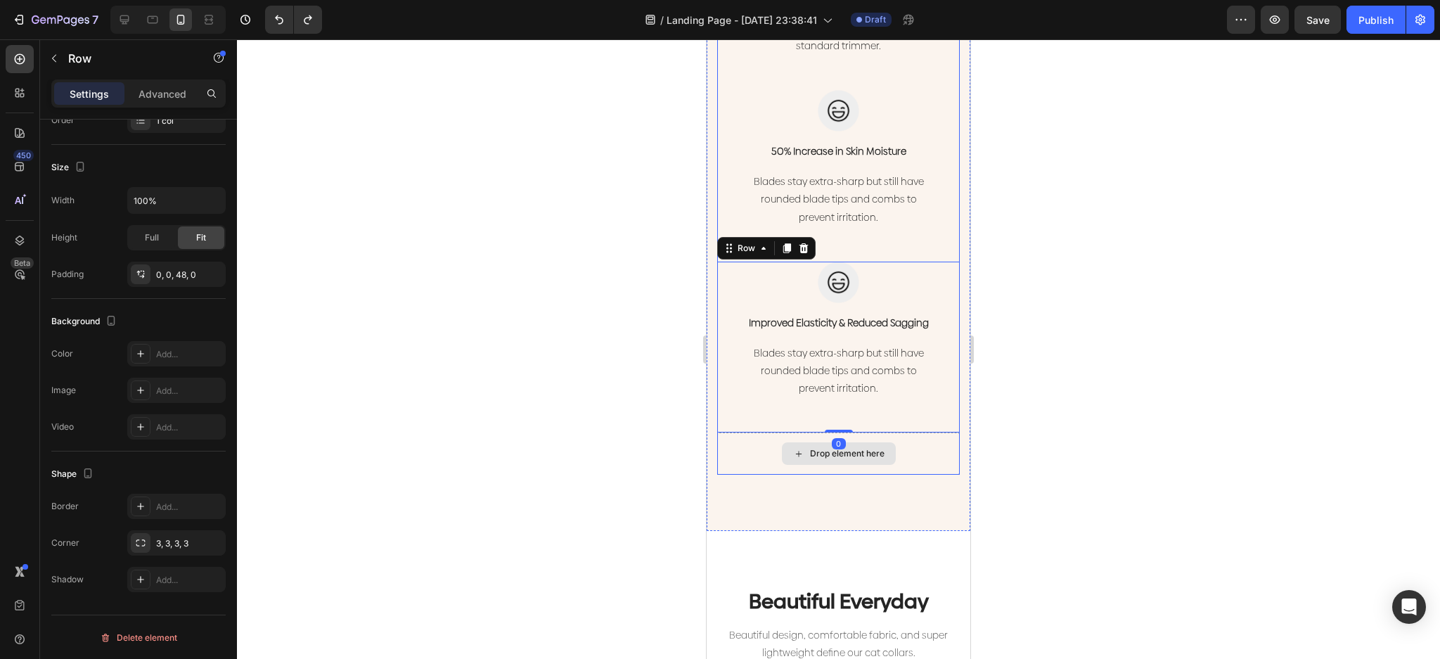
click at [904, 432] on div "Drop element here" at bounding box center [838, 453] width 243 height 42
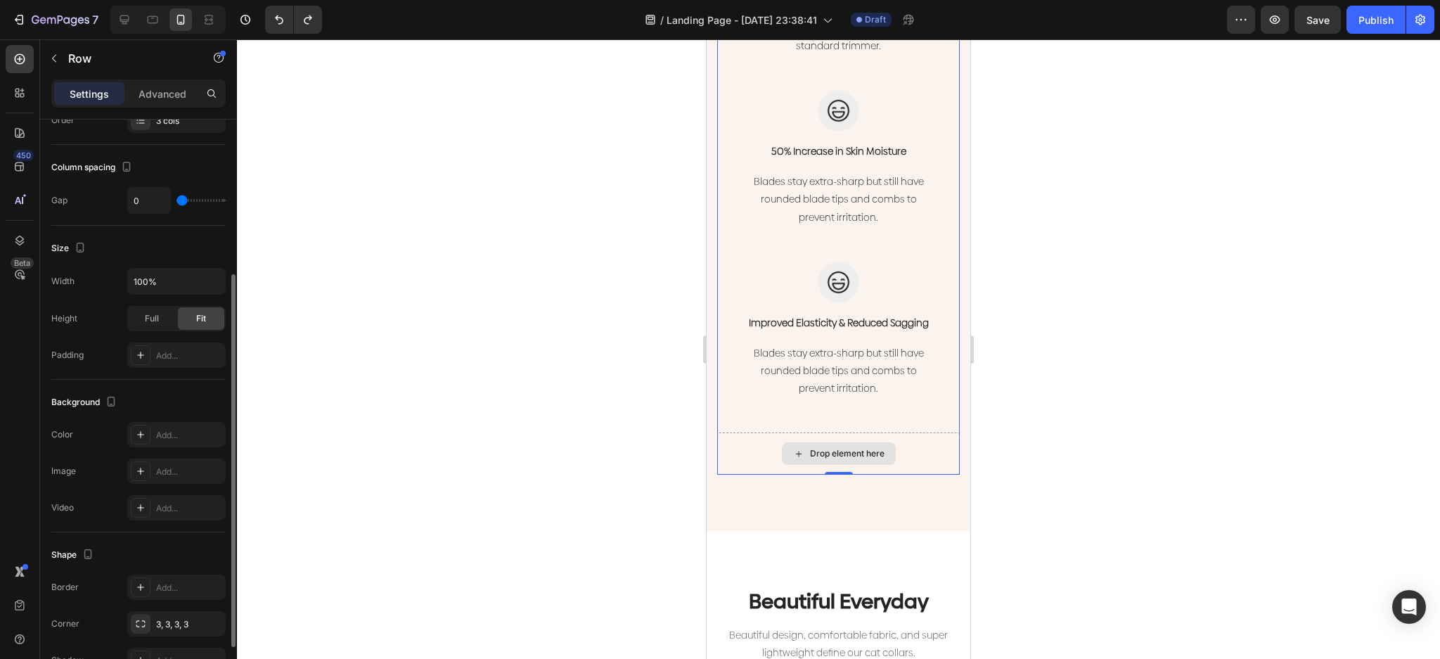
click at [853, 448] on div "Drop element here" at bounding box center [847, 453] width 75 height 11
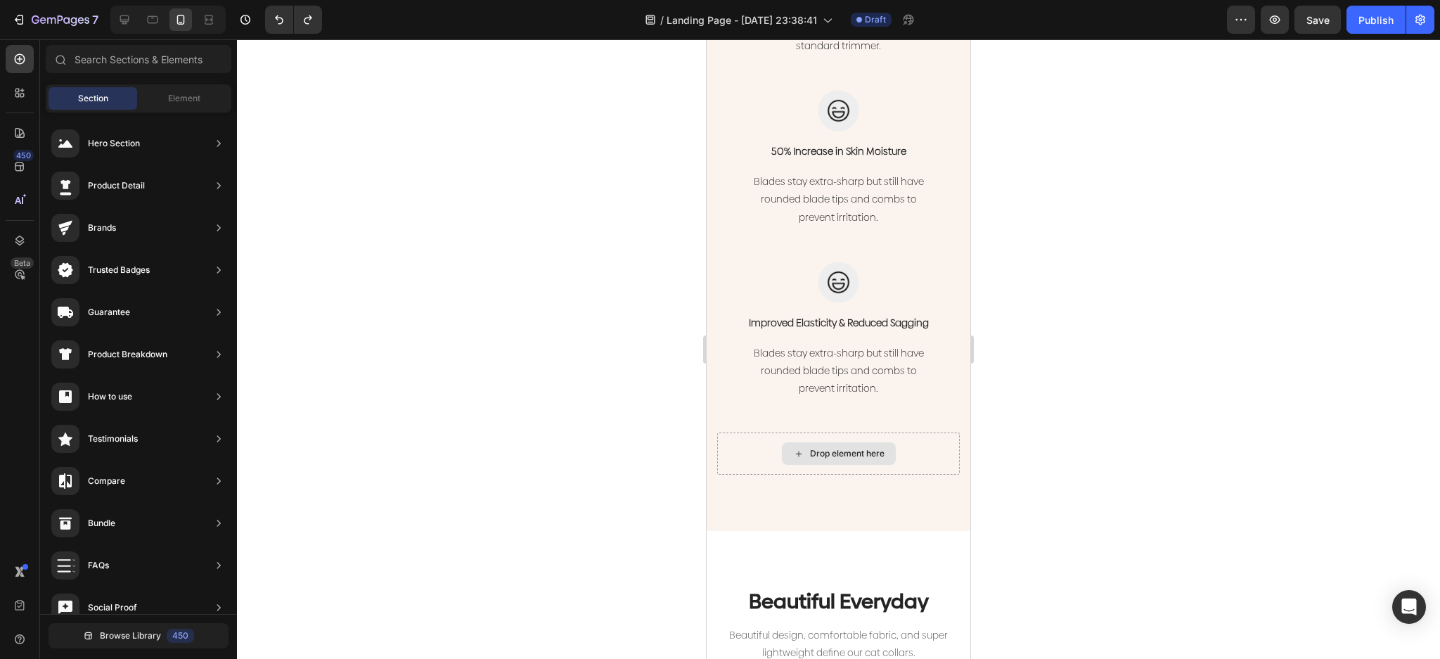
click at [904, 360] on p "Blades stay extra-sharp but still have rounded blade tips and combs to prevent …" at bounding box center [839, 371] width 240 height 53
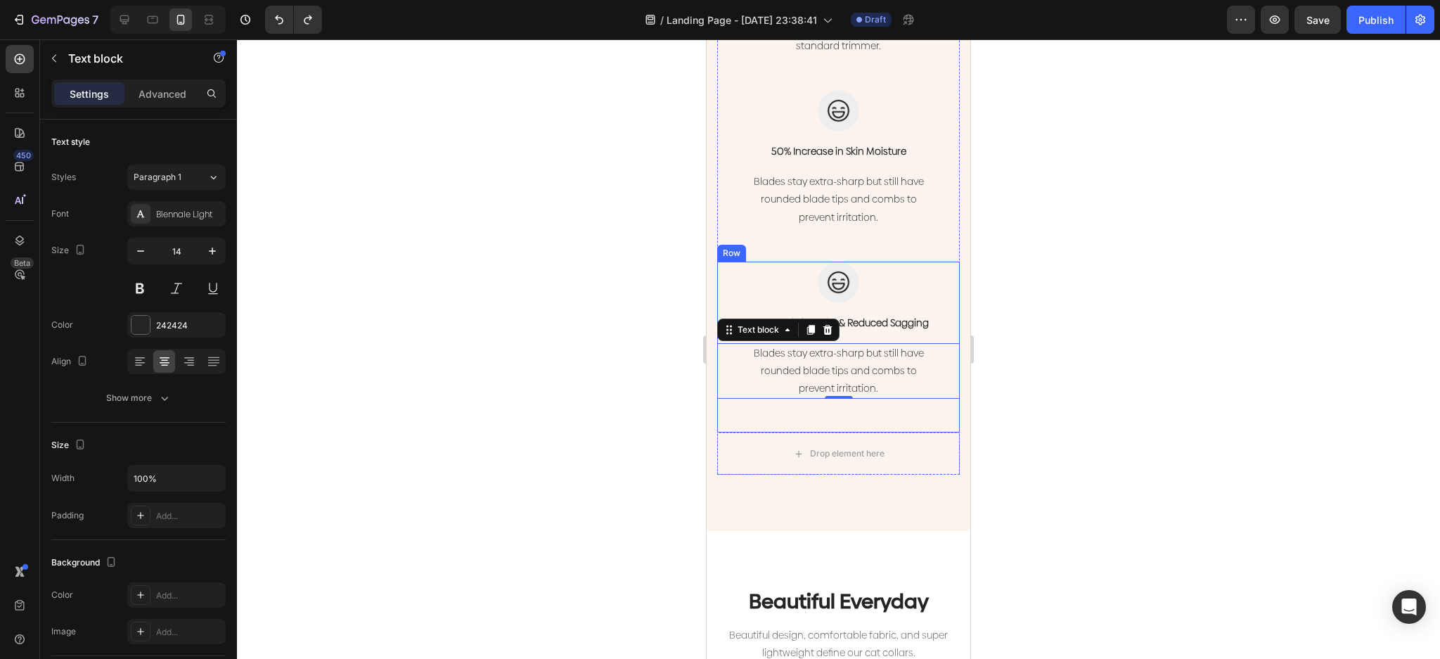
click at [924, 404] on div "Image Improved Elasticity & Reduced Sagging Text block Blades stay extra-sharp …" at bounding box center [838, 348] width 243 height 172
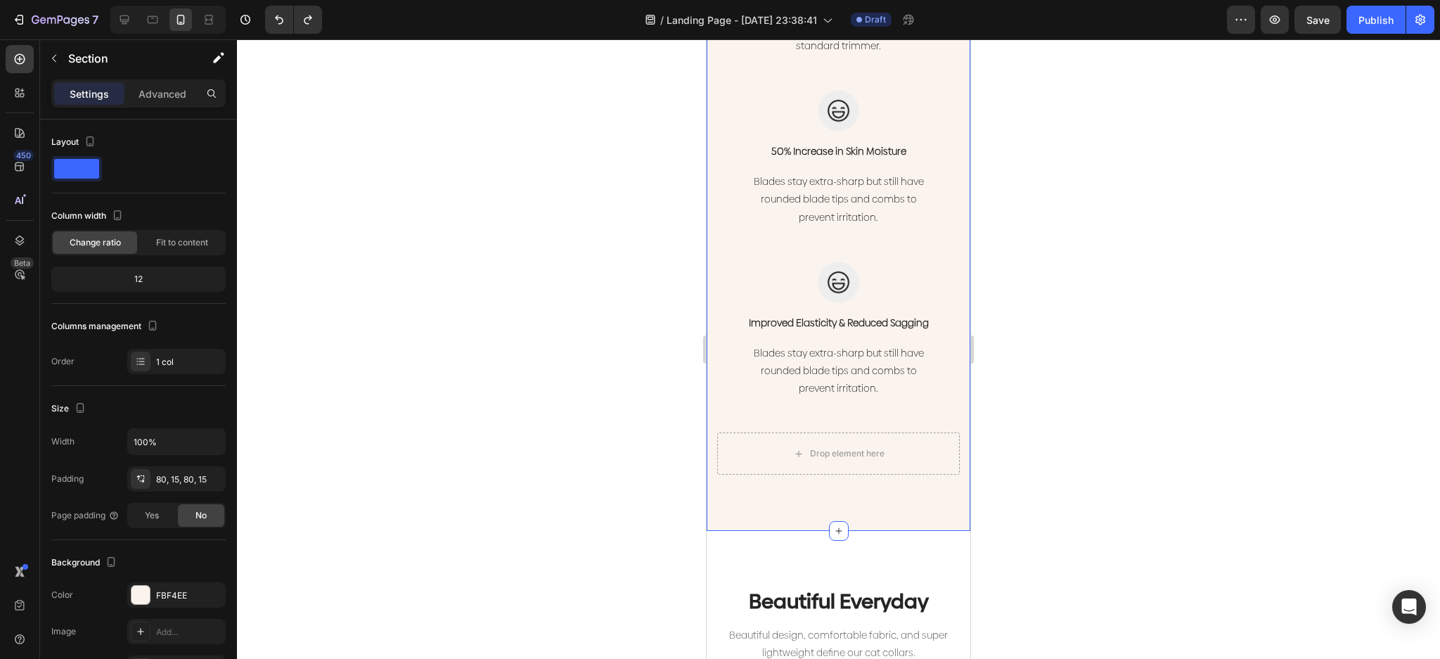
click at [915, 417] on div "Image Improved Elasticity & Reduced Sagging Text block Blades stay extra-sharp …" at bounding box center [838, 348] width 243 height 172
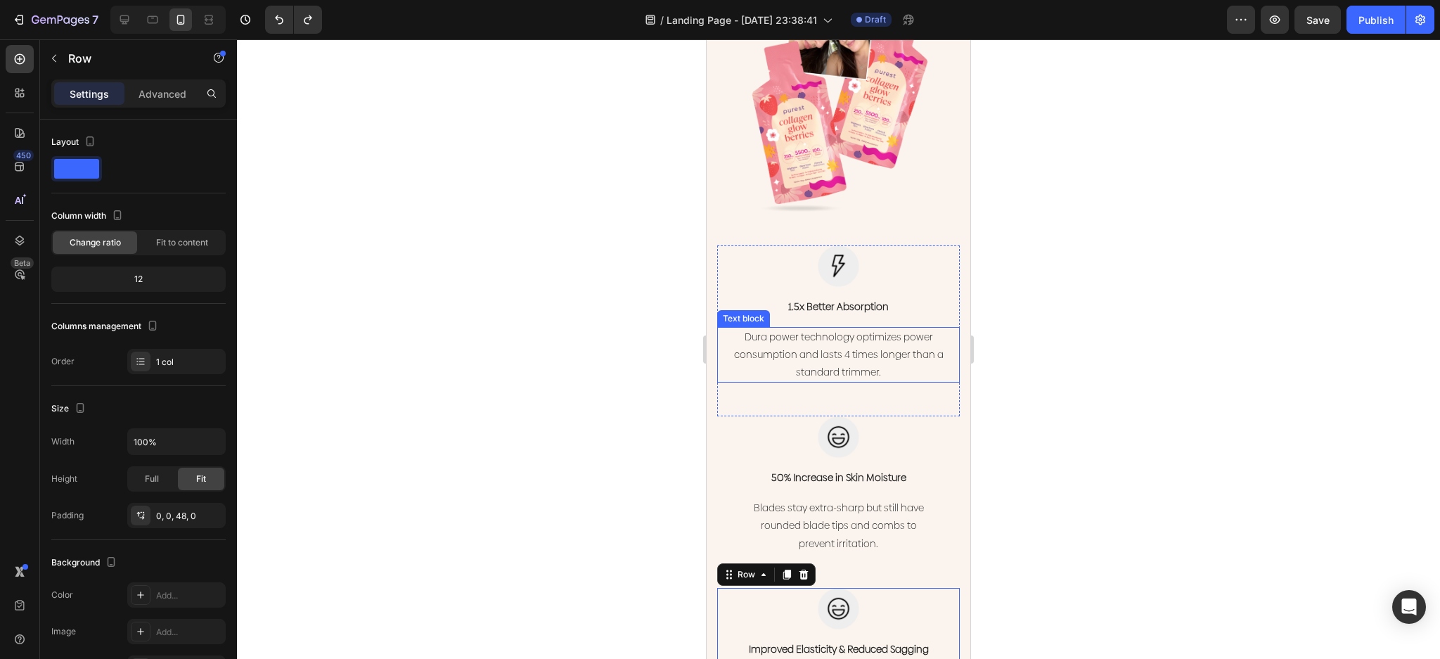
scroll to position [1914, 0]
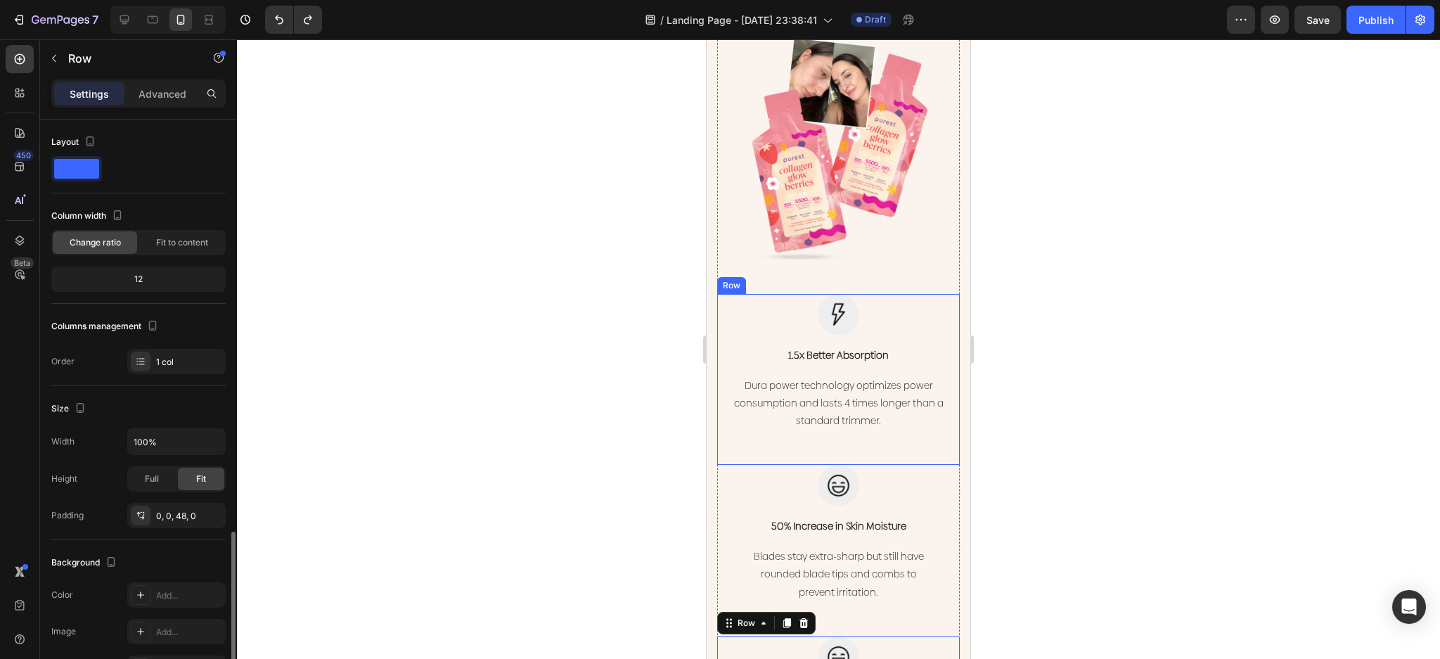
click at [878, 432] on div "Image 1.5x Better Absorption Text block Dura power technology optimizes power c…" at bounding box center [838, 380] width 243 height 172
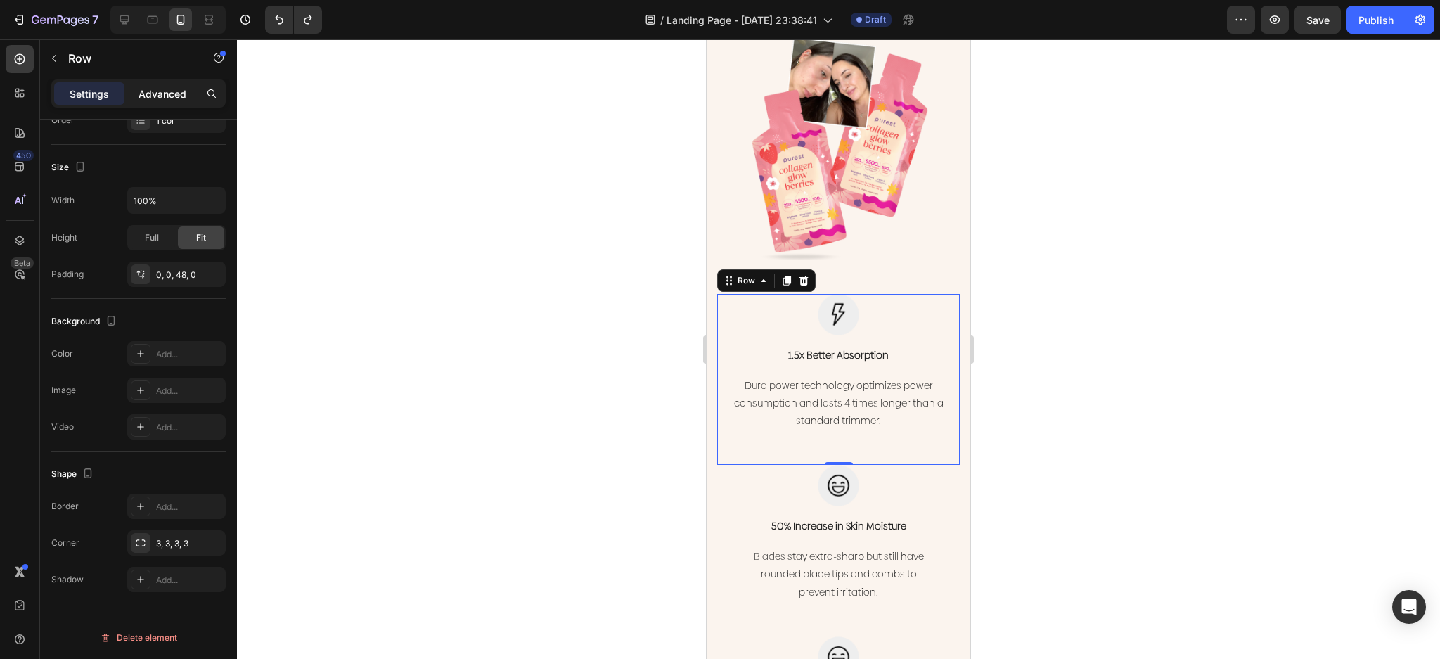
click at [169, 94] on p "Advanced" at bounding box center [163, 93] width 48 height 15
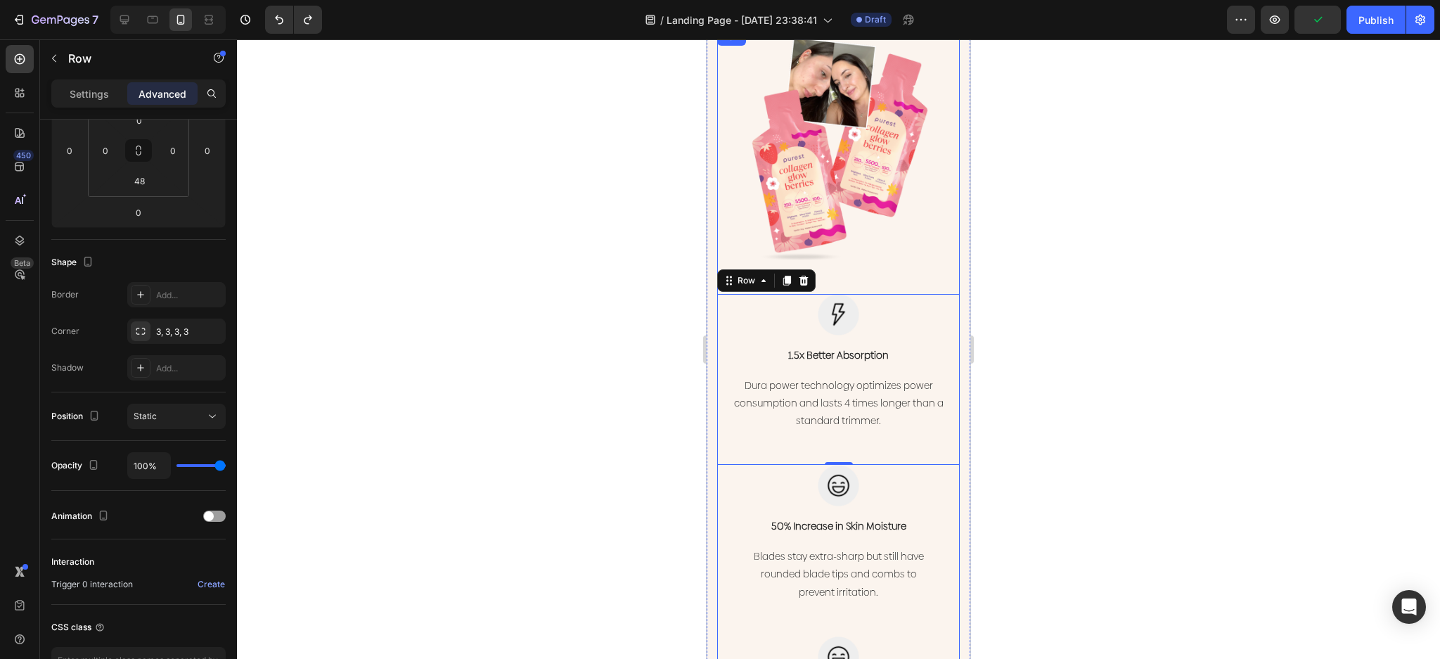
click at [871, 259] on div "Image" at bounding box center [838, 161] width 243 height 265
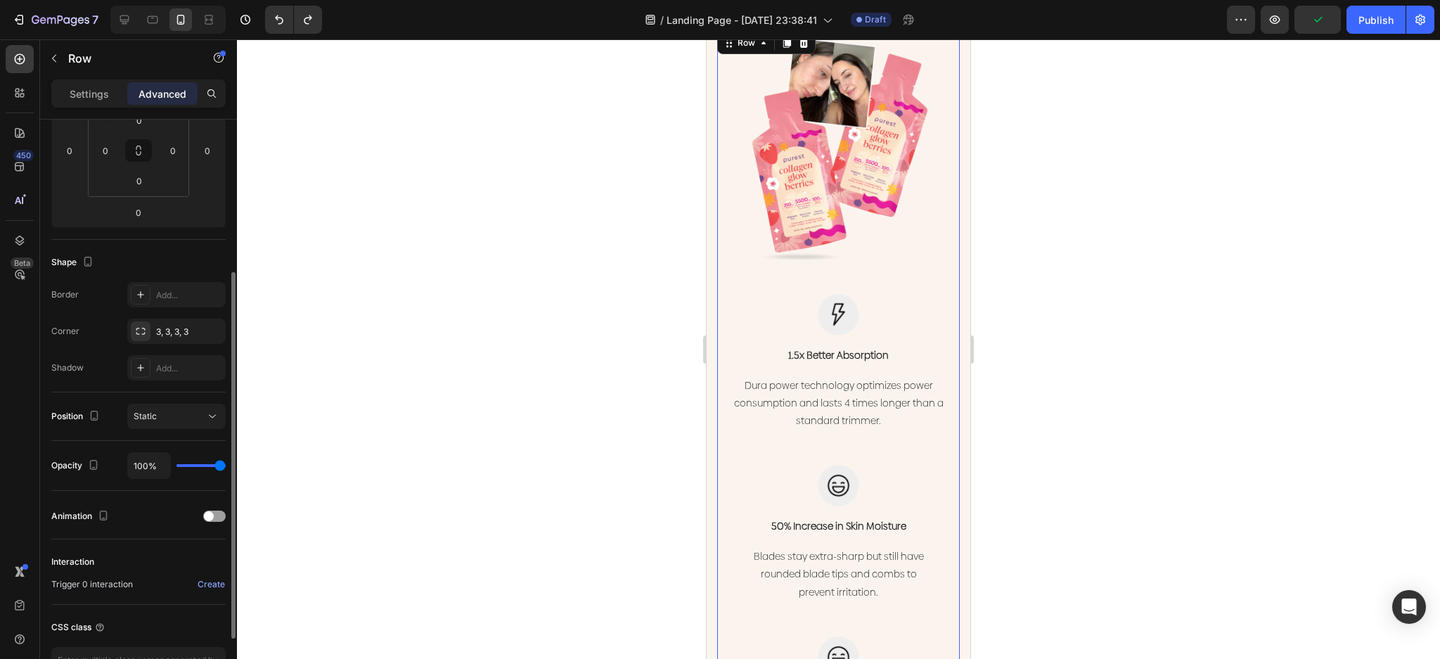
scroll to position [0, 0]
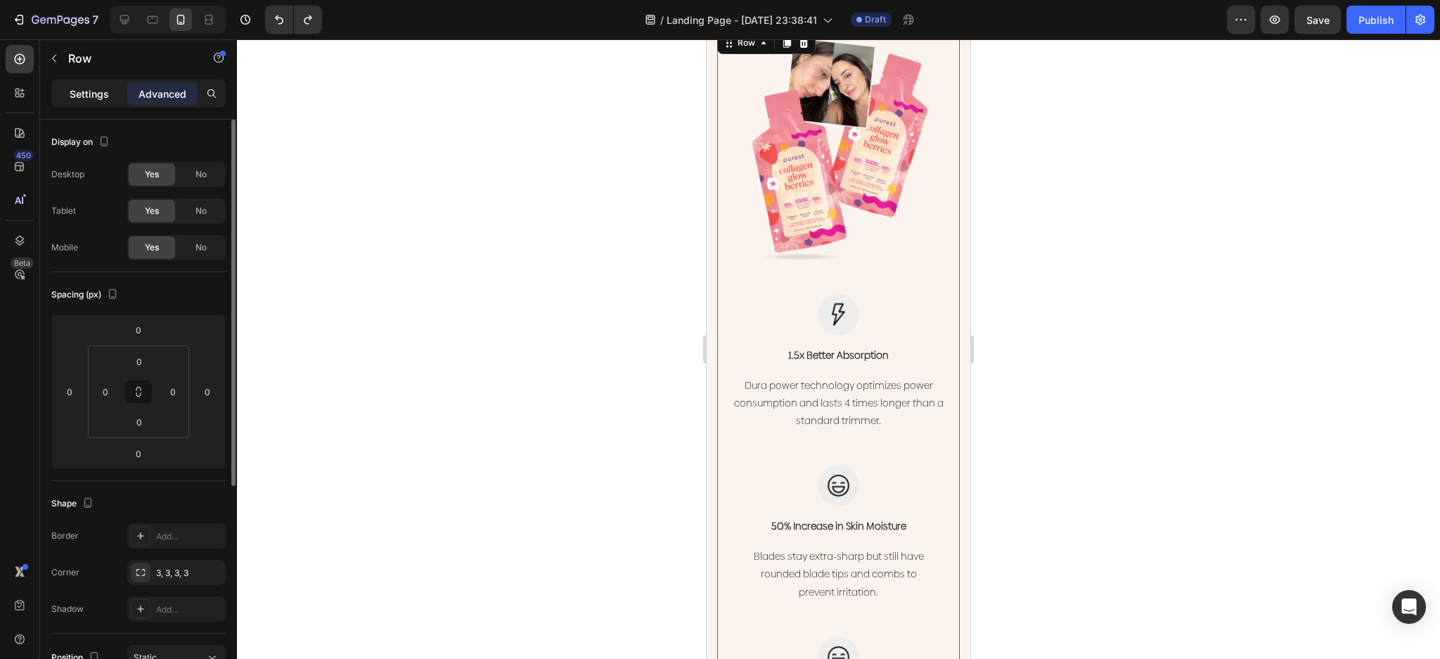
click at [84, 87] on p "Settings" at bounding box center [89, 93] width 39 height 15
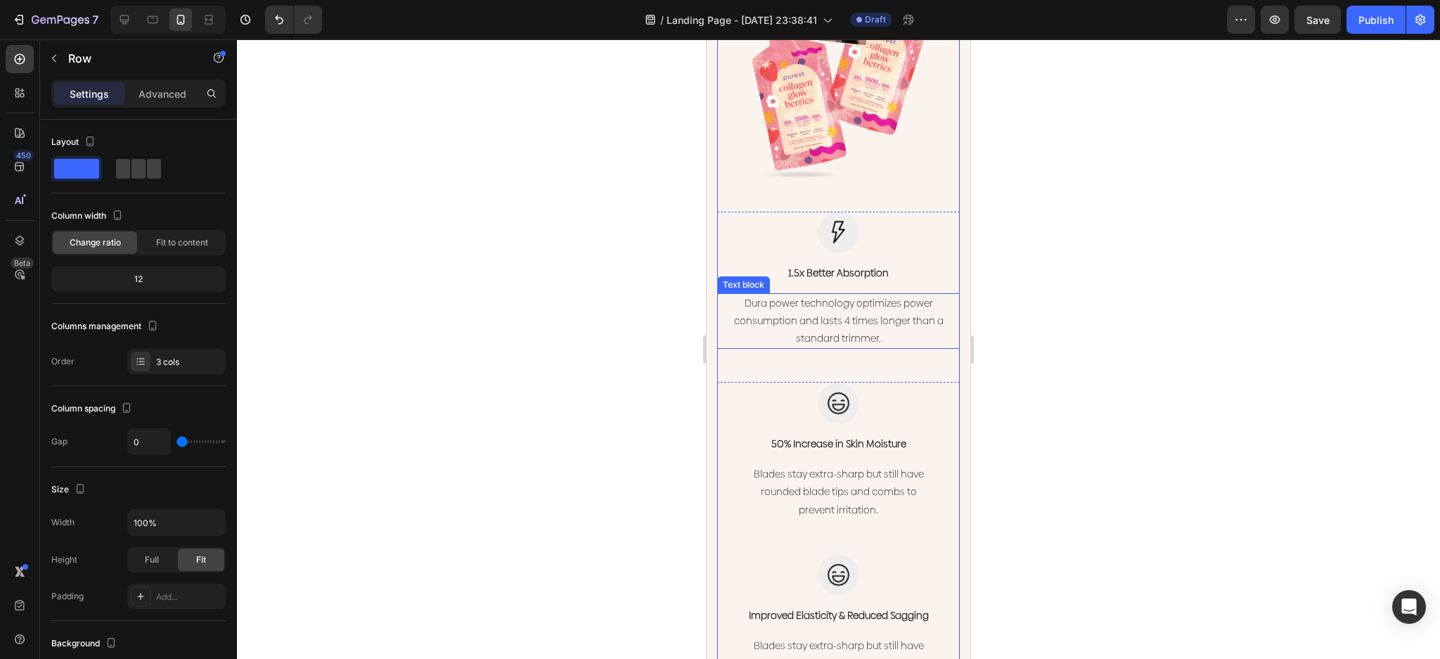
scroll to position [2289, 0]
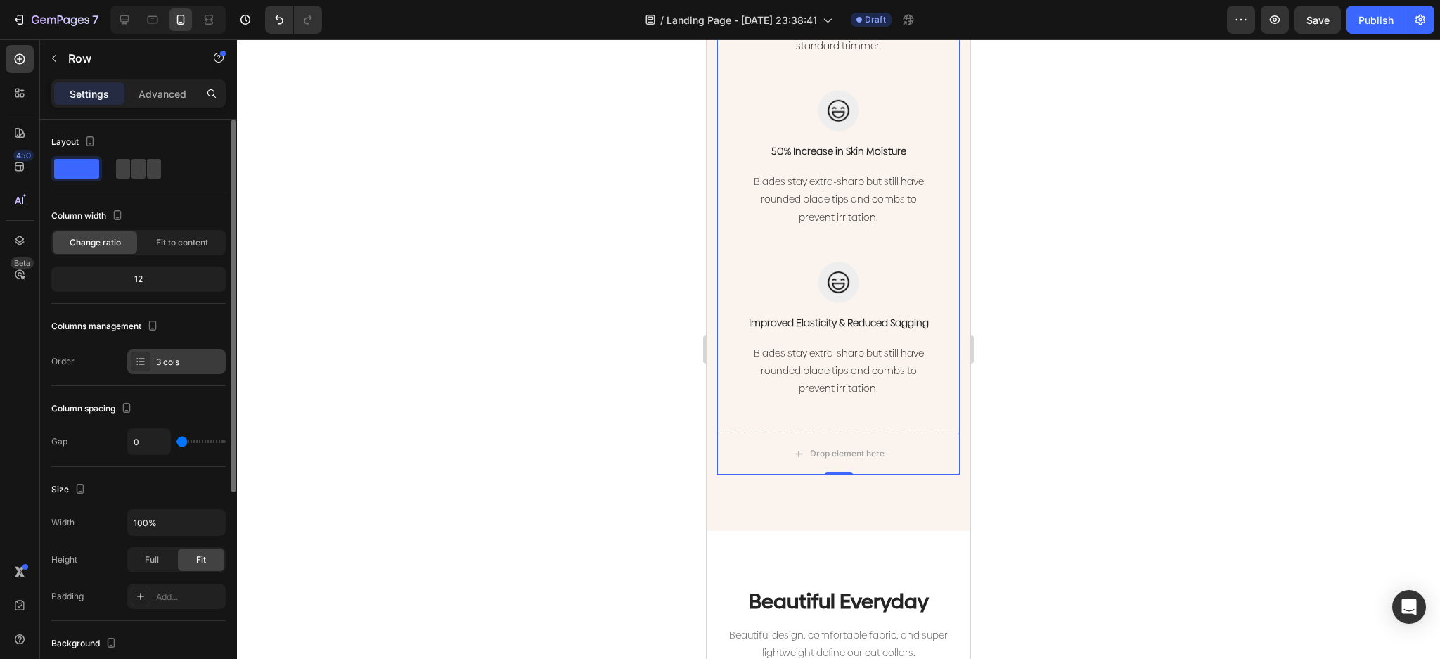
click at [142, 354] on div at bounding box center [141, 362] width 20 height 20
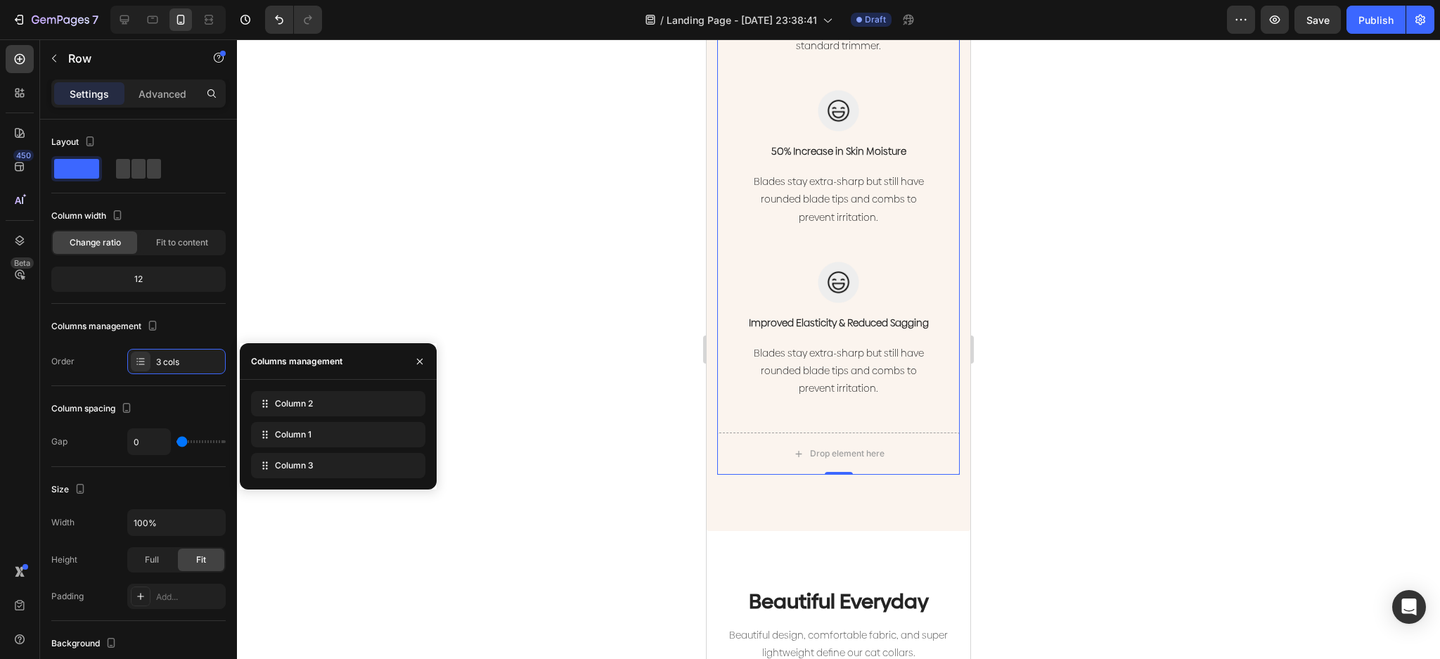
click at [650, 481] on div at bounding box center [838, 349] width 1203 height 620
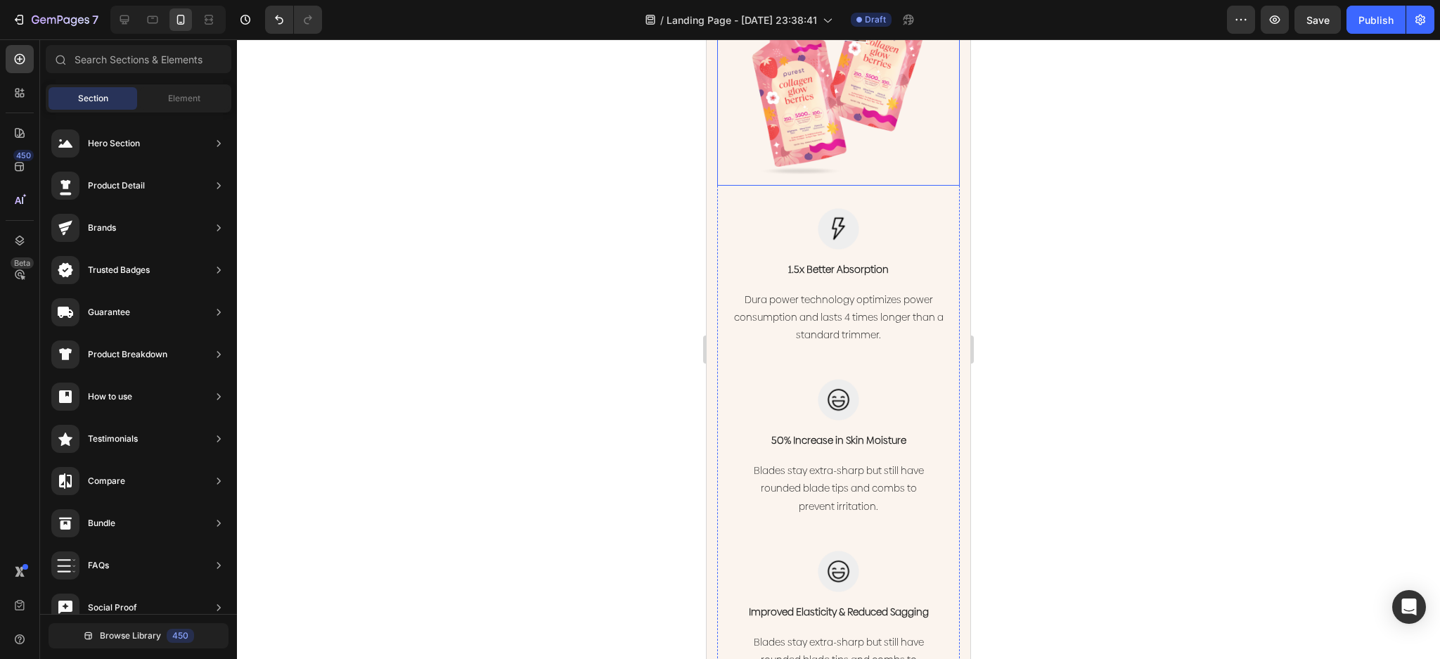
scroll to position [2008, 0]
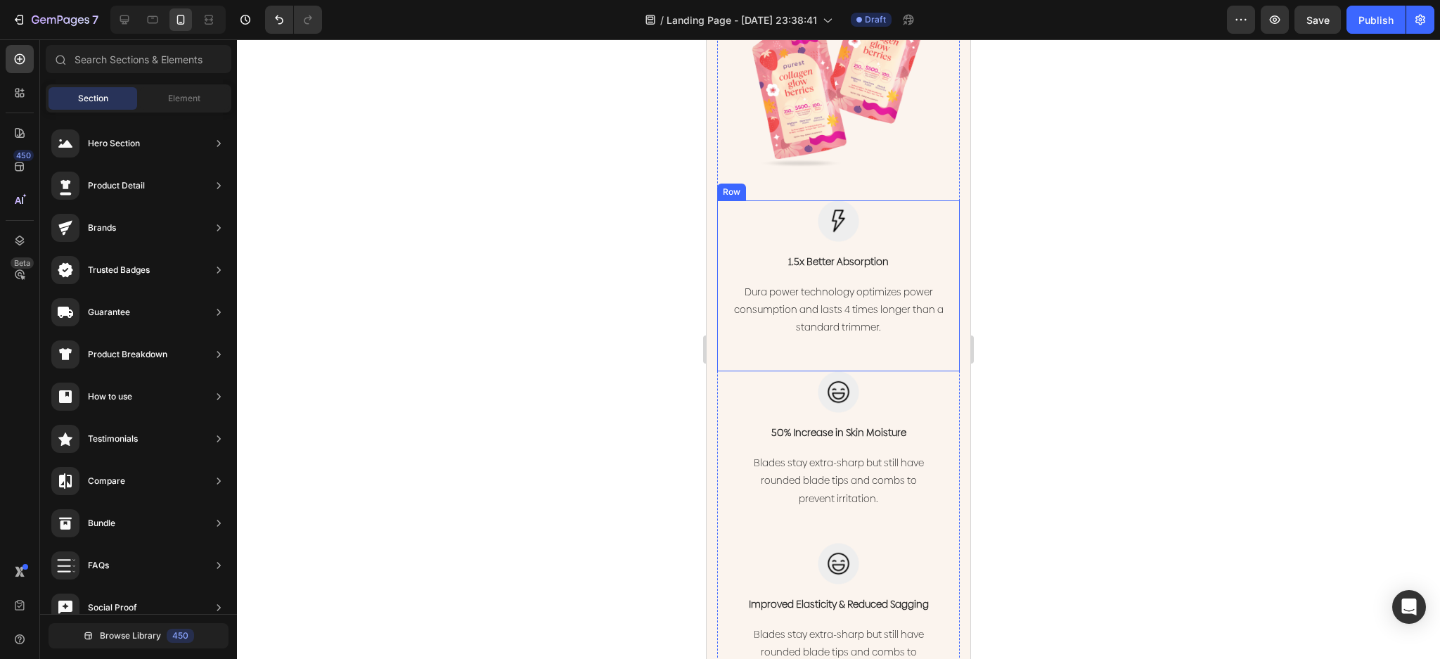
click at [833, 200] on img at bounding box center [838, 220] width 41 height 41
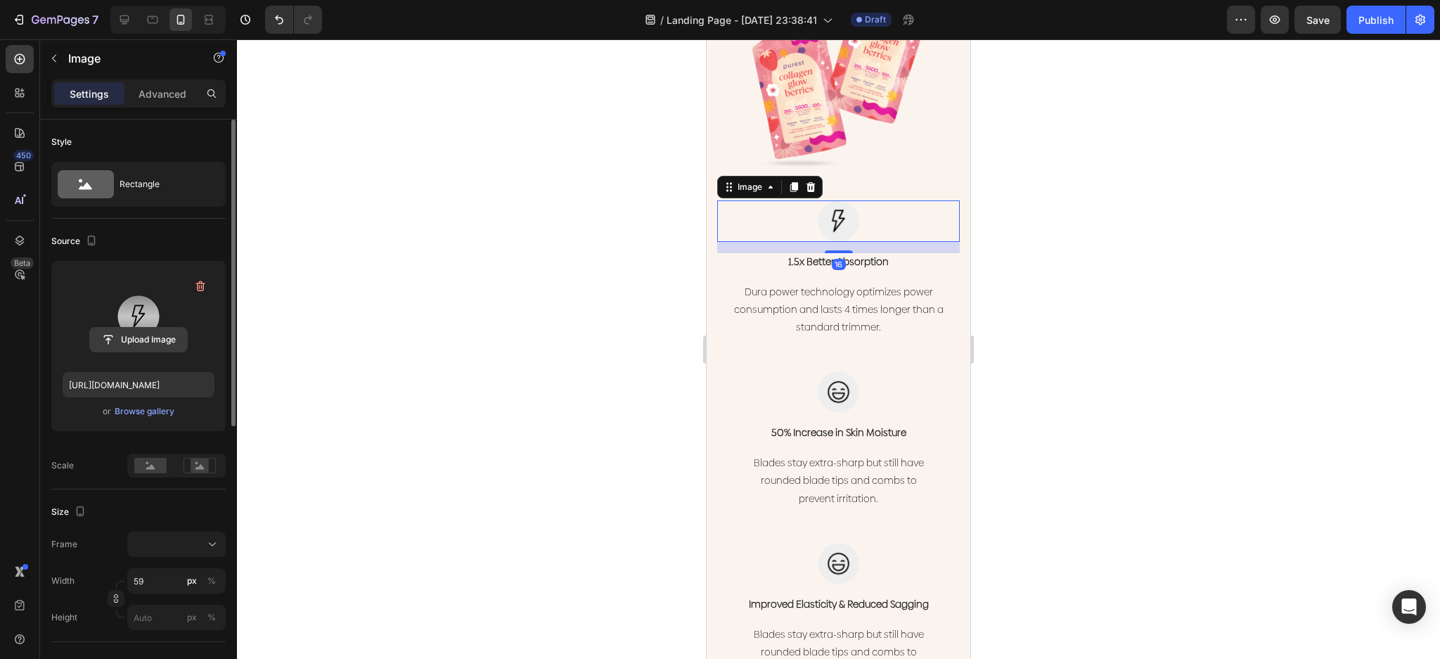
click at [130, 333] on input "file" at bounding box center [138, 340] width 97 height 24
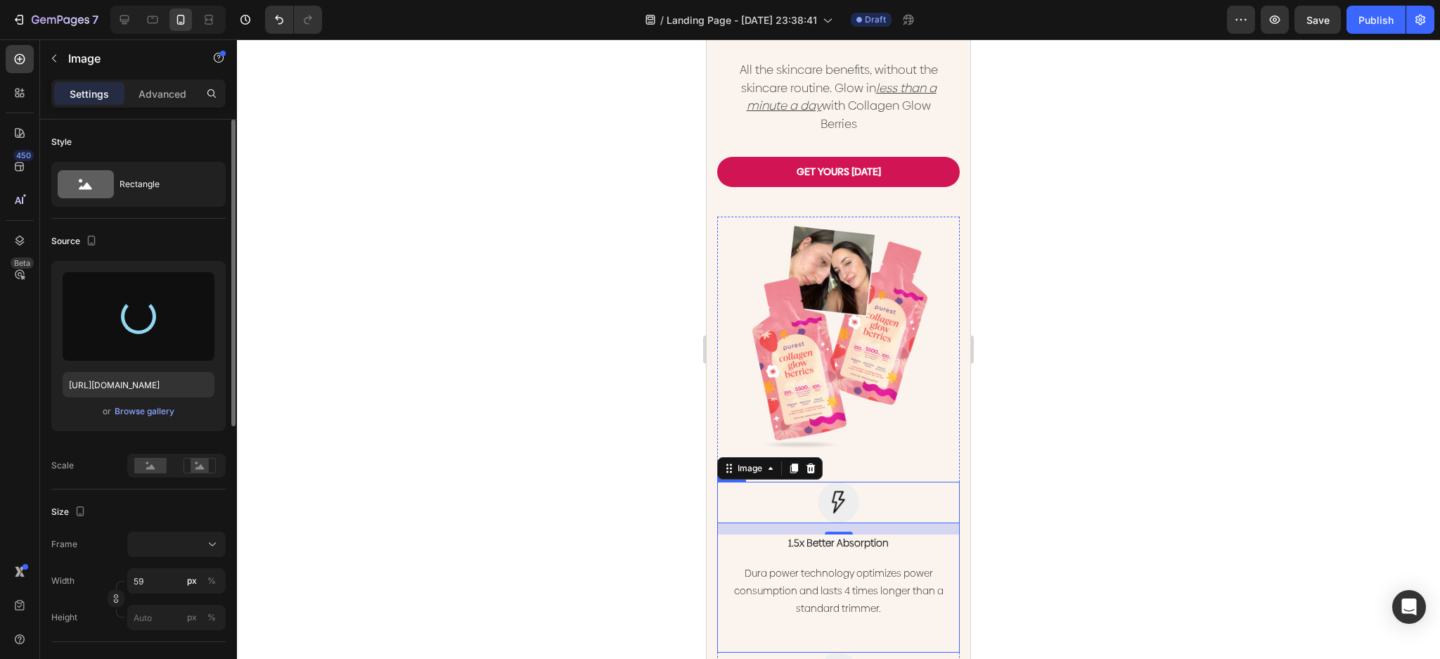
type input "[URL][DOMAIN_NAME]"
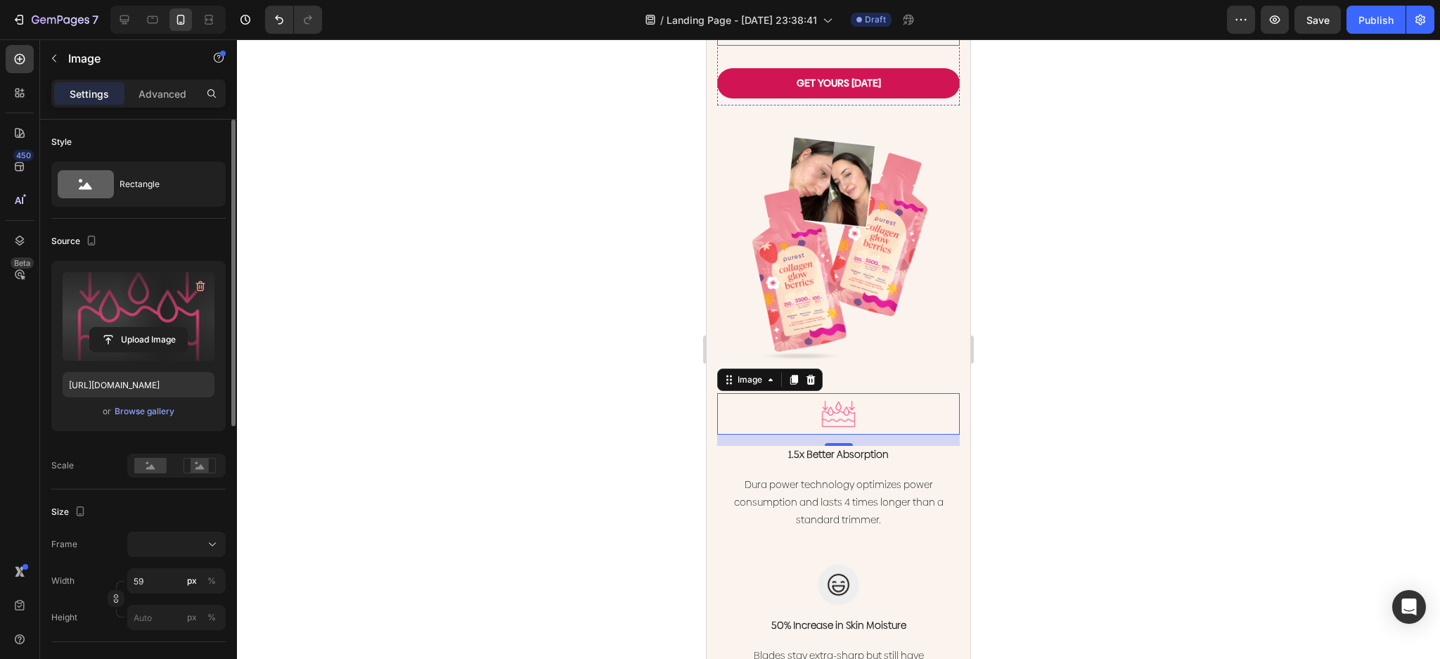
scroll to position [1820, 0]
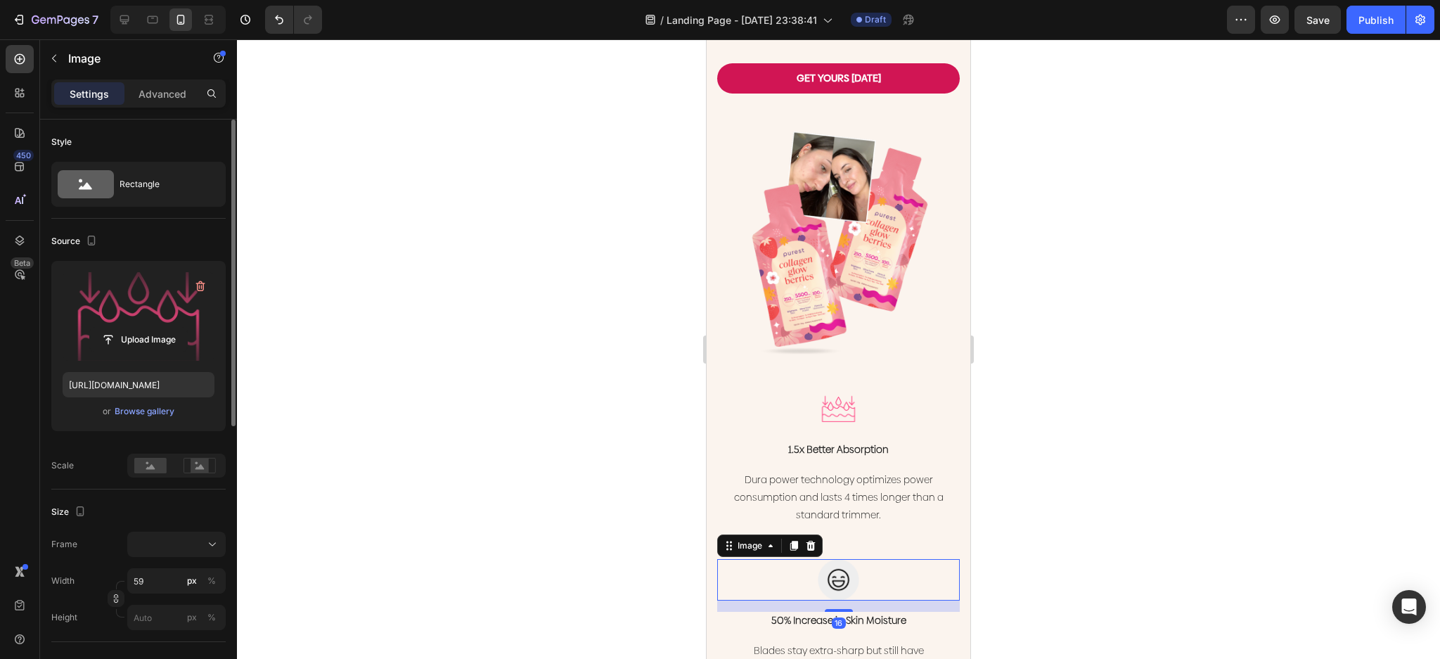
click at [833, 563] on img at bounding box center [838, 579] width 41 height 41
click at [141, 326] on label at bounding box center [139, 316] width 152 height 89
click at [141, 328] on input "file" at bounding box center [138, 340] width 97 height 24
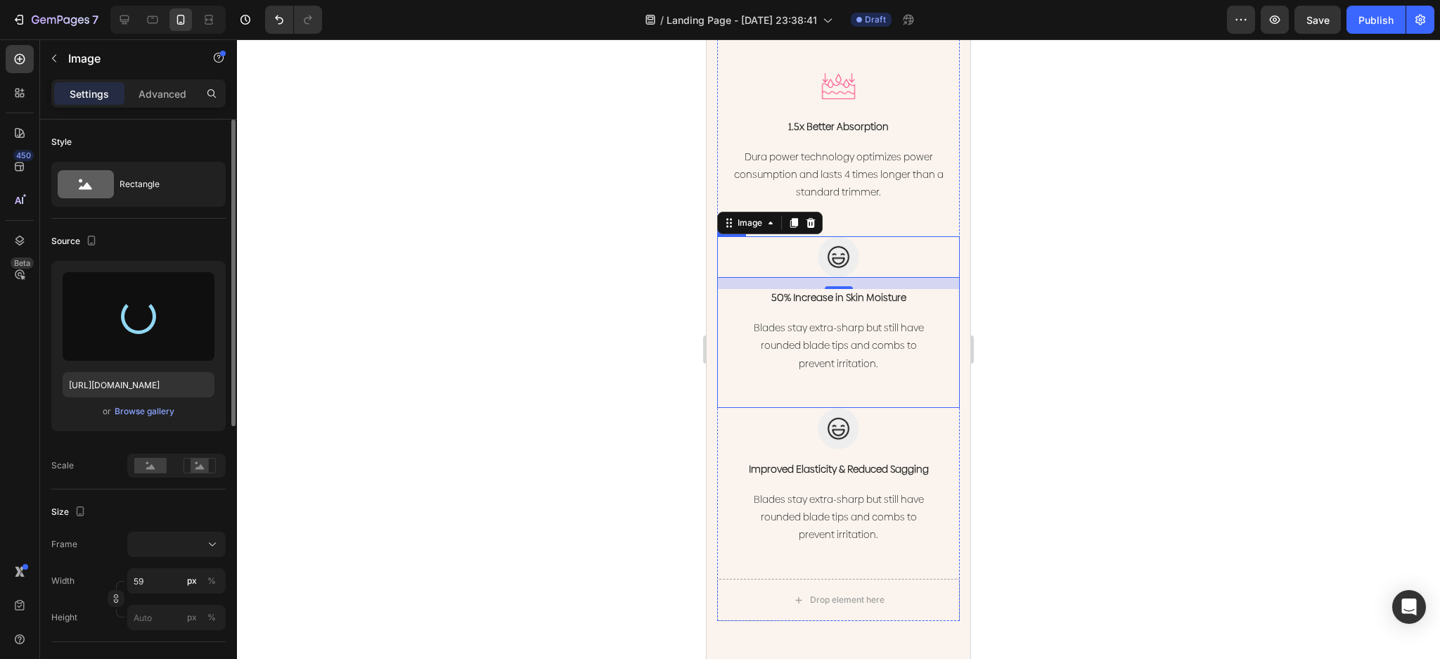
scroll to position [2008, 0]
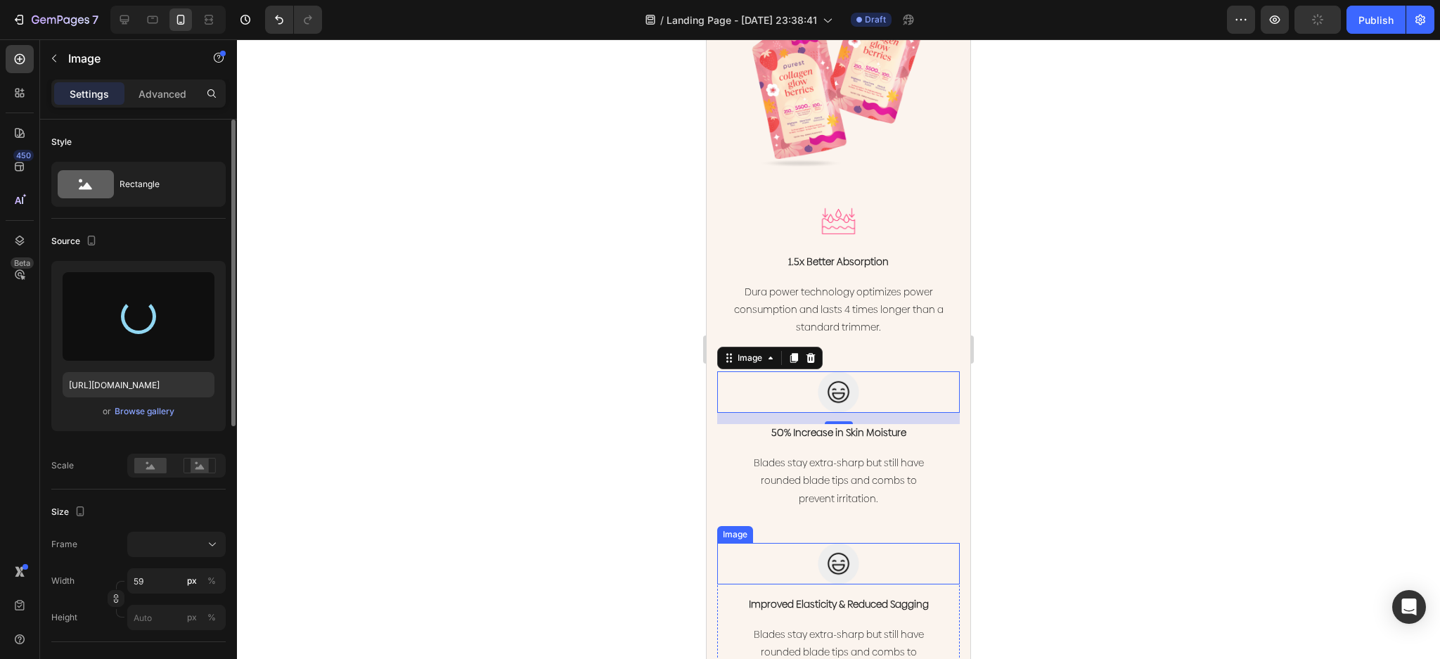
type input "[URL][DOMAIN_NAME]"
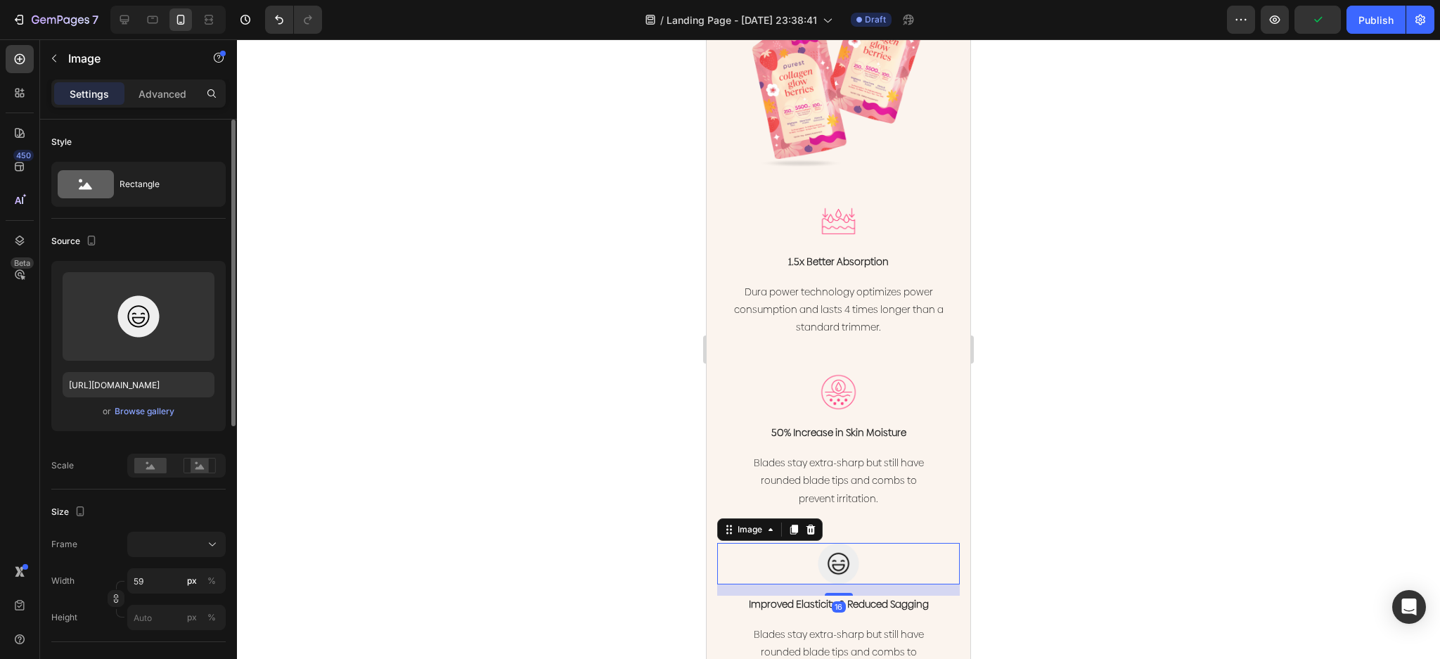
drag, startPoint x: 825, startPoint y: 544, endPoint x: 1283, endPoint y: 520, distance: 459.1
click at [825, 543] on img at bounding box center [838, 563] width 41 height 41
click at [149, 337] on input "file" at bounding box center [138, 340] width 97 height 24
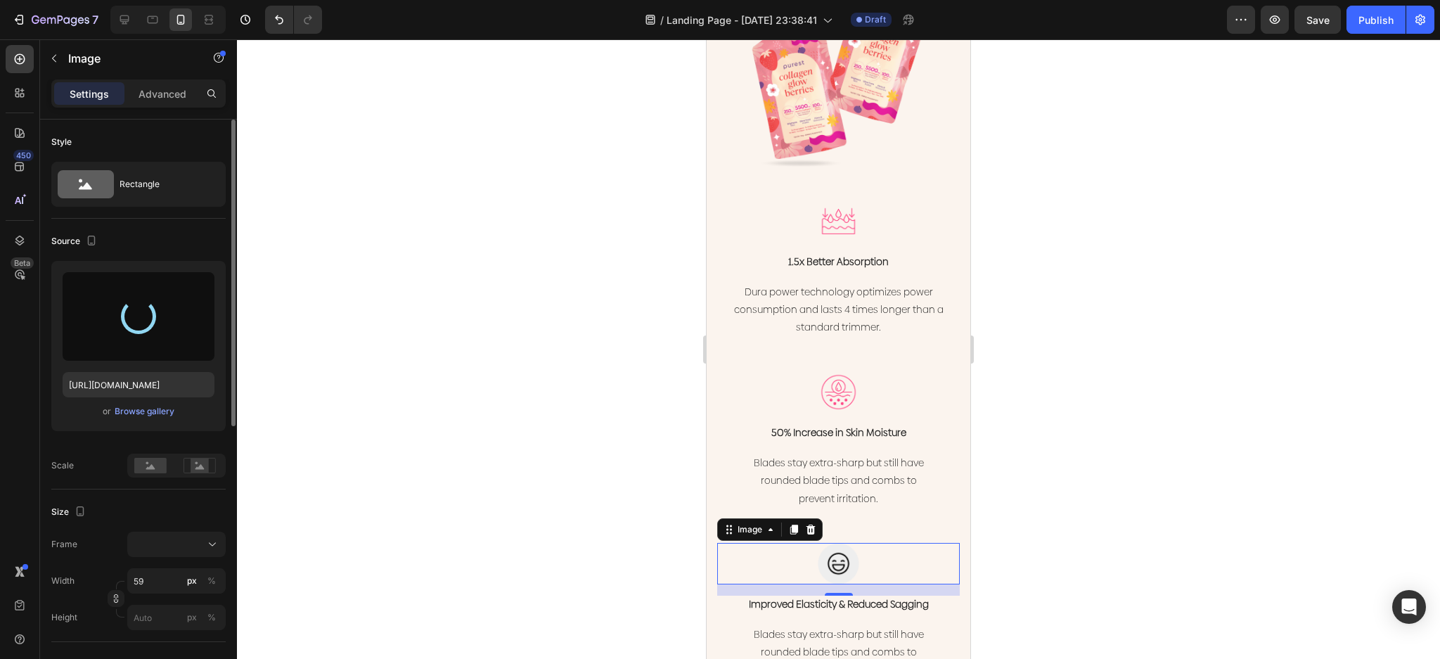
type input "[URL][DOMAIN_NAME]"
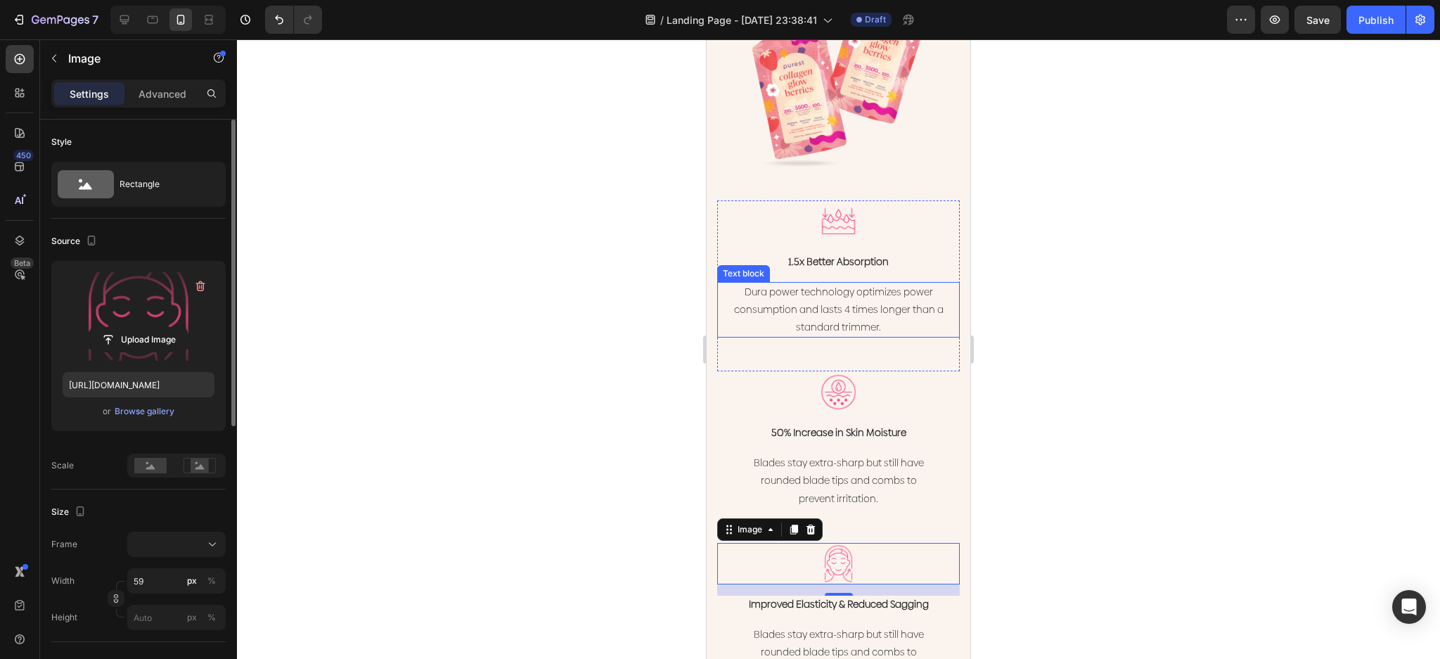
click at [857, 299] on p "Dura power technology optimizes power consumption and lasts 4 times longer than…" at bounding box center [839, 309] width 240 height 53
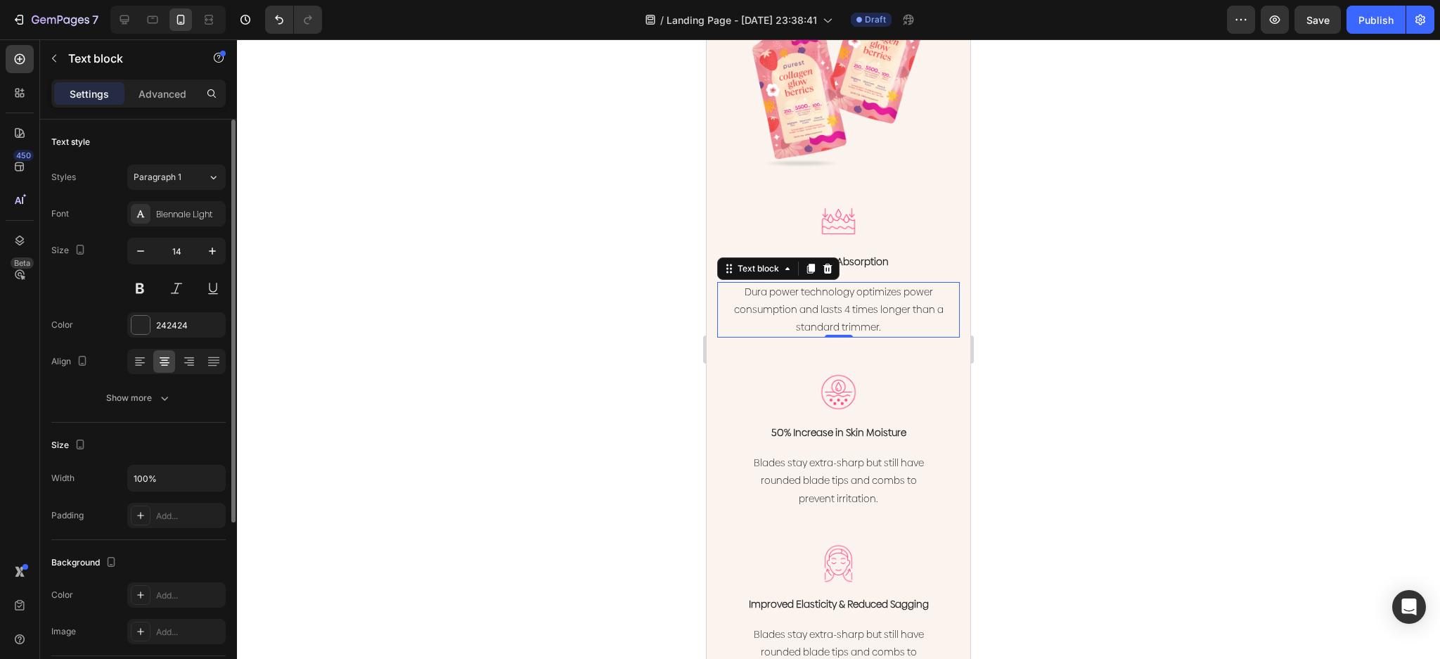
click at [857, 299] on p "Dura power technology optimizes power consumption and lasts 4 times longer than…" at bounding box center [839, 309] width 240 height 53
click at [889, 309] on p "Dura power technology optimizes power consumption and lasts 4 times longer than…" at bounding box center [839, 309] width 240 height 53
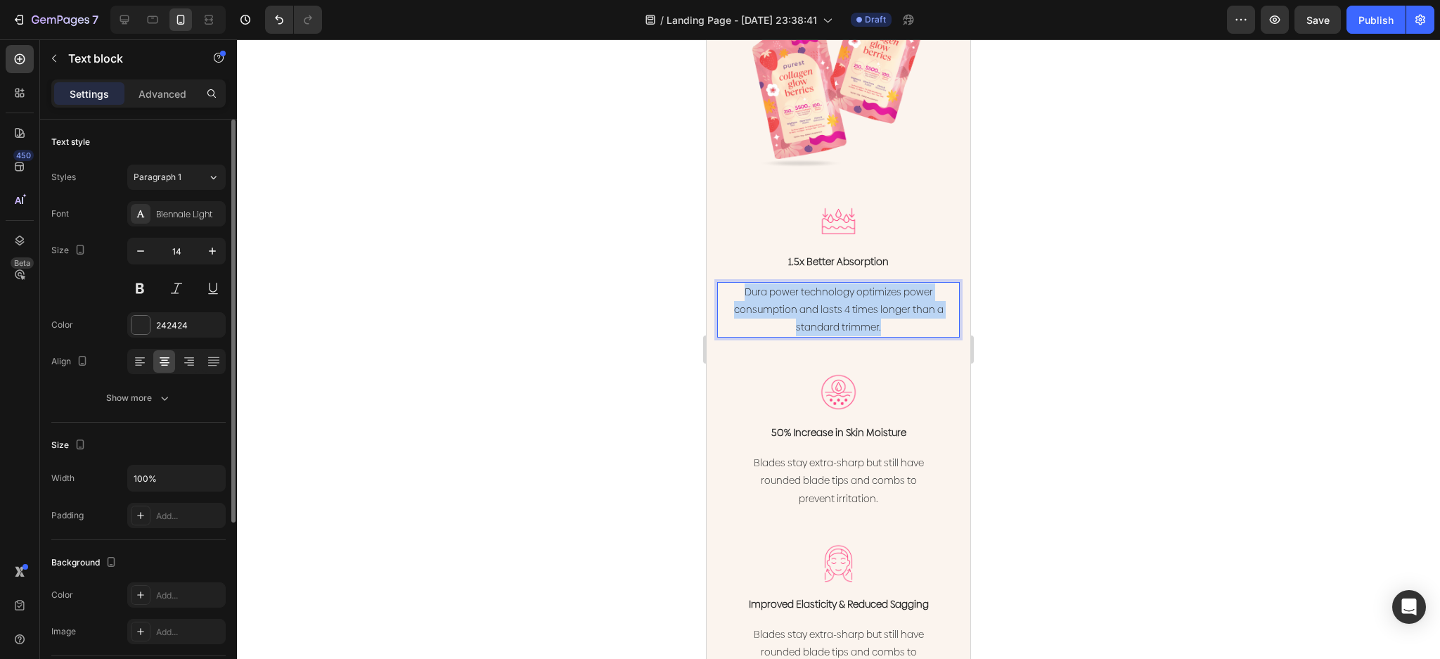
drag, startPoint x: 897, startPoint y: 316, endPoint x: 725, endPoint y: 278, distance: 175.7
click at [725, 283] on p "Dura power technology optimizes power consumption and lasts 4 times longer than…" at bounding box center [839, 309] width 240 height 53
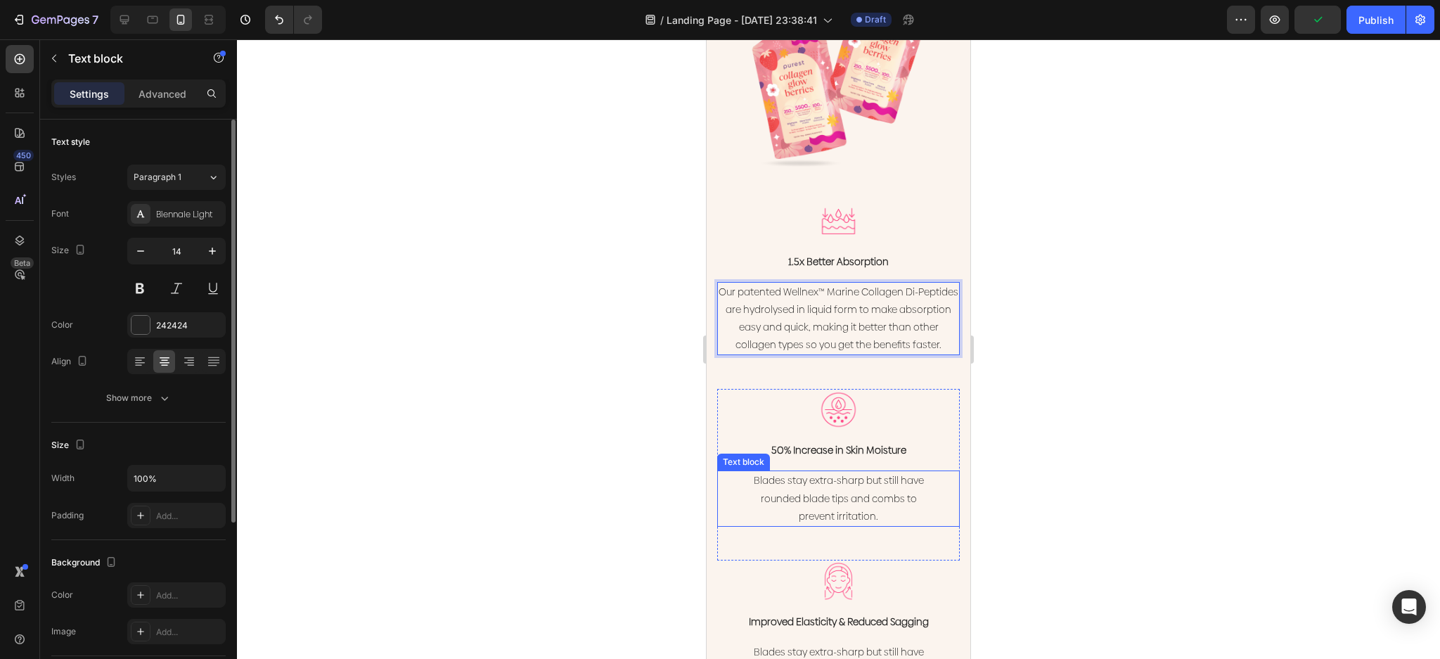
click at [873, 491] on p "Blades stay extra-sharp but still have rounded blade tips and combs to prevent …" at bounding box center [839, 498] width 240 height 53
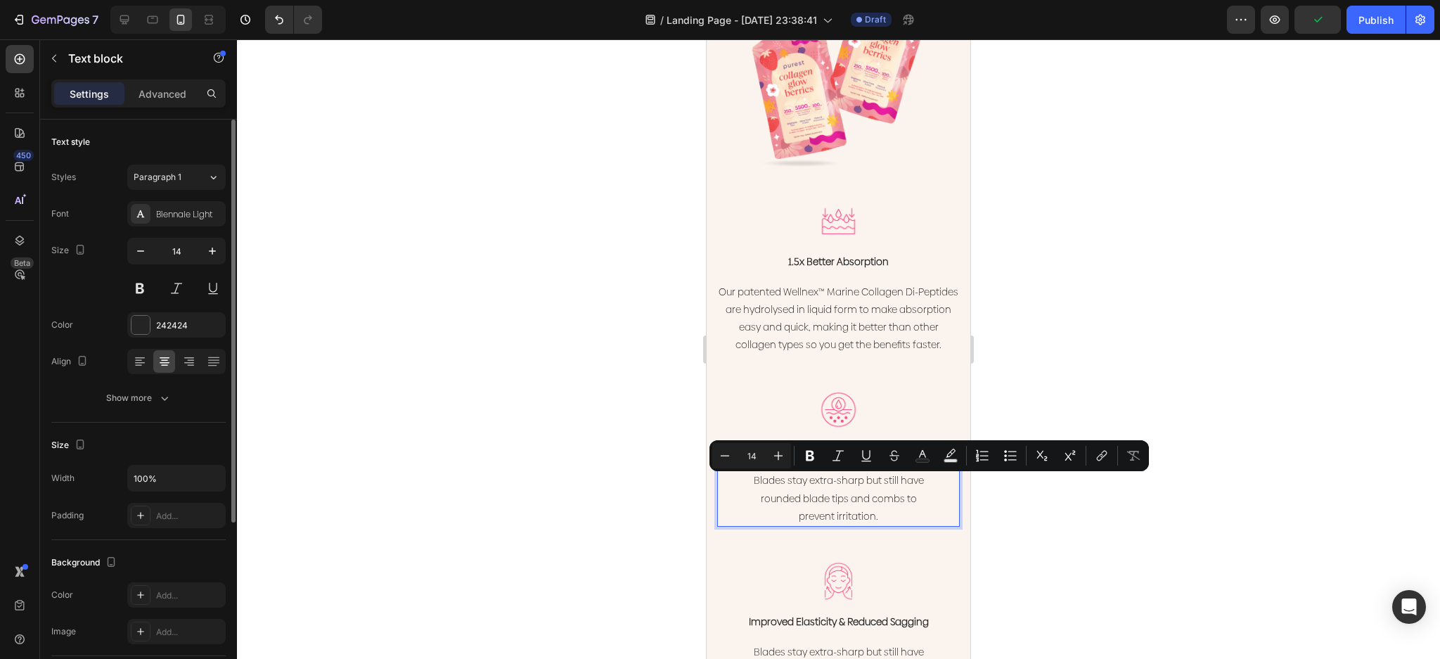
click at [894, 508] on p "Blades stay extra-sharp but still have rounded blade tips and combs to prevent …" at bounding box center [839, 498] width 240 height 53
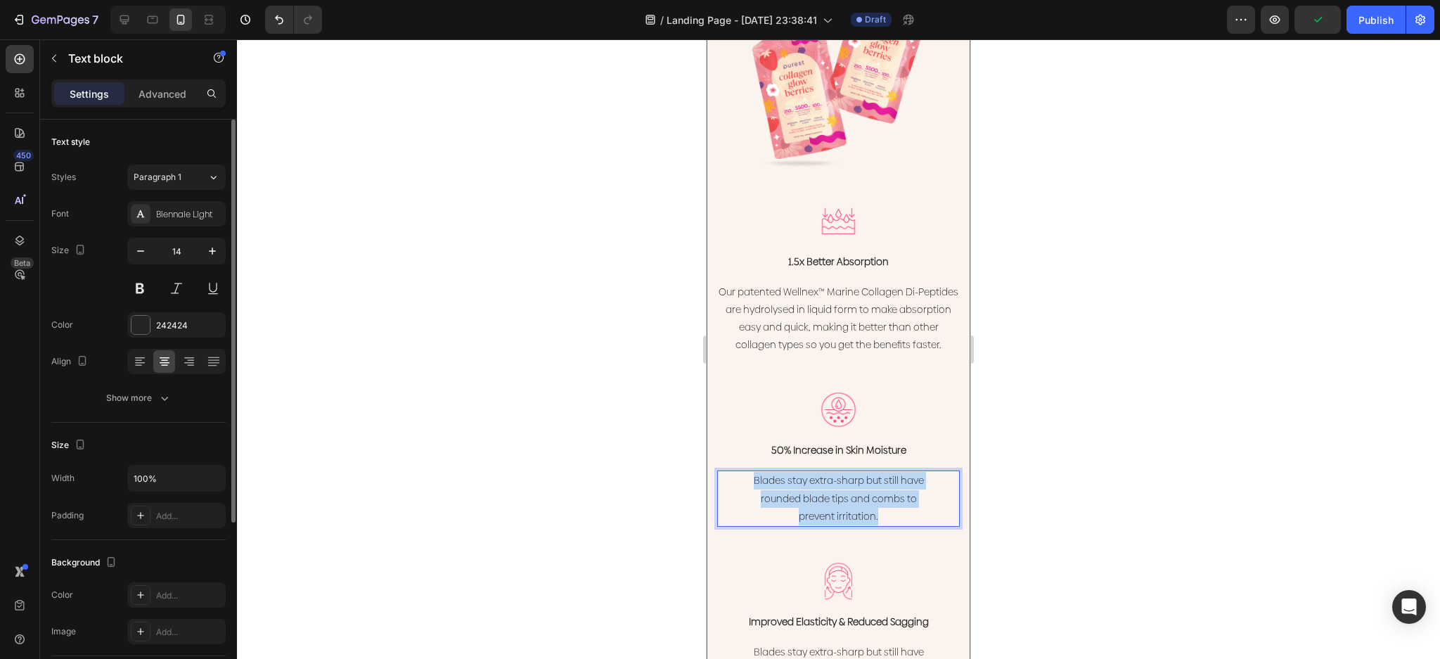
drag, startPoint x: 840, startPoint y: 522, endPoint x: 703, endPoint y: 485, distance: 143.0
click at [707, 485] on html "iPhone 13 Mini ( 375 px) iPhone 13 Mini iPhone 13 Pro iPhone 11 Pro Max iPhone …" at bounding box center [839, 446] width 264 height 4828
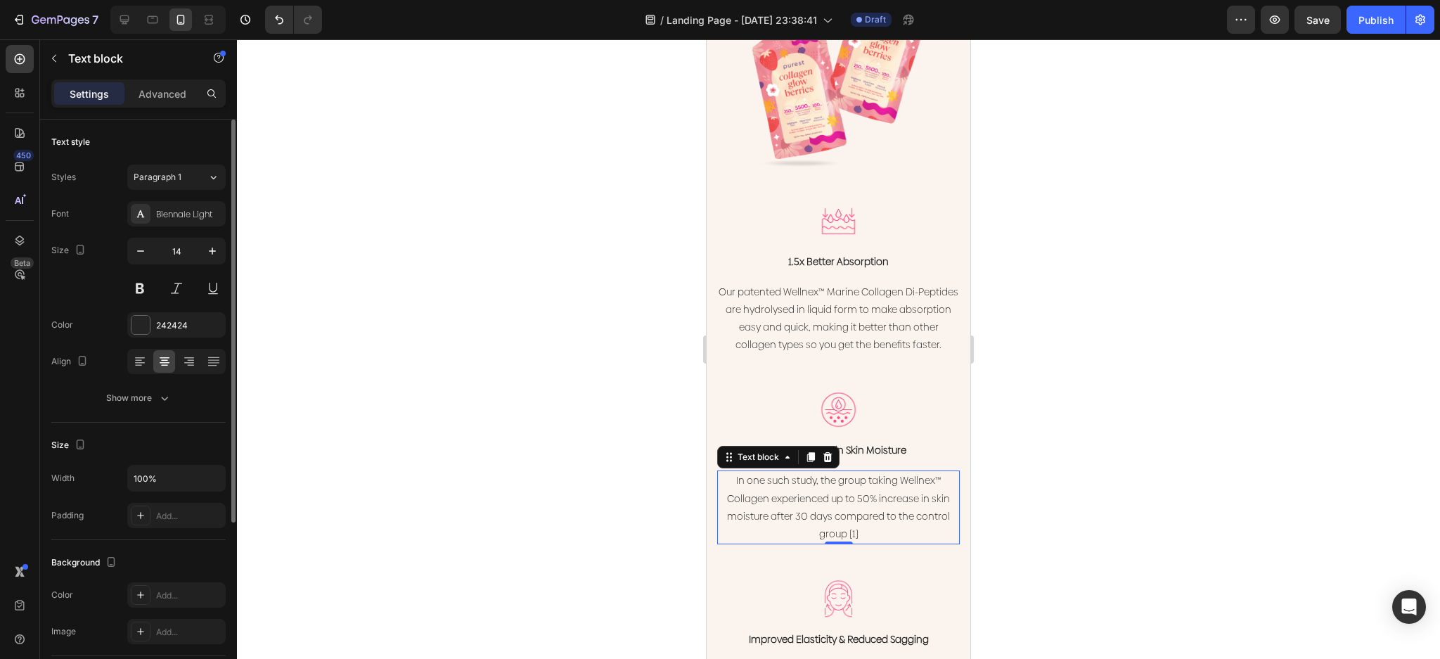
click at [579, 442] on div at bounding box center [838, 349] width 1203 height 620
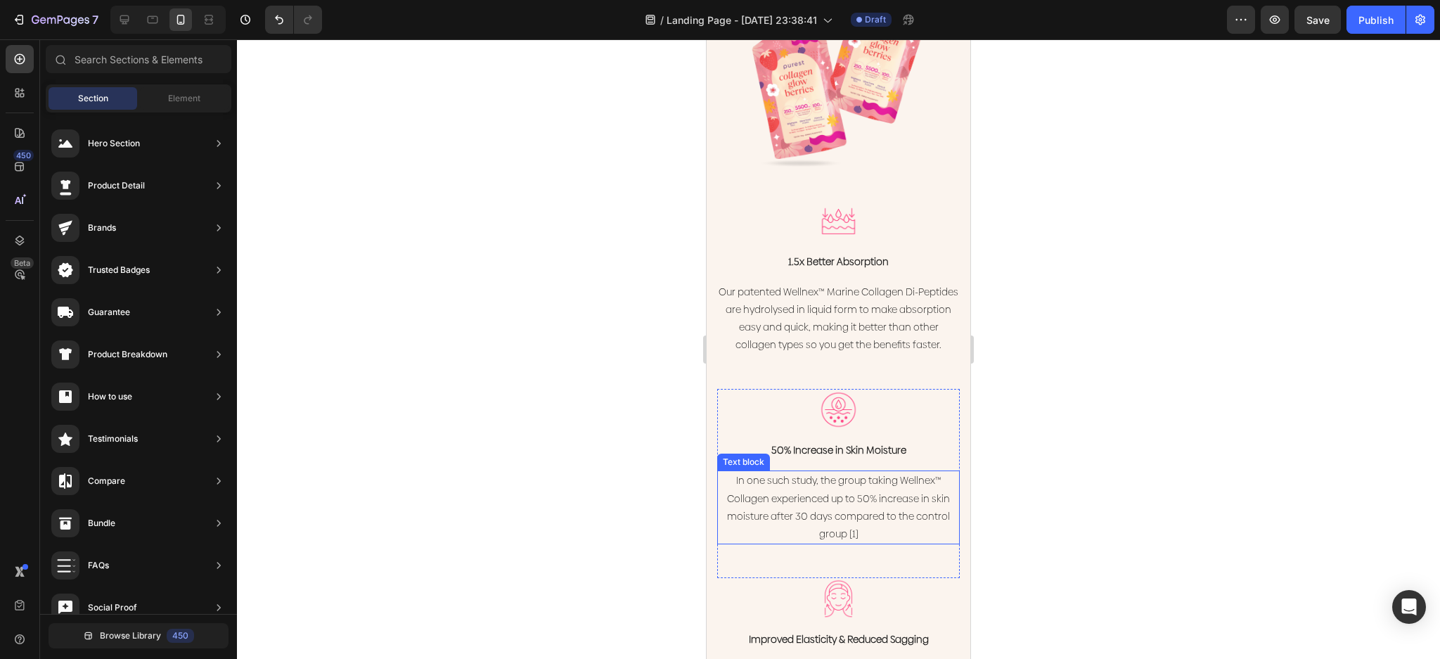
click at [844, 512] on p "In one such study, the group taking Wellnex™ Collagen experienced up to 50% inc…" at bounding box center [839, 507] width 240 height 71
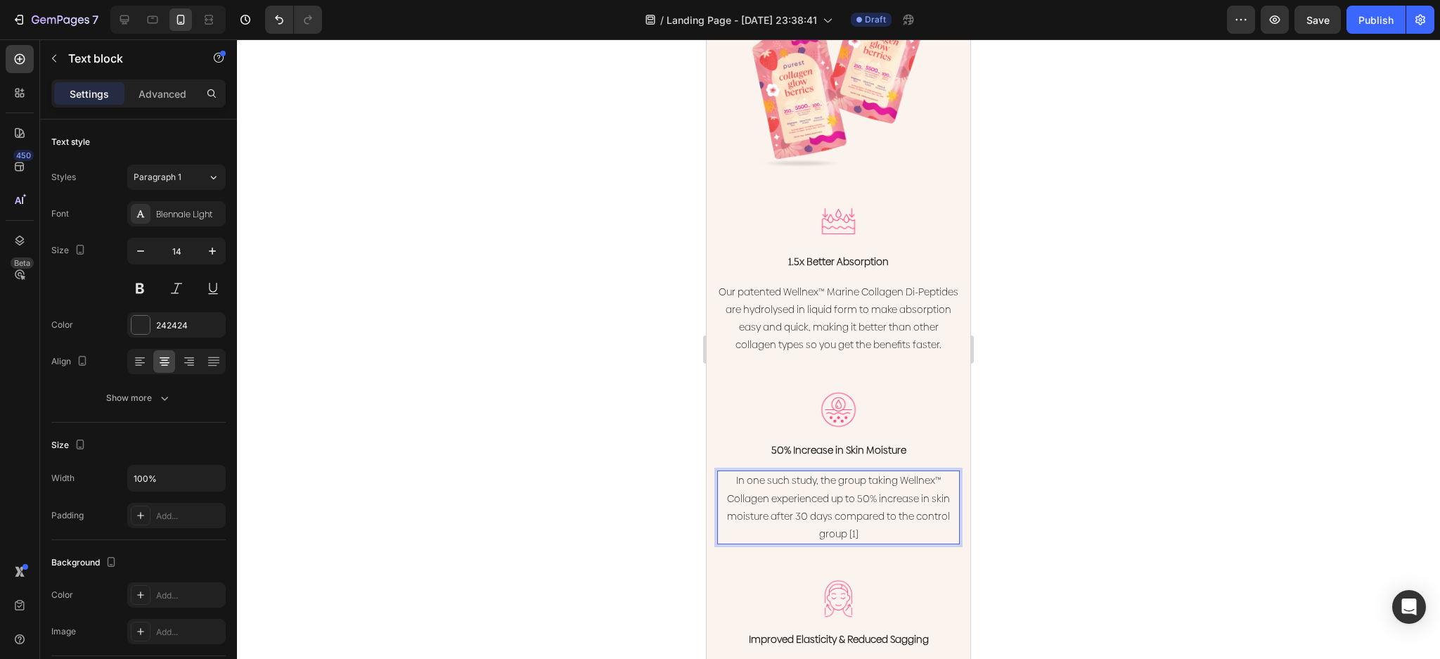
click at [887, 534] on p "In one such study, the group taking Wellnex™ Collagen experienced up to 50% inc…" at bounding box center [839, 507] width 240 height 71
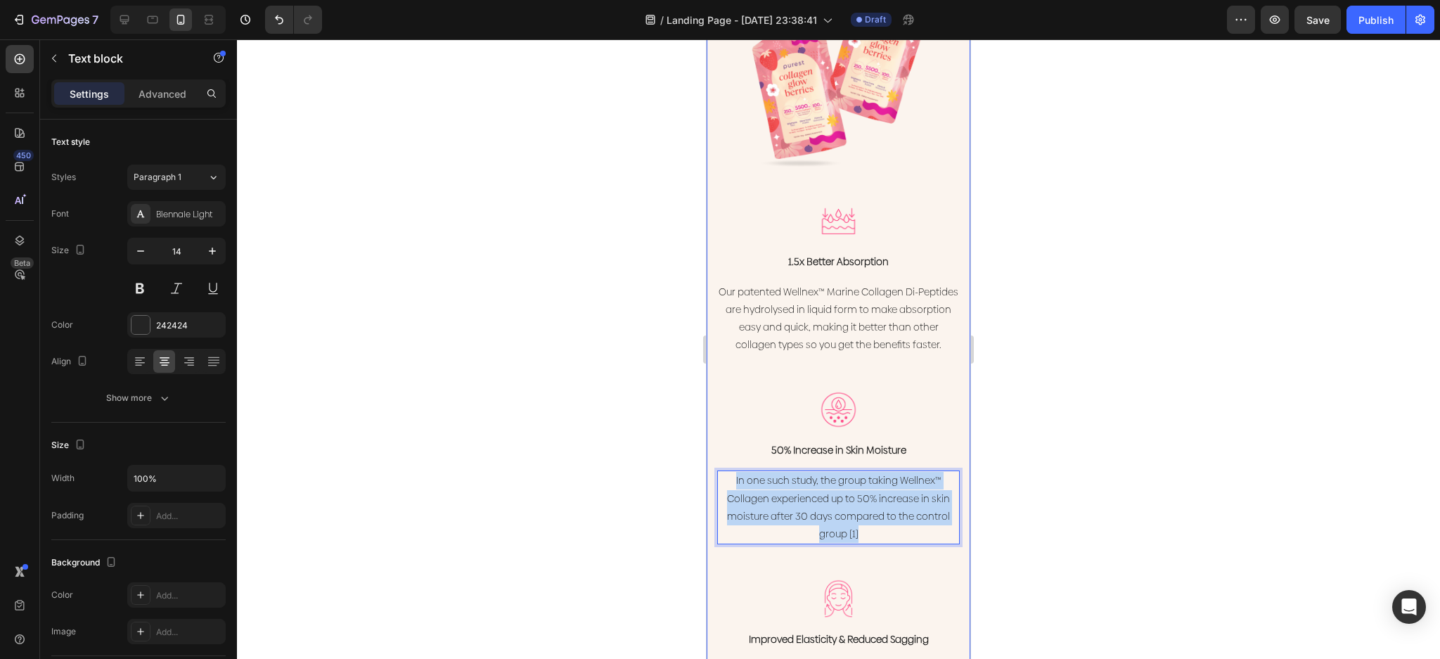
drag, startPoint x: 769, startPoint y: 501, endPoint x: 709, endPoint y: 473, distance: 65.8
click at [709, 473] on div "Get your glow back with Collagen Glow Berries Heading All the skincare benefits…" at bounding box center [839, 213] width 264 height 1267
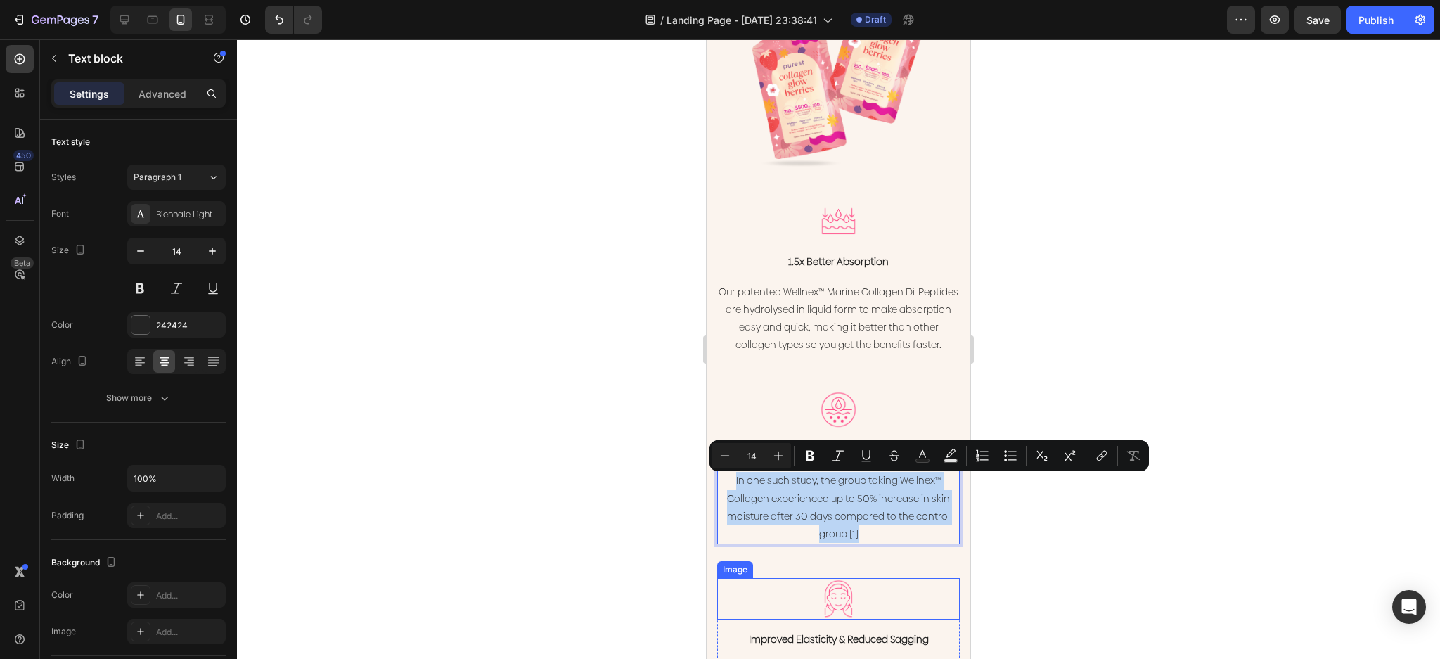
copy p "In one such study, the group taking Wellnex™ Collagen experienced up to 50% inc…"
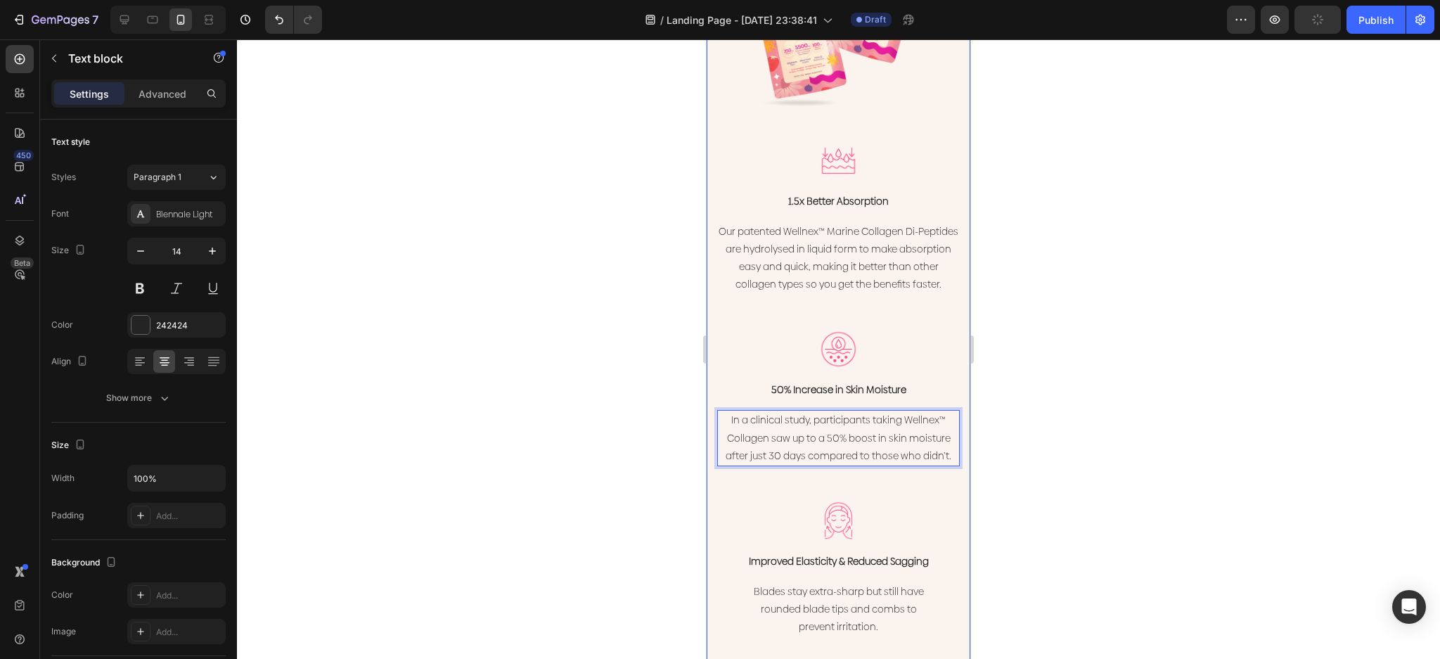
scroll to position [2289, 0]
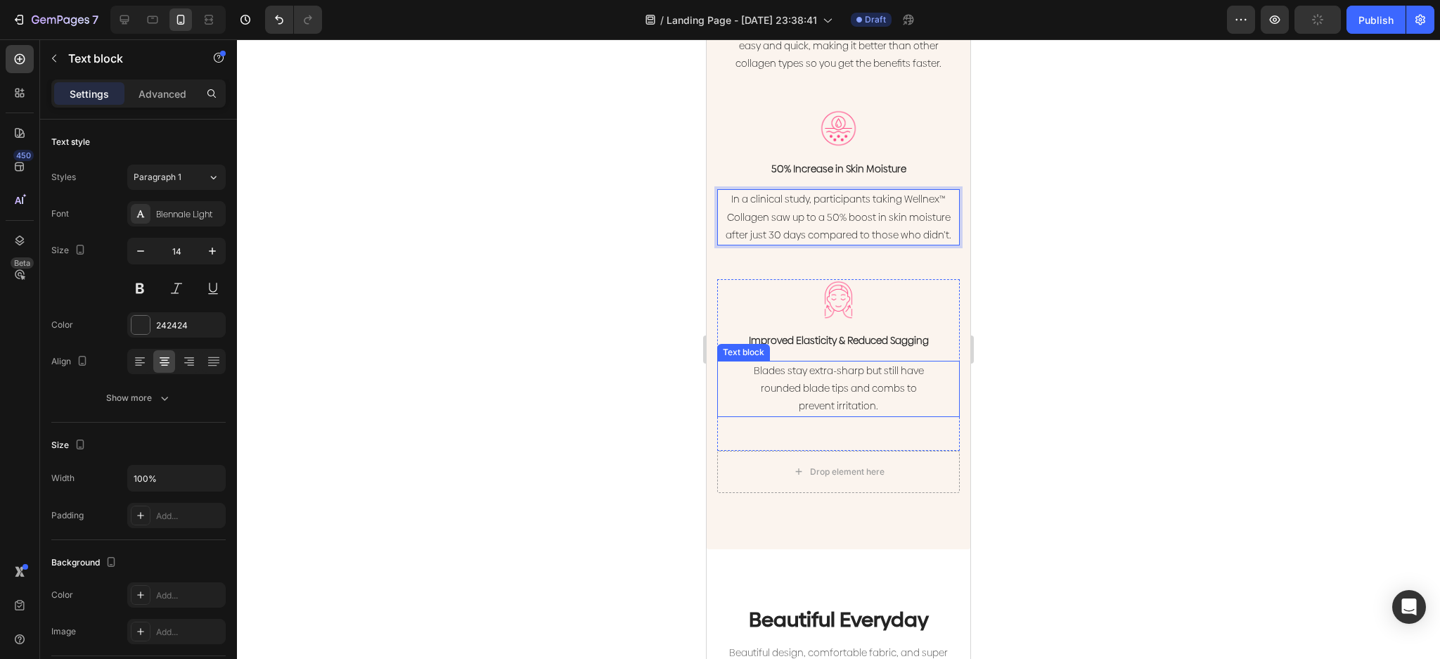
click at [853, 397] on p "Blades stay extra-sharp but still have rounded blade tips and combs to prevent …" at bounding box center [839, 388] width 240 height 53
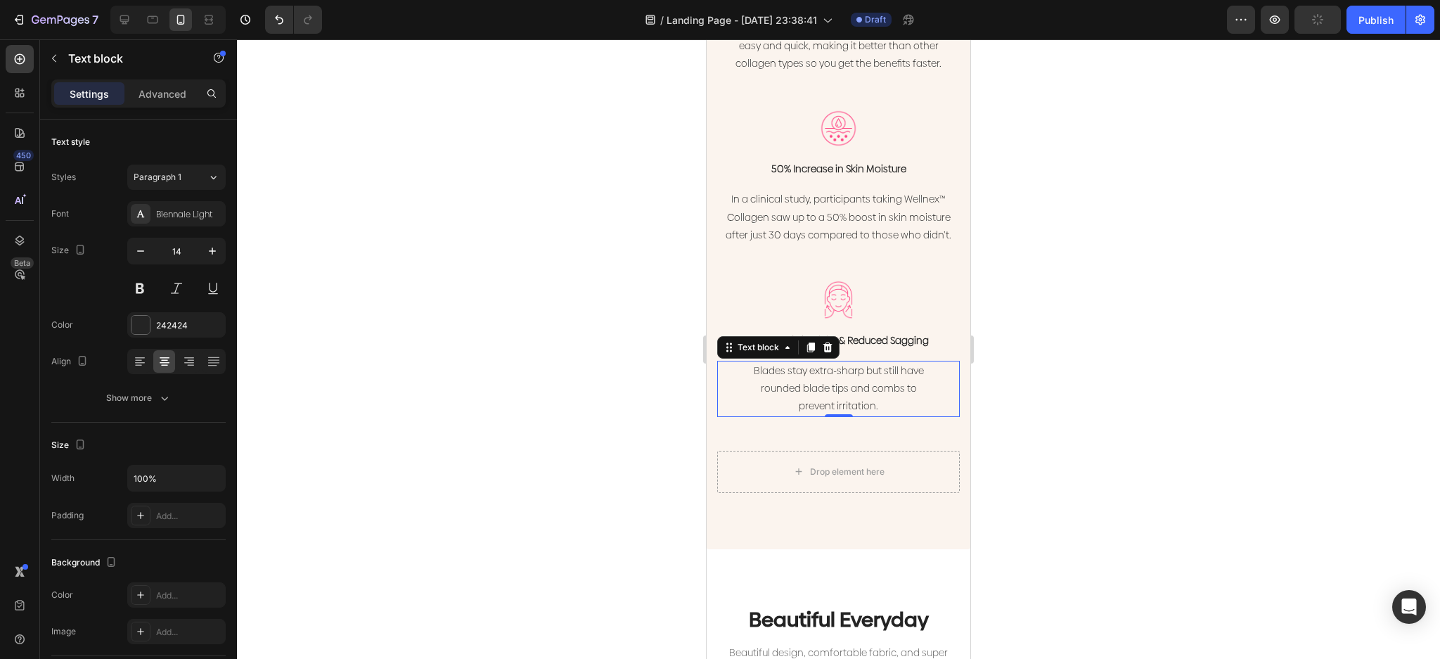
click at [853, 397] on p "Blades stay extra-sharp but still have rounded blade tips and combs to prevent …" at bounding box center [839, 388] width 240 height 53
click at [884, 409] on p "Blades stay extra-sharp but still have rounded blade tips and combs to prevent …" at bounding box center [839, 388] width 240 height 53
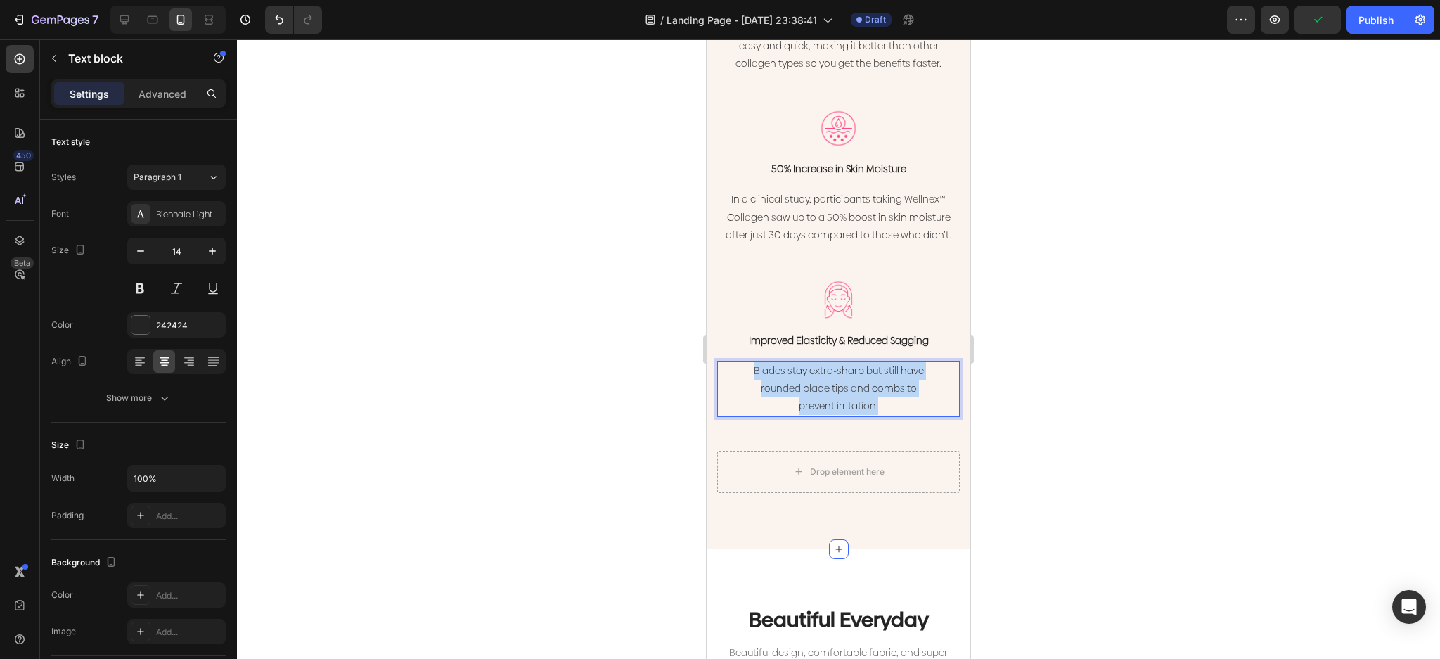
drag, startPoint x: 891, startPoint y: 411, endPoint x: 713, endPoint y: 361, distance: 184.8
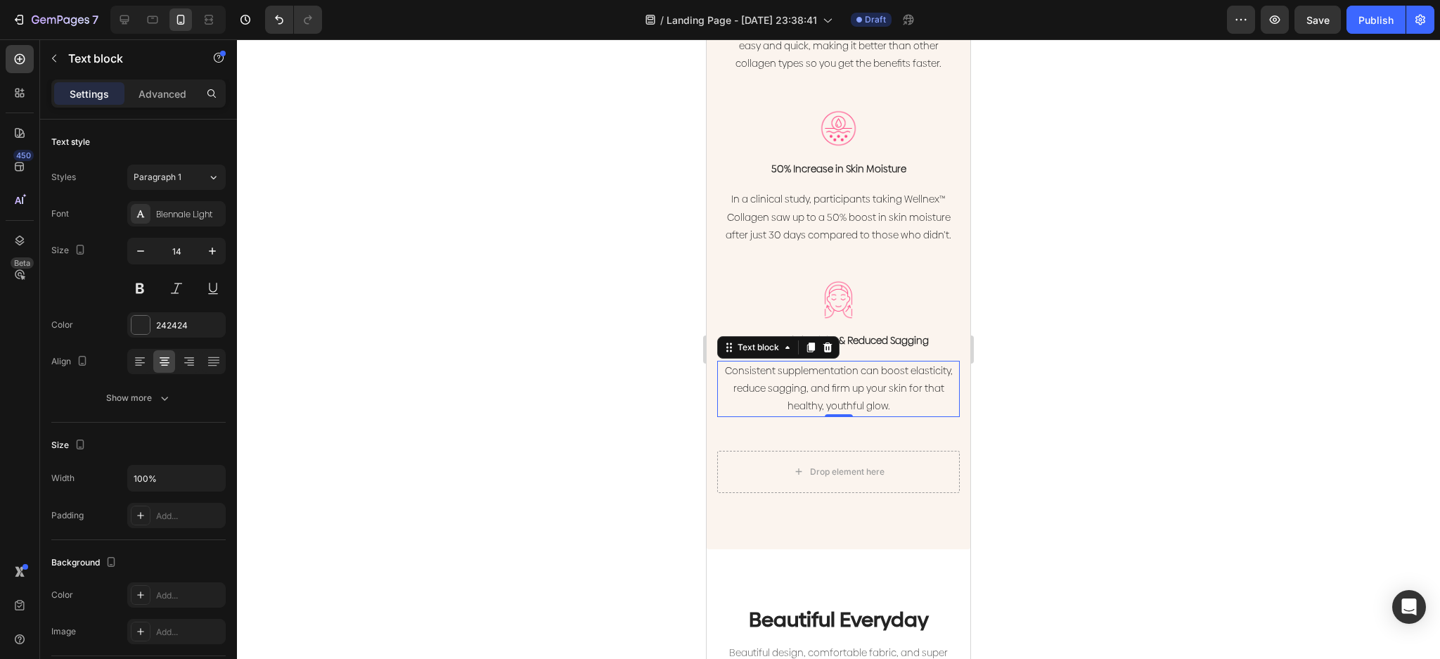
click at [1064, 280] on div at bounding box center [838, 349] width 1203 height 620
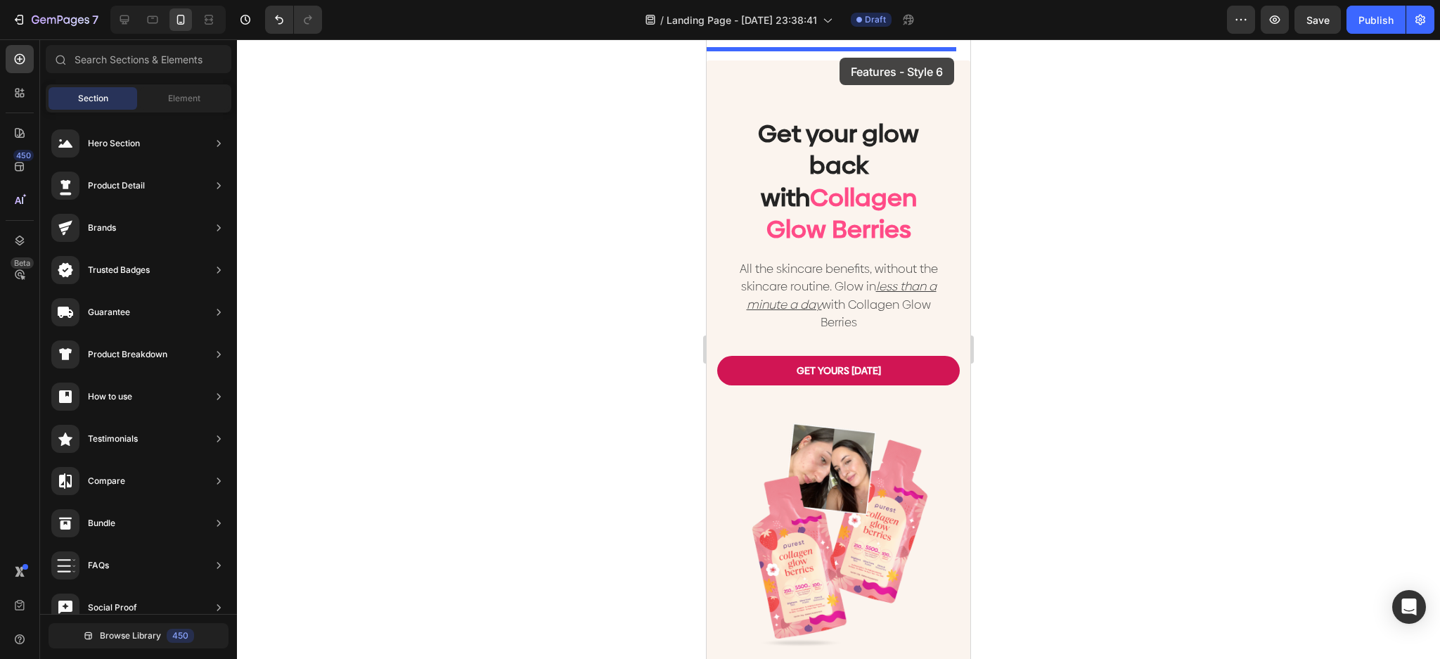
scroll to position [1297, 0]
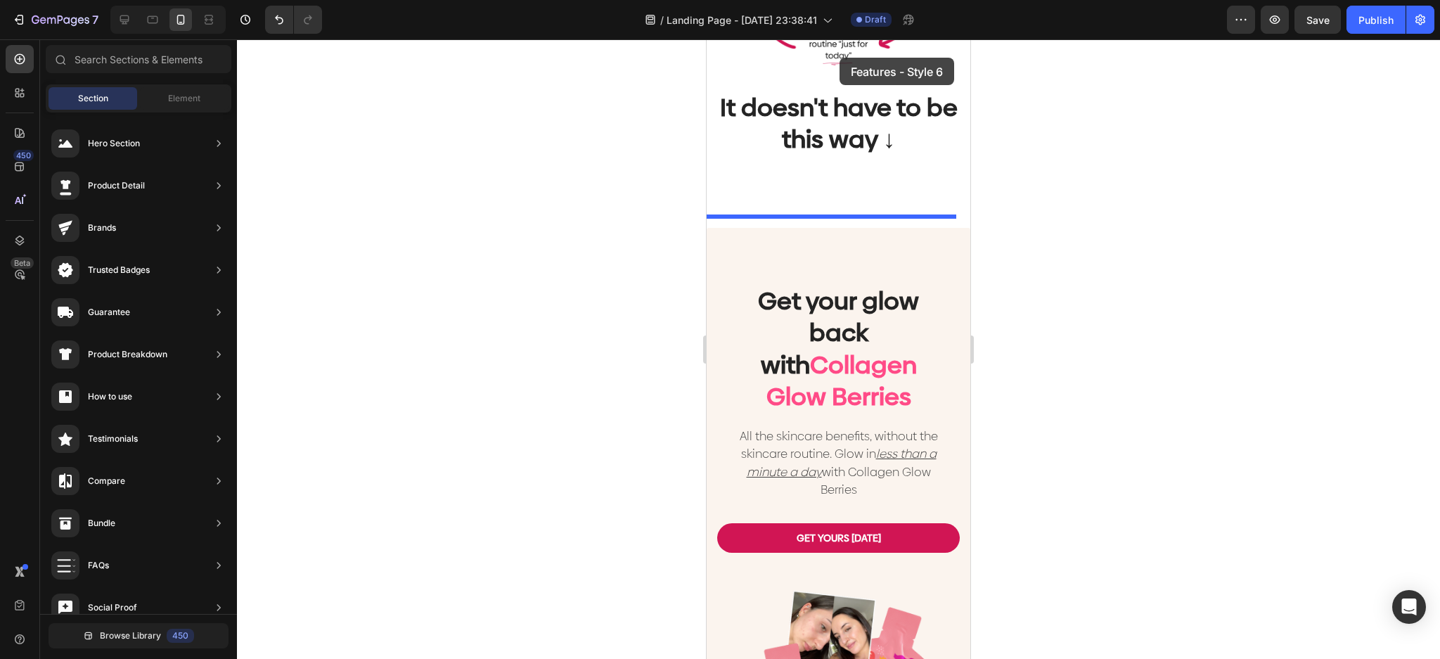
drag, startPoint x: 1046, startPoint y: 396, endPoint x: 842, endPoint y: 53, distance: 398.6
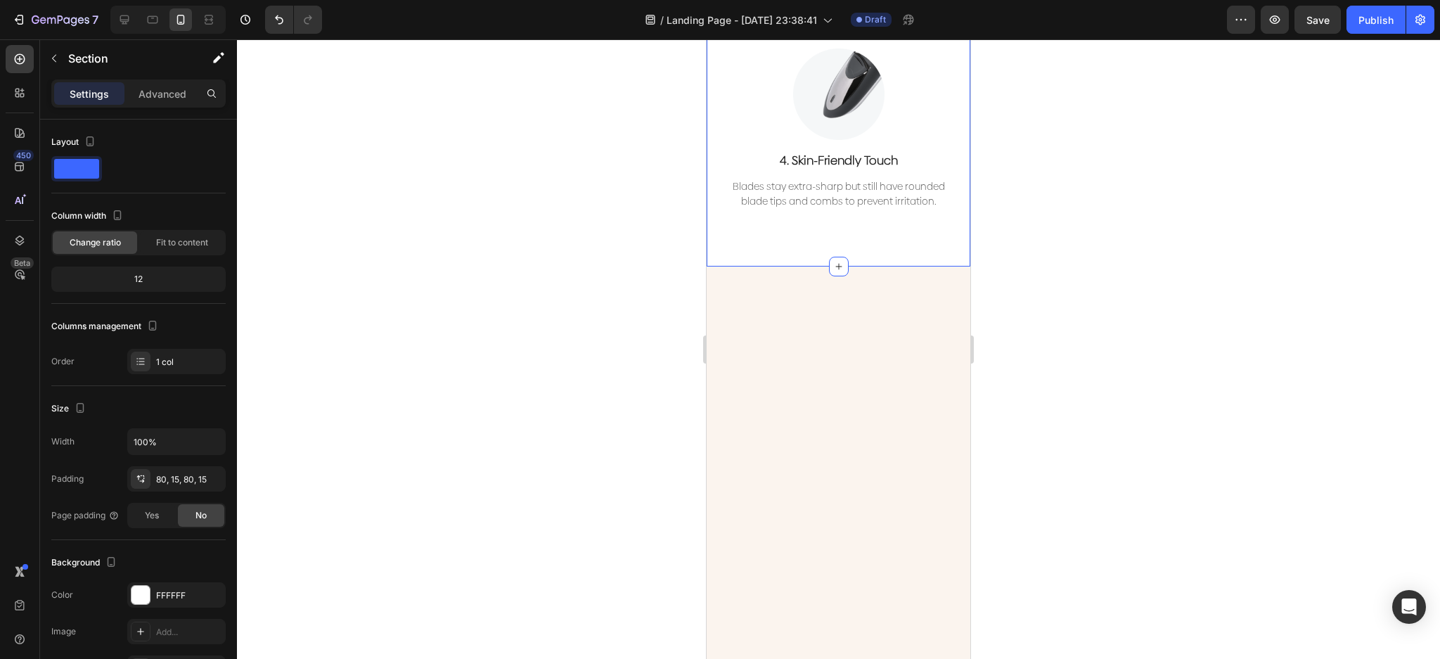
scroll to position [2530, 0]
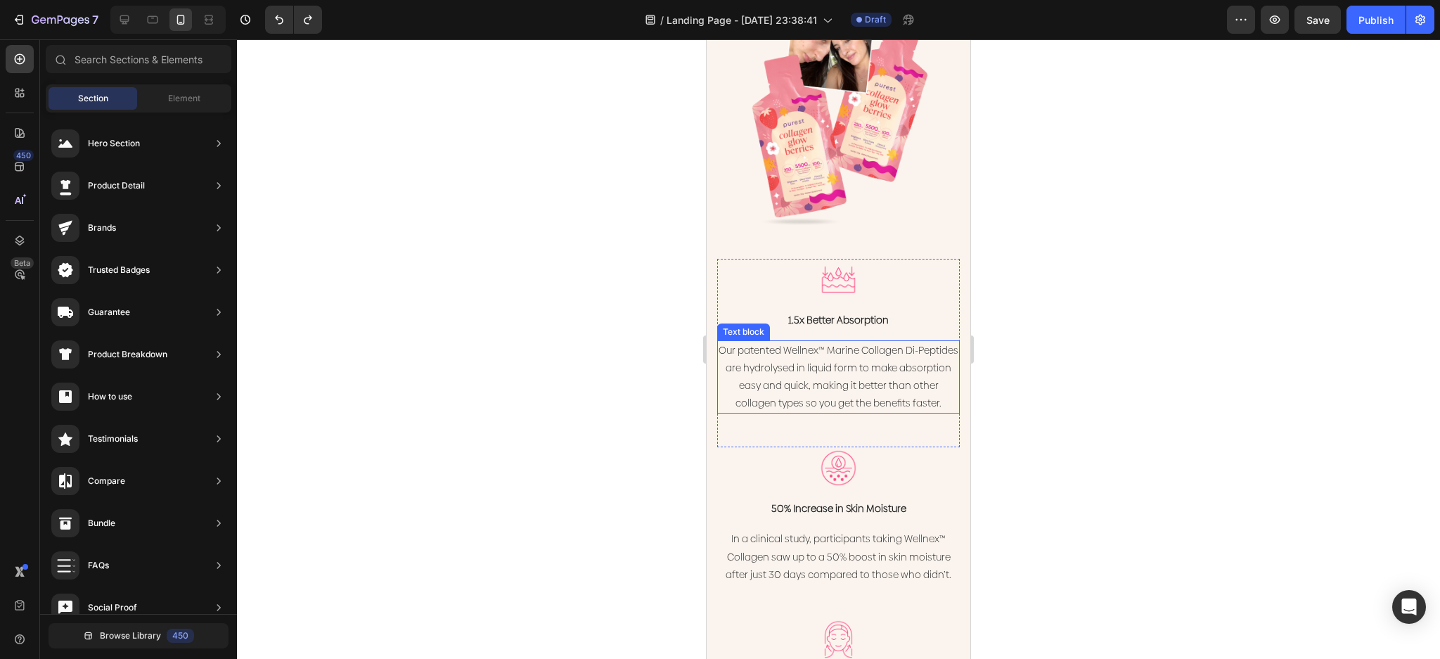
scroll to position [1934, 0]
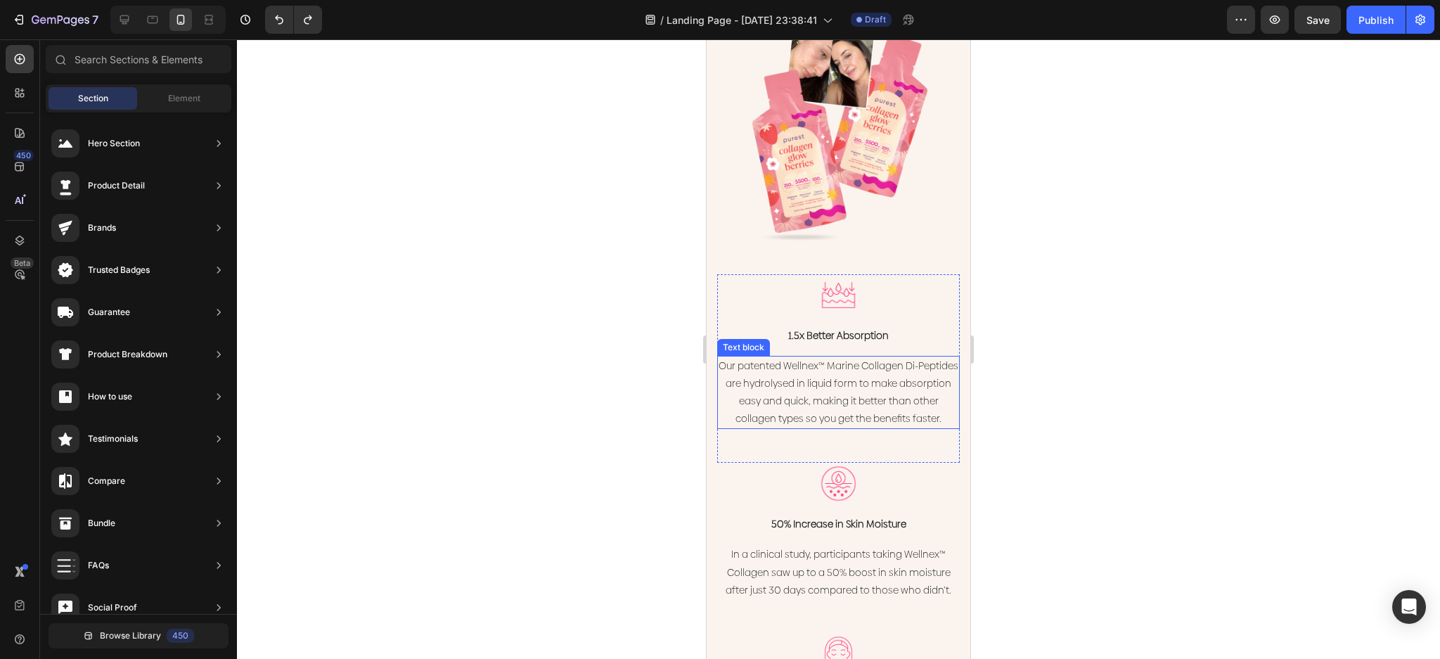
click at [865, 379] on p "Our patented Wellnex™ Marine Collagen Di-Peptides are hydrolysed in liquid form…" at bounding box center [839, 392] width 240 height 71
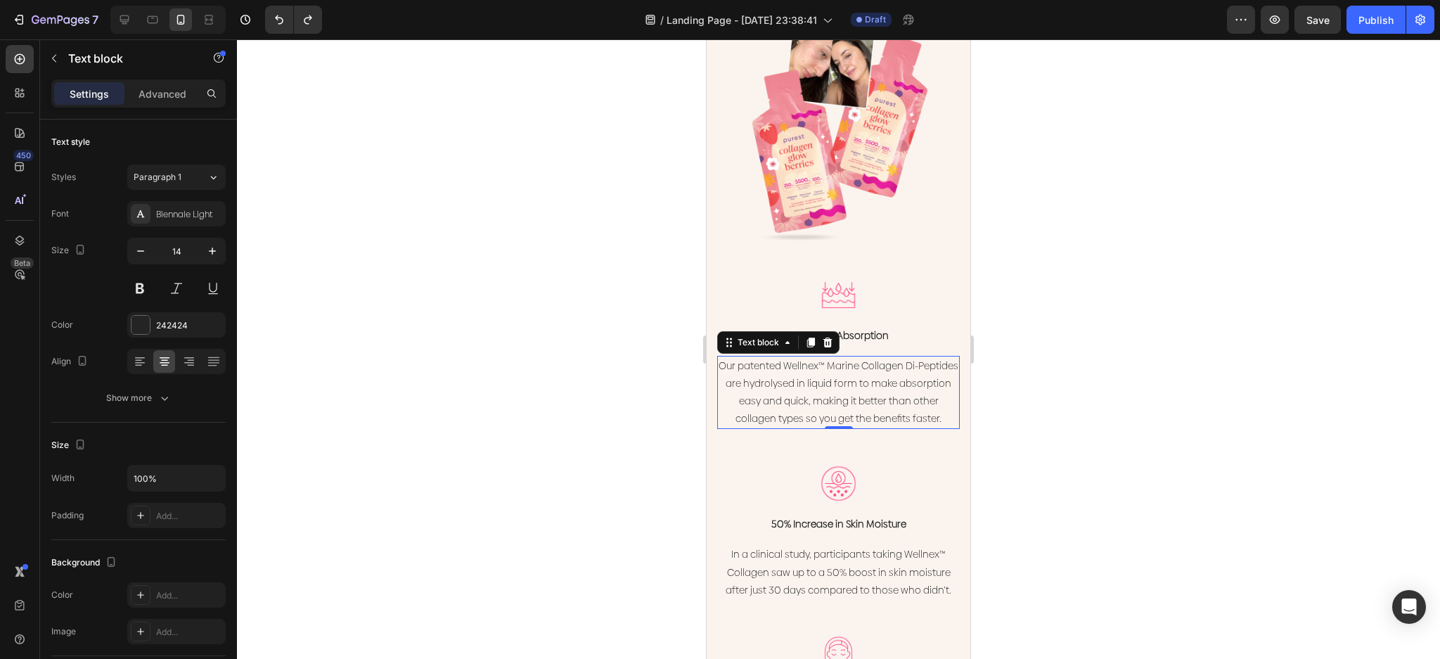
click at [871, 417] on p "Our patented Wellnex™ Marine Collagen Di-Peptides are hydrolysed in liquid form…" at bounding box center [839, 392] width 240 height 71
drag, startPoint x: 1256, startPoint y: 383, endPoint x: 1240, endPoint y: 383, distance: 15.5
click at [1255, 383] on div at bounding box center [838, 349] width 1203 height 620
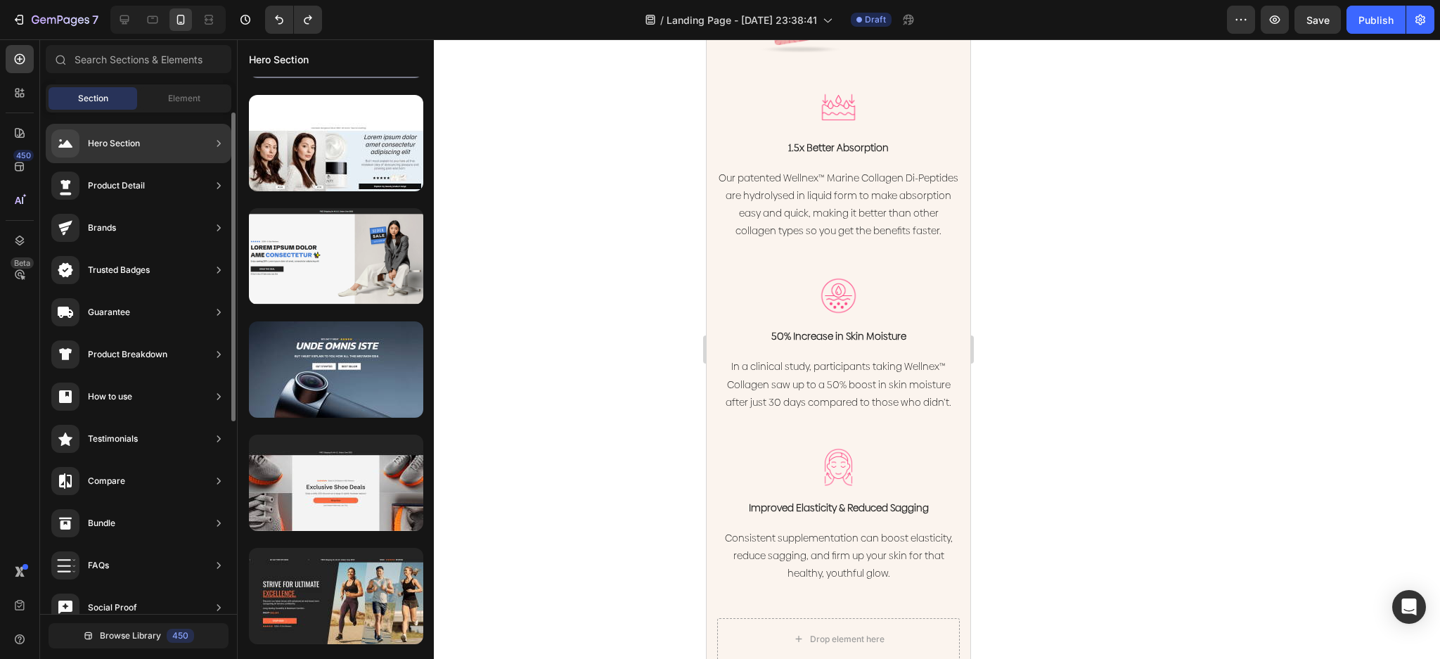
scroll to position [541, 0]
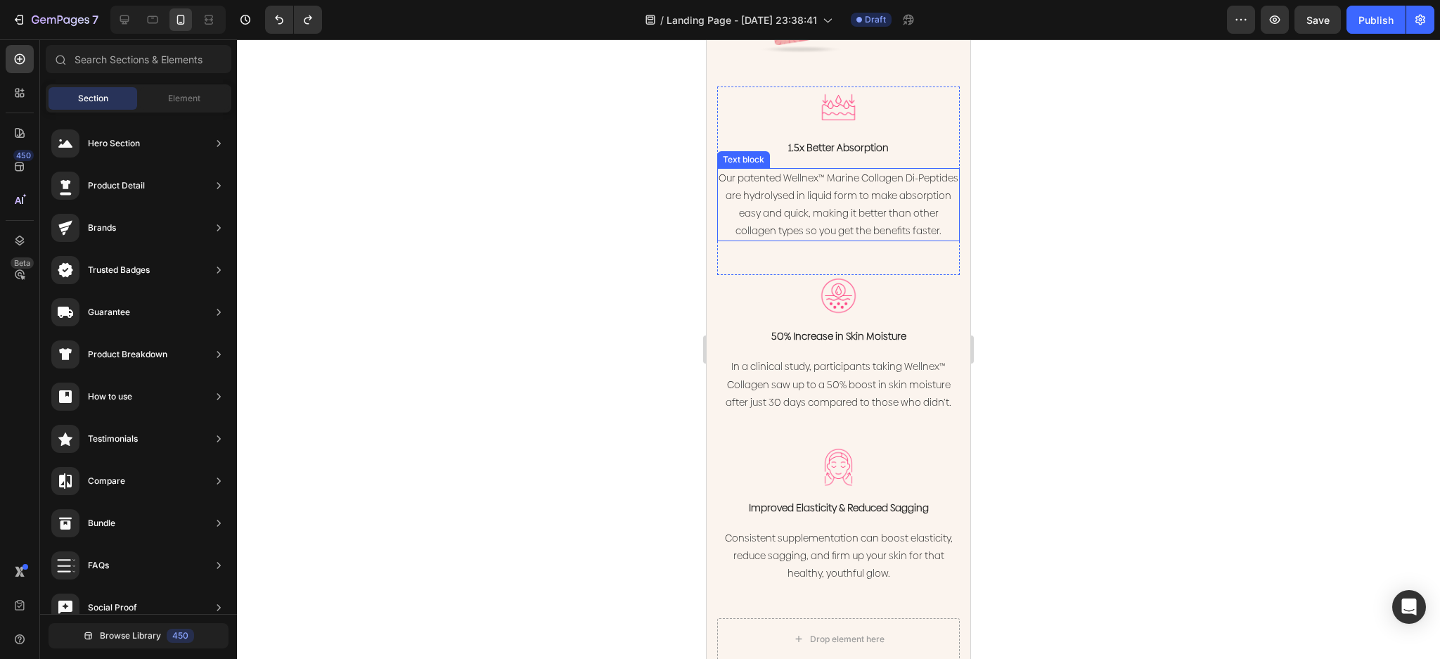
click at [885, 230] on p "Our patented Wellnex™ Marine Collagen Di-Peptides are hydrolysed in liquid form…" at bounding box center [839, 204] width 240 height 71
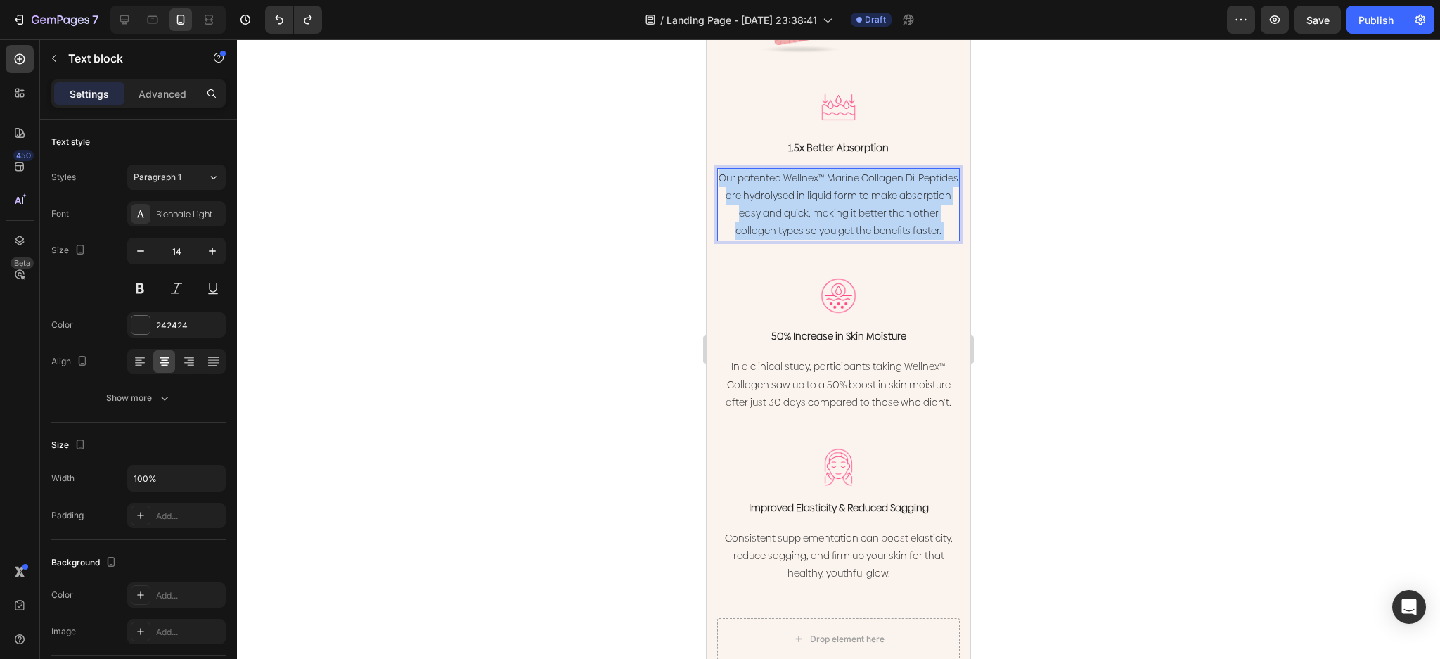
drag, startPoint x: 883, startPoint y: 230, endPoint x: 711, endPoint y: 144, distance: 192.5
click at [711, 144] on div "Get your glow back with Collagen Glow Berries Heading All the skincare benefits…" at bounding box center [839, 91] width 264 height 1250
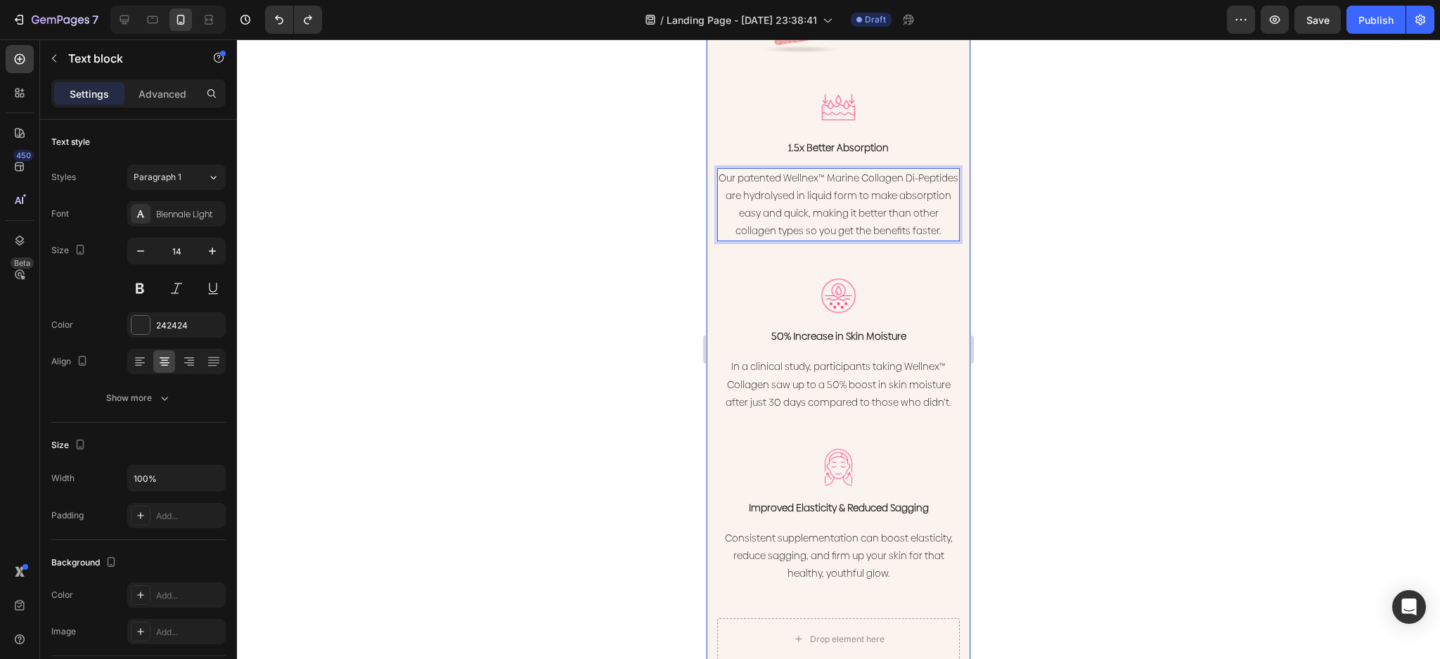
click at [803, 198] on p "Our patented Wellnex™ Marine Collagen Di-Peptides are hydrolysed in liquid form…" at bounding box center [839, 204] width 240 height 71
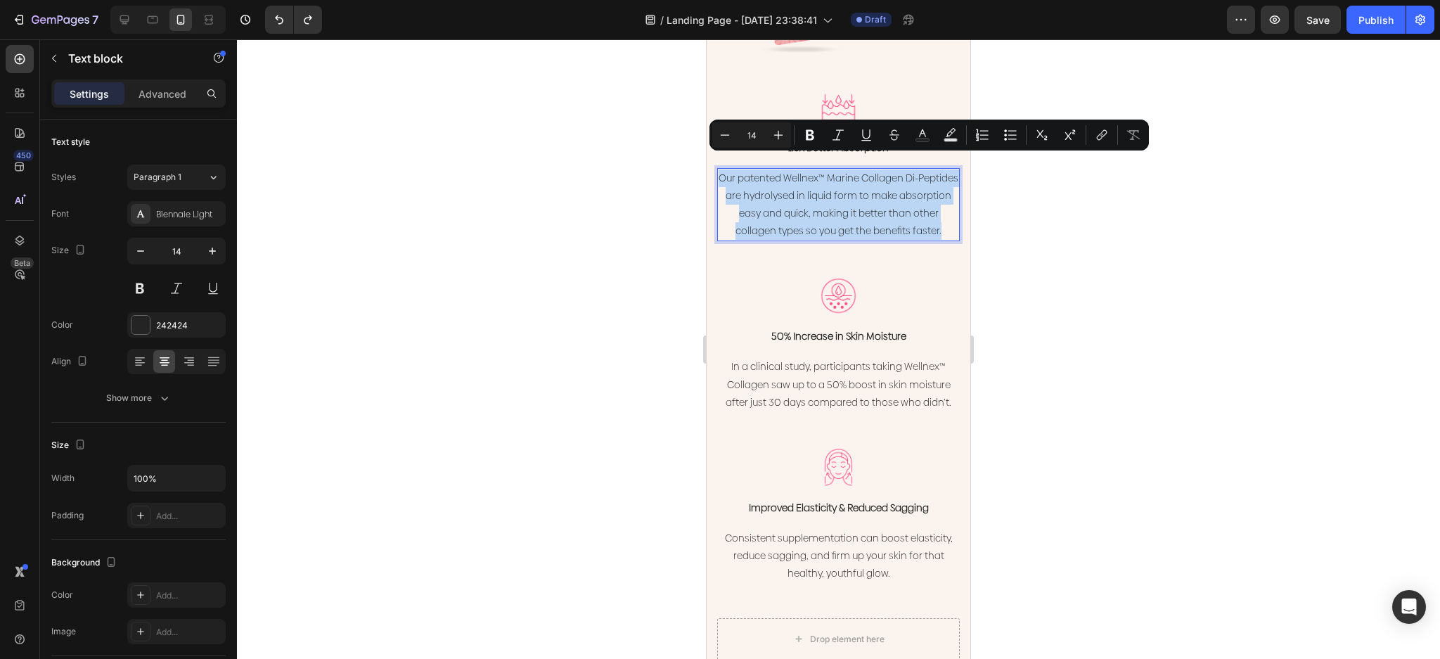
drag, startPoint x: 864, startPoint y: 231, endPoint x: 1393, endPoint y: 201, distance: 530.3
click at [722, 169] on p "Our patented Wellnex™ Marine Collagen Di-Peptides are hydrolysed in liquid form…" at bounding box center [839, 204] width 240 height 71
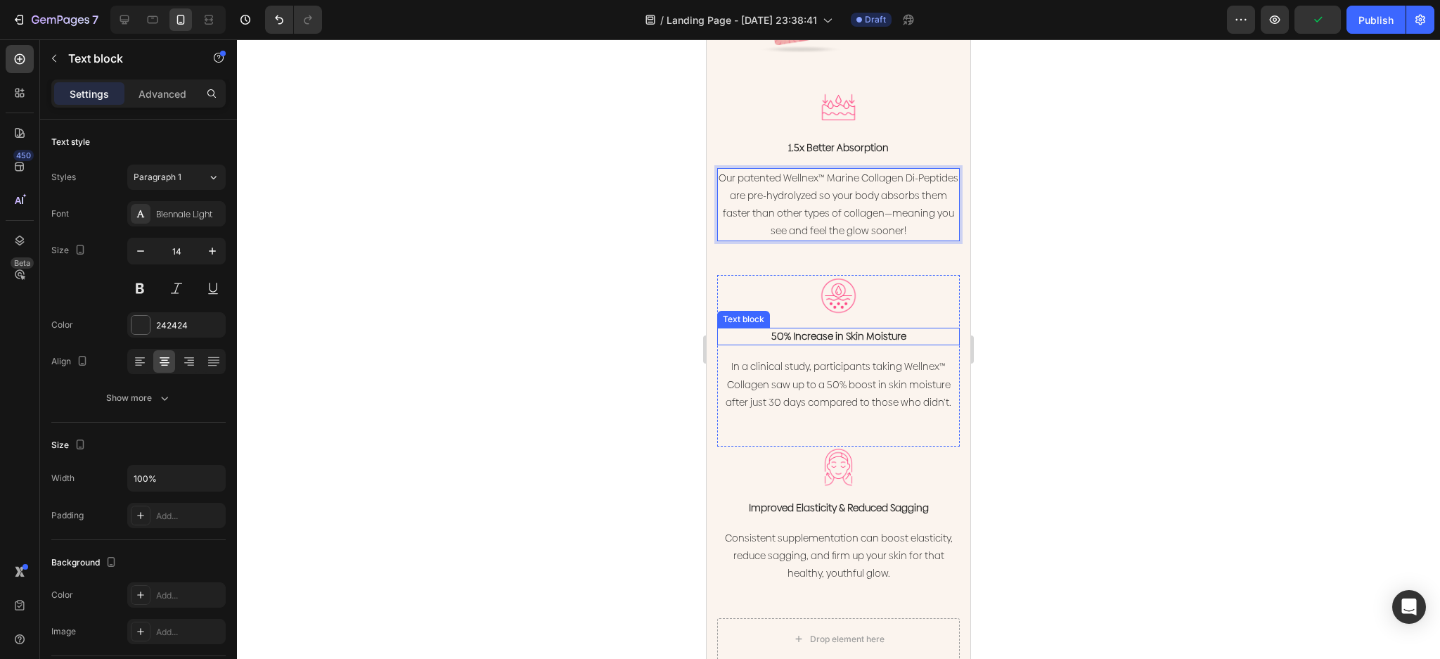
click at [885, 329] on p "50% Increase in Skin Moisture" at bounding box center [839, 336] width 240 height 15
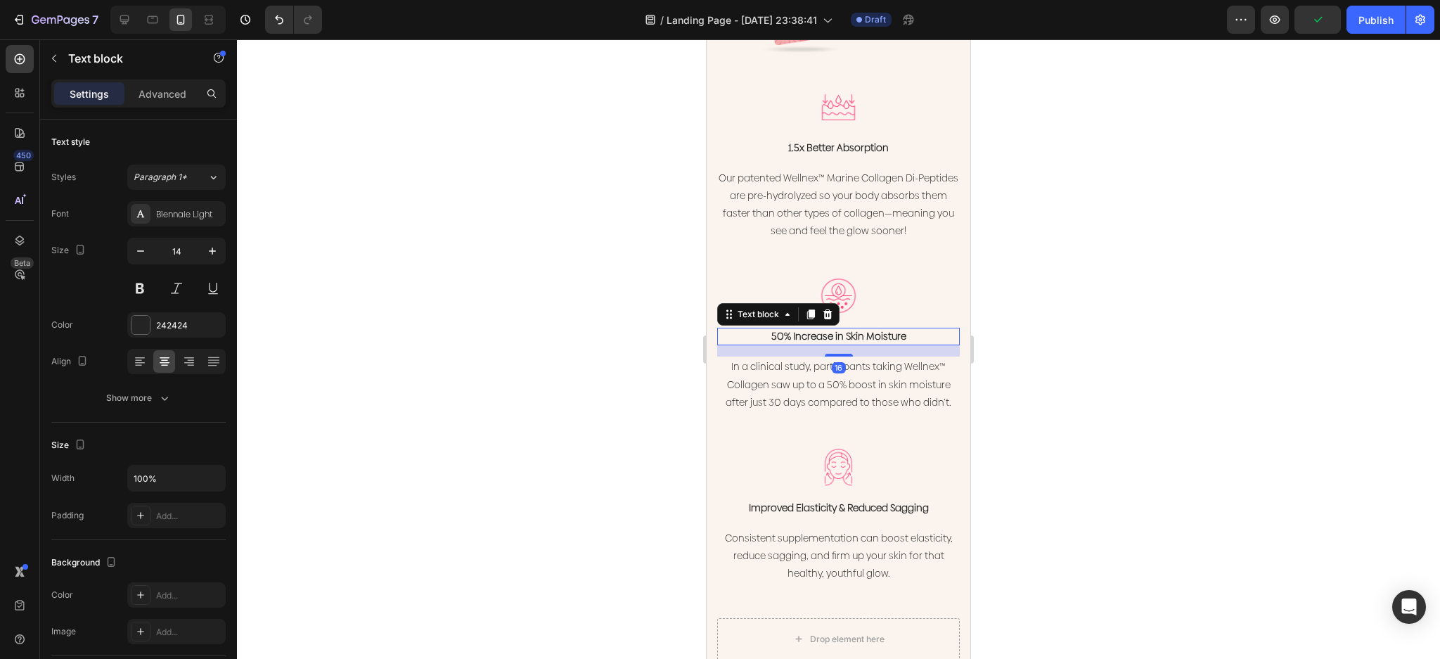
click at [885, 329] on p "50% Increase in Skin Moisture" at bounding box center [839, 336] width 240 height 15
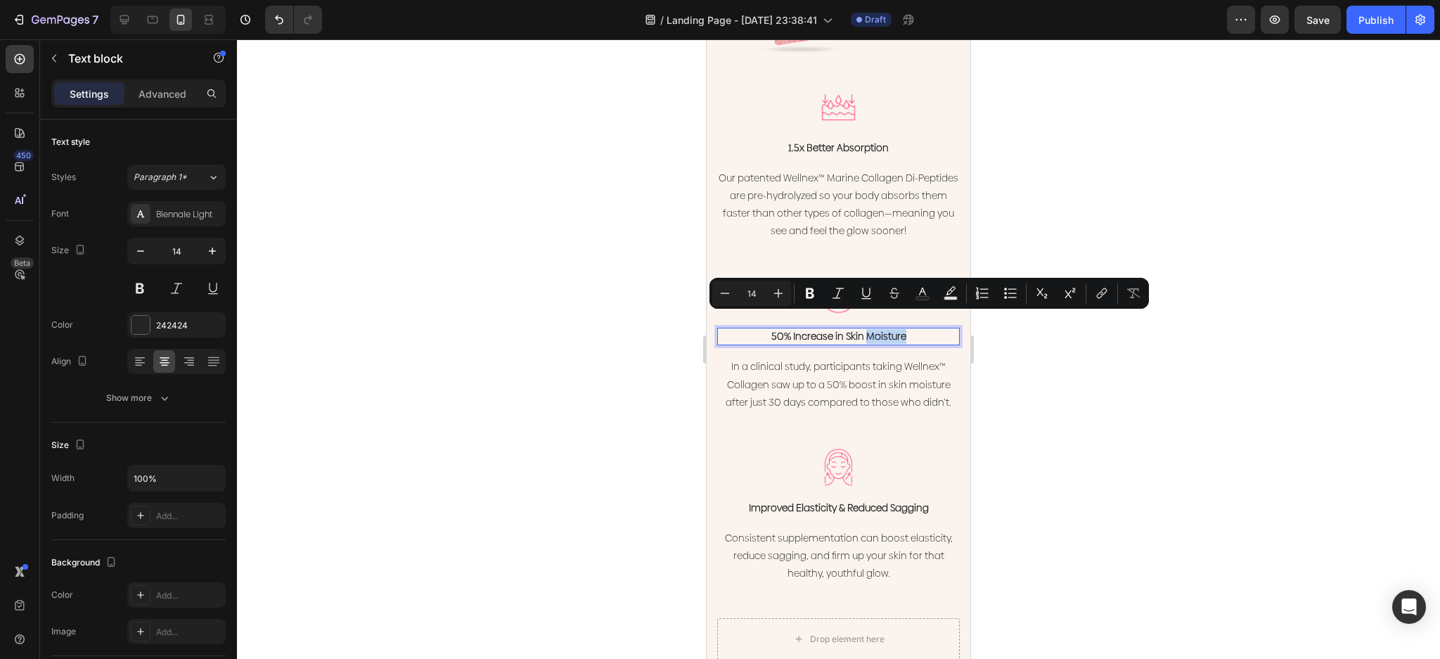
click at [908, 329] on p "50% Increase in Skin Moisture" at bounding box center [839, 336] width 240 height 15
drag, startPoint x: 846, startPoint y: 326, endPoint x: 785, endPoint y: 330, distance: 61.3
click at [785, 330] on div "50% Increase in Skin Moisture" at bounding box center [838, 337] width 243 height 18
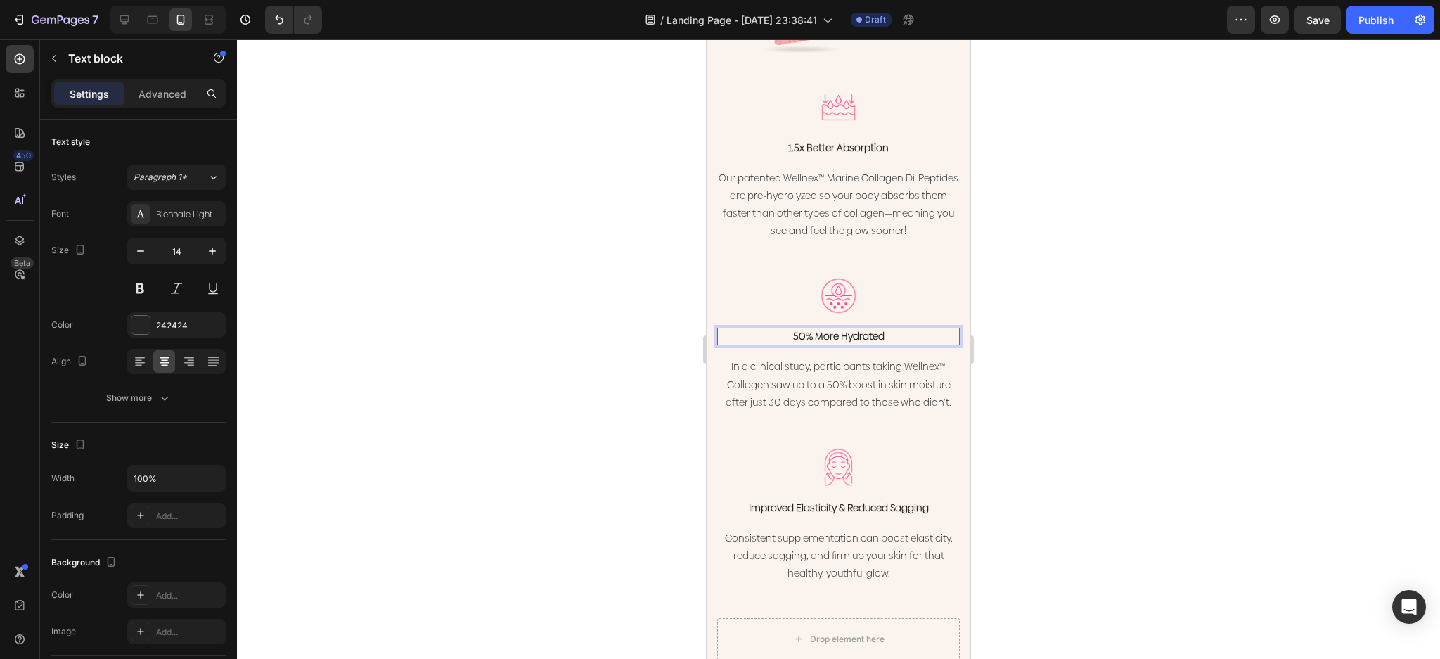
click at [867, 329] on p "50% More Hydrated" at bounding box center [839, 336] width 240 height 15
drag, startPoint x: 895, startPoint y: 323, endPoint x: 743, endPoint y: 326, distance: 152.6
click at [743, 329] on p "50% More Hydrated" at bounding box center [839, 336] width 240 height 15
click at [851, 364] on p "In a clinical study, participants taking Wellnex™ Collagen saw up to a 50% boos…" at bounding box center [839, 384] width 240 height 53
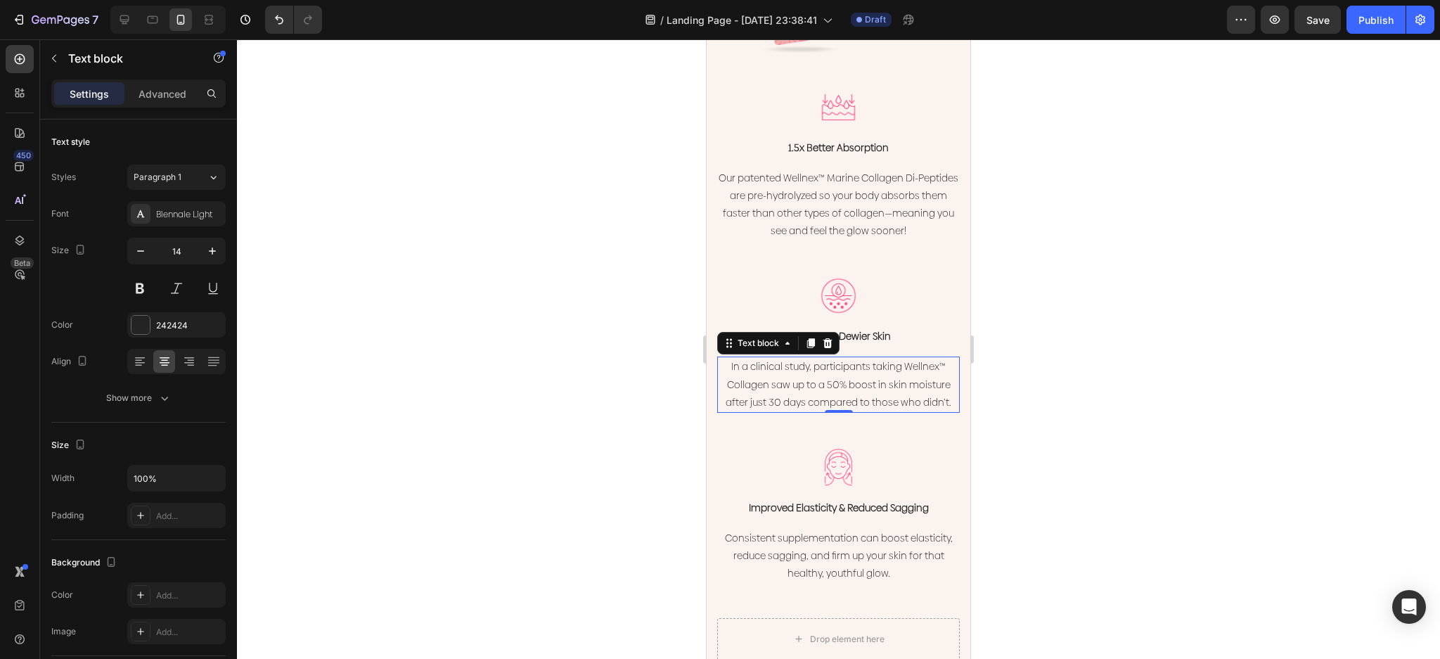
click at [851, 364] on p "In a clinical study, participants taking Wellnex™ Collagen saw up to a 50% boos…" at bounding box center [839, 384] width 240 height 53
click at [903, 380] on p "In a clinical study, participants taking Wellnex™ Collagen saw up to a 50% boos…" at bounding box center [839, 384] width 240 height 53
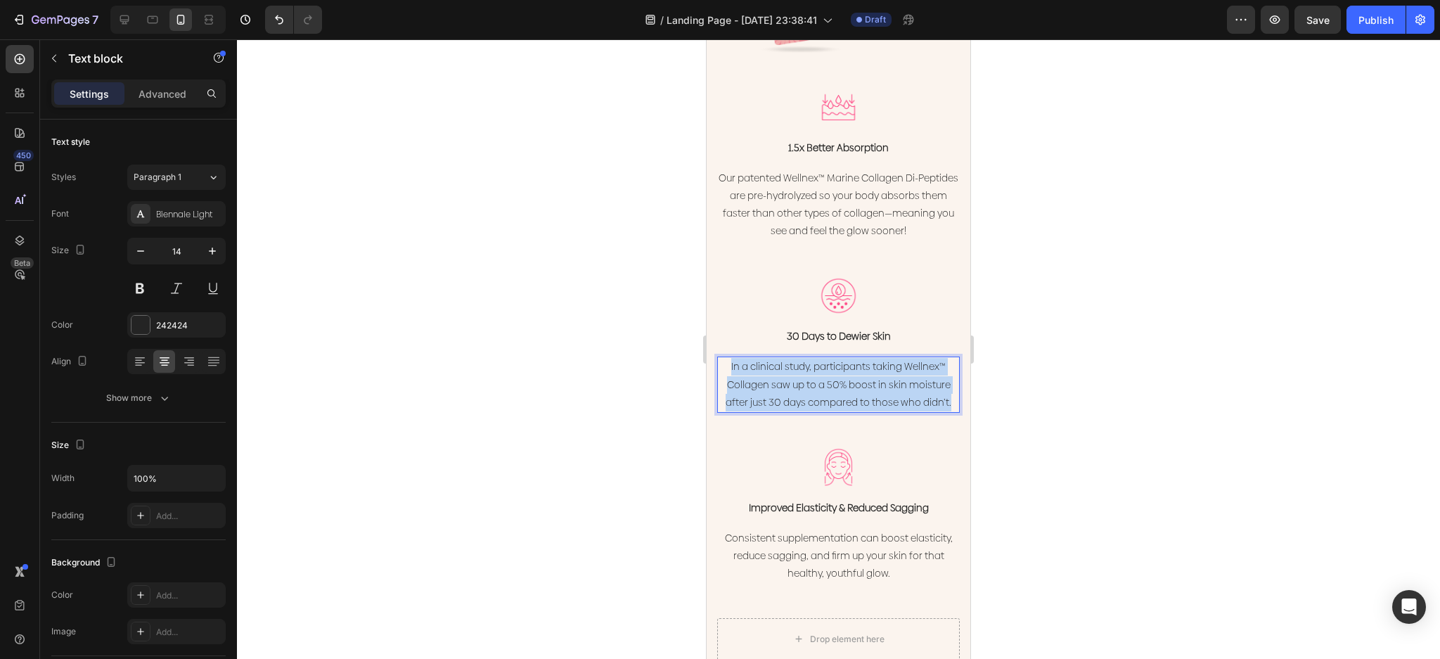
drag, startPoint x: 943, startPoint y: 387, endPoint x: 1411, endPoint y: 341, distance: 470.6
click at [707, 350] on html "iPhone 13 Mini ( 375 px) iPhone 13 Mini iPhone 13 Pro iPhone 11 Pro Max iPhone …" at bounding box center [839, 332] width 264 height 4828
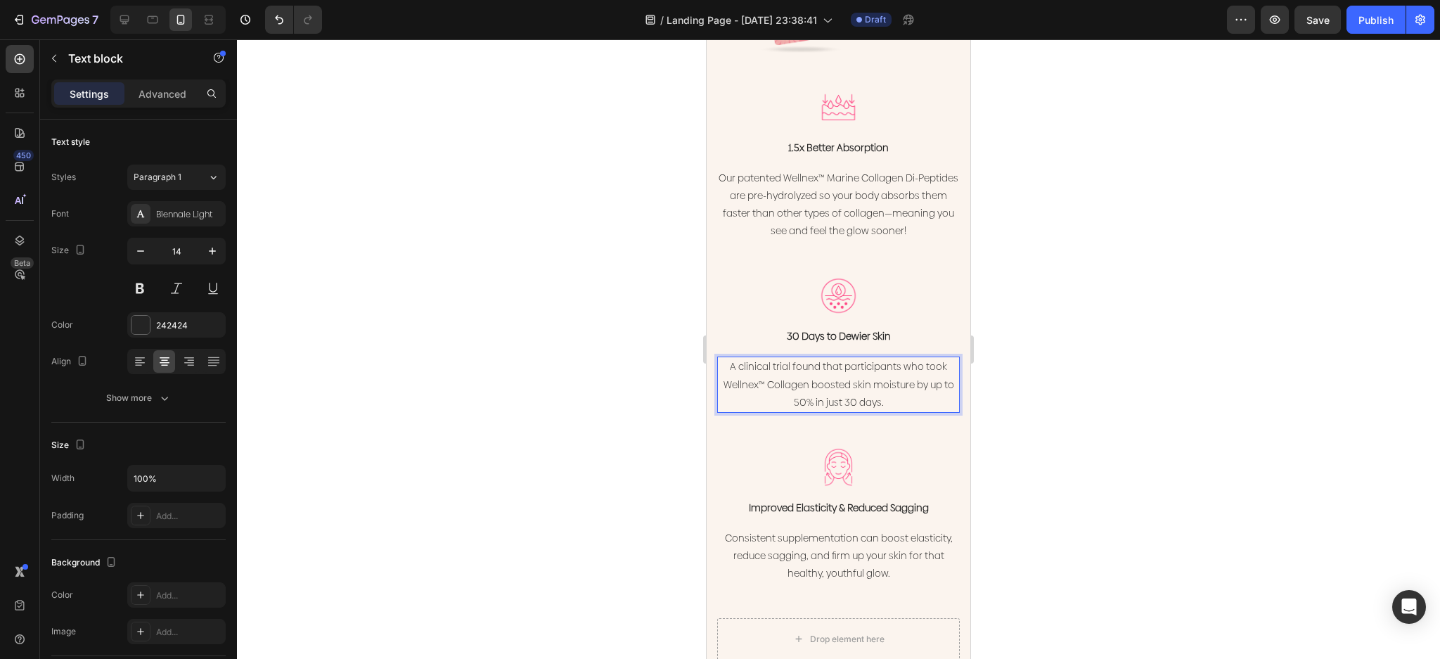
click at [1133, 255] on div at bounding box center [838, 349] width 1203 height 620
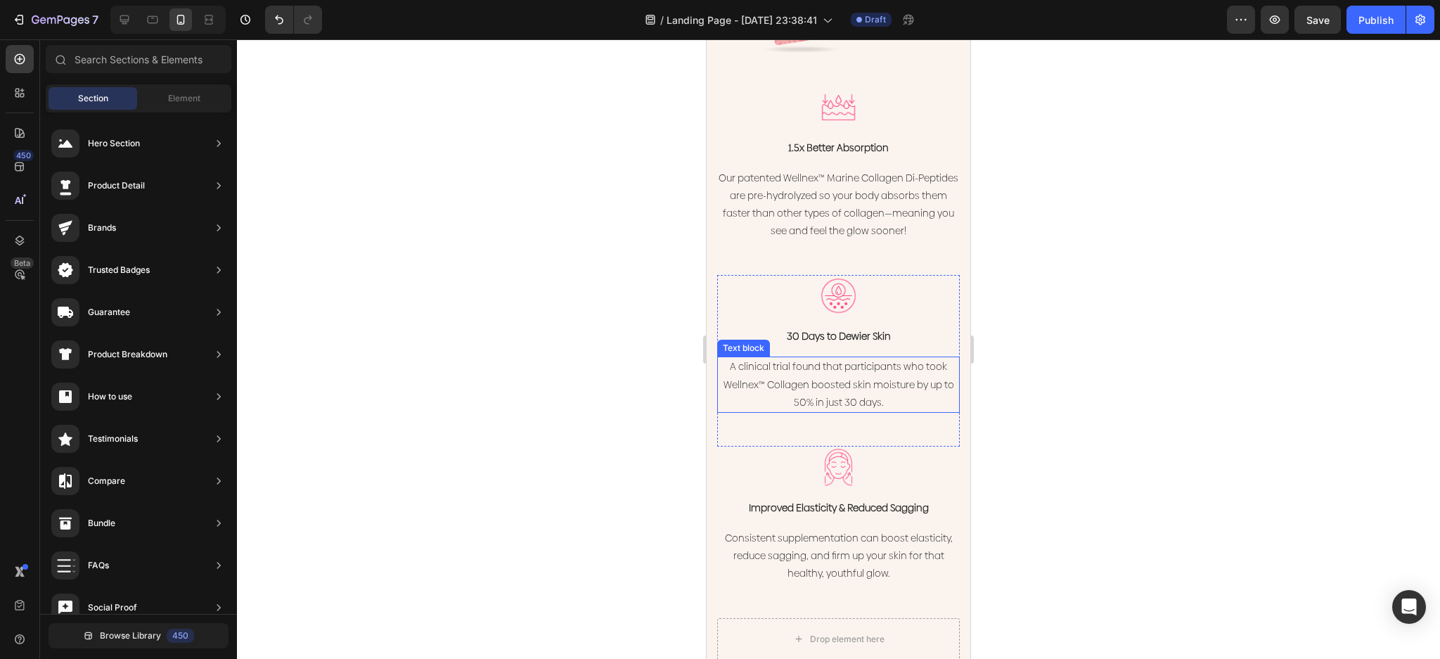
click at [890, 390] on p "A clinical trial found that participants who took Wellnex™ Collagen boosted ski…" at bounding box center [839, 384] width 240 height 53
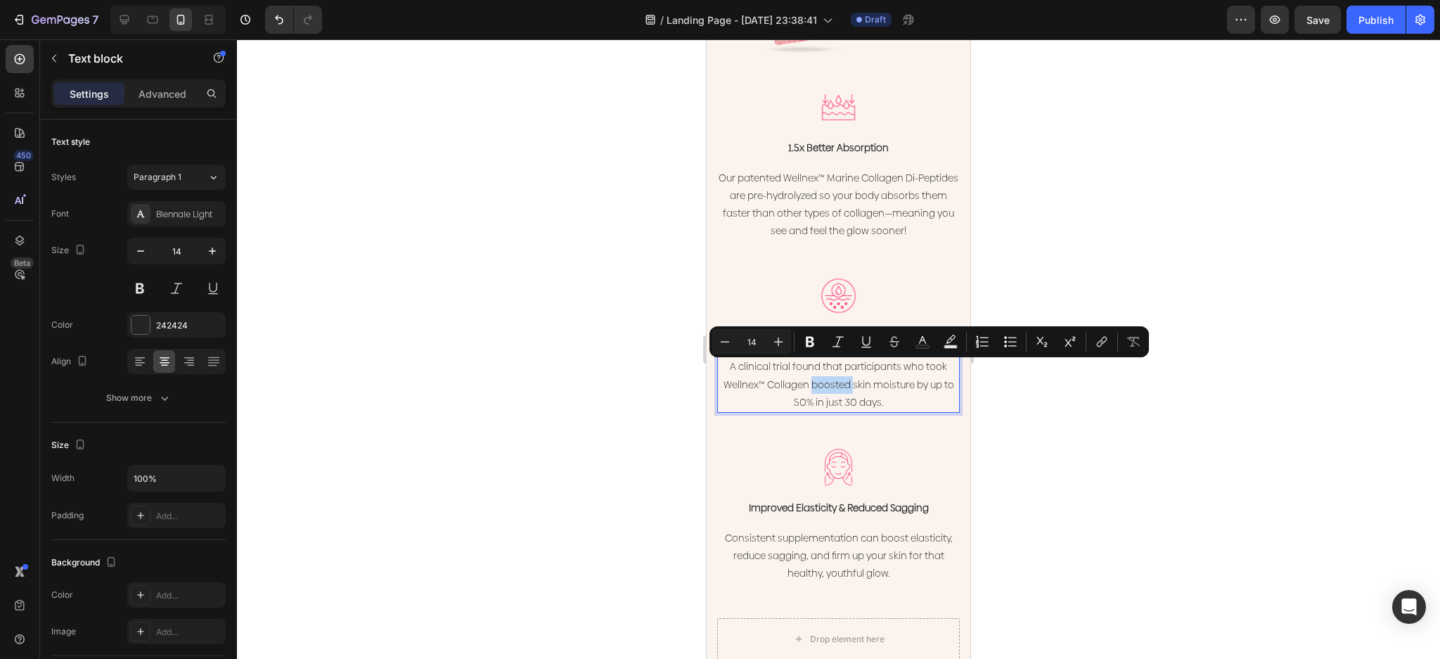
drag, startPoint x: 852, startPoint y: 375, endPoint x: 813, endPoint y: 377, distance: 39.4
click at [813, 377] on p "A clinical trial found that participants who took Wellnex™ Collagen boosted ski…" at bounding box center [839, 384] width 240 height 53
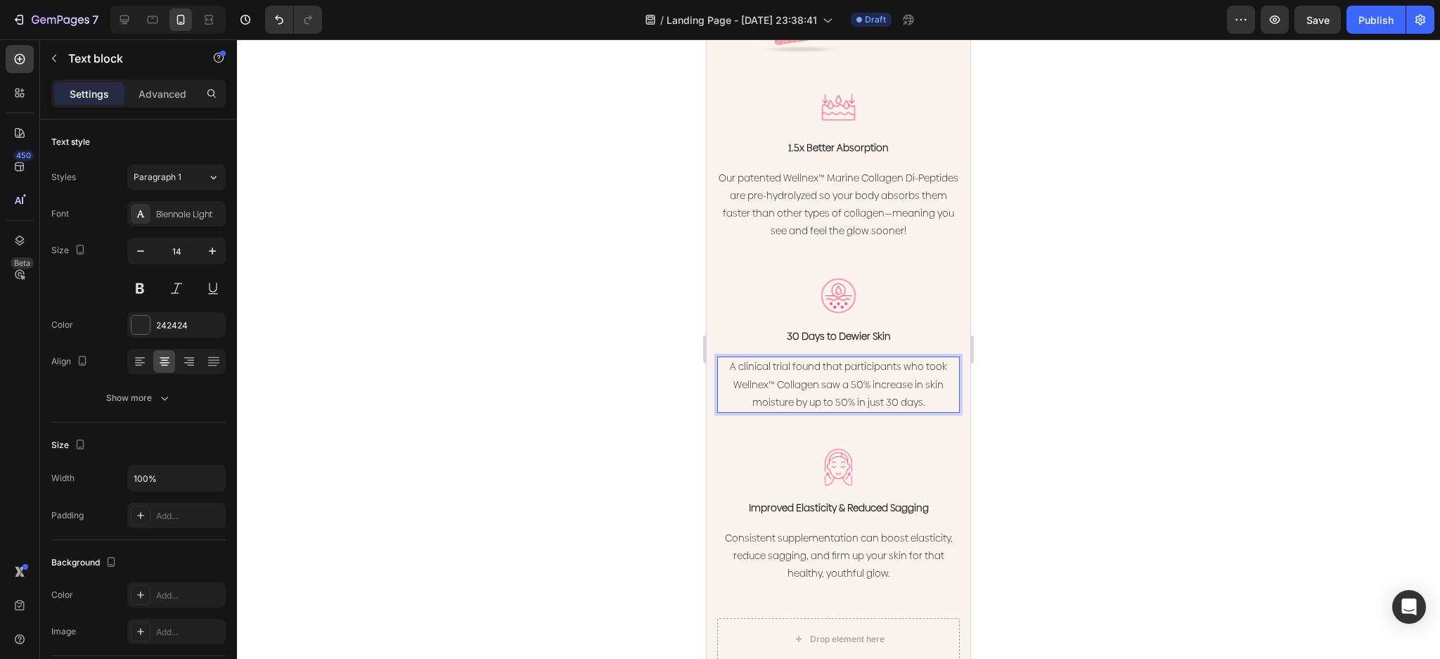
click at [842, 386] on p "A clinical trial found that participants who took Wellnex™ Collagen saw a 50% i…" at bounding box center [839, 384] width 240 height 53
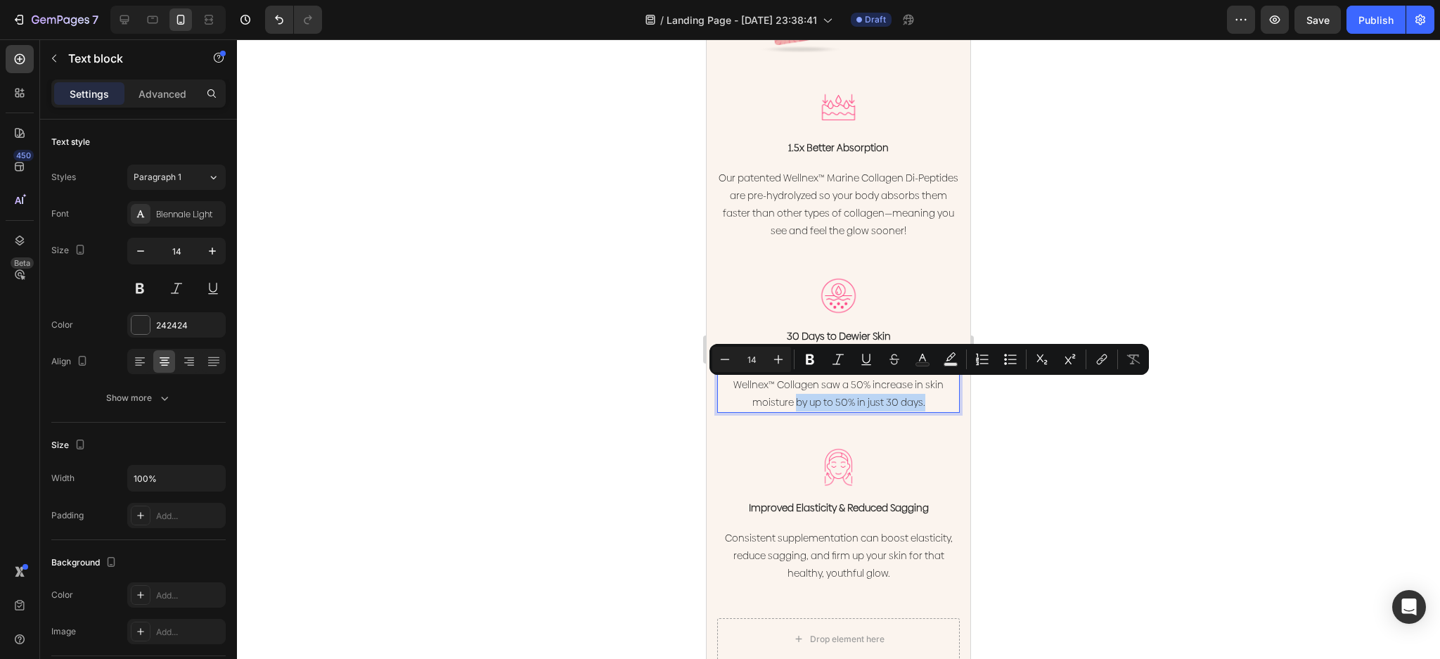
drag, startPoint x: 928, startPoint y: 388, endPoint x: 790, endPoint y: 398, distance: 138.9
click at [790, 398] on div "A clinical trial found that participants who took Wellnex™ Collagen saw a 50% i…" at bounding box center [838, 385] width 243 height 56
click at [931, 394] on p "A clinical trial found that participants who took Wellnex™ Collagen saw a 50% i…" at bounding box center [839, 384] width 240 height 53
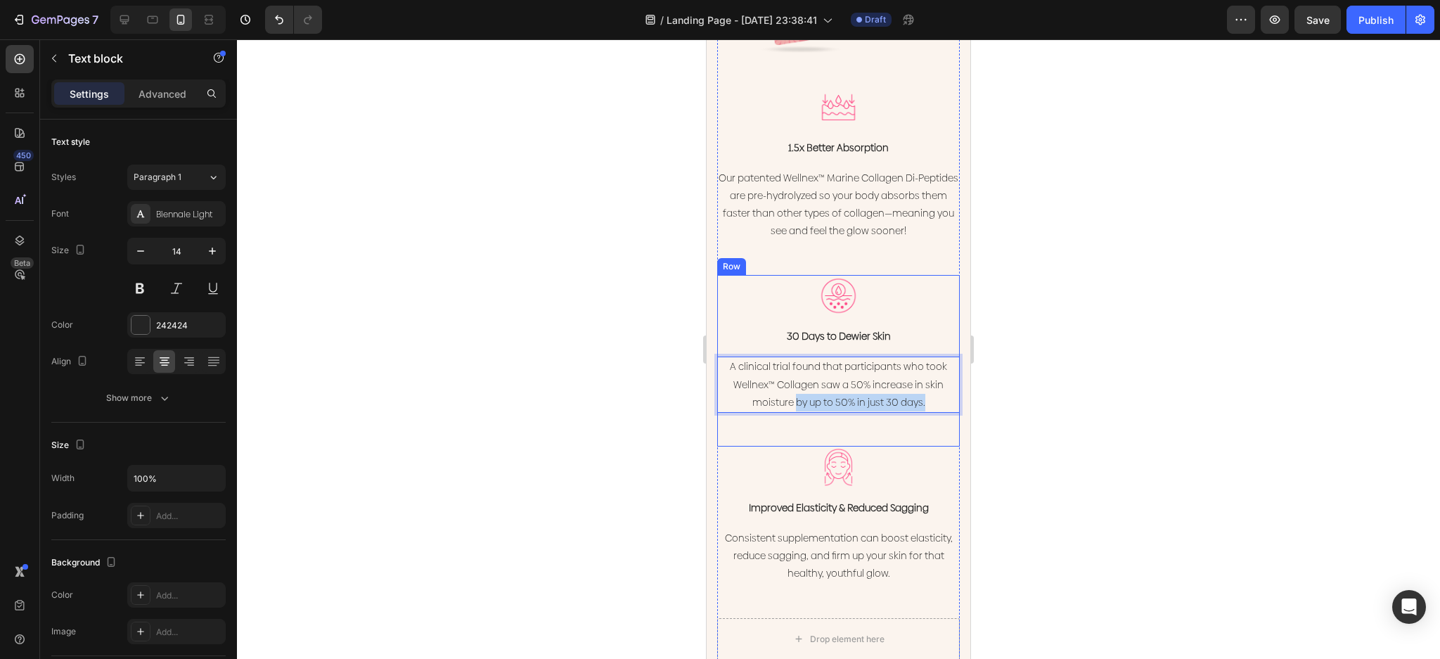
drag, startPoint x: 923, startPoint y: 390, endPoint x: 789, endPoint y: 400, distance: 134.0
click at [789, 400] on div "Image 30 Days to Dewier Skin Text block A clinical trial found that participant…" at bounding box center [838, 361] width 243 height 172
click at [886, 329] on p "30 Days to Dewier Skin" at bounding box center [839, 336] width 240 height 15
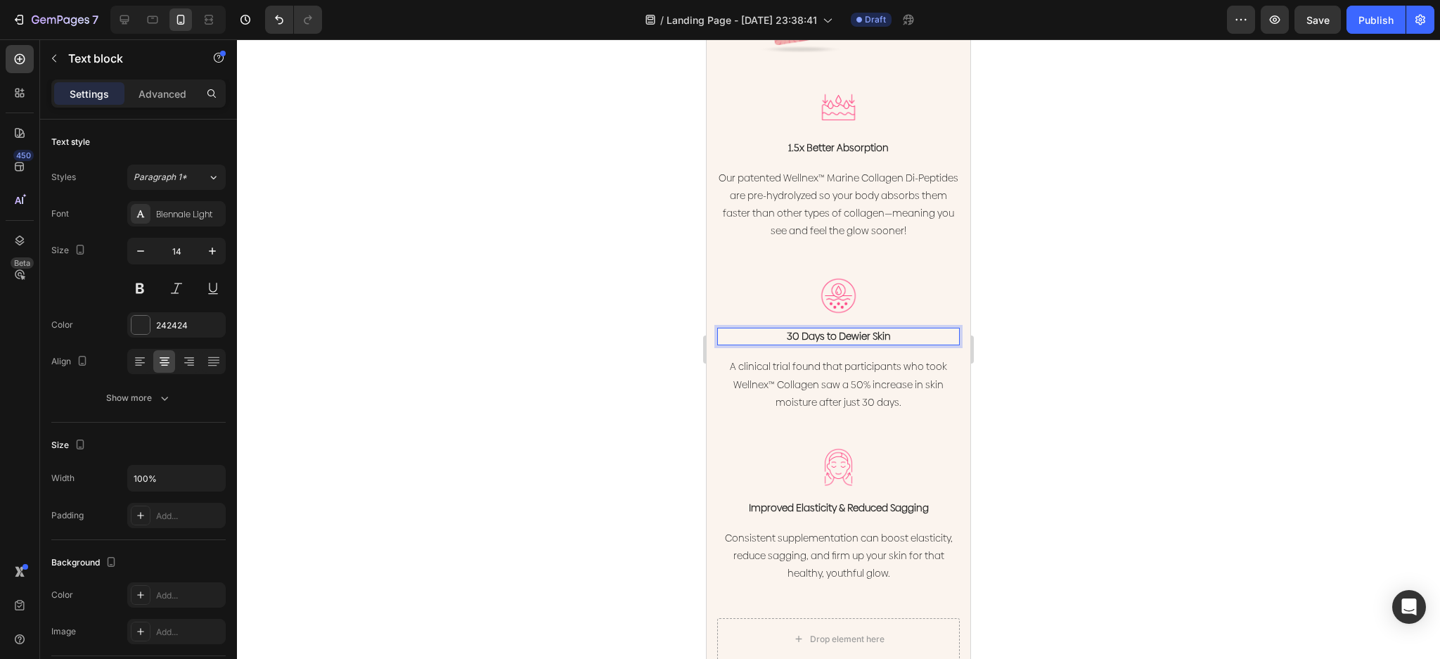
click at [890, 329] on p "30 Days to Dewier Skin" at bounding box center [839, 336] width 240 height 15
drag, startPoint x: 904, startPoint y: 320, endPoint x: 730, endPoint y: 329, distance: 173.9
click at [730, 329] on p "30 Days to Dewier Skin" at bounding box center [839, 336] width 240 height 15
click at [849, 329] on p "30 Days to Dewier Skin" at bounding box center [839, 336] width 240 height 15
drag, startPoint x: 890, startPoint y: 320, endPoint x: 723, endPoint y: 319, distance: 167.4
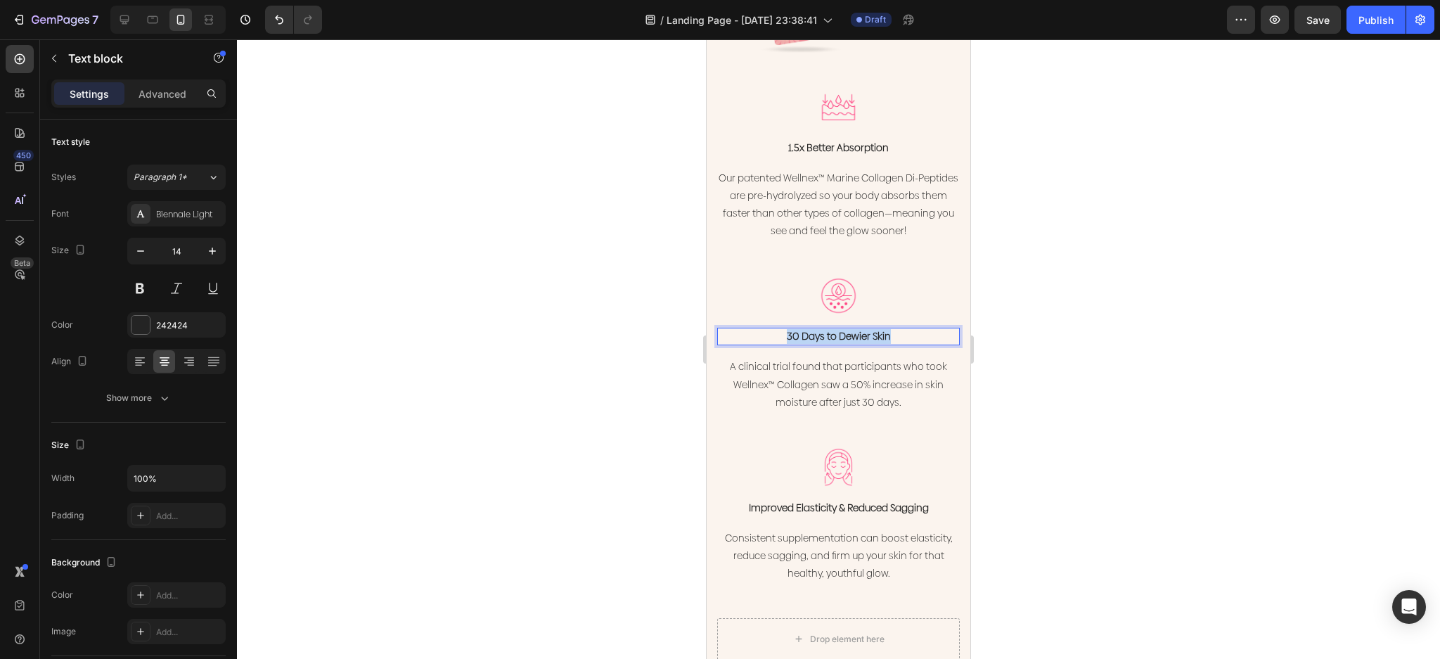
click at [723, 329] on p "30 Days to Dewier Skin" at bounding box center [839, 336] width 240 height 15
click at [1096, 228] on div at bounding box center [838, 349] width 1203 height 620
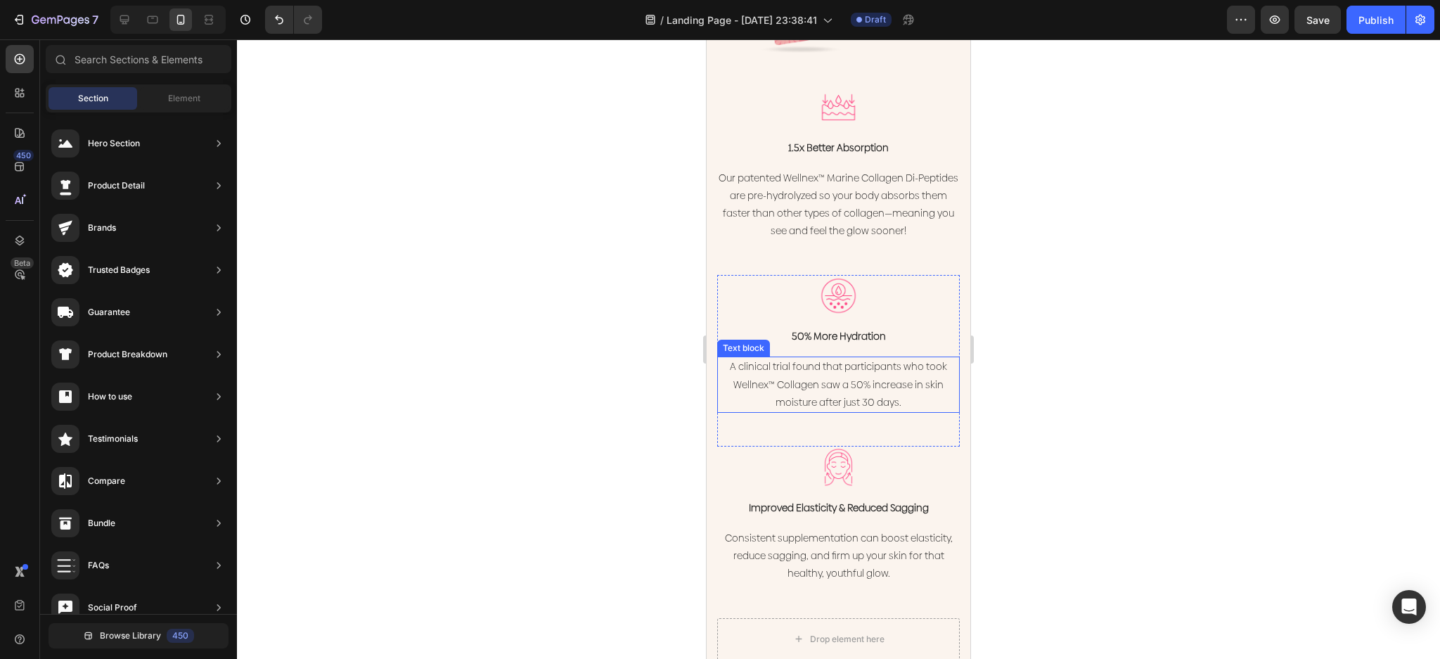
click at [906, 377] on p "A clinical trial found that participants who took Wellnex™ Collagen saw a 50% i…" at bounding box center [839, 384] width 240 height 53
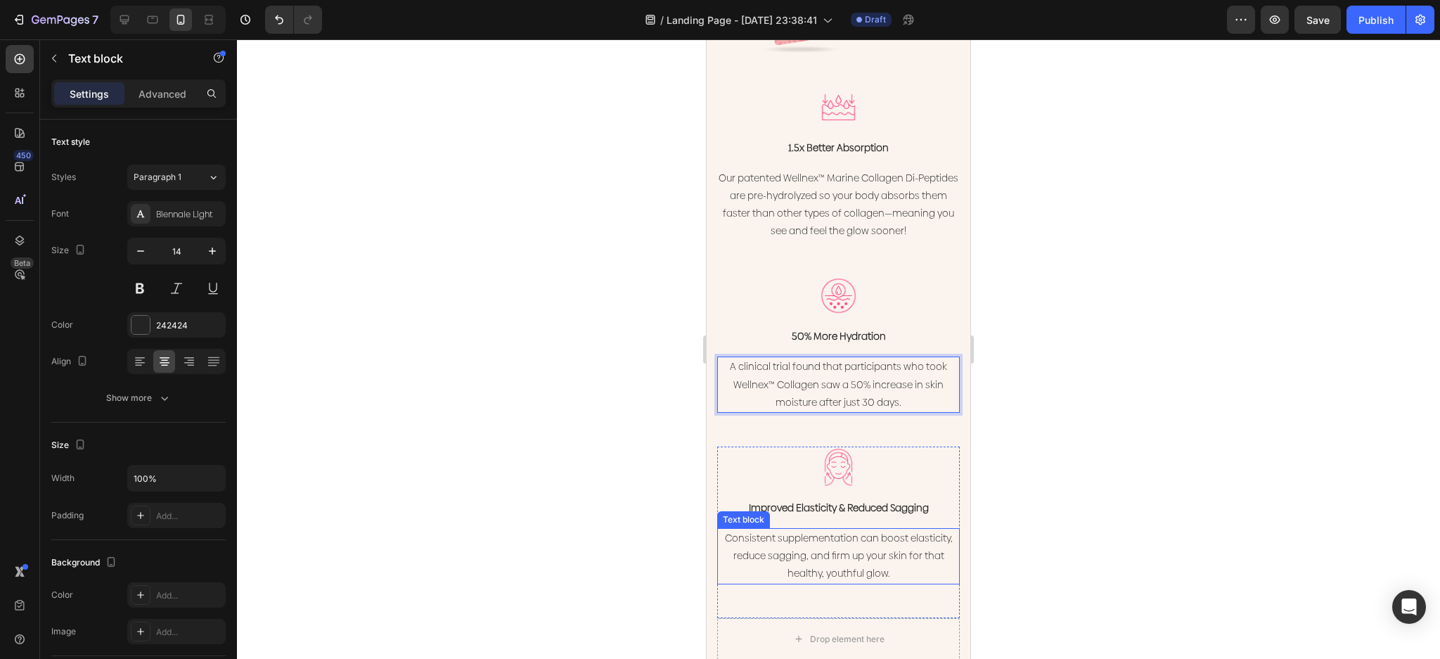
click at [870, 535] on p "Consistent supplementation can boost elasticity, reduce sagging, and firm up yo…" at bounding box center [839, 556] width 240 height 53
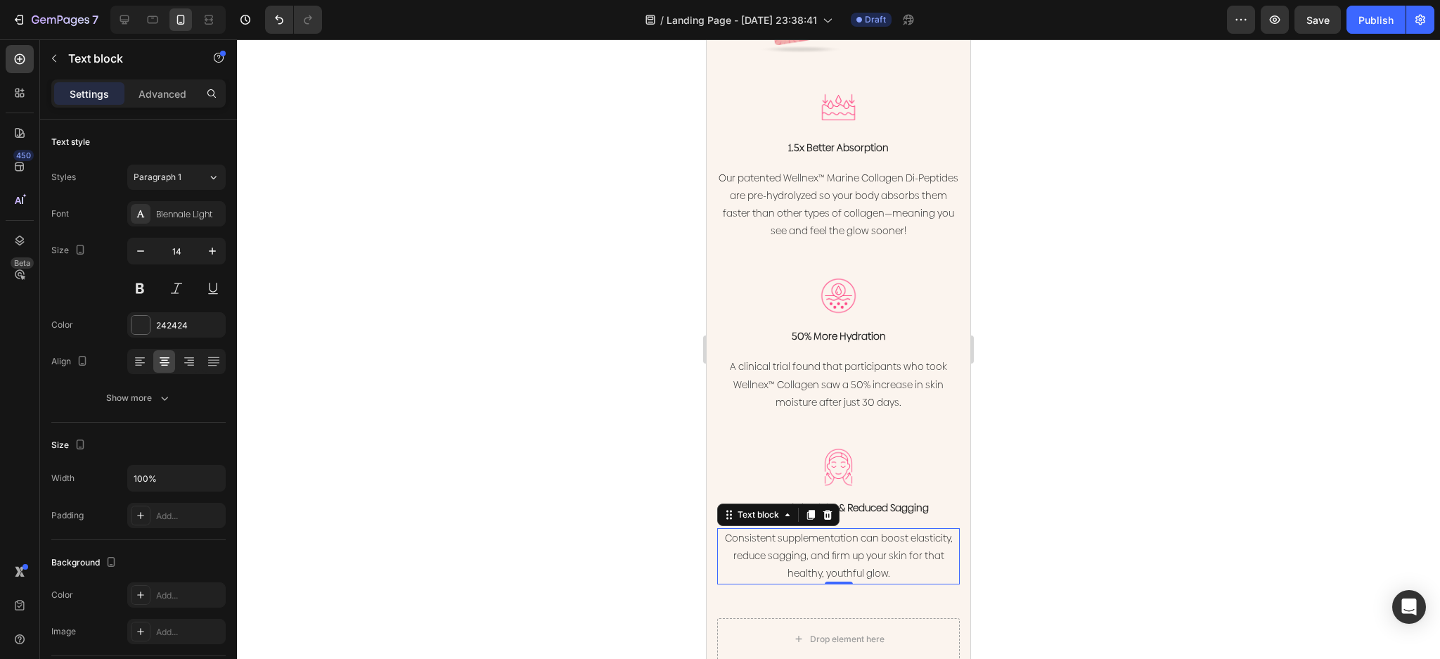
click at [870, 535] on p "Consistent supplementation can boost elasticity, reduce sagging, and firm up yo…" at bounding box center [839, 556] width 240 height 53
click at [898, 552] on p "Consistent supplementation can boost elasticity, reduce sagging, and firm up yo…" at bounding box center [839, 556] width 240 height 53
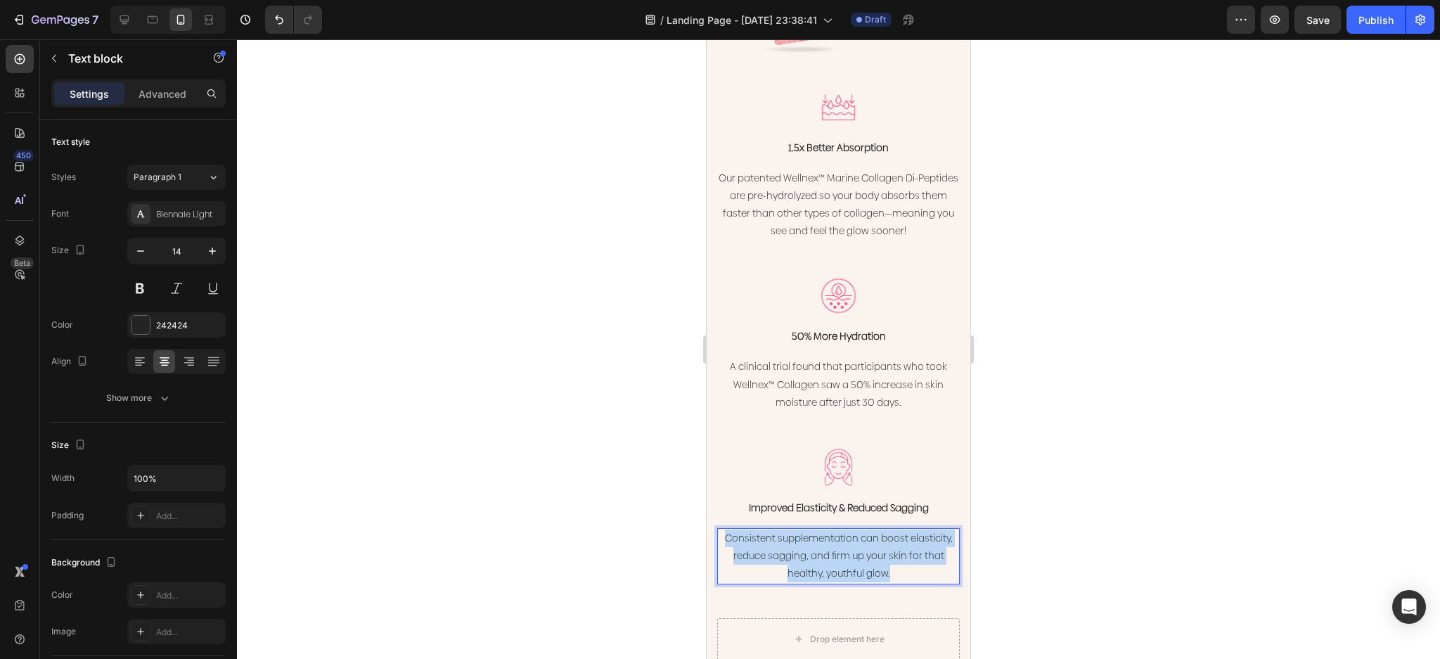
drag, startPoint x: 904, startPoint y: 556, endPoint x: 1297, endPoint y: 534, distance: 394.4
click at [707, 495] on html "iPhone 13 Mini ( 375 px) iPhone 13 Mini iPhone 13 Pro iPhone 11 Pro Max iPhone …" at bounding box center [839, 332] width 264 height 4828
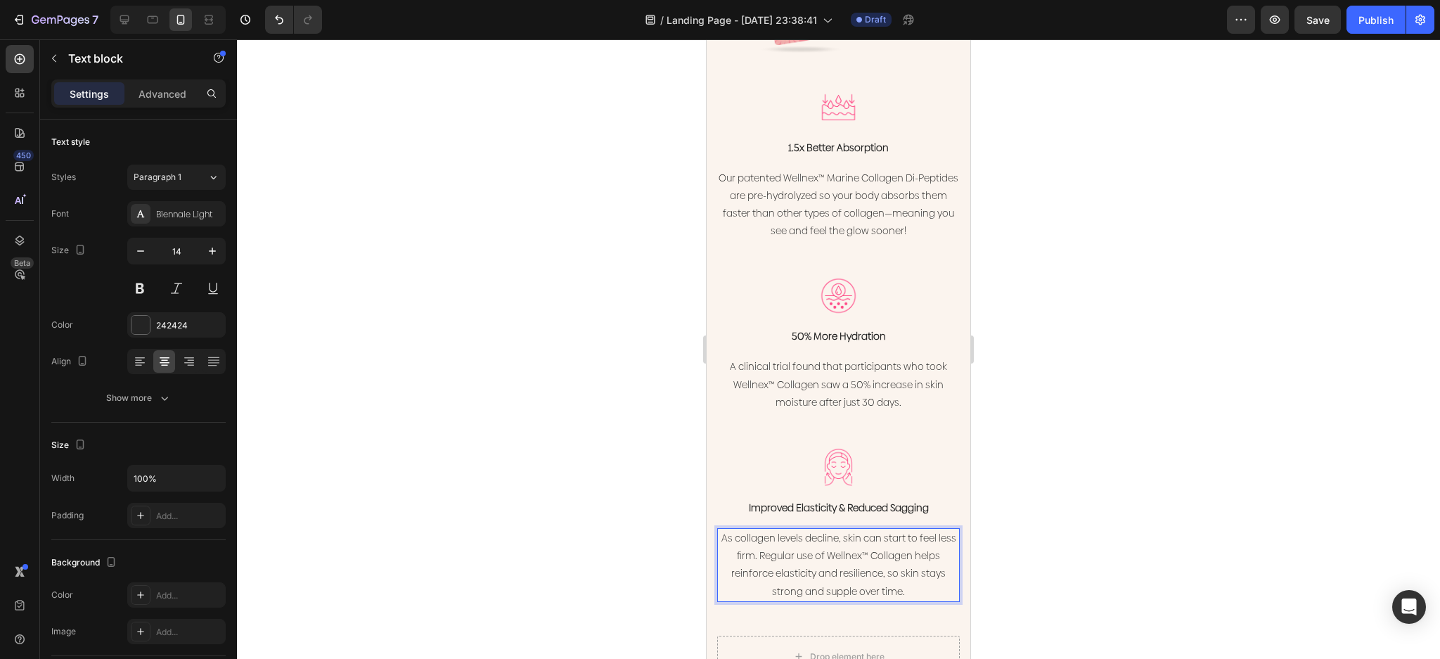
click at [879, 540] on p "As collagen levels decline, skin can start to feel less firm. Regular use of We…" at bounding box center [839, 565] width 240 height 71
drag, startPoint x: 914, startPoint y: 543, endPoint x: 763, endPoint y: 544, distance: 151.2
click at [763, 544] on p "As collagen levels decline, skin can start to feel less firm. Regular use of We…" at bounding box center [839, 565] width 240 height 71
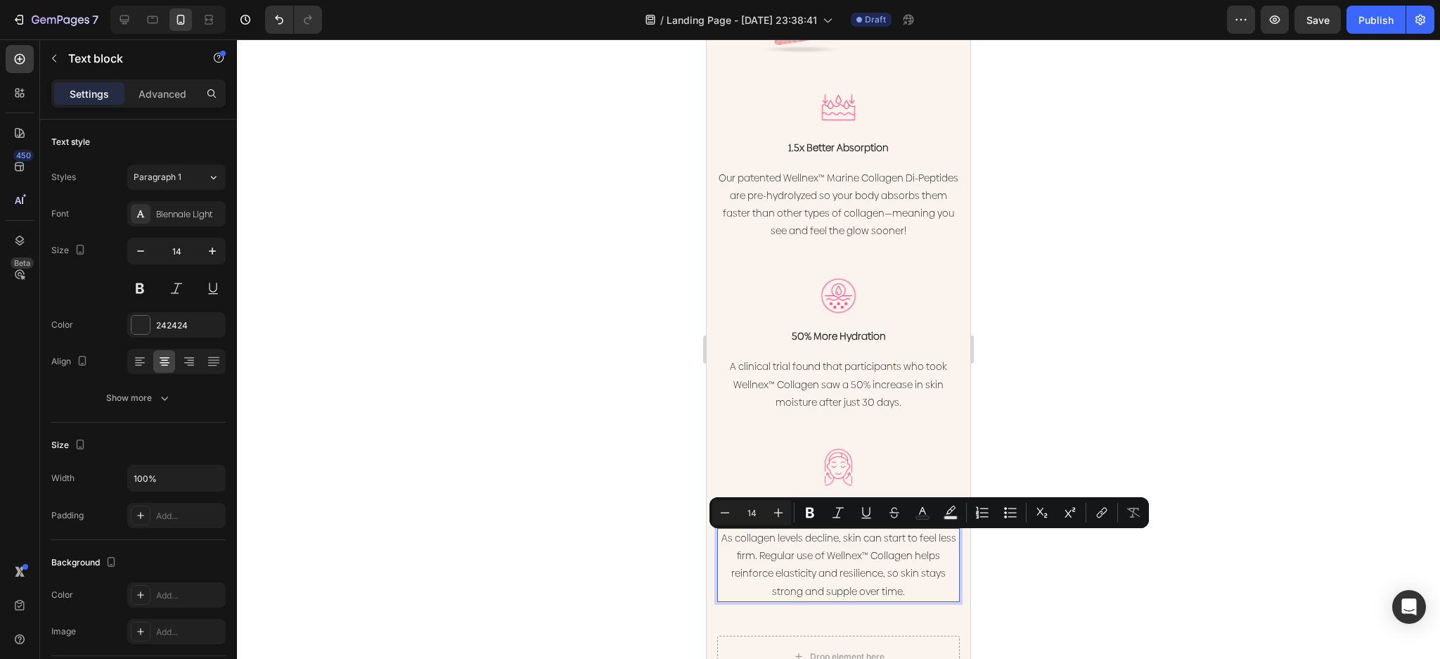
click at [830, 572] on p "As collagen levels decline, skin can start to feel less firm. Regular use of We…" at bounding box center [839, 565] width 240 height 71
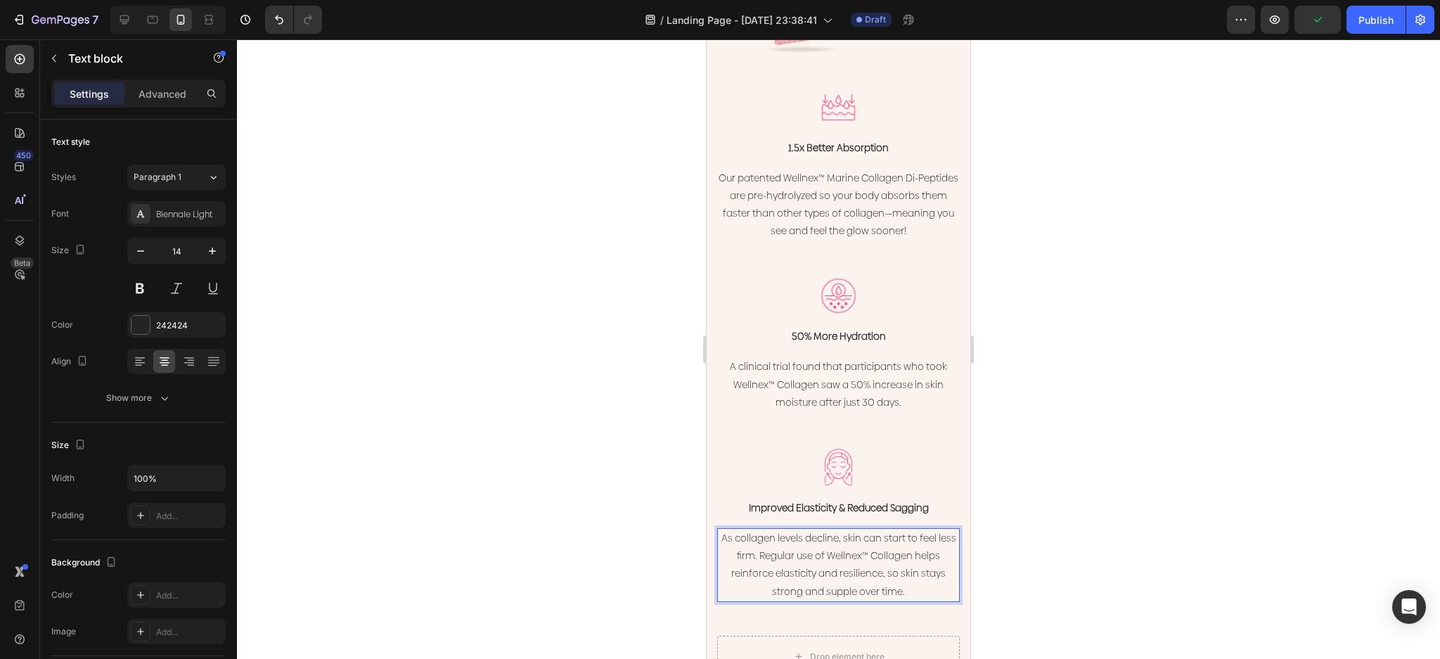
click at [881, 560] on p "As collagen levels decline, skin can start to feel less firm. Regular use of We…" at bounding box center [839, 565] width 240 height 71
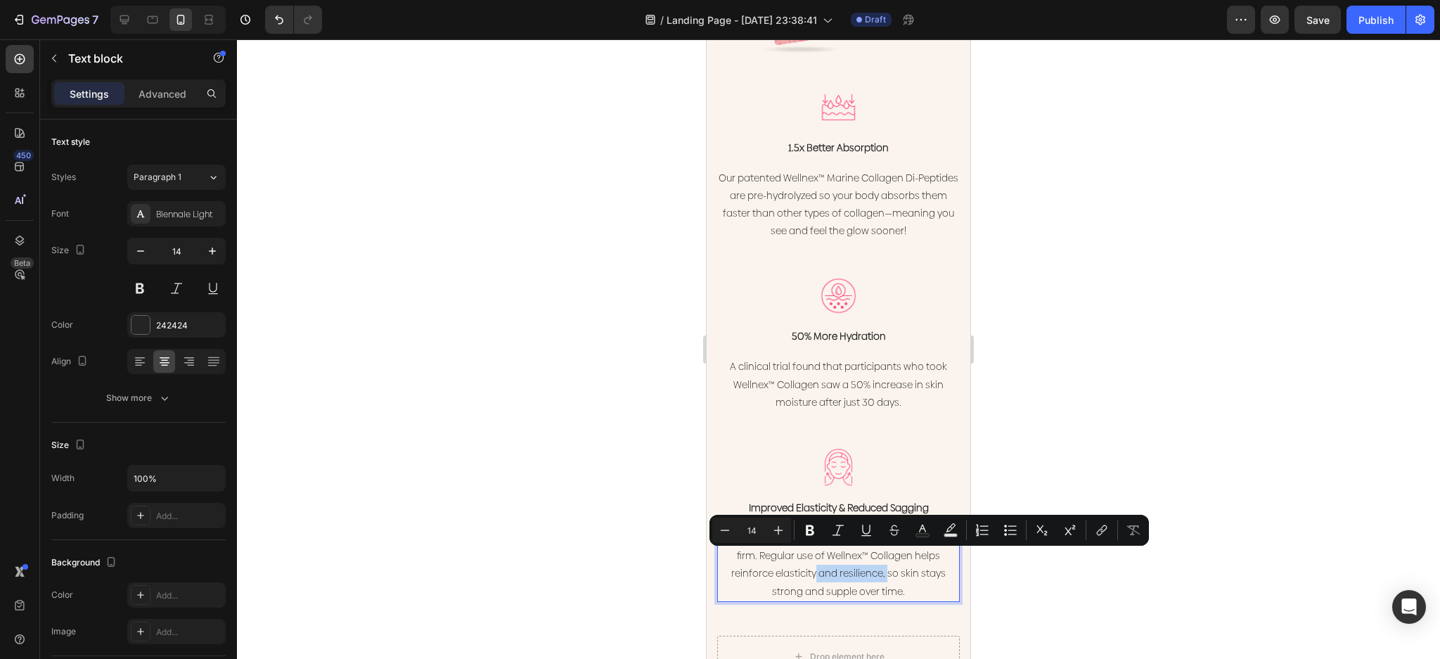
drag, startPoint x: 881, startPoint y: 560, endPoint x: 810, endPoint y: 567, distance: 71.4
click at [810, 567] on p "As collagen levels decline, skin can start to feel less firm. Regular use of We…" at bounding box center [839, 565] width 240 height 71
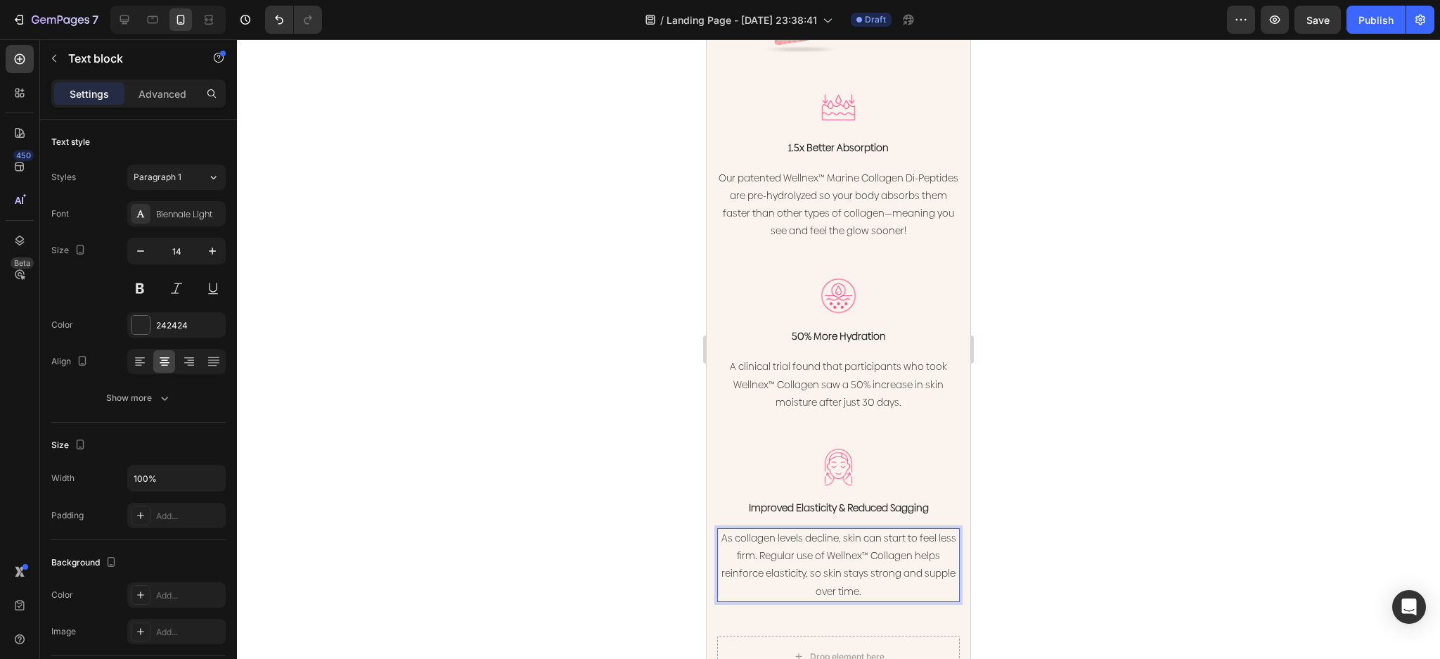
click at [812, 530] on p "As collagen levels decline, skin can start to feel less firm. Regular use of We…" at bounding box center [839, 565] width 240 height 71
click at [838, 540] on p "As collagen levels decline, skin can start to feel less firm. Regular use of We…" at bounding box center [839, 565] width 240 height 71
drag, startPoint x: 915, startPoint y: 545, endPoint x: 872, endPoint y: 549, distance: 43.0
click at [845, 548] on p "As collagen levels decline, skin can start to feel less firm. Regular use of We…" at bounding box center [839, 565] width 240 height 71
click at [887, 549] on p "As collagen levels decline, skin can start to feel less firm. Regular use of We…" at bounding box center [839, 565] width 240 height 71
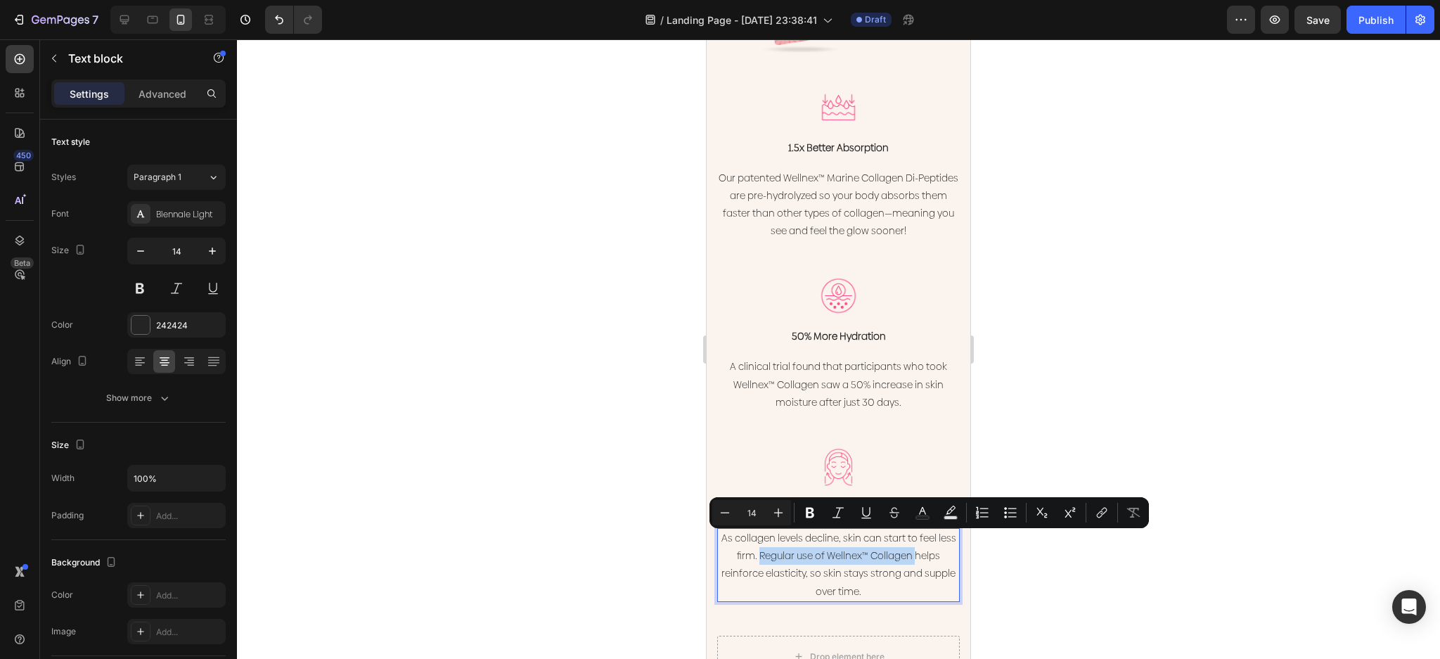
drag, startPoint x: 918, startPoint y: 541, endPoint x: 764, endPoint y: 549, distance: 154.2
click at [764, 549] on p "As collagen levels decline, skin can start to feel less firm. Regular use of We…" at bounding box center [839, 565] width 240 height 71
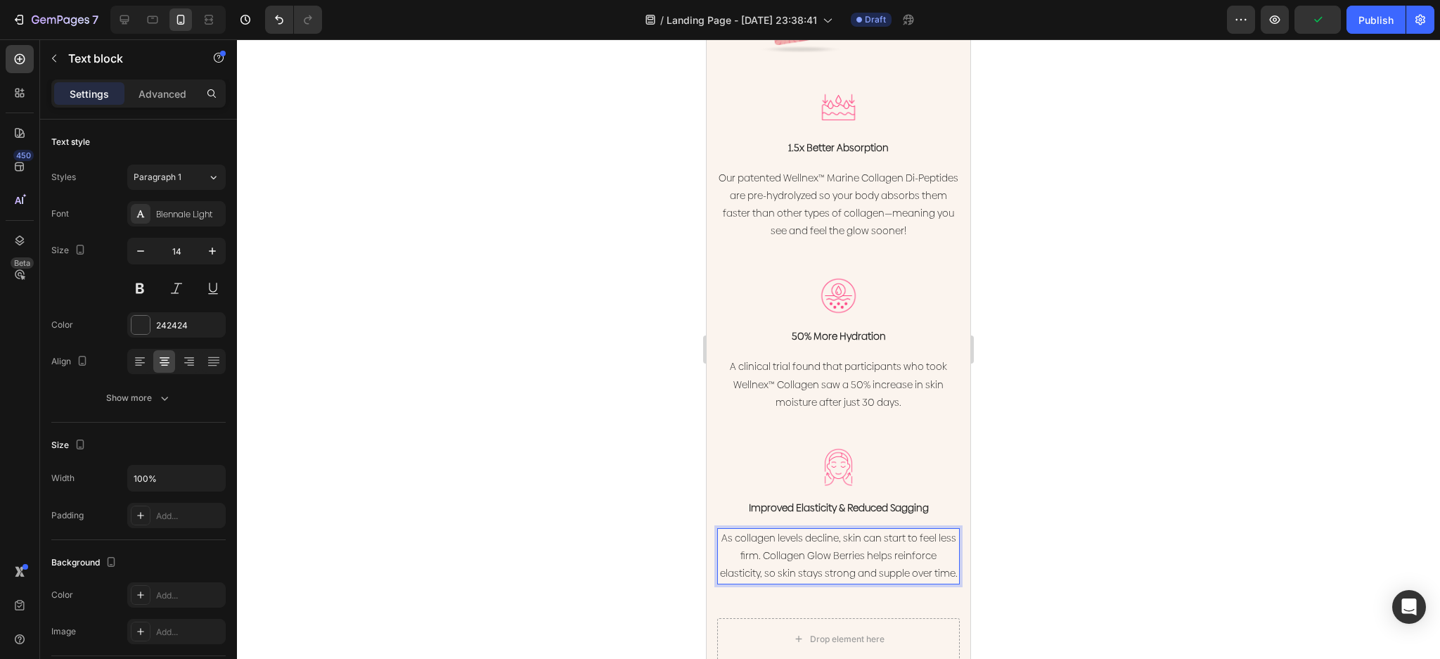
click at [858, 579] on p "As collagen levels decline, skin can start to feel less firm. Collagen Glow Ber…" at bounding box center [839, 556] width 240 height 53
click at [770, 561] on p "As collagen levels decline, skin can start to feel less firm. Collagen Glow Ber…" at bounding box center [839, 556] width 240 height 53
drag, startPoint x: 771, startPoint y: 563, endPoint x: 868, endPoint y: 544, distance: 99.4
click at [868, 544] on p "As collagen levels decline, skin can start to feel less firm. Collagen Glow Ber…" at bounding box center [839, 556] width 240 height 53
click at [1143, 430] on div at bounding box center [838, 349] width 1203 height 620
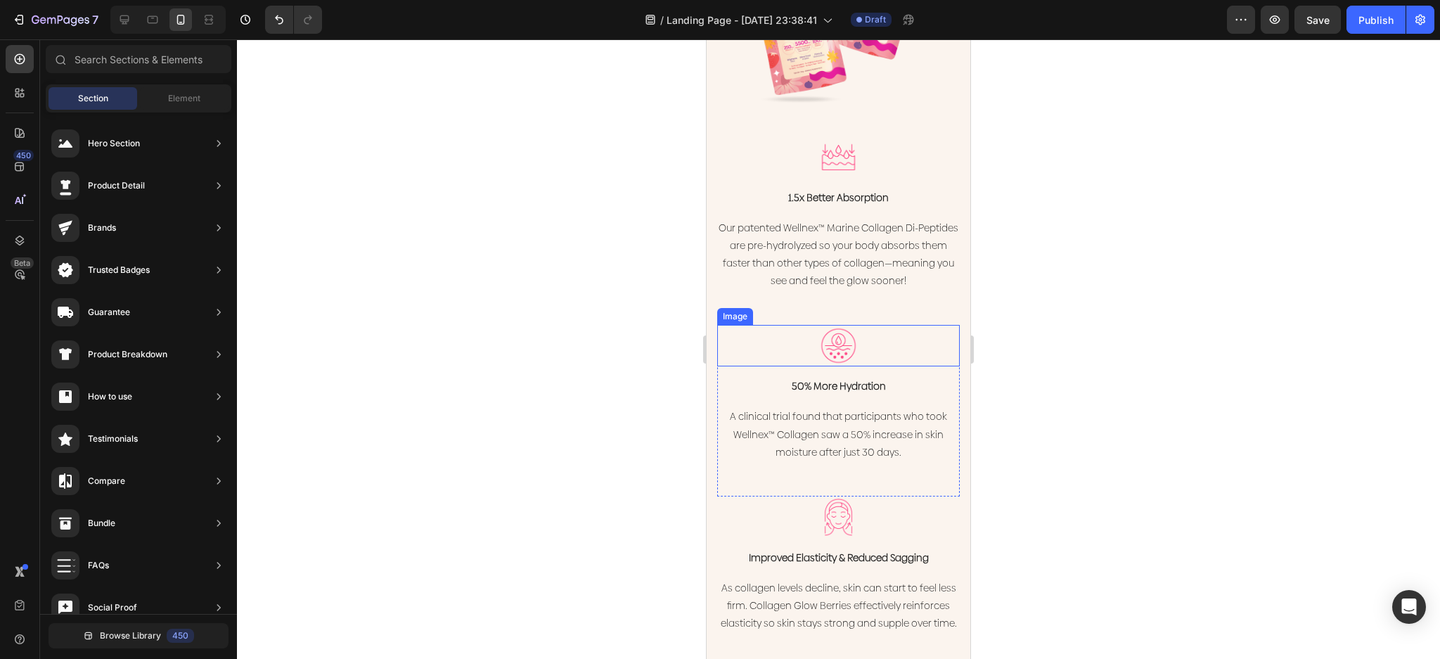
scroll to position [1934, 0]
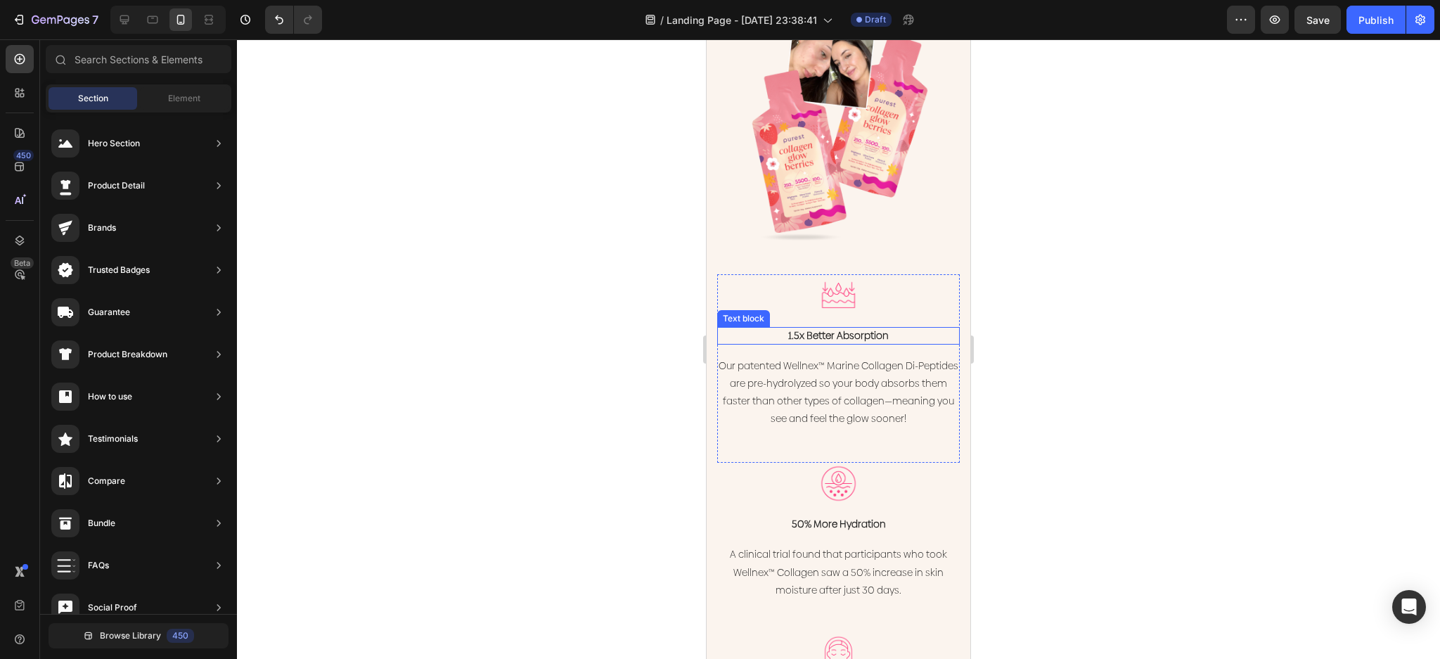
click at [833, 328] on p "1.5x Better Absorption" at bounding box center [839, 335] width 240 height 15
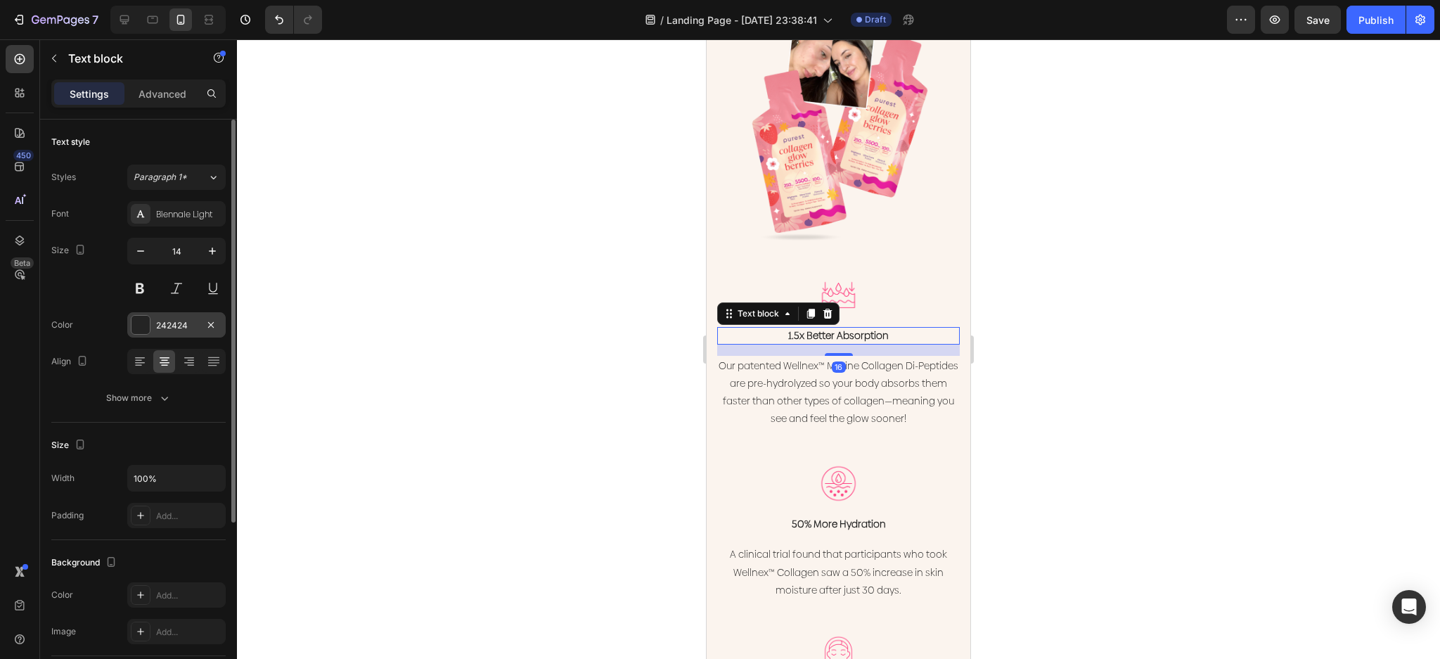
click at [139, 331] on div at bounding box center [140, 325] width 18 height 18
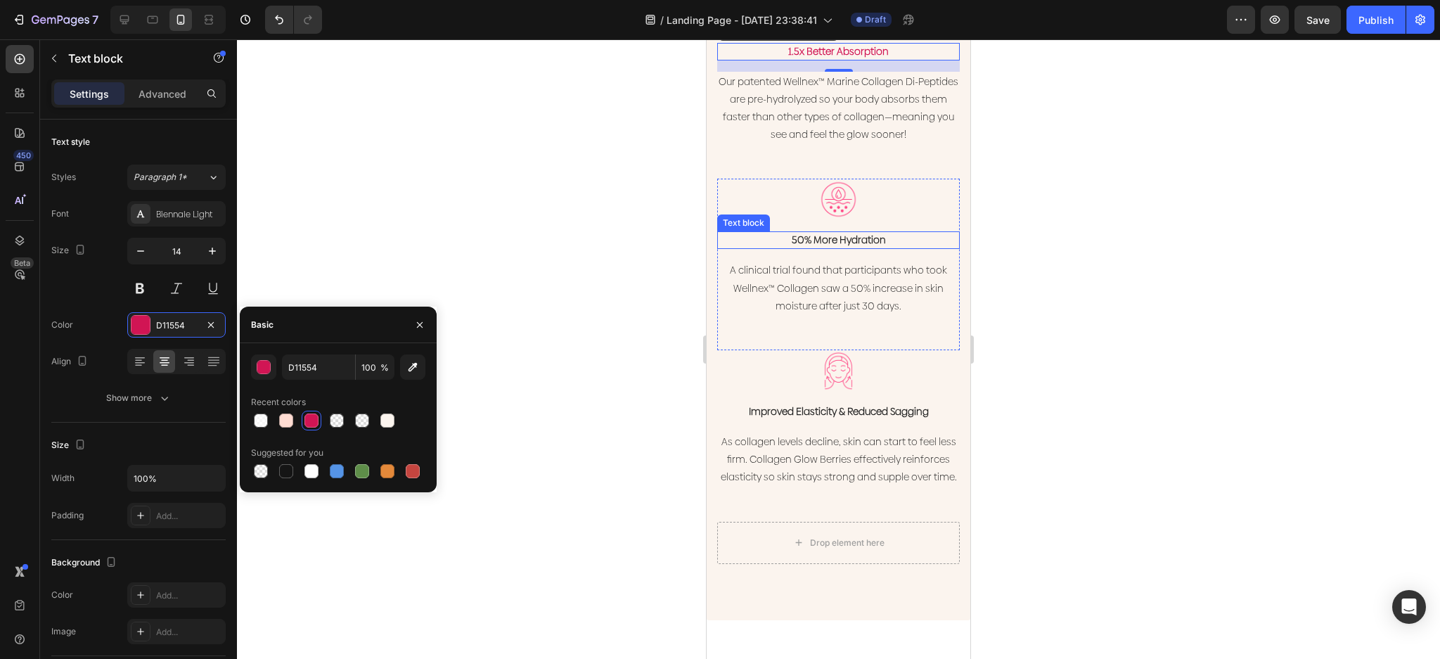
click at [857, 248] on p "50% More Hydration" at bounding box center [839, 240] width 240 height 15
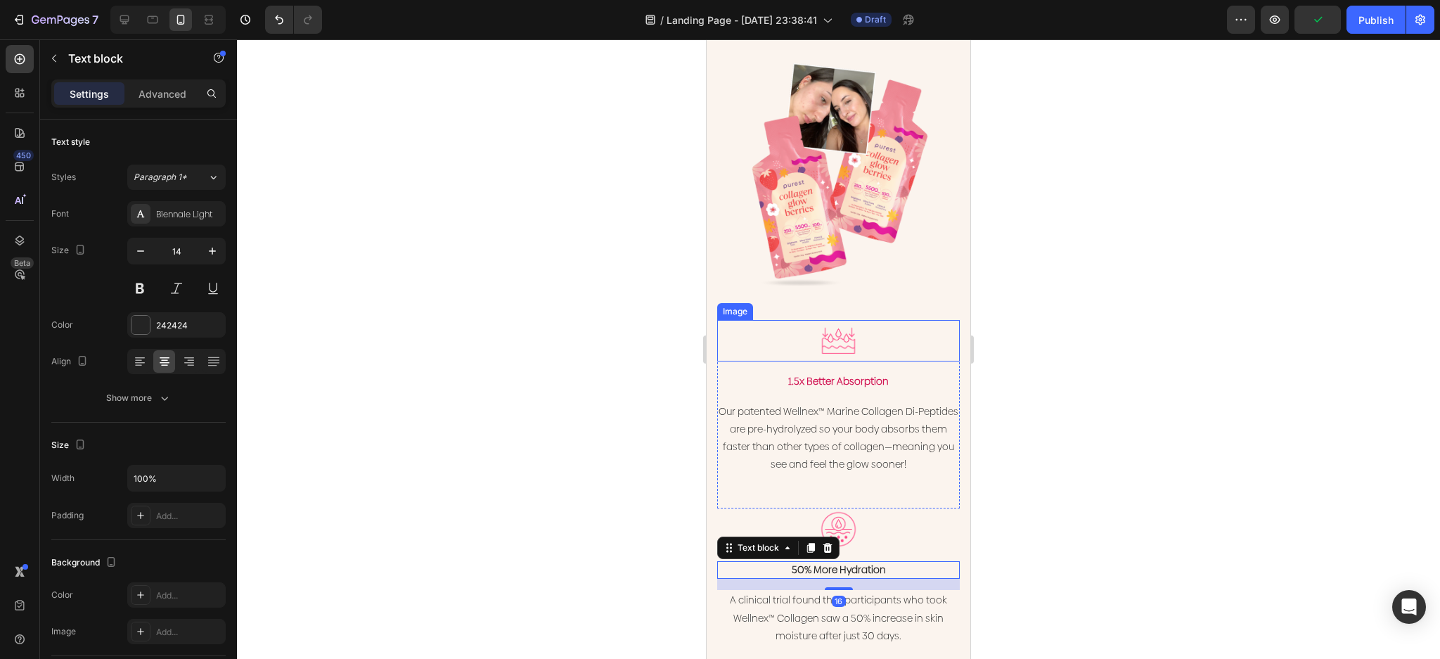
scroll to position [1840, 0]
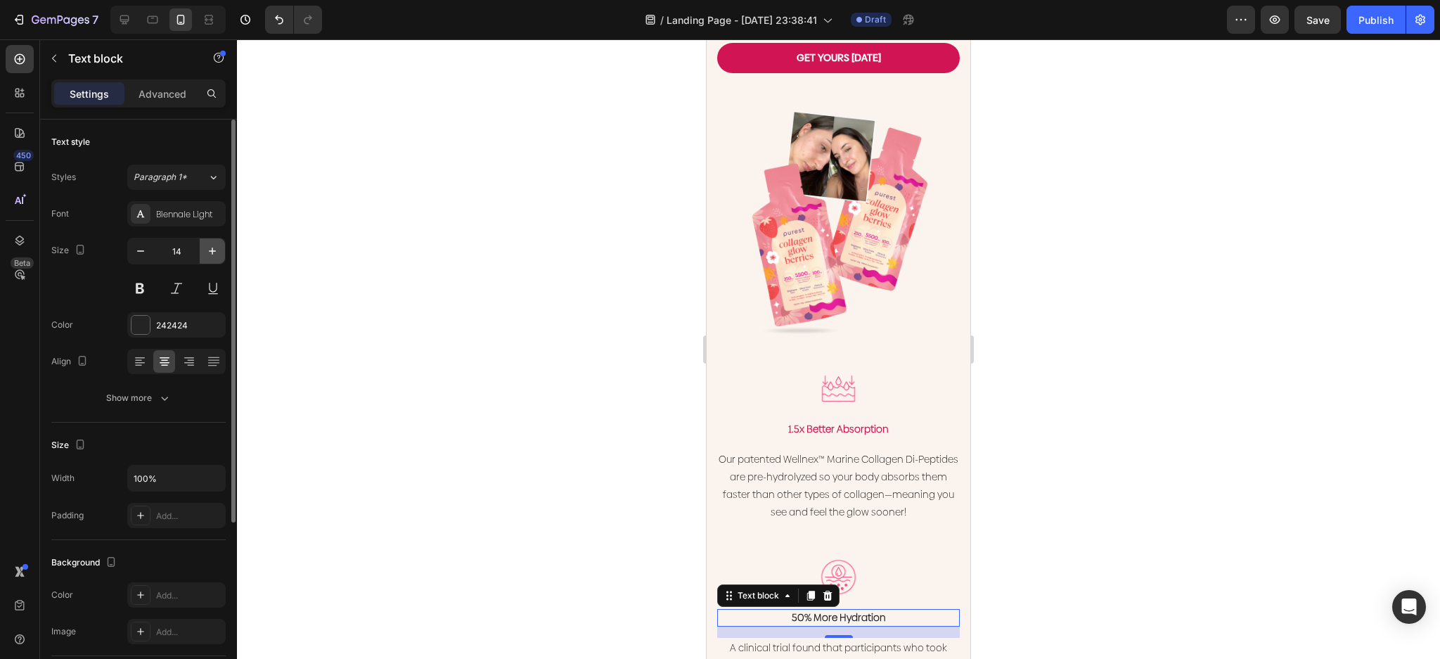
click at [205, 245] on icon "button" at bounding box center [212, 251] width 14 height 14
type input "16"
click at [826, 422] on p "1.5x Better Absorption" at bounding box center [839, 429] width 240 height 15
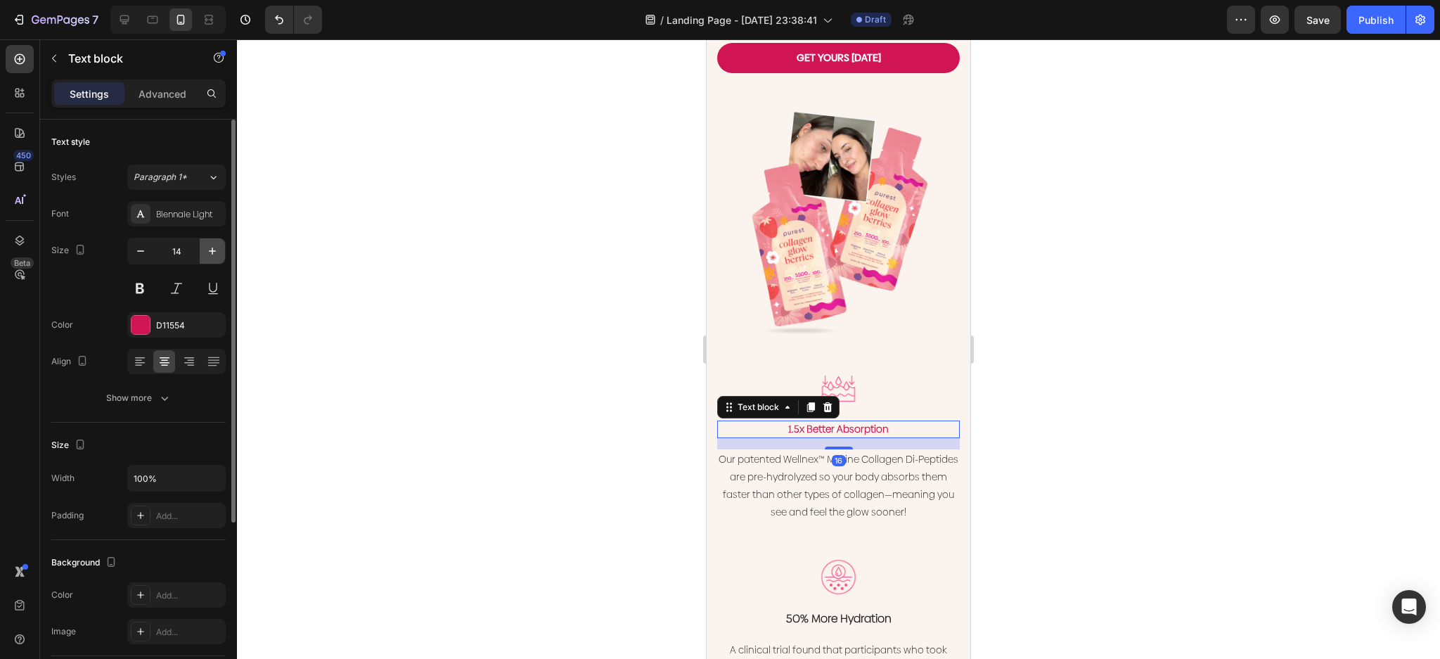
click at [212, 248] on icon "button" at bounding box center [212, 251] width 14 height 14
type input "16"
click at [782, 466] on p "Our patented Wellnex™ Marine Collagen Di-Peptides are pre-hydrolyzed so your bo…" at bounding box center [839, 488] width 240 height 71
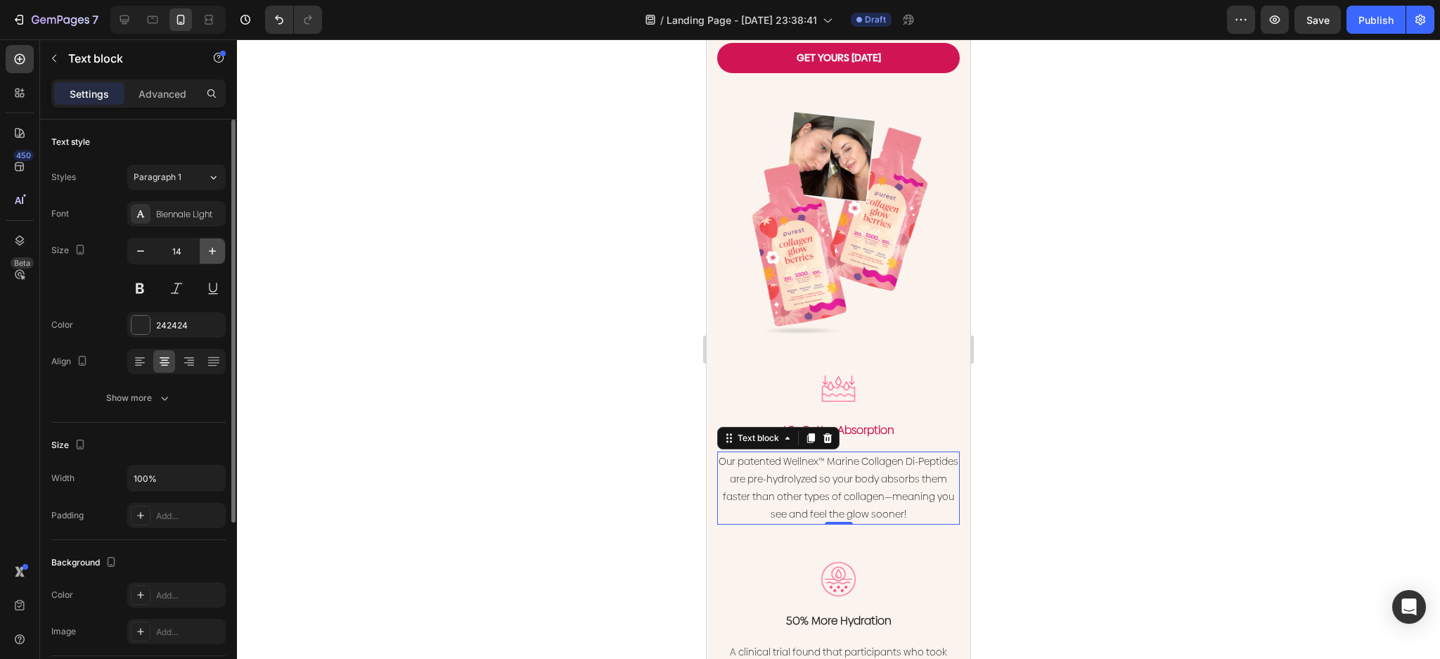
click at [212, 245] on icon "button" at bounding box center [212, 251] width 14 height 14
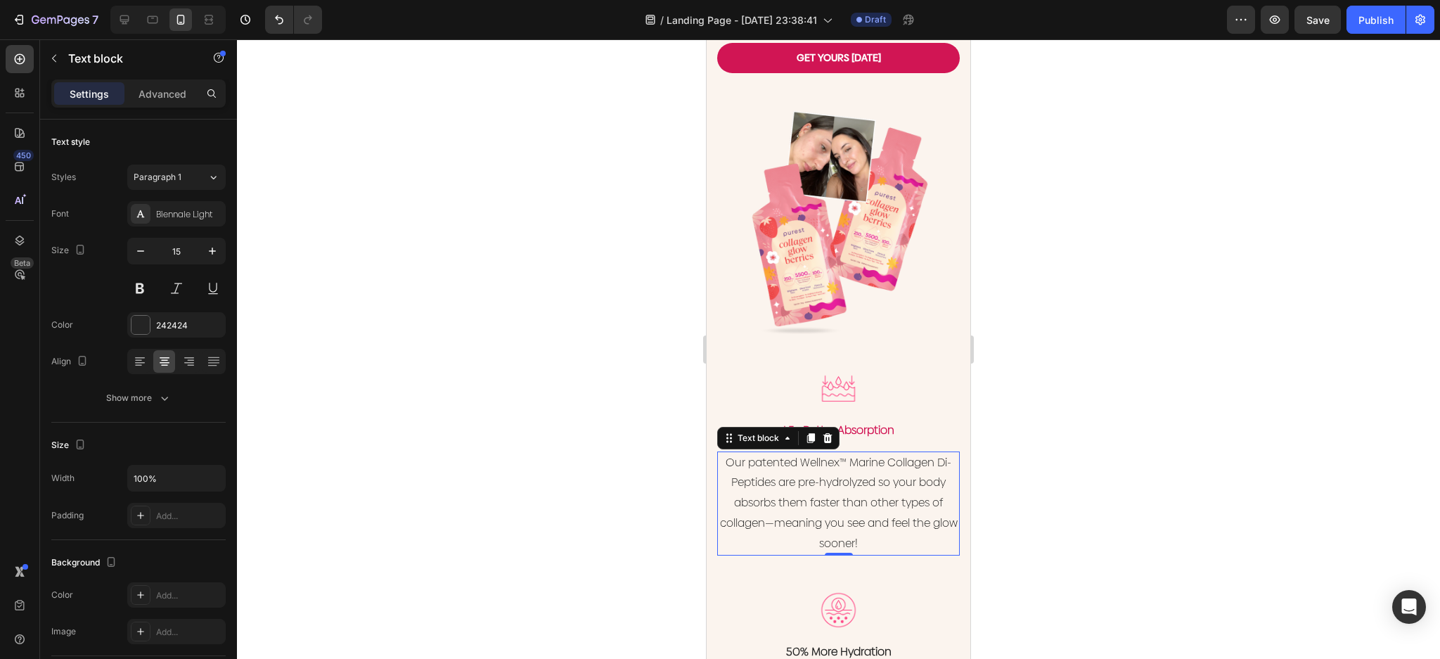
type input "16"
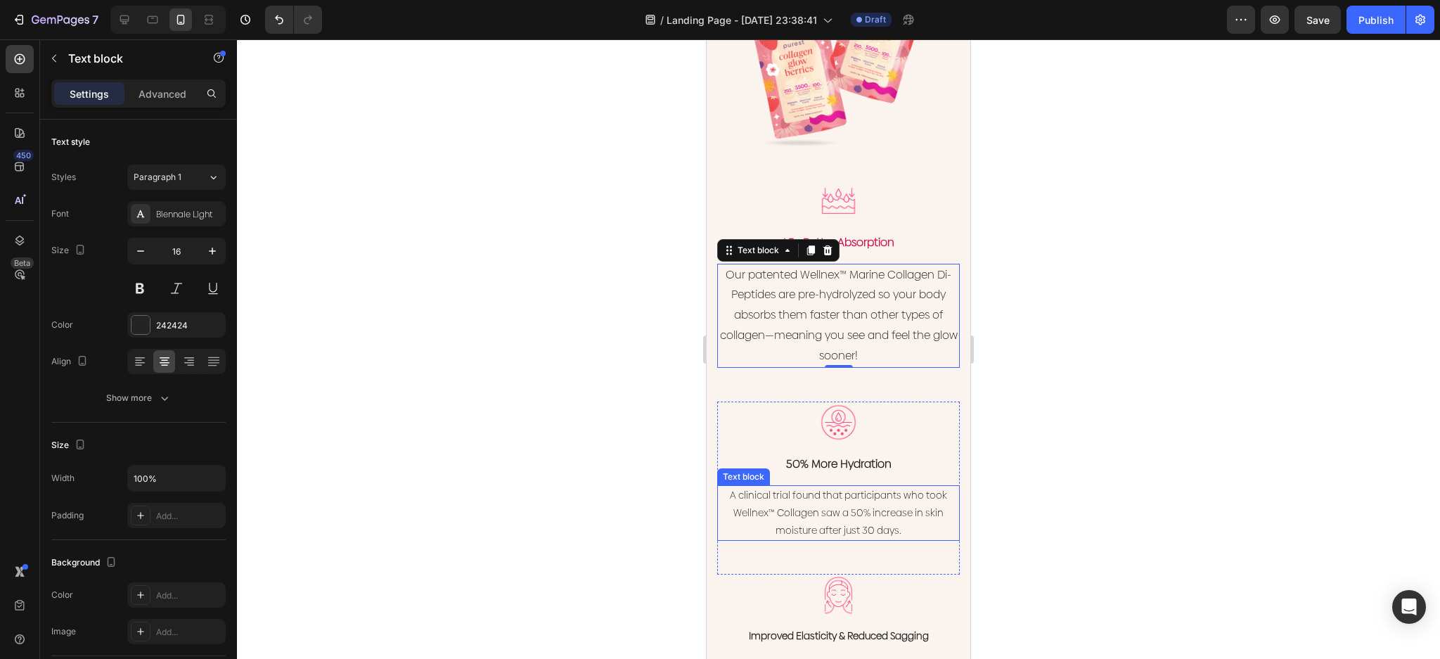
click at [850, 508] on p "A clinical trial found that participants who took Wellnex™ Collagen saw a 50% i…" at bounding box center [839, 513] width 240 height 53
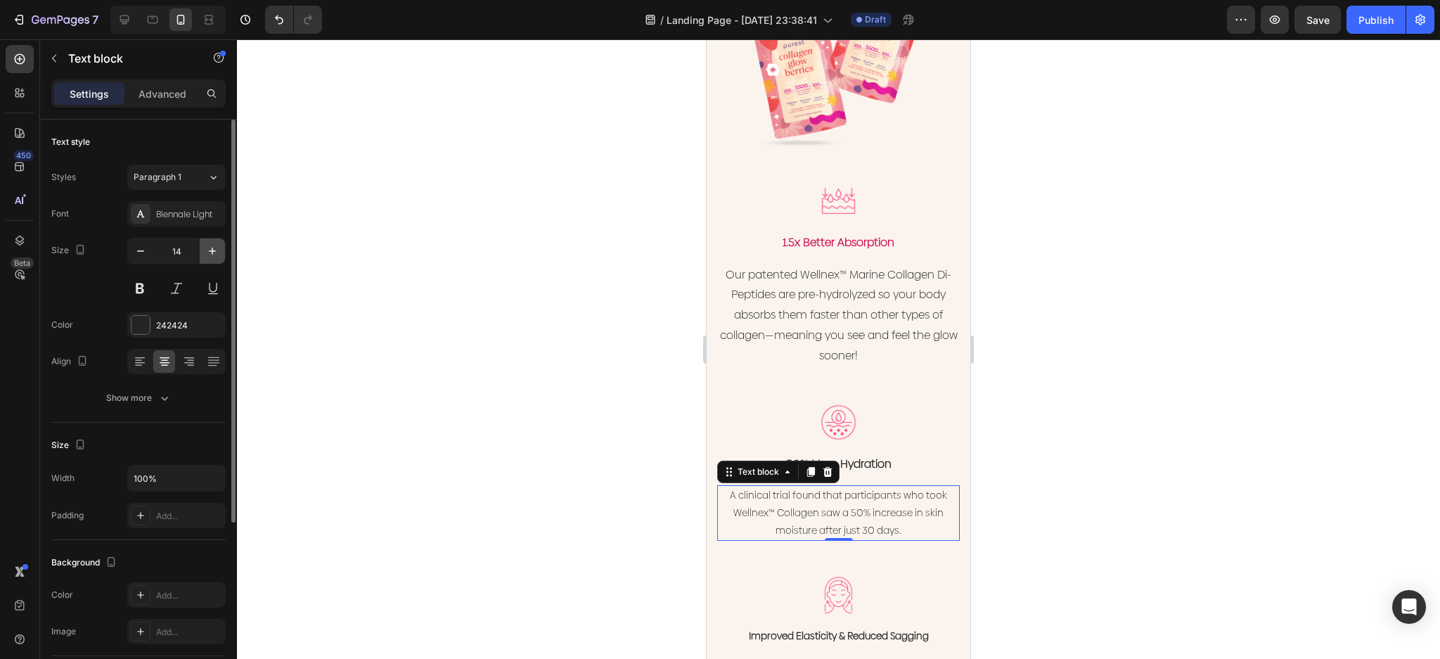
click at [210, 258] on button "button" at bounding box center [212, 250] width 25 height 25
type input "16"
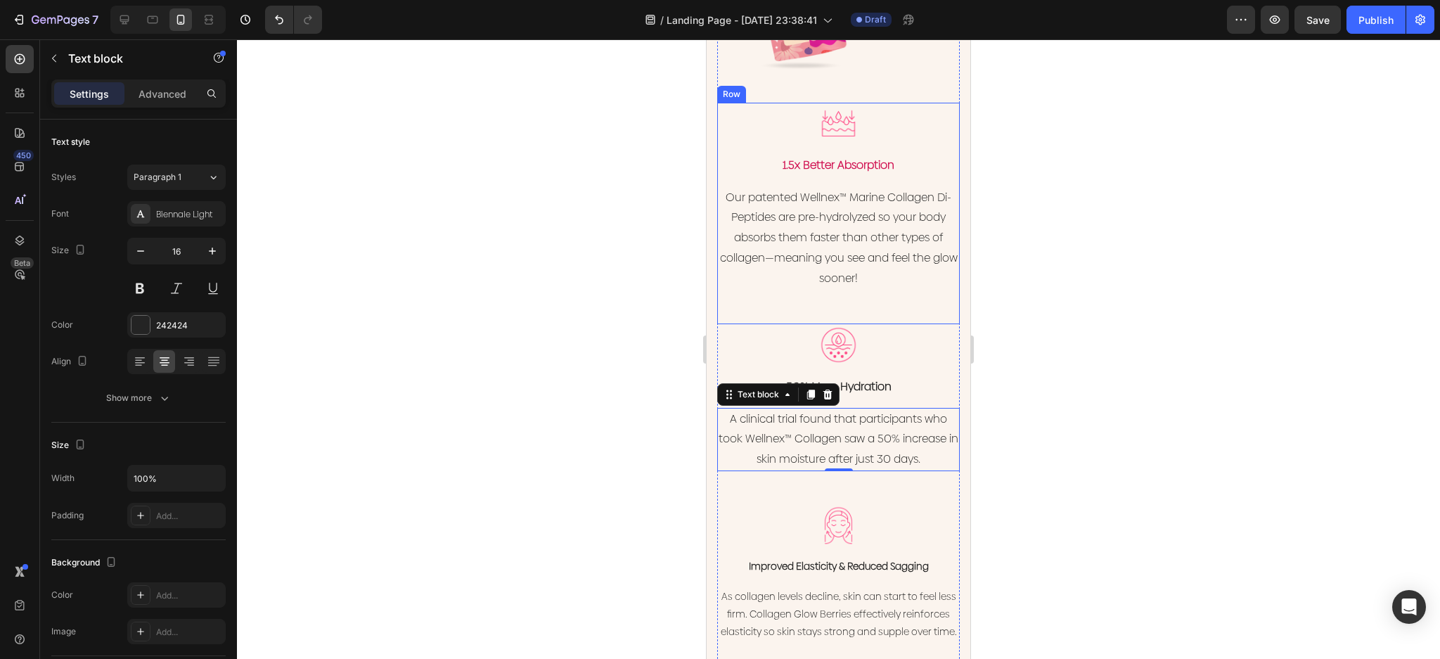
scroll to position [2309, 0]
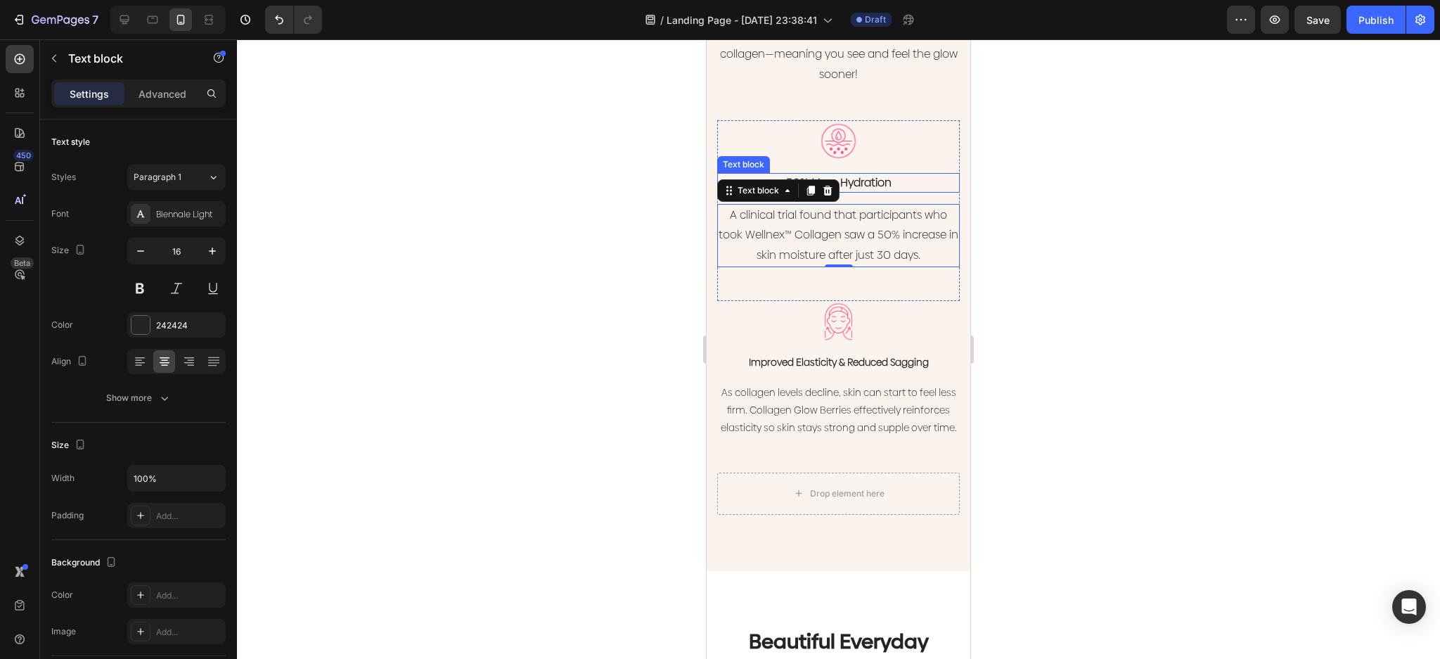
click at [867, 174] on p "50% More Hydration" at bounding box center [839, 182] width 240 height 17
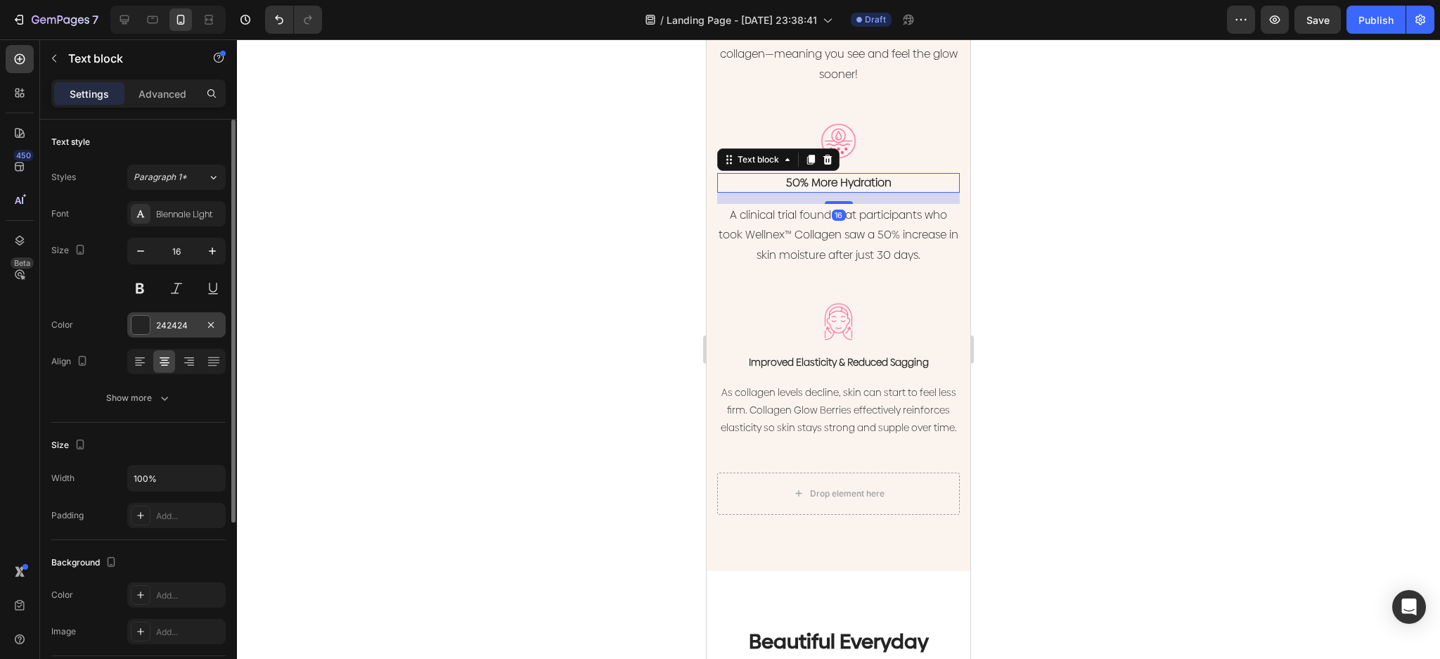
click at [141, 321] on div at bounding box center [140, 325] width 18 height 18
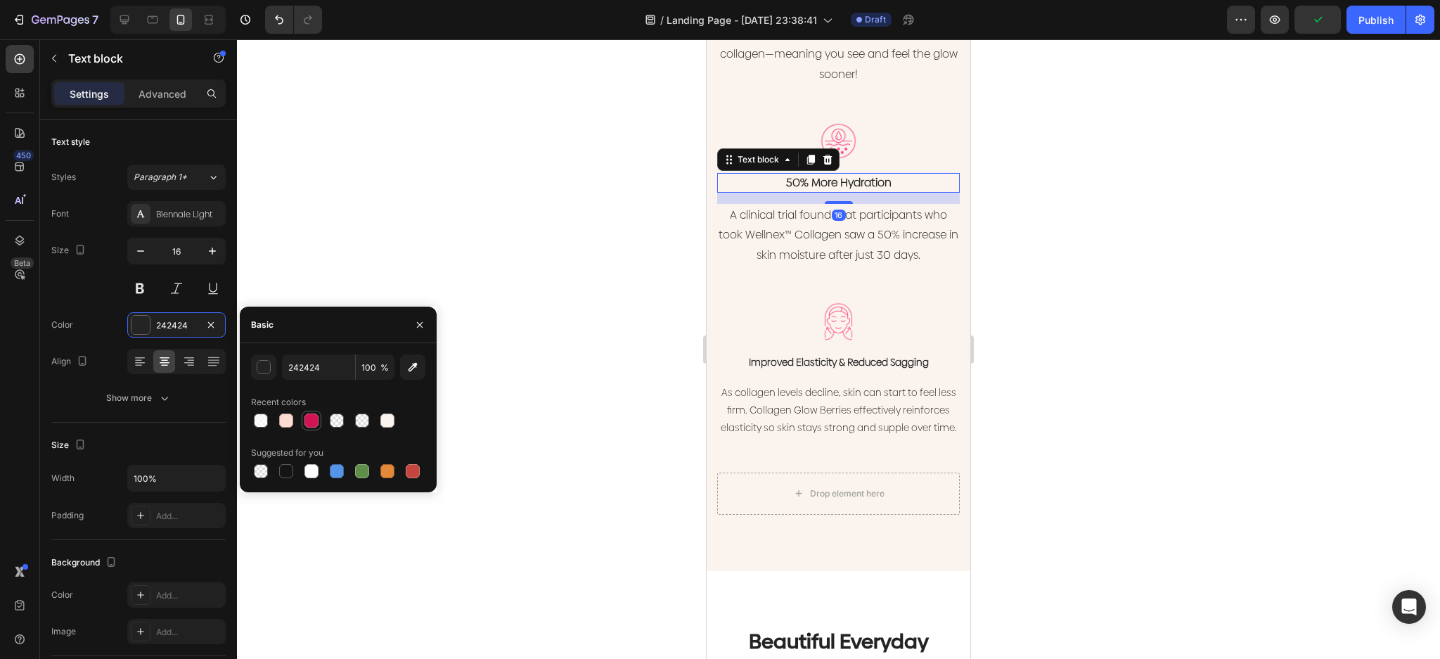
click at [312, 416] on div at bounding box center [311, 420] width 14 height 14
type input "D11554"
click at [875, 355] on p "Improved Elasticity & Reduced Sagging" at bounding box center [839, 362] width 240 height 15
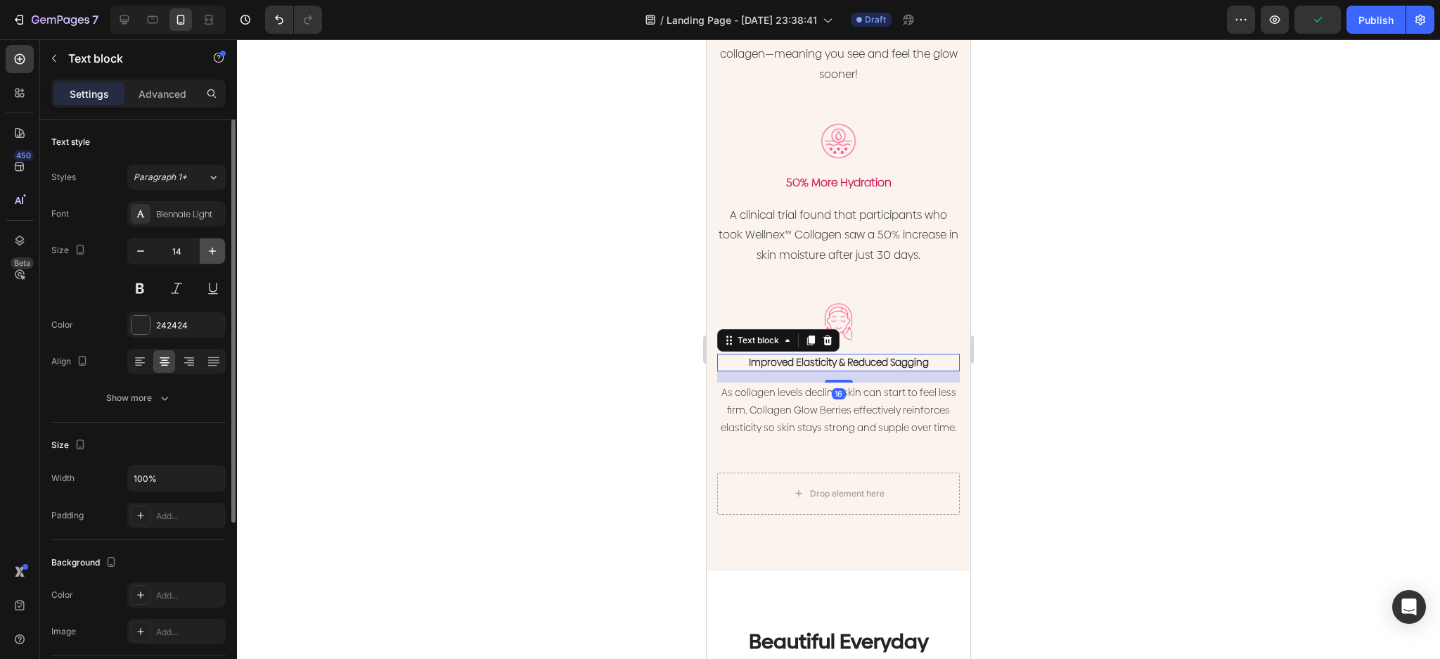
click at [210, 244] on icon "button" at bounding box center [212, 251] width 14 height 14
type input "16"
click at [144, 325] on div at bounding box center [140, 325] width 18 height 18
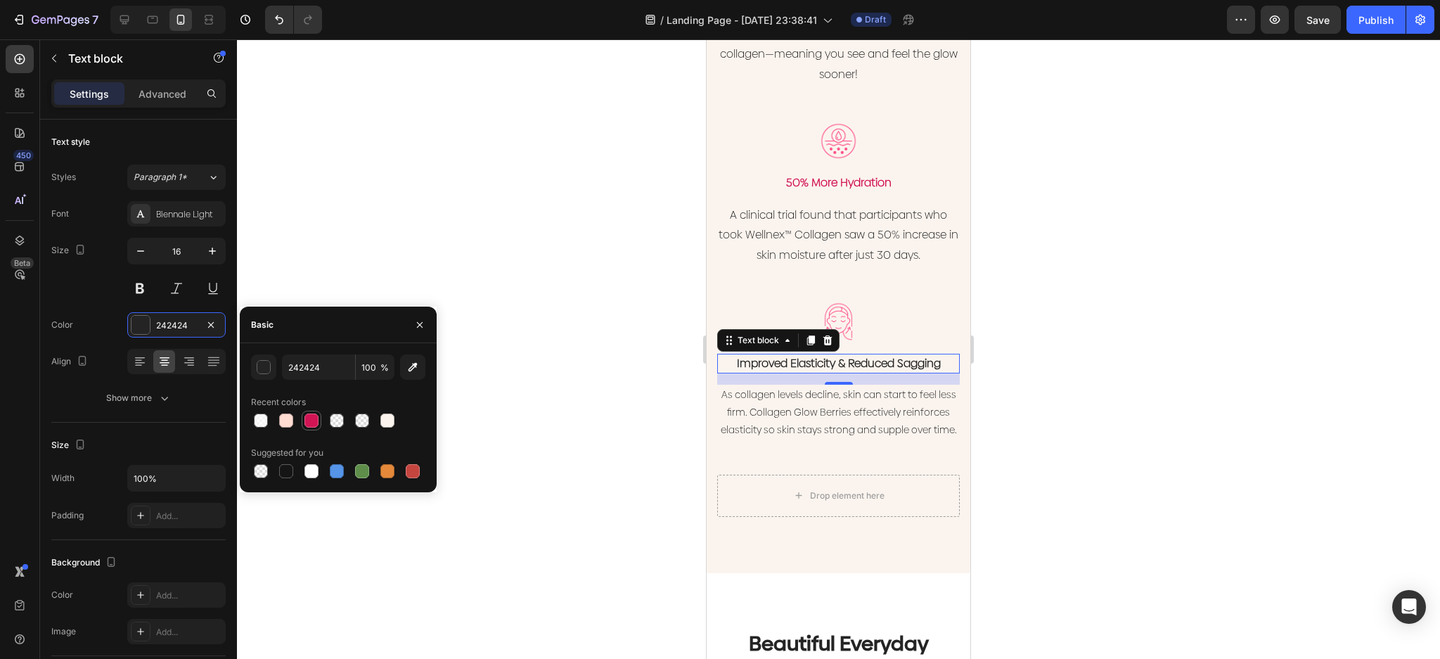
click at [314, 420] on div at bounding box center [311, 420] width 14 height 14
type input "D11554"
click at [863, 414] on p "As collagen levels decline, skin can start to feel less firm. Collagen Glow Ber…" at bounding box center [839, 412] width 240 height 53
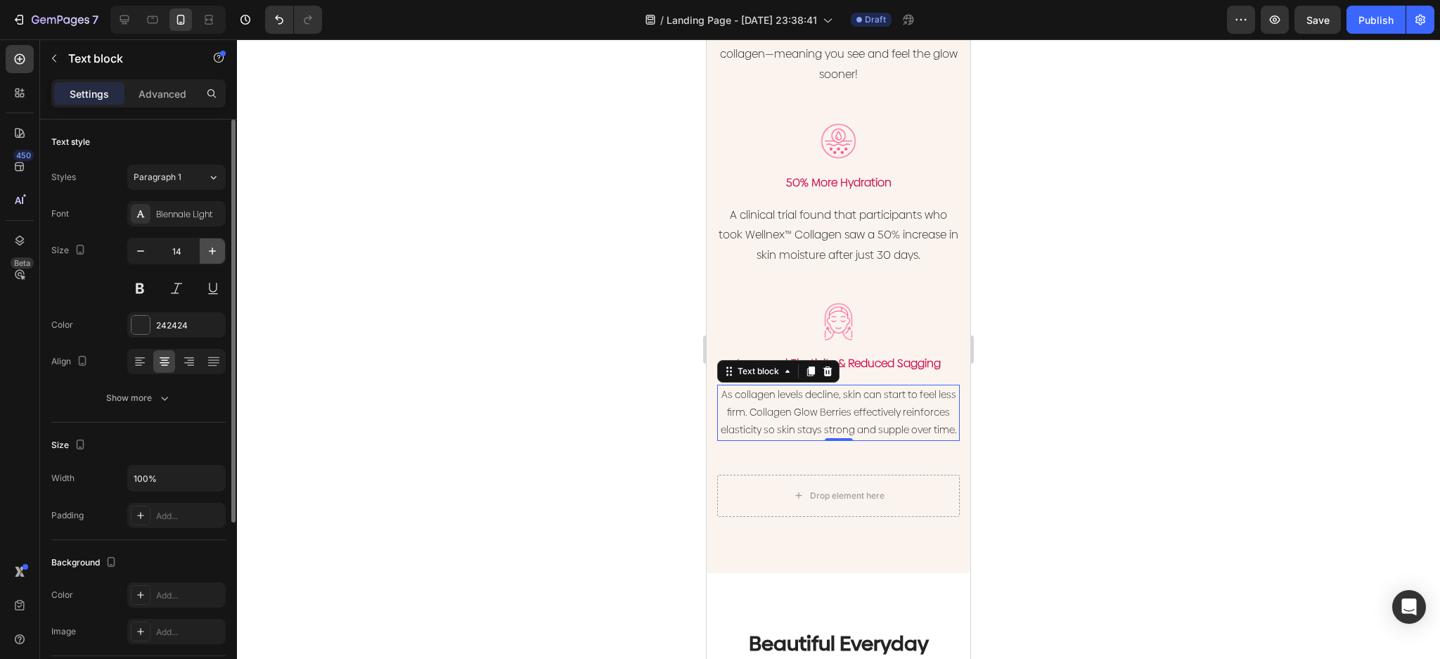
click at [207, 252] on icon "button" at bounding box center [212, 251] width 14 height 14
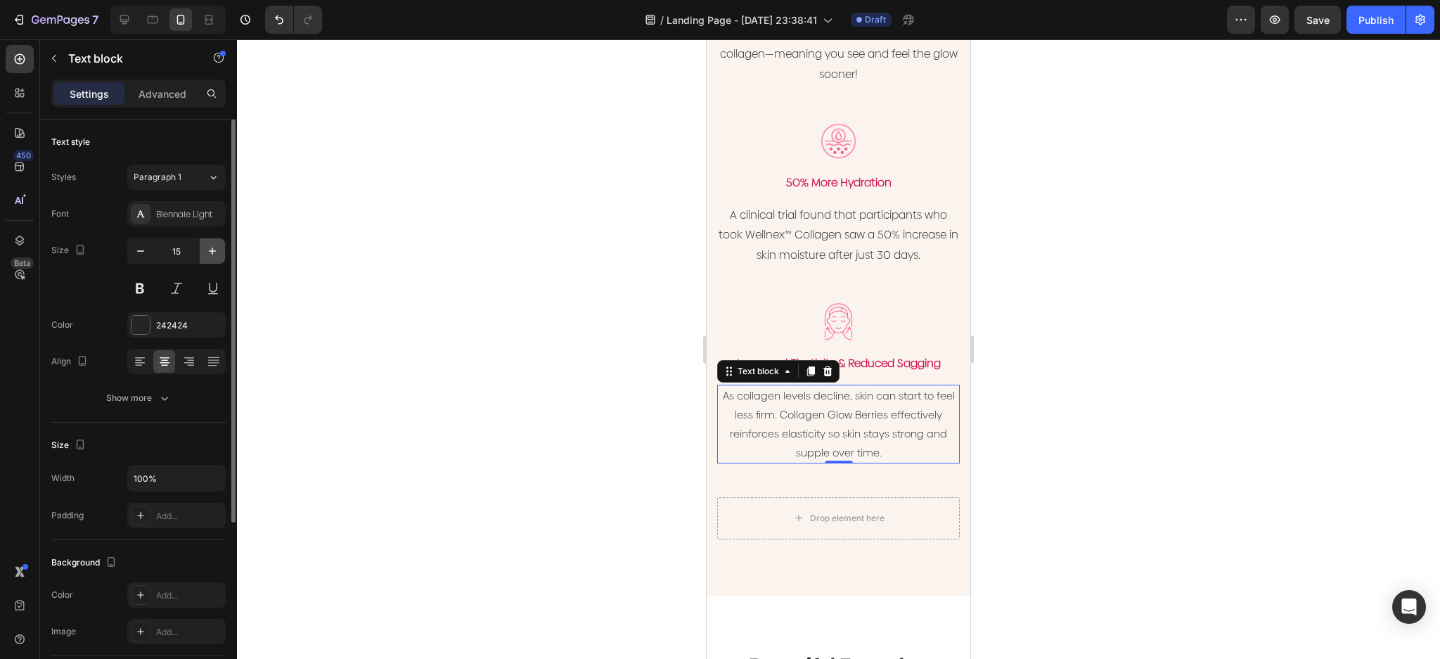
click at [207, 252] on icon "button" at bounding box center [212, 251] width 14 height 14
type input "16"
click at [141, 321] on div at bounding box center [140, 325] width 18 height 18
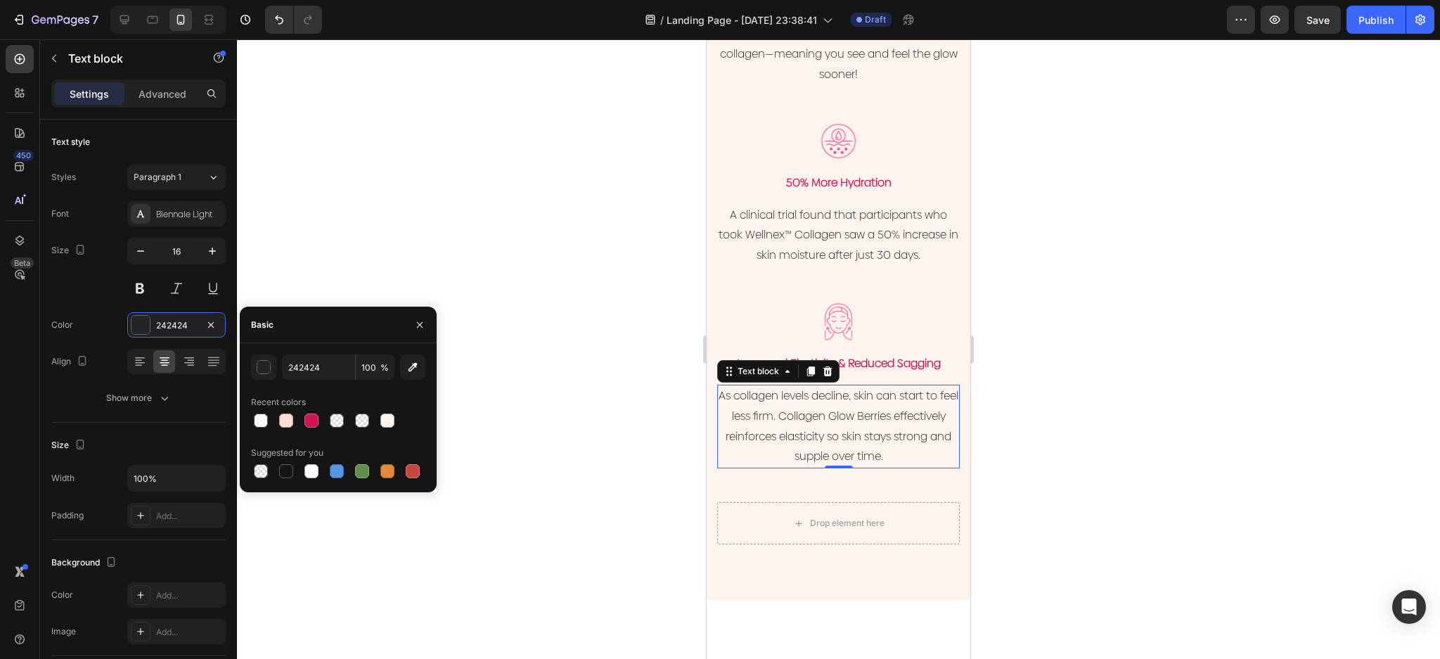
drag, startPoint x: 489, startPoint y: 226, endPoint x: 504, endPoint y: 230, distance: 16.0
click at [489, 226] on div at bounding box center [838, 349] width 1203 height 620
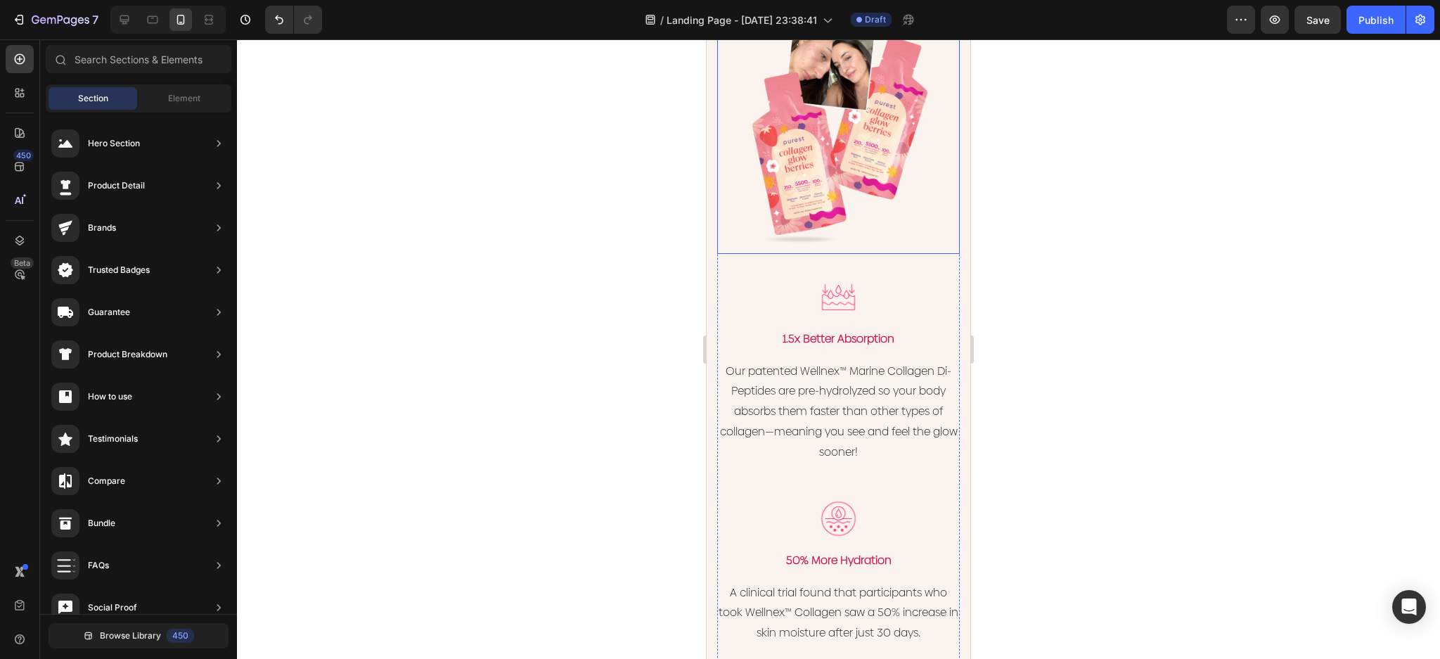
scroll to position [1934, 0]
click at [842, 278] on img at bounding box center [838, 294] width 41 height 41
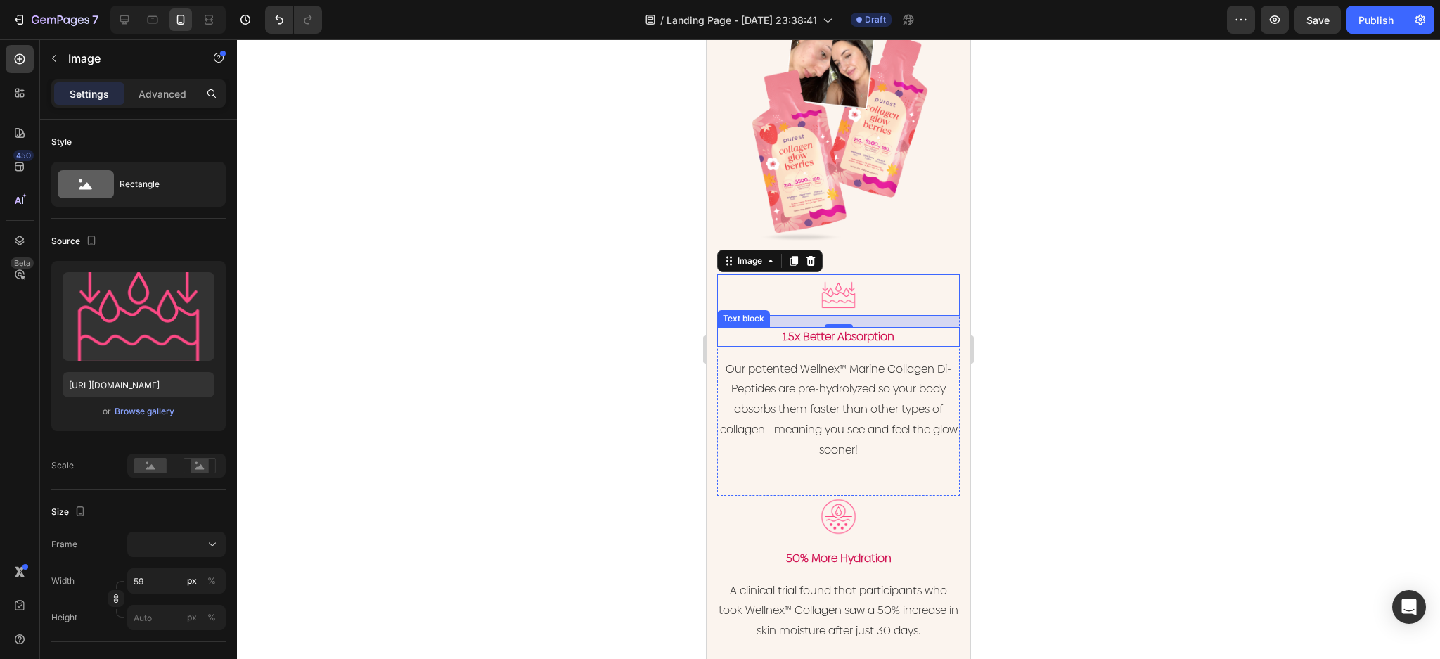
click at [816, 328] on p "1.5x Better Absorption" at bounding box center [839, 336] width 240 height 17
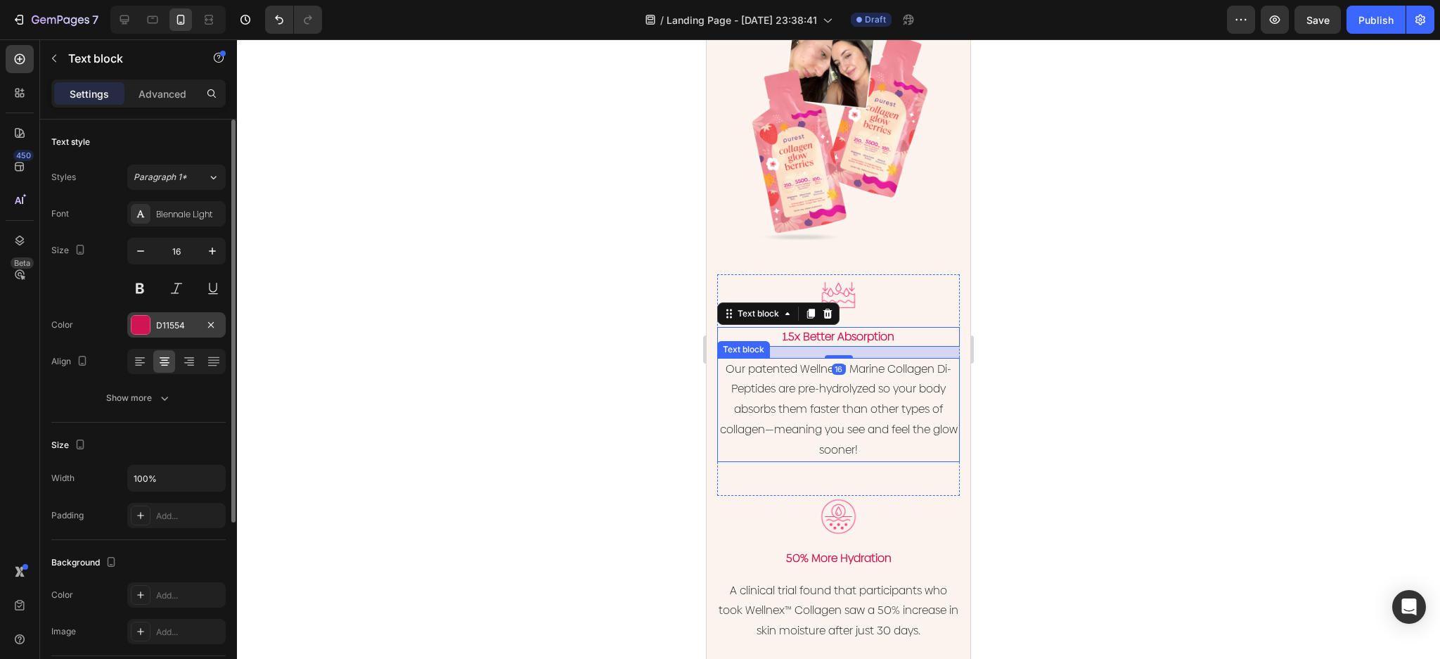
click at [139, 330] on div at bounding box center [140, 325] width 18 height 18
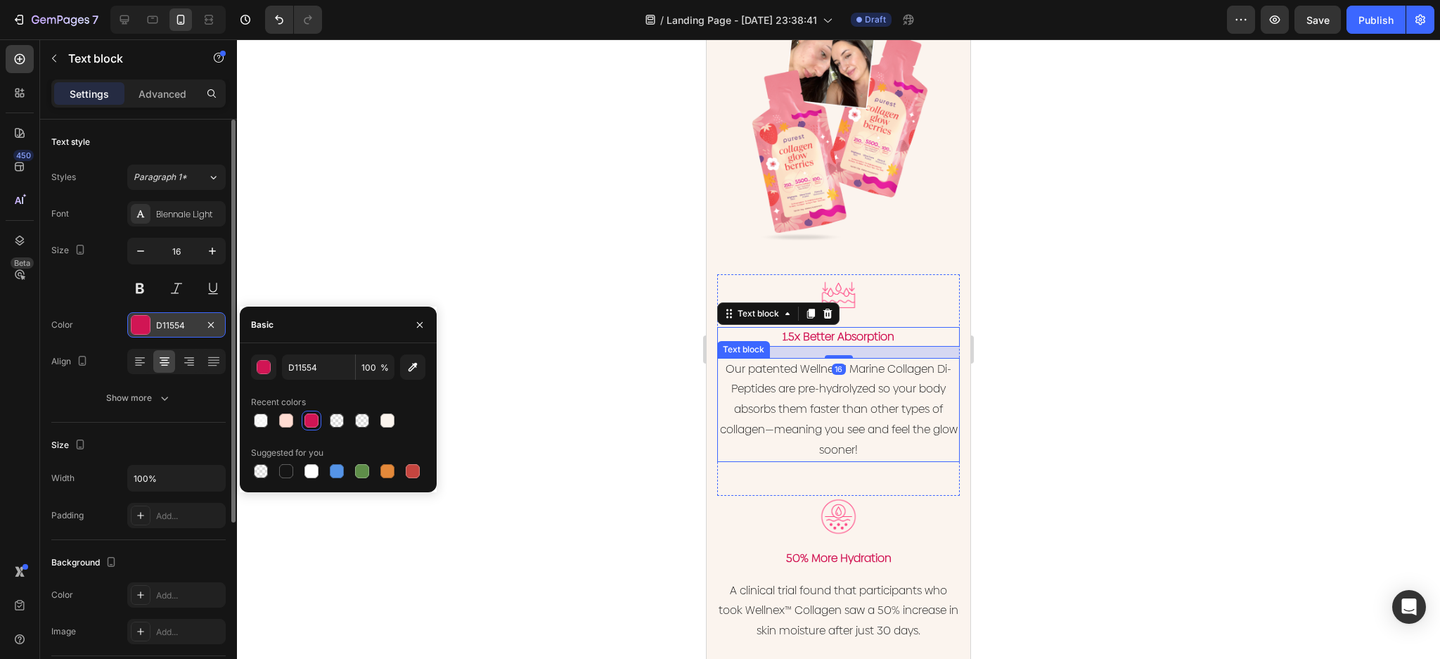
click at [178, 329] on div "D11554" at bounding box center [176, 325] width 41 height 13
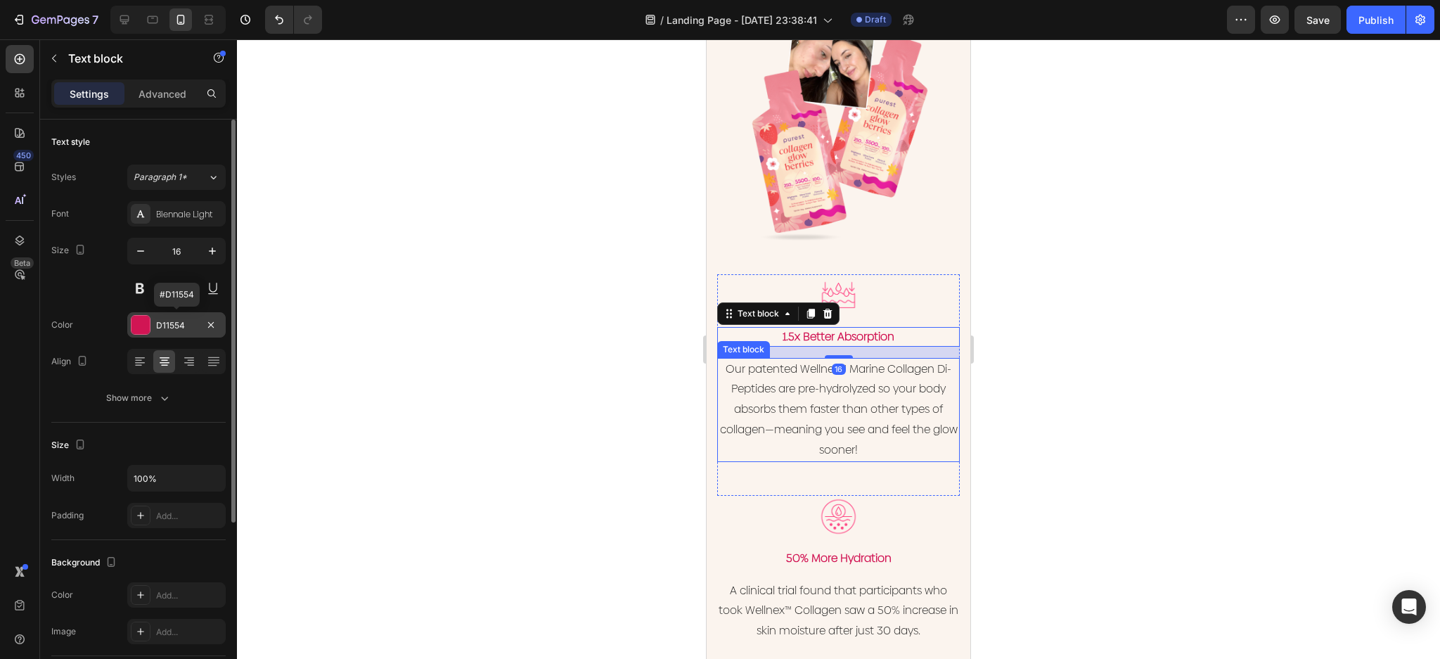
click at [179, 329] on div "D11554" at bounding box center [176, 325] width 41 height 13
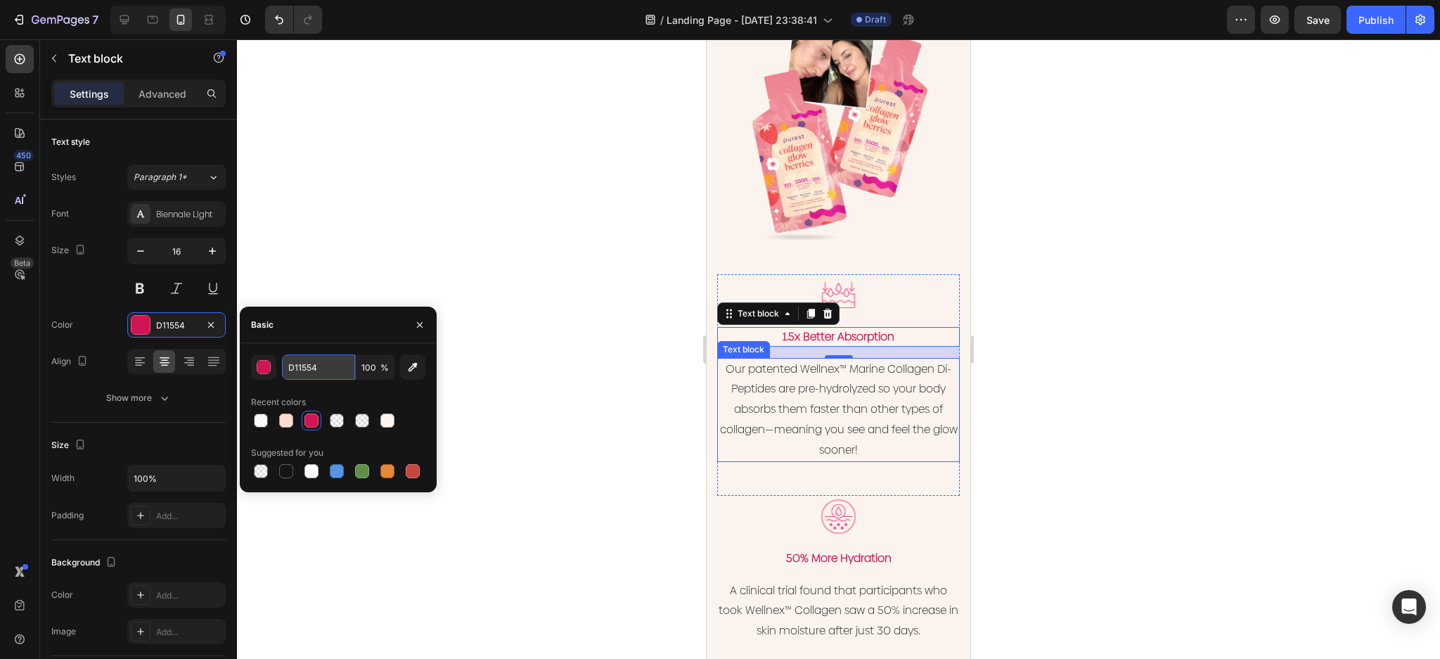
click at [323, 372] on input "D11554" at bounding box center [318, 366] width 73 height 25
paste input "#ff4b87"
type input "#ff4b87"
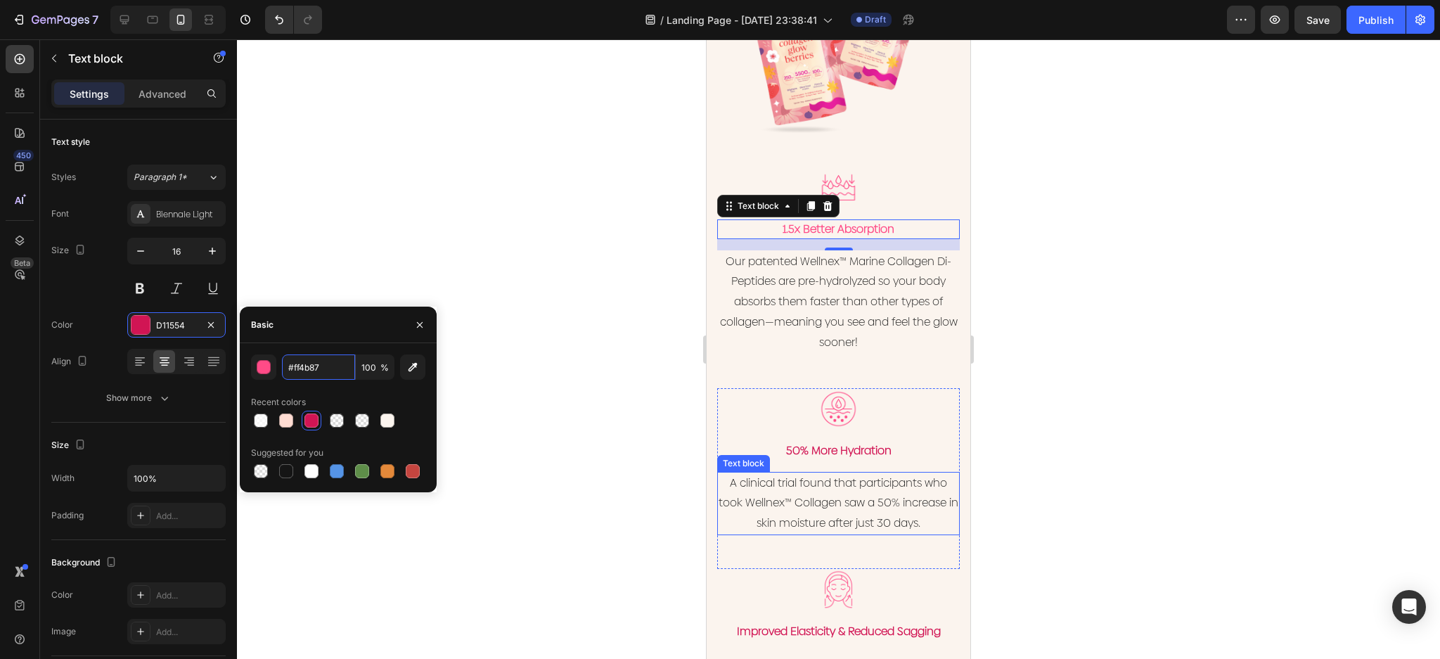
scroll to position [2122, 0]
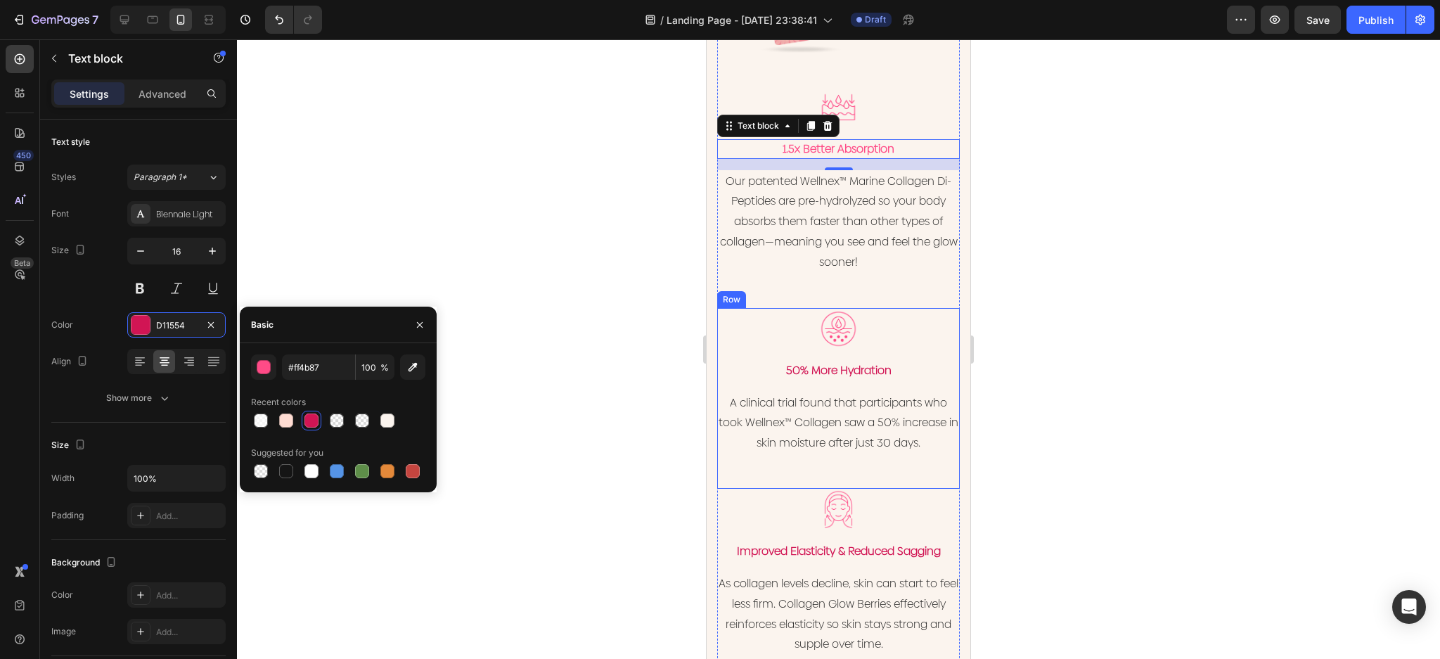
click at [861, 362] on p "50% More Hydration" at bounding box center [839, 370] width 240 height 17
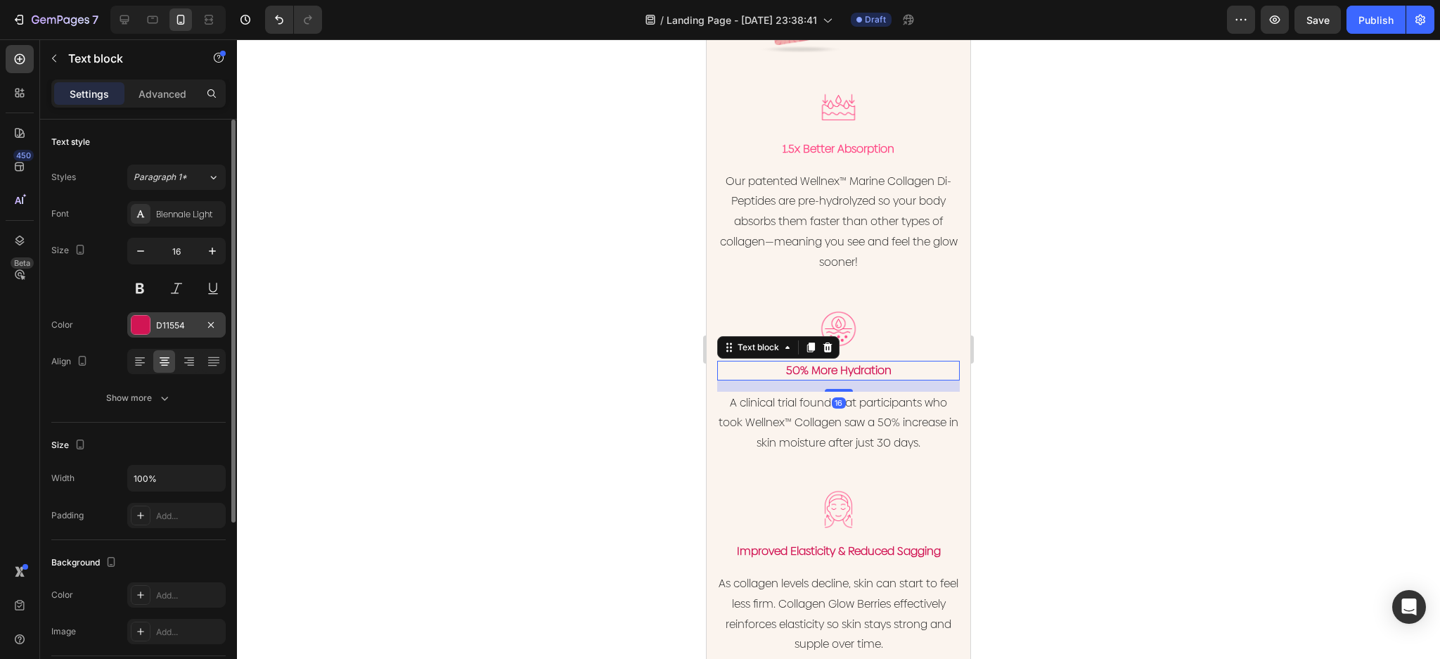
click at [164, 321] on div "D11554" at bounding box center [176, 325] width 41 height 13
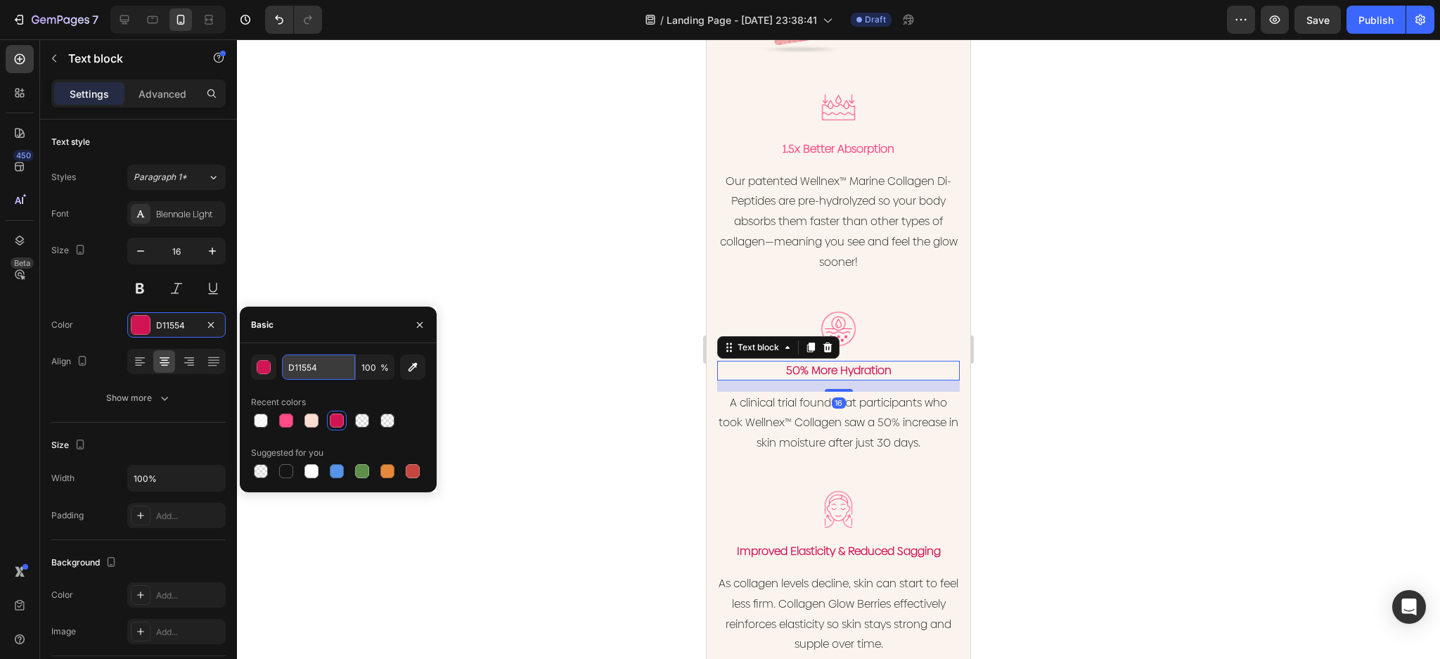
click at [341, 372] on input "D11554" at bounding box center [318, 366] width 73 height 25
drag, startPoint x: 939, startPoint y: 549, endPoint x: 932, endPoint y: 556, distance: 9.5
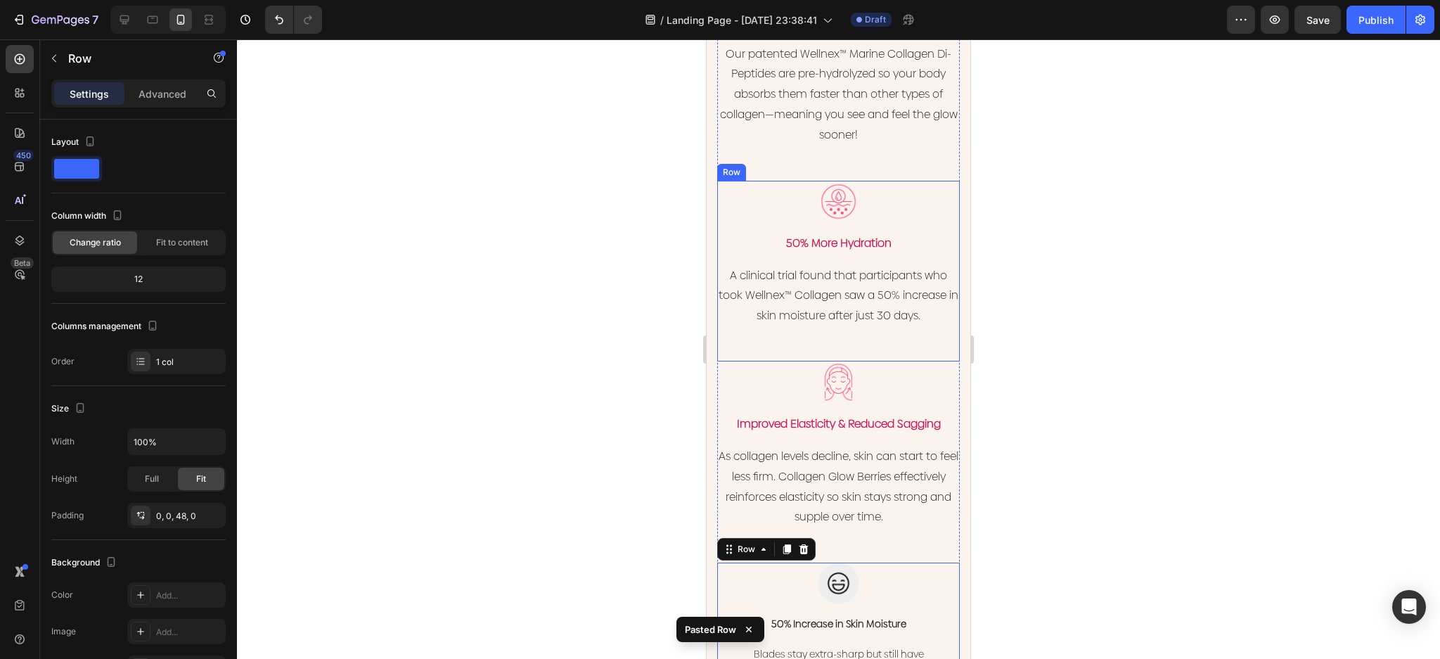
scroll to position [2240, 0]
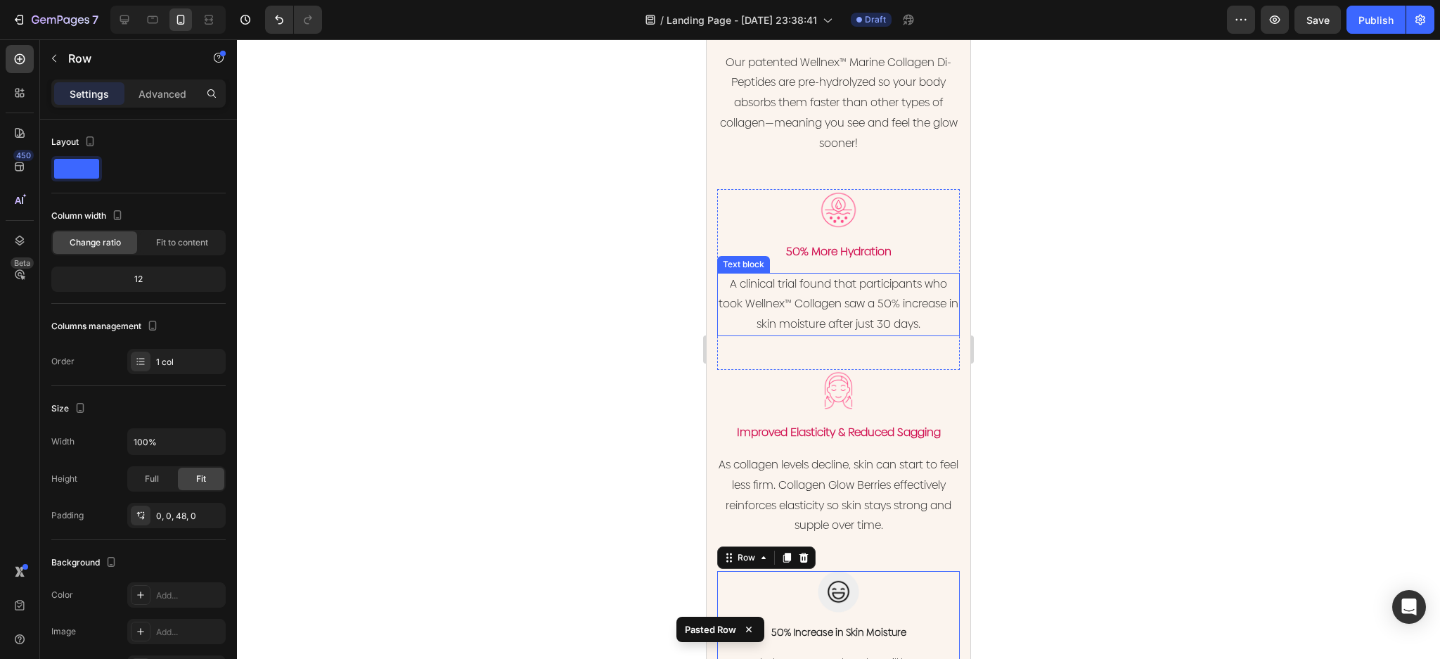
click at [855, 243] on p "50% More Hydration" at bounding box center [839, 251] width 240 height 17
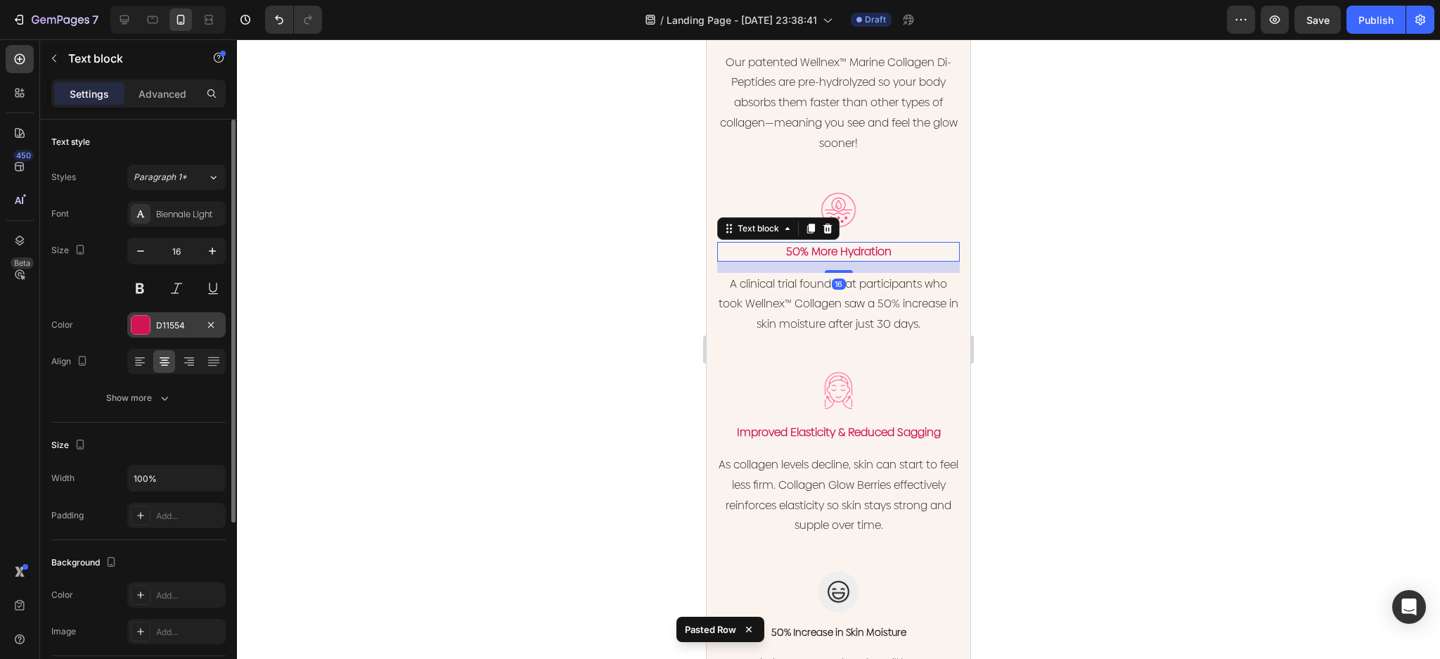
click at [195, 321] on div "D11554" at bounding box center [176, 325] width 41 height 13
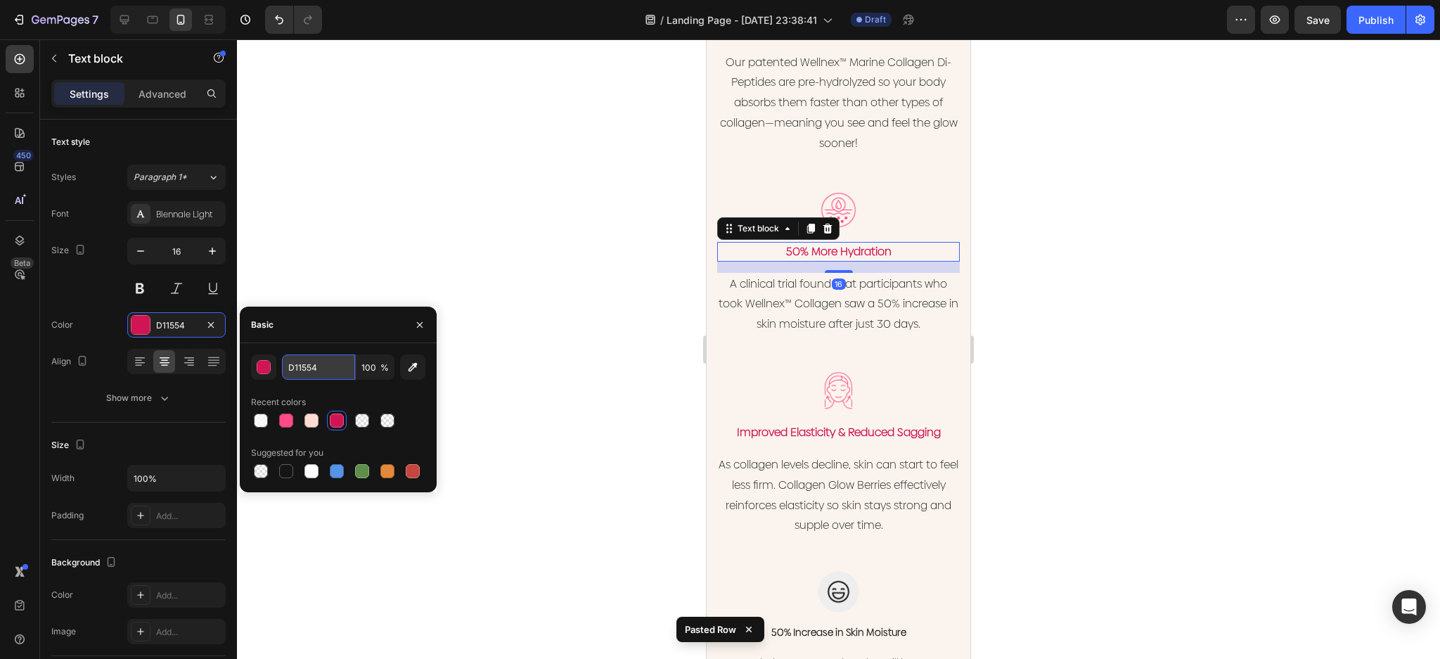
click at [318, 368] on input "D11554" at bounding box center [318, 366] width 73 height 25
paste input "#ff4b87"
type input "#ff4b87"
click at [875, 424] on p "Improved Elasticity & Reduced Sagging" at bounding box center [839, 432] width 240 height 17
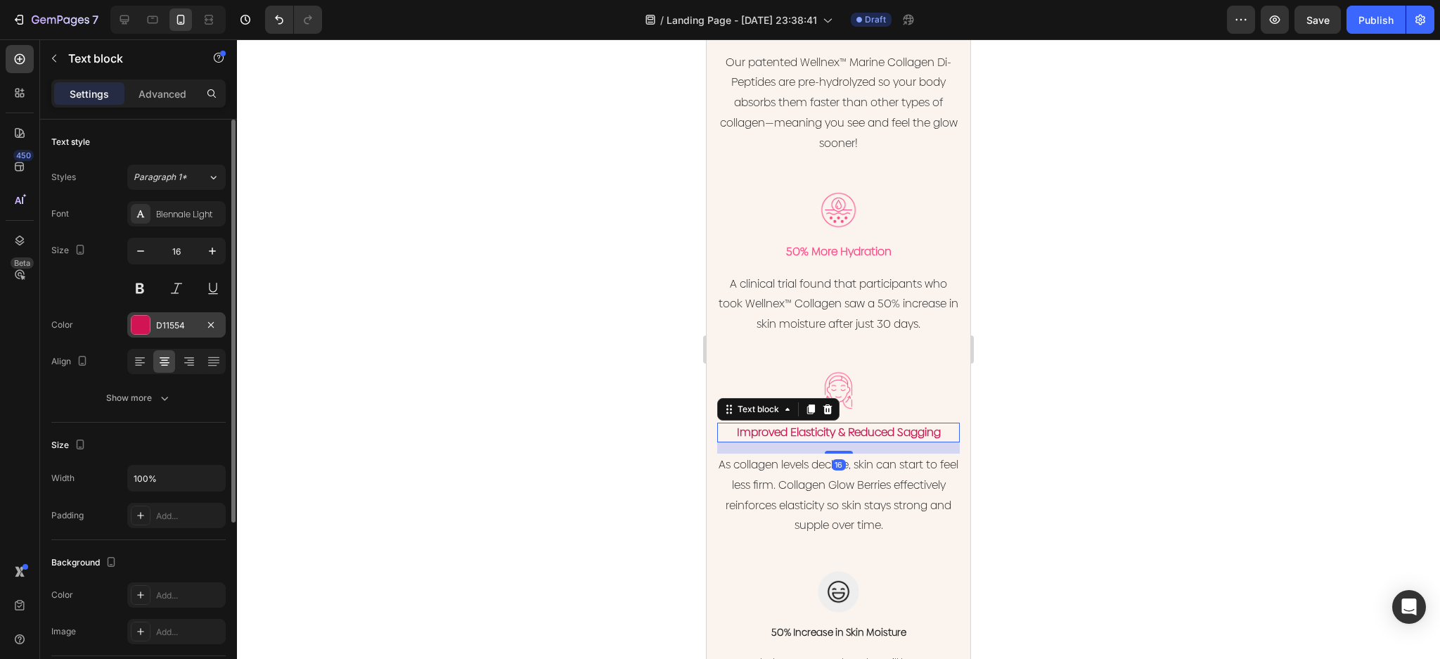
click at [131, 323] on div at bounding box center [141, 325] width 20 height 20
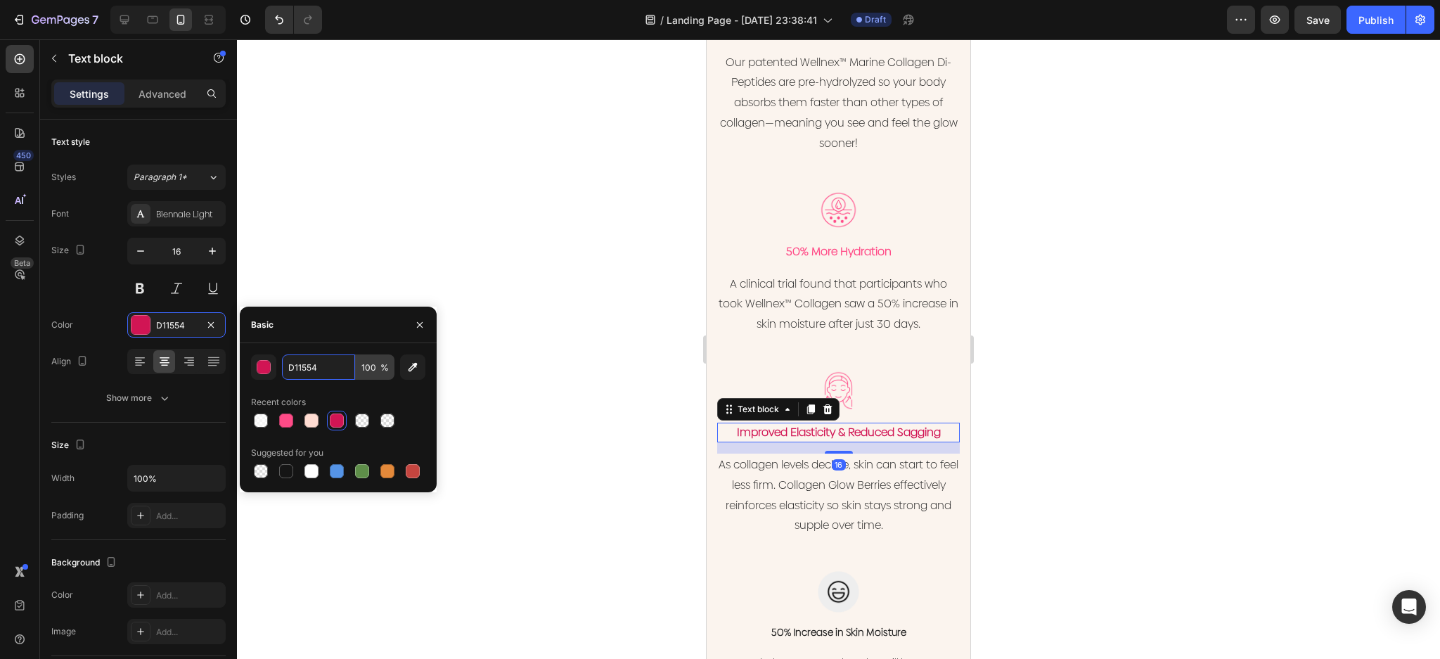
drag, startPoint x: 315, startPoint y: 364, endPoint x: 356, endPoint y: 377, distance: 42.9
click at [316, 364] on input "D11554" at bounding box center [318, 366] width 73 height 25
paste input "#ff4b87"
type input "#ff4b87"
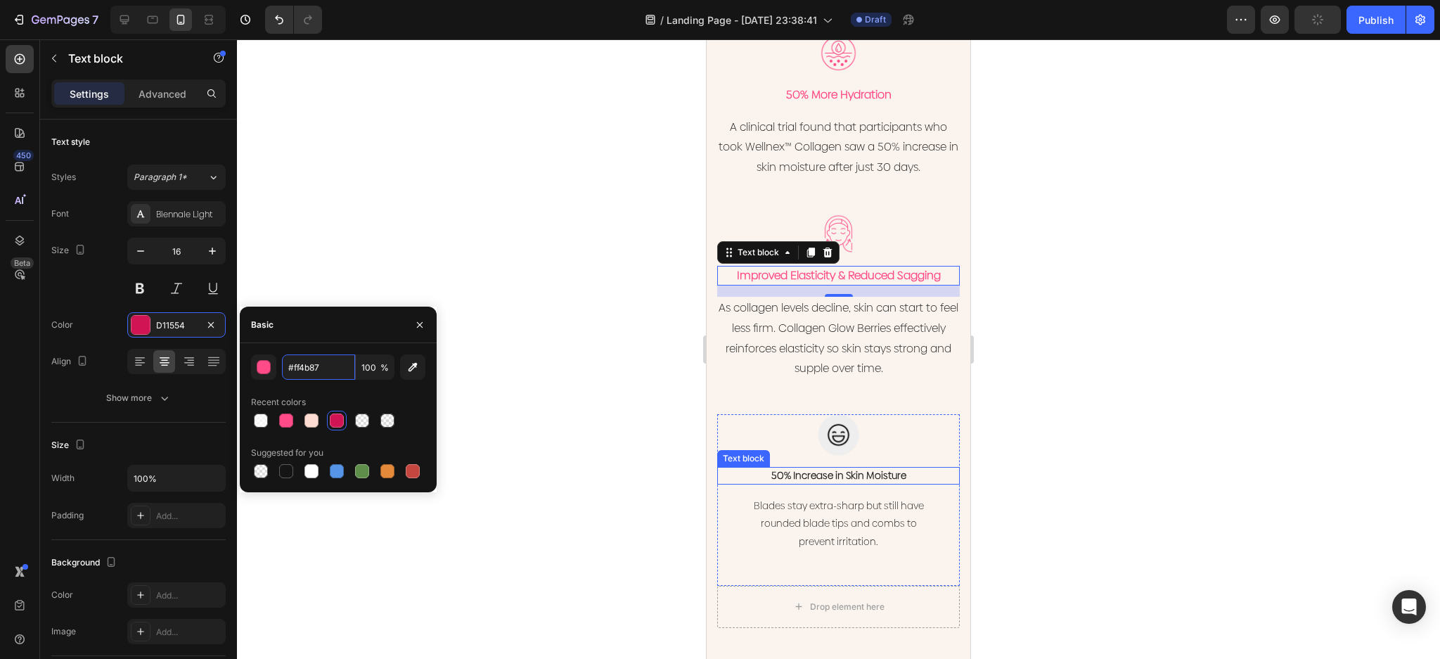
scroll to position [2427, 0]
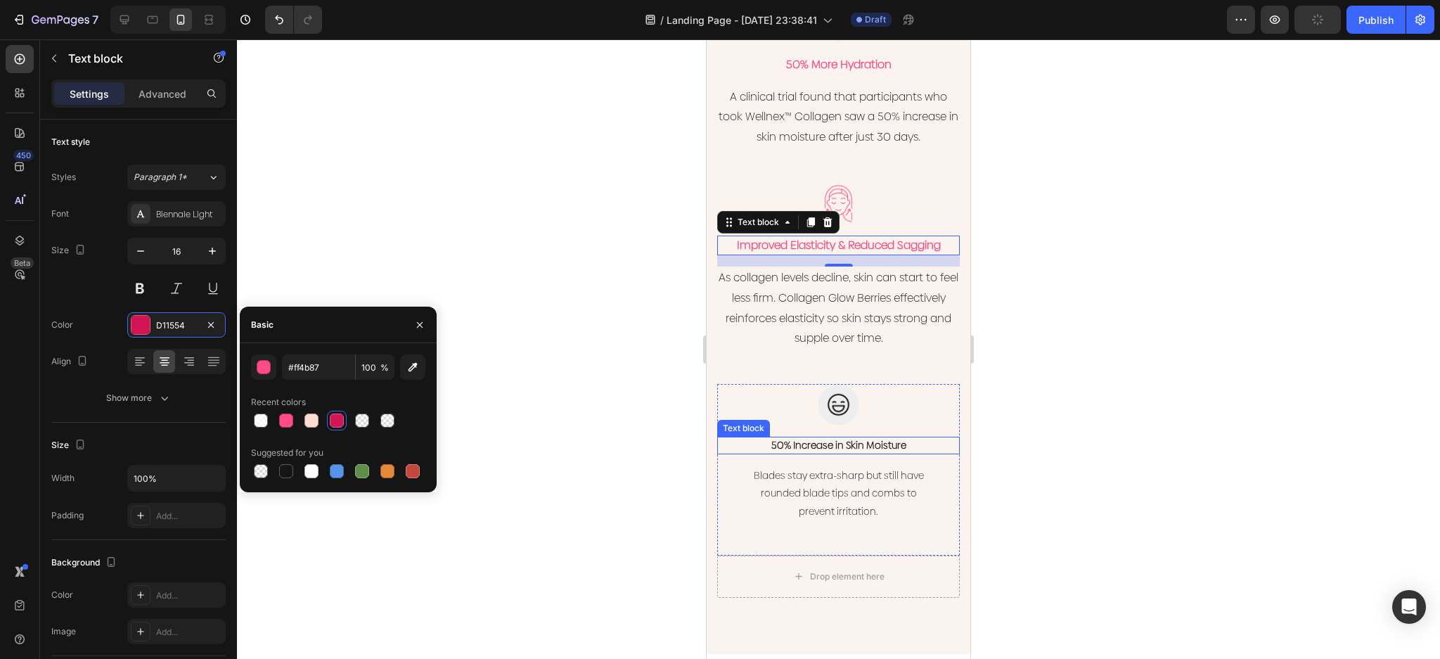
click at [857, 439] on div "50% Increase in Skin Moisture" at bounding box center [838, 446] width 243 height 18
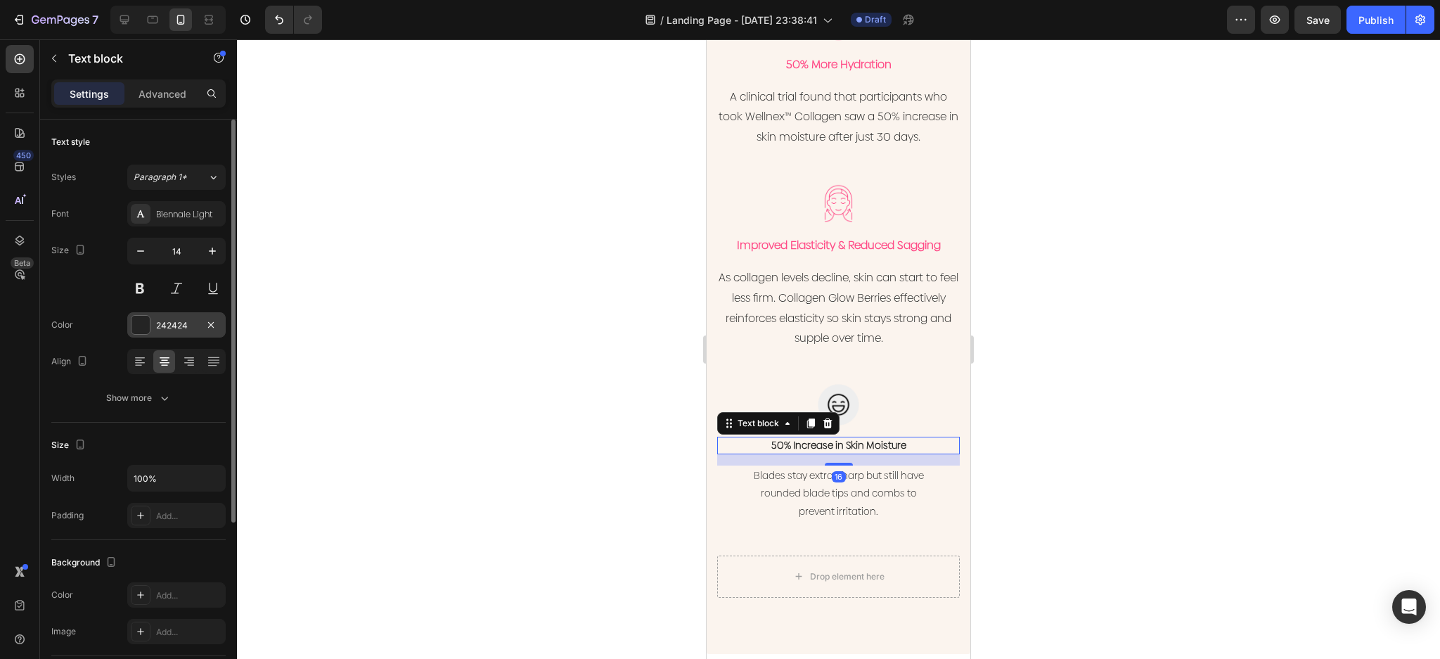
click at [141, 319] on div at bounding box center [140, 325] width 18 height 18
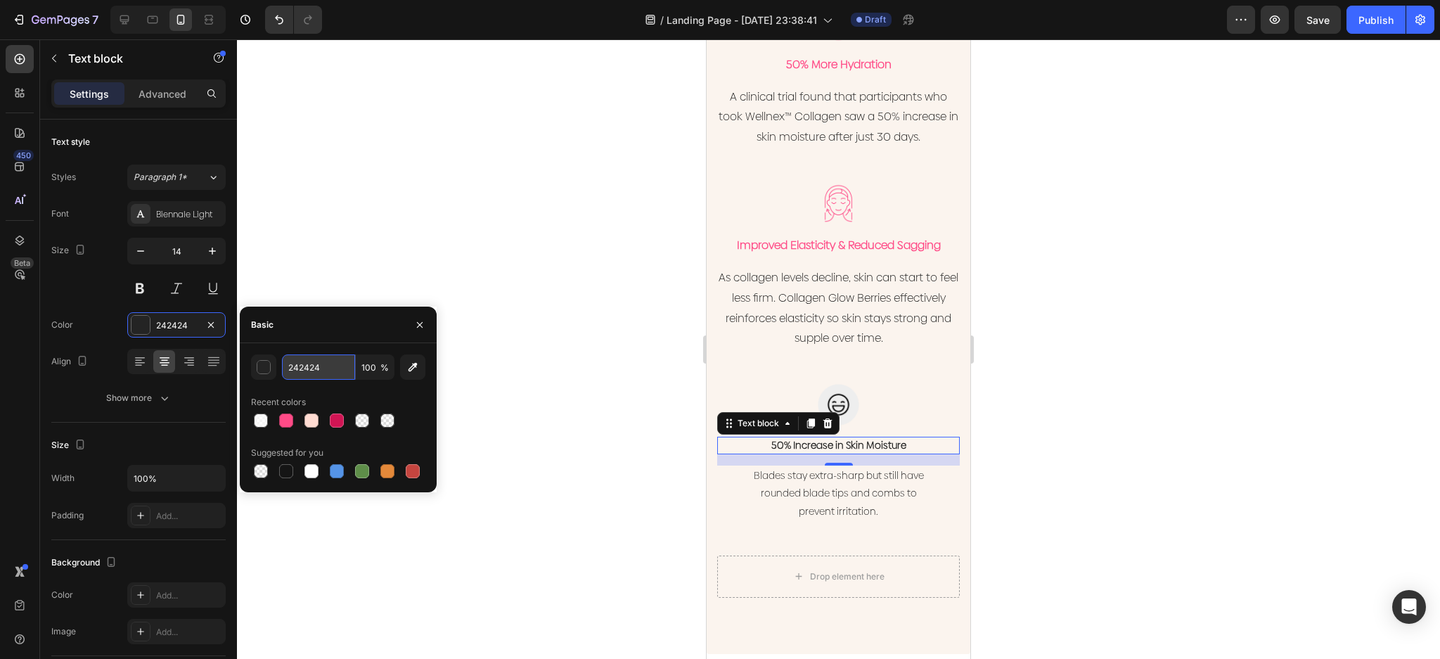
click at [340, 370] on input "242424" at bounding box center [318, 366] width 73 height 25
paste input "#ff4b87"
type input "#ff4b87"
click at [841, 391] on img at bounding box center [838, 404] width 41 height 41
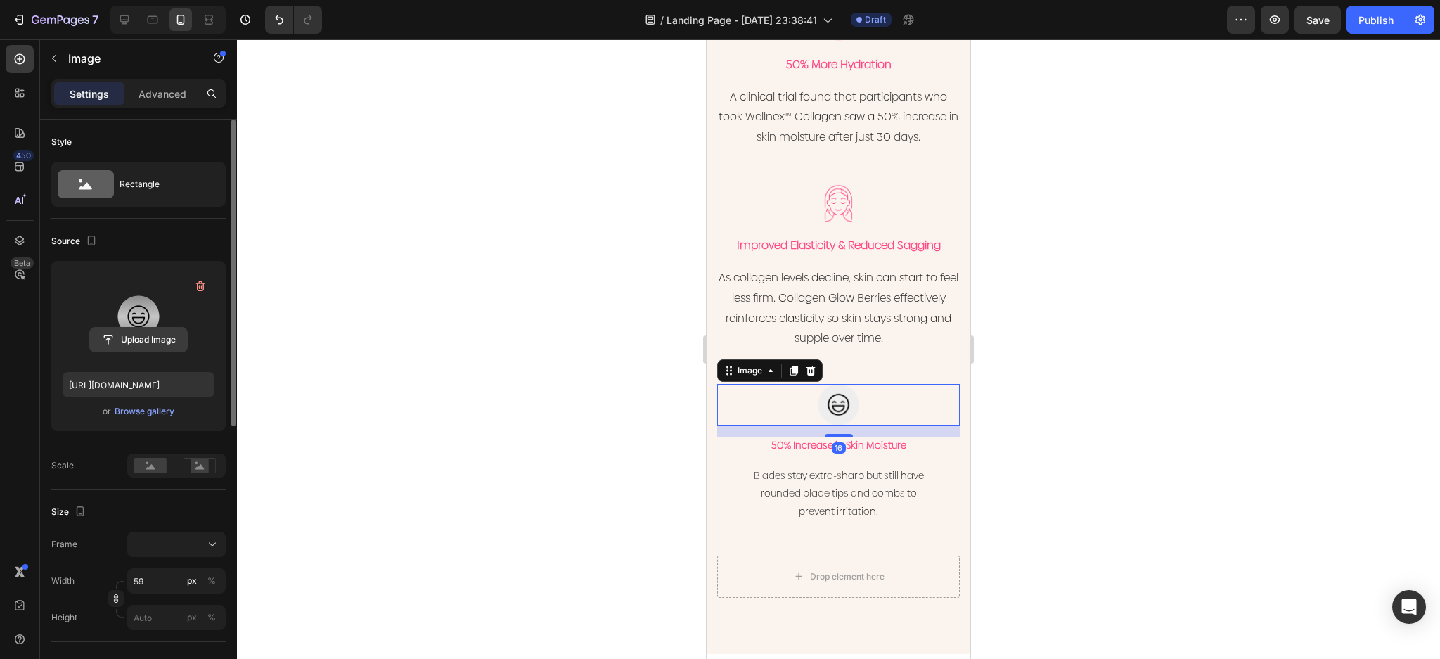
click at [148, 335] on input "file" at bounding box center [138, 340] width 97 height 24
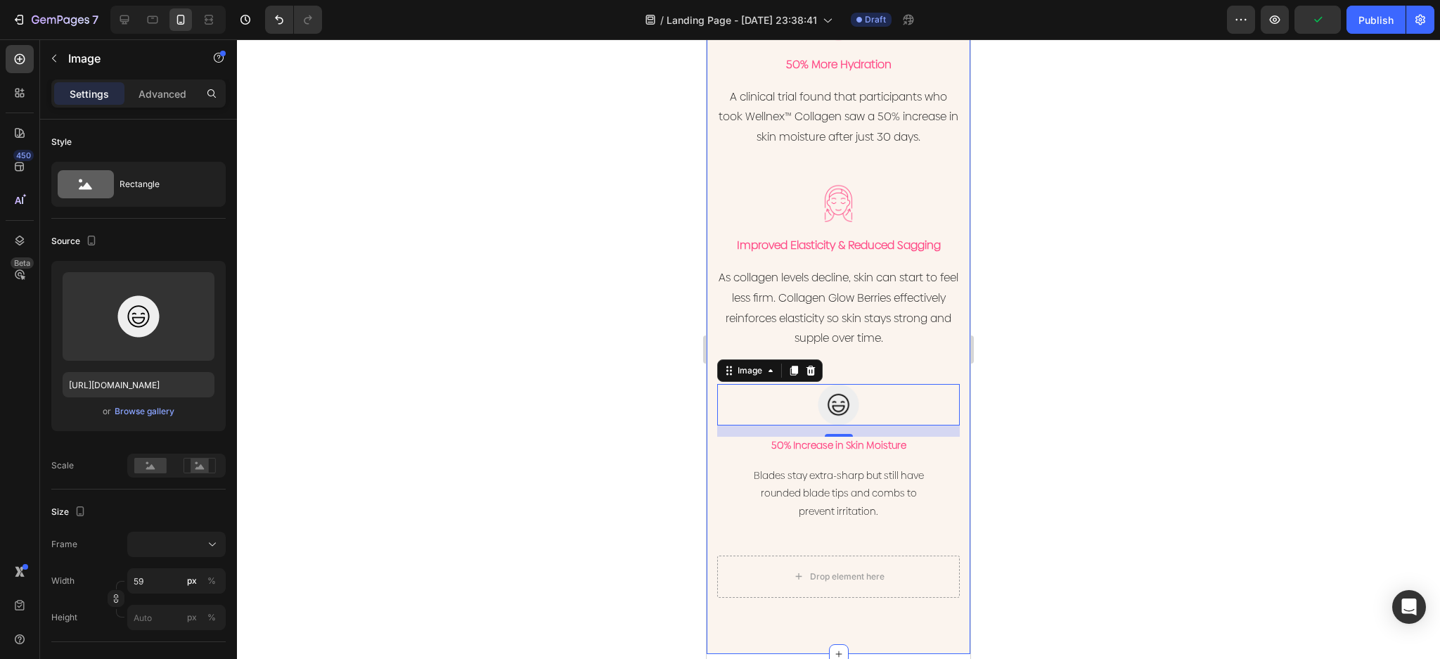
click at [932, 467] on p "Blades stay extra-sharp but still have rounded blade tips and combs to prevent …" at bounding box center [839, 493] width 240 height 53
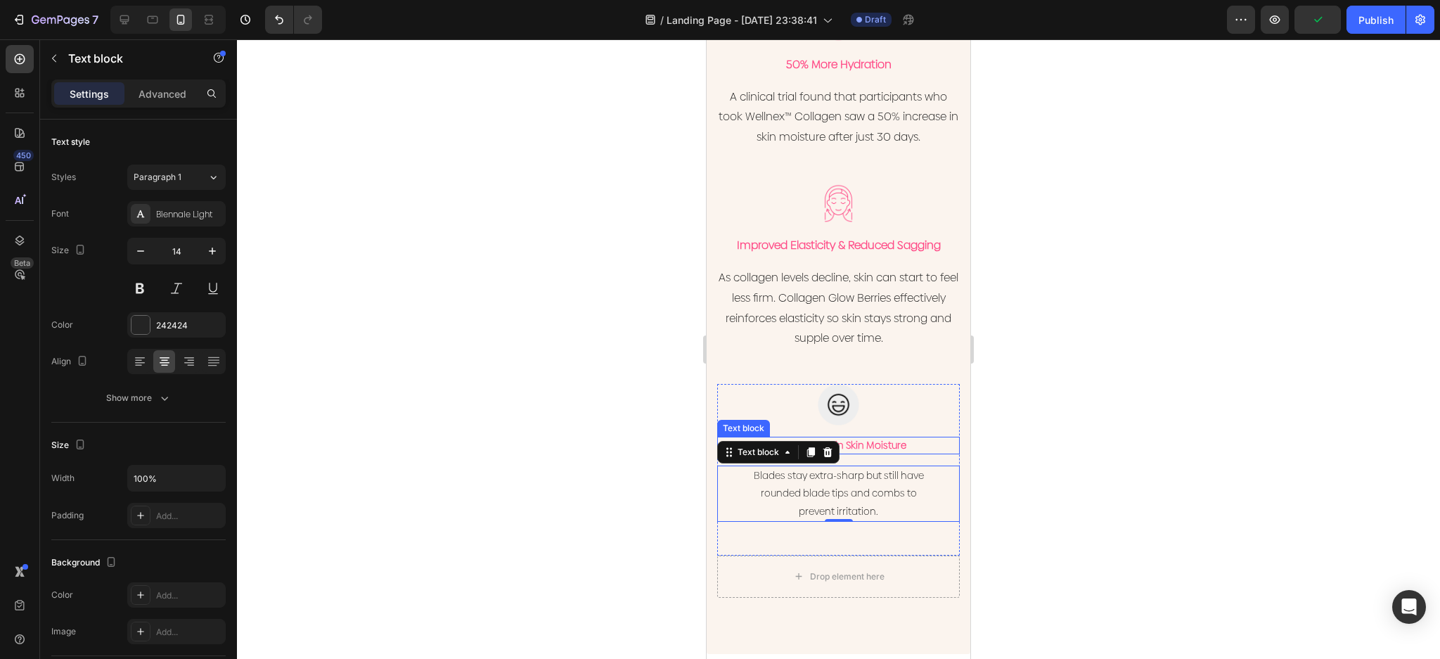
click at [942, 438] on p "50% Increase in Skin Moisture" at bounding box center [839, 445] width 240 height 15
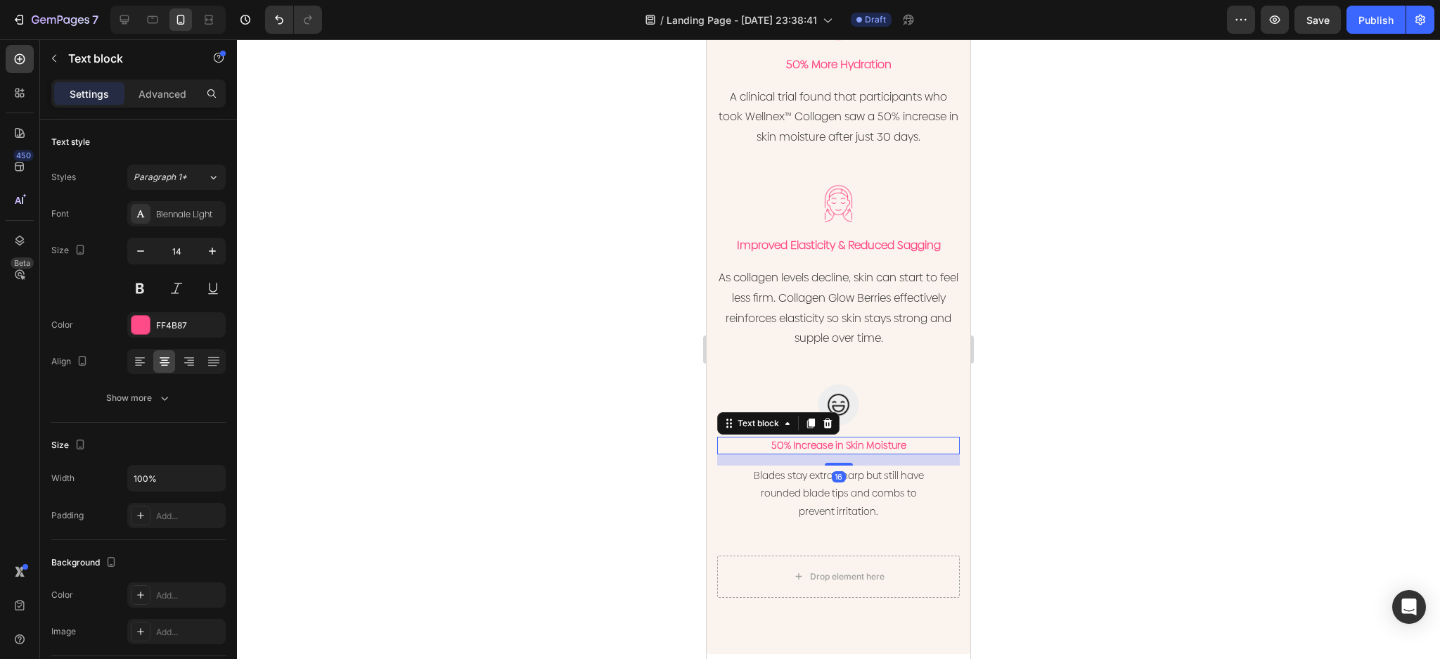
click at [941, 454] on div "16" at bounding box center [838, 459] width 243 height 11
click at [927, 467] on p "Blades stay extra-sharp but still have rounded blade tips and combs to prevent …" at bounding box center [839, 493] width 240 height 53
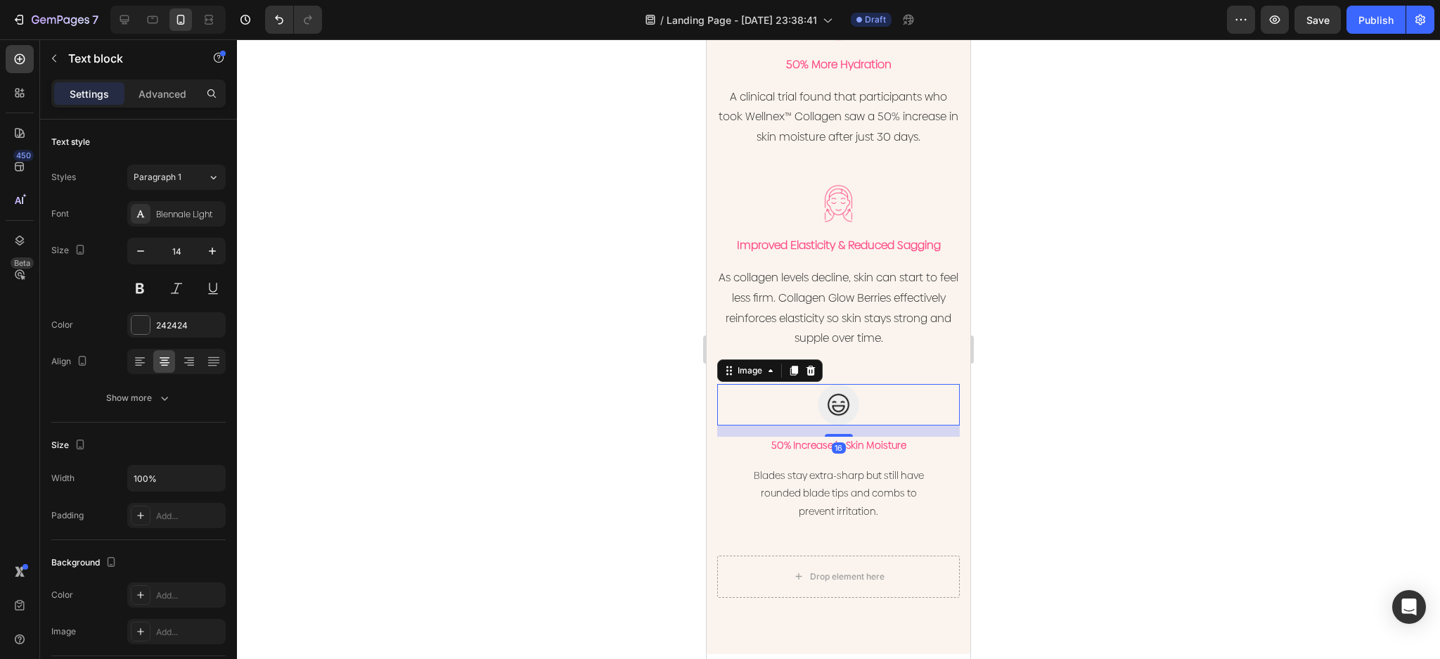
click at [897, 394] on div at bounding box center [838, 404] width 243 height 41
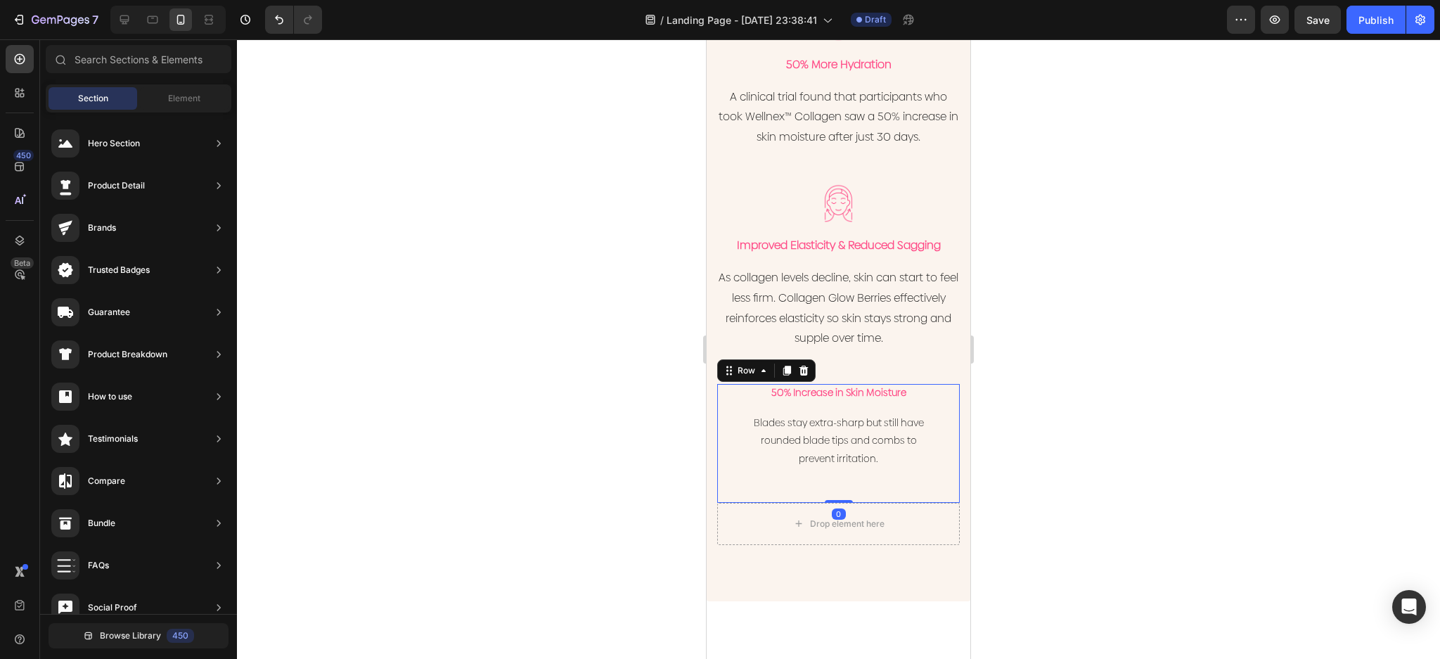
click at [895, 397] on div "50% Increase in Skin Moisture Text block Blades stay extra-sharp but still have…" at bounding box center [838, 426] width 243 height 85
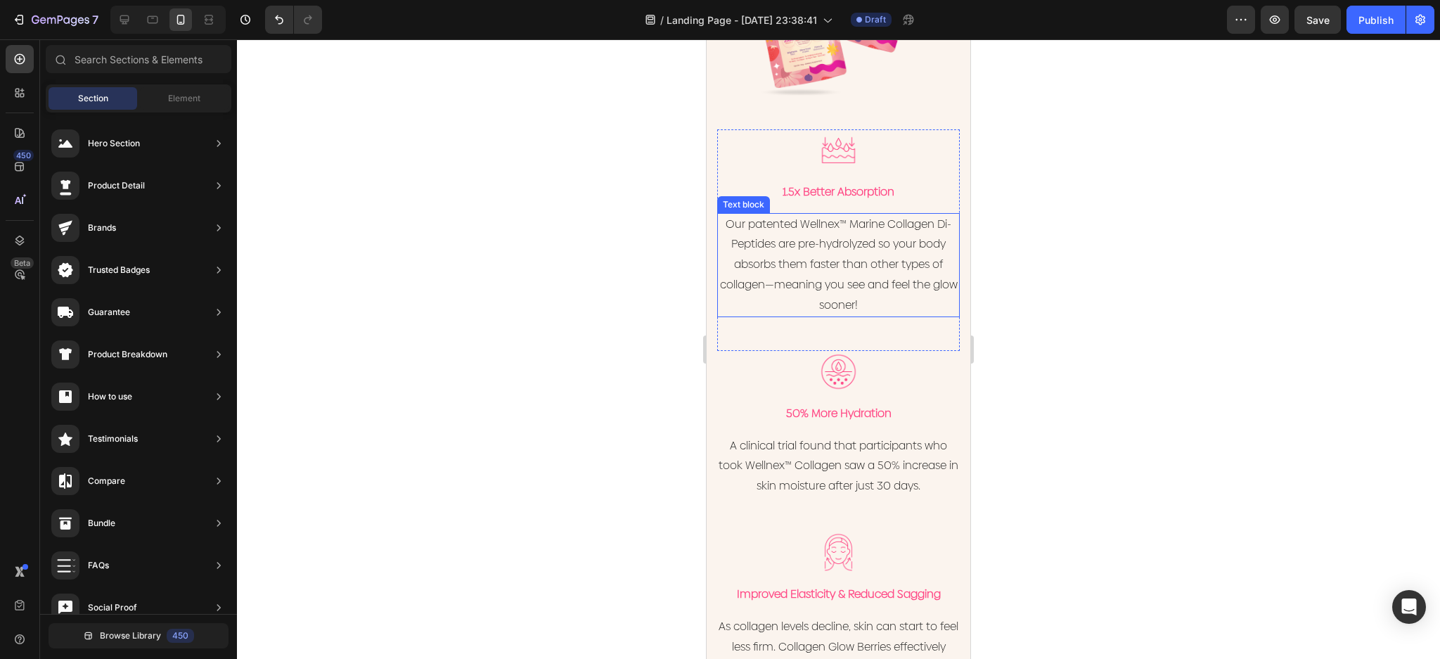
scroll to position [1959, 0]
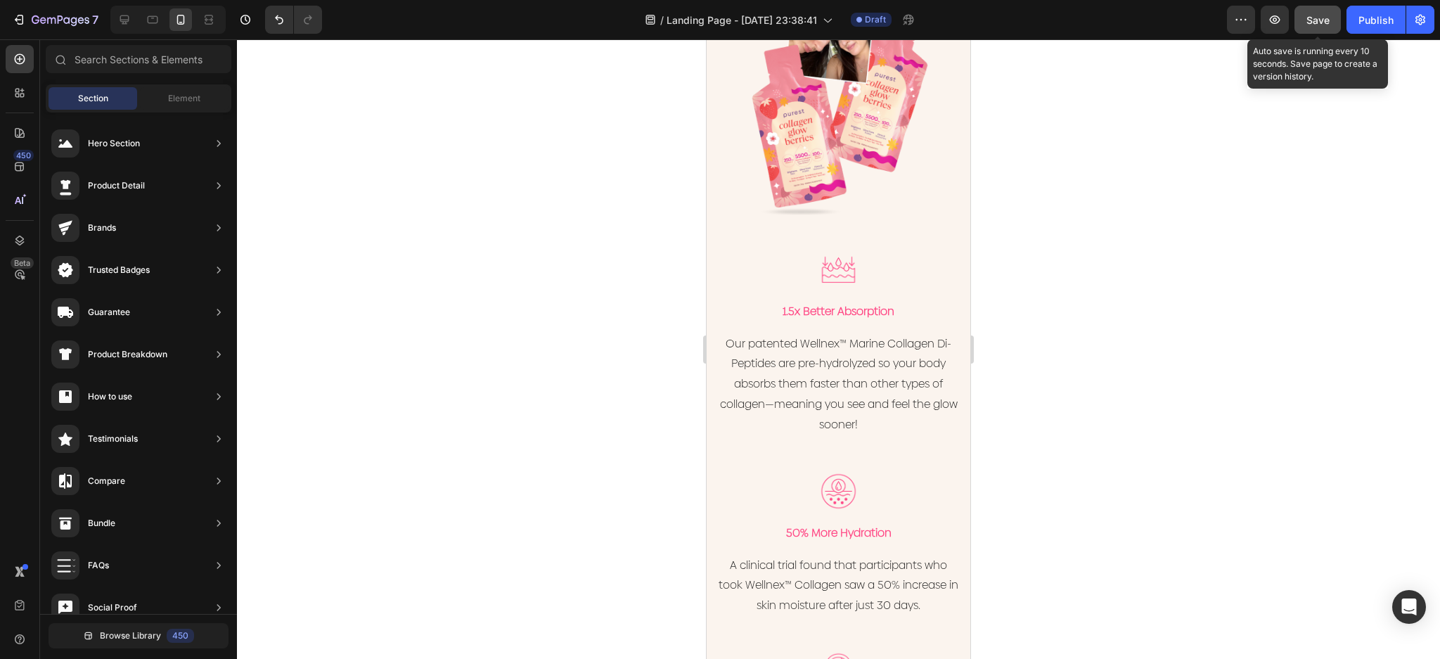
click at [1322, 19] on span "Save" at bounding box center [1318, 20] width 23 height 12
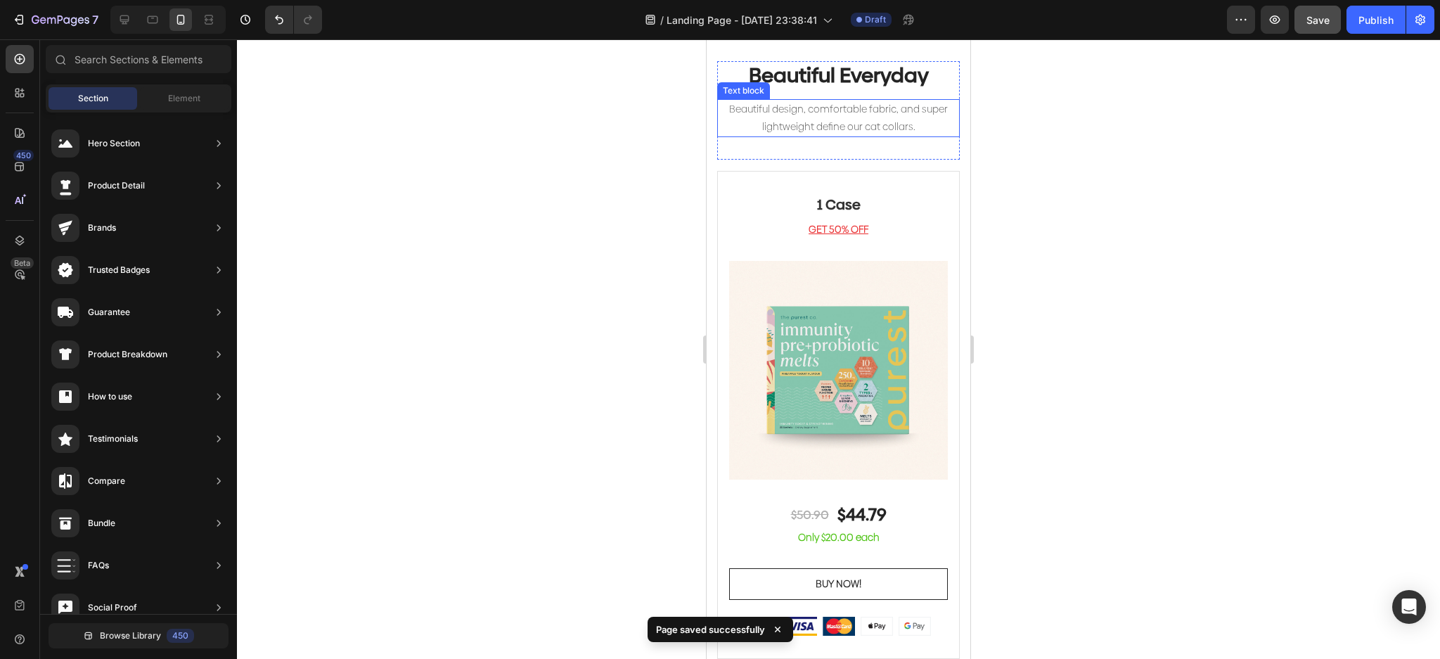
scroll to position [2906, 0]
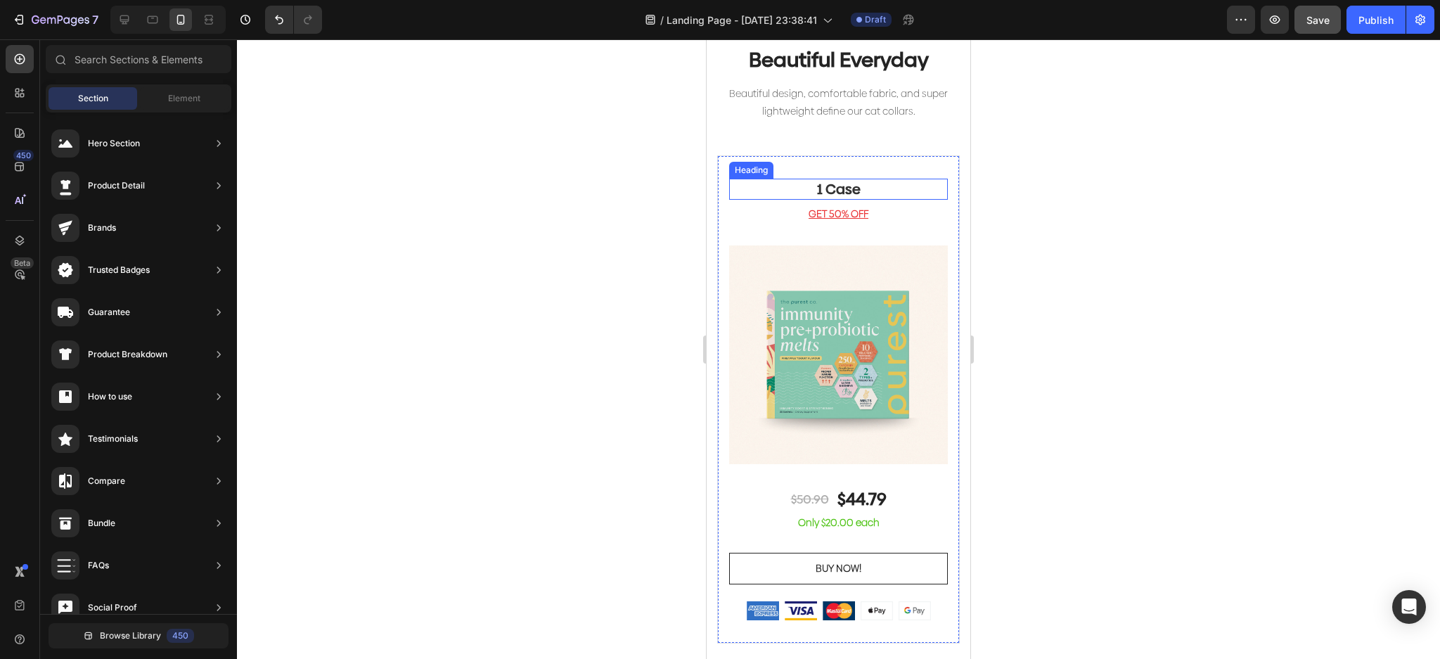
click at [869, 365] on img at bounding box center [838, 354] width 219 height 219
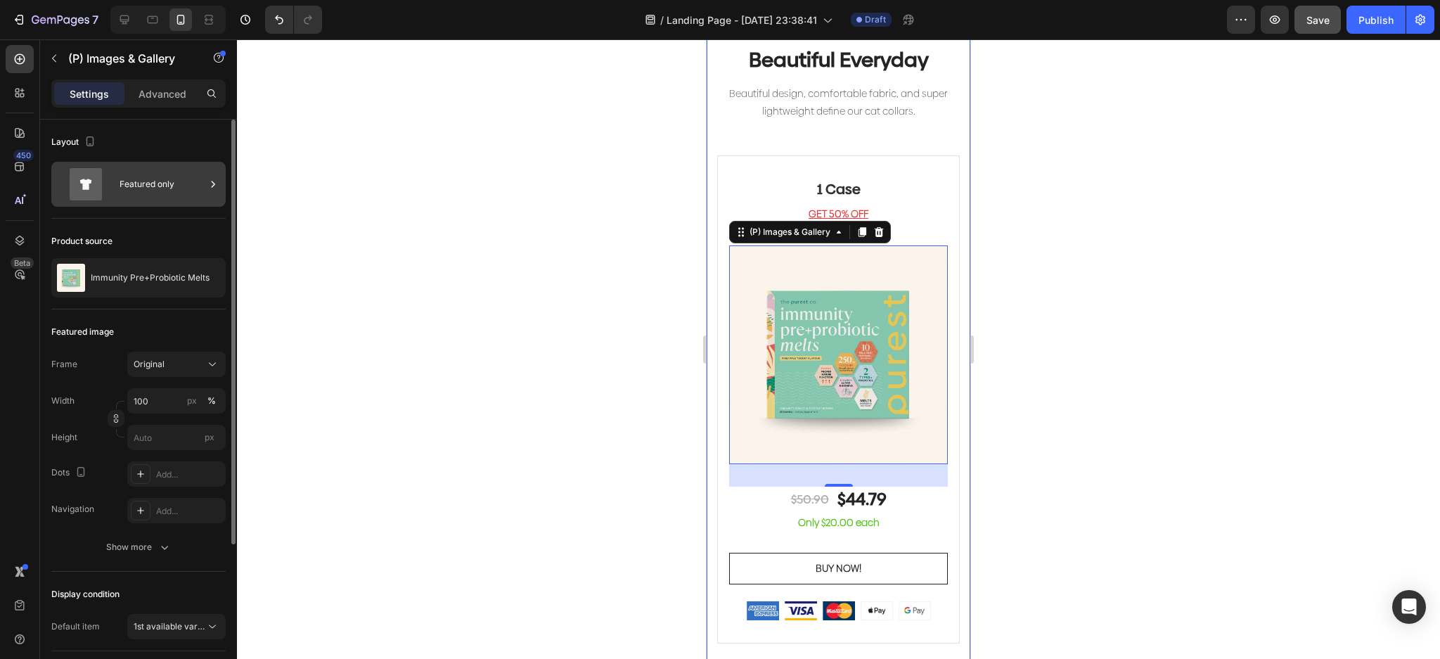
click at [156, 185] on div "Featured only" at bounding box center [163, 184] width 86 height 32
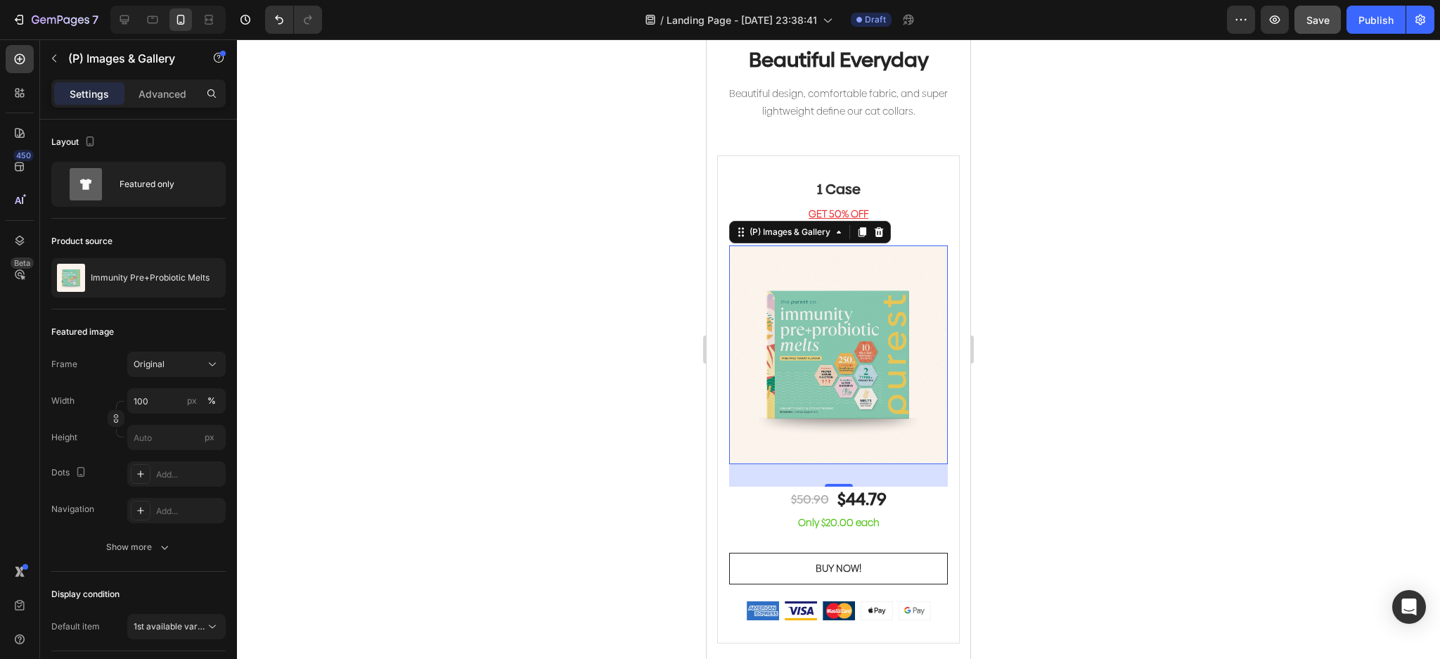
drag, startPoint x: 814, startPoint y: 332, endPoint x: 819, endPoint y: 319, distance: 13.9
click at [814, 331] on img at bounding box center [838, 354] width 219 height 219
click at [61, 53] on button "button" at bounding box center [54, 58] width 23 height 23
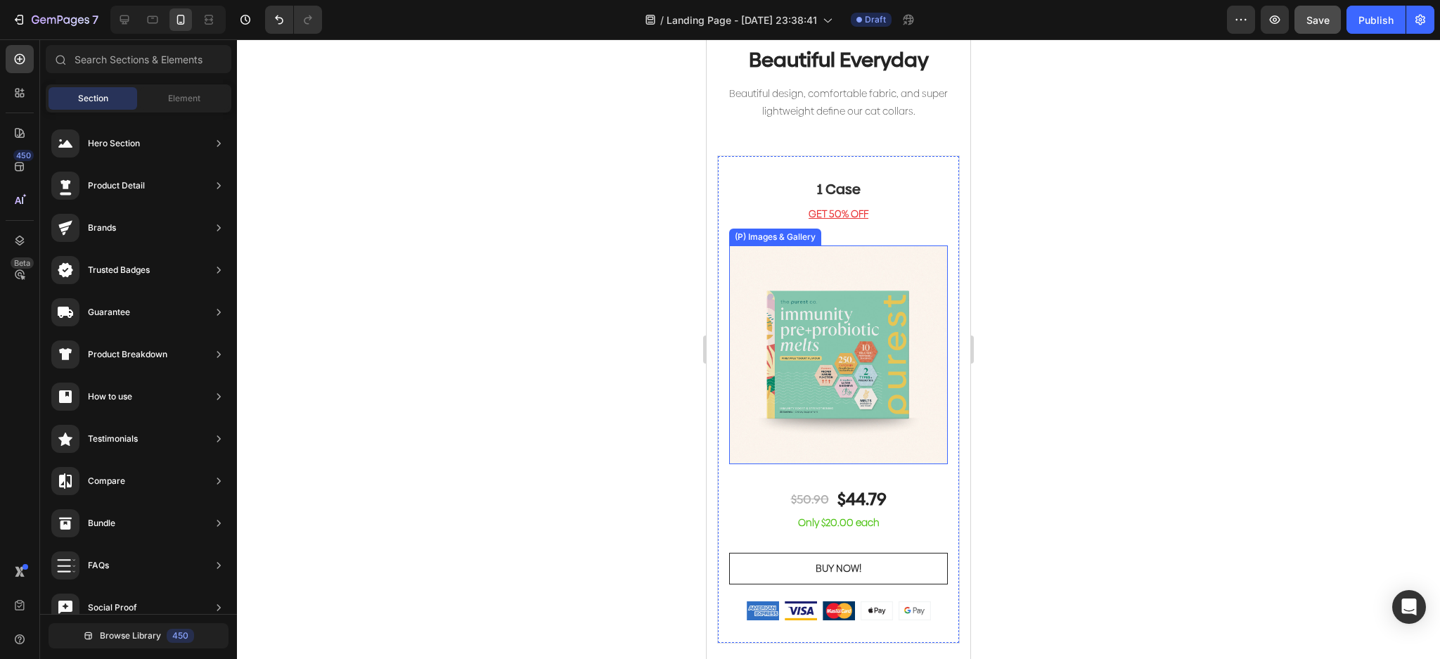
click at [870, 370] on img at bounding box center [838, 354] width 219 height 219
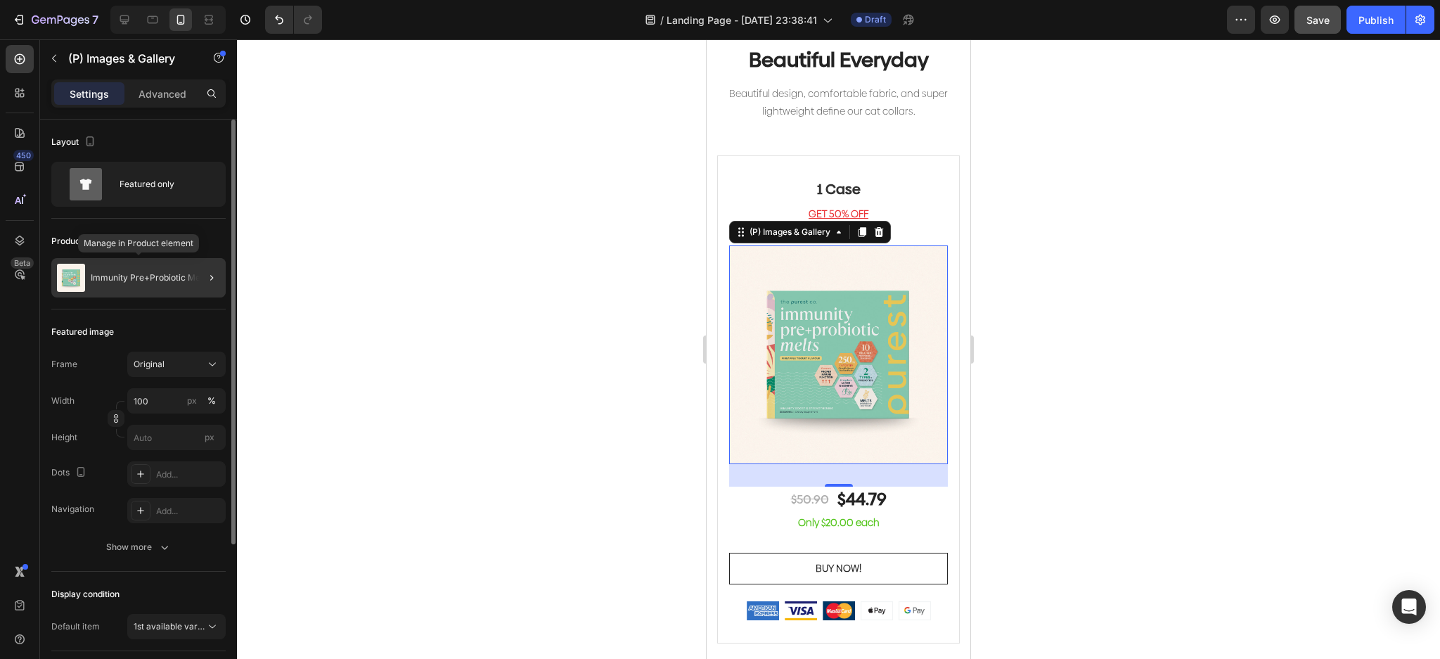
click at [131, 271] on div "Immunity Pre+Probiotic Melts" at bounding box center [138, 277] width 174 height 39
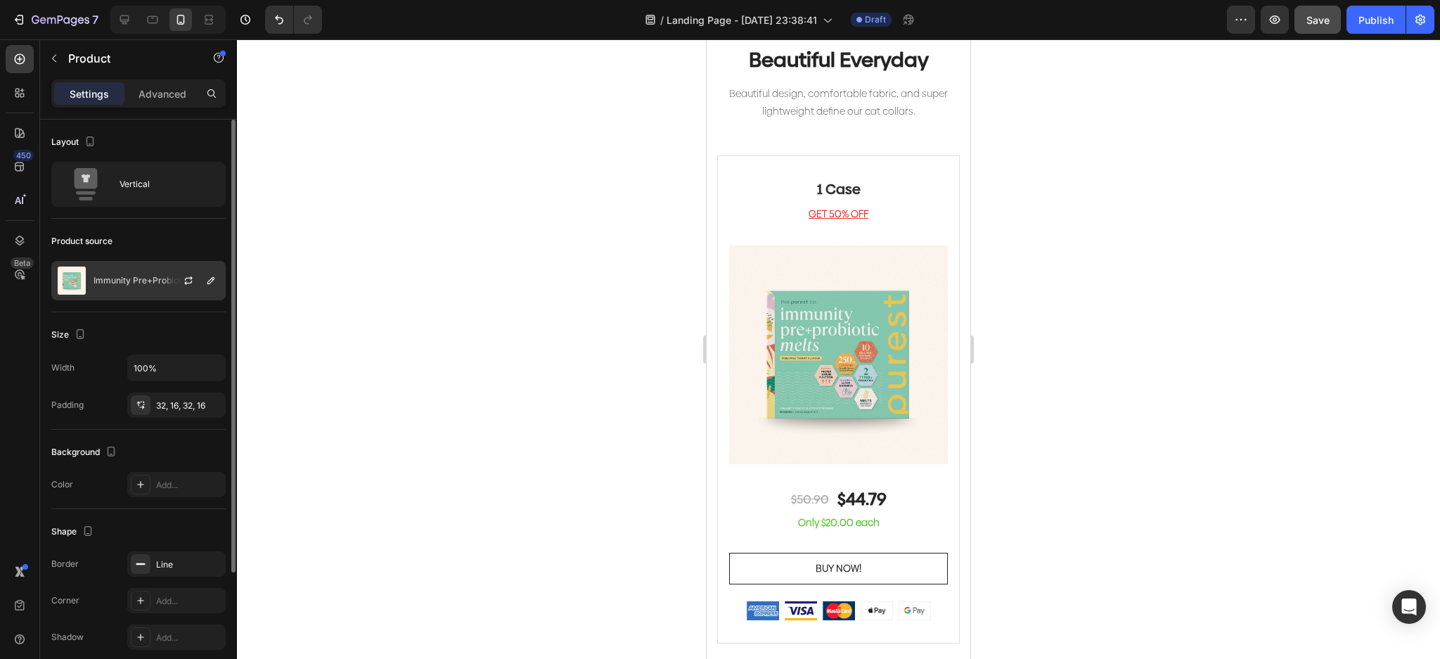
click at [134, 276] on p "Immunity Pre+Probiotic Melts" at bounding box center [153, 281] width 119 height 10
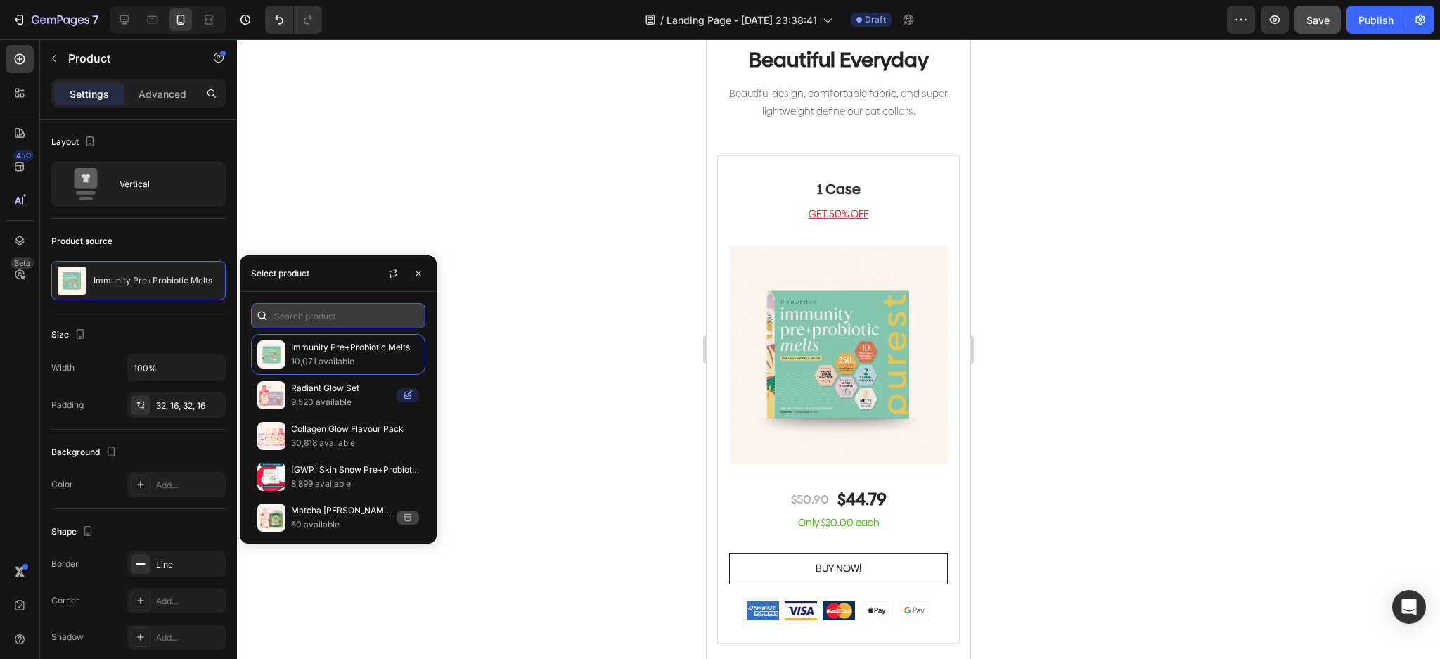
click at [361, 319] on input "text" at bounding box center [338, 315] width 174 height 25
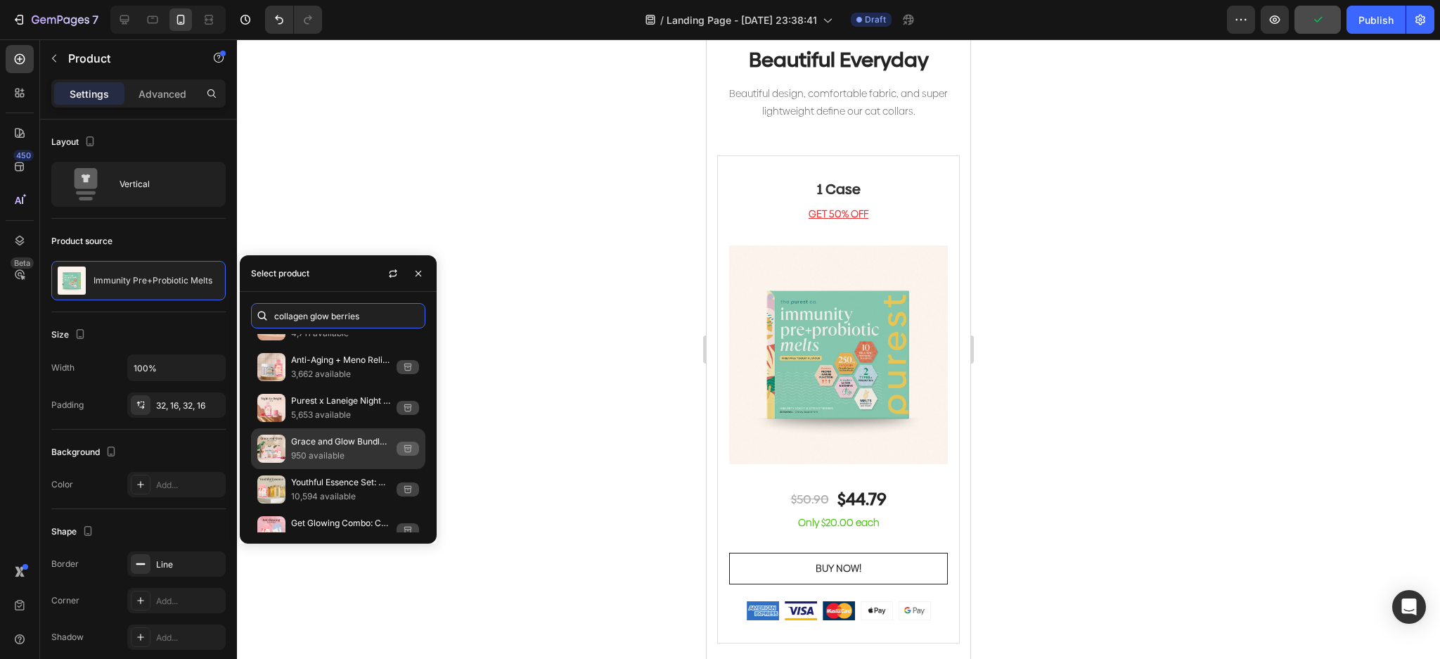
scroll to position [620, 0]
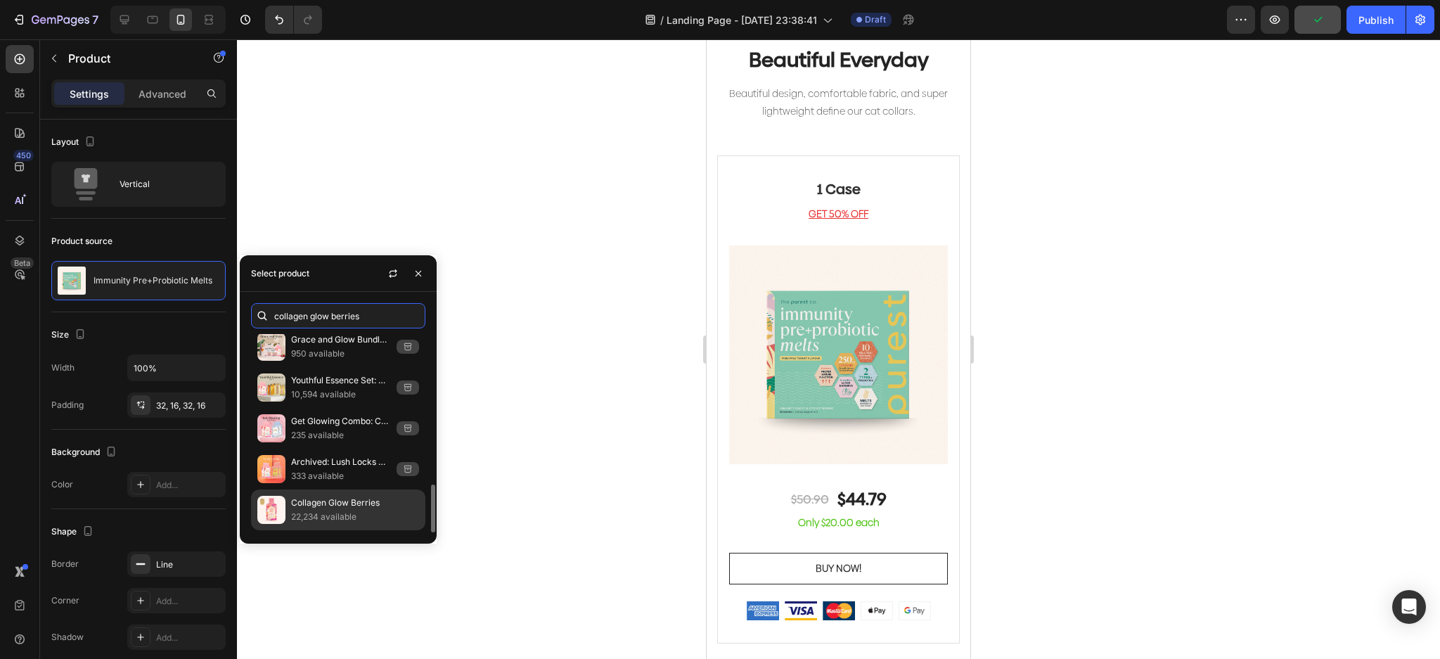
type input "collagen glow berries"
click at [352, 498] on p "Collagen Glow Berries" at bounding box center [355, 503] width 128 height 14
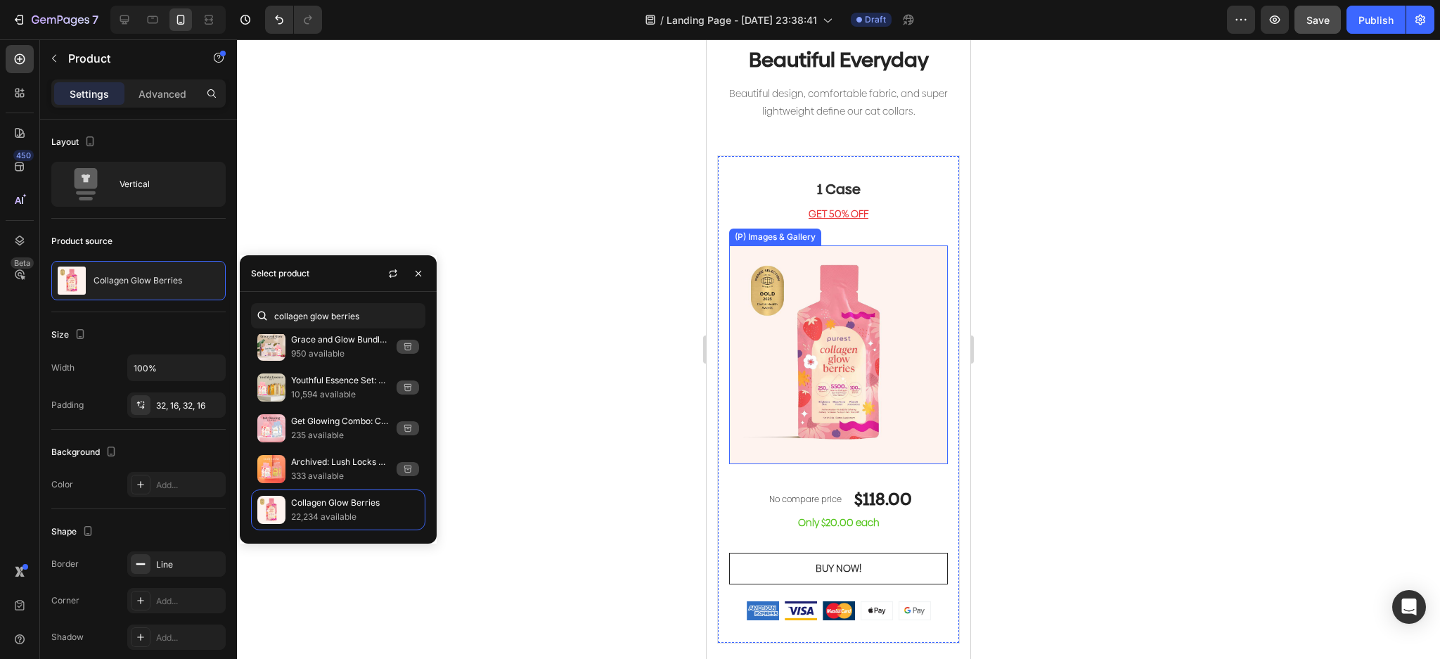
click at [871, 393] on img at bounding box center [838, 354] width 219 height 219
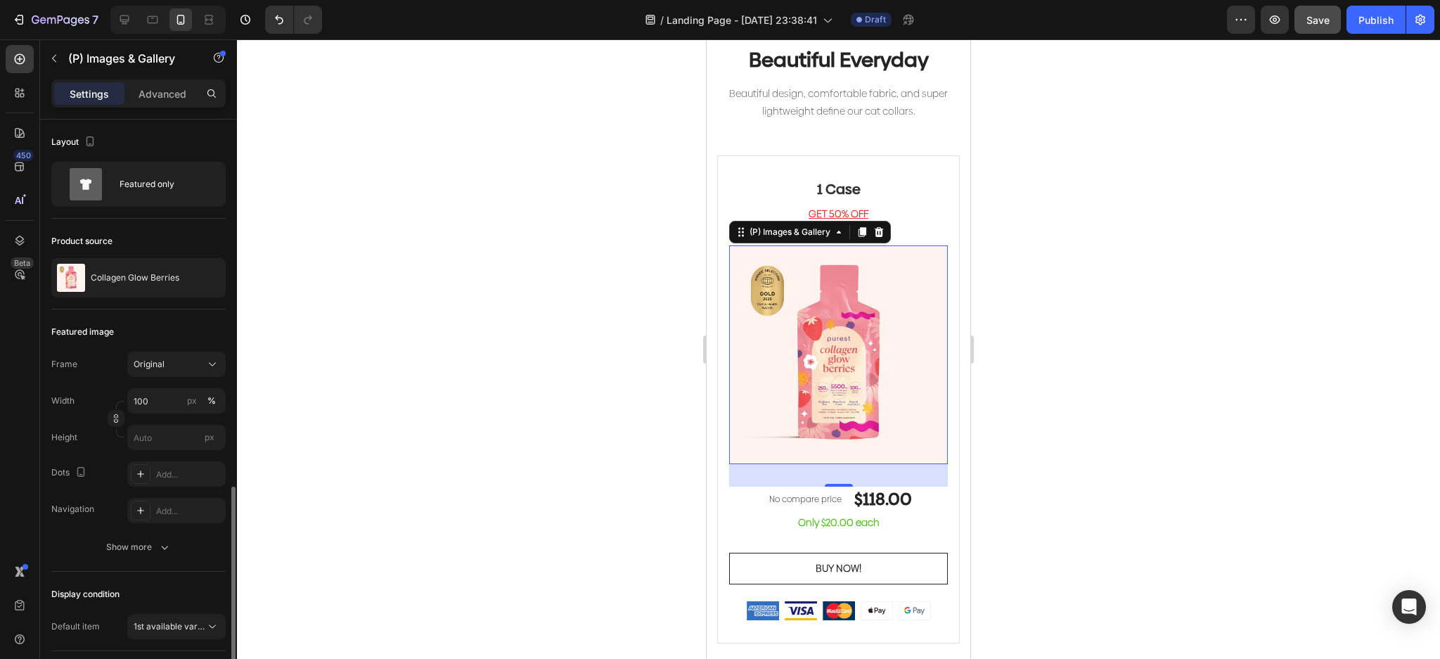
scroll to position [212, 0]
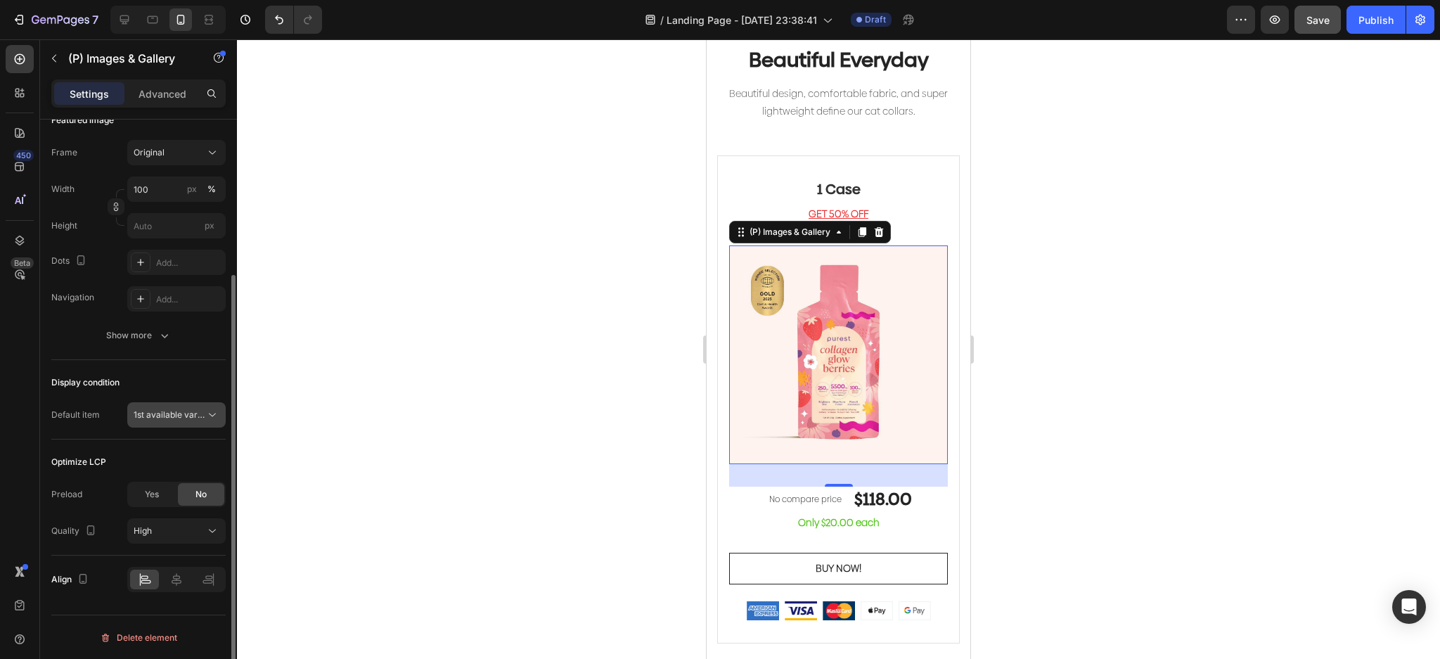
click at [190, 422] on button "1st available variant" at bounding box center [176, 414] width 98 height 25
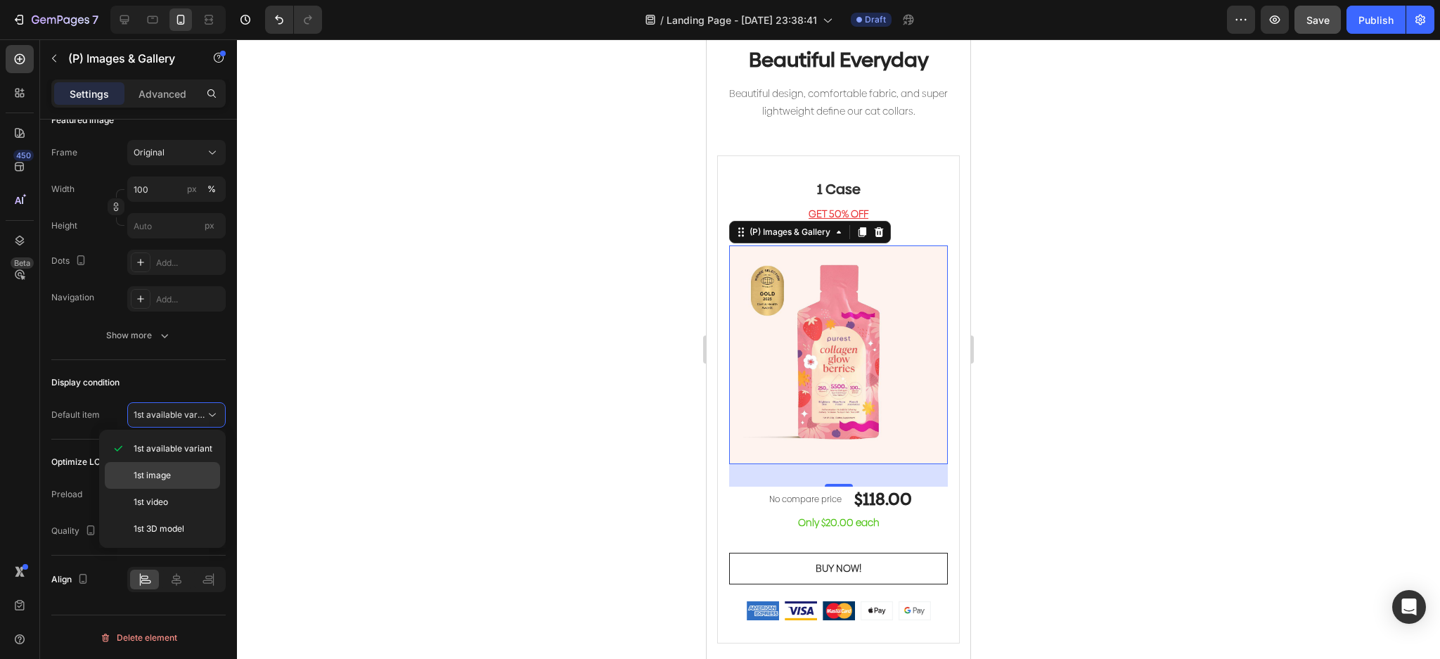
click at [193, 489] on div "1st image" at bounding box center [162, 502] width 115 height 27
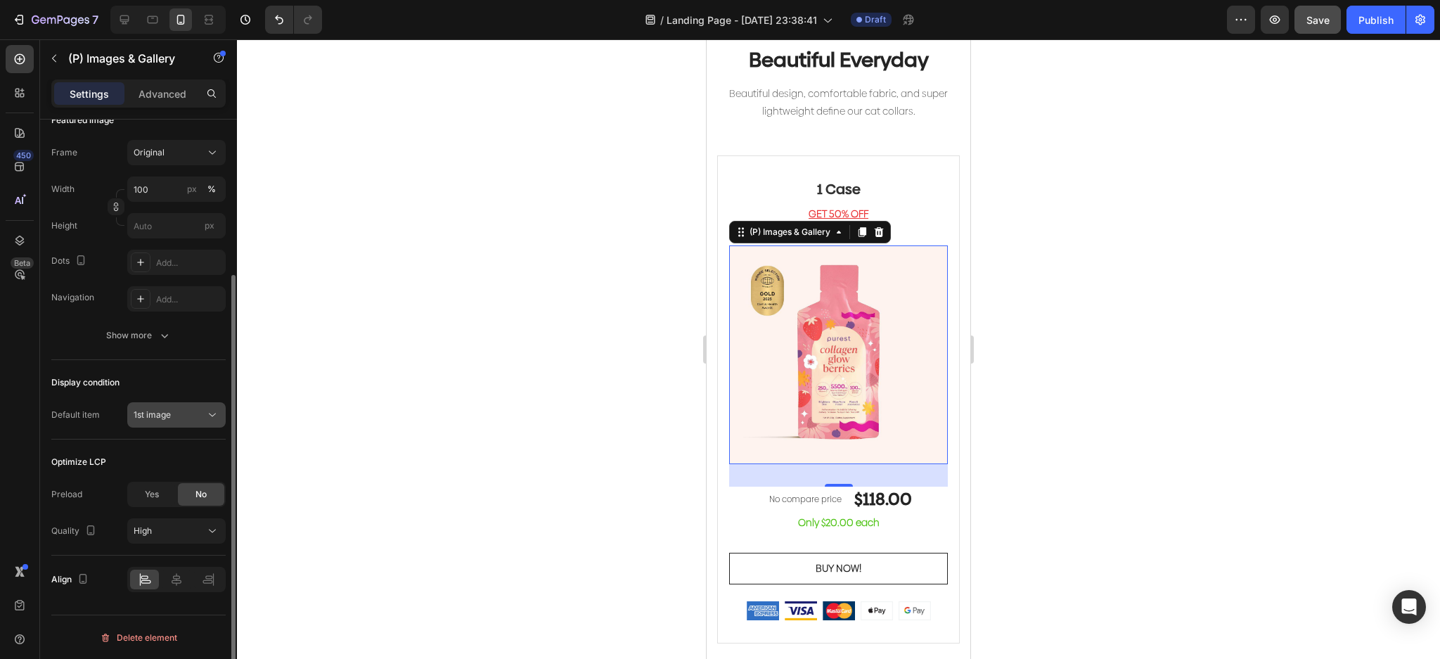
click at [191, 408] on div "1st image" at bounding box center [177, 415] width 86 height 14
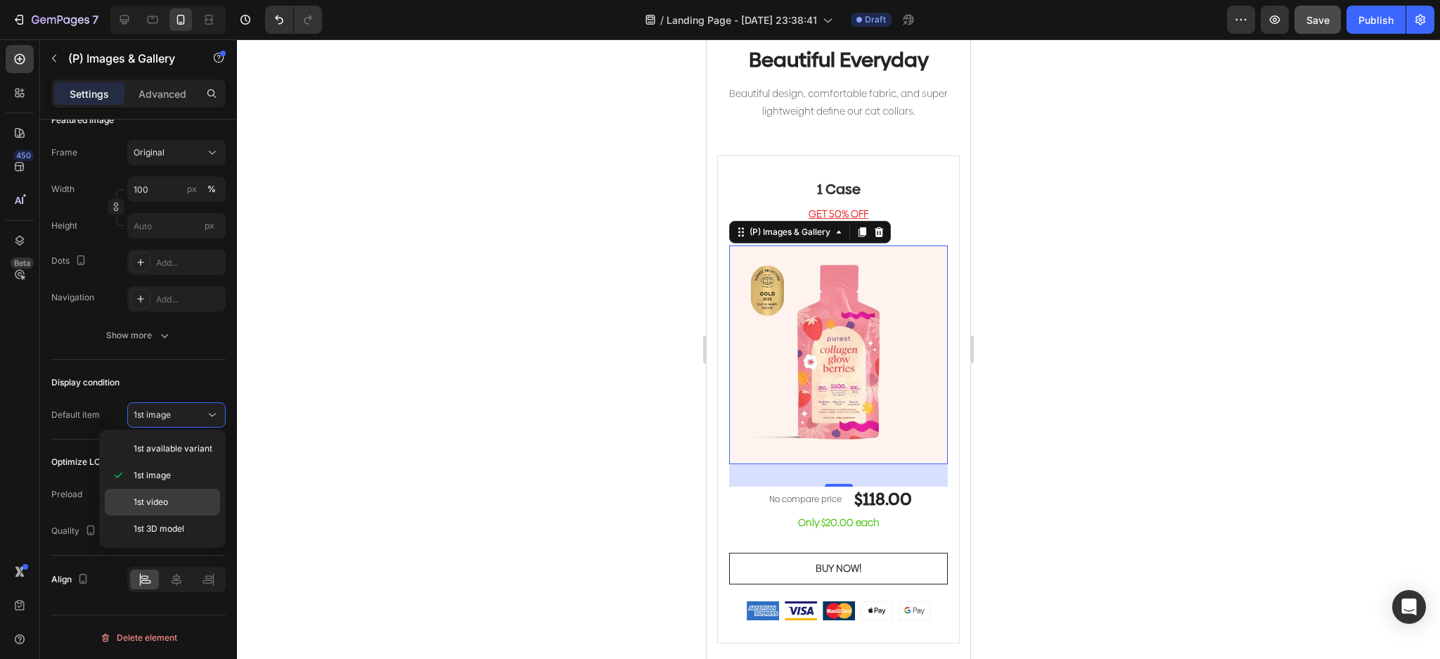
click at [177, 515] on div "1st video" at bounding box center [162, 528] width 115 height 27
click at [795, 380] on img at bounding box center [838, 354] width 219 height 219
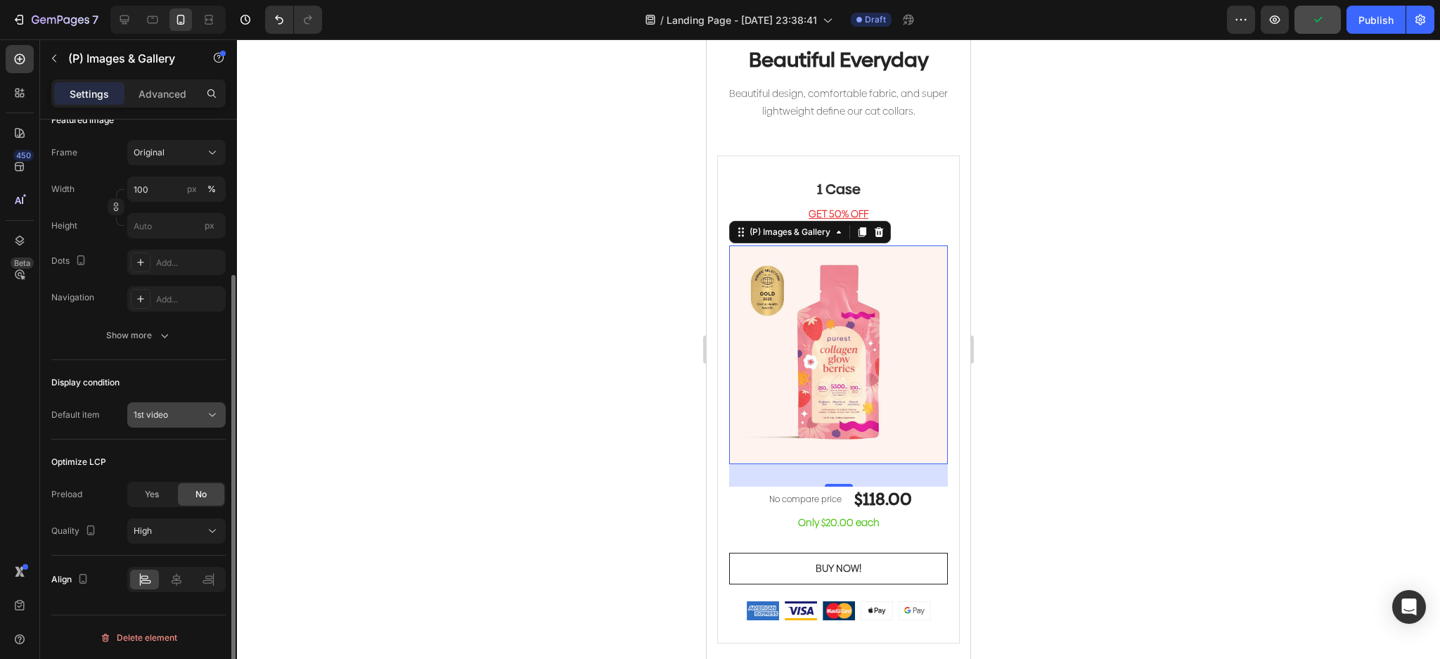
click at [209, 411] on icon at bounding box center [212, 415] width 14 height 14
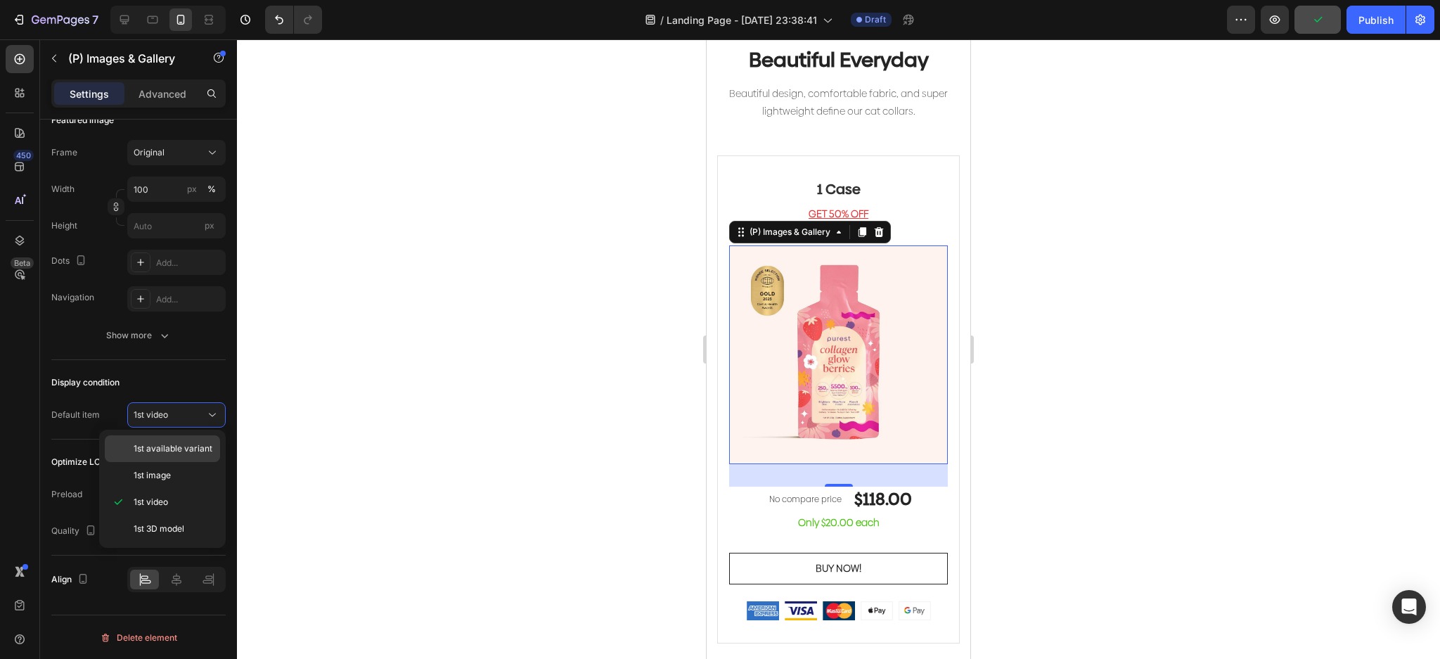
click at [194, 462] on div "1st available variant" at bounding box center [162, 475] width 115 height 27
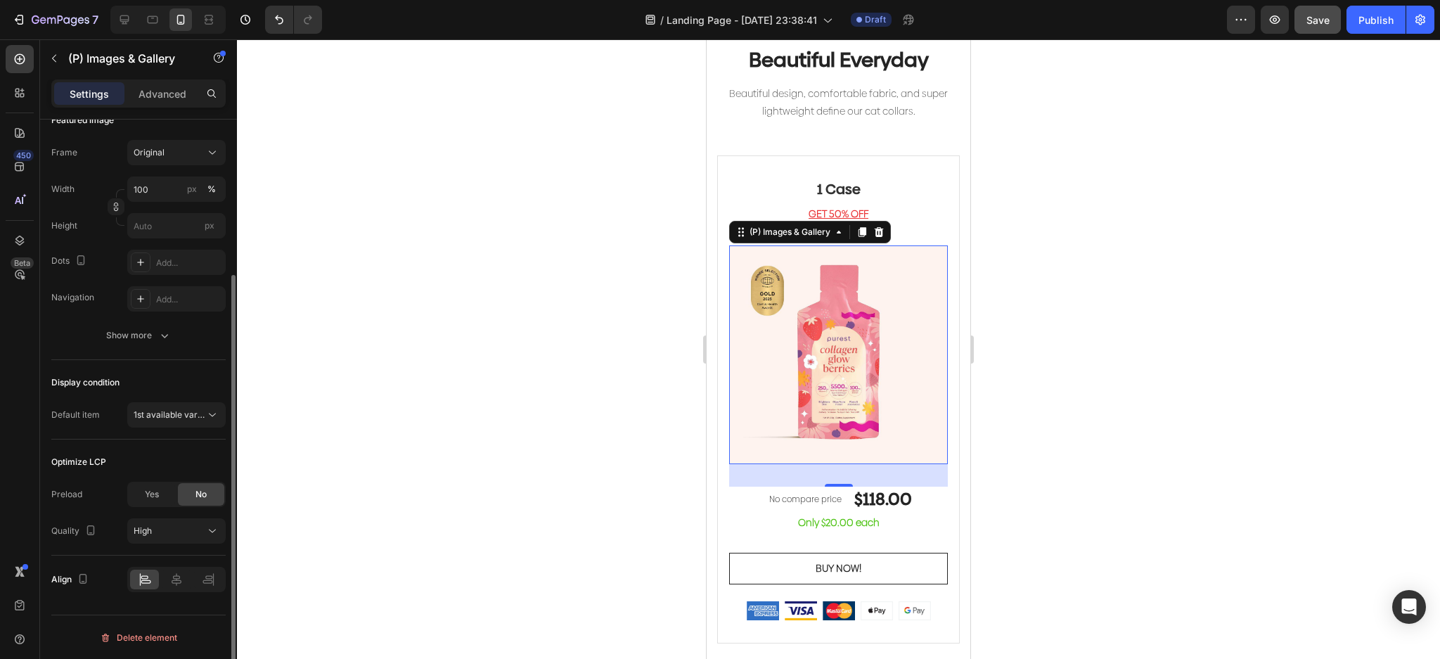
scroll to position [0, 0]
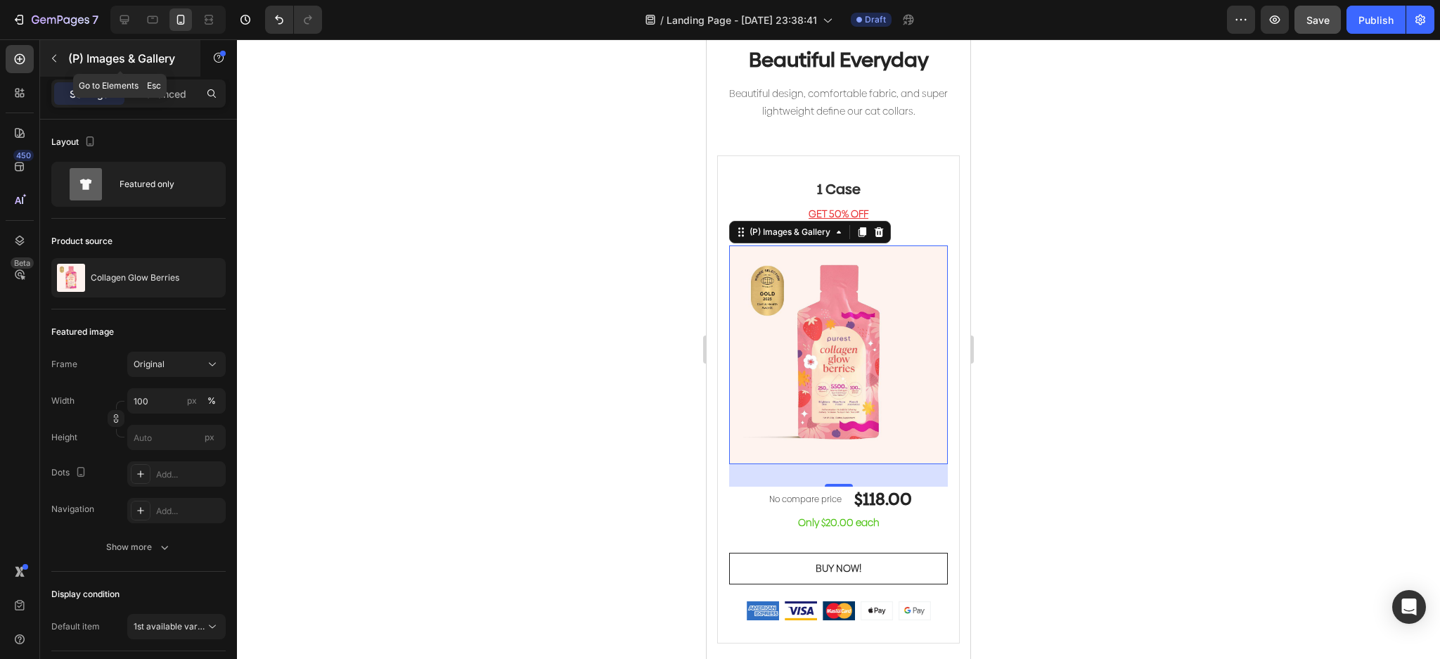
click at [43, 49] on button "button" at bounding box center [54, 58] width 23 height 23
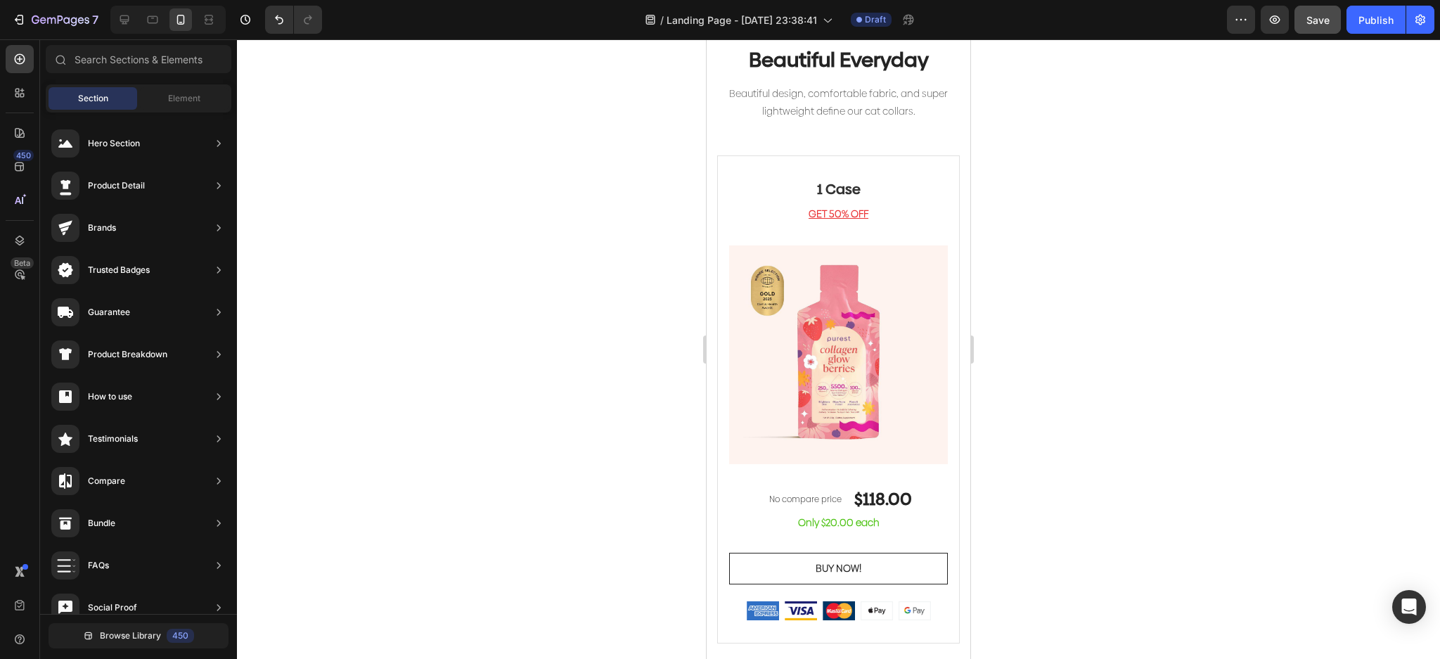
click at [207, 84] on div "Section Element" at bounding box center [139, 98] width 186 height 28
click at [186, 110] on div "Section Element" at bounding box center [139, 98] width 186 height 28
click at [189, 87] on div "Element" at bounding box center [184, 98] width 89 height 23
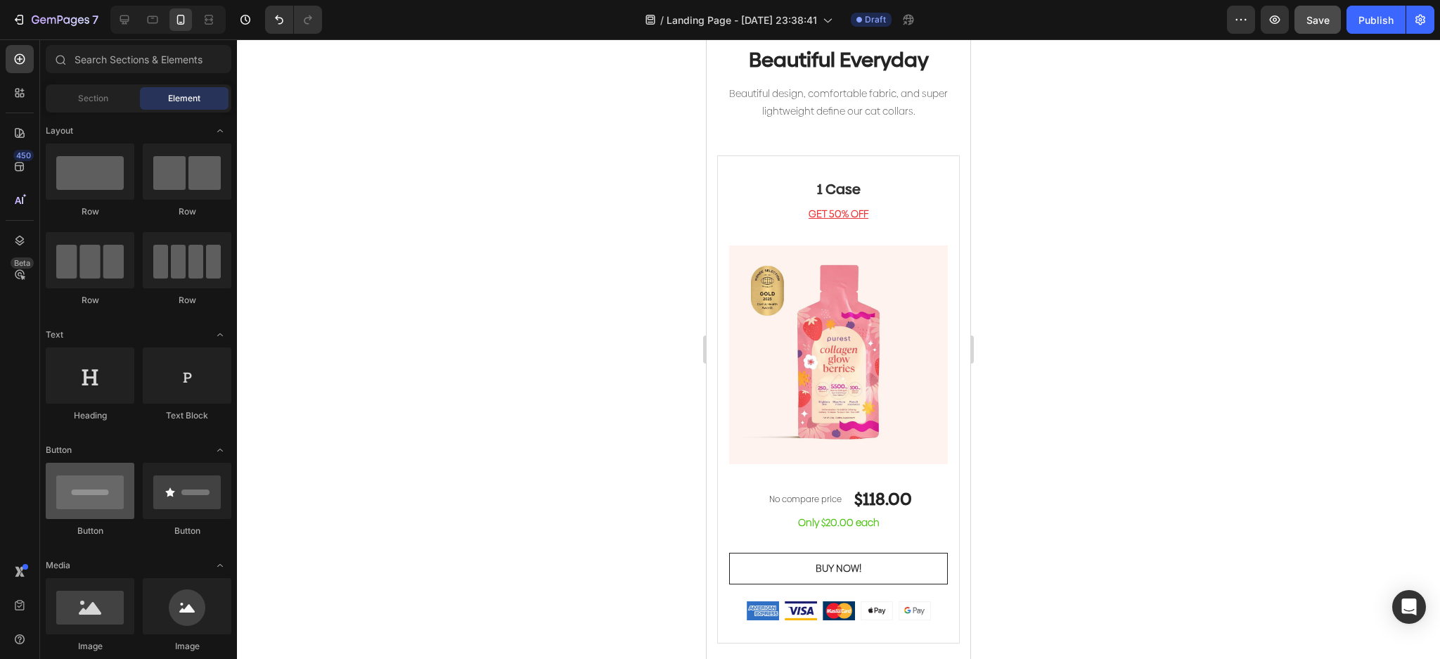
scroll to position [187, 0]
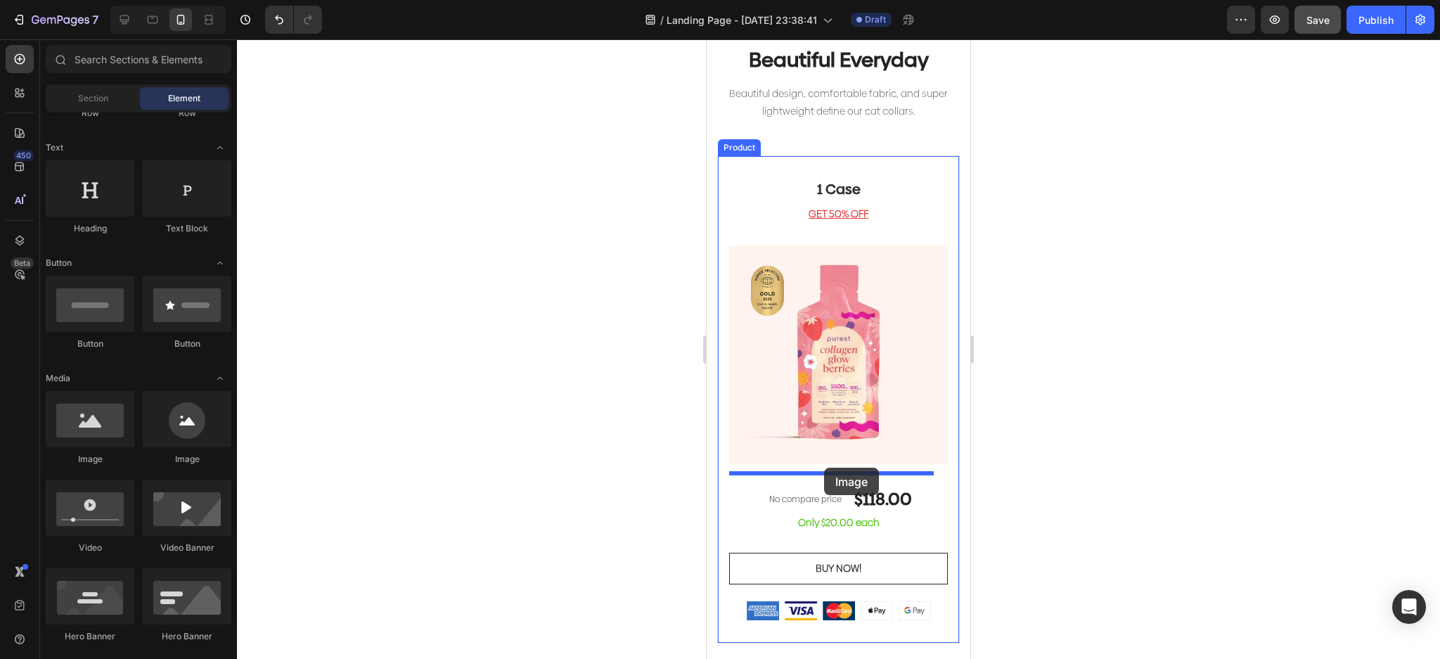
drag, startPoint x: 1161, startPoint y: 467, endPoint x: 824, endPoint y: 468, distance: 336.8
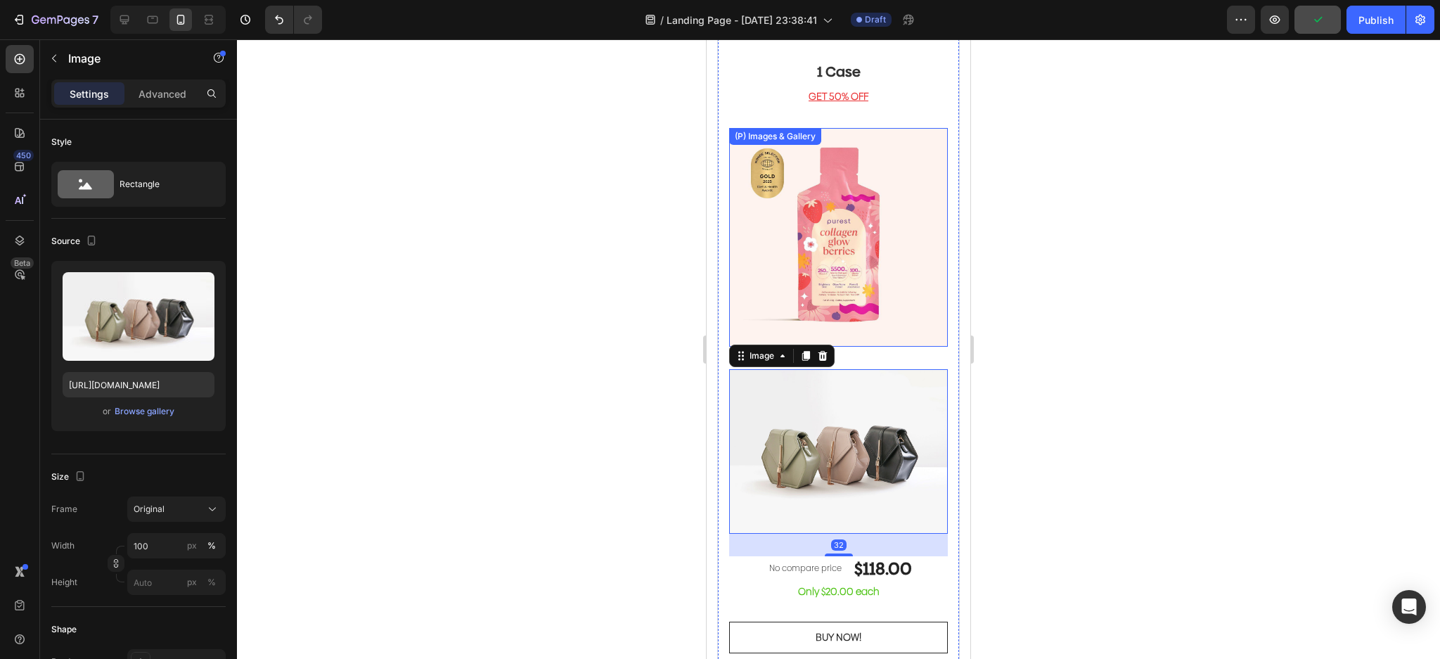
scroll to position [3000, 0]
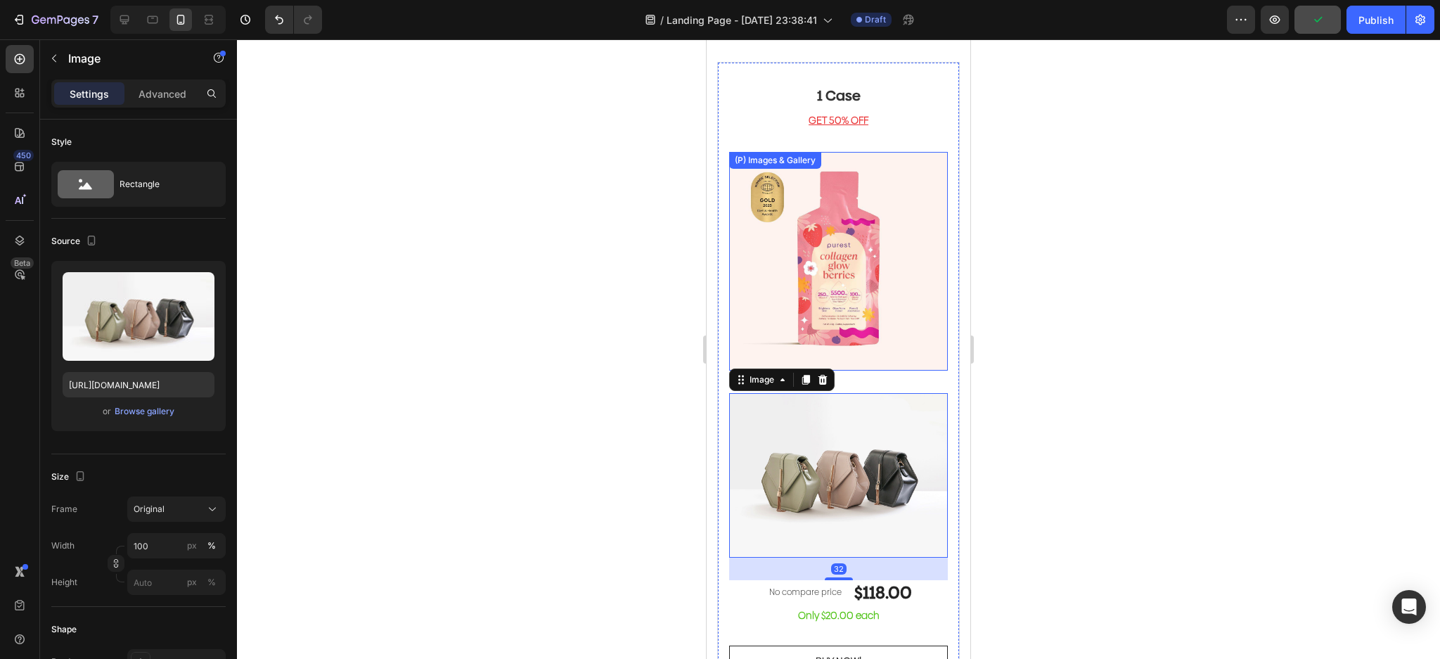
click at [842, 213] on img at bounding box center [838, 261] width 219 height 219
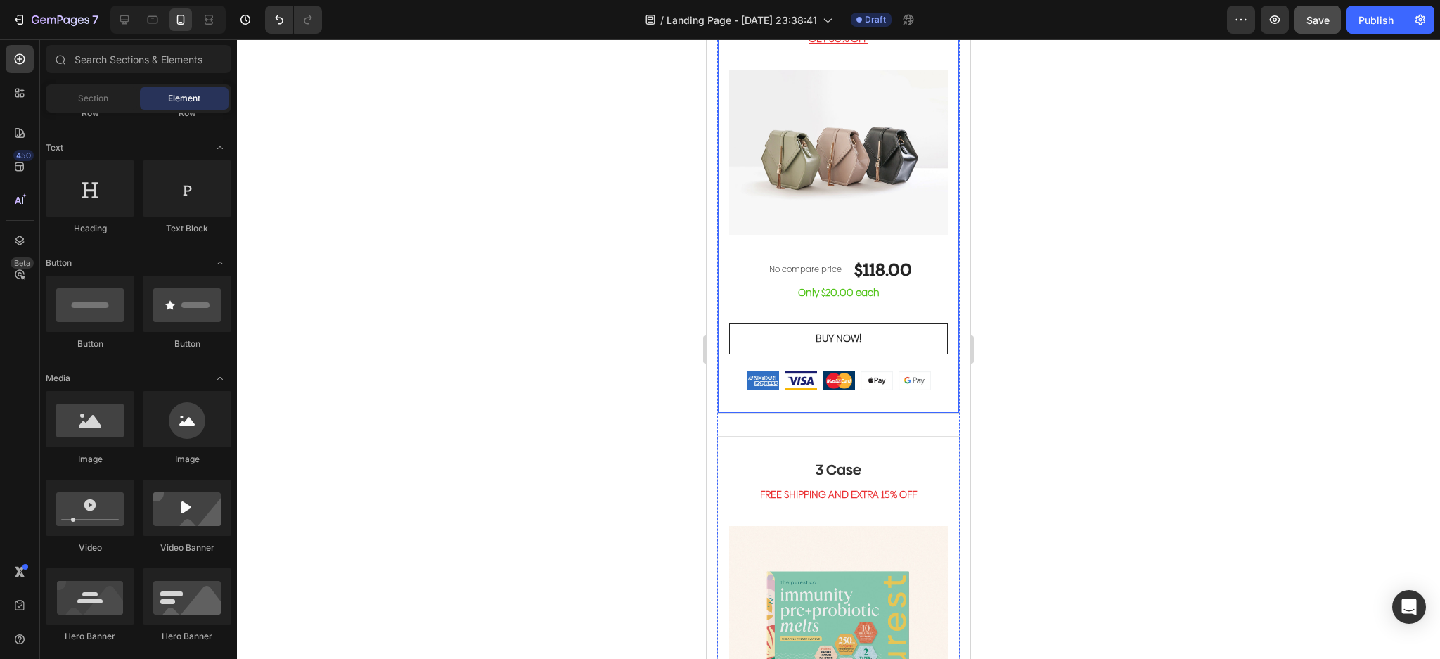
scroll to position [3375, 0]
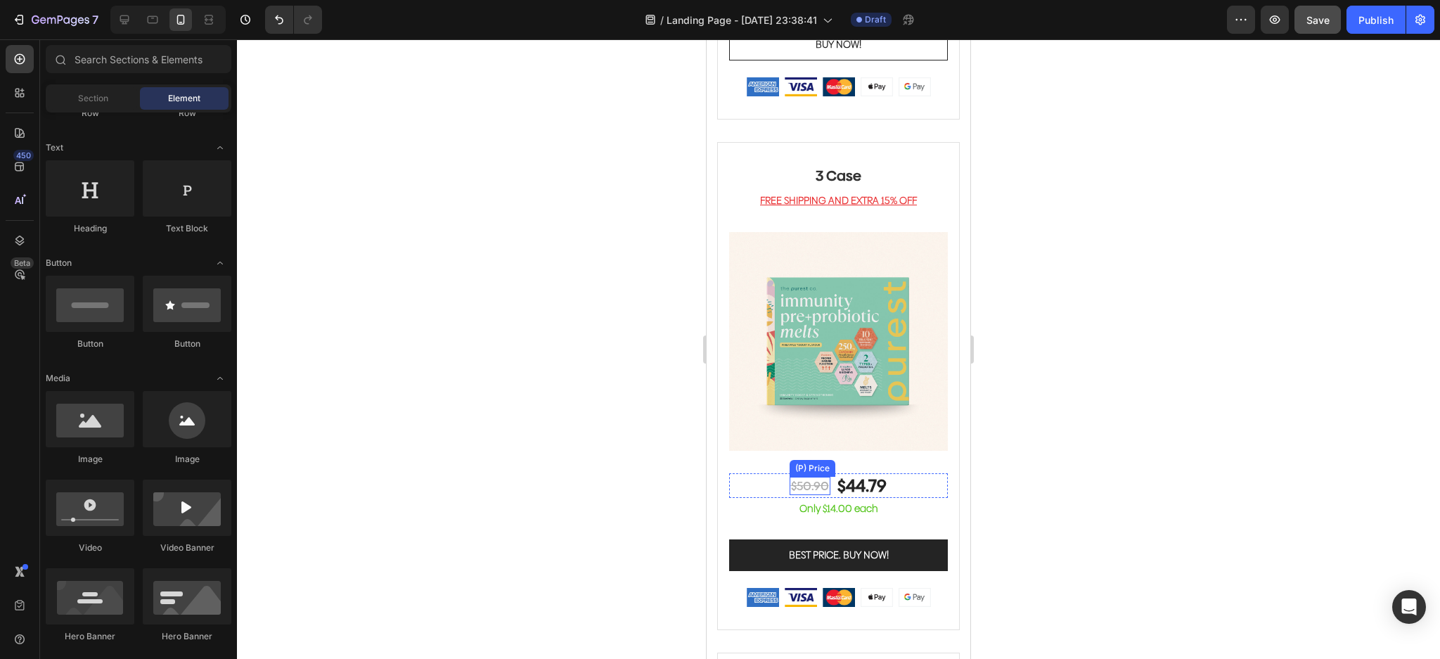
click at [799, 477] on div "$50.90 (P) Price (P) Price" at bounding box center [810, 486] width 41 height 18
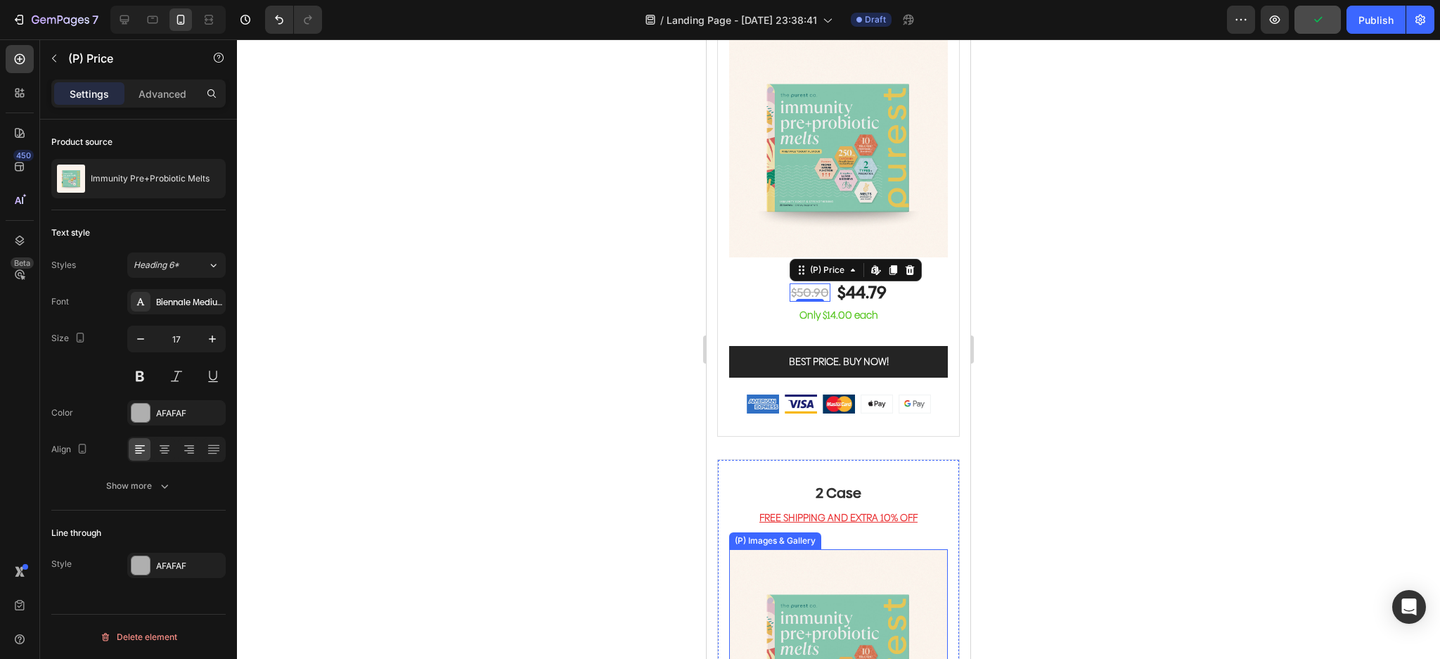
scroll to position [3562, 0]
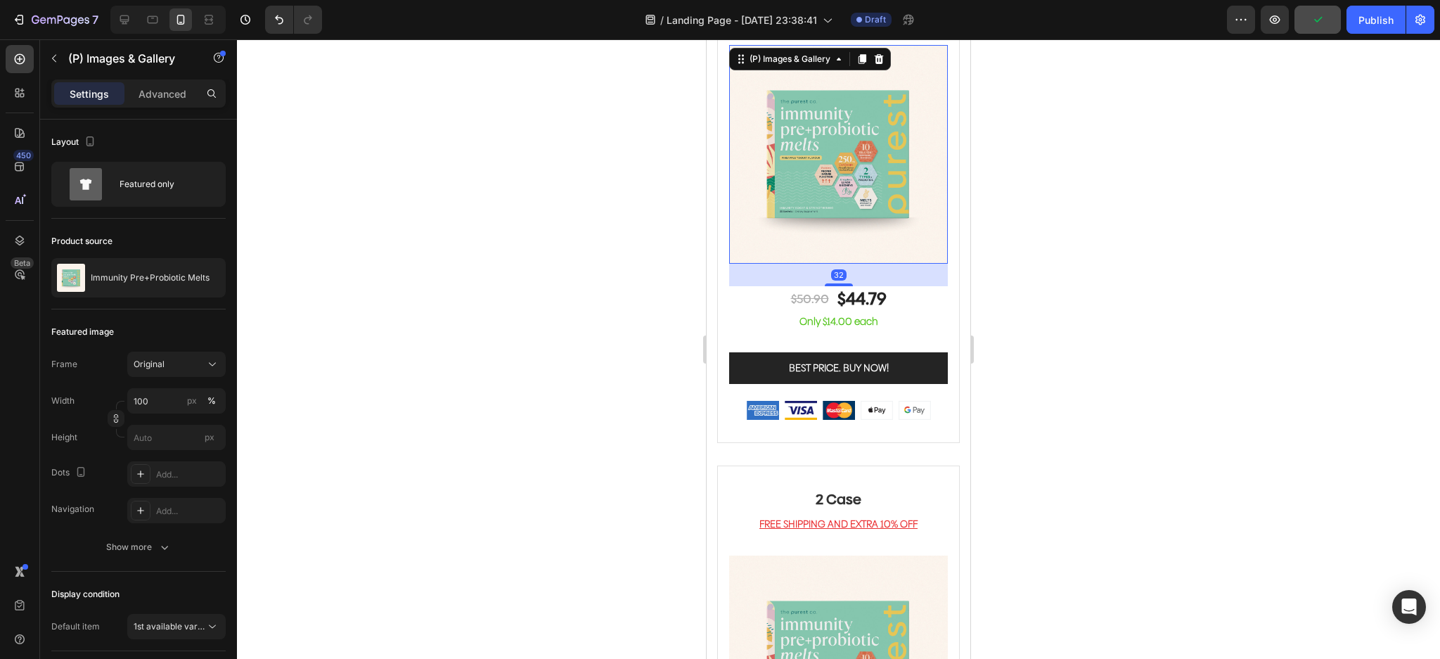
click at [852, 134] on img at bounding box center [838, 154] width 219 height 219
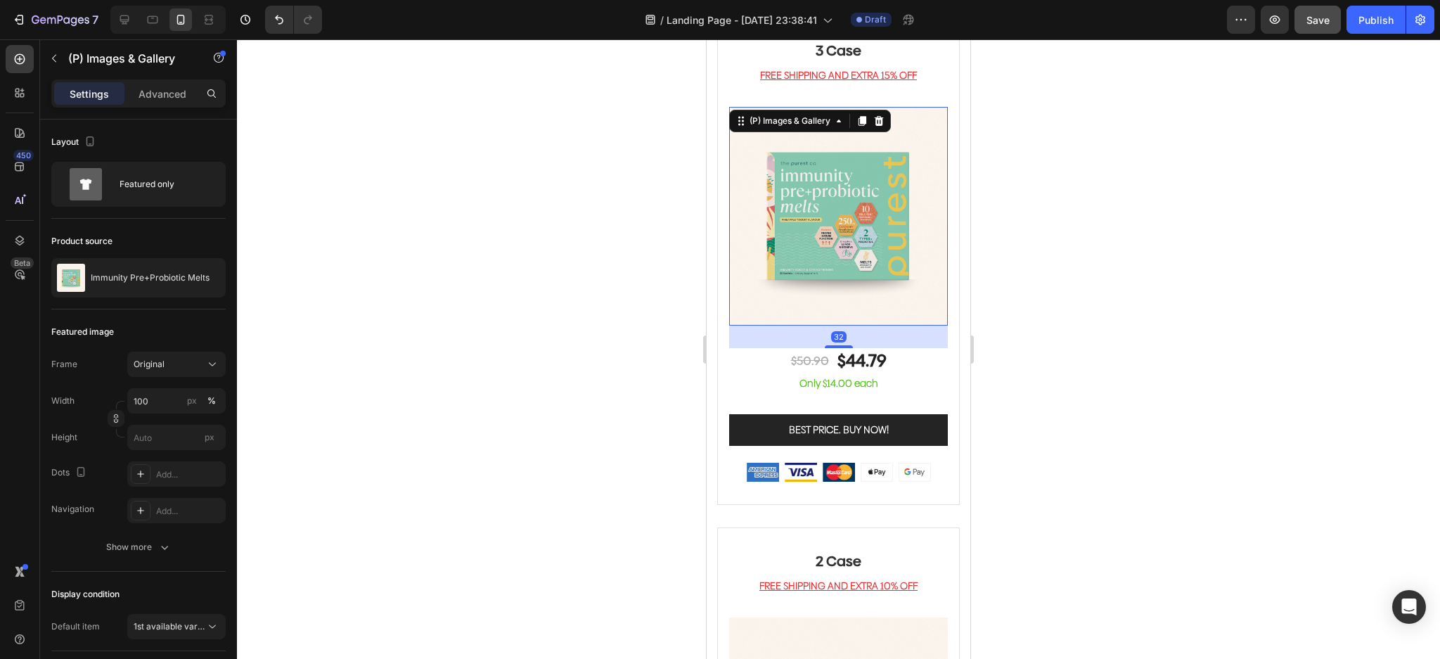
scroll to position [3375, 0]
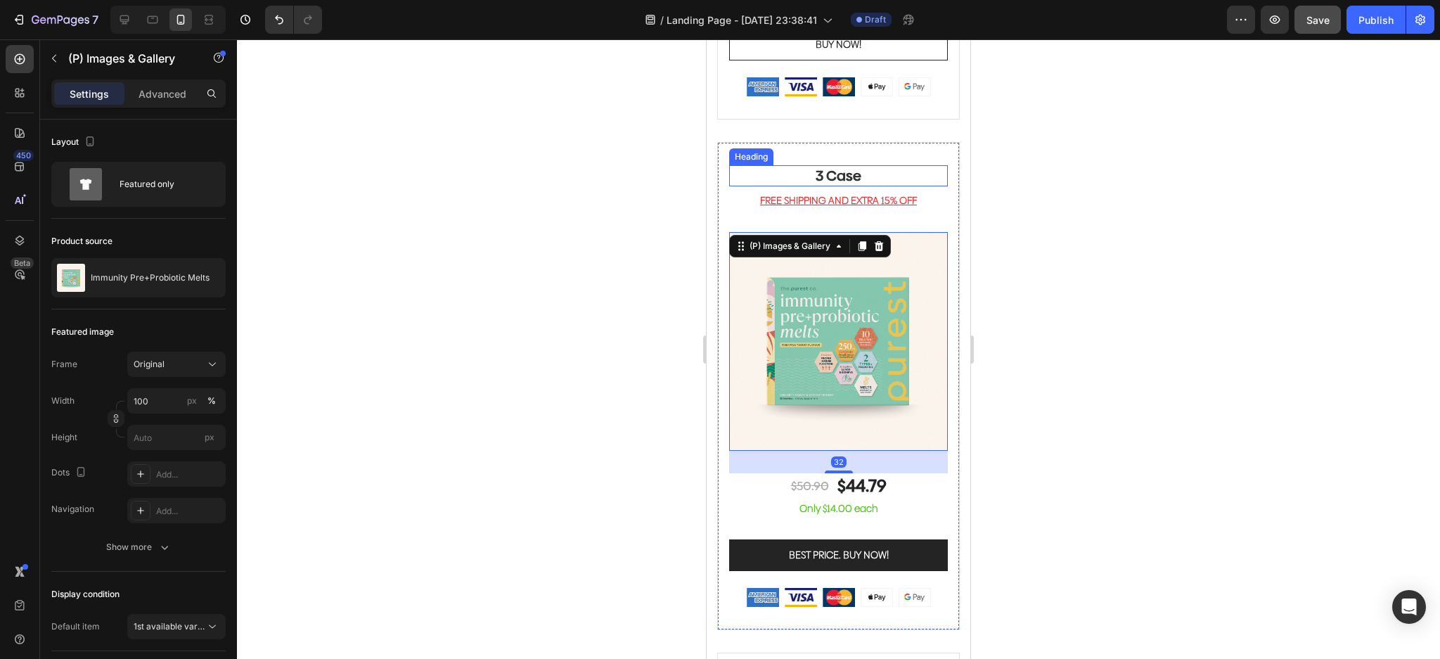
click at [838, 167] on p "3 Case" at bounding box center [839, 176] width 216 height 18
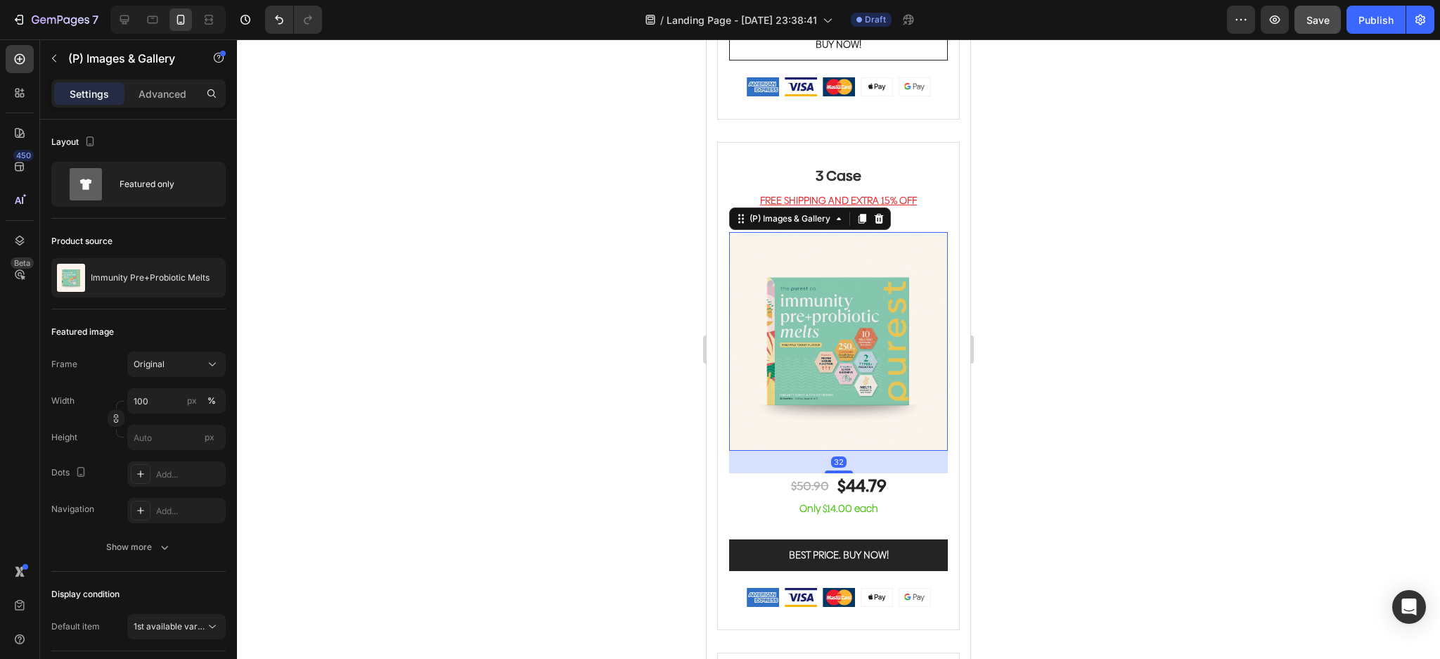
click at [857, 286] on img at bounding box center [838, 341] width 219 height 219
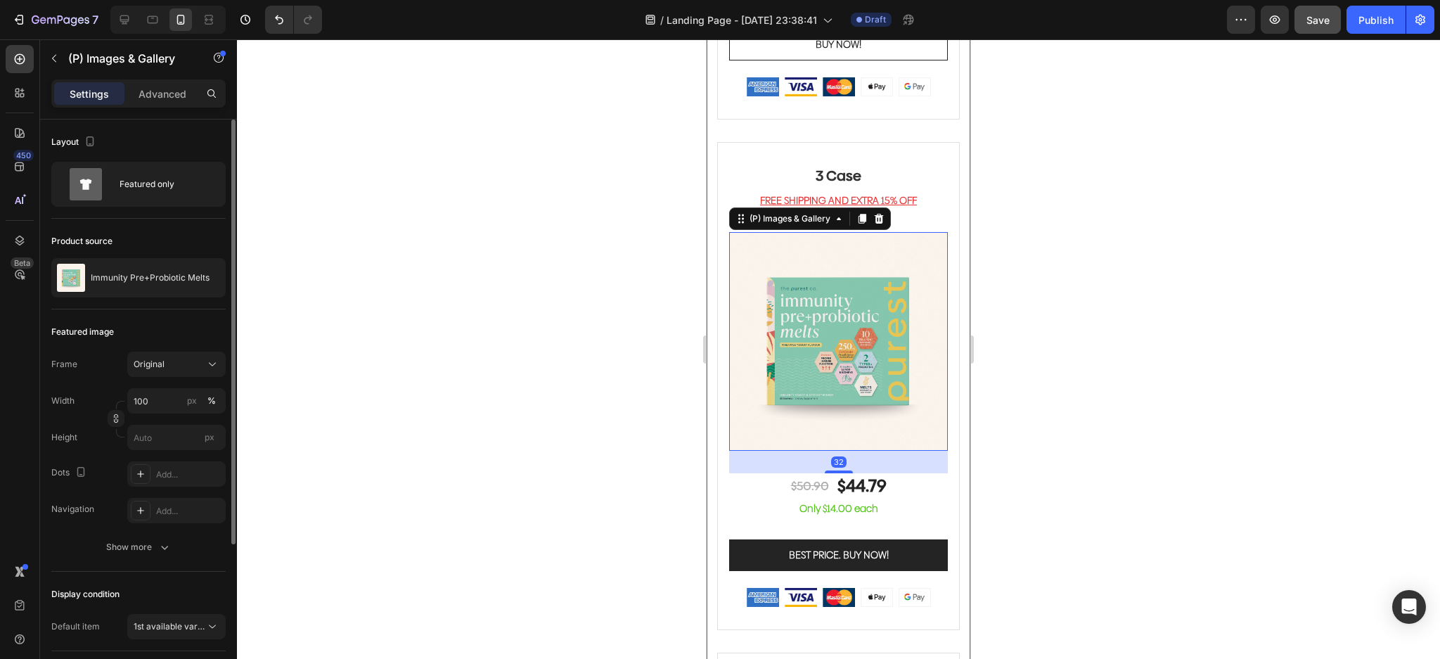
scroll to position [212, 0]
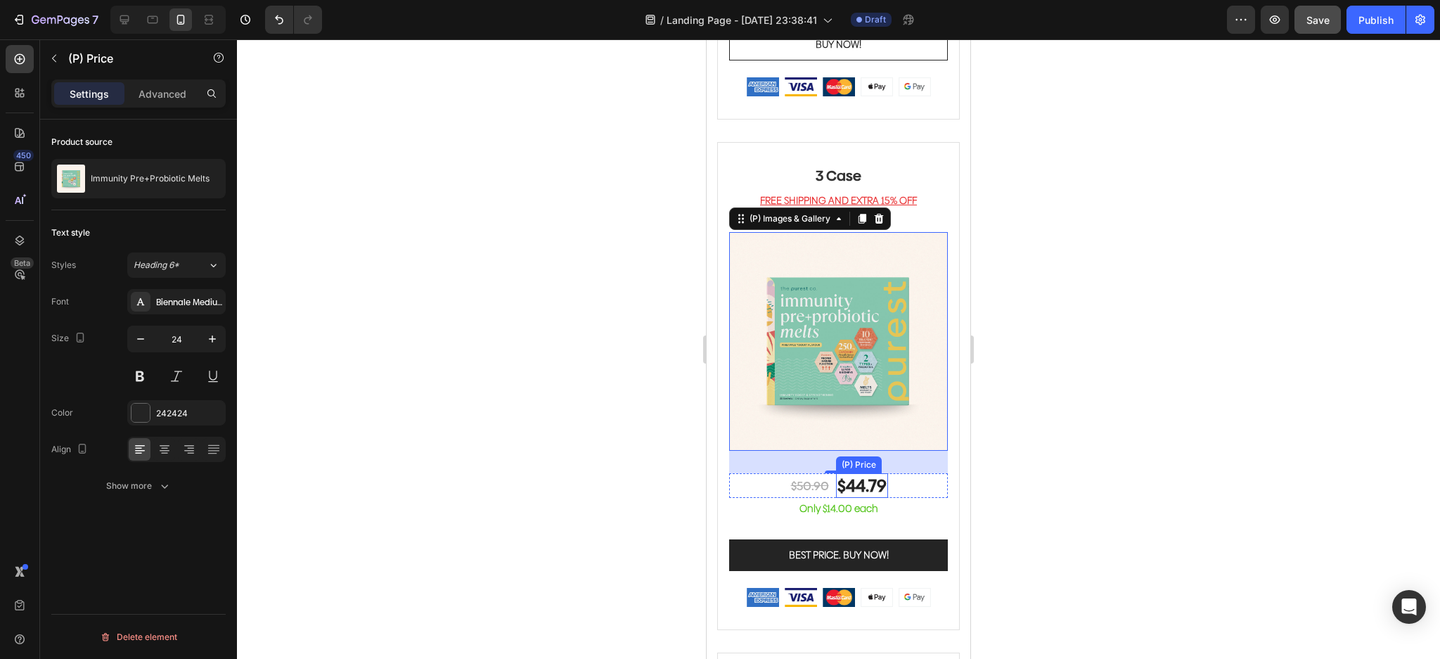
click at [859, 473] on div "$44.79" at bounding box center [862, 485] width 52 height 25
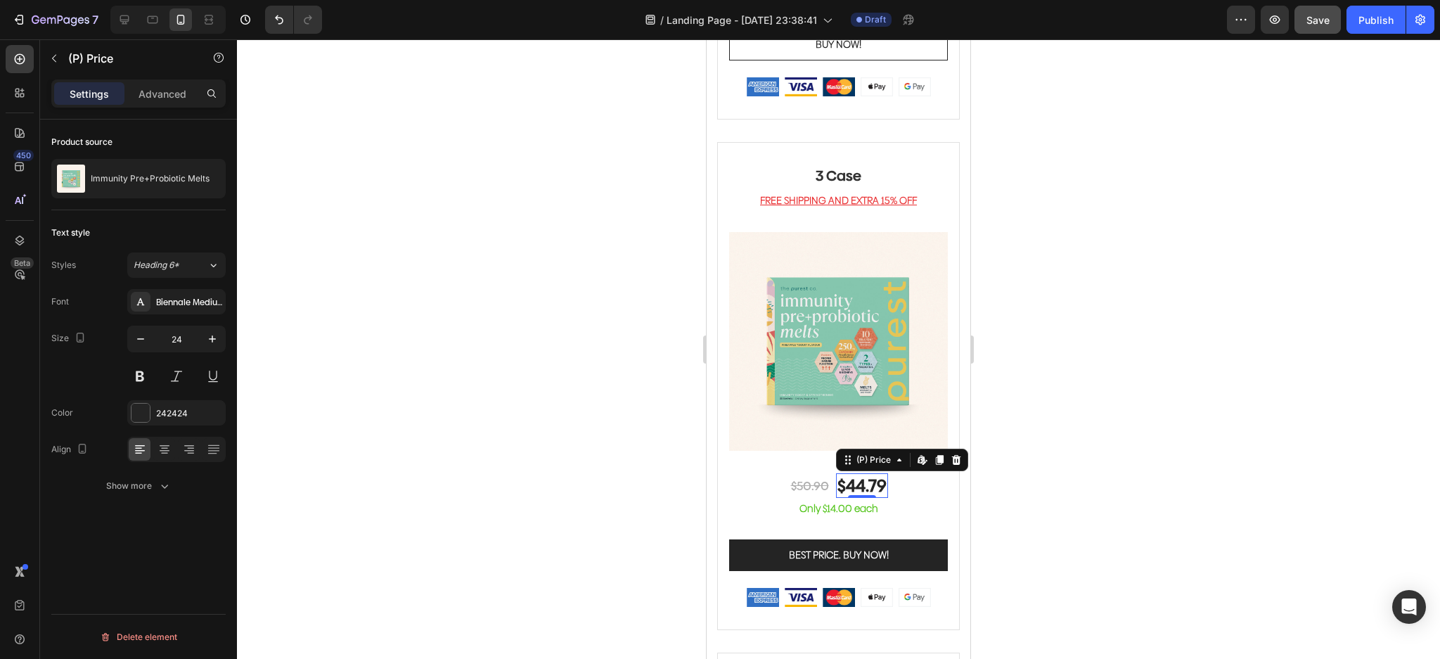
scroll to position [0, 0]
click at [802, 477] on div "$50.90" at bounding box center [810, 486] width 41 height 18
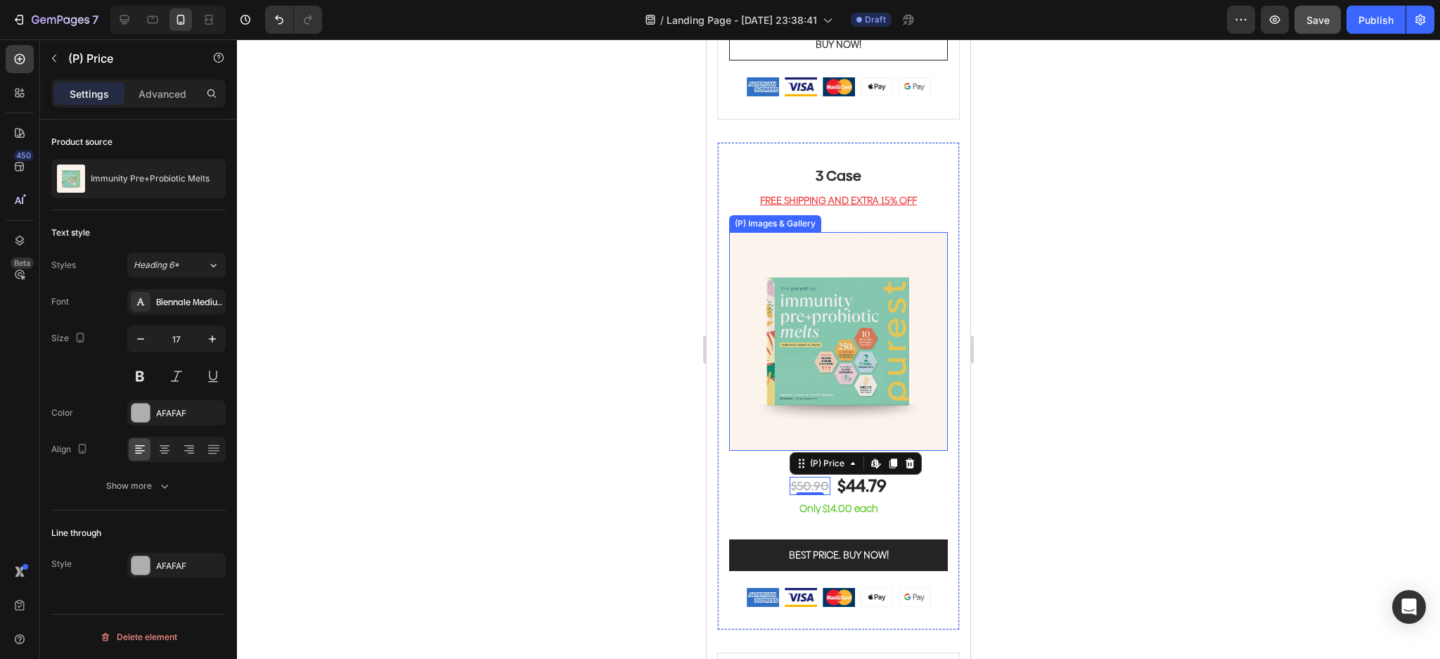
click at [852, 349] on img at bounding box center [838, 341] width 219 height 219
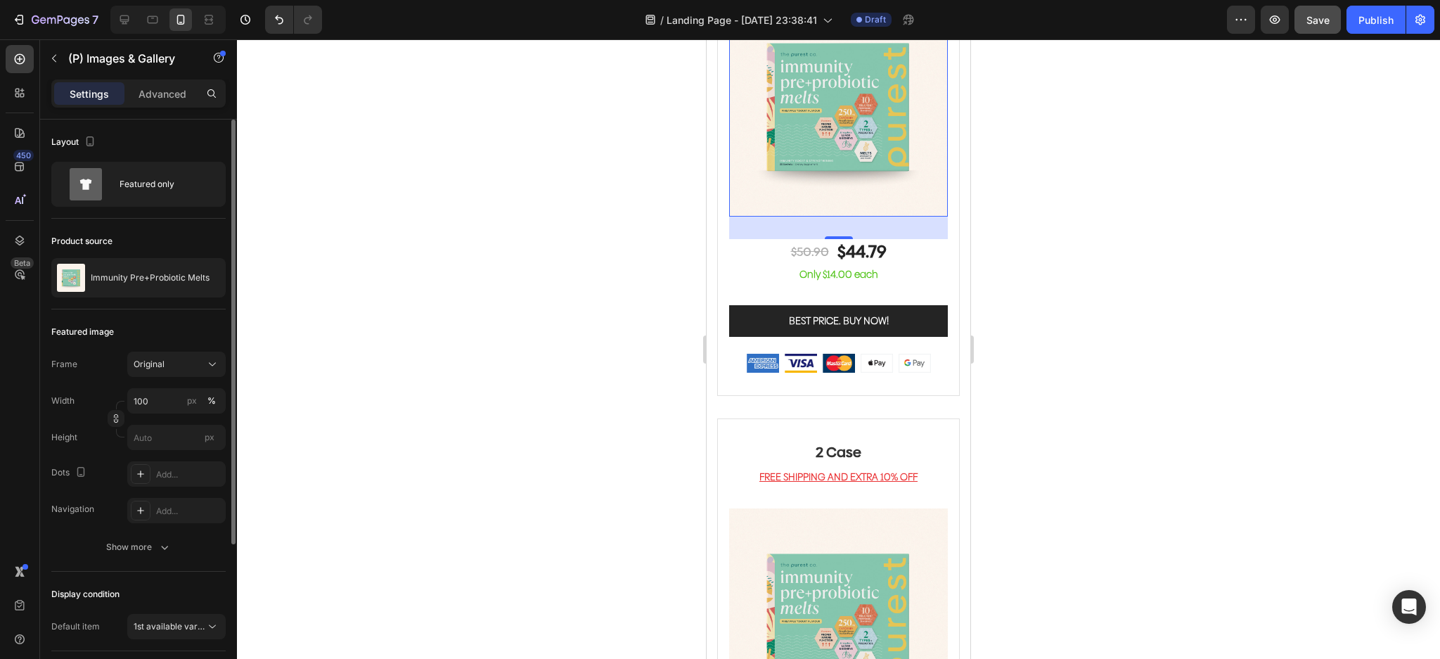
scroll to position [3562, 0]
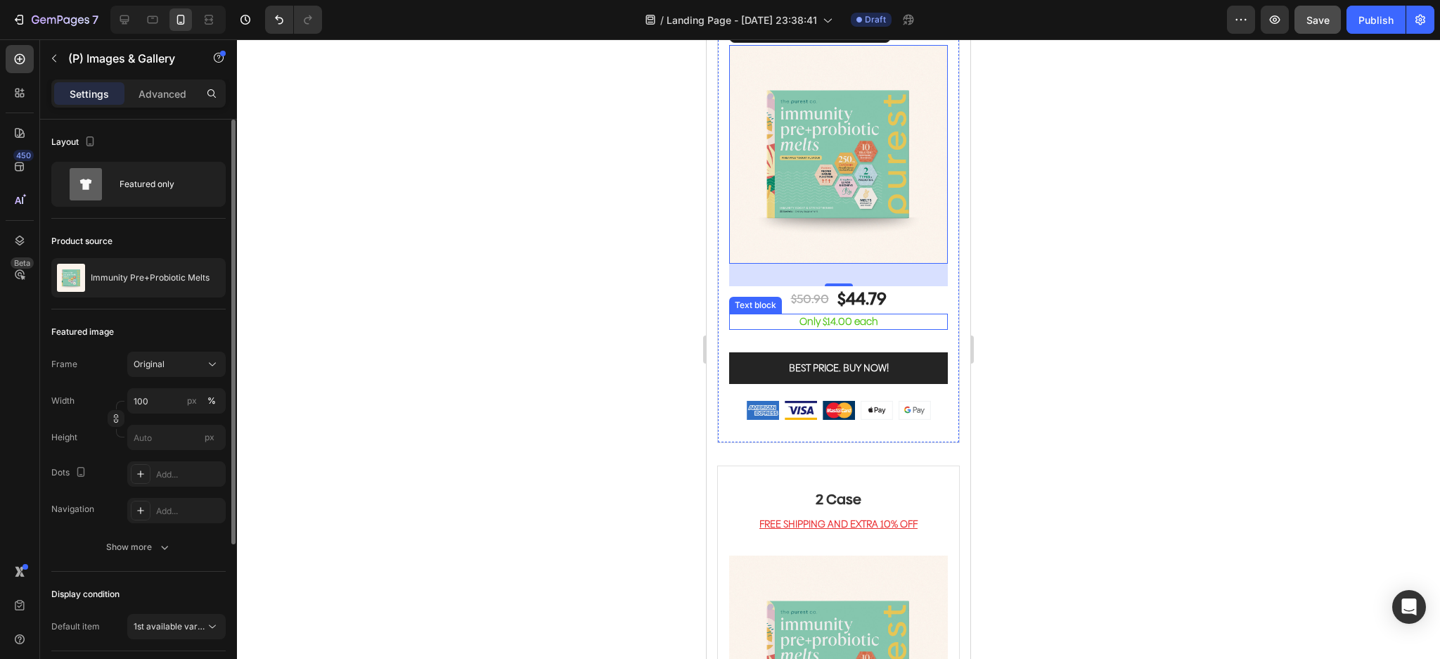
click at [860, 315] on p "Only $14.00 each" at bounding box center [839, 321] width 216 height 13
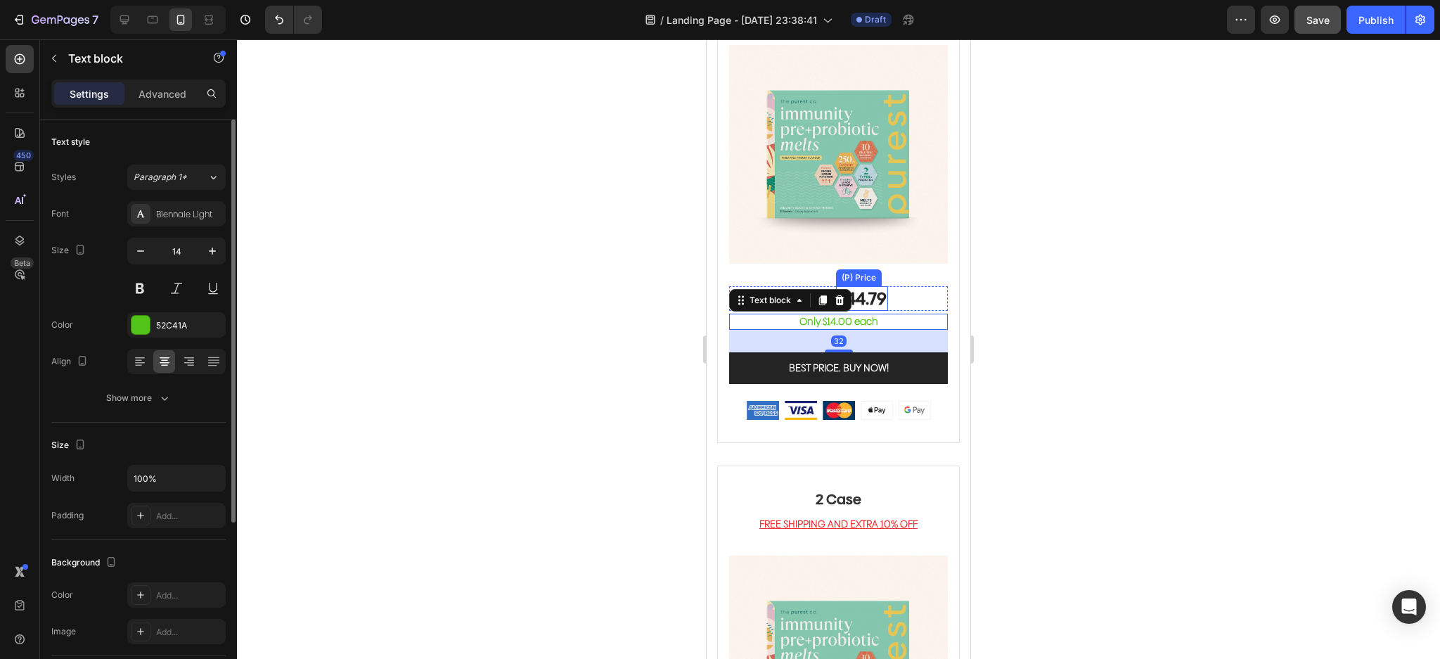
click at [870, 286] on div "$44.79" at bounding box center [862, 298] width 52 height 25
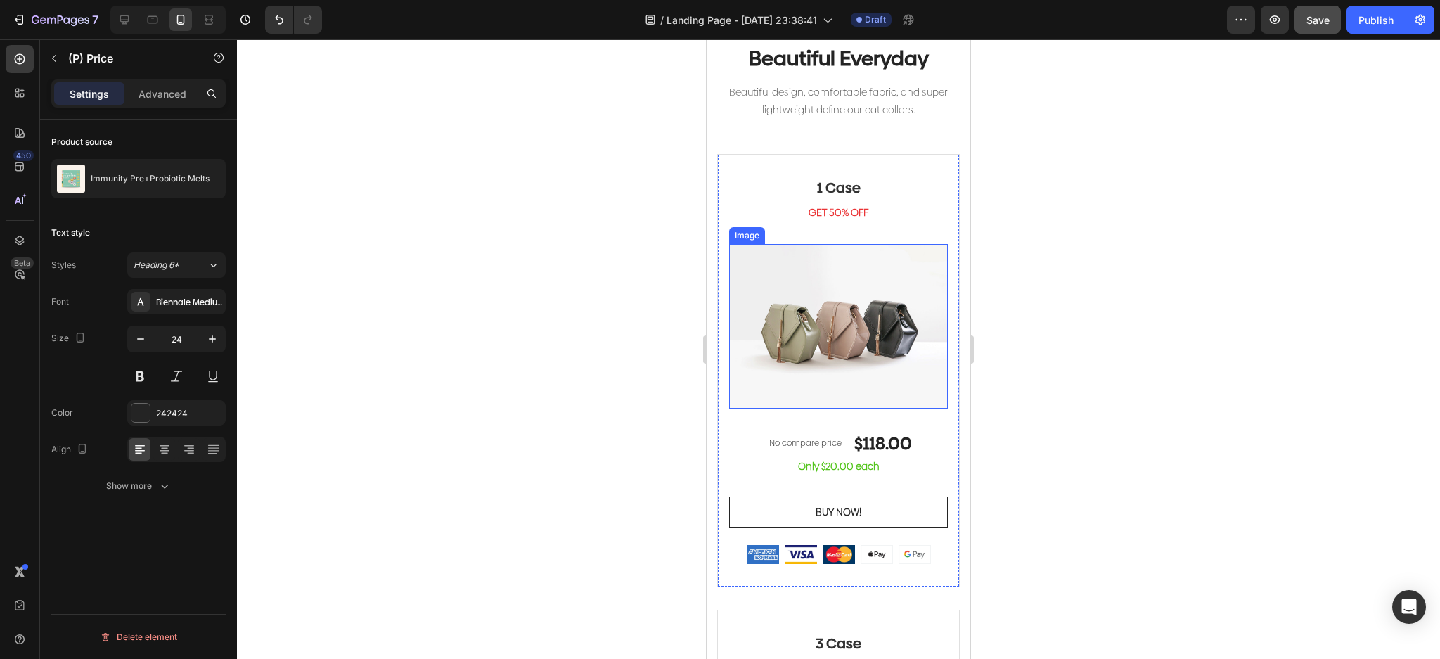
scroll to position [2906, 0]
click at [853, 328] on img at bounding box center [838, 327] width 219 height 164
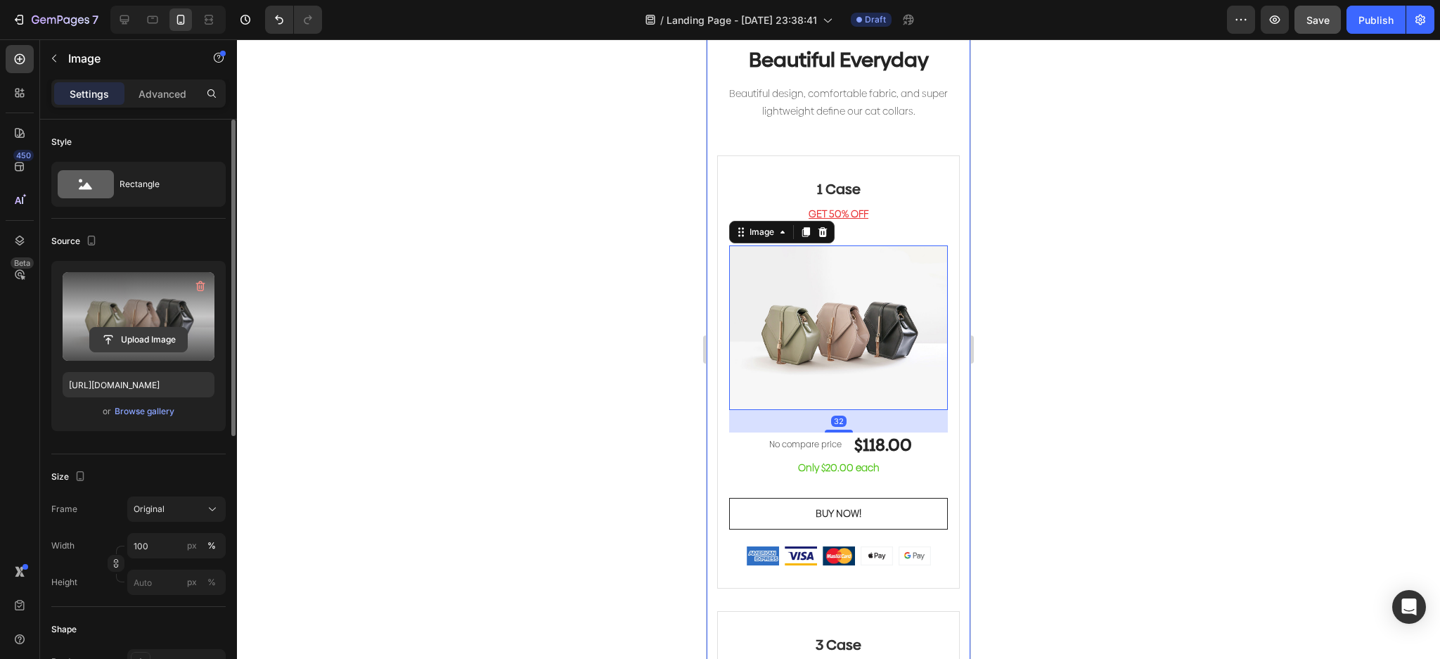
click at [159, 335] on input "file" at bounding box center [138, 340] width 97 height 24
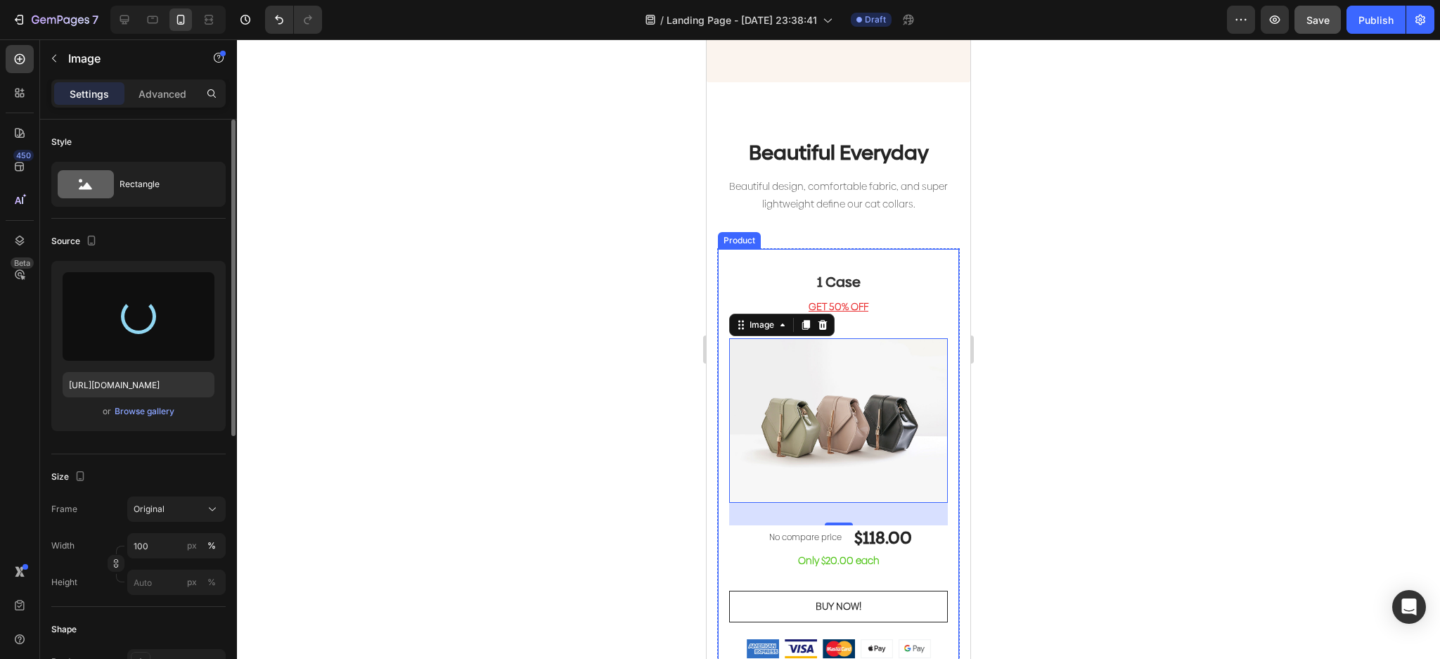
scroll to position [2813, 0]
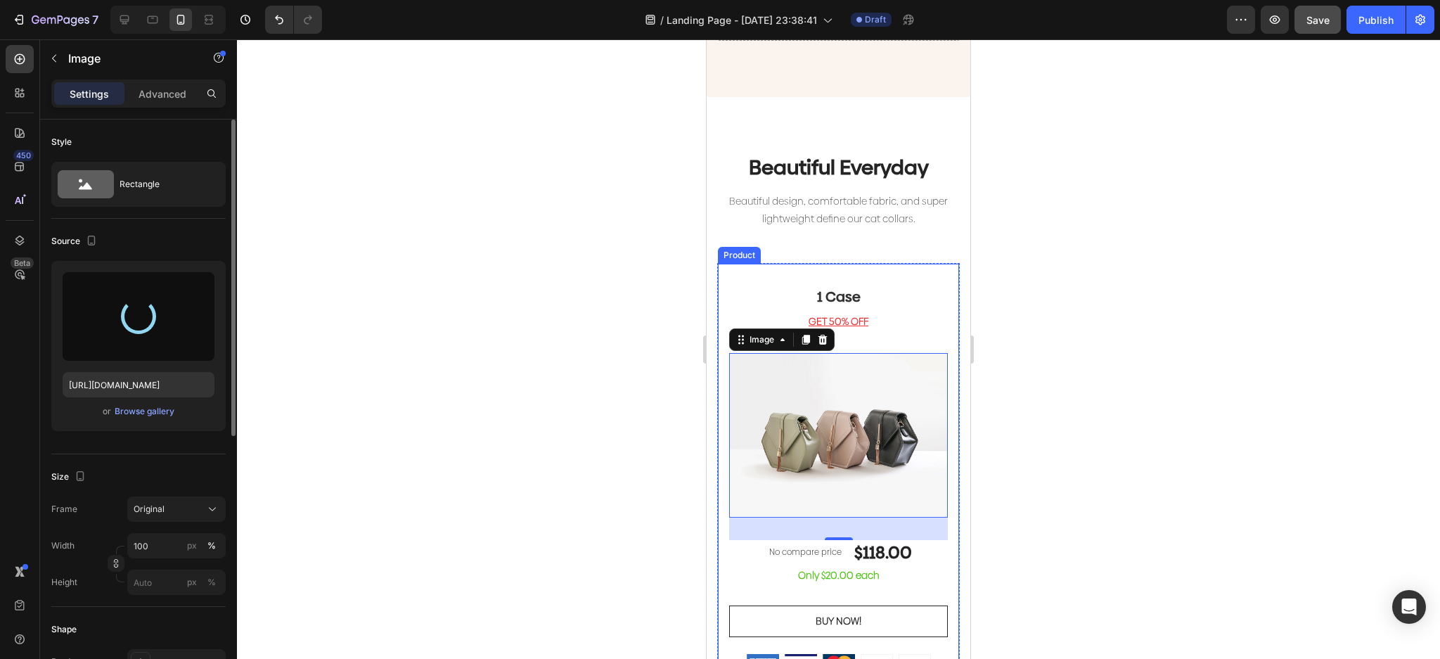
click at [853, 292] on h2 "1 Case" at bounding box center [838, 296] width 219 height 21
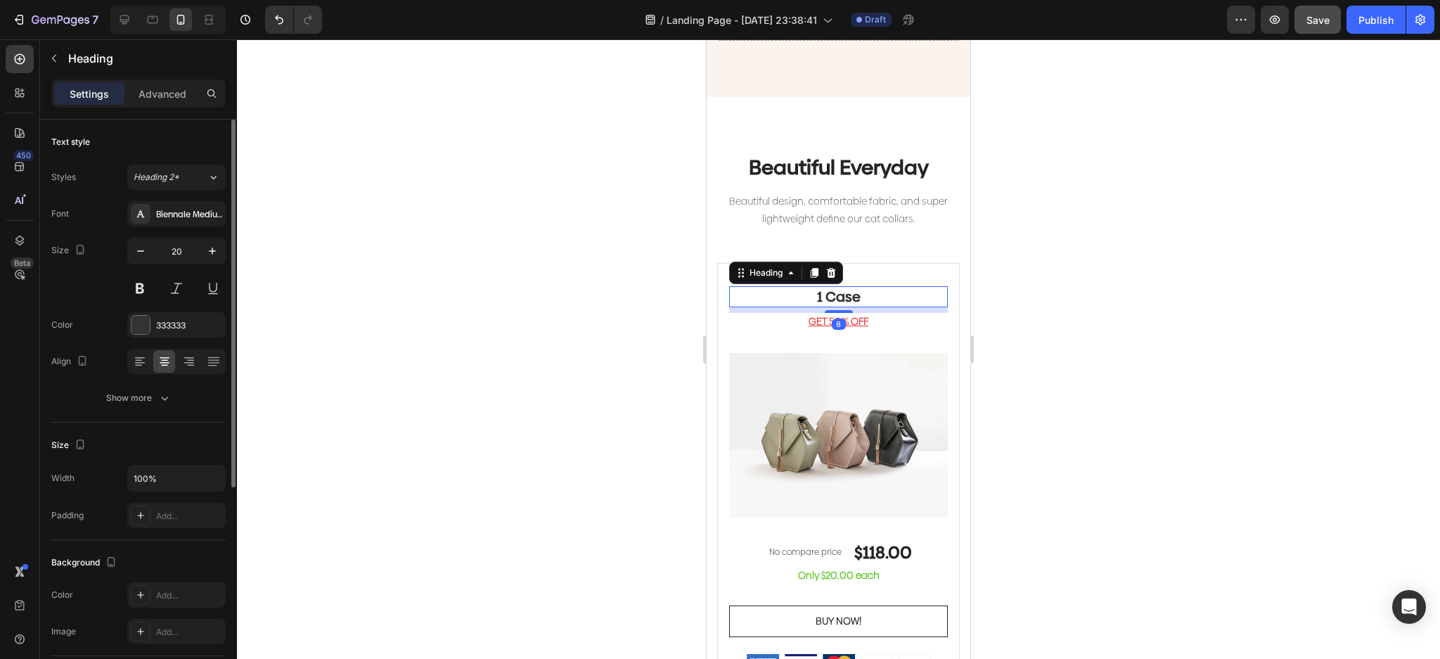
click at [853, 292] on h2 "1 Case" at bounding box center [838, 296] width 219 height 21
drag, startPoint x: 865, startPoint y: 284, endPoint x: 783, endPoint y: 277, distance: 82.6
click at [783, 288] on p "1 Case" at bounding box center [839, 297] width 216 height 18
drag, startPoint x: 855, startPoint y: 307, endPoint x: 862, endPoint y: 288, distance: 20.9
click at [855, 314] on u "GET 50% OFF" at bounding box center [839, 321] width 60 height 14
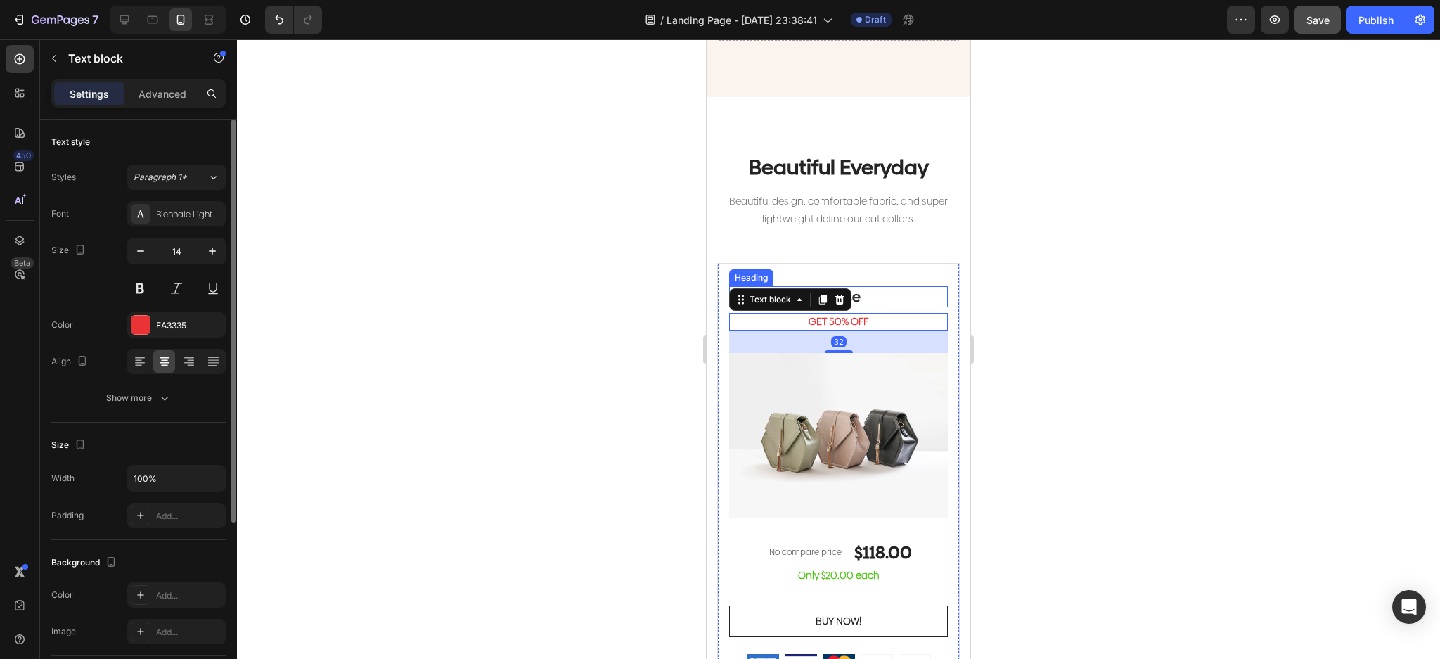
click at [862, 288] on p "1 Case" at bounding box center [839, 297] width 216 height 18
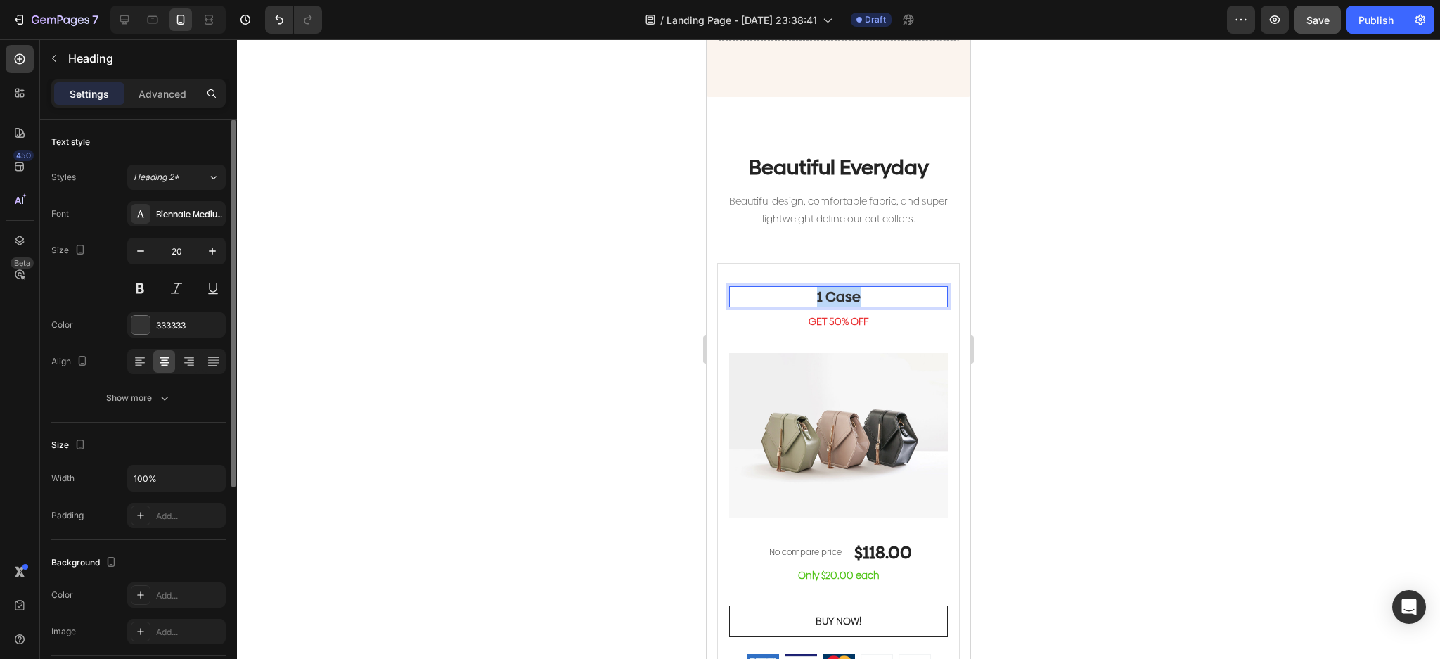
click at [862, 288] on p "1 Case" at bounding box center [839, 297] width 216 height 18
click at [895, 398] on img at bounding box center [838, 435] width 219 height 164
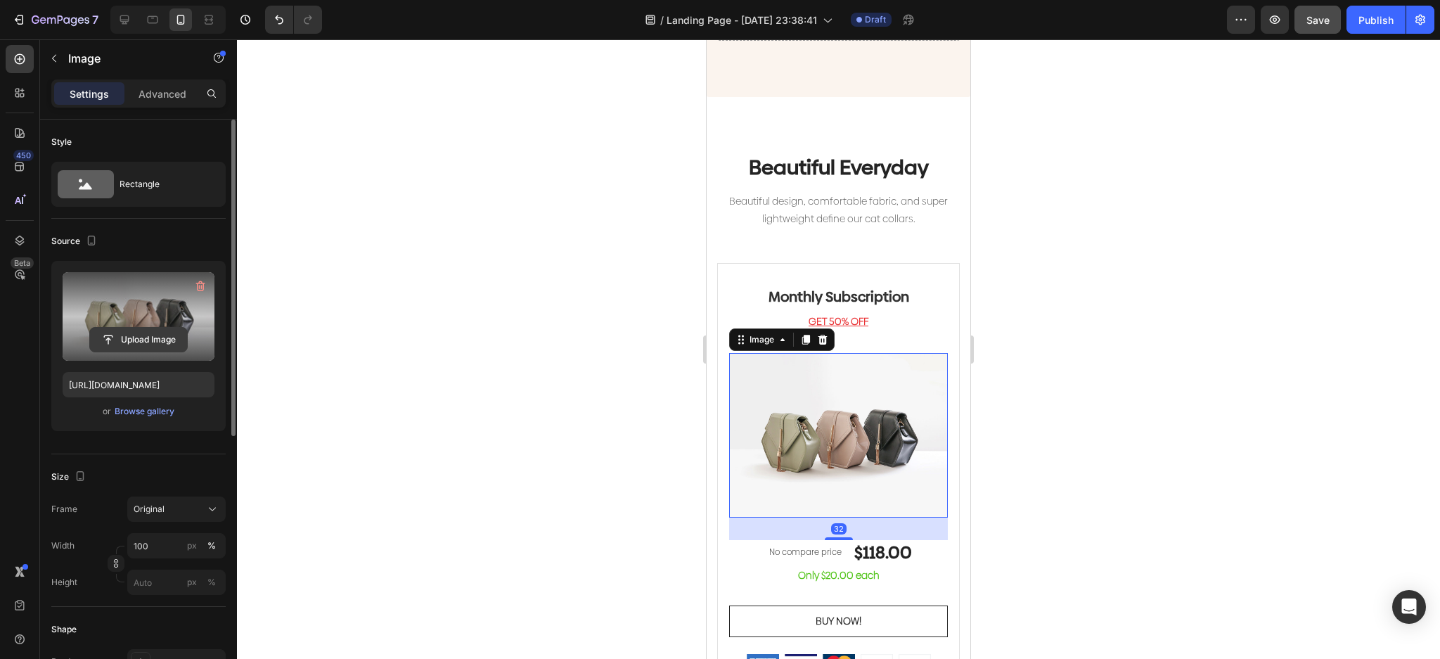
click at [159, 339] on input "file" at bounding box center [138, 340] width 97 height 24
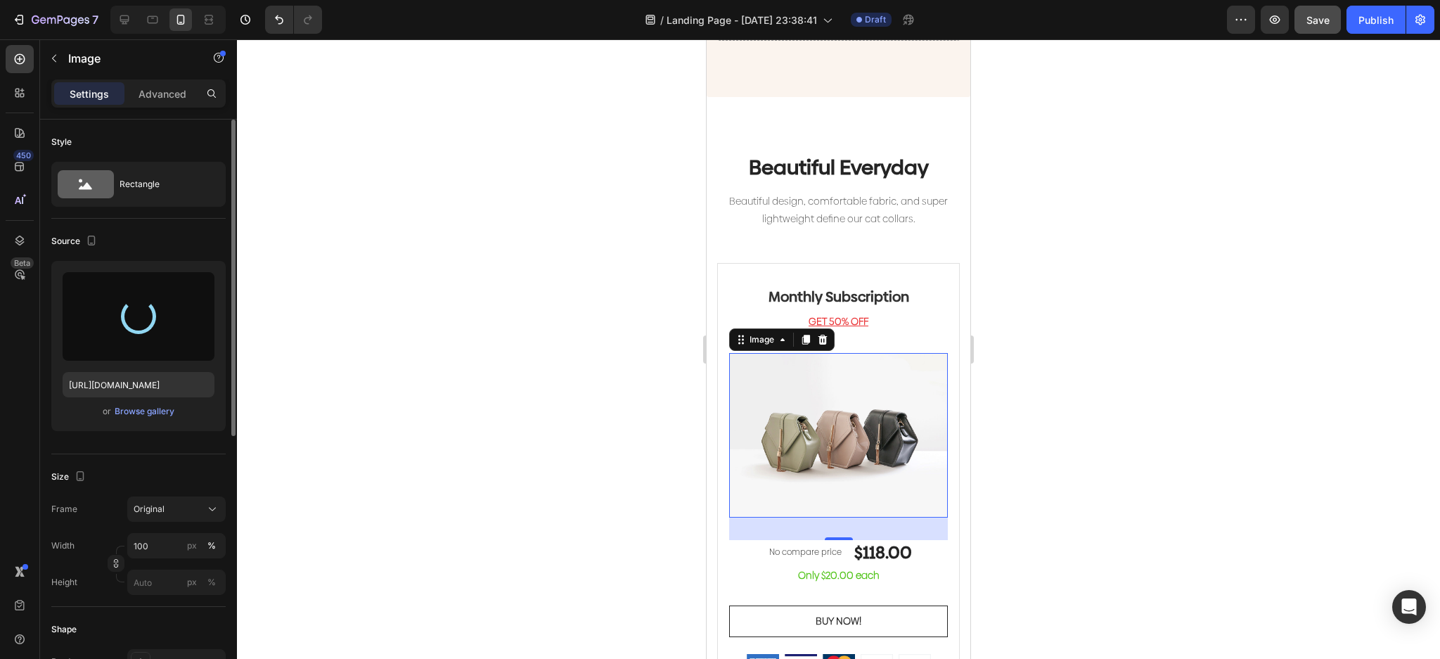
type input "https://cdn.shopify.com/s/files/1/0023/9317/8161/files/gempages_574635138369979…"
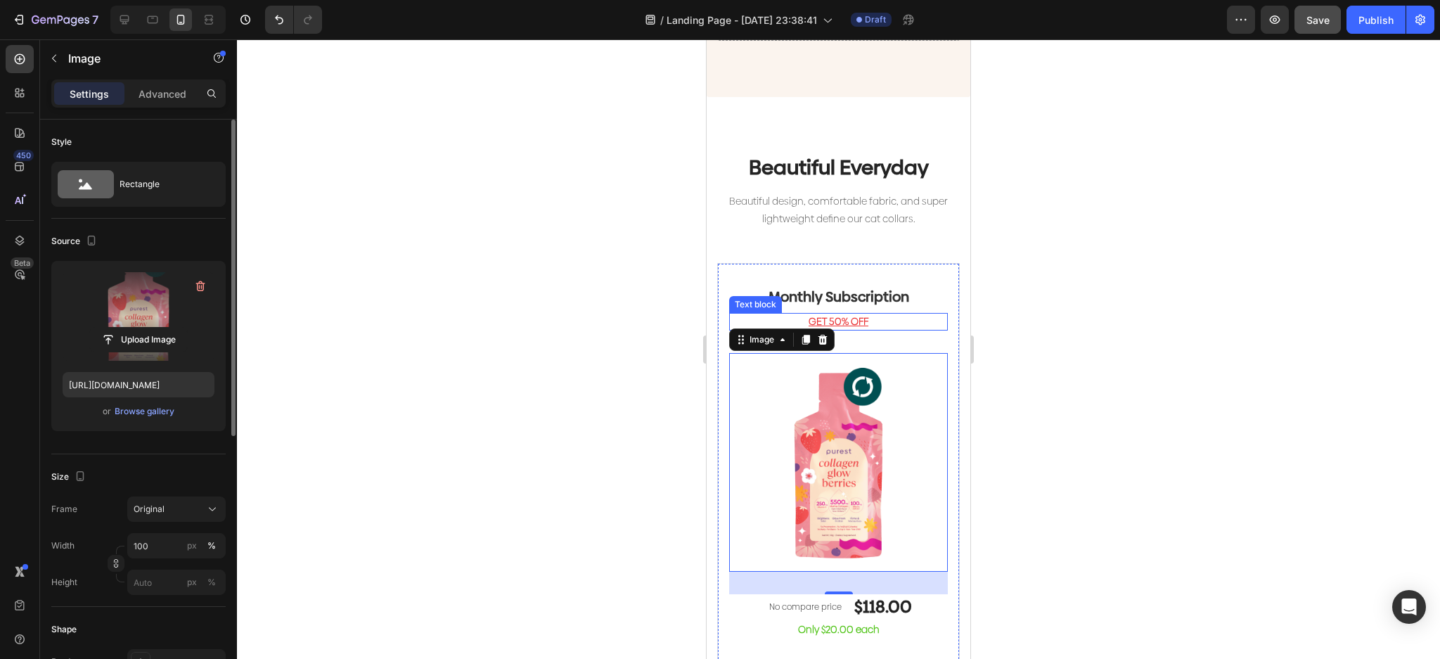
click at [849, 314] on u "GET 50% OFF" at bounding box center [839, 321] width 60 height 14
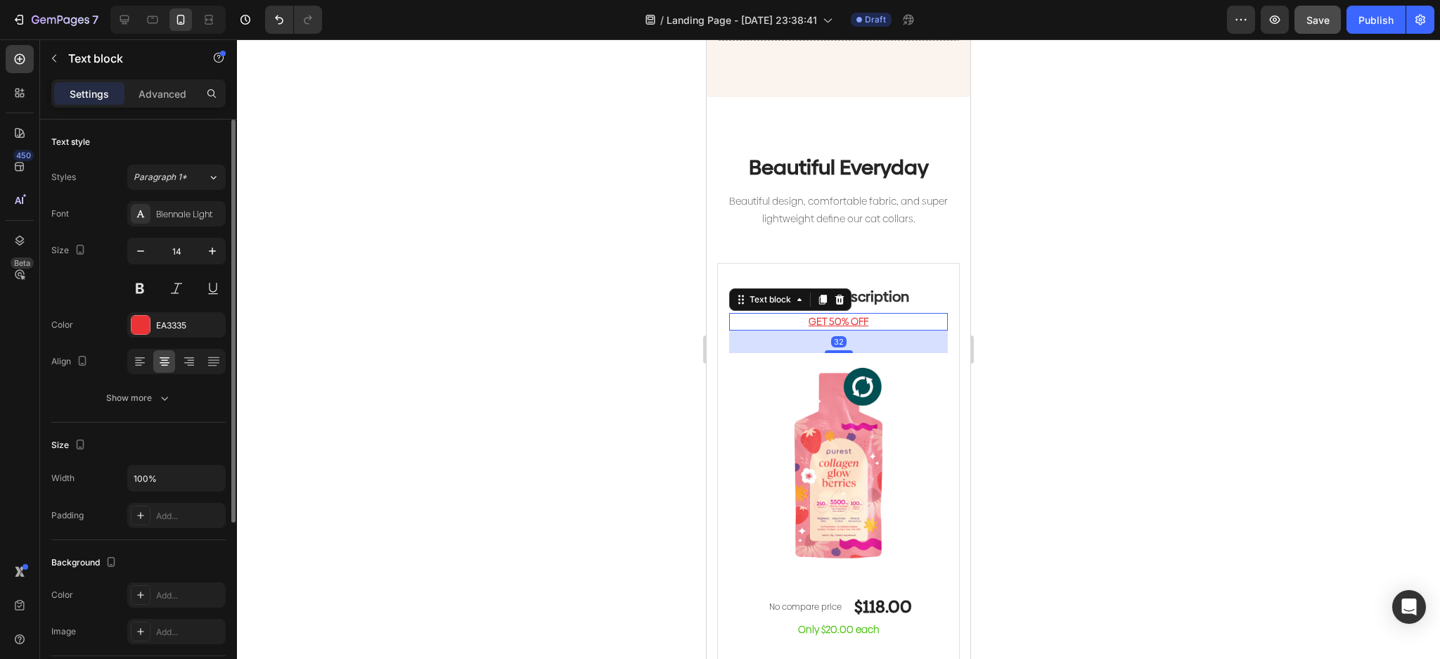
click at [849, 314] on u "GET 50% OFF" at bounding box center [839, 321] width 60 height 14
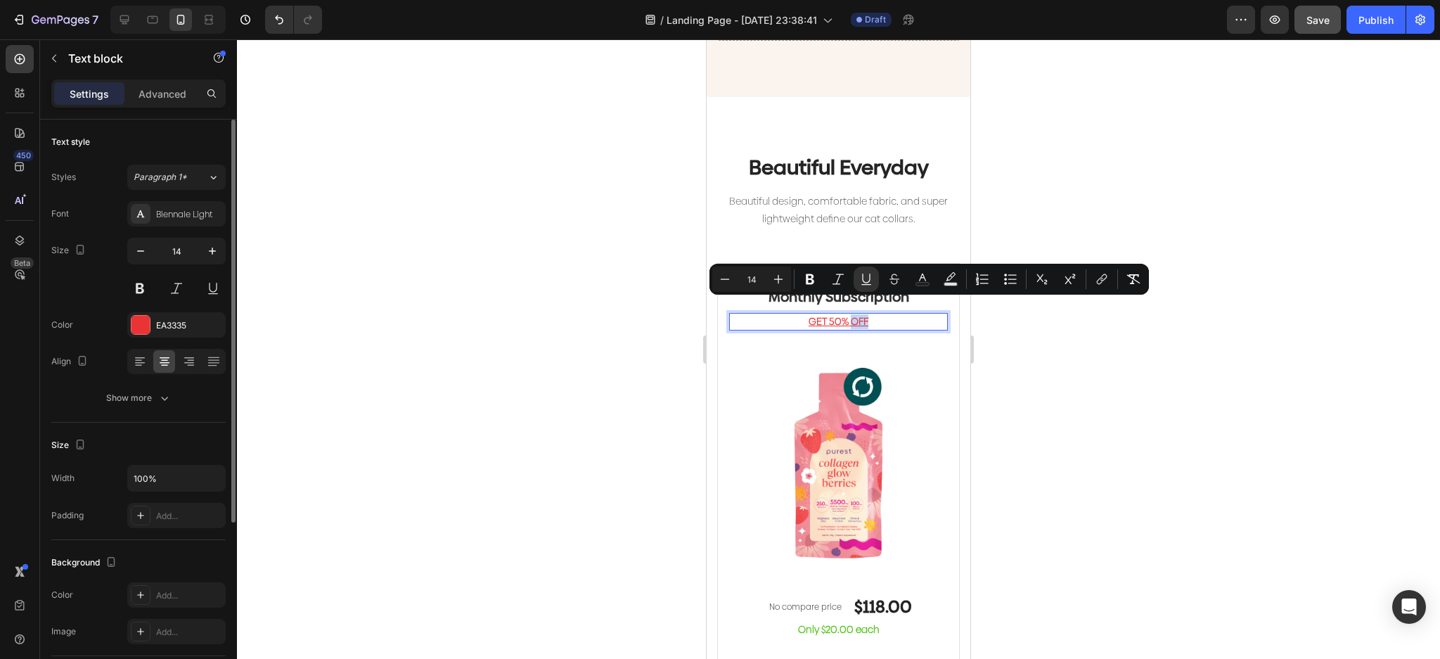
click at [866, 314] on p "GET 50% OFF" at bounding box center [839, 321] width 216 height 15
click at [872, 314] on p "GET 50% OFF" at bounding box center [839, 321] width 216 height 15
click at [845, 314] on u "GET 50% OFF" at bounding box center [839, 321] width 60 height 14
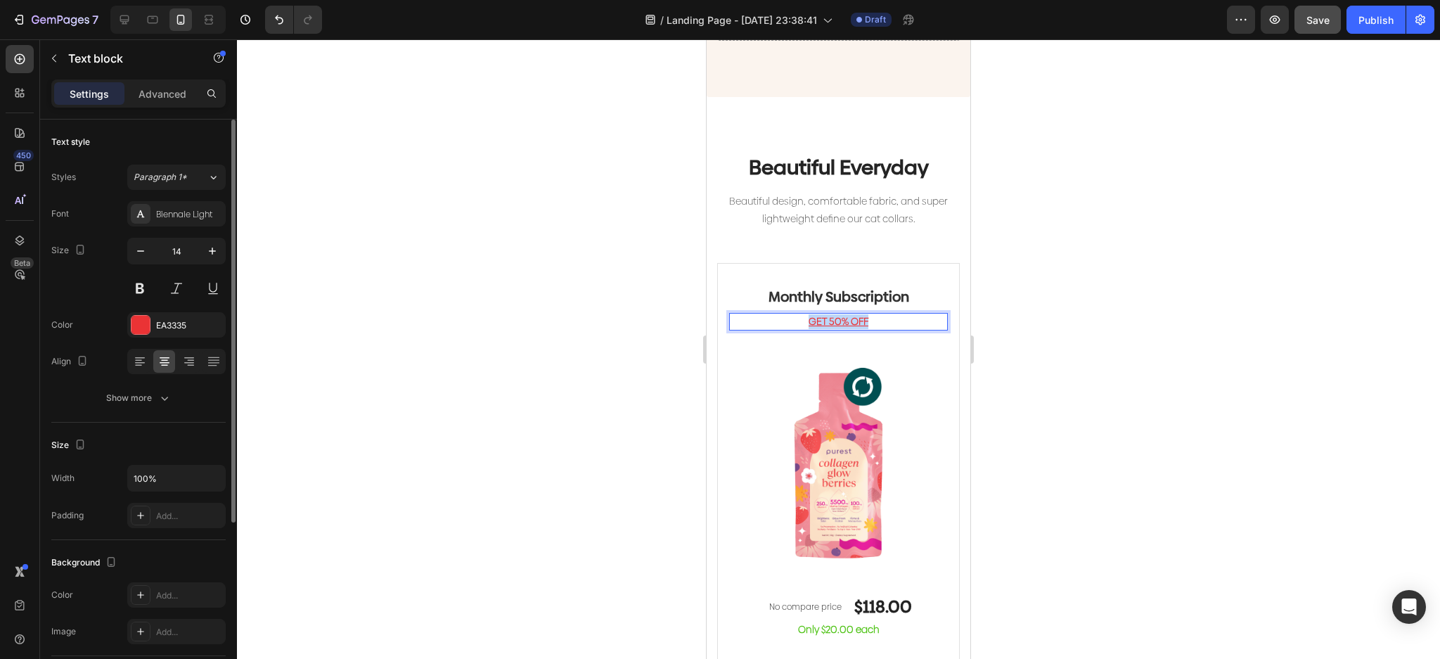
drag, startPoint x: 859, startPoint y: 310, endPoint x: 797, endPoint y: 314, distance: 62.0
click at [797, 314] on p "GET 50% OFF" at bounding box center [839, 321] width 216 height 15
drag, startPoint x: 833, startPoint y: 308, endPoint x: 802, endPoint y: 314, distance: 30.9
click at [802, 314] on p "SAVE 16%" at bounding box center [839, 321] width 216 height 15
click at [883, 313] on div "GET 16%" at bounding box center [838, 322] width 219 height 18
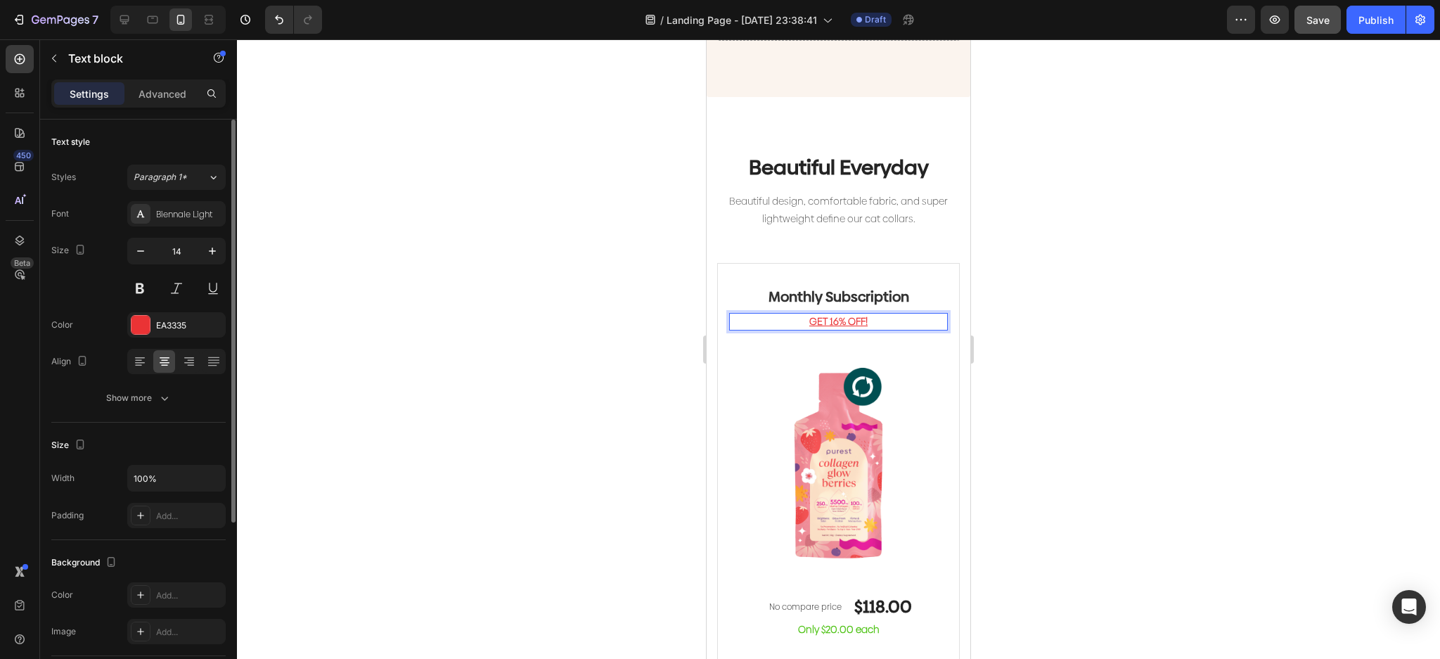
click at [1070, 343] on div at bounding box center [838, 349] width 1203 height 620
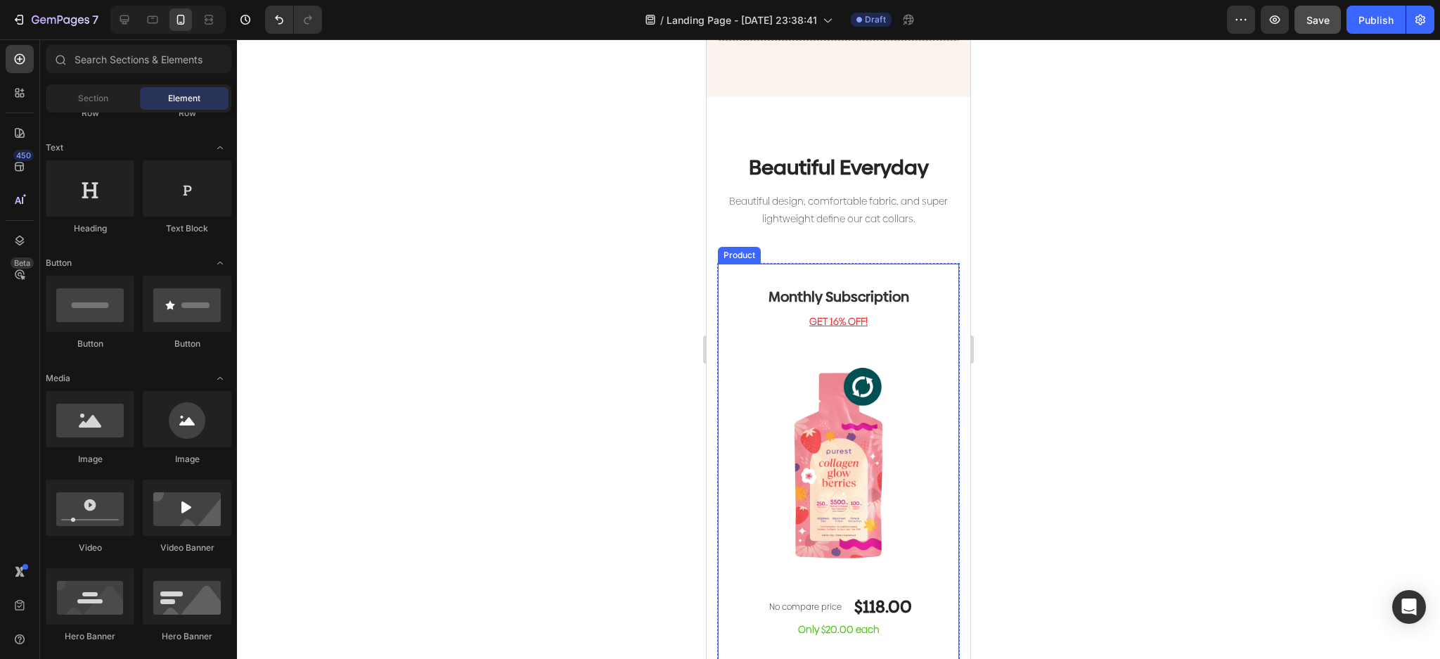
click at [871, 314] on p "GET 16% OFF!" at bounding box center [839, 321] width 216 height 15
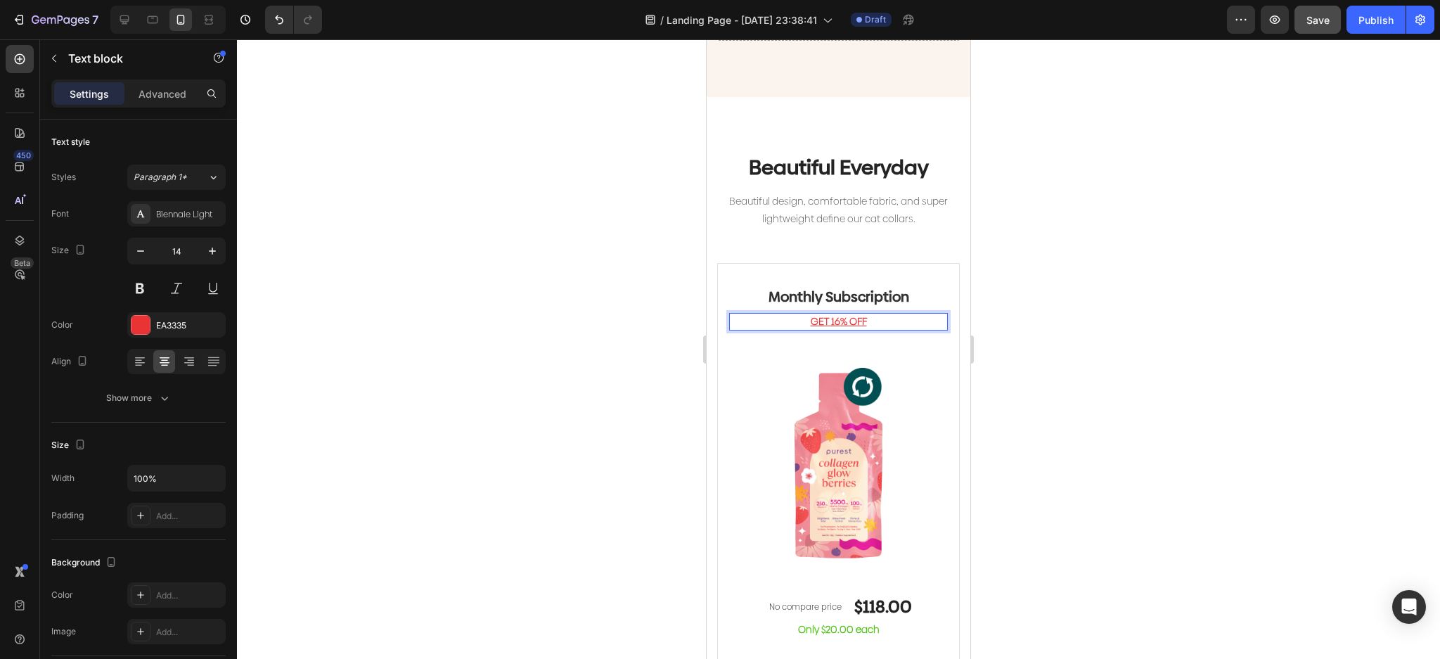
click at [1098, 368] on div at bounding box center [838, 349] width 1203 height 620
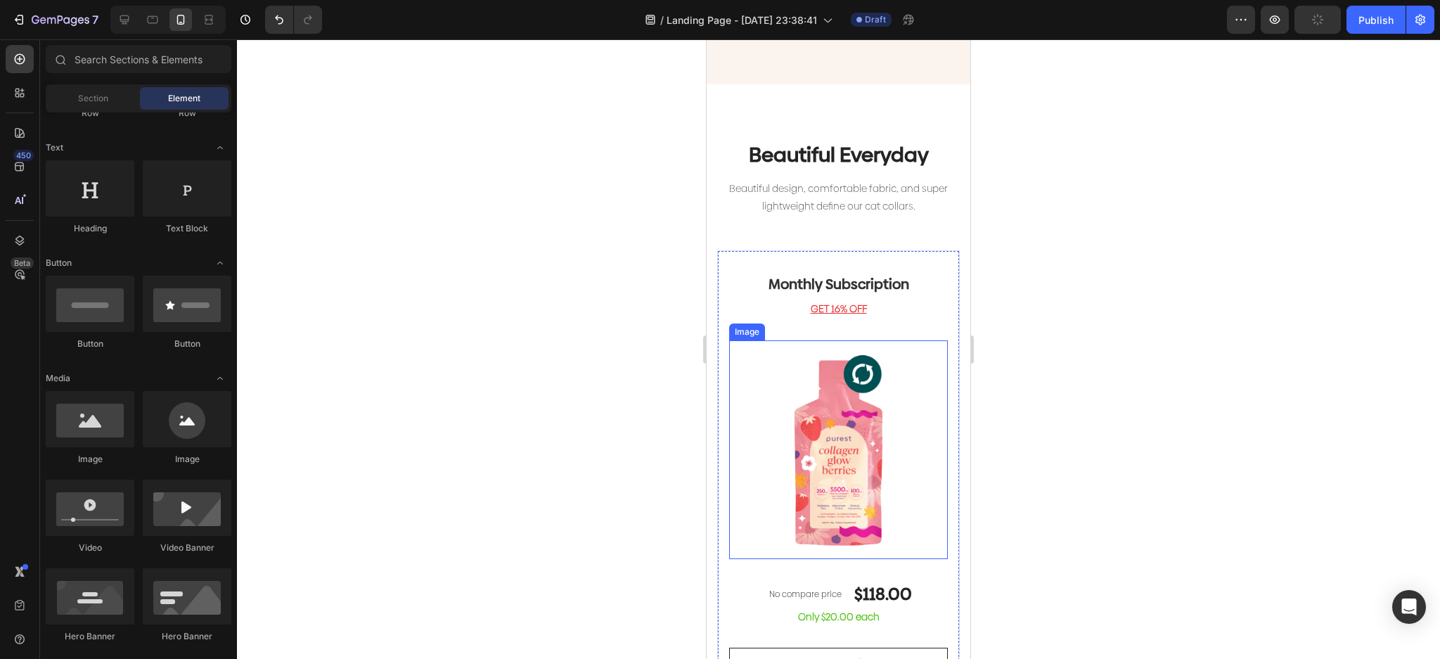
scroll to position [3094, 0]
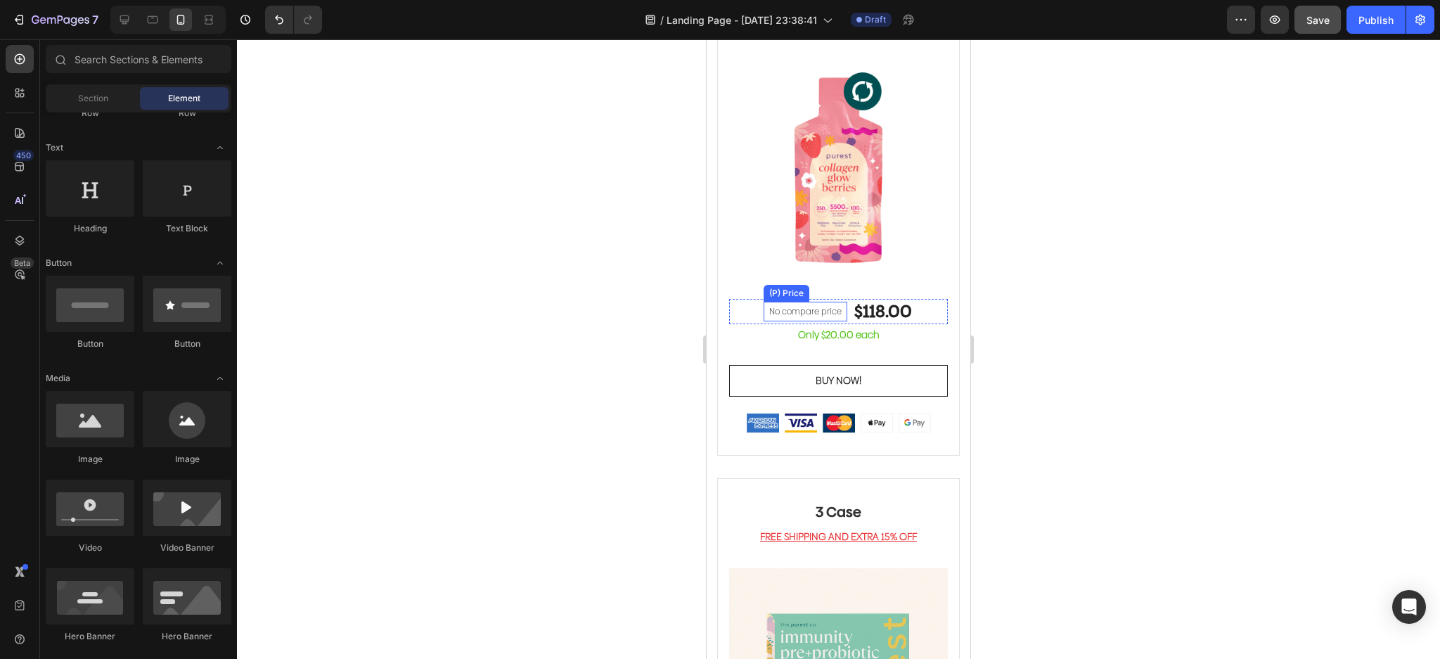
click at [812, 304] on div "No compare price" at bounding box center [806, 312] width 84 height 20
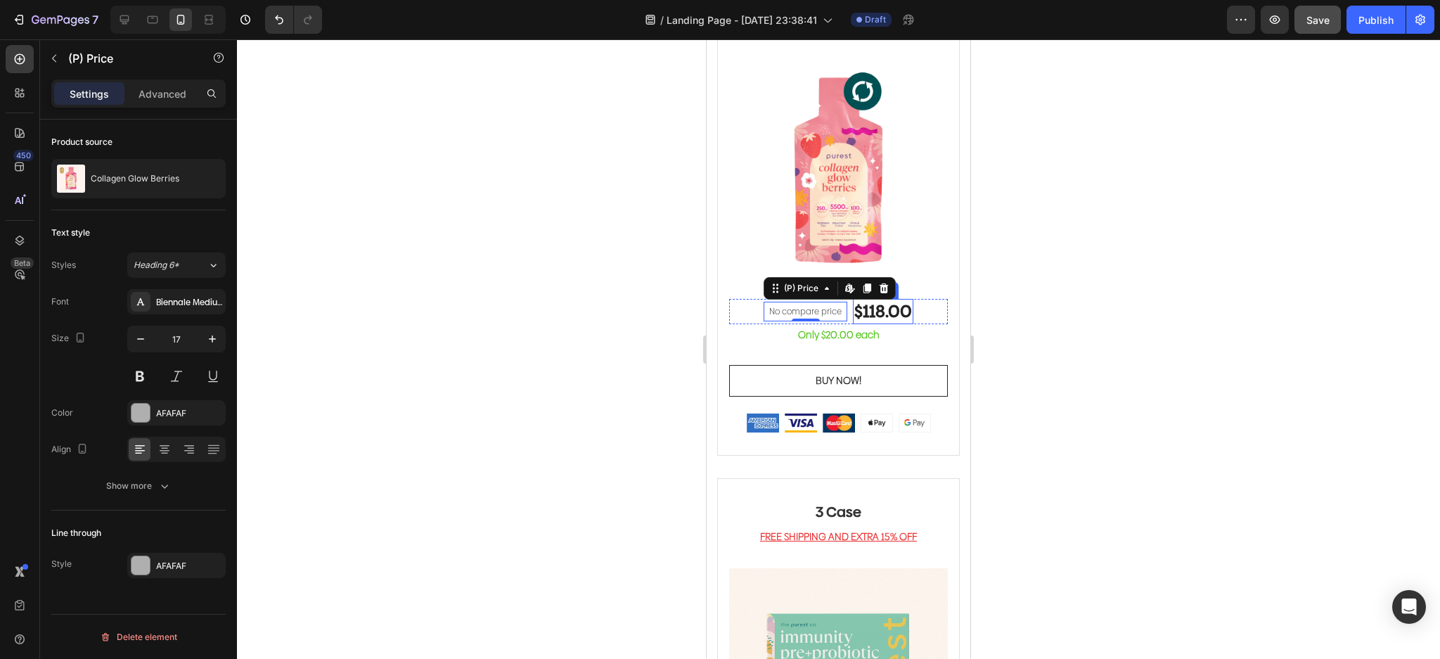
click at [886, 299] on div "$118.00" at bounding box center [883, 311] width 60 height 25
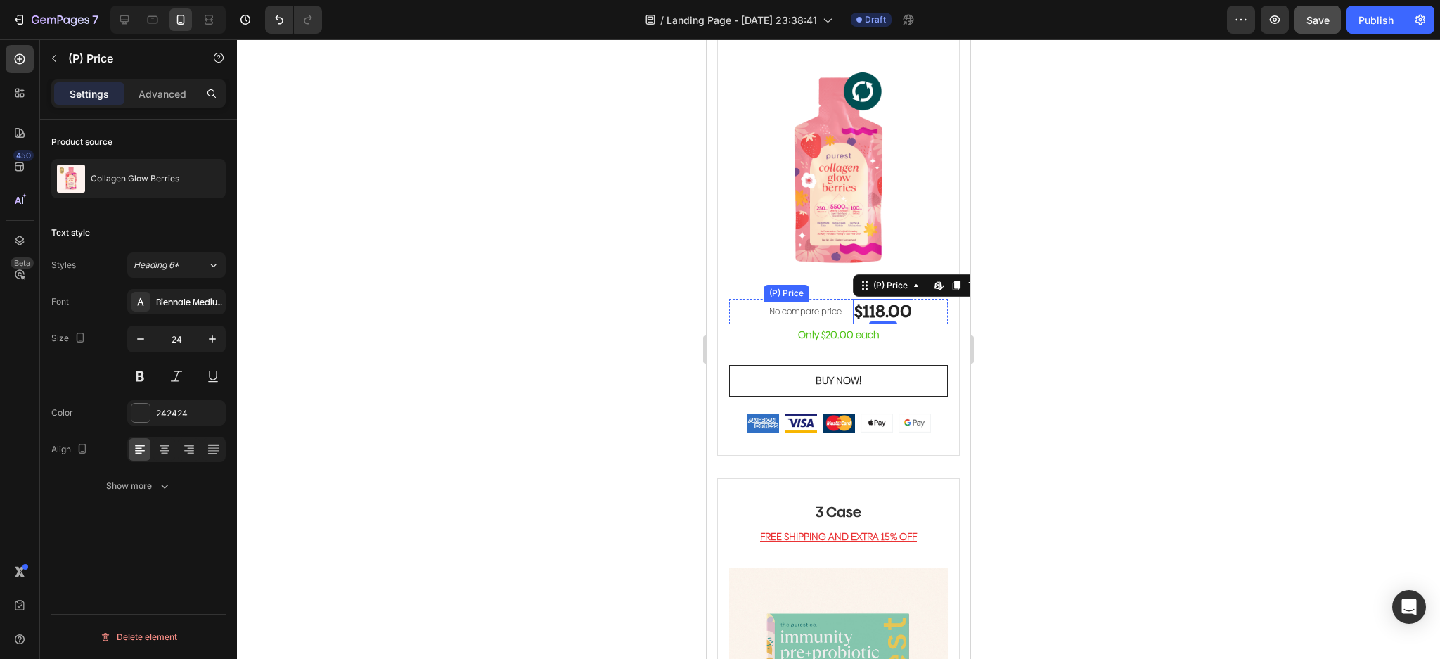
click at [801, 307] on p "No compare price" at bounding box center [805, 311] width 72 height 8
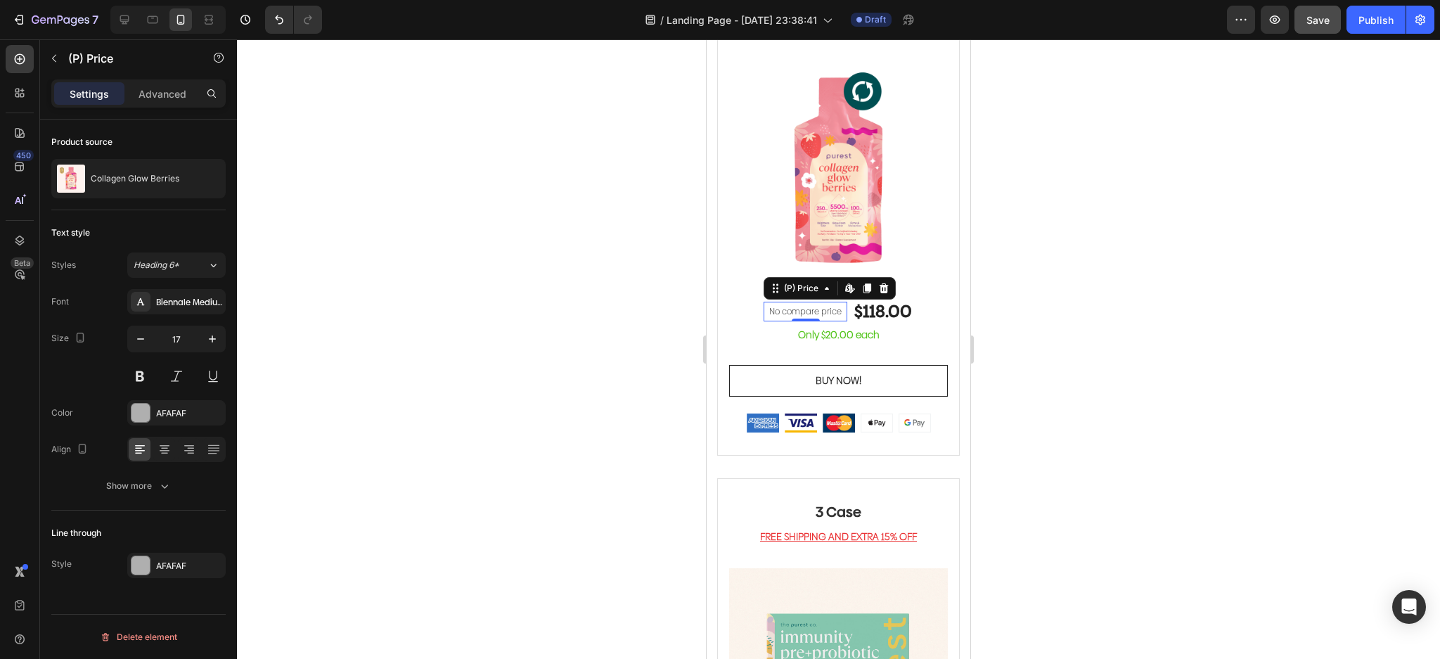
click at [801, 307] on p "No compare price" at bounding box center [805, 311] width 72 height 8
click at [174, 180] on p "Collagen Glow Berries" at bounding box center [135, 179] width 89 height 10
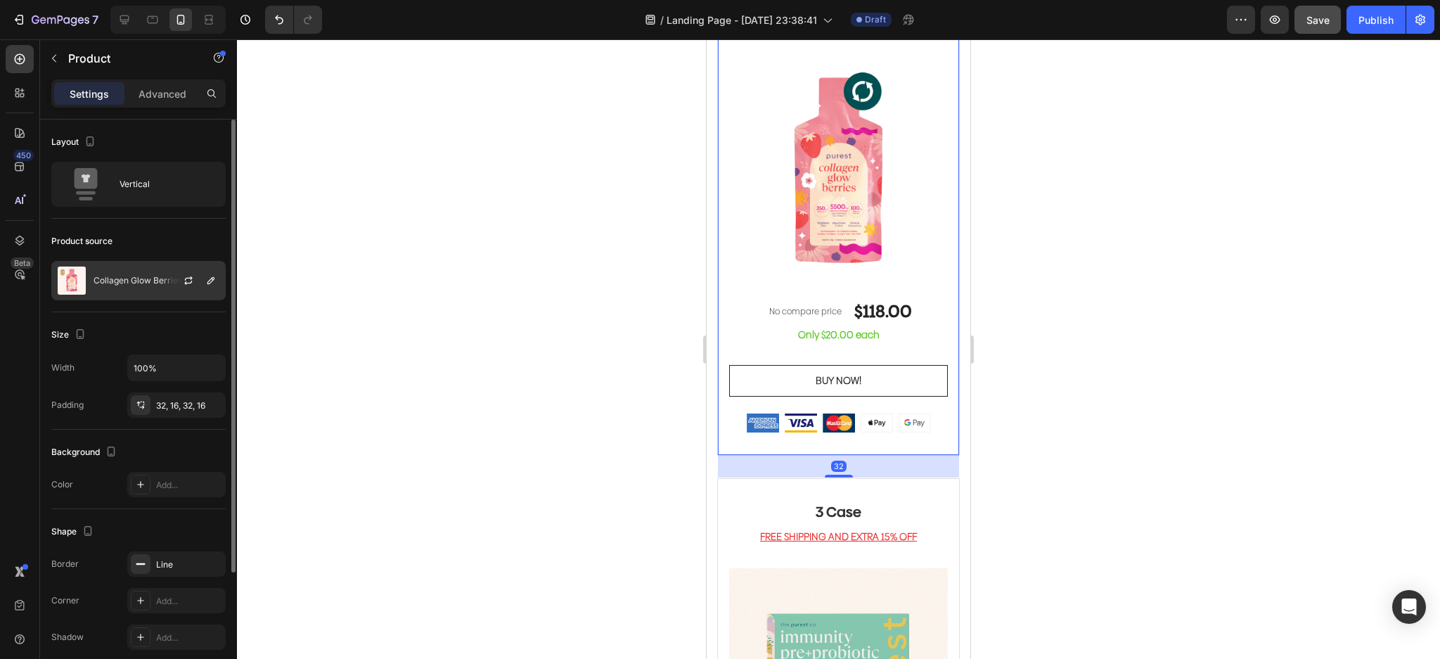
click at [174, 295] on div at bounding box center [194, 281] width 62 height 38
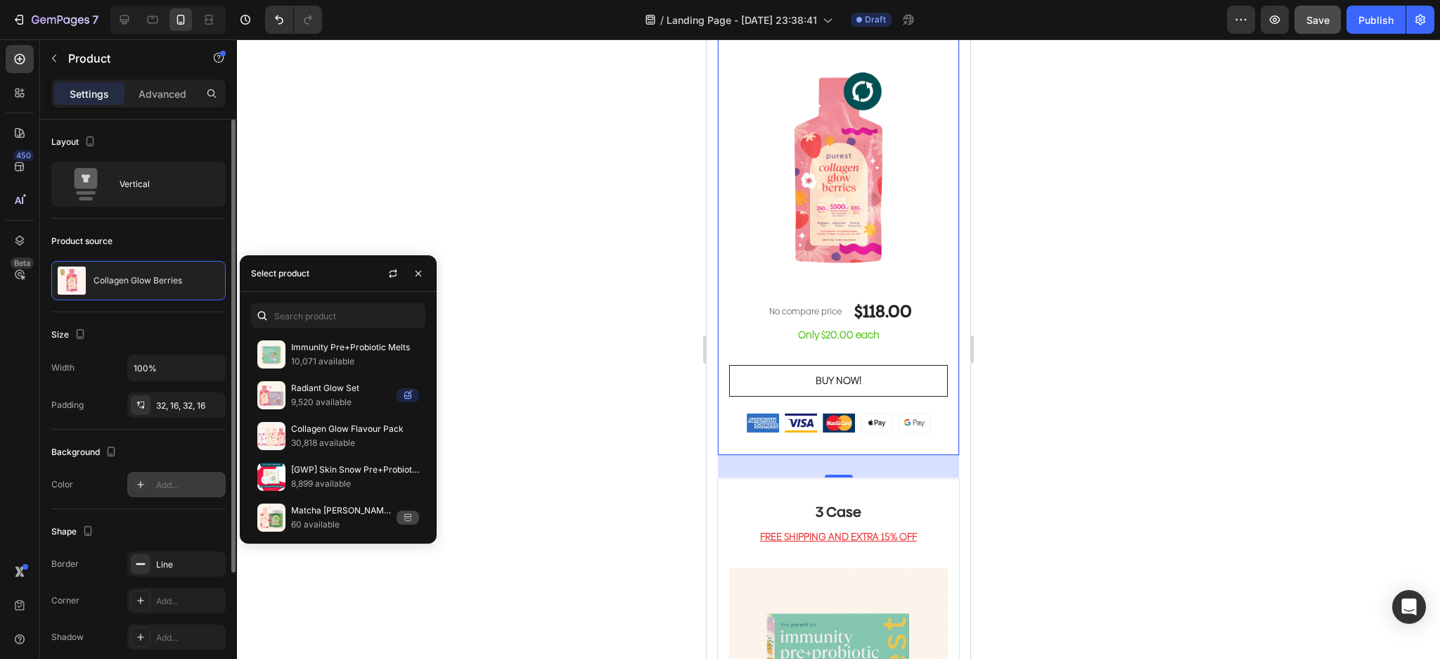
scroll to position [174, 0]
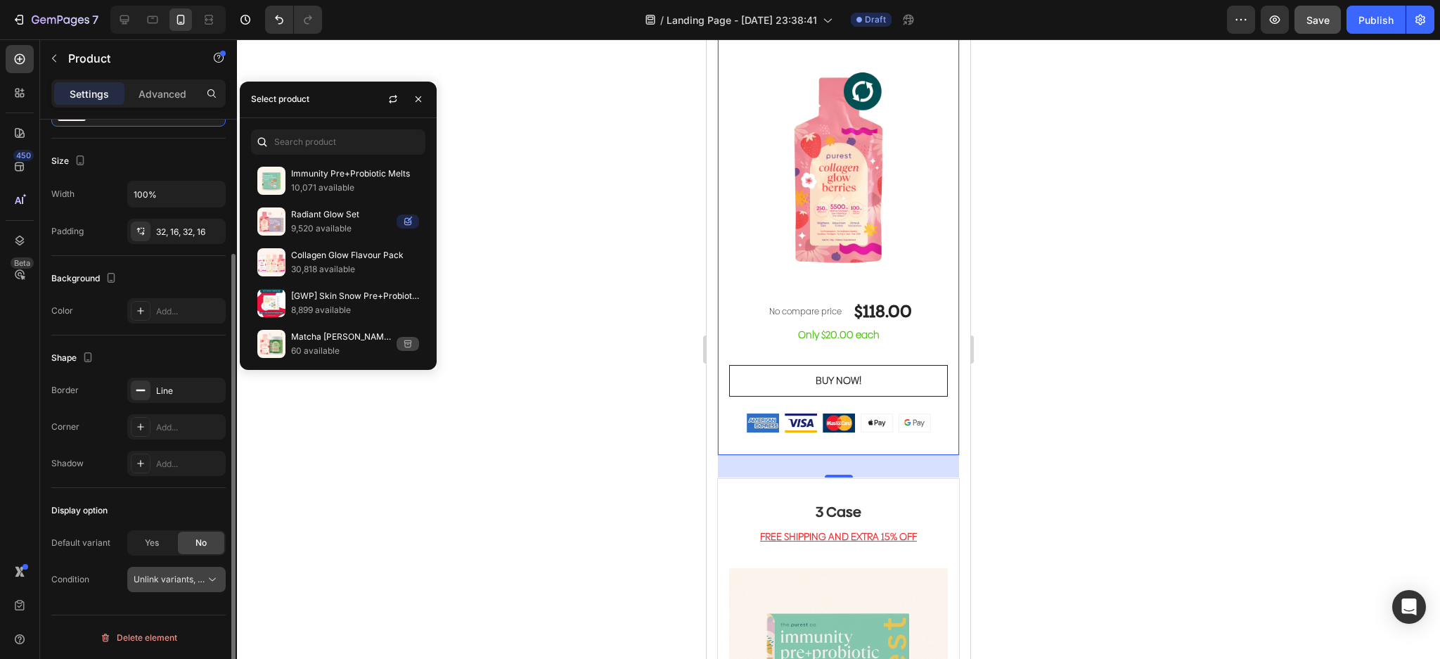
click at [162, 584] on span "Unlink variants, quantity <br> between same products" at bounding box center [242, 579] width 216 height 11
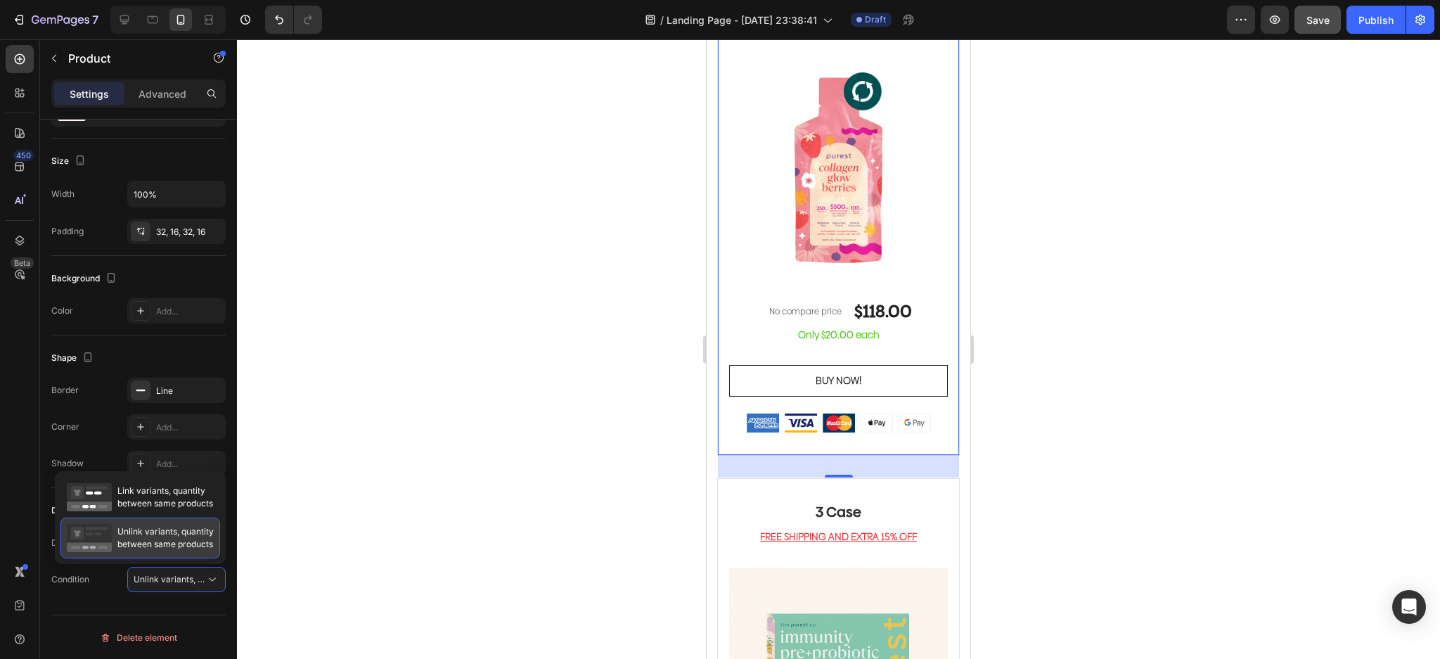
click at [176, 535] on span "Unlink variants, quantity between same products" at bounding box center [165, 537] width 96 height 25
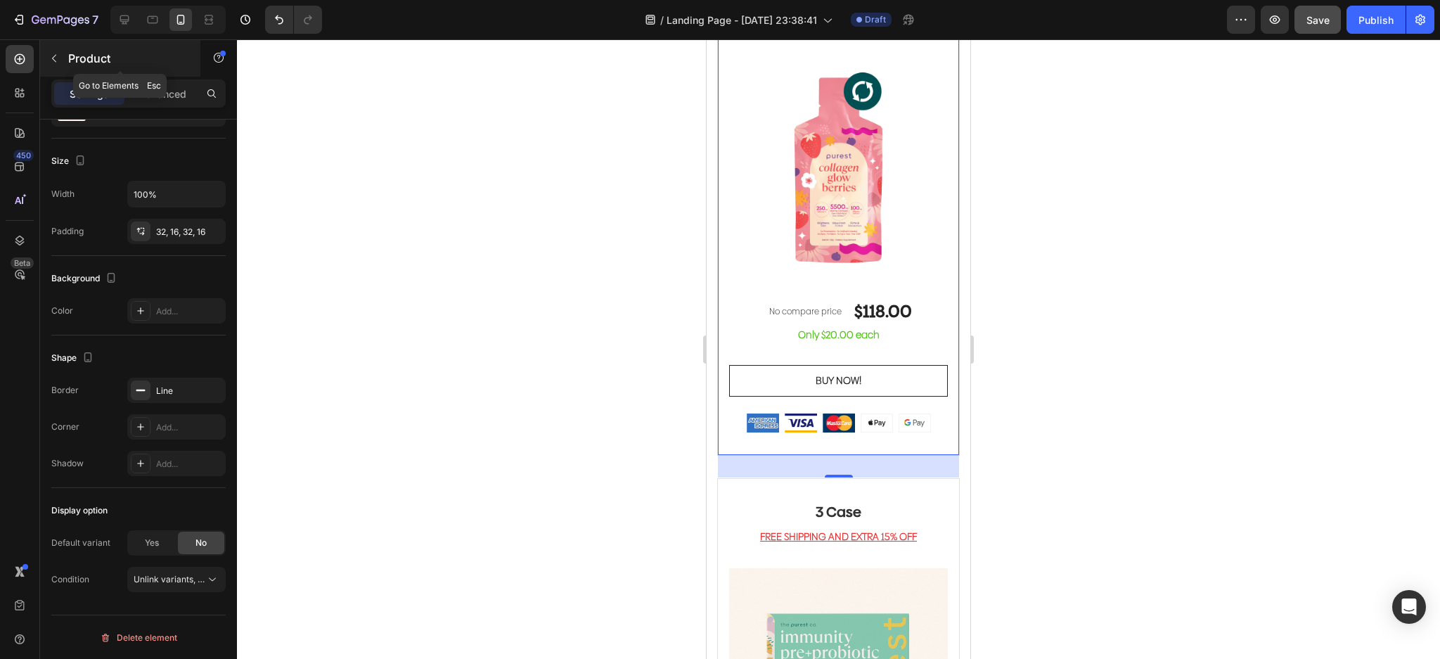
click at [91, 60] on p "Product" at bounding box center [128, 58] width 120 height 17
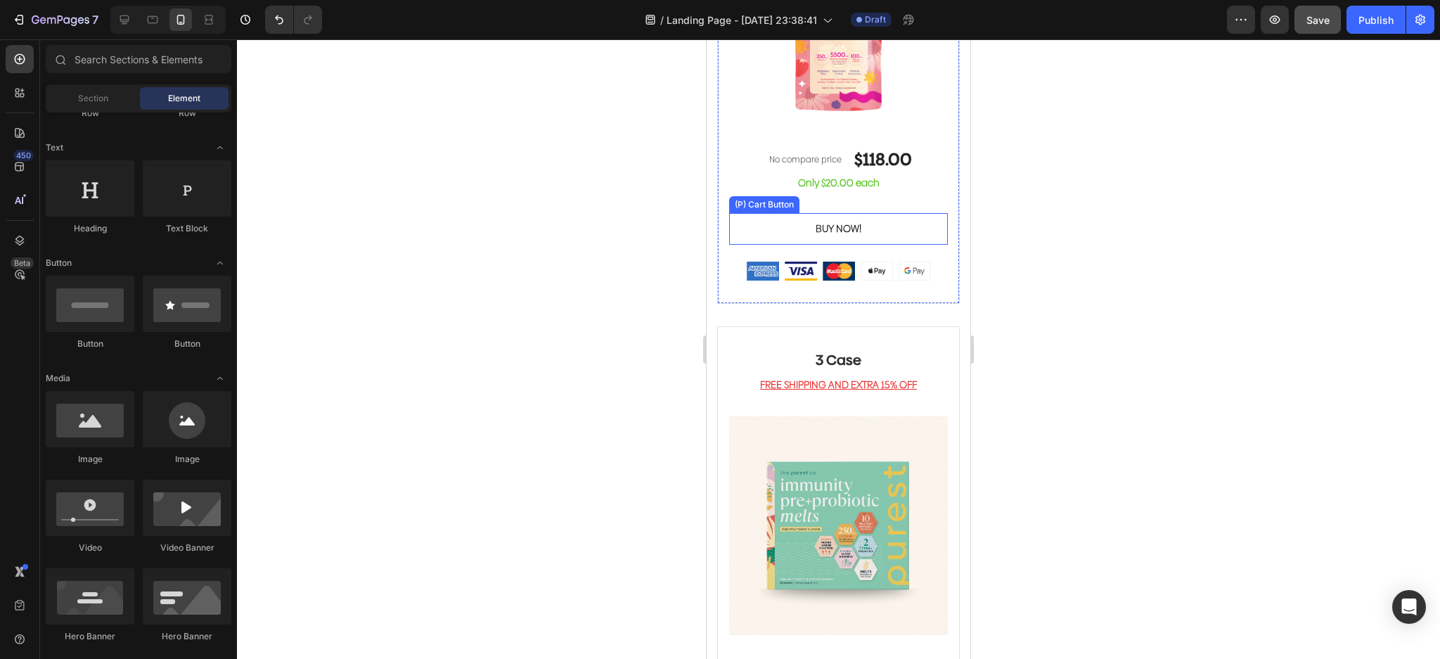
scroll to position [3469, 0]
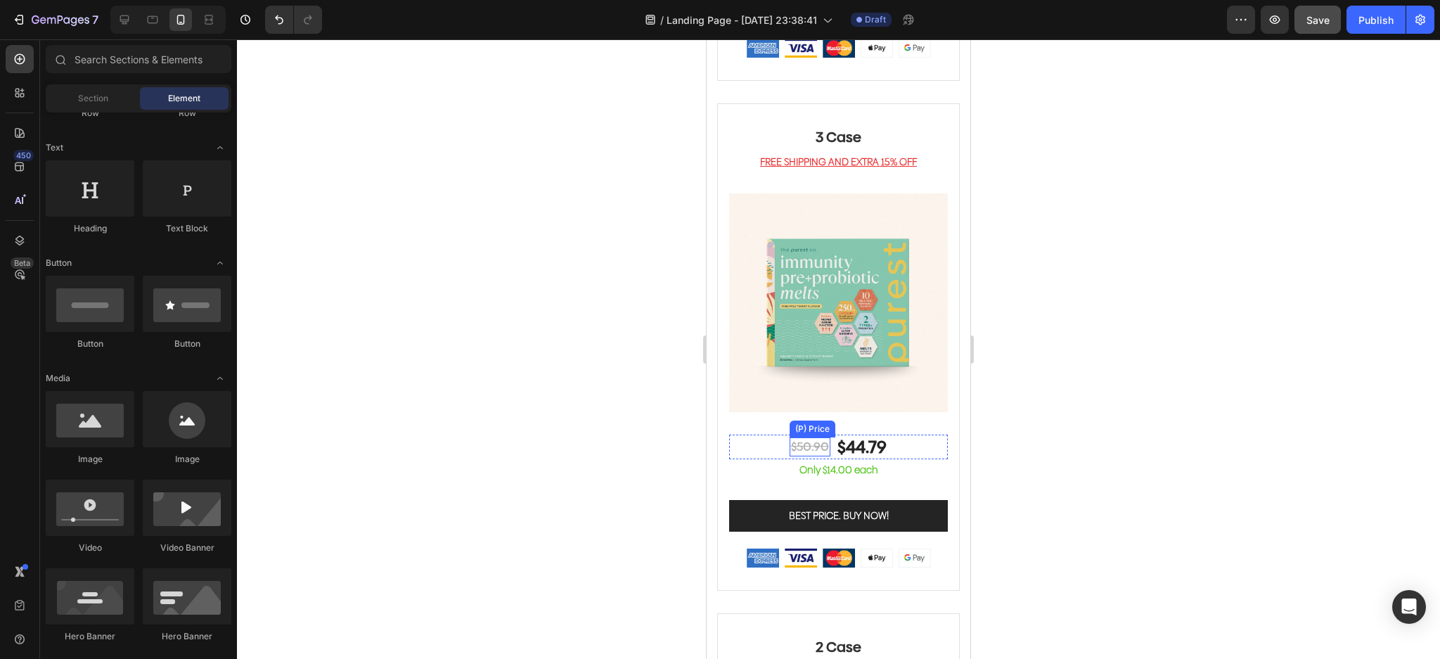
click at [815, 463] on p "Only $14.00 each" at bounding box center [839, 469] width 216 height 13
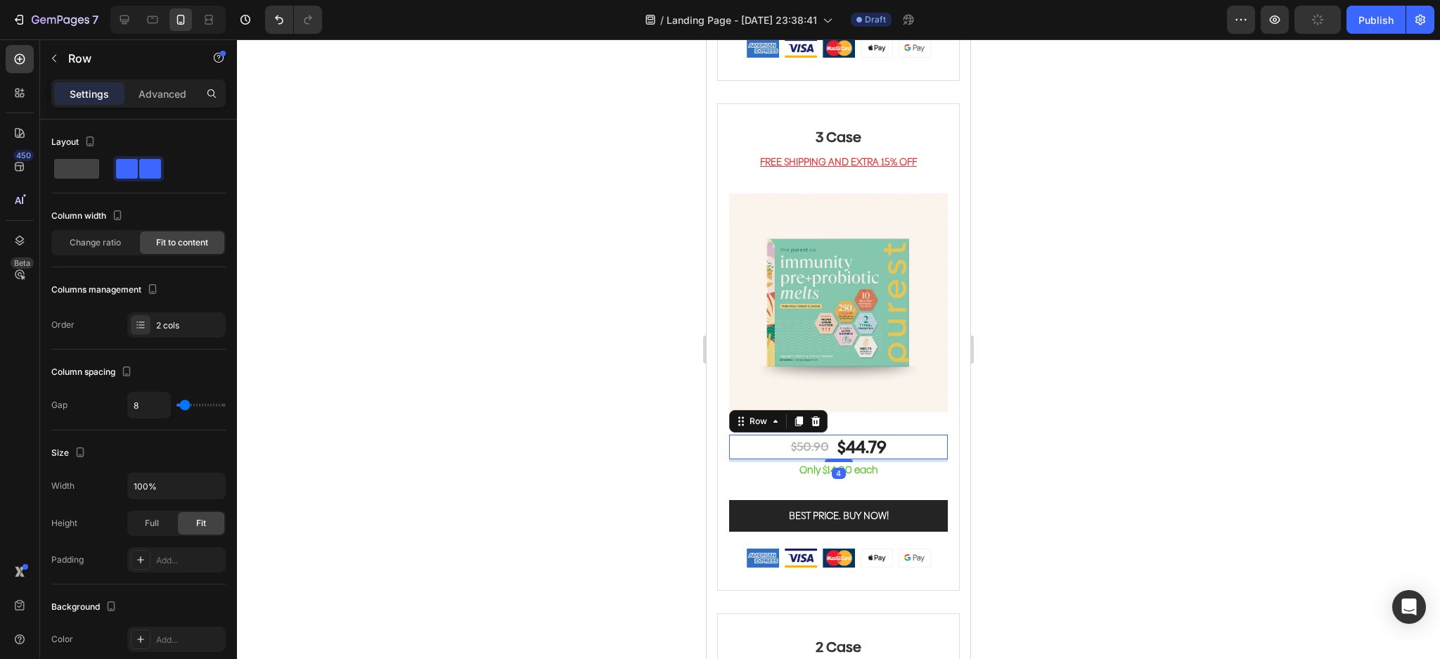
click at [885, 435] on div "$50.90 (P) Price (P) Price $44.79 (P) Price (P) Price Row 4" at bounding box center [838, 447] width 219 height 25
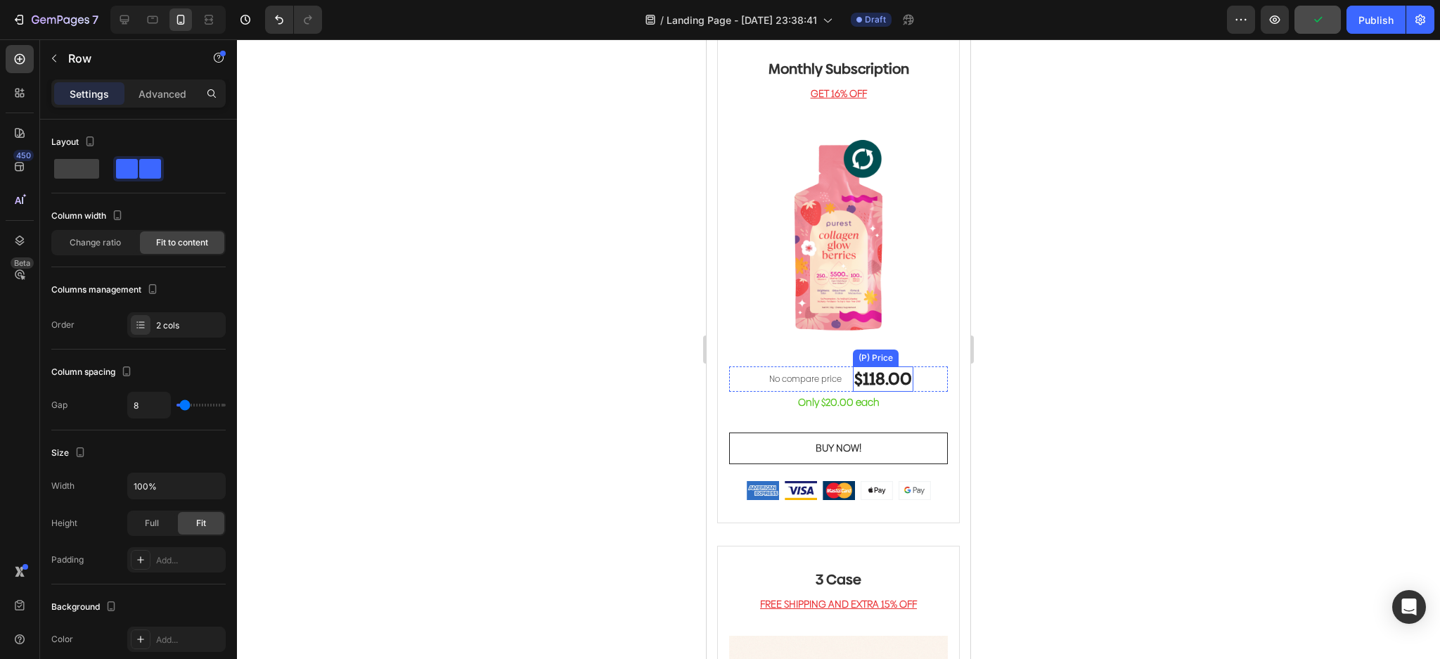
scroll to position [3000, 0]
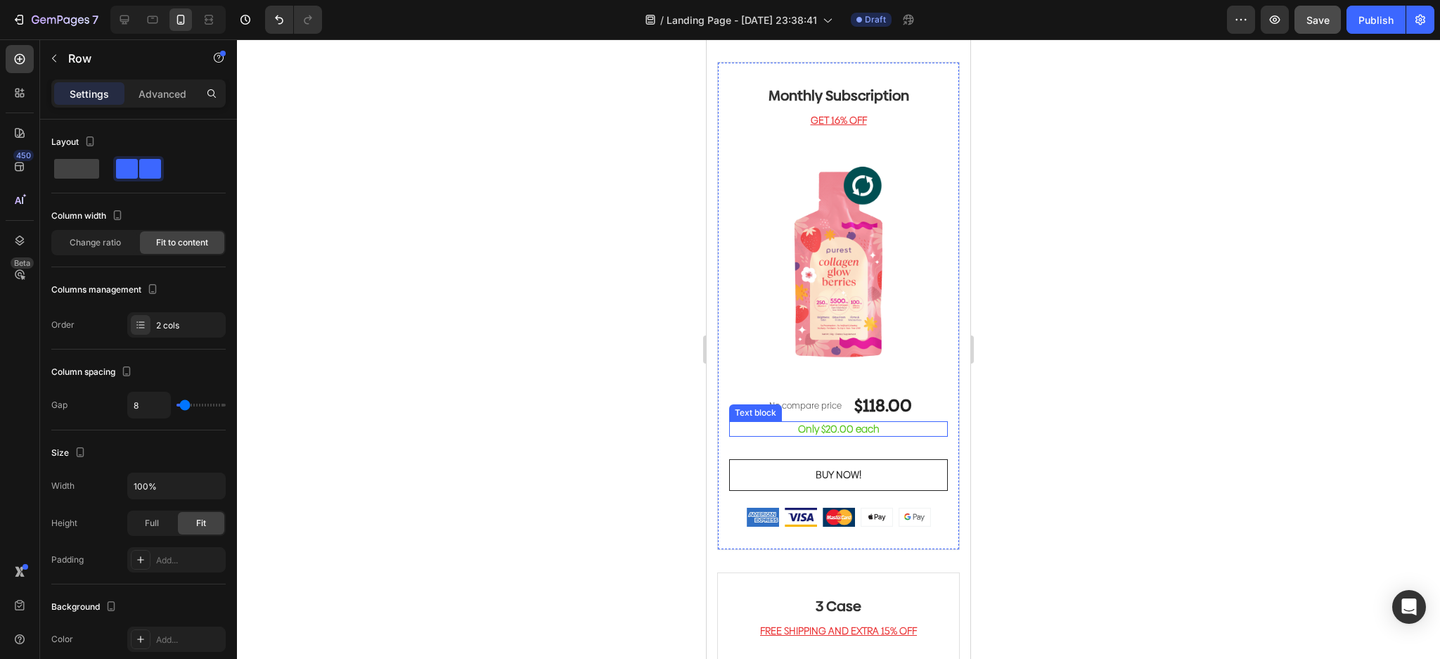
click at [864, 423] on p "Only $20.00 each" at bounding box center [839, 429] width 216 height 13
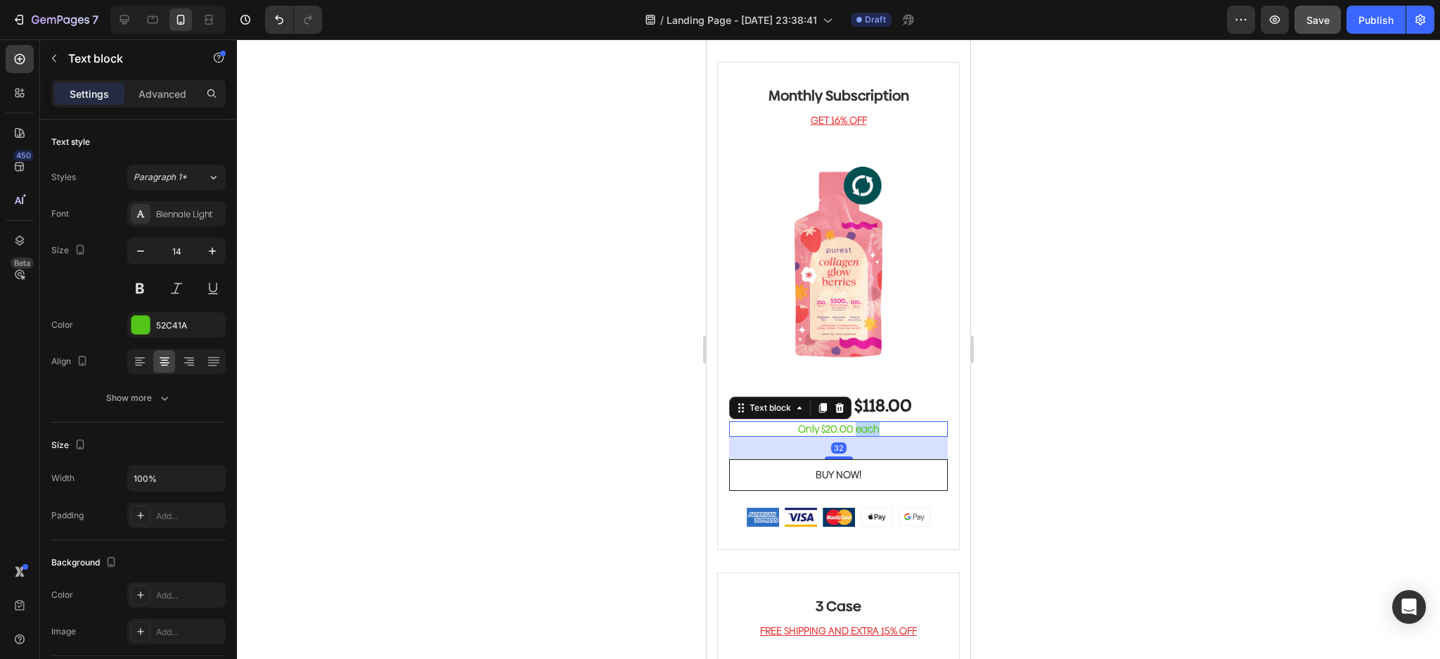
click at [864, 423] on p "Only $20.00 each" at bounding box center [839, 429] width 216 height 13
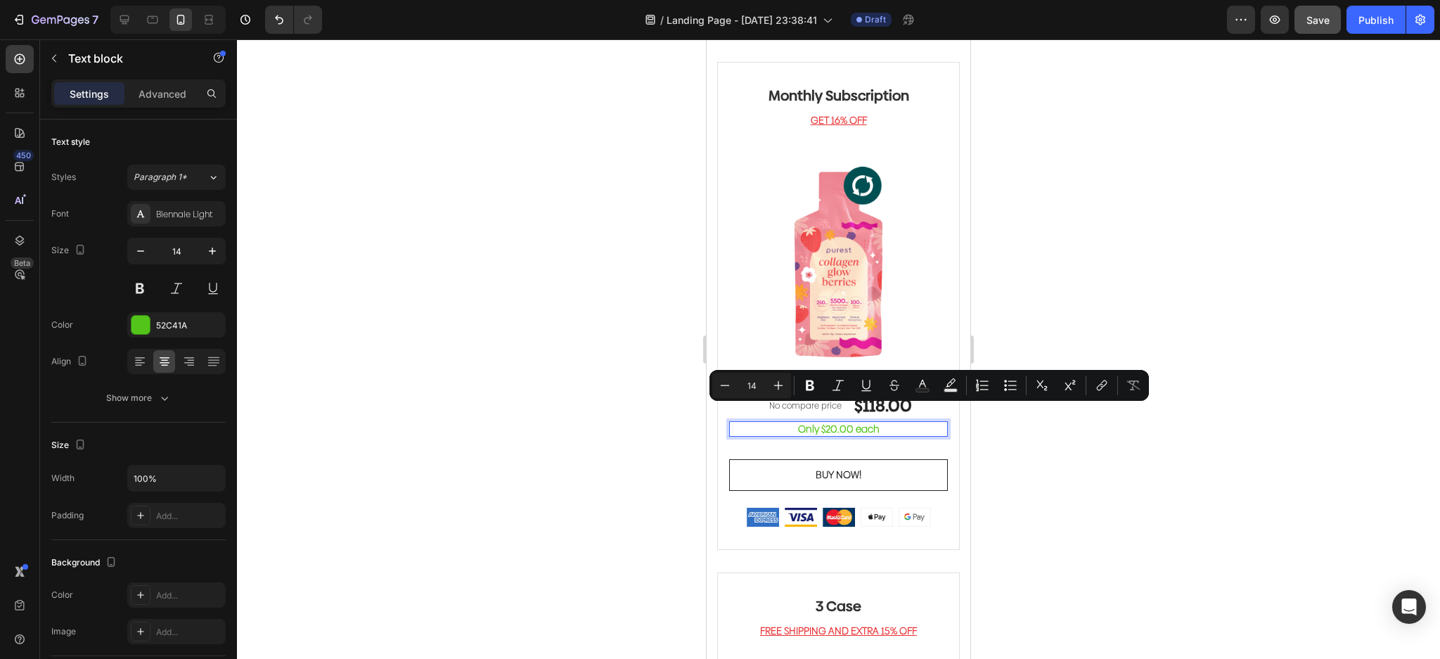
click at [845, 423] on p "Only $20.00 each" at bounding box center [839, 429] width 216 height 13
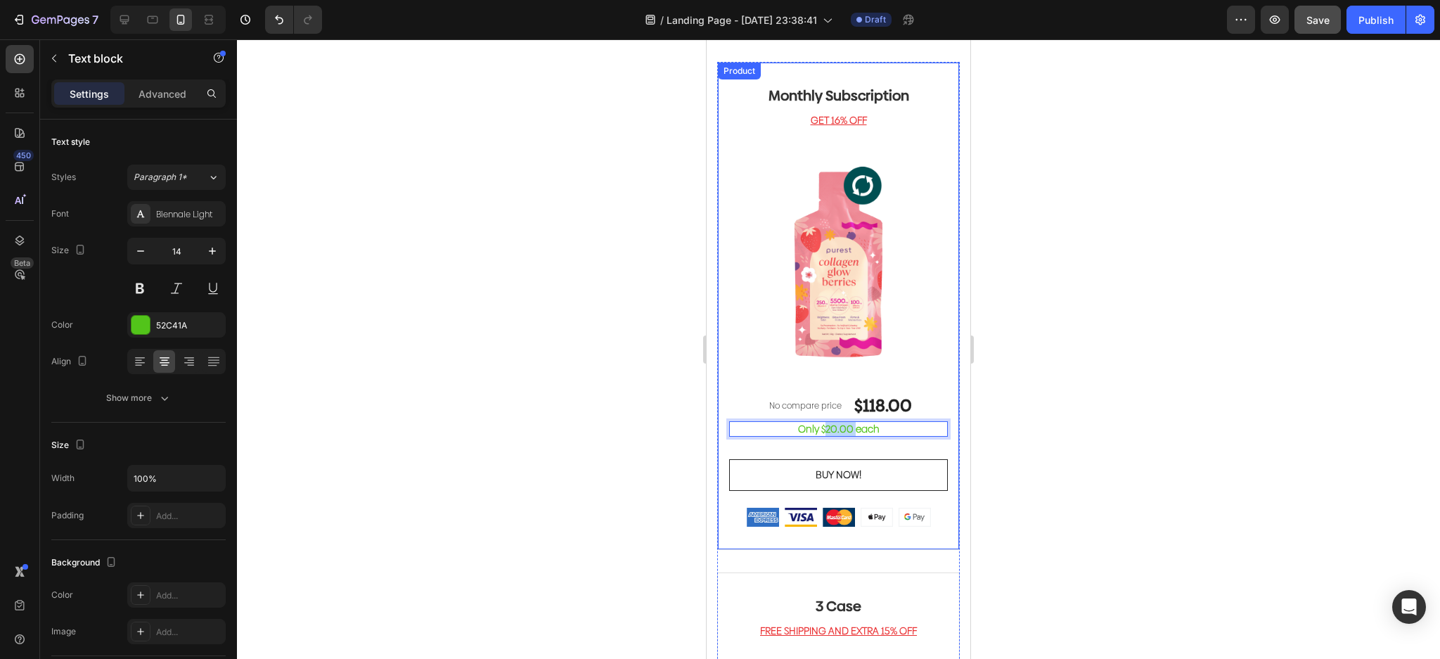
drag, startPoint x: 847, startPoint y: 416, endPoint x: 821, endPoint y: 423, distance: 26.3
click at [821, 423] on div "Monthly Subscription Heading GET 16% OFF Text block Image No compare price (P) …" at bounding box center [838, 305] width 219 height 441
click at [1093, 305] on div at bounding box center [838, 349] width 1203 height 620
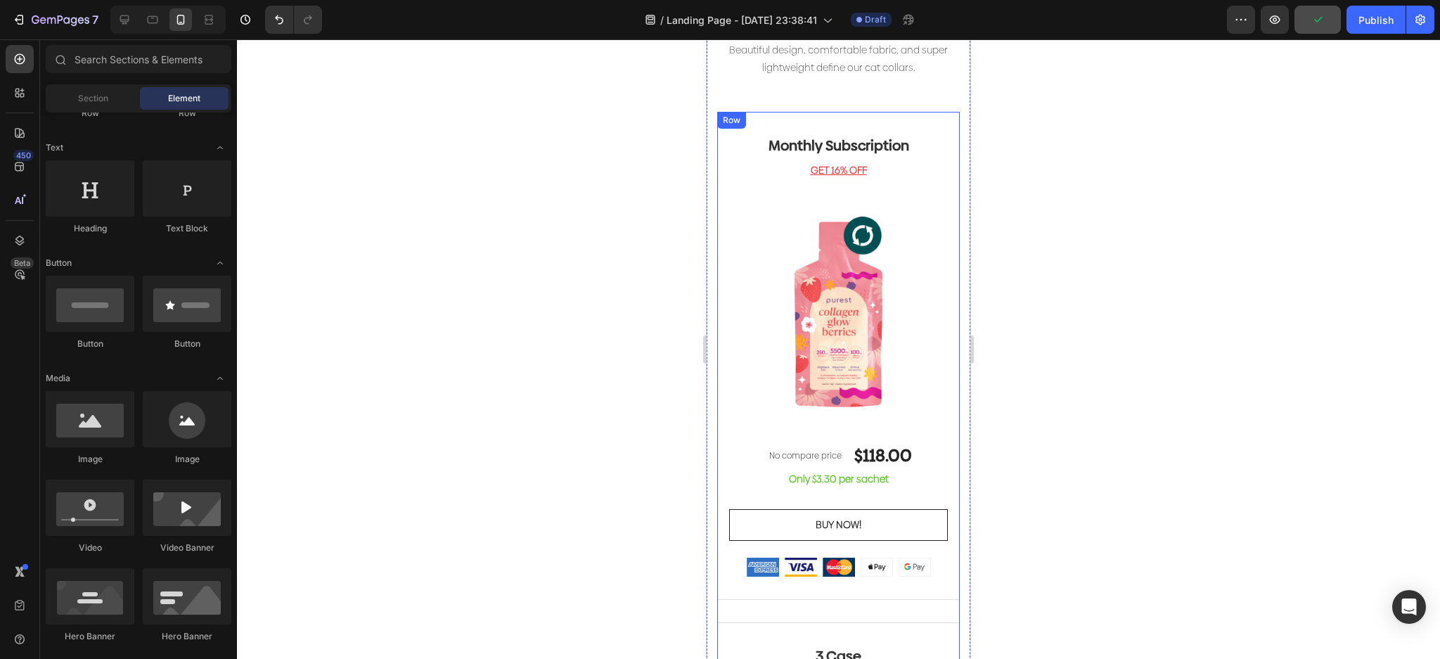
scroll to position [2906, 0]
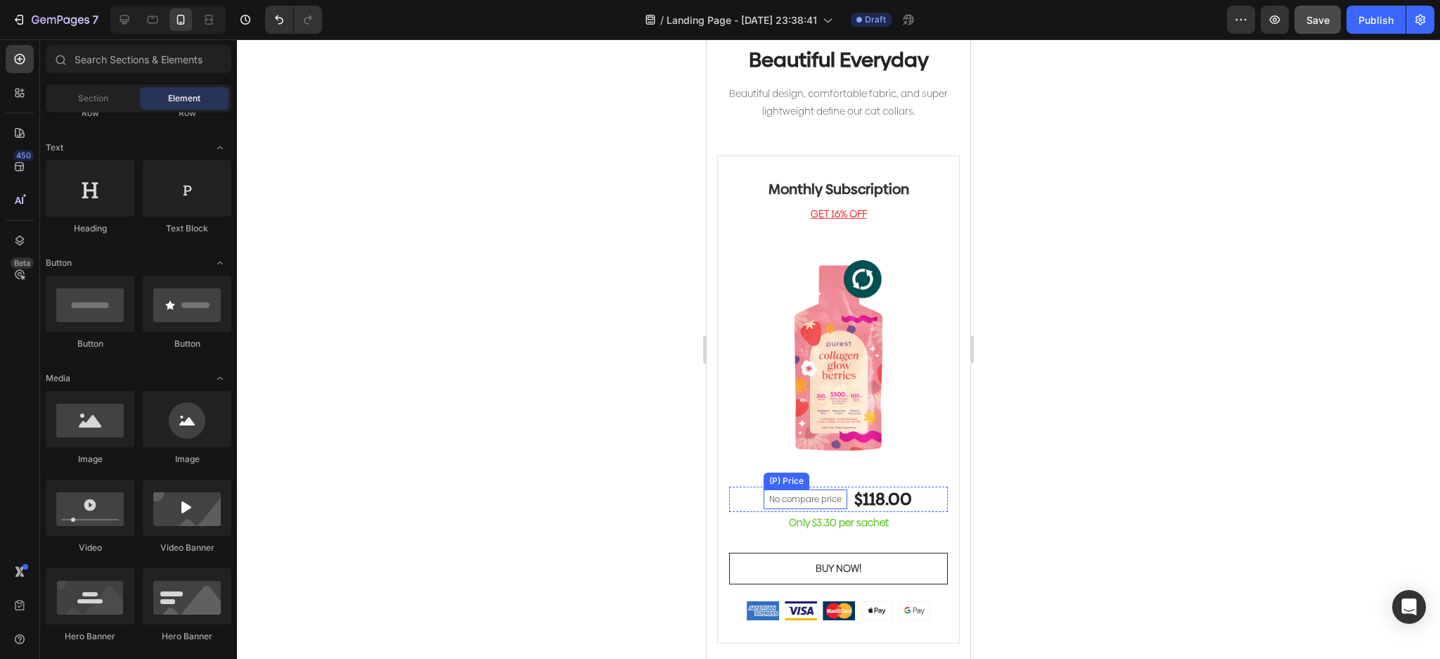
click at [822, 495] on p "No compare price" at bounding box center [805, 499] width 72 height 8
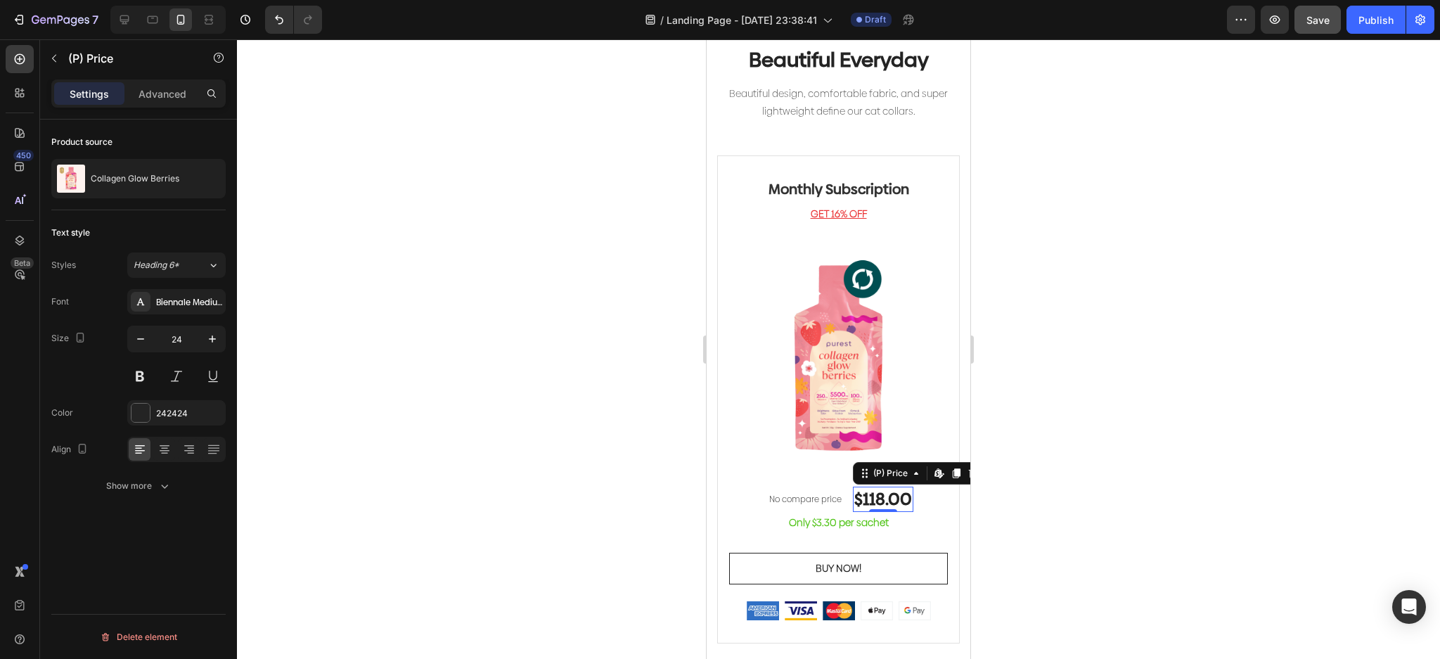
click at [891, 487] on div "$118.00" at bounding box center [883, 499] width 60 height 25
click at [920, 489] on div "No compare price (P) Price $118.00 (P) Price Edit content in Shopify 0 (P) Pric…" at bounding box center [838, 499] width 219 height 25
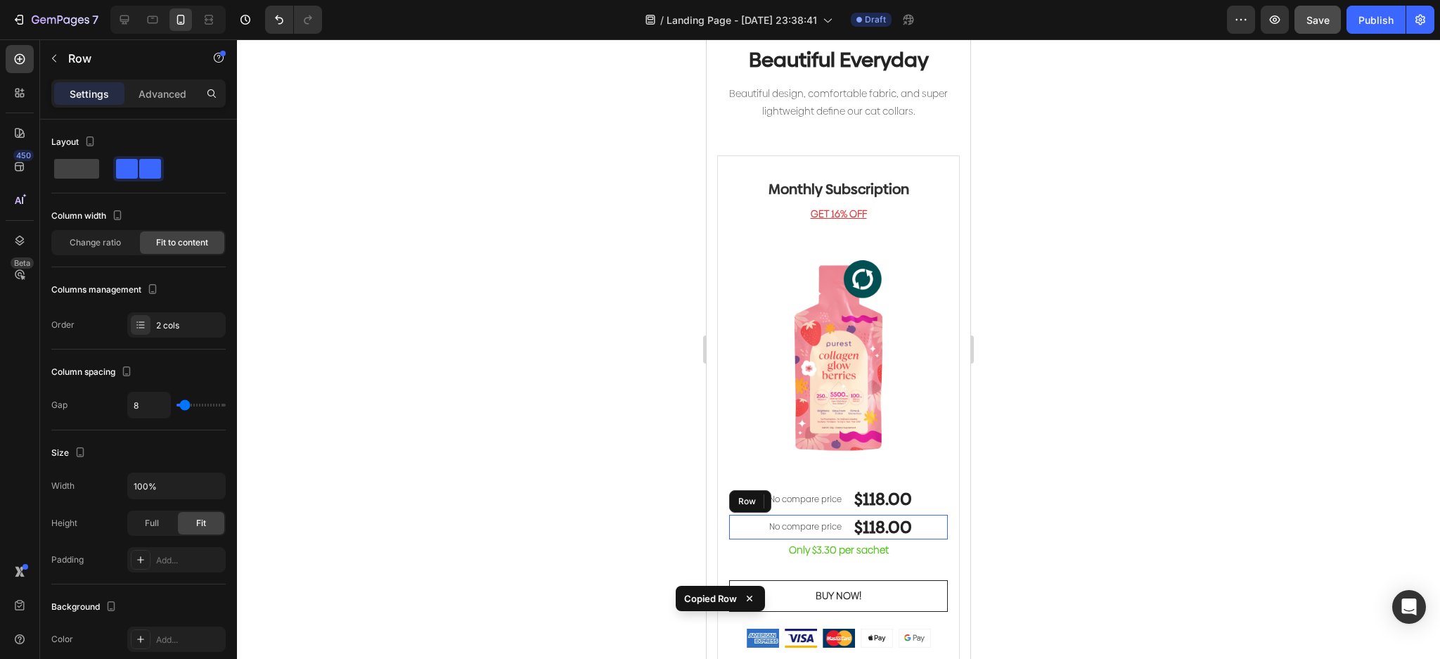
scroll to position [174, 0]
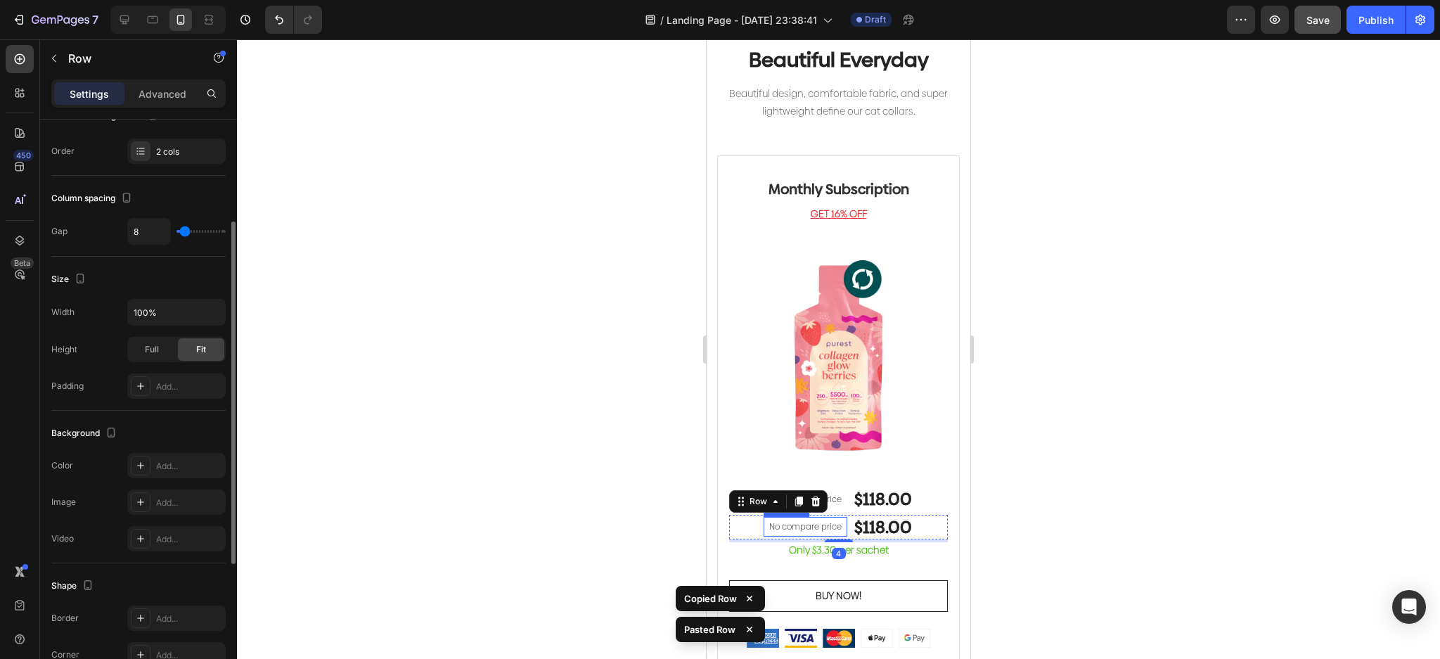
click at [831, 519] on div "No compare price" at bounding box center [806, 527] width 84 height 20
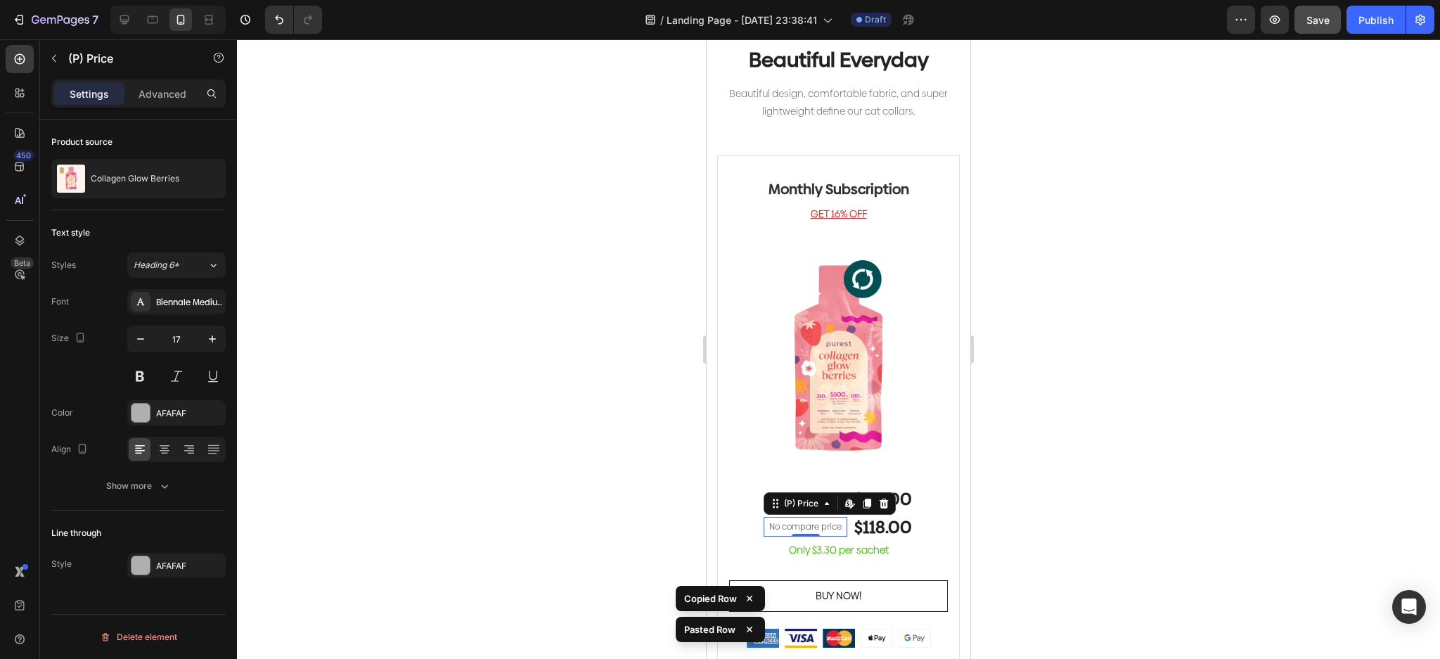
scroll to position [0, 0]
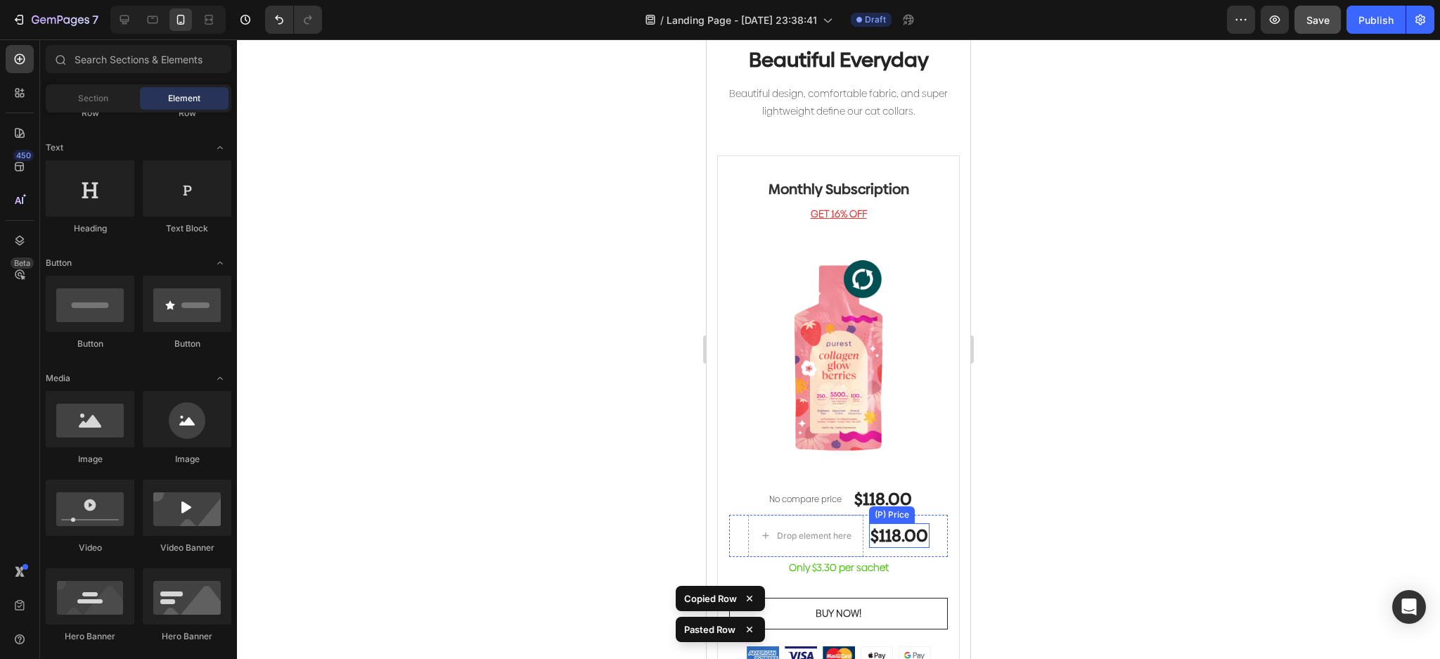
click at [885, 523] on div "$118.00" at bounding box center [899, 535] width 60 height 25
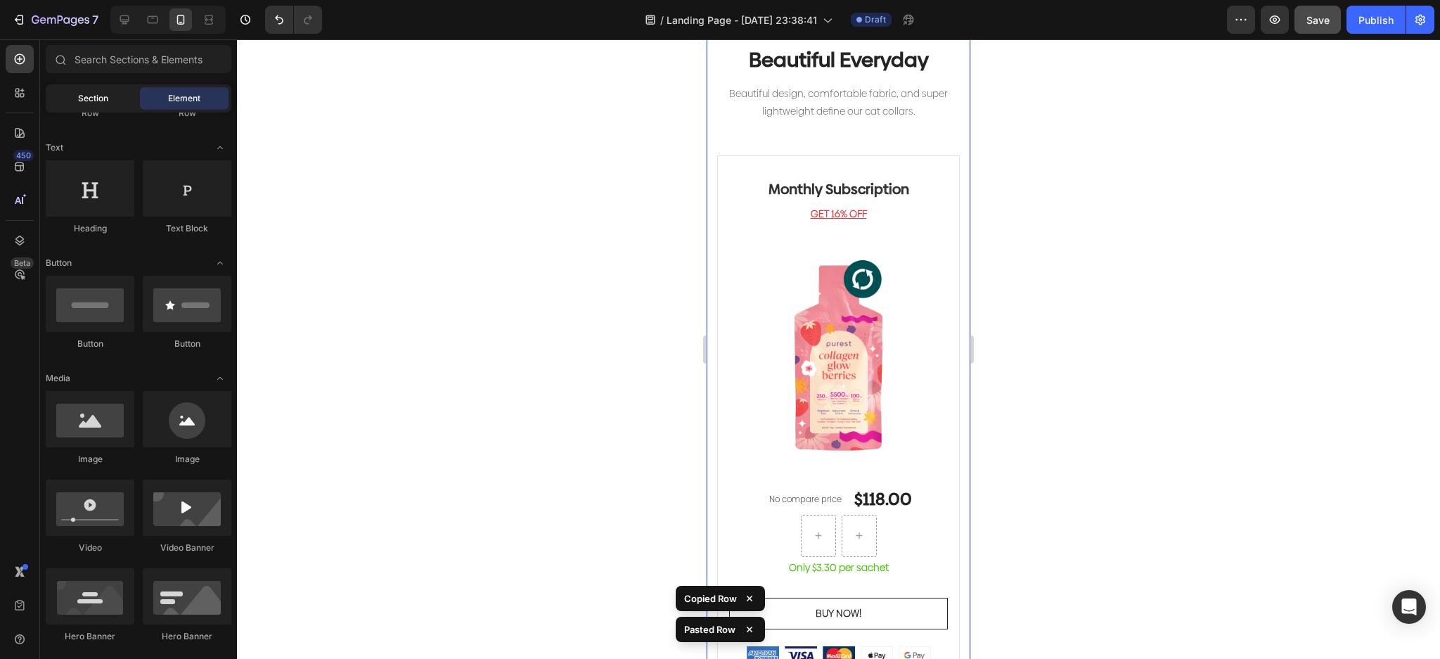
click at [87, 96] on span "Section" at bounding box center [93, 98] width 30 height 13
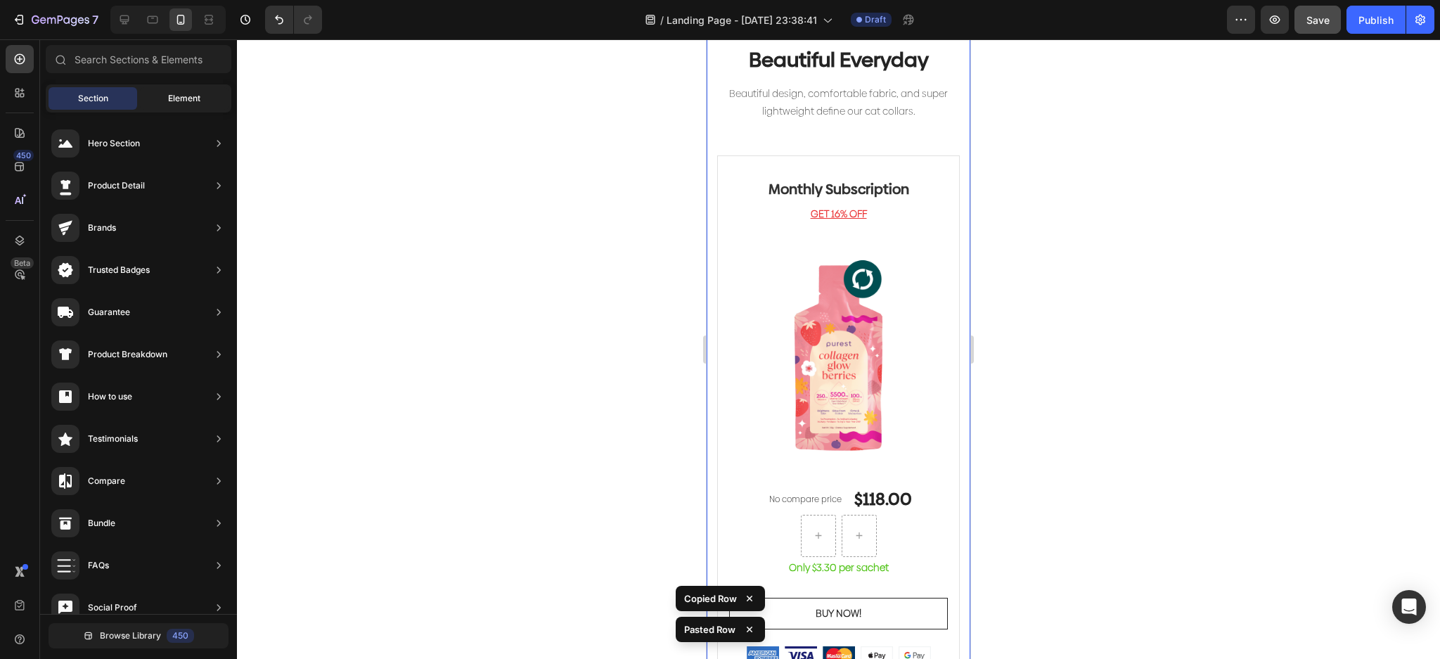
click at [165, 91] on div "Element" at bounding box center [184, 98] width 89 height 23
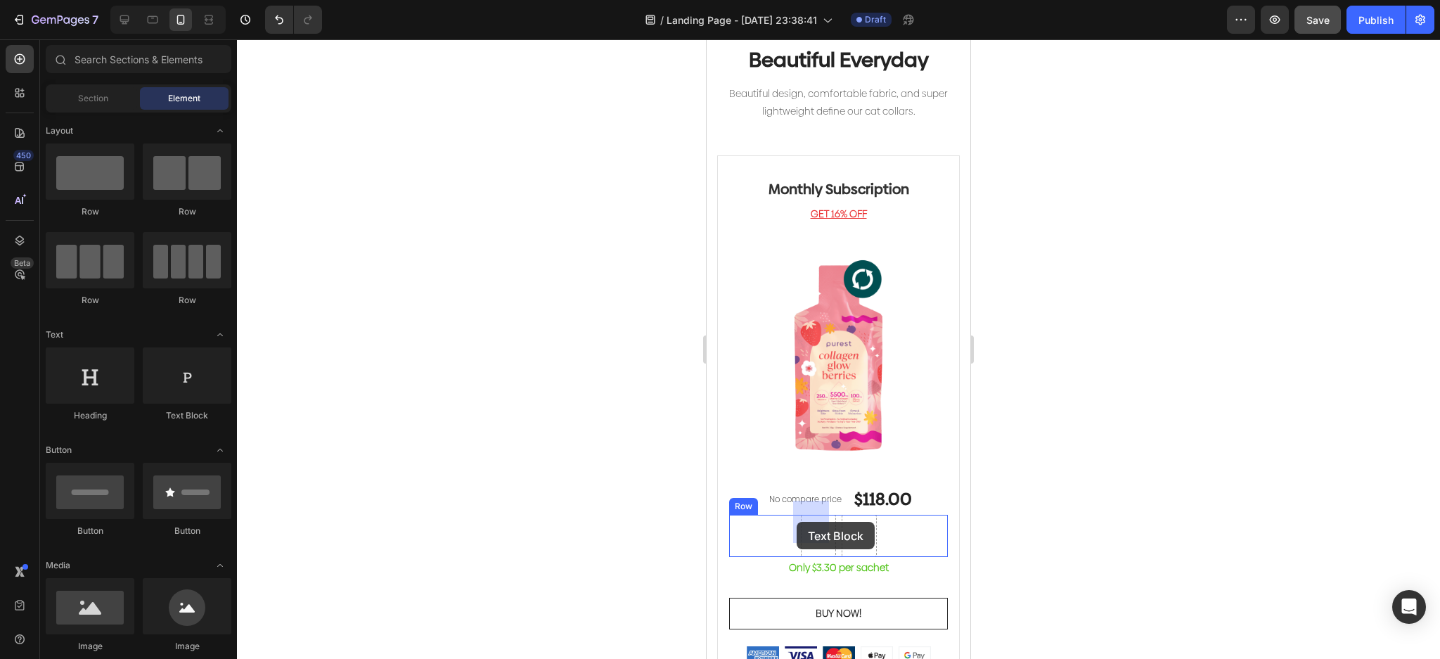
drag, startPoint x: 1097, startPoint y: 451, endPoint x: 1285, endPoint y: 458, distance: 188.6
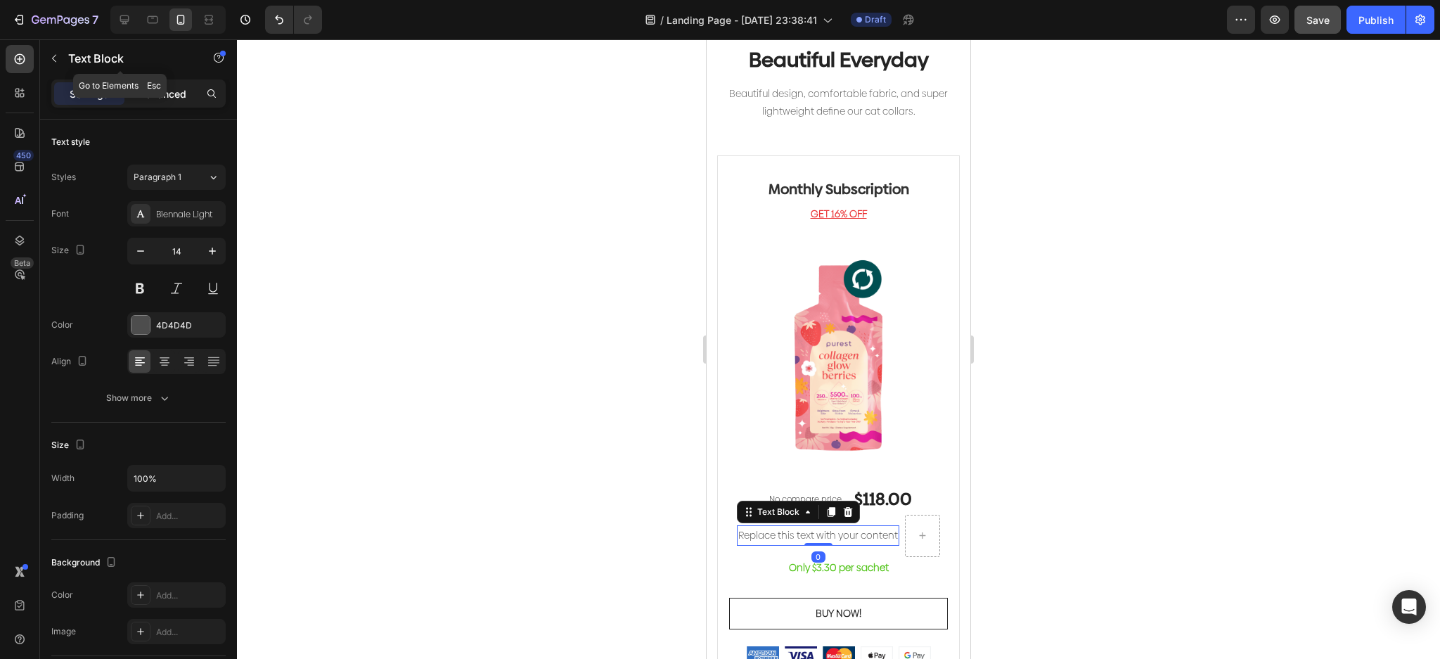
drag, startPoint x: 135, startPoint y: 77, endPoint x: 139, endPoint y: 88, distance: 11.8
click at [136, 77] on div "Text Block" at bounding box center [120, 59] width 160 height 40
click at [64, 59] on button "button" at bounding box center [54, 58] width 23 height 23
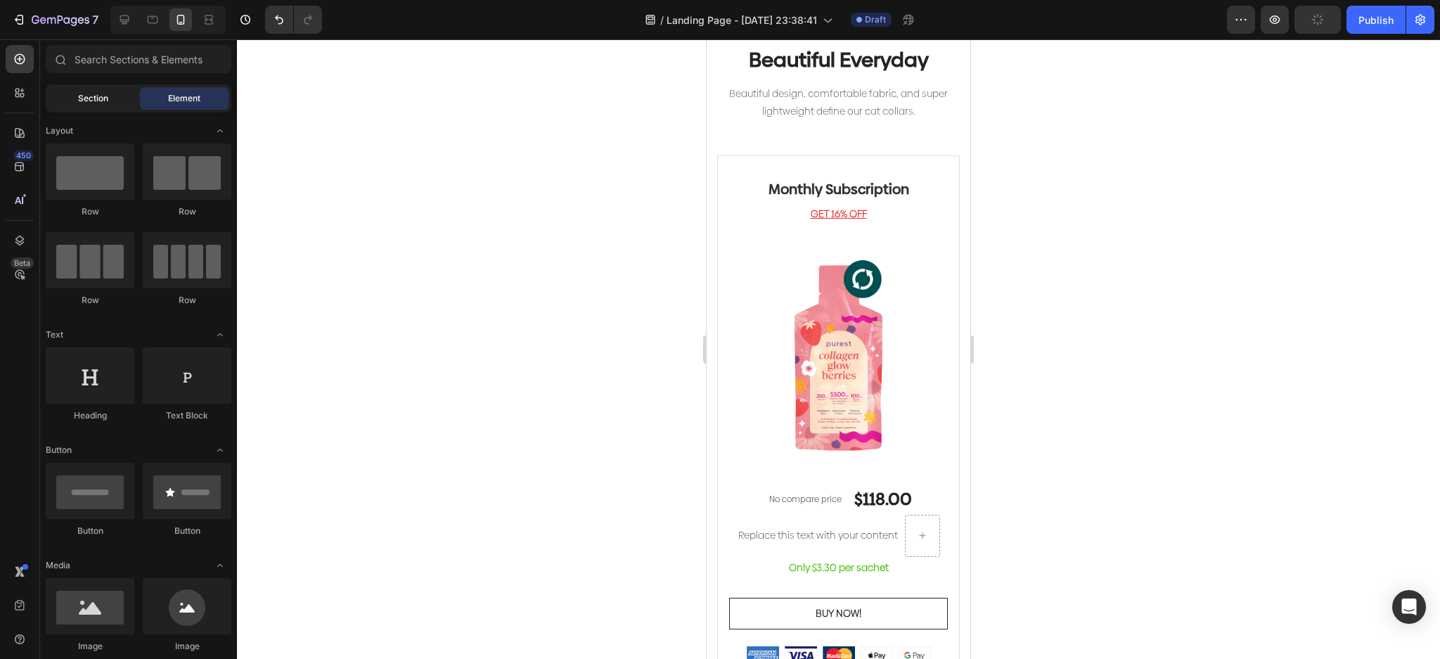
click at [90, 88] on div "Section" at bounding box center [93, 98] width 89 height 23
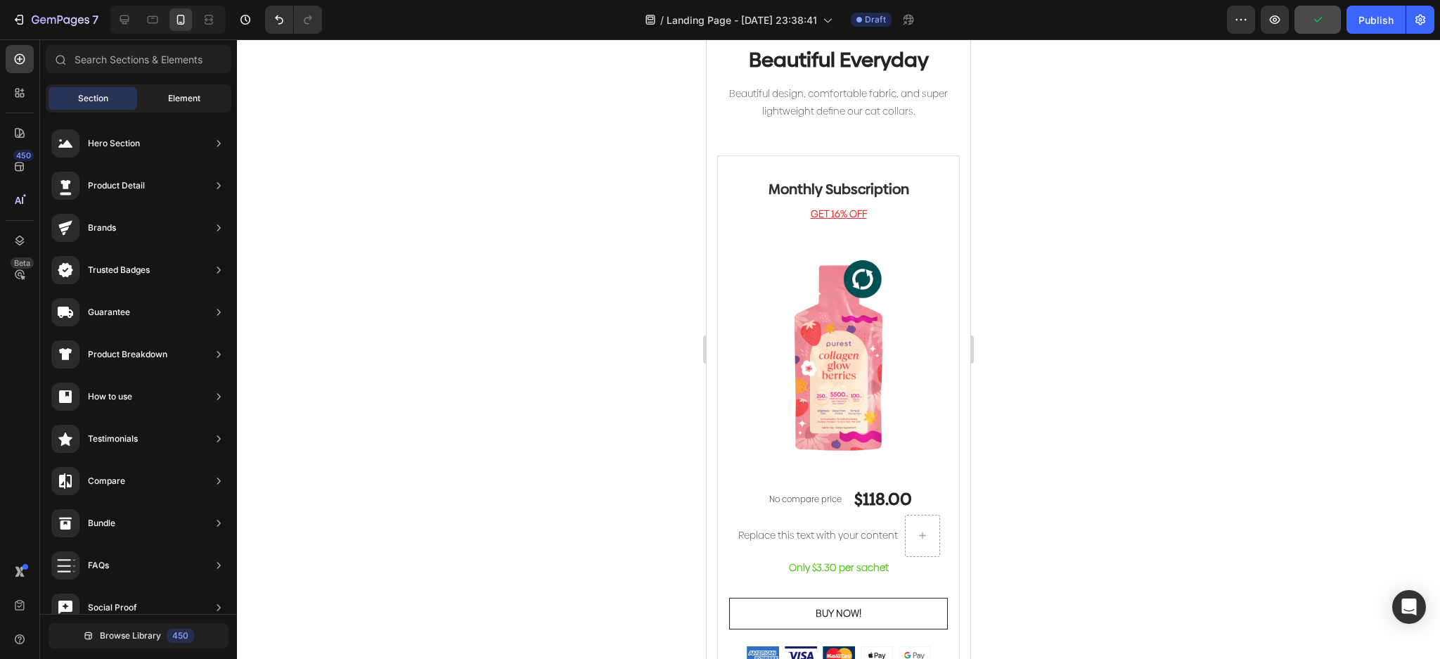
click at [172, 97] on span "Element" at bounding box center [184, 98] width 32 height 13
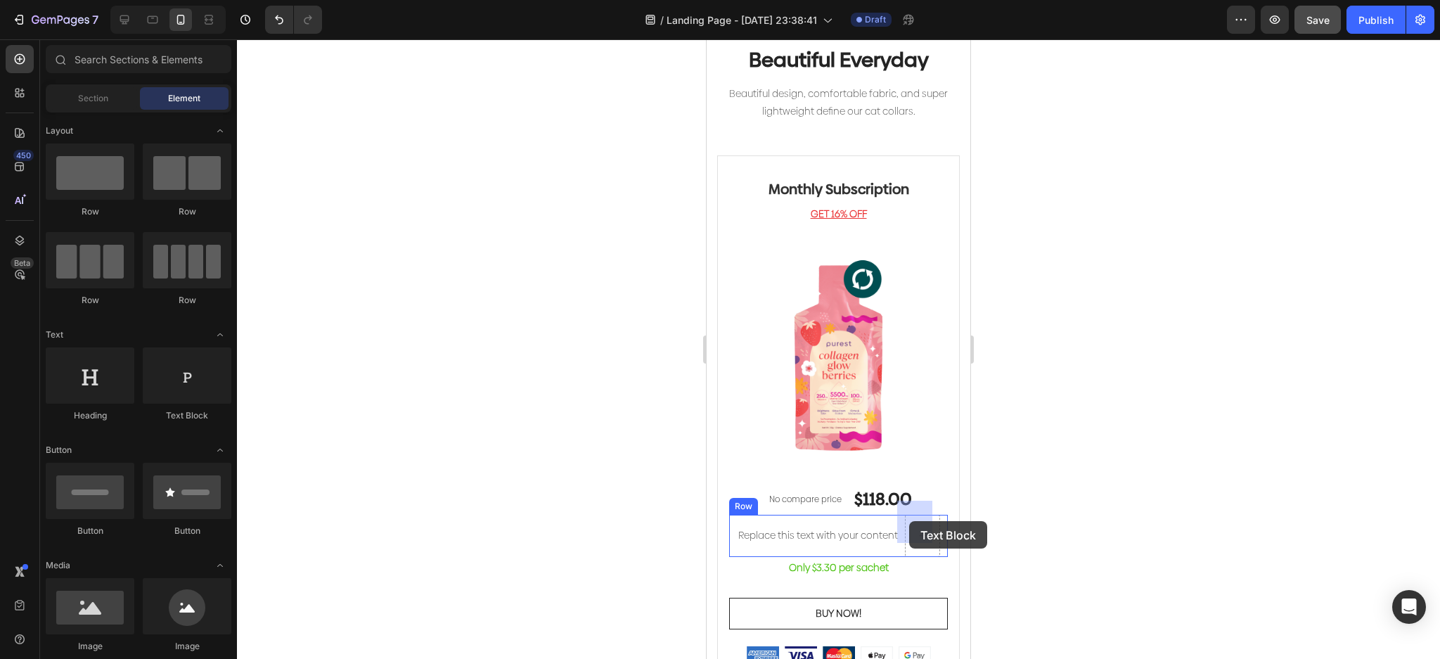
drag, startPoint x: 896, startPoint y: 425, endPoint x: 909, endPoint y: 521, distance: 96.6
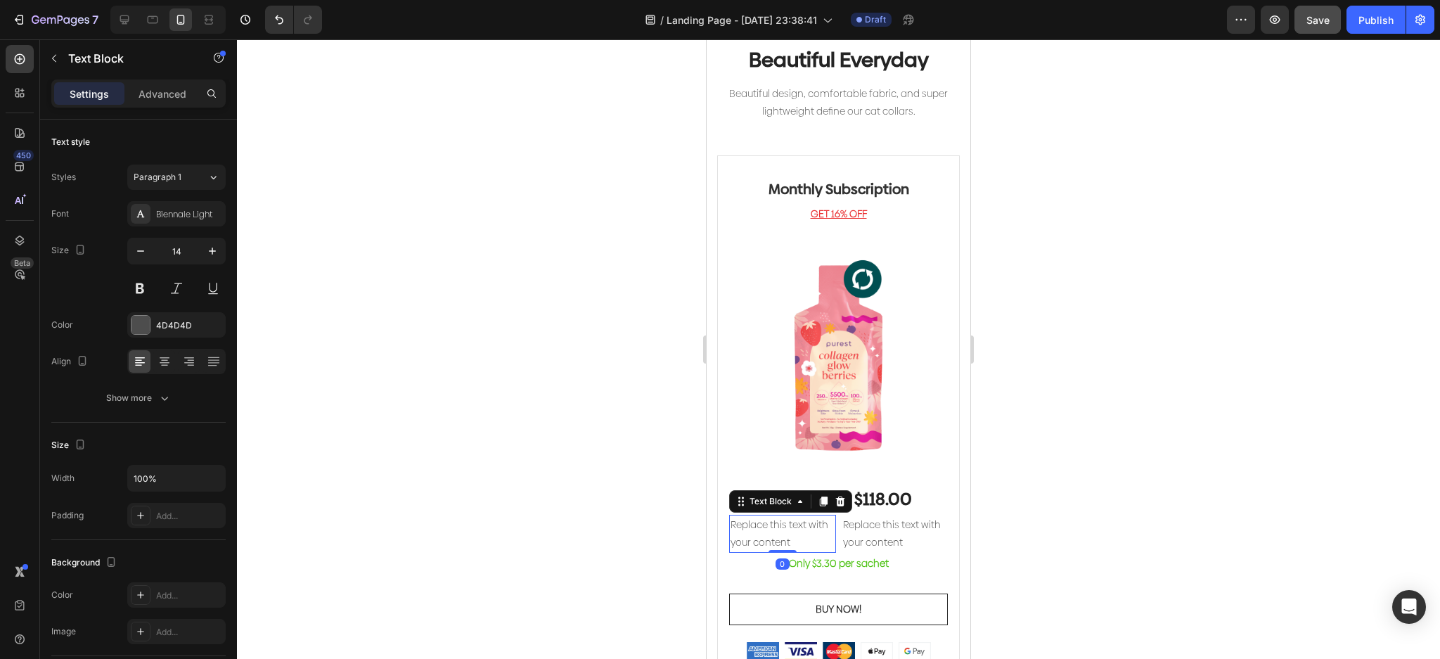
click at [791, 515] on div "Replace this text with your content" at bounding box center [782, 534] width 107 height 38
click at [887, 489] on div "$118.00" at bounding box center [883, 499] width 60 height 25
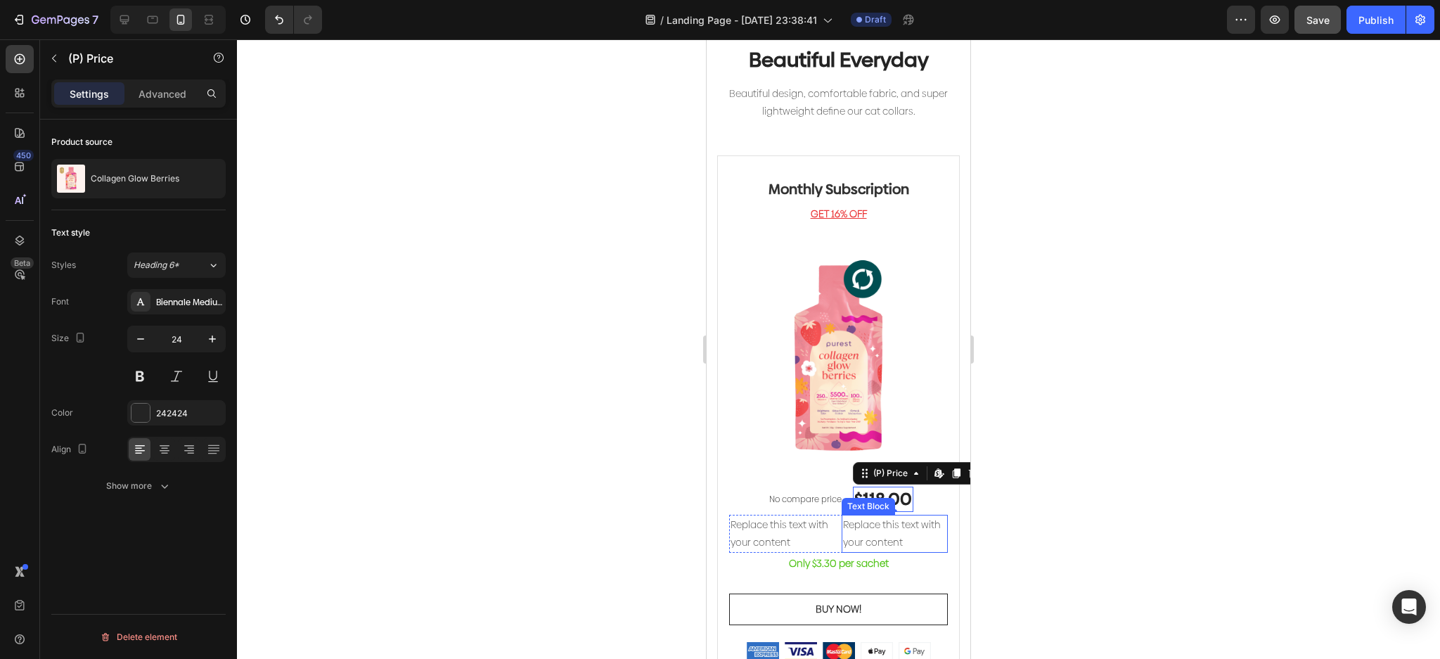
click at [871, 525] on div "Replace this text with your content" at bounding box center [895, 534] width 107 height 38
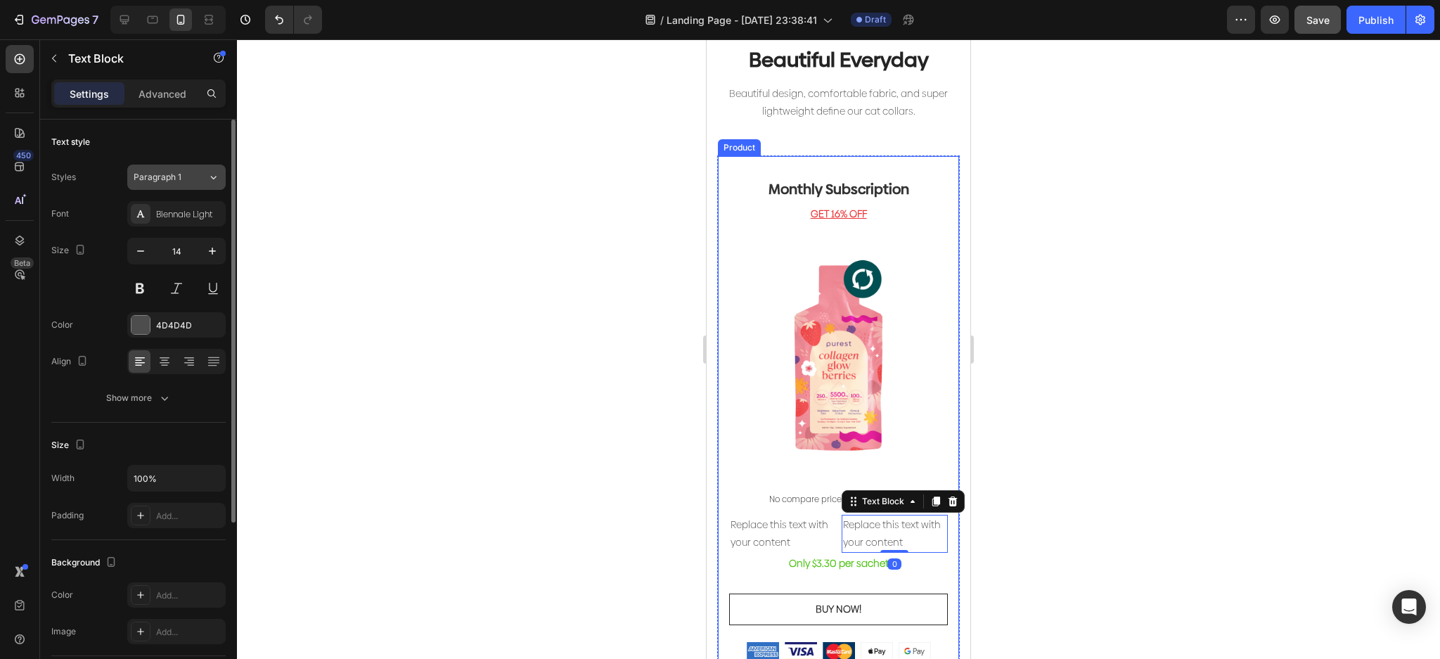
click at [182, 181] on div "Paragraph 1" at bounding box center [162, 177] width 57 height 13
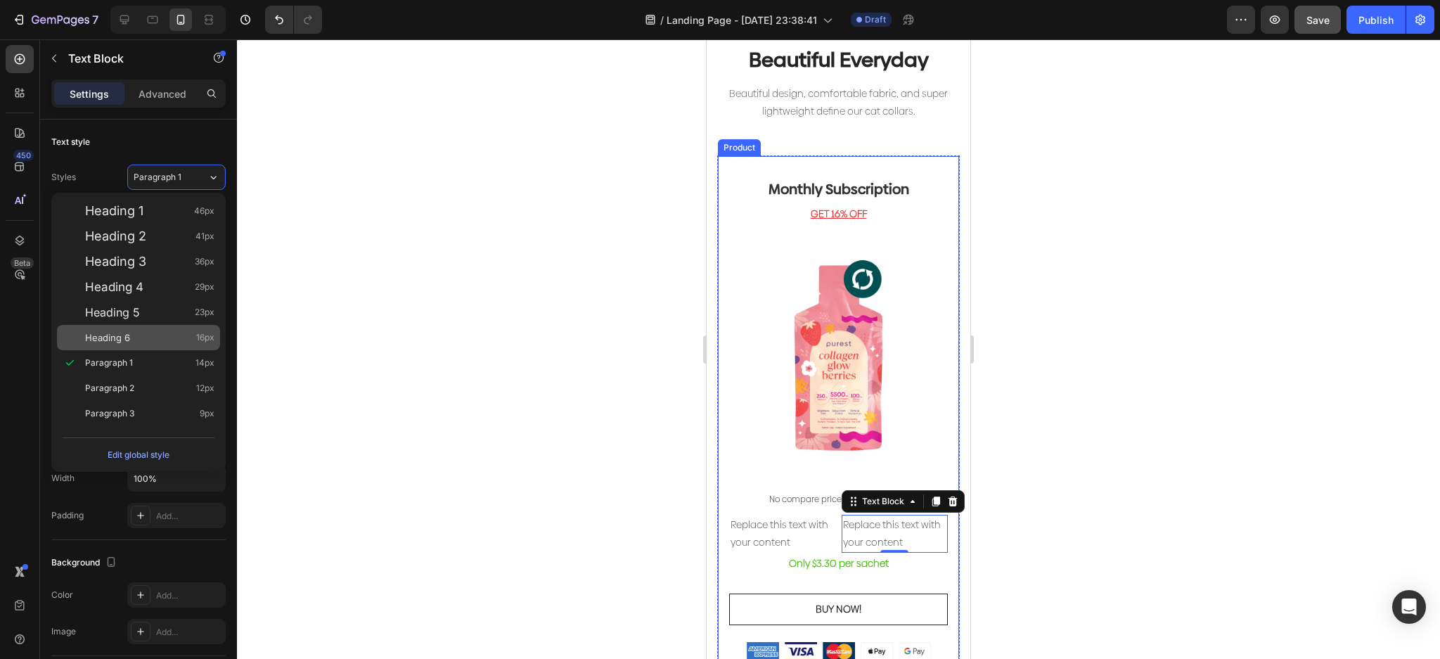
click at [151, 331] on div "Heading 6 16px" at bounding box center [149, 338] width 129 height 14
type input "16"
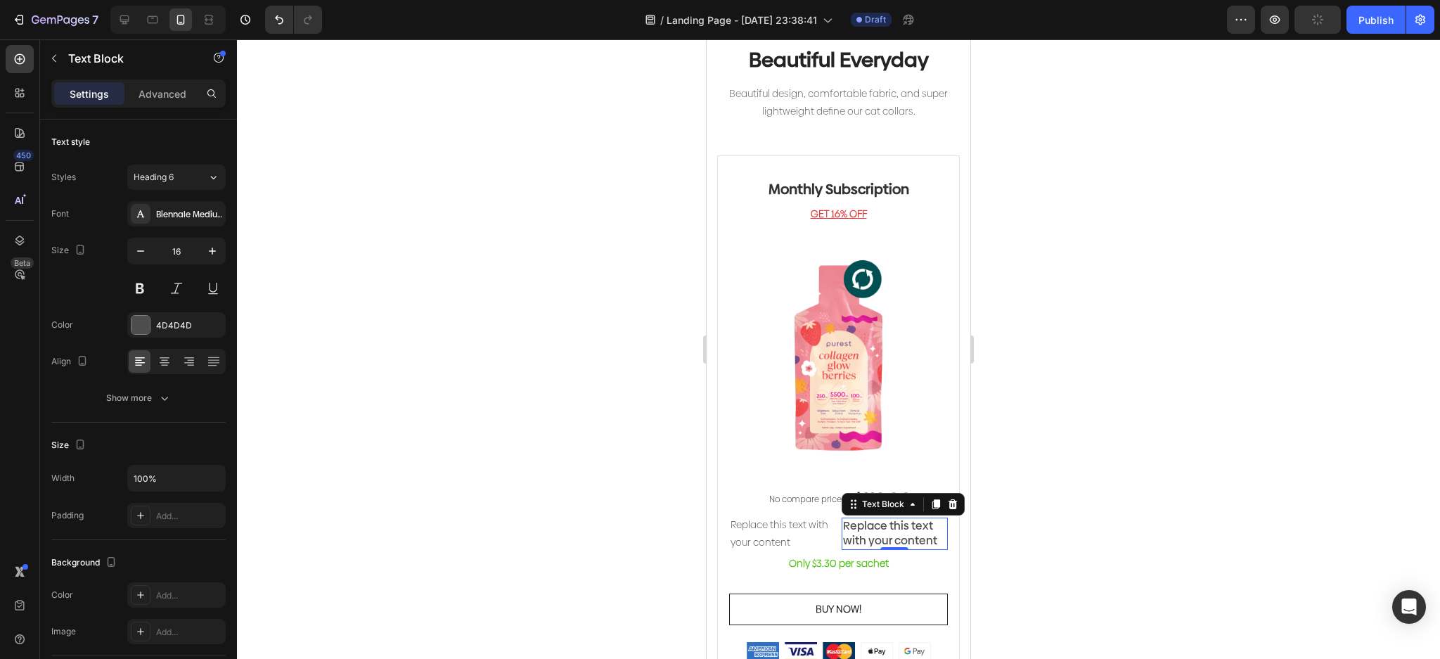
click at [1145, 536] on div at bounding box center [838, 349] width 1203 height 620
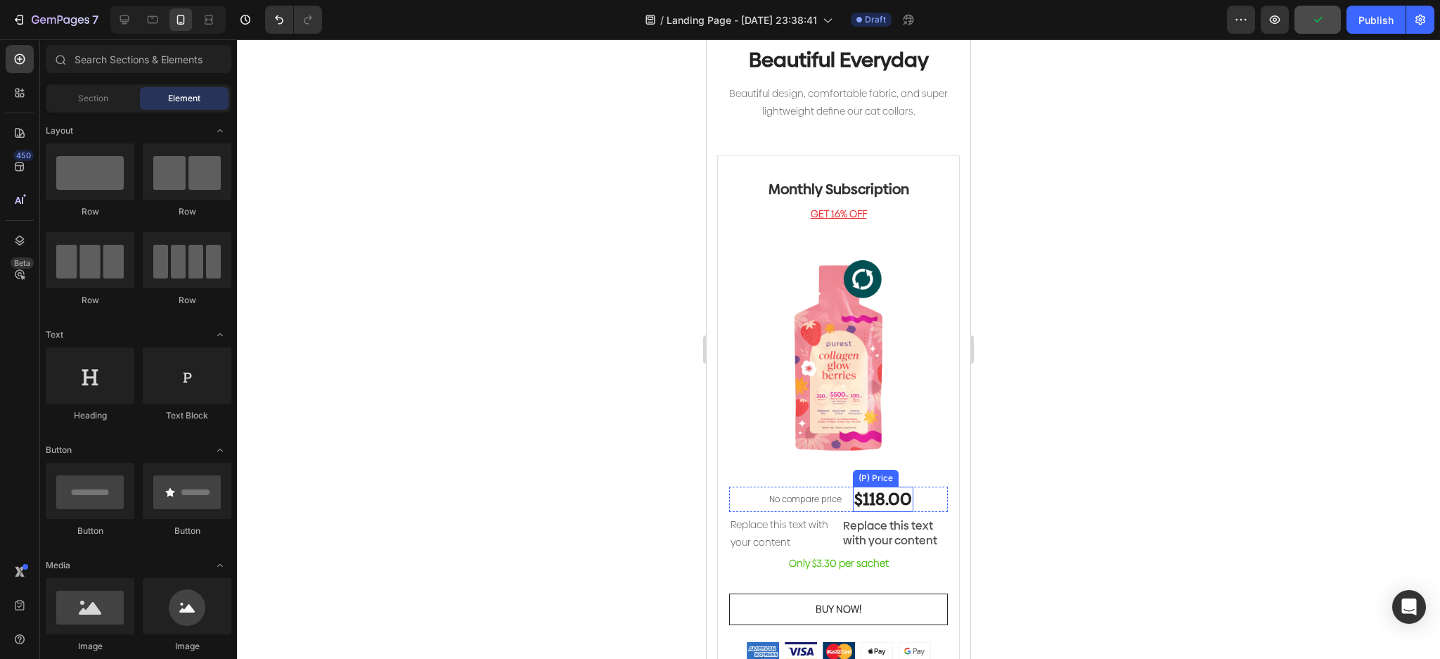
click at [905, 487] on div "$118.00" at bounding box center [883, 499] width 60 height 25
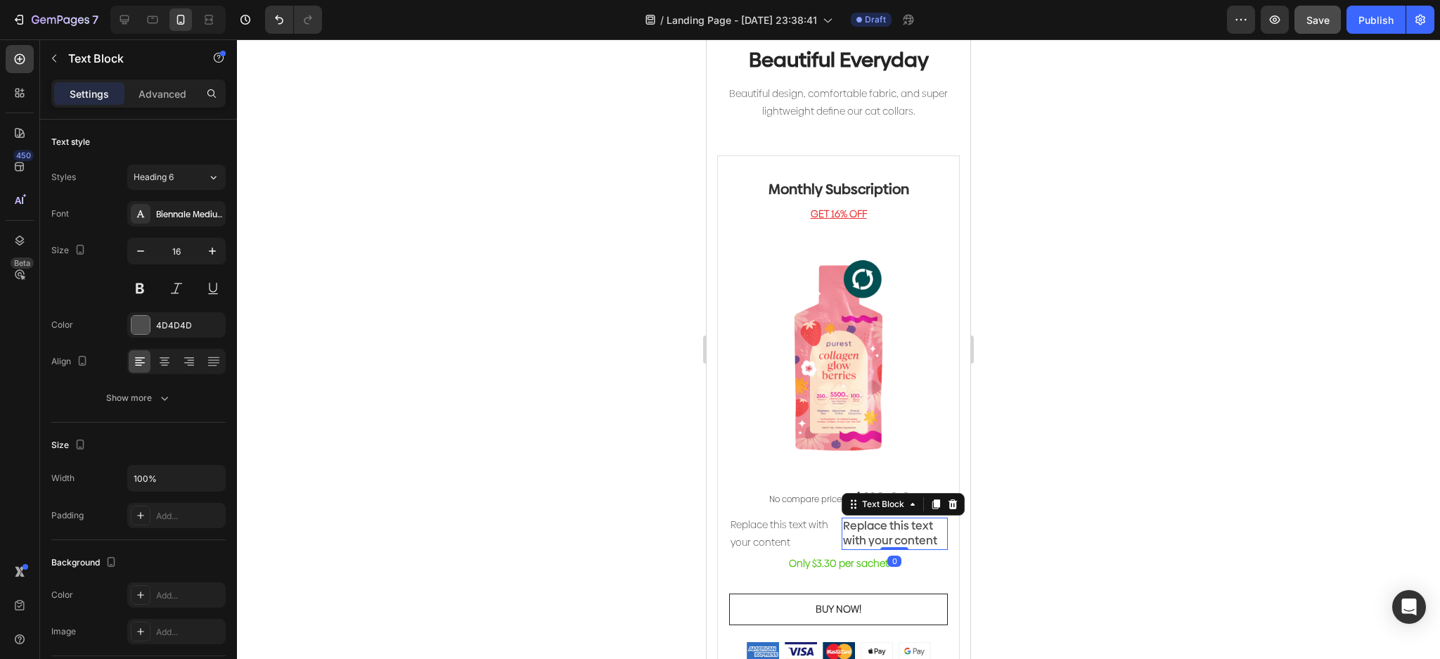
click at [906, 518] on div "Replace this text with your content" at bounding box center [895, 534] width 107 height 32
click at [188, 252] on input "16" at bounding box center [176, 250] width 46 height 25
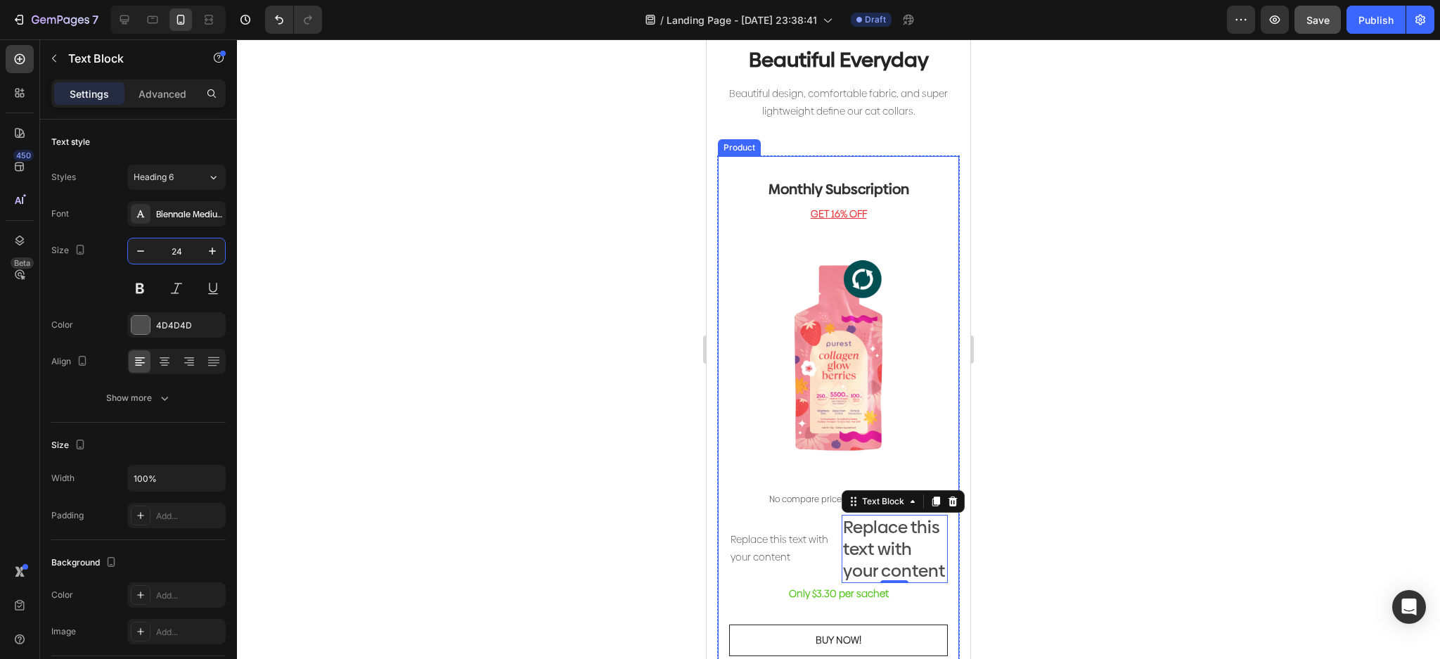
type input "24"
click at [466, 349] on div at bounding box center [838, 349] width 1203 height 620
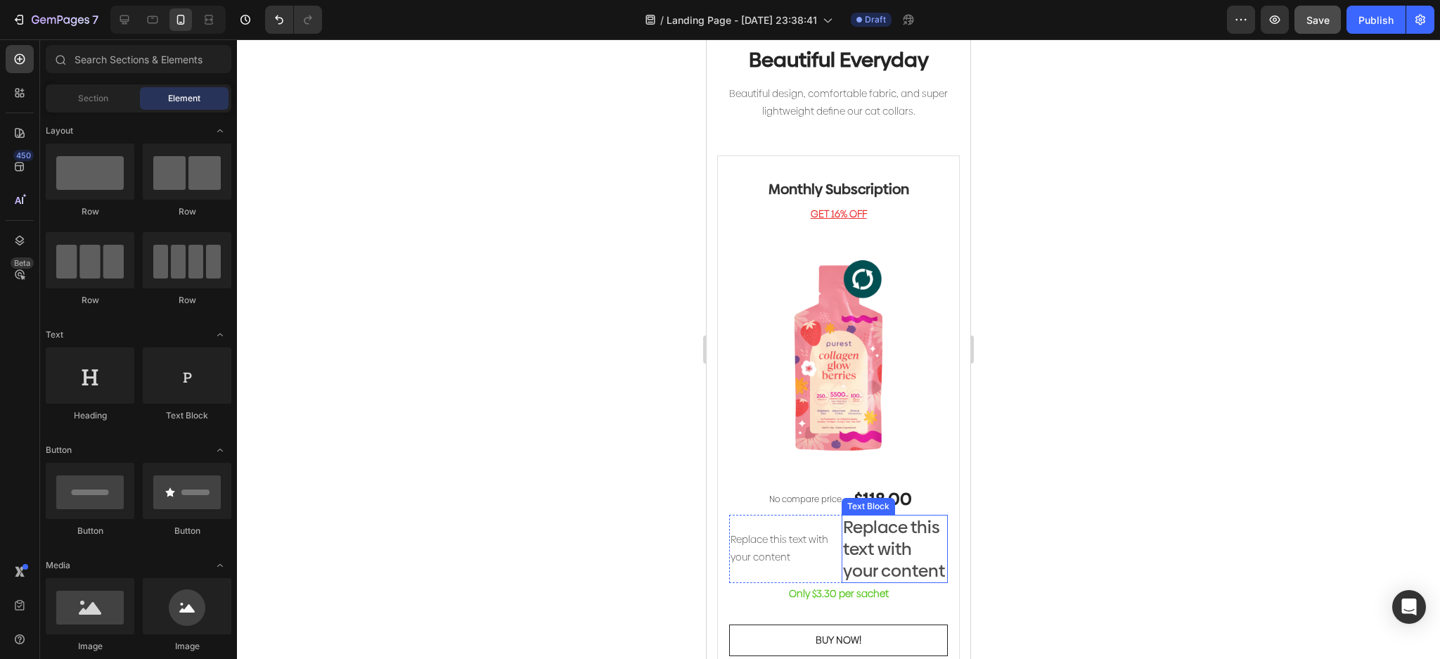
click at [865, 551] on div "Replace this text with your content" at bounding box center [895, 549] width 107 height 69
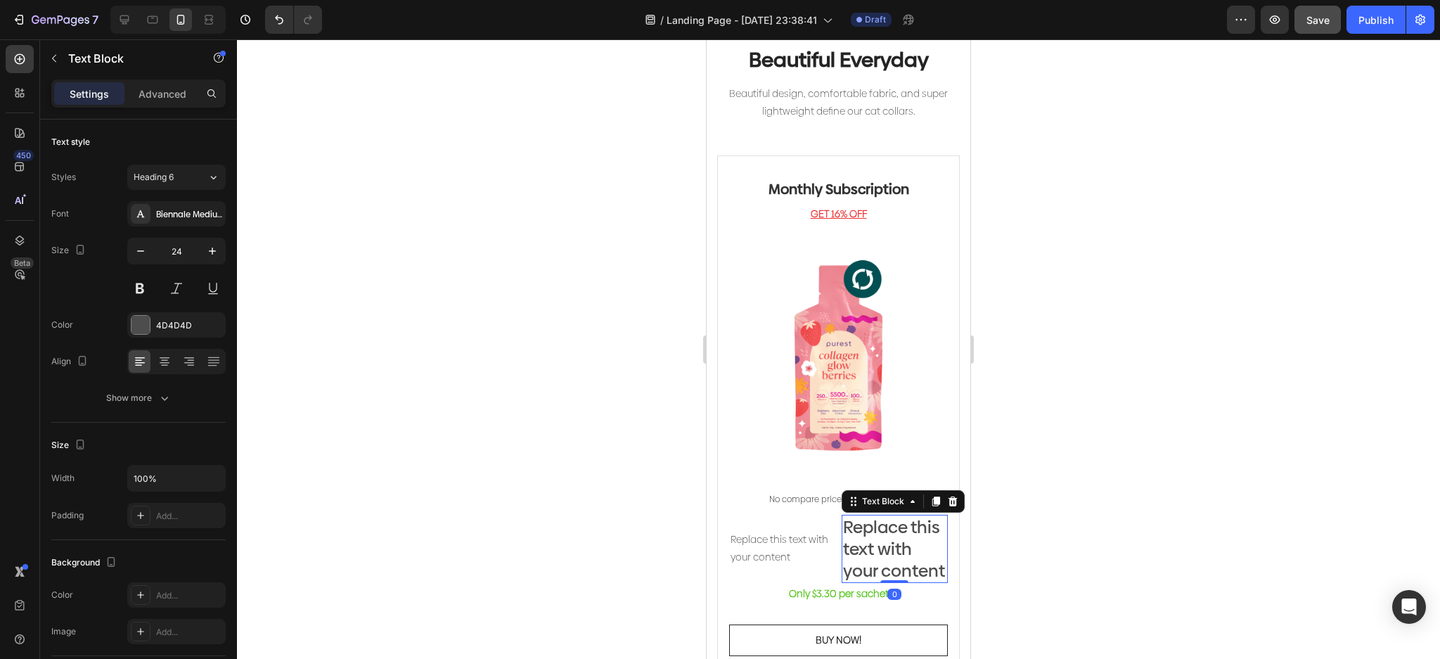
click at [865, 551] on div "Replace this text with your content" at bounding box center [895, 549] width 107 height 69
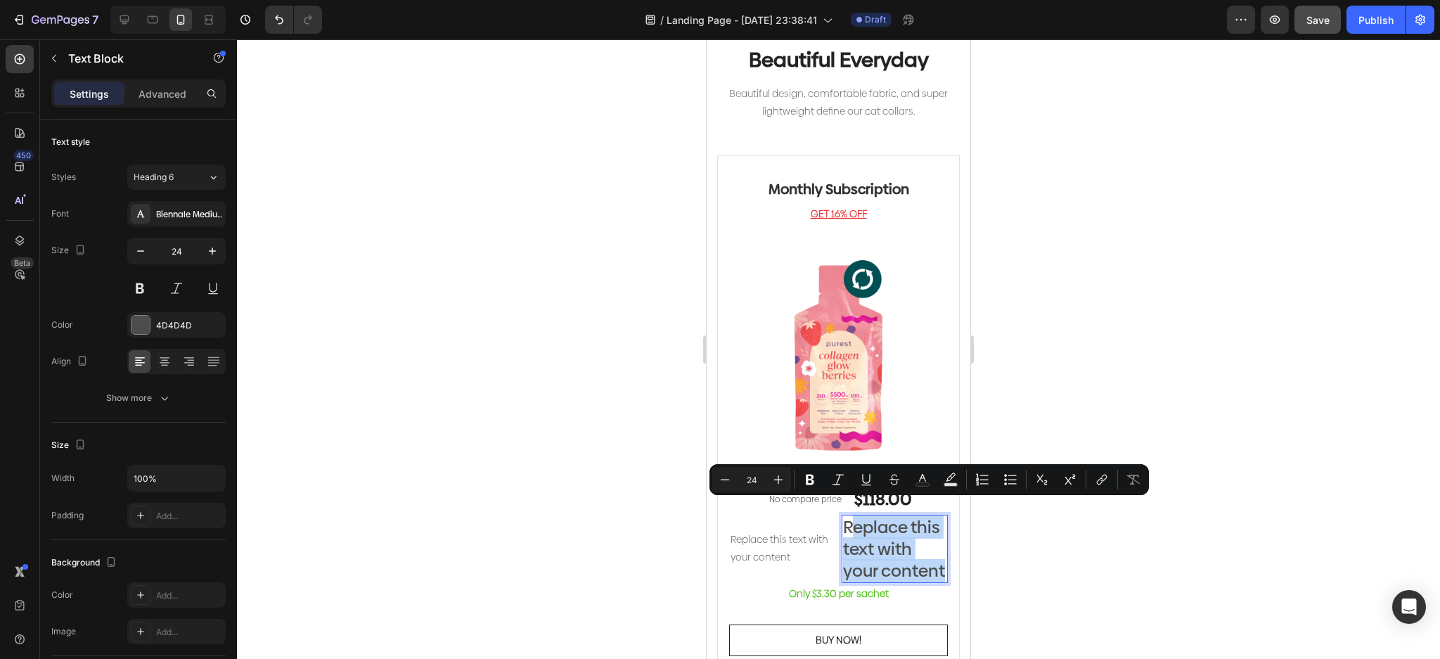
drag, startPoint x: 907, startPoint y: 577, endPoint x: 842, endPoint y: 507, distance: 95.5
click at [843, 516] on p "Replace this text with your content" at bounding box center [895, 549] width 104 height 66
click at [899, 574] on p "Replace this text with your content" at bounding box center [895, 549] width 104 height 66
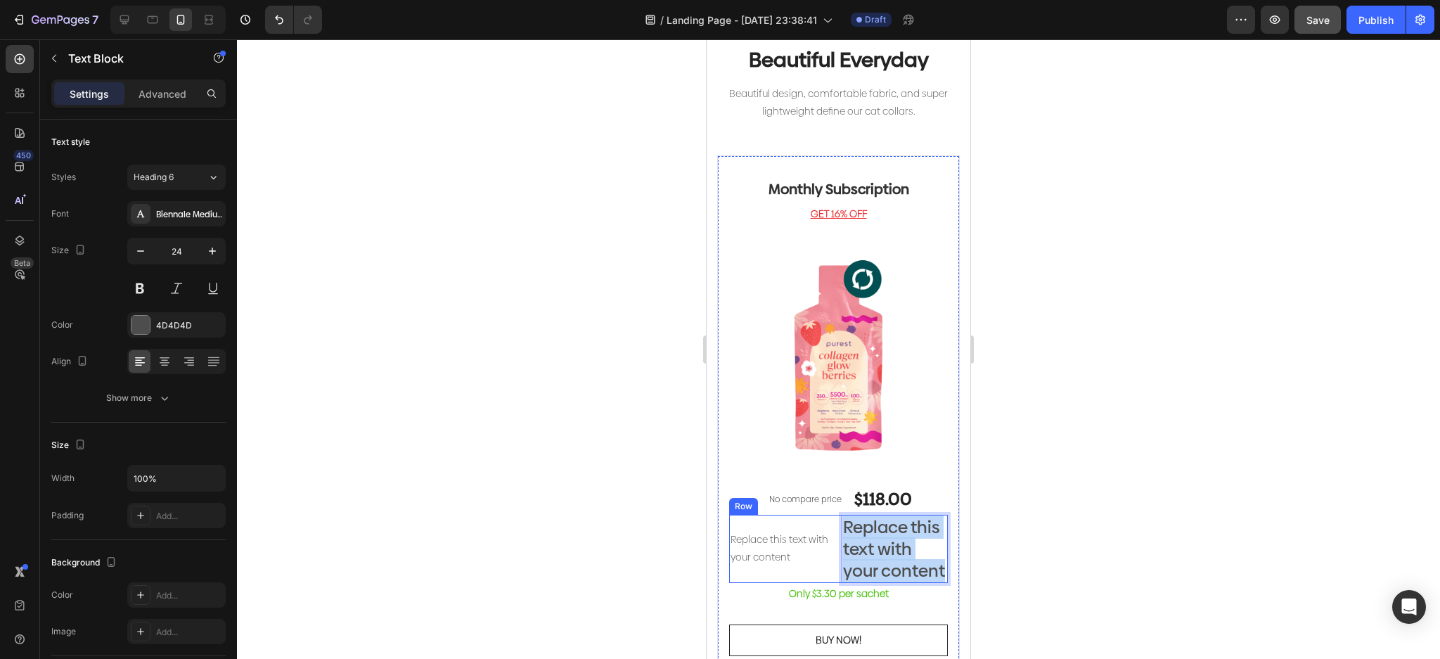
drag, startPoint x: 911, startPoint y: 582, endPoint x: 824, endPoint y: 504, distance: 116.6
click at [824, 515] on div "Replace this text with your content Text Block Replace this text with your cont…" at bounding box center [838, 549] width 219 height 69
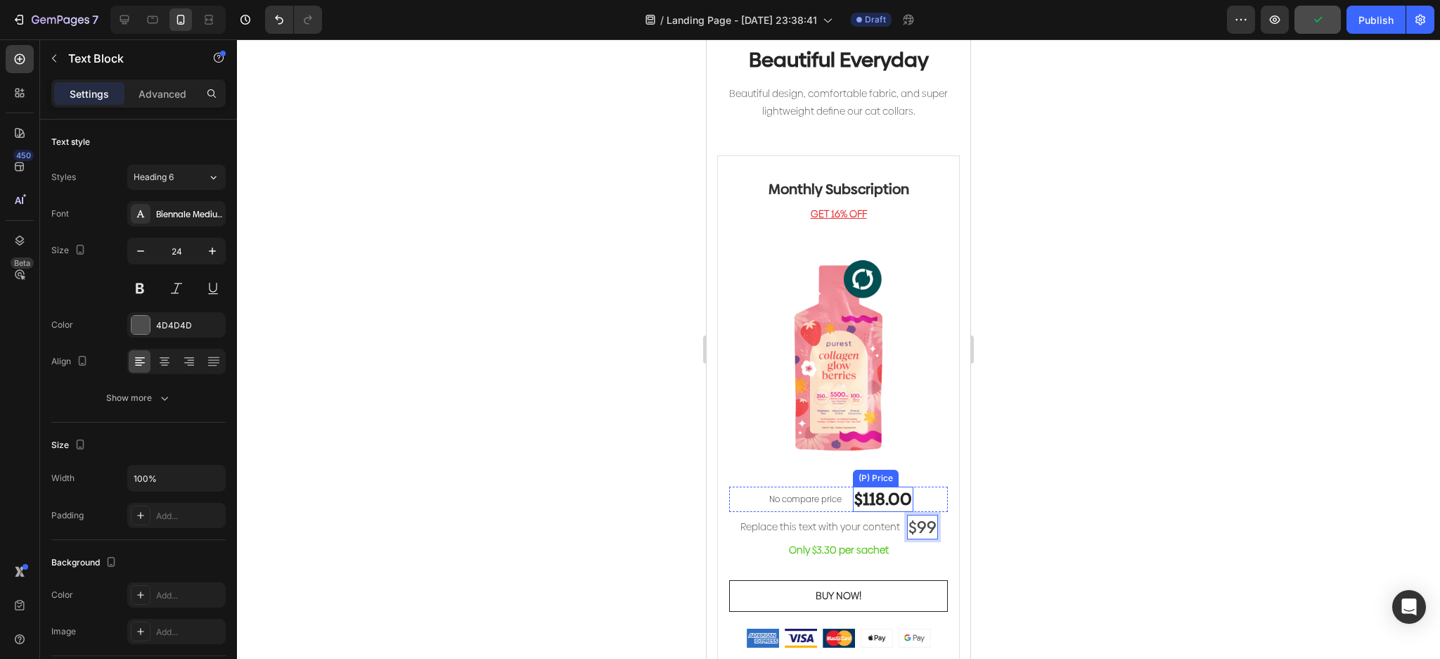
click at [883, 487] on div "$118.00" at bounding box center [883, 499] width 60 height 25
click at [916, 517] on p "$99" at bounding box center [923, 527] width 28 height 22
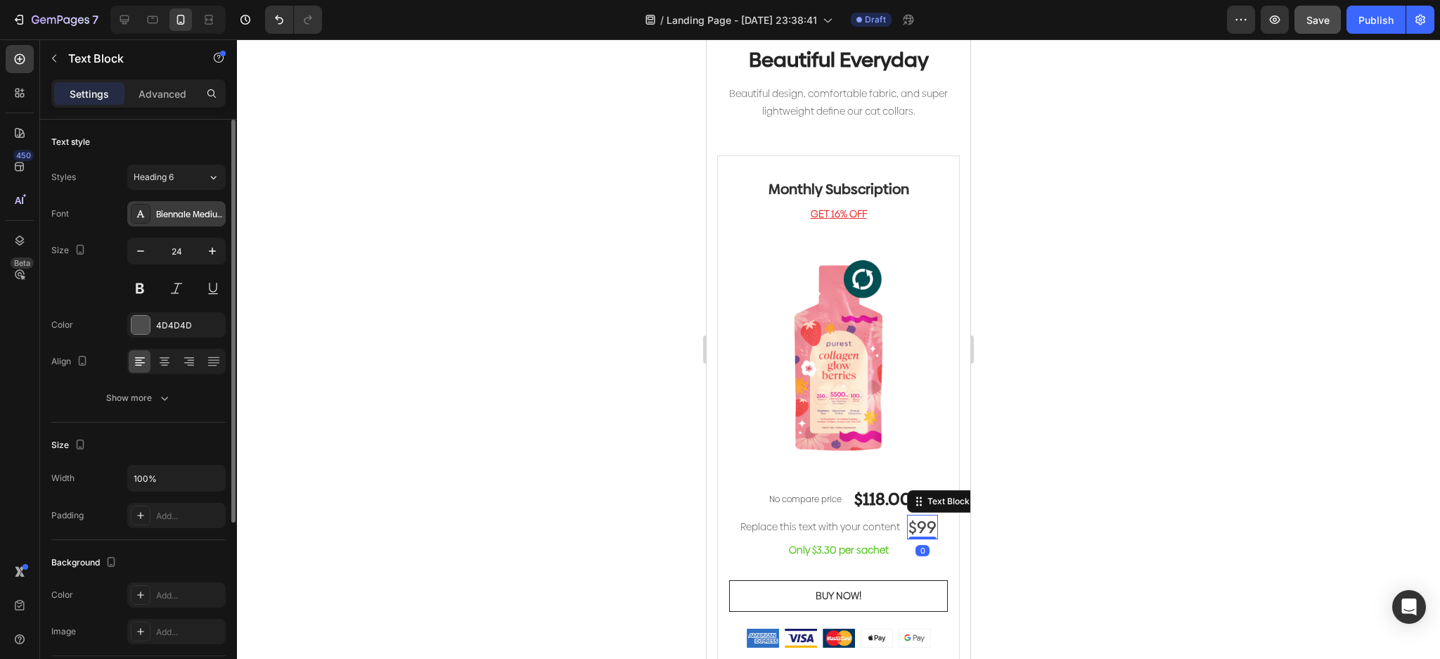
click at [153, 217] on div "Biennale Medium" at bounding box center [176, 213] width 98 height 25
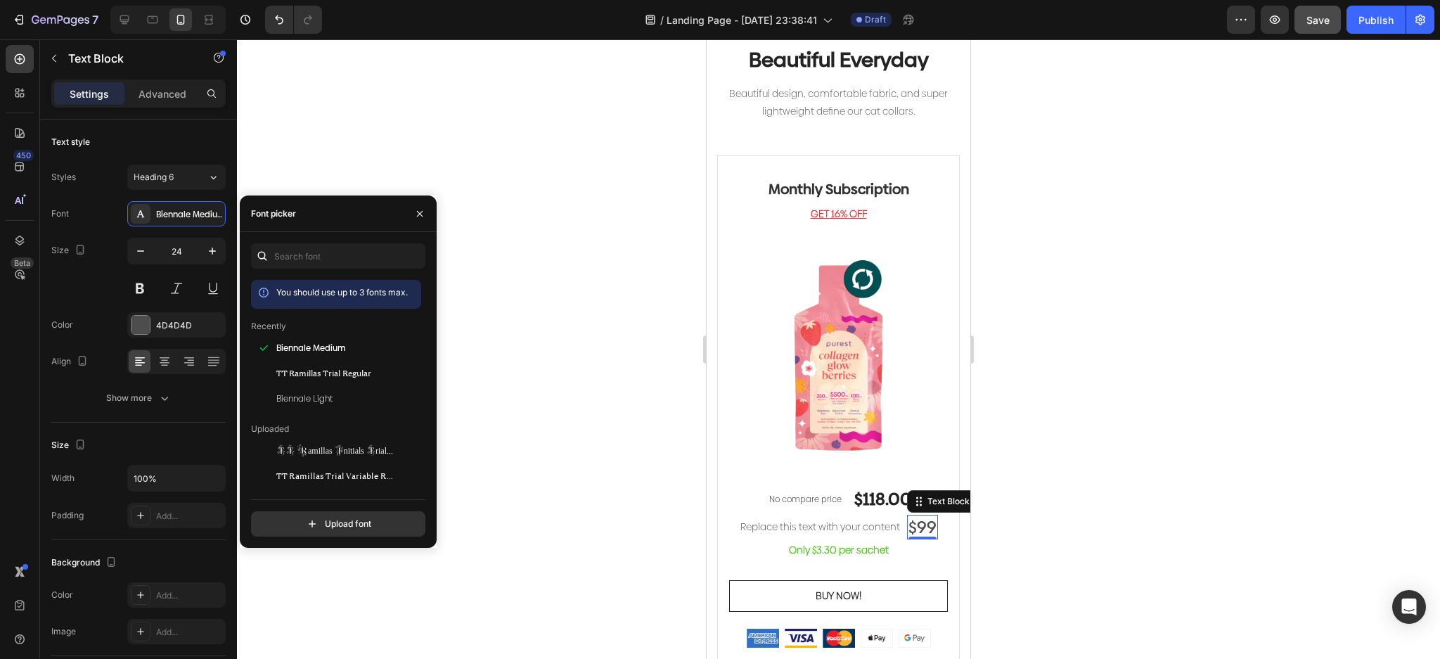
click at [589, 411] on div at bounding box center [838, 349] width 1203 height 620
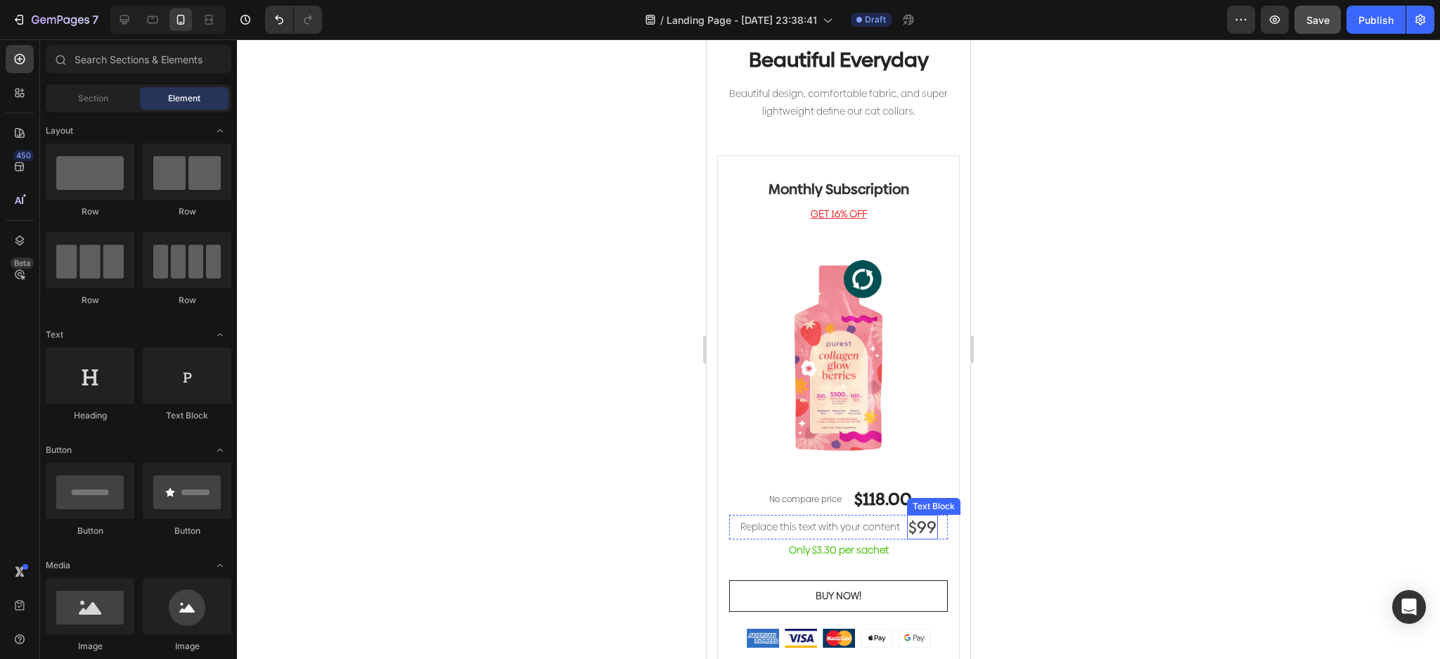
click at [917, 520] on p "$99" at bounding box center [923, 527] width 28 height 22
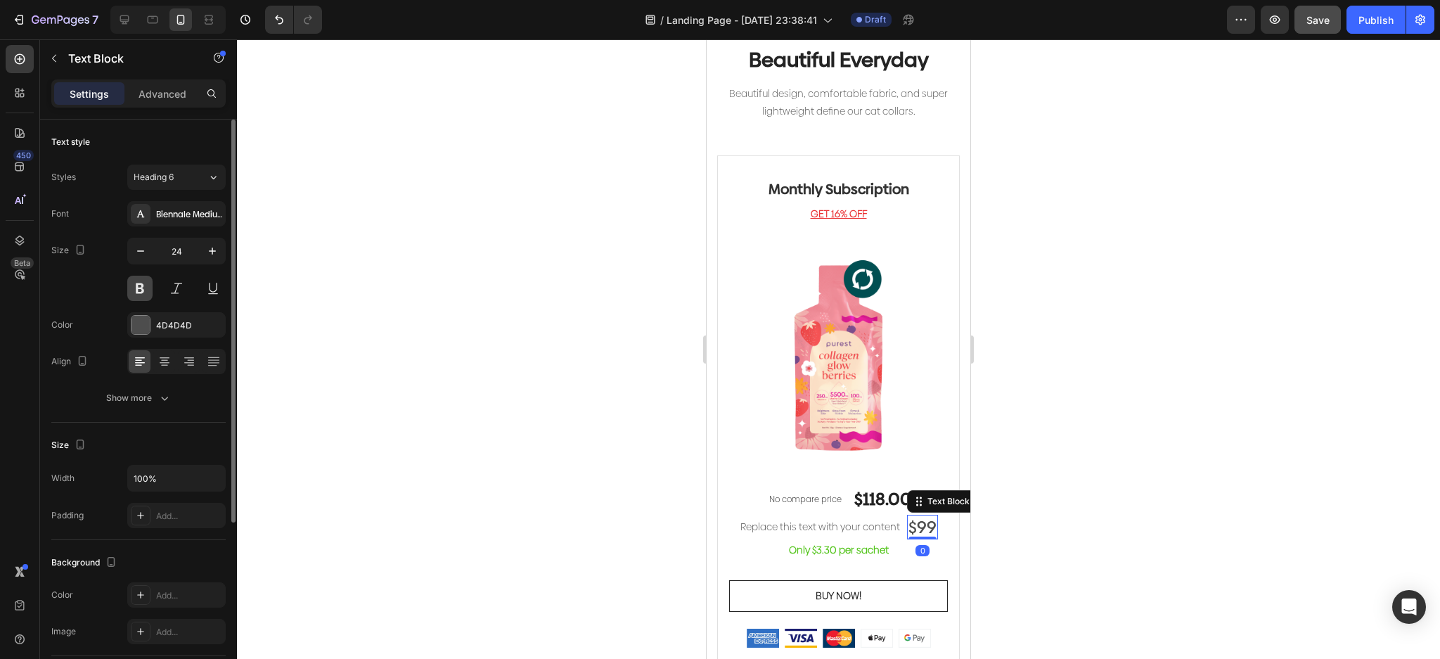
click at [138, 288] on button at bounding box center [139, 288] width 25 height 25
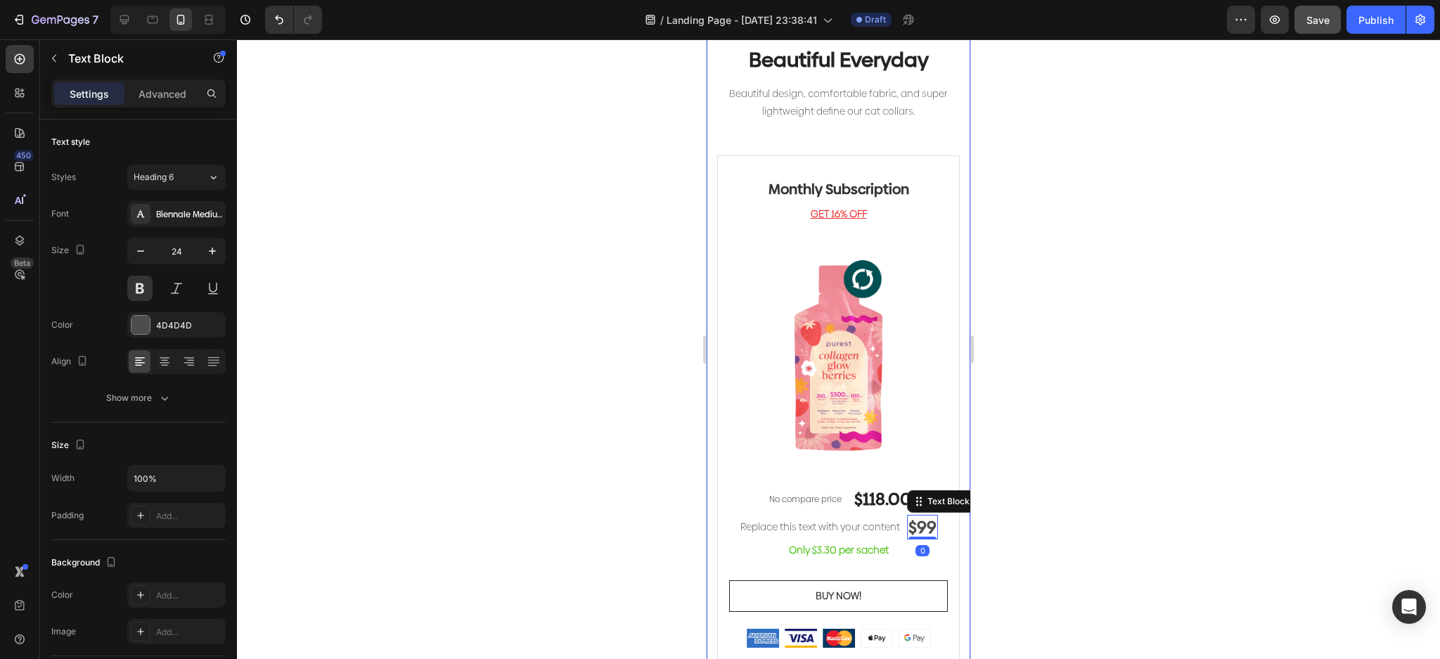
click at [1053, 471] on div at bounding box center [838, 349] width 1203 height 620
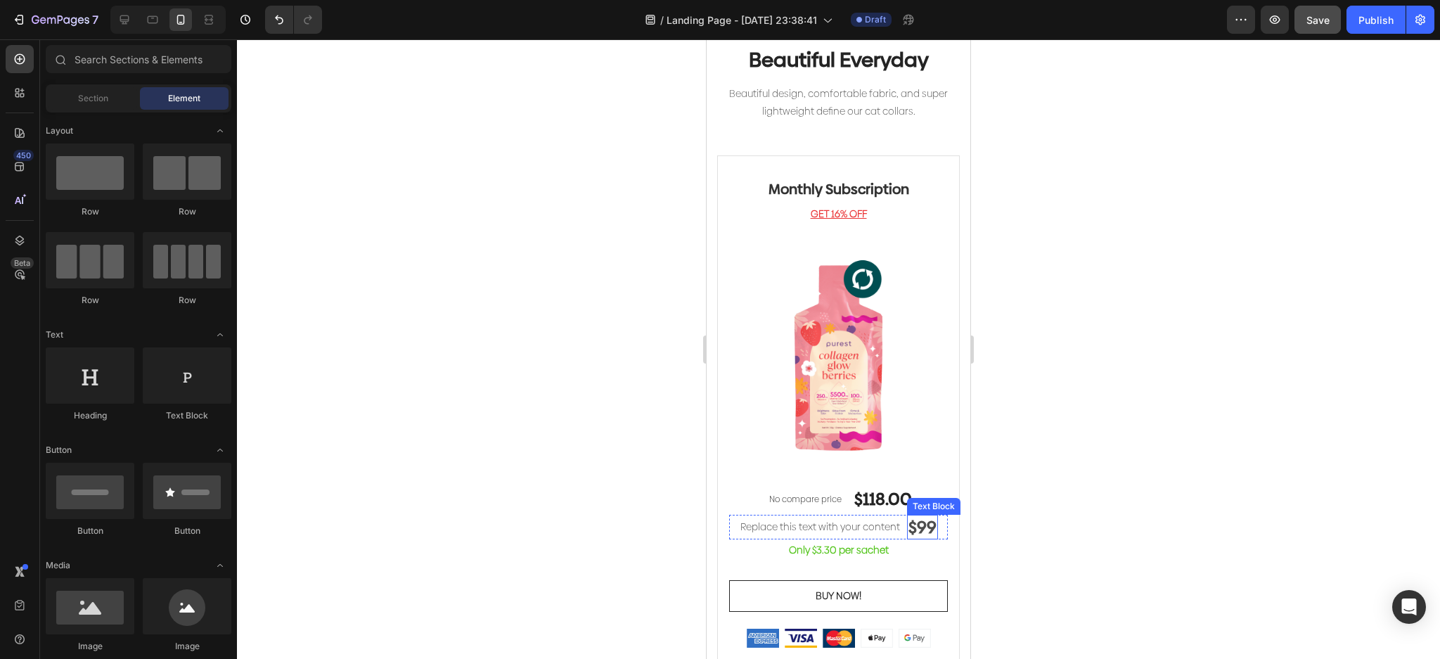
click at [916, 516] on p "$99" at bounding box center [923, 527] width 28 height 22
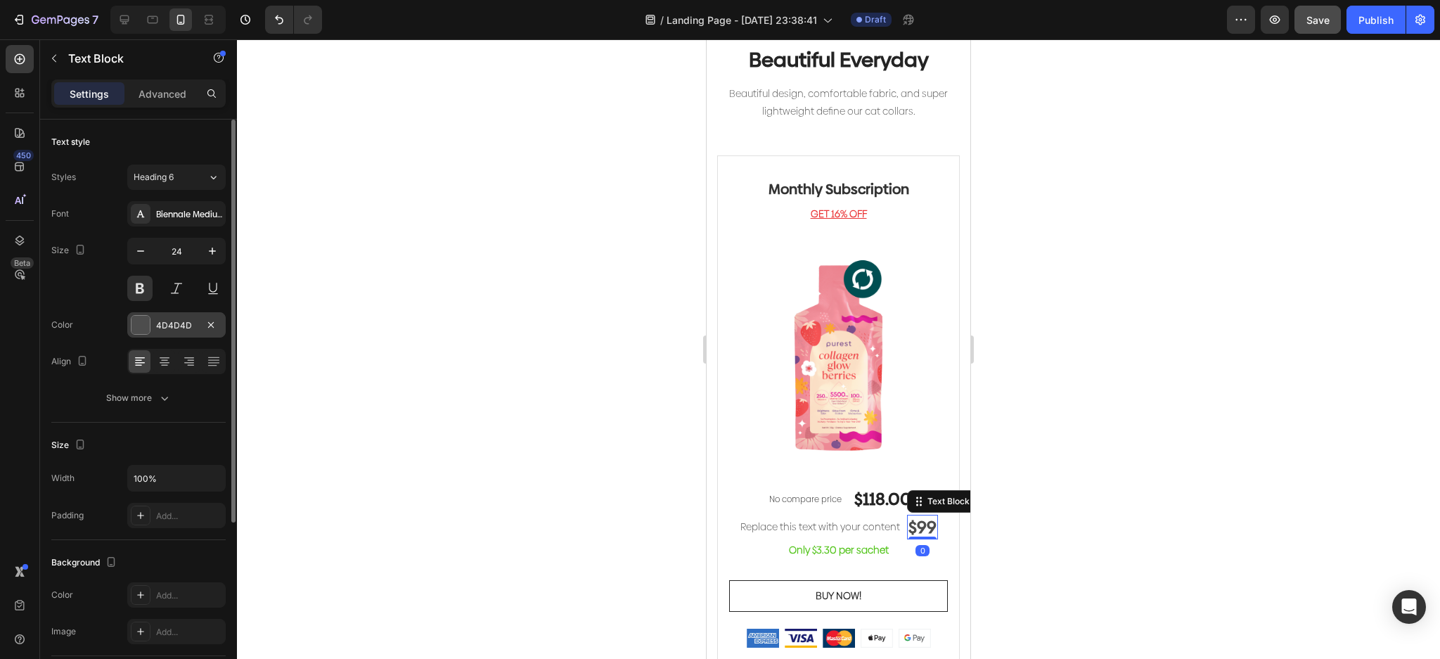
click at [148, 319] on div at bounding box center [140, 325] width 18 height 18
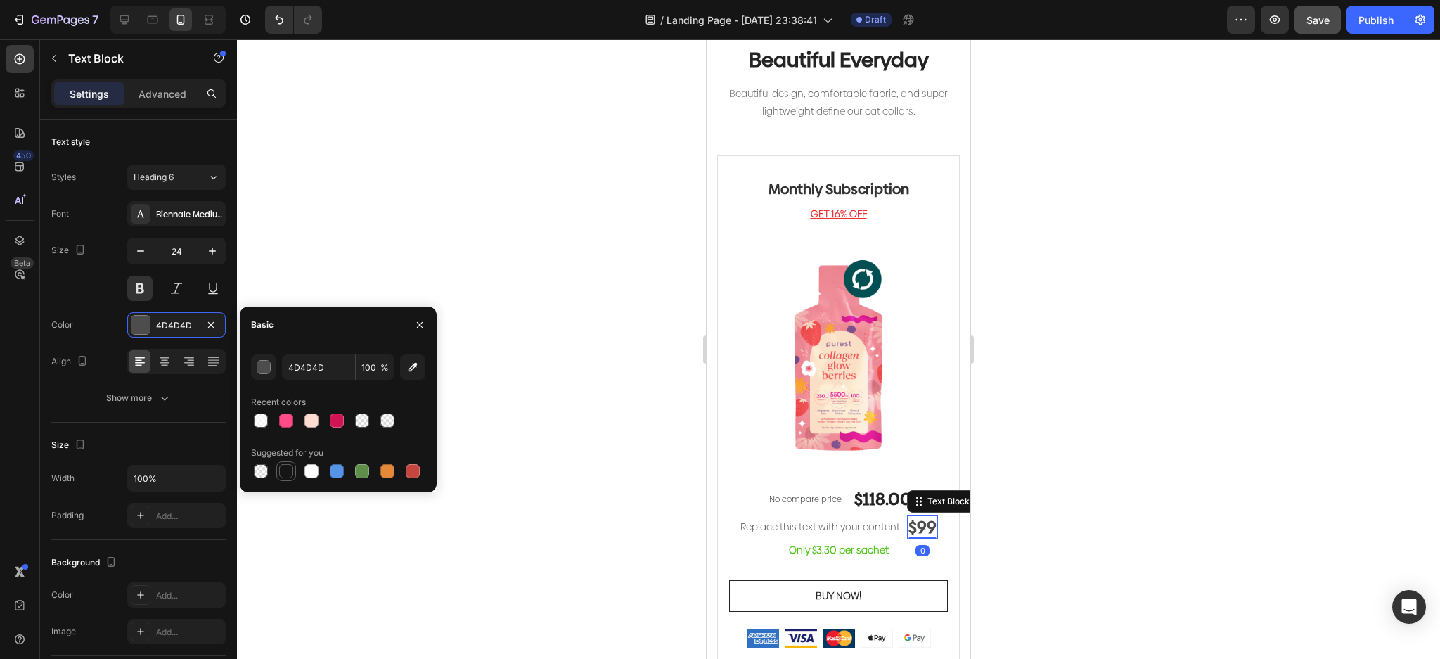
click at [285, 463] on div at bounding box center [286, 471] width 17 height 17
type input "151515"
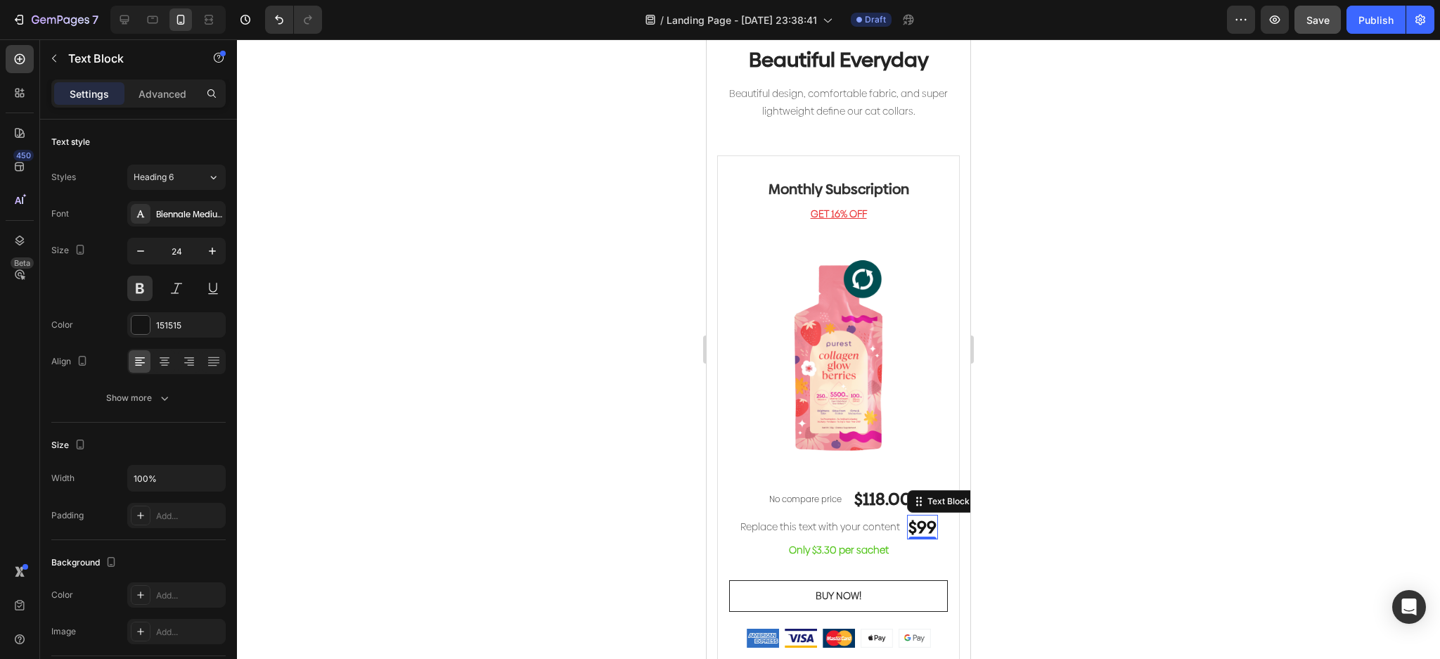
click at [1079, 476] on div at bounding box center [838, 349] width 1203 height 620
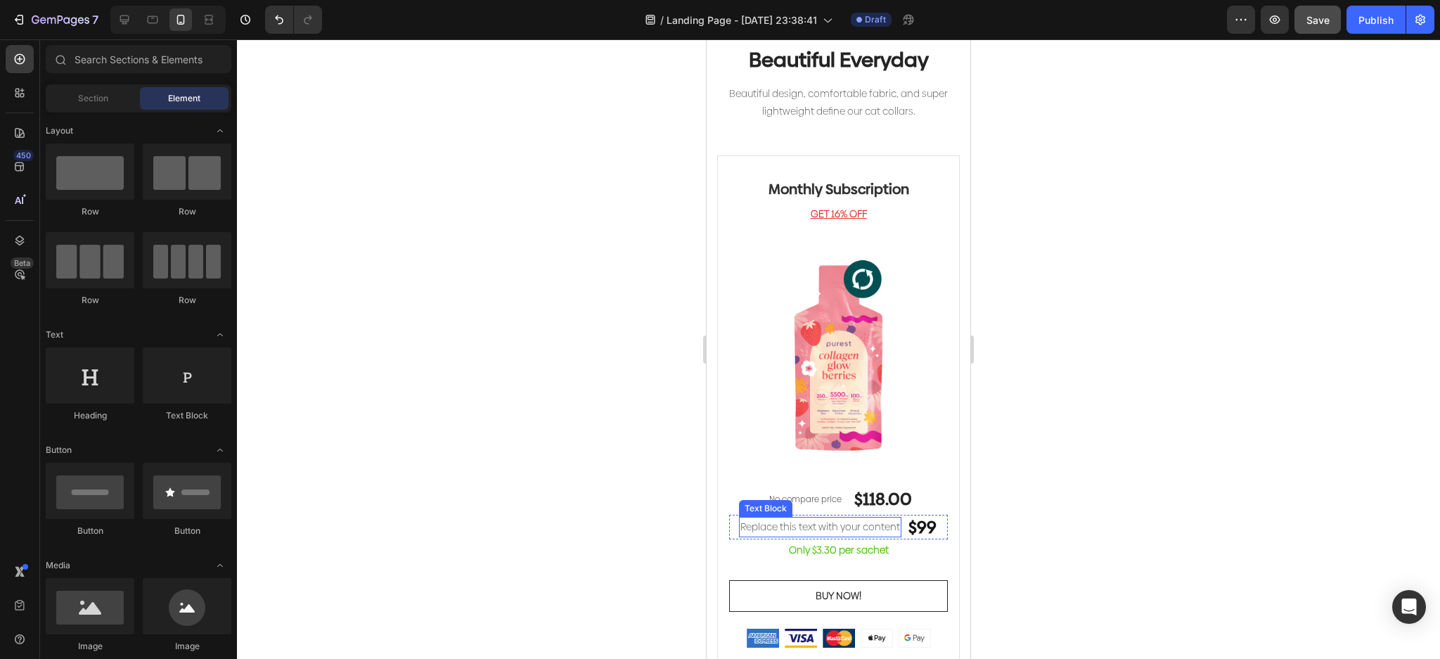
click at [840, 517] on div "Replace this text with your content" at bounding box center [820, 527] width 162 height 20
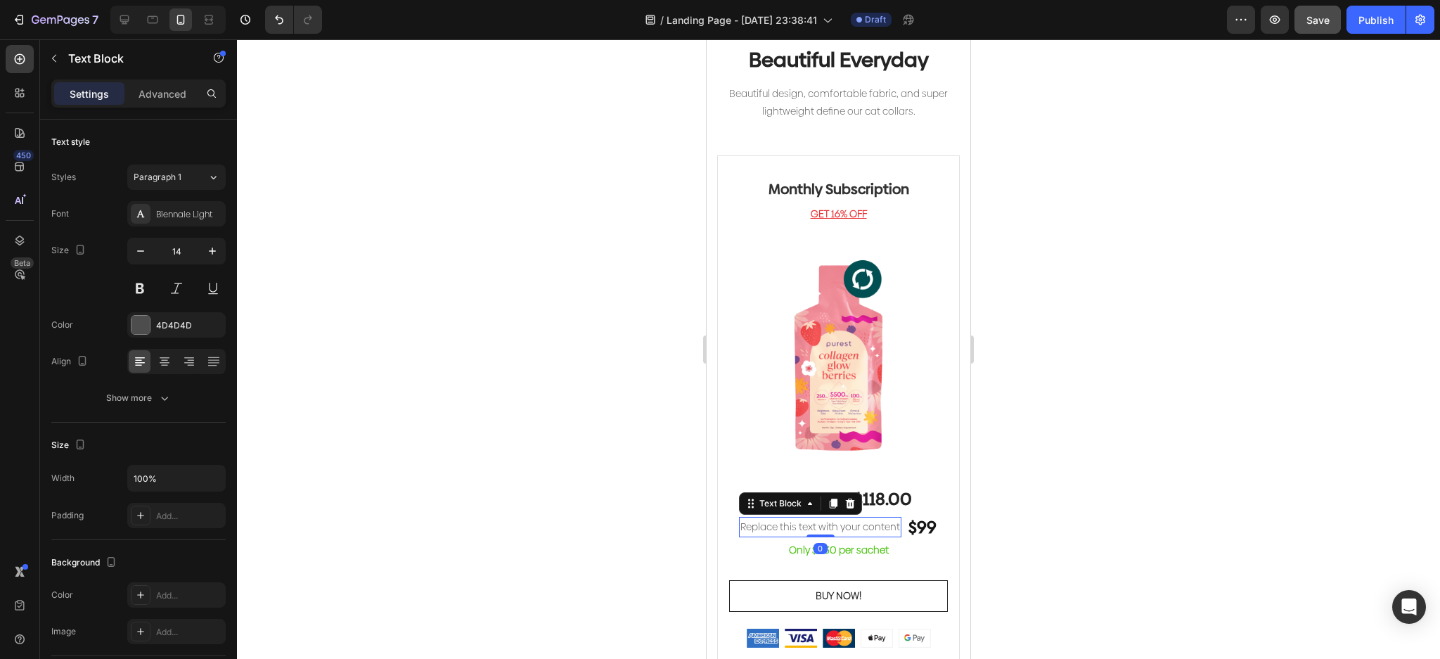
click at [864, 517] on div "Replace this text with your content" at bounding box center [820, 527] width 162 height 20
click at [864, 518] on p "Replace this text with your content" at bounding box center [820, 527] width 160 height 18
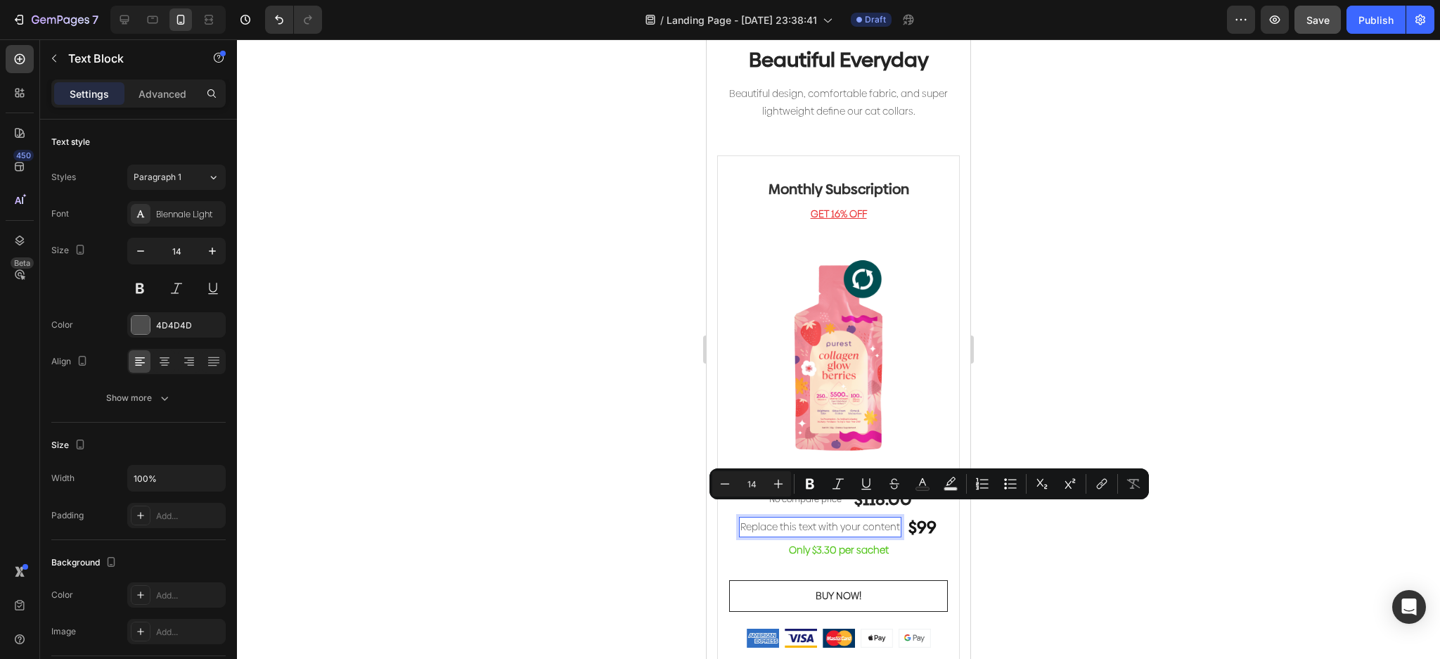
click at [887, 518] on p "Replace this text with your content" at bounding box center [820, 527] width 160 height 18
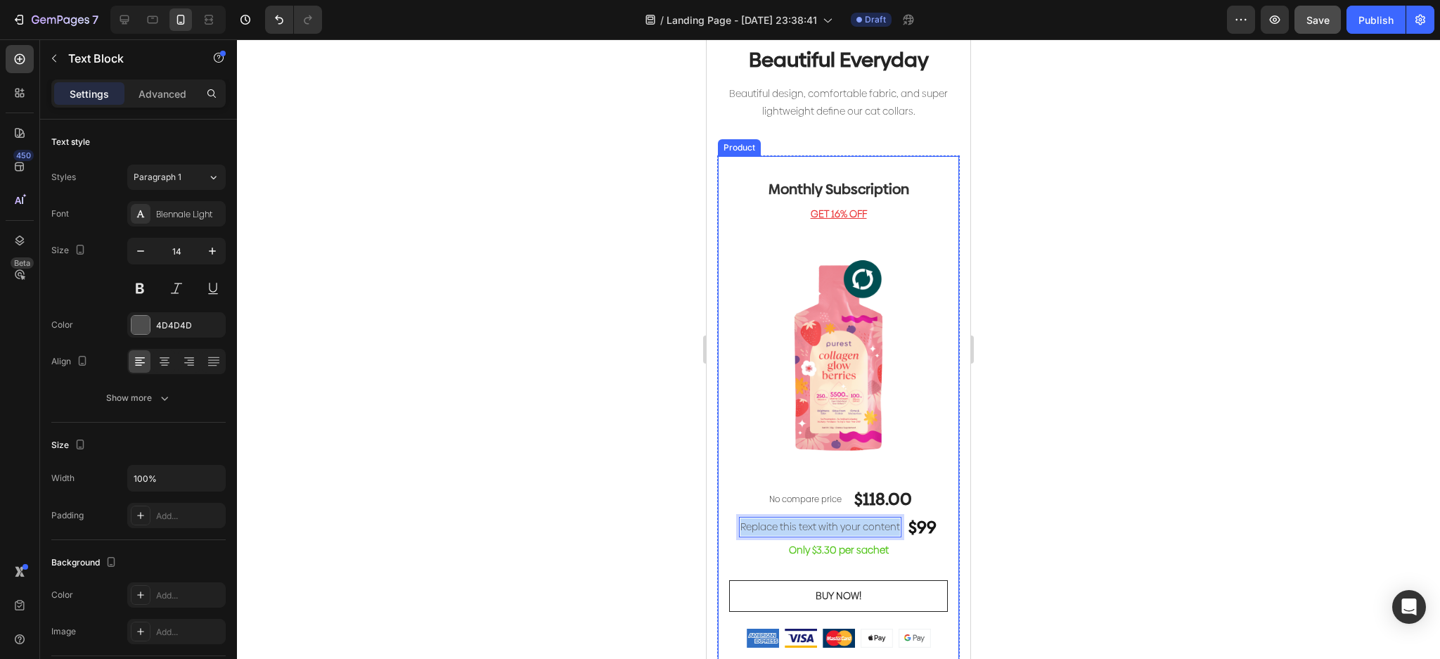
drag, startPoint x: 892, startPoint y: 511, endPoint x: 721, endPoint y: 508, distance: 170.9
click at [721, 508] on div "Monthly Subscription Heading GET 16% OFF Text block Image No compare price (P) …" at bounding box center [838, 412] width 243 height 515
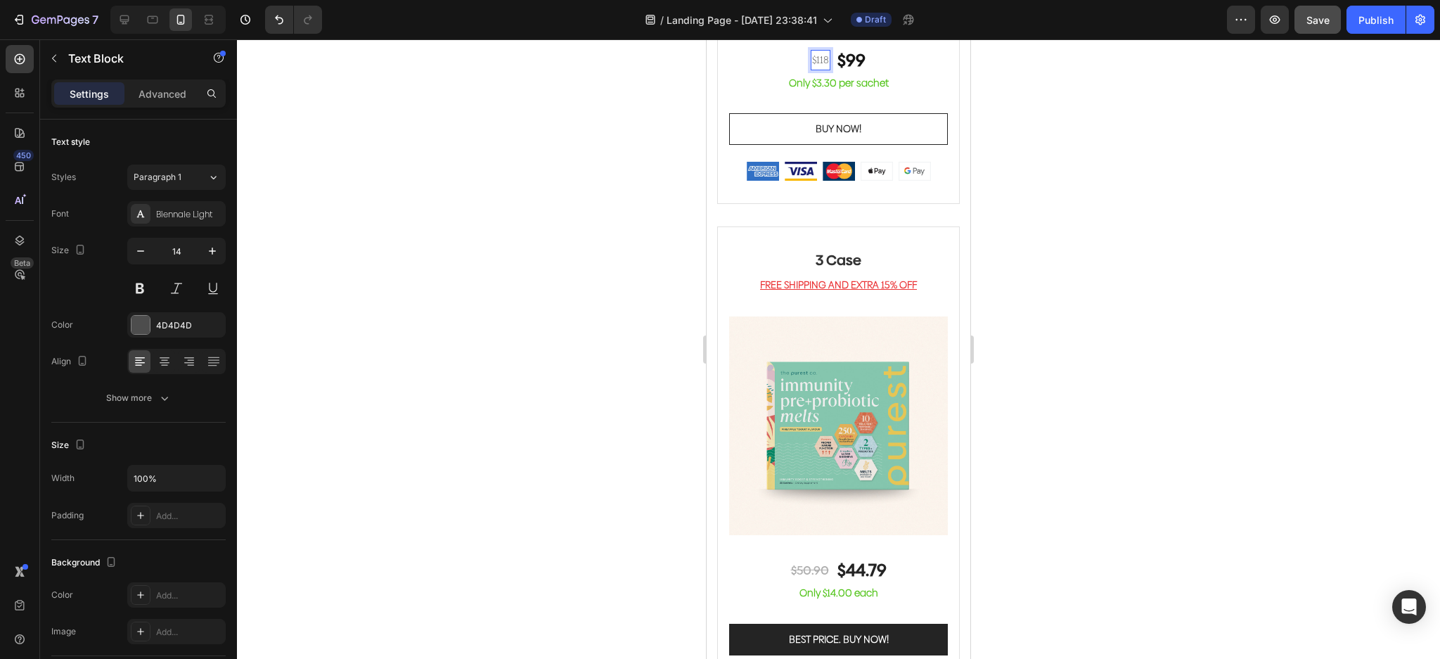
scroll to position [3375, 0]
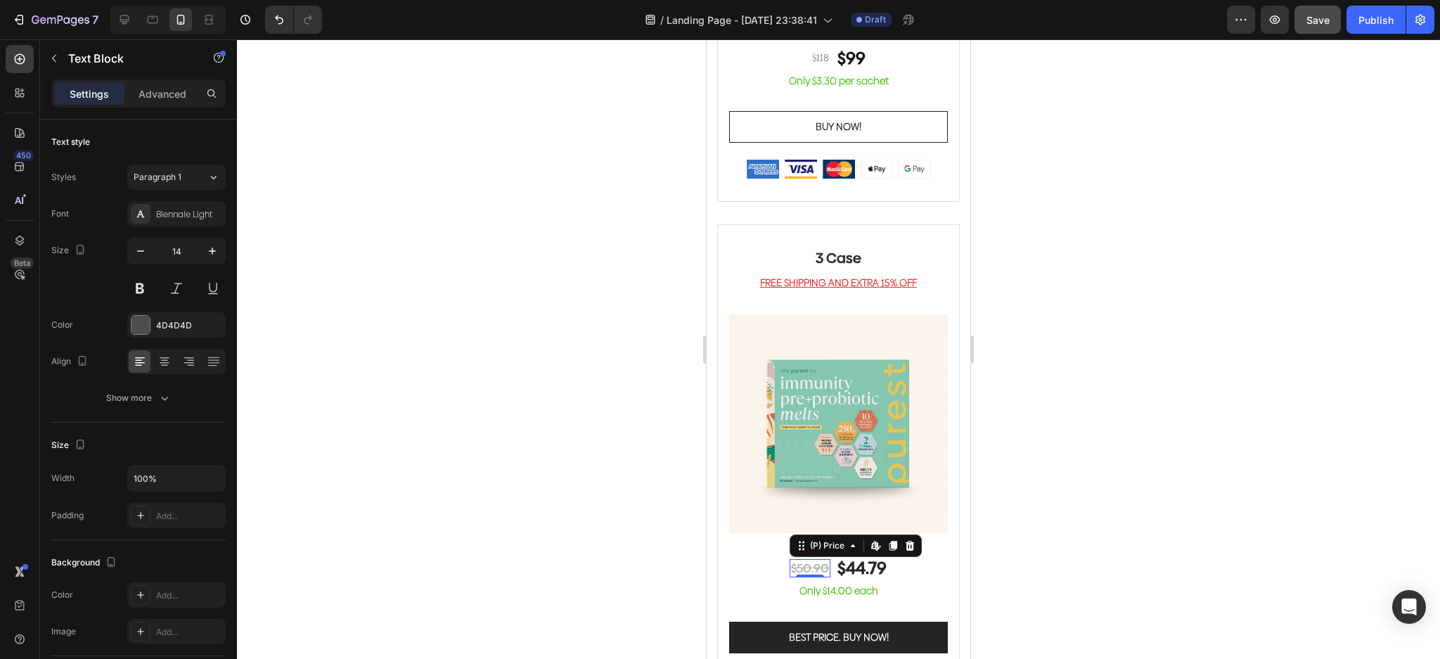
click at [812, 559] on div "$50.90" at bounding box center [810, 568] width 41 height 18
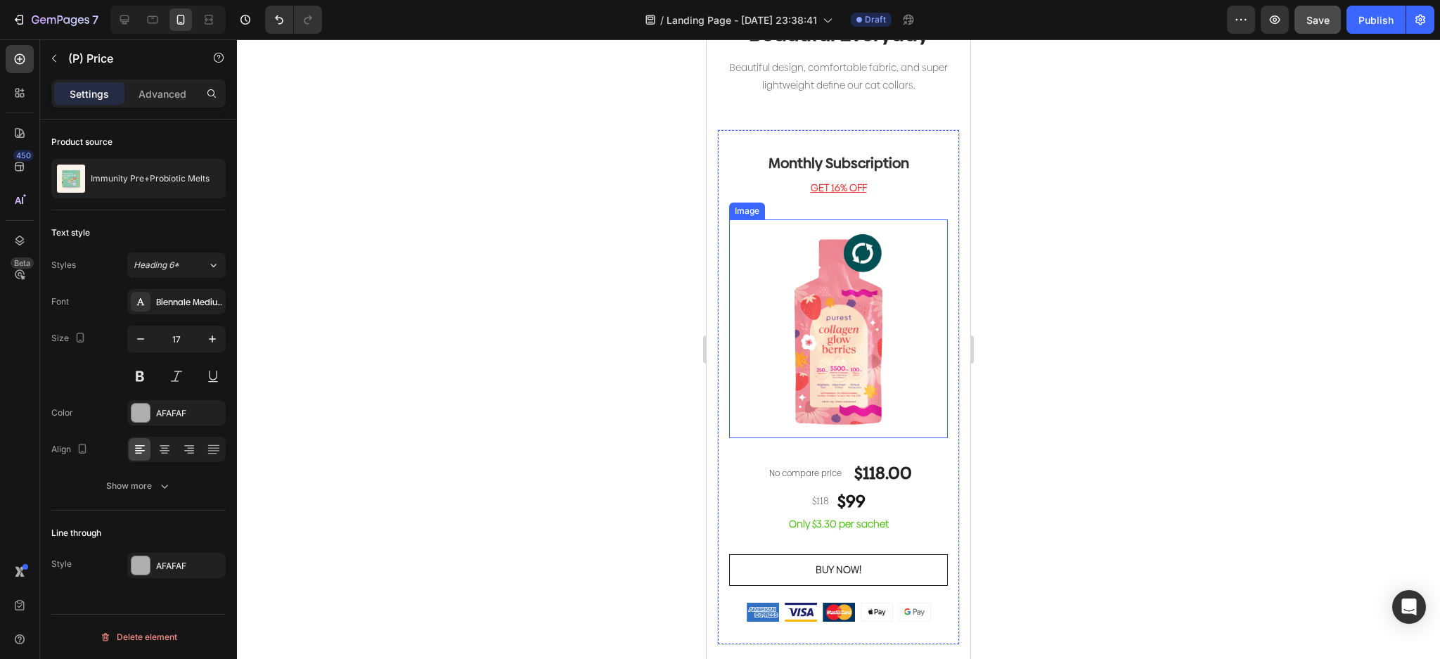
scroll to position [2906, 0]
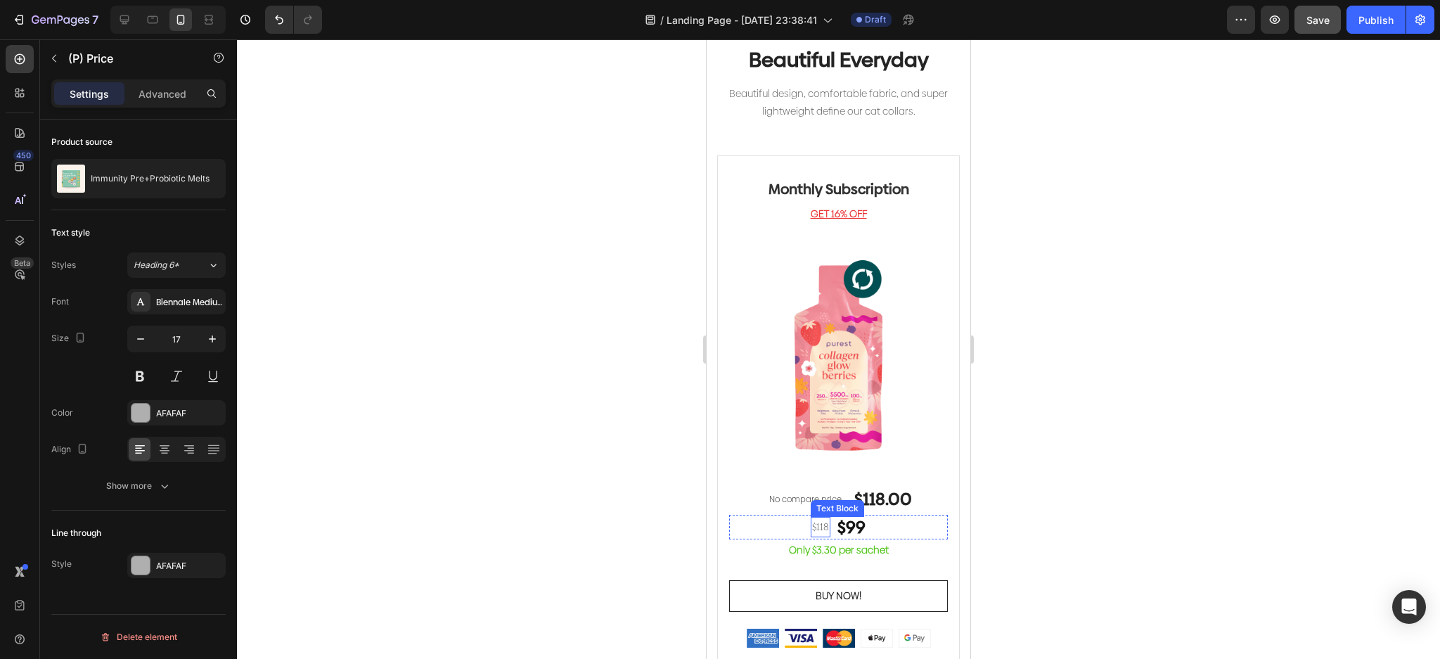
click at [812, 518] on p "$118" at bounding box center [820, 527] width 17 height 18
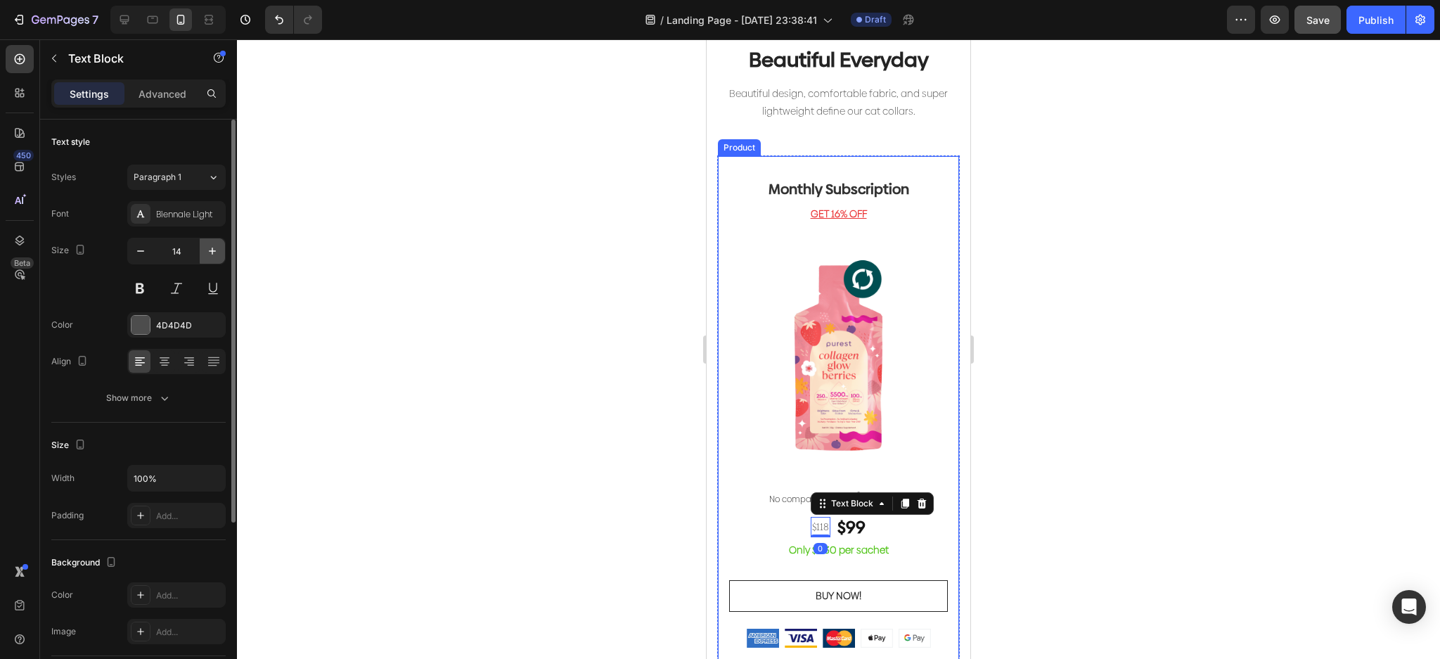
click at [214, 255] on icon "button" at bounding box center [212, 251] width 14 height 14
type input "17"
click at [146, 290] on button at bounding box center [139, 288] width 25 height 25
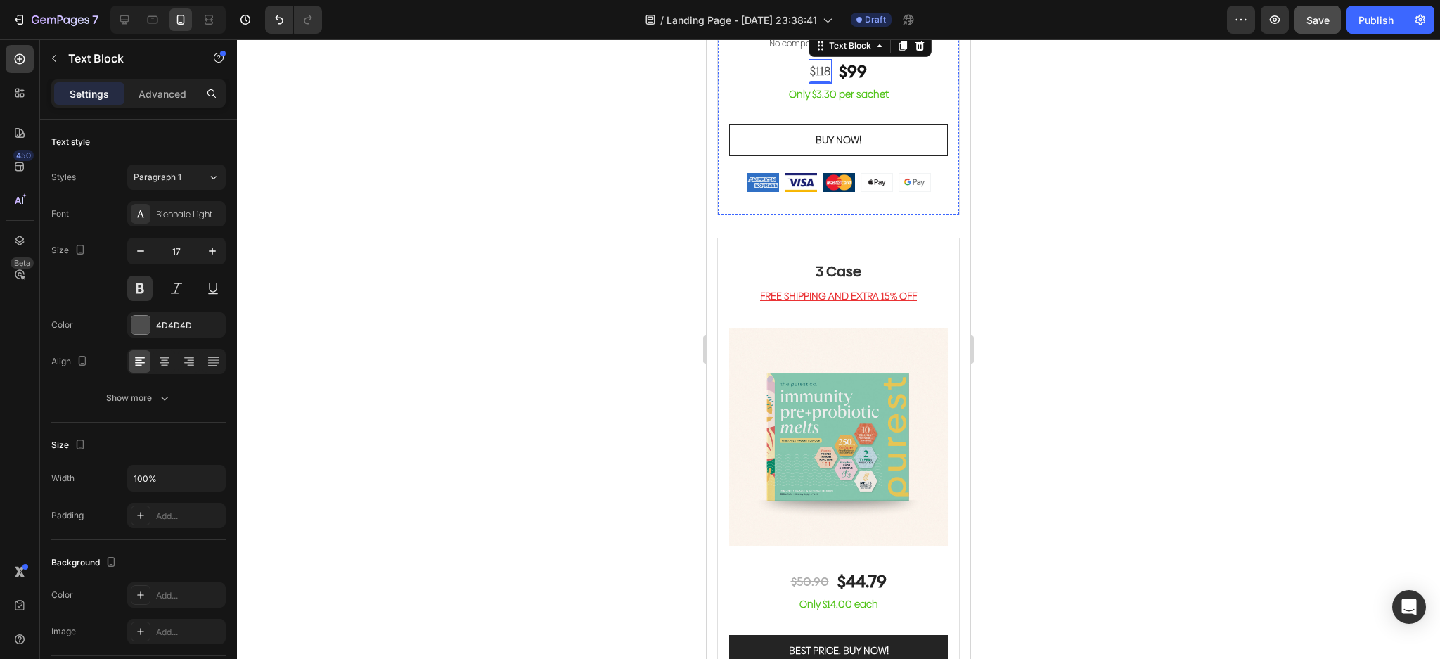
scroll to position [3375, 0]
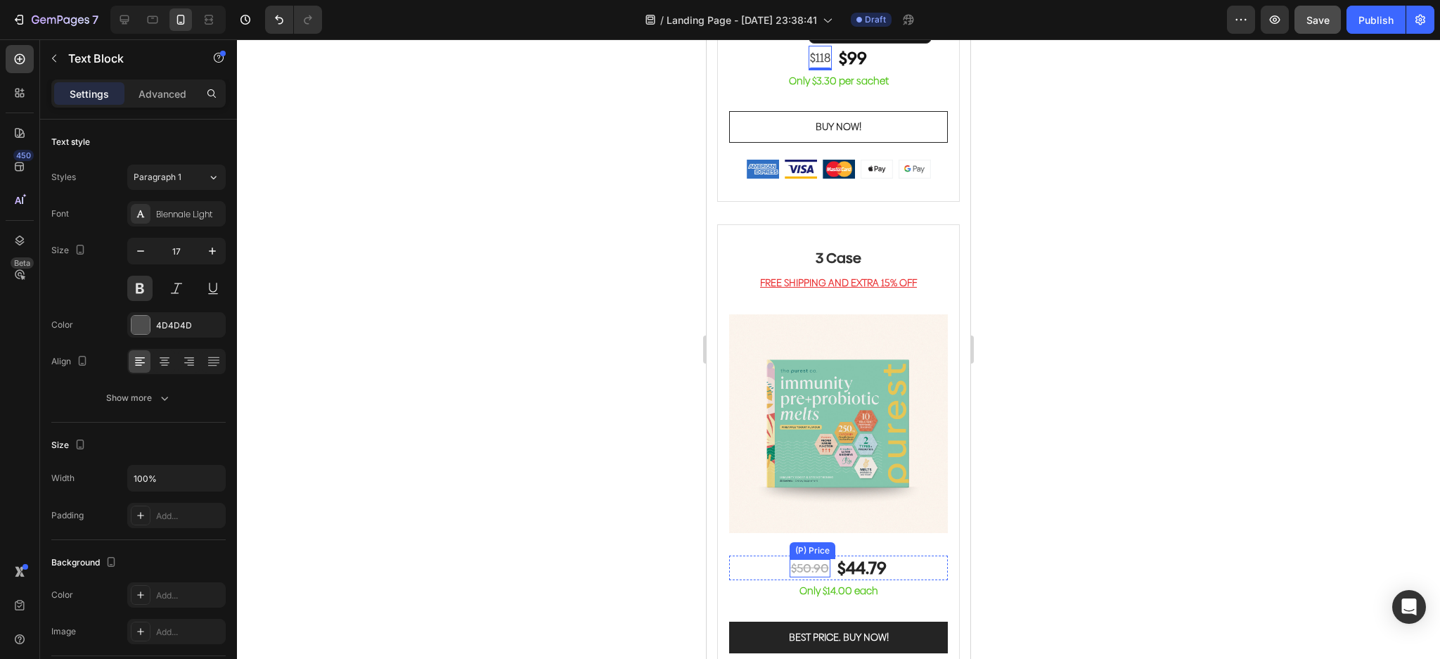
click at [805, 559] on div "$50.90" at bounding box center [810, 568] width 41 height 18
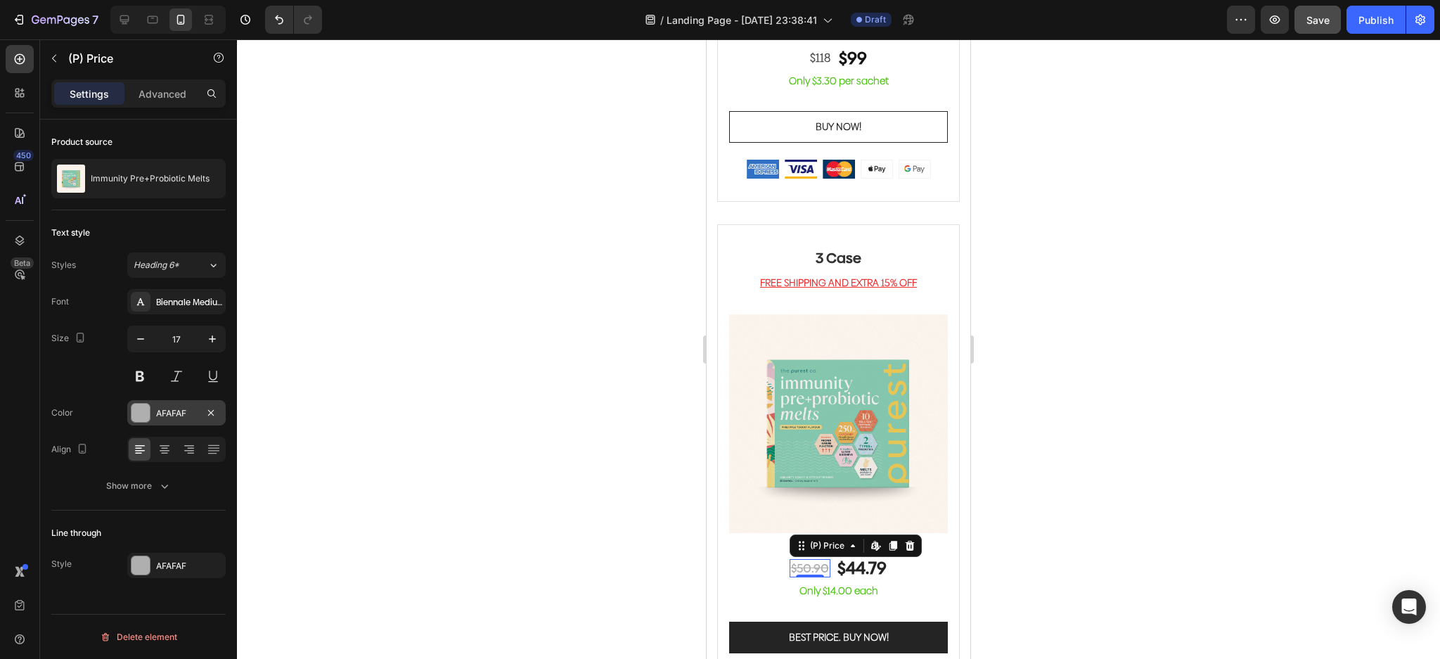
click at [185, 404] on div "AFAFAF" at bounding box center [176, 412] width 98 height 25
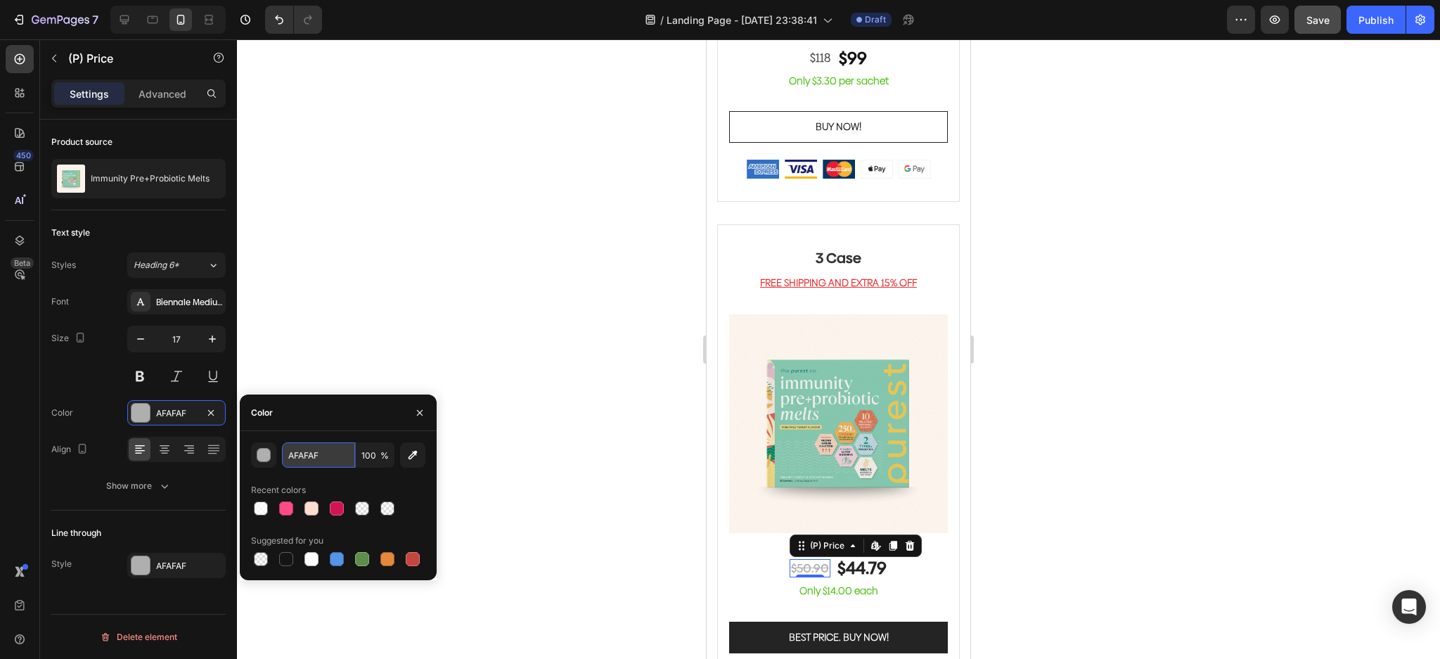
click at [328, 459] on input "AFAFAF" at bounding box center [318, 454] width 73 height 25
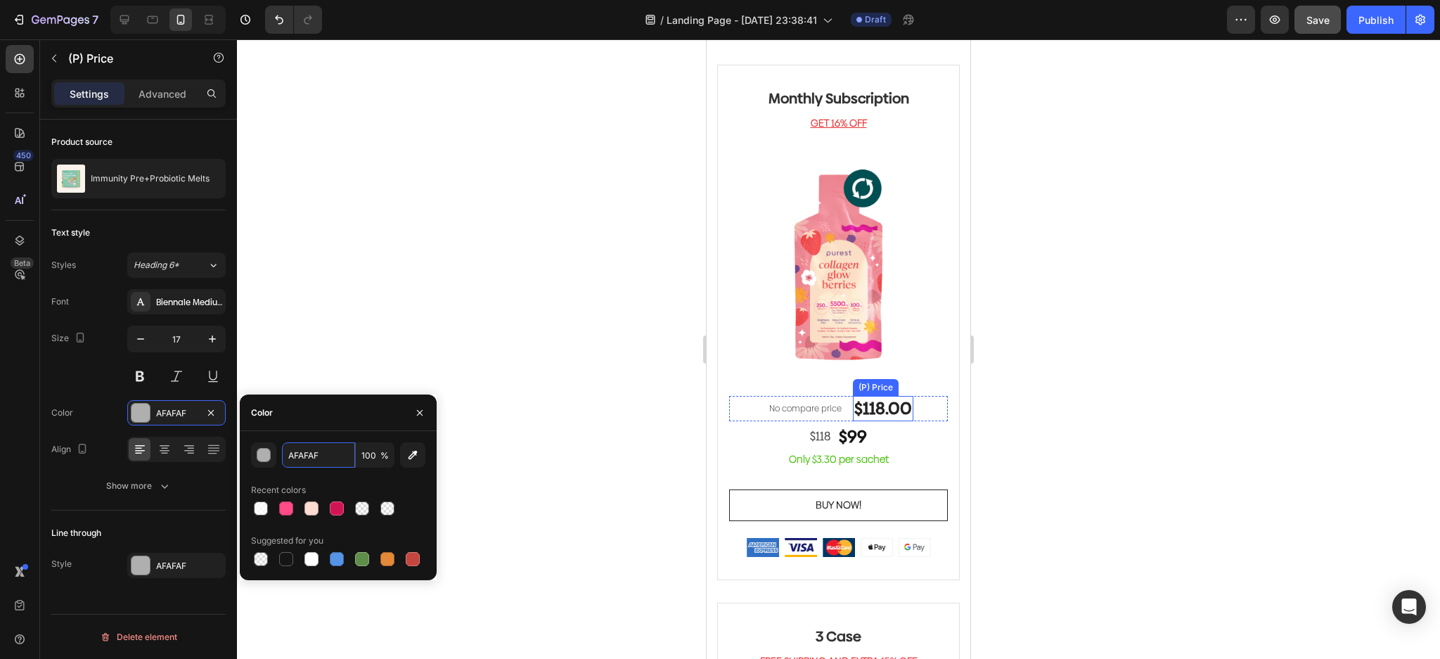
scroll to position [3000, 0]
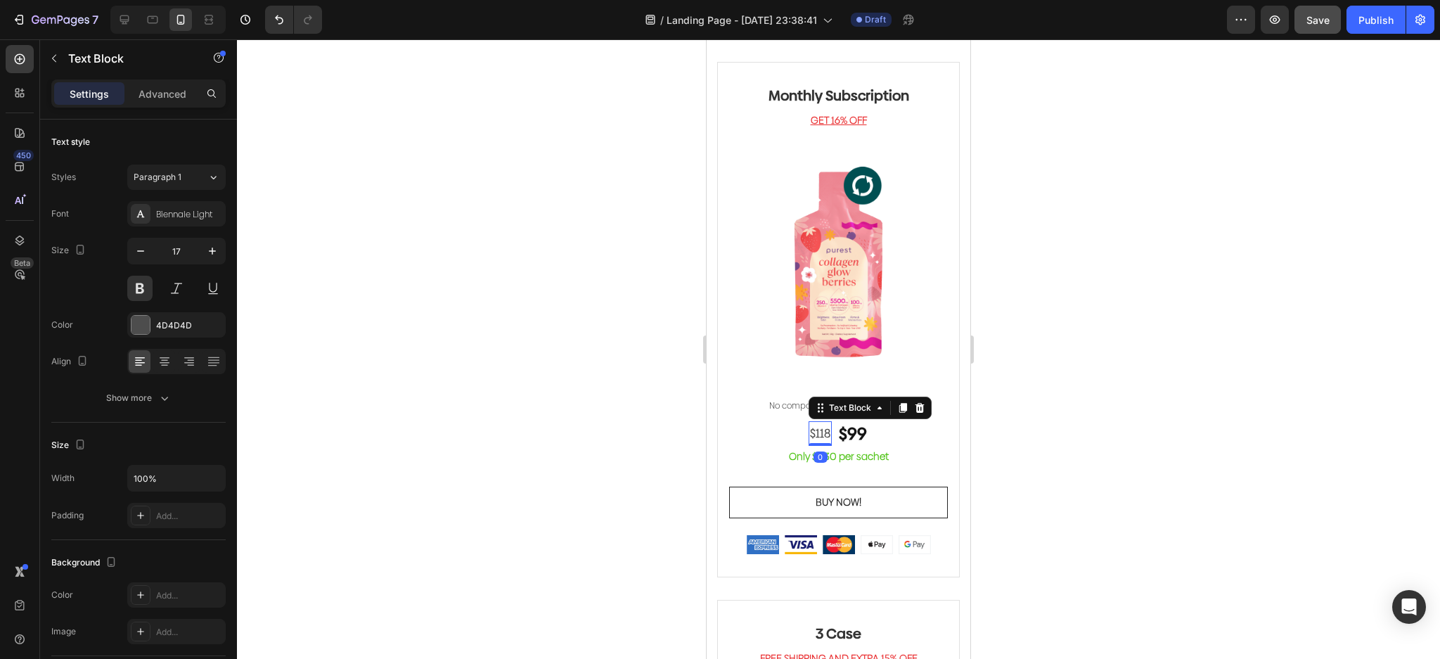
click at [814, 423] on p "$118" at bounding box center [820, 434] width 20 height 22
click at [203, 323] on button "button" at bounding box center [211, 324] width 17 height 17
click at [172, 325] on div "Add..." at bounding box center [189, 325] width 66 height 13
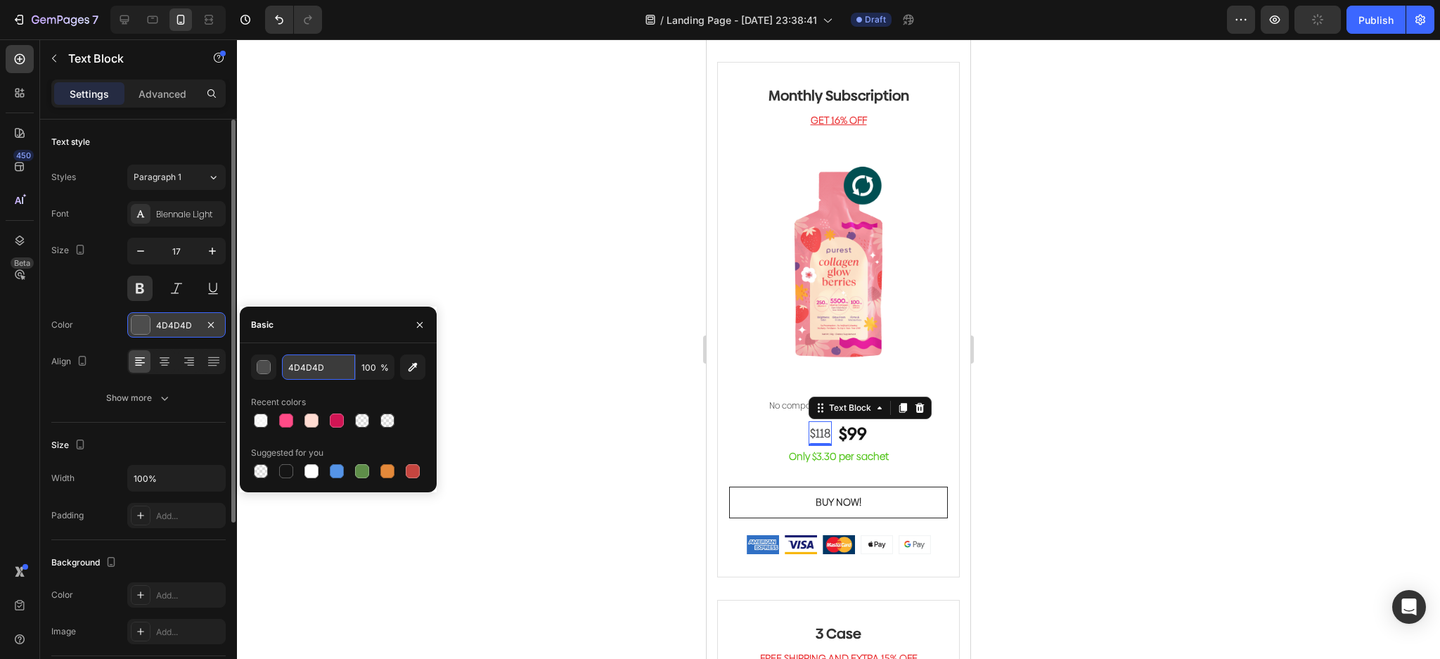
click at [317, 374] on input "4D4D4D" at bounding box center [318, 366] width 73 height 25
paste input "AFAFAF"
type input "AFAFAF"
click at [576, 342] on div at bounding box center [838, 349] width 1203 height 620
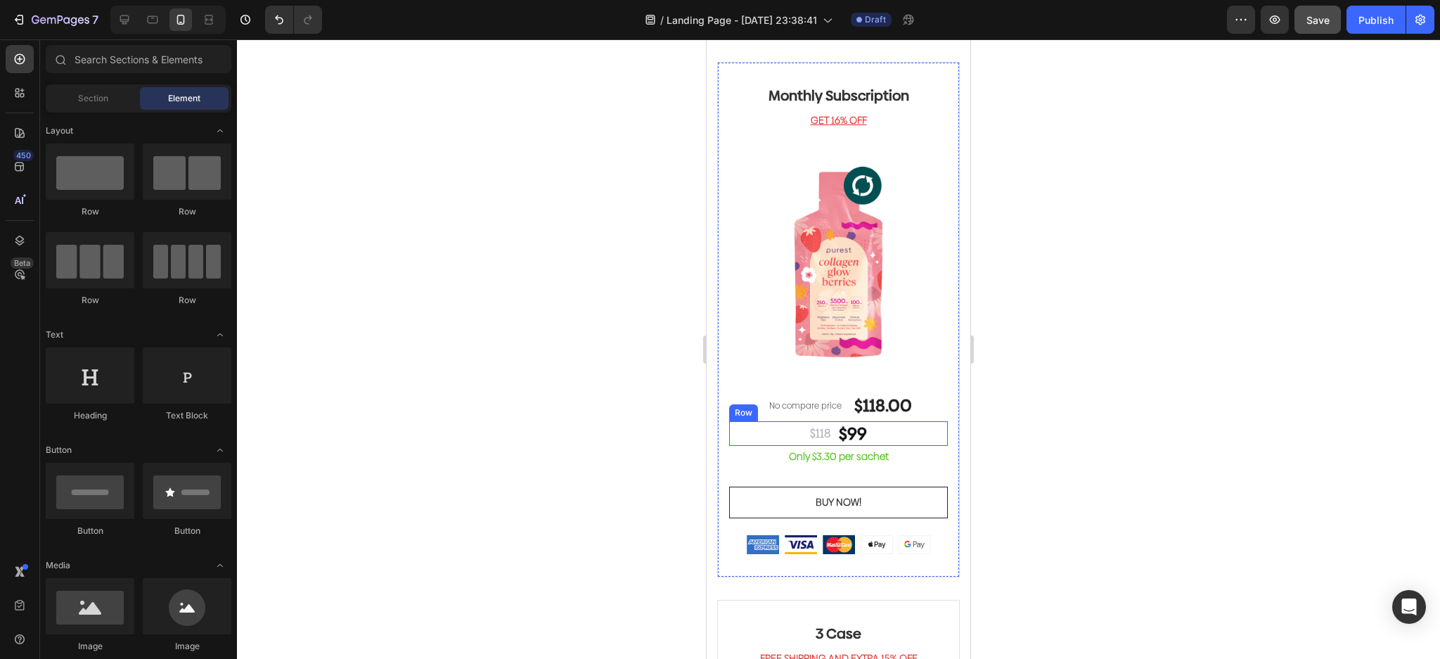
click at [810, 423] on p "$118" at bounding box center [820, 434] width 20 height 22
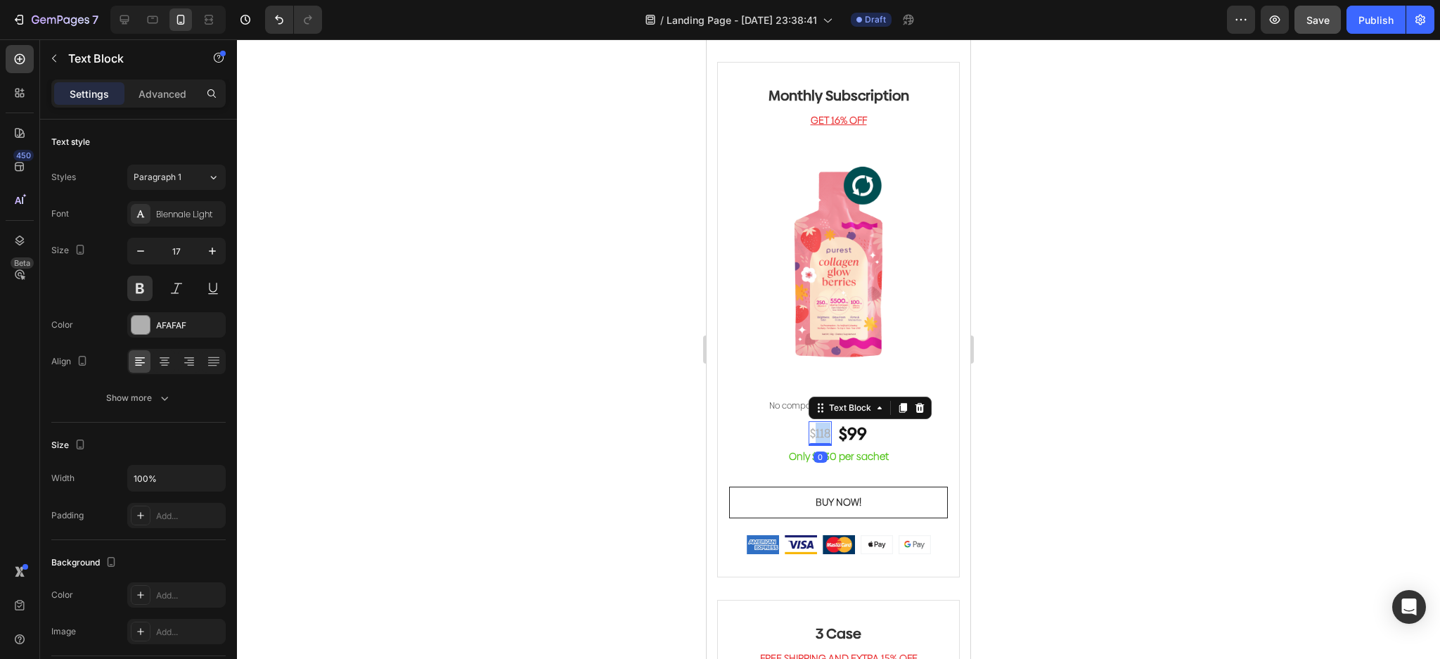
click at [818, 423] on p "$118" at bounding box center [820, 434] width 20 height 22
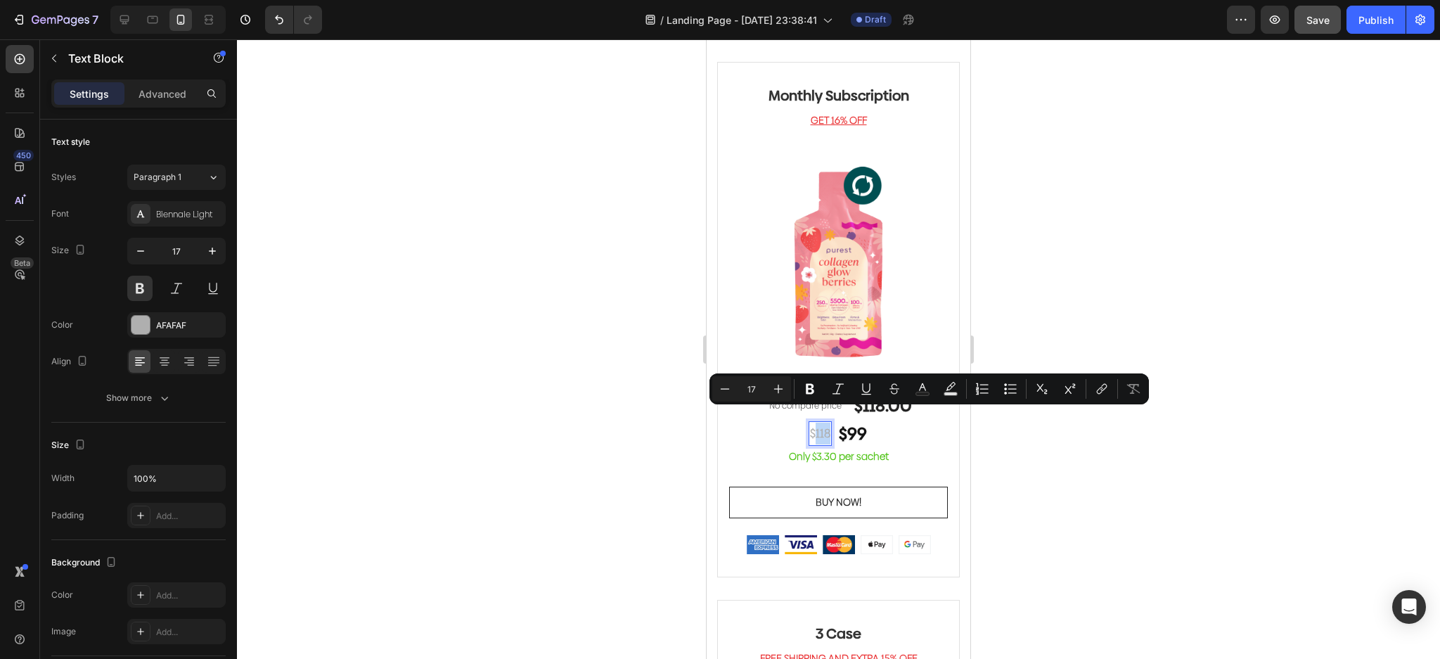
click at [813, 423] on p "$118" at bounding box center [820, 434] width 20 height 22
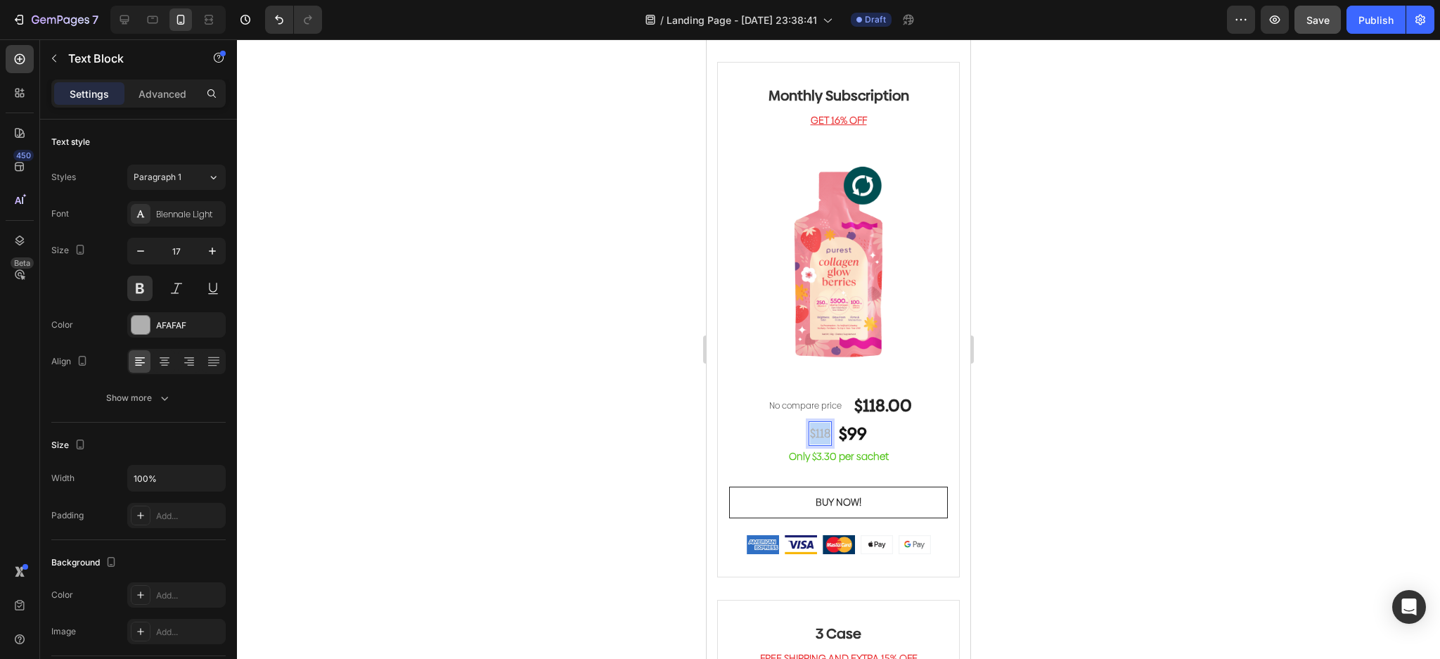
drag, startPoint x: 822, startPoint y: 419, endPoint x: 803, endPoint y: 423, distance: 19.3
click at [810, 423] on p "$118" at bounding box center [820, 434] width 20 height 22
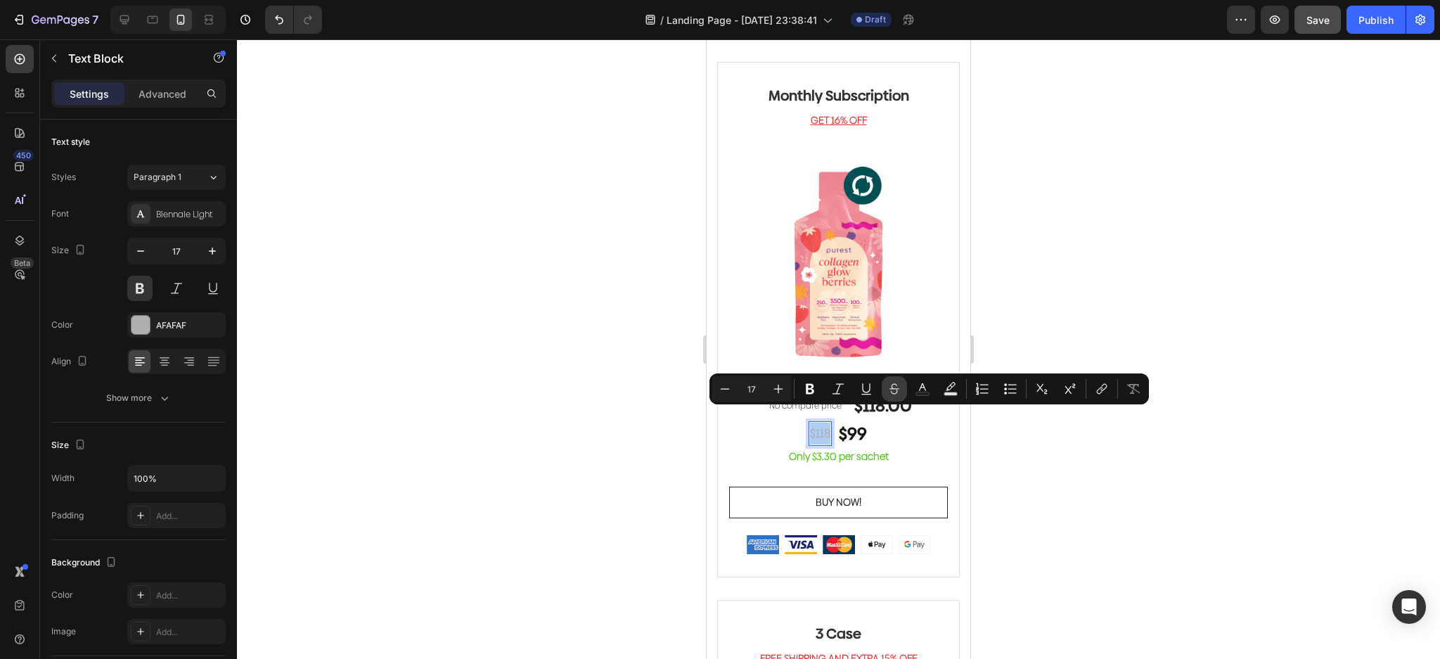
click at [891, 389] on icon "Editor contextual toolbar" at bounding box center [895, 386] width 10 height 6
click at [1109, 502] on div at bounding box center [838, 349] width 1203 height 620
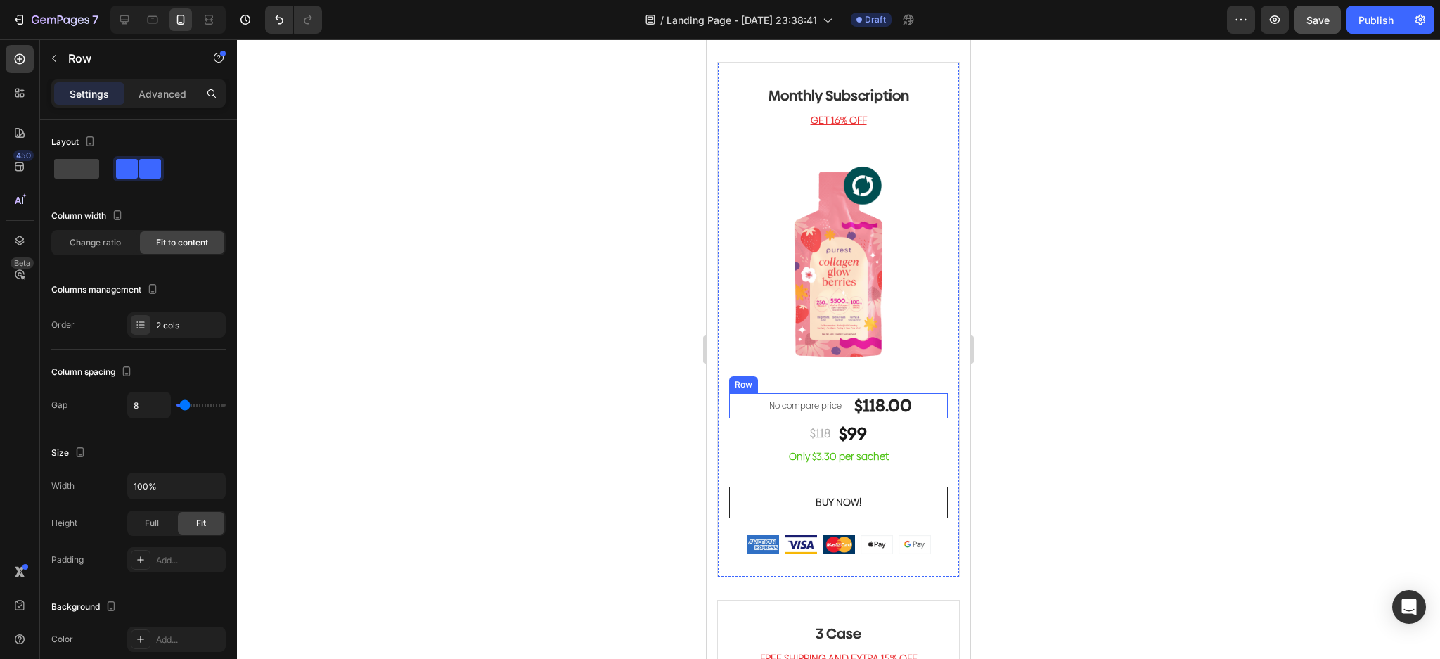
click at [916, 394] on div "No compare price (P) Price $118.00 (P) Price (P) Price Row" at bounding box center [838, 405] width 219 height 25
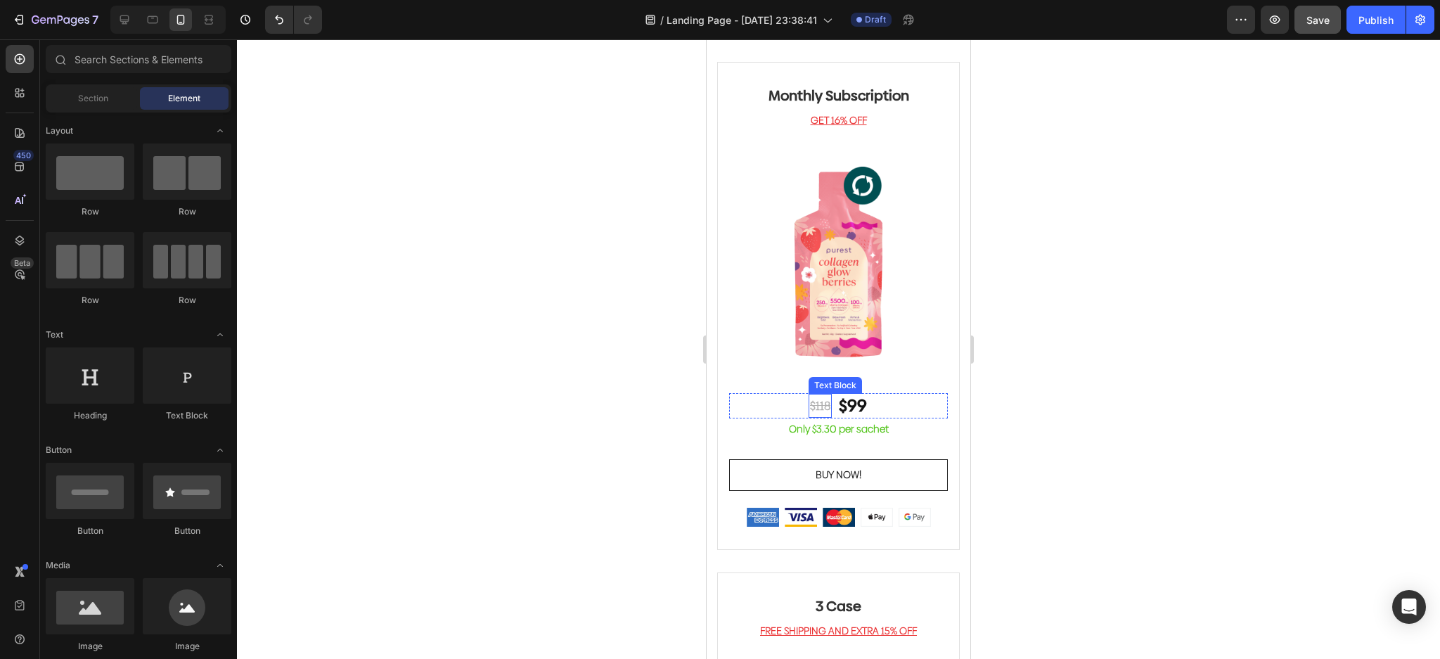
click at [811, 397] on s "$118" at bounding box center [820, 405] width 20 height 17
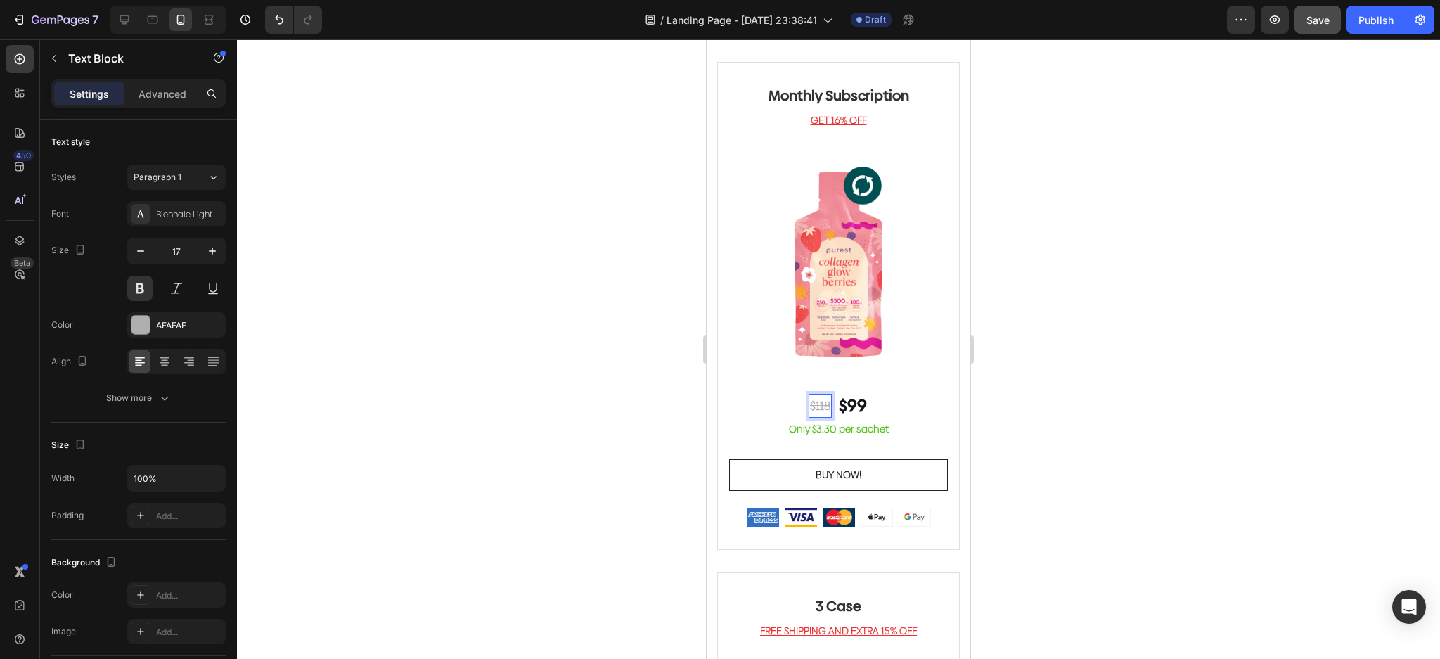
click at [821, 397] on s "$118" at bounding box center [820, 405] width 20 height 17
click at [864, 394] on p "$99" at bounding box center [862, 405] width 28 height 22
click at [865, 394] on p "$99" at bounding box center [862, 405] width 28 height 22
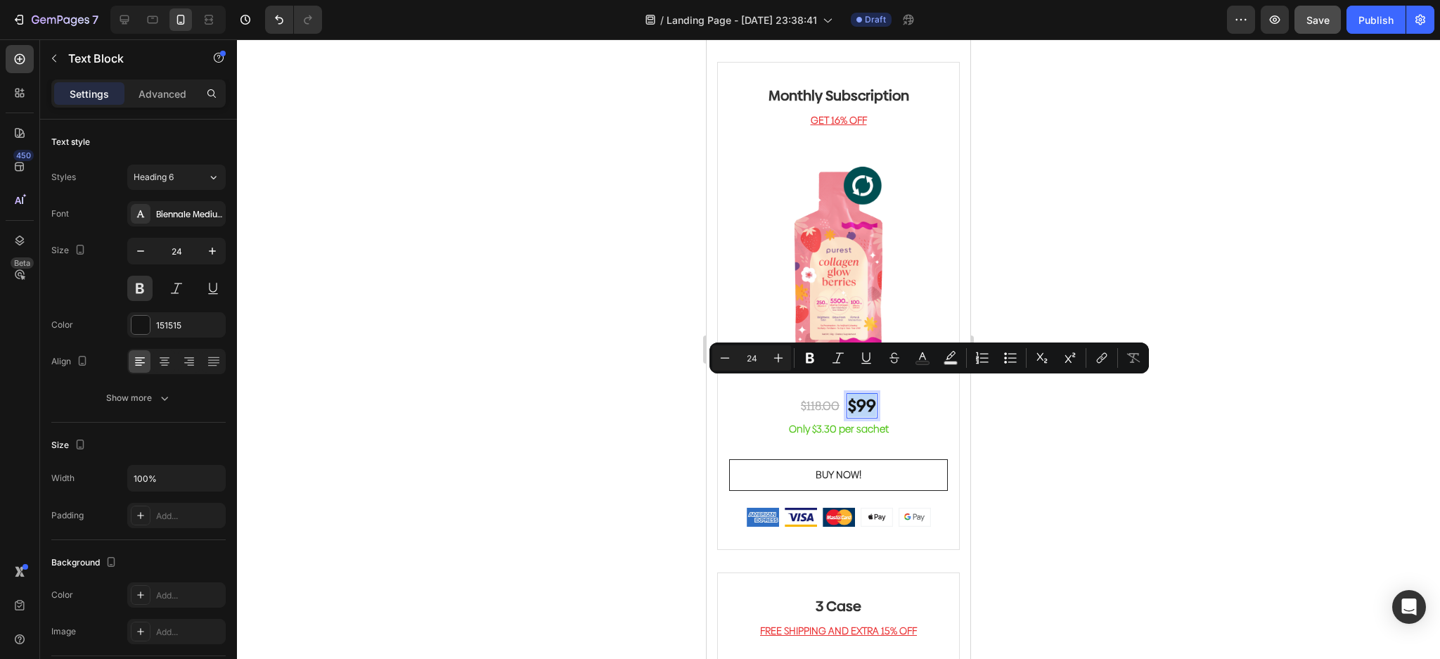
click at [867, 394] on p "$99" at bounding box center [862, 405] width 28 height 22
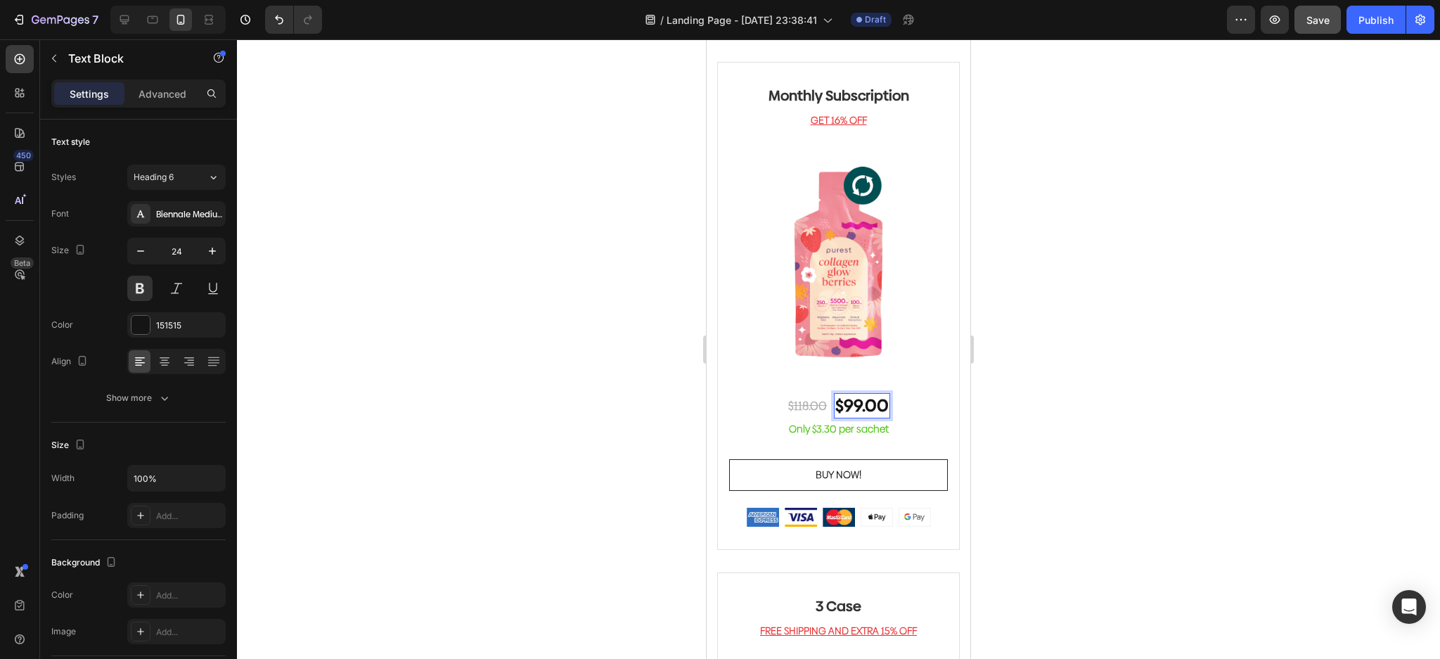
click at [1101, 408] on div at bounding box center [838, 349] width 1203 height 620
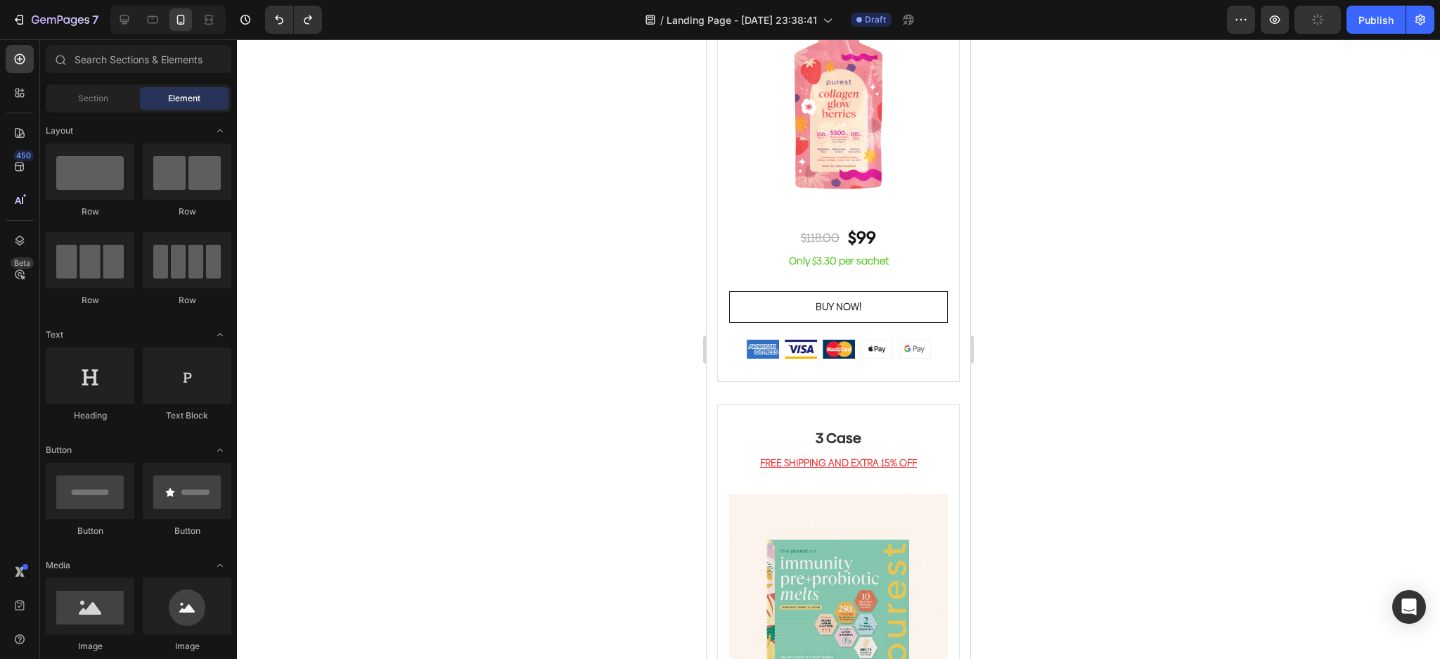
scroll to position [3188, 0]
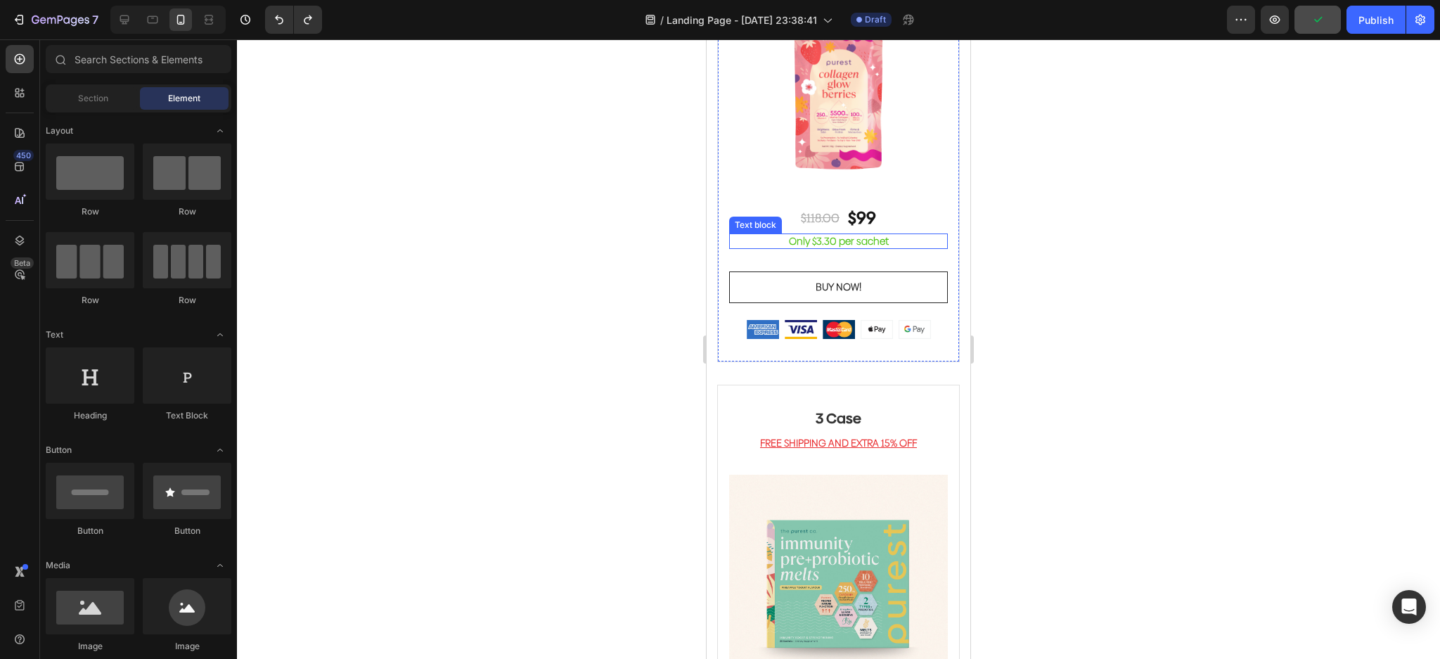
click at [879, 233] on div "Only $3.30 per sachet" at bounding box center [838, 240] width 219 height 15
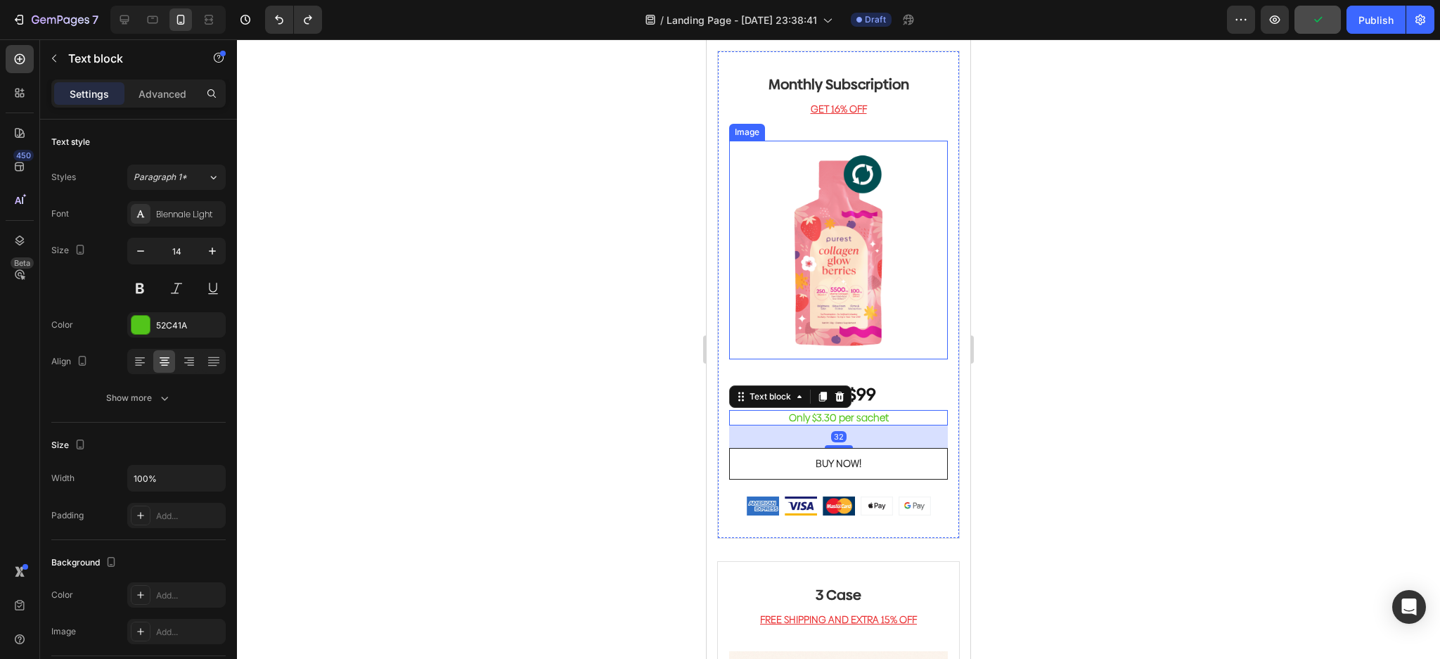
scroll to position [3000, 0]
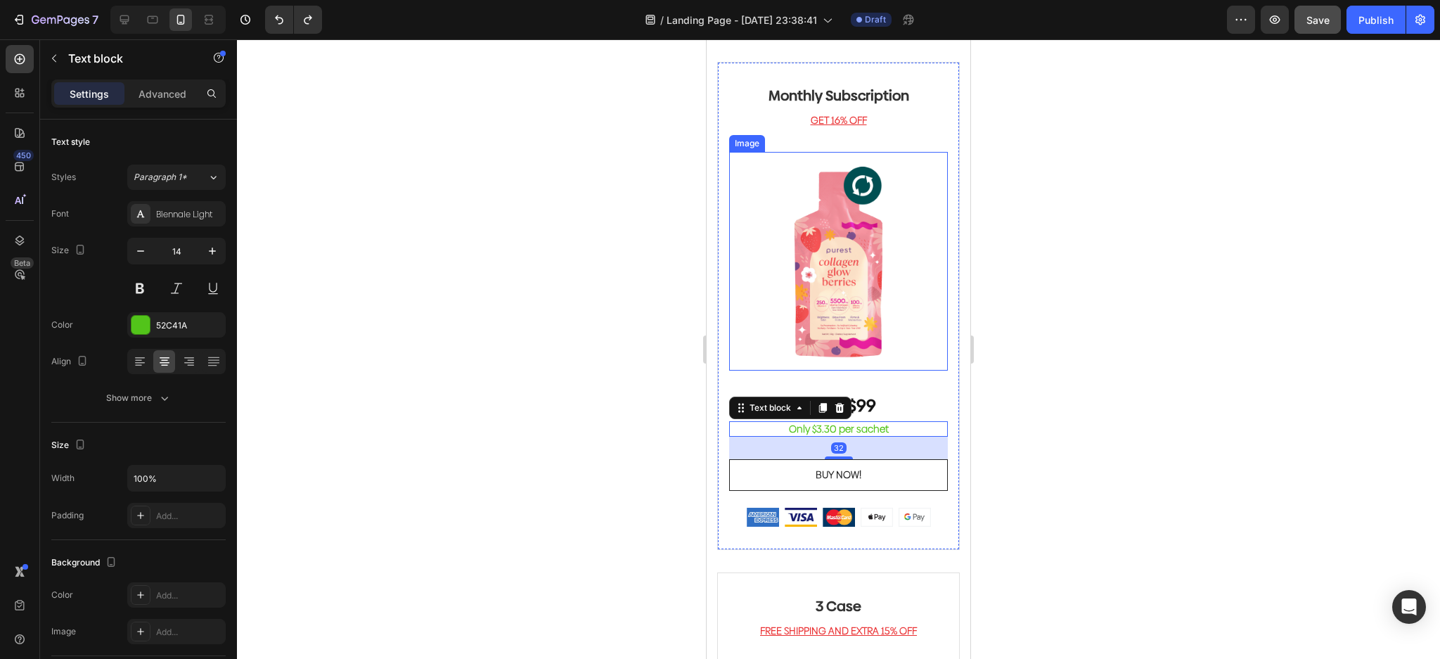
click at [666, 359] on div at bounding box center [838, 349] width 1203 height 620
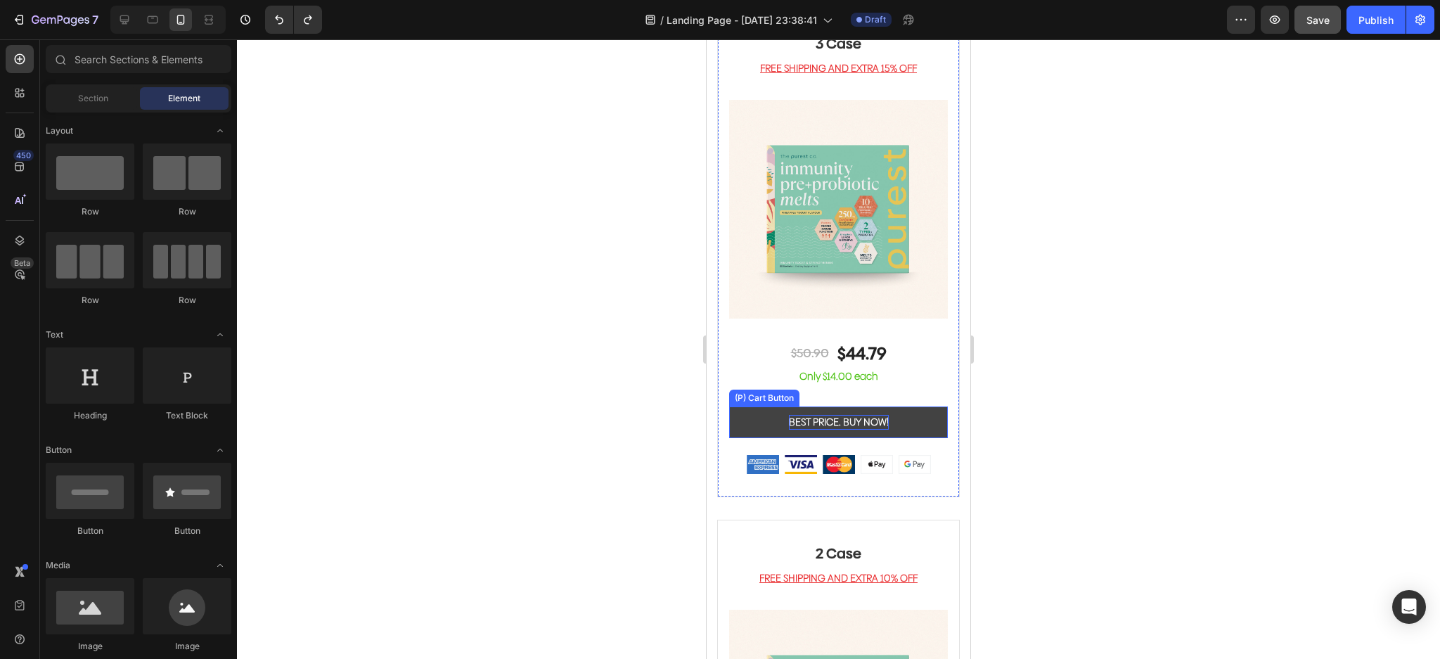
scroll to position [3188, 0]
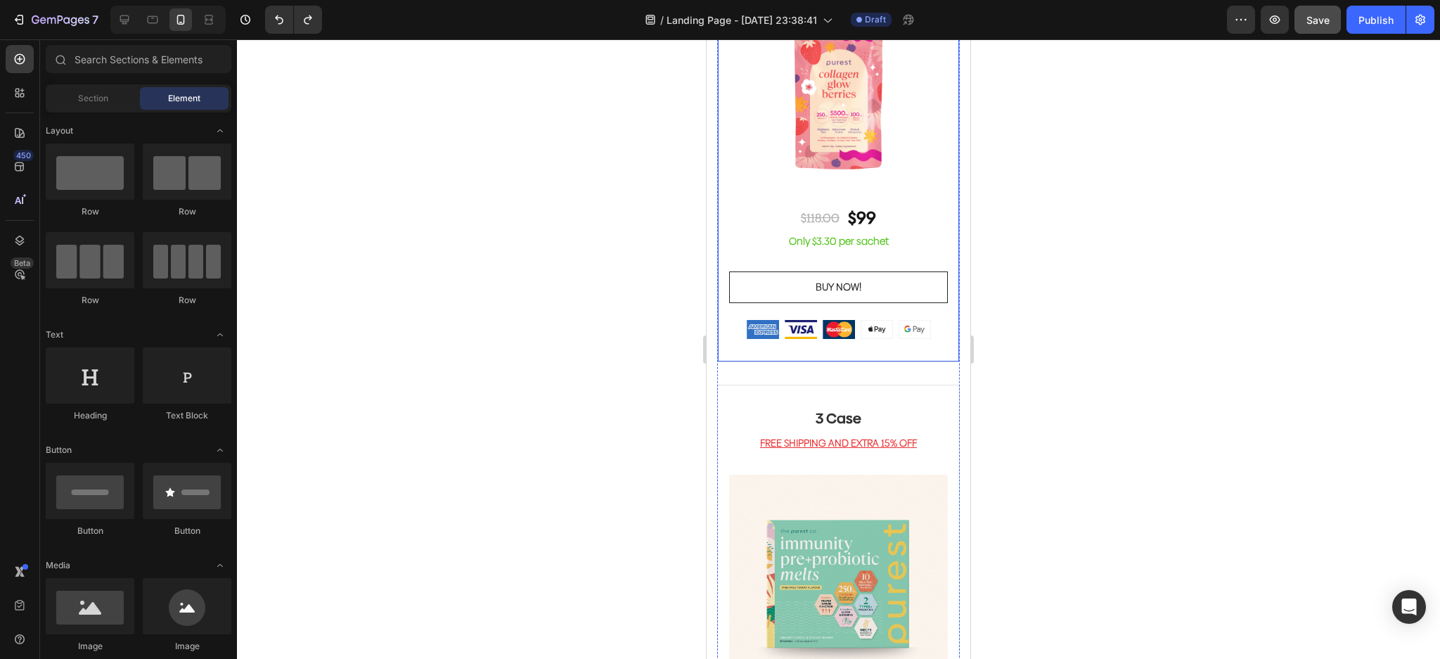
click at [871, 235] on p "Only $3.30 per sachet" at bounding box center [839, 241] width 216 height 13
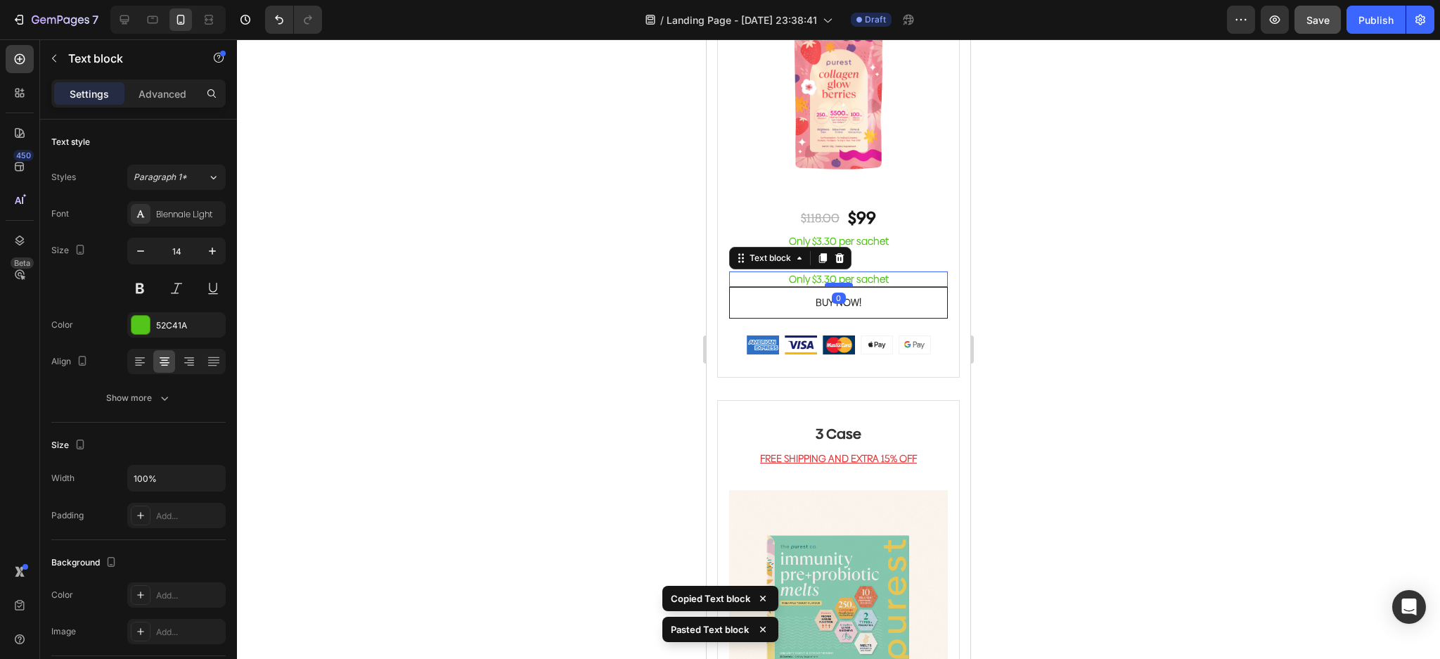
drag, startPoint x: 834, startPoint y: 292, endPoint x: 834, endPoint y: 269, distance: 23.2
click at [834, 283] on div at bounding box center [839, 285] width 28 height 4
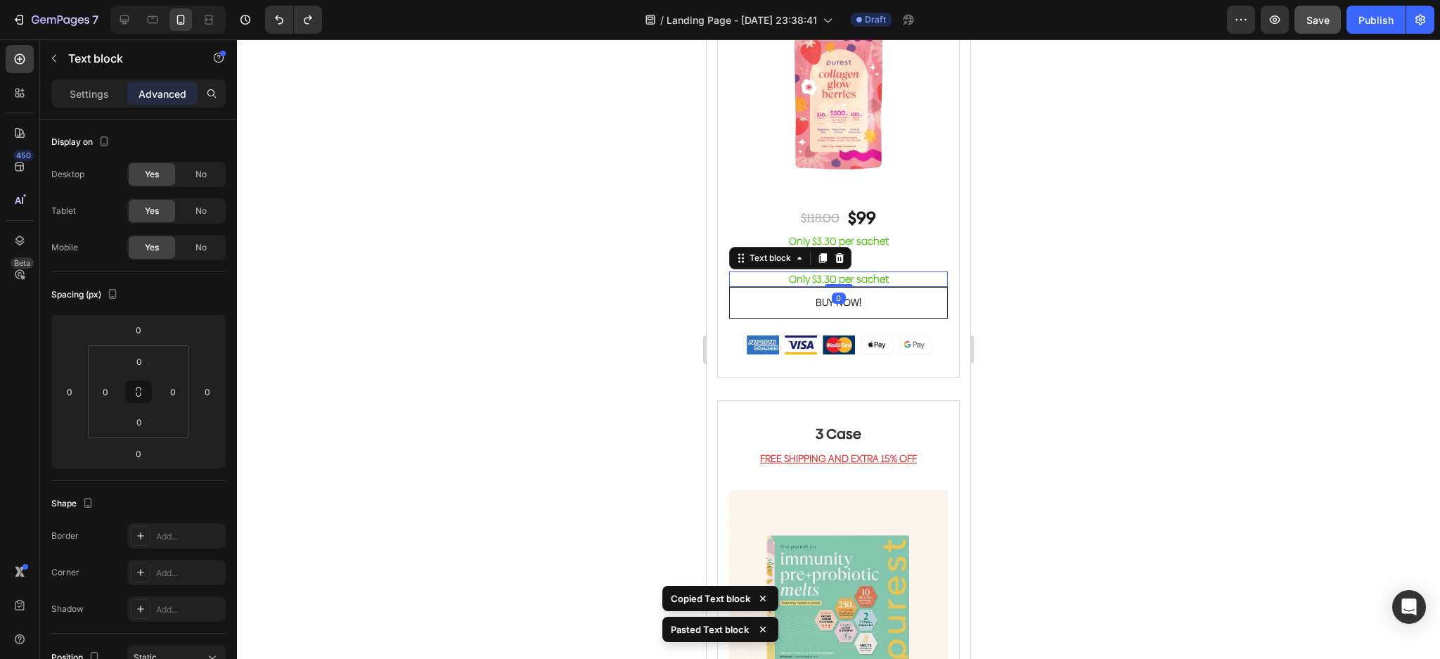
type input "32"
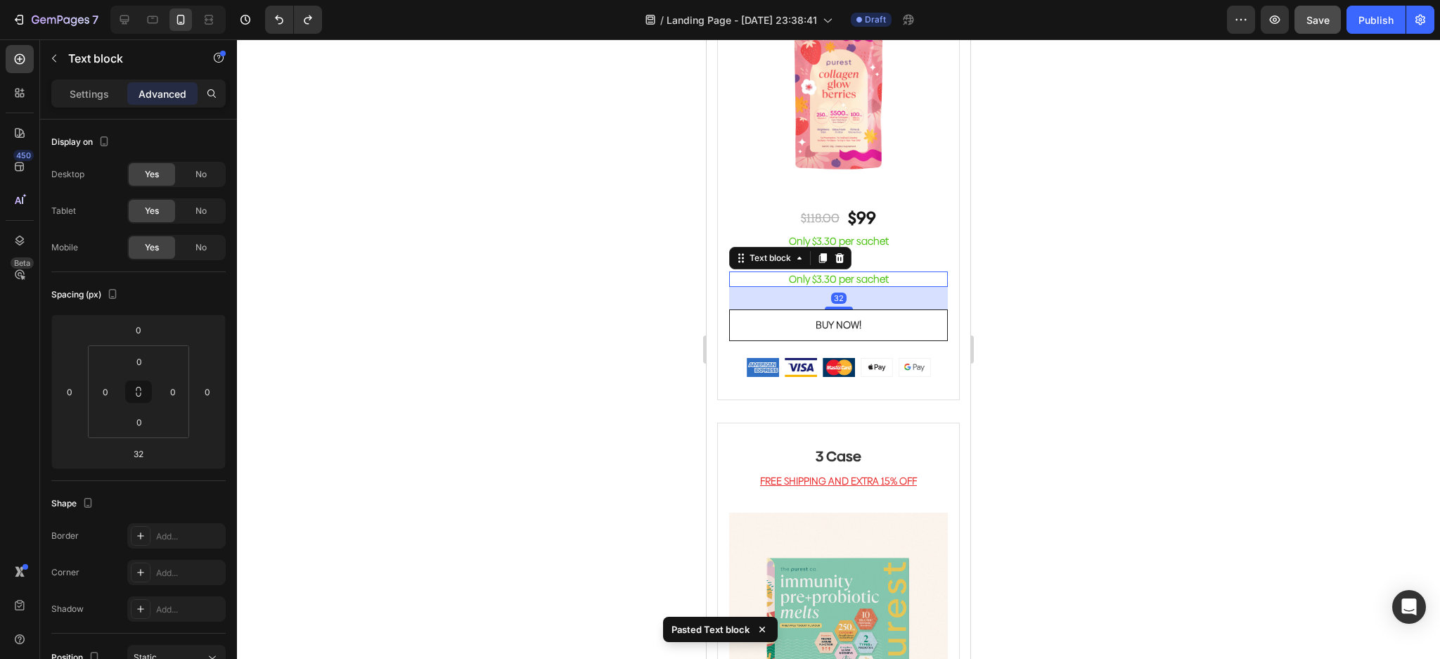
click at [900, 273] on p "Only $3.30 per sachet" at bounding box center [839, 279] width 216 height 13
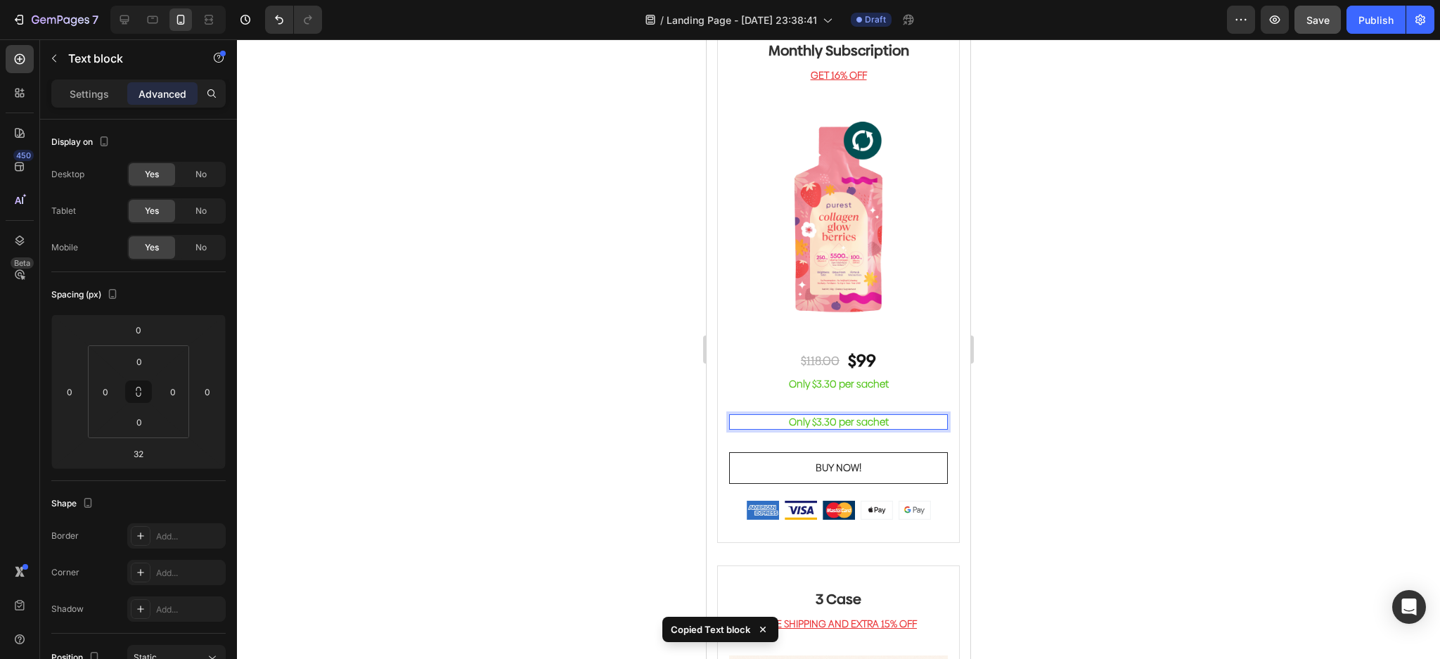
scroll to position [3015, 0]
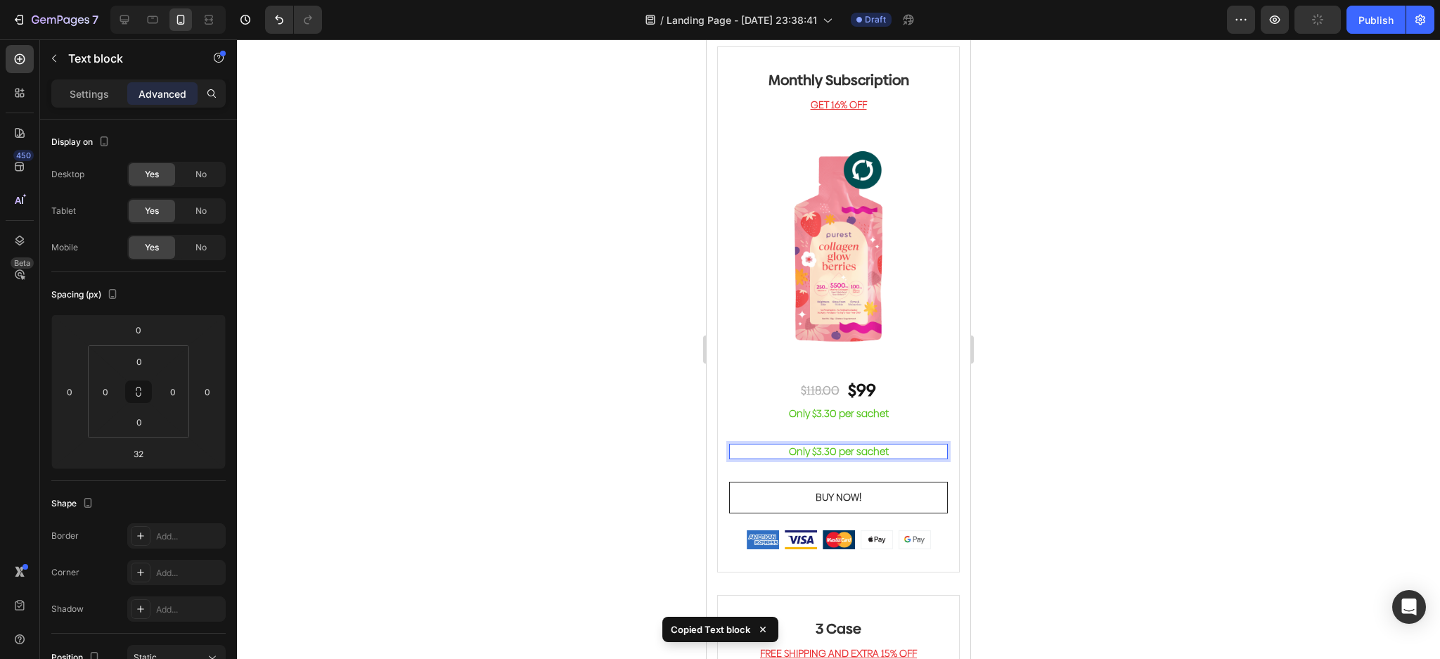
click at [1033, 366] on div at bounding box center [838, 349] width 1203 height 620
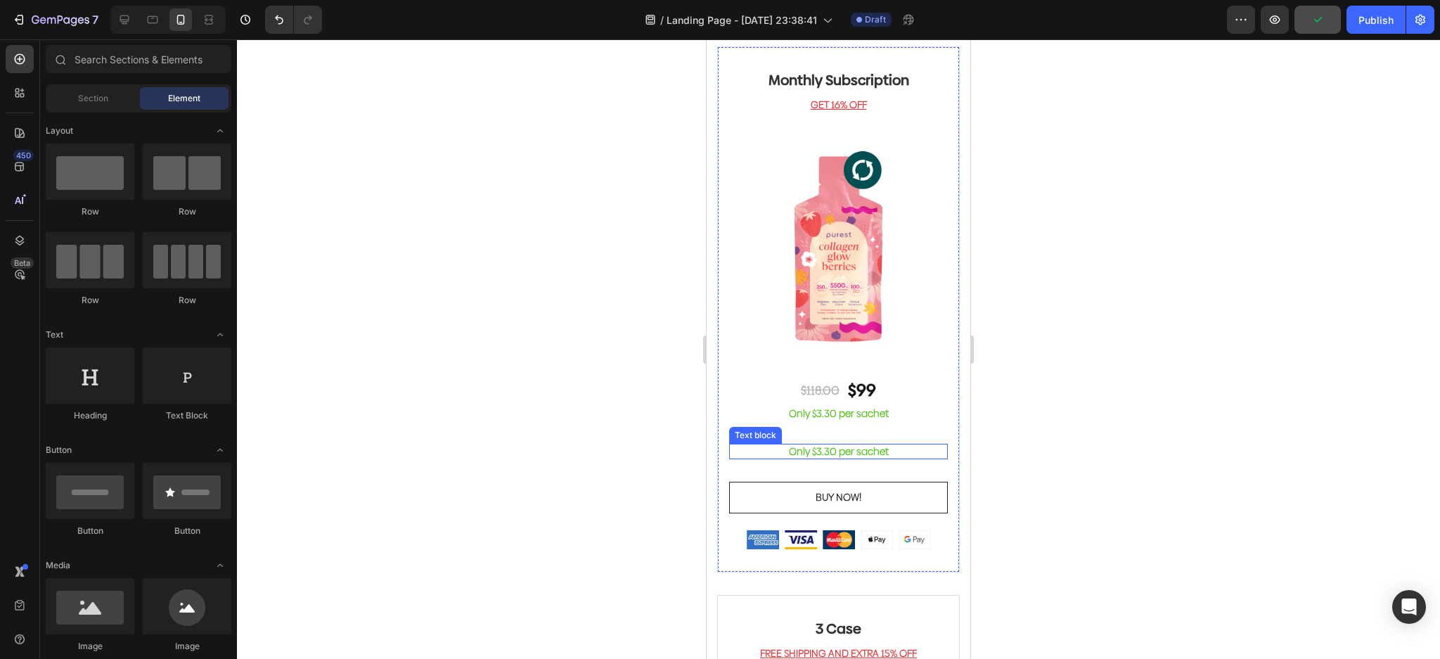
click at [891, 445] on p "Only $3.30 per sachet" at bounding box center [839, 451] width 216 height 13
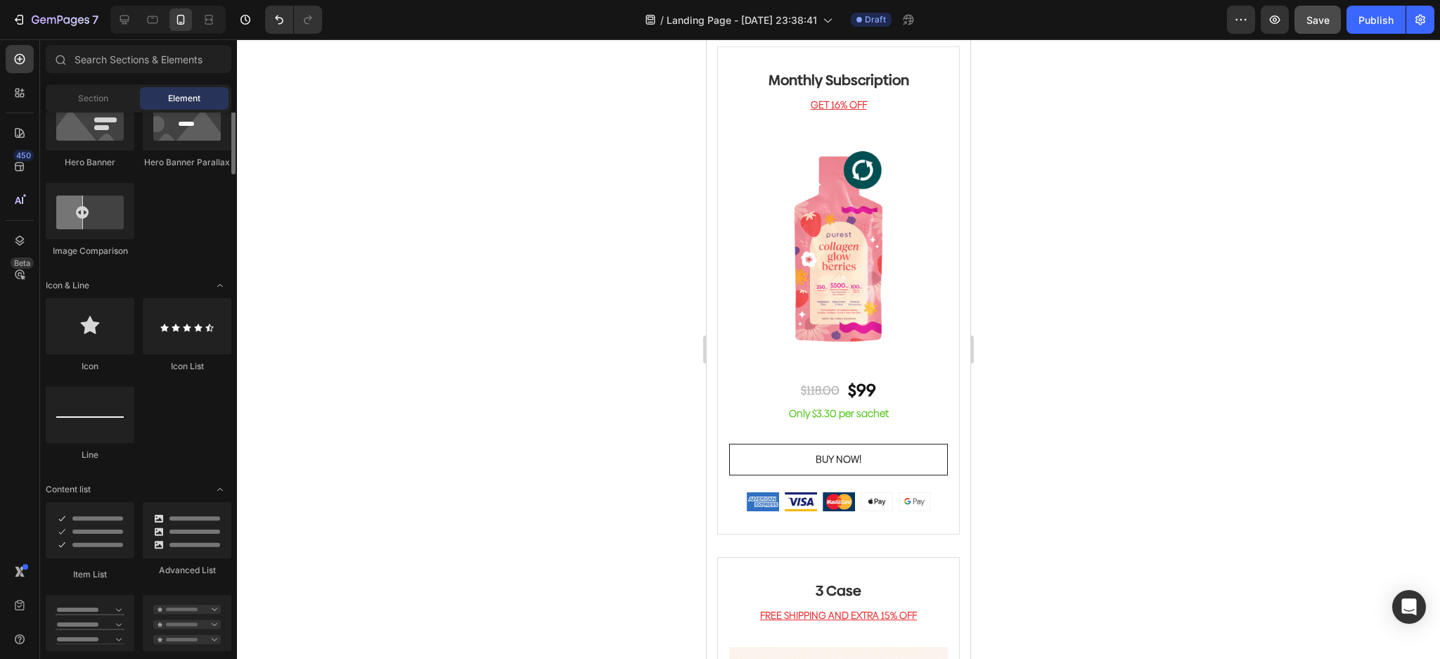
scroll to position [844, 0]
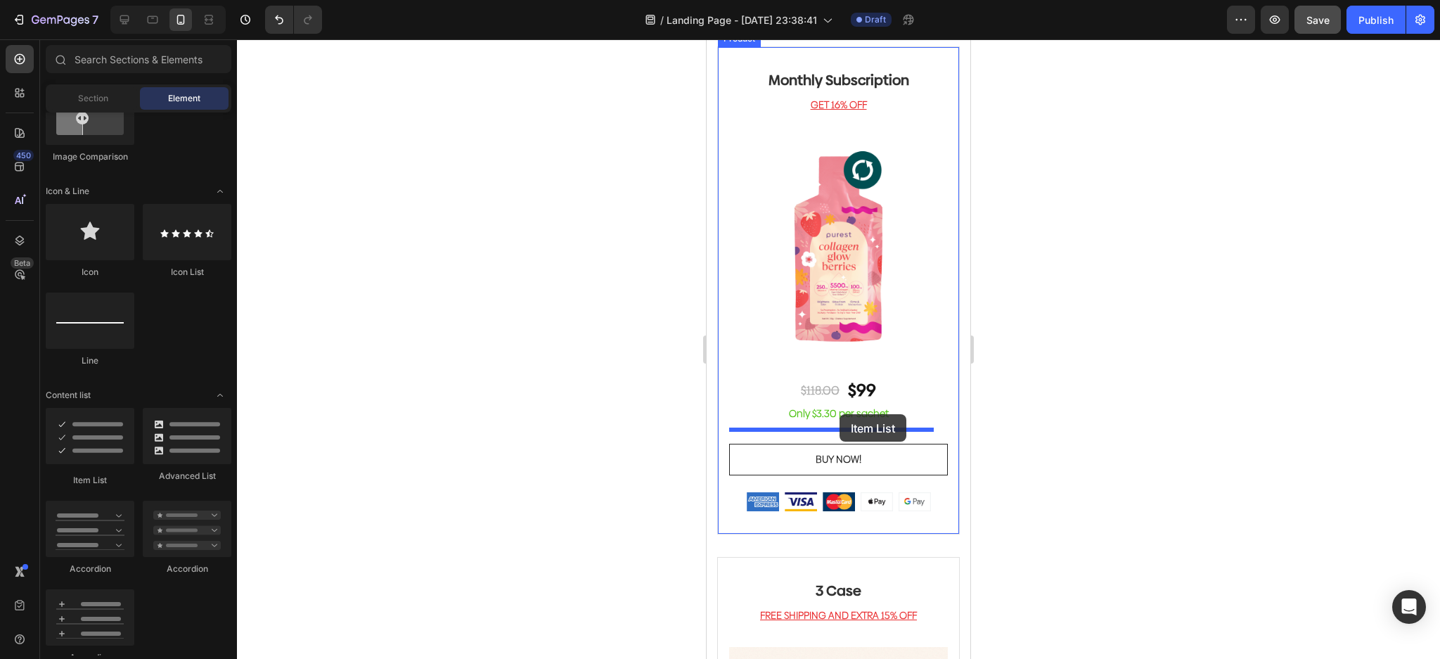
drag, startPoint x: 774, startPoint y: 483, endPoint x: 840, endPoint y: 414, distance: 95.0
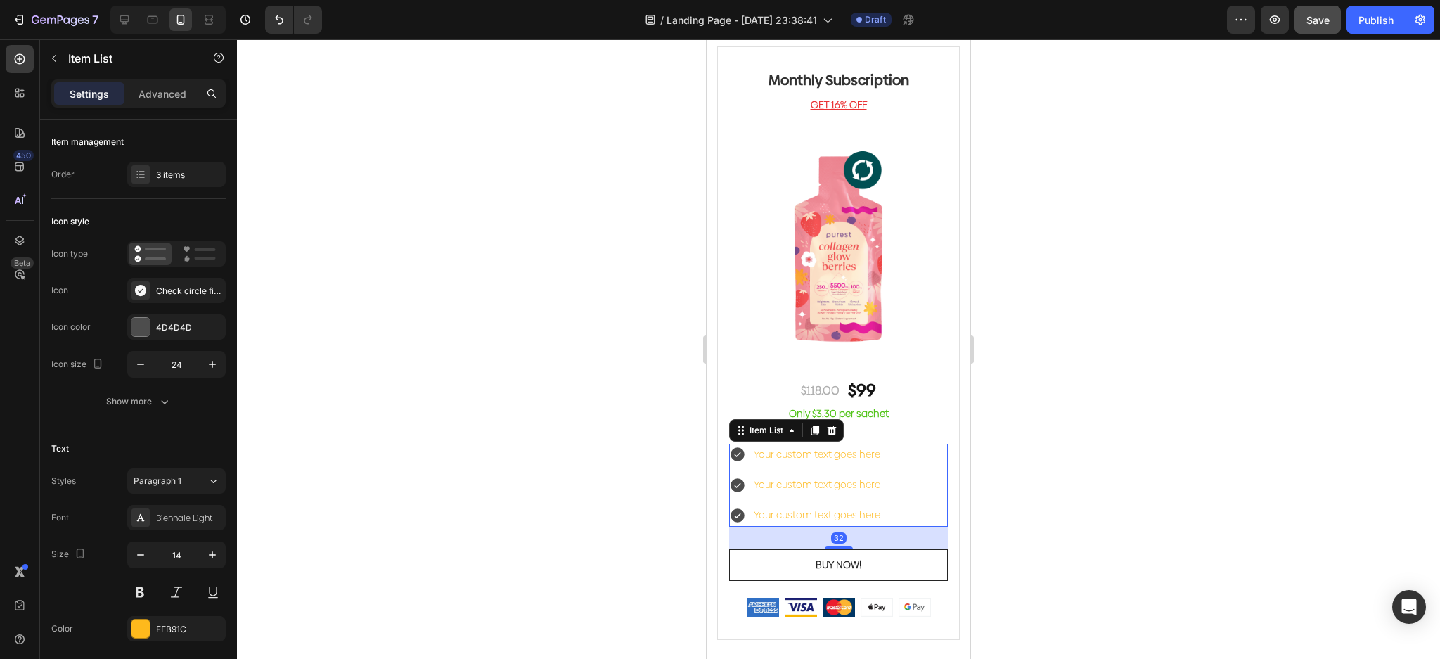
click at [844, 444] on div "Your custom text goes here" at bounding box center [817, 455] width 131 height 22
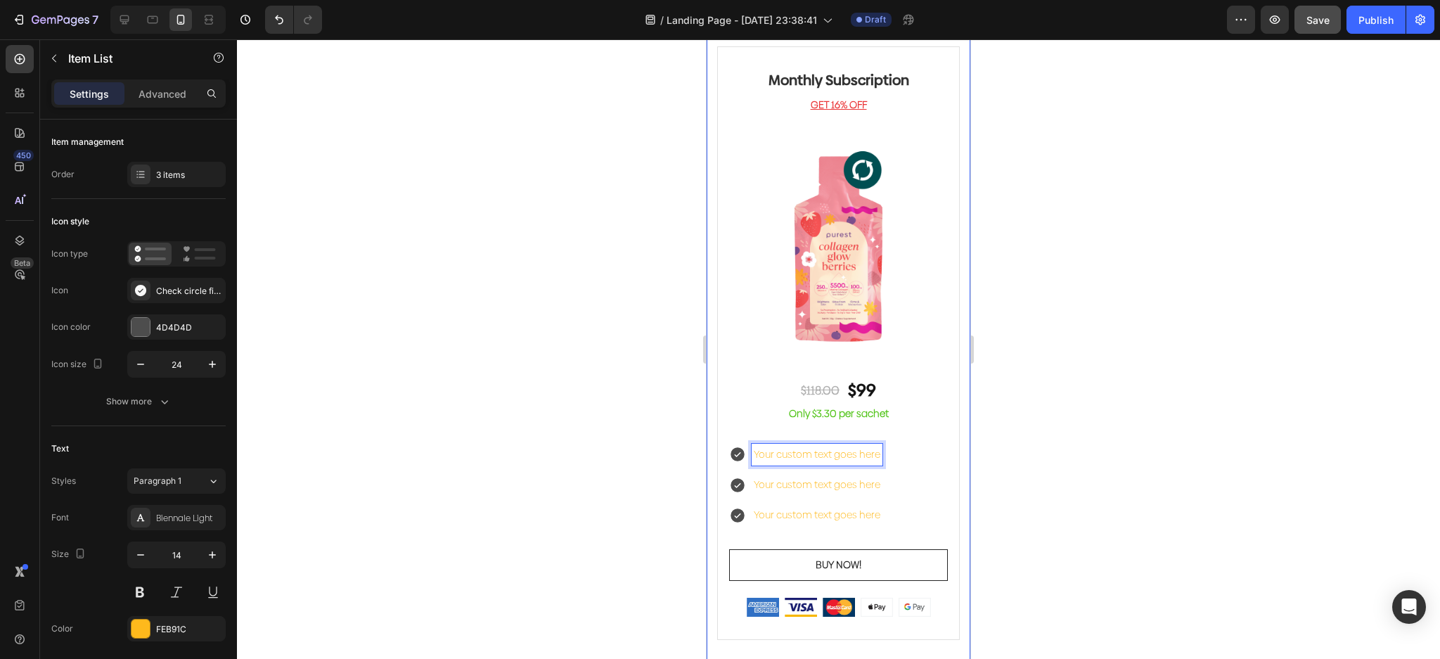
click at [1153, 336] on div at bounding box center [838, 349] width 1203 height 620
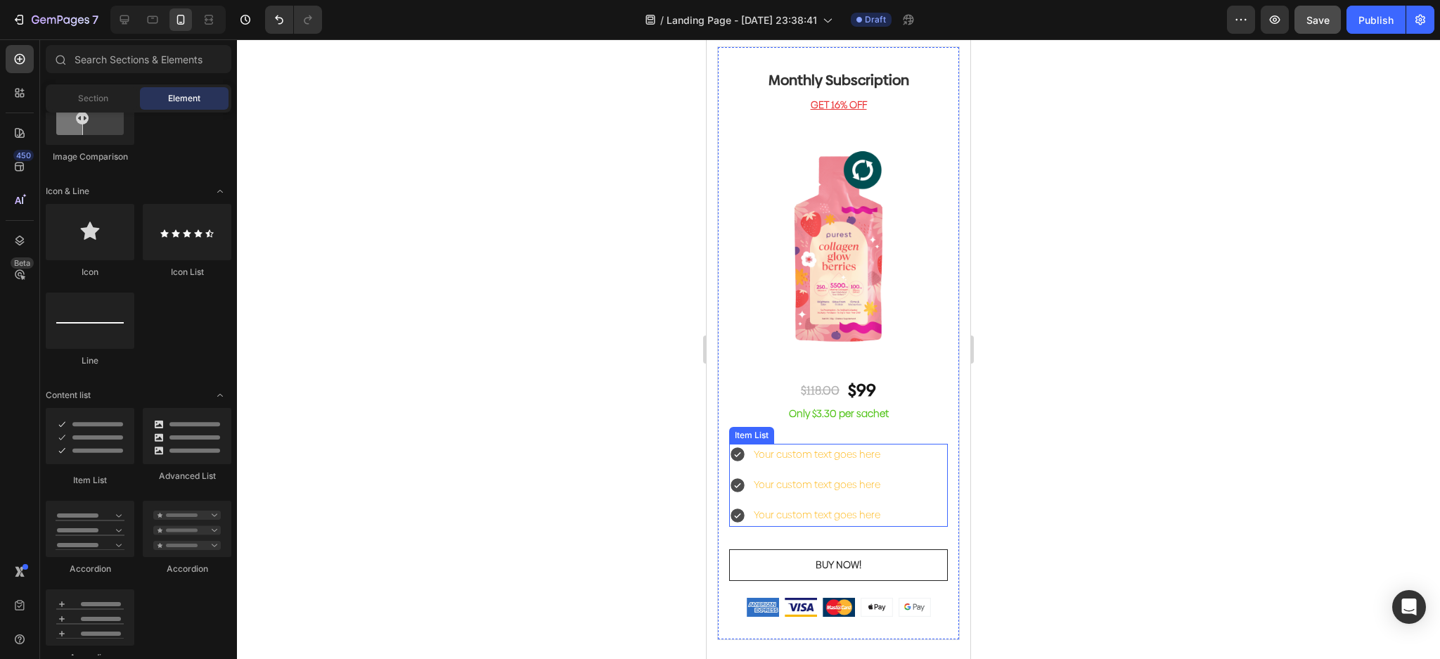
click at [850, 446] on p "Your custom text goes here" at bounding box center [817, 455] width 127 height 18
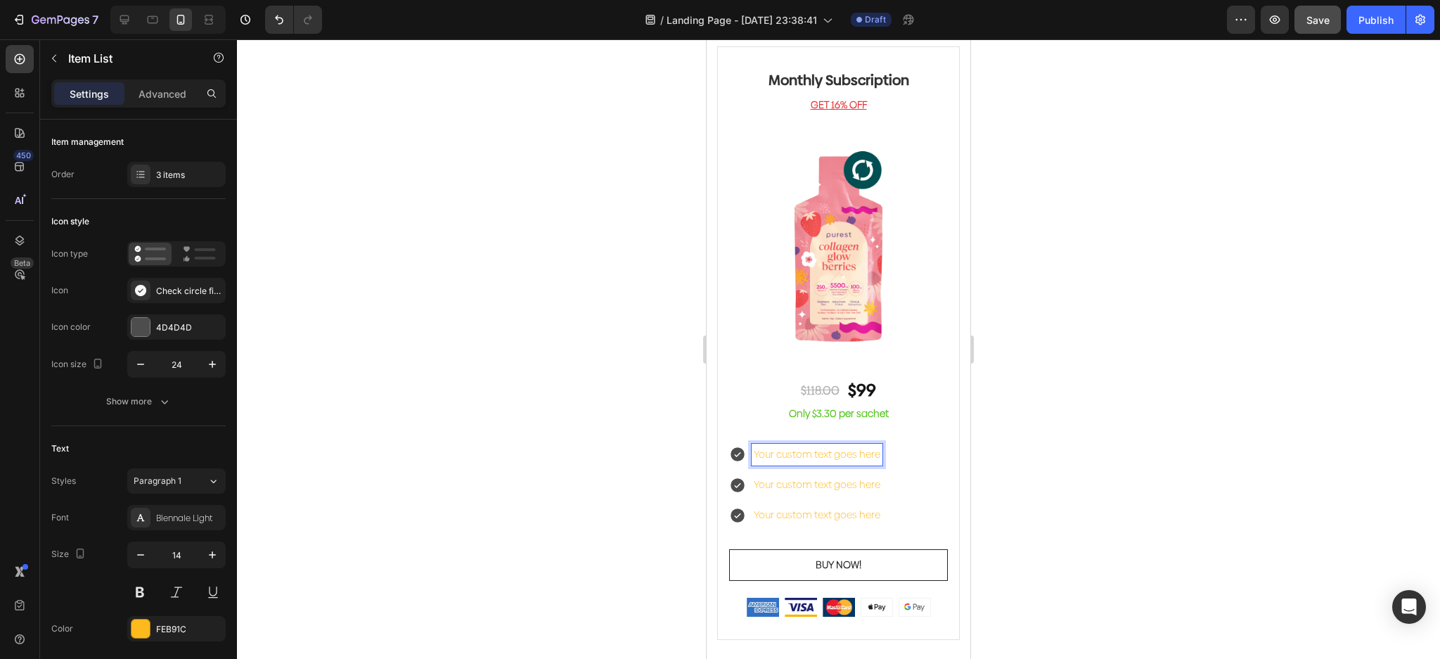
click at [862, 446] on p "Your custom text goes here" at bounding box center [817, 455] width 127 height 18
drag, startPoint x: 879, startPoint y: 440, endPoint x: 733, endPoint y: 444, distance: 145.6
click at [733, 444] on div "Your custom text goes here" at bounding box center [805, 455] width 153 height 22
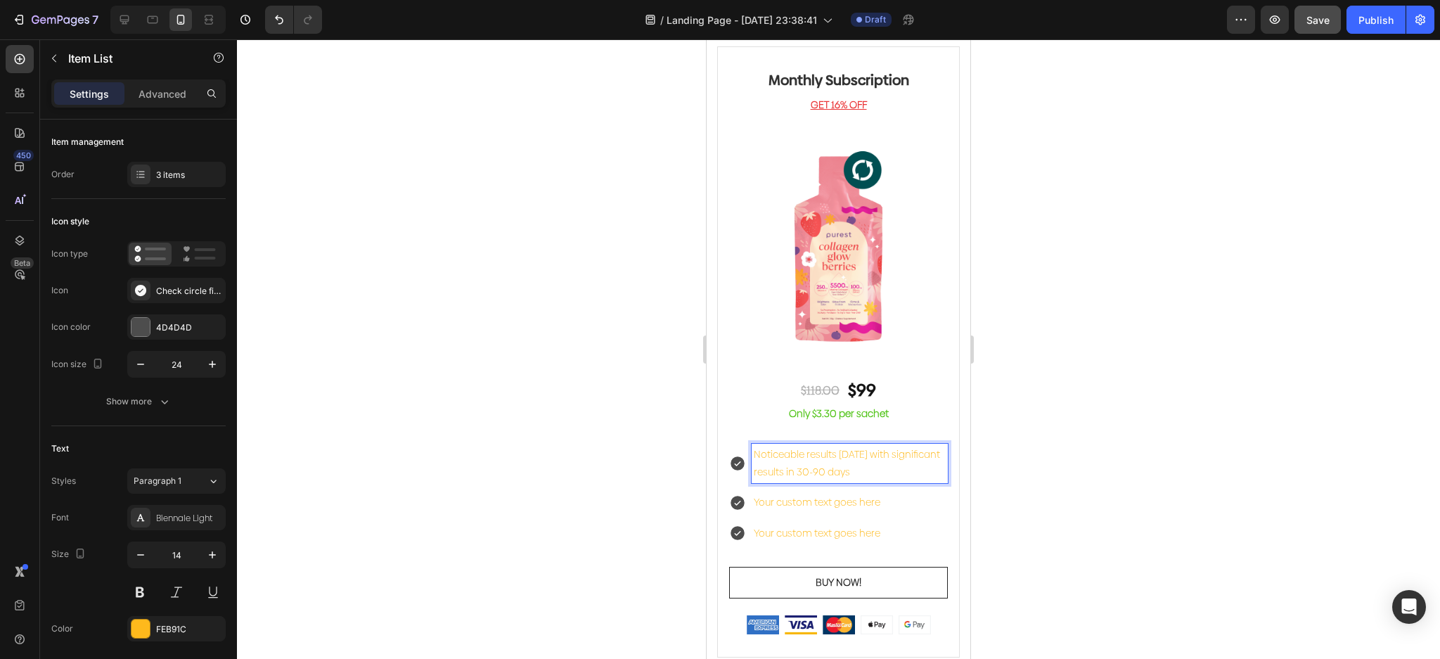
click at [840, 449] on p "Noticeable results within 30 days with significant results in 30-90 days" at bounding box center [850, 463] width 192 height 35
click at [873, 501] on div "Noticeable results within 30 days with significant results in 30-90 days Your c…" at bounding box center [838, 494] width 219 height 101
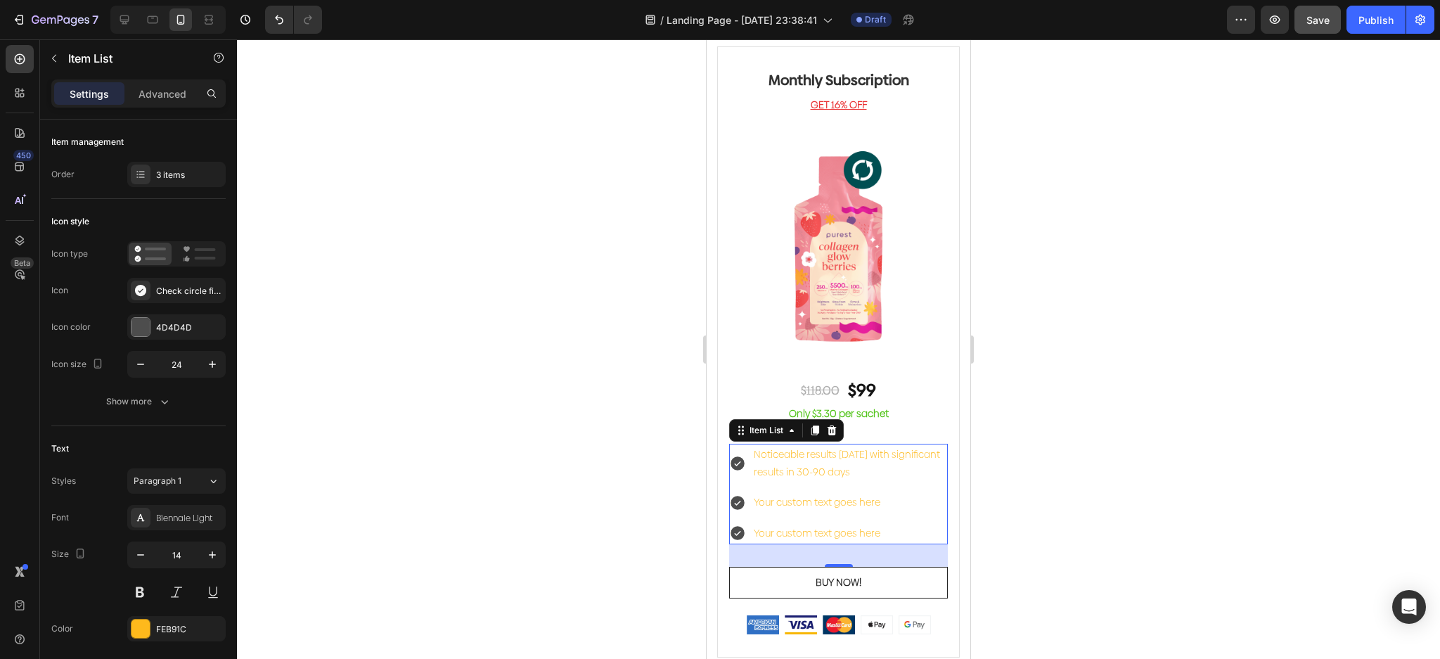
click at [891, 494] on p "Your custom text goes here" at bounding box center [850, 503] width 192 height 18
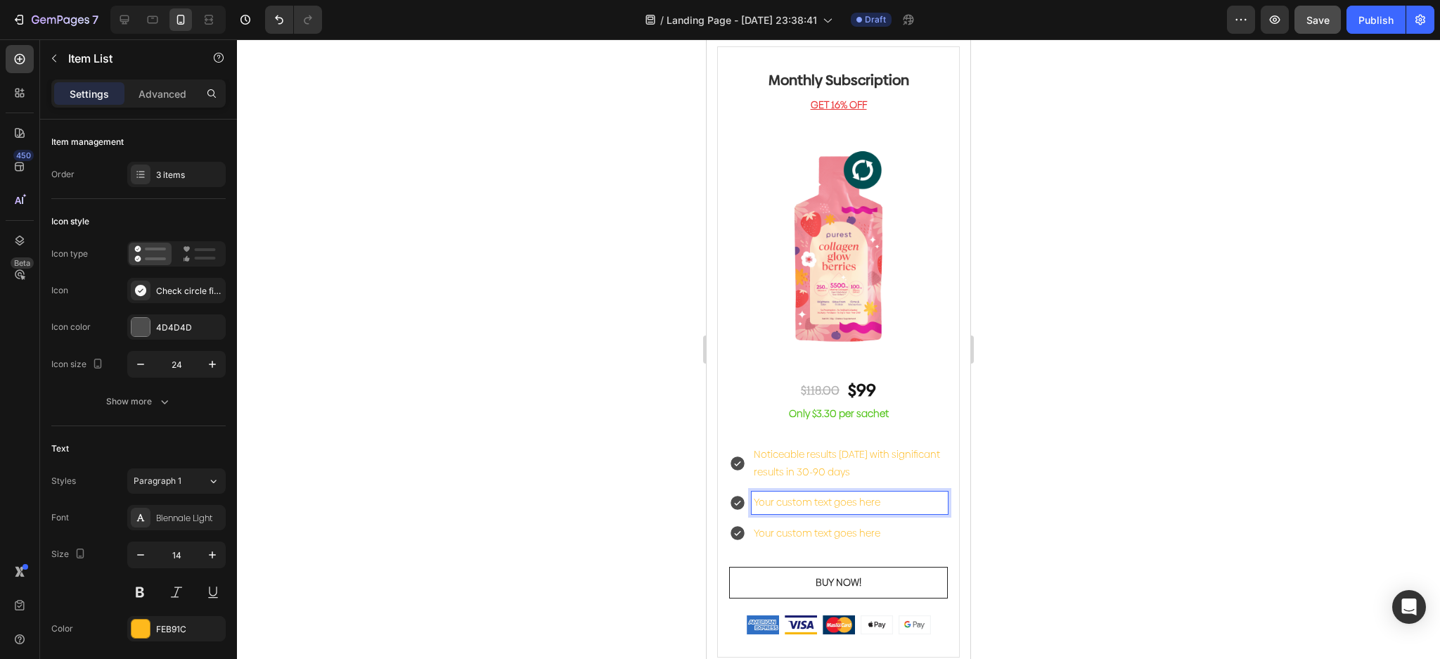
click at [891, 494] on p "Your custom text goes here" at bounding box center [850, 503] width 192 height 18
drag, startPoint x: 902, startPoint y: 490, endPoint x: 745, endPoint y: 482, distance: 157.0
click at [745, 492] on div "Your custom text goes here" at bounding box center [838, 503] width 219 height 22
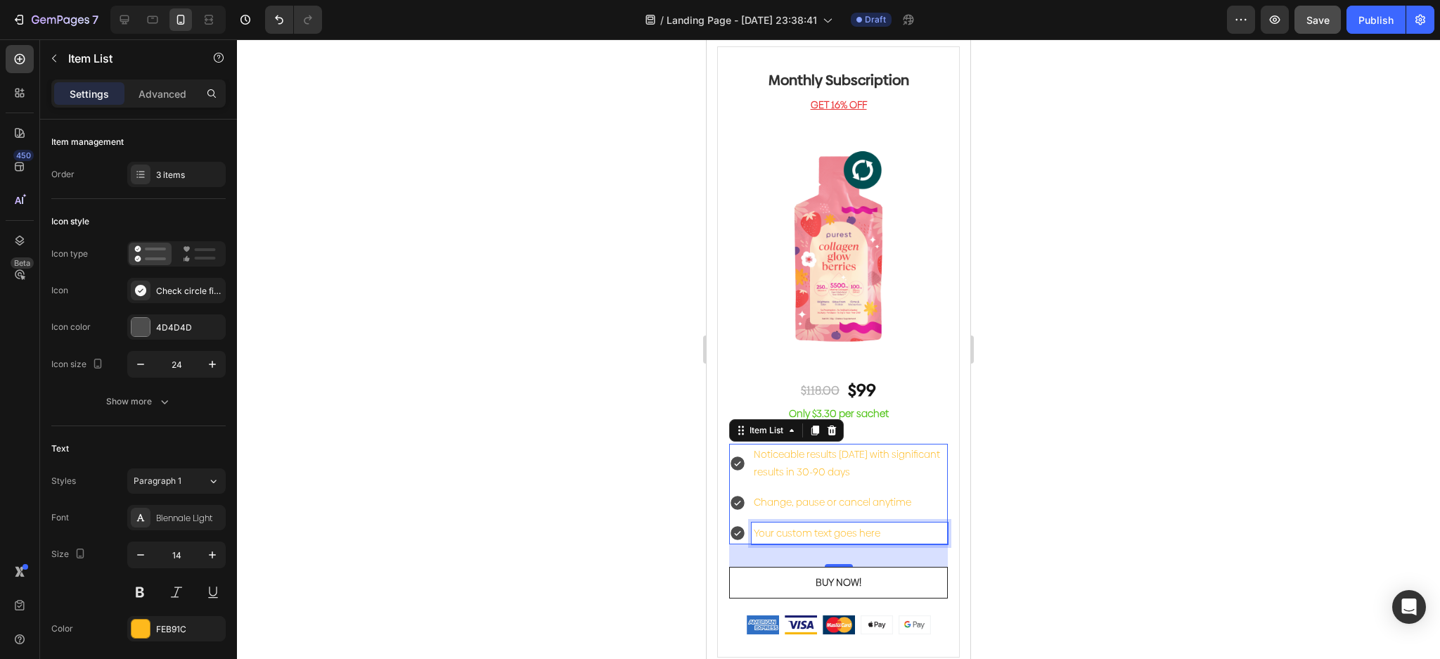
click at [875, 525] on p "Your custom text goes here" at bounding box center [850, 534] width 192 height 18
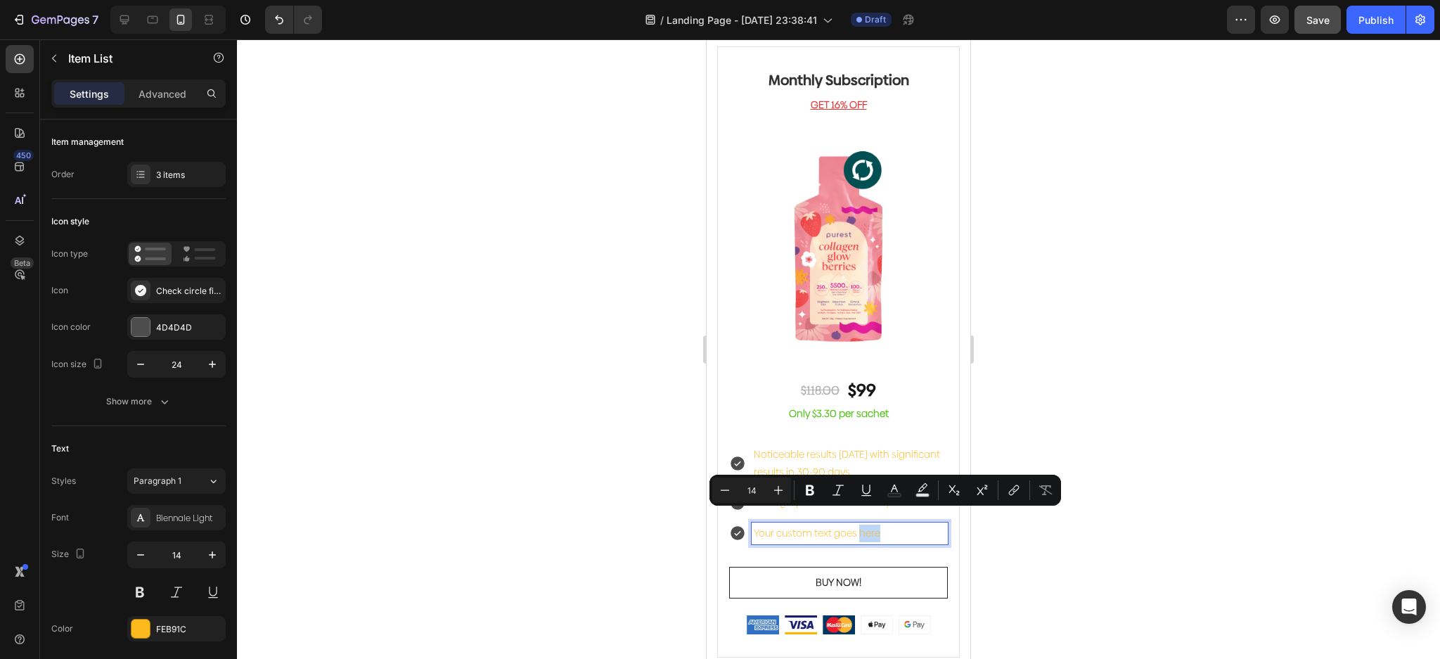
click at [904, 525] on p "Your custom text goes here" at bounding box center [850, 534] width 192 height 18
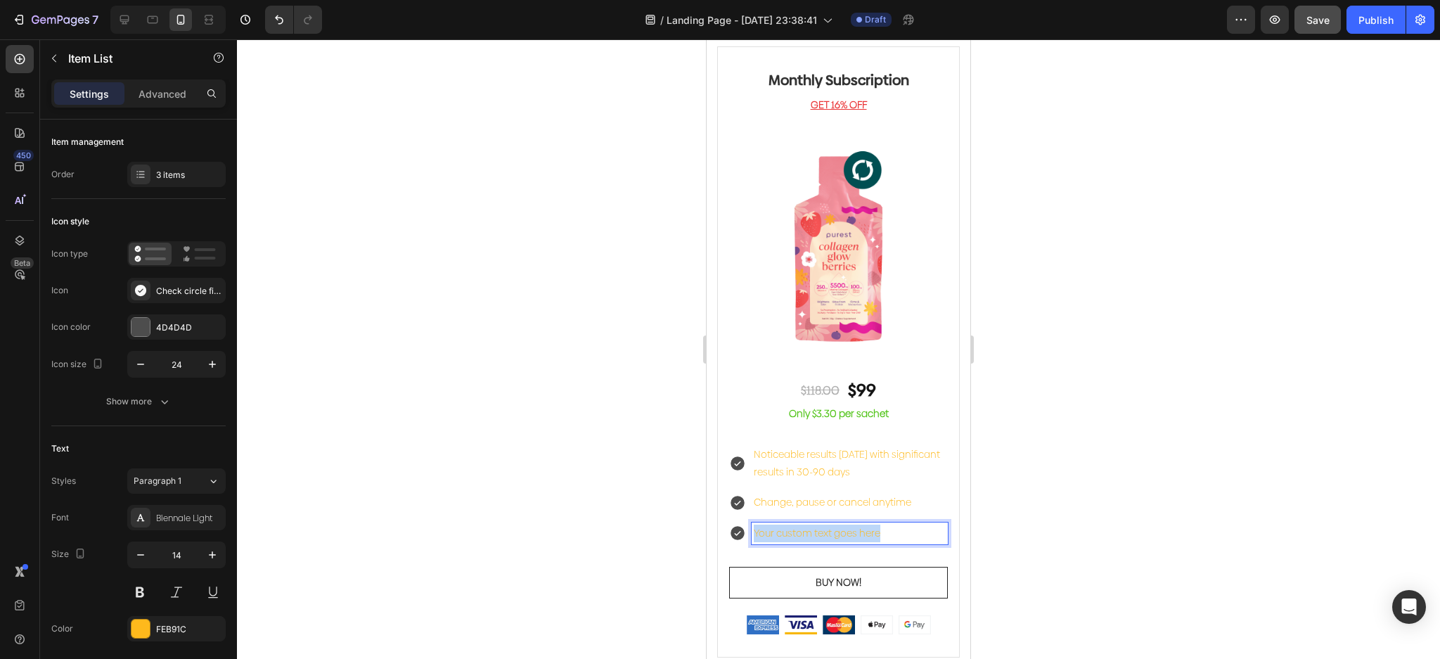
drag, startPoint x: 910, startPoint y: 521, endPoint x: 1413, endPoint y: 501, distance: 503.2
click at [736, 522] on div "Your custom text goes here" at bounding box center [838, 533] width 219 height 22
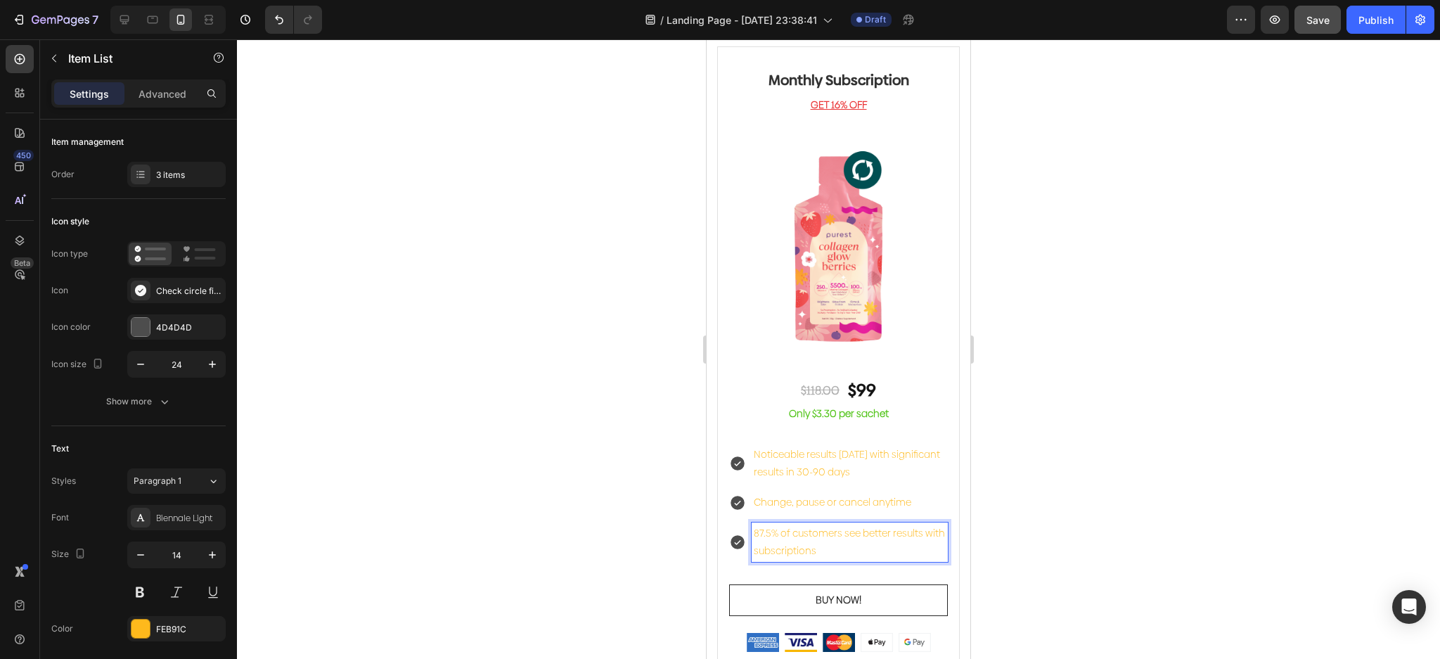
click at [902, 446] on p "Noticeable results within 30 days with significant results in 30-90 days" at bounding box center [850, 463] width 192 height 35
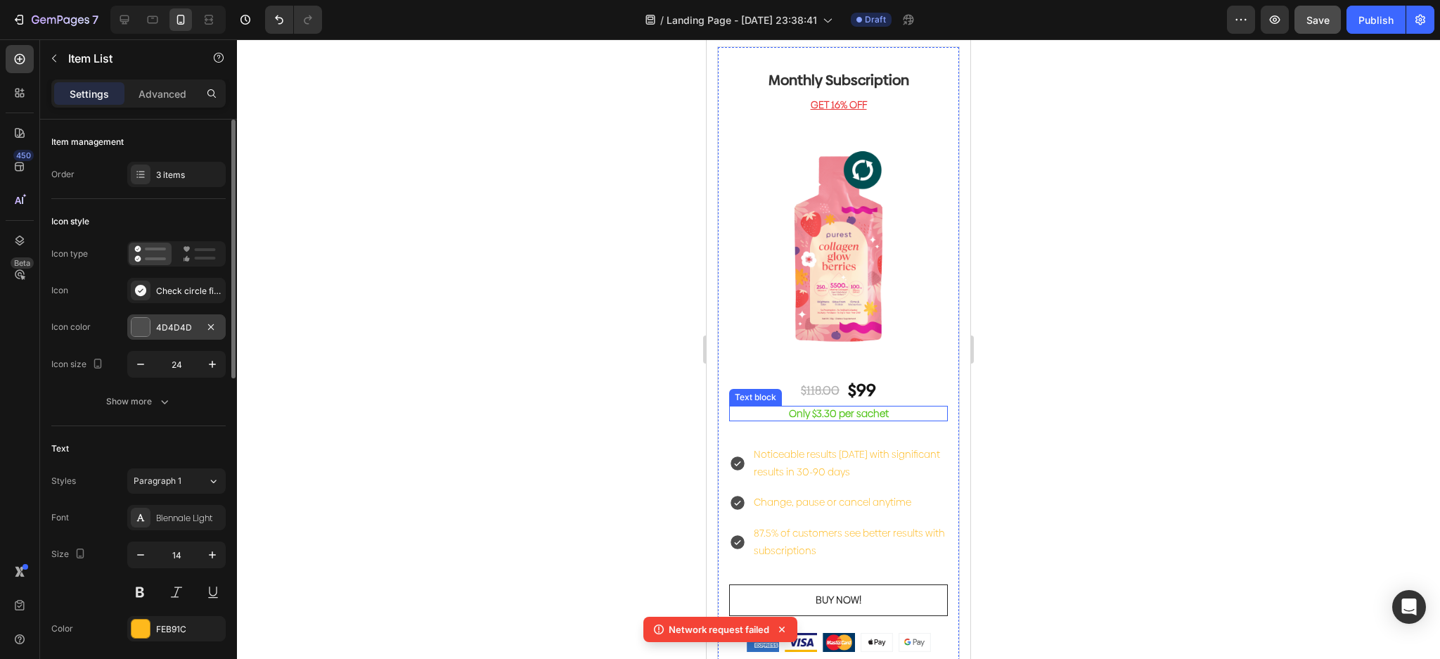
click at [141, 327] on div at bounding box center [140, 327] width 18 height 18
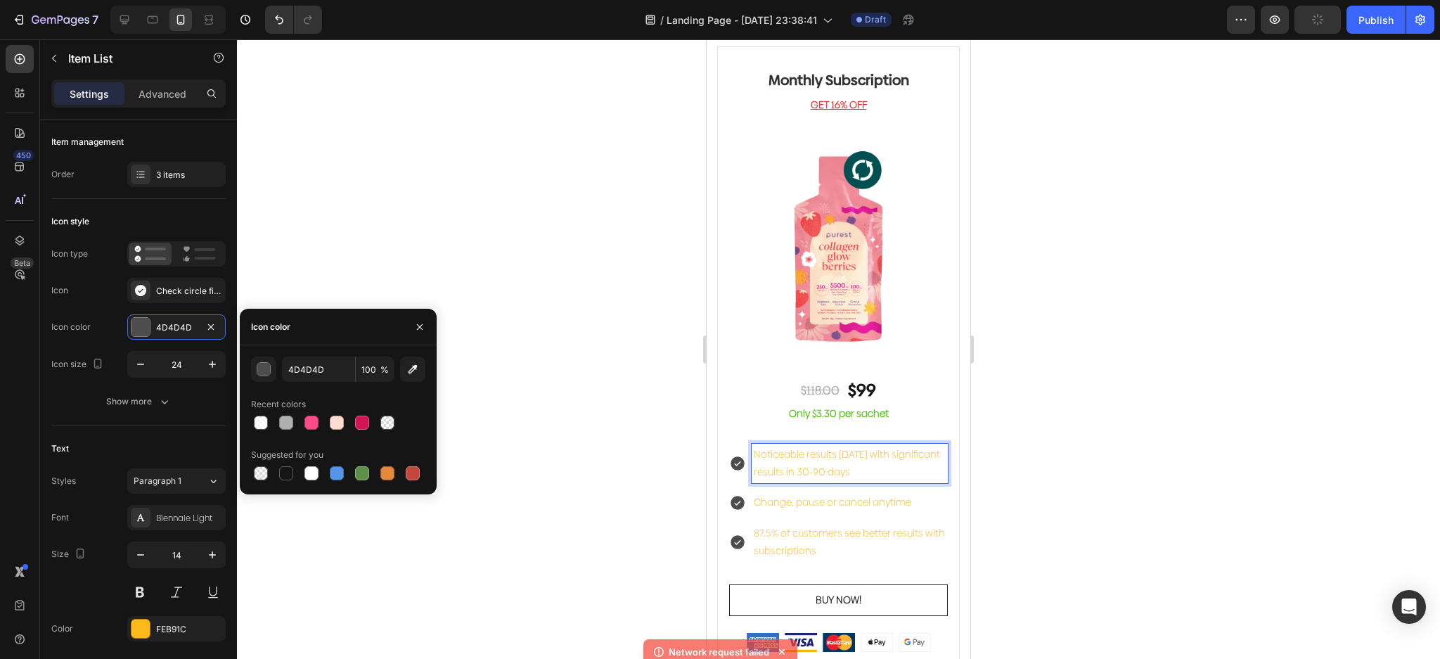
click at [873, 456] on p "Noticeable results within 30 days with significant results in 30-90 days" at bounding box center [850, 463] width 192 height 35
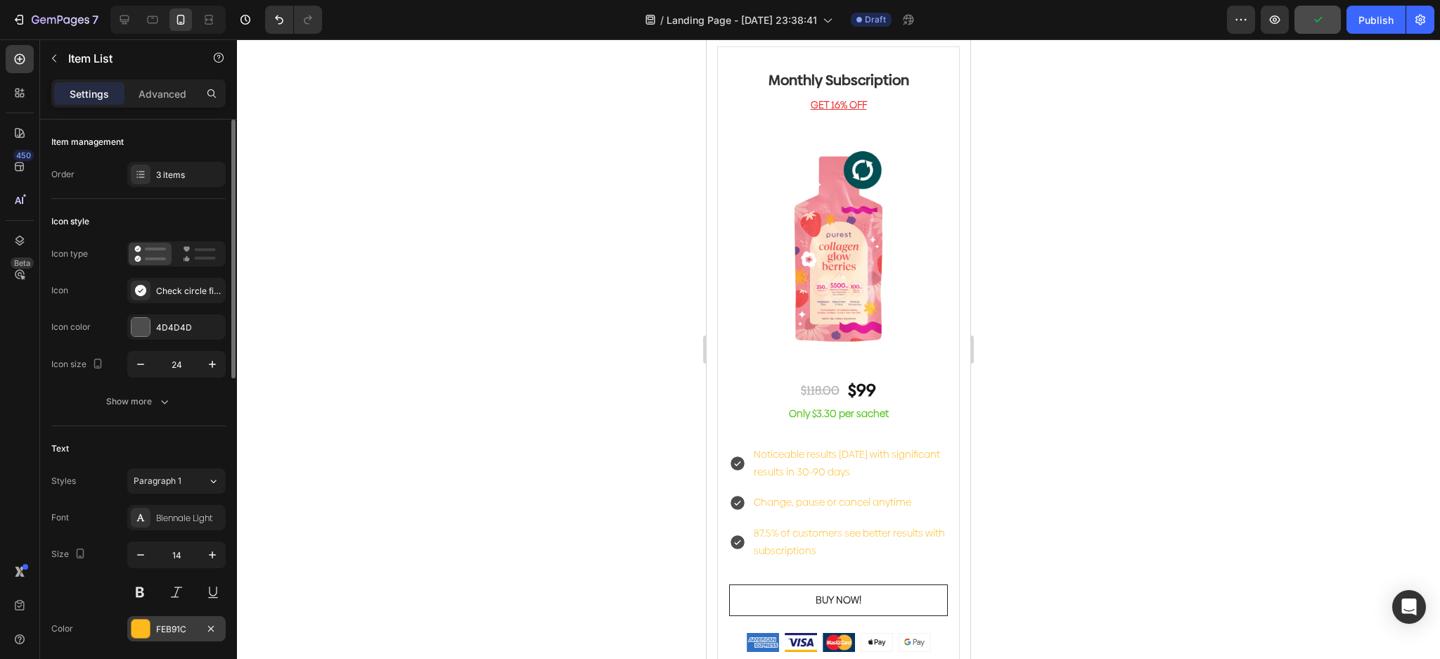
click at [144, 624] on div at bounding box center [140, 629] width 18 height 18
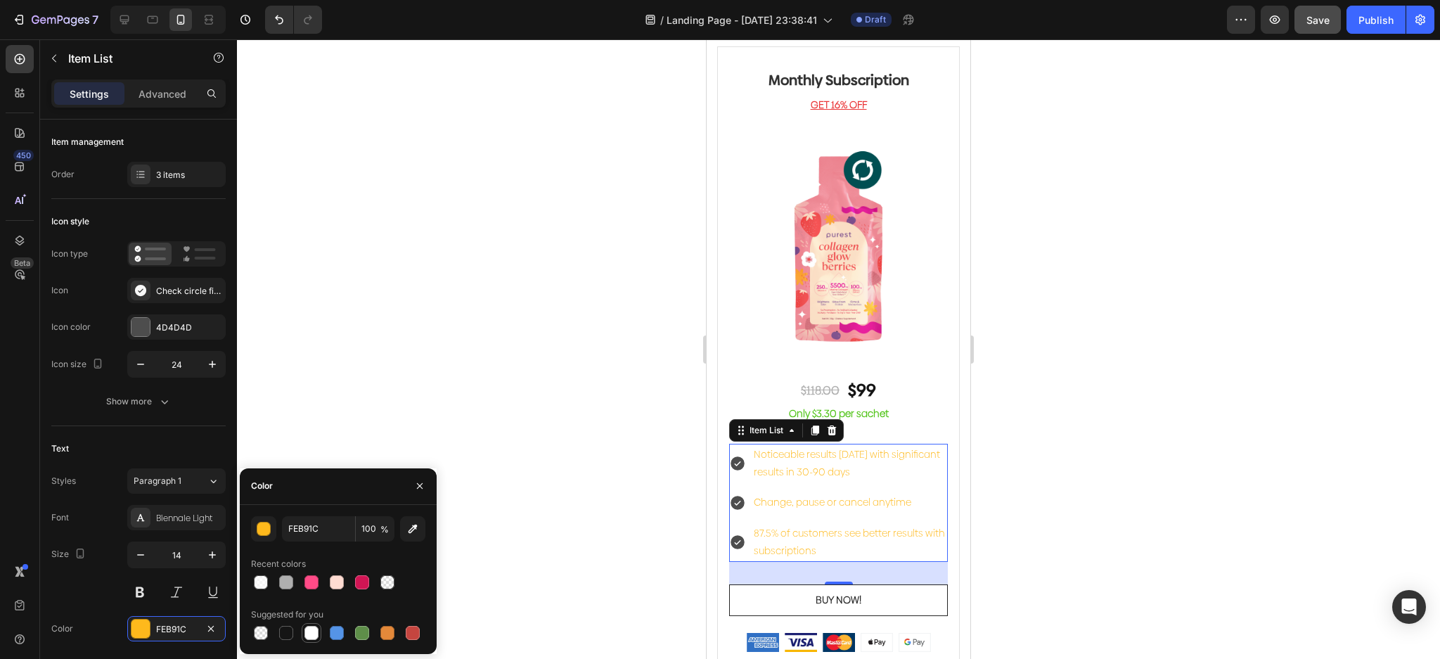
click at [290, 630] on div at bounding box center [286, 633] width 14 height 14
type input "151515"
click at [740, 456] on icon at bounding box center [738, 463] width 14 height 14
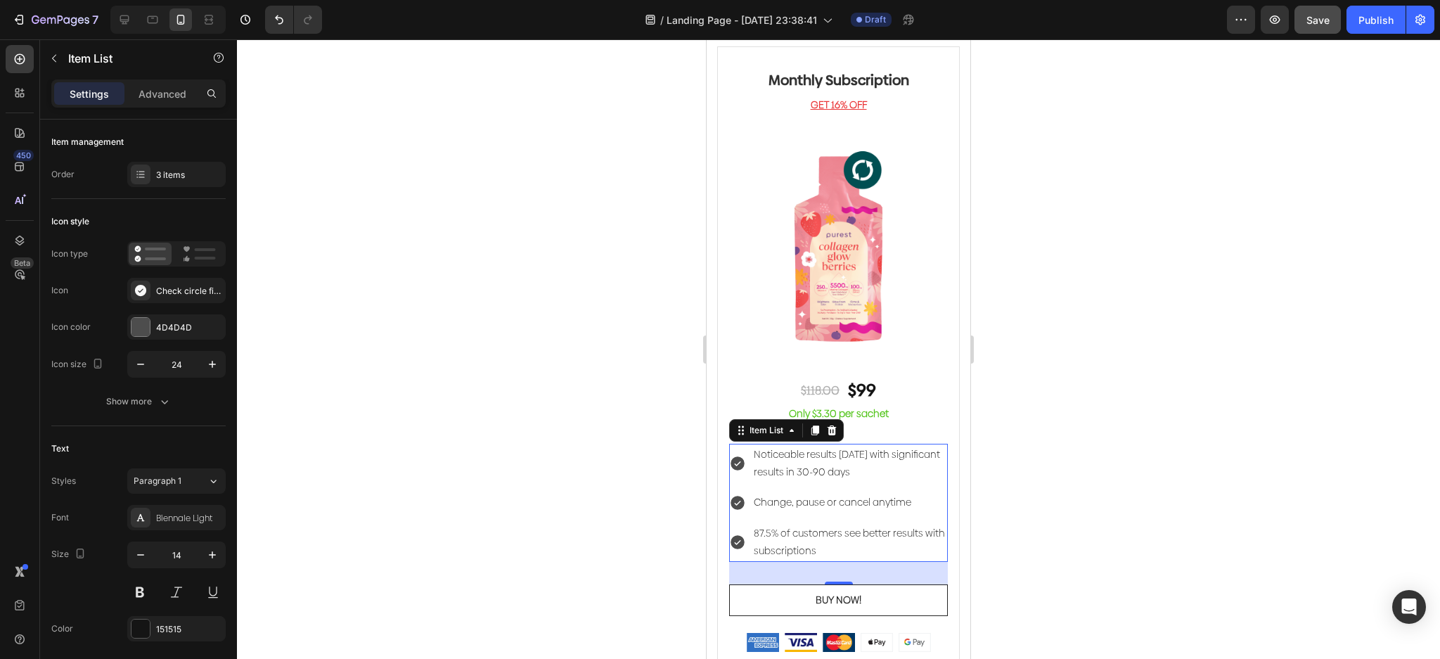
click at [737, 456] on icon at bounding box center [738, 463] width 14 height 14
click at [139, 328] on div at bounding box center [140, 327] width 18 height 18
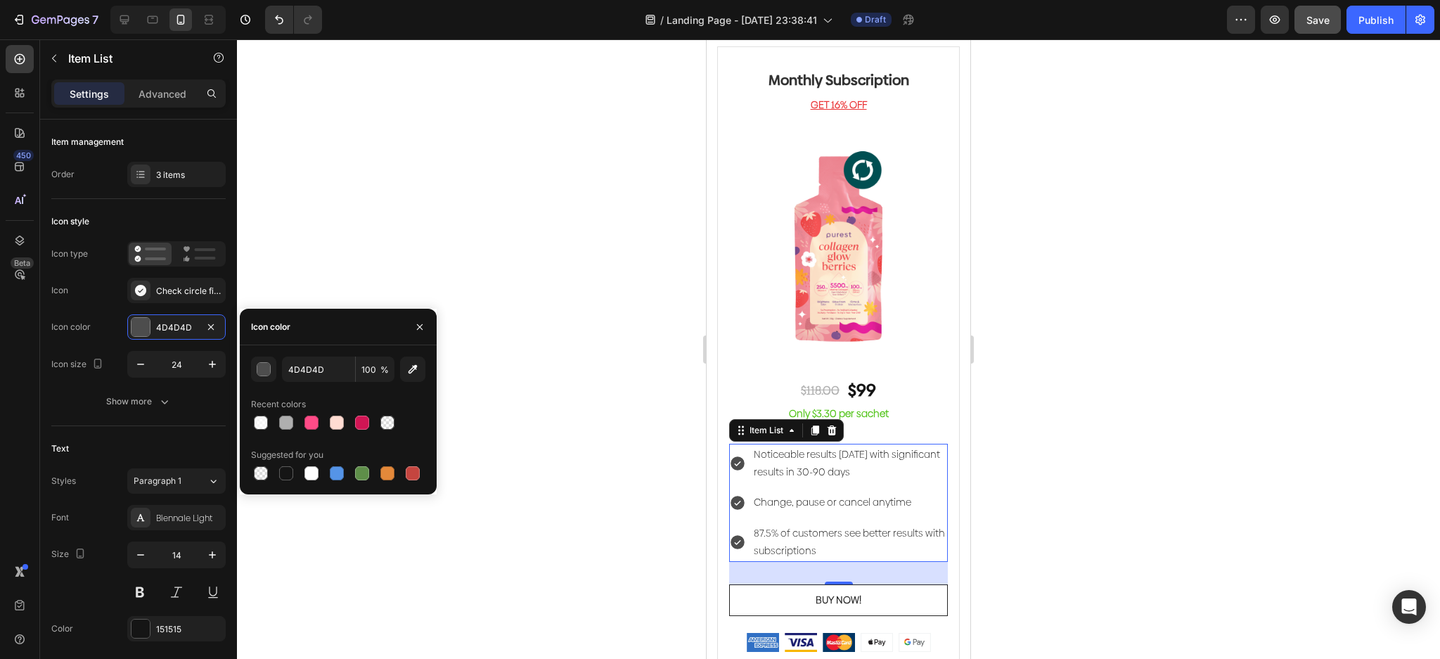
drag, startPoint x: 362, startPoint y: 472, endPoint x: 510, endPoint y: 453, distance: 148.9
click at [361, 472] on div at bounding box center [362, 473] width 14 height 14
type input "5E8E49"
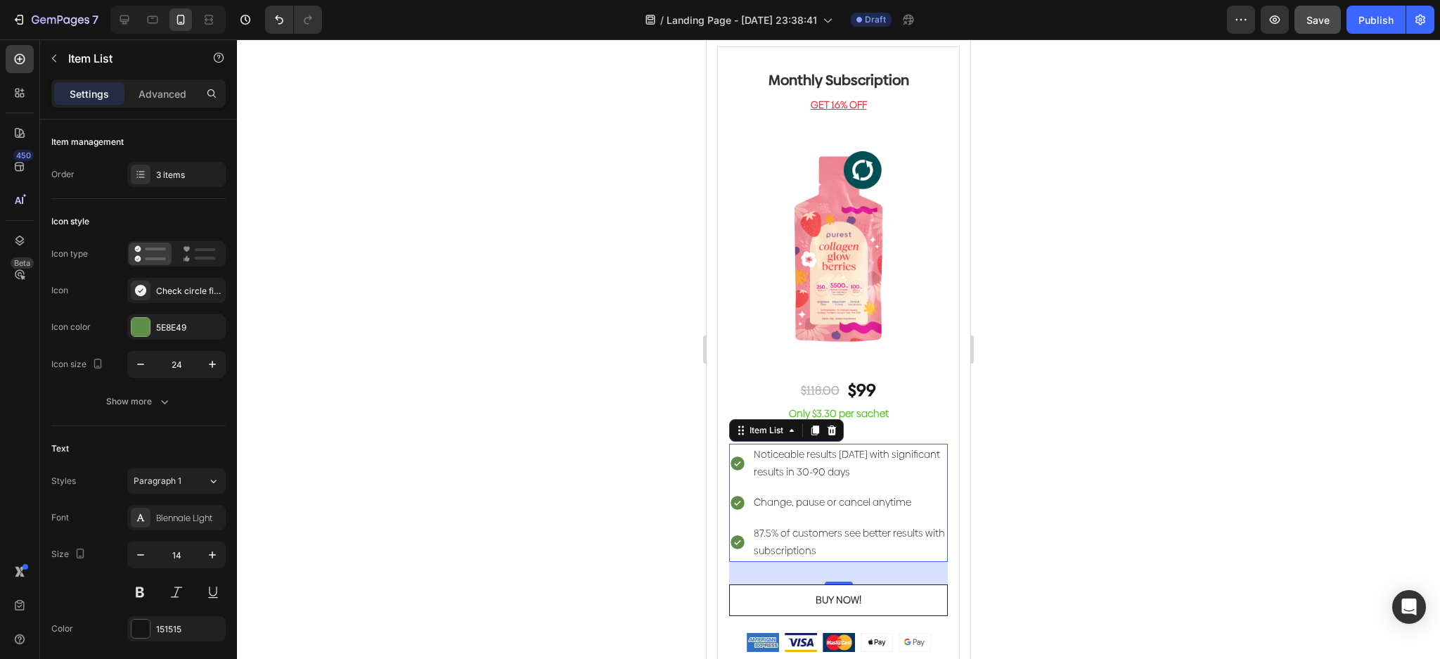
click at [581, 431] on div at bounding box center [838, 349] width 1203 height 620
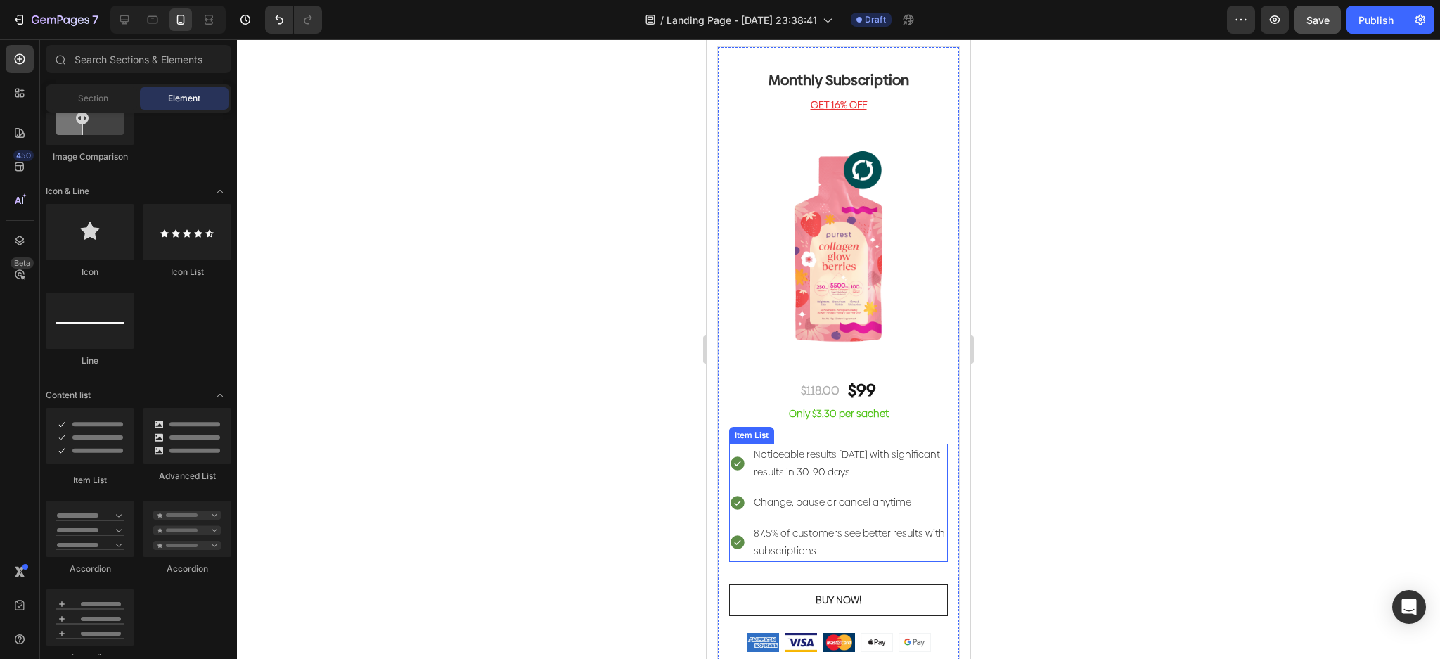
click at [740, 456] on icon at bounding box center [738, 463] width 14 height 14
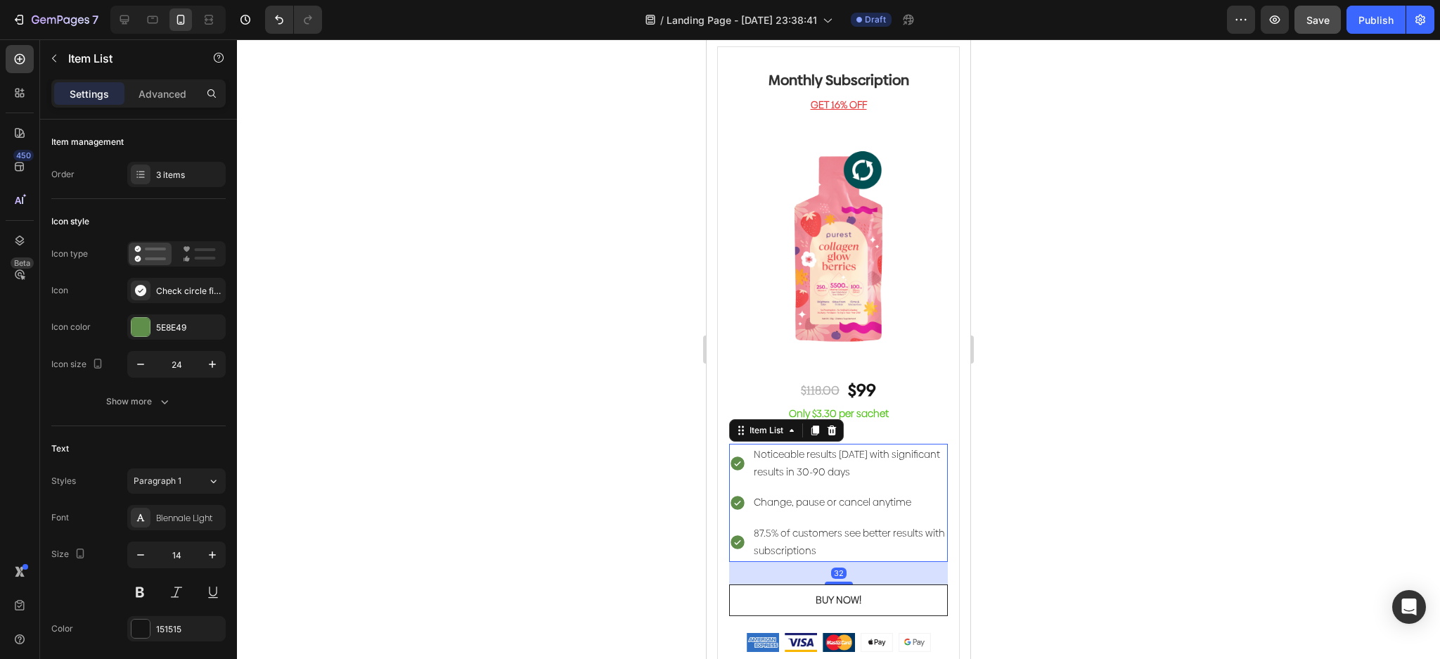
click at [739, 456] on icon at bounding box center [738, 463] width 14 height 14
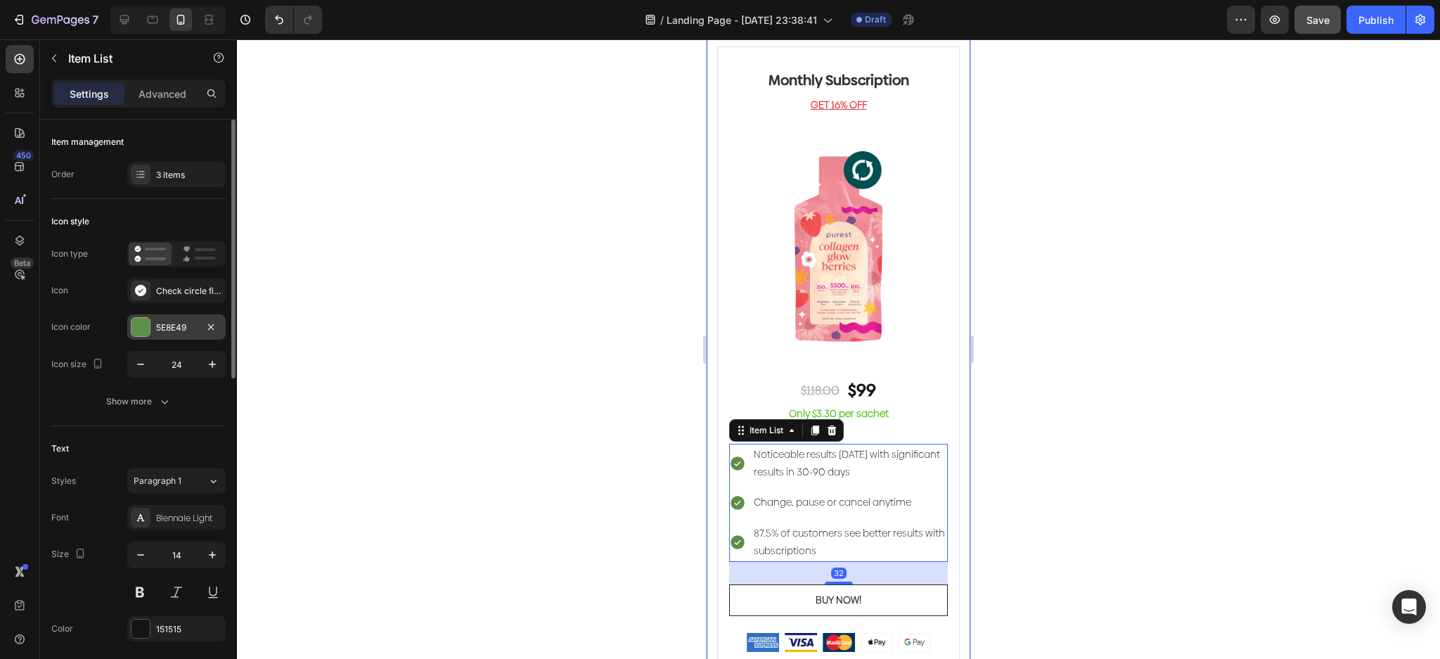
click at [145, 322] on div at bounding box center [140, 327] width 18 height 18
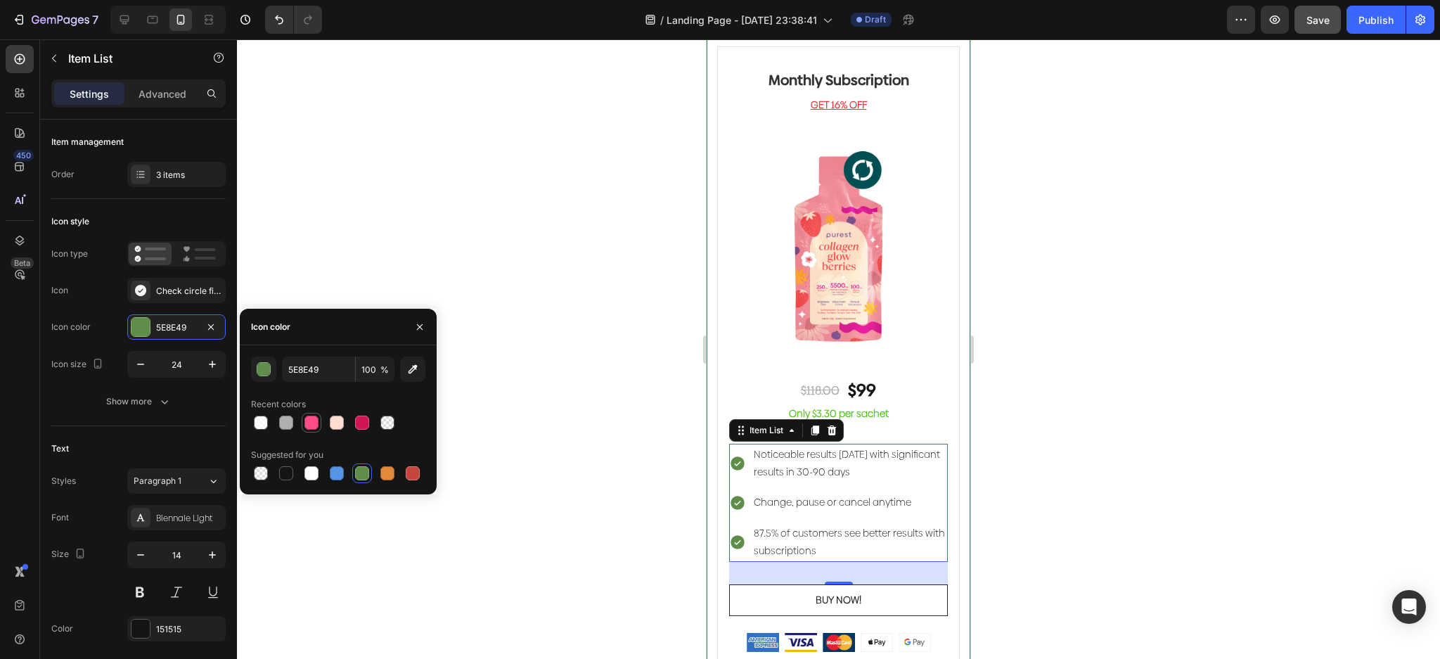
click at [308, 419] on div at bounding box center [311, 423] width 14 height 14
type input "FF4B87"
click at [606, 392] on div at bounding box center [838, 349] width 1203 height 620
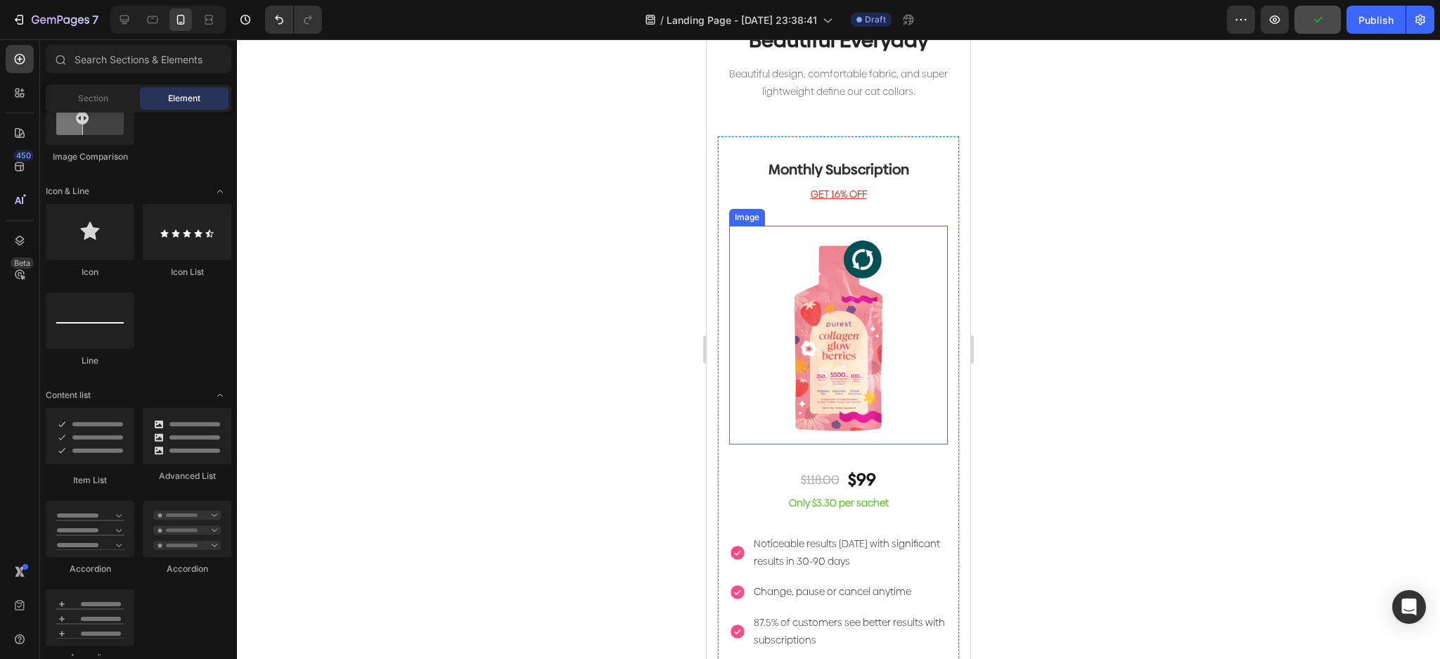
scroll to position [2921, 0]
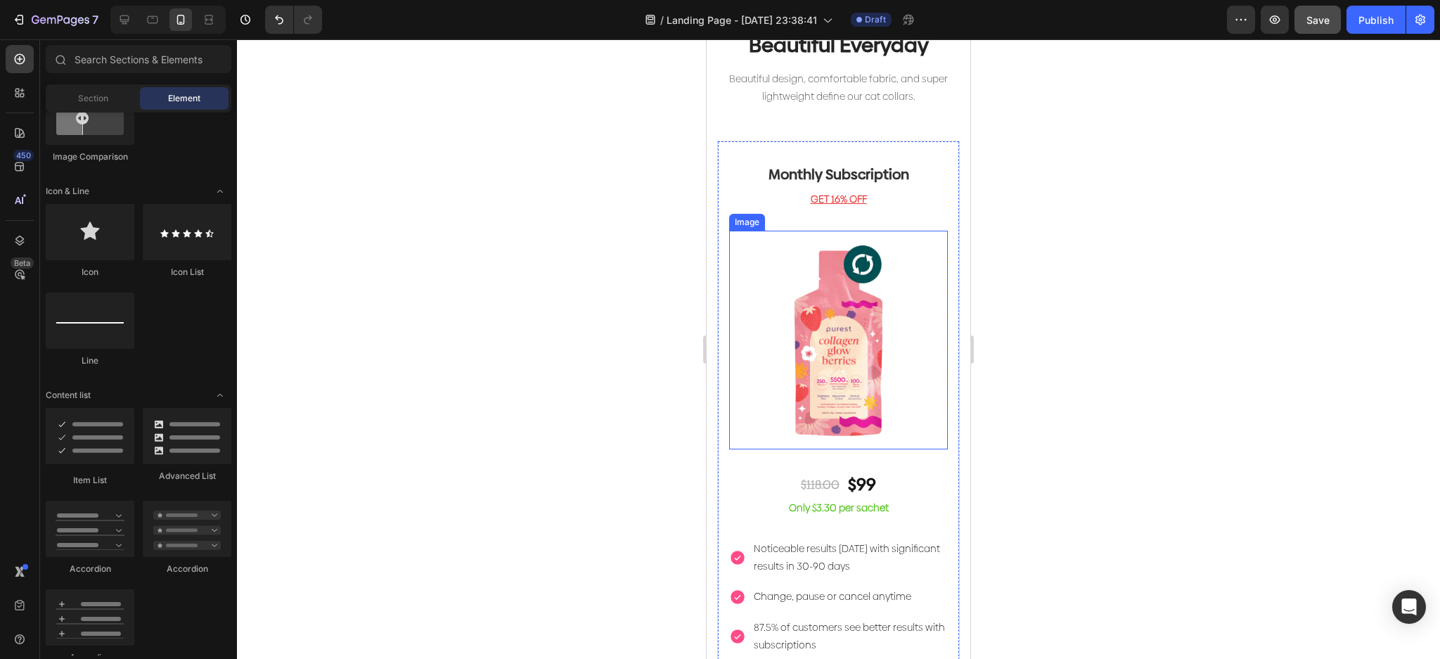
click at [925, 229] on div "Monthly Subscription Heading GET 16% OFF Text block Image $118.00 Text Block $9…" at bounding box center [838, 455] width 219 height 582
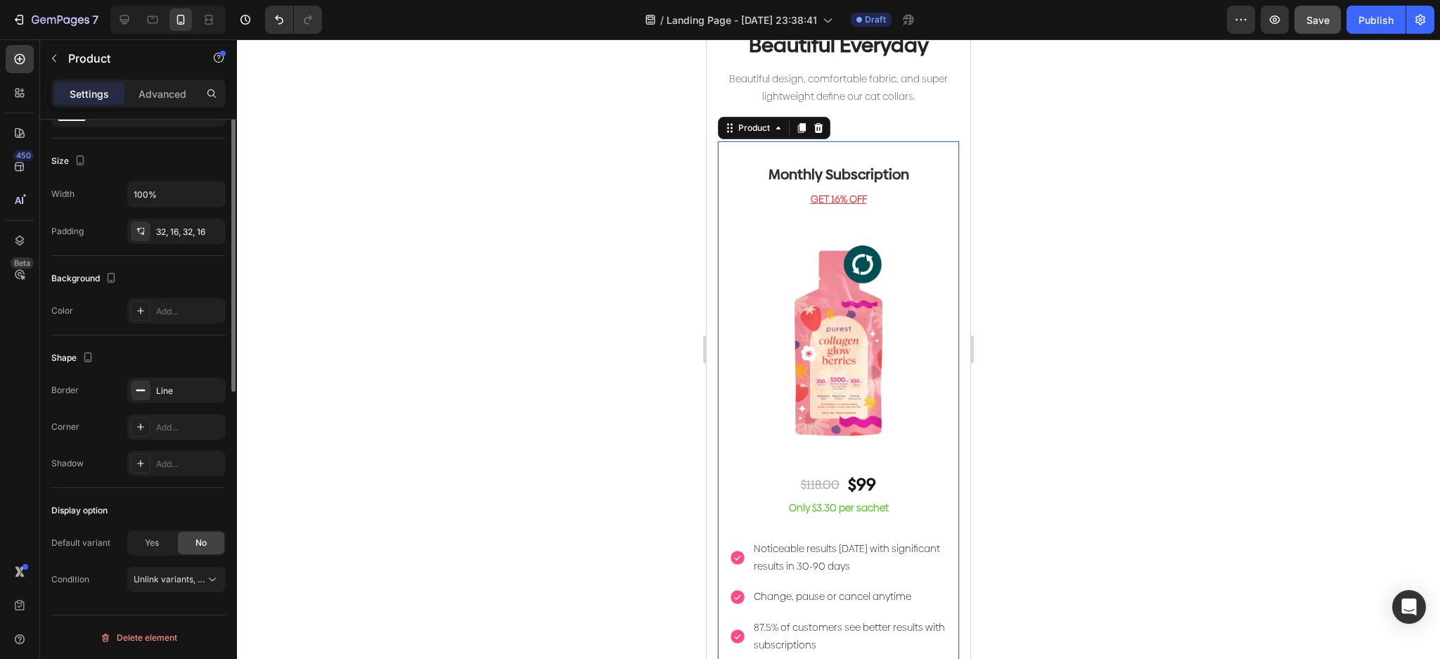
scroll to position [0, 0]
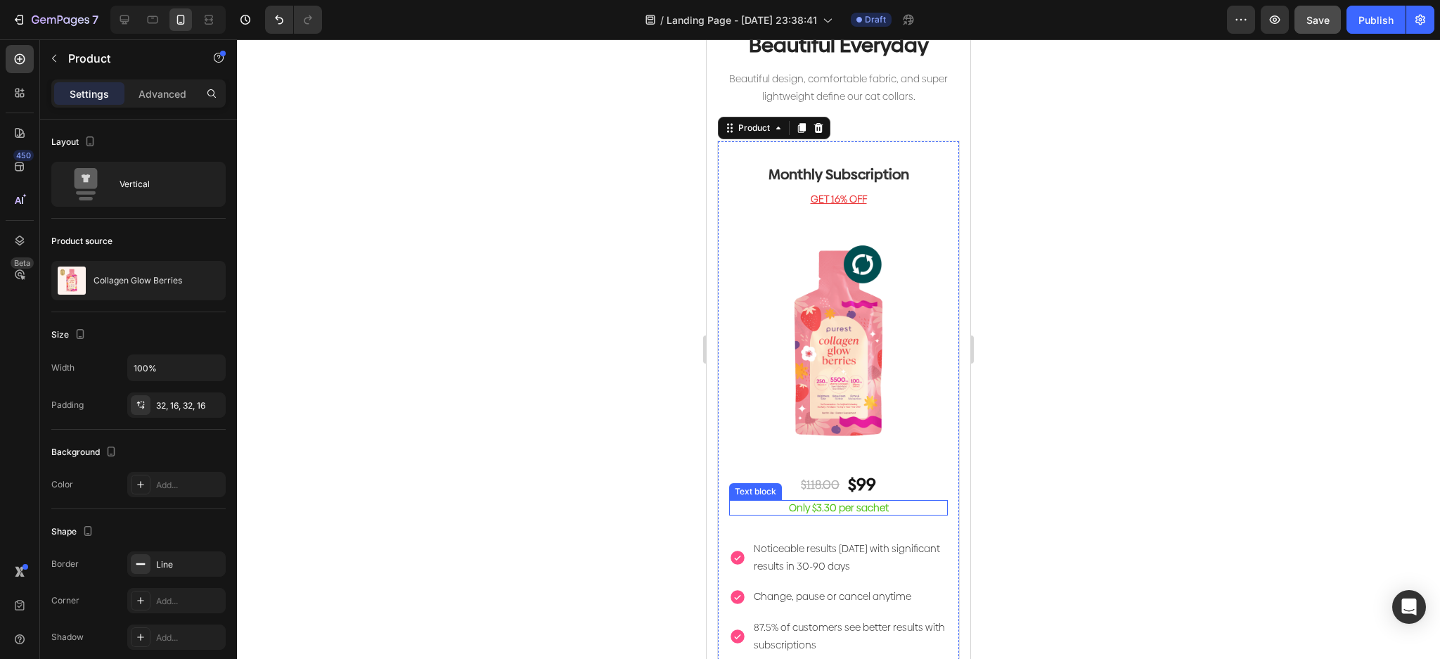
click at [762, 501] on p "Only $3.30 per sachet" at bounding box center [839, 507] width 216 height 13
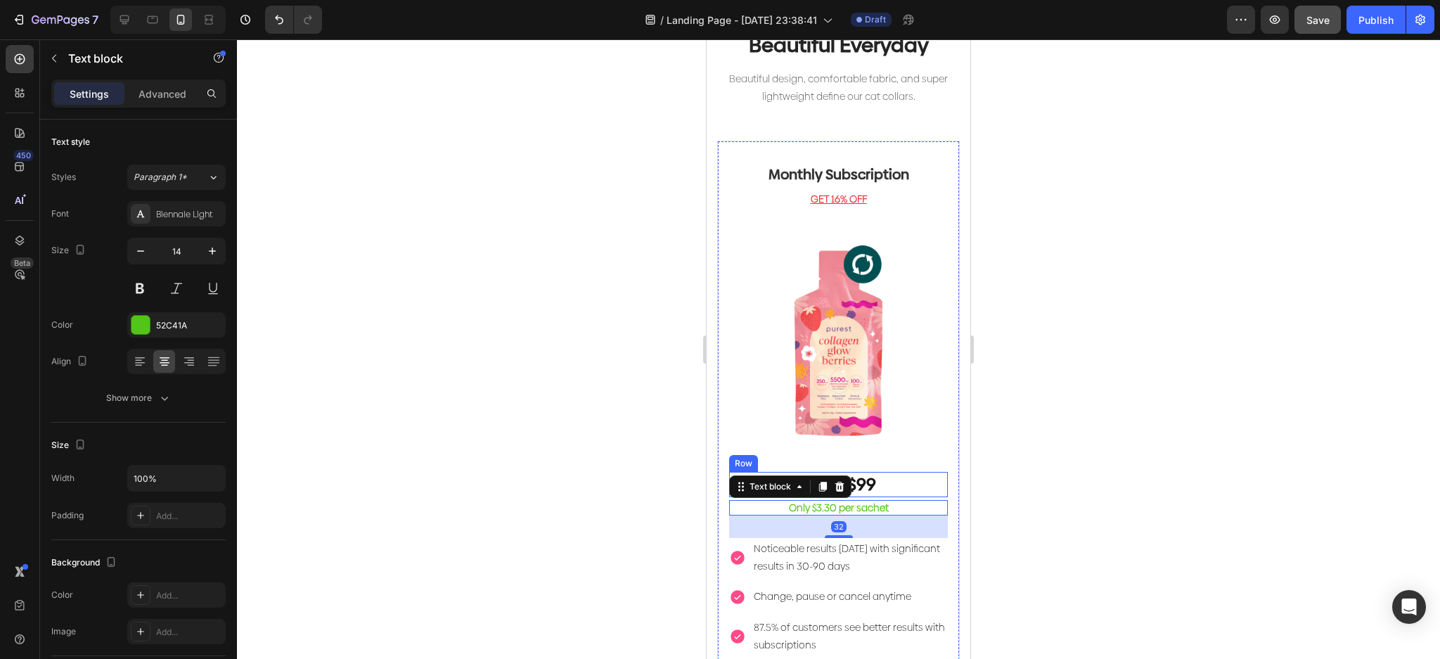
click at [738, 472] on div "$118.00 Text Block $99 Text Block Row" at bounding box center [838, 484] width 219 height 25
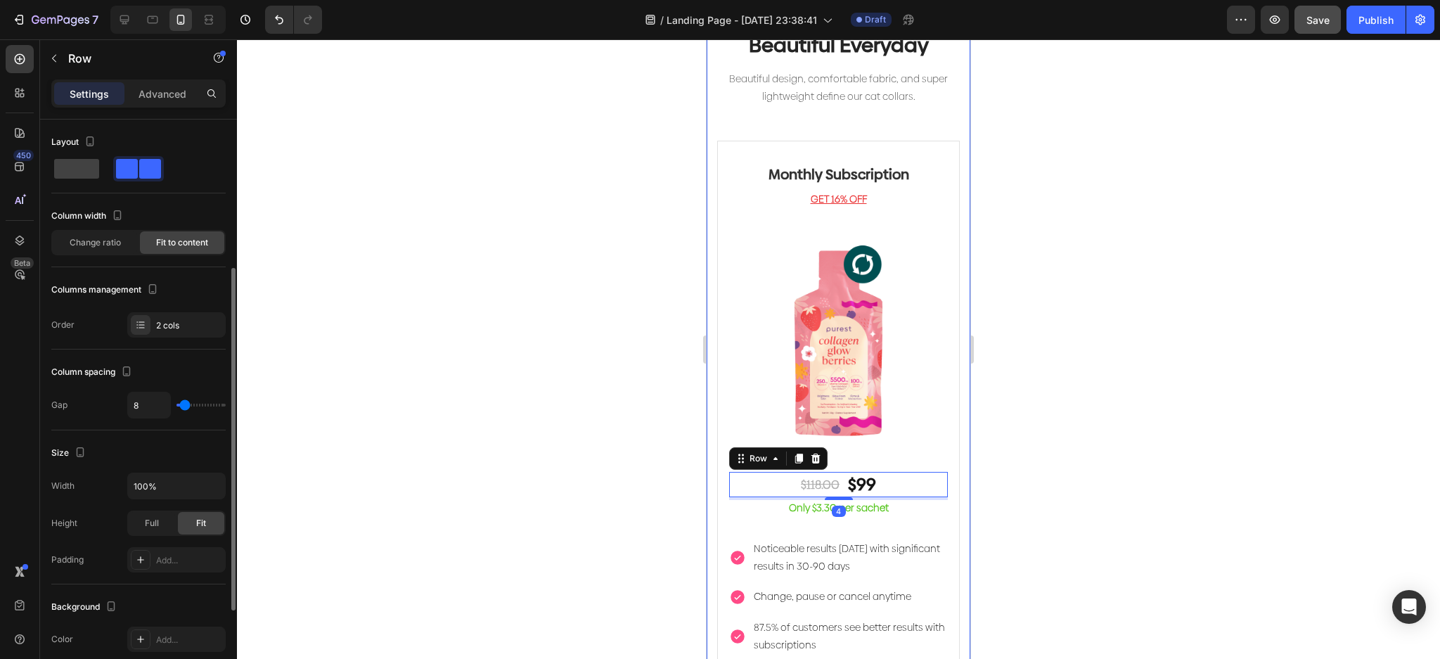
scroll to position [375, 0]
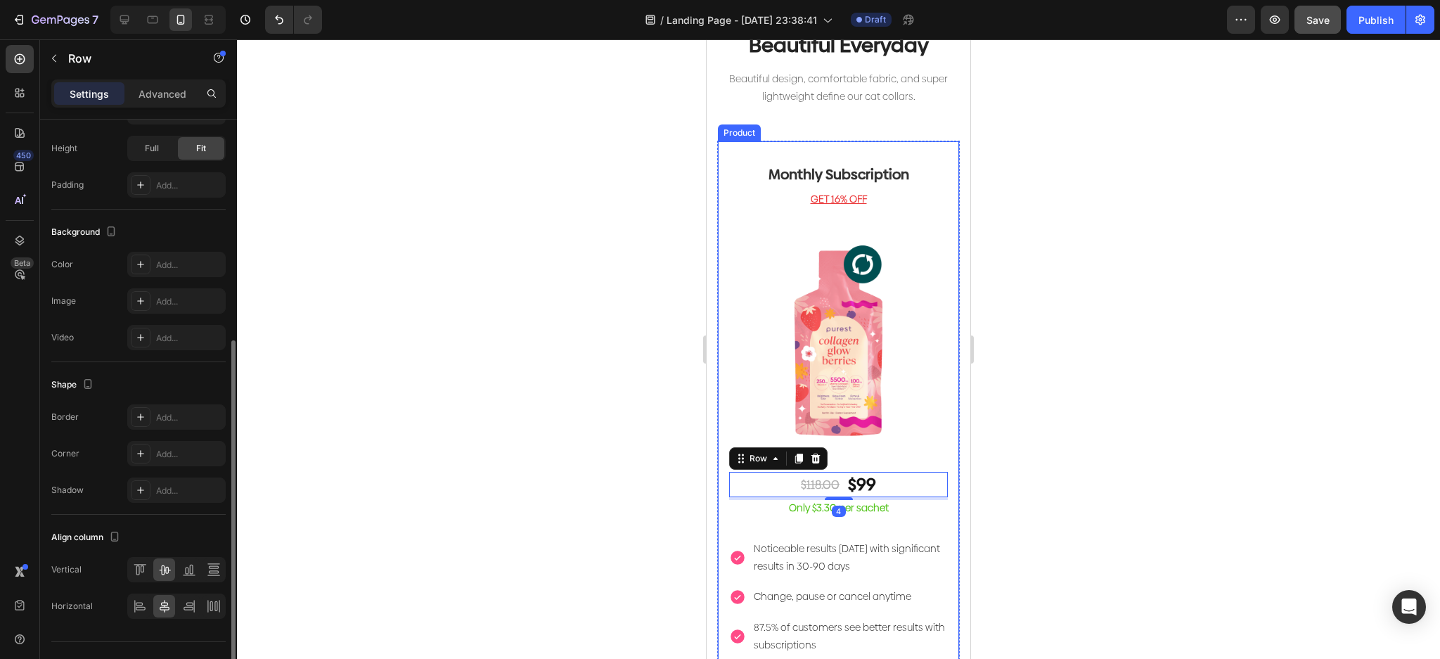
click at [744, 510] on div "Monthly Subscription Heading GET 16% OFF Text block Image $118.00 Text Block $9…" at bounding box center [838, 455] width 219 height 582
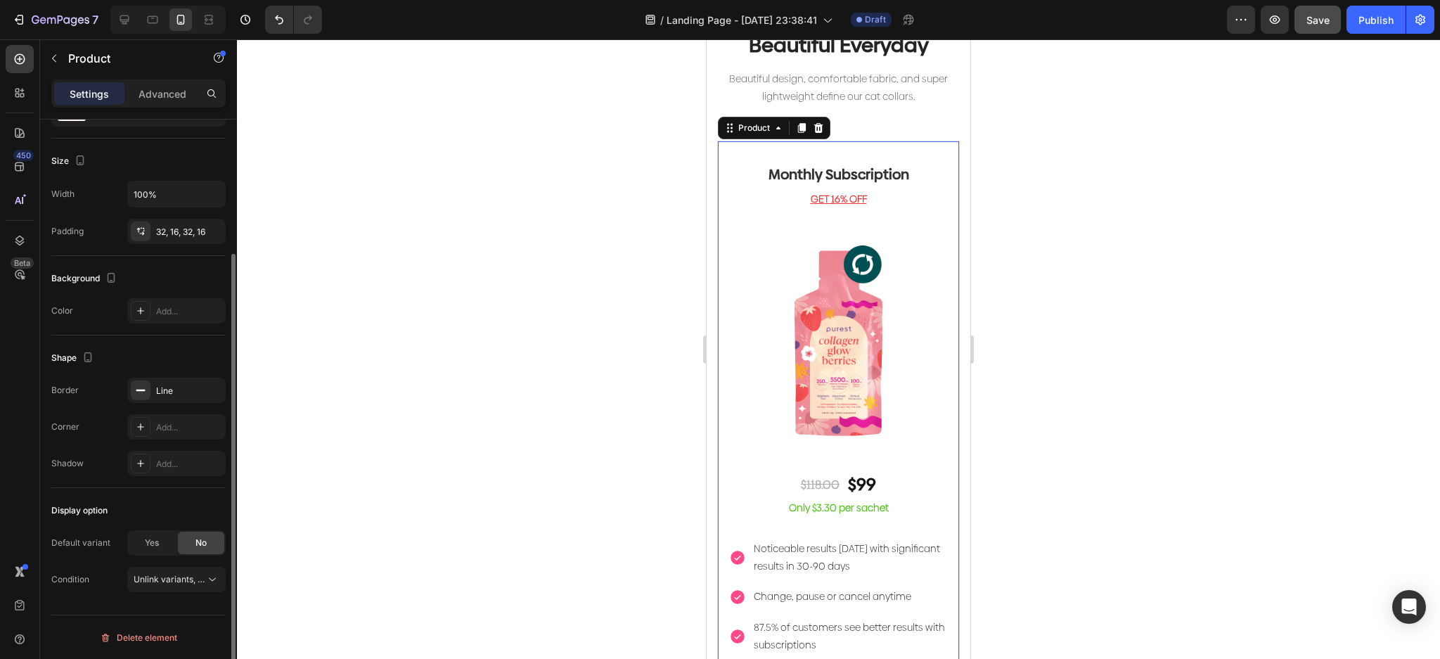
scroll to position [0, 0]
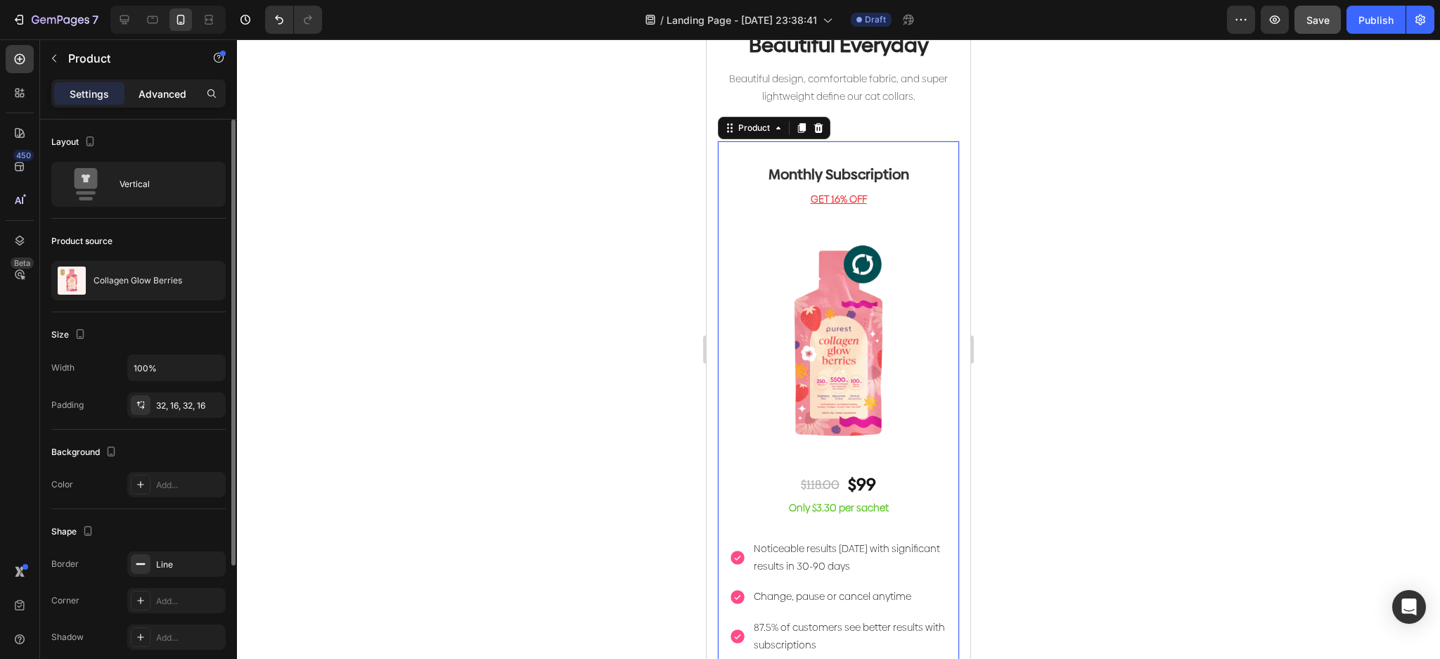
click at [171, 91] on p "Advanced" at bounding box center [163, 93] width 48 height 15
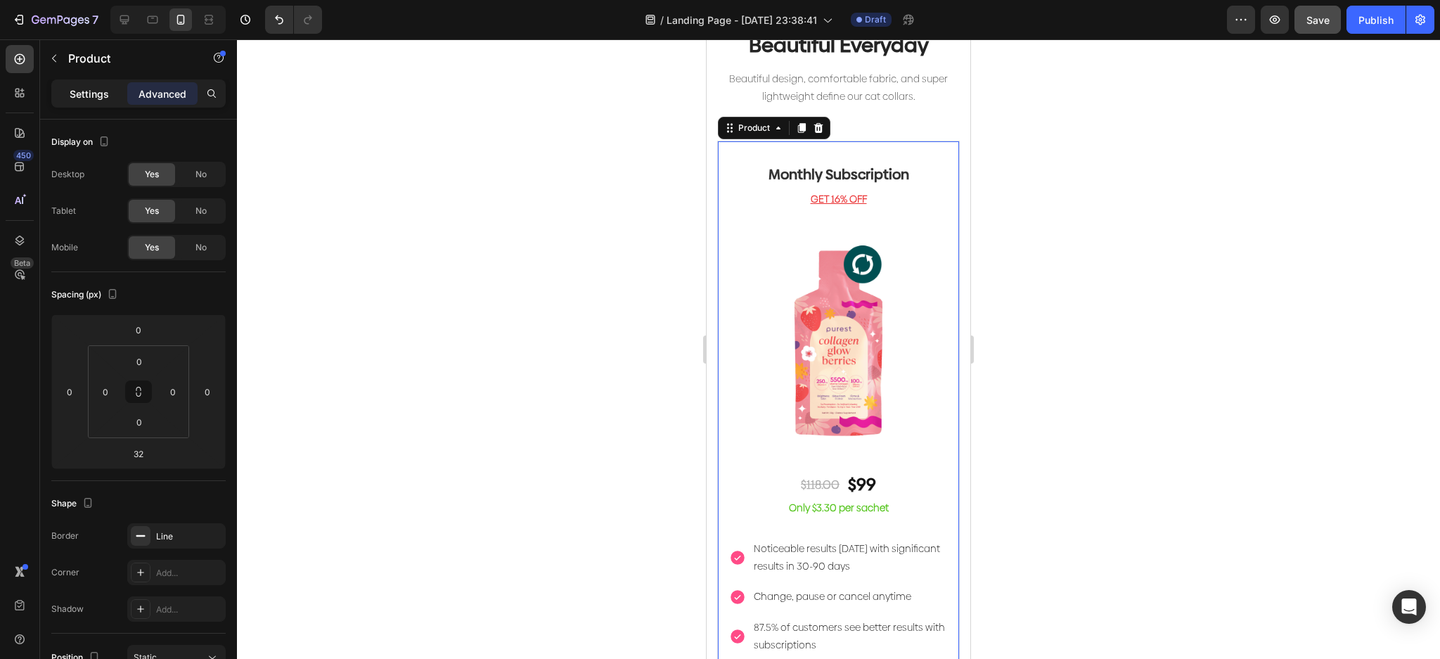
click at [105, 86] on p "Settings" at bounding box center [89, 93] width 39 height 15
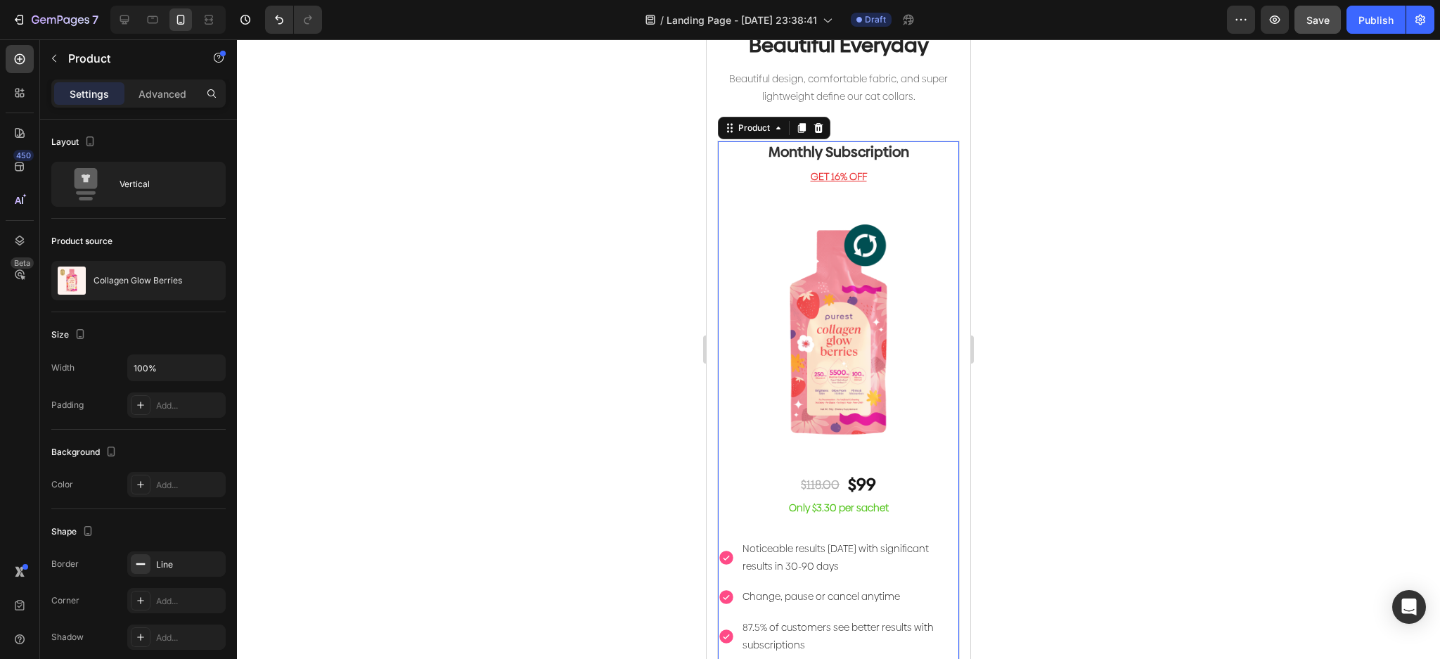
click at [729, 188] on div "Monthly Subscription Heading GET 16% OFF Text block Image $118.00 Text Block $9…" at bounding box center [838, 443] width 241 height 604
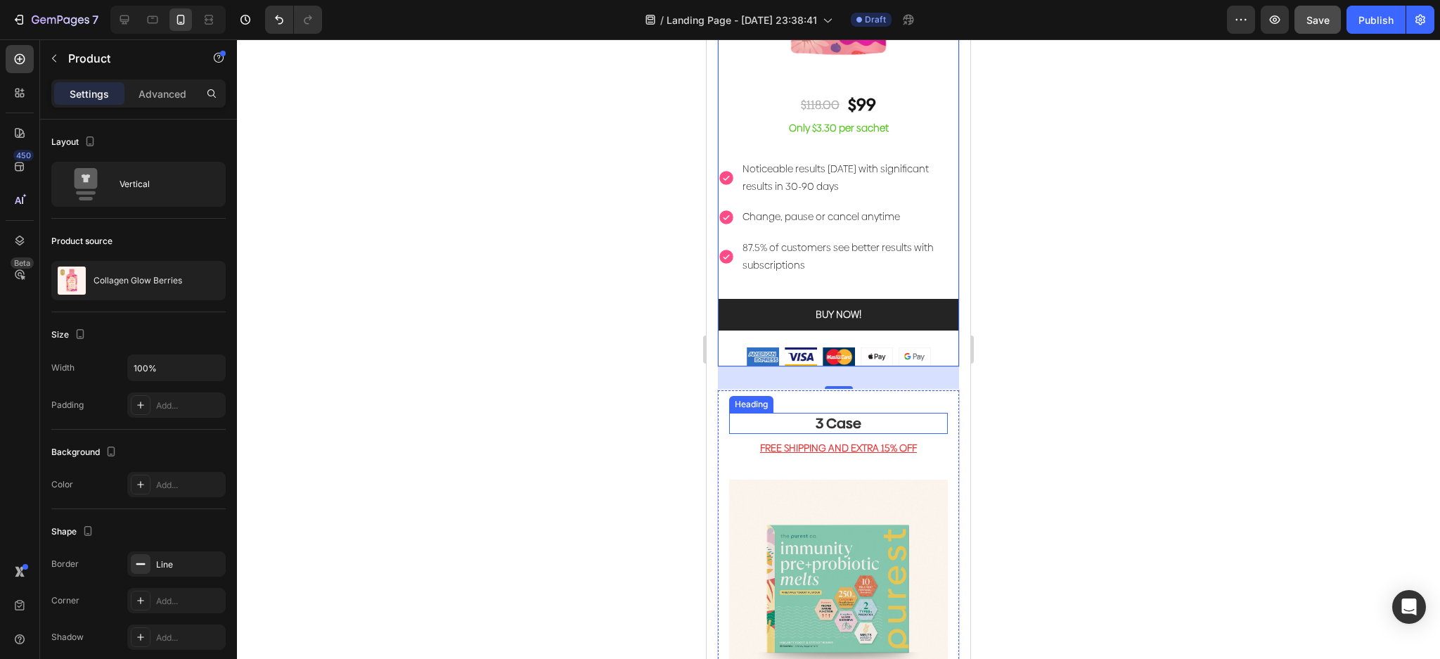
scroll to position [3297, 0]
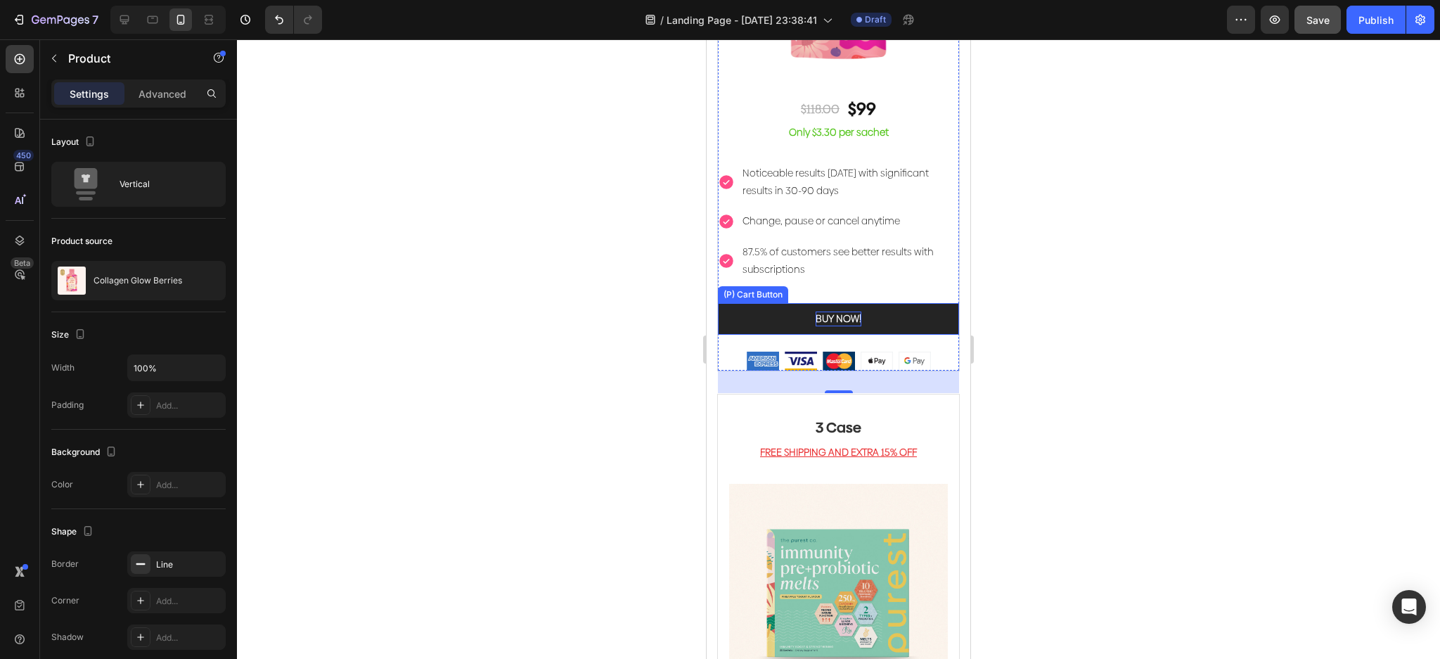
click at [852, 312] on div "BUY NOW!" at bounding box center [839, 319] width 46 height 15
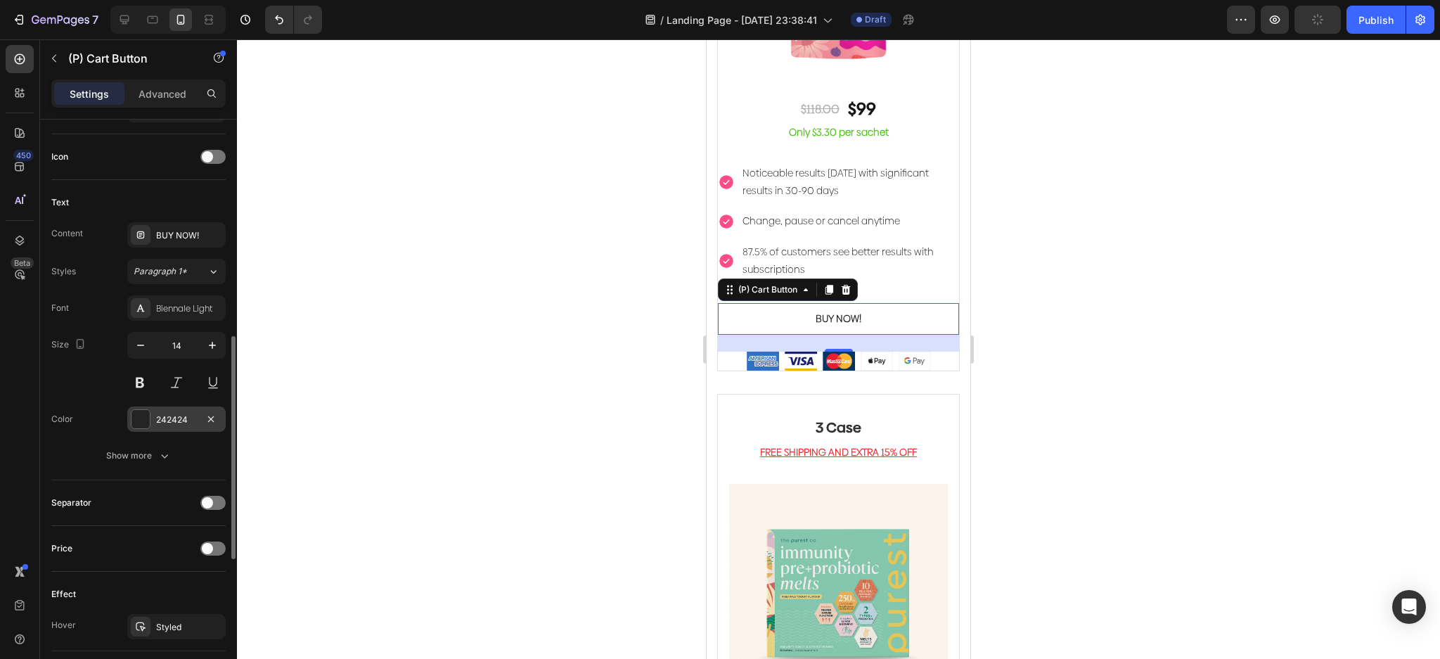
scroll to position [928, 0]
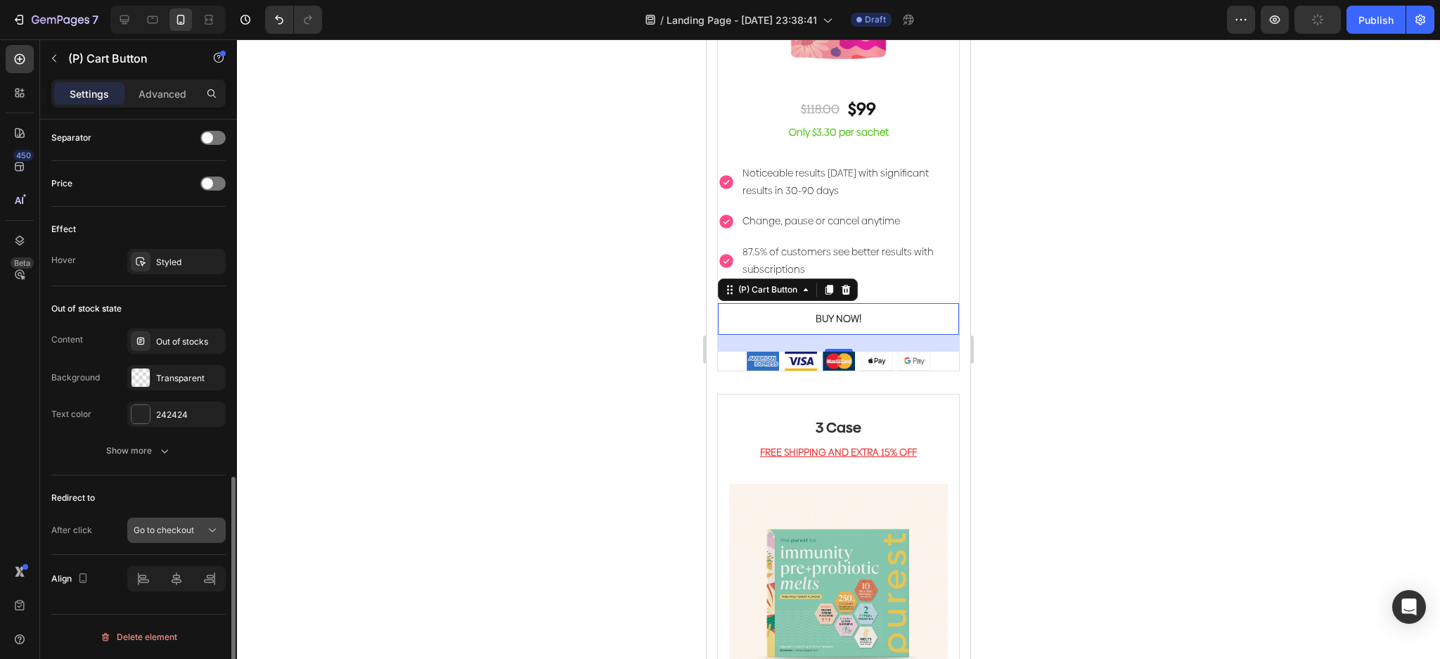
click at [177, 537] on div "Go to checkout" at bounding box center [177, 530] width 86 height 14
click at [184, 242] on div "Effect Hover Styled" at bounding box center [138, 246] width 174 height 79
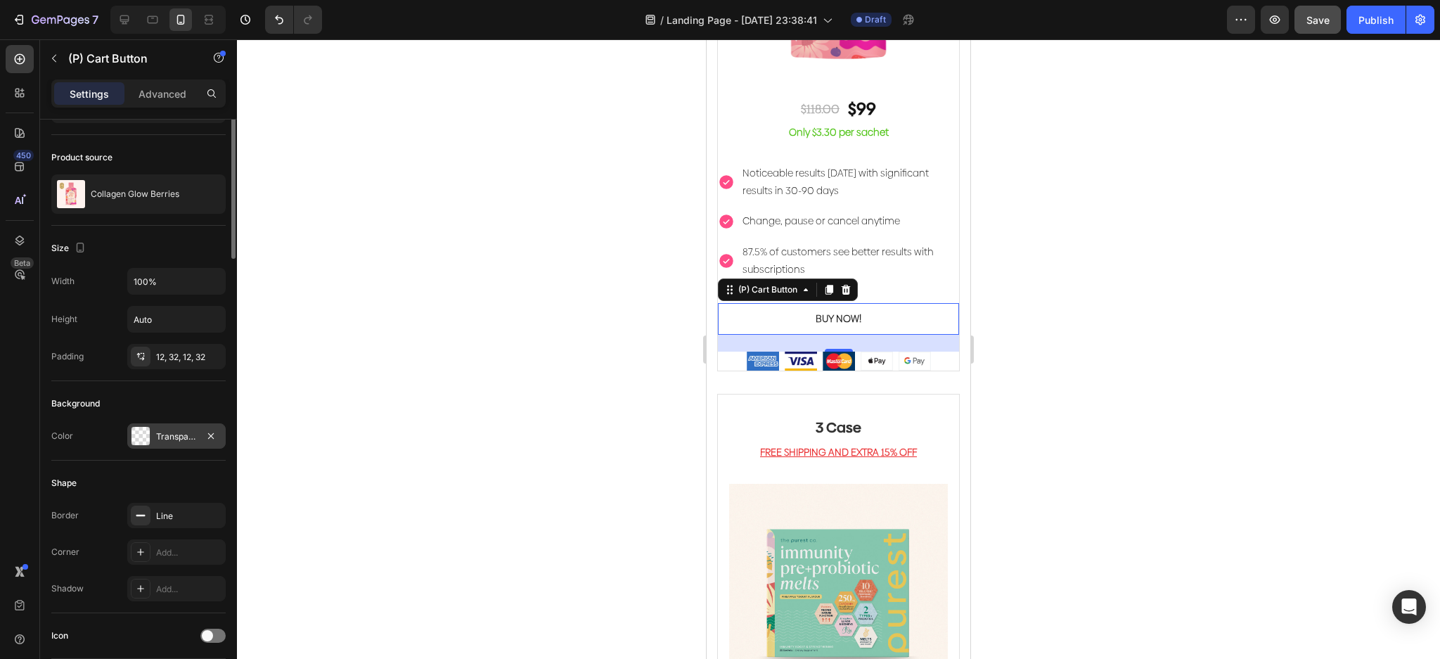
scroll to position [0, 0]
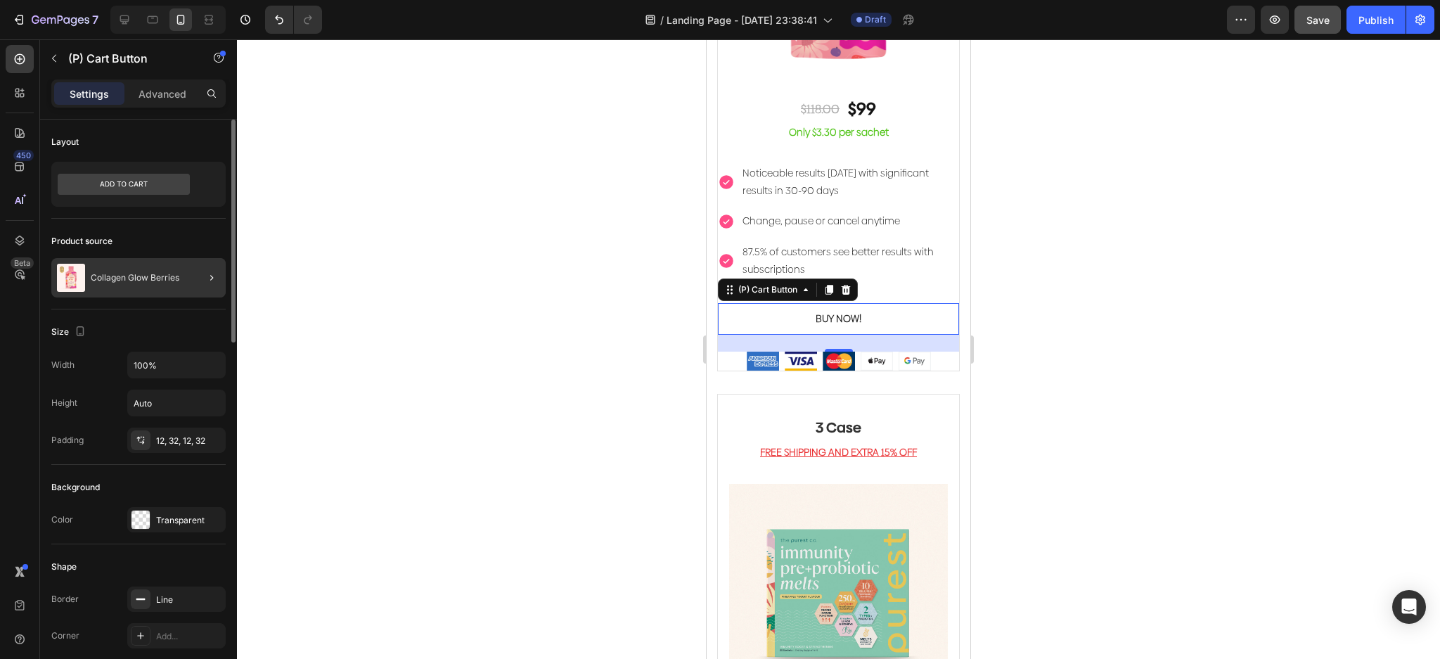
click at [189, 269] on div at bounding box center [205, 277] width 39 height 39
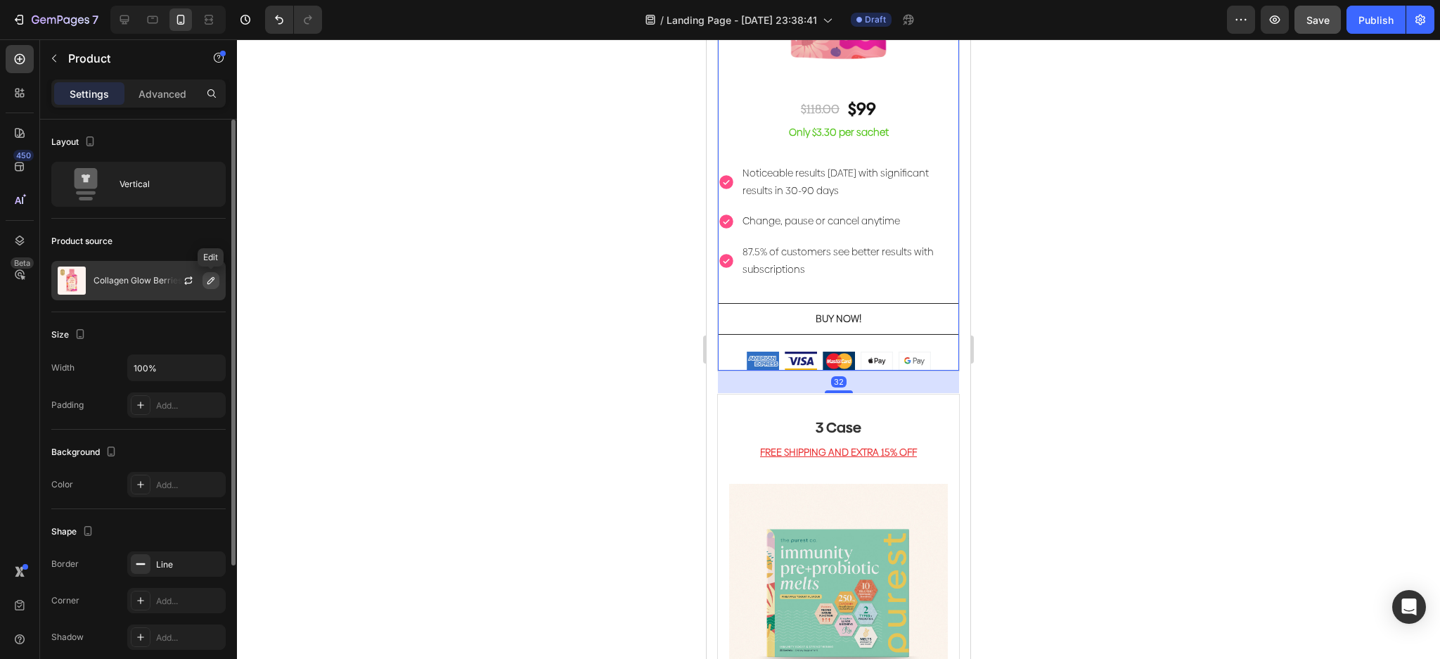
click at [209, 281] on icon "button" at bounding box center [210, 280] width 7 height 7
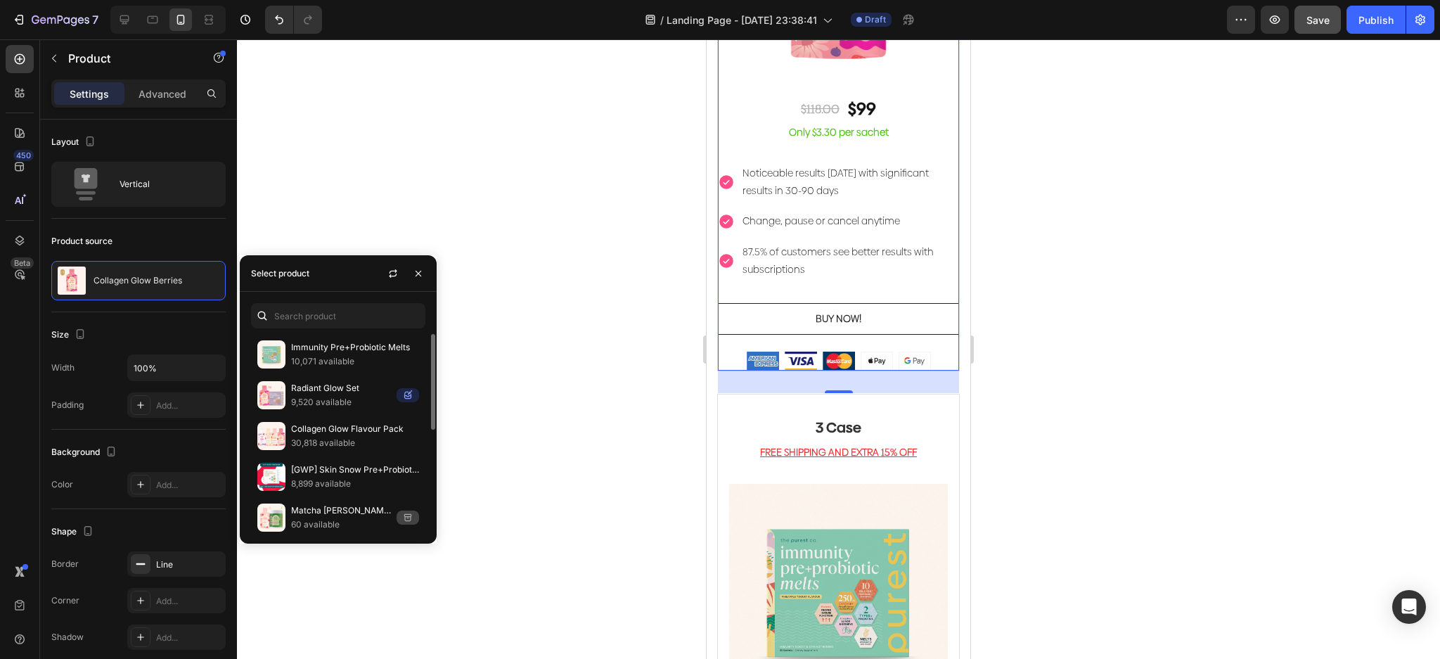
scroll to position [236, 0]
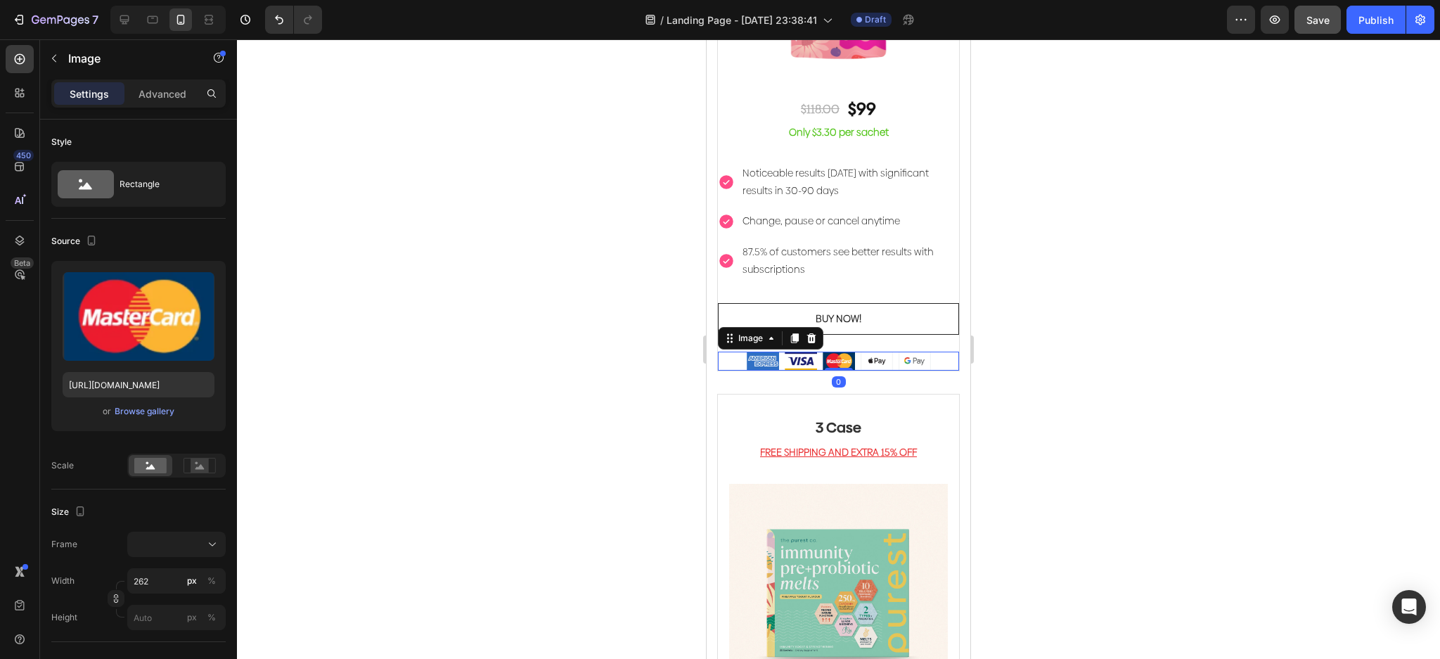
click at [757, 352] on img at bounding box center [839, 361] width 184 height 19
click at [794, 352] on img at bounding box center [839, 361] width 184 height 19
click at [828, 352] on img at bounding box center [839, 361] width 184 height 19
drag, startPoint x: 868, startPoint y: 354, endPoint x: 923, endPoint y: 350, distance: 54.3
click at [869, 354] on img at bounding box center [839, 361] width 184 height 19
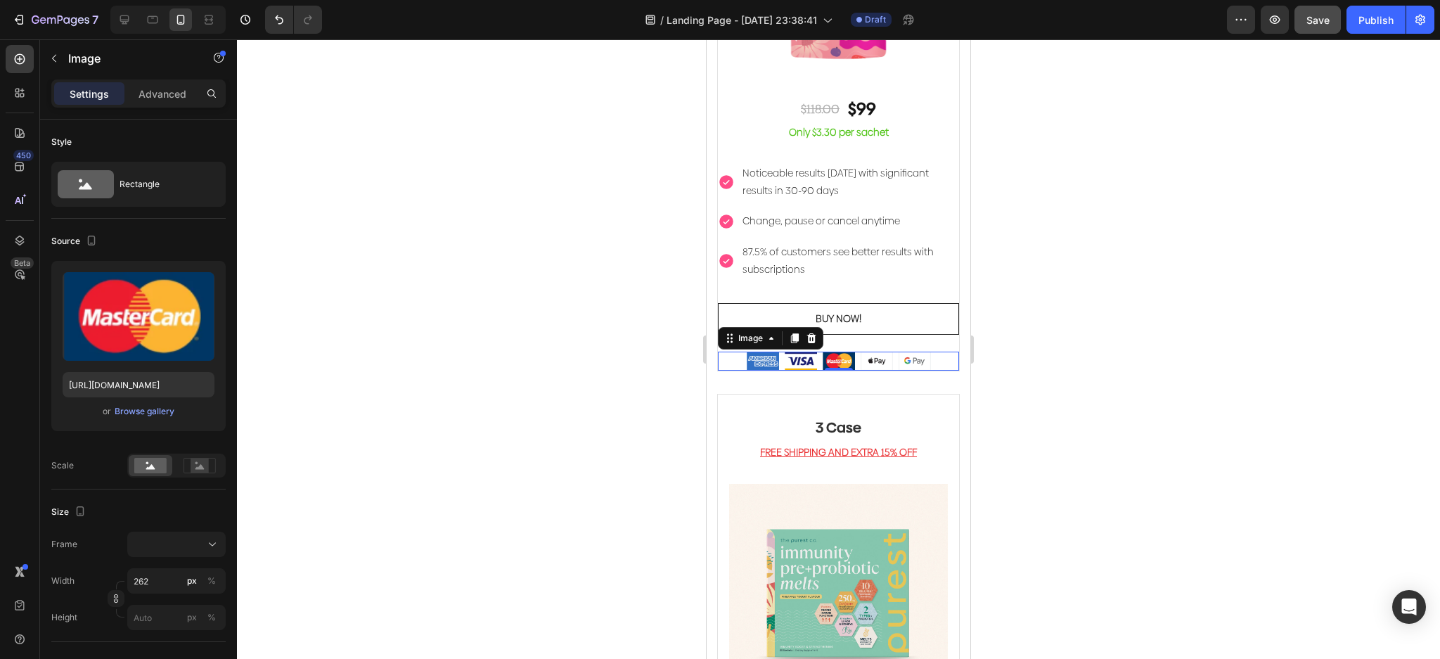
click at [926, 352] on div at bounding box center [838, 361] width 241 height 19
click at [949, 303] on div "Beautiful Everyday Heading Beautiful design, comfortable fabric, and super ligh…" at bounding box center [839, 523] width 264 height 1848
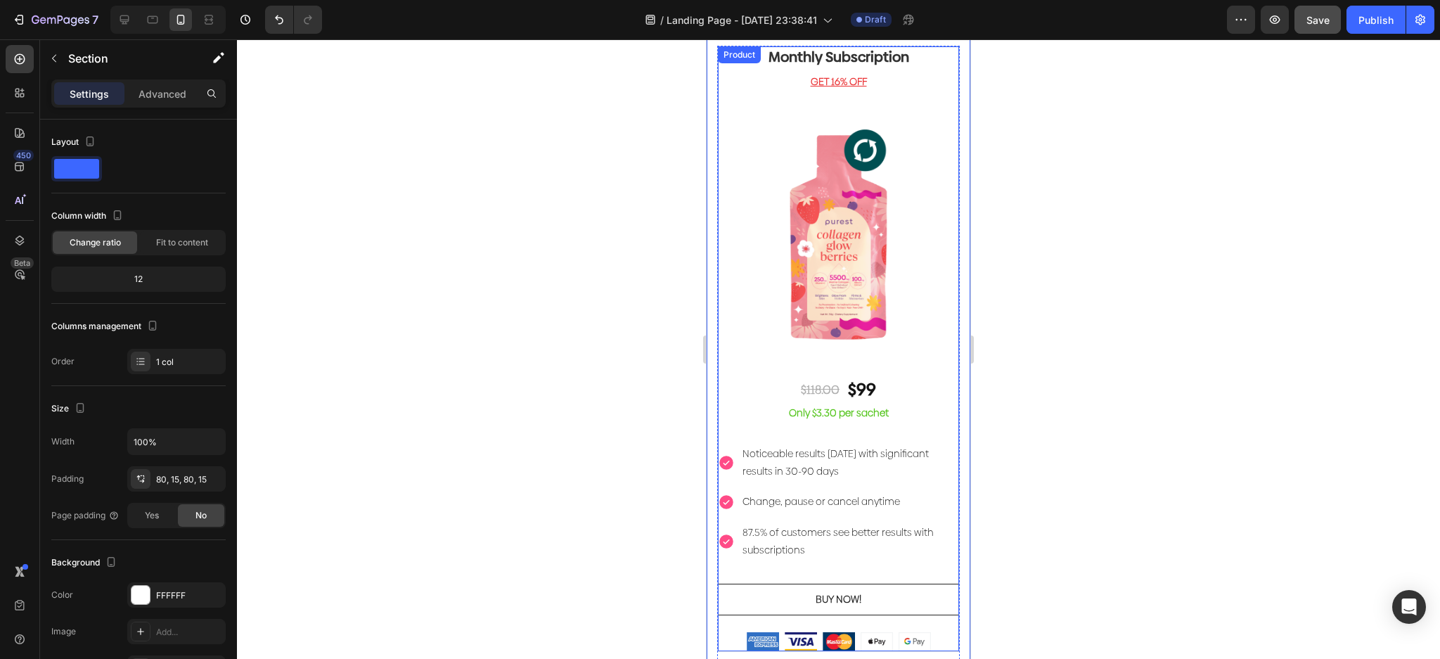
scroll to position [3015, 0]
click at [930, 77] on p "GET 16% OFF" at bounding box center [838, 82] width 238 height 15
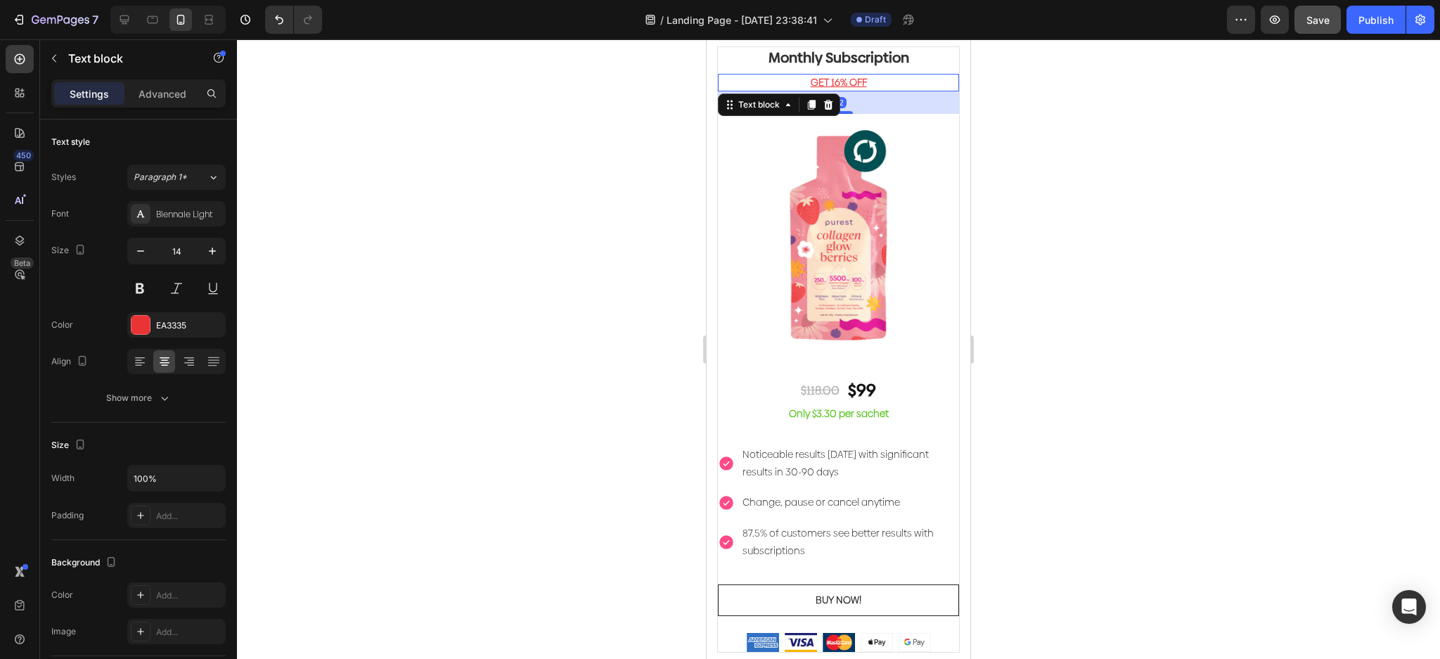
click at [943, 104] on div "32" at bounding box center [838, 102] width 241 height 23
click at [931, 120] on img at bounding box center [838, 234] width 241 height 241
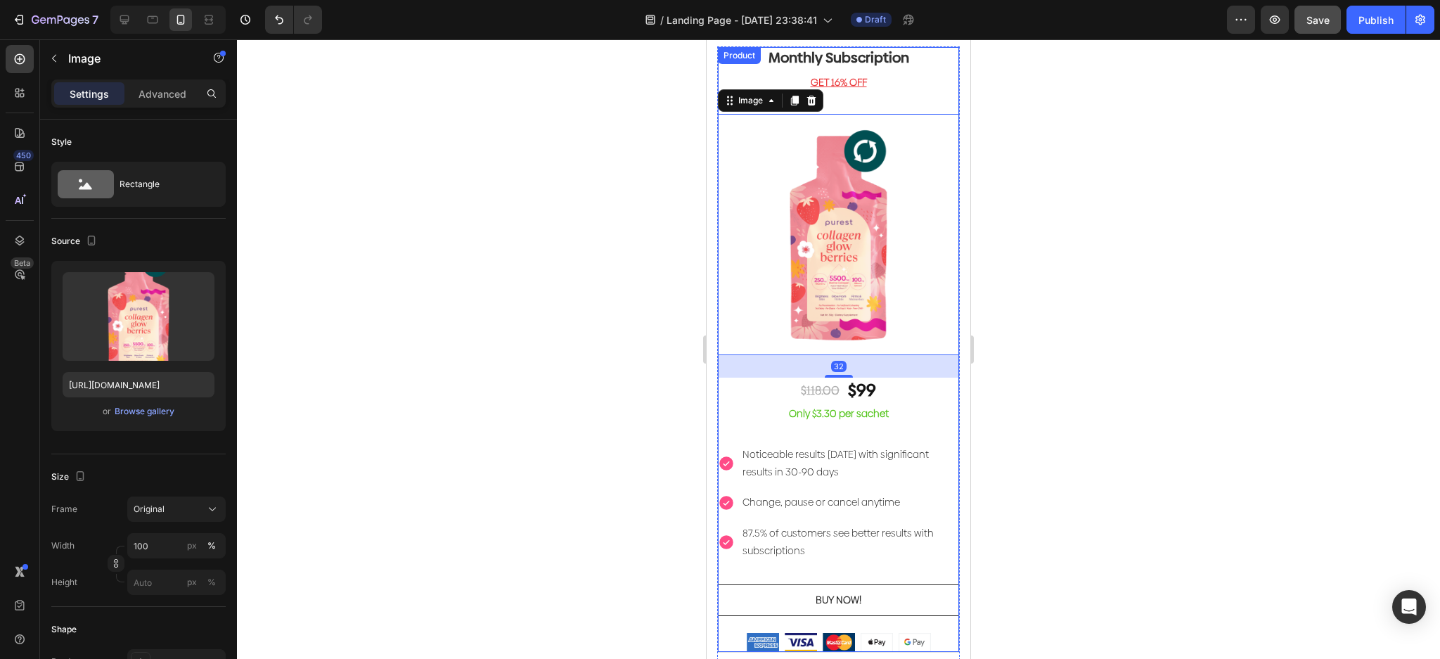
click at [934, 100] on div "Monthly Subscription Heading GET 16% OFF Text block Image 32 $118.00 Text Block…" at bounding box center [838, 349] width 241 height 604
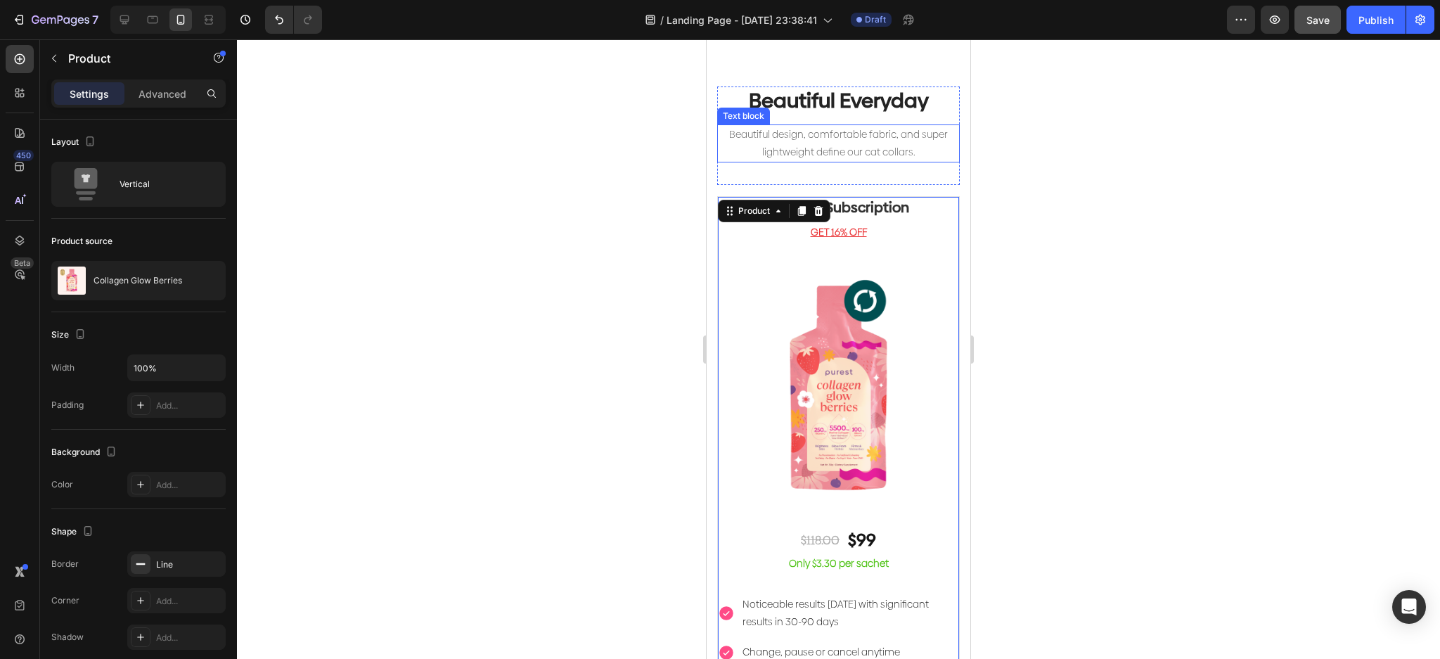
scroll to position [2828, 0]
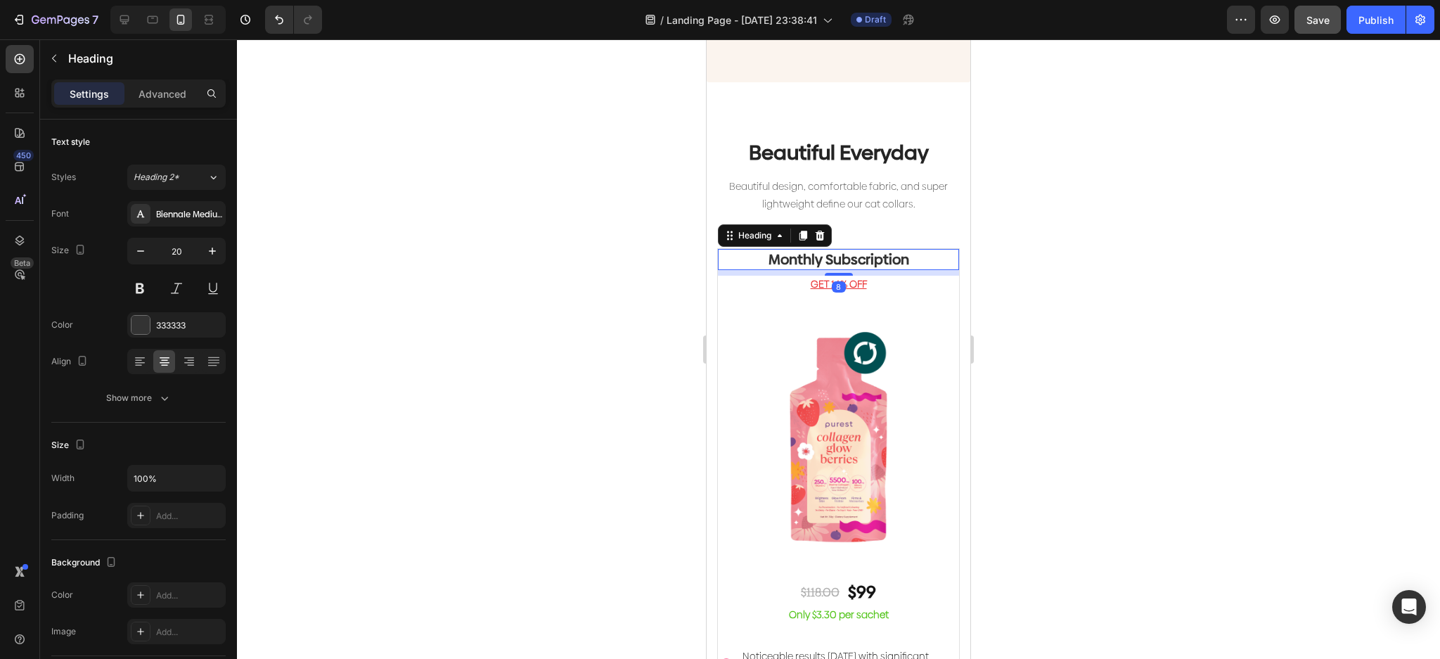
click at [937, 250] on p "Monthly Subscription" at bounding box center [838, 259] width 238 height 18
click at [930, 316] on img at bounding box center [838, 436] width 241 height 241
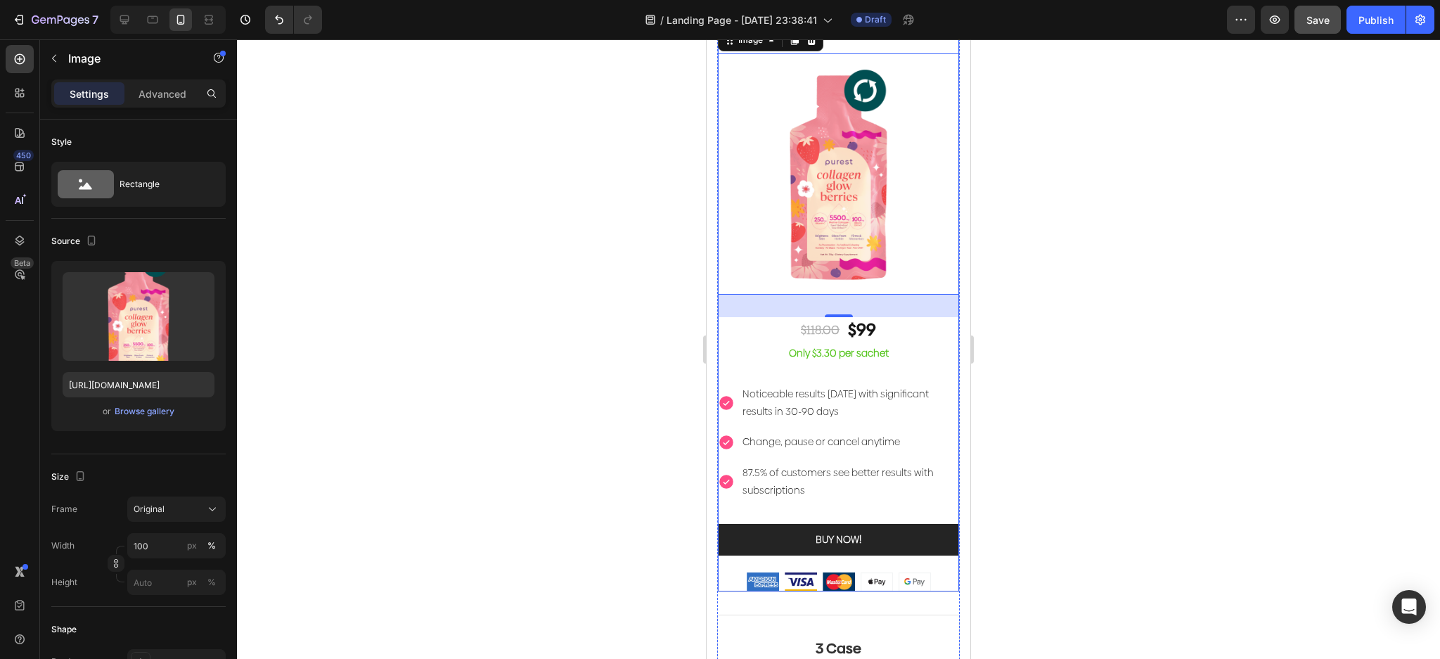
scroll to position [3297, 0]
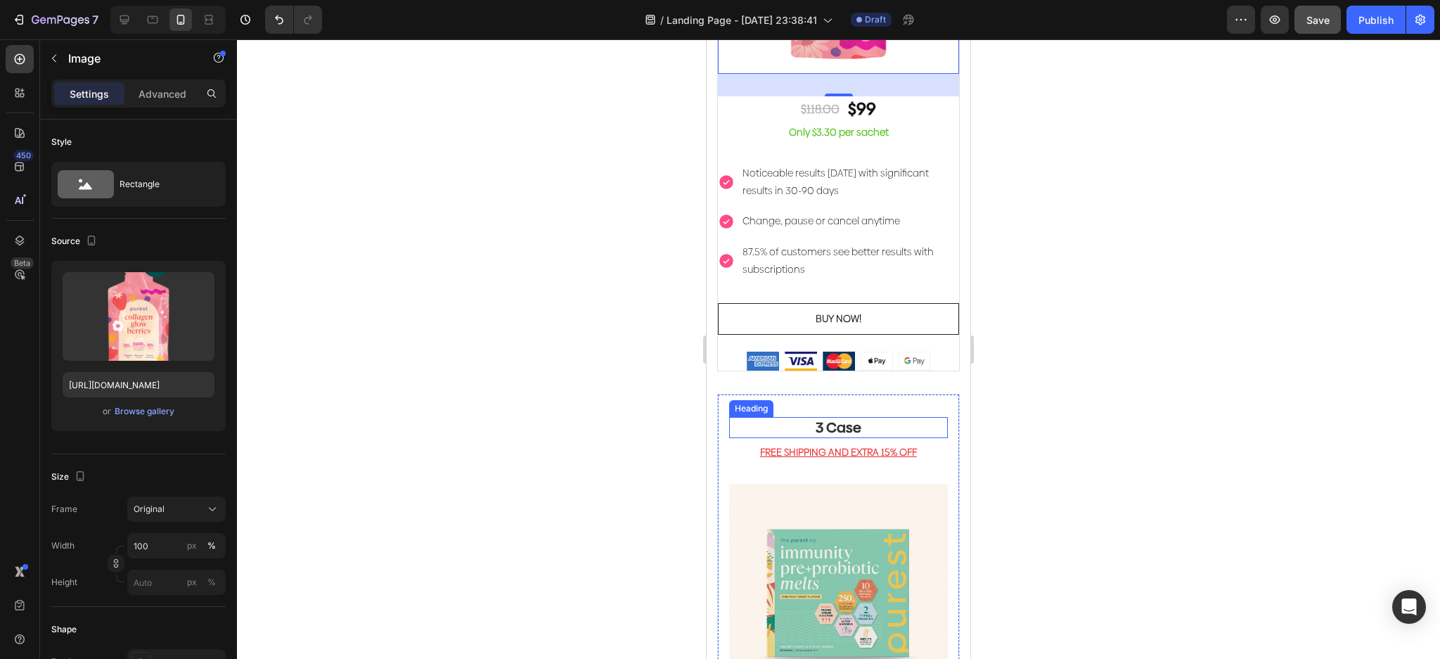
click at [872, 418] on p "3 Case" at bounding box center [839, 427] width 216 height 18
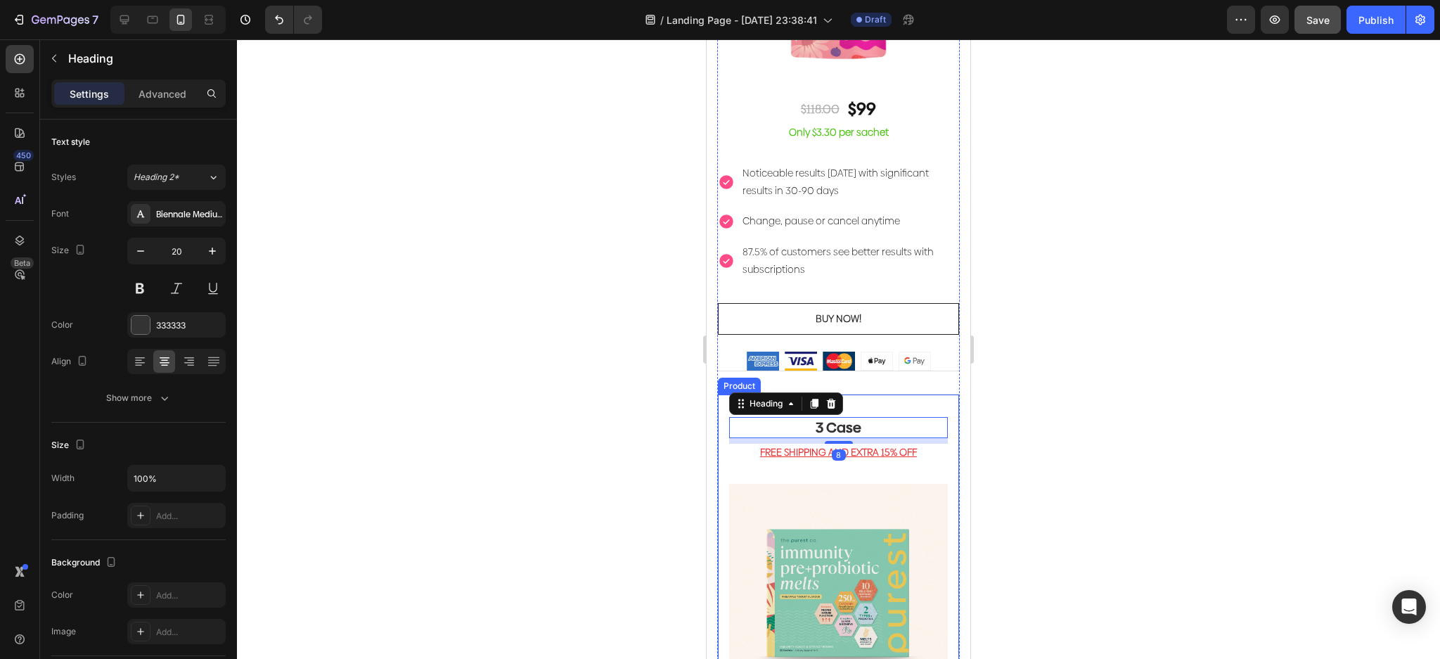
click at [887, 395] on div "3 Case Heading 8 FREE SHIPPING AND EXTRA 15% OFF Text block (P) Images & Galler…" at bounding box center [838, 637] width 243 height 487
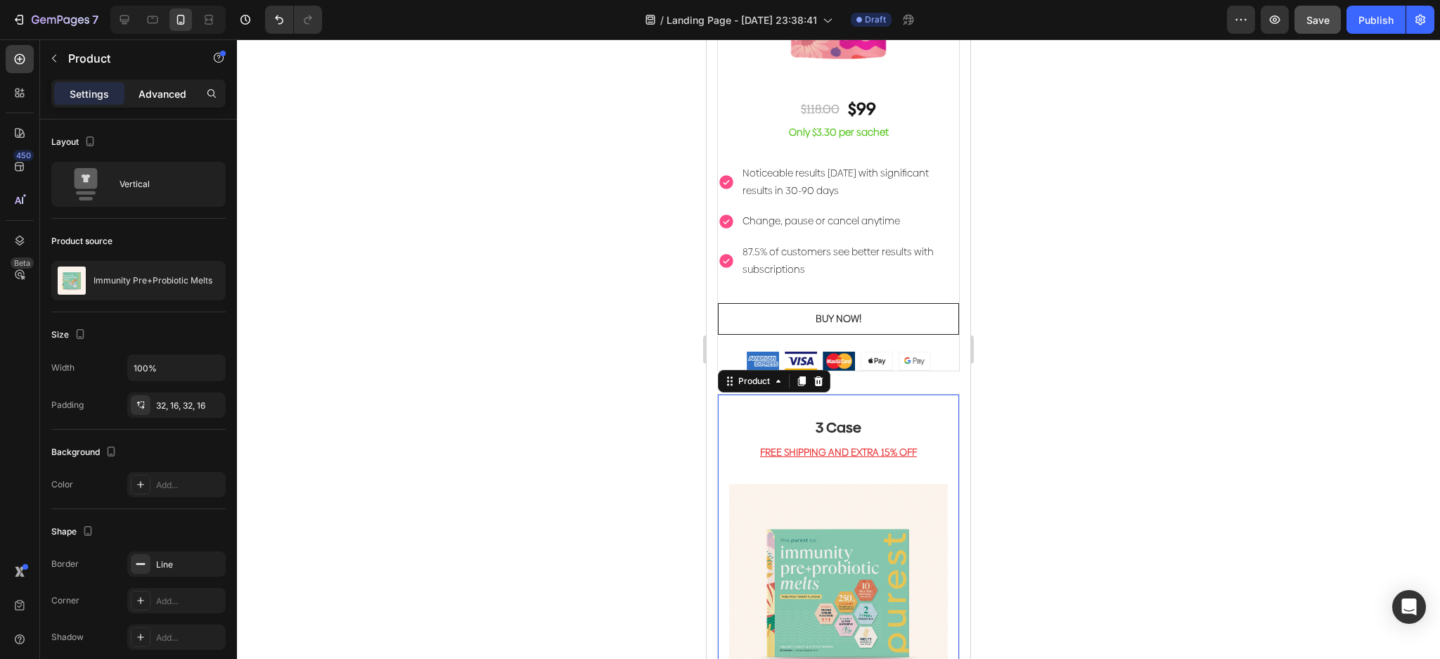
click at [175, 85] on div "Advanced" at bounding box center [162, 93] width 70 height 23
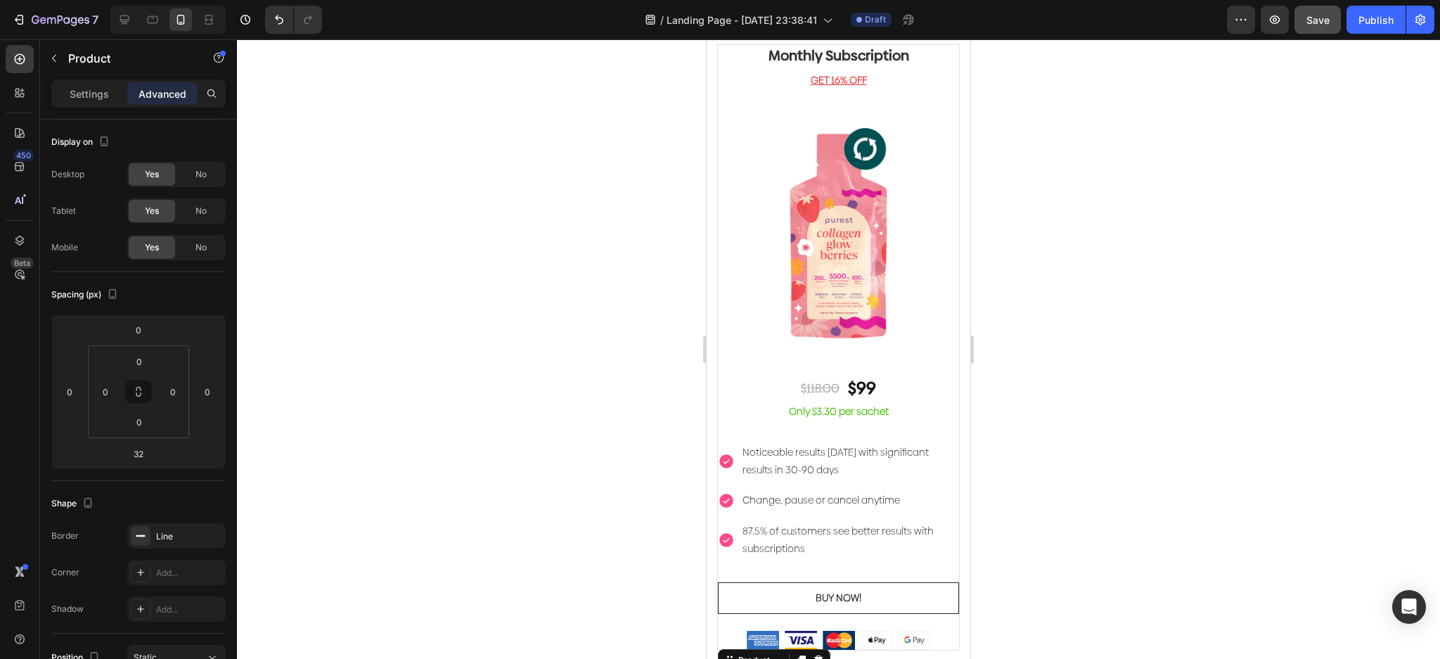
scroll to position [3015, 0]
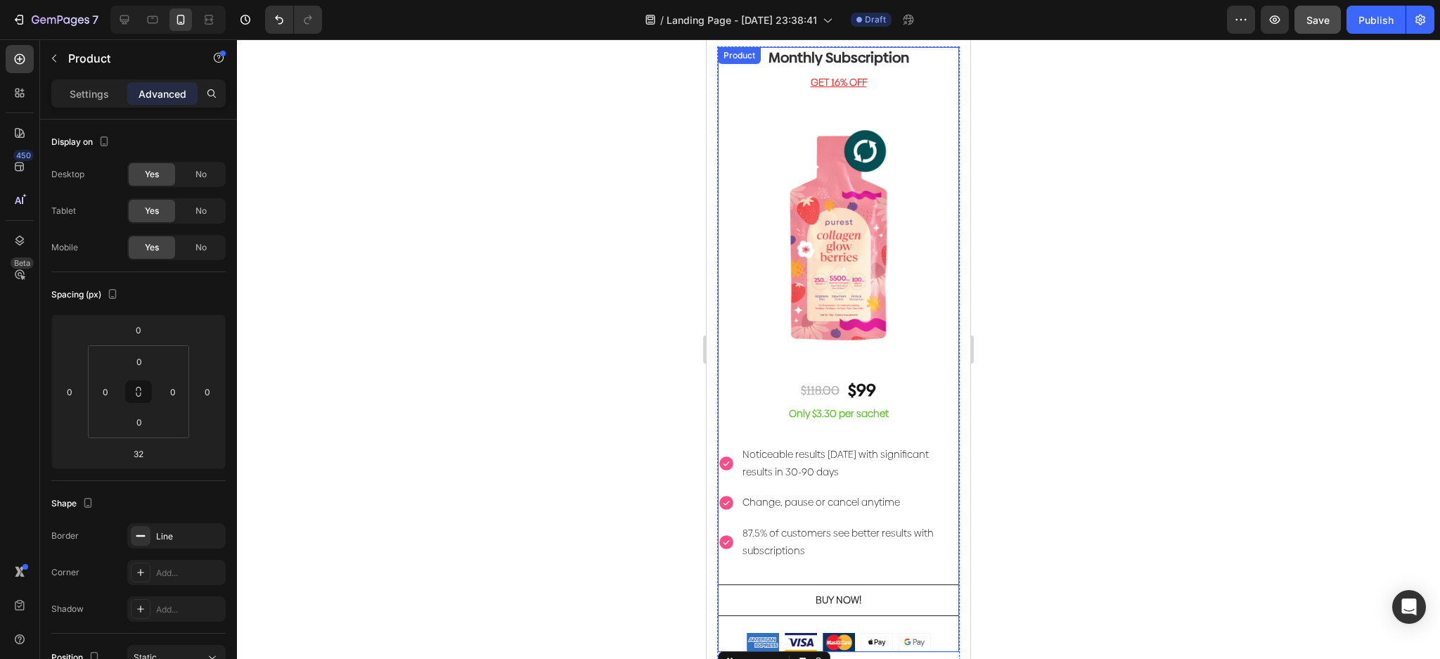
click at [890, 359] on div "Monthly Subscription Heading GET 16% OFF Text block Image $118.00 Text Block $9…" at bounding box center [838, 349] width 241 height 604
click at [873, 64] on p "Monthly Subscription" at bounding box center [838, 58] width 238 height 18
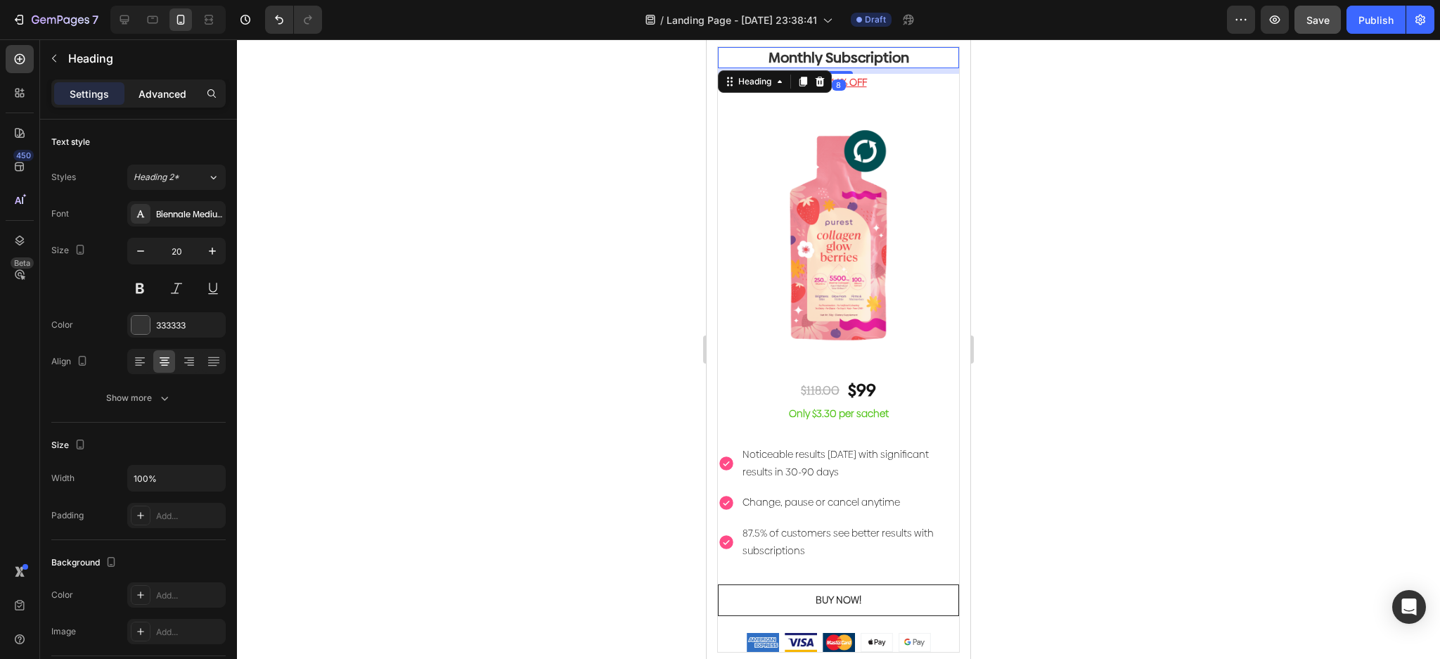
click at [177, 93] on p "Advanced" at bounding box center [163, 93] width 48 height 15
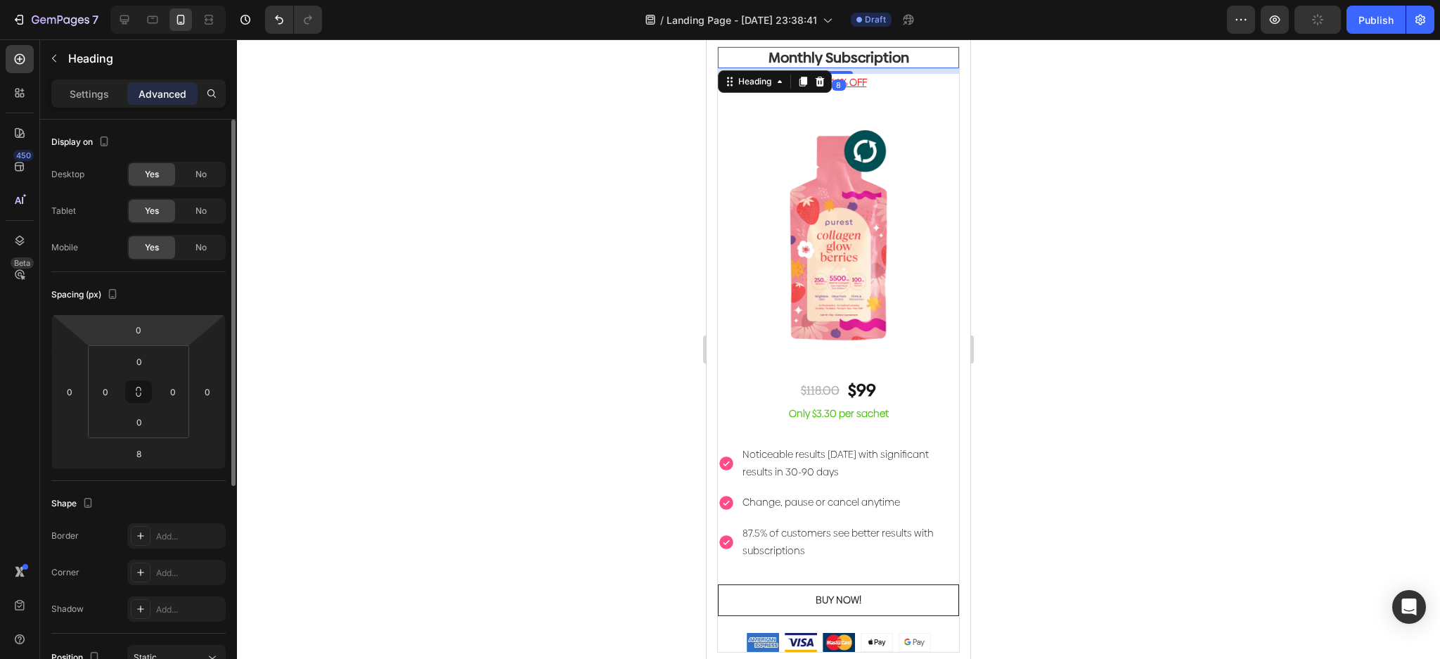
click at [154, 0] on html "7 Version history / Landing Page - Aug 26, 23:38:41 Draft Preview Publish 450 B…" at bounding box center [720, 0] width 1440 height 0
type input "-2"
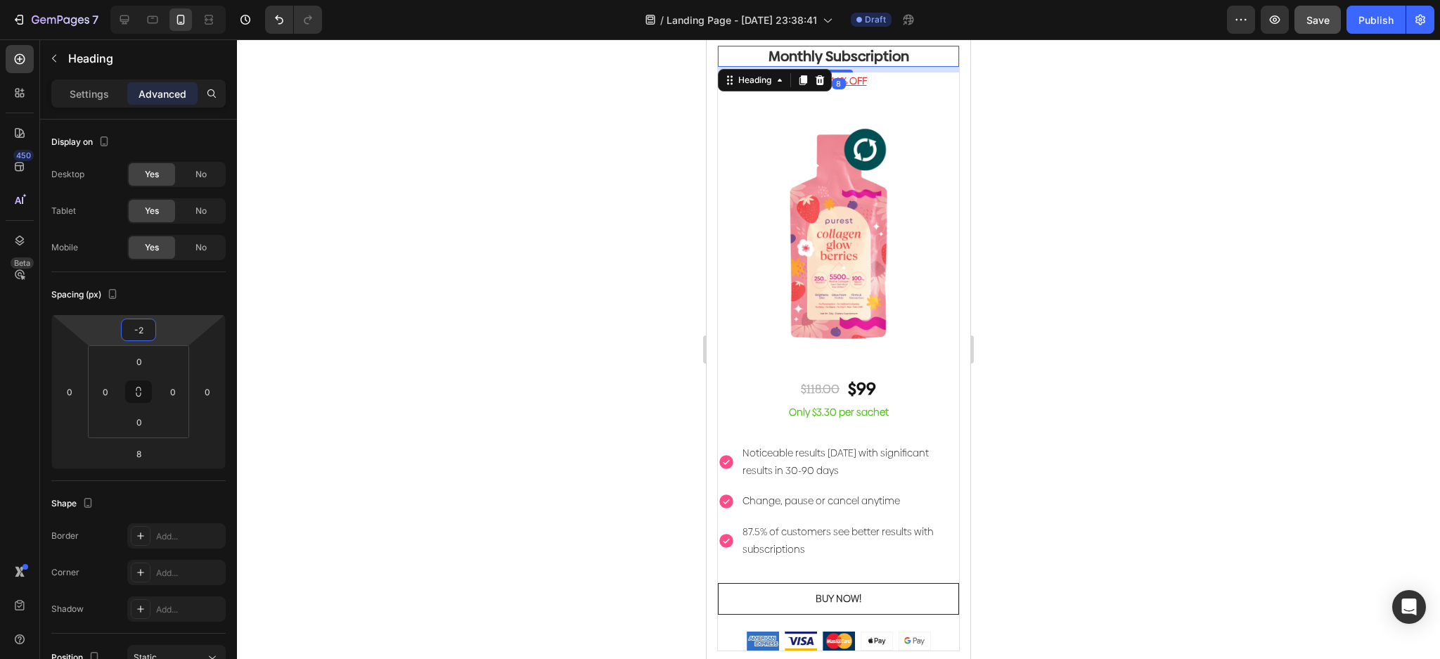
click at [1094, 188] on div at bounding box center [838, 349] width 1203 height 620
